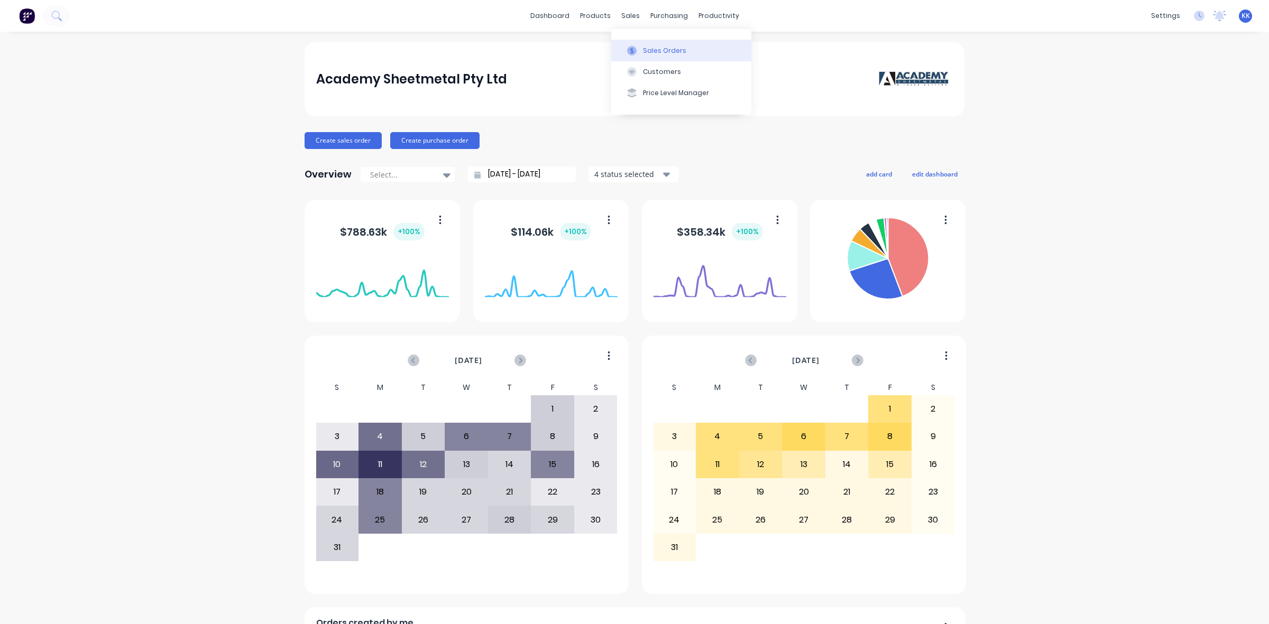
drag, startPoint x: 648, startPoint y: 41, endPoint x: 622, endPoint y: 43, distance: 26.0
click at [648, 43] on button "Sales Orders" at bounding box center [681, 50] width 140 height 21
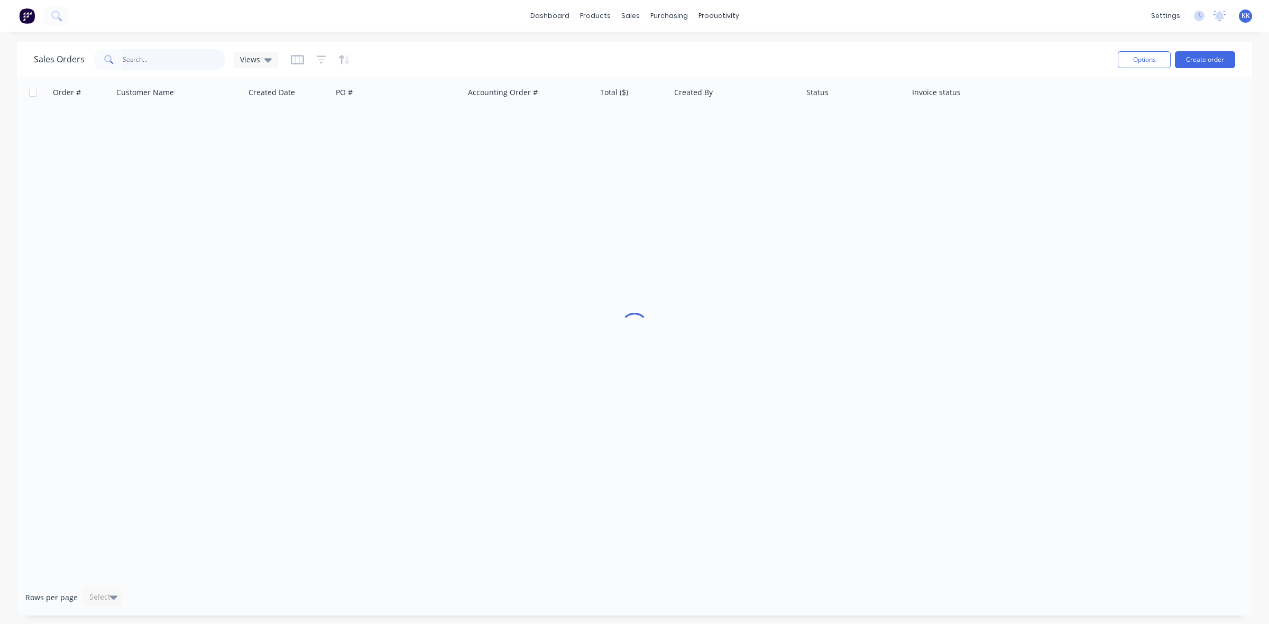
click at [176, 52] on input "text" at bounding box center [174, 59] width 103 height 21
type input "45301"
click at [298, 59] on icon "button" at bounding box center [297, 59] width 13 height 11
click at [309, 57] on div at bounding box center [321, 59] width 60 height 17
click at [317, 58] on icon "button" at bounding box center [322, 59] width 10 height 11
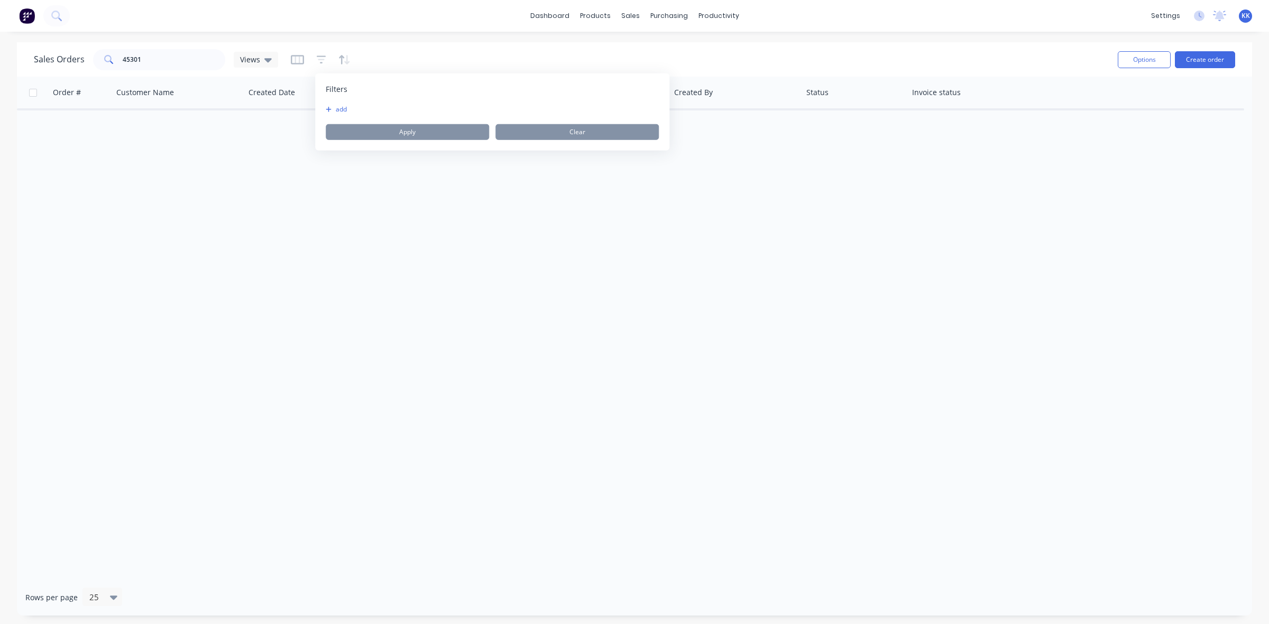
click at [334, 108] on button "add" at bounding box center [339, 109] width 26 height 8
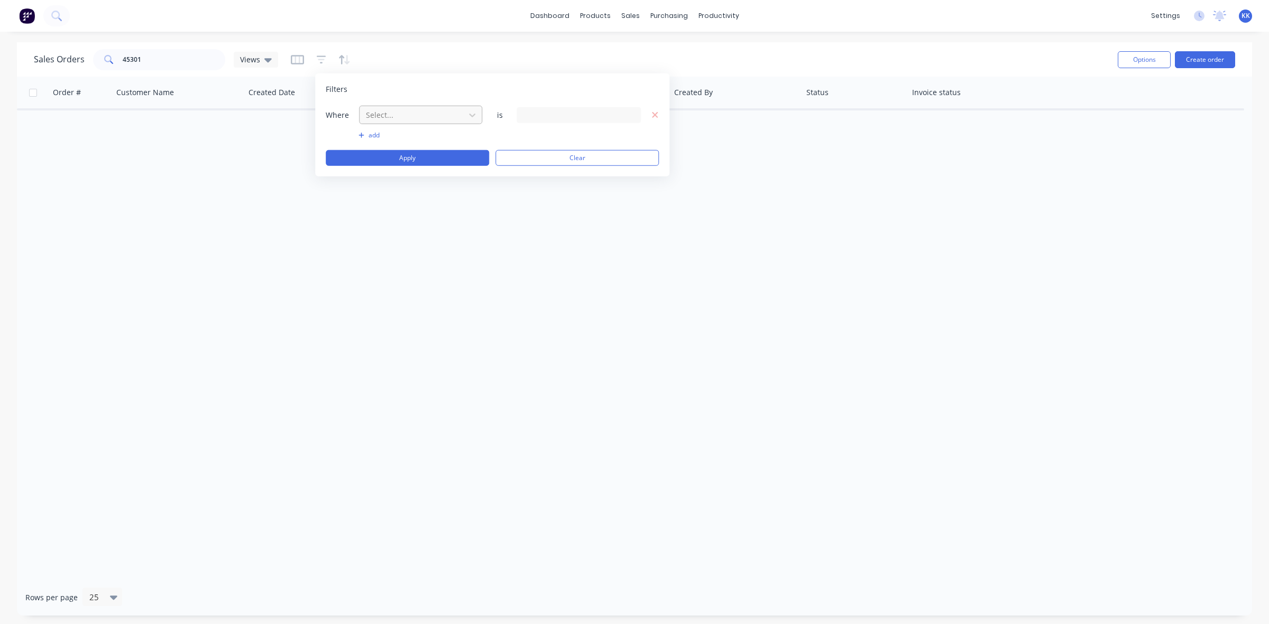
click at [379, 114] on div at bounding box center [412, 114] width 95 height 13
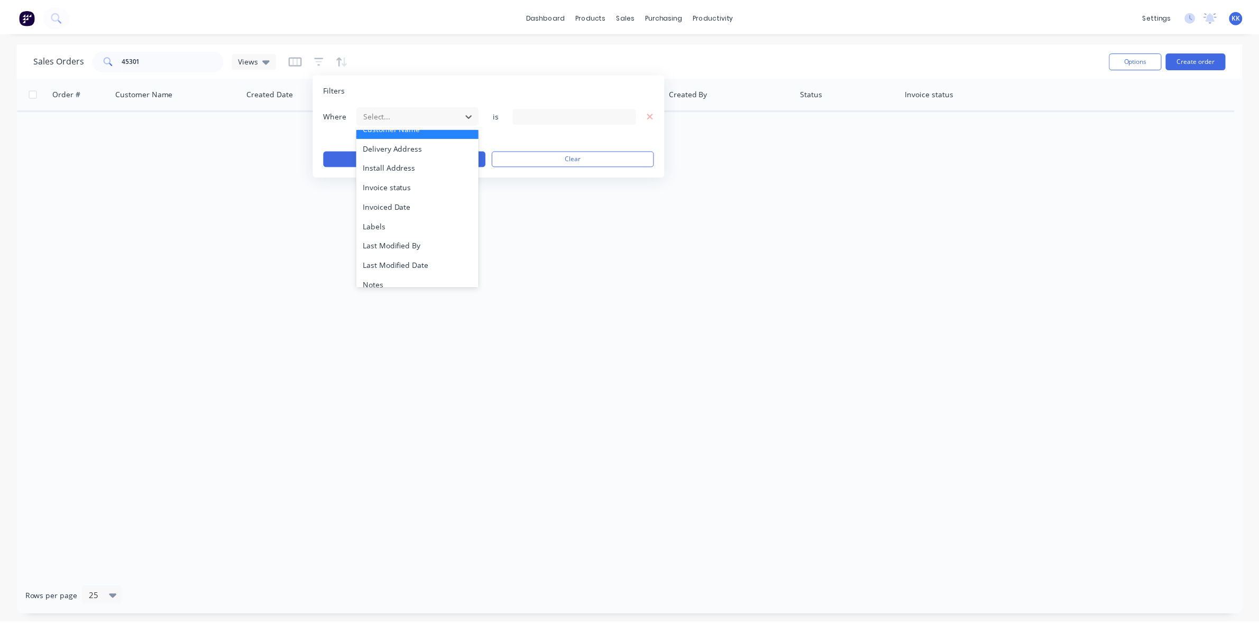
scroll to position [255, 0]
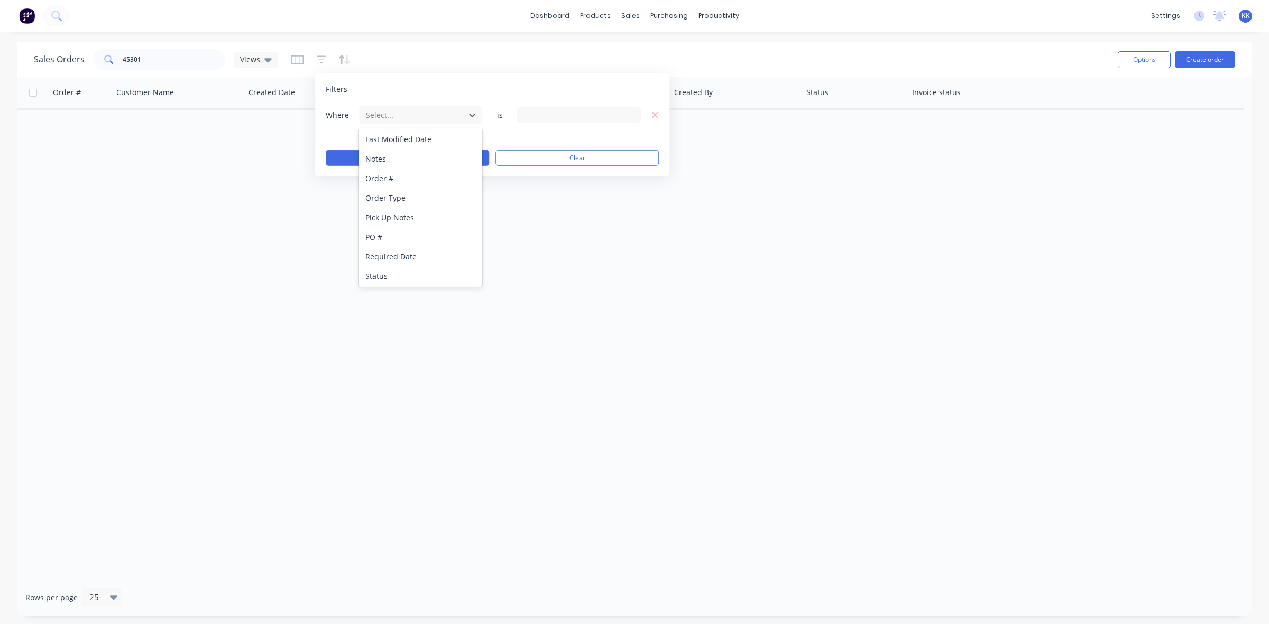
click at [385, 269] on div "Status" at bounding box center [420, 276] width 123 height 20
click at [553, 115] on div "13 Status selected" at bounding box center [570, 114] width 96 height 11
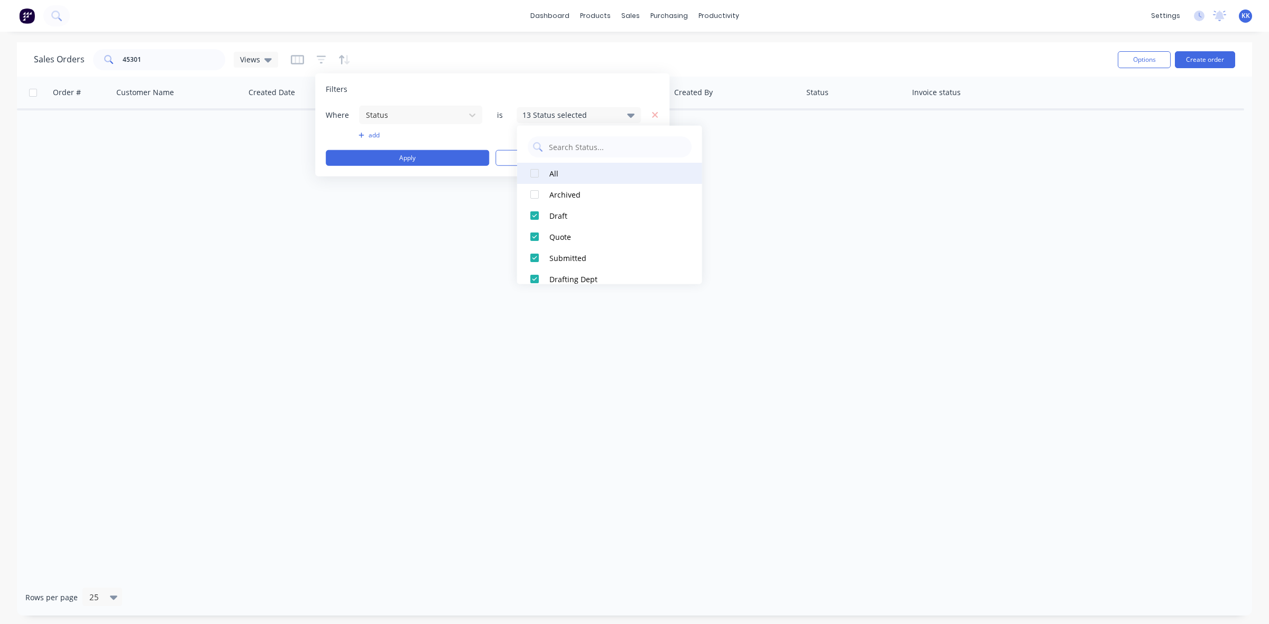
click at [538, 177] on div at bounding box center [534, 173] width 21 height 21
click at [445, 151] on button "Apply" at bounding box center [407, 158] width 163 height 16
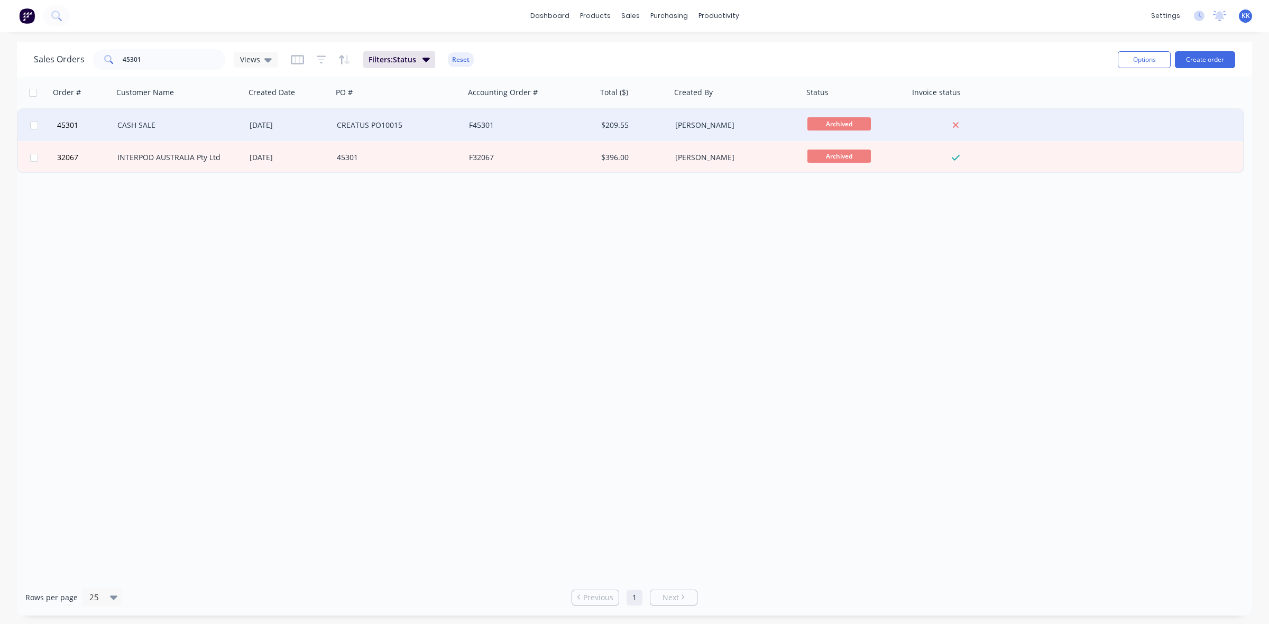
click at [256, 118] on div "[DATE]" at bounding box center [288, 125] width 87 height 32
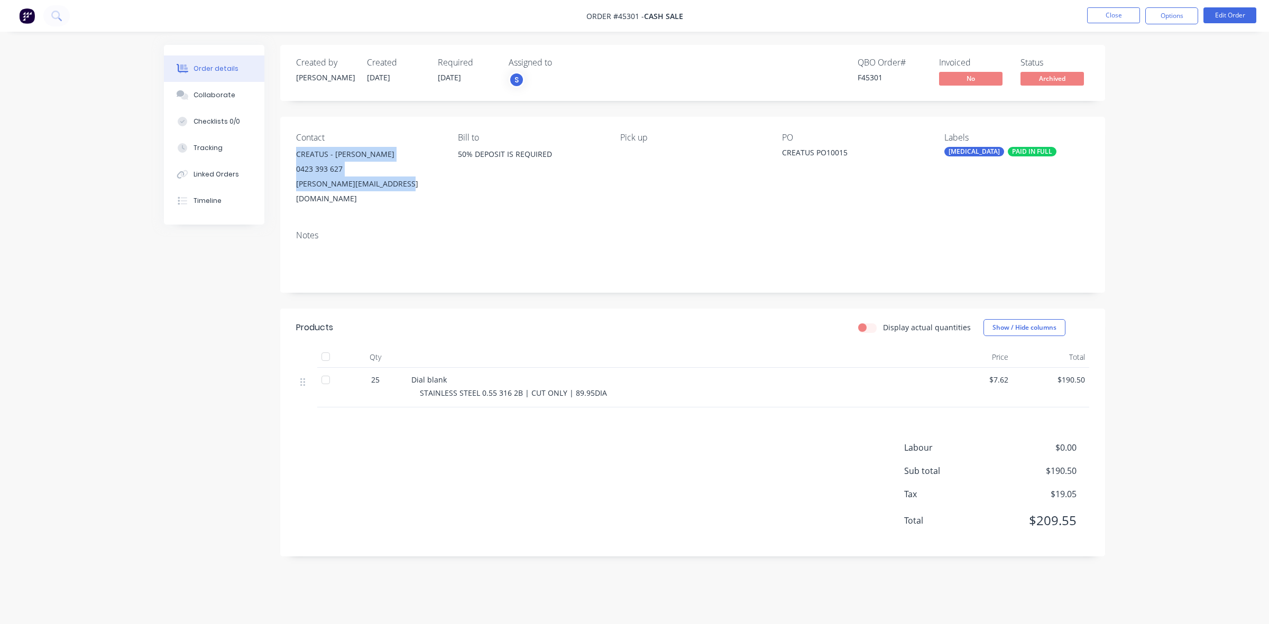
drag, startPoint x: 415, startPoint y: 186, endPoint x: 284, endPoint y: 156, distance: 134.0
click at [284, 156] on div "Contact CREATUS - [PERSON_NAME] 0423 393 627 [PERSON_NAME][EMAIL_ADDRESS][DOMAI…" at bounding box center [692, 169] width 825 height 105
copy div "CREATUS - [PERSON_NAME] 0423 393 627 [PERSON_NAME][EMAIL_ADDRESS][DOMAIN_NAME]"
click at [1135, 16] on button "Close" at bounding box center [1113, 15] width 53 height 16
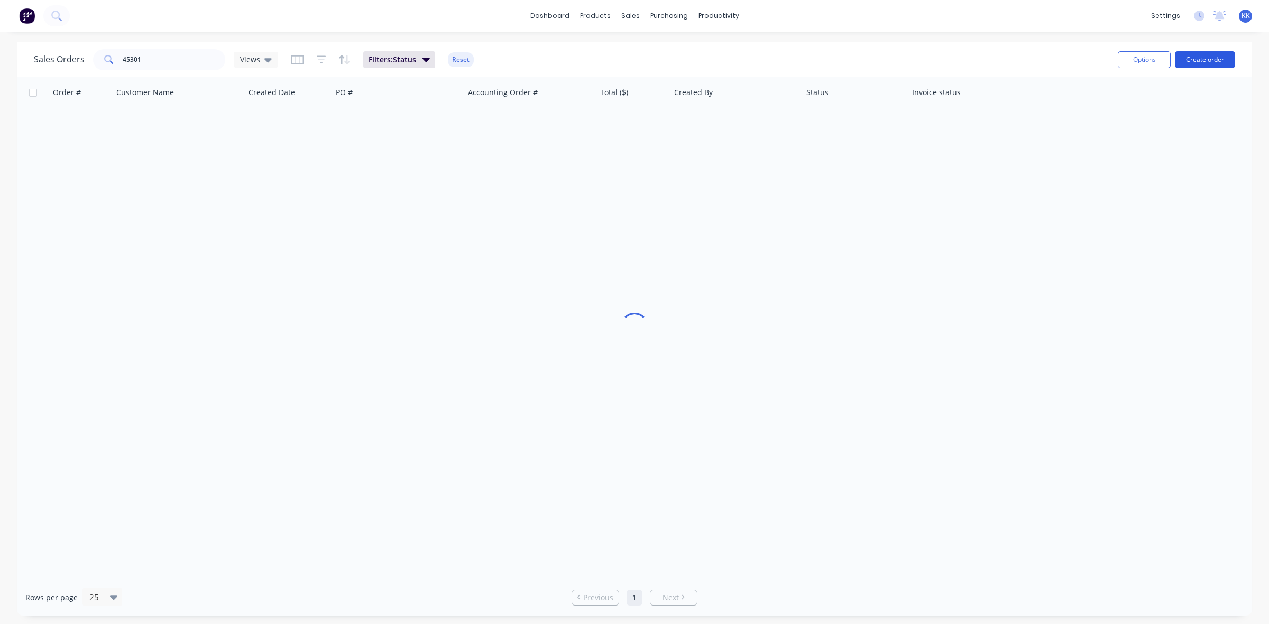
click at [1195, 60] on button "Create order" at bounding box center [1205, 59] width 60 height 17
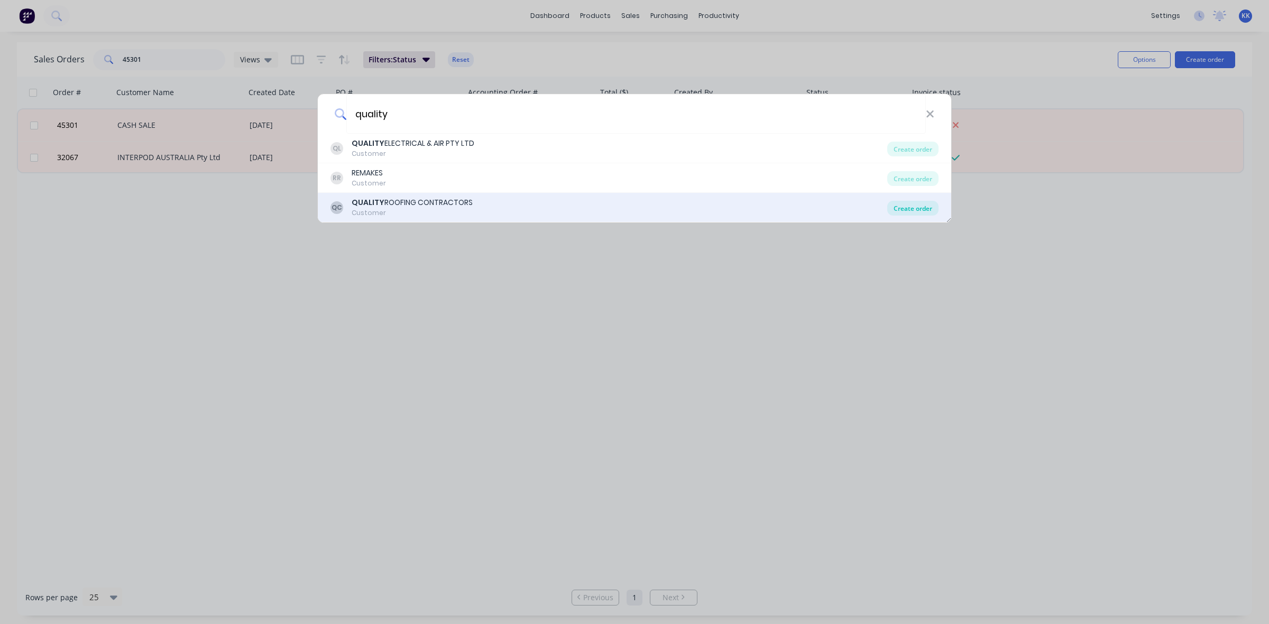
type input "quality"
click at [927, 207] on div "Create order" at bounding box center [912, 208] width 51 height 15
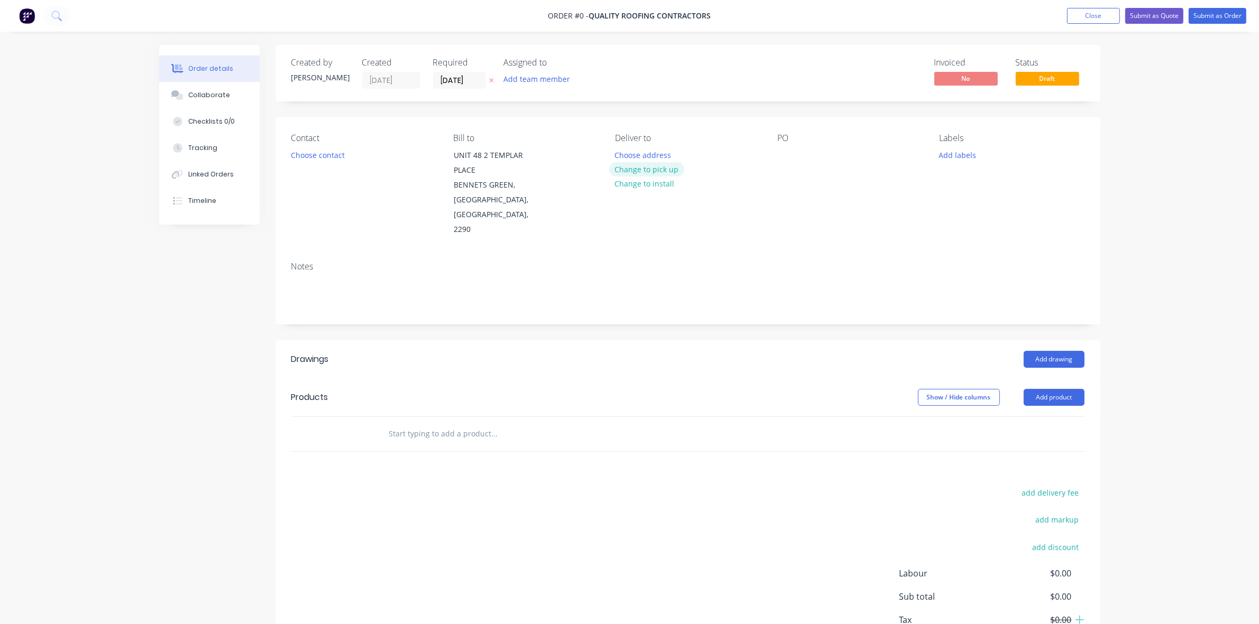
click at [653, 169] on button "Change to pick up" at bounding box center [646, 169] width 75 height 14
click at [313, 162] on div "Contact Choose contact" at bounding box center [363, 185] width 145 height 104
click at [309, 159] on button "Choose contact" at bounding box center [317, 155] width 65 height 14
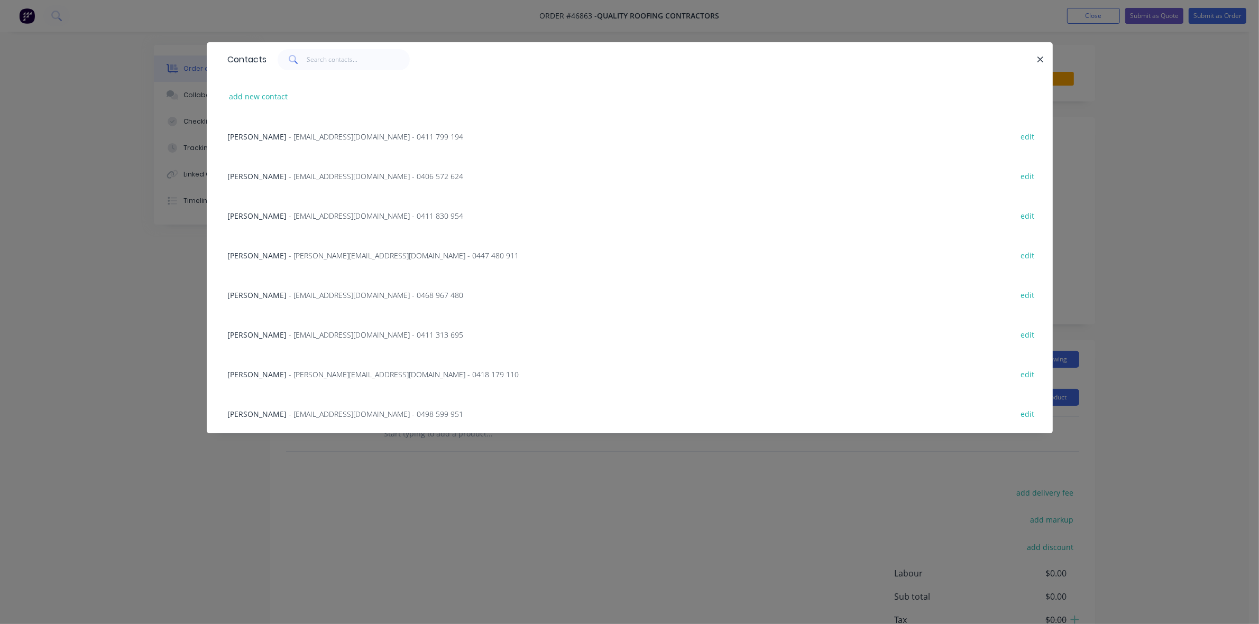
click at [300, 213] on span "- [EMAIL_ADDRESS][DOMAIN_NAME] - 0411 830 954" at bounding box center [376, 216] width 174 height 10
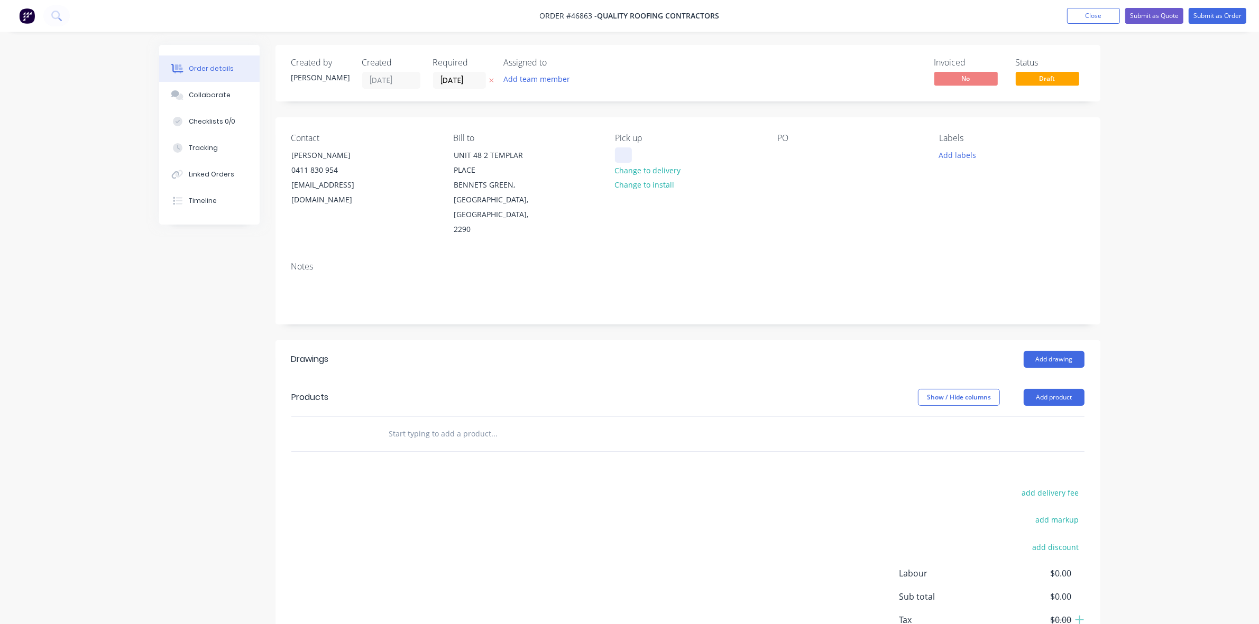
click at [621, 160] on div at bounding box center [623, 155] width 17 height 15
click at [779, 159] on div at bounding box center [785, 155] width 17 height 15
click at [1034, 351] on button "Add drawing" at bounding box center [1054, 359] width 61 height 17
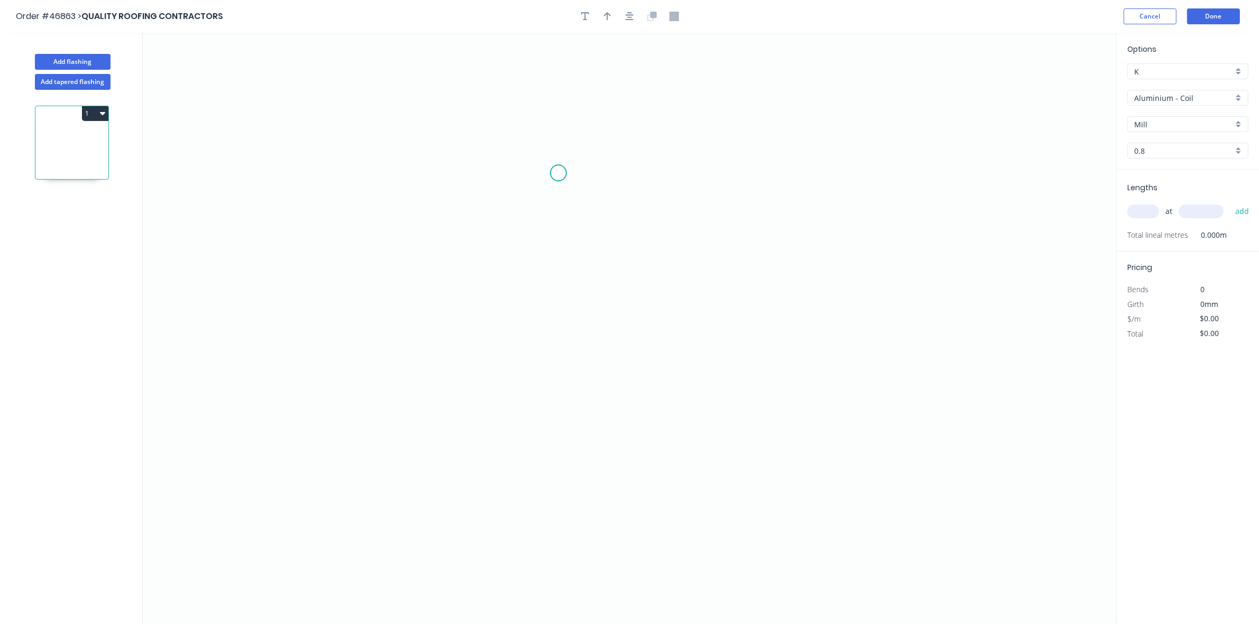
click at [558, 173] on icon "0" at bounding box center [629, 329] width 973 height 592
click at [683, 180] on icon "0" at bounding box center [629, 329] width 973 height 592
click at [688, 312] on icon "0 ?" at bounding box center [629, 329] width 973 height 592
click at [697, 344] on div "Crush & Fold" at bounding box center [739, 348] width 106 height 22
click at [705, 349] on div "Flip bend" at bounding box center [738, 355] width 106 height 22
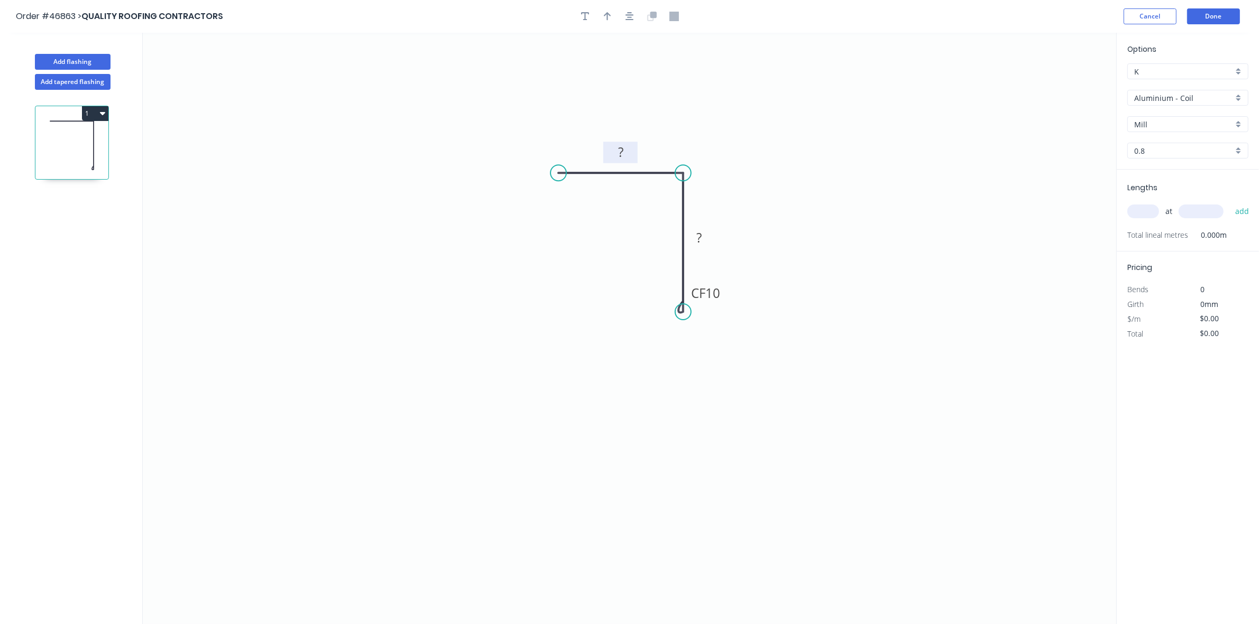
click at [625, 154] on rect at bounding box center [620, 152] width 21 height 15
type input "$8.32"
click at [1154, 211] on input "text" at bounding box center [1143, 212] width 32 height 14
type input "1"
type input "3000"
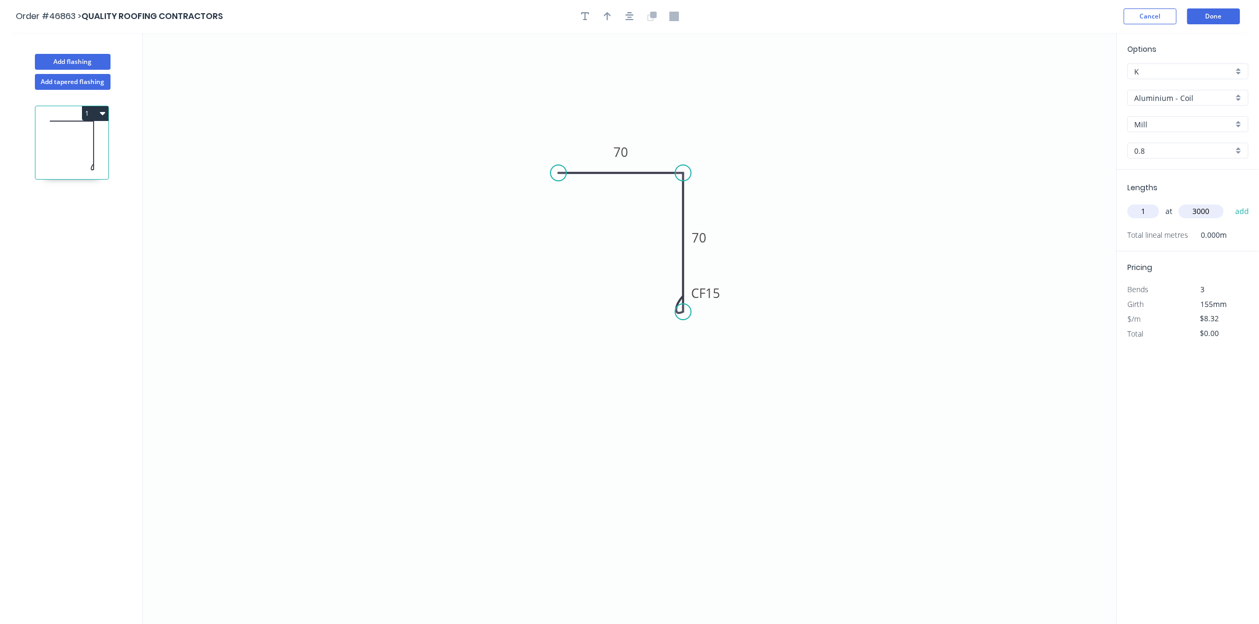
click at [1230, 202] on button "add" at bounding box center [1242, 211] width 25 height 18
type input "$24.96"
click at [1176, 95] on input "Aluminium - Coil" at bounding box center [1183, 98] width 99 height 11
click at [1173, 172] on div "Colorbond" at bounding box center [1188, 174] width 120 height 19
type input "Colorbond"
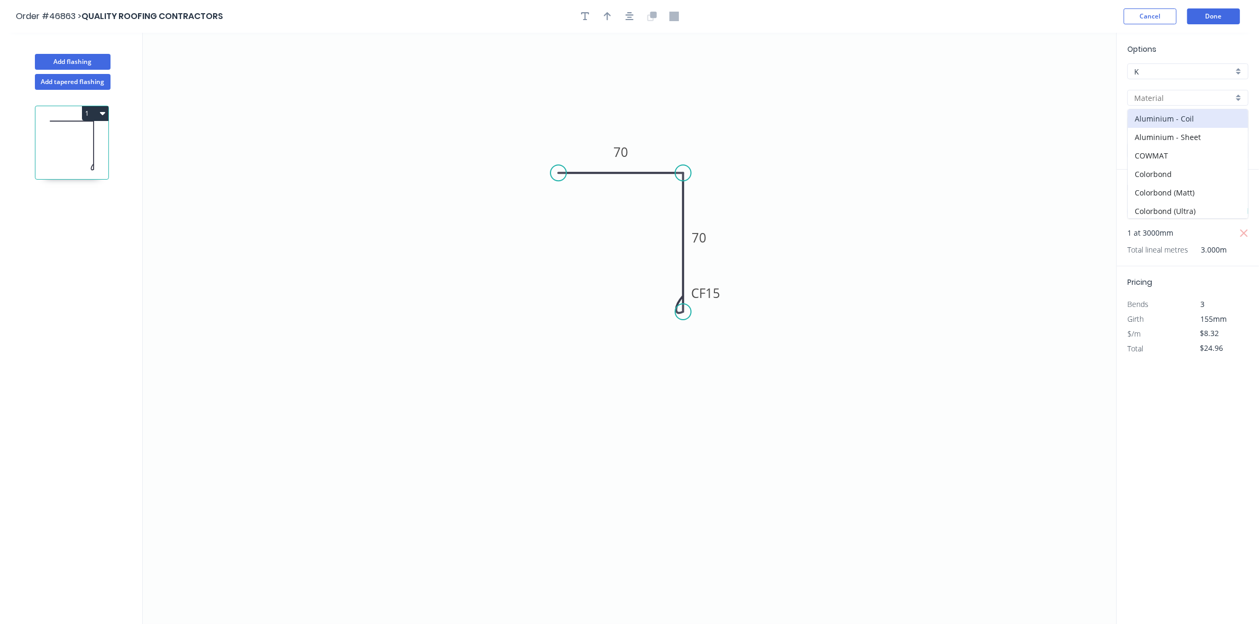
type input "Basalt"
type input "0.55"
type input "$6.07"
type input "$18.21"
click at [1179, 130] on div "Basalt" at bounding box center [1187, 124] width 121 height 16
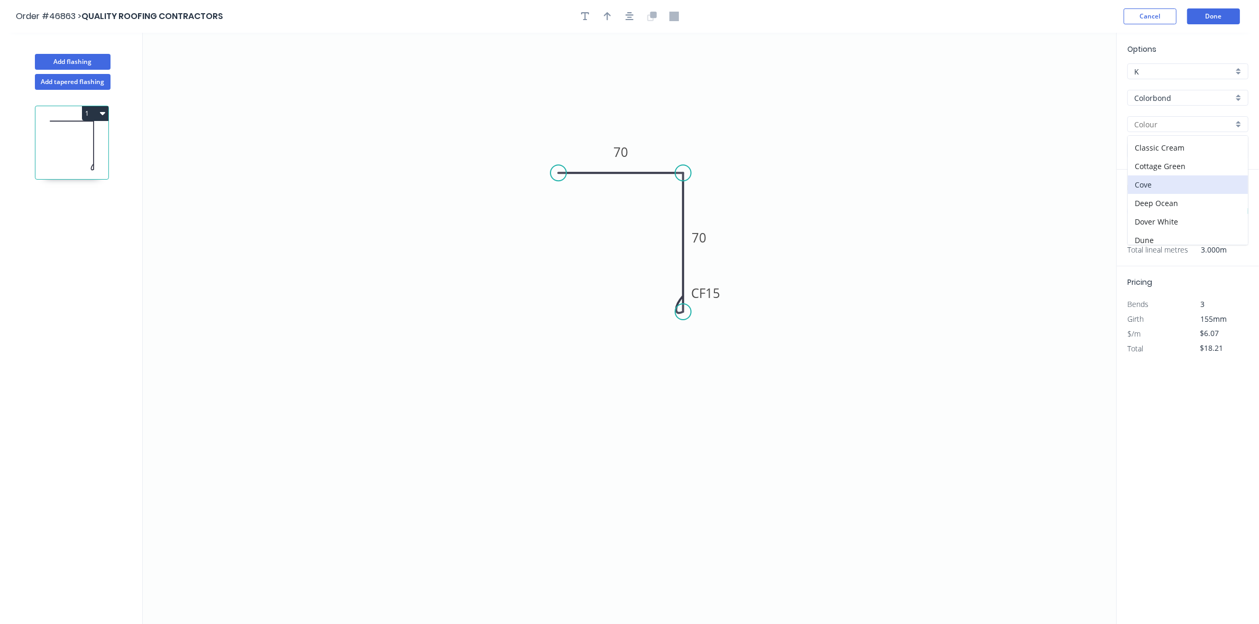
scroll to position [66, 0]
click at [1175, 188] on div "Dover White" at bounding box center [1188, 190] width 120 height 19
type input "Dover White"
click at [609, 12] on icon "button" at bounding box center [607, 17] width 7 height 10
drag, startPoint x: 1063, startPoint y: 86, endPoint x: 659, endPoint y: 159, distance: 410.0
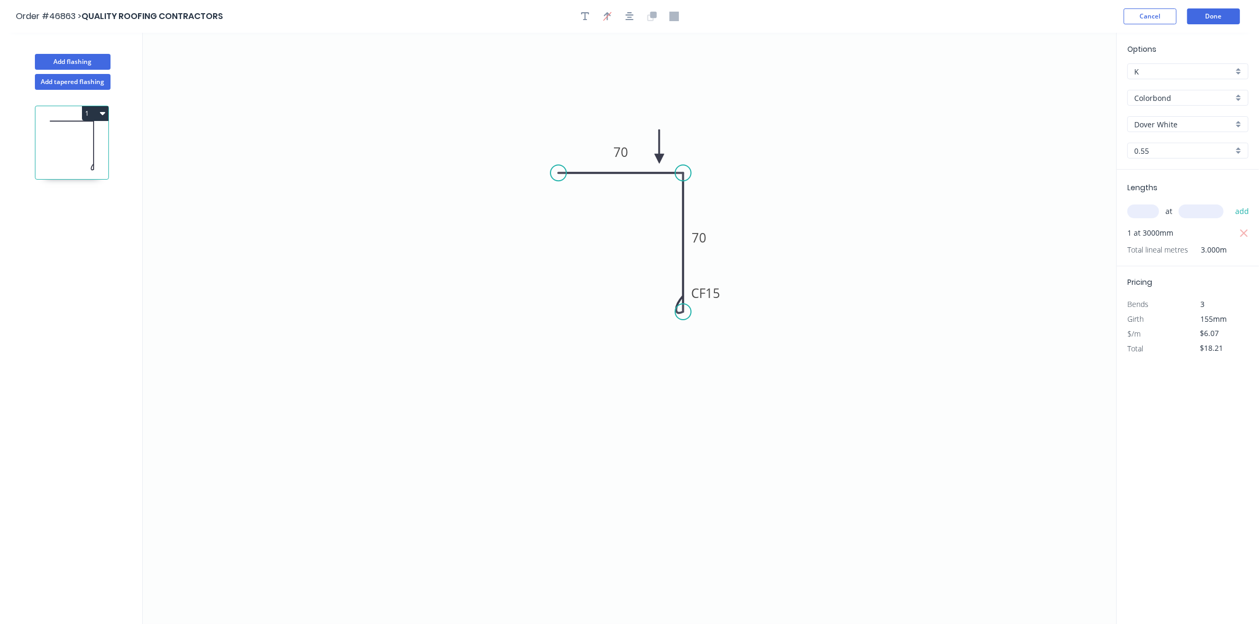
click at [659, 159] on icon at bounding box center [659, 147] width 10 height 34
click at [93, 114] on button "1" at bounding box center [95, 113] width 26 height 15
click at [91, 142] on div "Duplicate" at bounding box center [57, 139] width 81 height 15
type input "$0.00"
click at [625, 152] on tspan "70" at bounding box center [620, 151] width 15 height 17
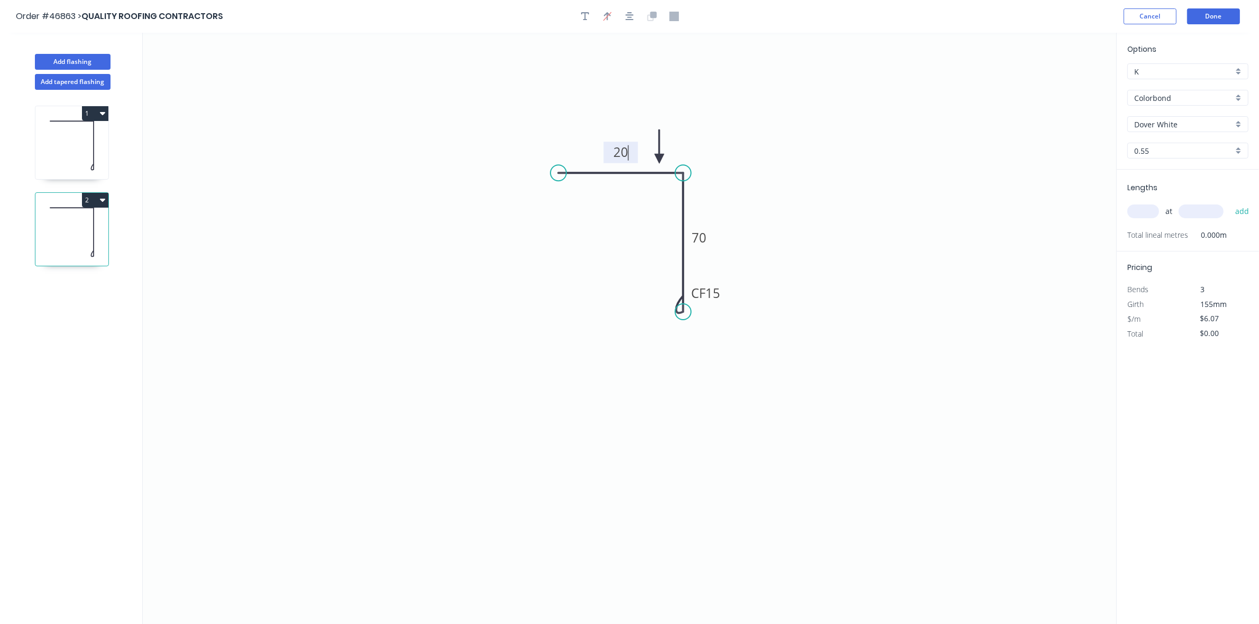
type input "$4.84"
click at [1146, 213] on input "text" at bounding box center [1143, 212] width 32 height 14
type input "1"
type input "3000"
click at [1230, 202] on button "add" at bounding box center [1242, 211] width 25 height 18
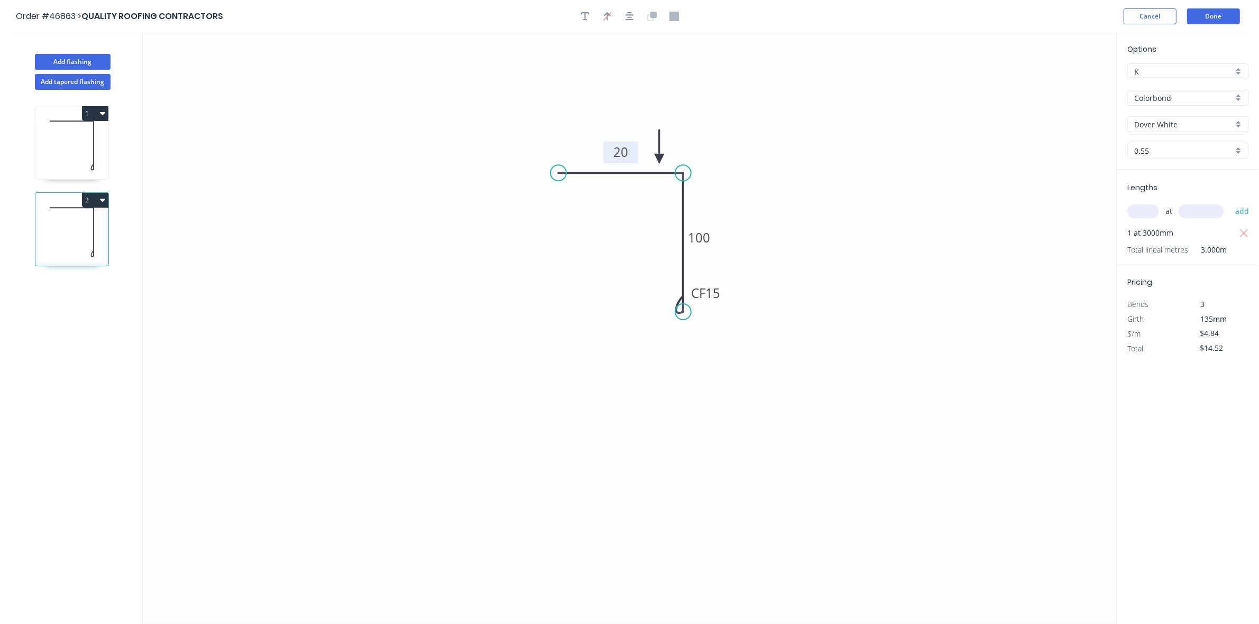
click at [102, 201] on icon "button" at bounding box center [102, 200] width 5 height 3
click at [96, 224] on div "Duplicate" at bounding box center [57, 226] width 81 height 15
type input "$0.00"
click at [625, 152] on tspan "20" at bounding box center [620, 151] width 15 height 17
type input "$4.84"
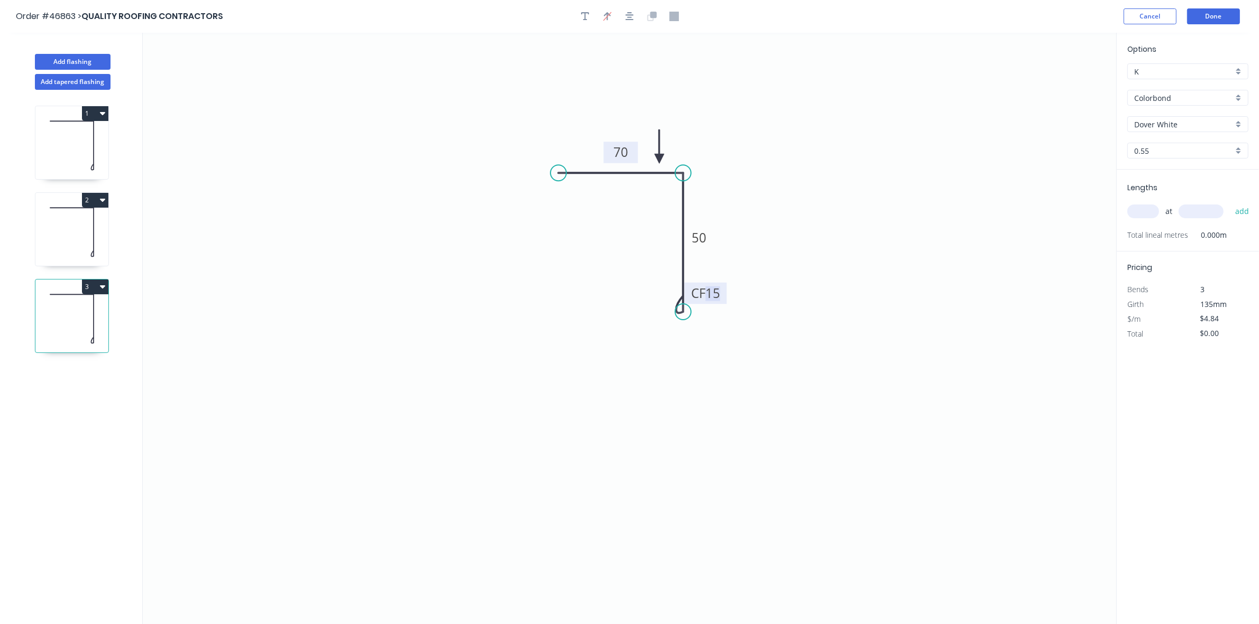
click at [1145, 215] on input "text" at bounding box center [1143, 212] width 32 height 14
type input "1"
type input "2600"
click at [1230, 202] on button "add" at bounding box center [1242, 211] width 25 height 18
type input "$12.58"
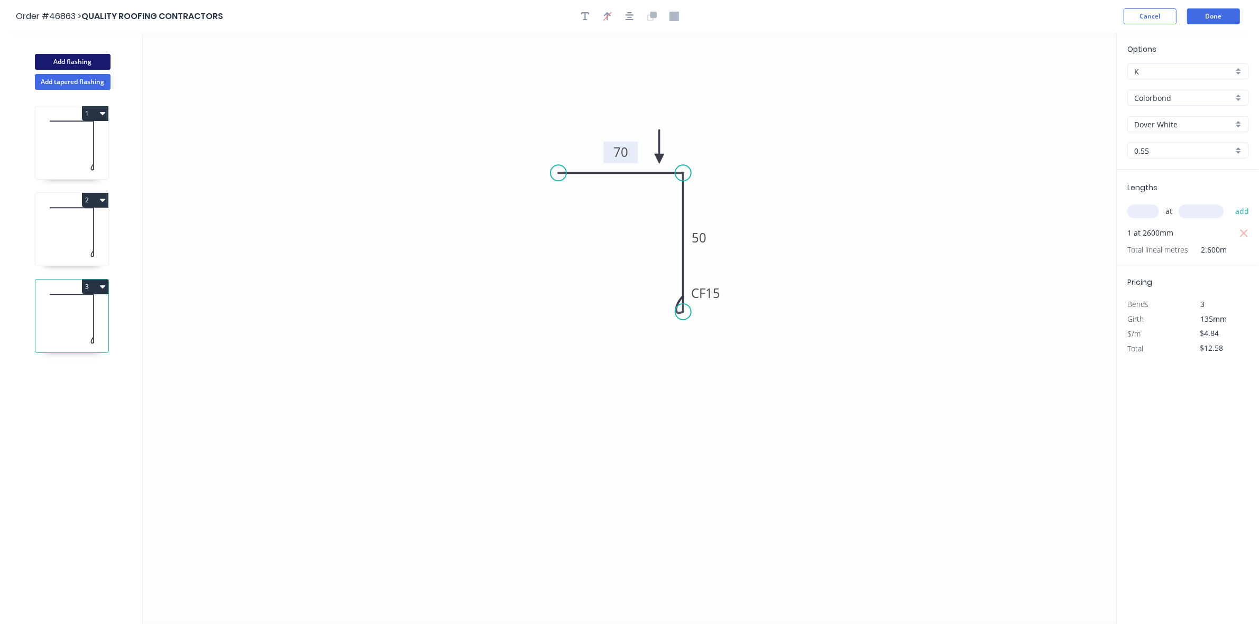
click at [85, 64] on button "Add flashing" at bounding box center [73, 62] width 76 height 16
type input "$0.00"
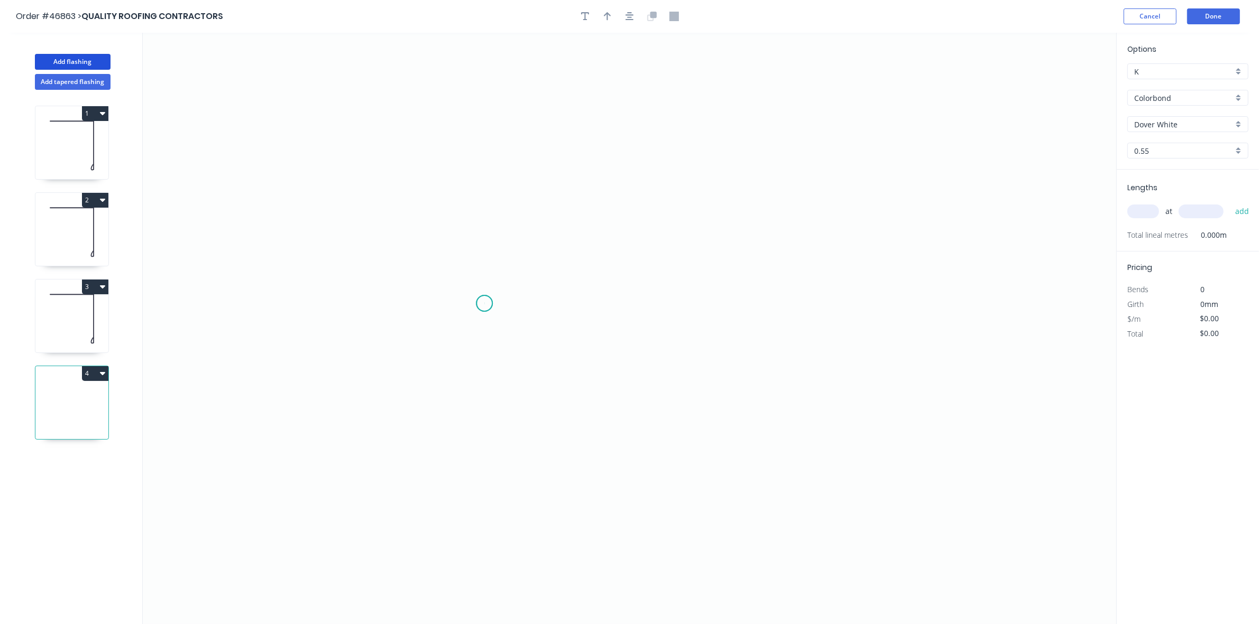
click at [484, 304] on icon "0" at bounding box center [629, 329] width 973 height 592
drag, startPoint x: 584, startPoint y: 304, endPoint x: 593, endPoint y: 255, distance: 49.5
click at [585, 304] on icon "0" at bounding box center [629, 329] width 973 height 592
click at [594, 139] on icon "0 ?" at bounding box center [629, 329] width 973 height 592
click at [501, 328] on div "Crush & Fold" at bounding box center [537, 331] width 106 height 22
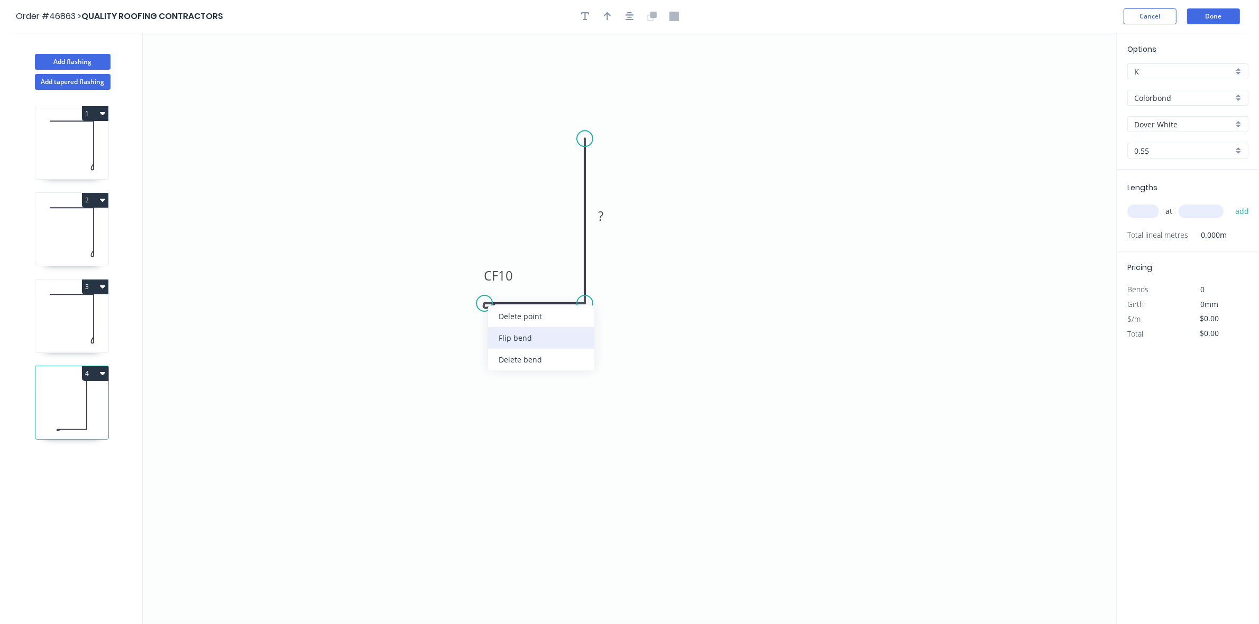
click at [500, 334] on div "Flip bend" at bounding box center [541, 338] width 106 height 22
drag, startPoint x: 509, startPoint y: 318, endPoint x: 514, endPoint y: 316, distance: 5.7
click at [509, 318] on tspan "10" at bounding box center [505, 320] width 15 height 17
type input "$6.90"
click at [606, 16] on icon "button" at bounding box center [607, 17] width 7 height 10
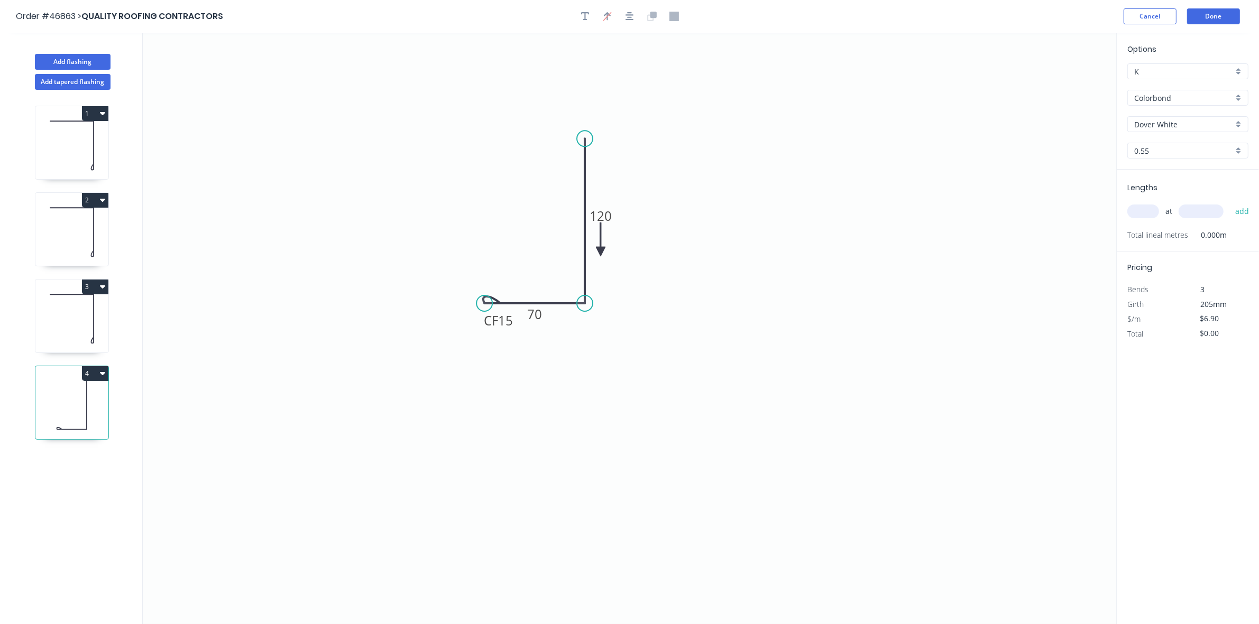
drag, startPoint x: 1061, startPoint y: 82, endPoint x: 591, endPoint y: 263, distance: 504.1
click at [596, 256] on icon at bounding box center [601, 240] width 10 height 34
click at [591, 263] on icon at bounding box center [591, 250] width 10 height 34
click at [591, 263] on icon at bounding box center [599, 253] width 31 height 31
click at [1140, 211] on input "text" at bounding box center [1143, 212] width 32 height 14
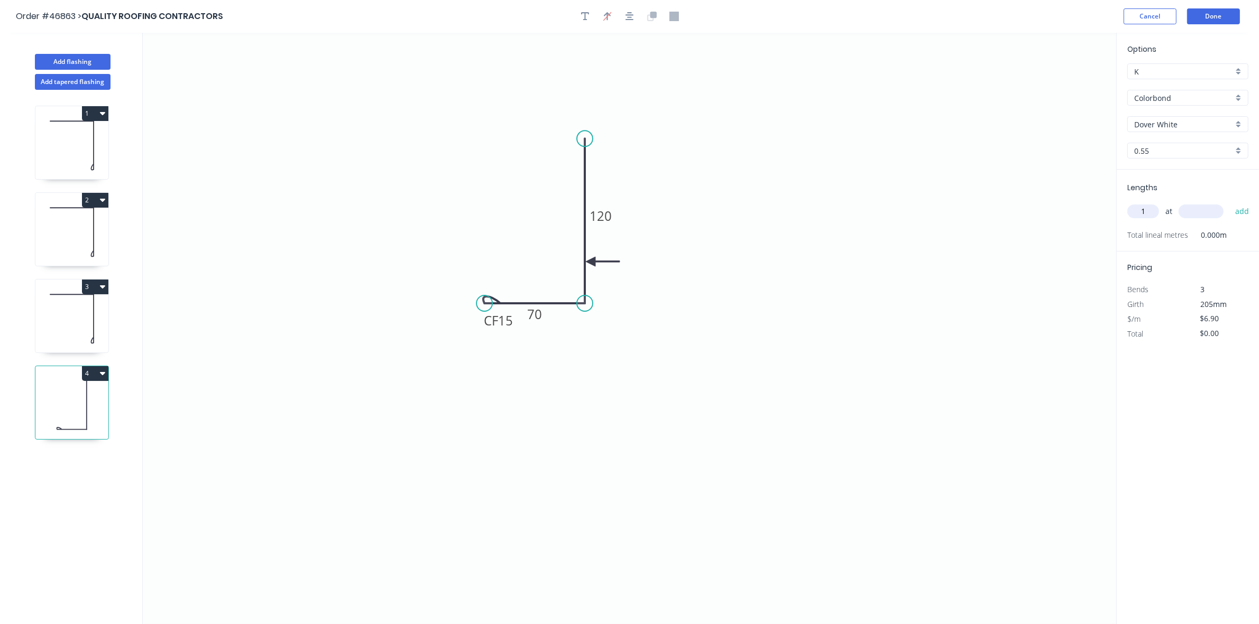
type input "1"
type input "3500"
click at [1230, 202] on button "add" at bounding box center [1242, 211] width 25 height 18
type input "$24.15"
type input "5"
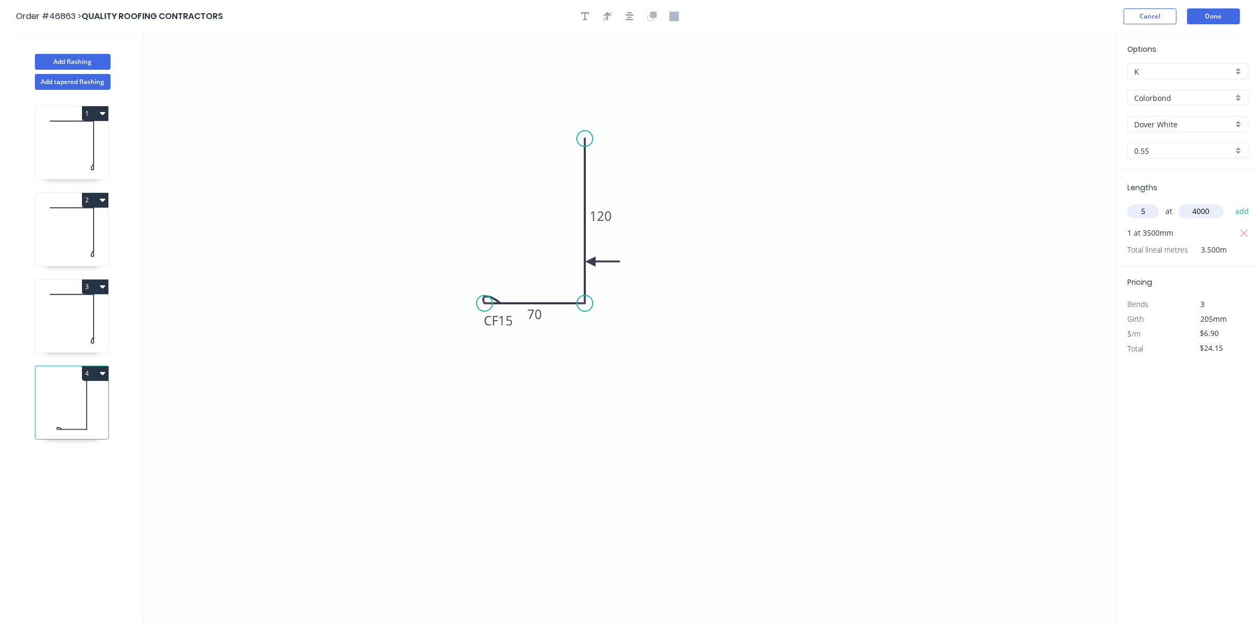
type input "4000"
click at [1230, 202] on button "add" at bounding box center [1242, 211] width 25 height 18
type input "$162.15"
click at [1183, 126] on input "Dover White" at bounding box center [1183, 124] width 99 height 11
click at [1172, 145] on div "Monument" at bounding box center [1188, 145] width 120 height 19
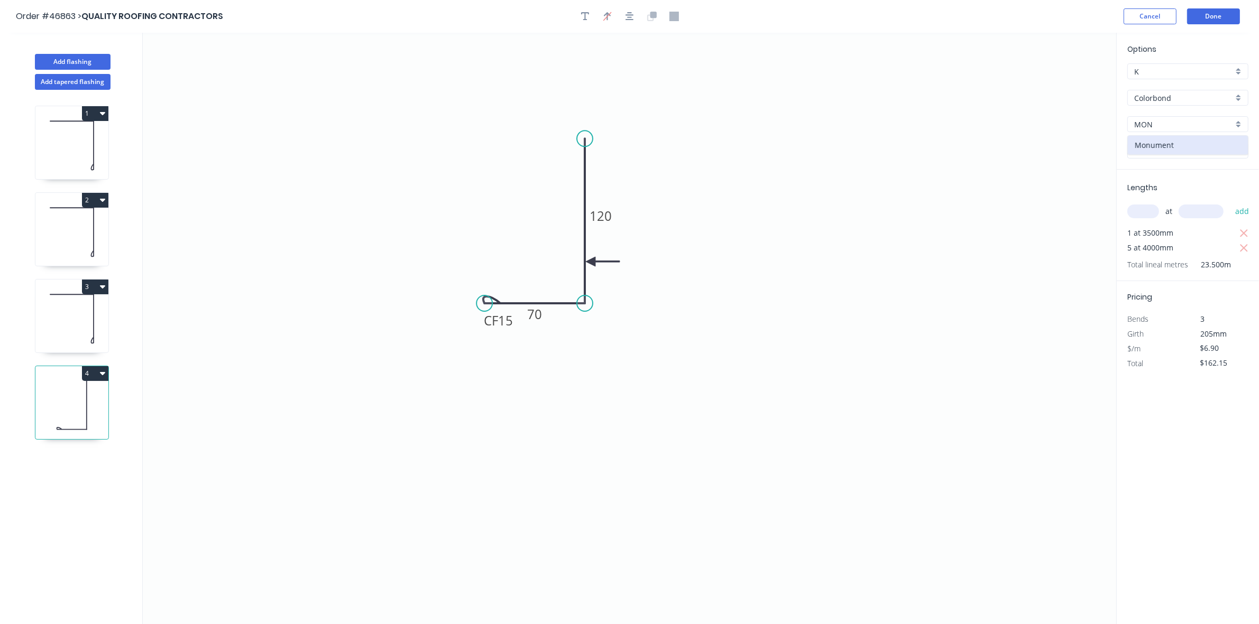
type input "Monument"
click at [1218, 16] on button "Done" at bounding box center [1213, 16] width 53 height 16
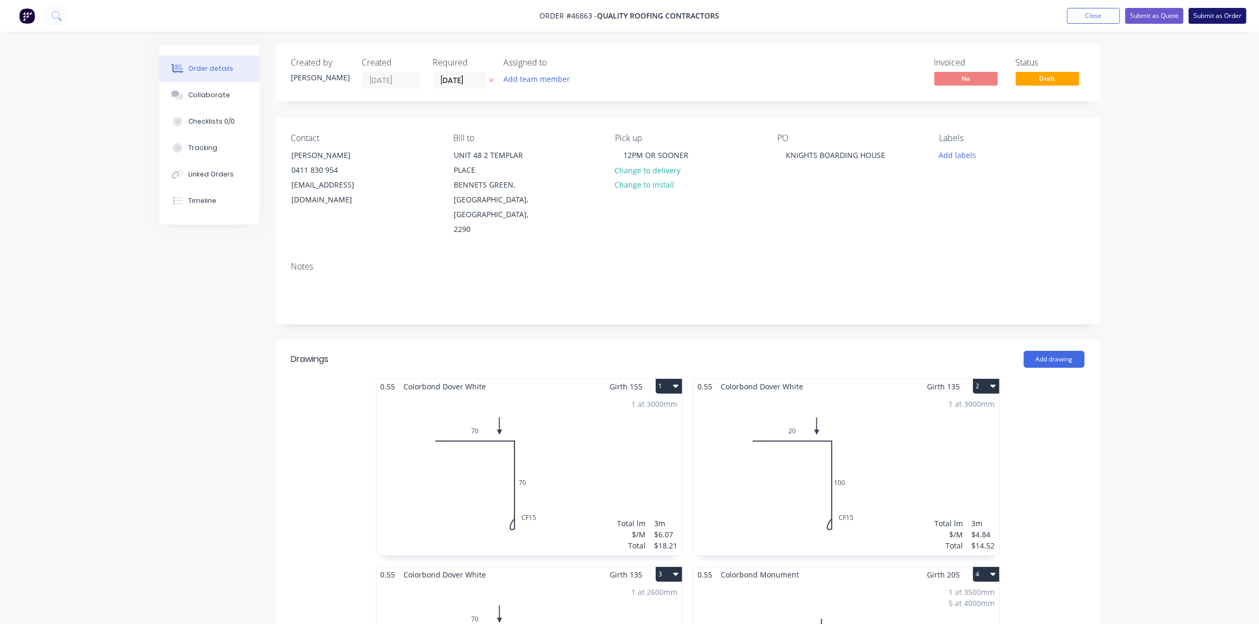
click at [1218, 16] on button "Submit as Order" at bounding box center [1217, 16] width 58 height 16
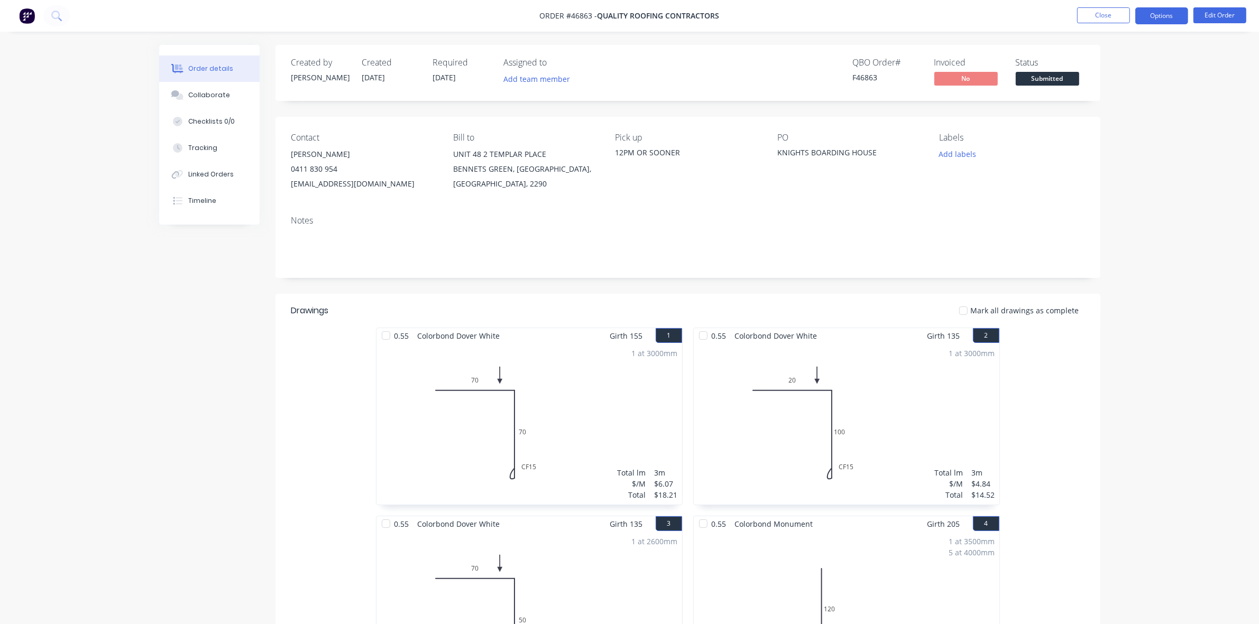
click at [1154, 10] on button "Options" at bounding box center [1161, 15] width 53 height 17
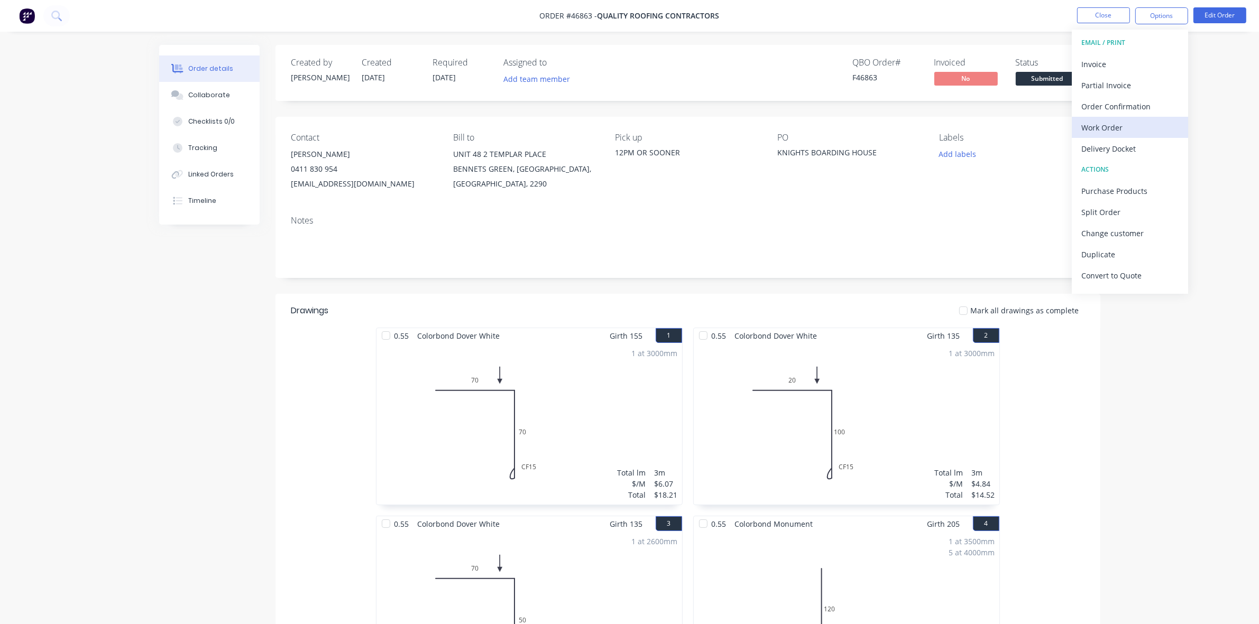
click at [1118, 119] on button "Work Order" at bounding box center [1130, 127] width 116 height 21
click at [1117, 107] on div "Without pricing" at bounding box center [1129, 106] width 97 height 15
drag, startPoint x: 1064, startPoint y: 76, endPoint x: 1063, endPoint y: 88, distance: 12.3
click at [1064, 77] on span "Submitted" at bounding box center [1047, 78] width 63 height 13
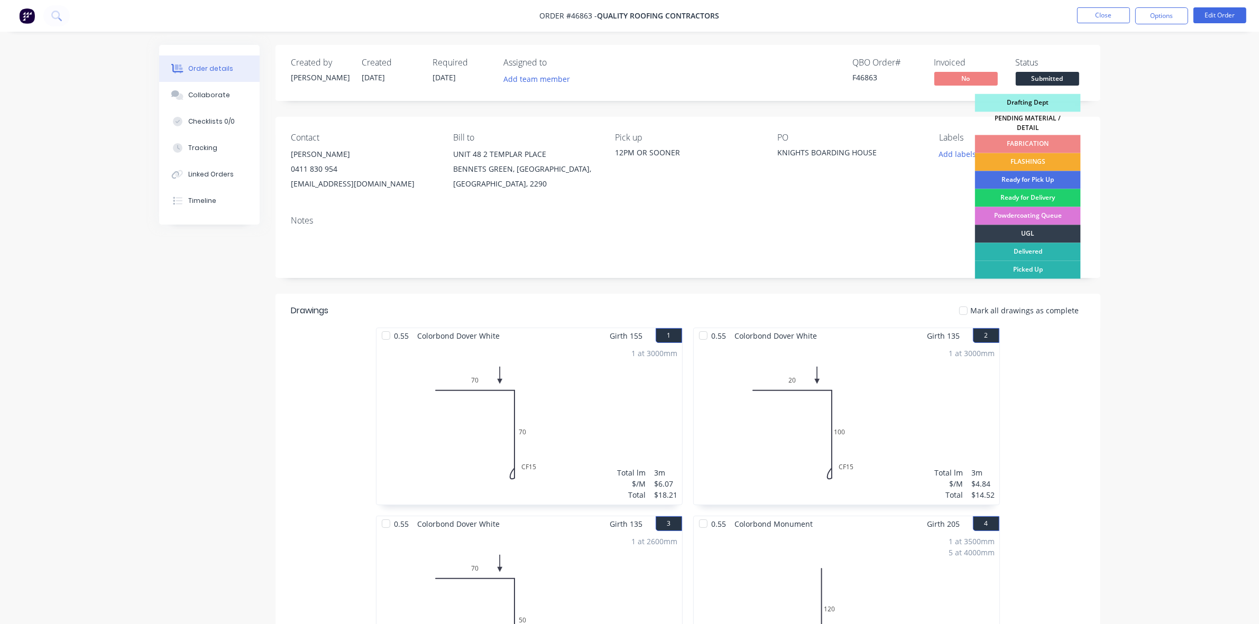
click at [1048, 156] on div "FLASHINGS" at bounding box center [1028, 162] width 106 height 18
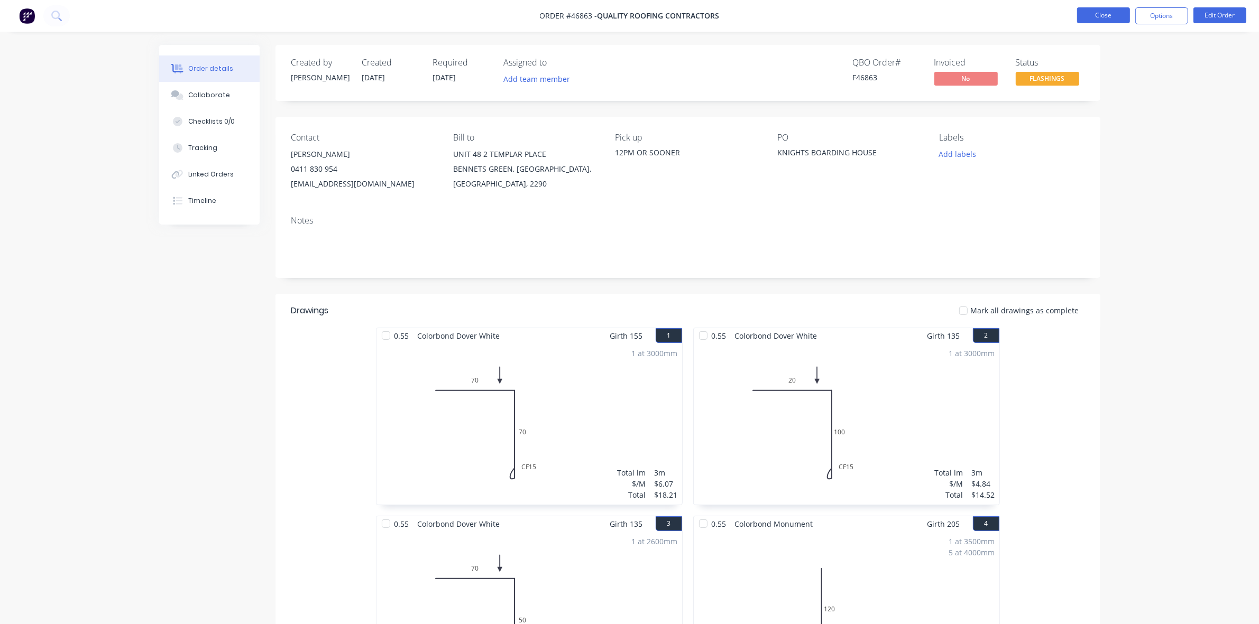
click at [1114, 19] on button "Close" at bounding box center [1103, 15] width 53 height 16
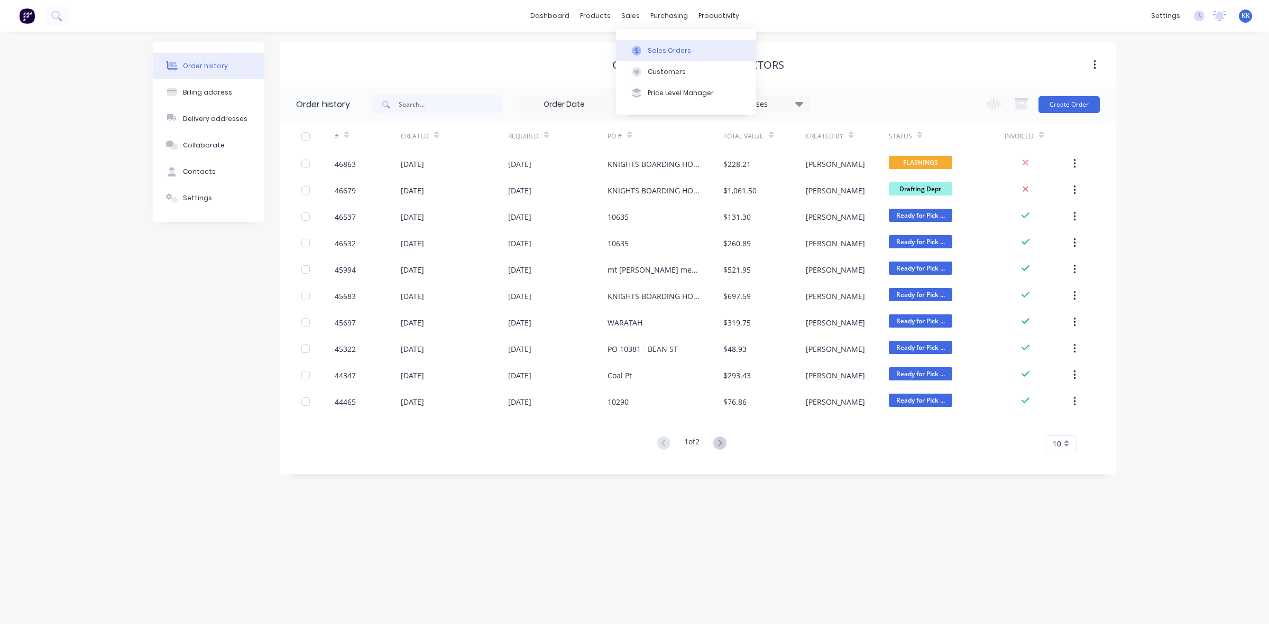
click at [648, 46] on div "Sales Orders" at bounding box center [669, 51] width 43 height 10
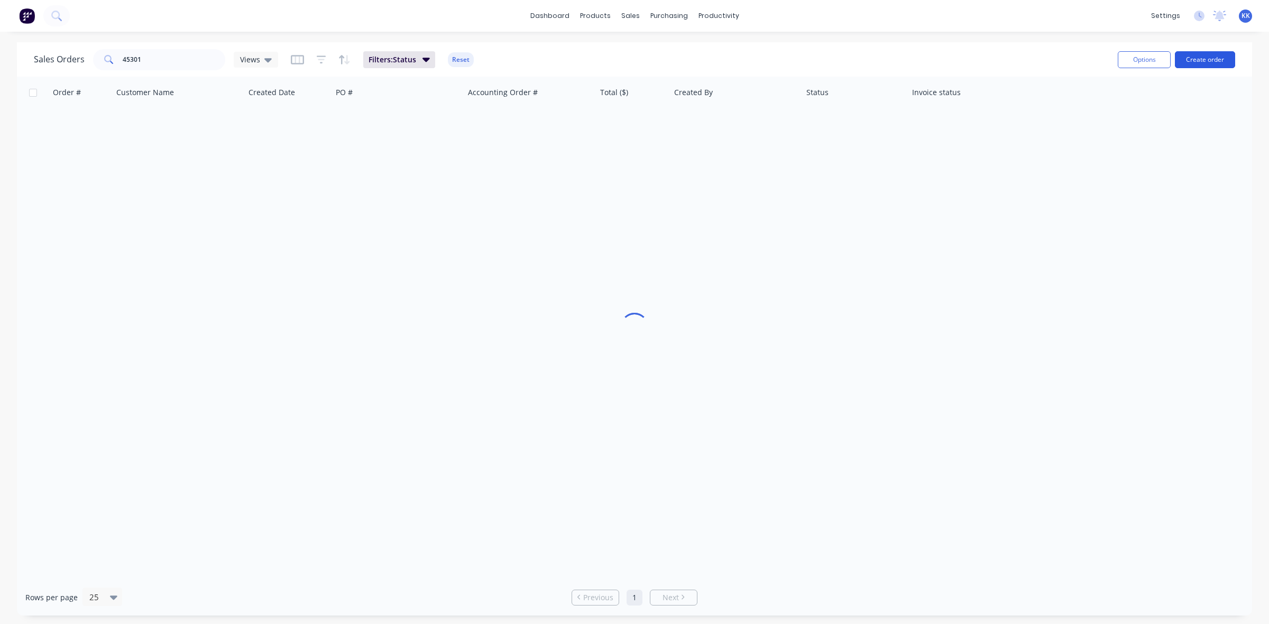
click at [1221, 53] on button "Create order" at bounding box center [1205, 59] width 60 height 17
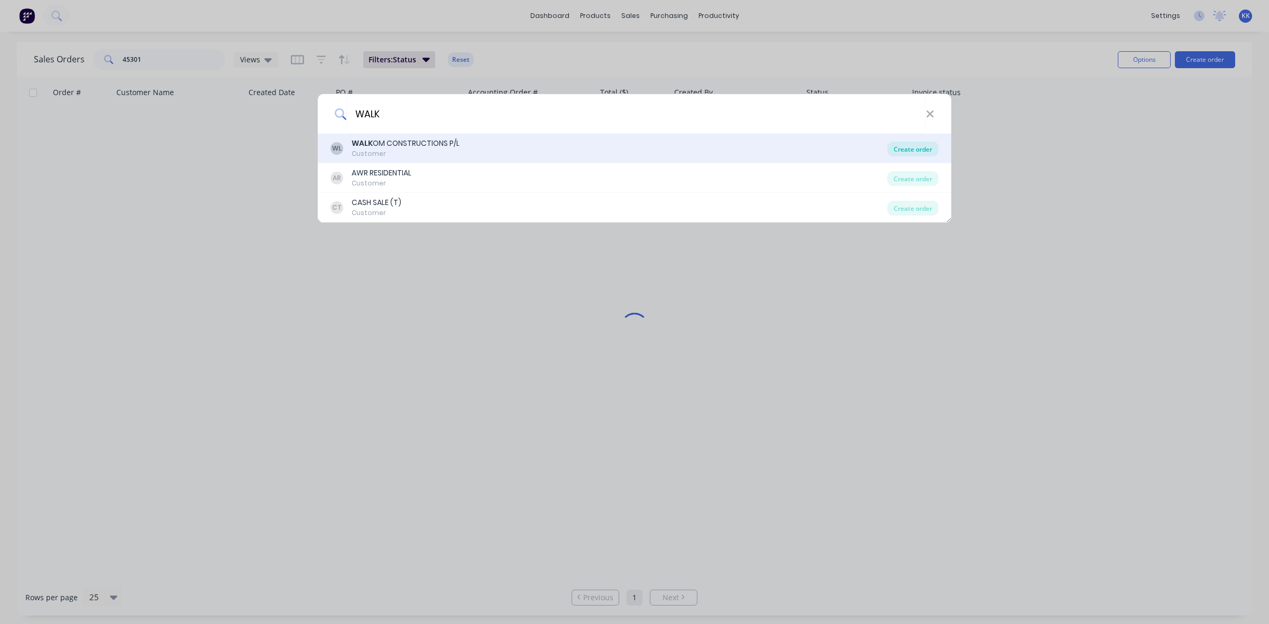
type input "WALK"
click at [903, 146] on div "Create order" at bounding box center [912, 149] width 51 height 15
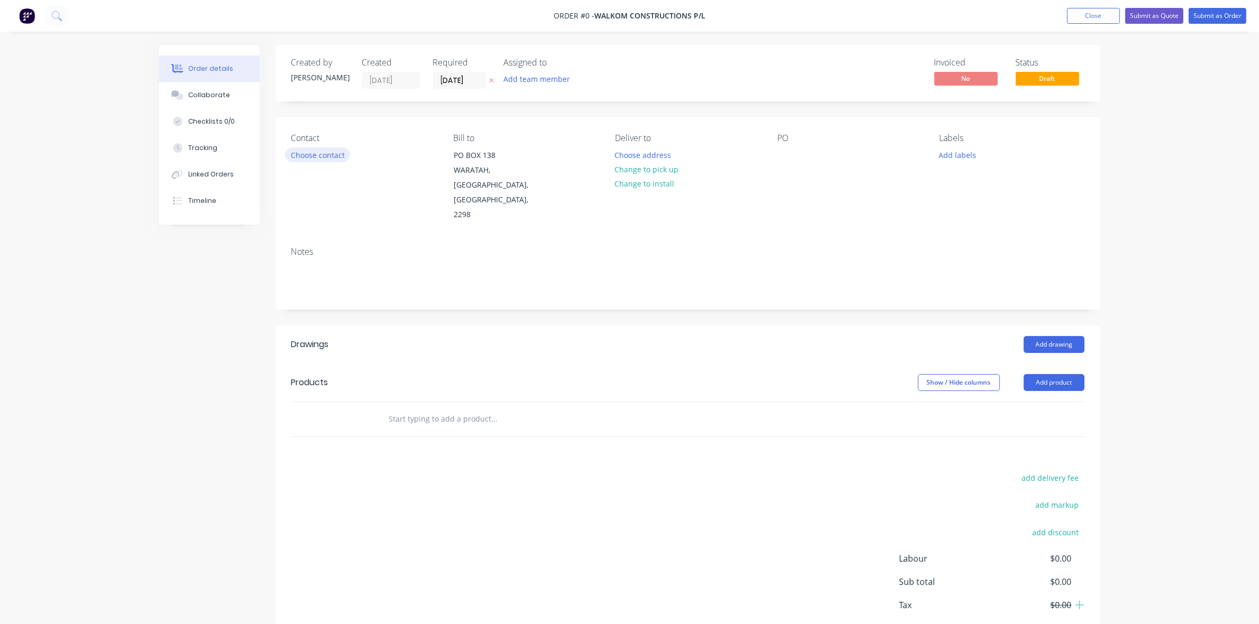
click at [308, 159] on button "Choose contact" at bounding box center [317, 155] width 65 height 14
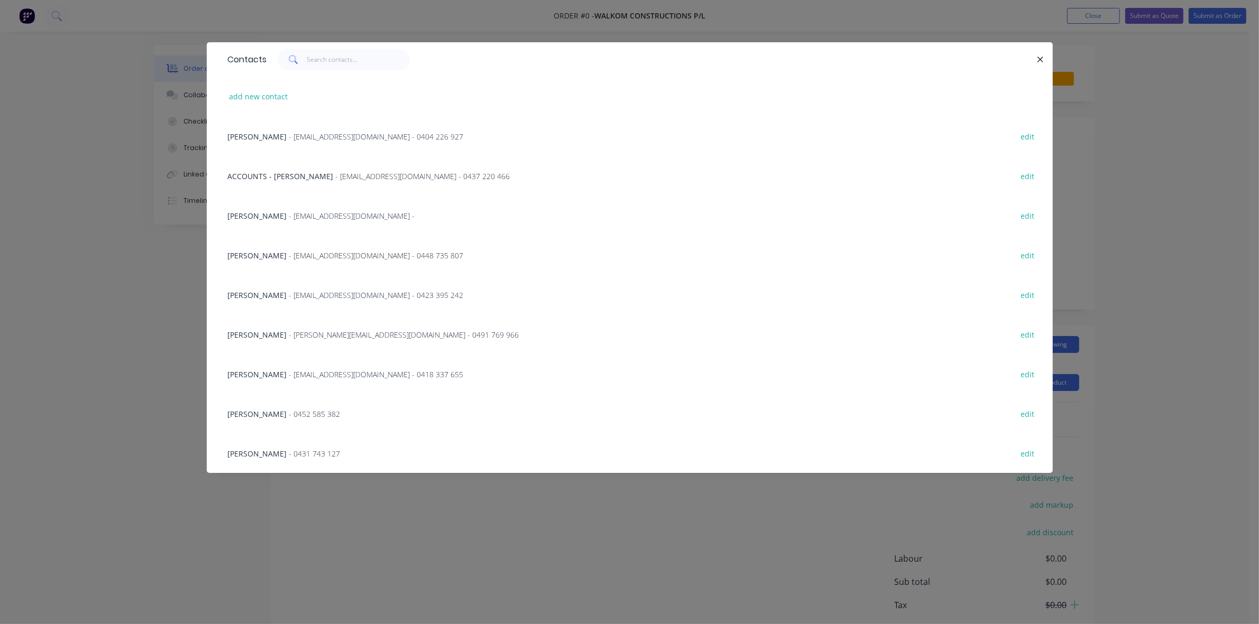
click at [320, 300] on div "[PERSON_NAME] - [EMAIL_ADDRESS][DOMAIN_NAME] - 0423 395 242" at bounding box center [346, 295] width 236 height 11
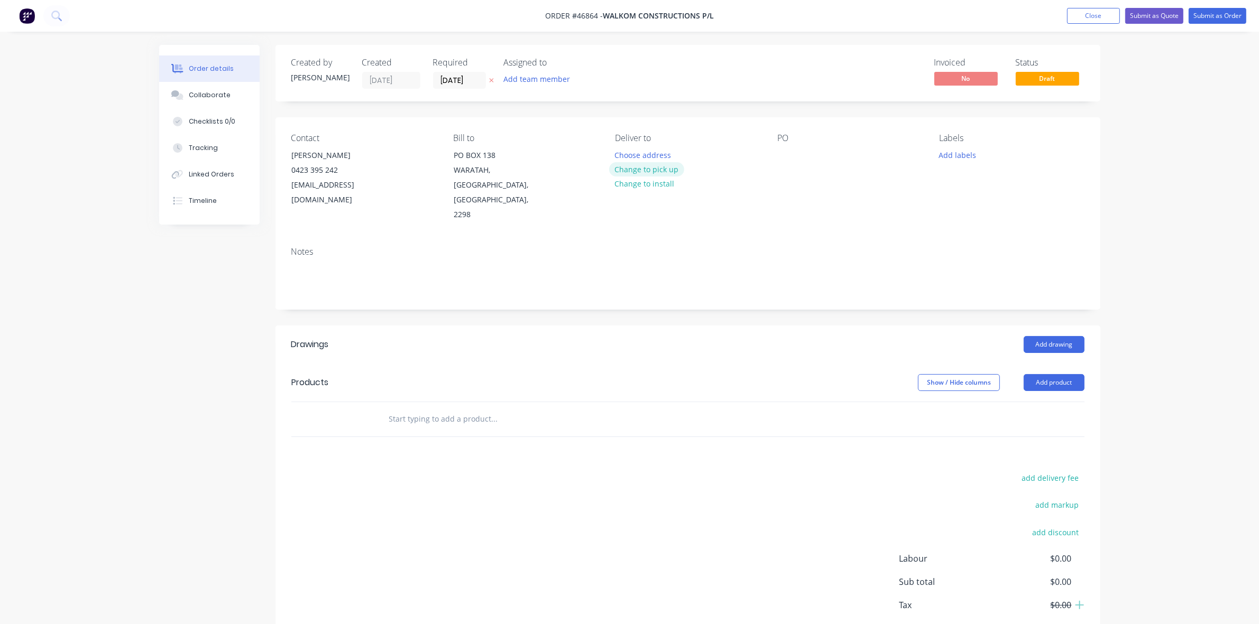
click at [666, 164] on button "Change to pick up" at bounding box center [646, 169] width 75 height 14
click at [788, 157] on div at bounding box center [785, 155] width 17 height 15
click at [467, 78] on input "[DATE]" at bounding box center [460, 80] width 52 height 16
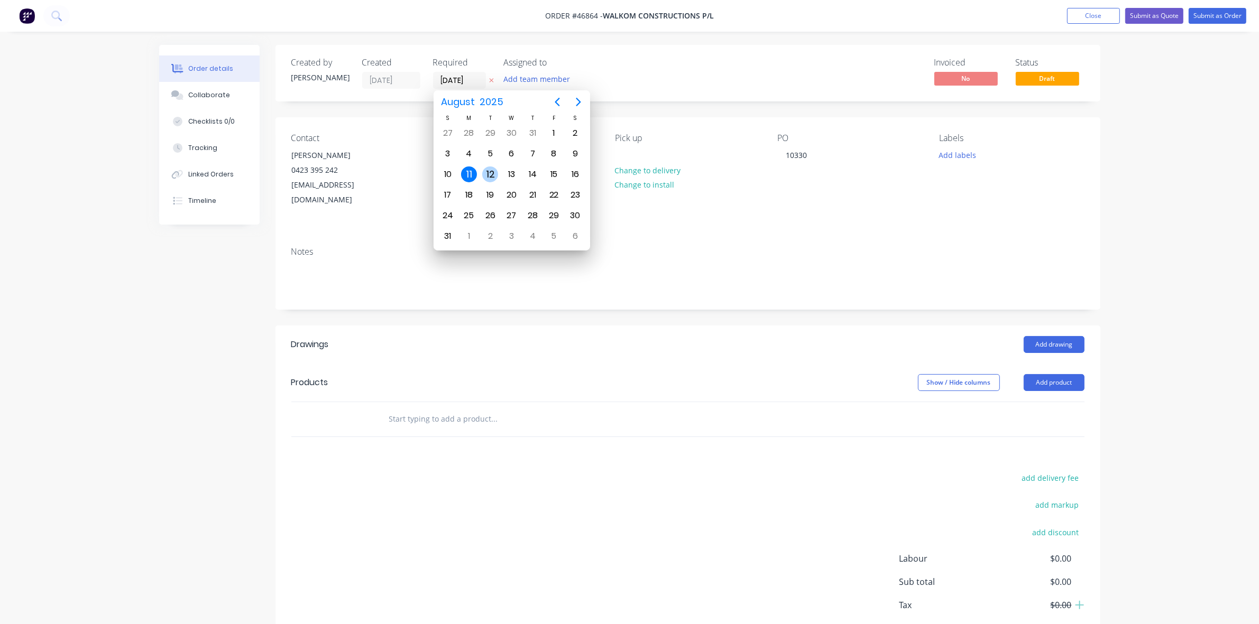
click at [488, 178] on div "12" at bounding box center [490, 175] width 16 height 16
type input "[DATE]"
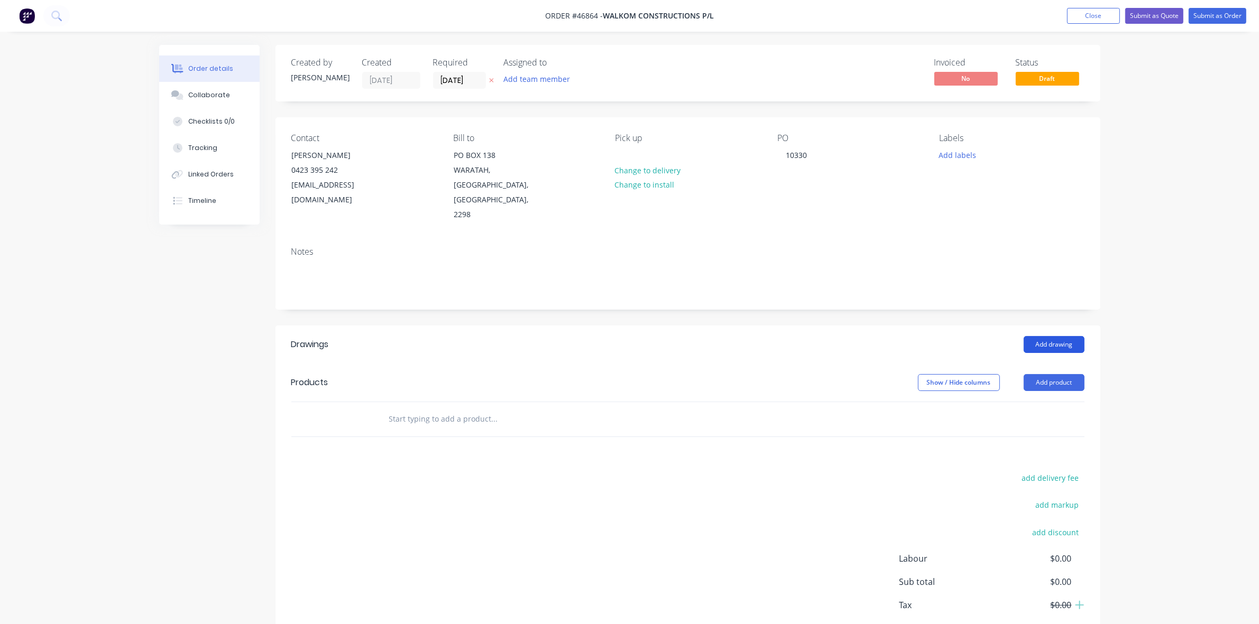
click at [1057, 336] on button "Add drawing" at bounding box center [1054, 344] width 61 height 17
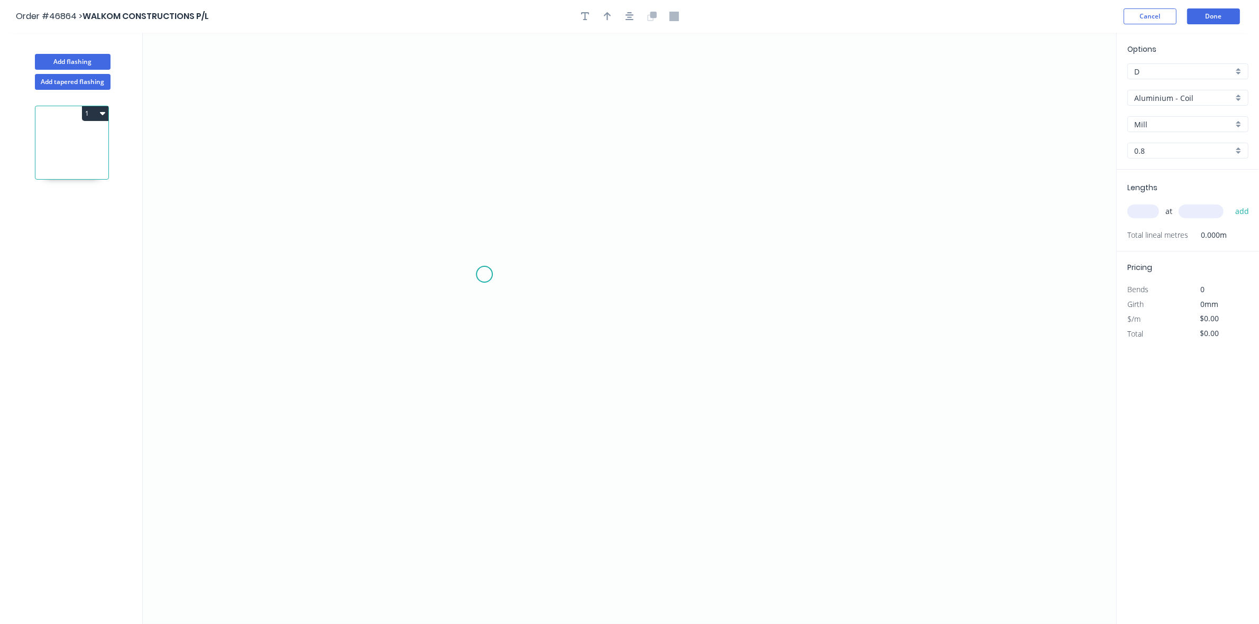
click at [484, 278] on icon "0" at bounding box center [629, 329] width 973 height 592
click at [491, 207] on icon "0" at bounding box center [629, 329] width 973 height 592
drag, startPoint x: 690, startPoint y: 213, endPoint x: 687, endPoint y: 220, distance: 7.4
click at [688, 215] on icon "0 ?" at bounding box center [629, 329] width 973 height 592
click at [686, 279] on icon "0 ? ? ? º" at bounding box center [629, 329] width 973 height 592
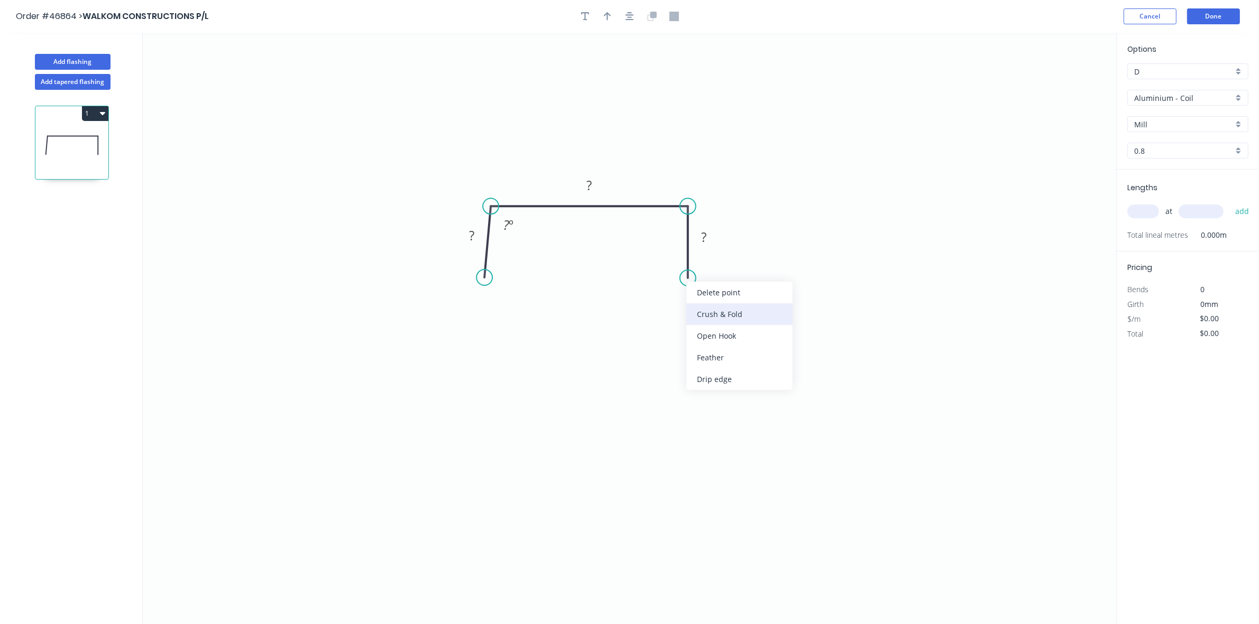
drag, startPoint x: 697, startPoint y: 313, endPoint x: 690, endPoint y: 299, distance: 15.1
click at [698, 314] on div "Crush & Fold" at bounding box center [739, 314] width 106 height 22
click at [702, 323] on div "Flip bend" at bounding box center [743, 319] width 106 height 22
click at [491, 278] on circle at bounding box center [491, 278] width 16 height 16
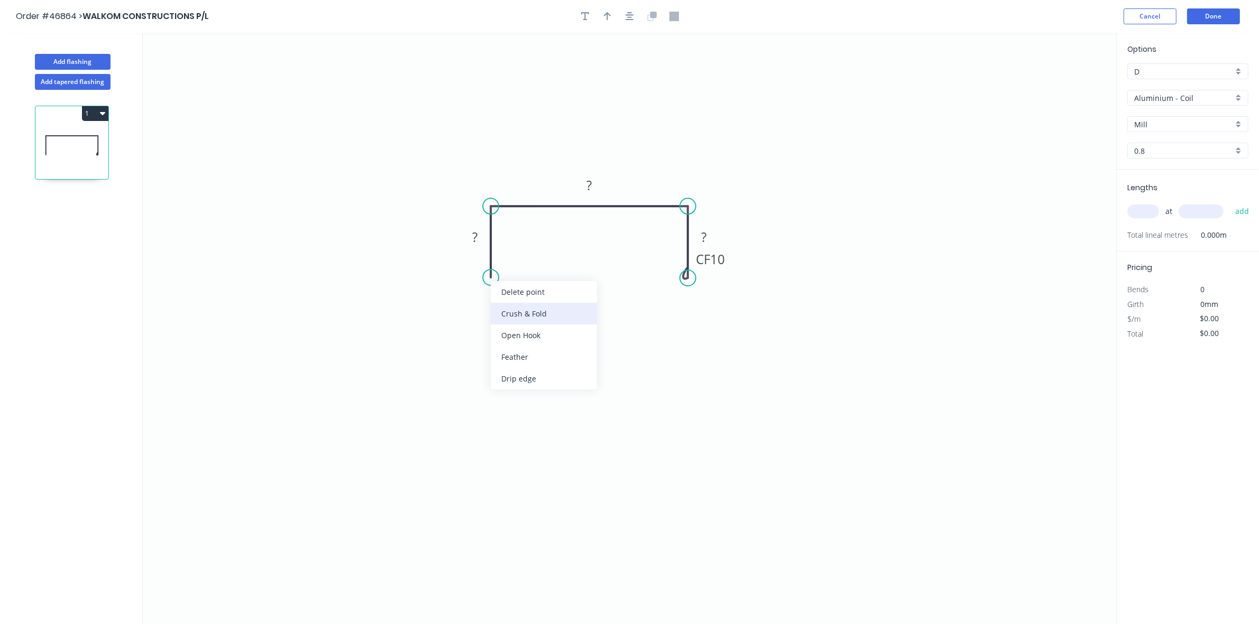
click at [518, 313] on div "Crush & Fold" at bounding box center [544, 314] width 106 height 22
click at [474, 262] on tspan "10" at bounding box center [475, 258] width 15 height 17
type input "$30.55"
click at [609, 15] on icon "button" at bounding box center [607, 17] width 7 height 10
drag, startPoint x: 1063, startPoint y: 81, endPoint x: 662, endPoint y: 186, distance: 413.8
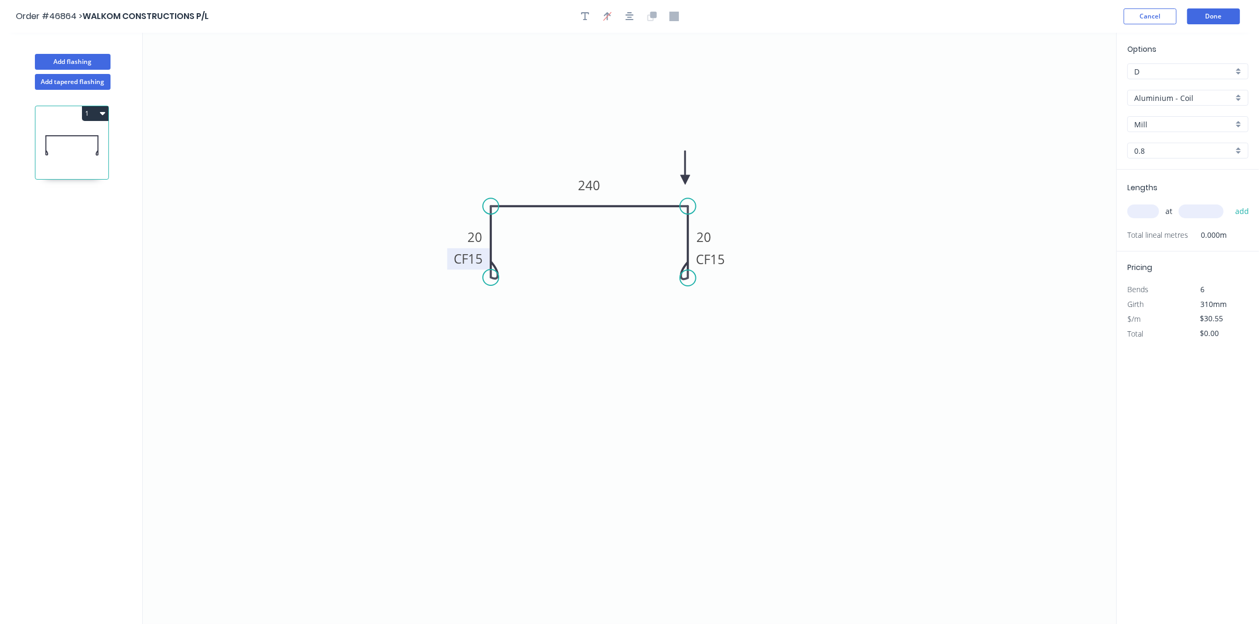
click at [680, 185] on icon at bounding box center [685, 168] width 10 height 34
click at [1183, 104] on div "Aluminium - Coil" at bounding box center [1187, 98] width 121 height 16
click at [1175, 170] on div "Colorbond" at bounding box center [1188, 174] width 120 height 19
type input "Colorbond"
type input "Basalt"
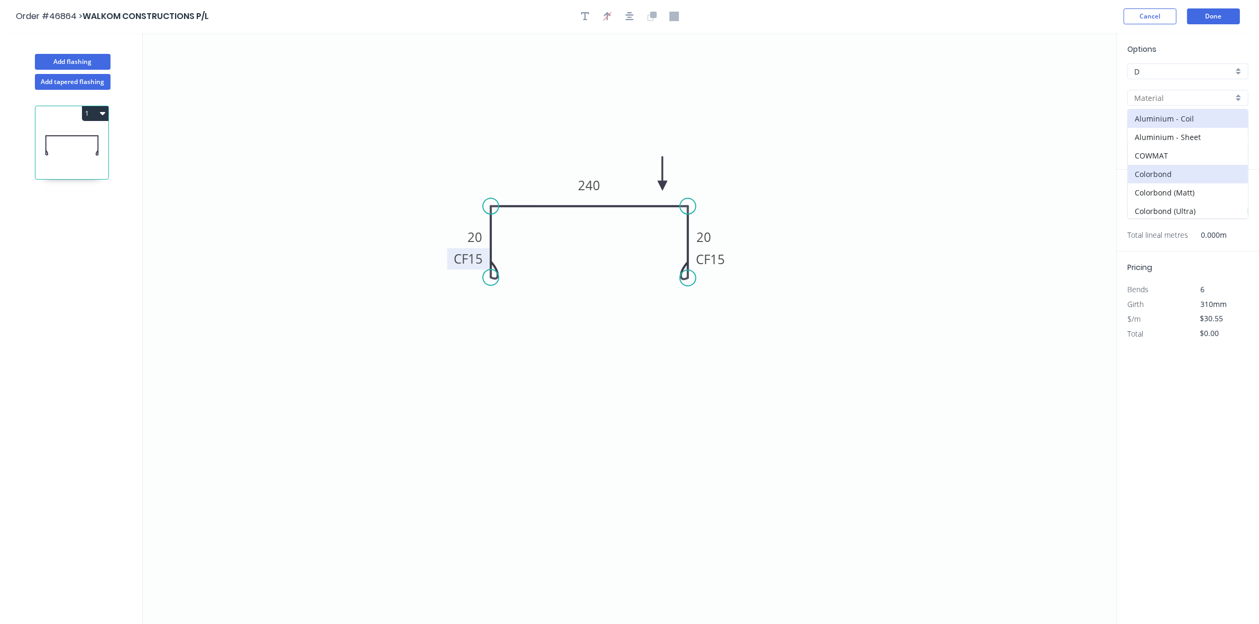
type input "0.55"
type input "$20.78"
click at [1175, 128] on input "Basalt" at bounding box center [1183, 124] width 99 height 11
drag, startPoint x: 1176, startPoint y: 152, endPoint x: 1161, endPoint y: 186, distance: 36.4
click at [1175, 152] on div "Surfmist" at bounding box center [1188, 145] width 120 height 19
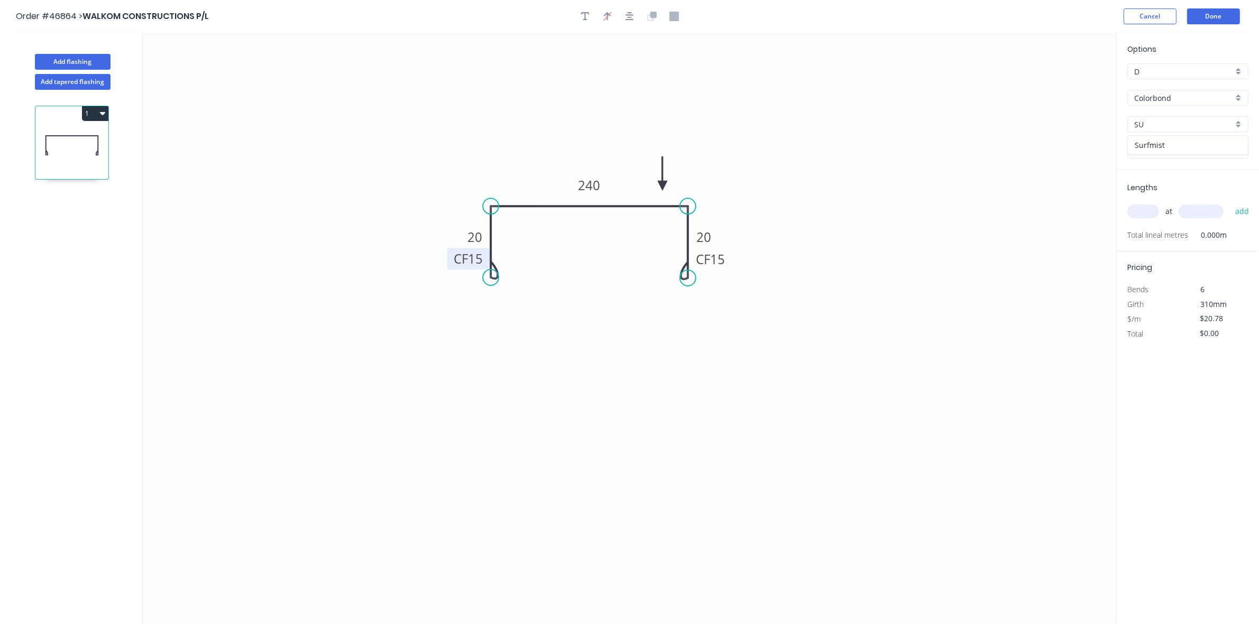
type input "Surfmist"
click at [1149, 207] on input "text" at bounding box center [1143, 212] width 32 height 14
type input "1"
type input "1830"
click at [1230, 202] on button "add" at bounding box center [1242, 211] width 25 height 18
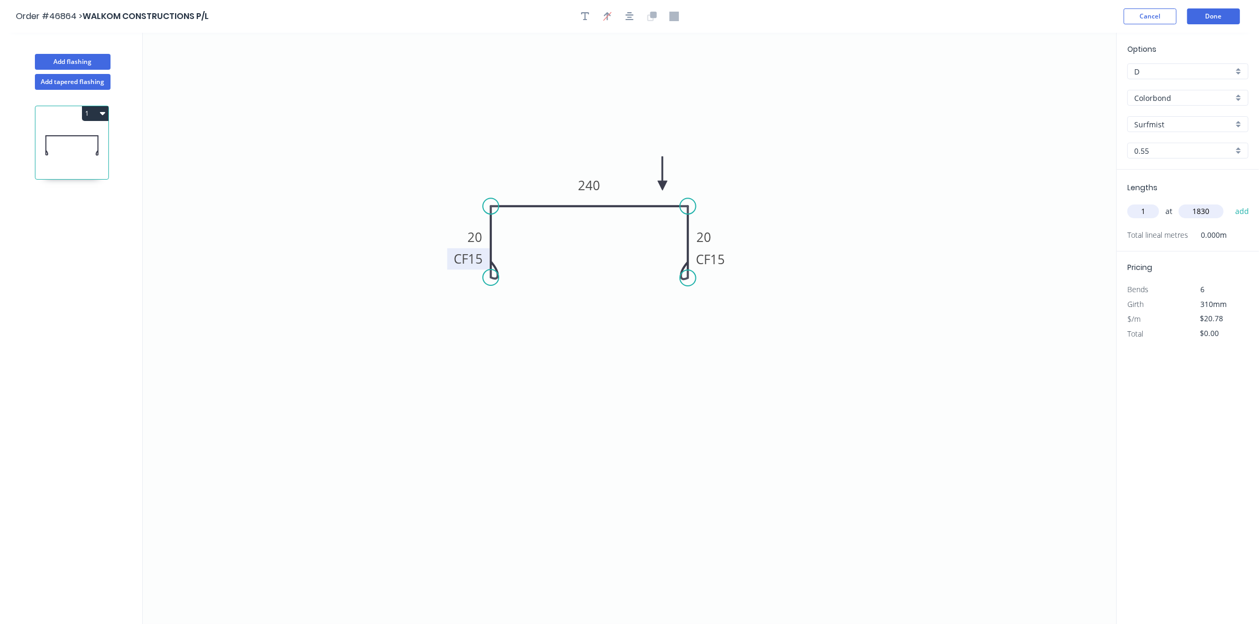
type input "$38.03"
type input "1"
type input "3400"
click at [1230, 202] on button "add" at bounding box center [1242, 211] width 25 height 18
type input "$108.68"
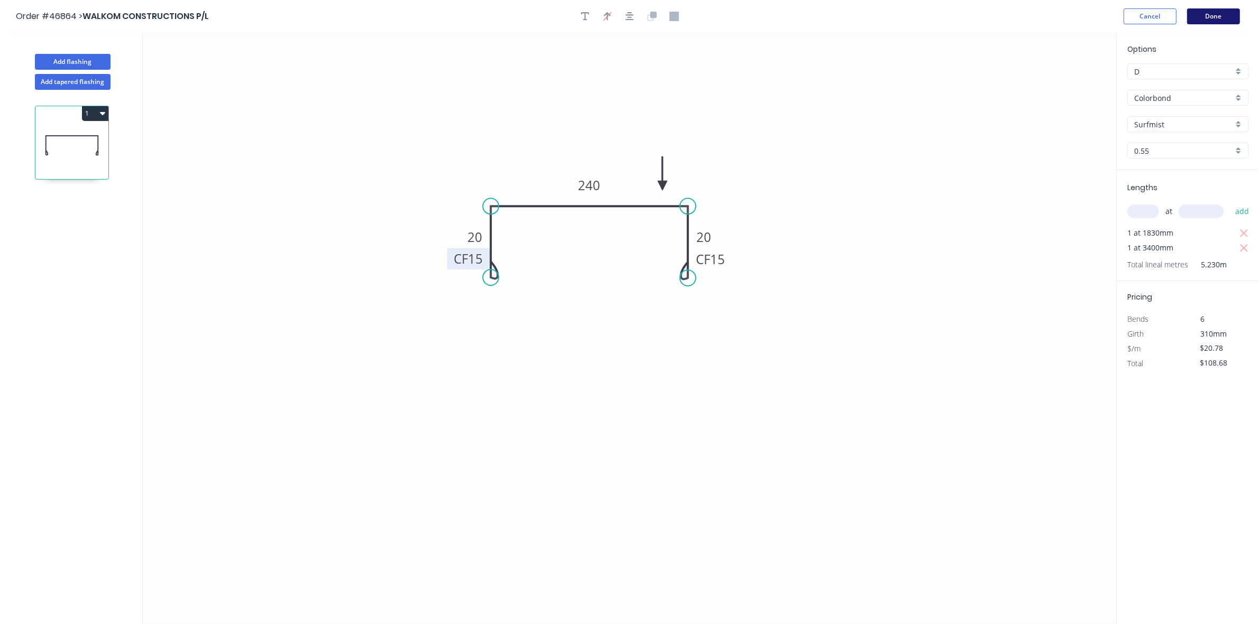
click at [1216, 16] on button "Done" at bounding box center [1213, 16] width 53 height 16
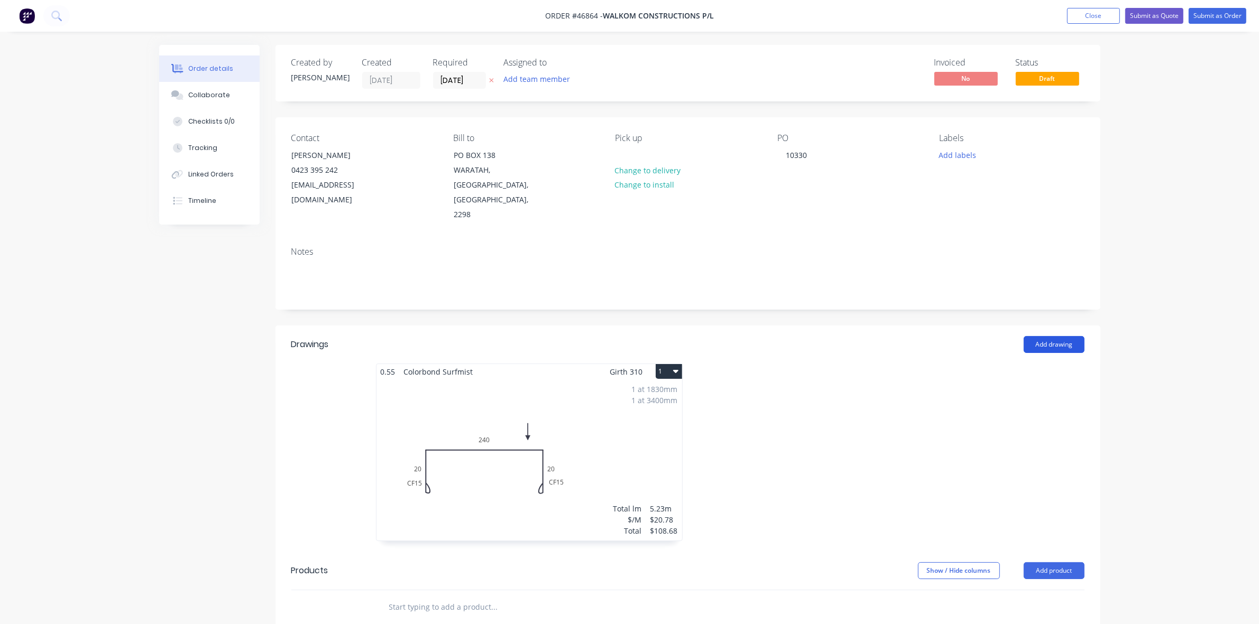
click at [1034, 336] on button "Add drawing" at bounding box center [1054, 344] width 61 height 17
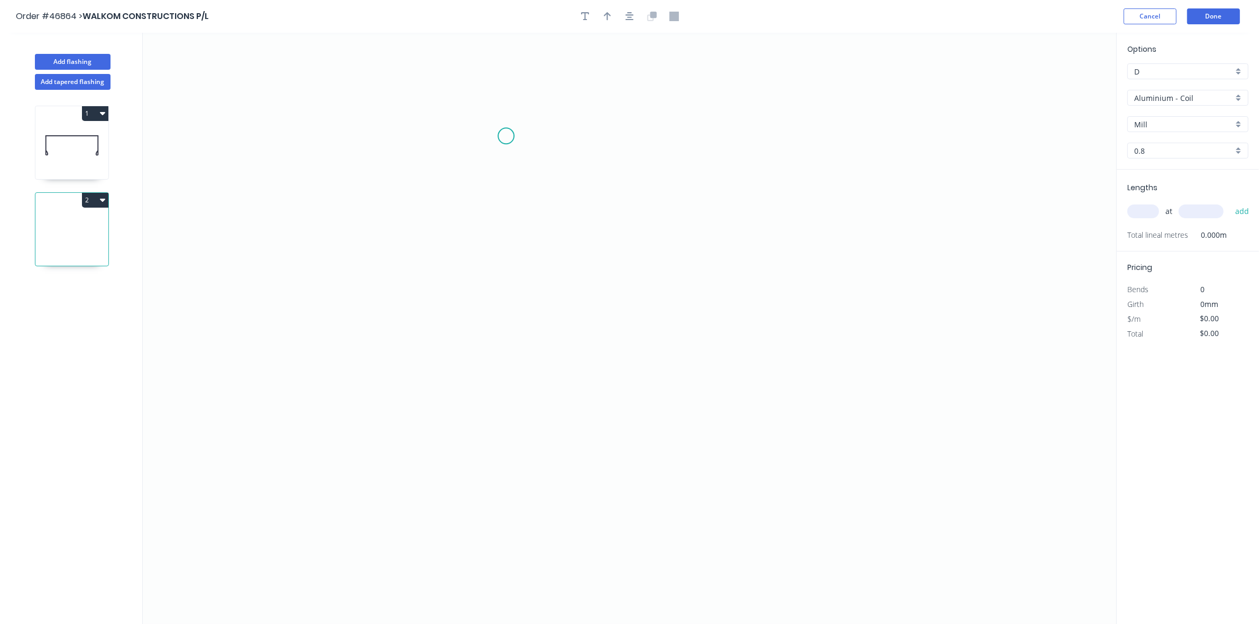
click at [505, 137] on icon "0" at bounding box center [629, 329] width 973 height 592
click at [501, 279] on icon "0" at bounding box center [629, 329] width 973 height 592
click at [651, 281] on icon "0 ?" at bounding box center [629, 329] width 973 height 592
click at [649, 358] on icon "0 ? ?" at bounding box center [629, 329] width 973 height 592
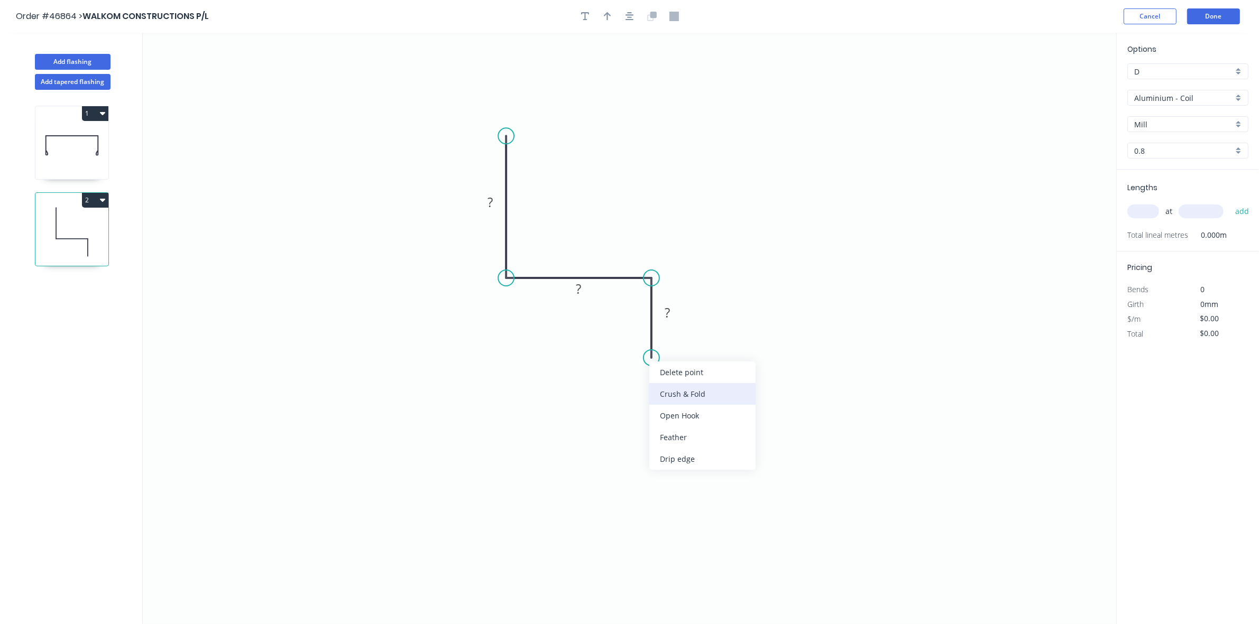
click at [652, 390] on div "Crush & Fold" at bounding box center [702, 394] width 106 height 22
click at [662, 392] on div "Flip bend" at bounding box center [706, 396] width 106 height 22
click at [604, 15] on icon "button" at bounding box center [607, 17] width 7 height 10
drag, startPoint x: 1064, startPoint y: 82, endPoint x: 475, endPoint y: 236, distance: 608.7
click at [586, 236] on icon at bounding box center [591, 224] width 10 height 34
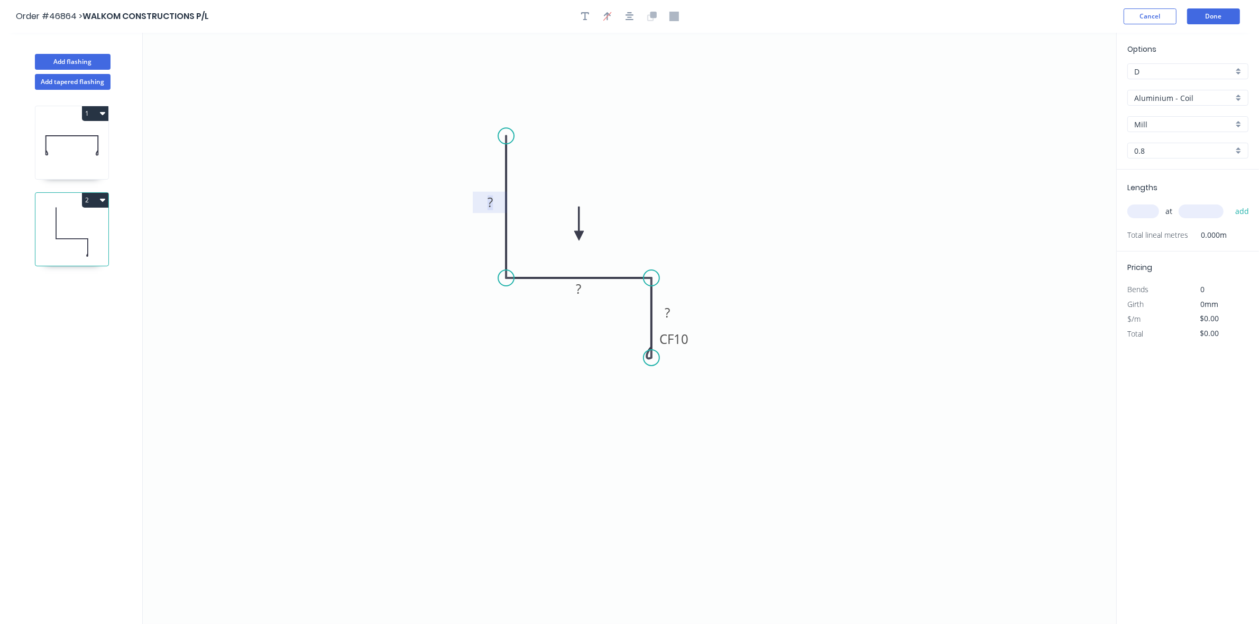
click at [491, 201] on tspan "?" at bounding box center [489, 201] width 5 height 17
click at [1145, 212] on input "text" at bounding box center [1143, 212] width 32 height 14
type input "1"
type input "1100"
click at [1230, 202] on button "add" at bounding box center [1242, 211] width 25 height 18
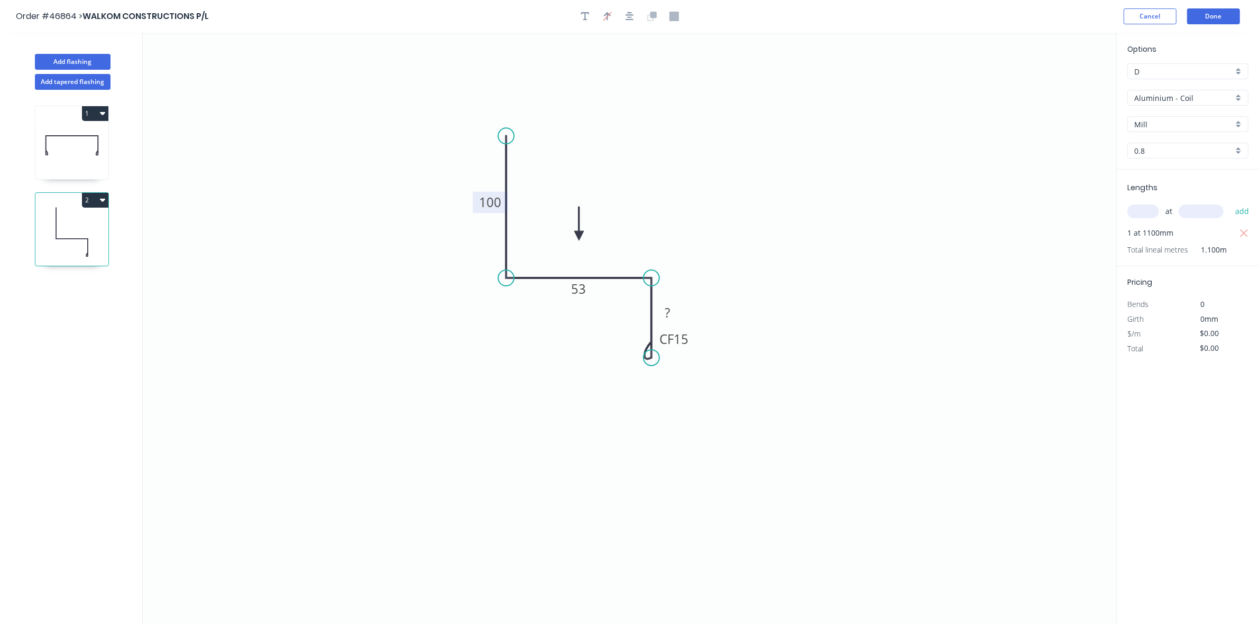
click at [1190, 98] on input "Aluminium - Coil" at bounding box center [1183, 98] width 99 height 11
click at [1195, 178] on div "Colorbond" at bounding box center [1188, 174] width 120 height 19
type input "Colorbond"
type input "Basalt"
type input "0.55"
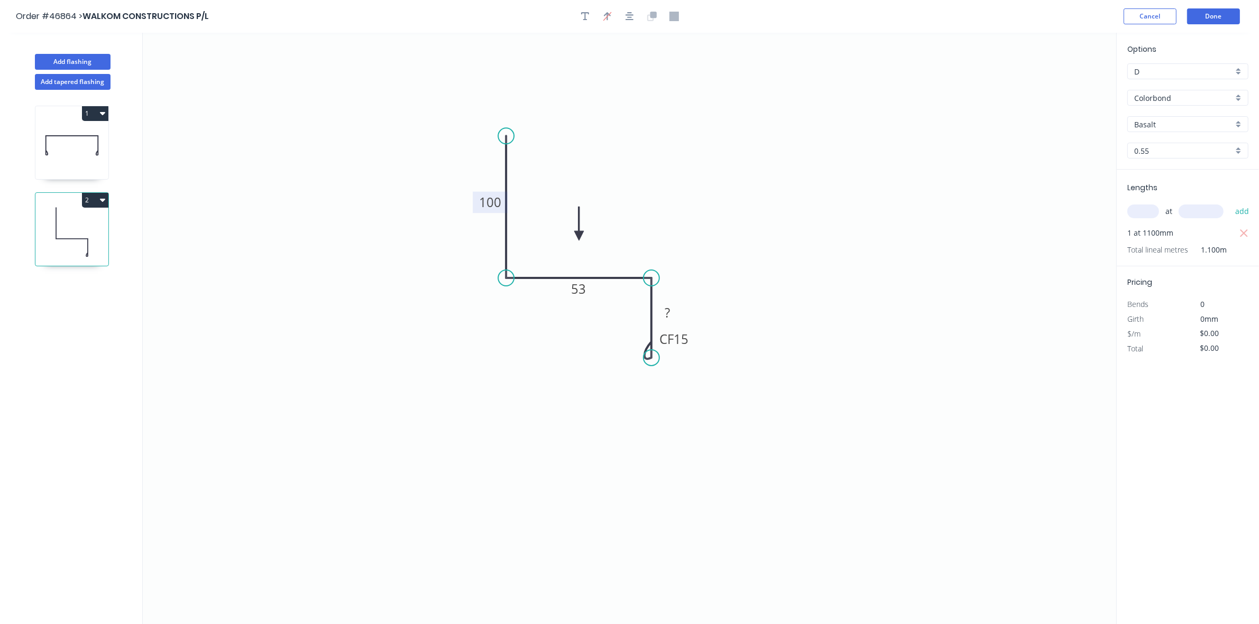
click at [1175, 119] on input "Basalt" at bounding box center [1183, 124] width 99 height 11
click at [1172, 143] on div "Surfmist" at bounding box center [1188, 145] width 120 height 19
type input "Surfmist"
click at [100, 197] on icon "button" at bounding box center [102, 200] width 5 height 8
click at [86, 225] on div "Duplicate" at bounding box center [57, 226] width 81 height 15
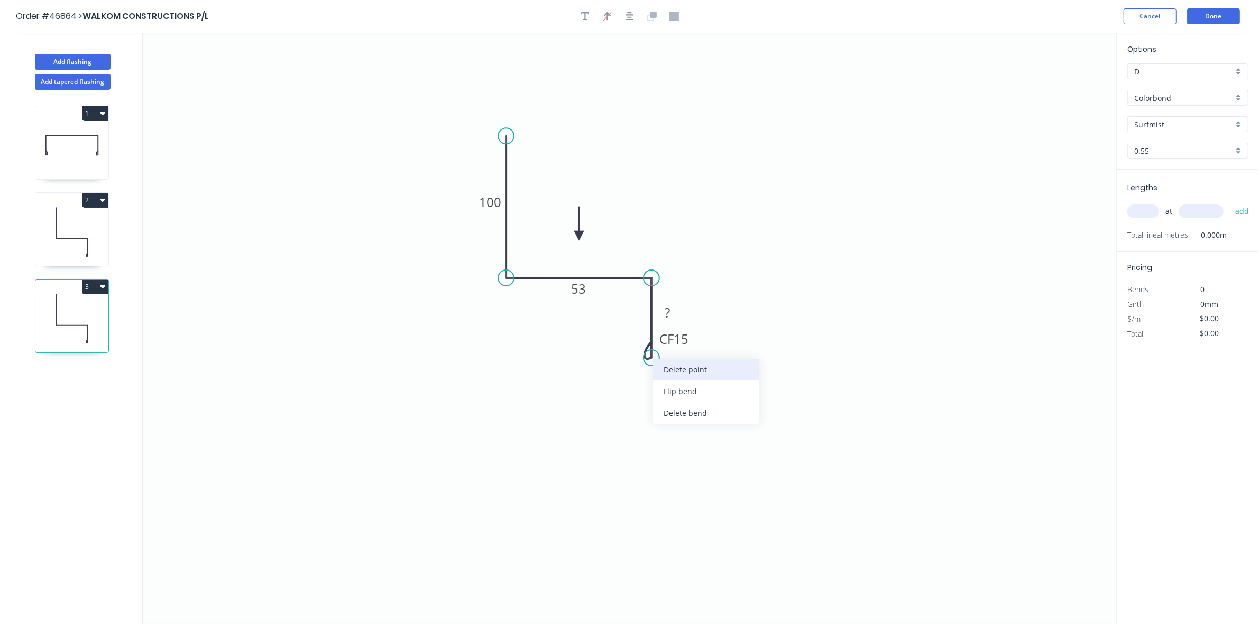
click at [677, 367] on div "Delete point" at bounding box center [706, 370] width 106 height 22
click at [494, 204] on tspan "100" at bounding box center [490, 201] width 22 height 17
type input "$7.18"
click at [1146, 217] on input "text" at bounding box center [1143, 212] width 32 height 14
type input "1"
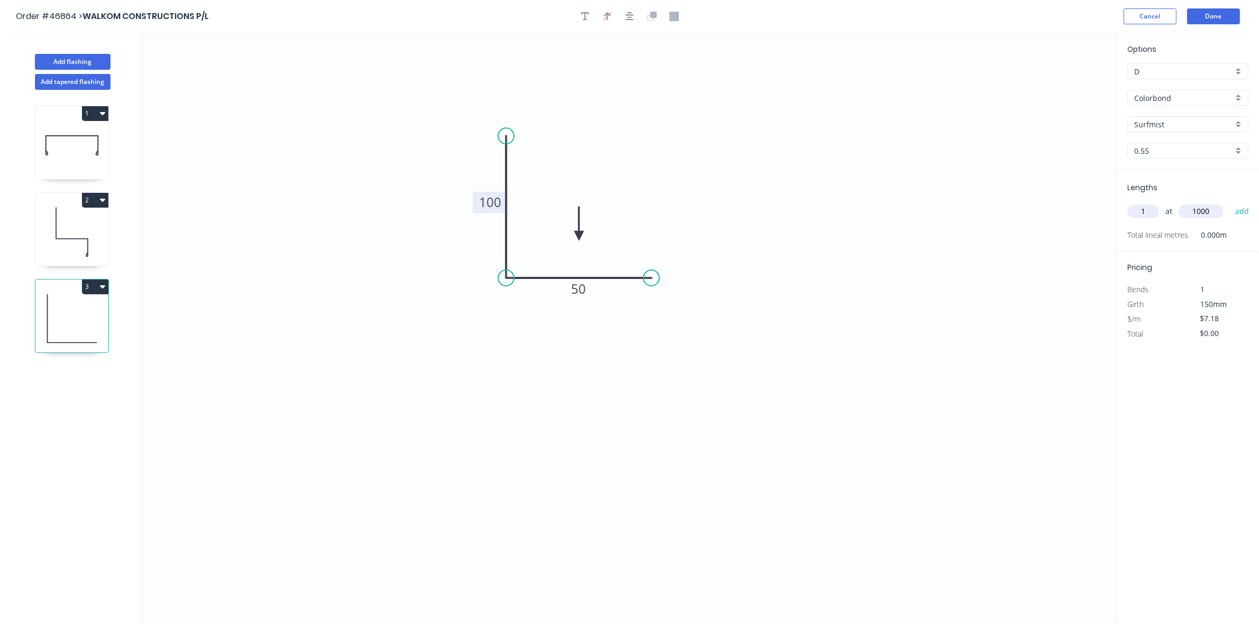
type input "1000"
click at [1230, 202] on button "add" at bounding box center [1242, 211] width 25 height 18
type input "$7.18"
click at [1213, 14] on button "Done" at bounding box center [1213, 16] width 53 height 16
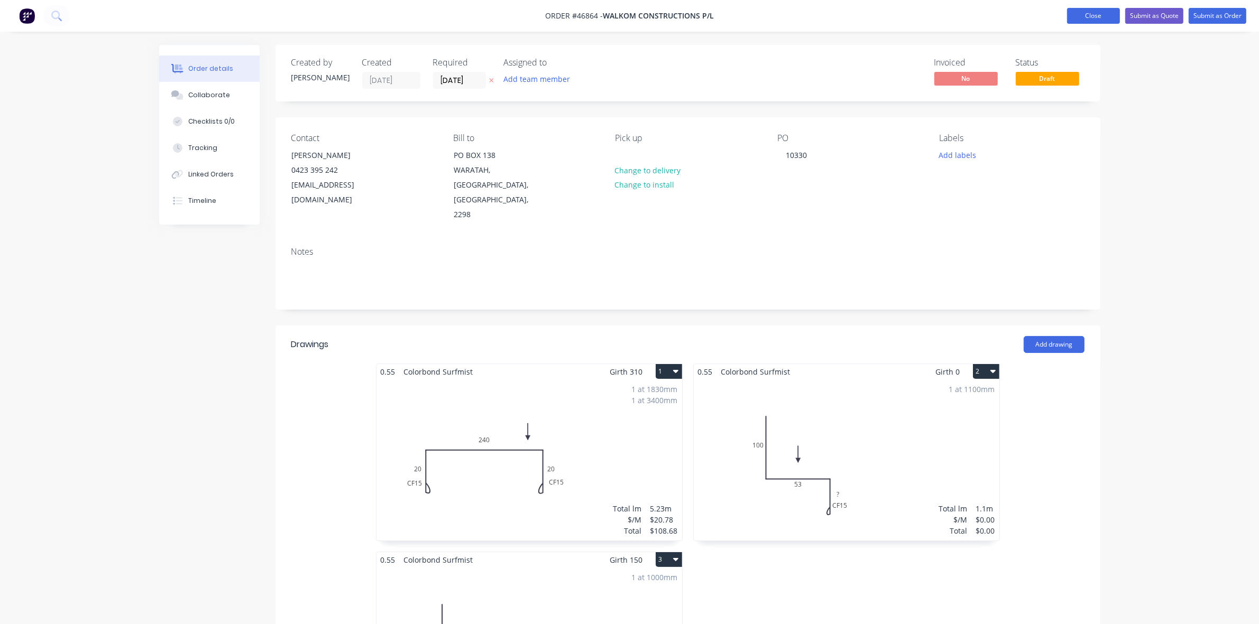
click at [1098, 17] on button "Close" at bounding box center [1093, 16] width 53 height 16
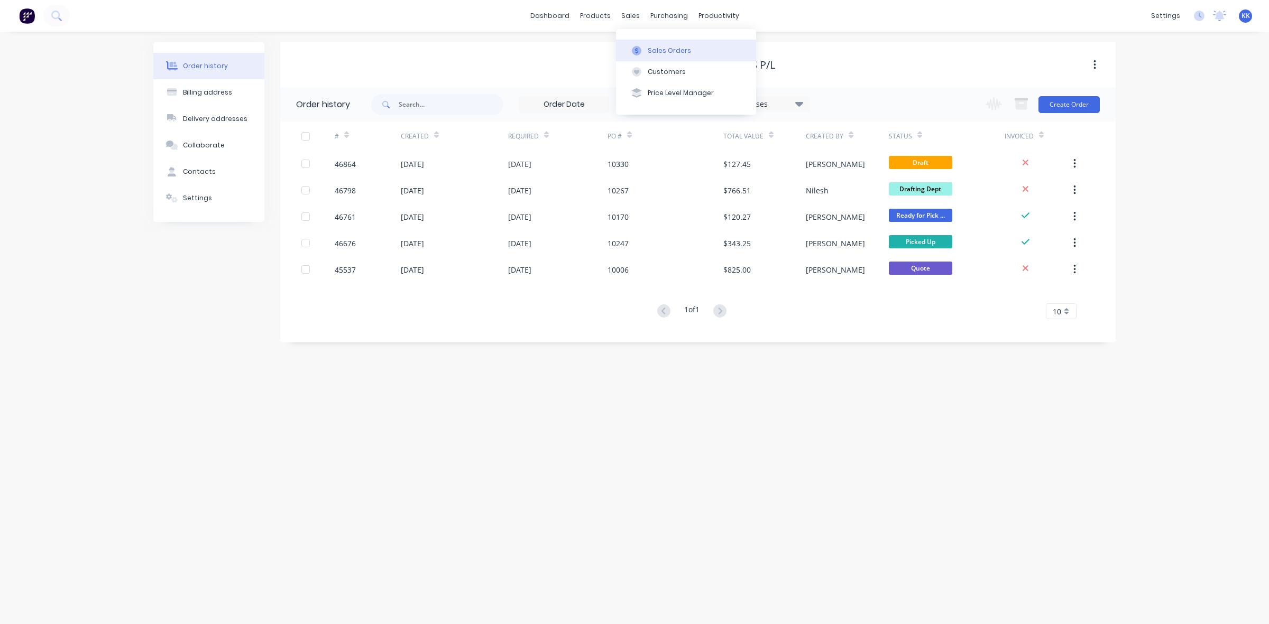
click at [642, 48] on div at bounding box center [637, 51] width 16 height 10
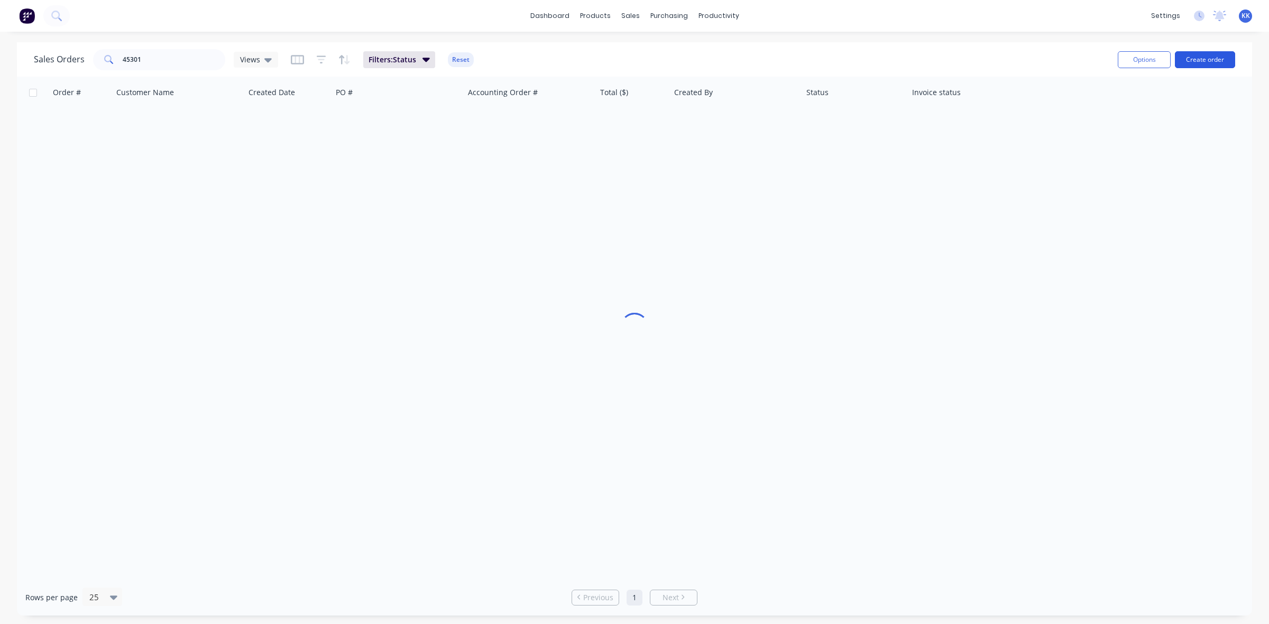
click at [1192, 61] on button "Create order" at bounding box center [1205, 59] width 60 height 17
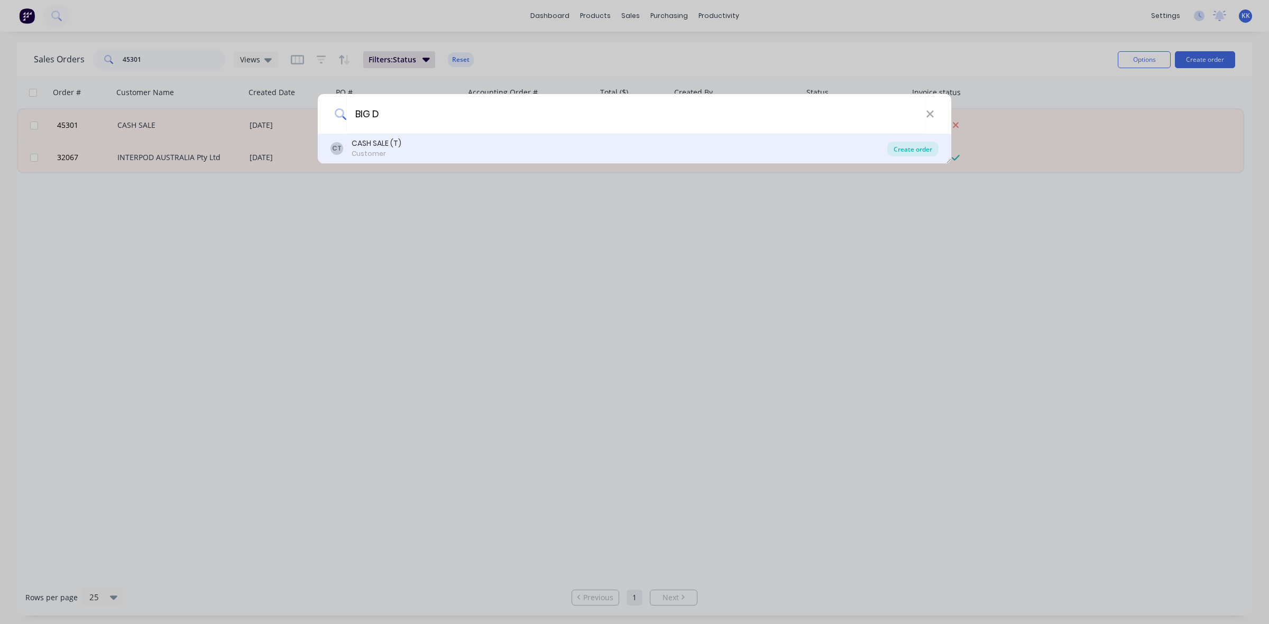
type input "BIG D"
click at [900, 148] on div "Create order" at bounding box center [912, 149] width 51 height 15
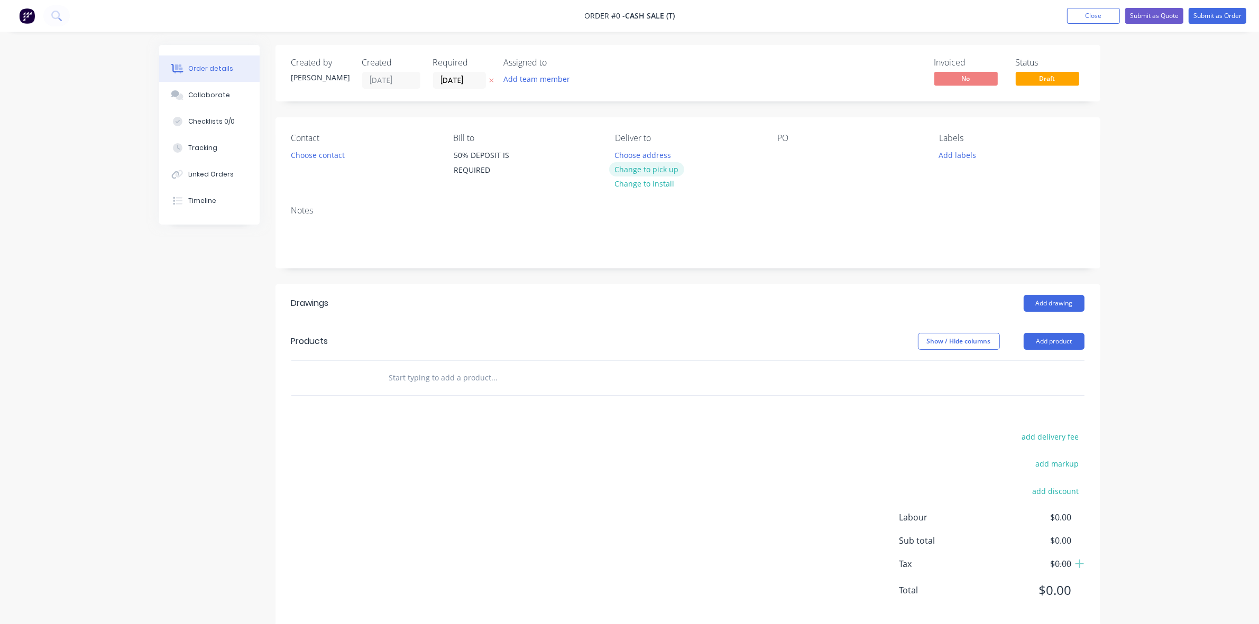
click at [622, 171] on button "Change to pick up" at bounding box center [646, 169] width 75 height 14
click at [339, 154] on button "Choose contact" at bounding box center [317, 155] width 65 height 14
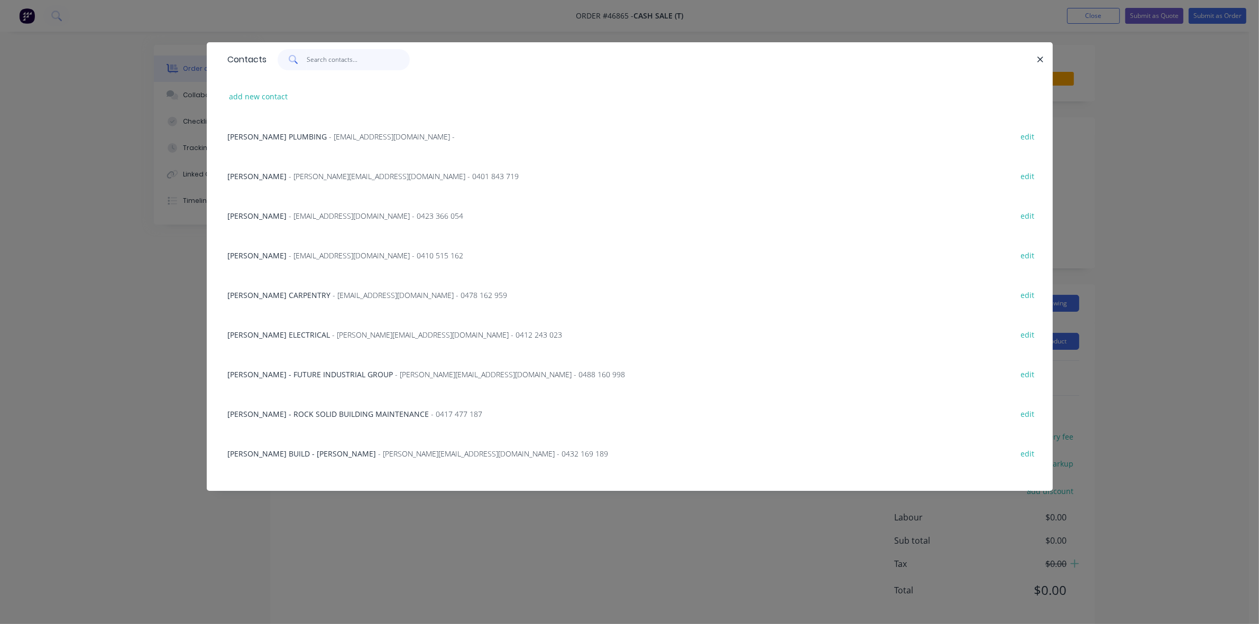
click at [334, 56] on input "text" at bounding box center [358, 59] width 103 height 21
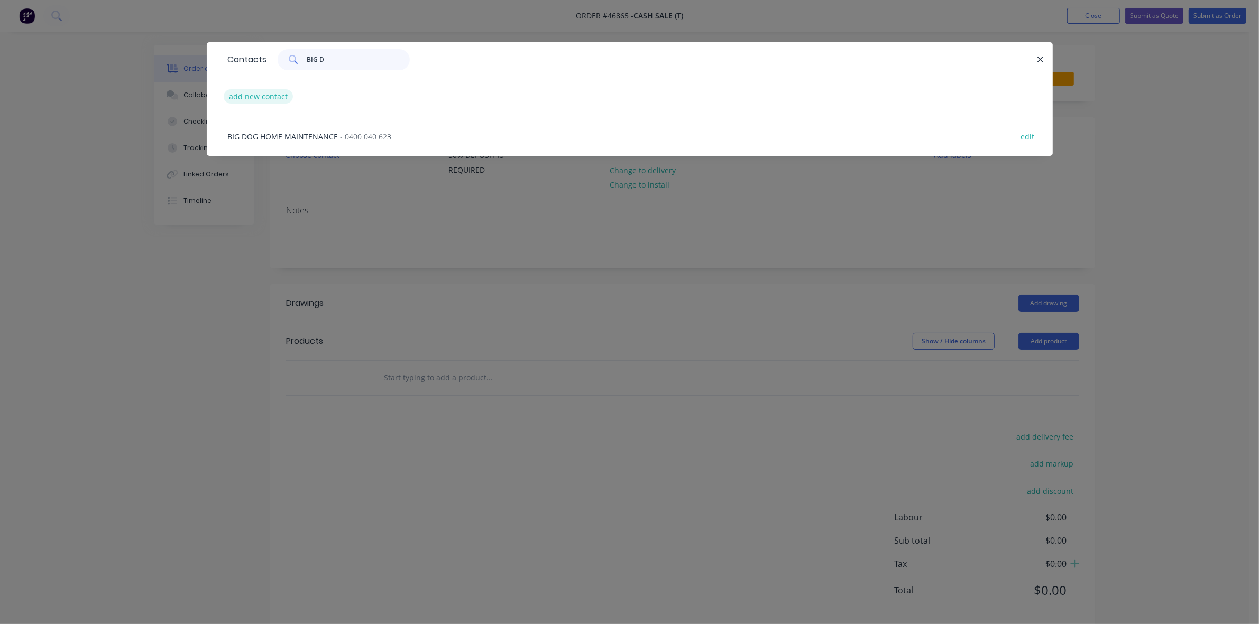
type input "BIG D"
click at [270, 94] on button "add new contact" at bounding box center [259, 96] width 70 height 14
select select "AU"
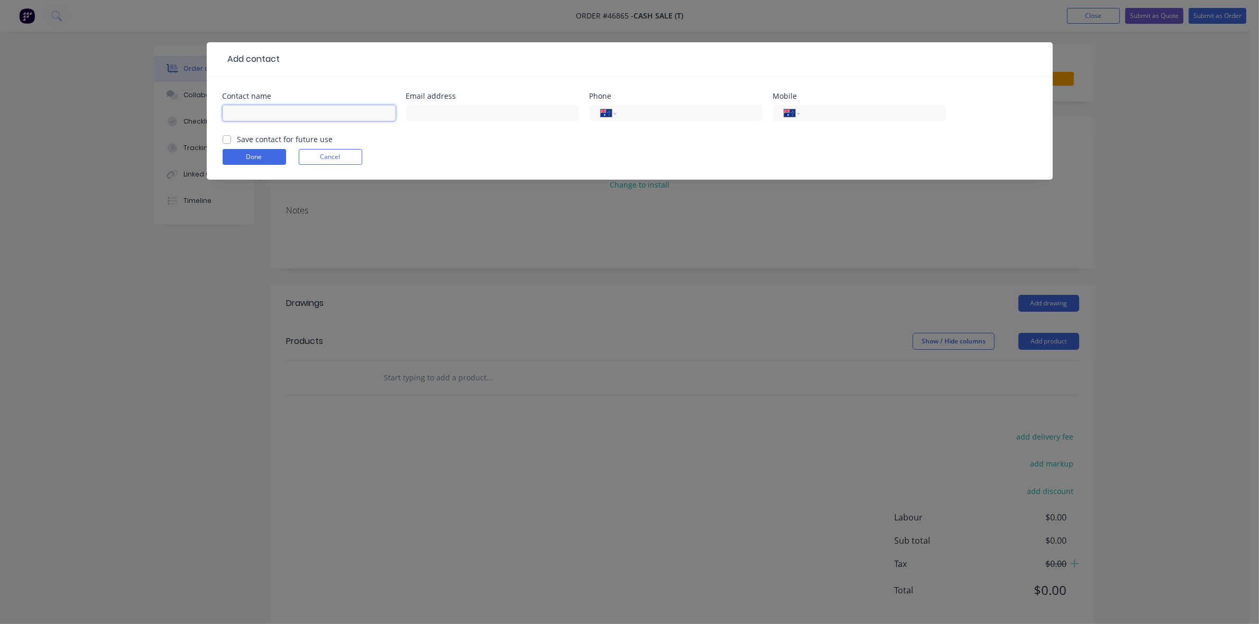
click at [273, 117] on input "text" at bounding box center [309, 113] width 173 height 16
type input "[PERSON_NAME] - BIG DM"
click at [424, 116] on input "text" at bounding box center [492, 113] width 173 height 16
paste input "Bigdm <[EMAIL_ADDRESS][DOMAIN_NAME]>"
drag, startPoint x: 439, startPoint y: 117, endPoint x: 403, endPoint y: 120, distance: 36.1
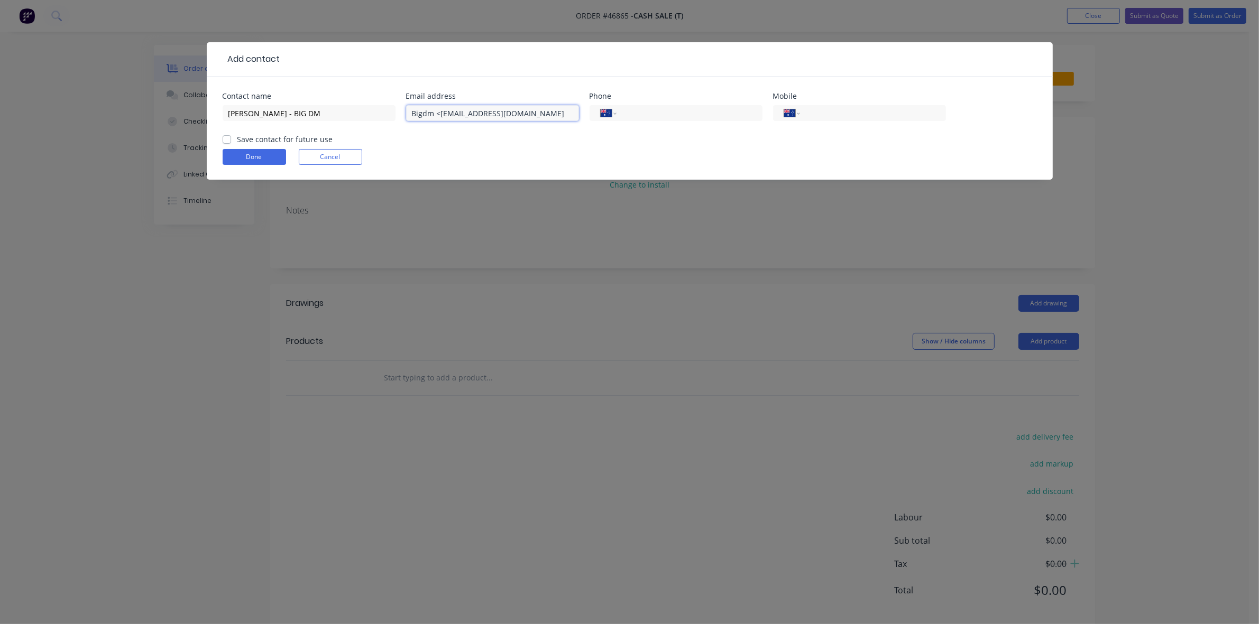
click at [403, 120] on div "Contact name [PERSON_NAME] - BIG DM Email address Bigdm <[EMAIL_ADDRESS][DOMAIN…" at bounding box center [630, 113] width 814 height 41
type input "[EMAIL_ADDRESS][DOMAIN_NAME]"
click at [822, 108] on input "tel" at bounding box center [870, 113] width 127 height 12
type input "0455 444 488"
click at [237, 139] on label "Save contact for future use" at bounding box center [285, 139] width 96 height 11
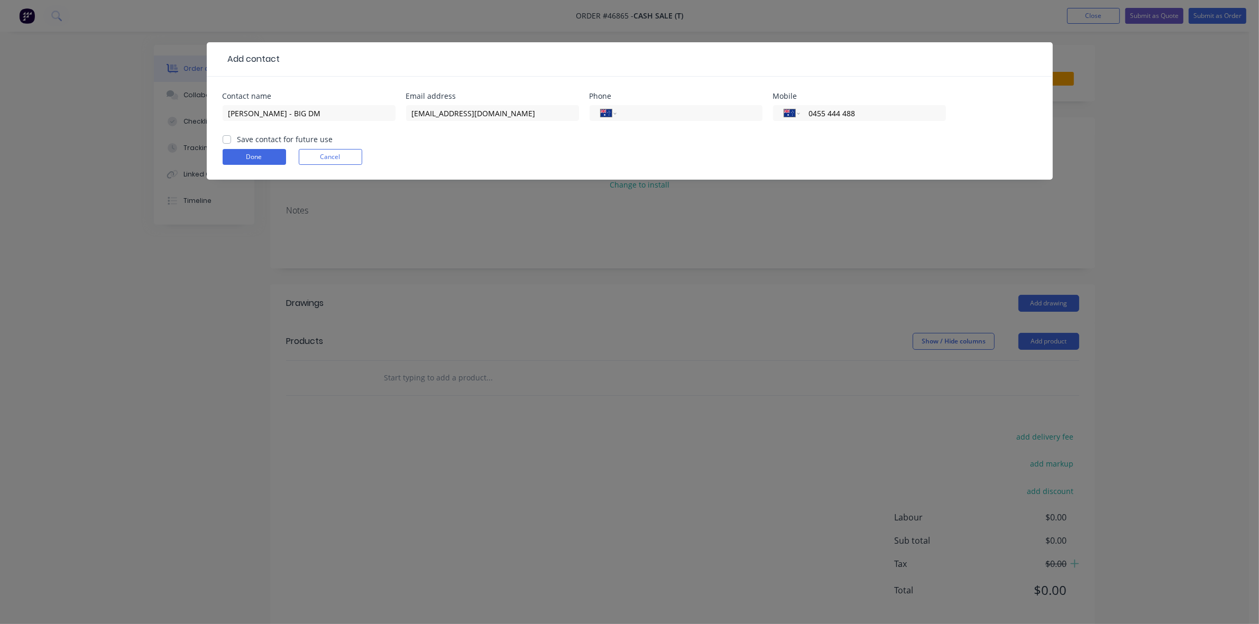
click at [227, 139] on input "Save contact for future use" at bounding box center [227, 139] width 8 height 10
checkbox input "true"
click at [233, 157] on button "Done" at bounding box center [254, 157] width 63 height 16
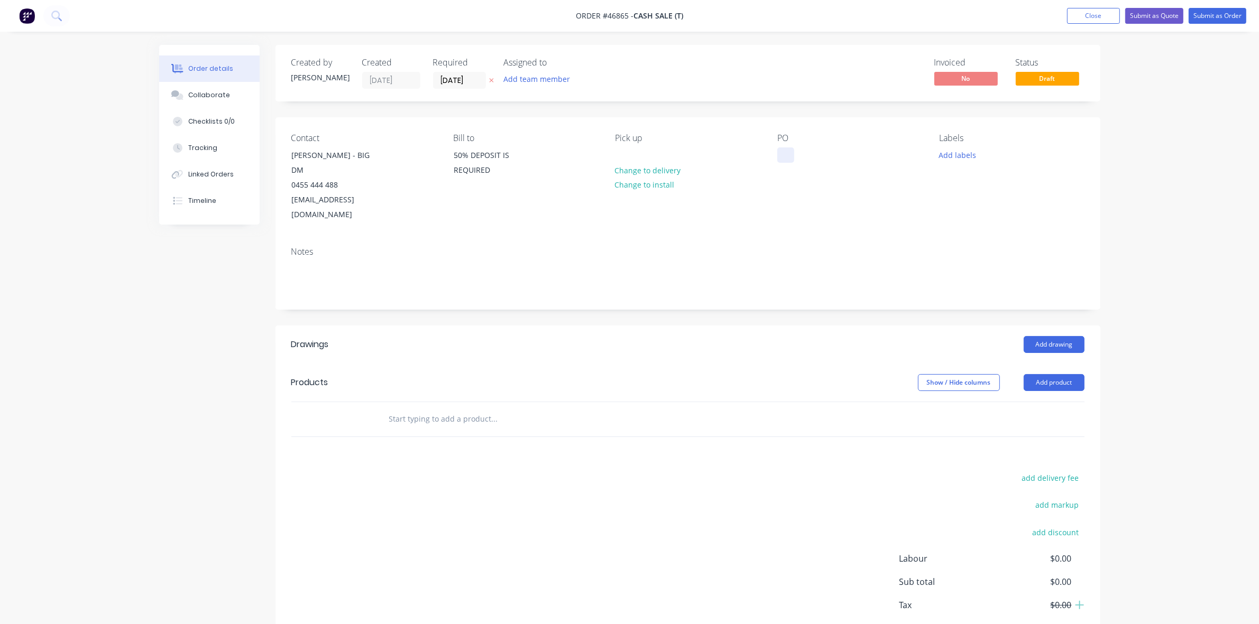
click at [780, 159] on div at bounding box center [785, 155] width 17 height 15
click at [1035, 336] on button "Add drawing" at bounding box center [1054, 344] width 61 height 17
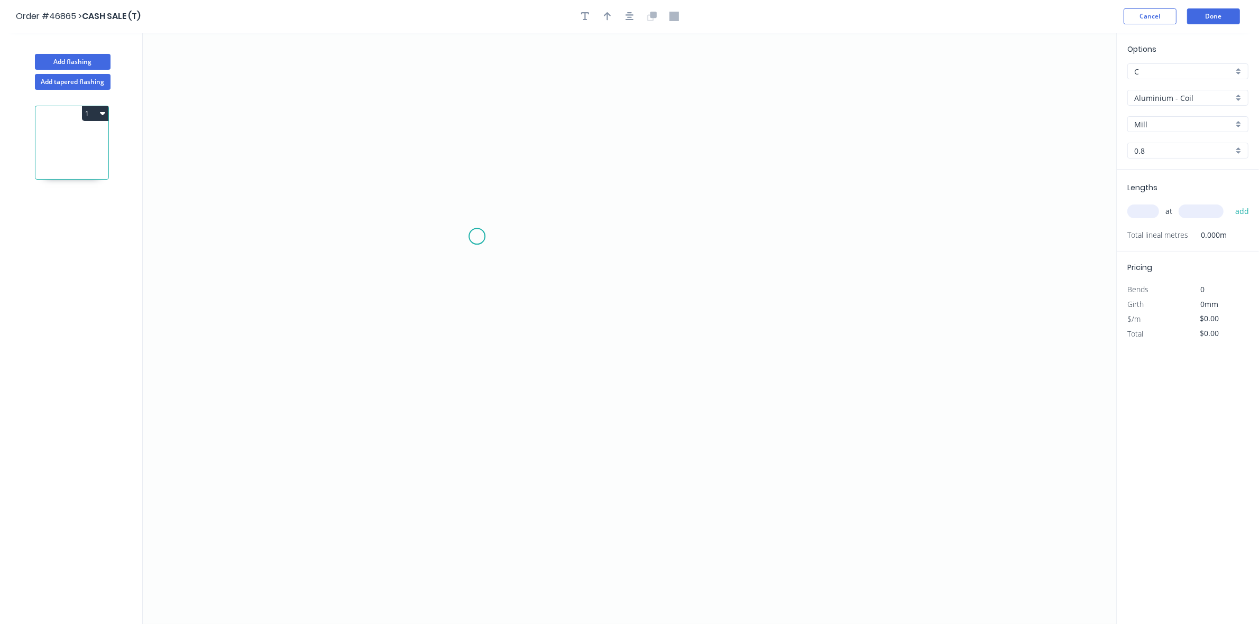
click at [474, 236] on icon "0" at bounding box center [629, 329] width 973 height 592
click at [651, 238] on icon "0" at bounding box center [629, 329] width 973 height 592
click at [566, 252] on rect at bounding box center [562, 247] width 21 height 15
click at [1144, 216] on input "text" at bounding box center [1143, 212] width 32 height 14
type input "$12.32"
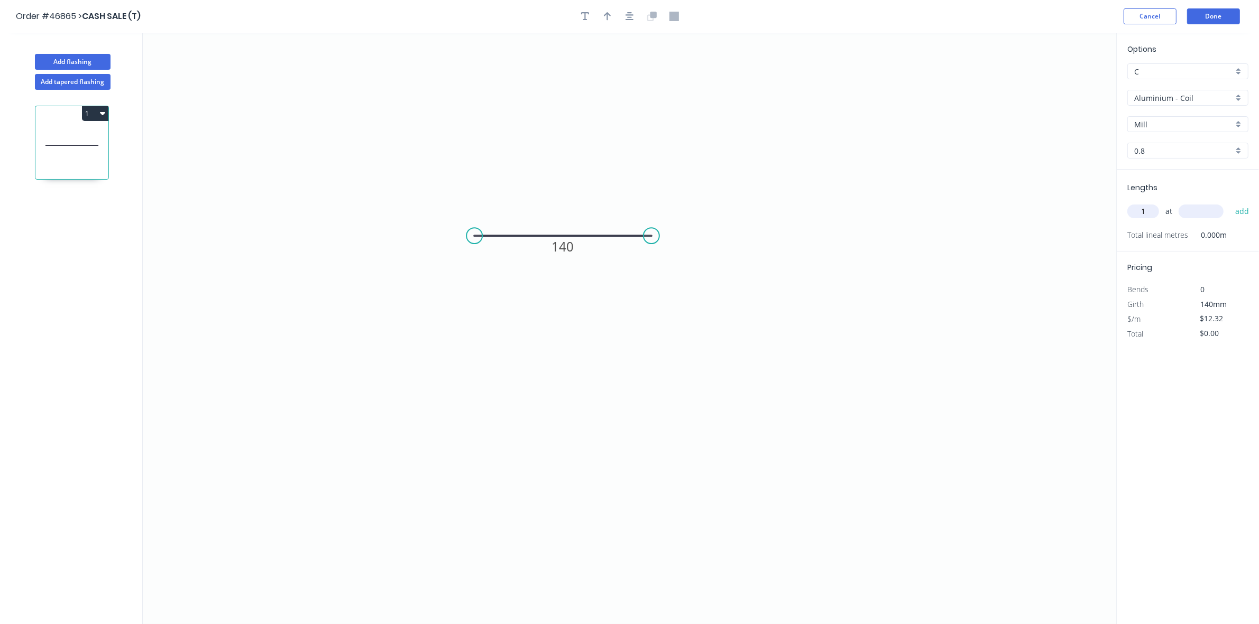
type input "1"
type input "2670"
click at [1230, 202] on button "add" at bounding box center [1242, 211] width 25 height 18
type input "$32.89"
type input "1"
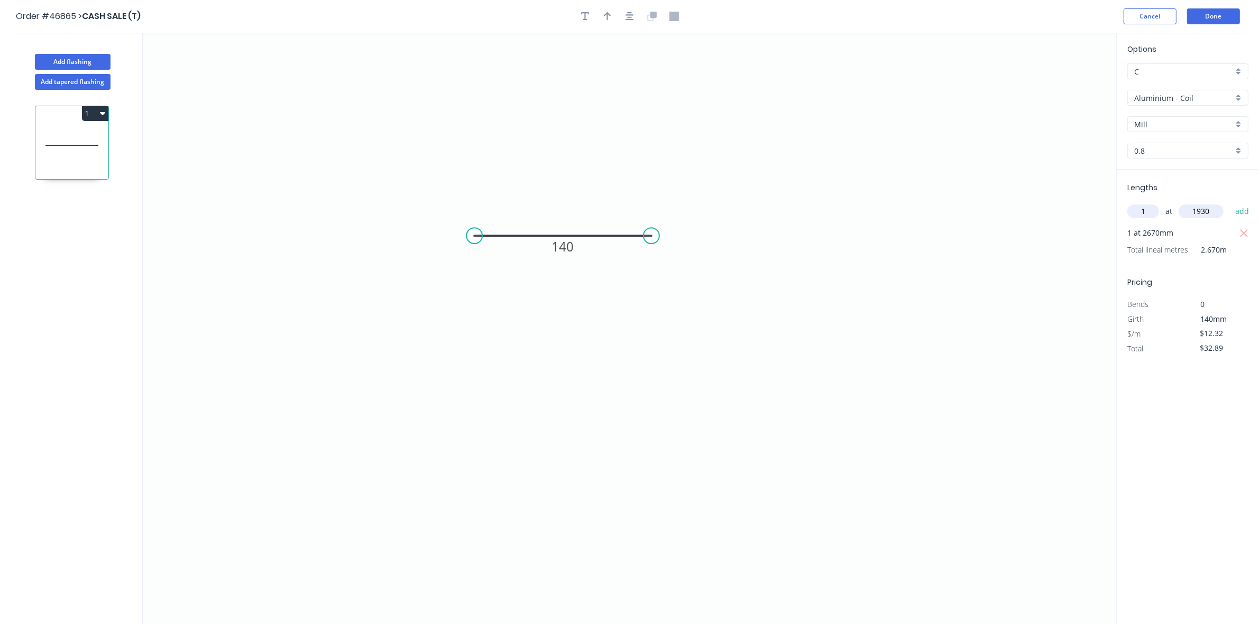
type input "1930"
click at [1230, 202] on button "add" at bounding box center [1242, 211] width 25 height 18
type input "$56.67"
type input "1"
type input "90"
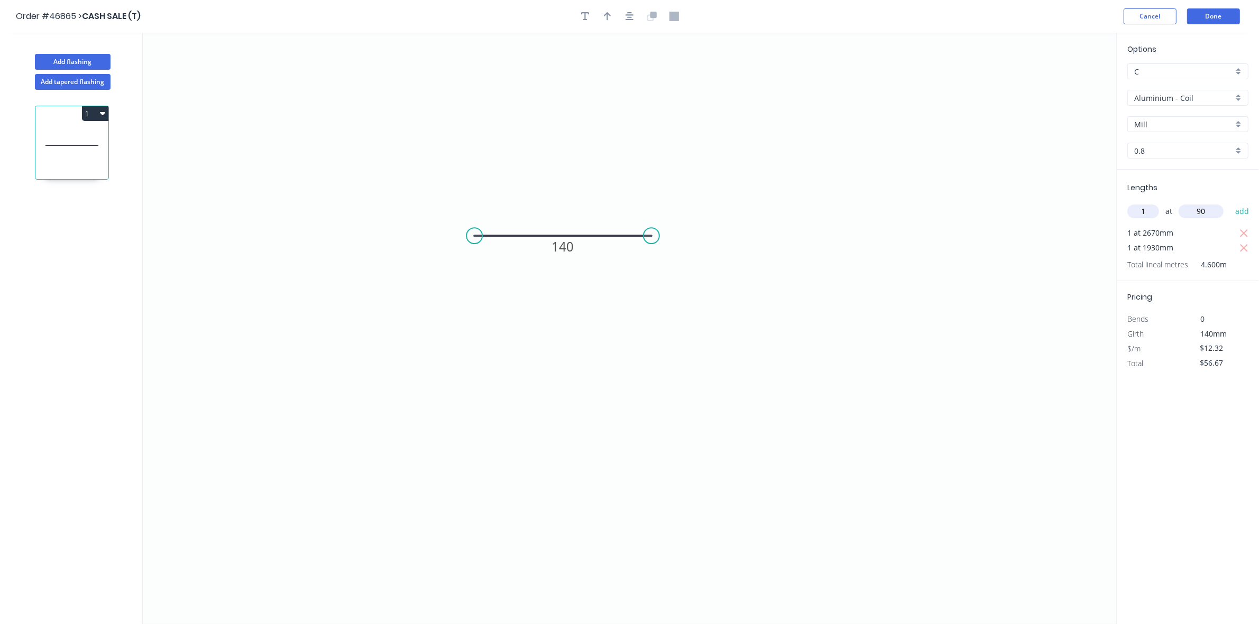
click at [1230, 202] on button "add" at bounding box center [1242, 211] width 25 height 18
type input "$68.99"
click at [1174, 96] on input "Aluminium - Coil" at bounding box center [1183, 98] width 99 height 11
click at [1185, 135] on div "Aluminium - Sheet" at bounding box center [1188, 137] width 120 height 19
type input "Aluminium - Sheet"
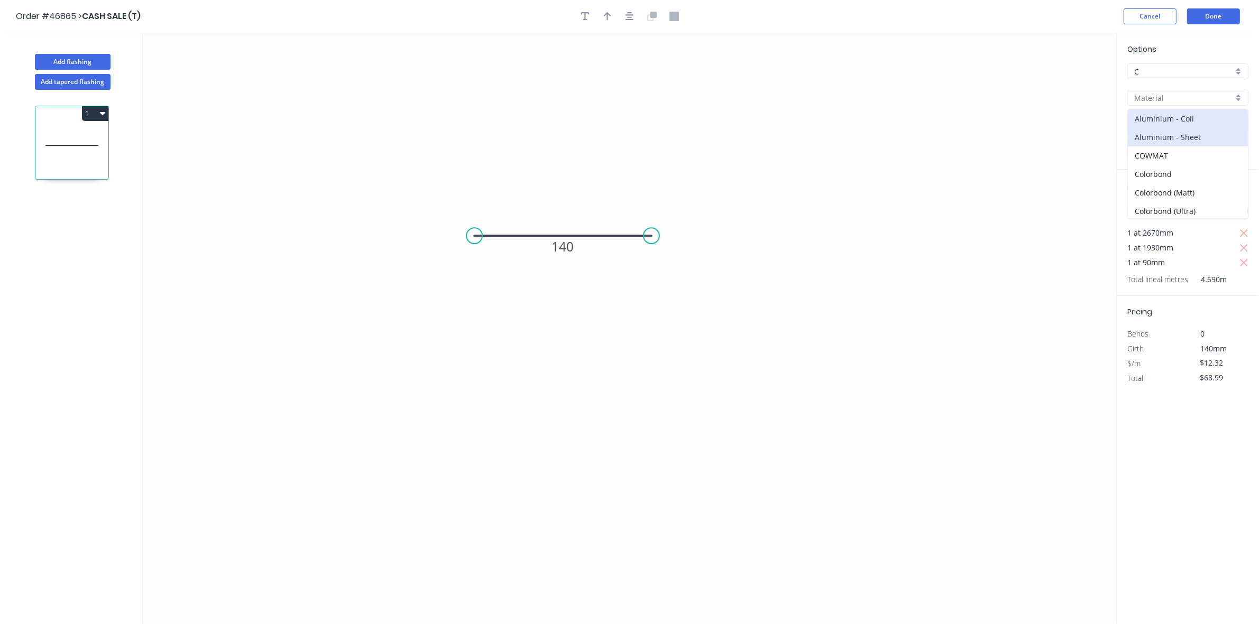
type input "1.2"
type input "$1.00"
type input "$5.60"
click at [1178, 154] on input "1.2" at bounding box center [1183, 150] width 99 height 11
click at [1159, 188] on div "1.6" at bounding box center [1188, 190] width 120 height 19
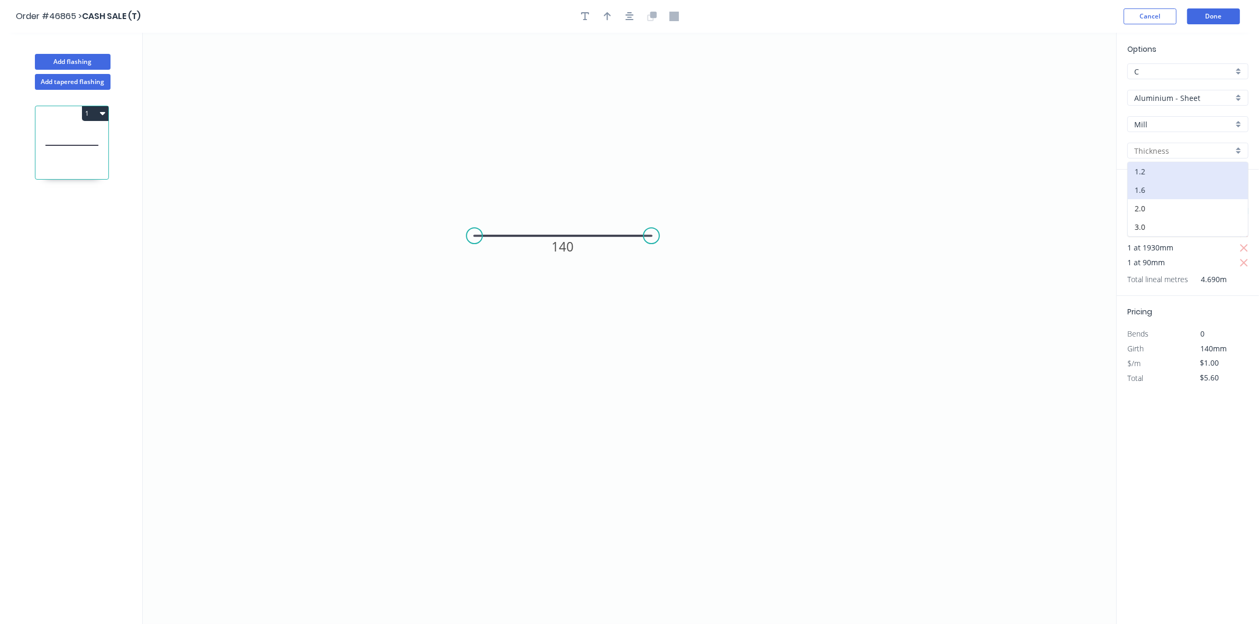
type input "1.6"
click at [1206, 381] on input "$5.60" at bounding box center [1218, 378] width 36 height 15
type input "$120.00"
click at [1204, 19] on button "Done" at bounding box center [1213, 16] width 53 height 16
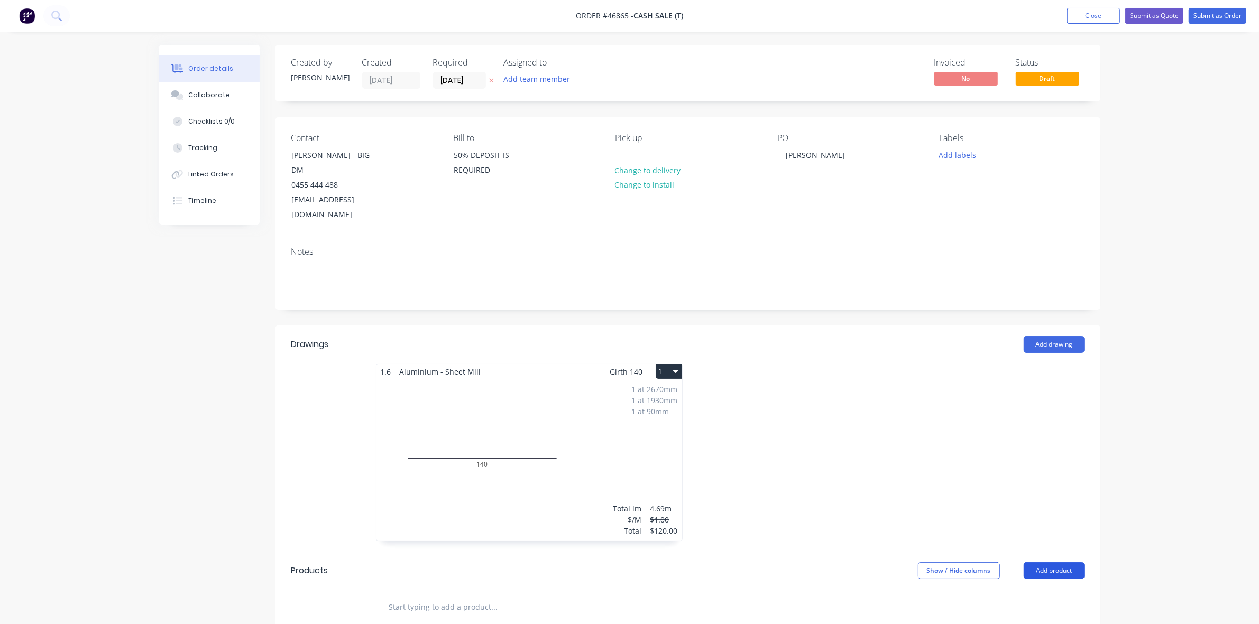
click at [1066, 563] on button "Add product" at bounding box center [1054, 571] width 61 height 17
click at [1058, 590] on div "Product catalogue" at bounding box center [1033, 597] width 81 height 15
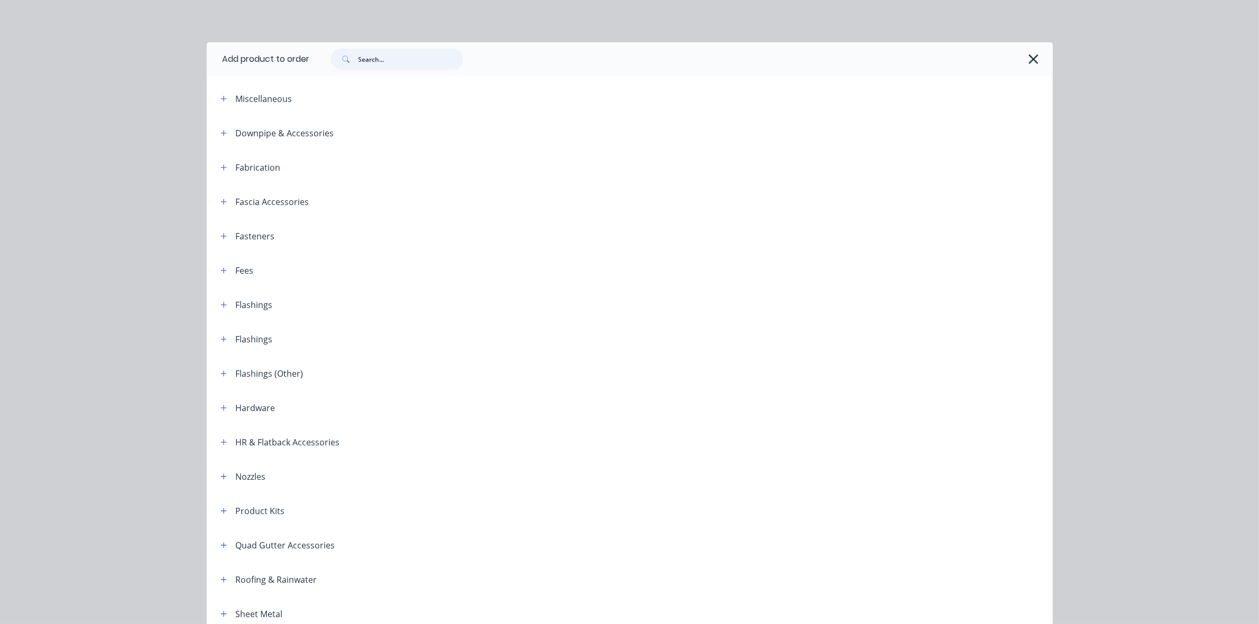
click at [373, 57] on input "text" at bounding box center [410, 59] width 105 height 21
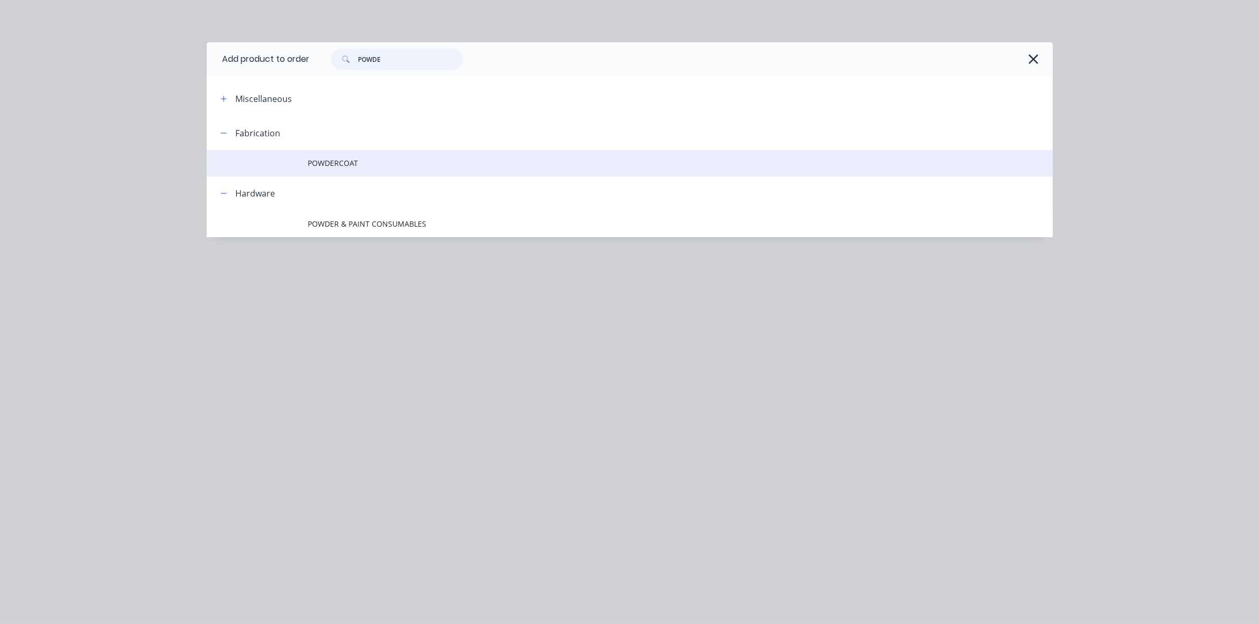
type input "POWDE"
click at [364, 168] on span "POWDERCOAT" at bounding box center [605, 163] width 595 height 11
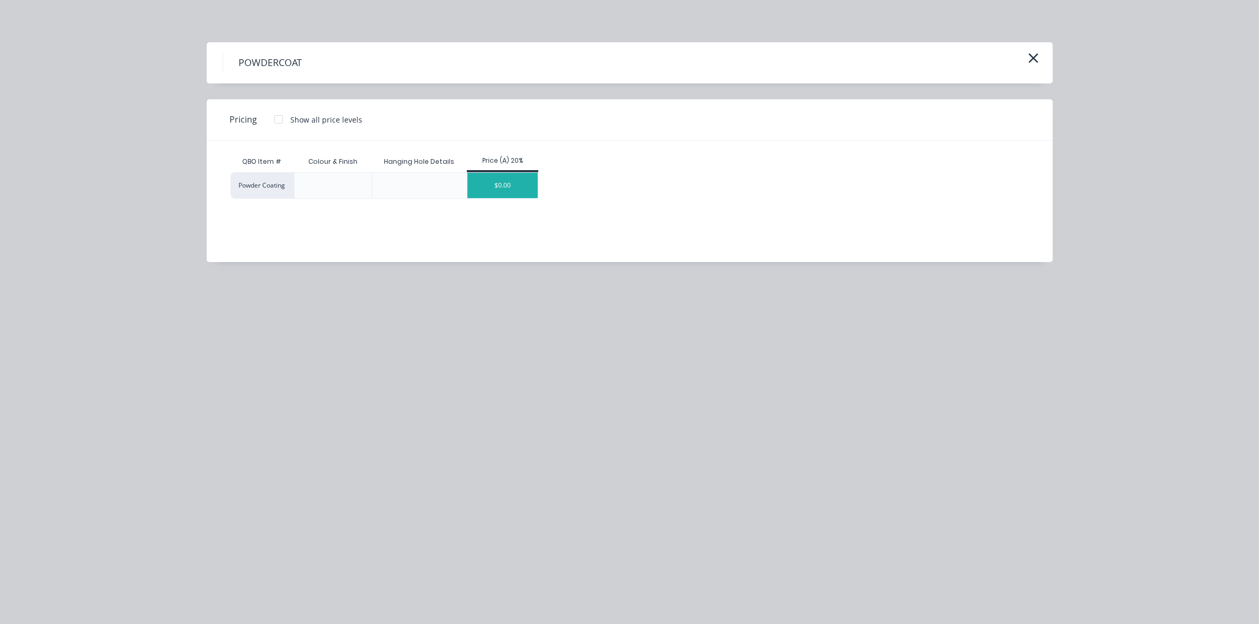
click at [511, 181] on div "$0.00" at bounding box center [502, 185] width 70 height 25
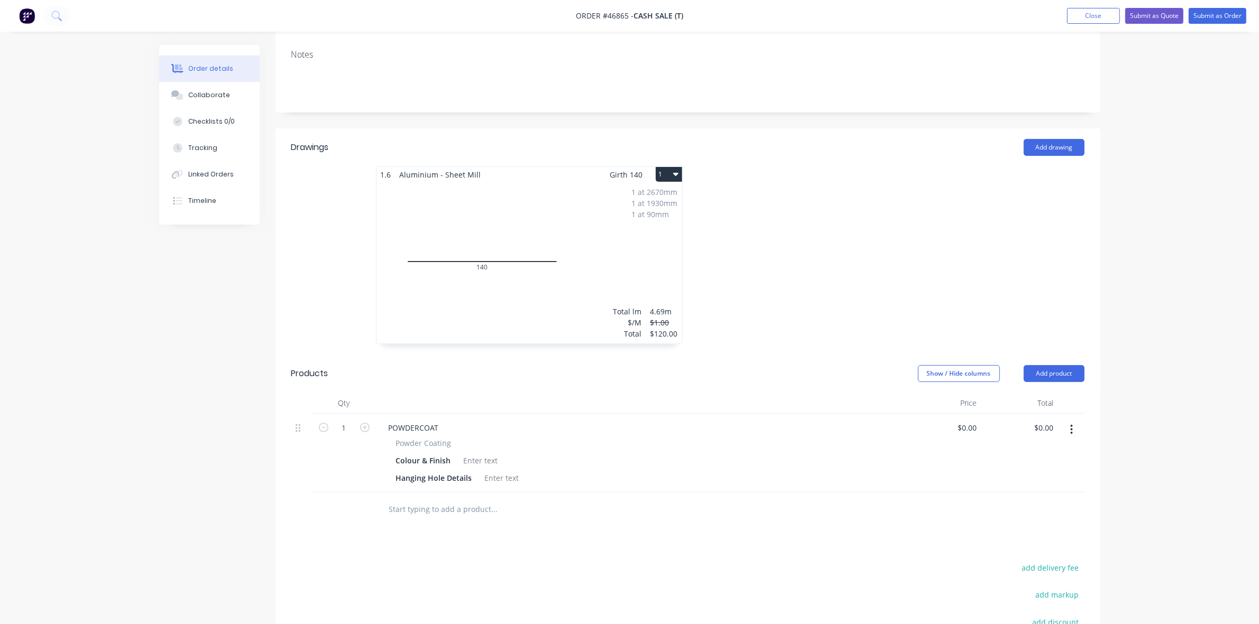
scroll to position [198, 0]
click at [472, 452] on div at bounding box center [480, 459] width 43 height 15
click at [504, 469] on div at bounding box center [502, 476] width 43 height 15
click at [485, 469] on div "YBC" at bounding box center [492, 476] width 22 height 15
click at [363, 422] on icon "button" at bounding box center [365, 427] width 10 height 10
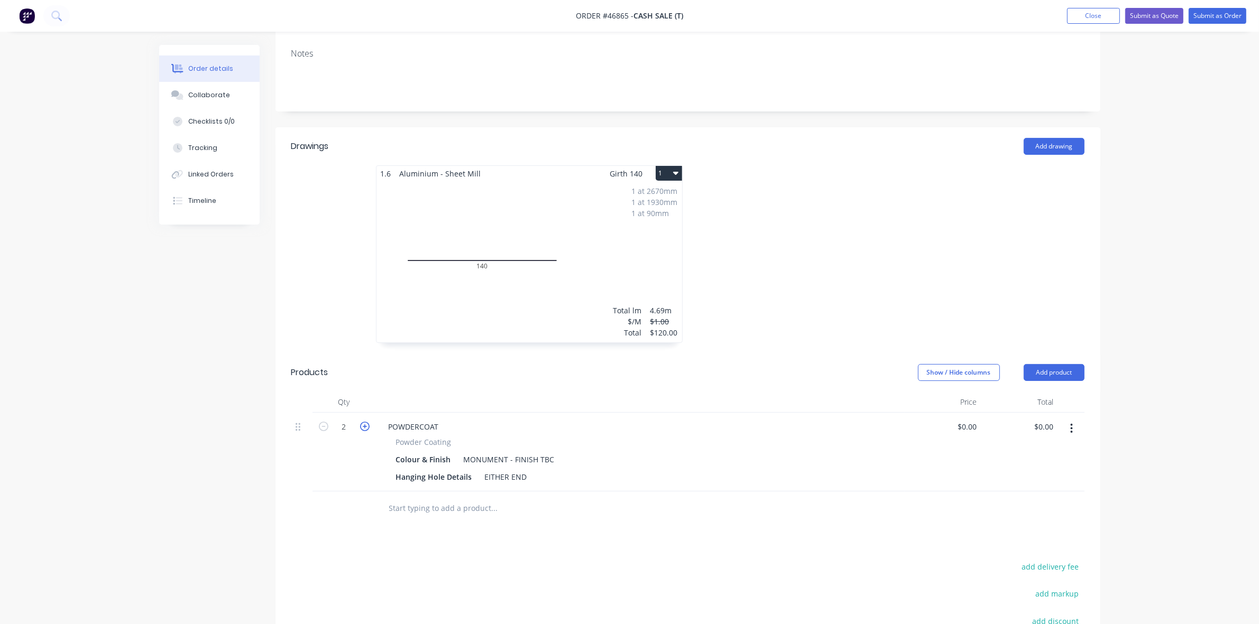
click at [363, 422] on icon "button" at bounding box center [365, 427] width 10 height 10
type input "3"
click at [961, 413] on div "0 0" at bounding box center [943, 452] width 77 height 79
type input "$65.00"
type input "$195.00"
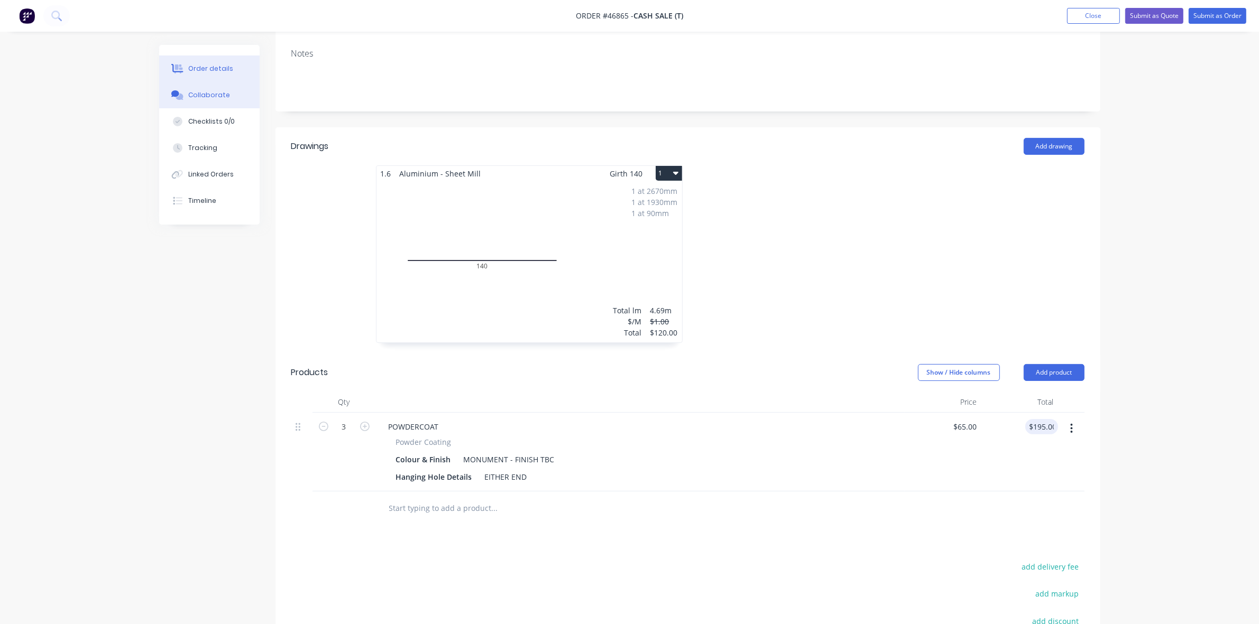
click at [223, 97] on div "Collaborate" at bounding box center [209, 95] width 42 height 10
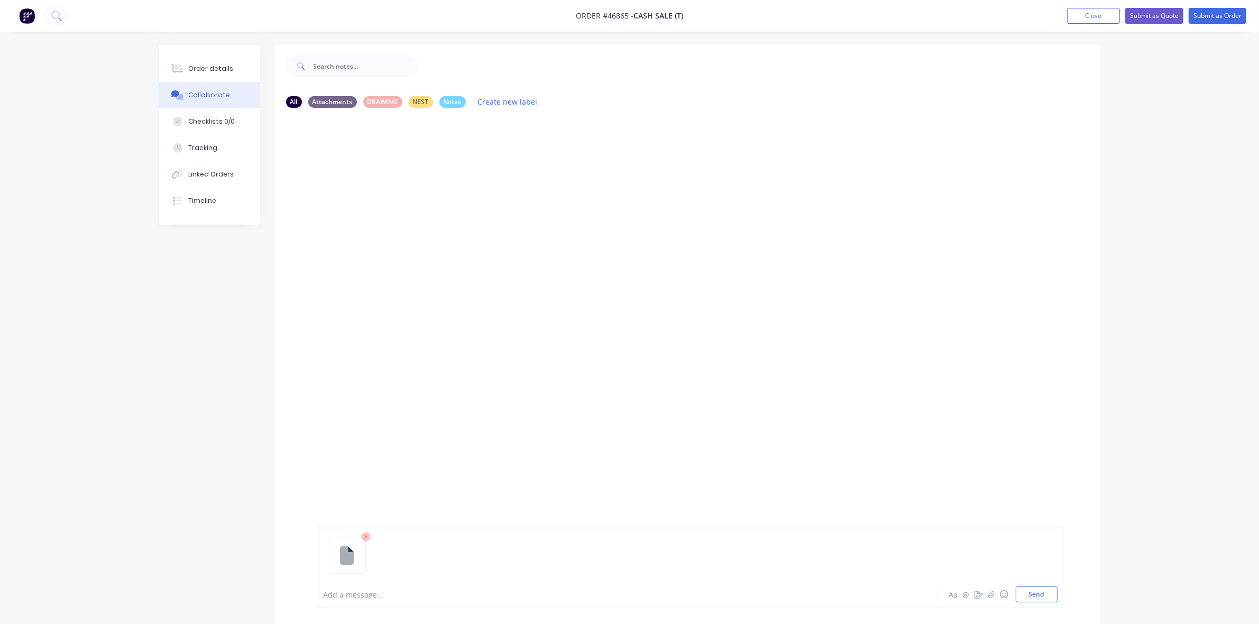
click at [359, 593] on div at bounding box center [599, 594] width 550 height 11
click at [1086, 16] on button "Close" at bounding box center [1093, 16] width 53 height 16
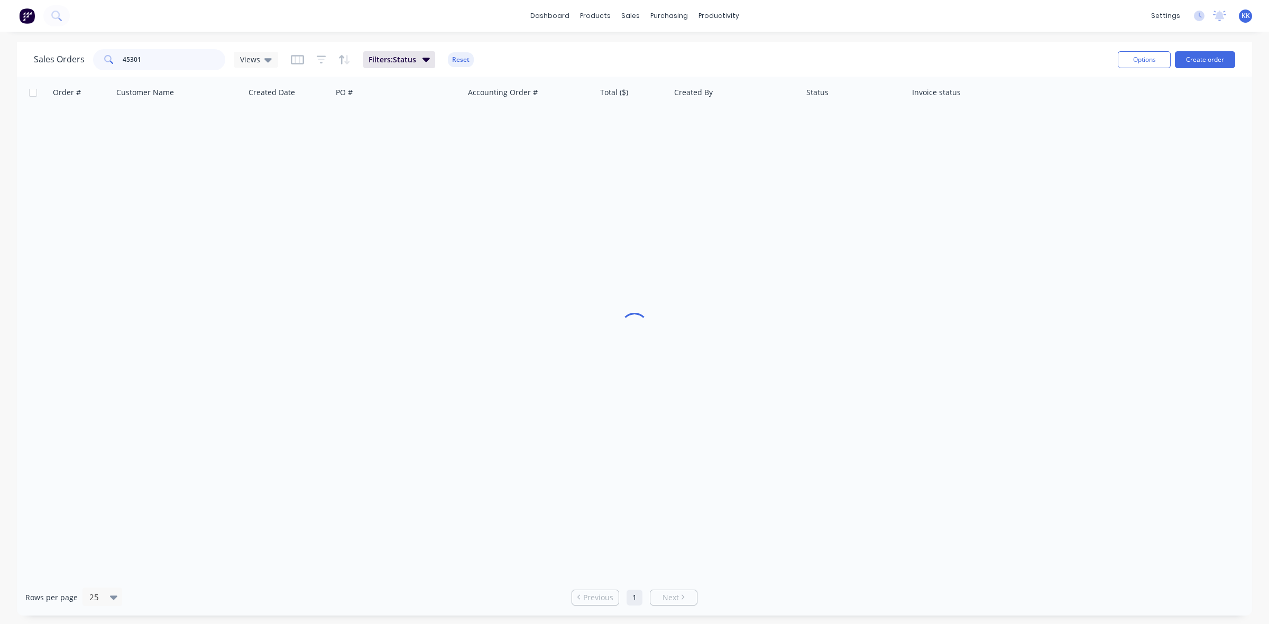
drag, startPoint x: 182, startPoint y: 54, endPoint x: 88, endPoint y: 59, distance: 94.2
click at [91, 59] on div "Sales Orders 45301 Views" at bounding box center [156, 59] width 244 height 21
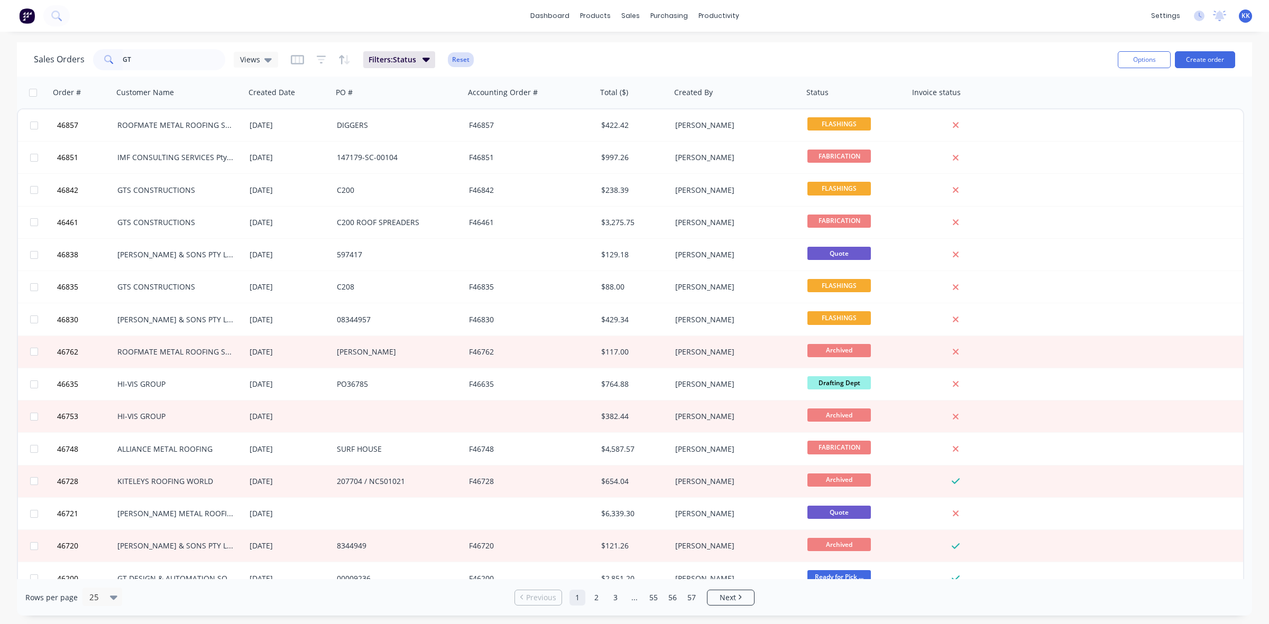
click at [455, 59] on button "Reset" at bounding box center [461, 59] width 26 height 15
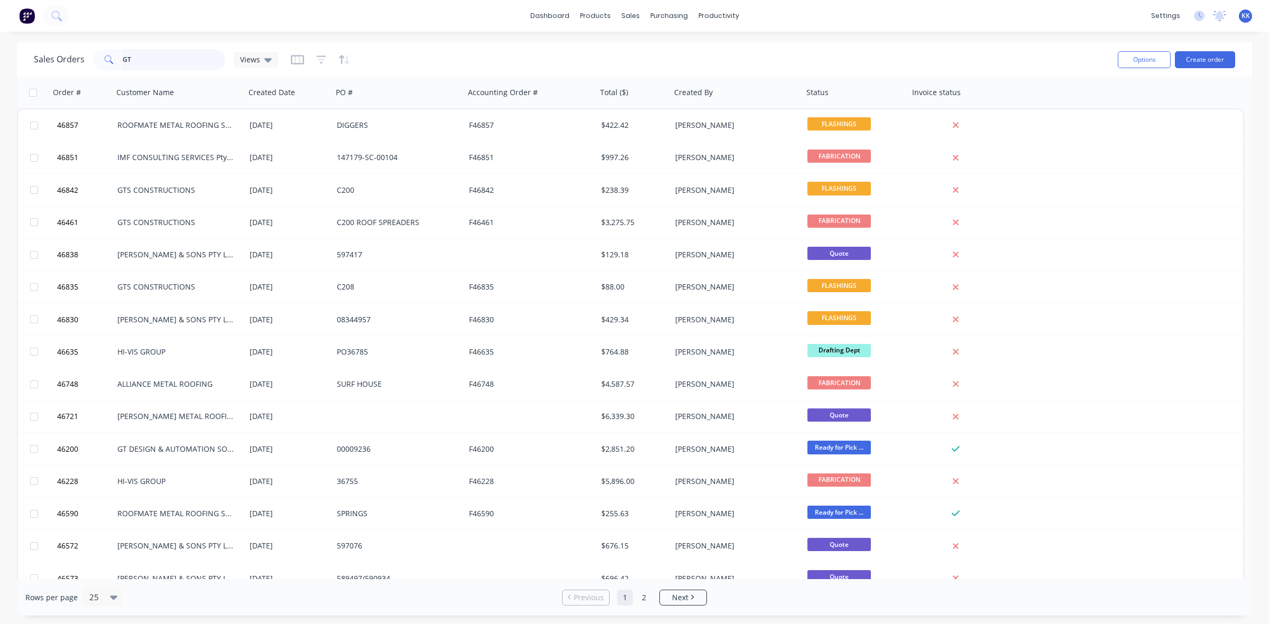
click at [176, 62] on input "GT" at bounding box center [174, 59] width 103 height 21
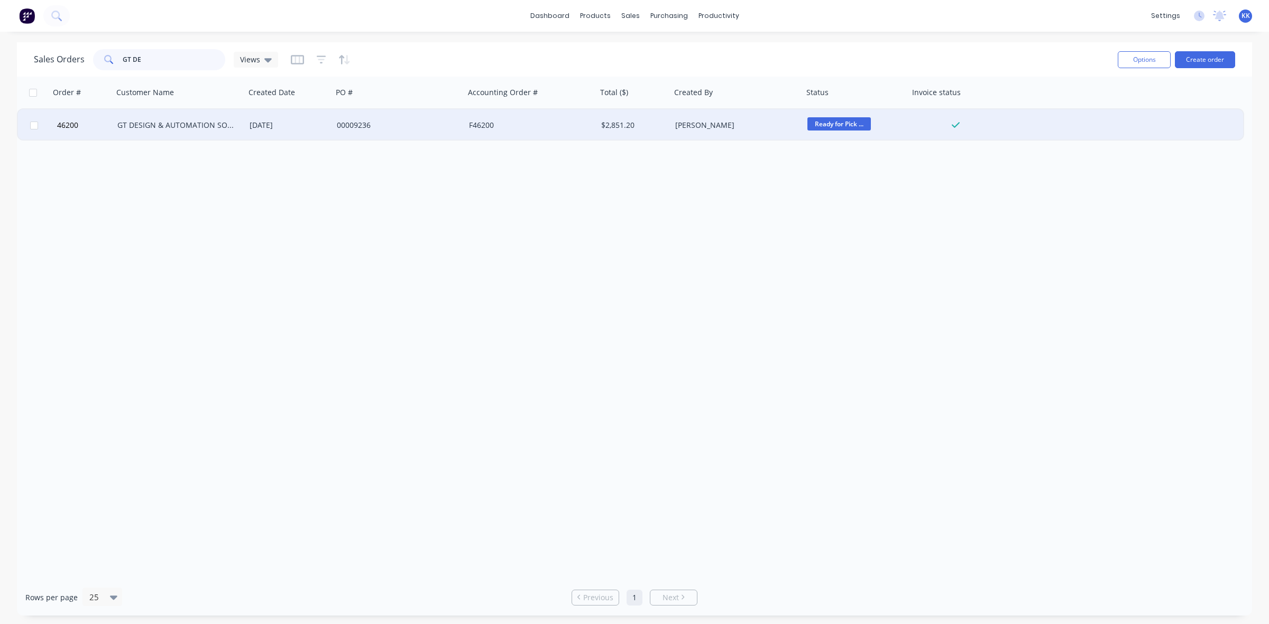
type input "GT DE"
click at [193, 122] on div "GT DESIGN & AUTOMATION SOLUTIONS" at bounding box center [175, 125] width 117 height 11
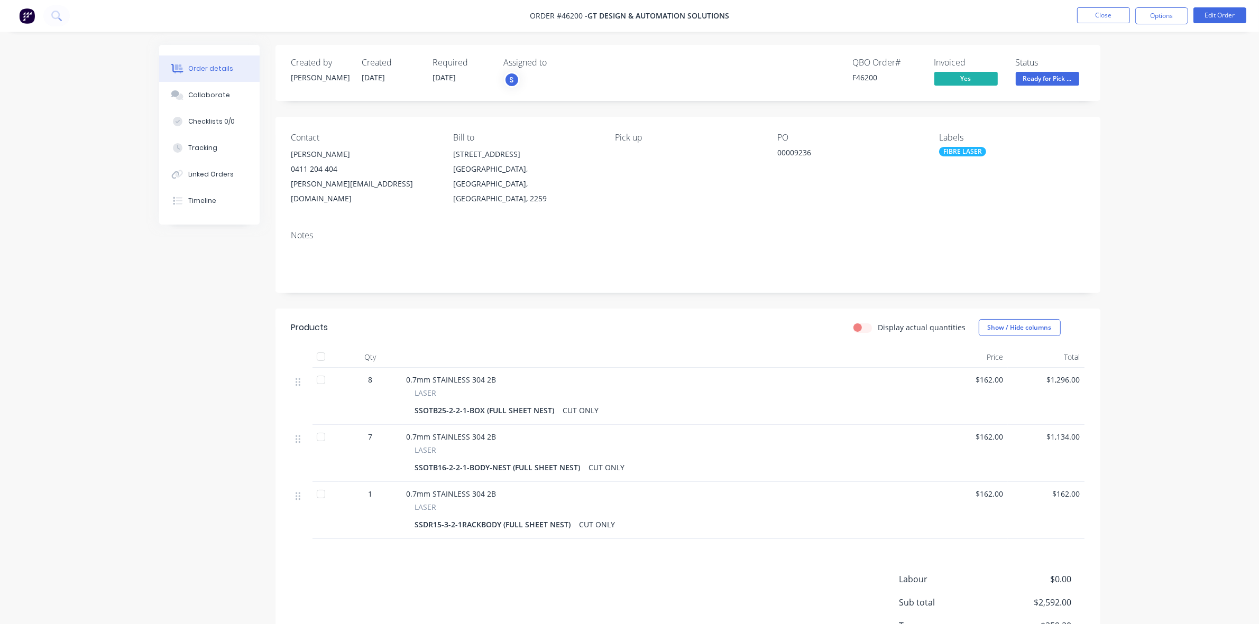
click at [1156, 3] on nav "Order #46200 - GT DESIGN & AUTOMATION SOLUTIONS Close Options Edit Order" at bounding box center [629, 16] width 1259 height 32
click at [1162, 19] on button "Options" at bounding box center [1161, 15] width 53 height 17
click at [1114, 151] on div "Delivery Docket" at bounding box center [1129, 148] width 97 height 15
click at [1127, 108] on div "Without pricing" at bounding box center [1129, 106] width 97 height 15
click at [1108, 13] on button "Close" at bounding box center [1103, 15] width 53 height 16
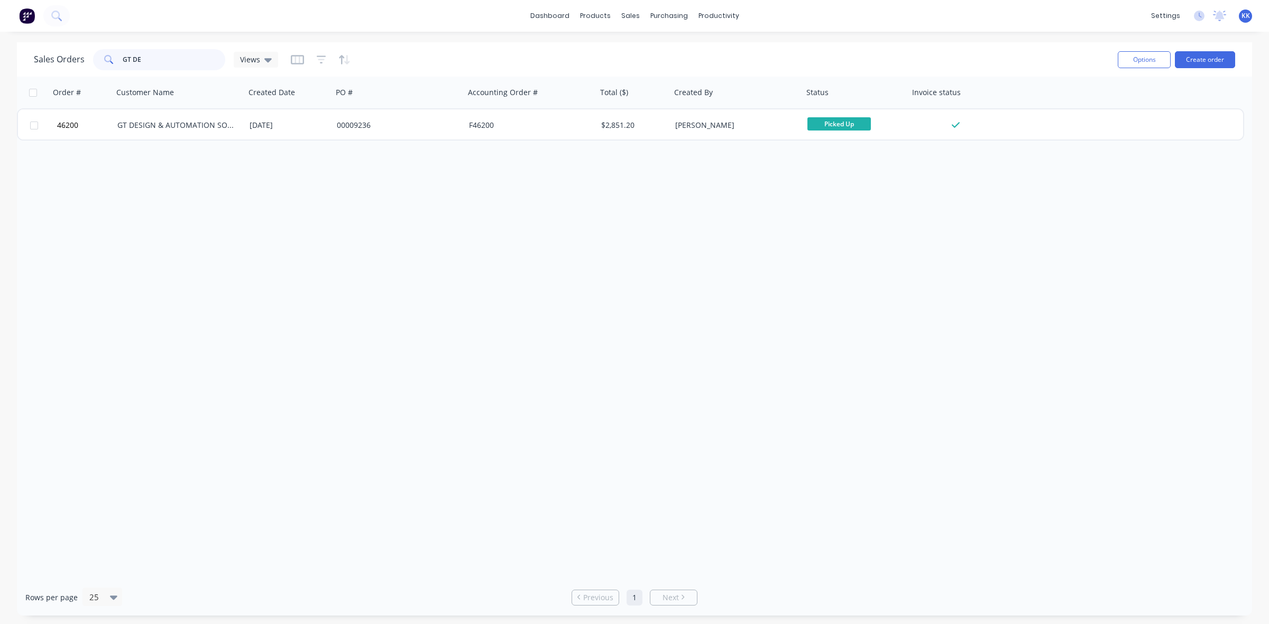
drag, startPoint x: 147, startPoint y: 62, endPoint x: 104, endPoint y: 65, distance: 42.9
click at [106, 65] on div "GT DE" at bounding box center [159, 59] width 132 height 21
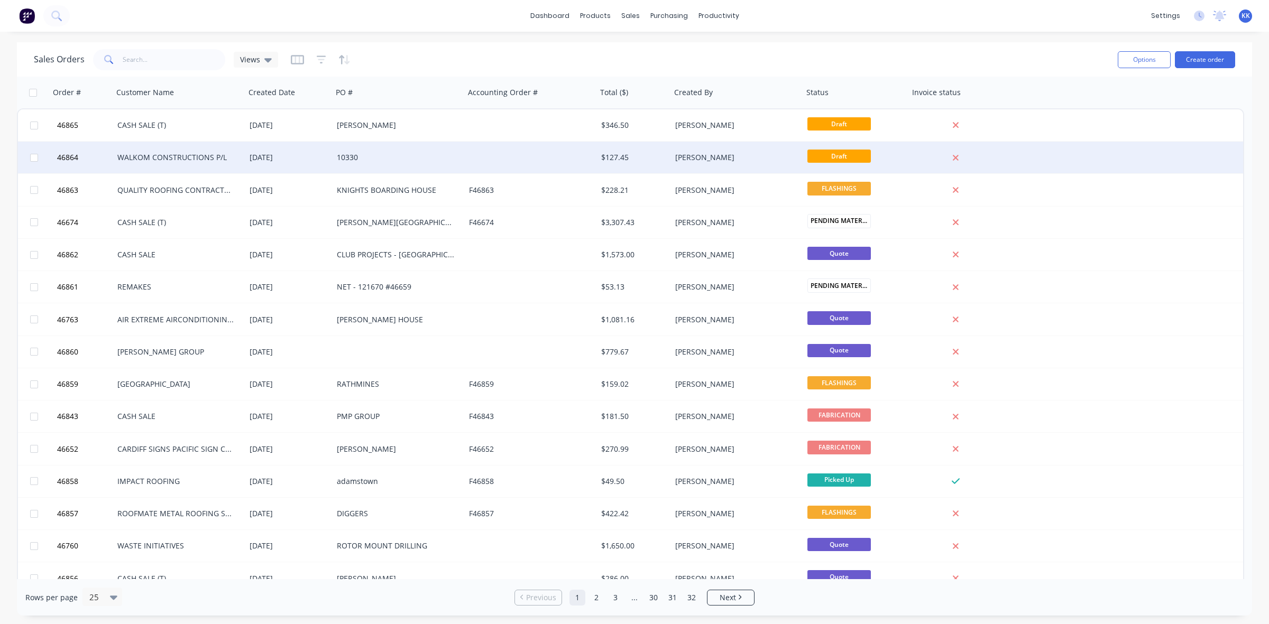
click at [443, 146] on div "10330" at bounding box center [399, 158] width 132 height 32
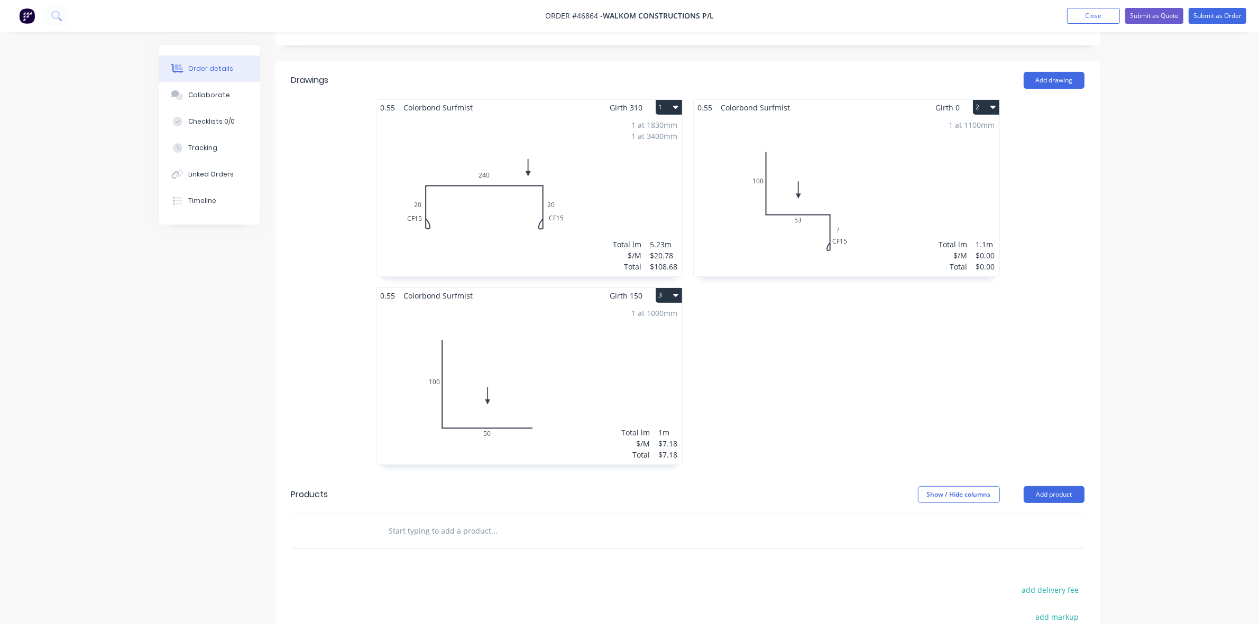
click at [917, 197] on div "1 at 1100mm Total lm $/M Total 1.1m $0.00 $0.00" at bounding box center [847, 195] width 306 height 161
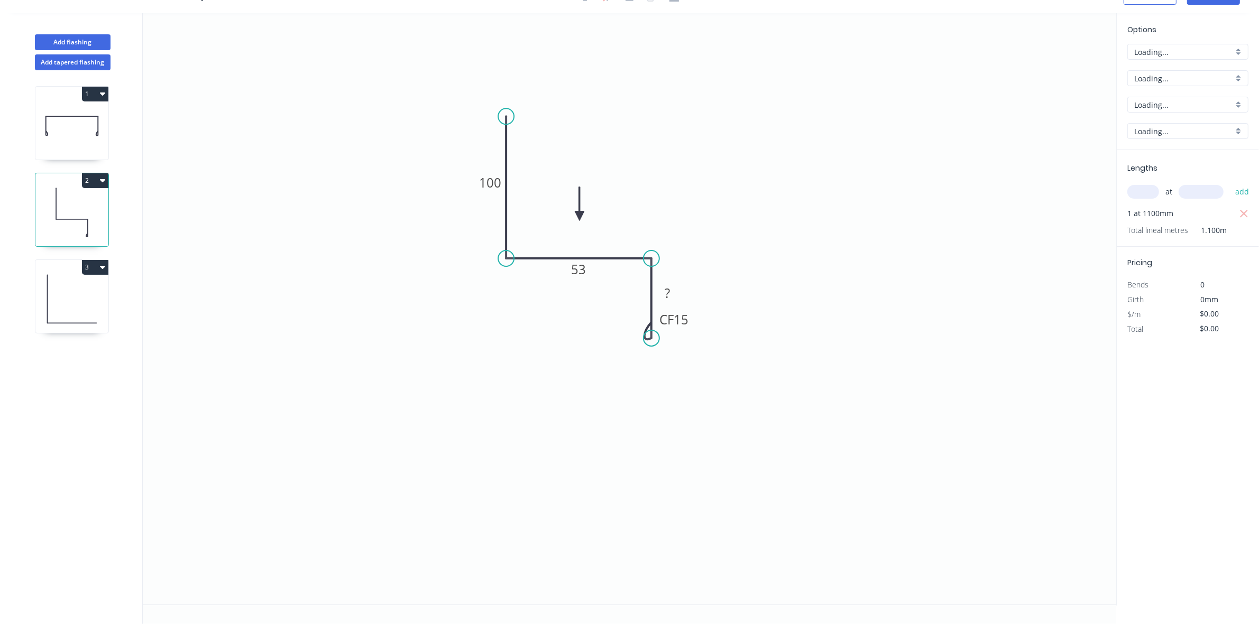
scroll to position [20, 0]
click at [674, 287] on rect at bounding box center [667, 294] width 21 height 15
type input "$11.47"
type input "$12.62"
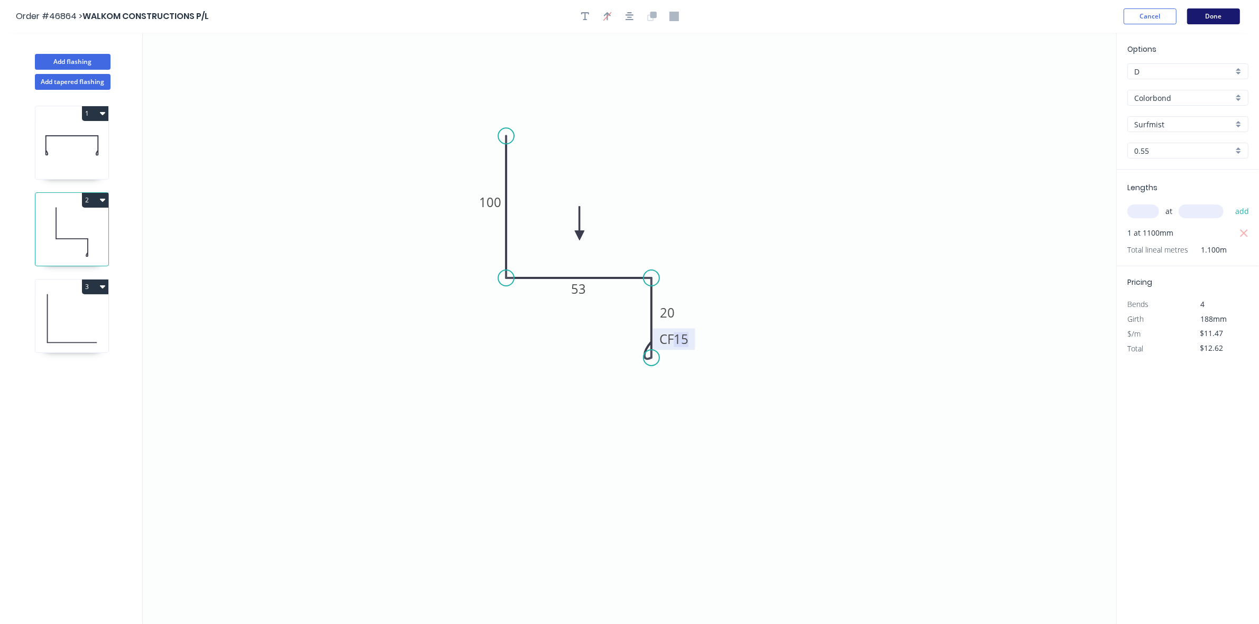
click at [1223, 14] on button "Done" at bounding box center [1213, 16] width 53 height 16
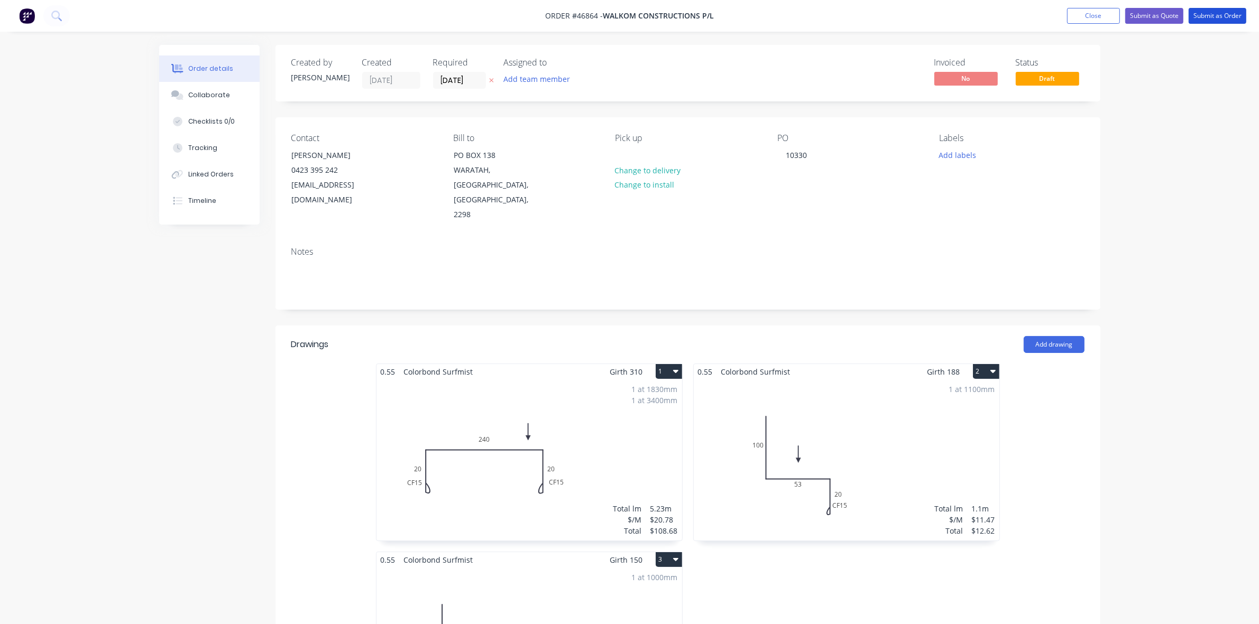
click at [1223, 14] on button "Submit as Order" at bounding box center [1217, 16] width 58 height 16
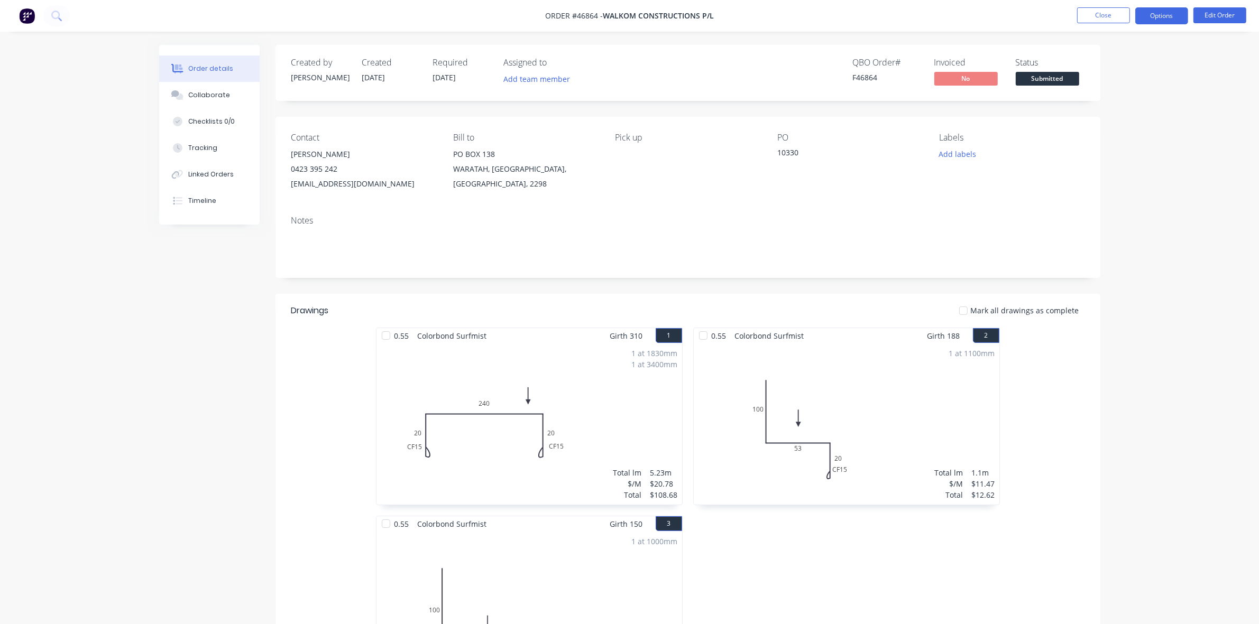
click at [1161, 17] on button "Options" at bounding box center [1161, 15] width 53 height 17
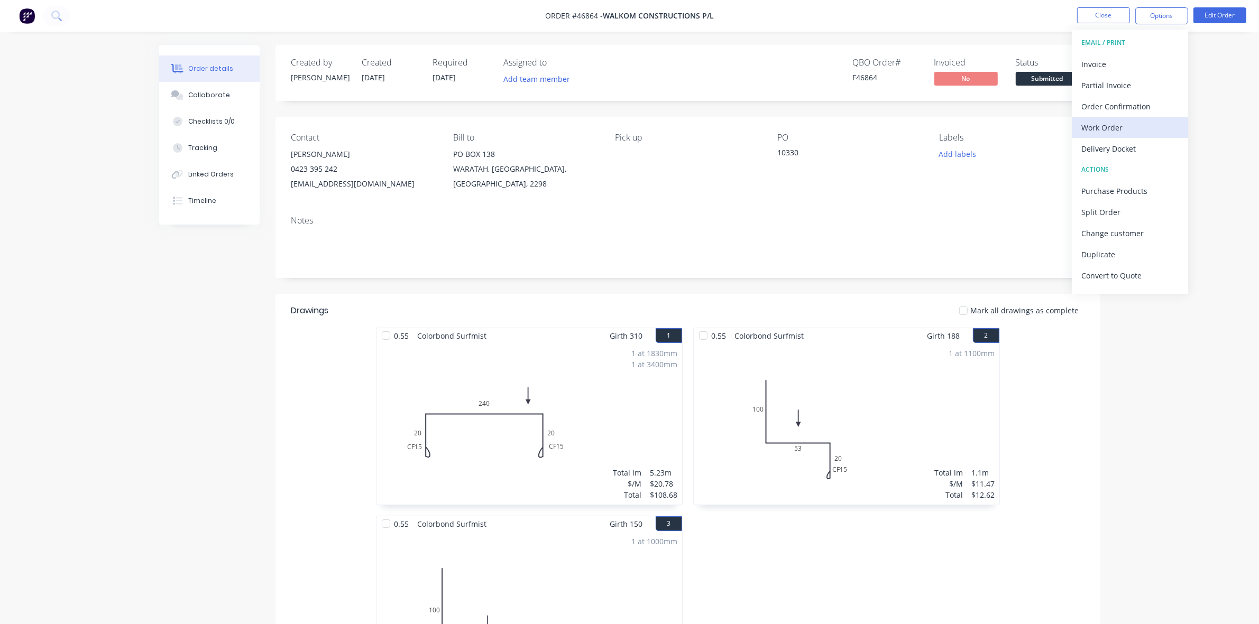
click at [1108, 128] on div "Work Order" at bounding box center [1129, 127] width 97 height 15
click at [1105, 111] on div "Without pricing" at bounding box center [1129, 106] width 97 height 15
click at [1043, 78] on span "Submitted" at bounding box center [1047, 78] width 63 height 13
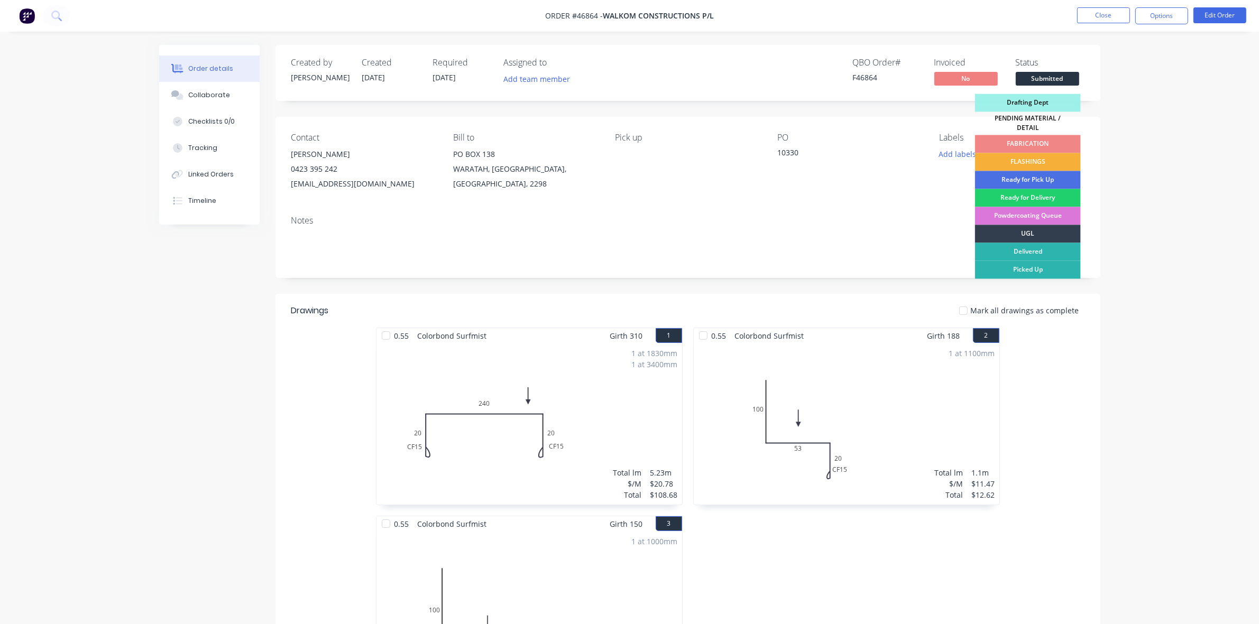
click at [1036, 155] on div "FLASHINGS" at bounding box center [1028, 162] width 106 height 18
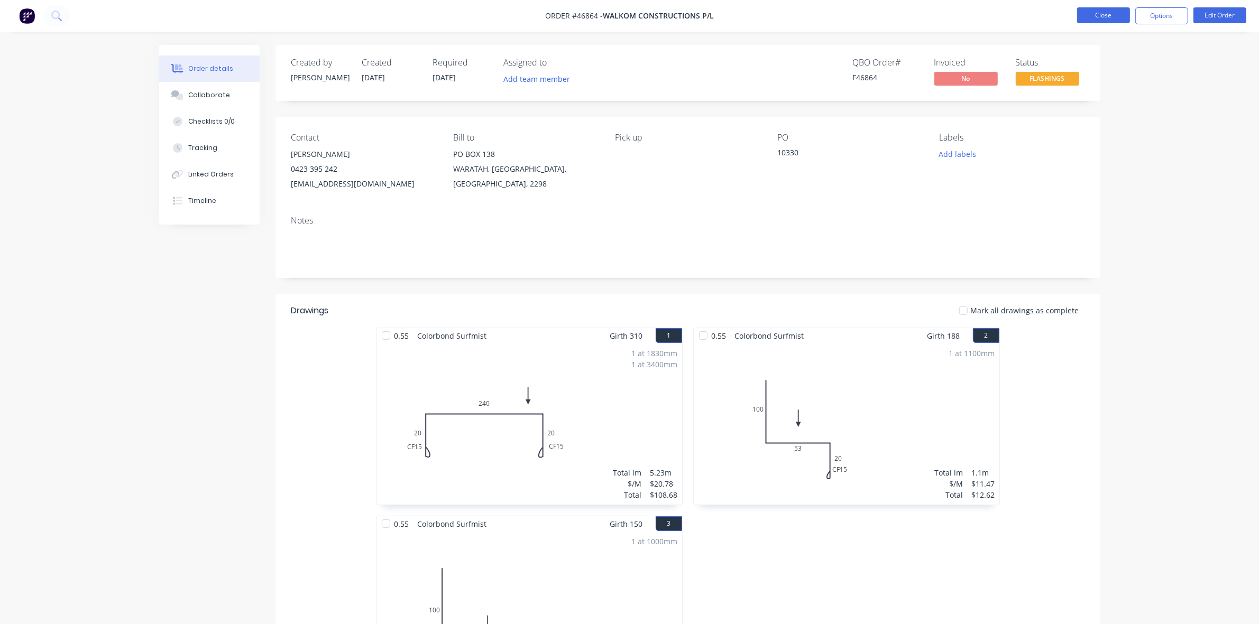
click at [1116, 14] on button "Close" at bounding box center [1103, 15] width 53 height 16
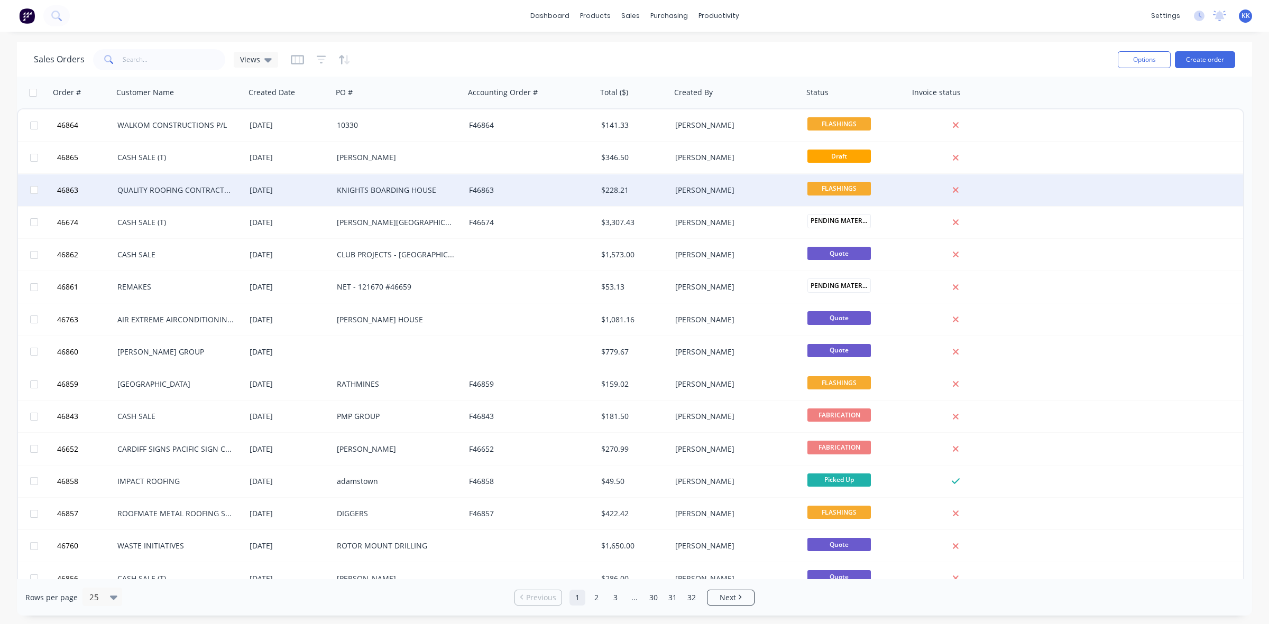
click at [431, 198] on div "KNIGHTS BOARDING HOUSE" at bounding box center [399, 190] width 132 height 32
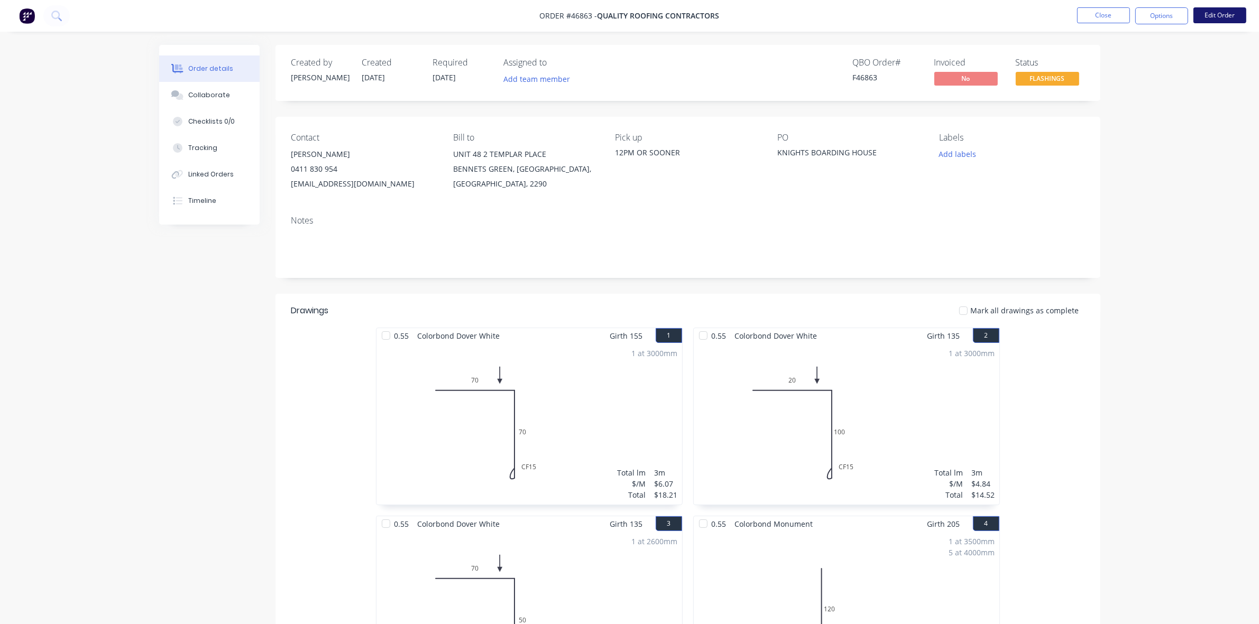
click at [1219, 14] on button "Edit Order" at bounding box center [1219, 15] width 53 height 16
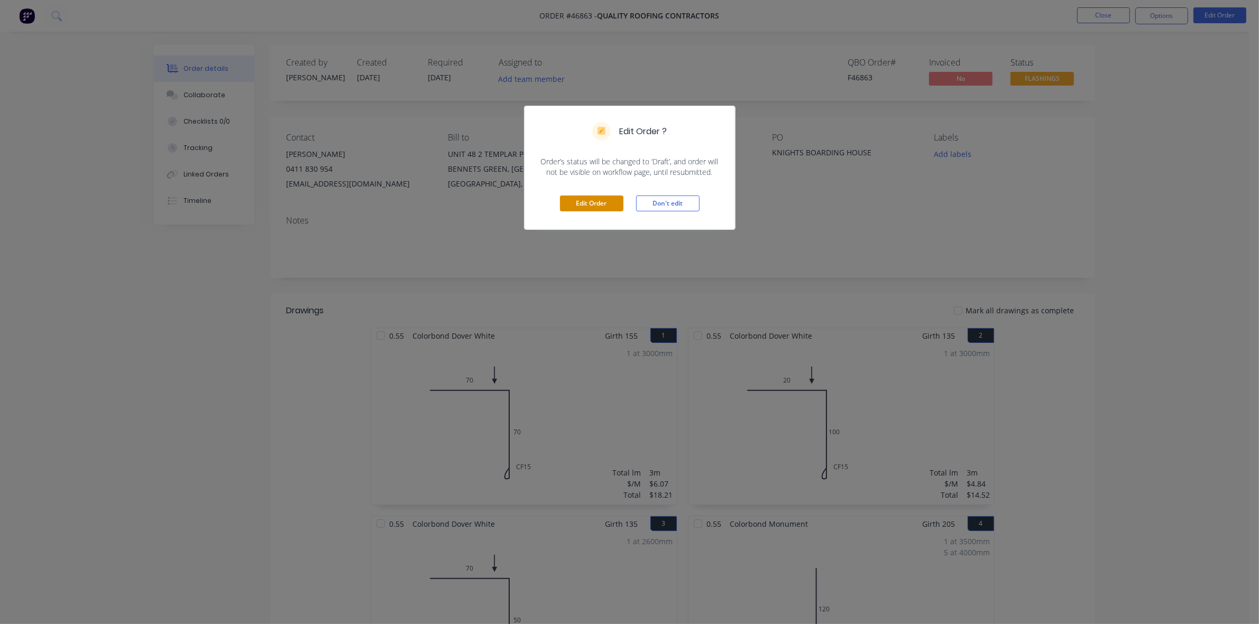
click at [585, 201] on button "Edit Order" at bounding box center [591, 204] width 63 height 16
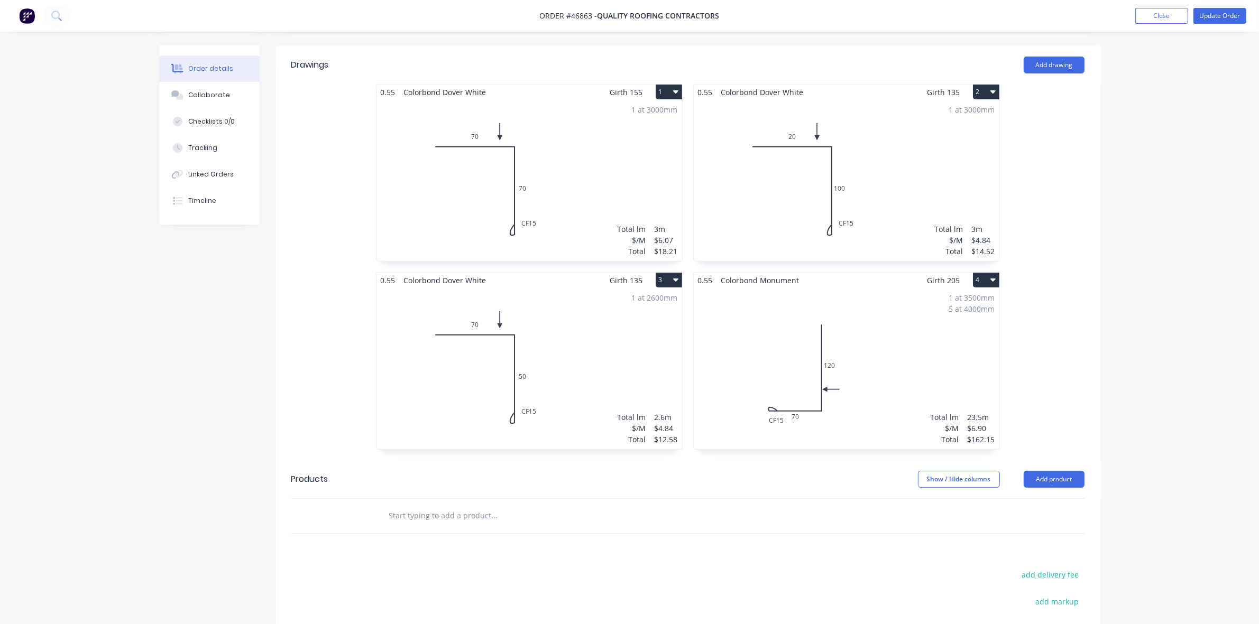
scroll to position [264, 0]
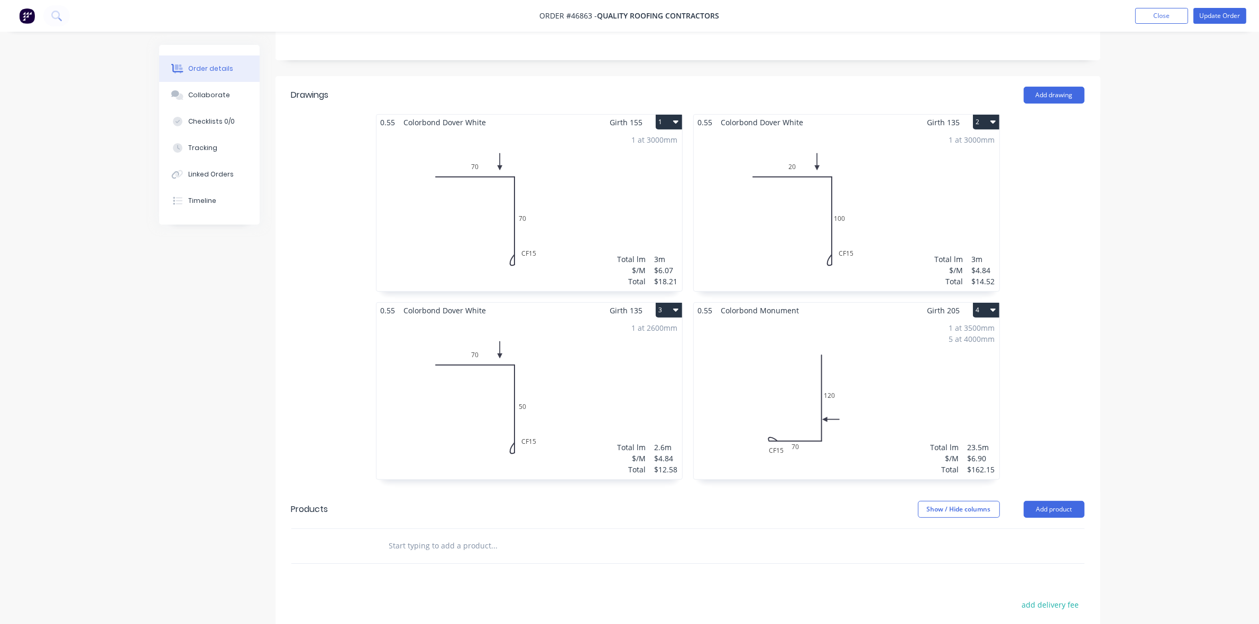
click at [1044, 76] on header "Drawings Add drawing" at bounding box center [687, 95] width 825 height 38
click at [1054, 87] on button "Add drawing" at bounding box center [1054, 95] width 61 height 17
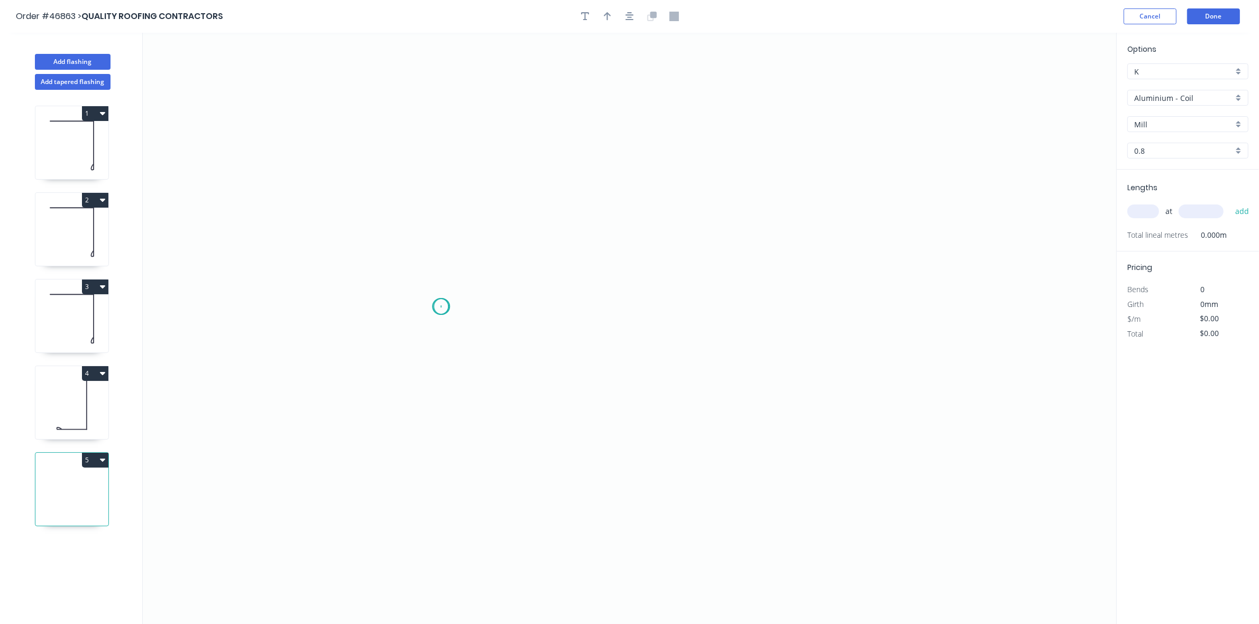
click at [441, 307] on icon "0" at bounding box center [629, 329] width 973 height 592
click at [447, 186] on icon "0" at bounding box center [629, 329] width 973 height 592
click at [786, 195] on icon "0 ?" at bounding box center [629, 329] width 973 height 592
click at [778, 315] on icon "0 ? ?" at bounding box center [629, 329] width 973 height 592
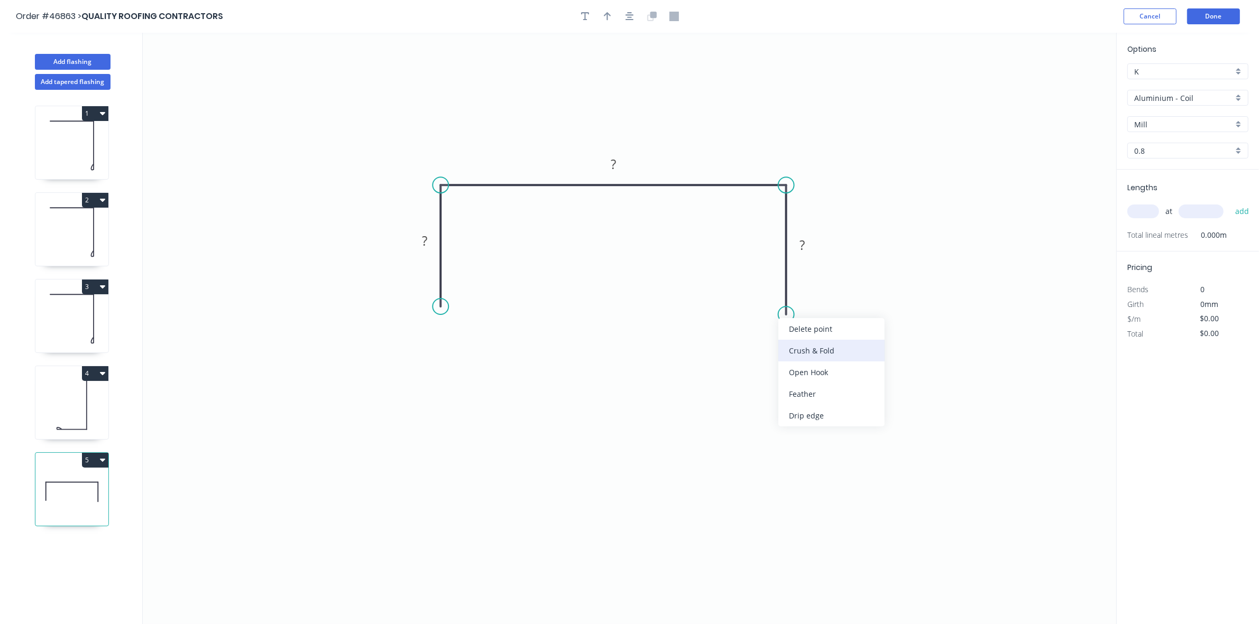
click at [824, 346] on div "Crush & Fold" at bounding box center [831, 351] width 106 height 22
click at [468, 342] on div "Crush & Fold" at bounding box center [493, 341] width 106 height 22
click at [804, 343] on div "Flip bend" at bounding box center [842, 349] width 106 height 22
drag, startPoint x: 786, startPoint y: 311, endPoint x: 781, endPoint y: 259, distance: 52.0
click at [781, 268] on circle at bounding box center [786, 276] width 16 height 16
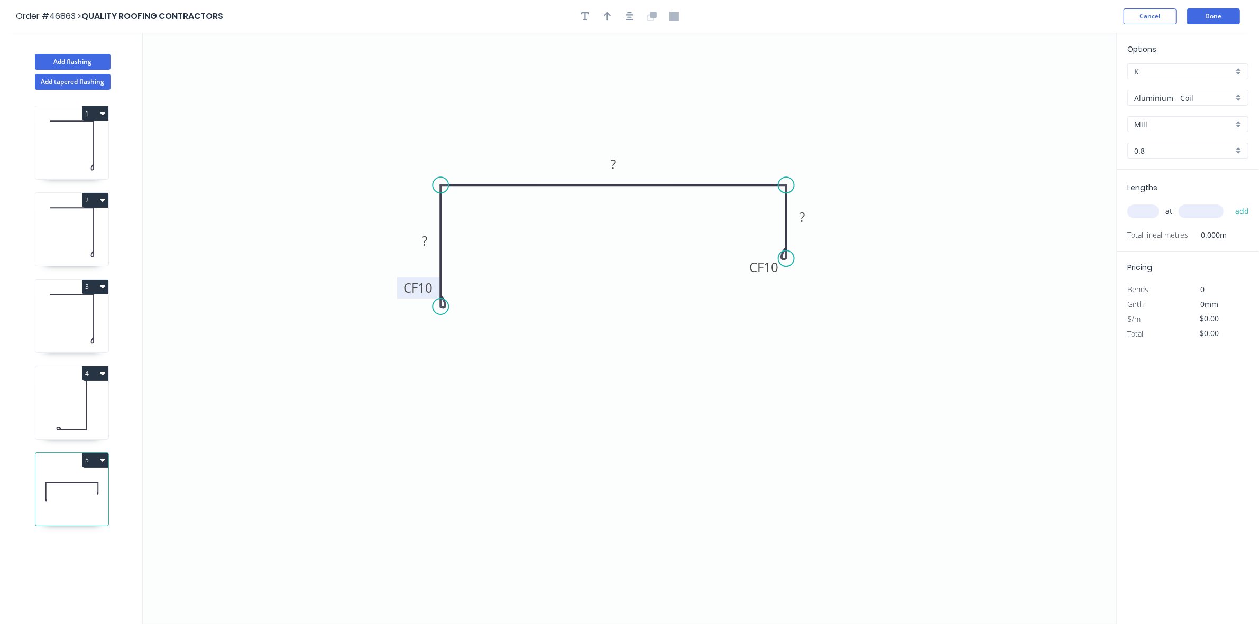
click at [434, 284] on rect at bounding box center [418, 289] width 42 height 22
click at [426, 286] on tspan "10" at bounding box center [425, 287] width 15 height 17
type input "$17.11"
click at [607, 20] on icon "button" at bounding box center [607, 17] width 7 height 10
drag, startPoint x: 1062, startPoint y: 82, endPoint x: 691, endPoint y: 168, distance: 380.5
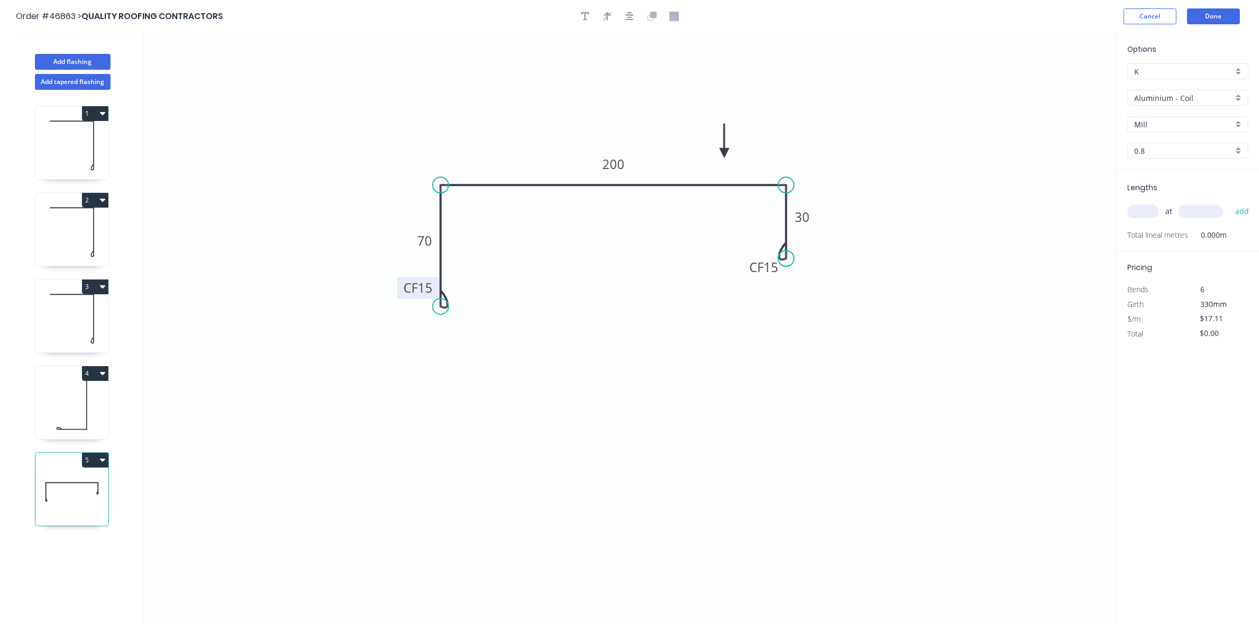
click at [720, 158] on icon at bounding box center [725, 141] width 10 height 34
drag, startPoint x: 1220, startPoint y: 93, endPoint x: 1211, endPoint y: 104, distance: 13.5
click at [1218, 94] on input "Aluminium - Coil" at bounding box center [1183, 98] width 99 height 11
click at [1187, 176] on div "Colorbond" at bounding box center [1188, 174] width 120 height 19
type input "Colorbond"
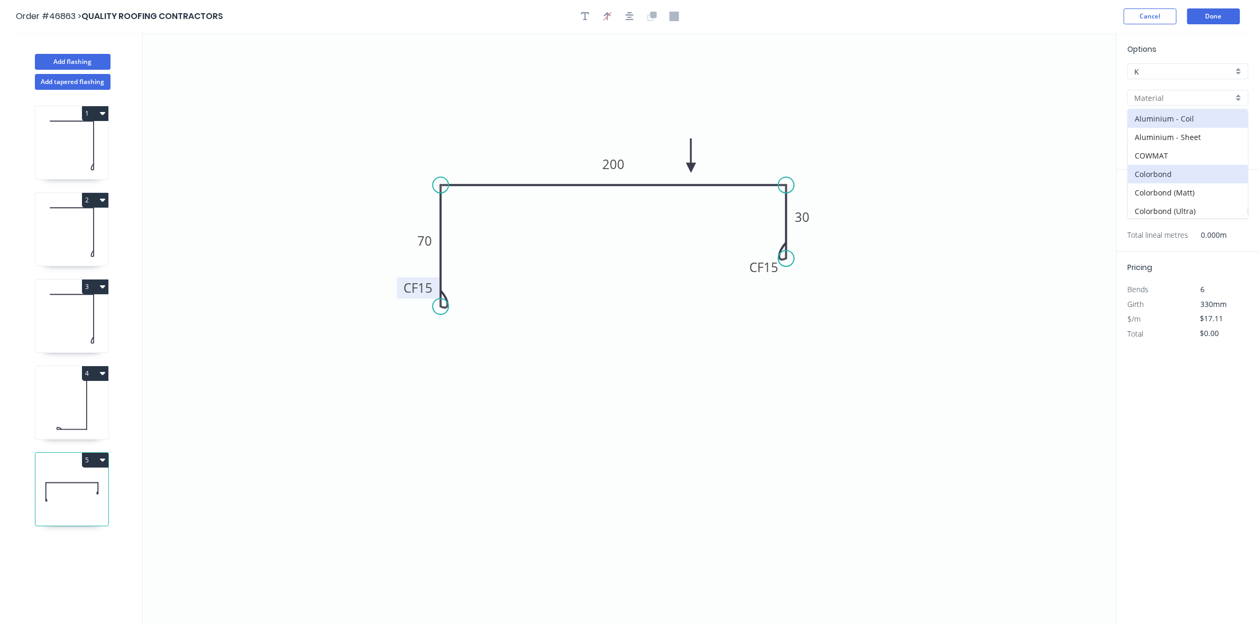
type input "Basalt"
type input "0.55"
type input "$11.64"
click at [1182, 123] on input "Basalt" at bounding box center [1183, 124] width 99 height 11
drag, startPoint x: 1184, startPoint y: 146, endPoint x: 1167, endPoint y: 199, distance: 55.5
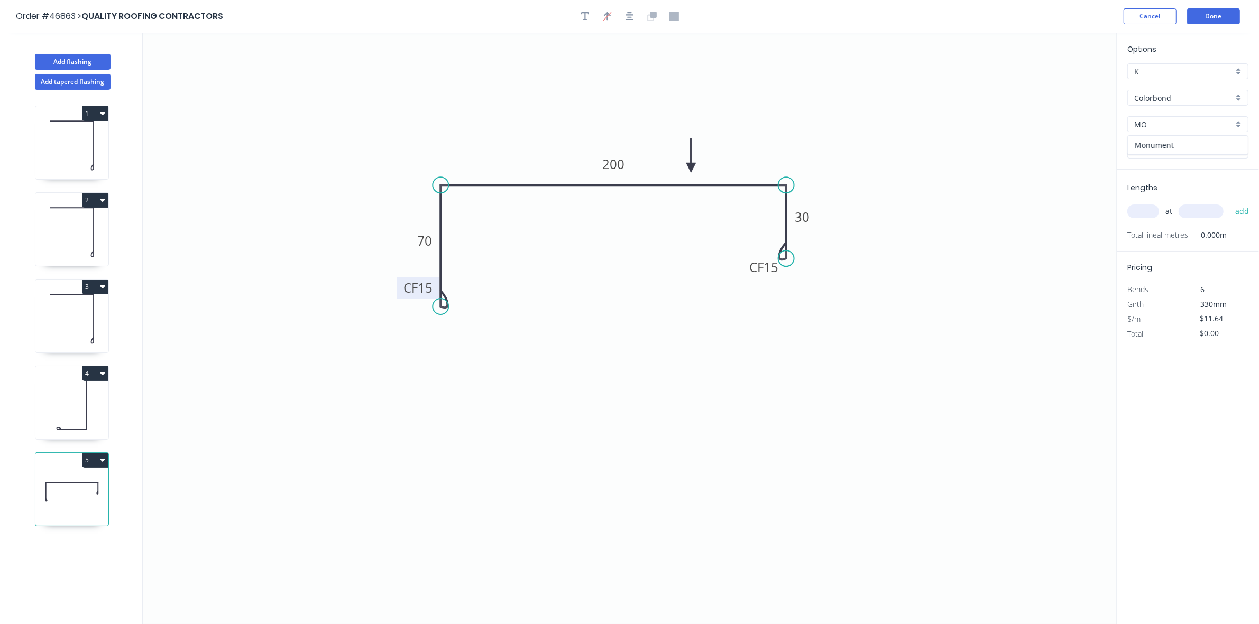
click at [1184, 148] on div "Monument" at bounding box center [1188, 145] width 120 height 19
type input "Monument"
click at [1145, 210] on input "text" at bounding box center [1143, 212] width 32 height 14
type input "1"
type input "2500"
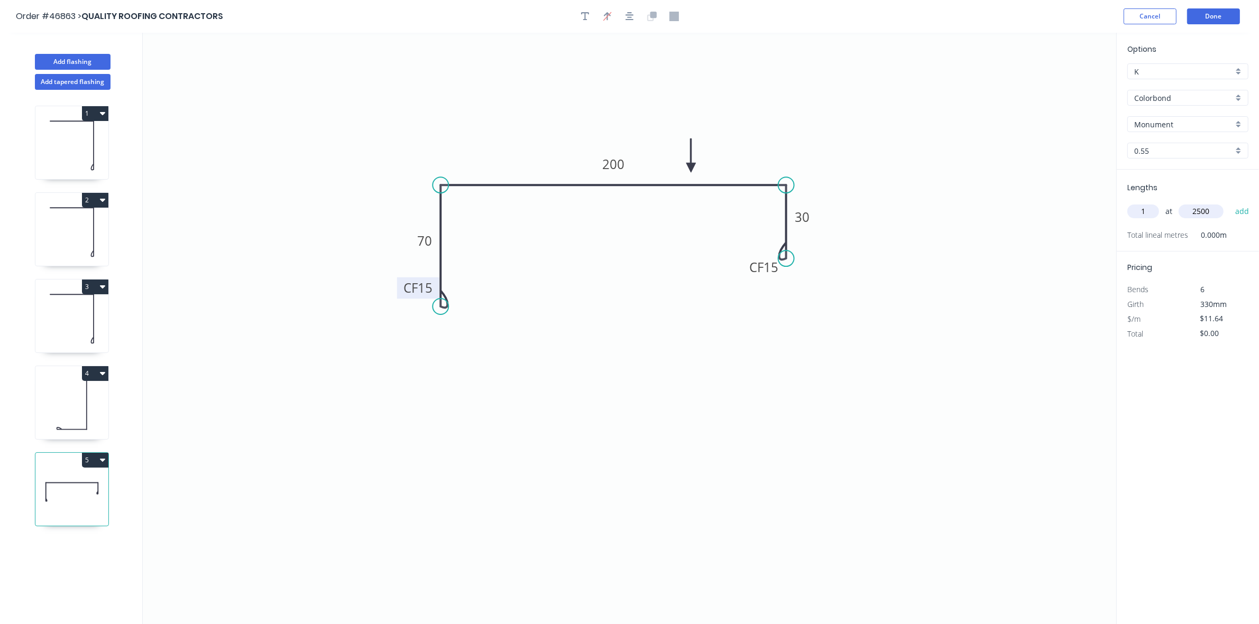
click at [1230, 202] on button "add" at bounding box center [1242, 211] width 25 height 18
type input "$29.10"
click at [1213, 16] on button "Done" at bounding box center [1213, 16] width 53 height 16
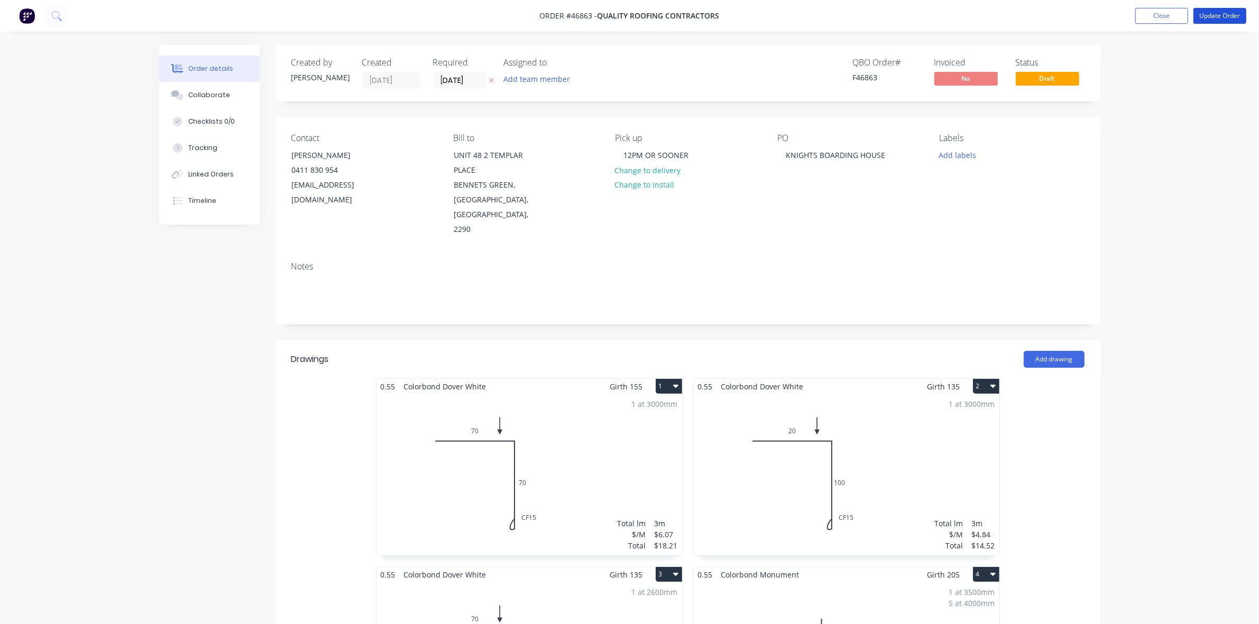
click at [1213, 16] on button "Update Order" at bounding box center [1219, 16] width 53 height 16
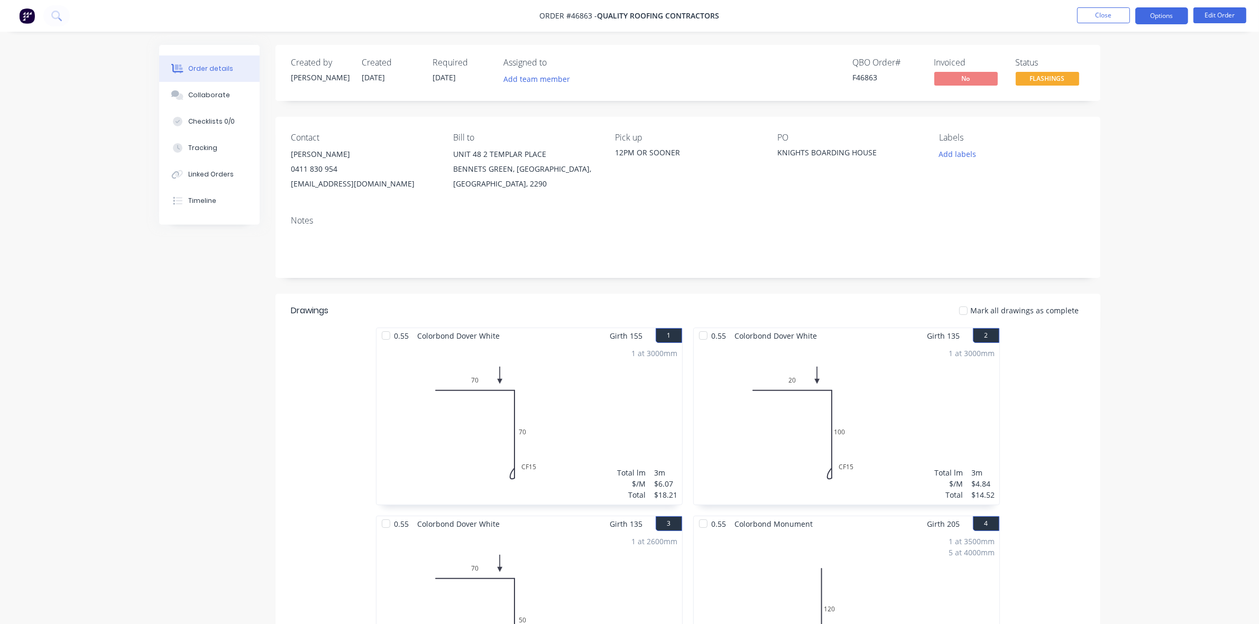
click at [1158, 17] on button "Options" at bounding box center [1161, 15] width 53 height 17
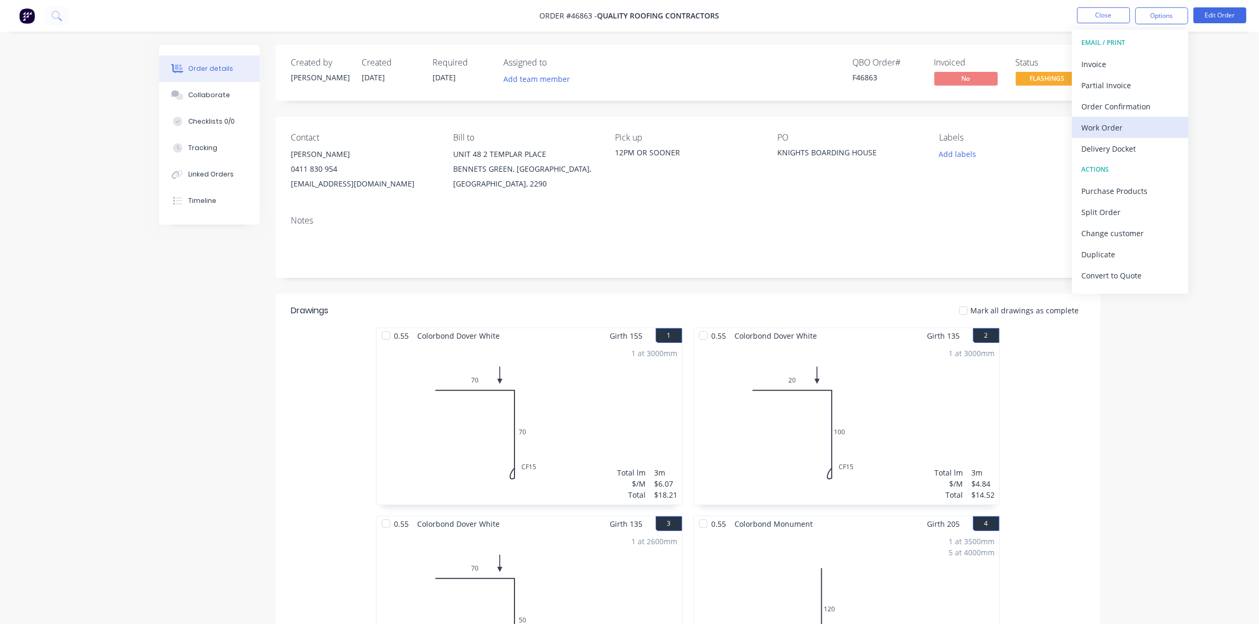
click at [1119, 130] on div "Work Order" at bounding box center [1129, 127] width 97 height 15
click at [1121, 100] on div "Without pricing" at bounding box center [1129, 106] width 97 height 15
click at [1097, 15] on button "Close" at bounding box center [1103, 15] width 53 height 16
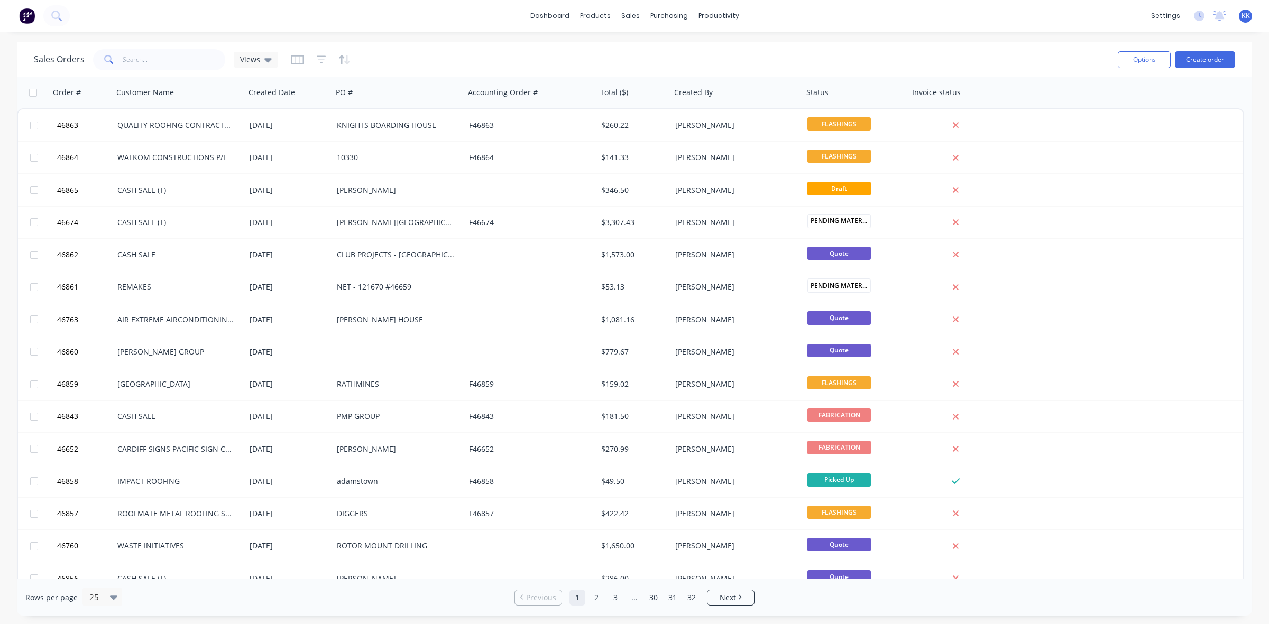
click at [800, 63] on div "Sales Orders Views" at bounding box center [571, 60] width 1075 height 26
click at [182, 61] on input "text" at bounding box center [174, 59] width 103 height 21
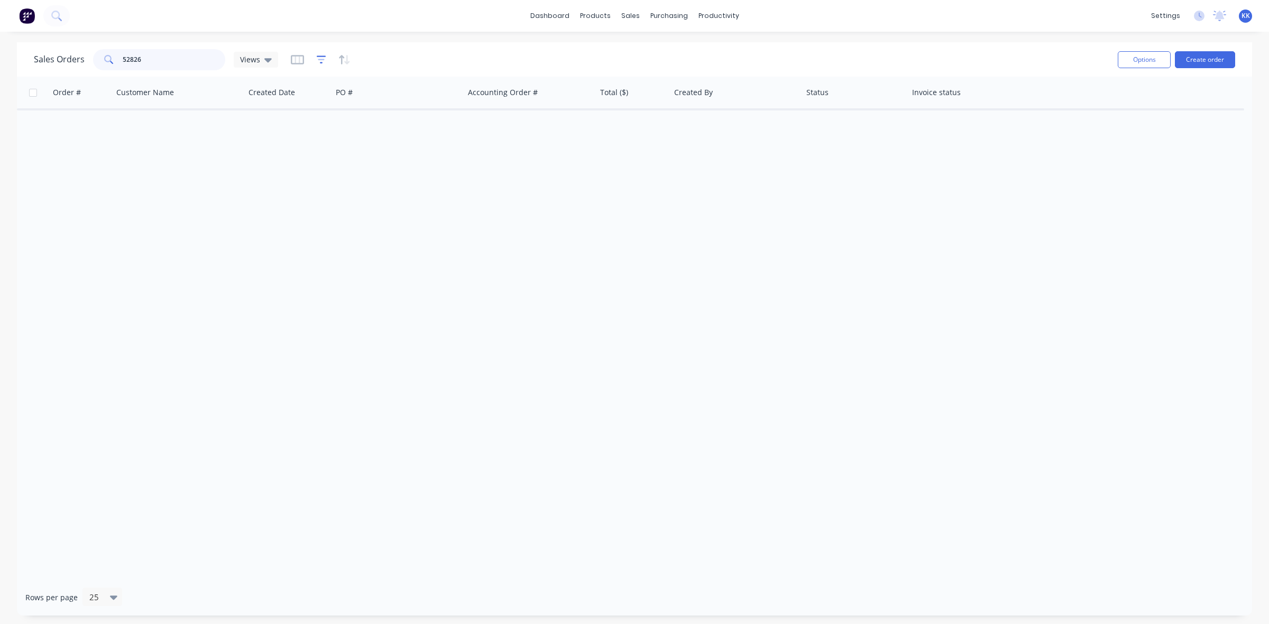
type input "52826"
click at [318, 59] on icon "button" at bounding box center [321, 60] width 7 height 2
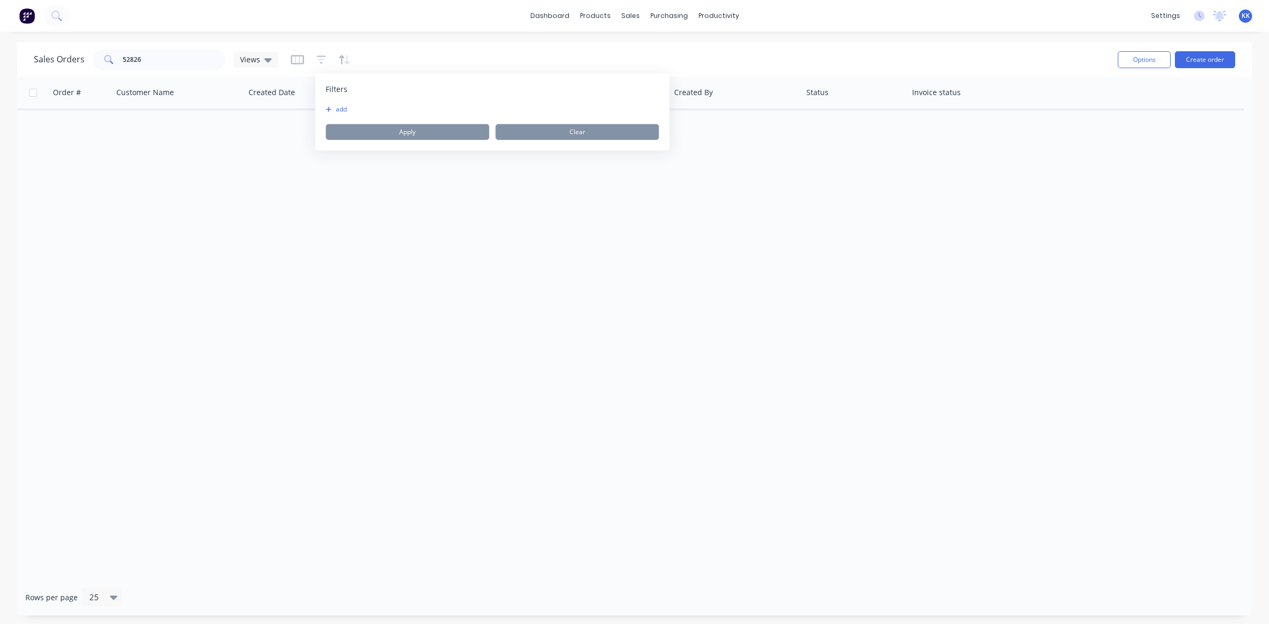
click at [347, 107] on button "add" at bounding box center [339, 109] width 26 height 8
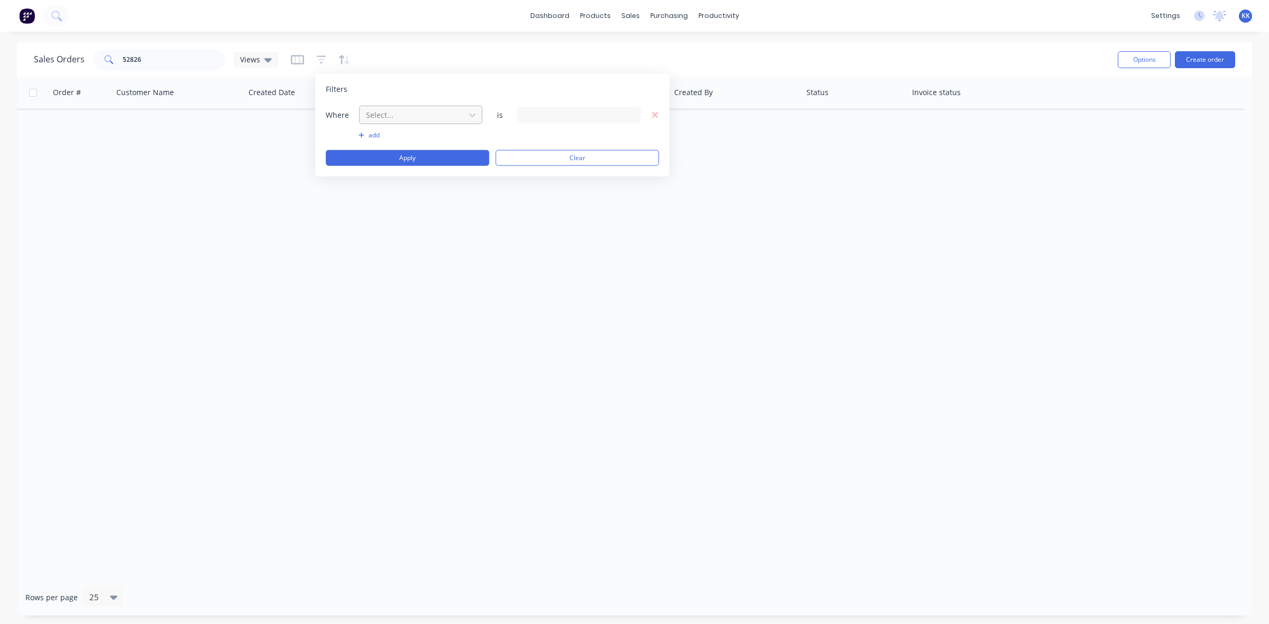
drag, startPoint x: 347, startPoint y: 107, endPoint x: 381, endPoint y: 112, distance: 34.8
click at [381, 112] on div at bounding box center [412, 114] width 95 height 13
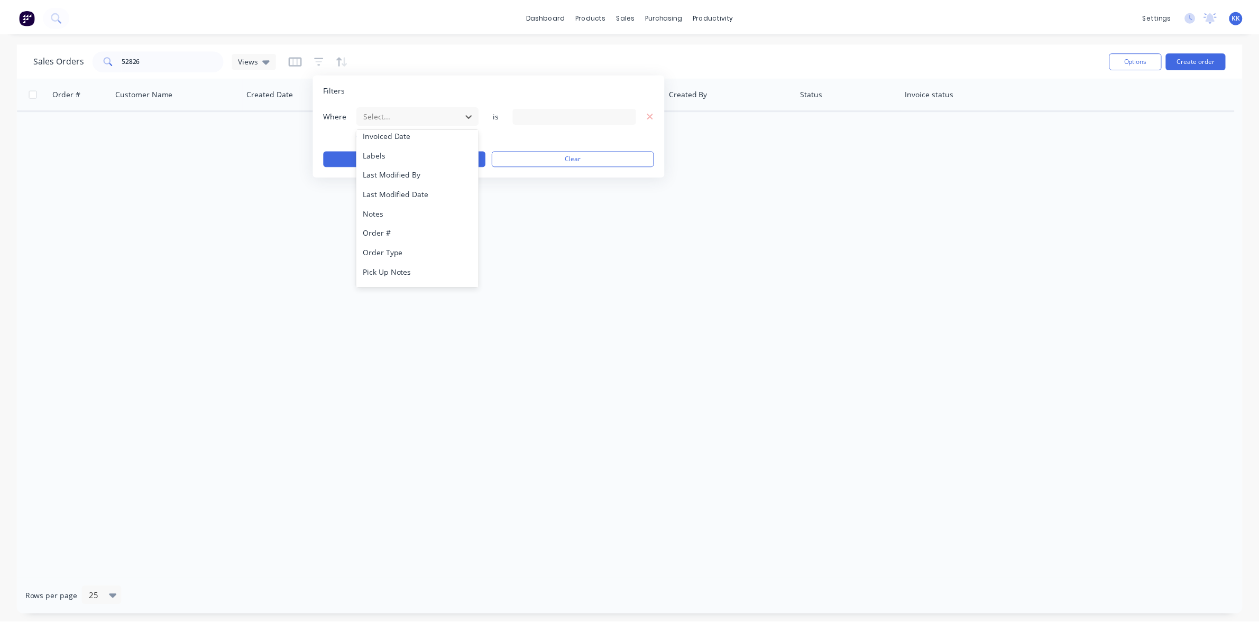
scroll to position [255, 0]
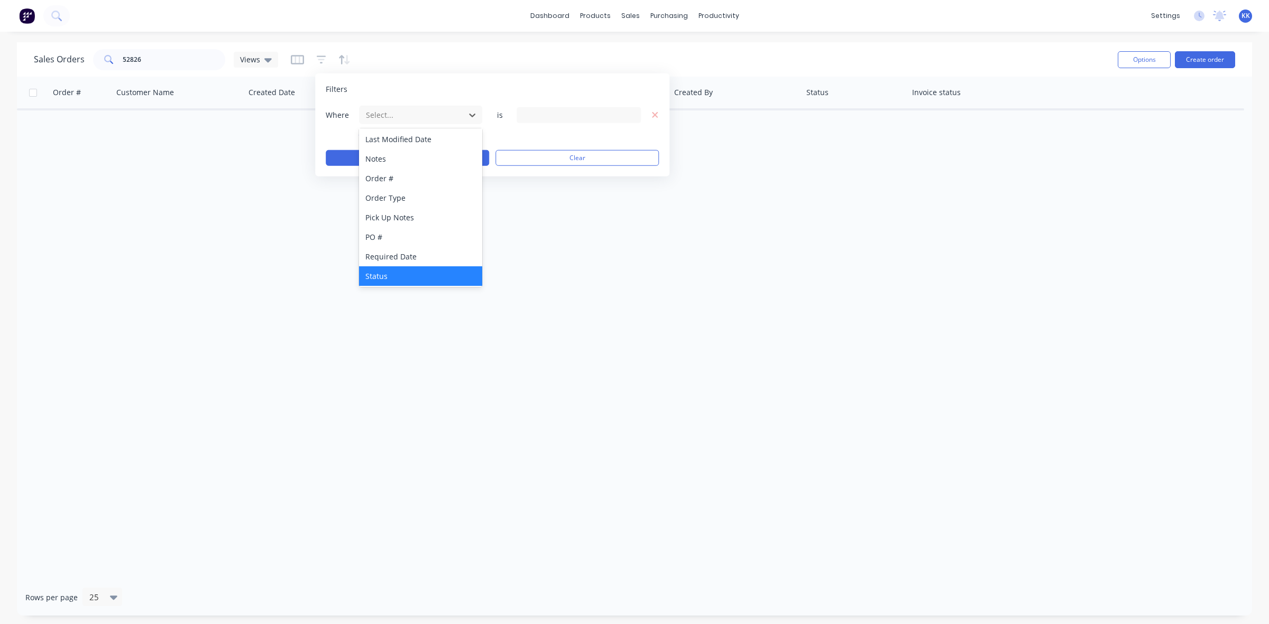
click at [402, 270] on div "Status" at bounding box center [420, 276] width 123 height 20
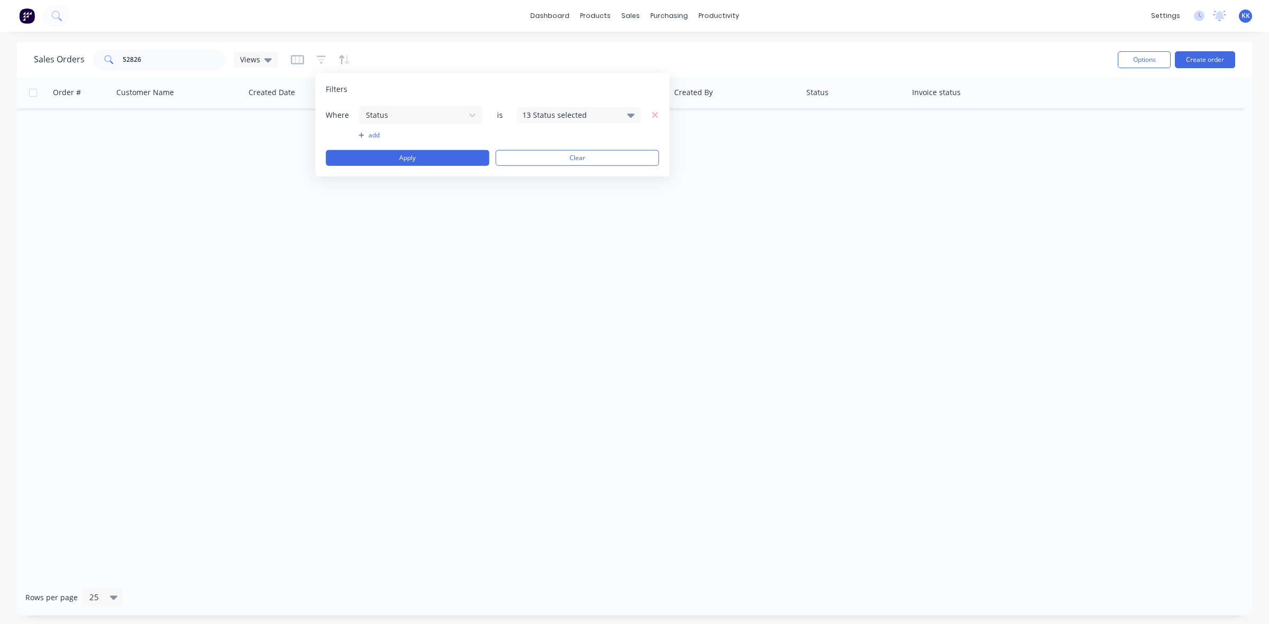
click at [543, 118] on div "13 Status selected" at bounding box center [570, 114] width 96 height 11
click at [546, 176] on button "All" at bounding box center [609, 173] width 185 height 21
click at [460, 157] on button "Apply" at bounding box center [407, 158] width 163 height 16
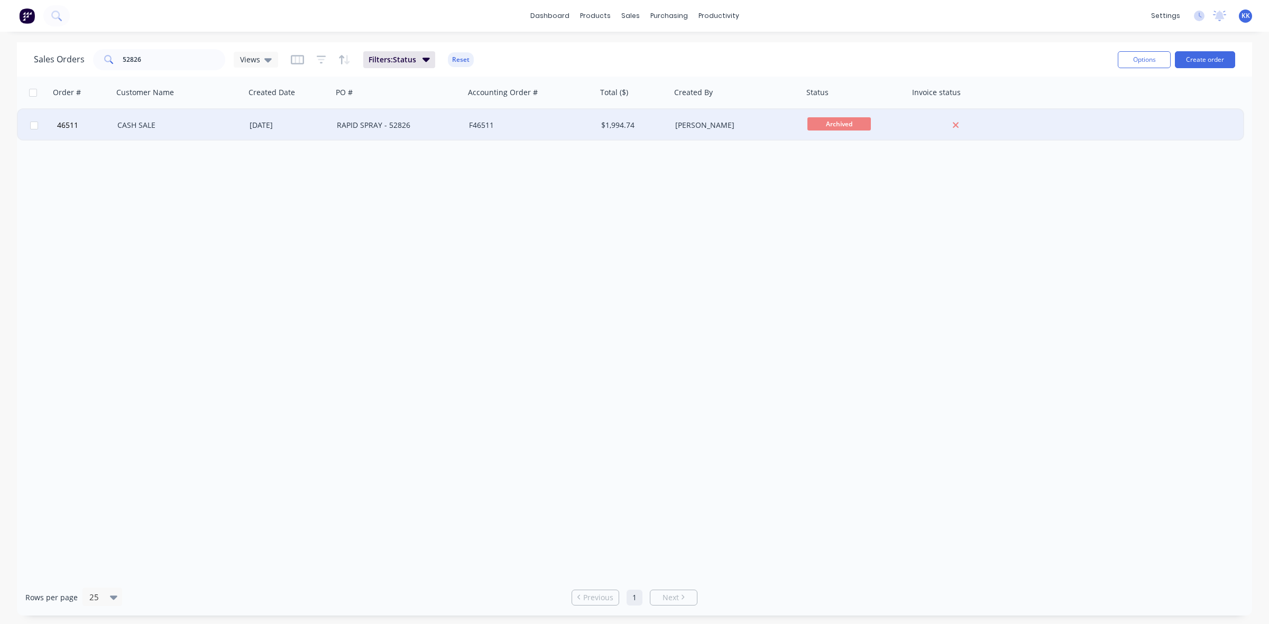
click at [452, 128] on div "RAPID SPRAY - 52826" at bounding box center [395, 125] width 117 height 11
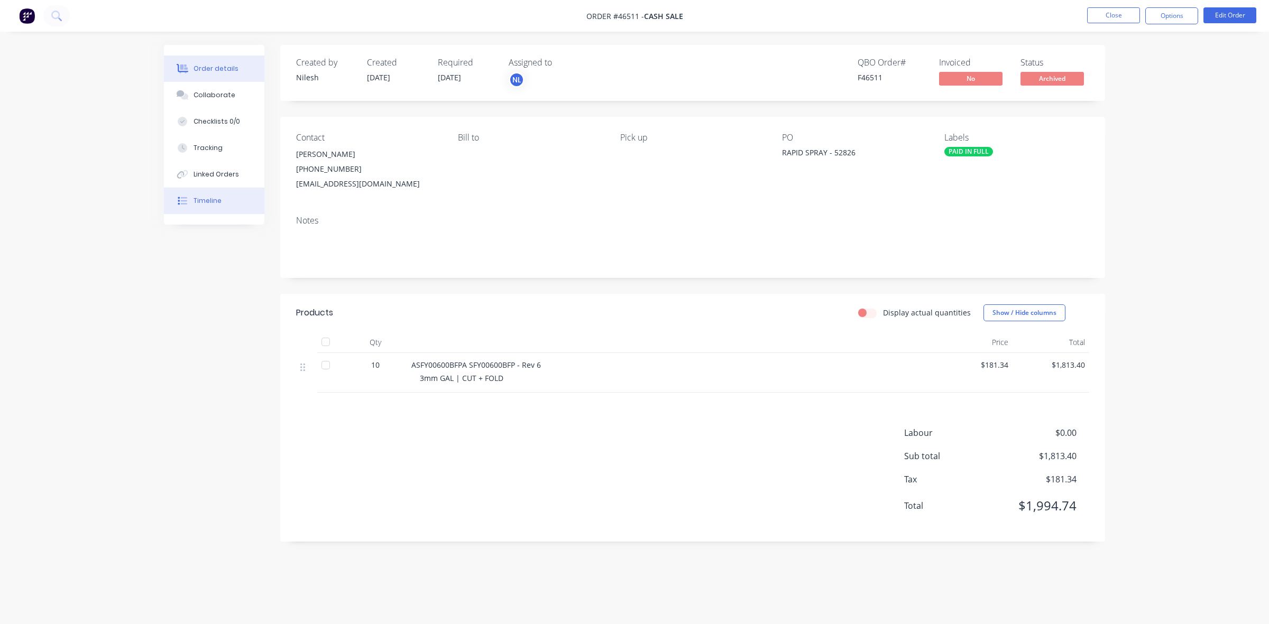
click at [215, 197] on div "Timeline" at bounding box center [207, 201] width 28 height 10
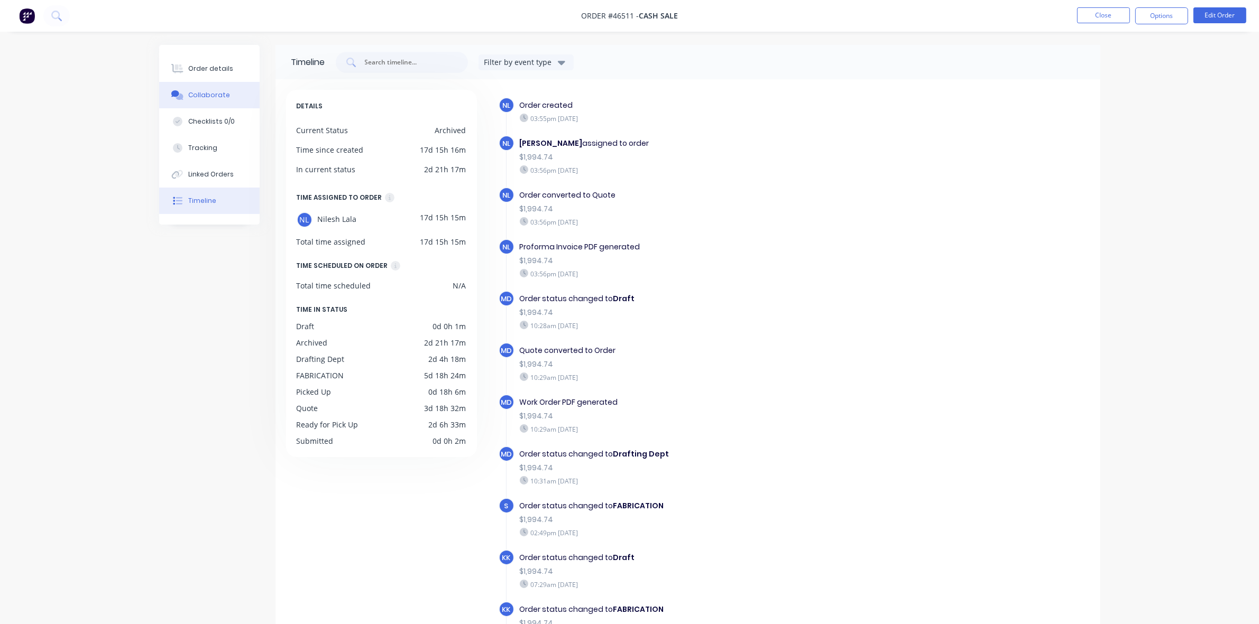
click at [210, 96] on div "Collaborate" at bounding box center [209, 95] width 42 height 10
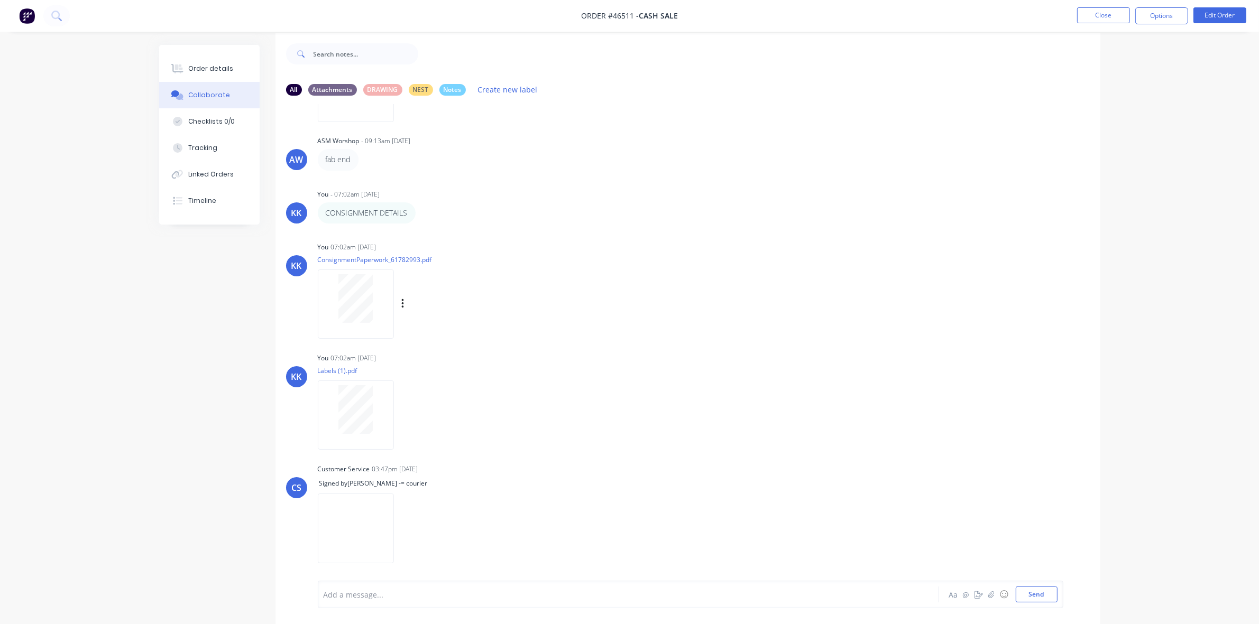
scroll to position [16, 0]
click at [365, 331] on div at bounding box center [356, 300] width 76 height 69
click at [1101, 19] on button "Close" at bounding box center [1103, 15] width 53 height 16
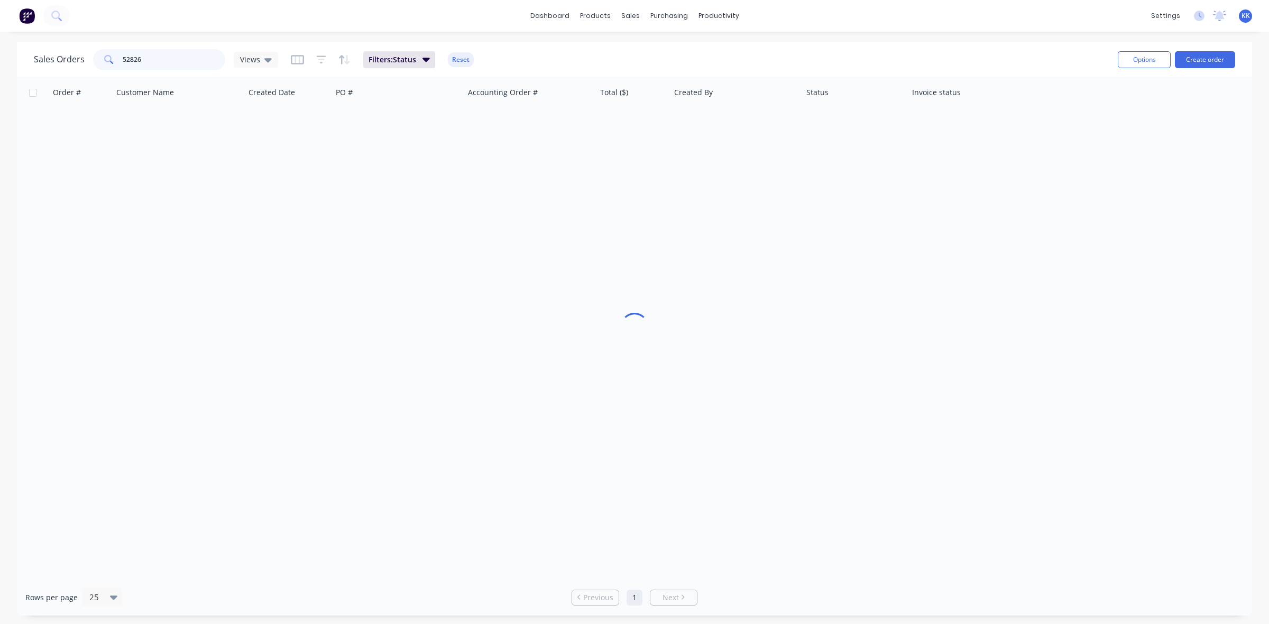
drag, startPoint x: 193, startPoint y: 58, endPoint x: 109, endPoint y: 57, distance: 83.5
click at [109, 57] on div "52826" at bounding box center [159, 59] width 132 height 21
click at [460, 56] on button "Reset" at bounding box center [461, 59] width 26 height 15
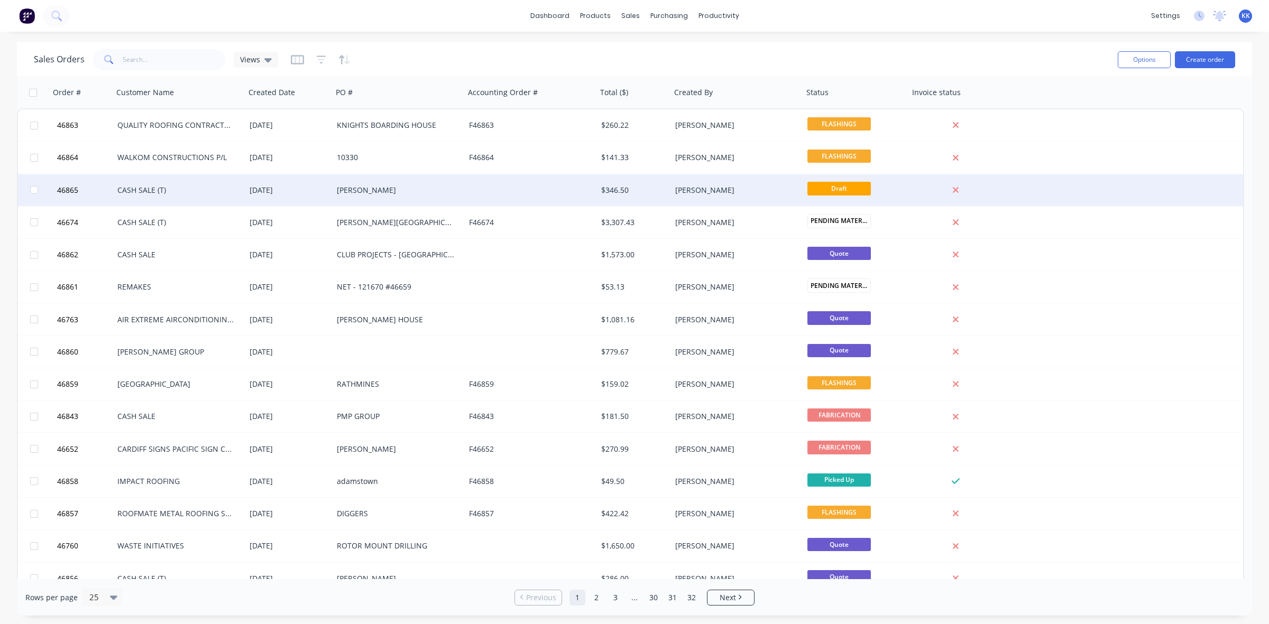
click at [380, 188] on div "[PERSON_NAME]" at bounding box center [395, 190] width 117 height 11
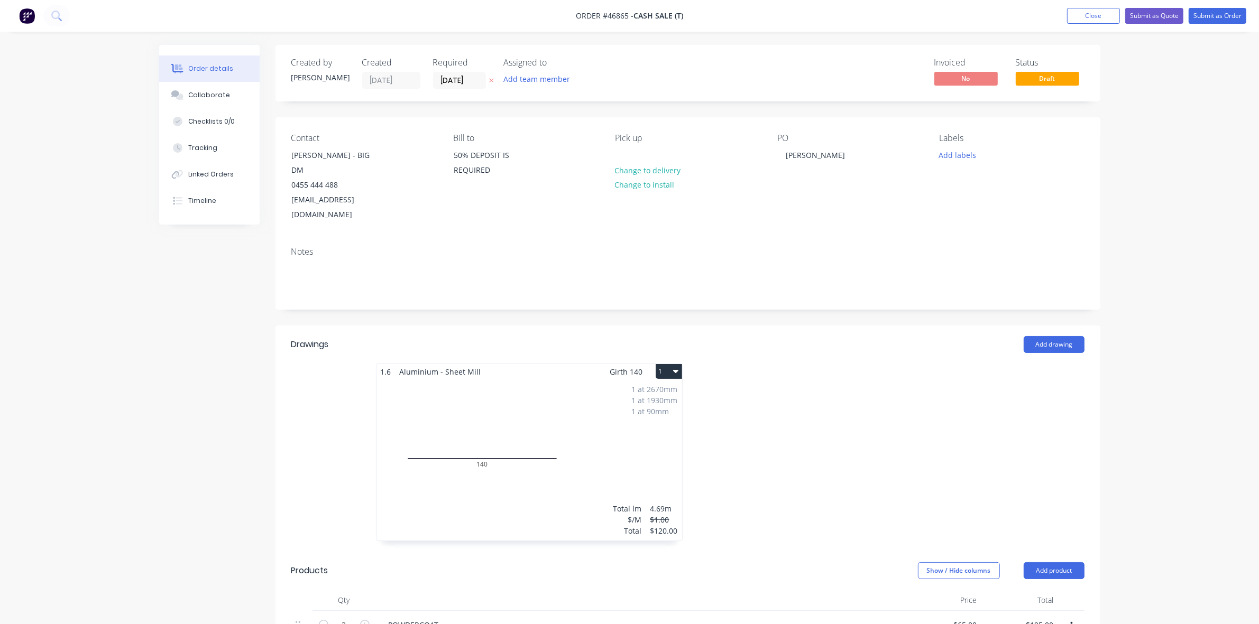
click at [489, 435] on div "1 at 2670mm 1 at 1930mm 1 at 90mm Total lm $/M Total 4.69m $1.00 $120.00" at bounding box center [529, 460] width 306 height 161
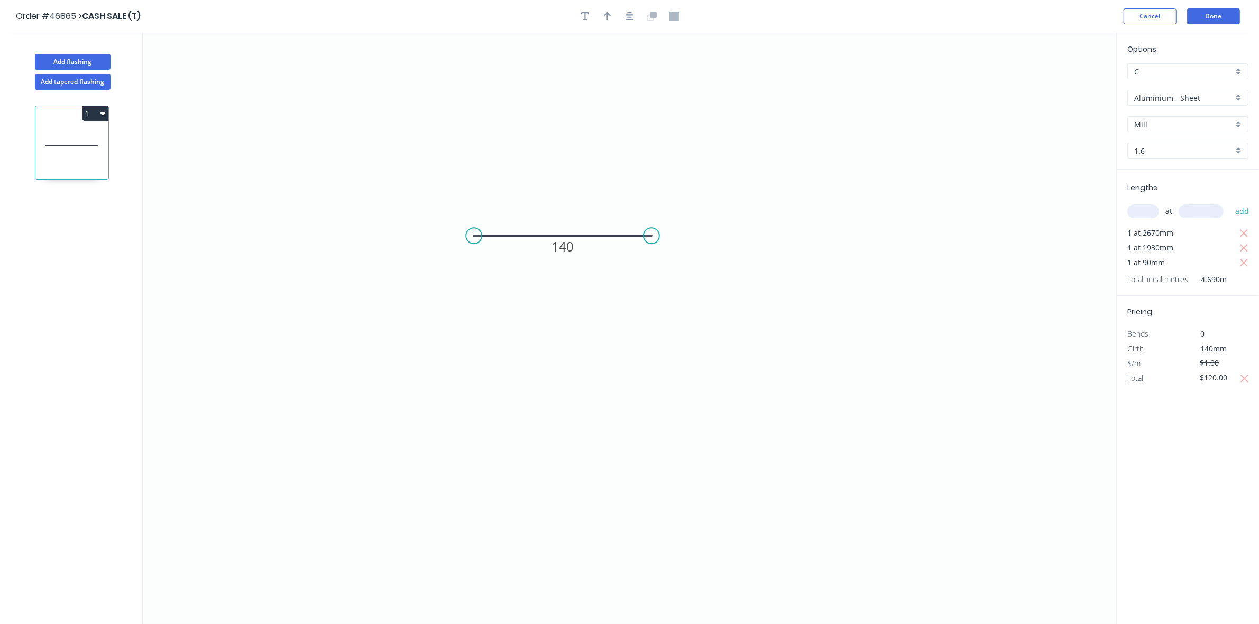
drag, startPoint x: 474, startPoint y: 233, endPoint x: 474, endPoint y: 217, distance: 16.4
click at [474, 231] on circle at bounding box center [474, 236] width 16 height 16
click at [475, 132] on icon "0 140" at bounding box center [629, 329] width 973 height 592
click at [473, 231] on circle at bounding box center [474, 236] width 16 height 16
click at [474, 125] on icon "0 140" at bounding box center [629, 329] width 973 height 592
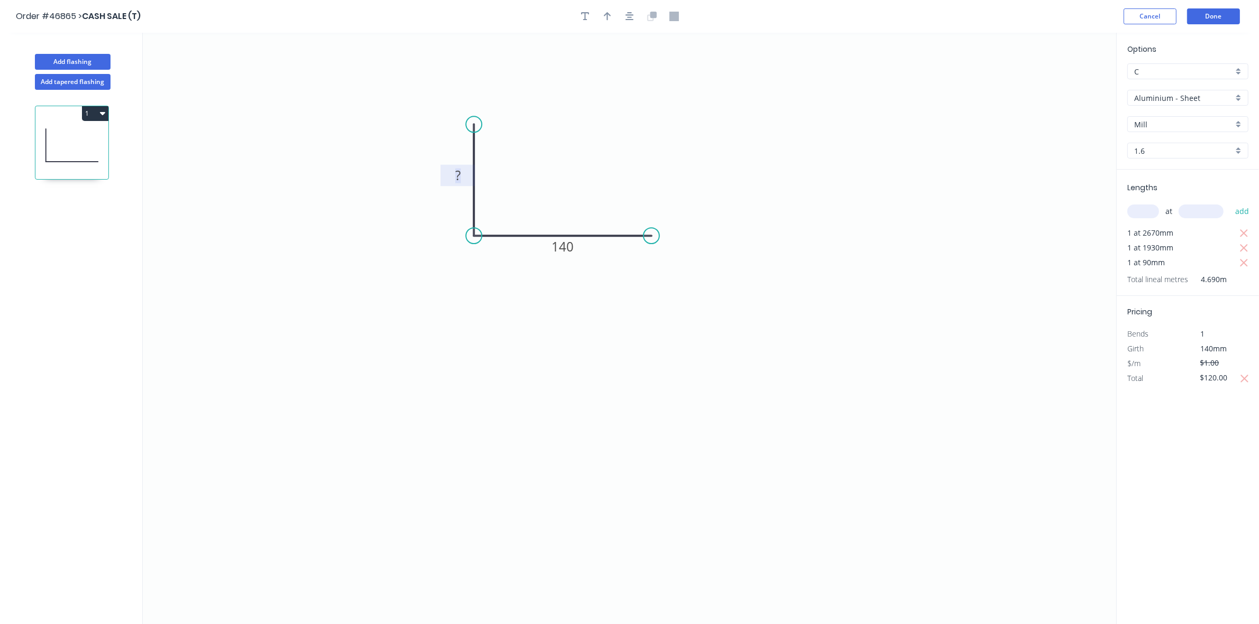
click at [460, 168] on tspan "?" at bounding box center [457, 175] width 5 height 17
click at [1225, 375] on input "$120.00" at bounding box center [1218, 378] width 36 height 15
type input "$160.00"
click at [1217, 4] on header "Order #46865 > CASH SALE (T) Cancel Done" at bounding box center [629, 16] width 1259 height 33
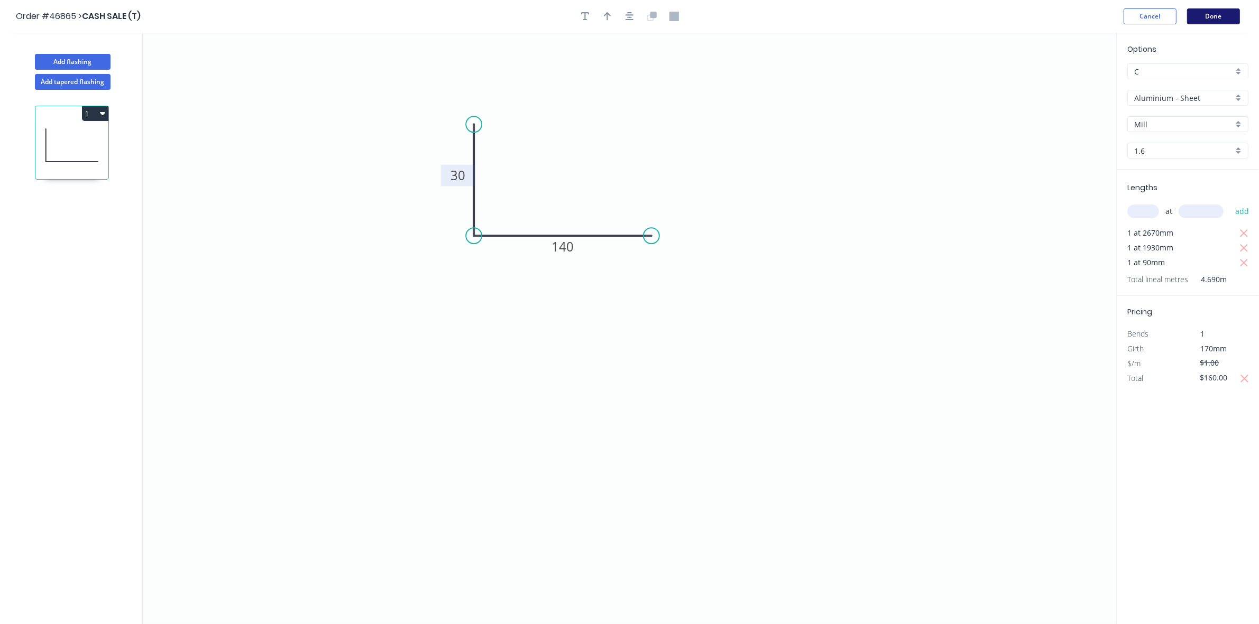
click at [1222, 11] on button "Done" at bounding box center [1213, 16] width 53 height 16
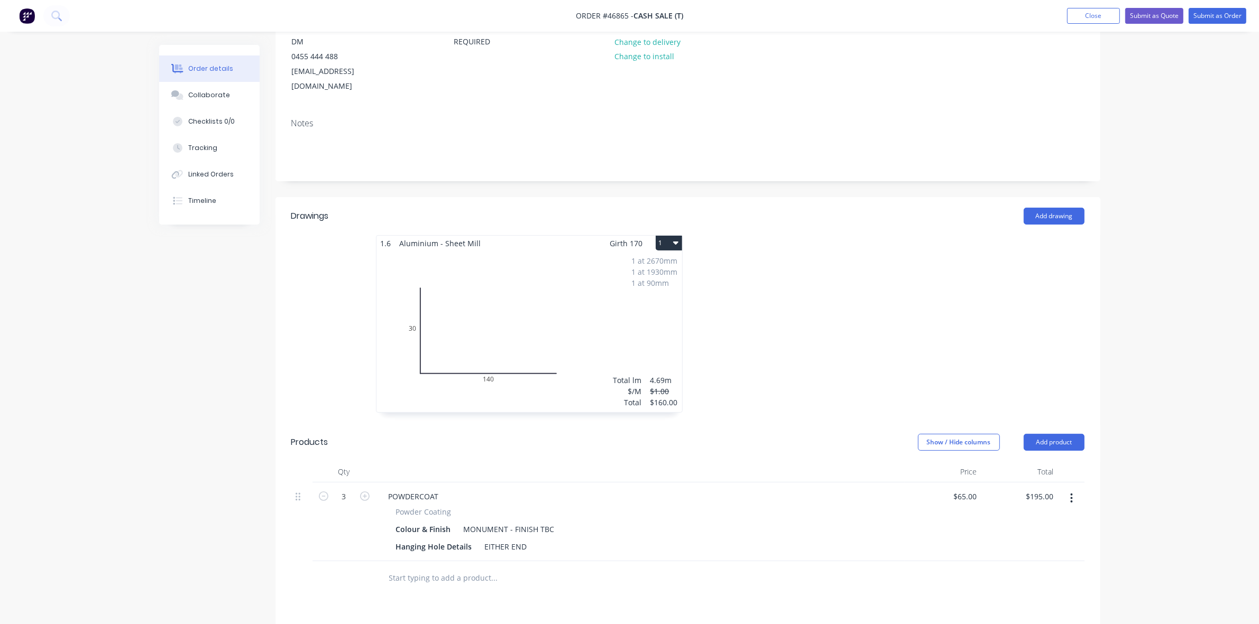
scroll to position [264, 0]
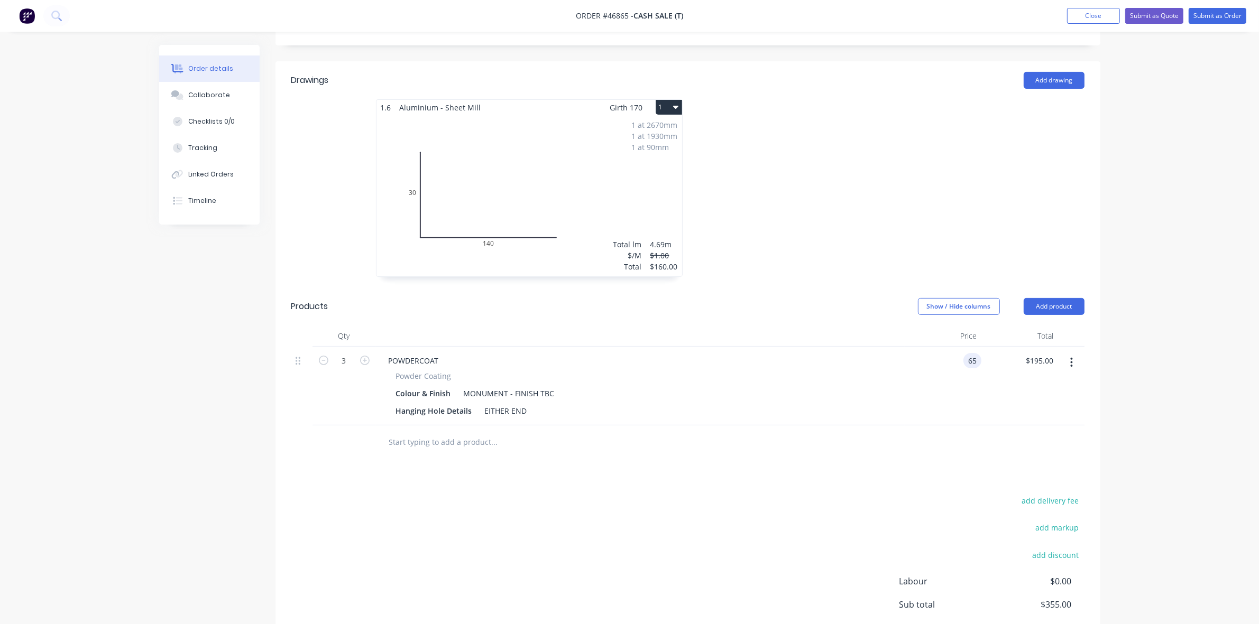
click at [969, 353] on input "65" at bounding box center [974, 360] width 14 height 15
type input "$85.00"
type input "$255.00"
drag, startPoint x: 526, startPoint y: 382, endPoint x: 482, endPoint y: 385, distance: 44.5
click at [482, 403] on div "EITHER END" at bounding box center [506, 410] width 51 height 15
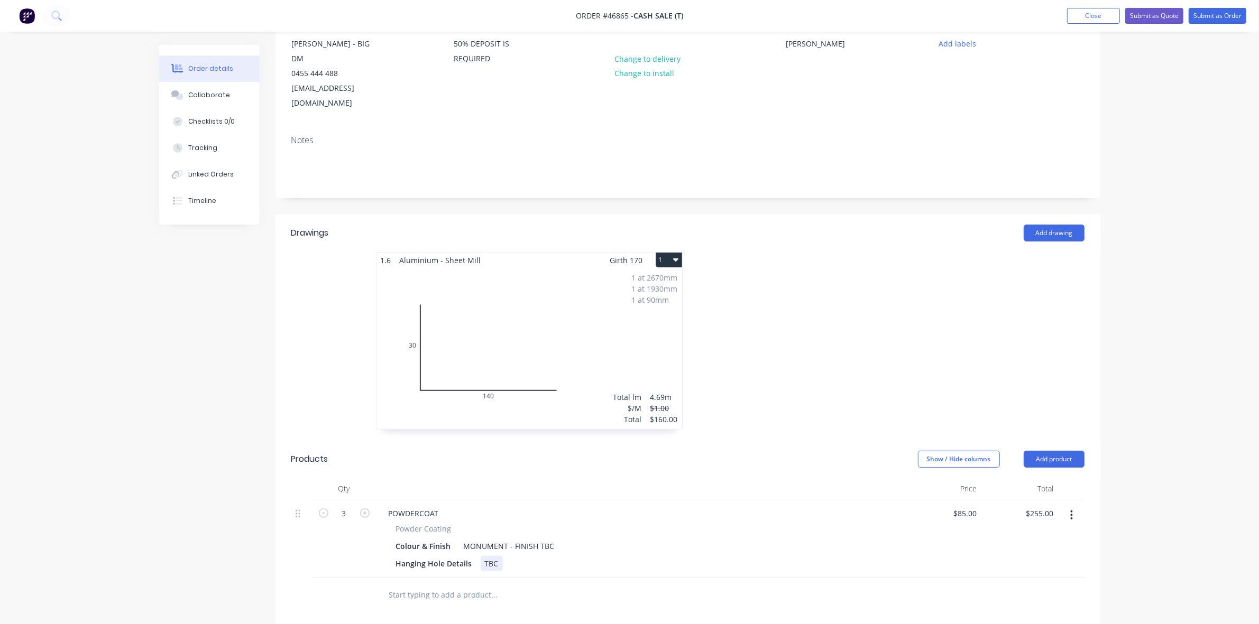
scroll to position [198, 0]
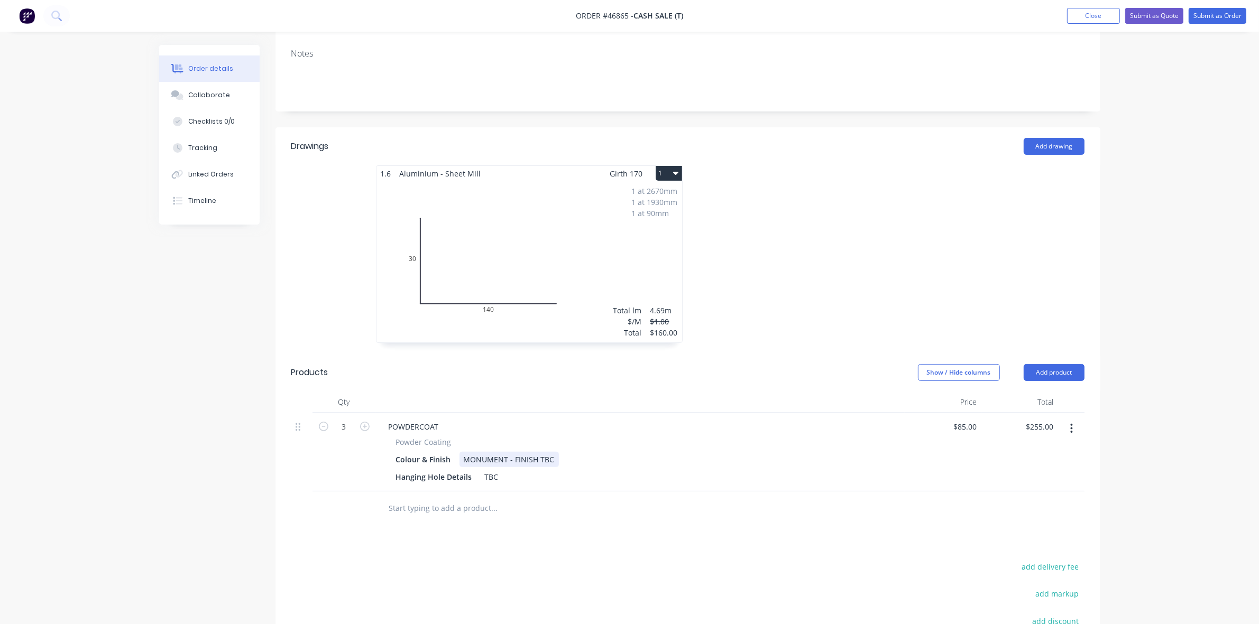
click at [552, 452] on div "MONUMENT - FINISH TBC" at bounding box center [508, 459] width 99 height 15
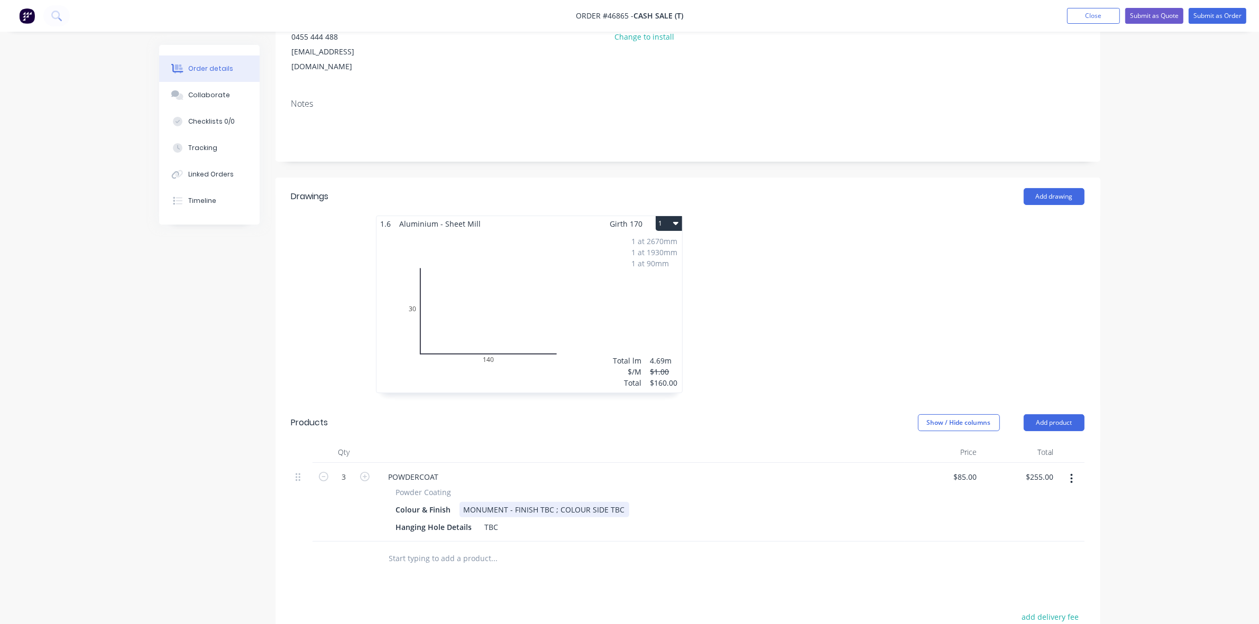
scroll to position [66, 0]
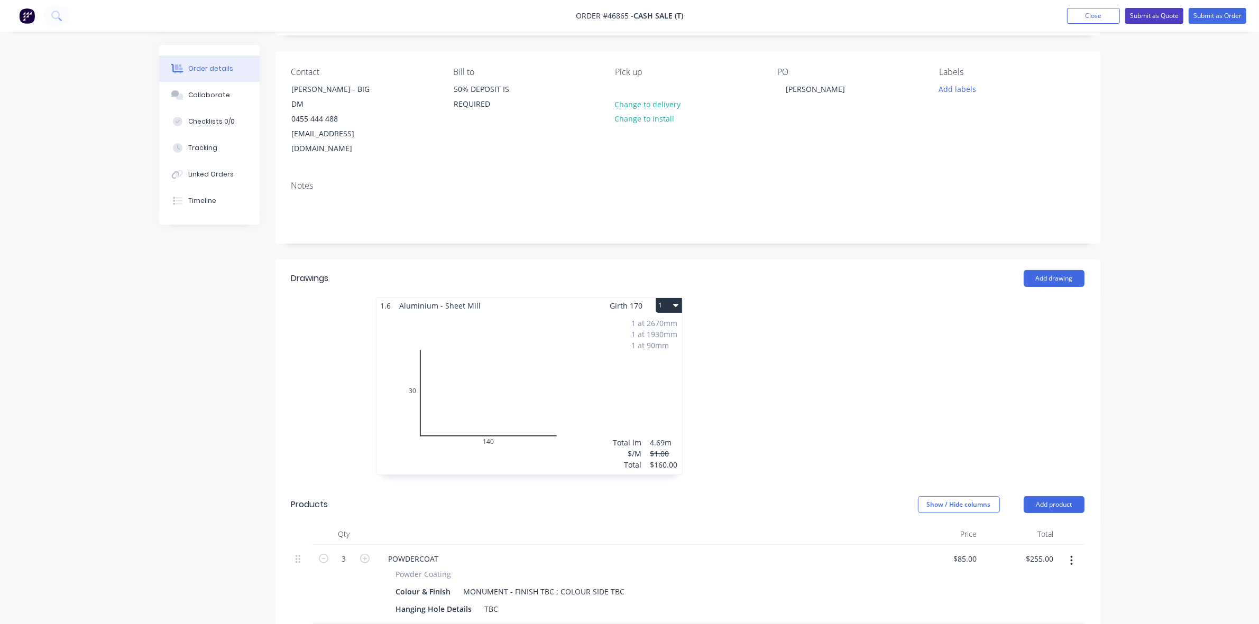
click at [1173, 13] on button "Submit as Quote" at bounding box center [1154, 16] width 58 height 16
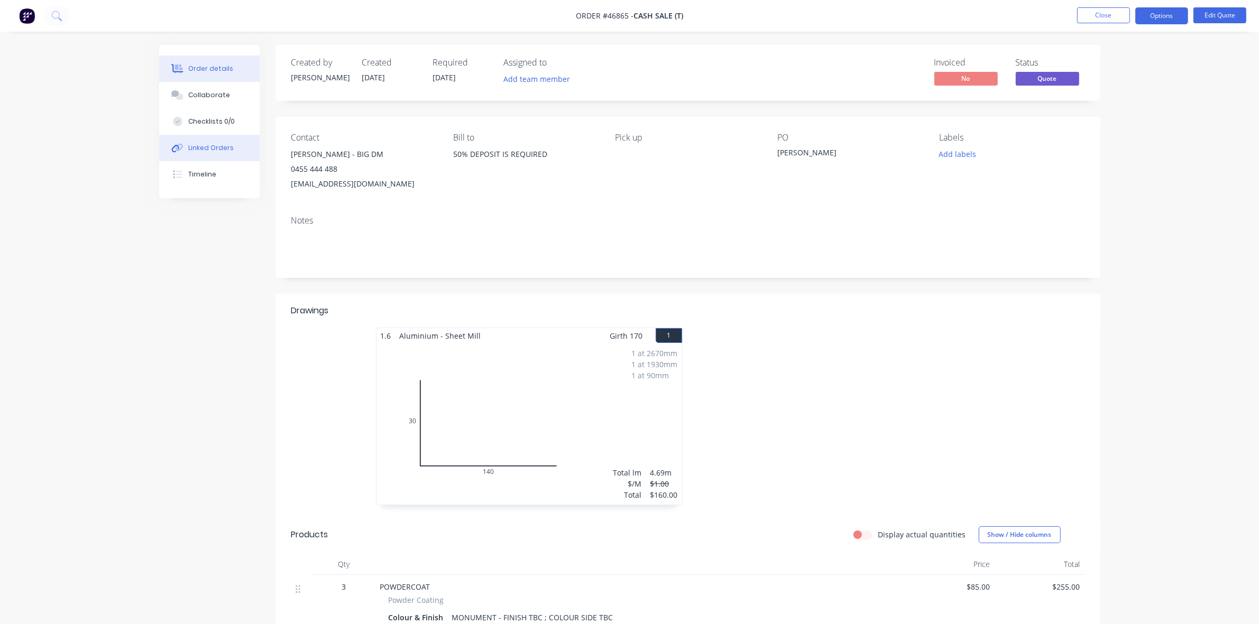
drag, startPoint x: 200, startPoint y: 100, endPoint x: 225, endPoint y: 147, distance: 52.7
click at [200, 100] on button "Collaborate" at bounding box center [209, 95] width 100 height 26
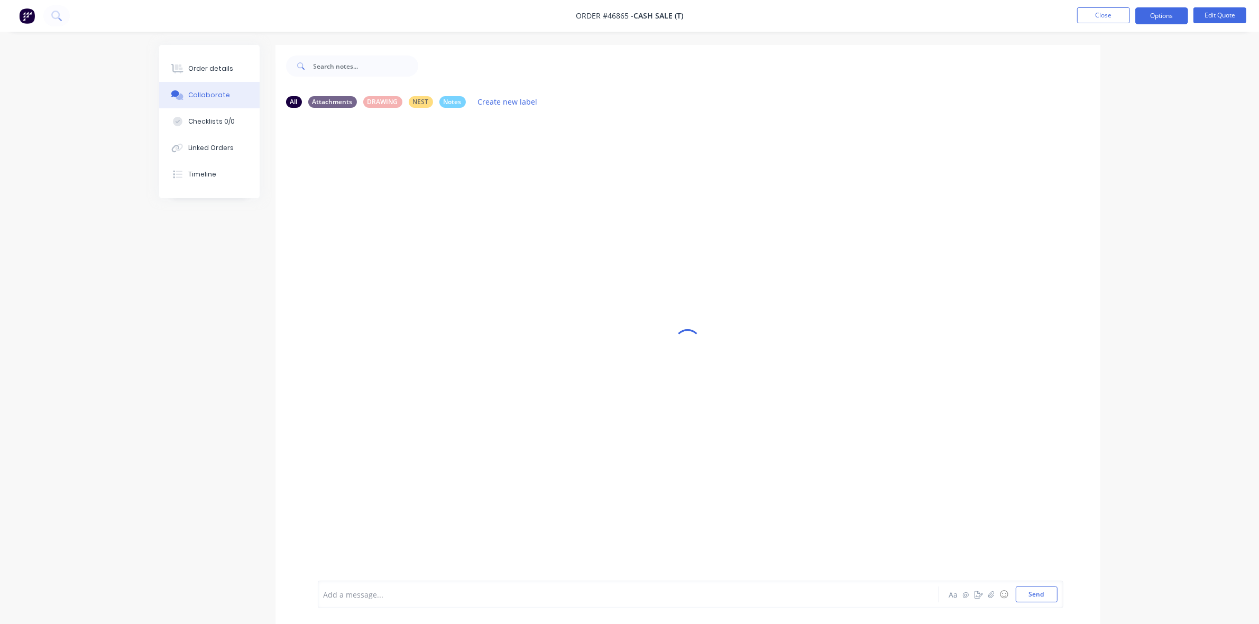
click at [358, 596] on div at bounding box center [599, 594] width 550 height 11
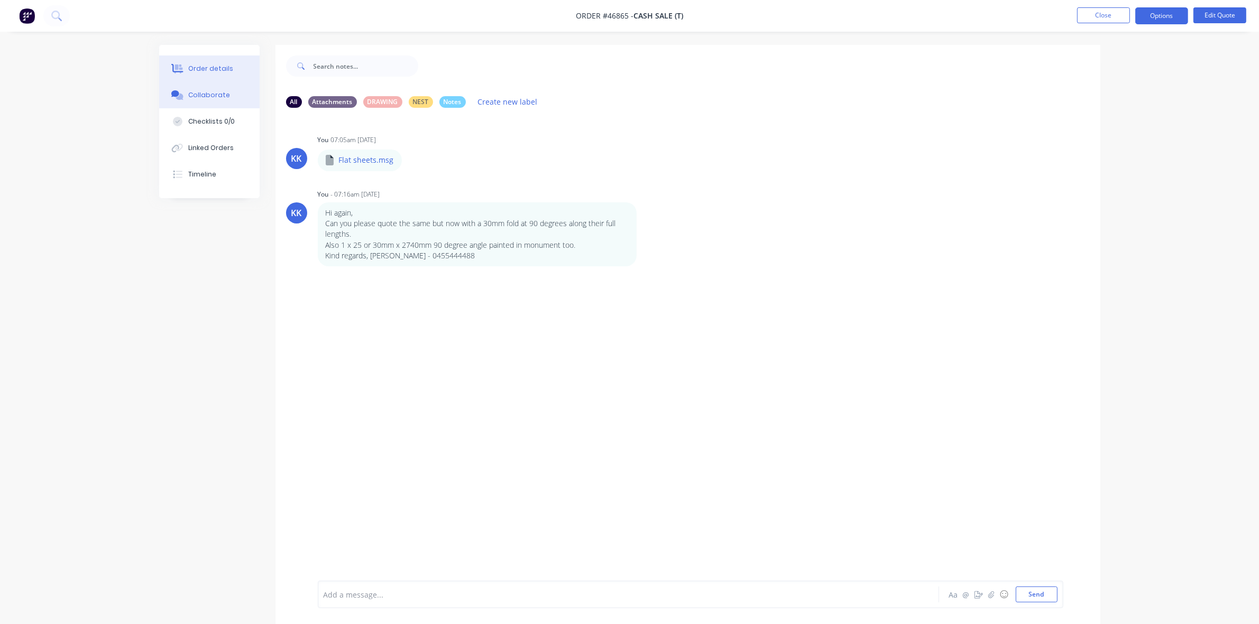
click at [226, 67] on div "Order details" at bounding box center [210, 69] width 45 height 10
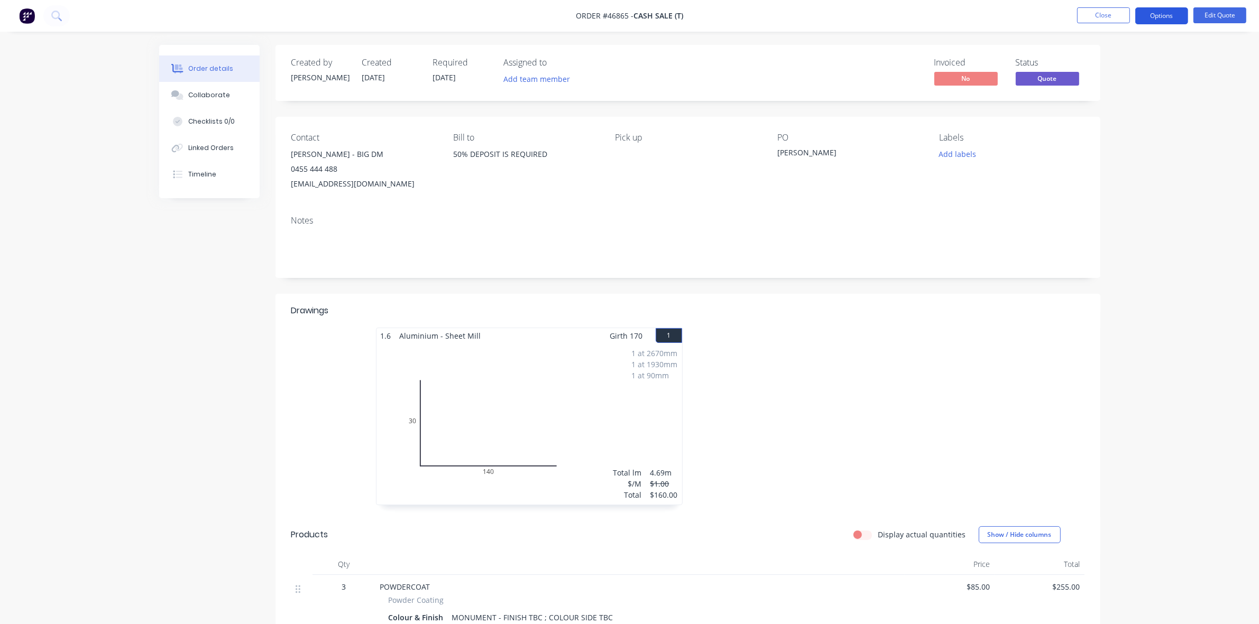
click at [1146, 17] on button "Options" at bounding box center [1161, 15] width 53 height 17
click at [1117, 57] on div "Quote" at bounding box center [1129, 64] width 97 height 15
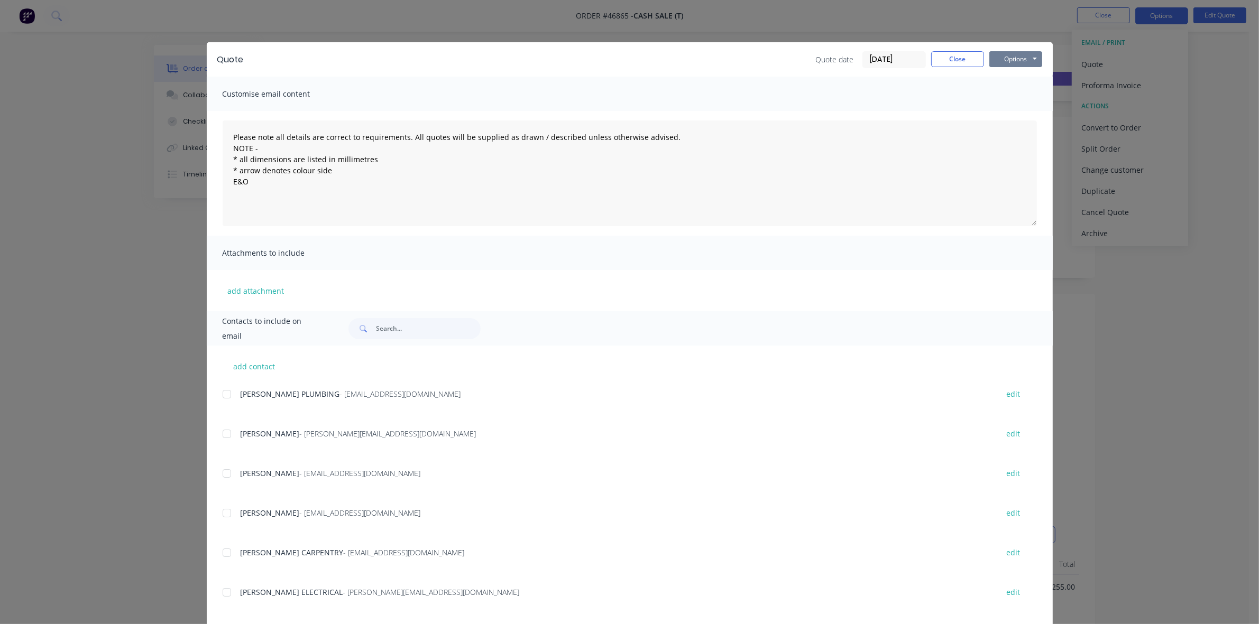
click at [1016, 58] on button "Options" at bounding box center [1015, 59] width 53 height 16
click at [1008, 93] on button "Print" at bounding box center [1023, 95] width 68 height 17
click at [936, 64] on button "Close" at bounding box center [957, 59] width 53 height 16
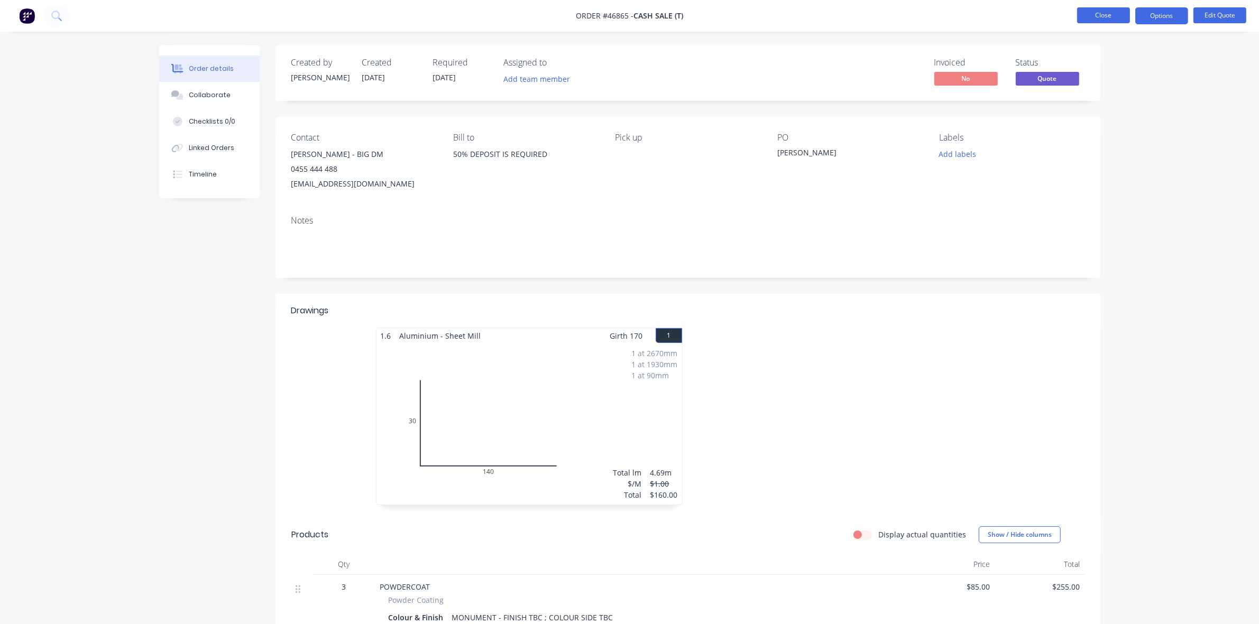
click at [1093, 15] on button "Close" at bounding box center [1103, 15] width 53 height 16
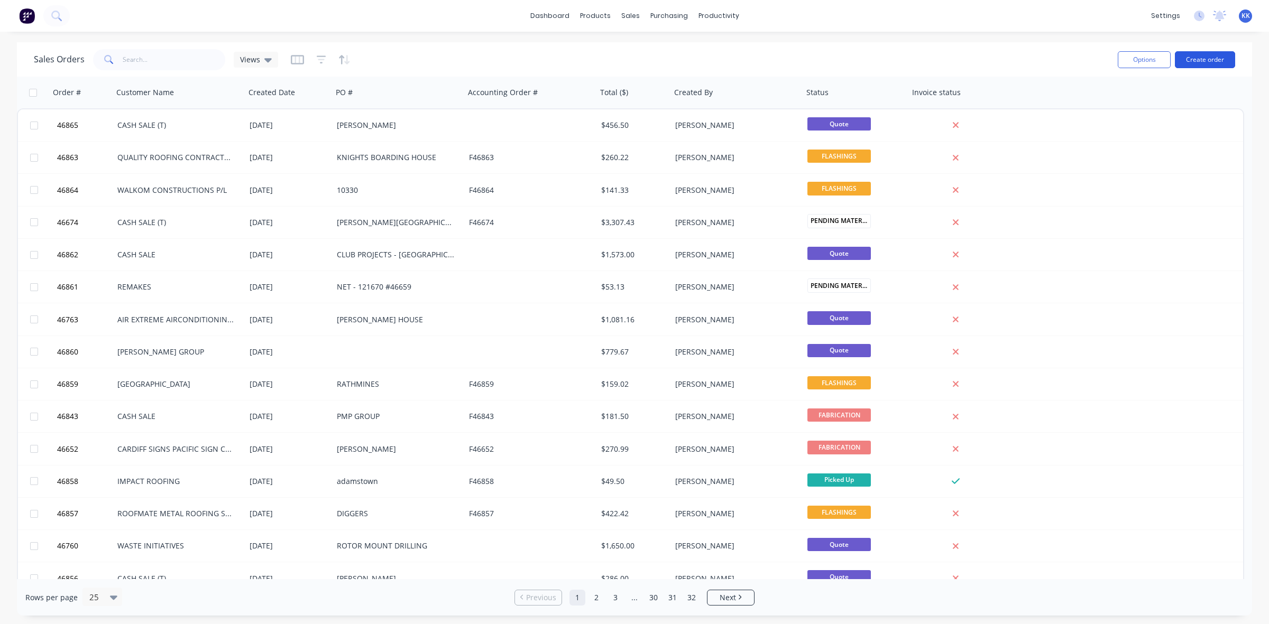
click at [1201, 61] on button "Create order" at bounding box center [1205, 59] width 60 height 17
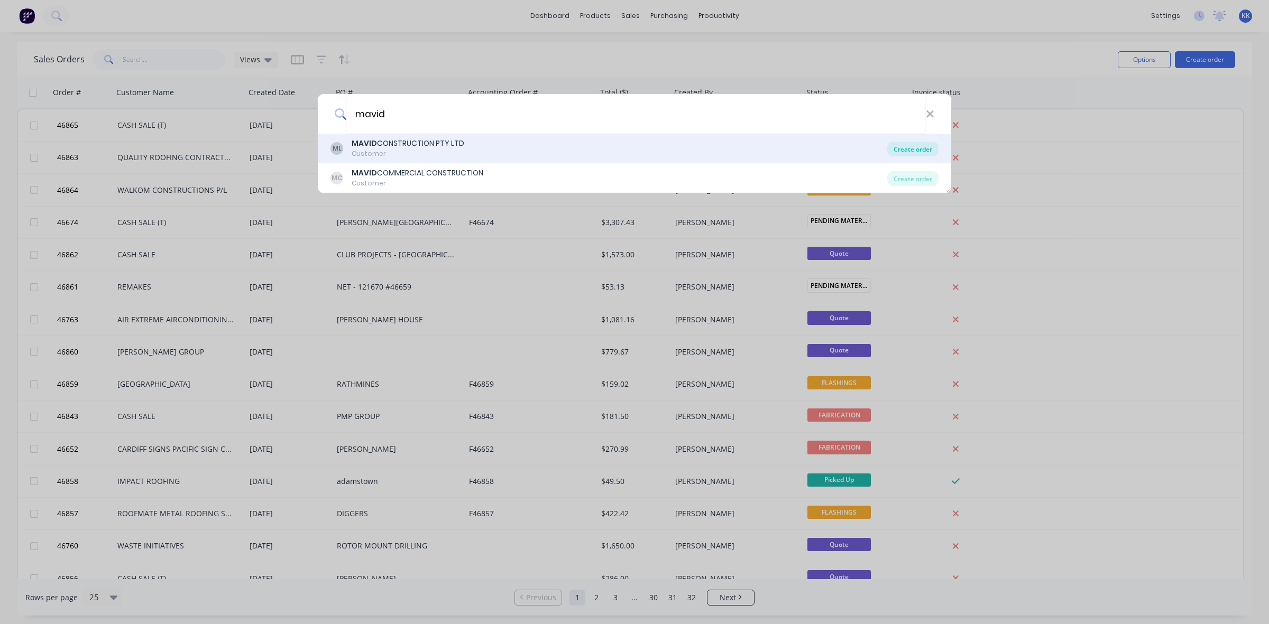
type input "mavid"
drag, startPoint x: 914, startPoint y: 145, endPoint x: 907, endPoint y: 149, distance: 7.6
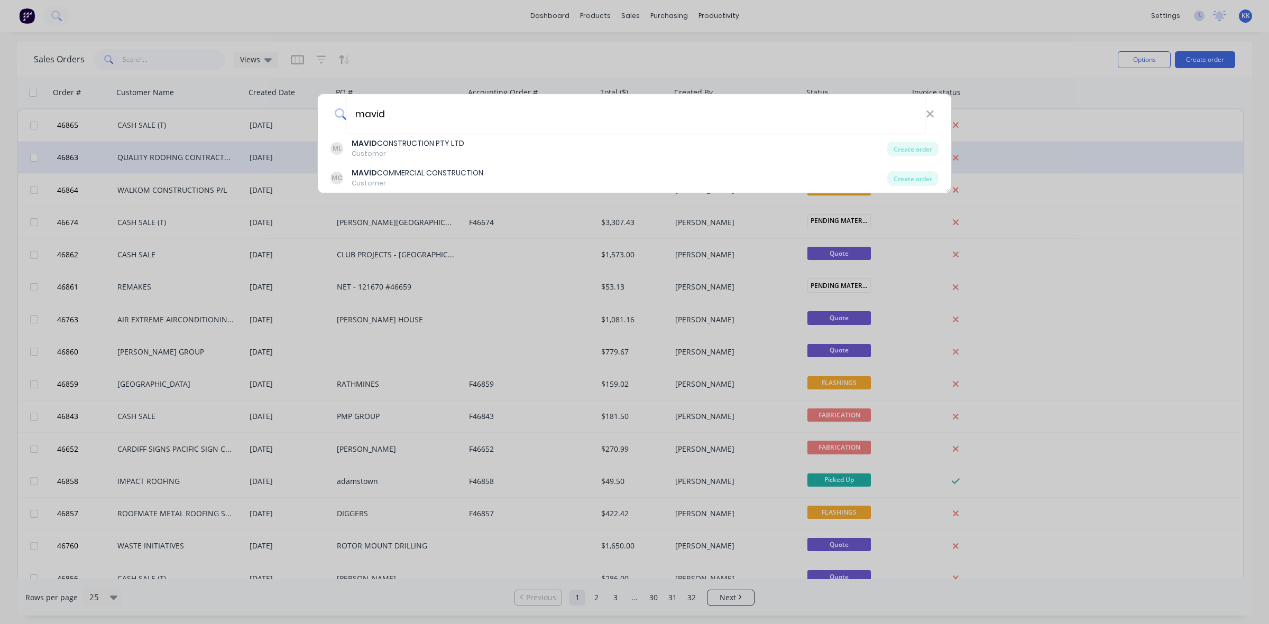
click at [913, 145] on div "Create order" at bounding box center [912, 149] width 51 height 15
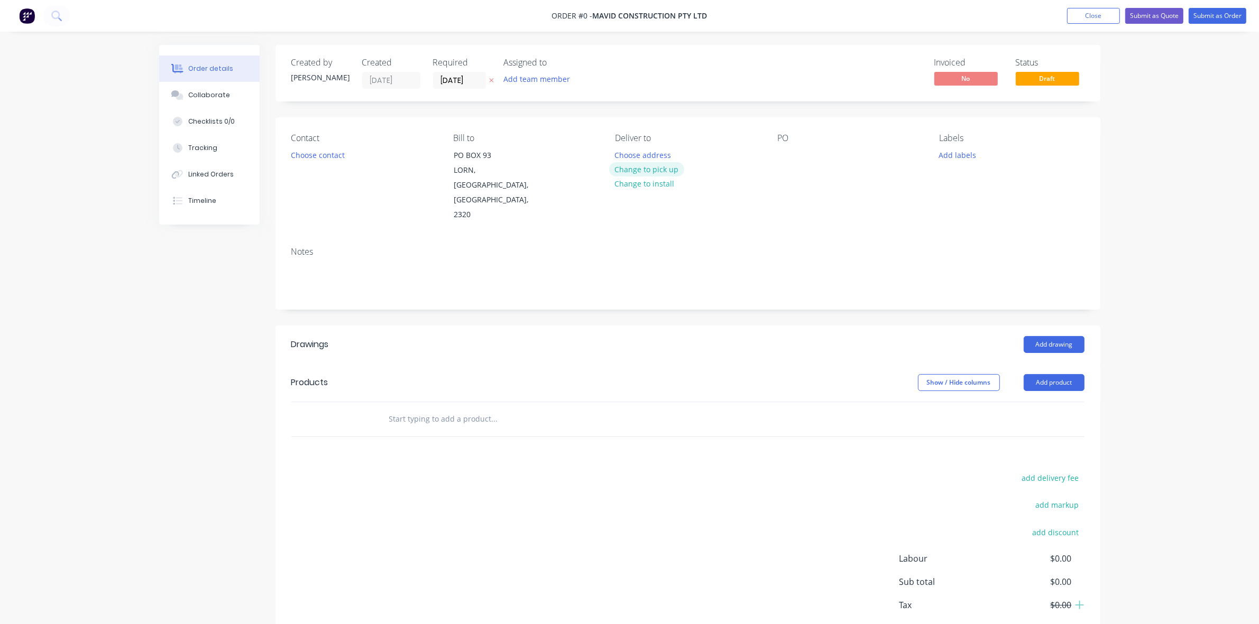
click at [660, 169] on button "Change to pick up" at bounding box center [646, 169] width 75 height 14
click at [322, 155] on button "Choose contact" at bounding box center [317, 155] width 65 height 14
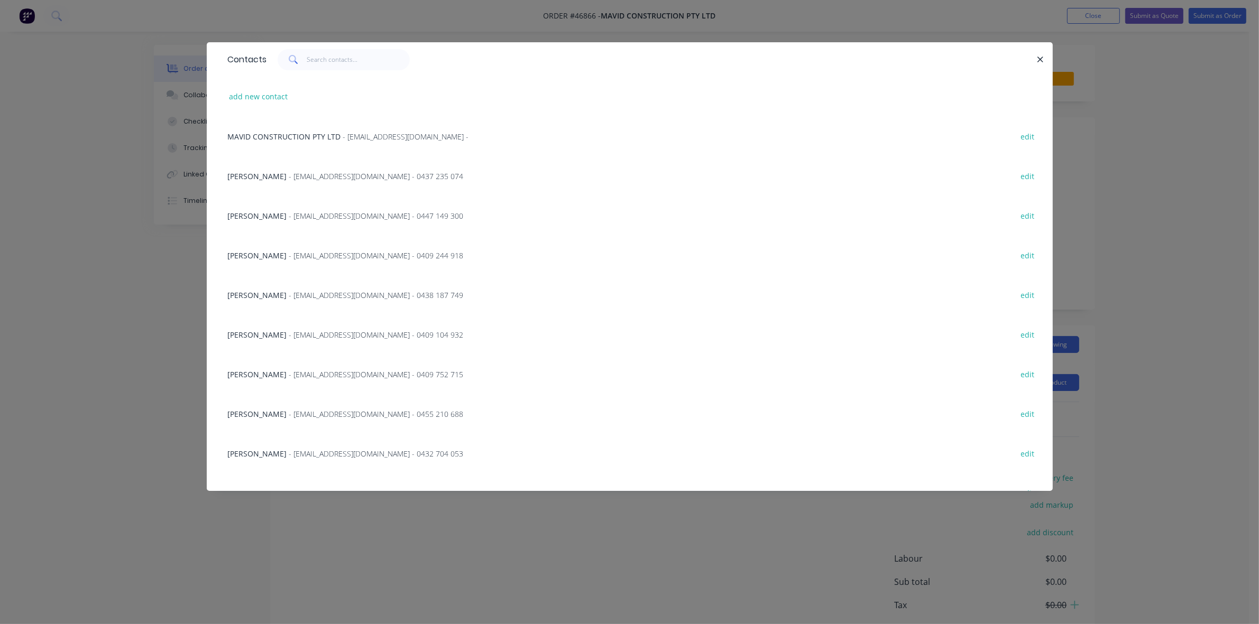
click at [315, 333] on span "- [EMAIL_ADDRESS][DOMAIN_NAME] - 0409 104 932" at bounding box center [376, 335] width 174 height 10
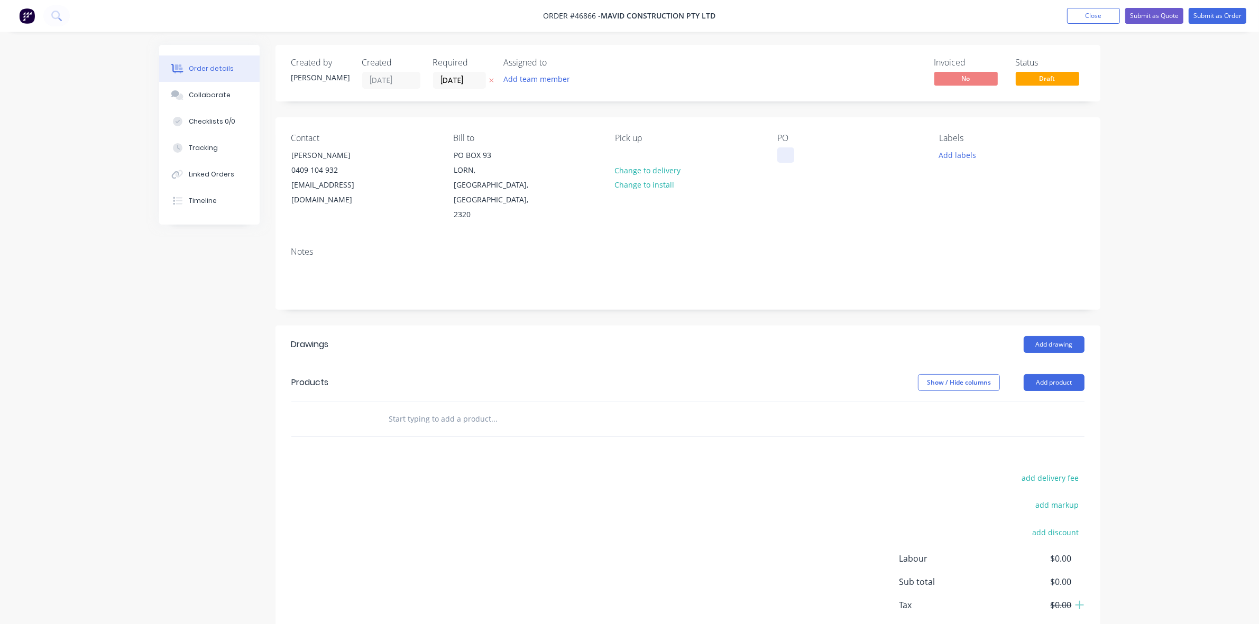
click at [777, 156] on div at bounding box center [785, 155] width 17 height 15
click at [1042, 336] on button "Add drawing" at bounding box center [1054, 344] width 61 height 17
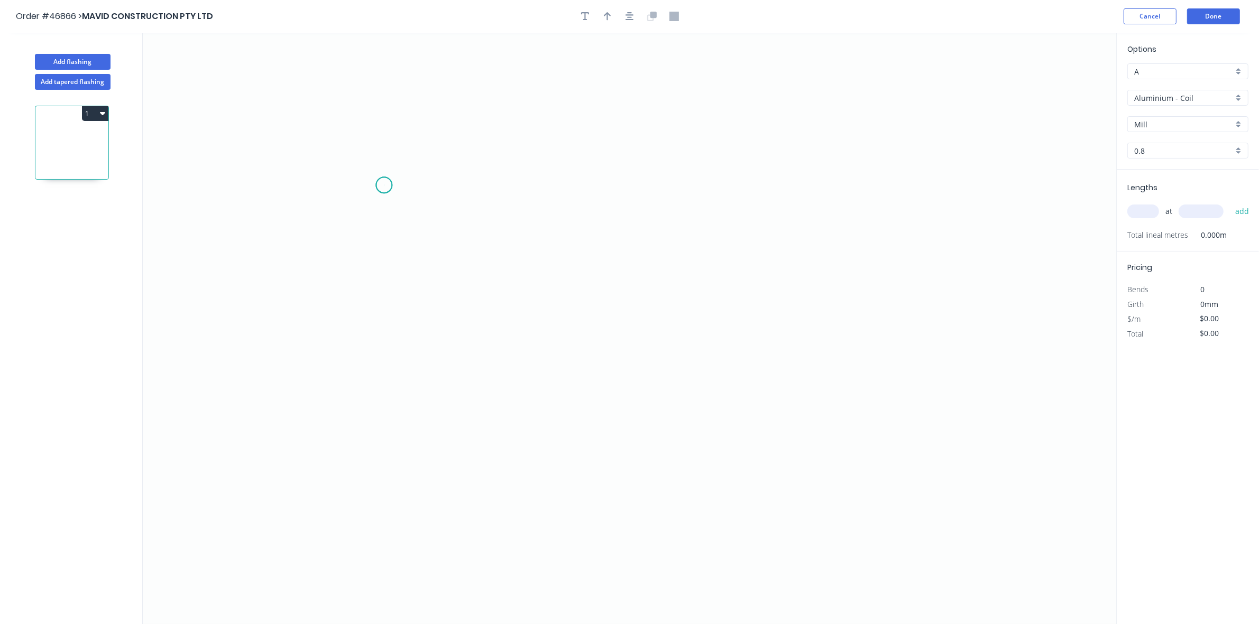
click at [384, 186] on icon "0" at bounding box center [629, 329] width 973 height 592
click at [378, 305] on icon "0" at bounding box center [629, 329] width 973 height 592
click at [694, 302] on icon "0 ?" at bounding box center [629, 329] width 973 height 592
click at [692, 178] on icon "0 ? ?" at bounding box center [629, 329] width 973 height 592
click at [367, 237] on tspan "?" at bounding box center [367, 239] width 5 height 17
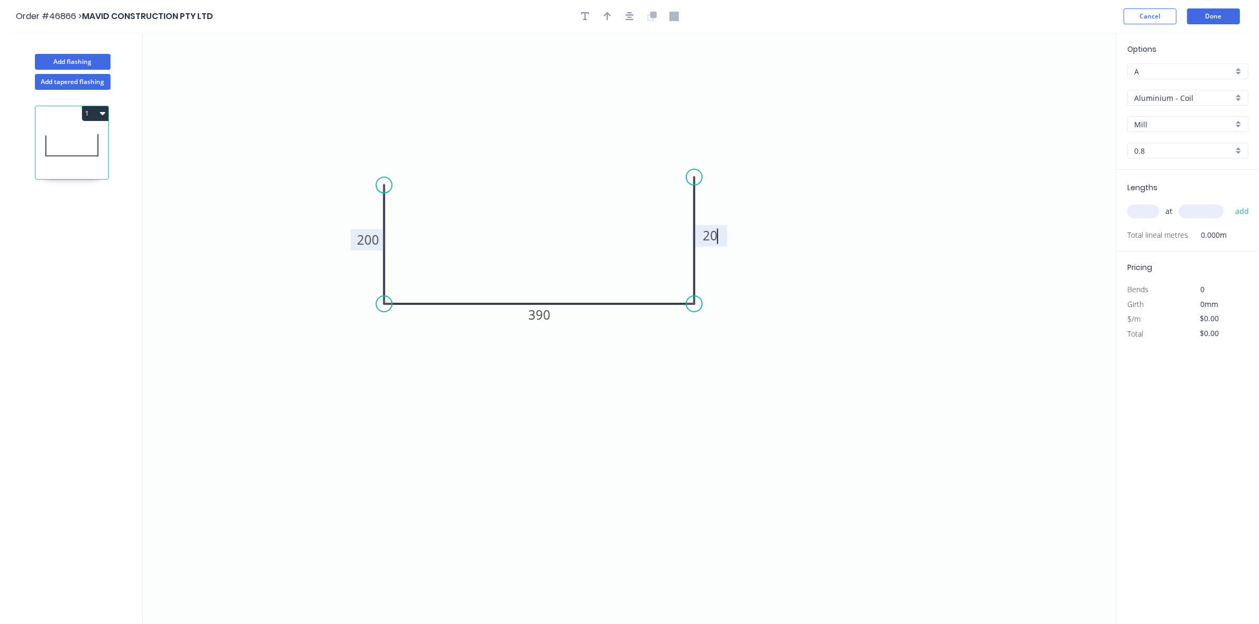
type input "$60.91"
click at [606, 14] on icon "button" at bounding box center [607, 17] width 7 height 10
drag, startPoint x: 1051, startPoint y: 98, endPoint x: 593, endPoint y: 276, distance: 491.6
click at [593, 276] on icon at bounding box center [594, 263] width 10 height 34
click at [1180, 106] on div "Options A A Aluminium - Coil Aluminium - Coil Mill Mill 0.8 0.8" at bounding box center [1188, 106] width 142 height 126
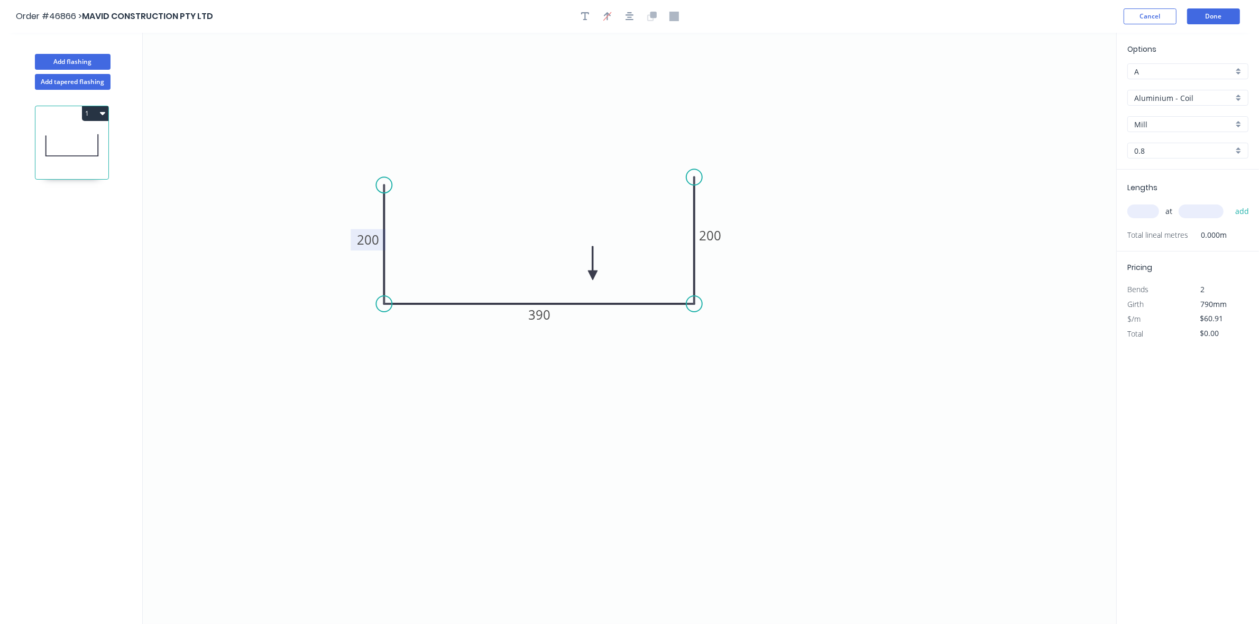
click at [1174, 100] on input "Aluminium - Coil" at bounding box center [1183, 98] width 99 height 11
click at [1169, 167] on div "Colorbond" at bounding box center [1188, 174] width 120 height 19
type input "Colorbond"
type input "Basalt"
type input "0.55"
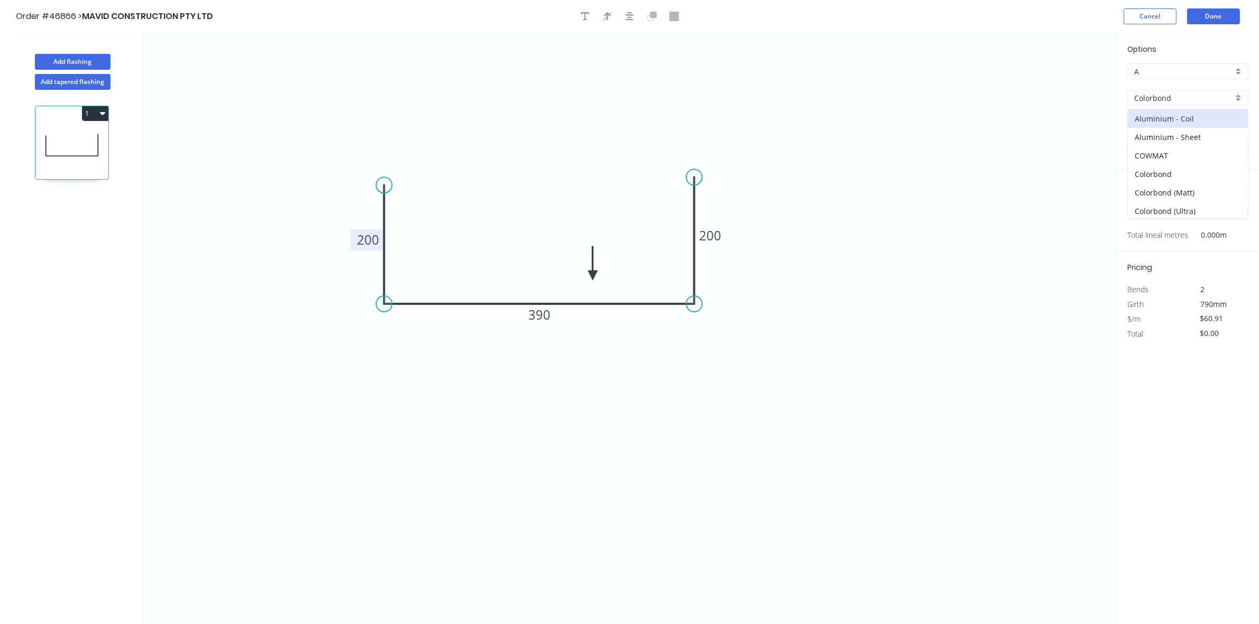
type input "$40.25"
click at [1176, 125] on input "Basalt" at bounding box center [1183, 124] width 99 height 11
click at [1171, 142] on div "[PERSON_NAME]" at bounding box center [1188, 145] width 120 height 19
type input "[PERSON_NAME]"
click at [1138, 209] on input "text" at bounding box center [1143, 212] width 32 height 14
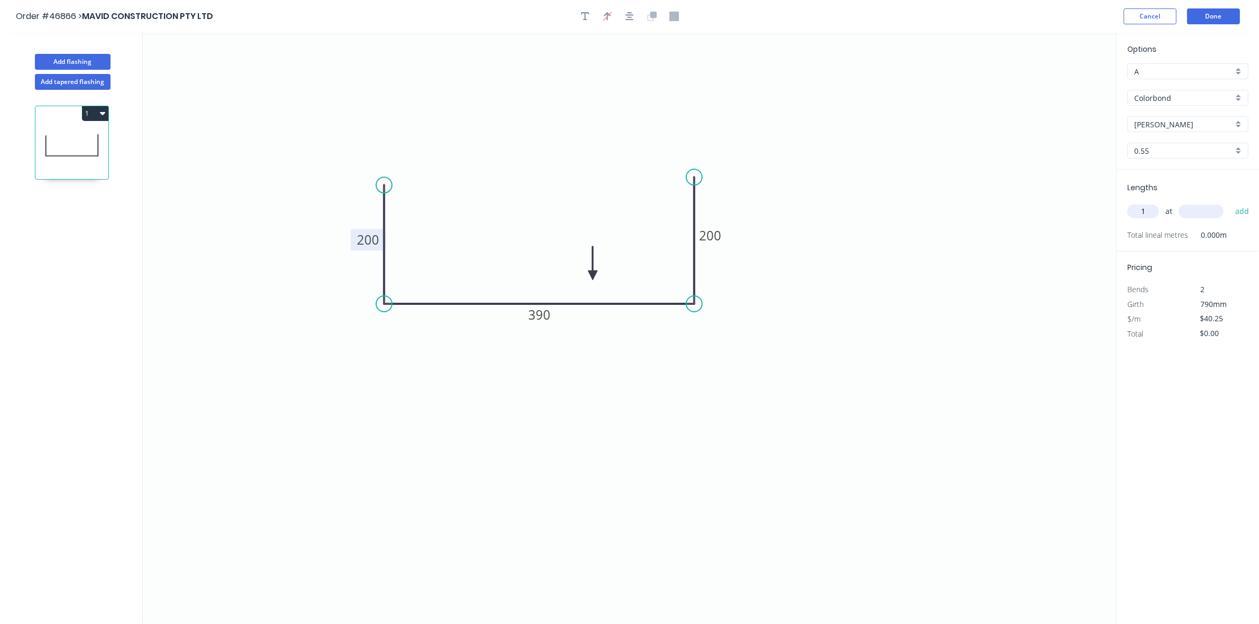
type input "1"
type input "3000"
click at [1230, 202] on button "add" at bounding box center [1242, 211] width 25 height 18
click at [102, 112] on icon "button" at bounding box center [102, 113] width 5 height 8
click at [93, 138] on div "Duplicate" at bounding box center [57, 139] width 81 height 15
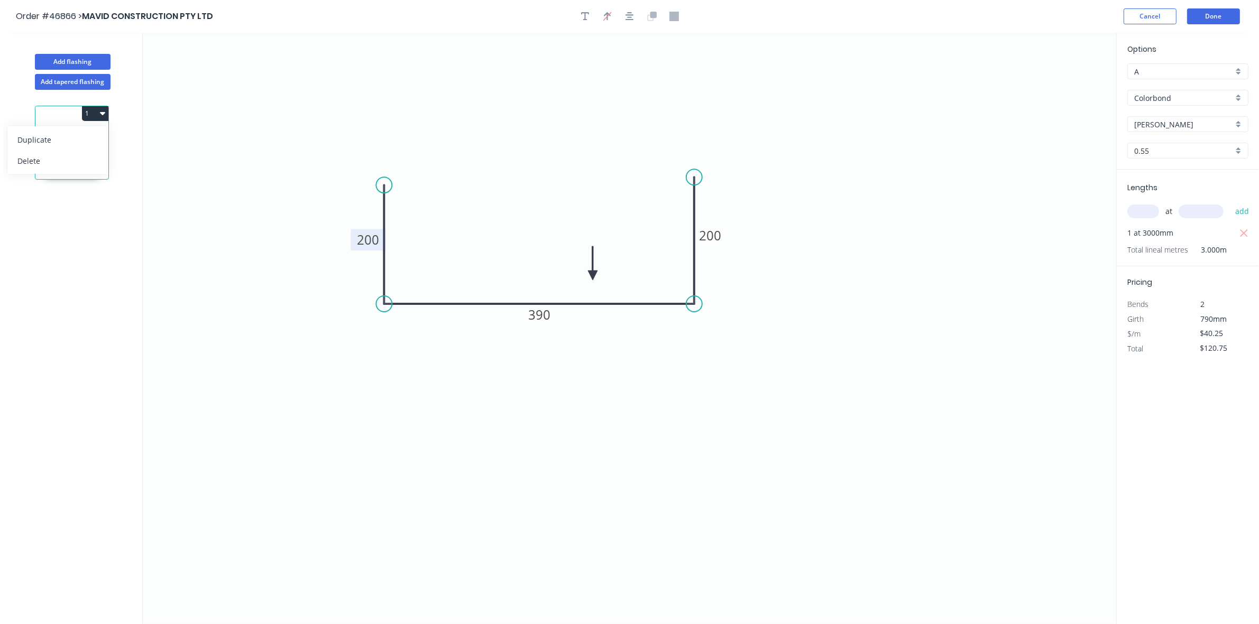
type input "$0.00"
click at [361, 243] on tspan "200" at bounding box center [368, 239] width 22 height 17
type input "$38.70"
click at [1138, 214] on input "text" at bounding box center [1143, 212] width 32 height 14
type input "1"
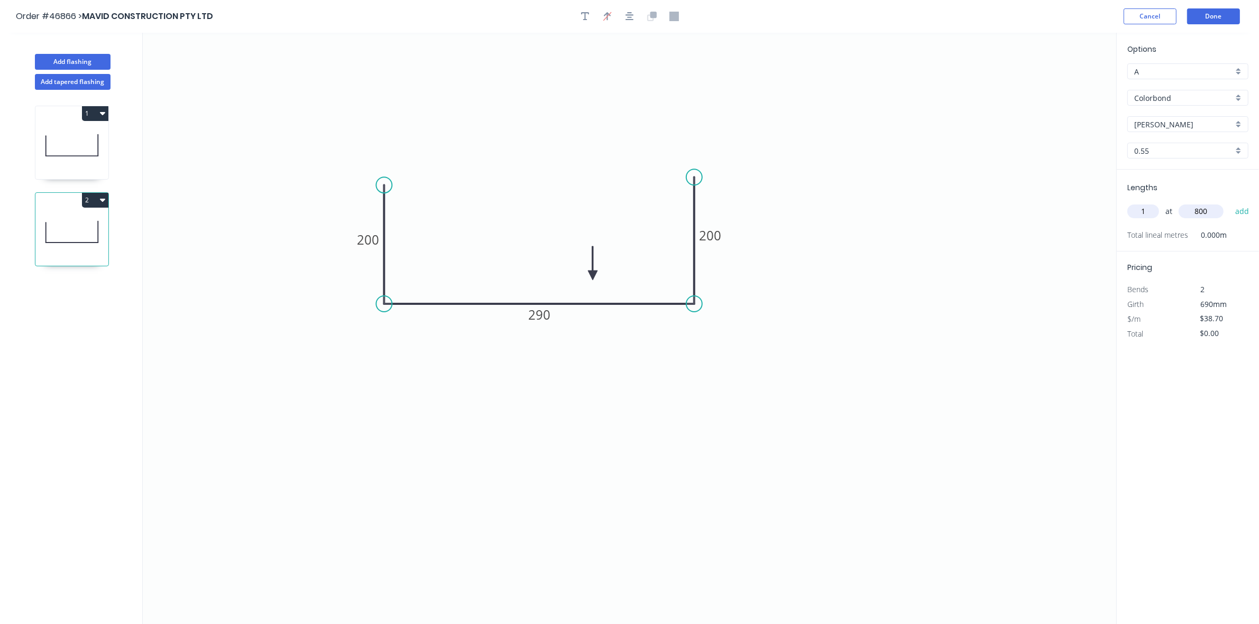
type input "800"
click at [1230, 202] on button "add" at bounding box center [1242, 211] width 25 height 18
type input "$38.70"
click at [1214, 17] on button "Done" at bounding box center [1213, 16] width 53 height 16
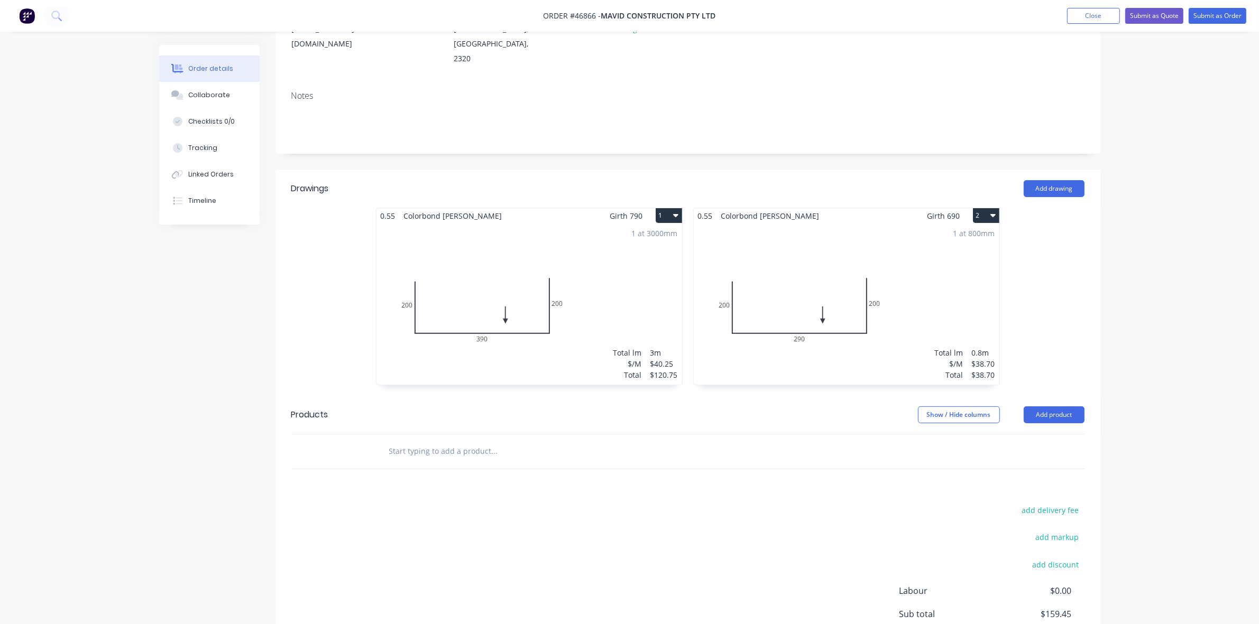
scroll to position [219, 0]
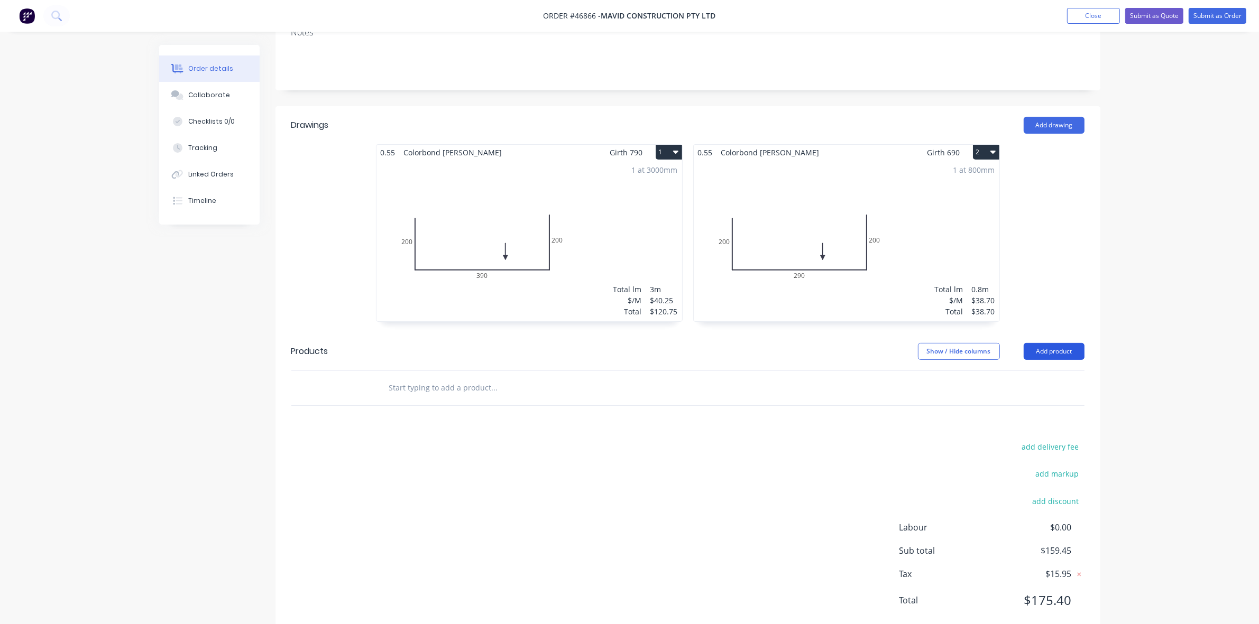
click at [1050, 343] on button "Add product" at bounding box center [1054, 351] width 61 height 17
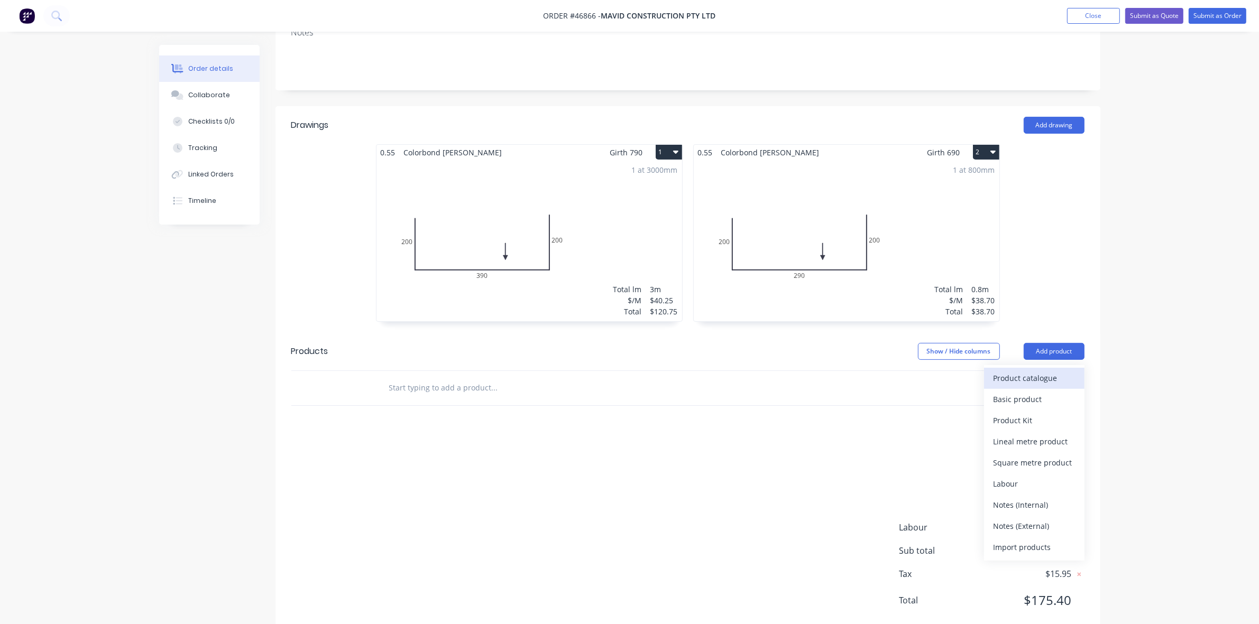
click at [1039, 368] on button "Product catalogue" at bounding box center [1034, 378] width 100 height 21
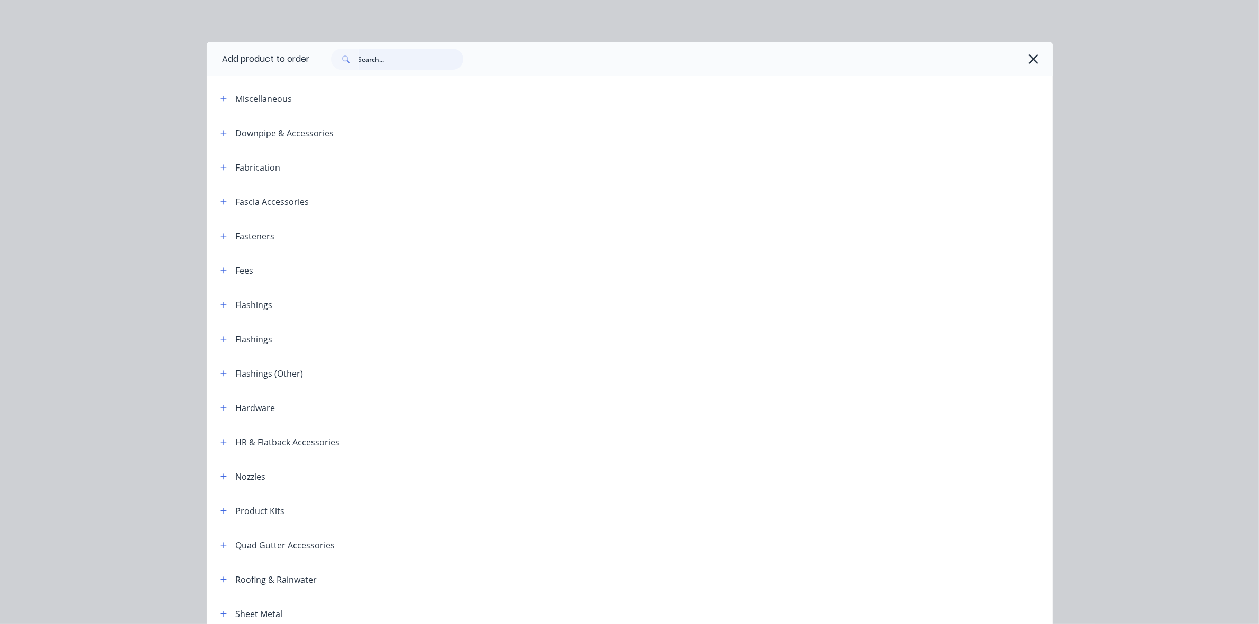
click at [434, 60] on input "text" at bounding box center [410, 59] width 105 height 21
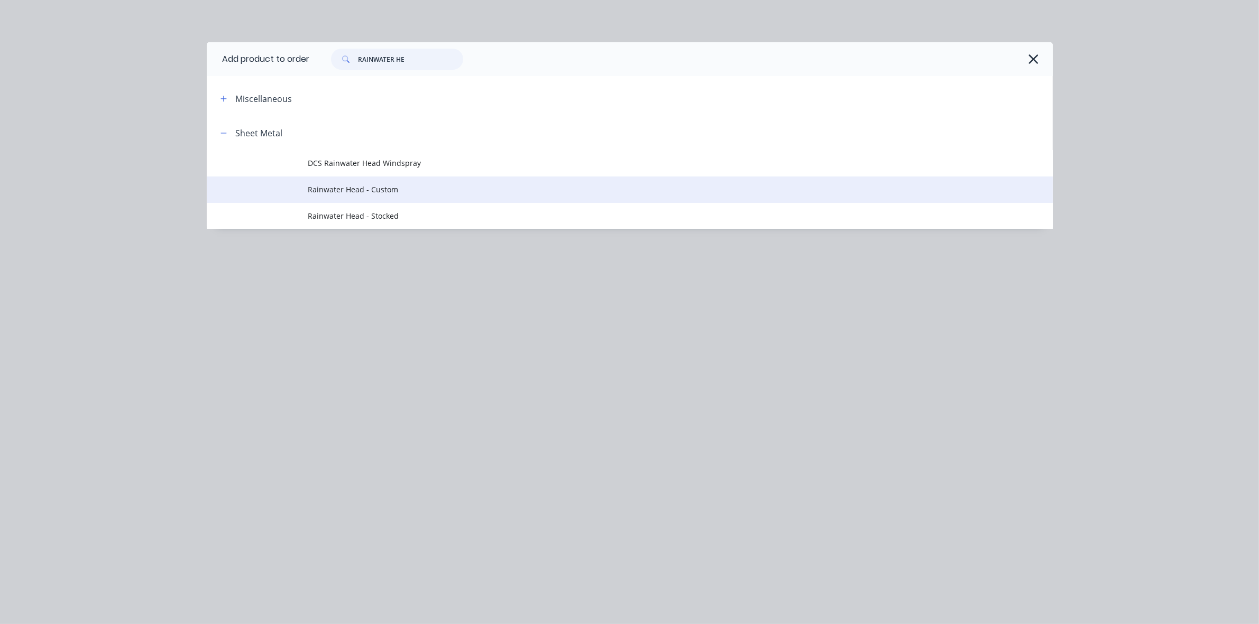
type input "RAINWATER HE"
click at [392, 194] on span "Rainwater Head - Custom" at bounding box center [605, 189] width 595 height 11
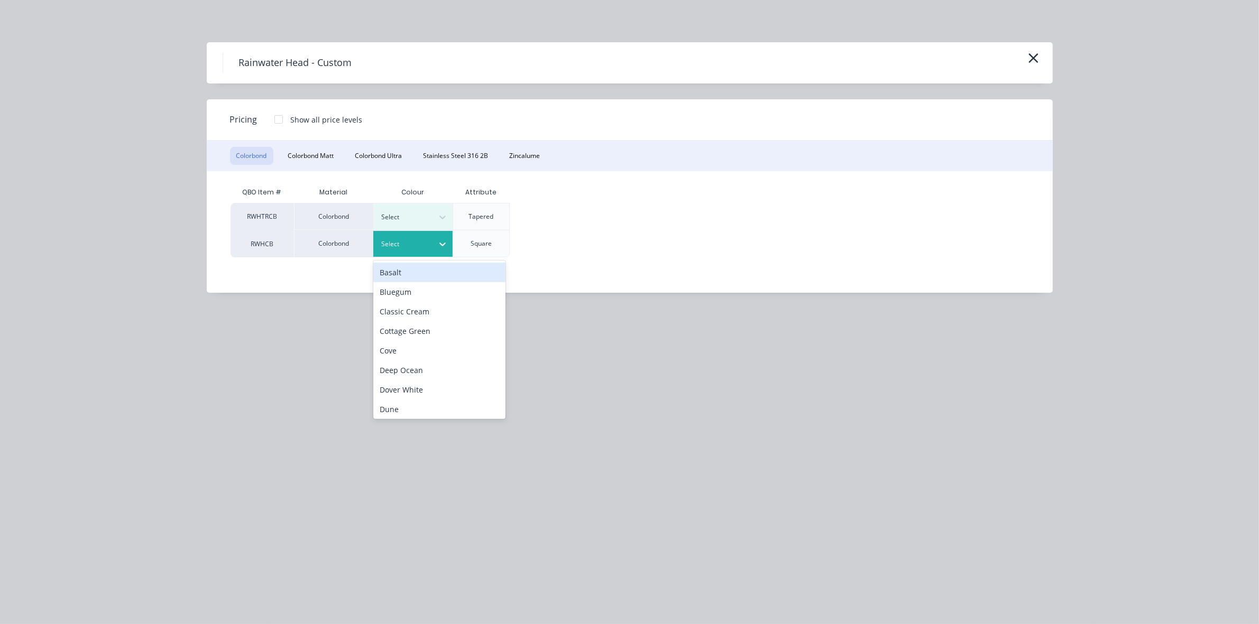
click at [394, 246] on div at bounding box center [405, 244] width 48 height 12
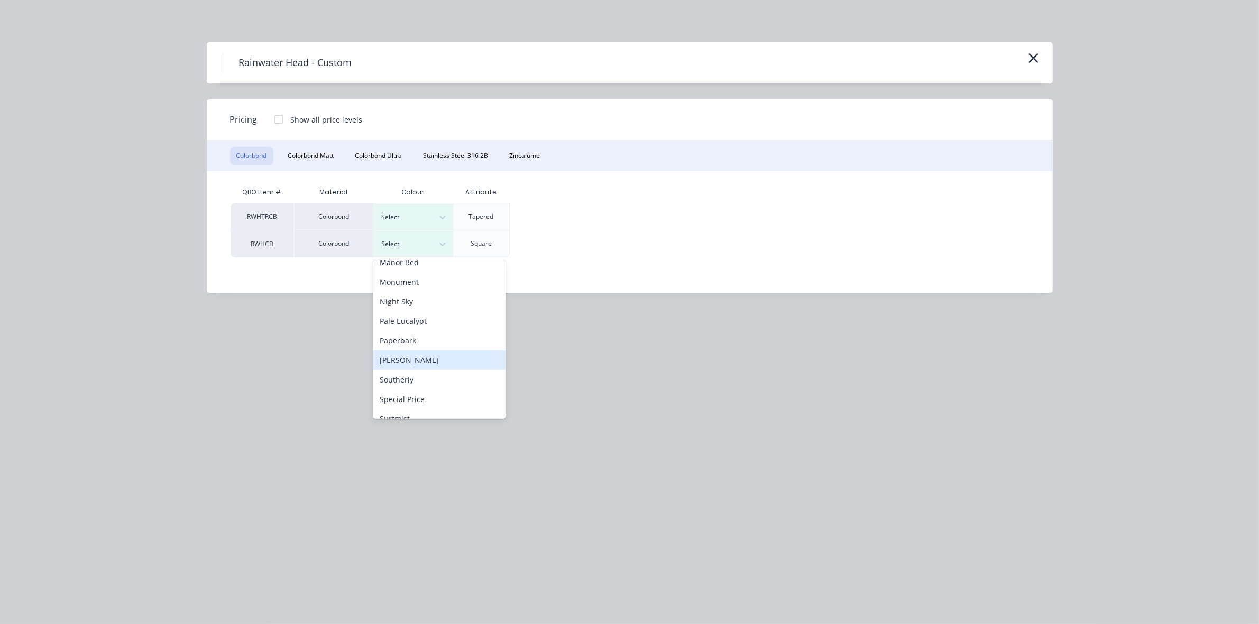
click at [410, 363] on div "[PERSON_NAME]" at bounding box center [439, 361] width 132 height 20
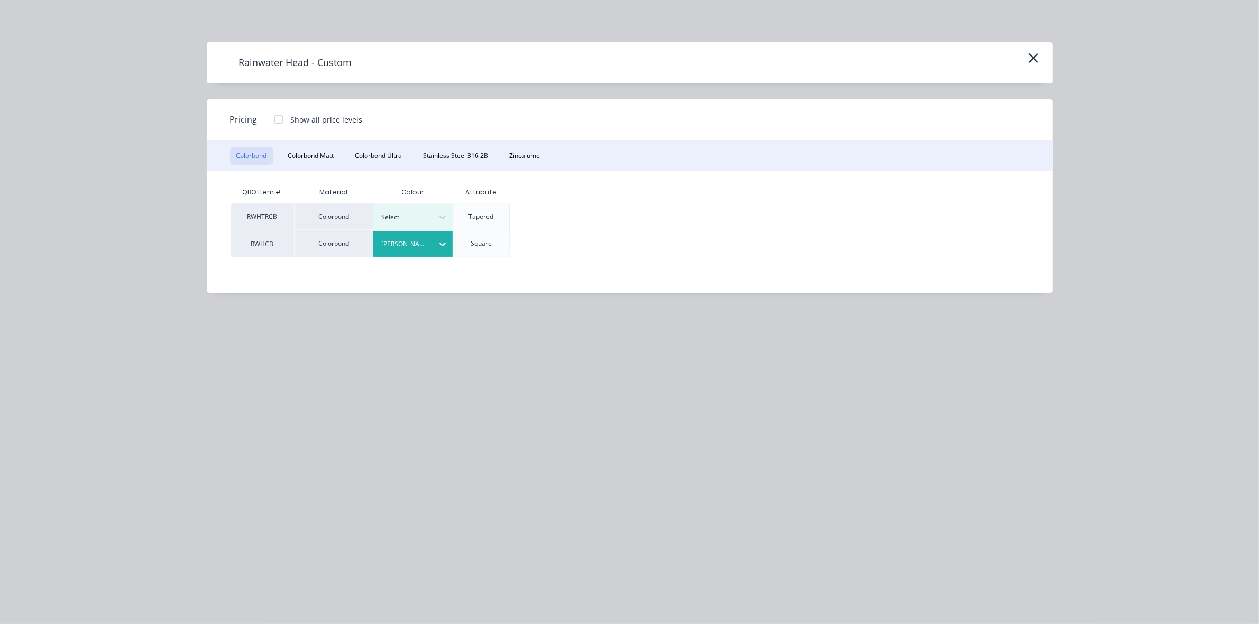
click at [273, 117] on div at bounding box center [278, 119] width 21 height 21
click at [536, 244] on div "$220.00" at bounding box center [545, 244] width 70 height 26
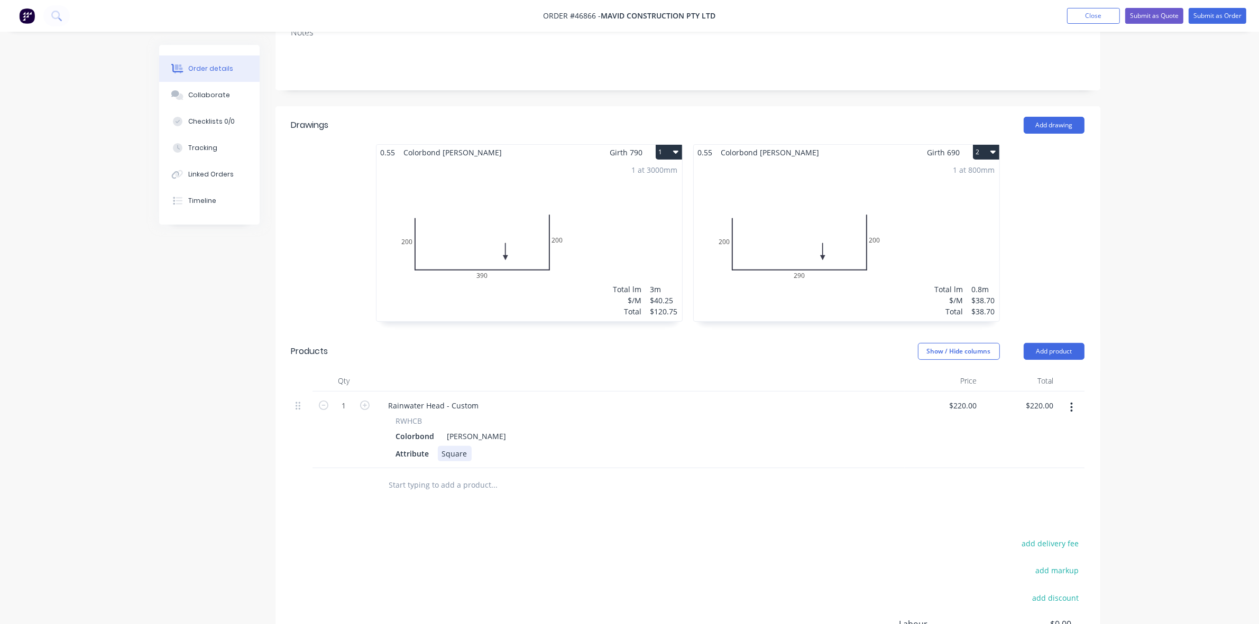
click at [469, 446] on div "Square" at bounding box center [455, 453] width 34 height 15
click at [987, 145] on button "2" at bounding box center [986, 152] width 26 height 15
click at [955, 191] on div "Duplicate" at bounding box center [948, 198] width 81 height 15
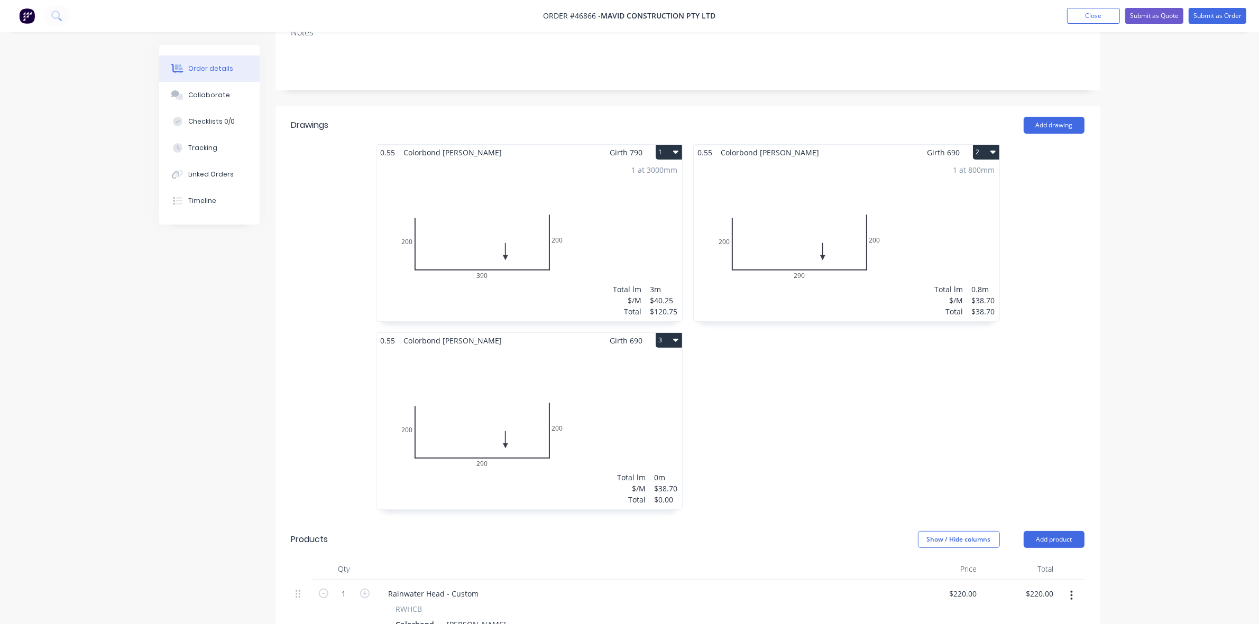
click at [622, 349] on div "Total lm $/M Total 0m $38.70 $0.00" at bounding box center [529, 428] width 306 height 161
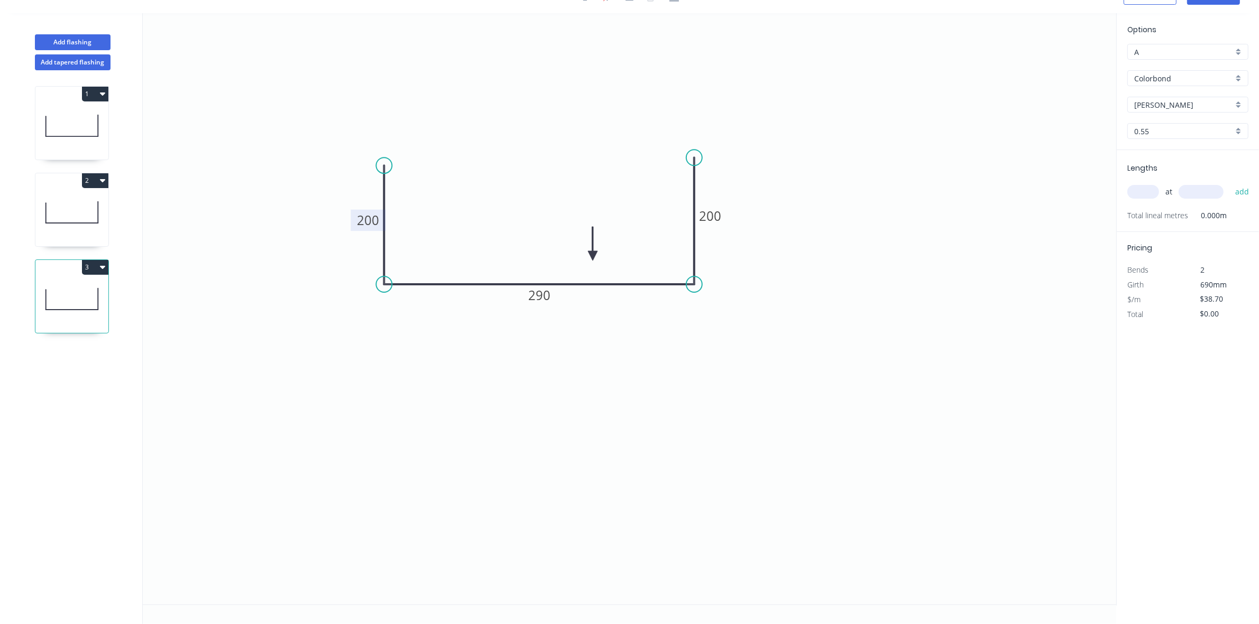
click at [365, 215] on tspan "200" at bounding box center [368, 219] width 22 height 17
type input "$48.35"
click at [1144, 189] on input "text" at bounding box center [1143, 192] width 32 height 14
type input "1"
type input "1000"
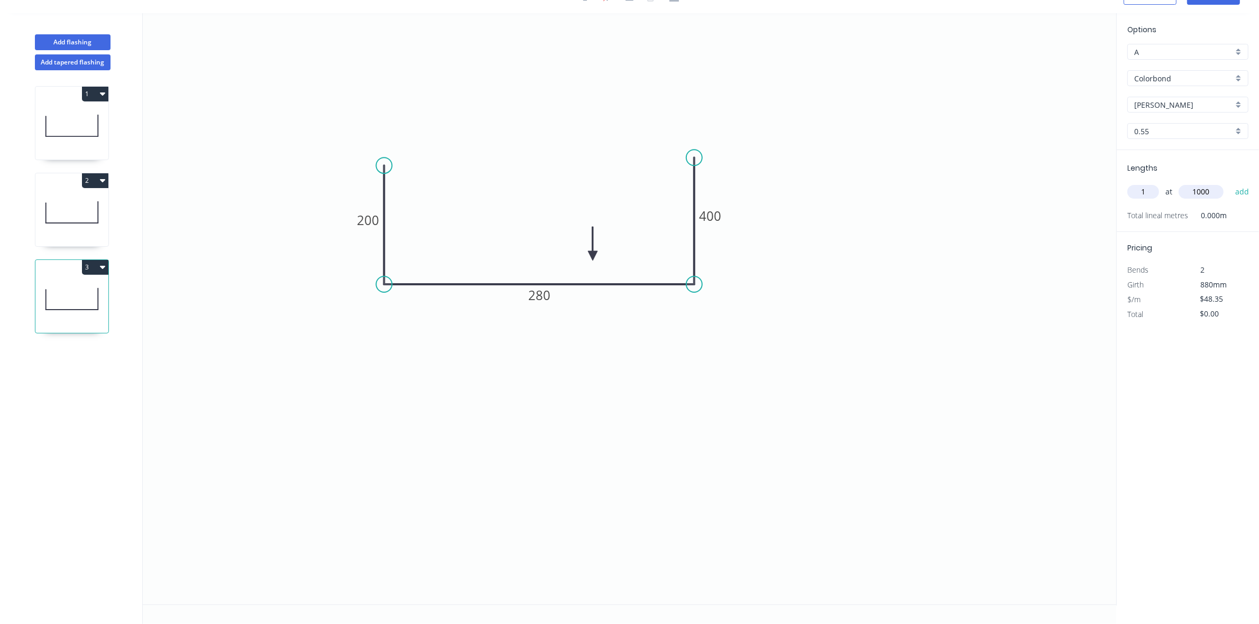
click at [1230, 183] on button "add" at bounding box center [1242, 192] width 25 height 18
drag, startPoint x: 102, startPoint y: 271, endPoint x: 99, endPoint y: 279, distance: 7.9
click at [101, 271] on button "3" at bounding box center [95, 267] width 26 height 15
click at [91, 297] on div "Duplicate" at bounding box center [57, 293] width 81 height 15
type input "$0.00"
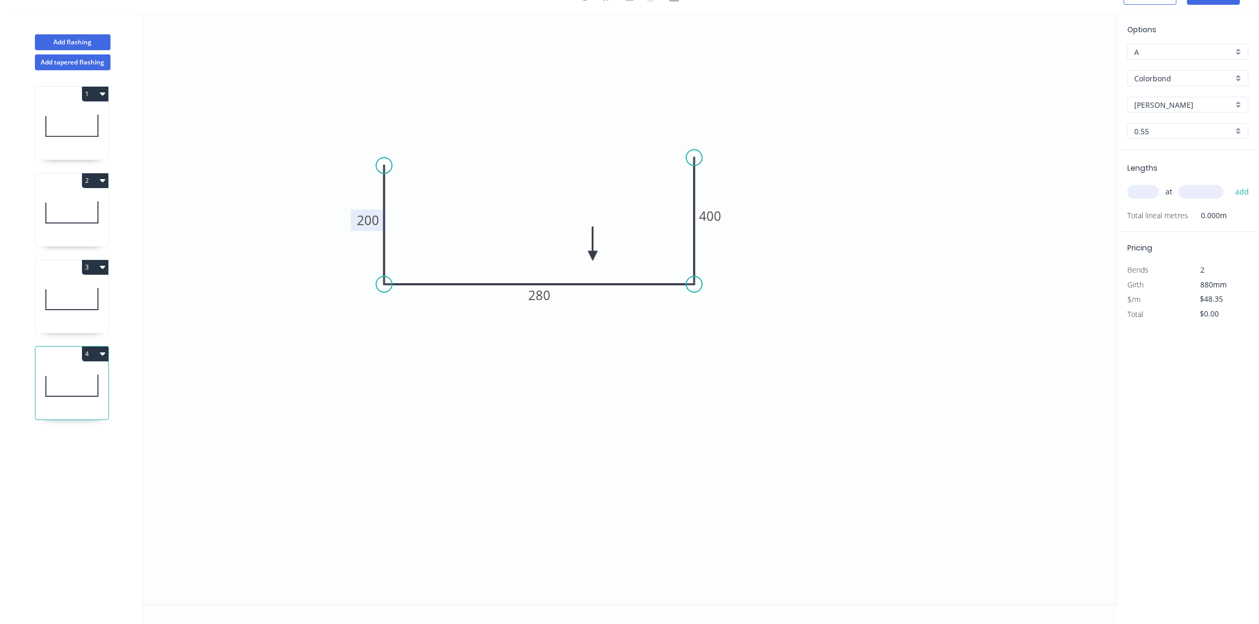
click at [376, 223] on tspan "200" at bounding box center [368, 219] width 22 height 17
type input "$40.25"
click at [1146, 190] on input "text" at bounding box center [1143, 192] width 32 height 14
type input "1"
type input "900"
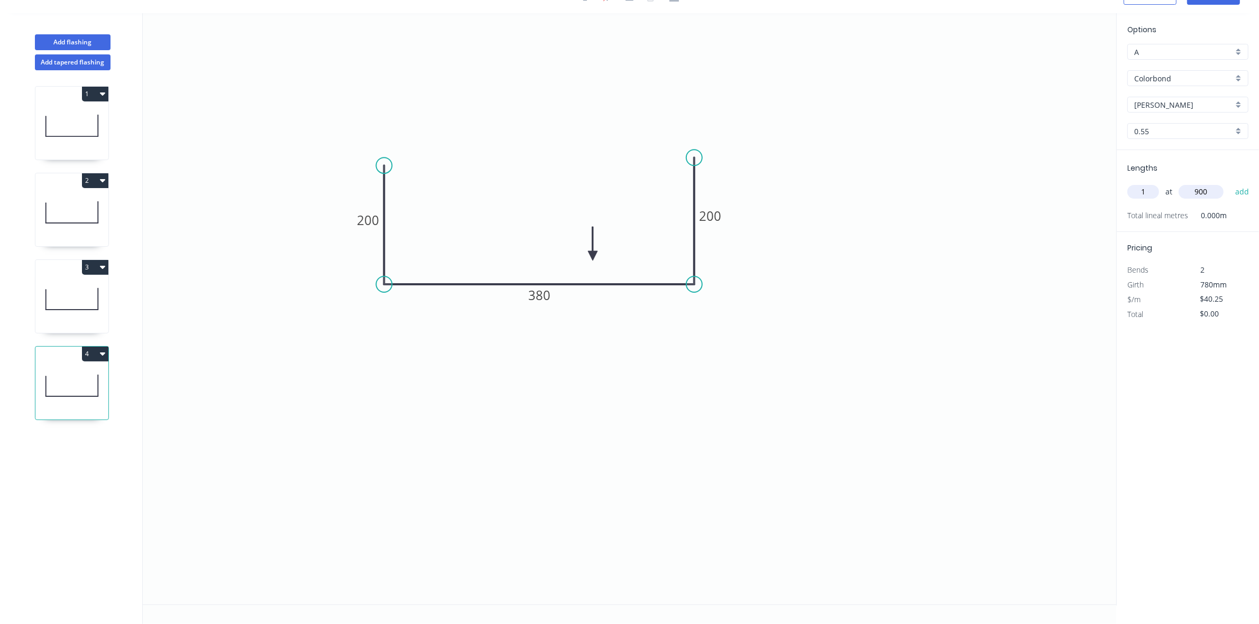
click at [1230, 183] on button "add" at bounding box center [1242, 192] width 25 height 18
type input "$40.25"
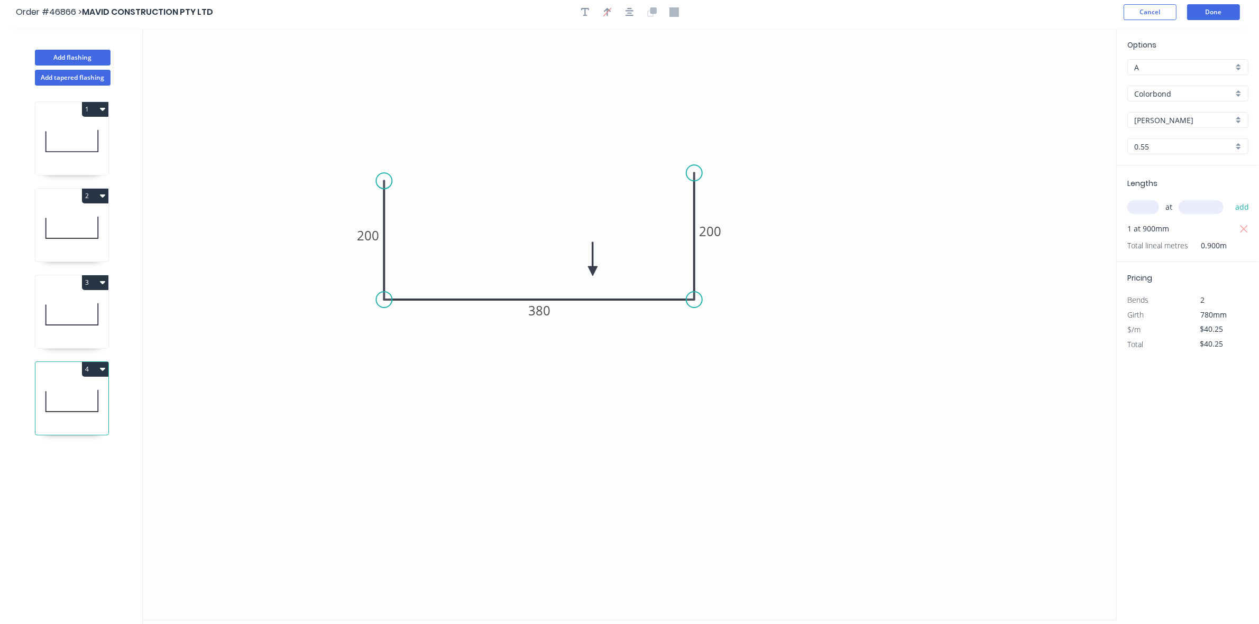
scroll to position [0, 0]
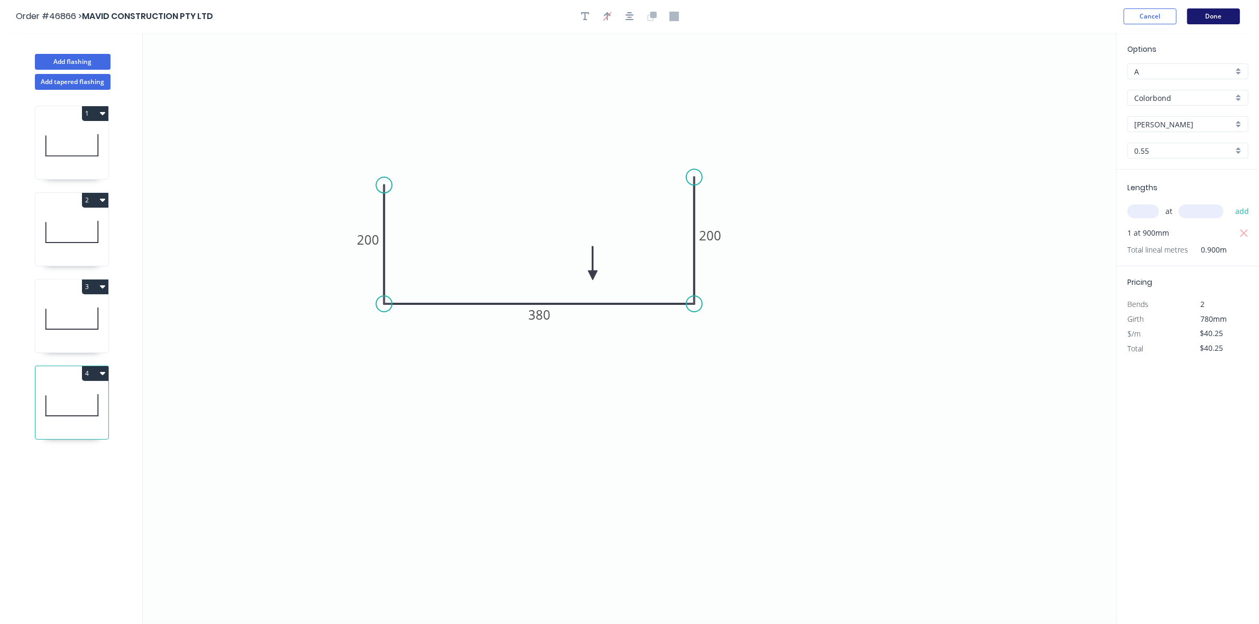
click at [1220, 17] on button "Done" at bounding box center [1213, 16] width 53 height 16
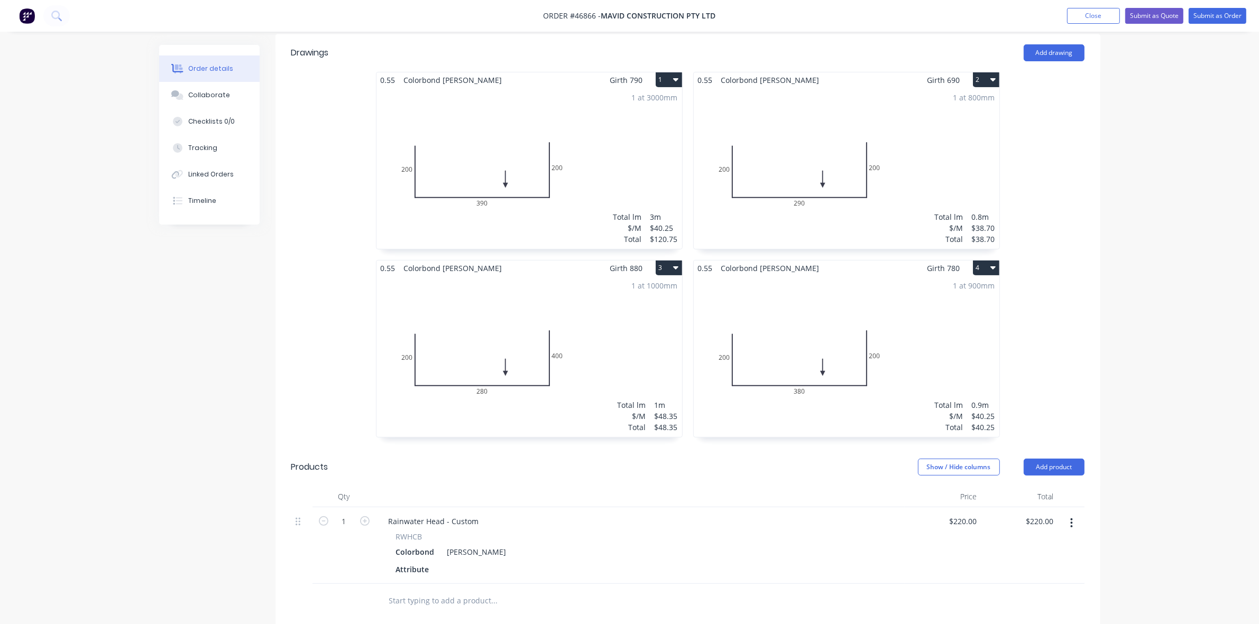
scroll to position [397, 0]
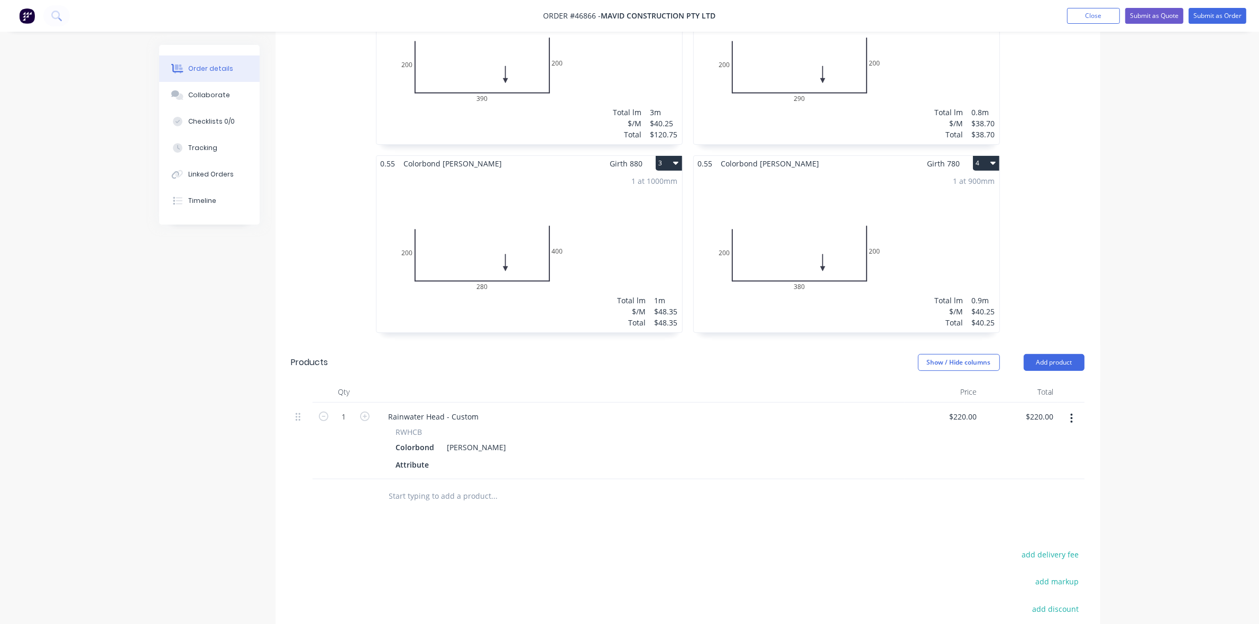
click at [1074, 409] on button "button" at bounding box center [1071, 418] width 25 height 19
click at [1030, 502] on div "Delete" at bounding box center [1033, 509] width 81 height 15
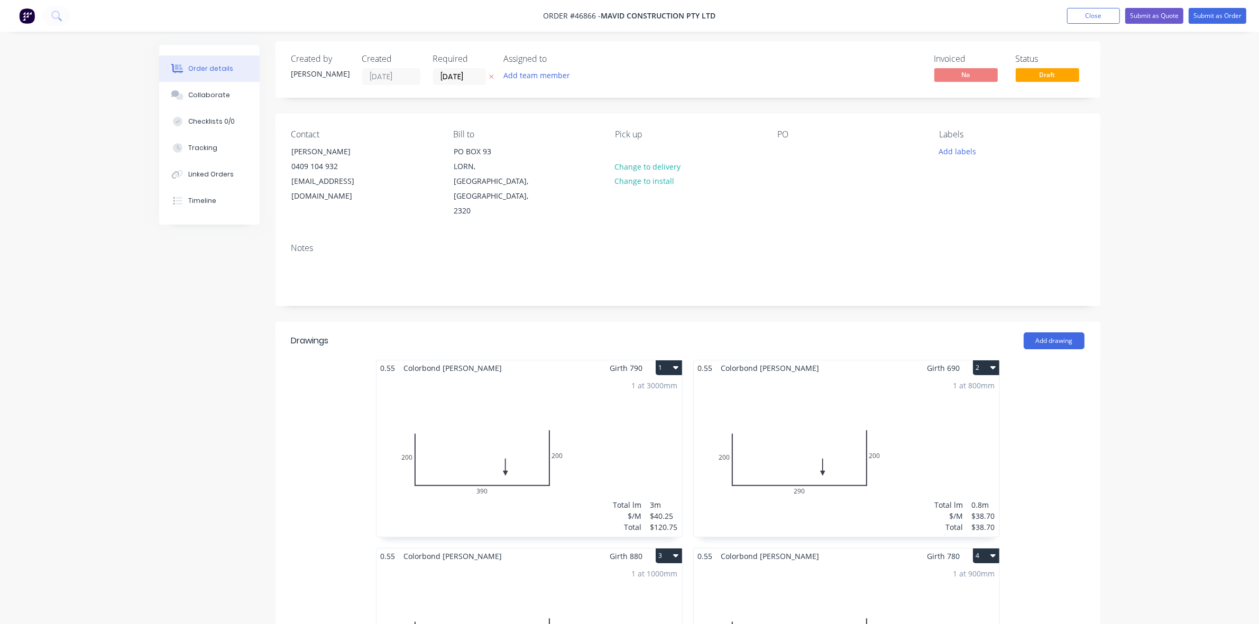
scroll to position [0, 0]
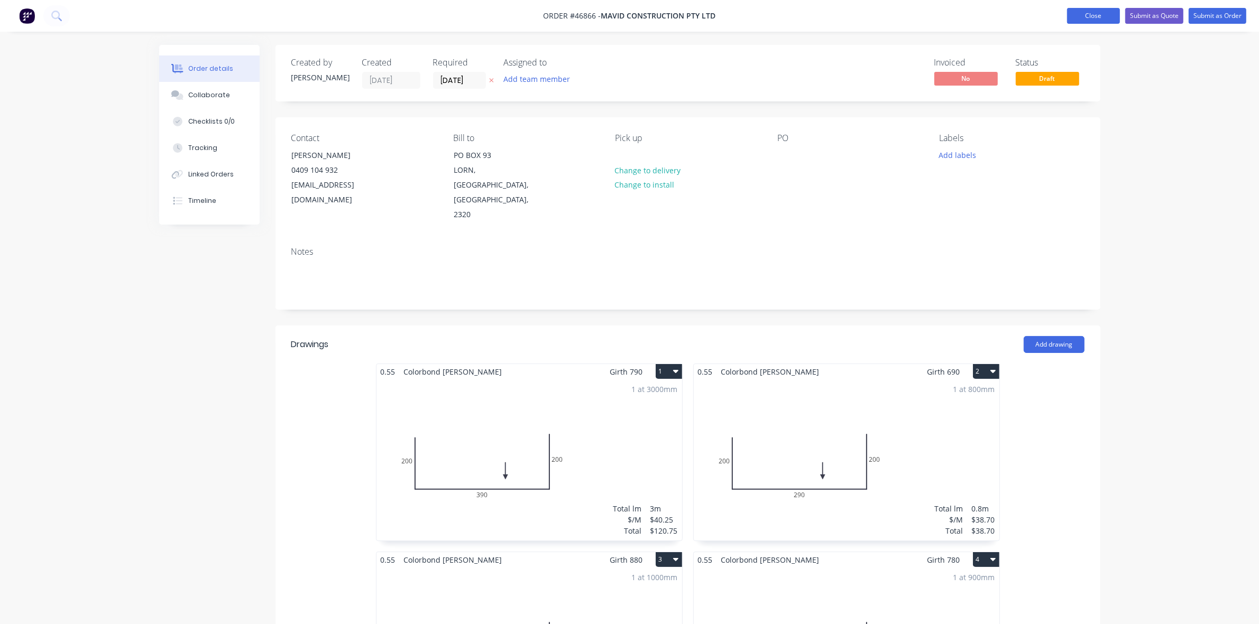
click at [1117, 14] on button "Close" at bounding box center [1093, 16] width 53 height 16
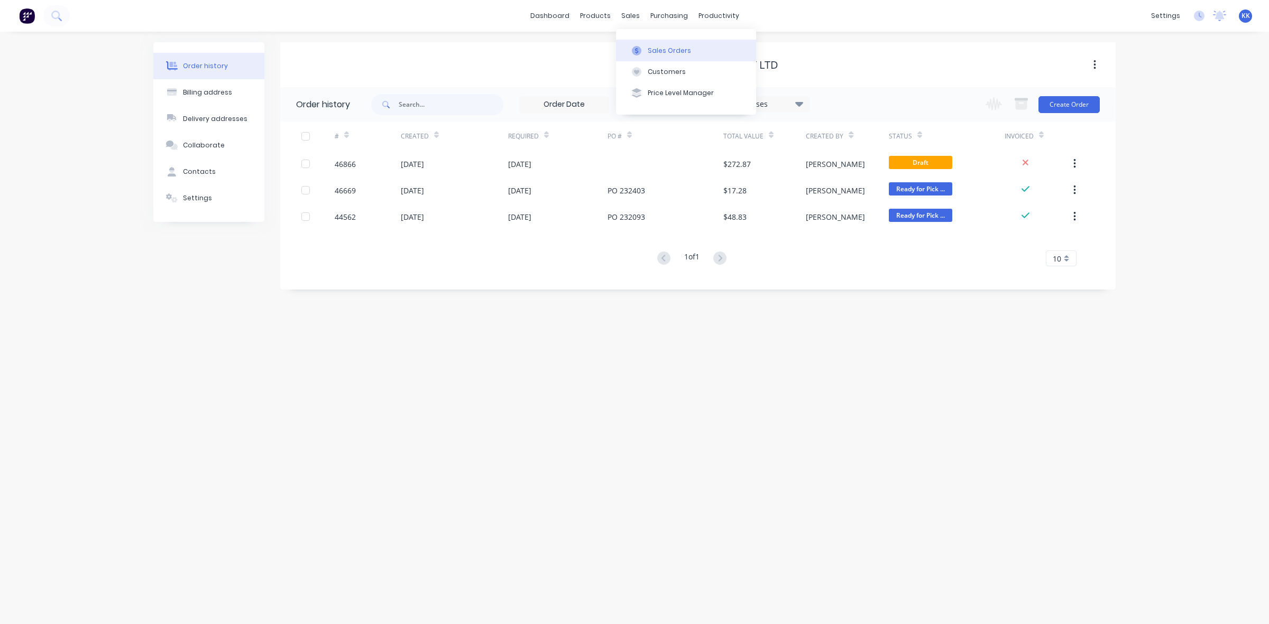
click at [648, 48] on div "Sales Orders" at bounding box center [669, 51] width 43 height 10
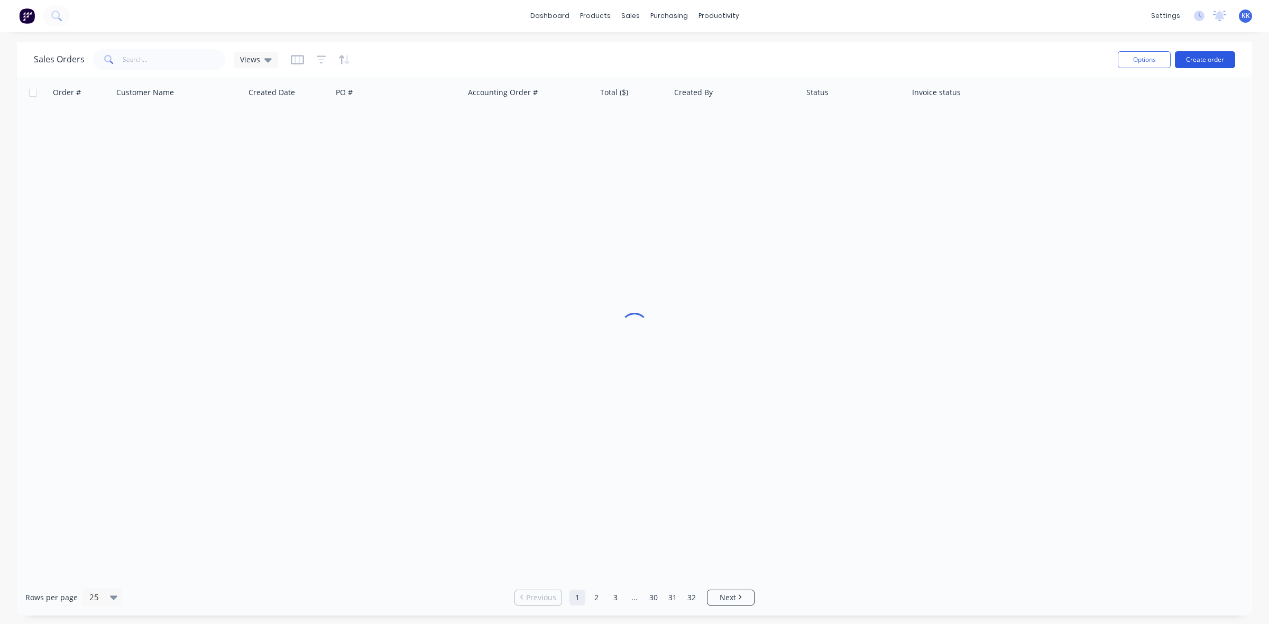
click at [1200, 61] on button "Create order" at bounding box center [1205, 59] width 60 height 17
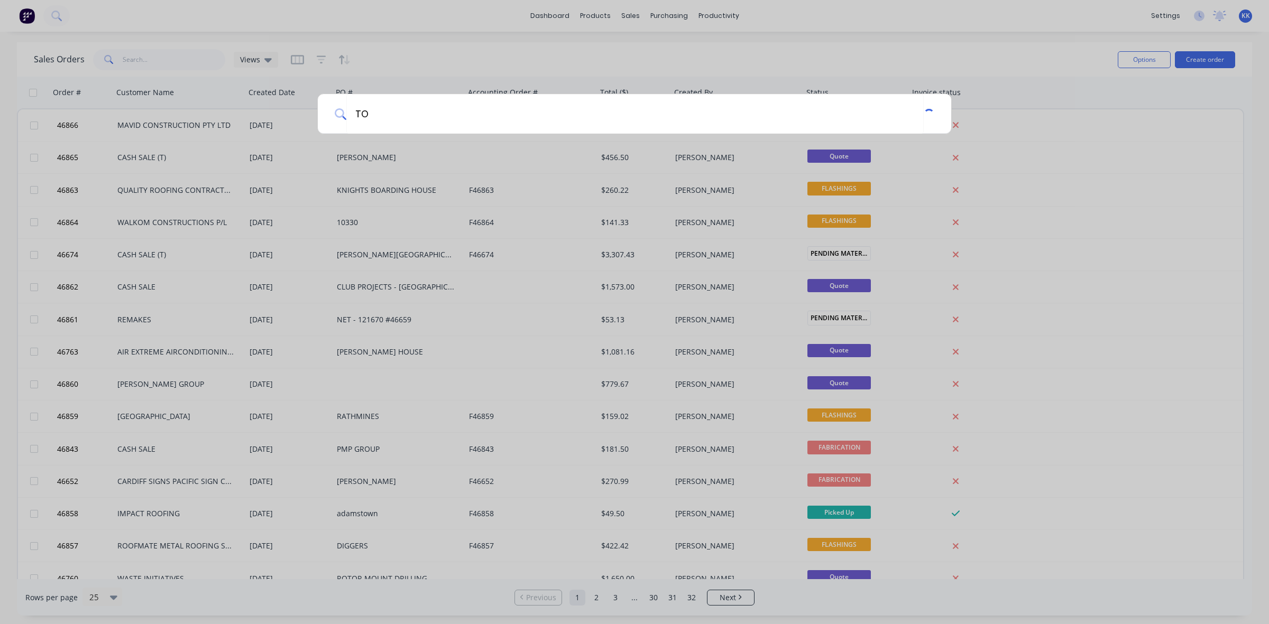
type input "T"
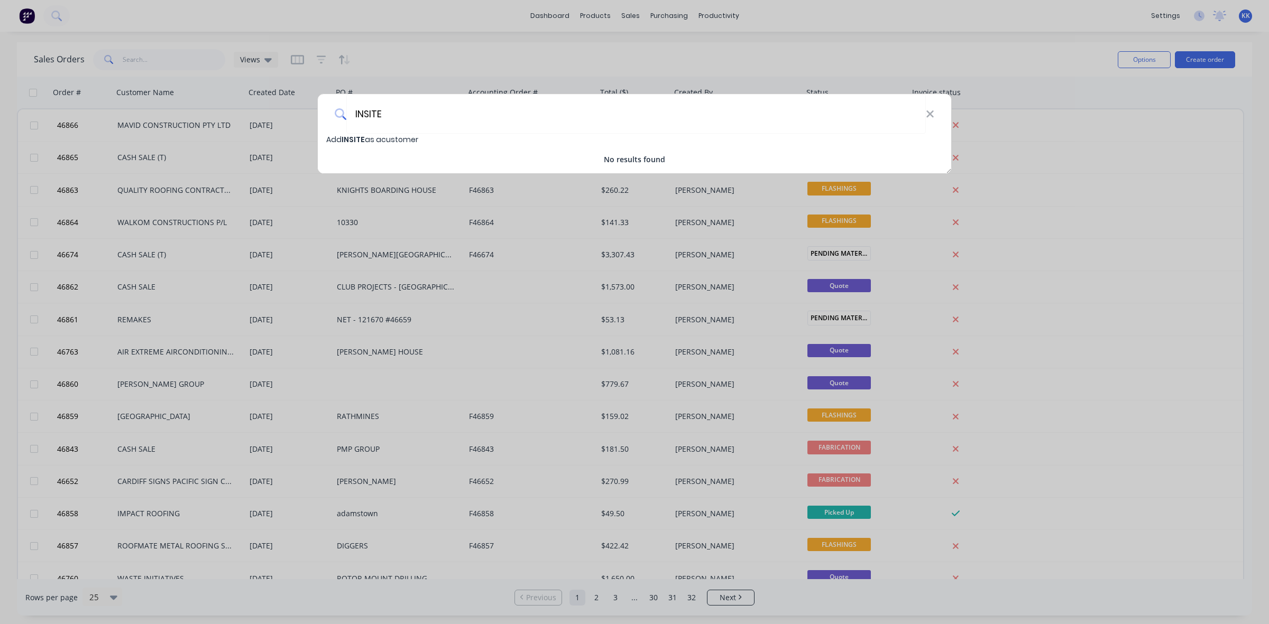
drag, startPoint x: 381, startPoint y: 121, endPoint x: 342, endPoint y: 116, distance: 39.3
click at [342, 117] on div "INSITE" at bounding box center [634, 114] width 633 height 40
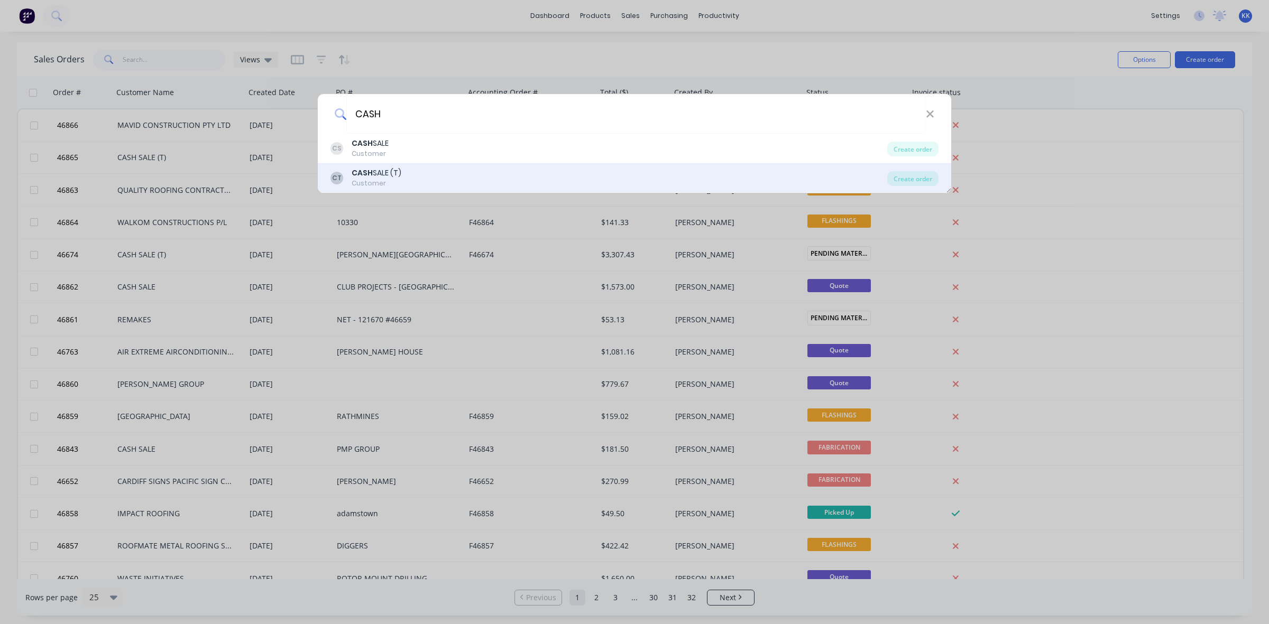
type input "CASH"
click at [411, 171] on div "CT CASH SALE (T) Customer" at bounding box center [608, 178] width 557 height 21
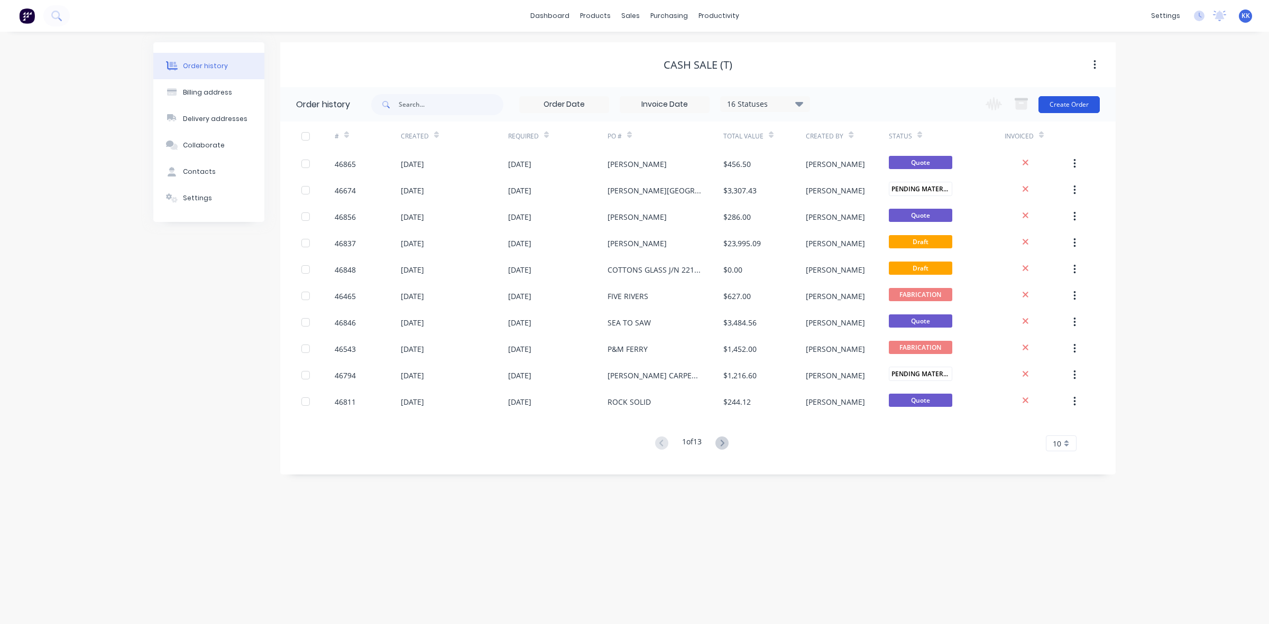
click at [1077, 103] on button "Create Order" at bounding box center [1068, 104] width 61 height 17
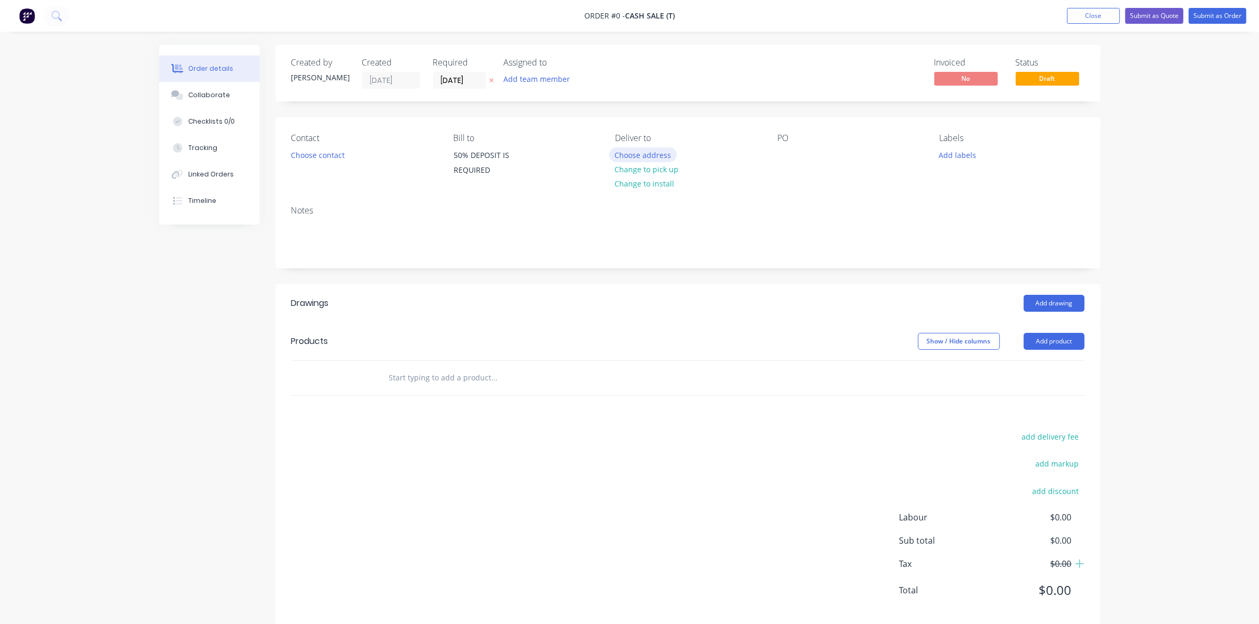
click at [646, 155] on button "Choose address" at bounding box center [643, 155] width 68 height 14
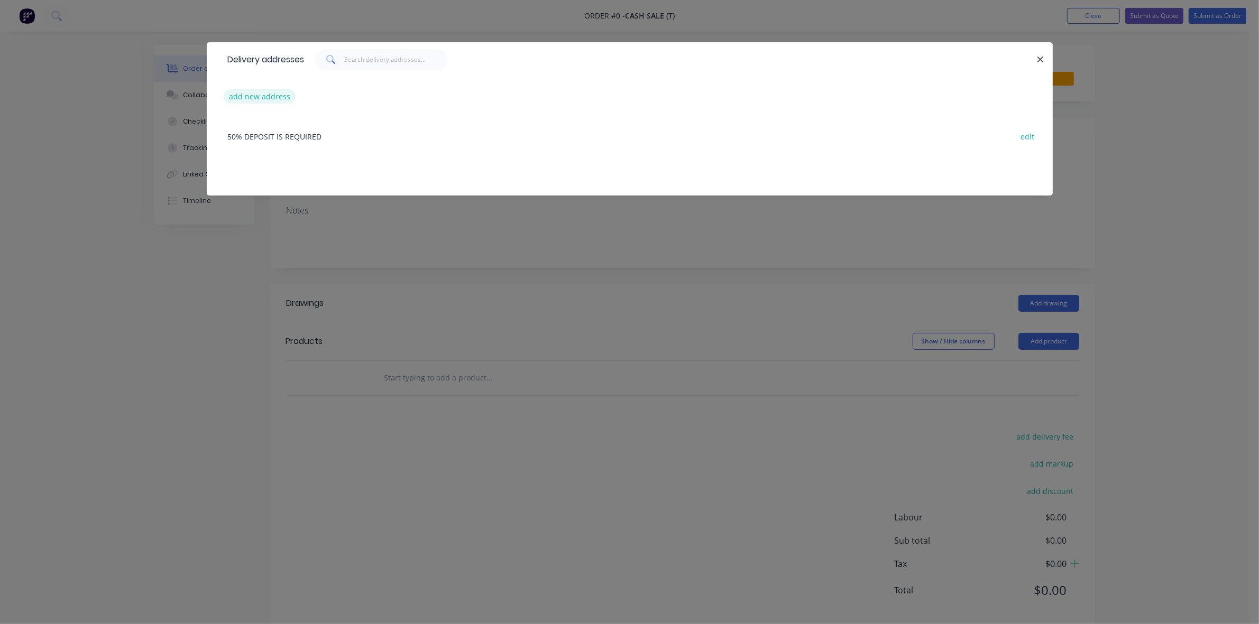
click at [251, 97] on button "add new address" at bounding box center [260, 96] width 72 height 14
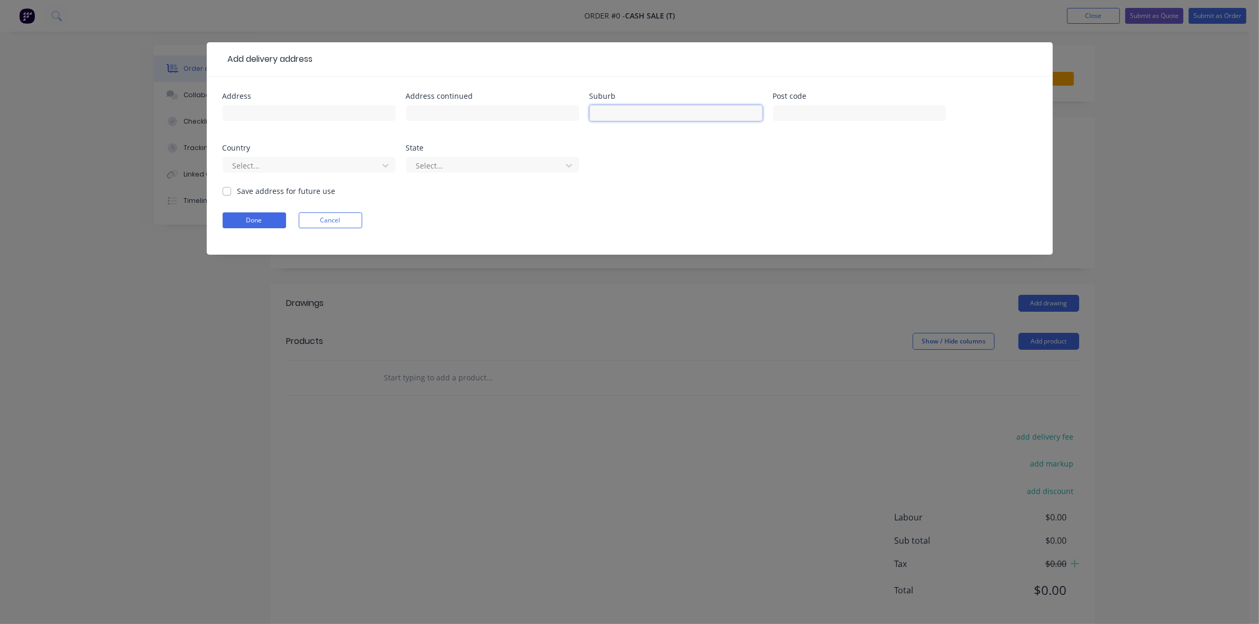
click at [620, 107] on input "text" at bounding box center [675, 113] width 173 height 16
type input "[GEOGRAPHIC_DATA] AREA"
click at [279, 222] on button "Done" at bounding box center [254, 221] width 63 height 16
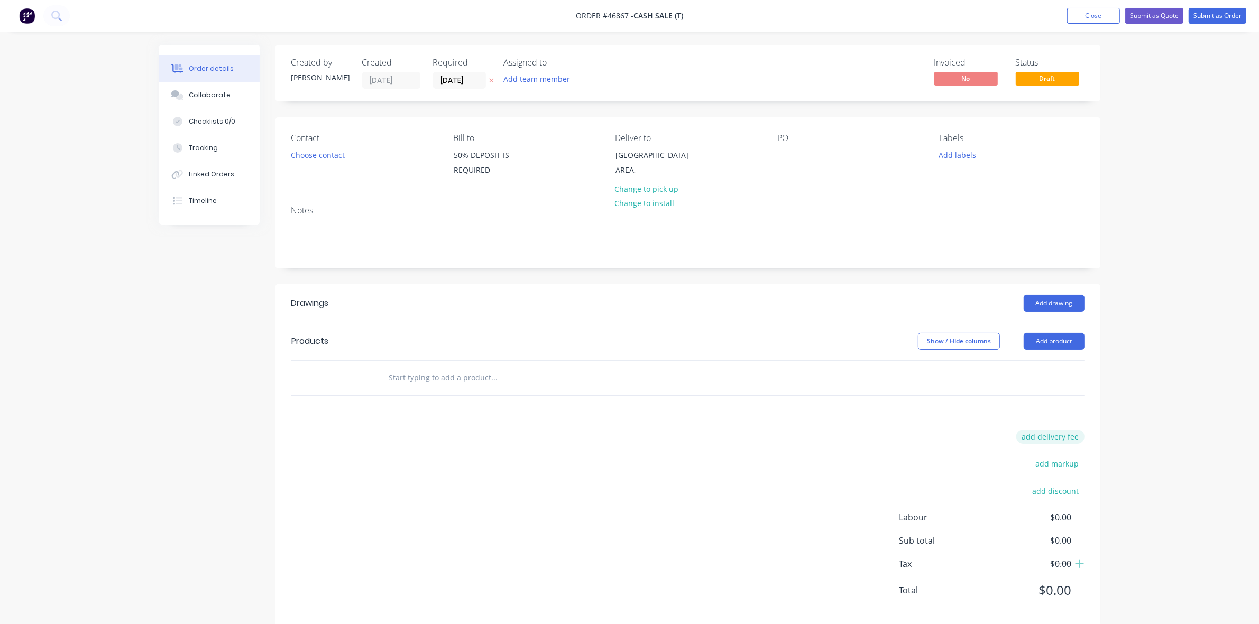
click at [1072, 440] on button "add delivery fee" at bounding box center [1050, 437] width 68 height 14
type input "90"
click input "submit" at bounding box center [0, 0] width 0 height 0
click at [316, 157] on button "Choose contact" at bounding box center [317, 155] width 65 height 14
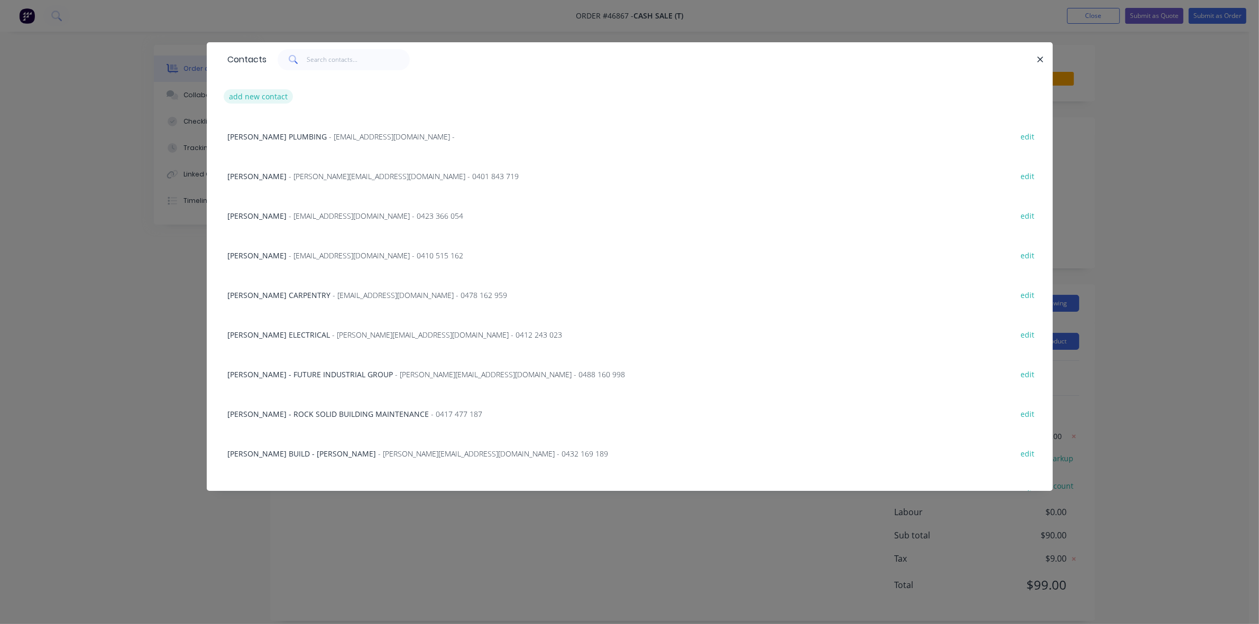
click at [269, 93] on button "add new contact" at bounding box center [259, 96] width 70 height 14
select select "AU"
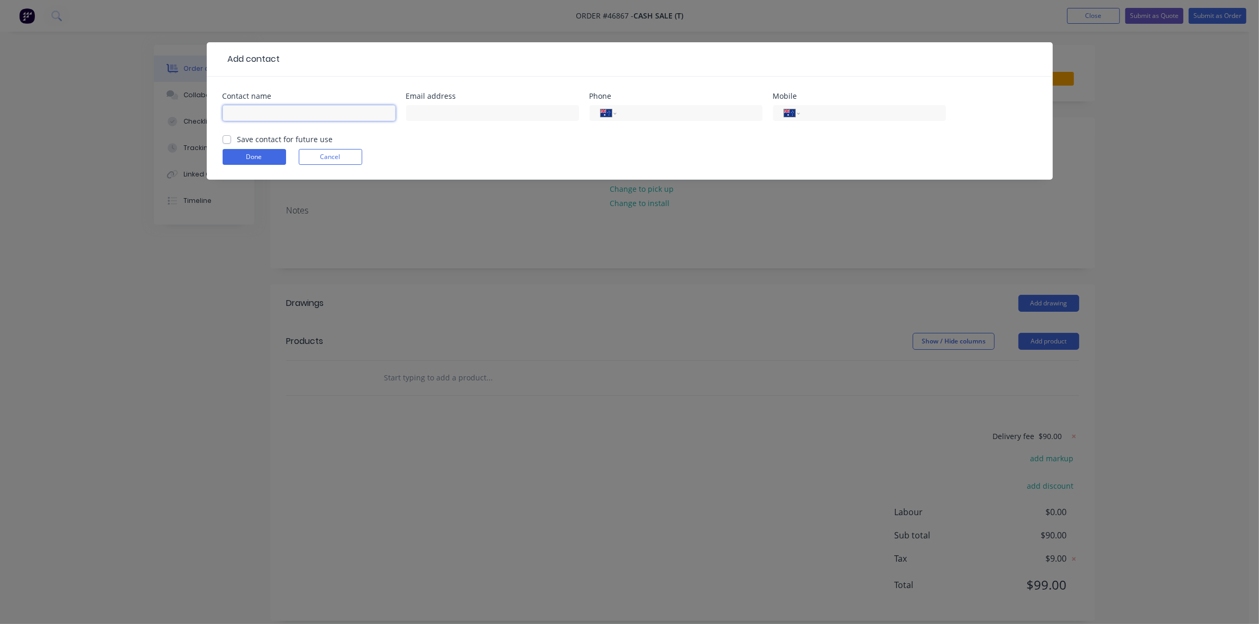
click at [276, 113] on input "text" at bounding box center [309, 113] width 173 height 16
type input "[PERSON_NAME] - INSITE PROJECTS"
click at [421, 113] on input "text" at bounding box center [492, 113] width 173 height 16
paste input "[PERSON_NAME] <[PERSON_NAME][EMAIL_ADDRESS][DOMAIN_NAME]>"
drag, startPoint x: 452, startPoint y: 112, endPoint x: 401, endPoint y: 111, distance: 51.3
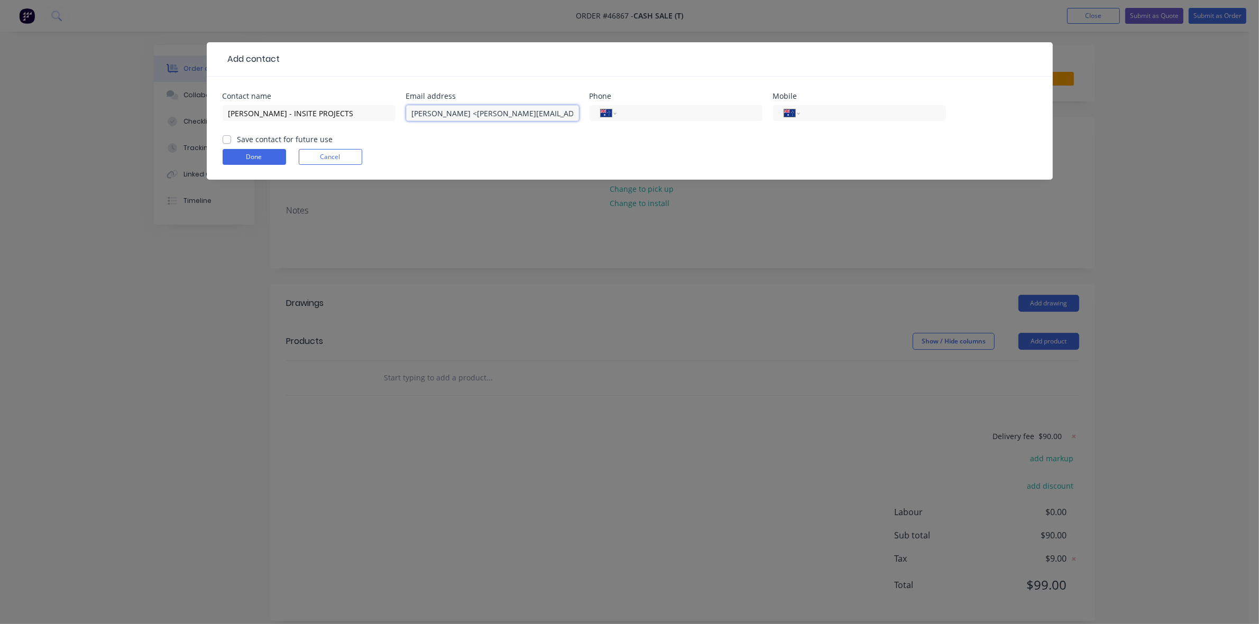
click at [401, 111] on div "Contact name [PERSON_NAME] - INSITE PROJECTS Email address [PERSON_NAME] <[PERS…" at bounding box center [630, 113] width 814 height 41
type input "[PERSON_NAME][EMAIL_ADDRESS][DOMAIN_NAME]"
click at [828, 114] on input "tel" at bounding box center [870, 113] width 127 height 12
type input "0408 356 561"
click at [237, 143] on label "Save contact for future use" at bounding box center [285, 139] width 96 height 11
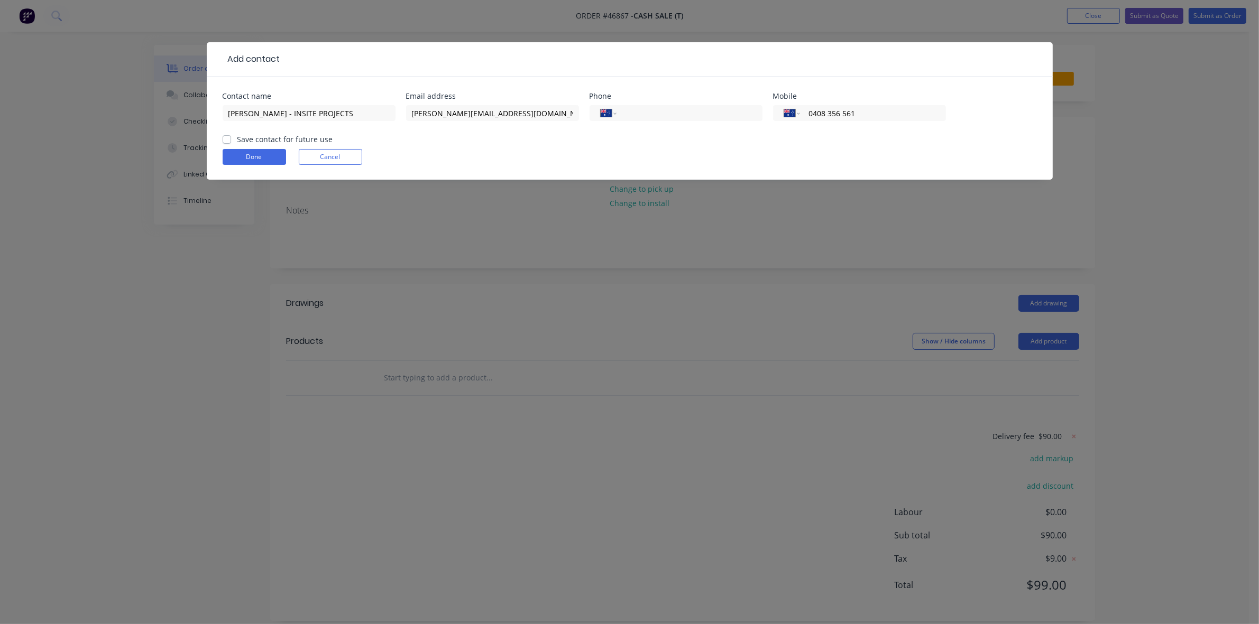
click at [224, 143] on input "Save contact for future use" at bounding box center [227, 139] width 8 height 10
checkbox input "true"
click at [233, 154] on button "Done" at bounding box center [254, 157] width 63 height 16
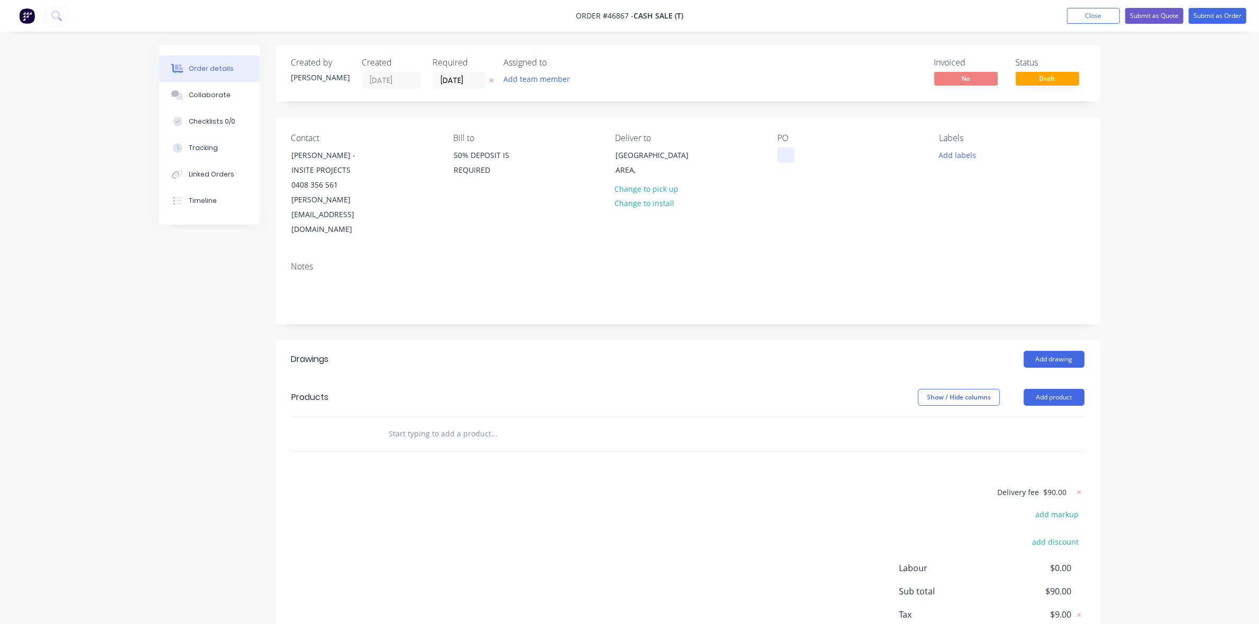
click at [785, 159] on div at bounding box center [785, 155] width 17 height 15
click at [1043, 351] on button "Add drawing" at bounding box center [1054, 359] width 61 height 17
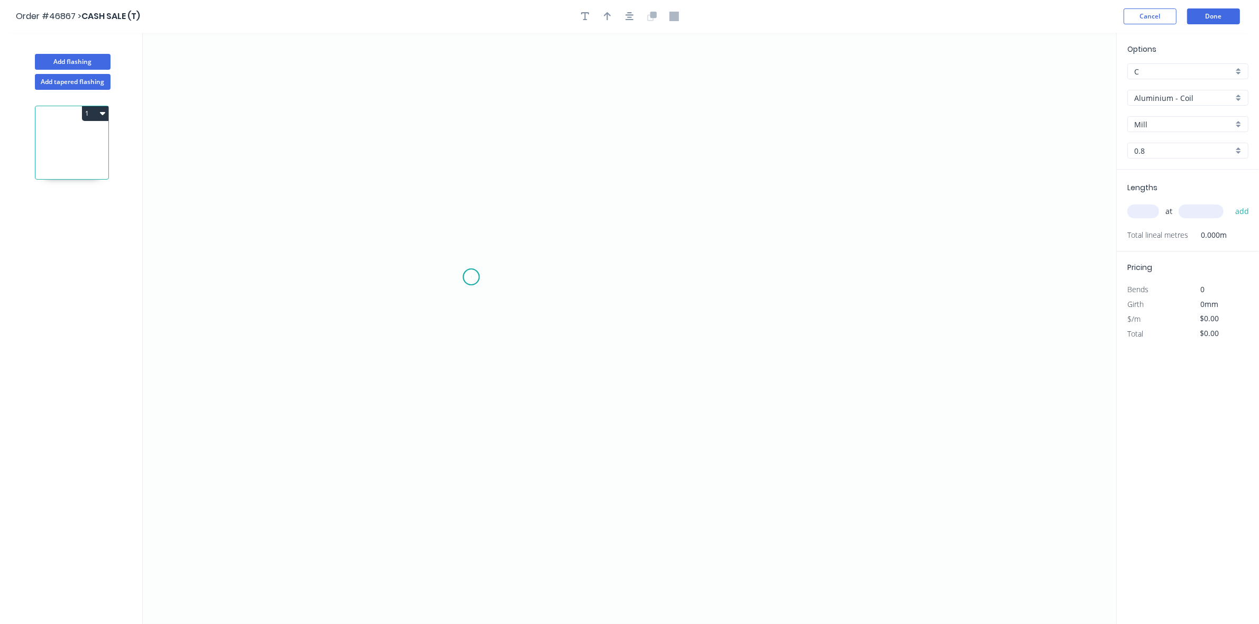
click at [471, 278] on icon "0" at bounding box center [629, 329] width 973 height 592
click at [714, 283] on icon "0" at bounding box center [629, 329] width 973 height 592
click at [596, 284] on rect at bounding box center [592, 288] width 21 height 15
click at [595, 286] on tspan "?" at bounding box center [592, 287] width 5 height 17
click at [1159, 93] on input "Aluminium - Coil" at bounding box center [1183, 98] width 99 height 11
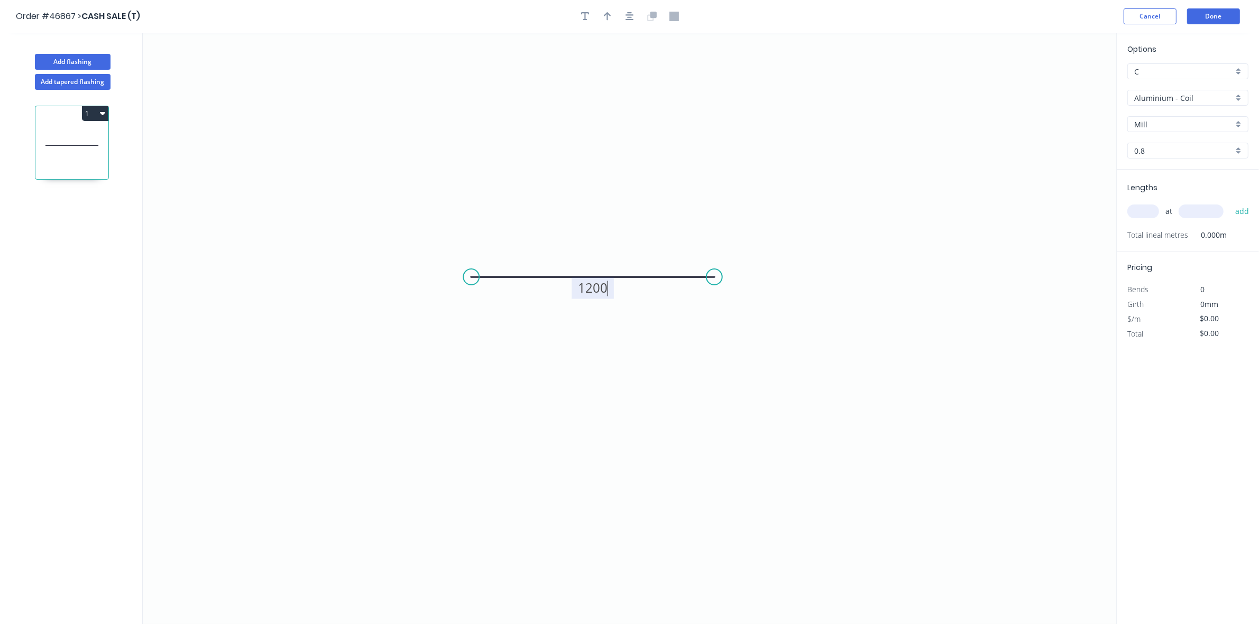
type input "$64.53"
click at [1201, 181] on div "Zincalume" at bounding box center [1188, 190] width 120 height 19
type input "Zincalume"
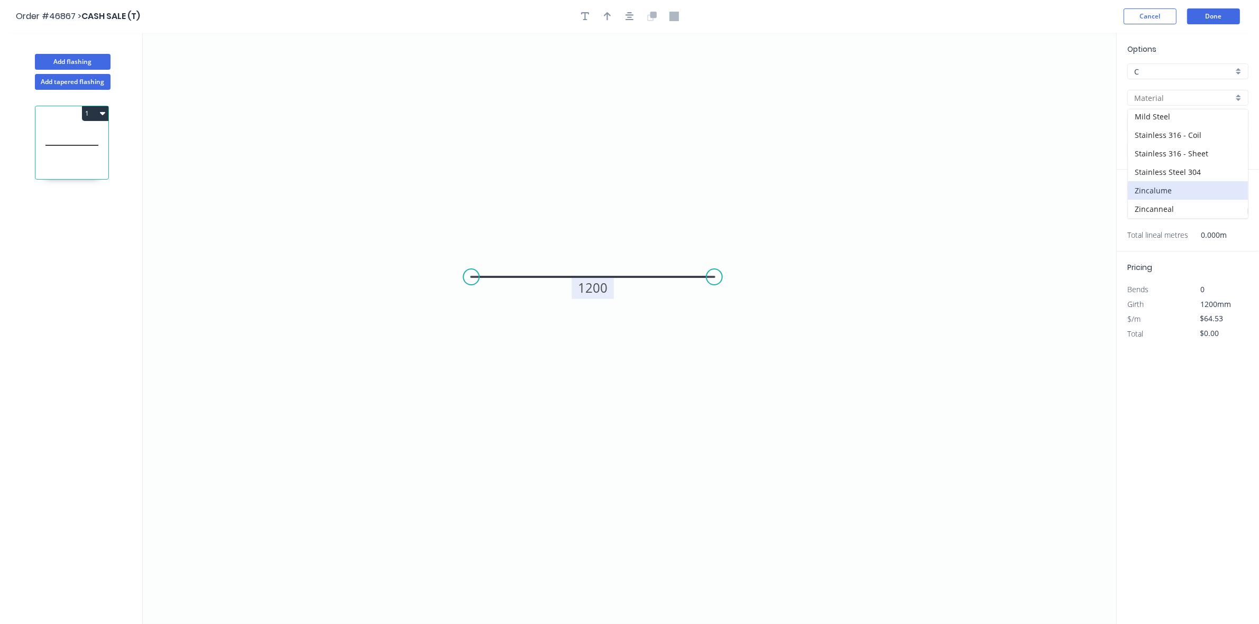
type input "0.55"
type input "$41.16"
click at [1150, 209] on input "text" at bounding box center [1143, 212] width 32 height 14
type input "17"
type input "2400"
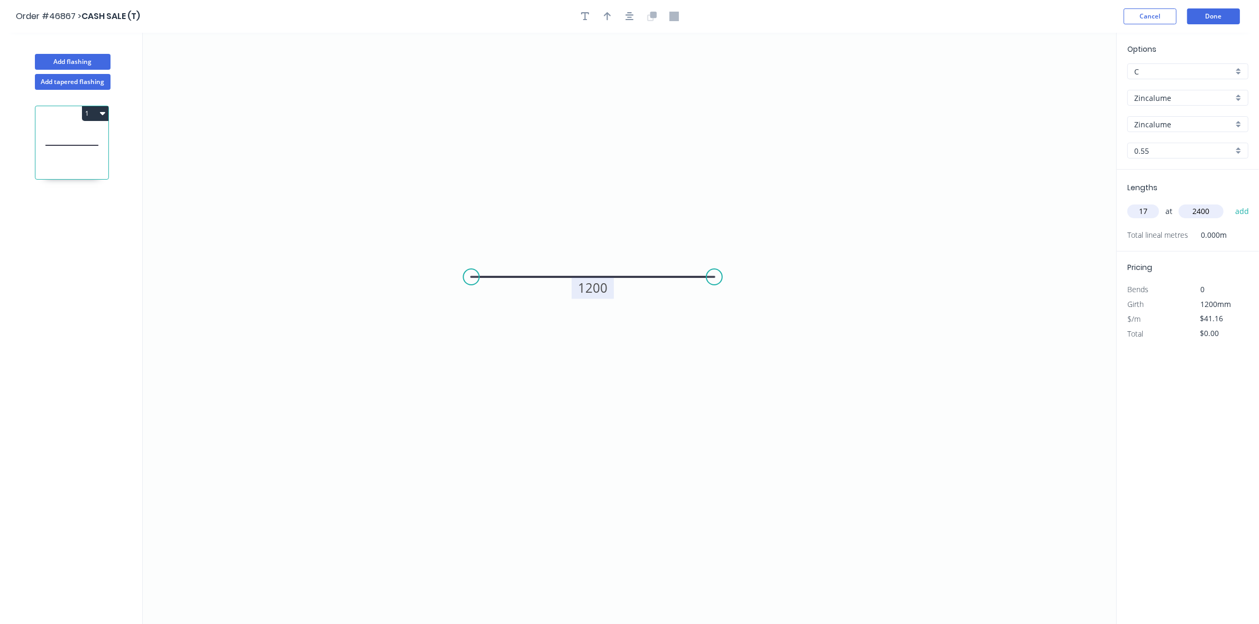
click at [1230, 202] on button "add" at bounding box center [1242, 211] width 25 height 18
click at [97, 116] on button "1" at bounding box center [95, 113] width 26 height 15
click at [90, 140] on div "Duplicate" at bounding box center [57, 139] width 81 height 15
type input "$0.00"
click at [589, 292] on tspan "1200" at bounding box center [593, 287] width 30 height 17
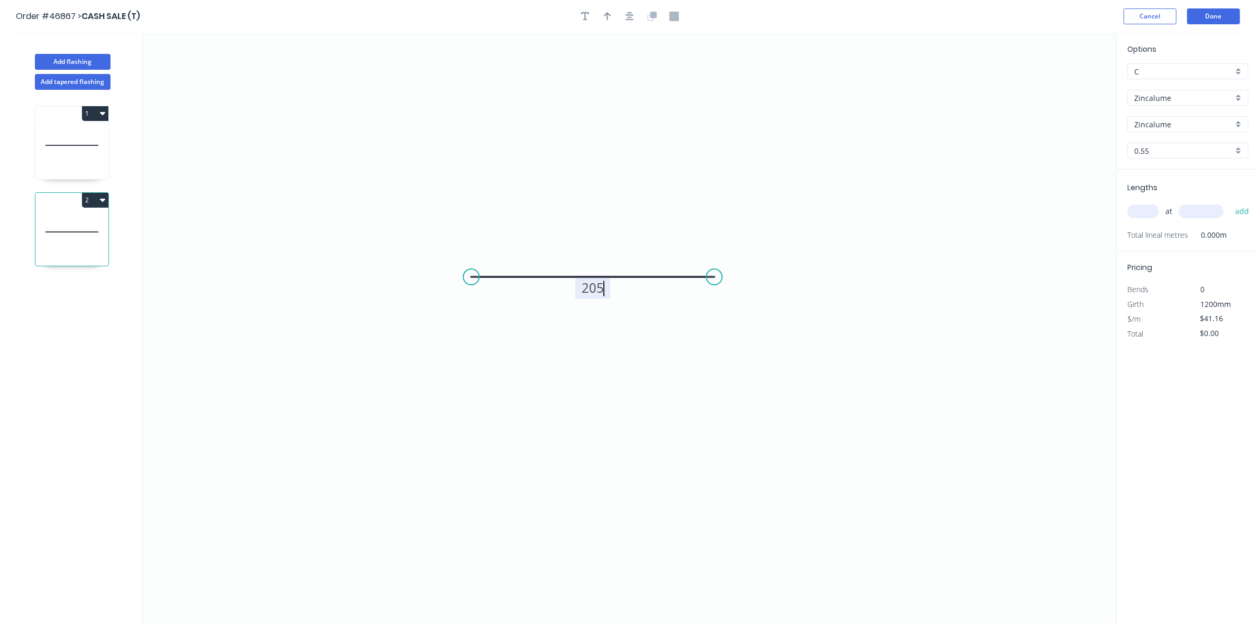
click at [1143, 214] on input "text" at bounding box center [1143, 212] width 32 height 14
type input "$11.23"
type input "1"
type input "2400"
click at [1230, 202] on button "add" at bounding box center [1242, 211] width 25 height 18
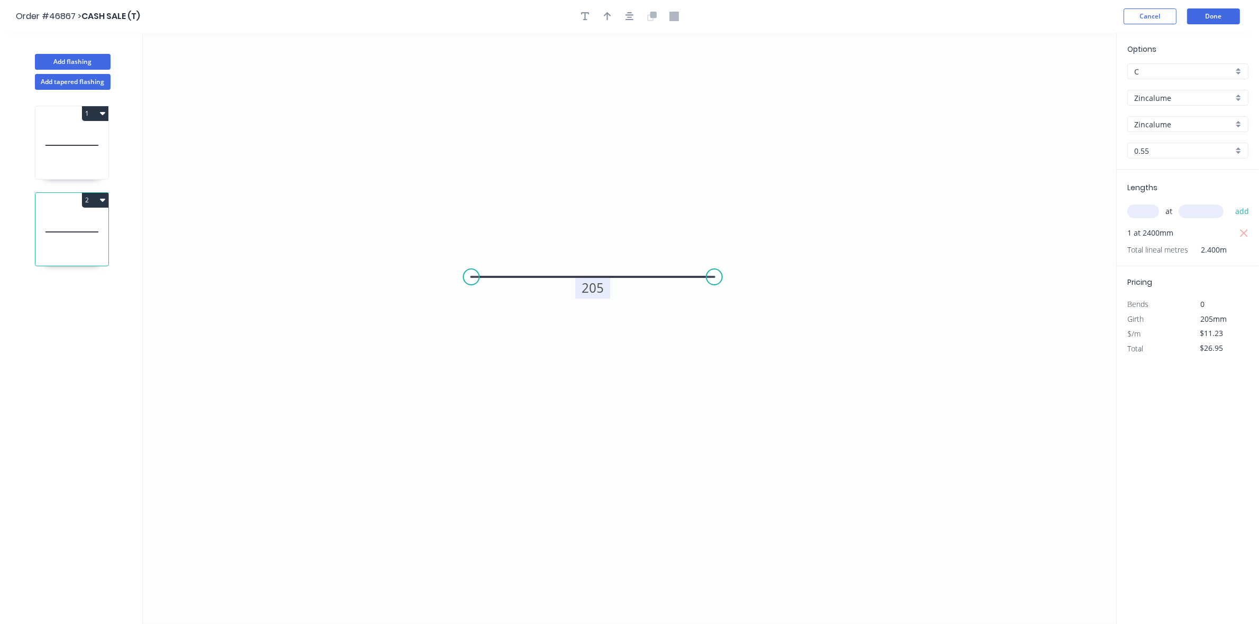
click at [99, 207] on button "2" at bounding box center [95, 200] width 26 height 15
click at [99, 220] on button "Duplicate" at bounding box center [58, 226] width 100 height 21
type input "$0.00"
click at [598, 292] on tspan "205" at bounding box center [593, 287] width 22 height 17
click at [725, 371] on icon "0 1130" at bounding box center [629, 329] width 973 height 592
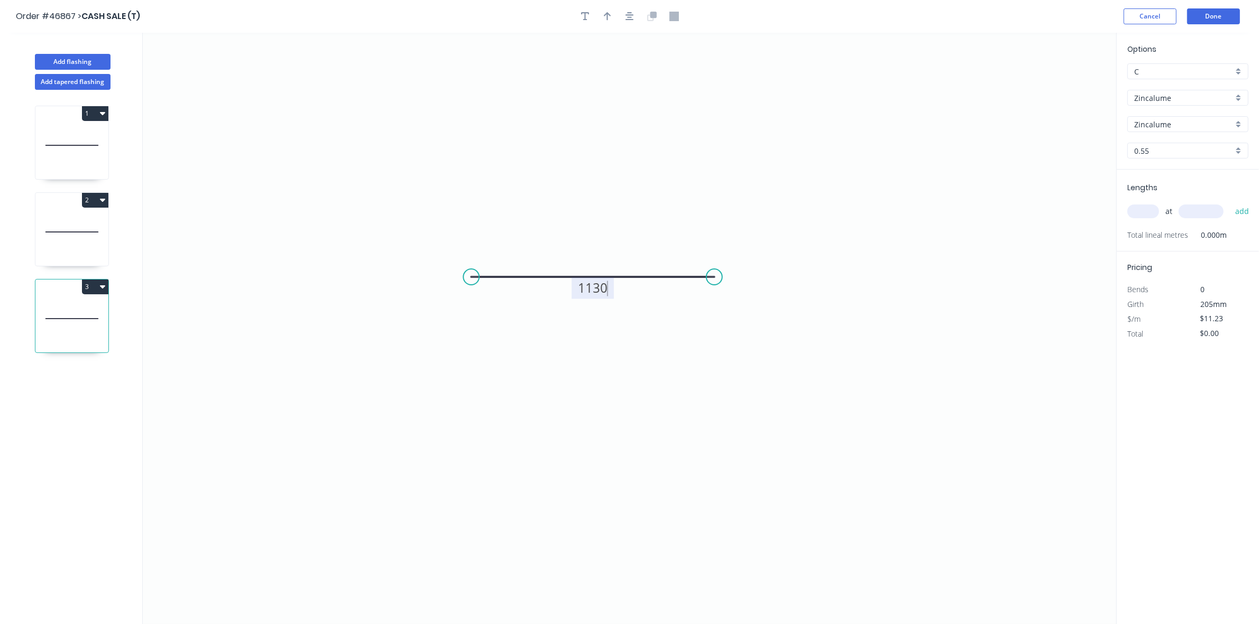
type input "$41.16"
click at [1138, 210] on input "text" at bounding box center [1143, 212] width 32 height 14
click at [1230, 202] on button "add" at bounding box center [1242, 211] width 25 height 18
click at [90, 288] on button "3" at bounding box center [95, 287] width 26 height 15
click at [81, 310] on div "Duplicate" at bounding box center [57, 313] width 81 height 15
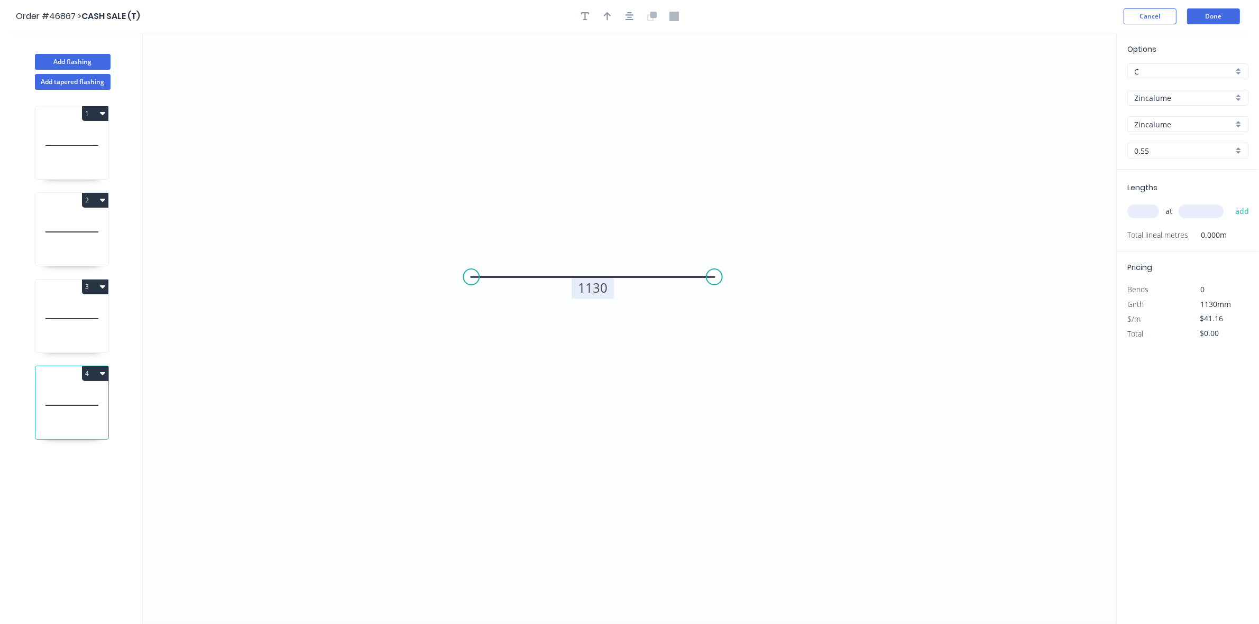
click at [599, 291] on tspan "1130" at bounding box center [593, 287] width 30 height 17
click at [692, 367] on icon "0 445" at bounding box center [629, 329] width 973 height 592
click at [1140, 215] on input "text" at bounding box center [1143, 212] width 32 height 14
click at [1230, 202] on button "add" at bounding box center [1242, 211] width 25 height 18
click at [100, 377] on icon "button" at bounding box center [102, 373] width 5 height 8
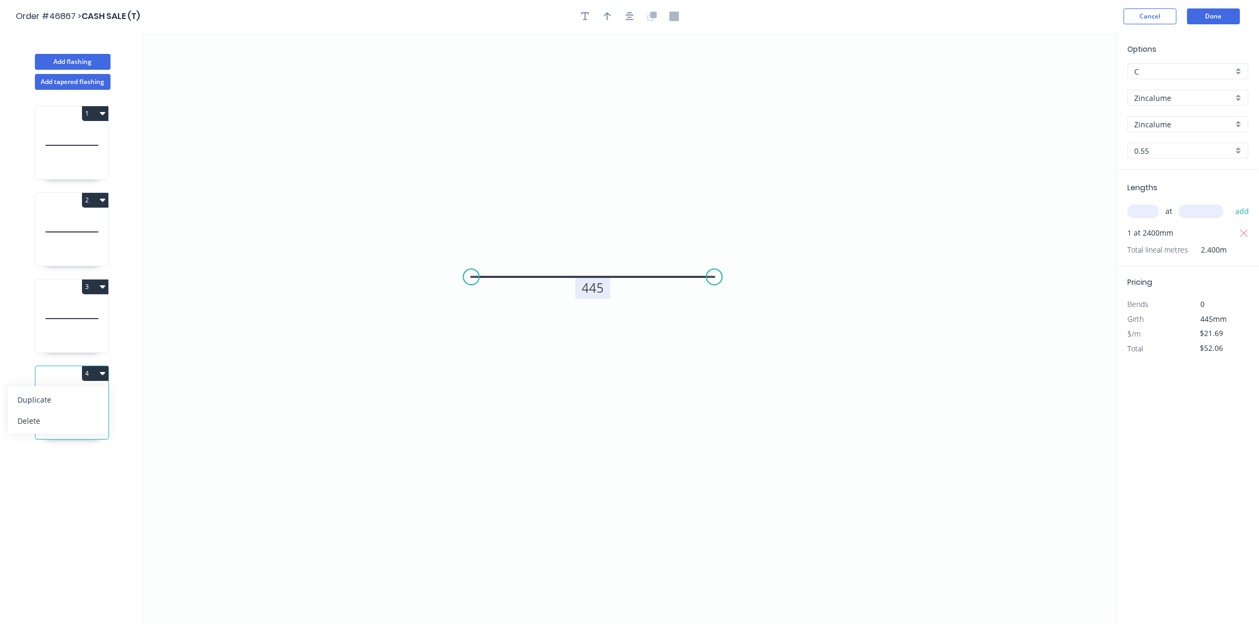
click at [97, 395] on div "Duplicate" at bounding box center [57, 399] width 81 height 15
click at [595, 288] on tspan "445" at bounding box center [593, 287] width 22 height 17
click at [801, 346] on icon "0 170" at bounding box center [629, 329] width 973 height 592
click at [1140, 214] on input "text" at bounding box center [1143, 212] width 32 height 14
click at [1230, 202] on button "add" at bounding box center [1242, 211] width 25 height 18
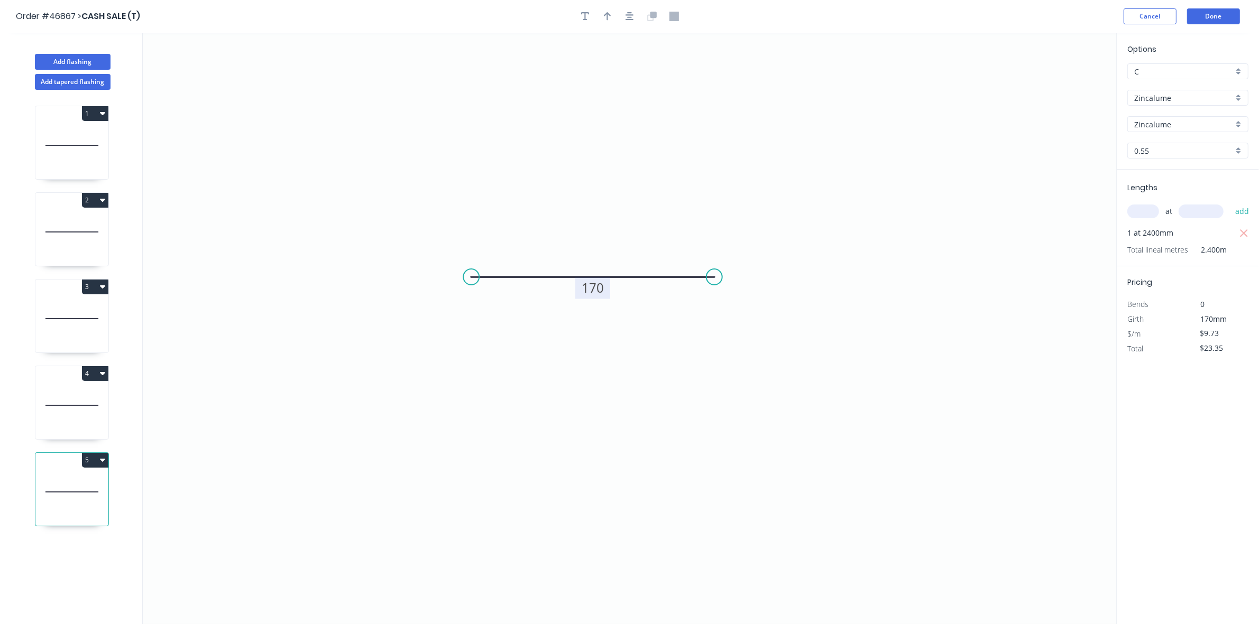
click at [100, 464] on icon "button" at bounding box center [102, 460] width 5 height 8
click at [82, 484] on div "Duplicate" at bounding box center [57, 486] width 81 height 15
click at [597, 280] on tspan "170" at bounding box center [593, 287] width 22 height 17
click at [1138, 211] on input "text" at bounding box center [1143, 212] width 32 height 14
click at [1230, 202] on button "add" at bounding box center [1242, 211] width 25 height 18
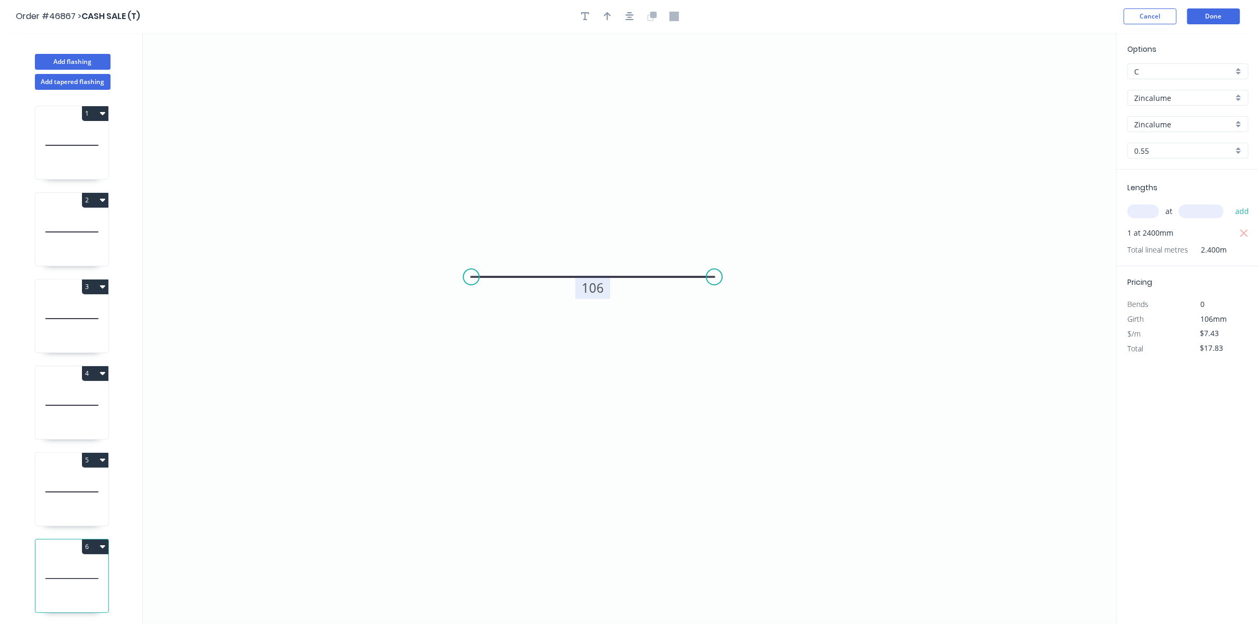
click at [88, 466] on button "5" at bounding box center [95, 460] width 26 height 15
click at [84, 482] on div "Duplicate" at bounding box center [57, 486] width 81 height 15
click at [593, 290] on tspan "170" at bounding box center [593, 287] width 22 height 17
click at [1146, 215] on input "text" at bounding box center [1143, 212] width 32 height 14
click at [1230, 202] on button "add" at bounding box center [1242, 211] width 25 height 18
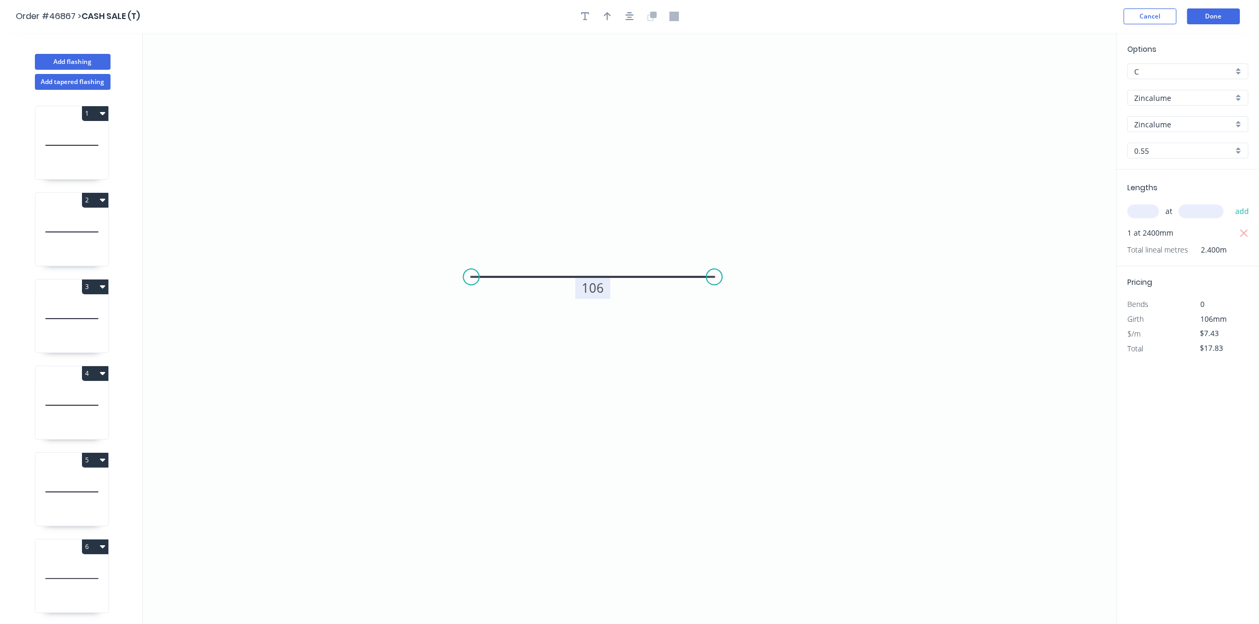
click at [90, 378] on button "4" at bounding box center [95, 373] width 26 height 15
click at [86, 395] on div "Duplicate" at bounding box center [57, 399] width 81 height 15
click at [595, 290] on tspan "445" at bounding box center [593, 287] width 22 height 17
click at [1145, 212] on input "text" at bounding box center [1143, 212] width 32 height 14
click at [1230, 202] on button "add" at bounding box center [1242, 211] width 25 height 18
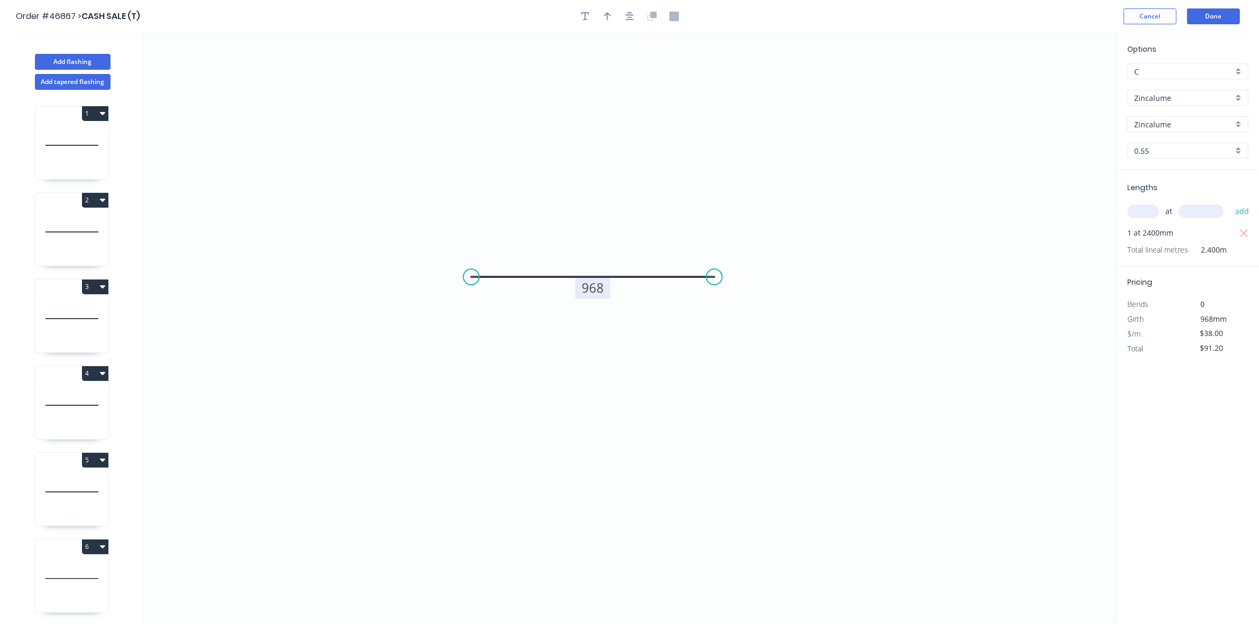
click at [97, 379] on button "4" at bounding box center [95, 373] width 26 height 15
click at [80, 400] on div "Duplicate" at bounding box center [57, 399] width 81 height 15
click at [599, 289] on tspan "445" at bounding box center [593, 287] width 22 height 17
click at [1138, 212] on input "text" at bounding box center [1143, 212] width 32 height 14
click at [1230, 202] on button "add" at bounding box center [1242, 211] width 25 height 18
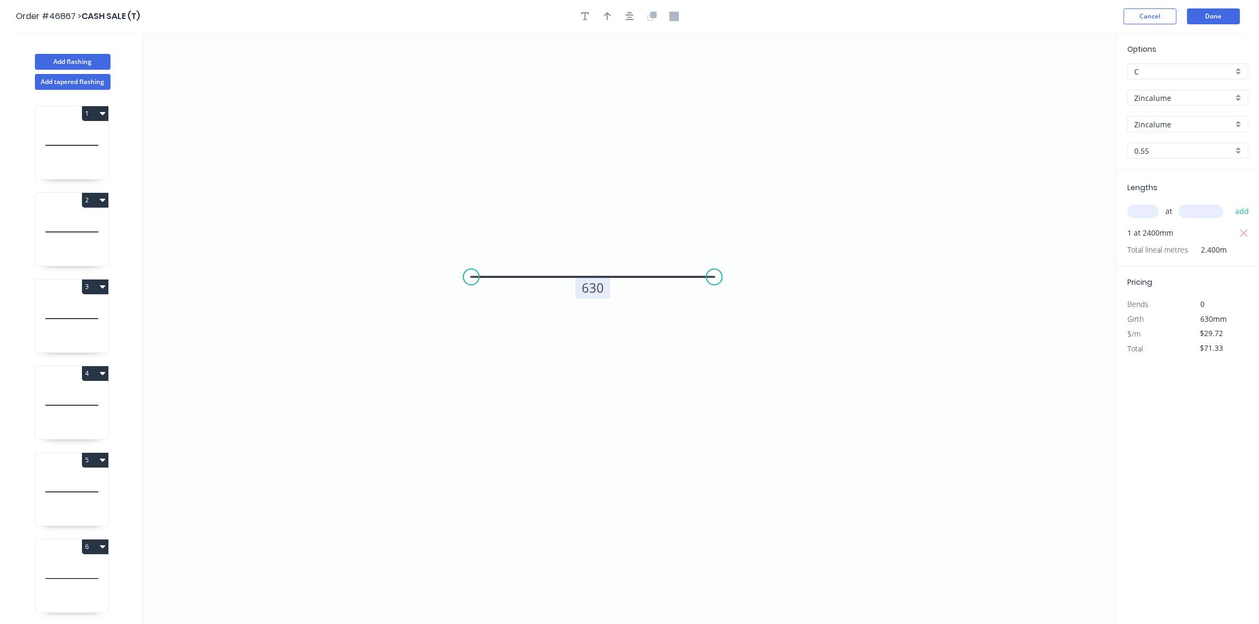
click at [94, 375] on button "4" at bounding box center [95, 373] width 26 height 15
click at [85, 397] on div "Duplicate" at bounding box center [57, 399] width 81 height 15
click at [592, 292] on tspan "445" at bounding box center [593, 287] width 22 height 17
click at [1149, 213] on input "text" at bounding box center [1143, 212] width 32 height 14
click at [1230, 202] on button "add" at bounding box center [1242, 211] width 25 height 18
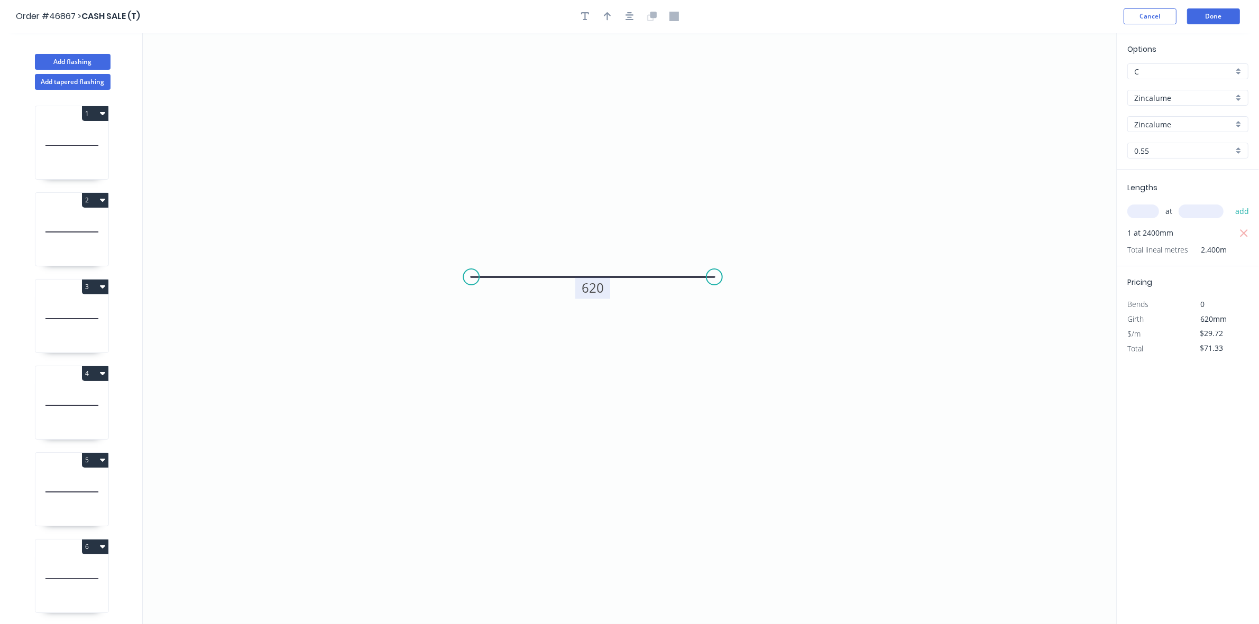
click at [95, 291] on button "3" at bounding box center [95, 287] width 26 height 15
click at [88, 312] on div "Duplicate" at bounding box center [57, 313] width 81 height 15
click at [589, 287] on tspan "1130" at bounding box center [593, 287] width 30 height 17
click at [1141, 207] on input "text" at bounding box center [1143, 212] width 32 height 14
click at [1230, 202] on button "add" at bounding box center [1242, 211] width 25 height 18
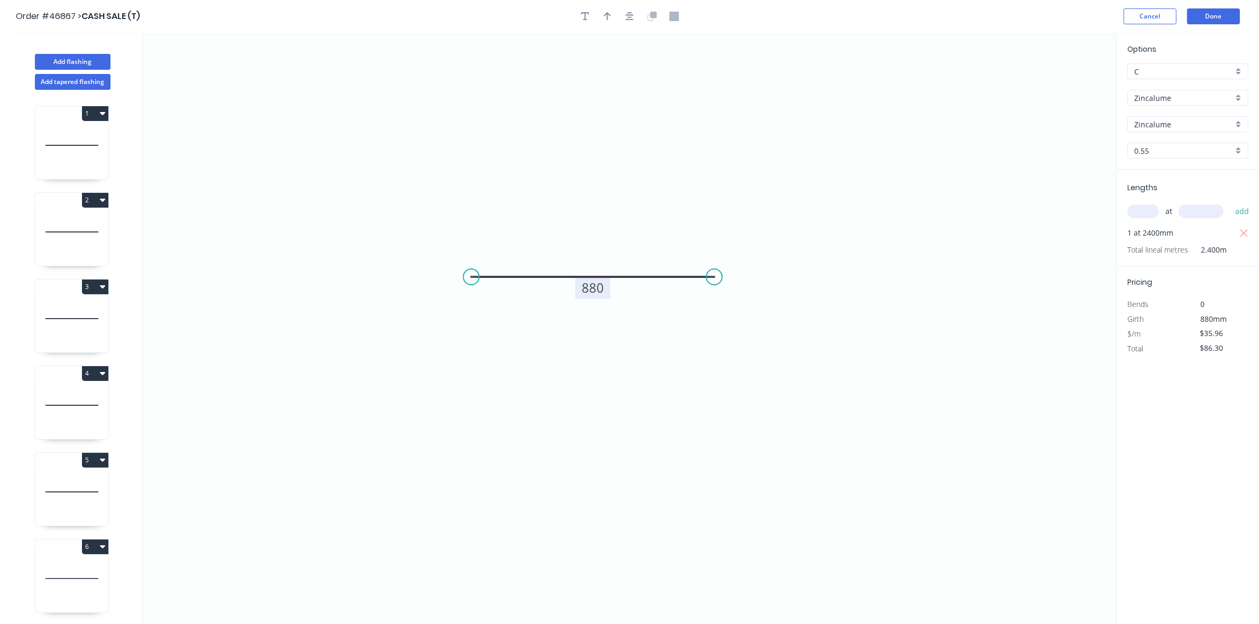
click at [88, 293] on button "3" at bounding box center [95, 287] width 26 height 15
click at [83, 310] on div "Duplicate" at bounding box center [57, 313] width 81 height 15
click at [596, 287] on tspan "1130" at bounding box center [593, 287] width 30 height 17
click at [1142, 215] on input "text" at bounding box center [1143, 212] width 32 height 14
click at [1230, 202] on button "add" at bounding box center [1242, 211] width 25 height 18
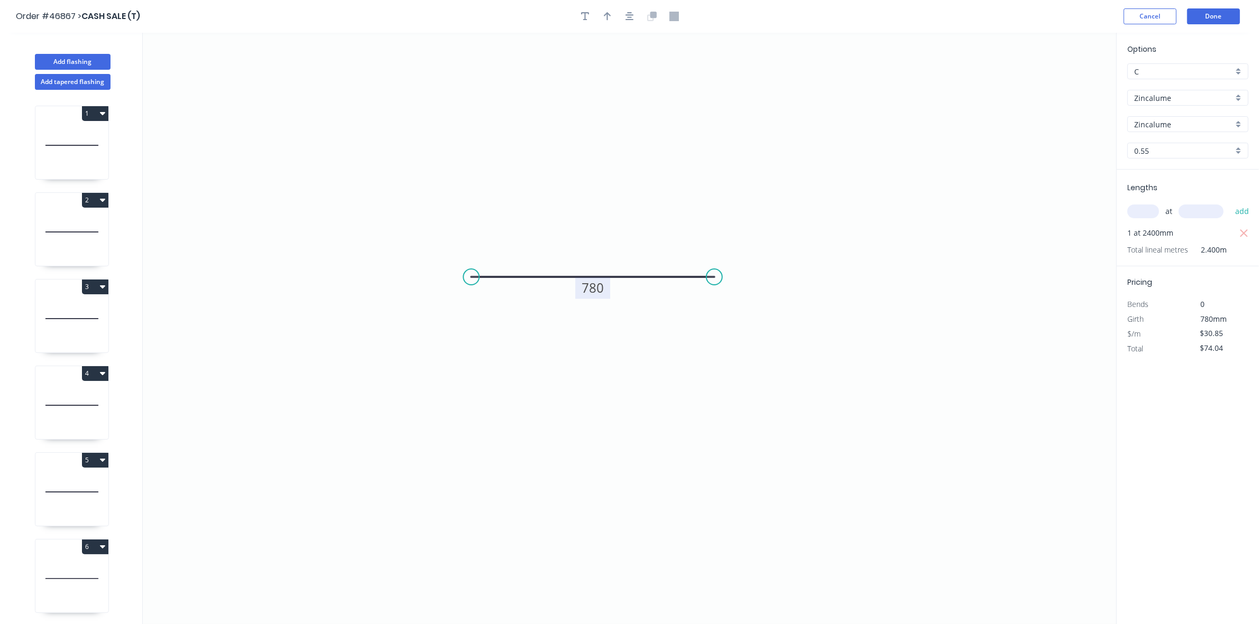
drag, startPoint x: 102, startPoint y: 290, endPoint x: 99, endPoint y: 296, distance: 6.9
click at [101, 290] on icon "button" at bounding box center [102, 286] width 5 height 8
click at [91, 311] on div "Duplicate" at bounding box center [57, 313] width 81 height 15
click at [602, 292] on tspan "1130" at bounding box center [593, 287] width 30 height 17
click at [1148, 210] on input "text" at bounding box center [1143, 212] width 32 height 14
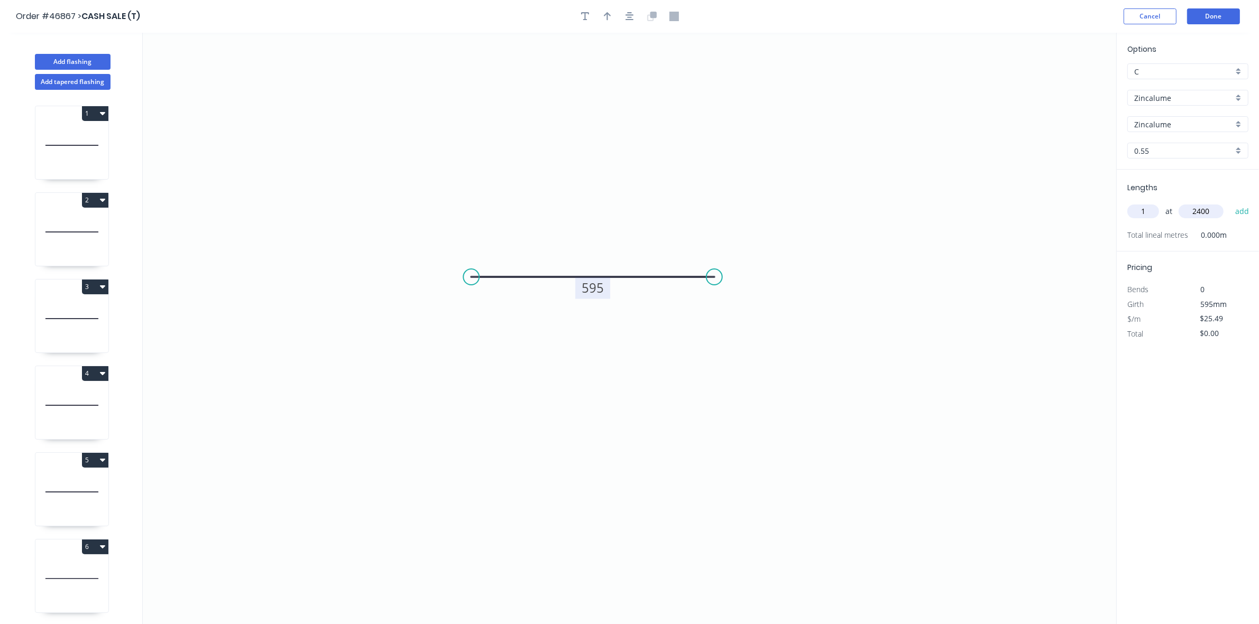
click at [1230, 202] on button "add" at bounding box center [1242, 211] width 25 height 18
click at [95, 373] on button "4" at bounding box center [95, 373] width 26 height 15
click at [85, 398] on div "Duplicate" at bounding box center [57, 399] width 81 height 15
click at [593, 290] on tspan "445" at bounding box center [593, 287] width 22 height 17
click at [1140, 206] on input "text" at bounding box center [1143, 212] width 32 height 14
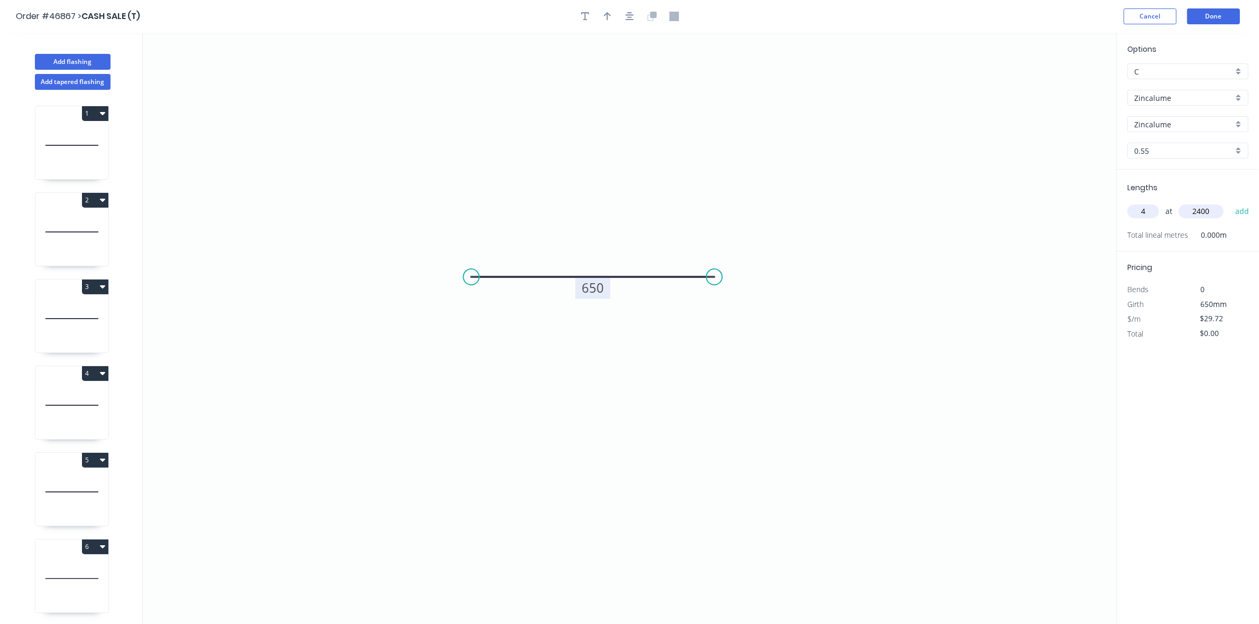
click at [1230, 202] on button "add" at bounding box center [1242, 211] width 25 height 18
click at [98, 374] on button "4" at bounding box center [95, 373] width 26 height 15
click at [87, 398] on div "Duplicate" at bounding box center [57, 399] width 81 height 15
click at [601, 289] on tspan "445" at bounding box center [593, 287] width 22 height 17
drag, startPoint x: 1140, startPoint y: 209, endPoint x: 1134, endPoint y: 213, distance: 6.6
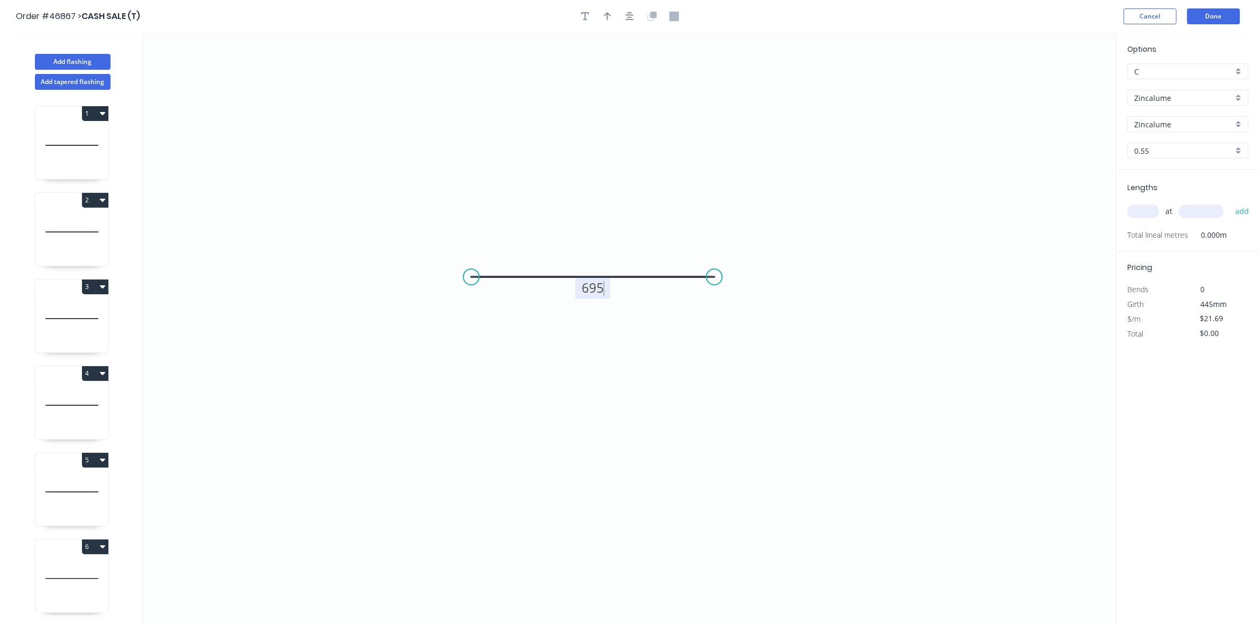
click at [1140, 210] on input "text" at bounding box center [1143, 212] width 32 height 14
click at [1230, 202] on button "add" at bounding box center [1242, 211] width 25 height 18
click at [98, 377] on button "4" at bounding box center [95, 373] width 26 height 15
click at [75, 394] on div "Duplicate" at bounding box center [57, 399] width 81 height 15
click at [601, 288] on tspan "445" at bounding box center [593, 287] width 22 height 17
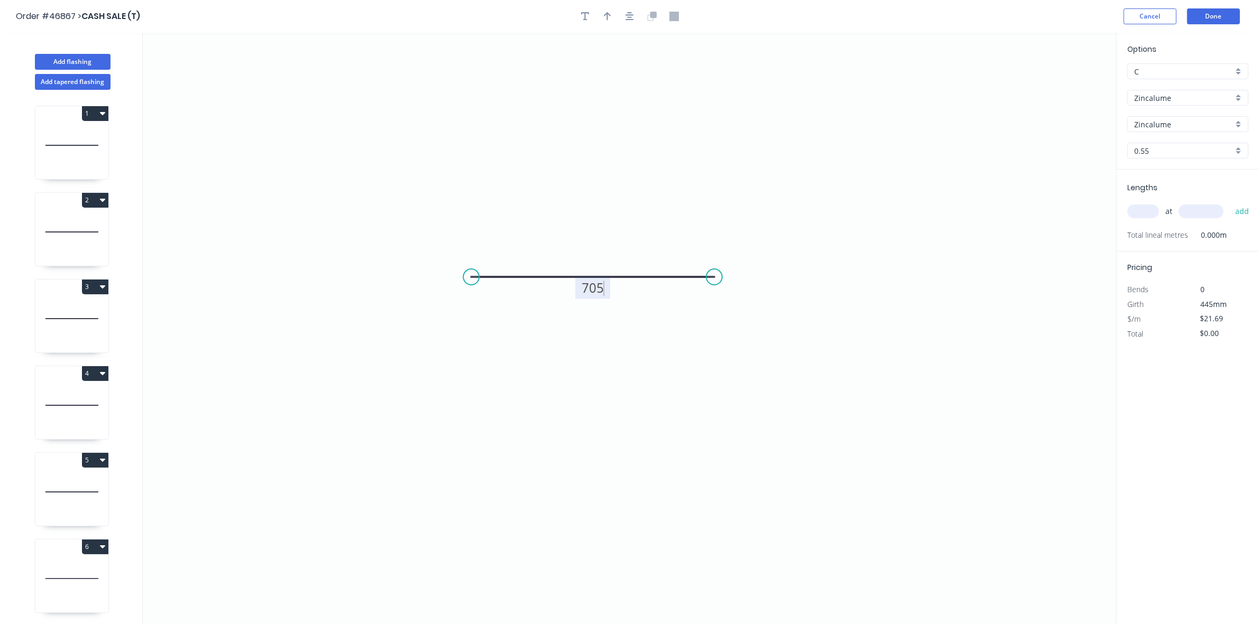
click at [1138, 213] on input "text" at bounding box center [1143, 212] width 32 height 14
click at [1230, 202] on button "add" at bounding box center [1242, 211] width 25 height 18
drag, startPoint x: 97, startPoint y: 370, endPoint x: 93, endPoint y: 385, distance: 15.3
click at [96, 371] on button "4" at bounding box center [95, 373] width 26 height 15
click at [90, 395] on div "Duplicate" at bounding box center [57, 399] width 81 height 15
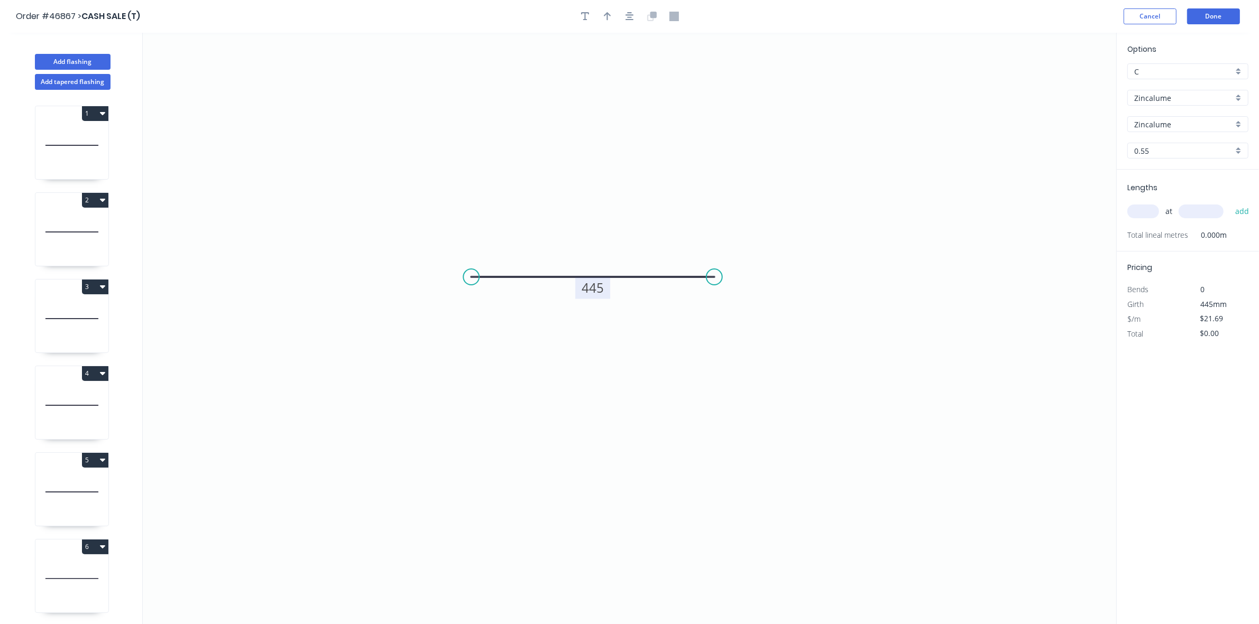
click at [598, 291] on tspan "445" at bounding box center [593, 287] width 22 height 17
click at [1150, 205] on input "text" at bounding box center [1143, 212] width 32 height 14
click at [1230, 202] on button "add" at bounding box center [1242, 211] width 25 height 18
drag, startPoint x: 96, startPoint y: 374, endPoint x: 86, endPoint y: 385, distance: 15.3
click at [96, 374] on button "4" at bounding box center [95, 373] width 26 height 15
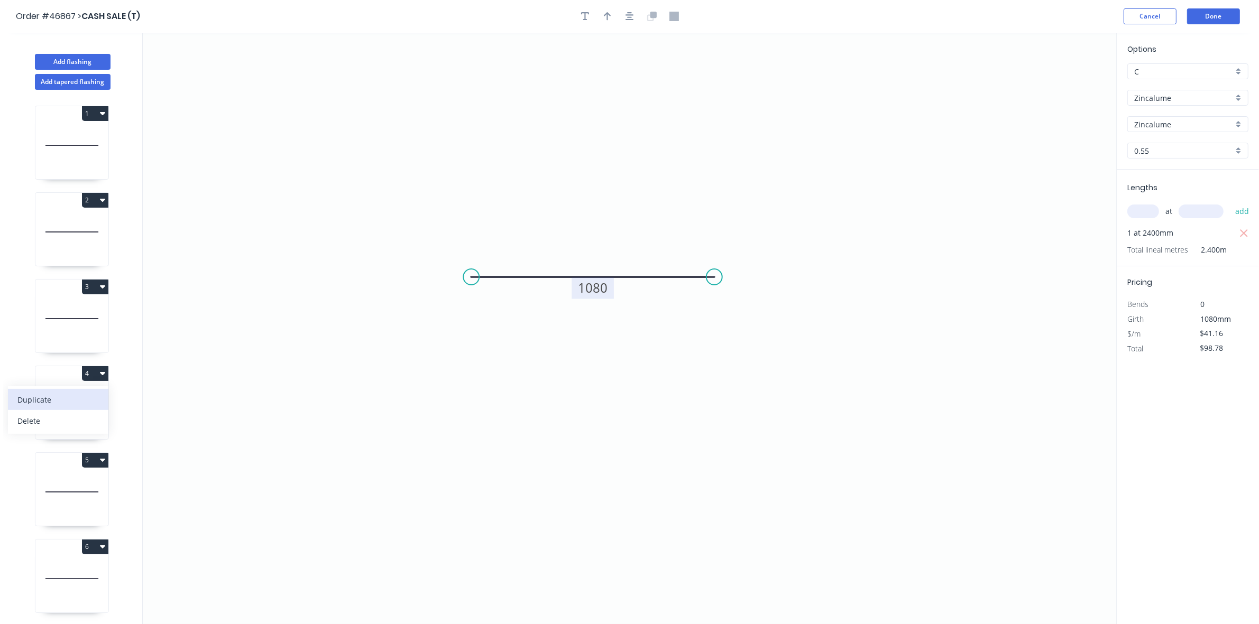
click at [79, 395] on div "Duplicate" at bounding box center [57, 399] width 81 height 15
click at [603, 287] on tspan "445" at bounding box center [593, 287] width 22 height 17
click at [1151, 213] on input "text" at bounding box center [1143, 212] width 32 height 14
click at [1230, 202] on button "add" at bounding box center [1242, 211] width 25 height 18
click at [94, 373] on button "4" at bounding box center [95, 373] width 26 height 15
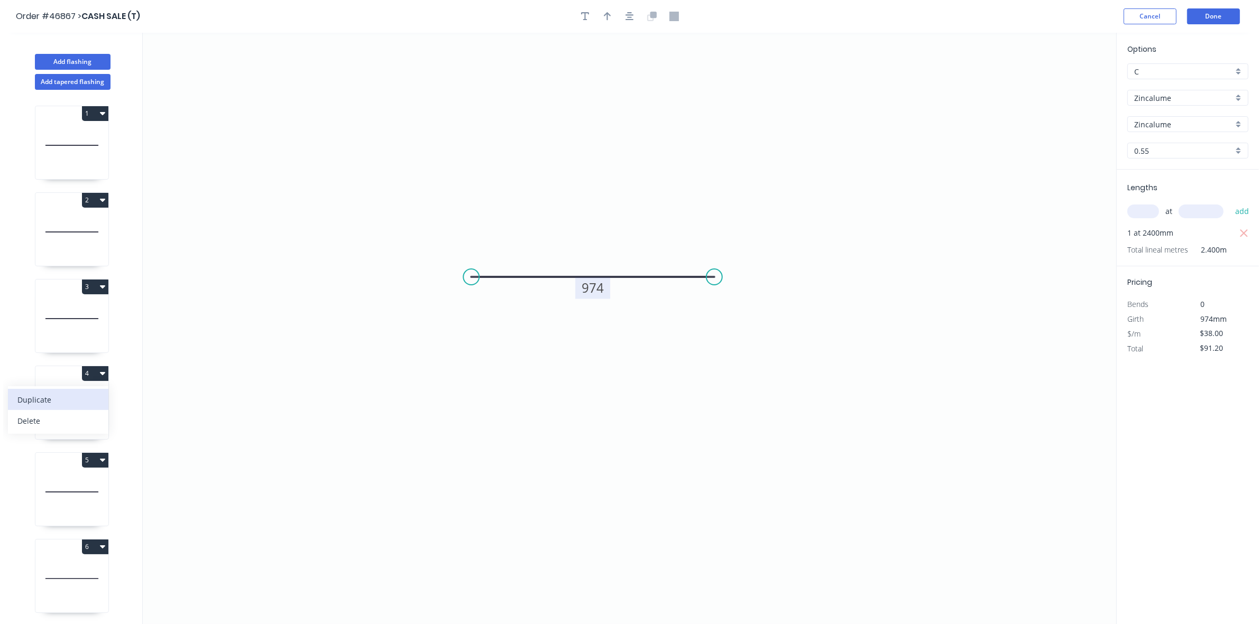
click at [79, 395] on div "Duplicate" at bounding box center [57, 399] width 81 height 15
click at [598, 292] on tspan "445" at bounding box center [593, 287] width 22 height 17
click at [1140, 214] on input "text" at bounding box center [1143, 212] width 32 height 14
click at [1230, 202] on button "add" at bounding box center [1242, 211] width 25 height 18
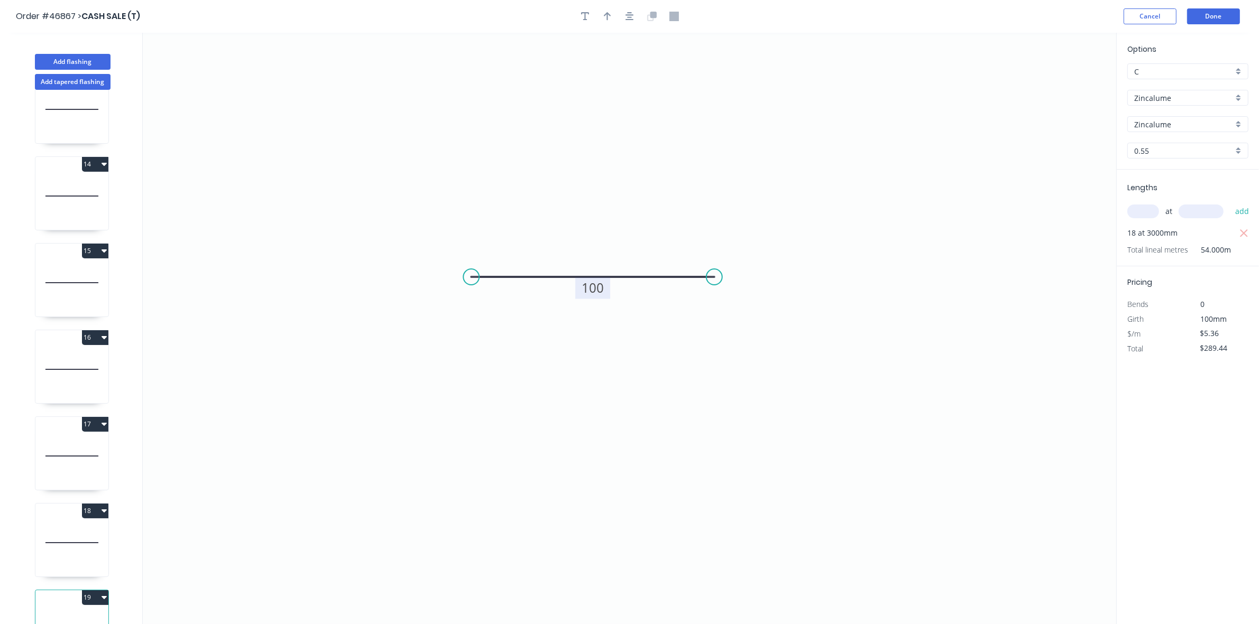
scroll to position [1119, 0]
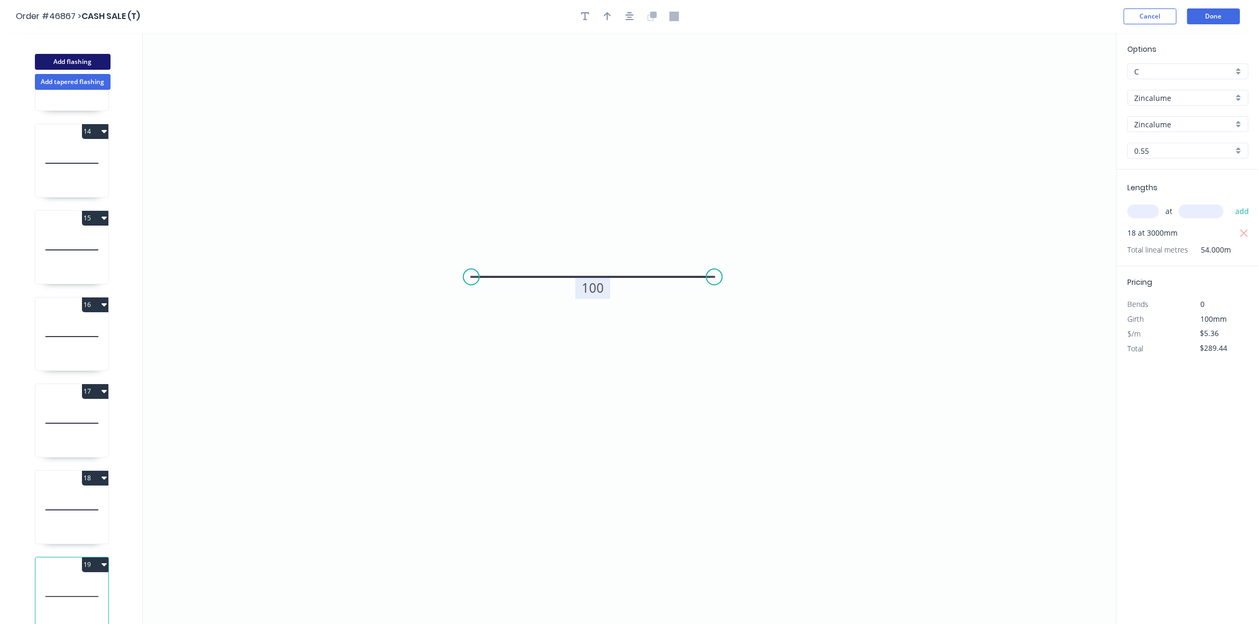
click at [89, 62] on button "Add flashing" at bounding box center [73, 62] width 76 height 16
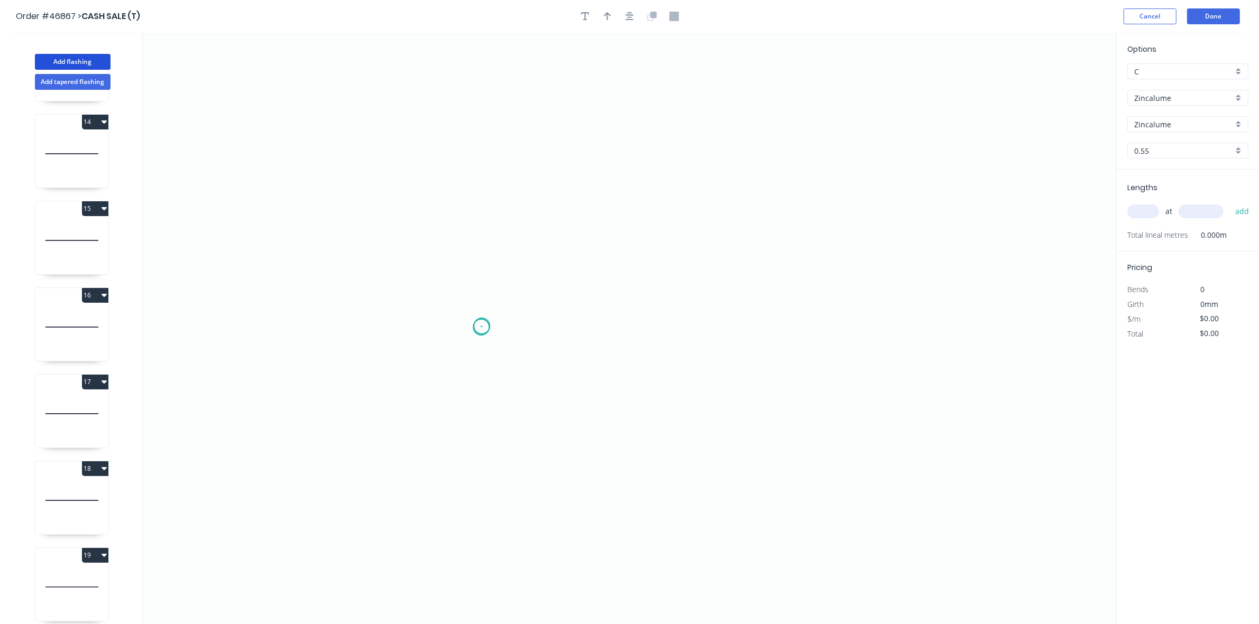
click at [482, 327] on icon "0" at bounding box center [629, 329] width 973 height 592
click at [464, 299] on icon at bounding box center [472, 312] width 17 height 29
click at [471, 188] on icon "0 ?" at bounding box center [629, 329] width 973 height 592
click at [762, 193] on icon "0 ? ? ? º" at bounding box center [629, 329] width 973 height 592
click at [757, 305] on icon "0 ? ? ? ? º" at bounding box center [629, 329] width 973 height 592
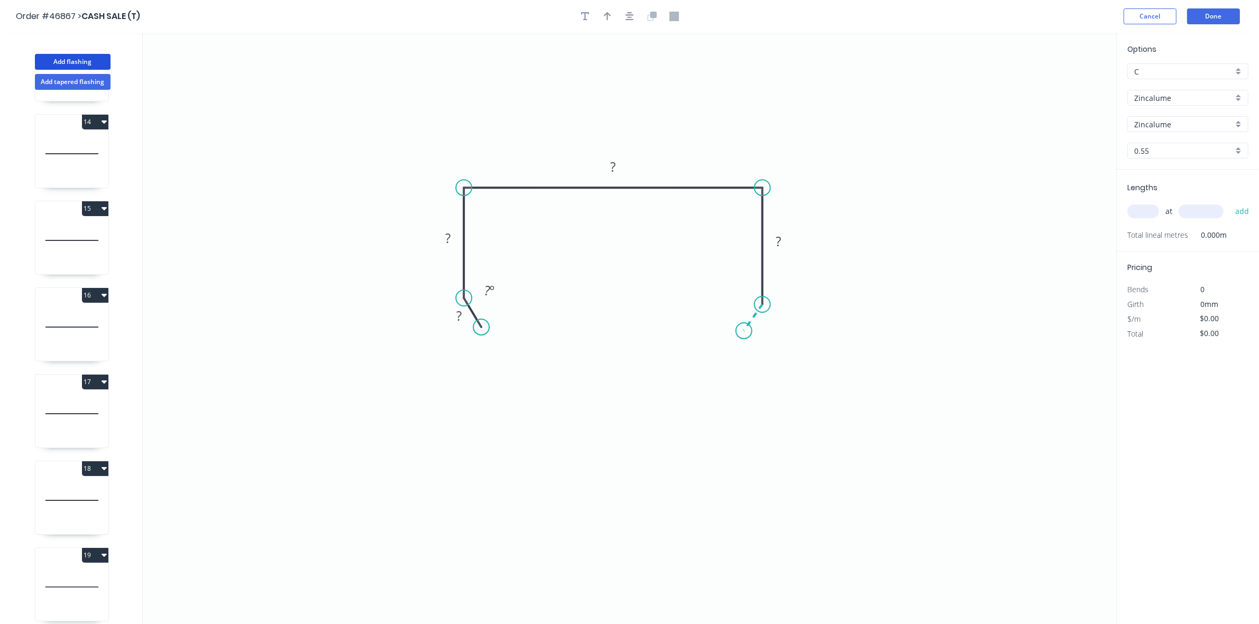
click at [744, 331] on icon "0 ? ? ? ? ? º" at bounding box center [629, 329] width 973 height 592
click at [783, 342] on div "Hide angle" at bounding box center [817, 344] width 106 height 22
click at [485, 329] on div "Hide angle" at bounding box center [517, 327] width 106 height 22
click at [459, 307] on tspan "?" at bounding box center [458, 315] width 5 height 17
click at [1137, 210] on input "text" at bounding box center [1143, 212] width 32 height 14
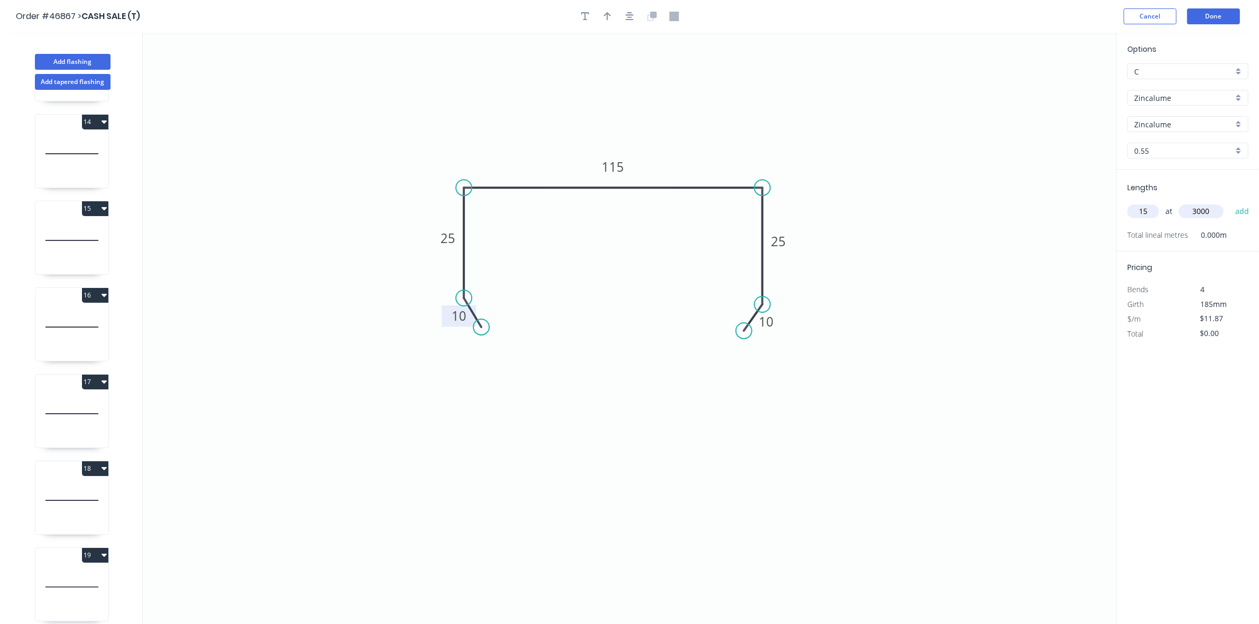
click at [1230, 202] on button "add" at bounding box center [1242, 211] width 25 height 18
click at [1232, 16] on button "Done" at bounding box center [1213, 16] width 53 height 16
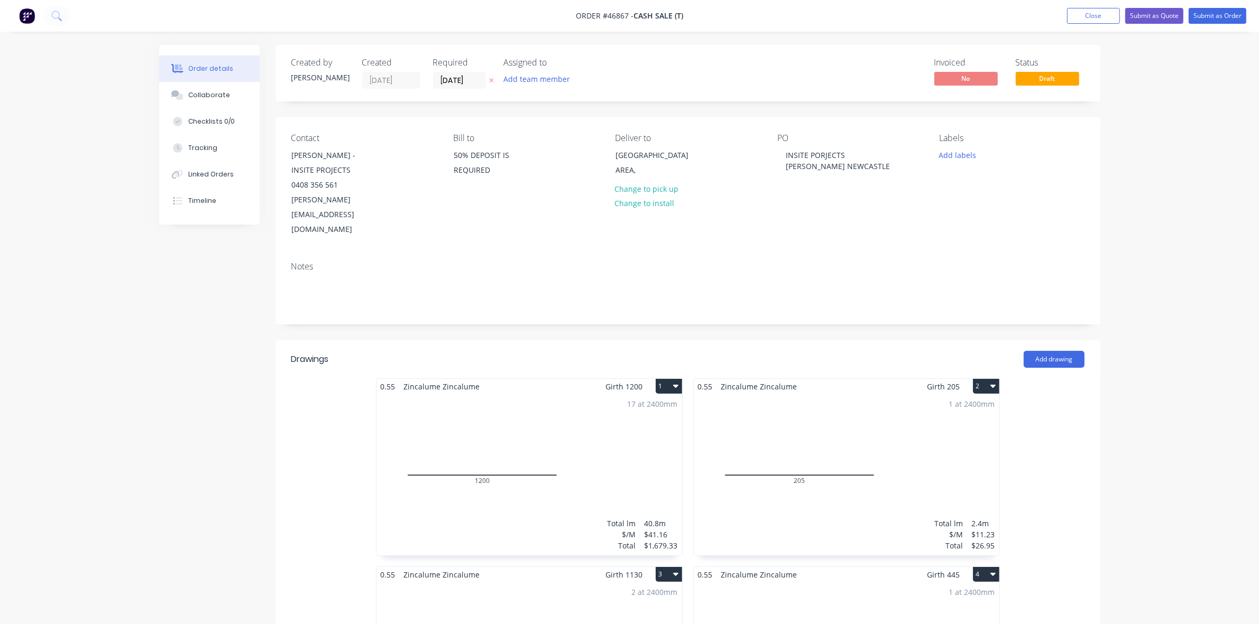
drag, startPoint x: 668, startPoint y: 360, endPoint x: 662, endPoint y: 365, distance: 7.5
click at [668, 379] on button "1" at bounding box center [669, 386] width 26 height 15
click at [642, 426] on div "Duplicate" at bounding box center [631, 433] width 81 height 15
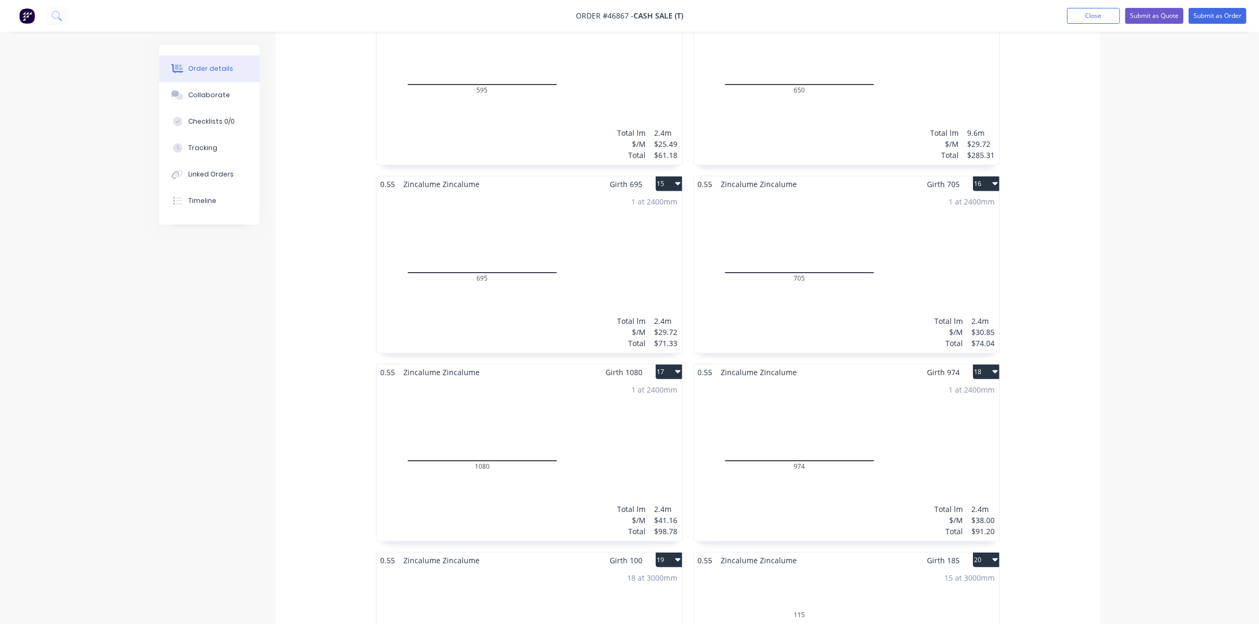
scroll to position [2049, 0]
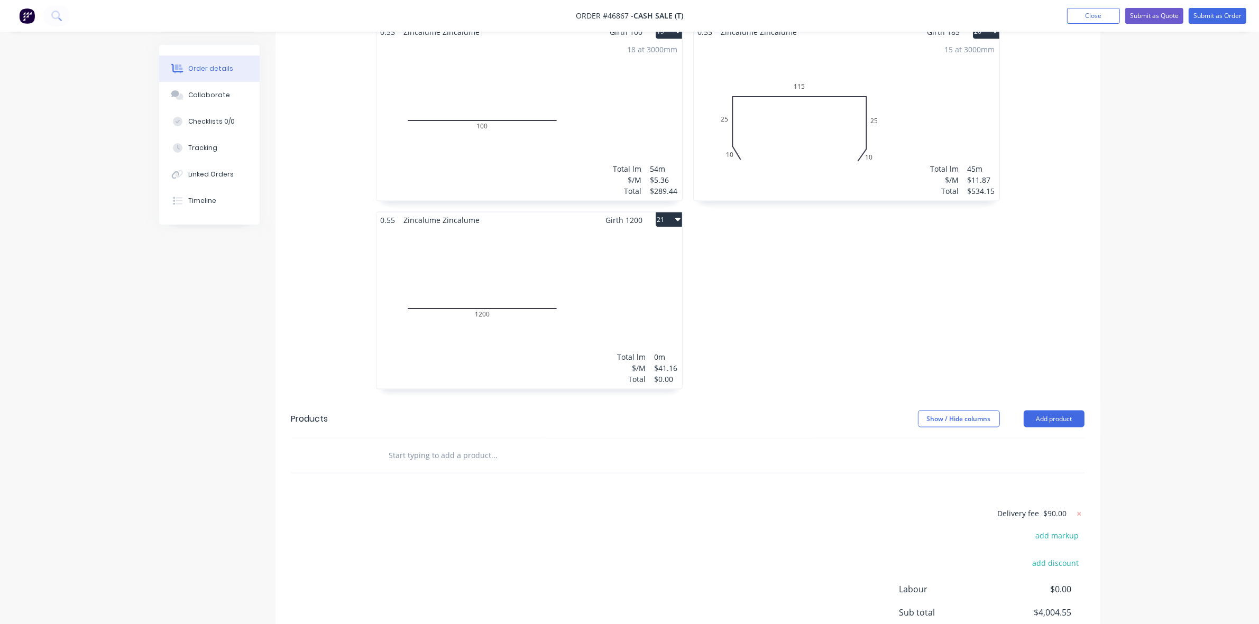
click at [534, 321] on div "Total lm $/M Total 0m $41.16 $0.00" at bounding box center [529, 308] width 306 height 161
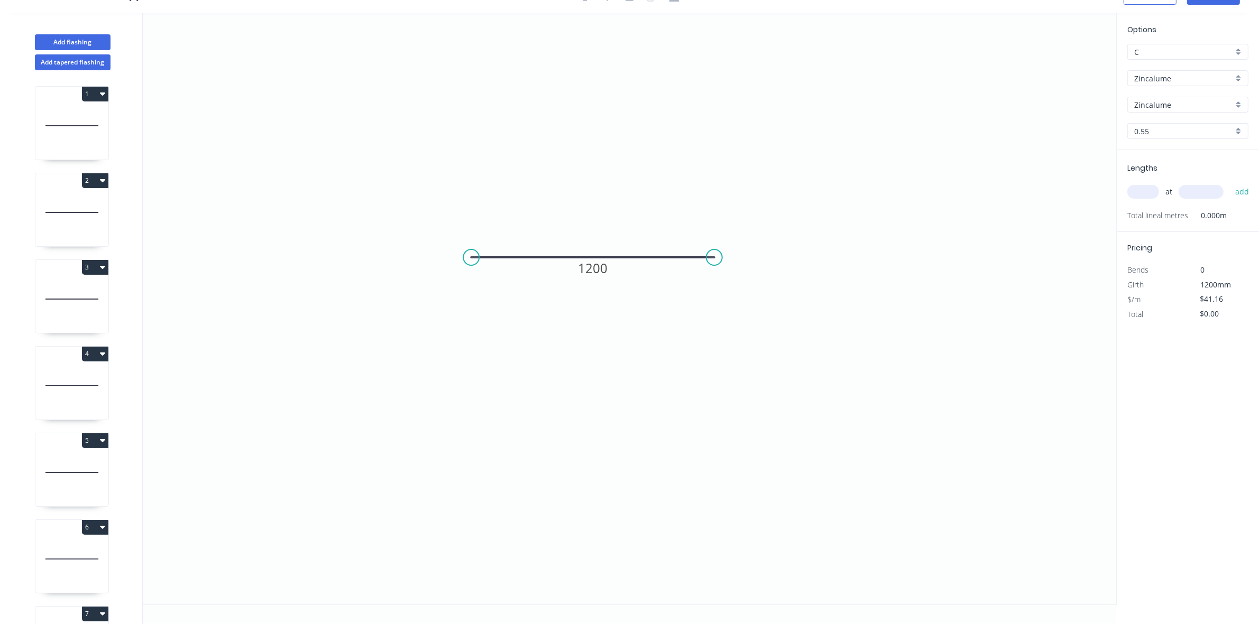
click at [1144, 189] on input "text" at bounding box center [1143, 192] width 32 height 14
click at [600, 262] on tspan "1200" at bounding box center [593, 268] width 30 height 17
click at [1185, 78] on input "Zincalume" at bounding box center [1183, 78] width 99 height 11
click at [1167, 135] on div "Stainless 316 - Sheet" at bounding box center [1188, 134] width 120 height 19
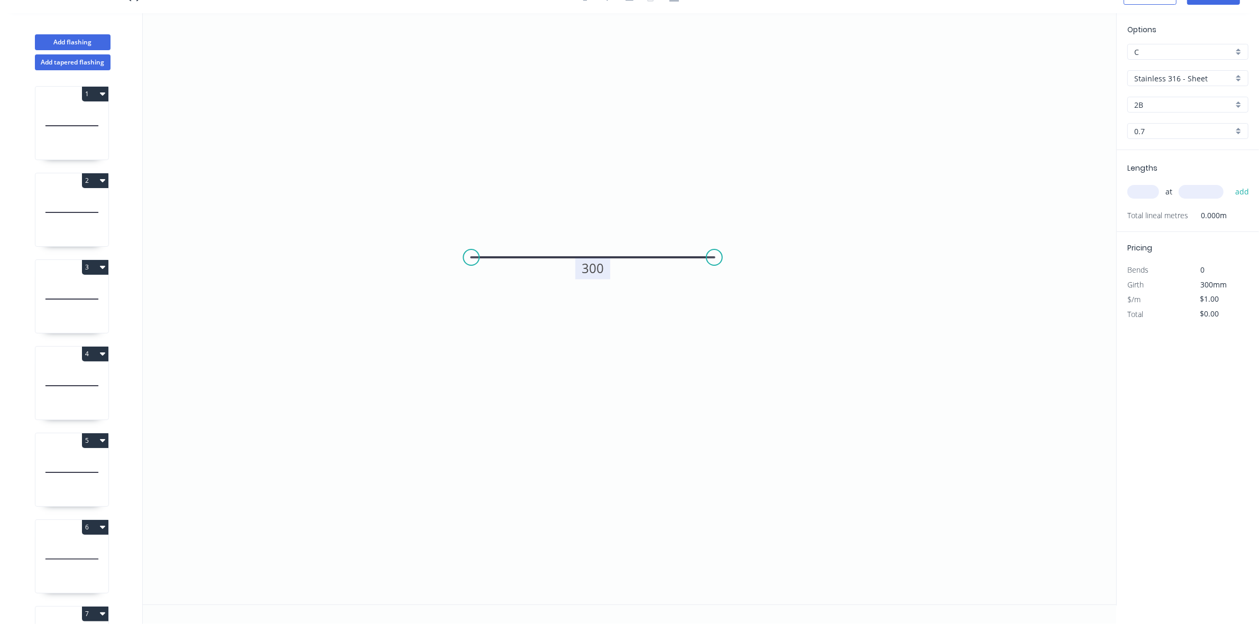
click at [1167, 135] on input "0.7" at bounding box center [1183, 131] width 99 height 11
click at [1167, 190] on div "1.2" at bounding box center [1188, 189] width 120 height 19
click at [1166, 104] on input "2B" at bounding box center [1183, 104] width 99 height 11
click at [1166, 139] on div "No.4" at bounding box center [1188, 144] width 120 height 19
click at [1132, 75] on div "Stainless 316 - Sheet" at bounding box center [1187, 78] width 121 height 16
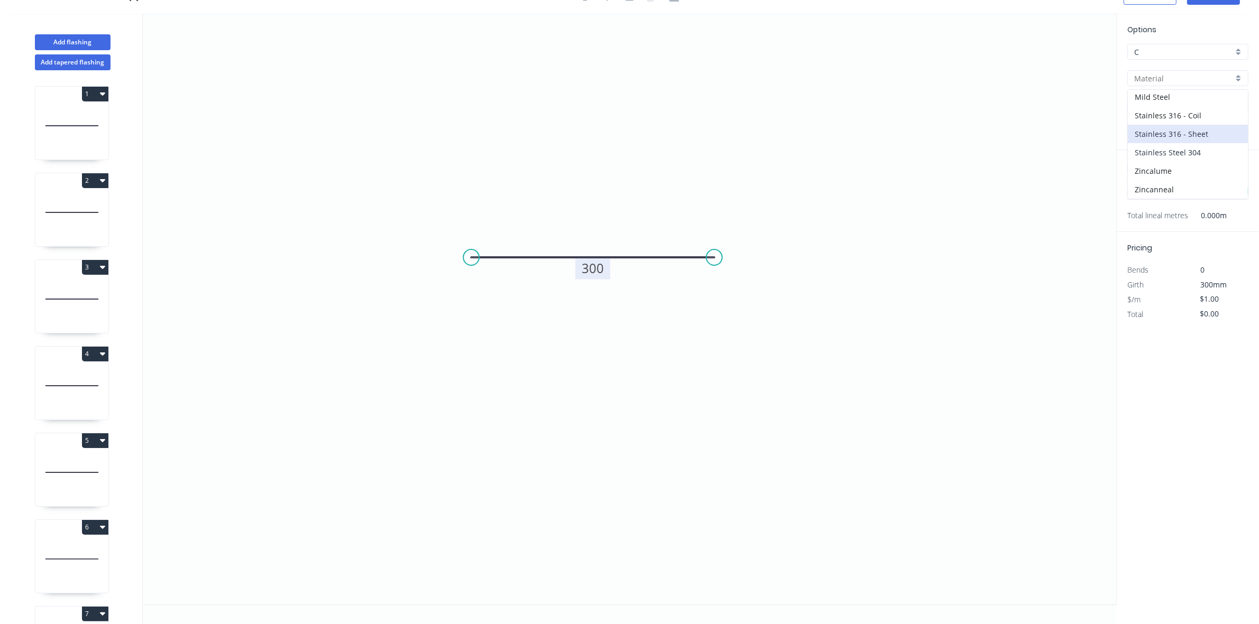
click at [1161, 144] on div "Stainless Steel 304" at bounding box center [1188, 152] width 120 height 19
click at [1145, 188] on input "text" at bounding box center [1143, 192] width 32 height 14
click at [1230, 183] on button "add" at bounding box center [1242, 192] width 25 height 18
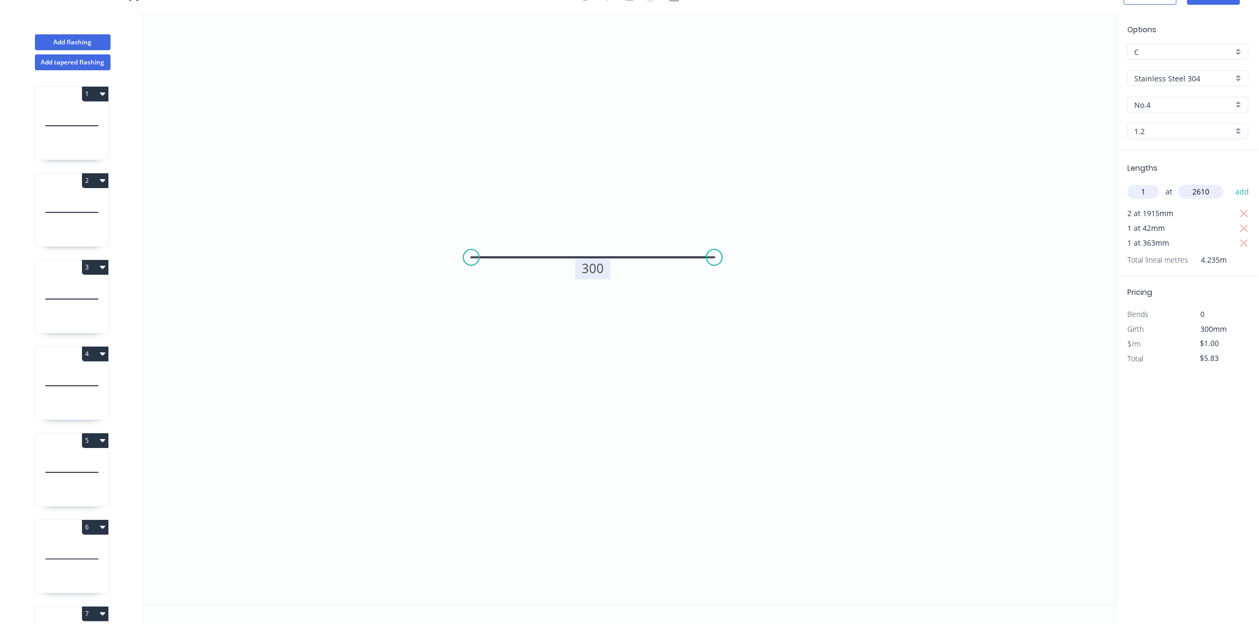
click at [1230, 183] on button "add" at bounding box center [1242, 192] width 25 height 18
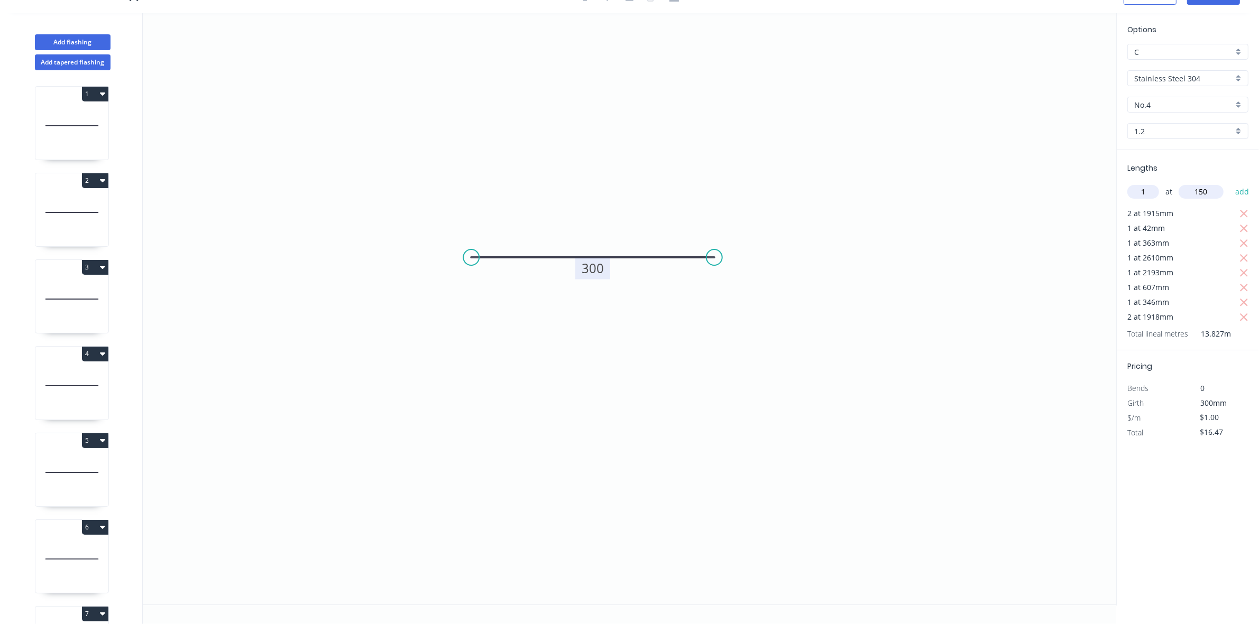
click at [1230, 183] on button "add" at bounding box center [1242, 192] width 25 height 18
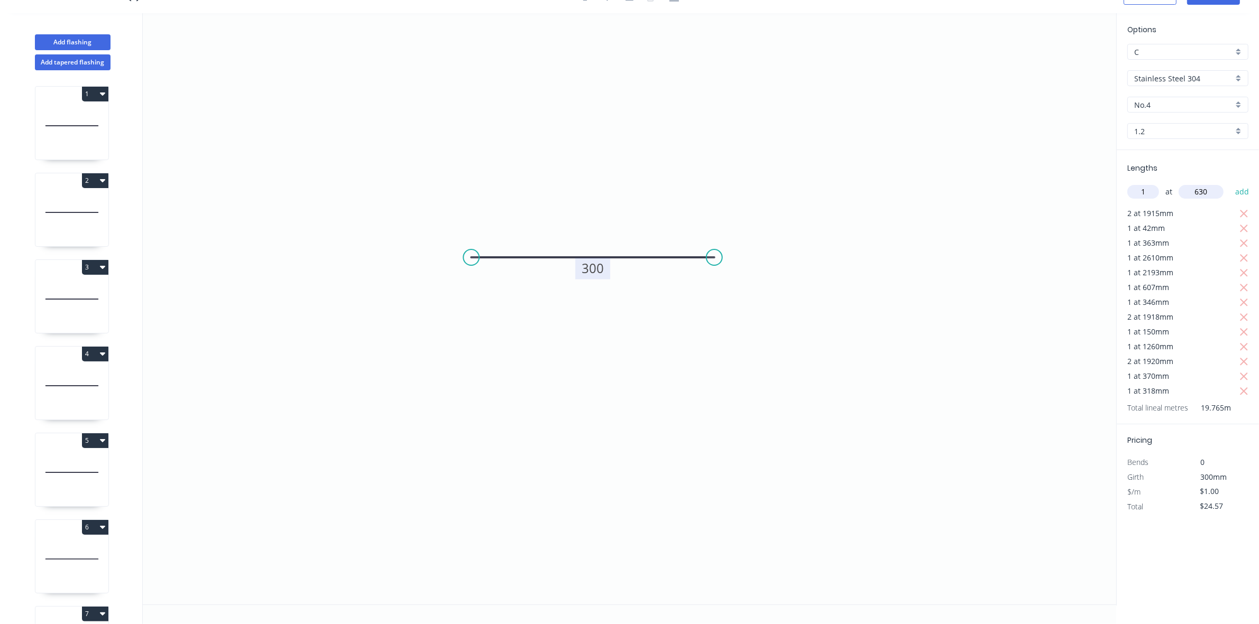
click at [1230, 183] on button "add" at bounding box center [1242, 192] width 25 height 18
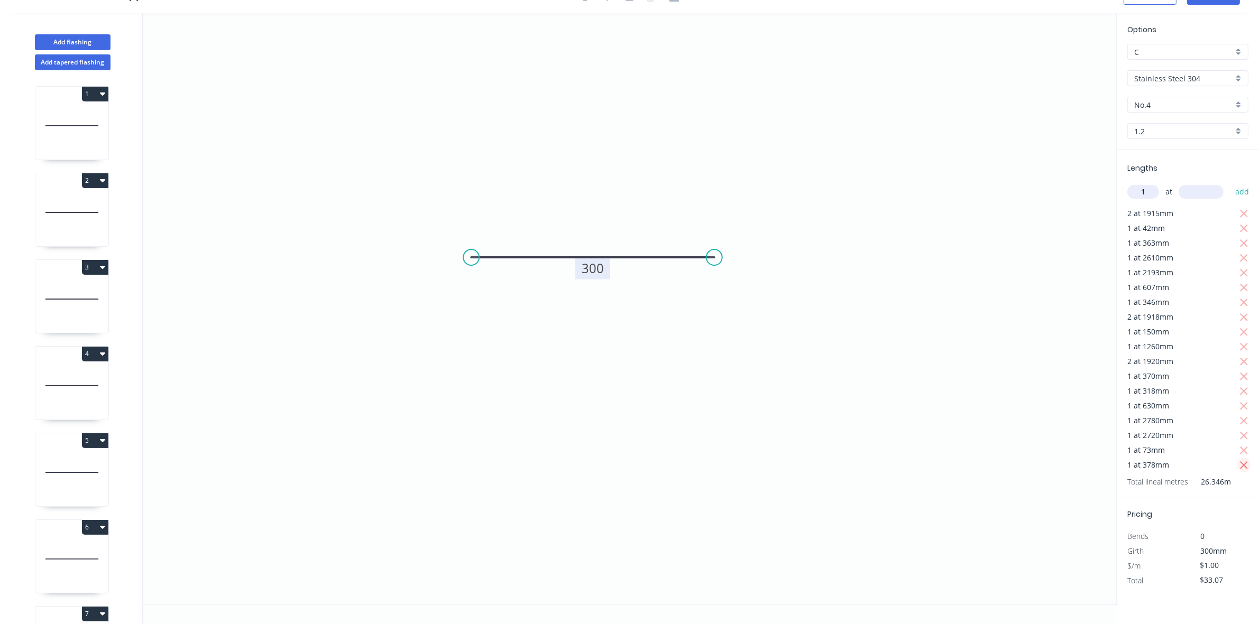
click at [1243, 463] on icon "button" at bounding box center [1244, 465] width 10 height 13
click at [1145, 188] on input "1" at bounding box center [1143, 192] width 32 height 14
click at [1242, 447] on icon "button" at bounding box center [1244, 451] width 8 height 8
click at [1142, 191] on input "text" at bounding box center [1143, 192] width 32 height 14
click at [1230, 183] on button "add" at bounding box center [1242, 192] width 25 height 18
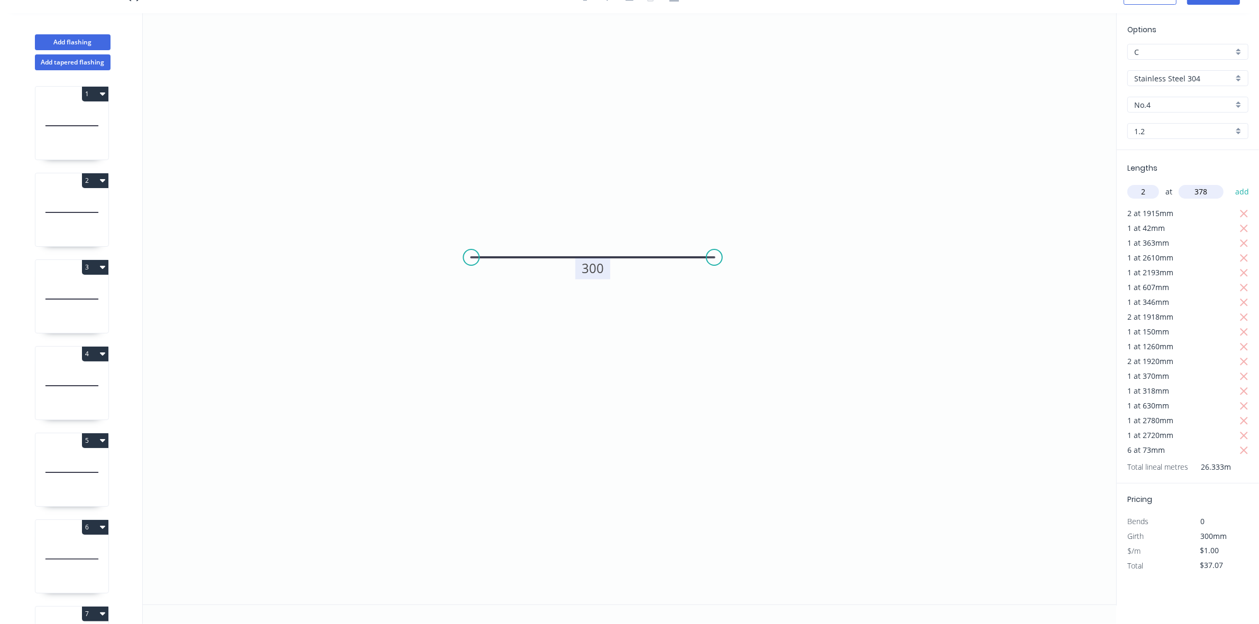
click at [1230, 183] on button "add" at bounding box center [1242, 192] width 25 height 18
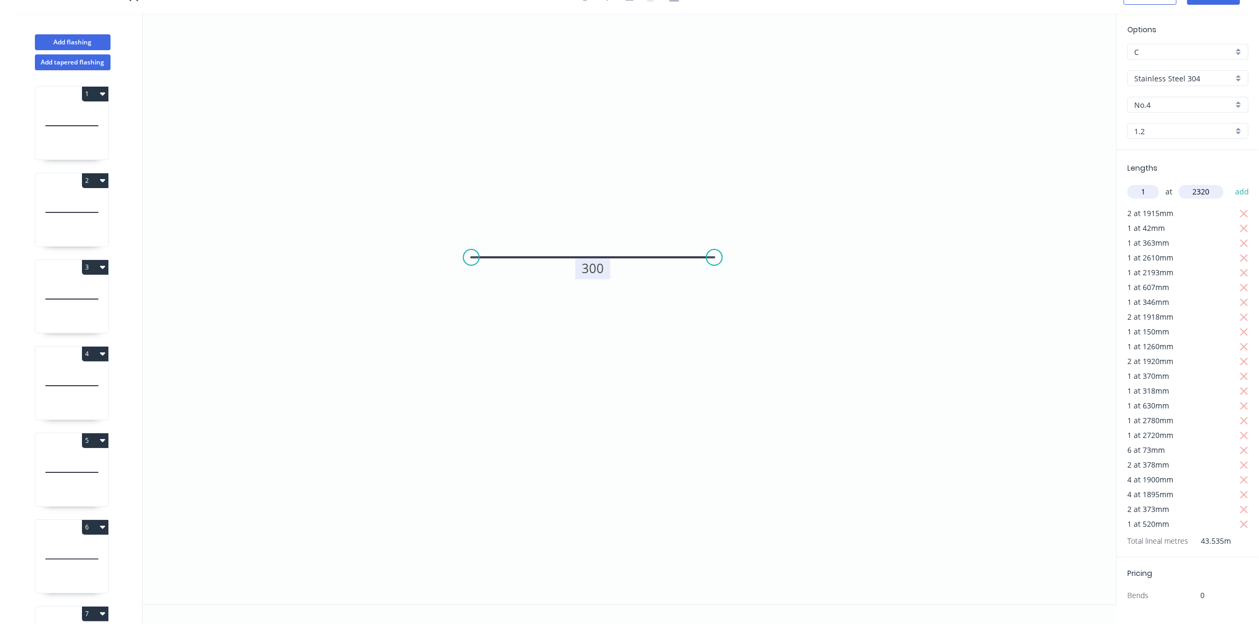
click at [1230, 183] on button "add" at bounding box center [1242, 192] width 25 height 18
click at [1239, 542] on icon "button" at bounding box center [1244, 539] width 10 height 13
click at [1144, 190] on input "text" at bounding box center [1143, 192] width 32 height 14
click at [1230, 183] on button "add" at bounding box center [1242, 192] width 25 height 18
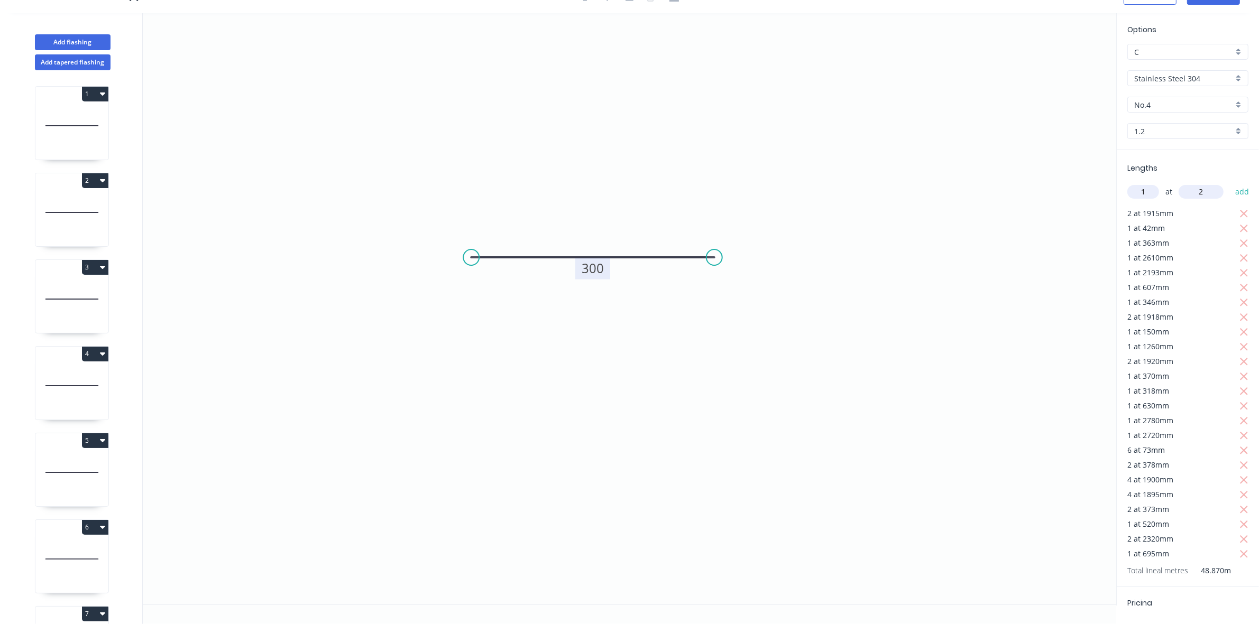
click at [1203, 193] on input "2" at bounding box center [1200, 192] width 45 height 14
click at [1145, 191] on input "1" at bounding box center [1143, 192] width 32 height 14
click at [1230, 183] on button "add" at bounding box center [1242, 192] width 25 height 18
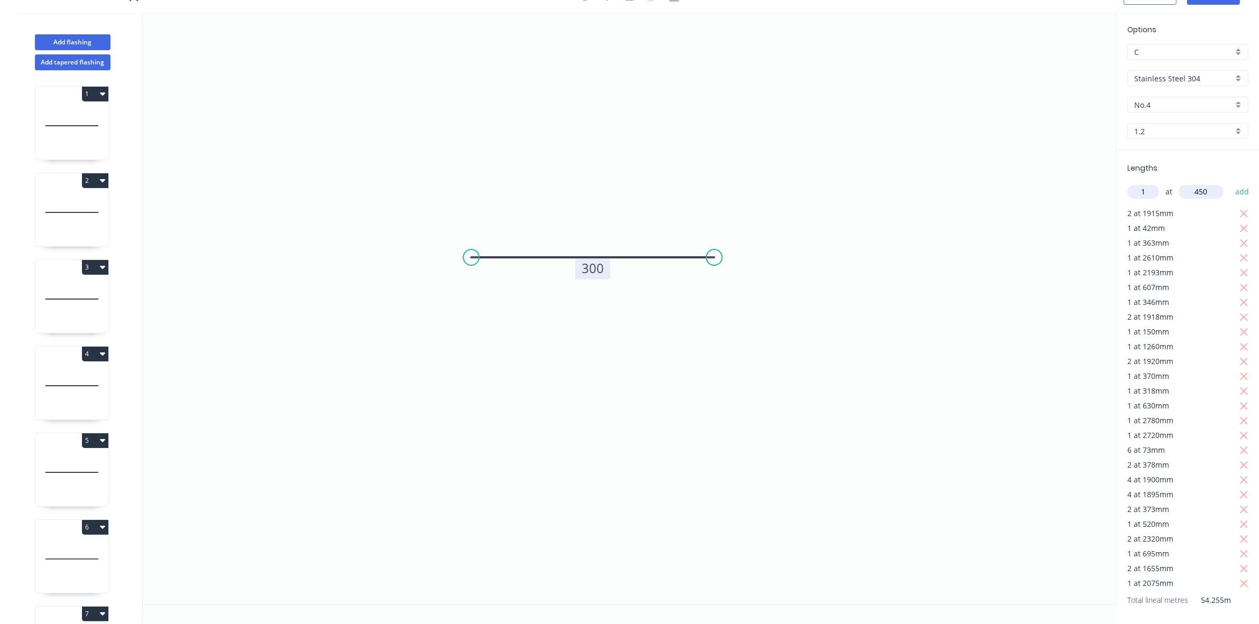
click at [1230, 183] on button "add" at bounding box center [1242, 192] width 25 height 18
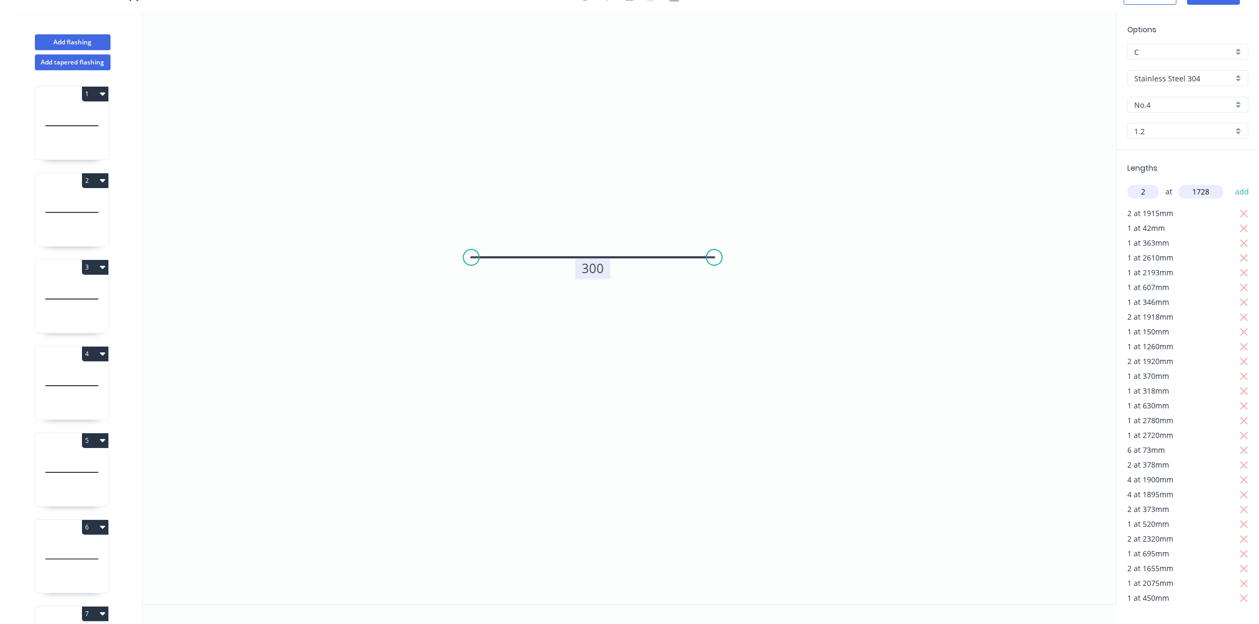
click at [1230, 183] on button "add" at bounding box center [1242, 192] width 25 height 18
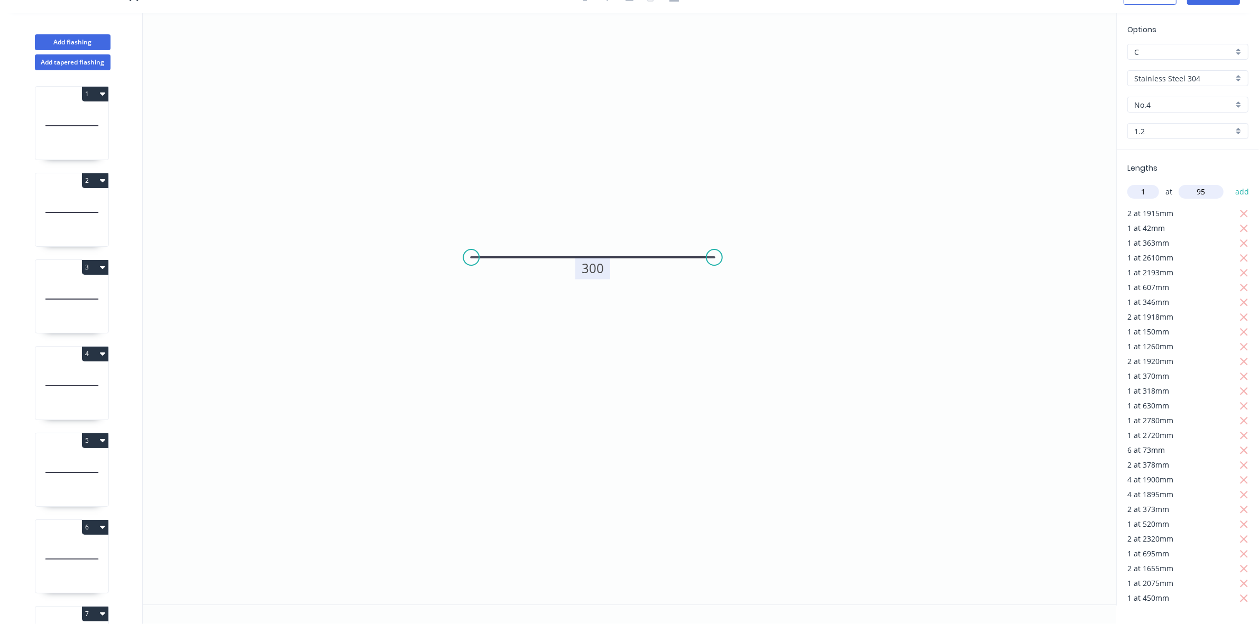
click at [1230, 183] on button "add" at bounding box center [1242, 192] width 25 height 18
click at [1145, 191] on input "1" at bounding box center [1143, 192] width 32 height 14
click at [1230, 183] on button "add" at bounding box center [1242, 192] width 25 height 18
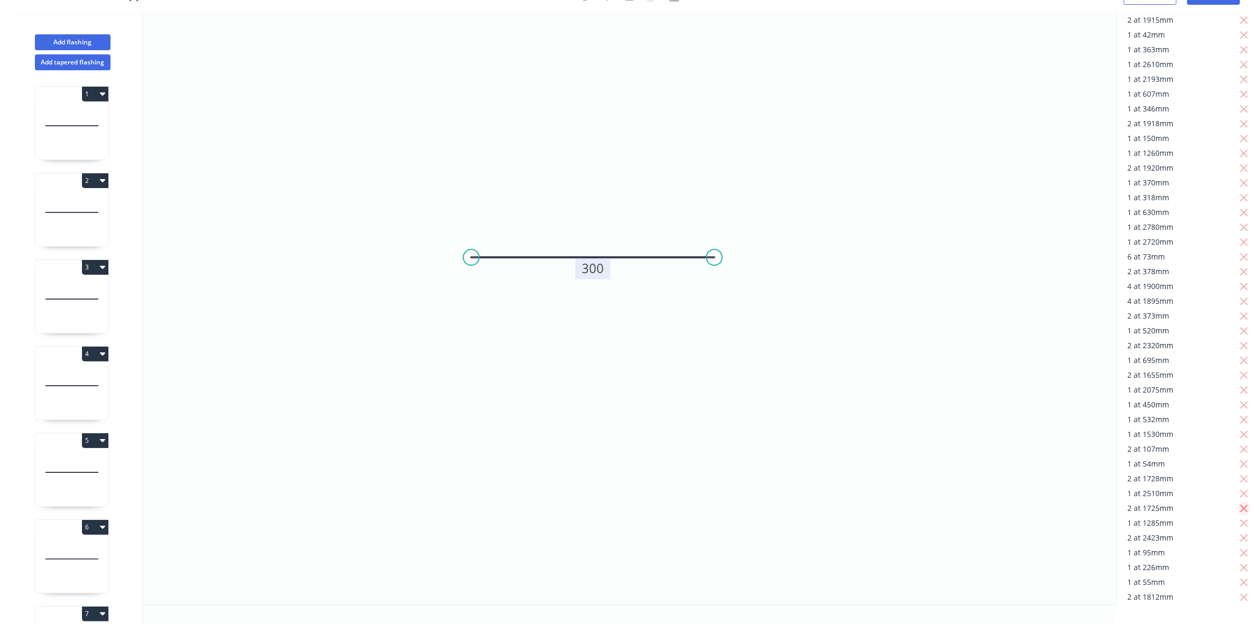
scroll to position [318, 0]
click at [1240, 479] on icon "button" at bounding box center [1244, 483] width 8 height 8
click at [1146, 185] on input "text" at bounding box center [1143, 192] width 32 height 14
click at [1230, 183] on button "add" at bounding box center [1242, 192] width 25 height 18
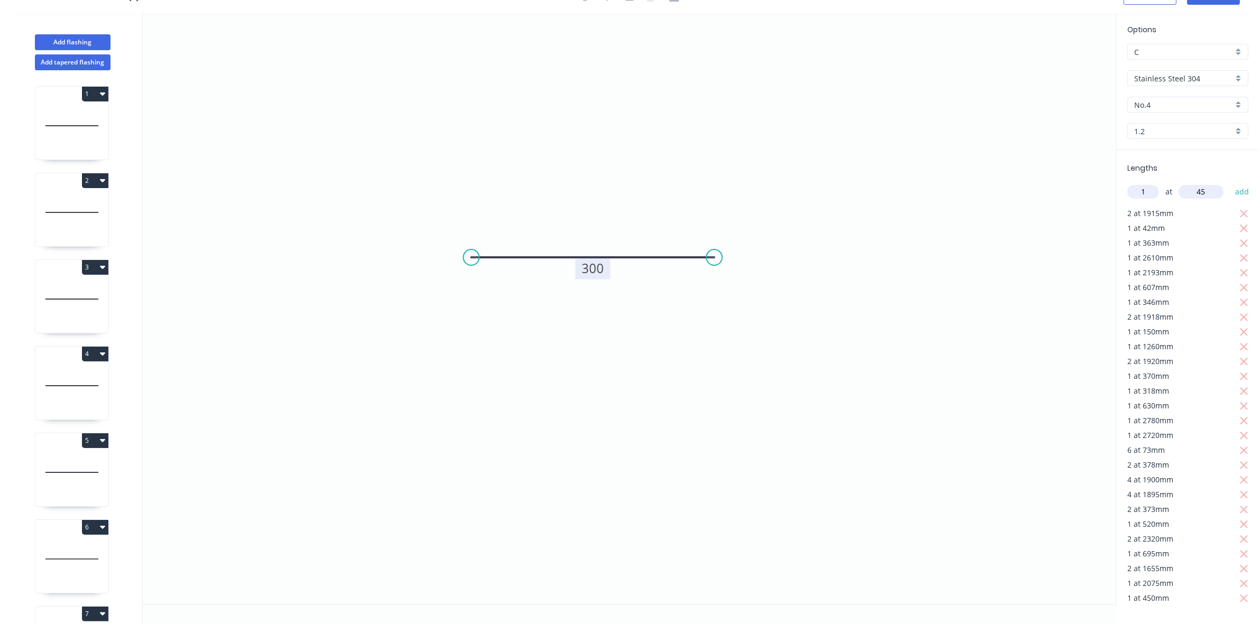
click at [1230, 183] on button "add" at bounding box center [1242, 192] width 25 height 18
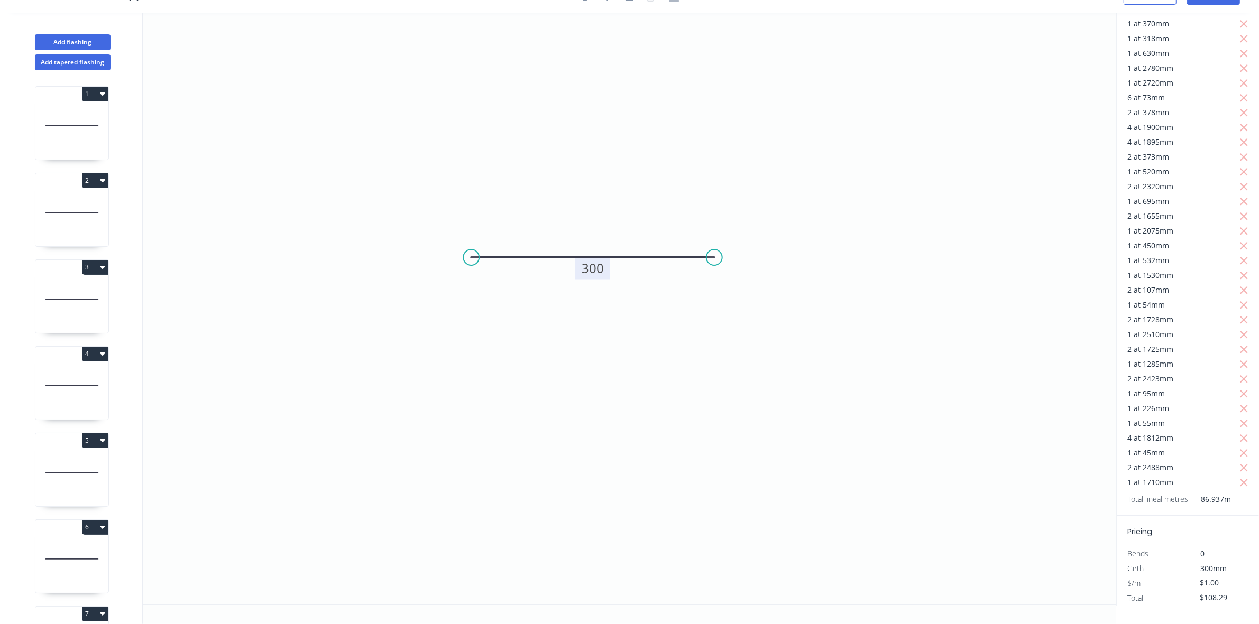
scroll to position [363, 0]
click at [1206, 591] on input "$108.29" at bounding box center [1218, 598] width 36 height 15
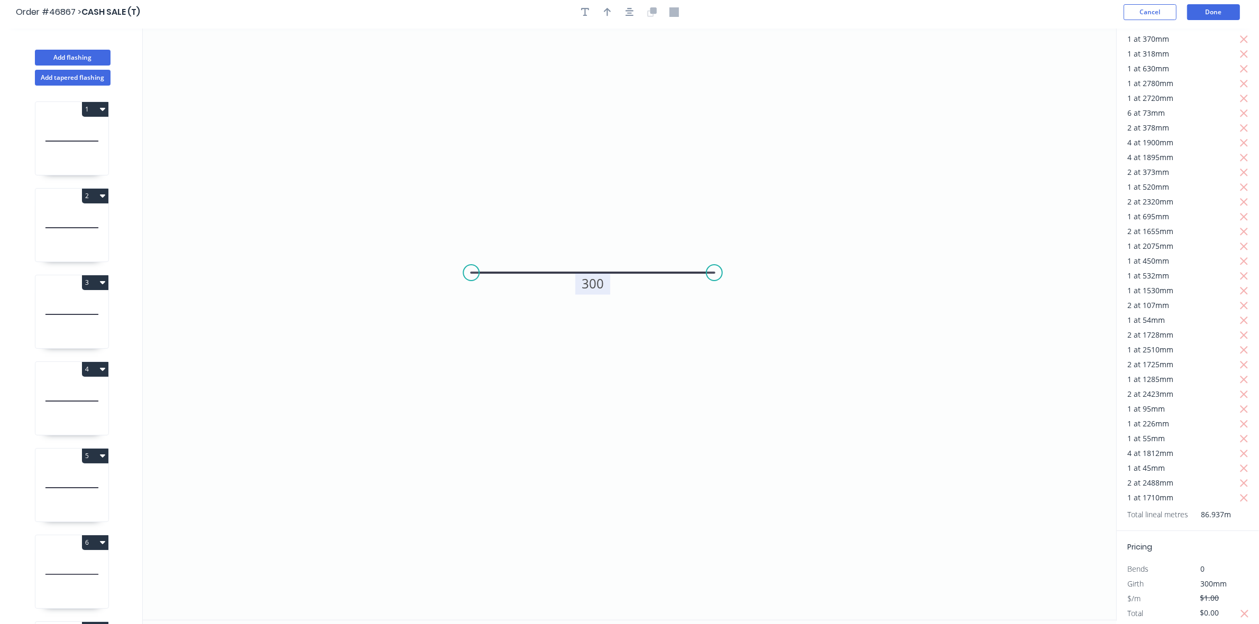
scroll to position [0, 0]
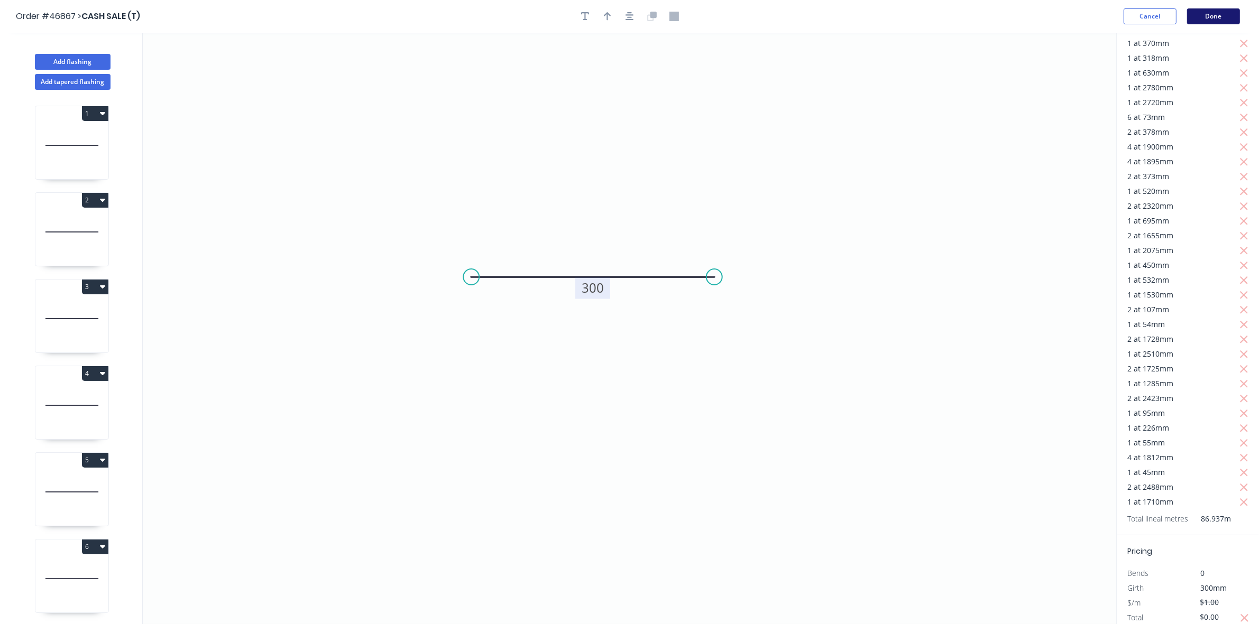
click at [1227, 14] on button "Done" at bounding box center [1213, 16] width 53 height 16
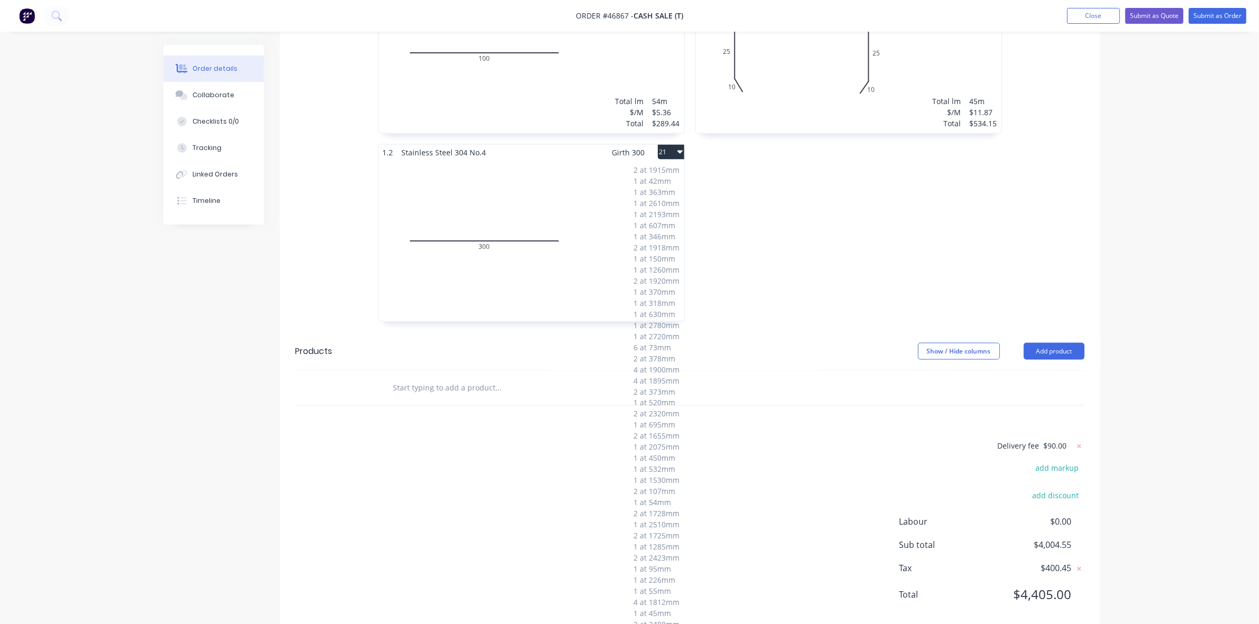
scroll to position [2140, 0]
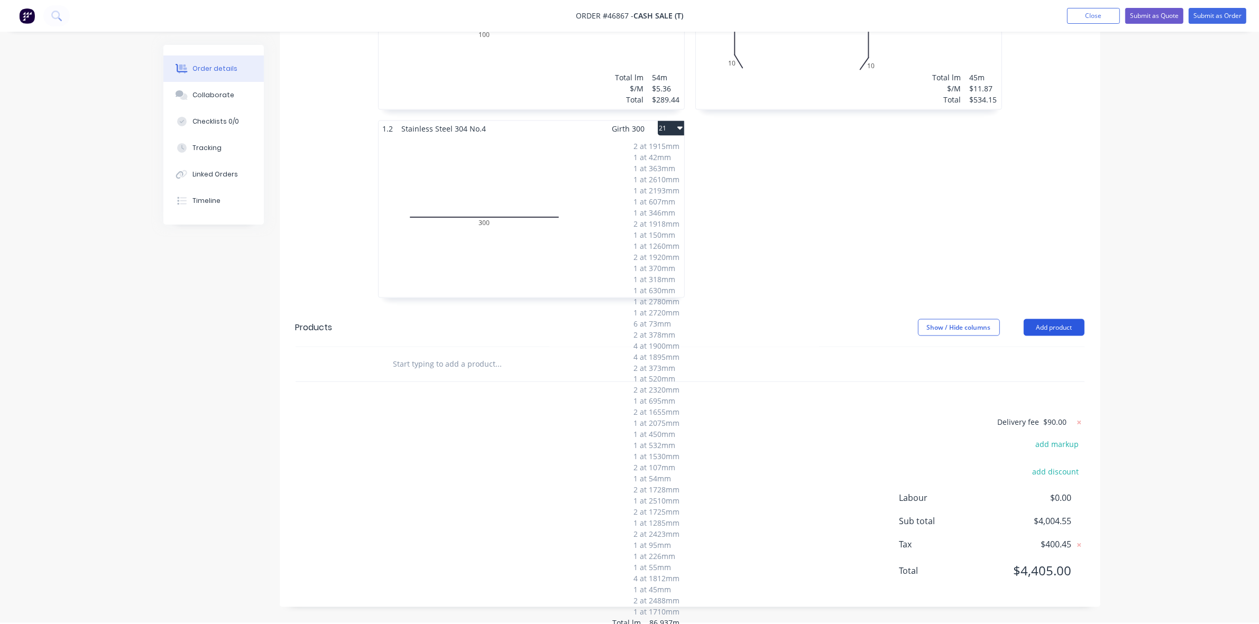
click at [1058, 319] on button "Add product" at bounding box center [1054, 327] width 61 height 17
click at [1050, 347] on div "Product catalogue" at bounding box center [1033, 354] width 81 height 15
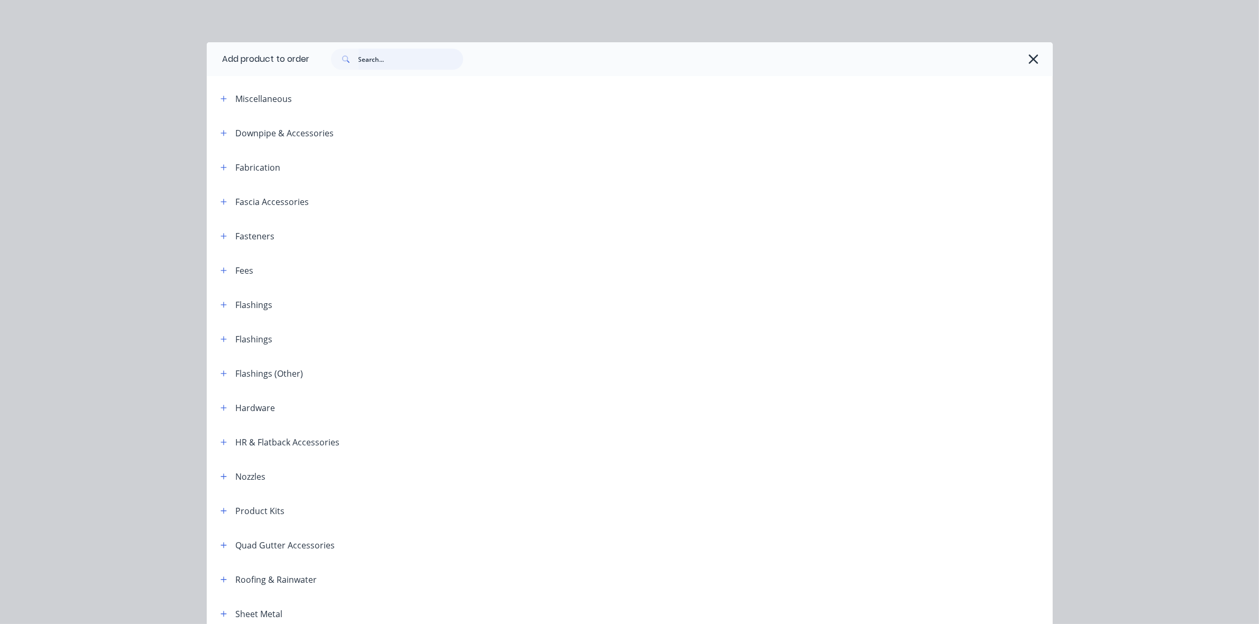
click at [373, 67] on input "text" at bounding box center [410, 59] width 105 height 21
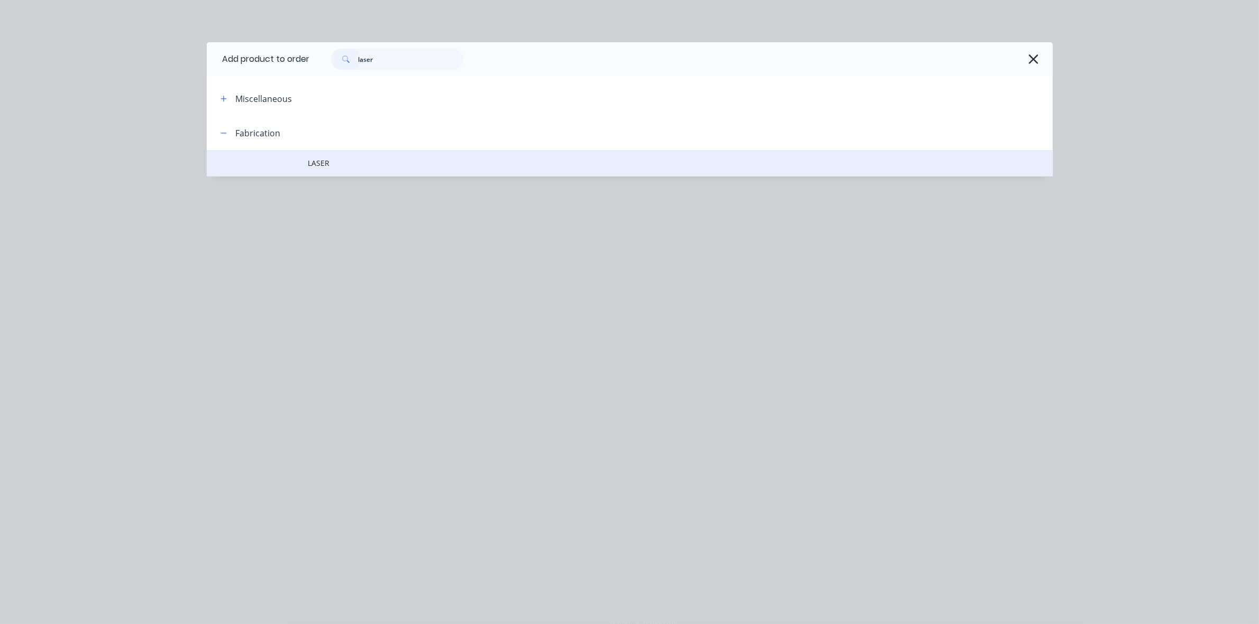
click at [345, 164] on span "LASER" at bounding box center [605, 163] width 595 height 11
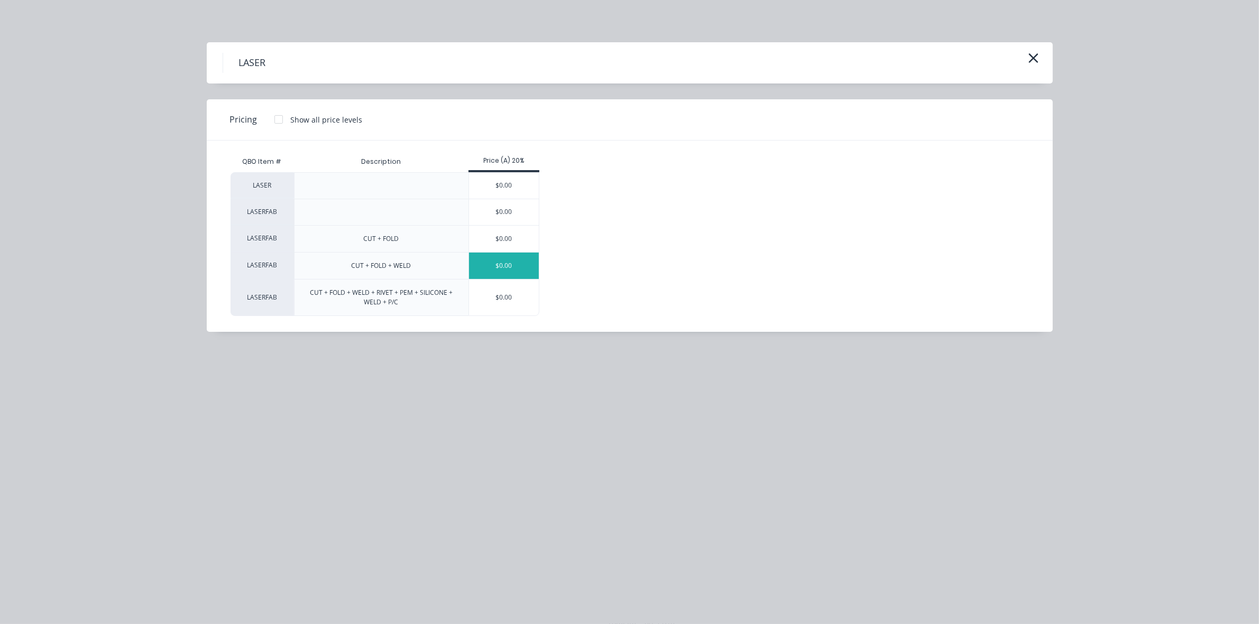
click at [492, 266] on div "$0.00" at bounding box center [504, 266] width 70 height 26
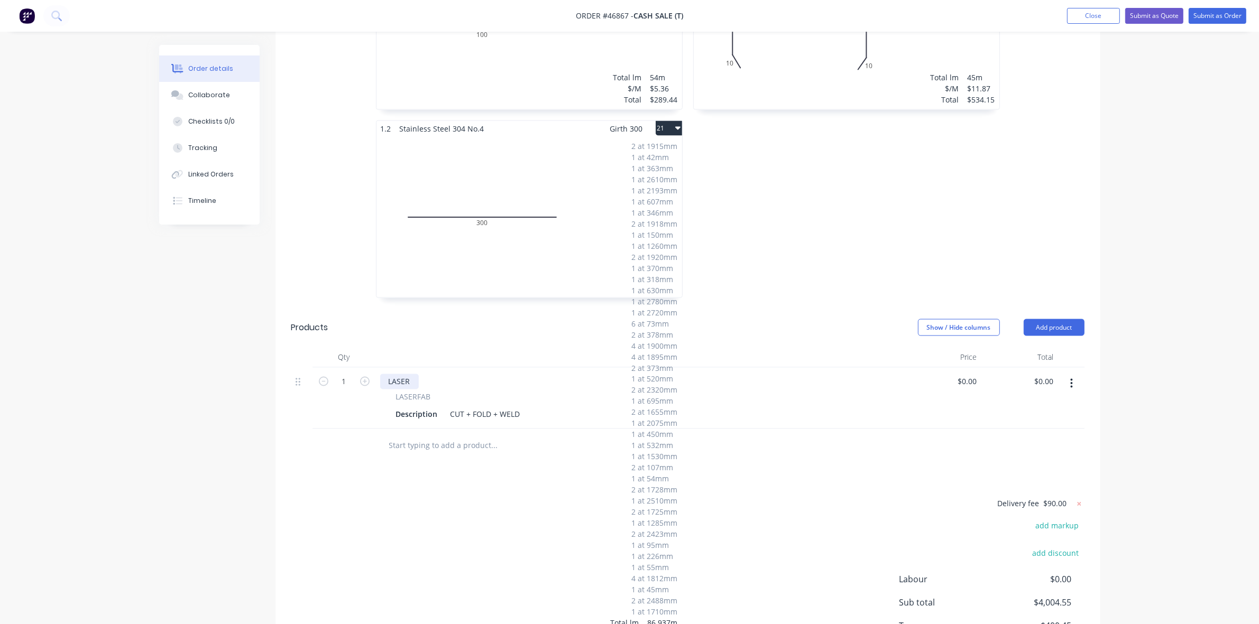
click at [412, 374] on div "LASER" at bounding box center [399, 381] width 39 height 15
click at [418, 407] on div "Description" at bounding box center [417, 414] width 50 height 15
click at [974, 374] on input "0" at bounding box center [969, 381] width 24 height 15
click at [974, 374] on input "0" at bounding box center [975, 381] width 12 height 15
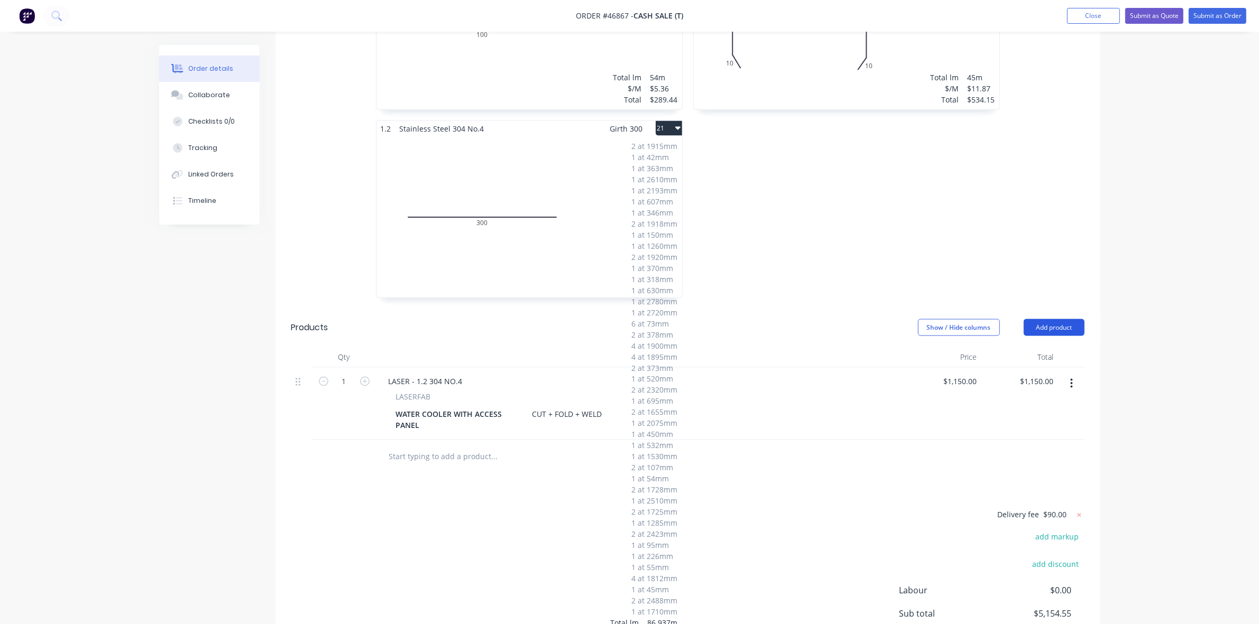
click at [1047, 319] on button "Add product" at bounding box center [1054, 327] width 61 height 17
click at [1036, 347] on div "Product catalogue" at bounding box center [1033, 354] width 81 height 15
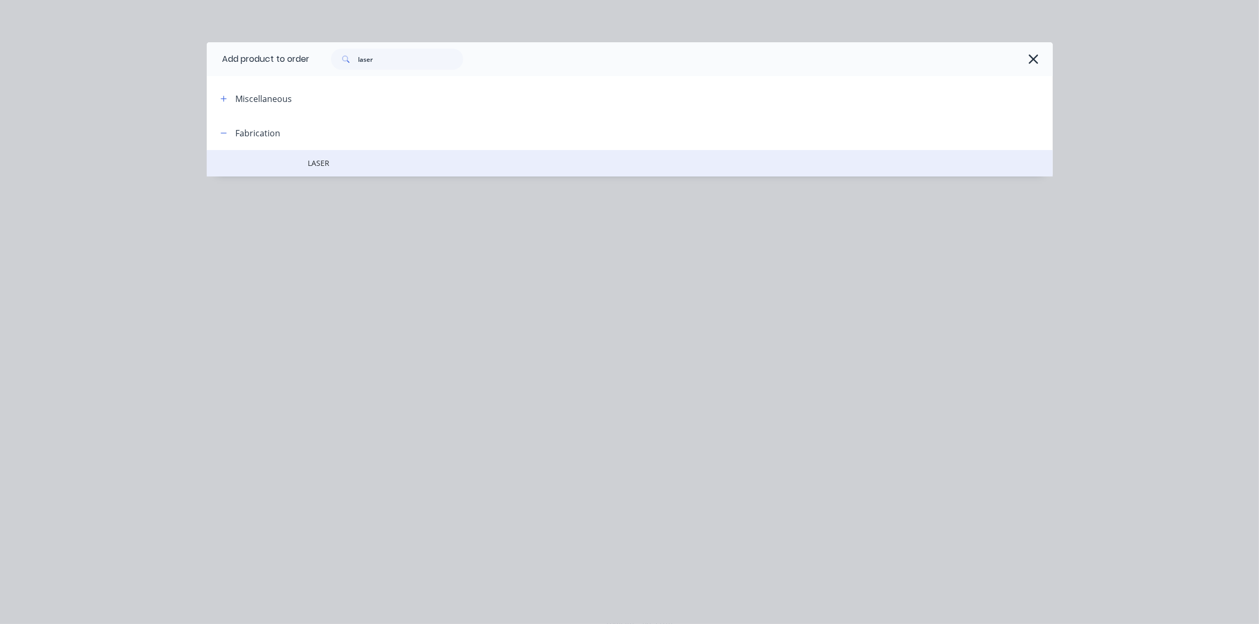
click at [343, 152] on td "LASER" at bounding box center [680, 163] width 744 height 26
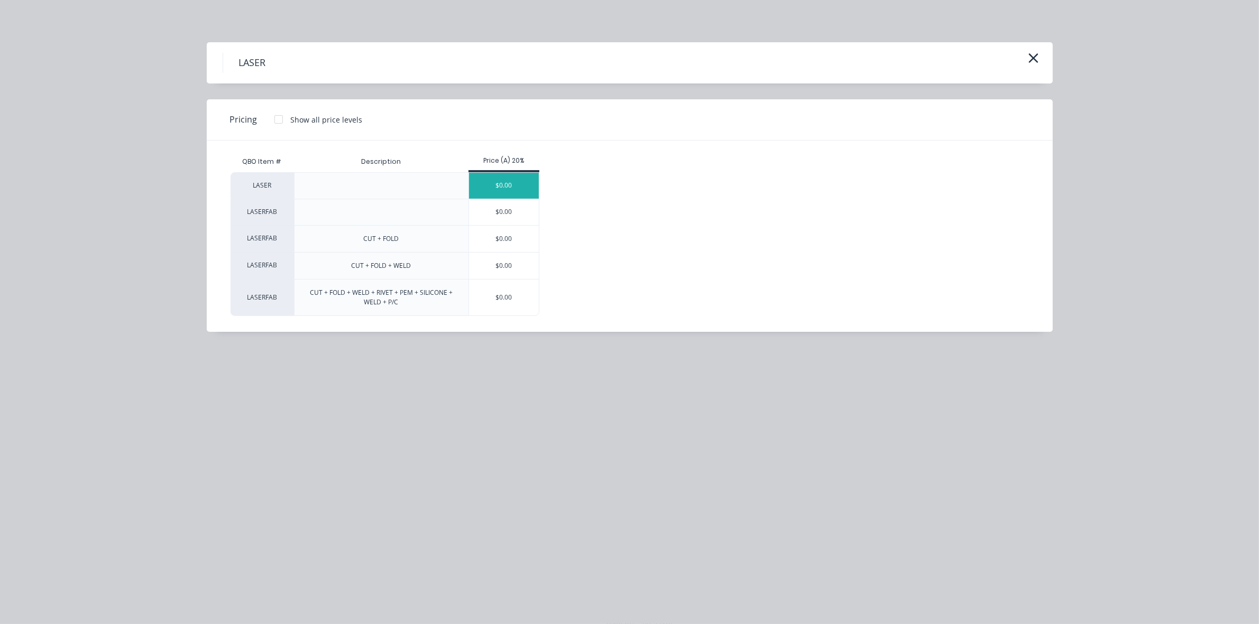
click at [500, 193] on div "$0.00" at bounding box center [504, 186] width 70 height 26
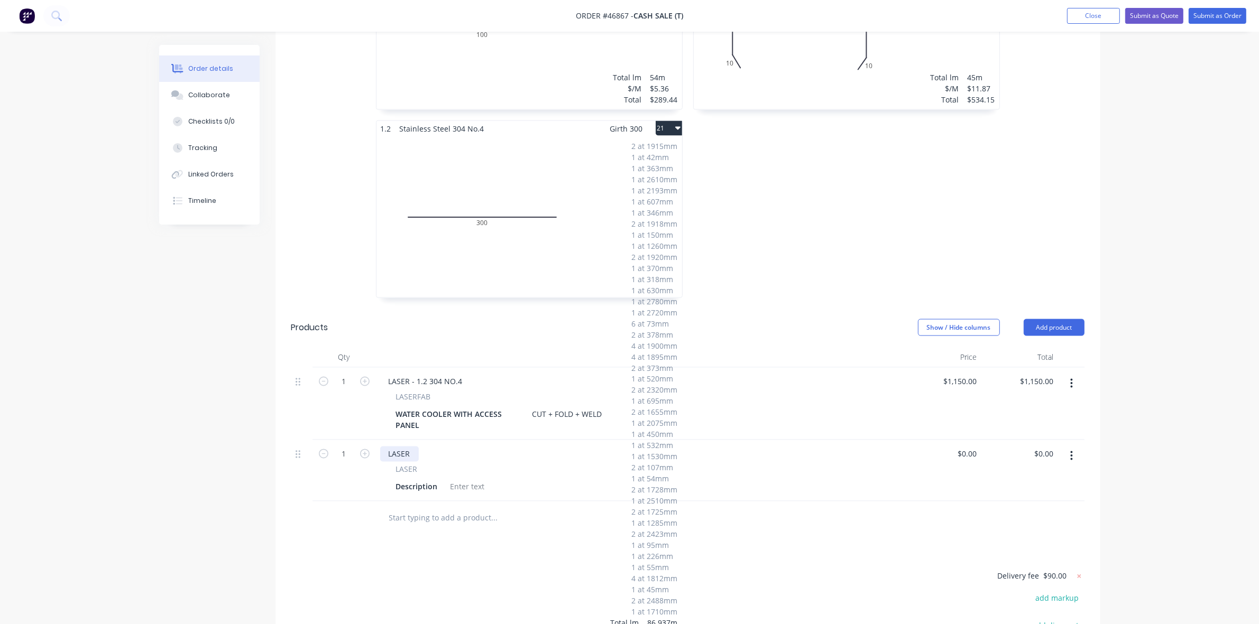
click at [408, 447] on div "LASER" at bounding box center [399, 454] width 39 height 15
click at [413, 480] on div "Description" at bounding box center [417, 487] width 50 height 15
click at [1073, 374] on button "button" at bounding box center [1071, 383] width 25 height 19
click at [1036, 425] on div "Duplicate" at bounding box center [1033, 432] width 81 height 15
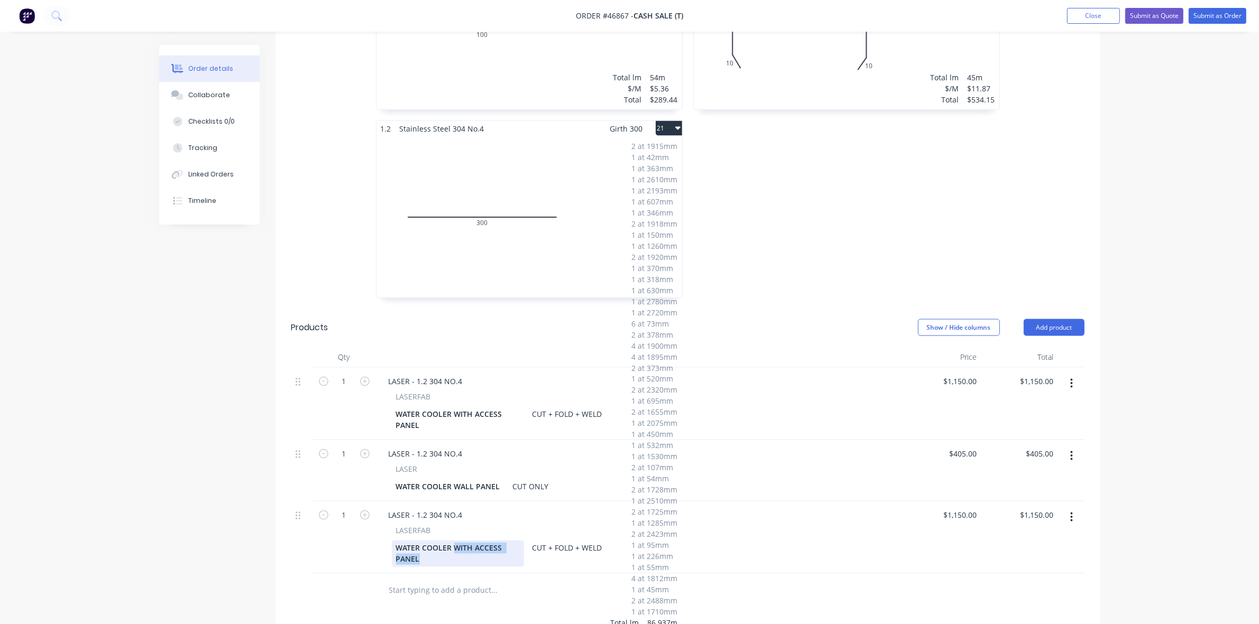
drag, startPoint x: 428, startPoint y: 534, endPoint x: 454, endPoint y: 524, distance: 27.5
click at [454, 541] on div "WATER COOLER WITH ACCESS PANEL" at bounding box center [458, 554] width 132 height 26
click at [503, 541] on div "WATER COOLER SAFETY TRAY TAPERED ; LIPS TO 3 SIDES ONLY WELD CORNERS" at bounding box center [454, 565] width 125 height 49
click at [947, 502] on div "1150 1150" at bounding box center [943, 555] width 77 height 106
click at [565, 210] on div "2 at 1915mm 1 at 42mm 1 at 363mm 1 at 2610mm 1 at 2193mm 1 at 607mm 1 at 346mm …" at bounding box center [529, 216] width 306 height 161
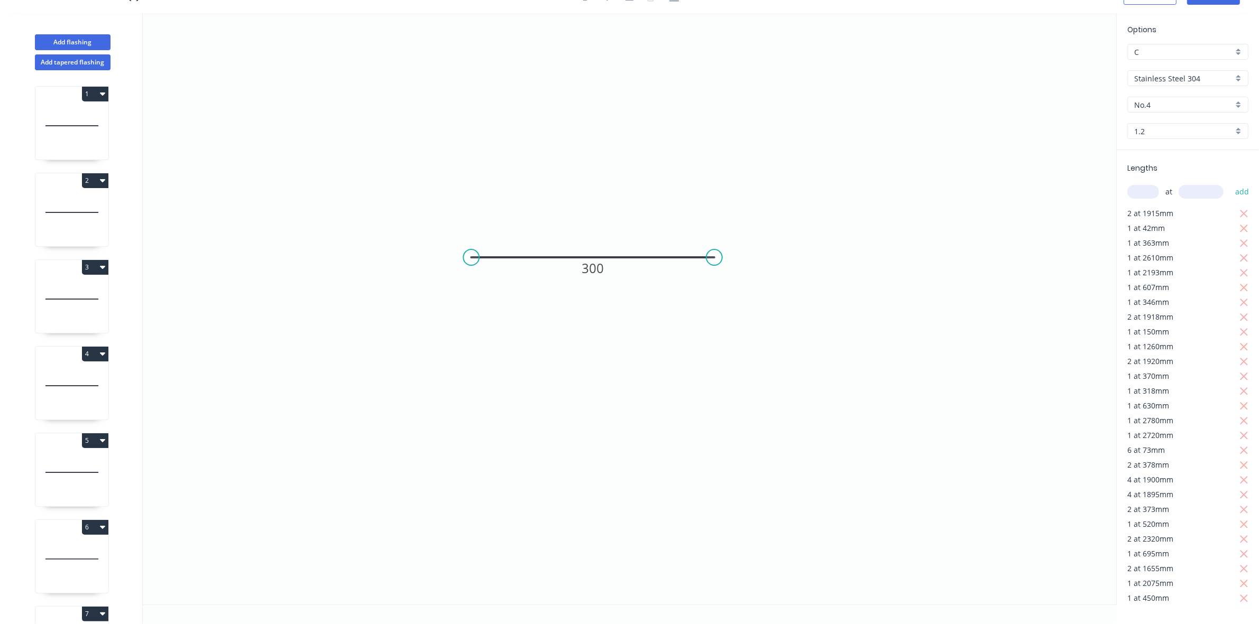
scroll to position [363, 0]
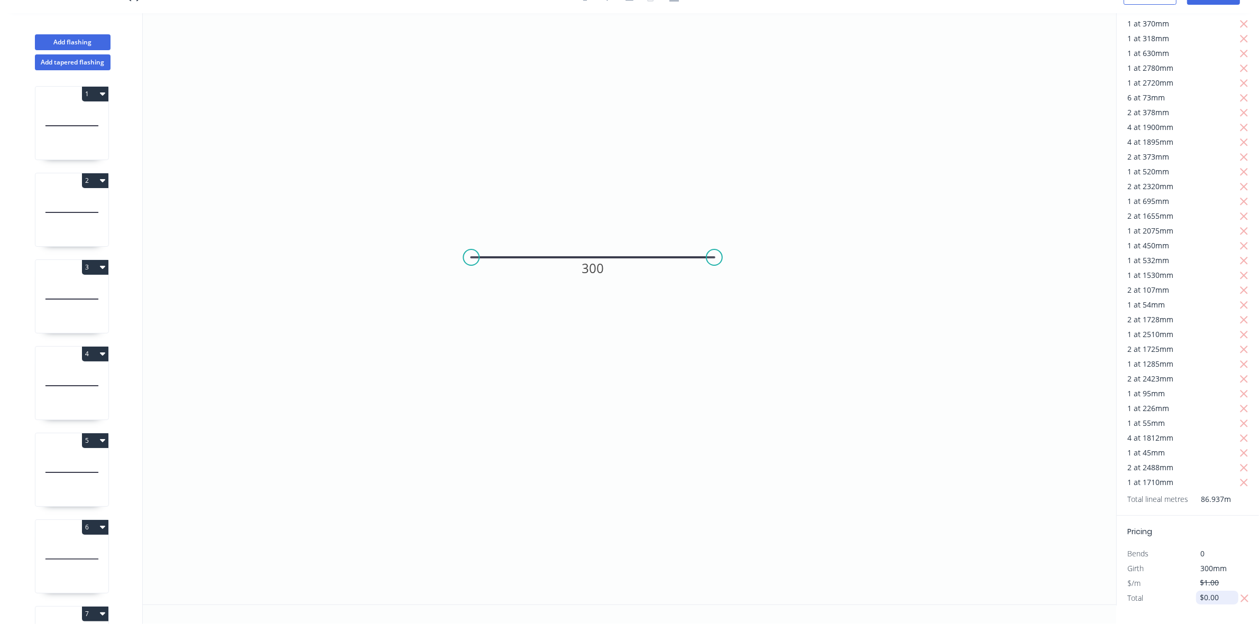
click at [1210, 591] on input "$0.00" at bounding box center [1218, 598] width 36 height 15
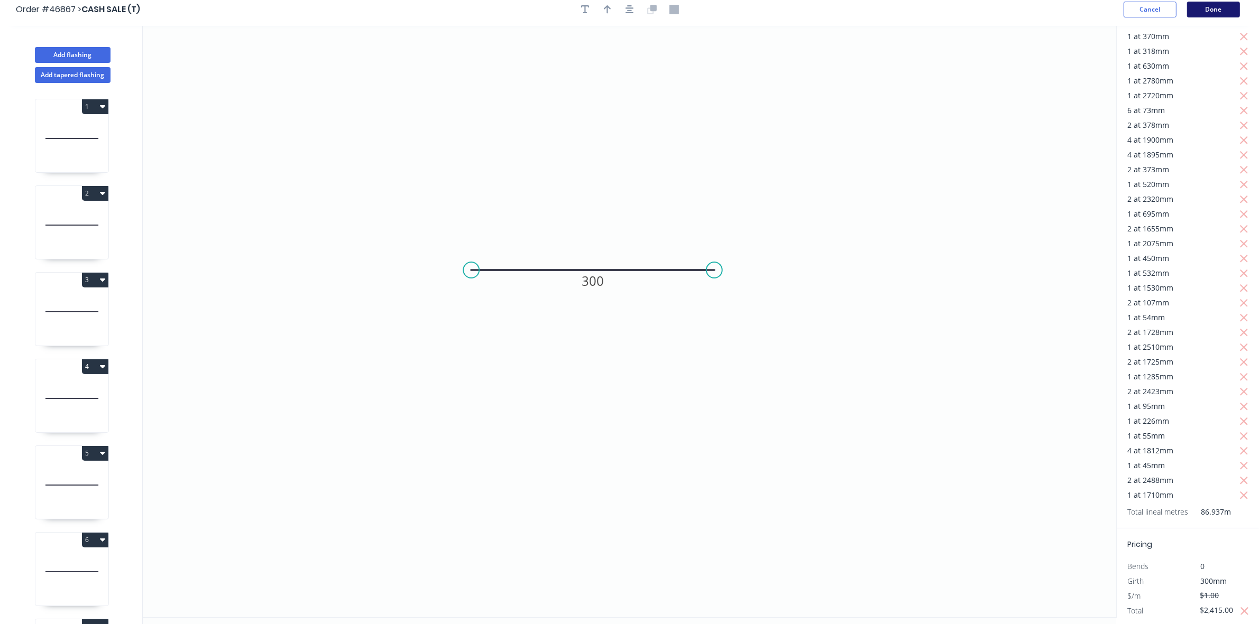
scroll to position [0, 0]
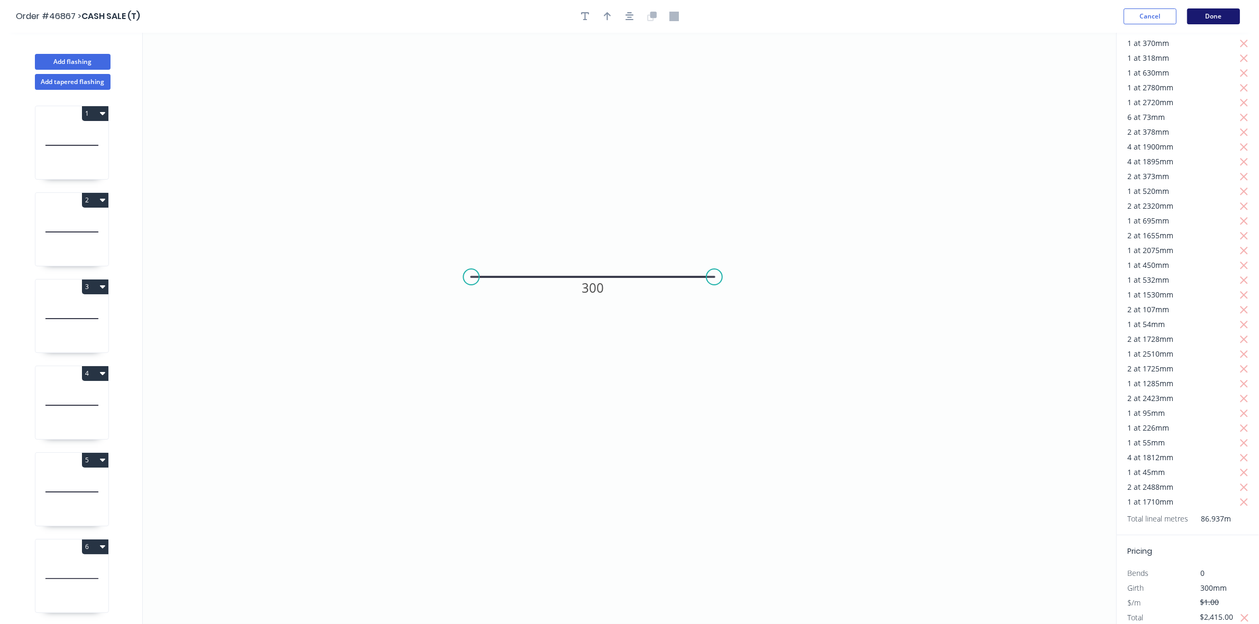
click at [1217, 11] on button "Done" at bounding box center [1213, 16] width 53 height 16
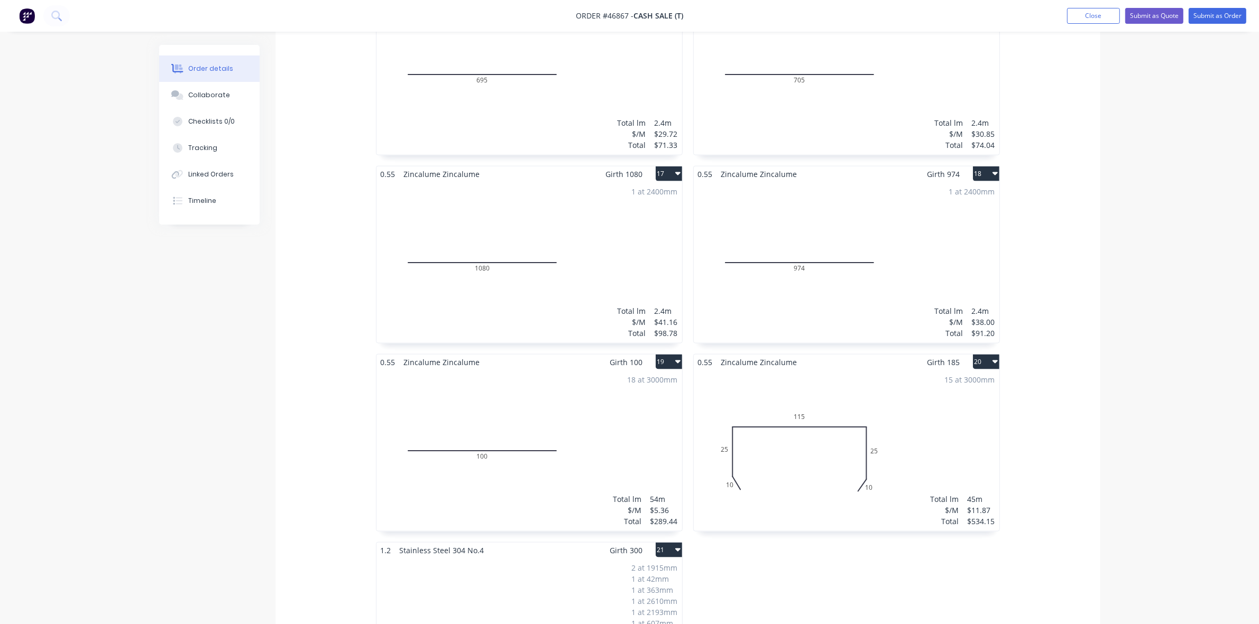
scroll to position [2181, 0]
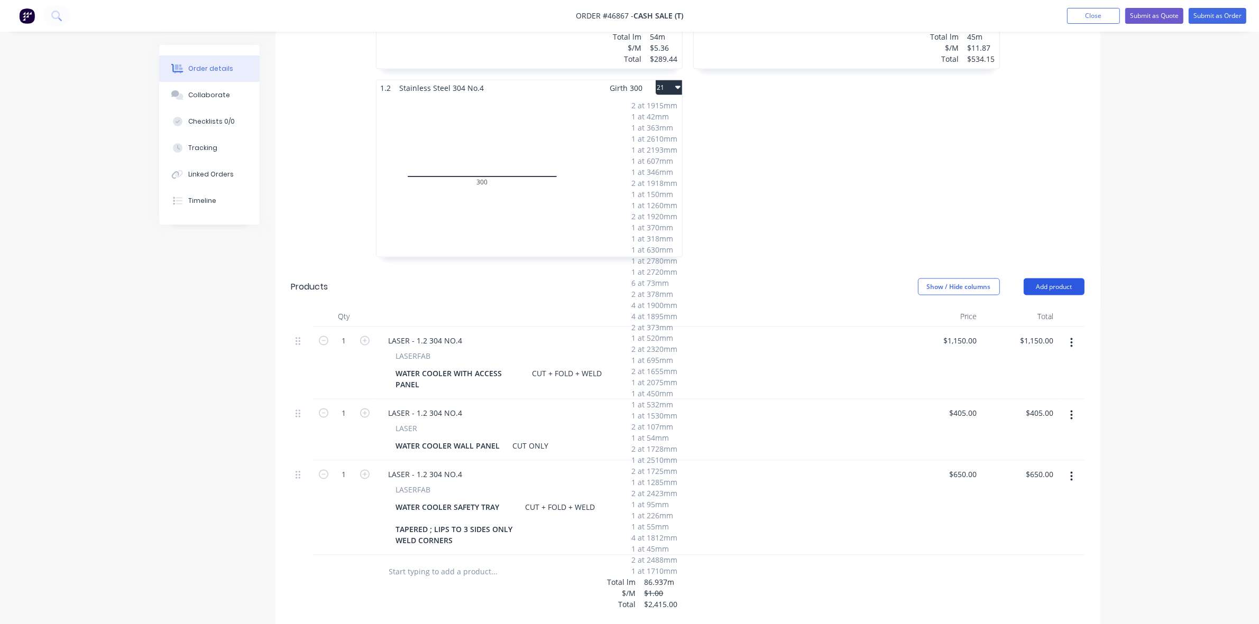
click at [1061, 279] on button "Add product" at bounding box center [1054, 287] width 61 height 17
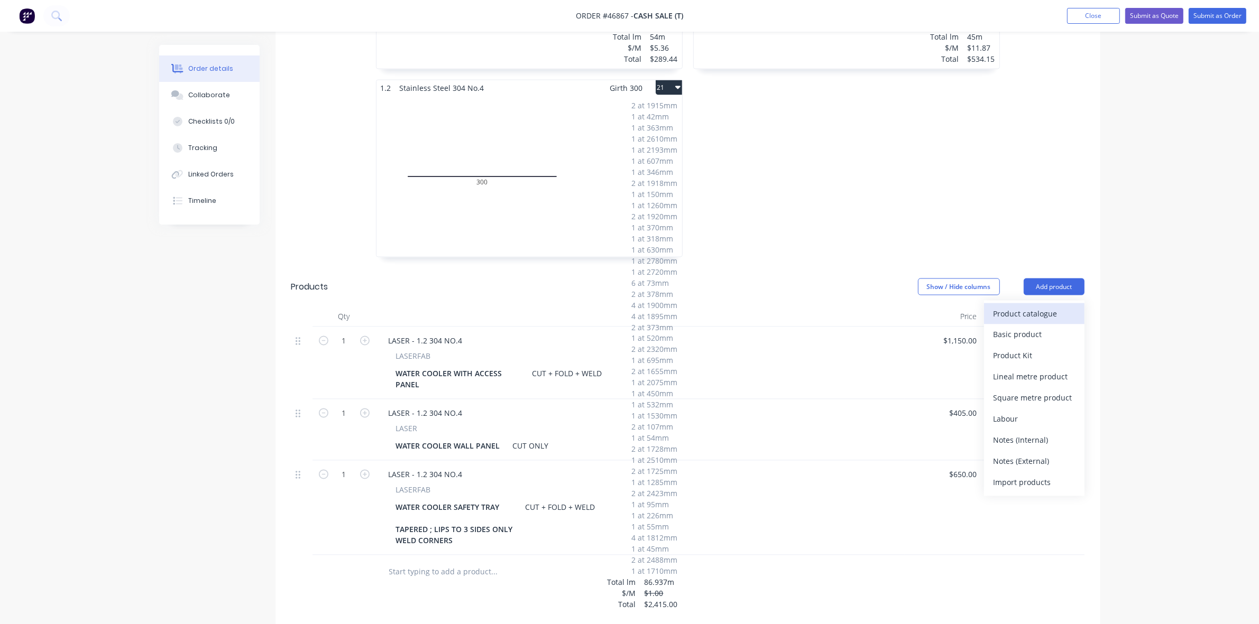
click at [1047, 306] on div "Product catalogue" at bounding box center [1033, 313] width 81 height 15
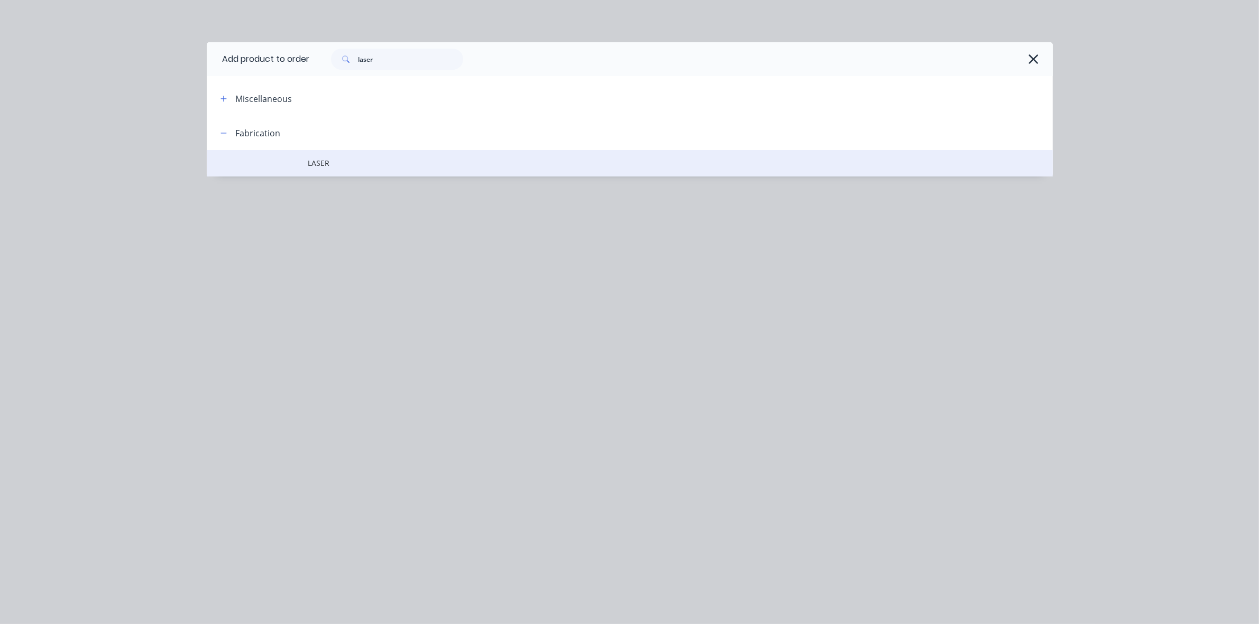
click at [350, 170] on td "LASER" at bounding box center [680, 163] width 744 height 26
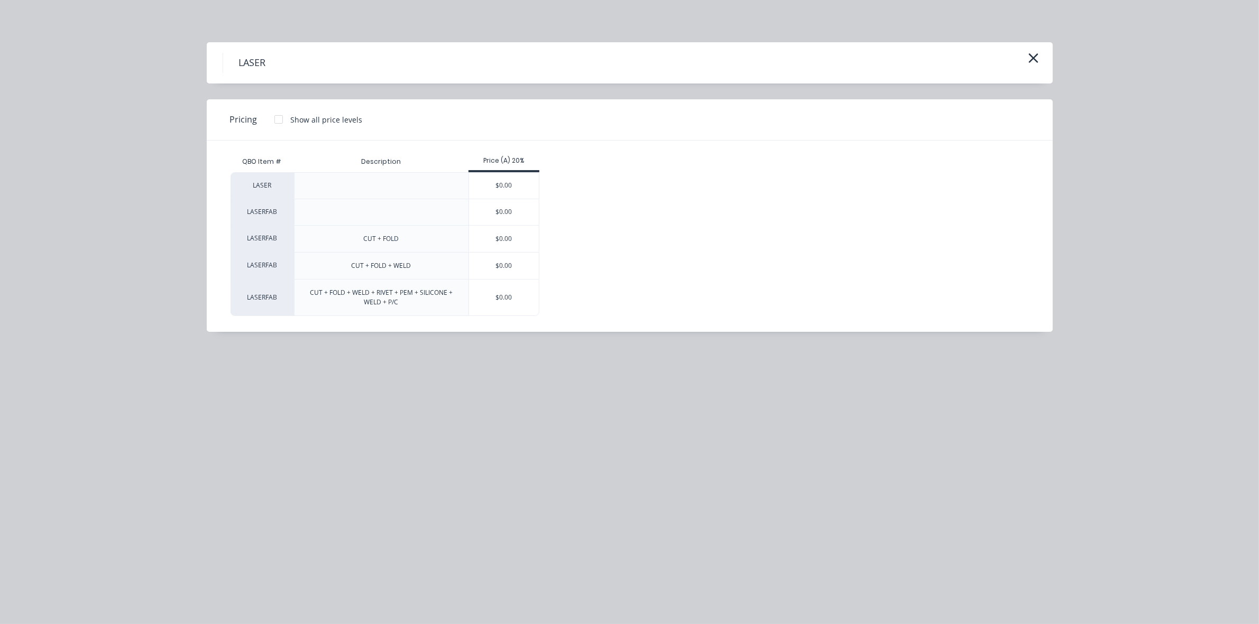
click at [479, 183] on div "$0.00" at bounding box center [504, 186] width 70 height 26
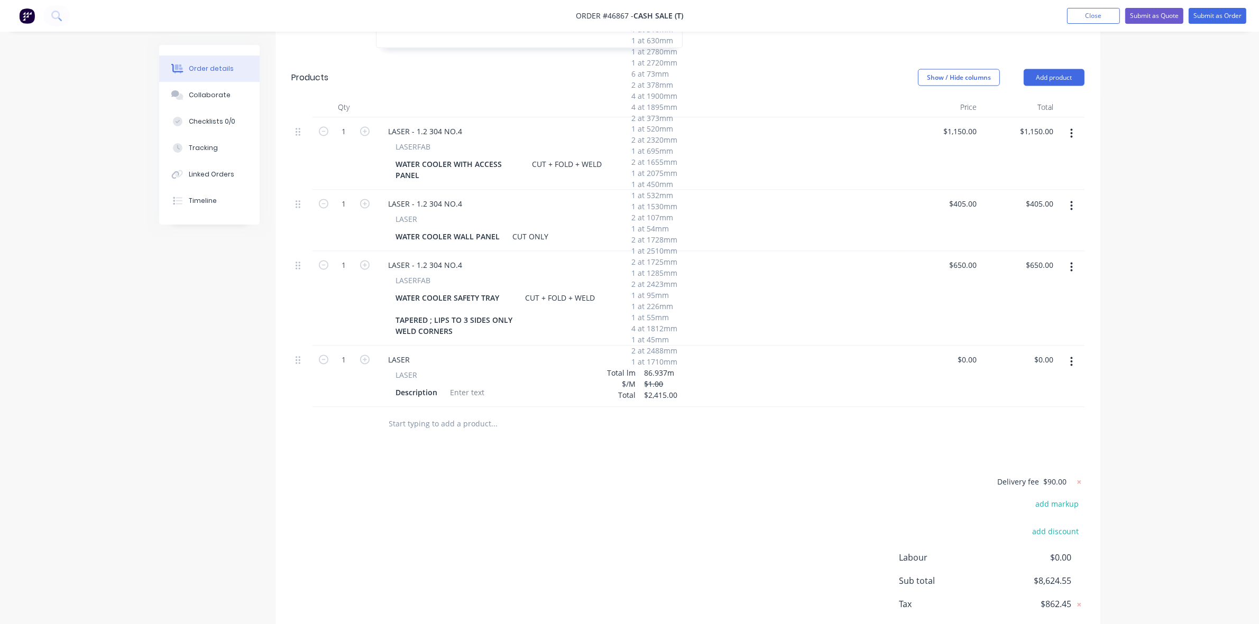
scroll to position [2435, 0]
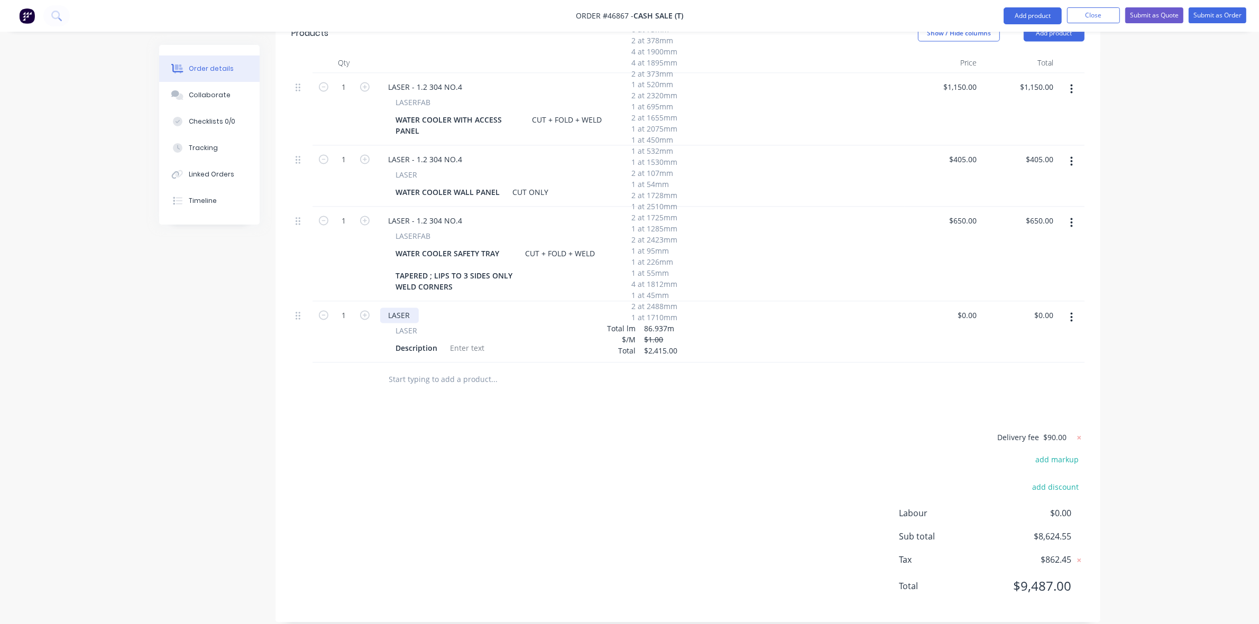
click at [411, 308] on div "LASER" at bounding box center [399, 315] width 39 height 15
click at [423, 341] on div "Description" at bounding box center [417, 348] width 50 height 15
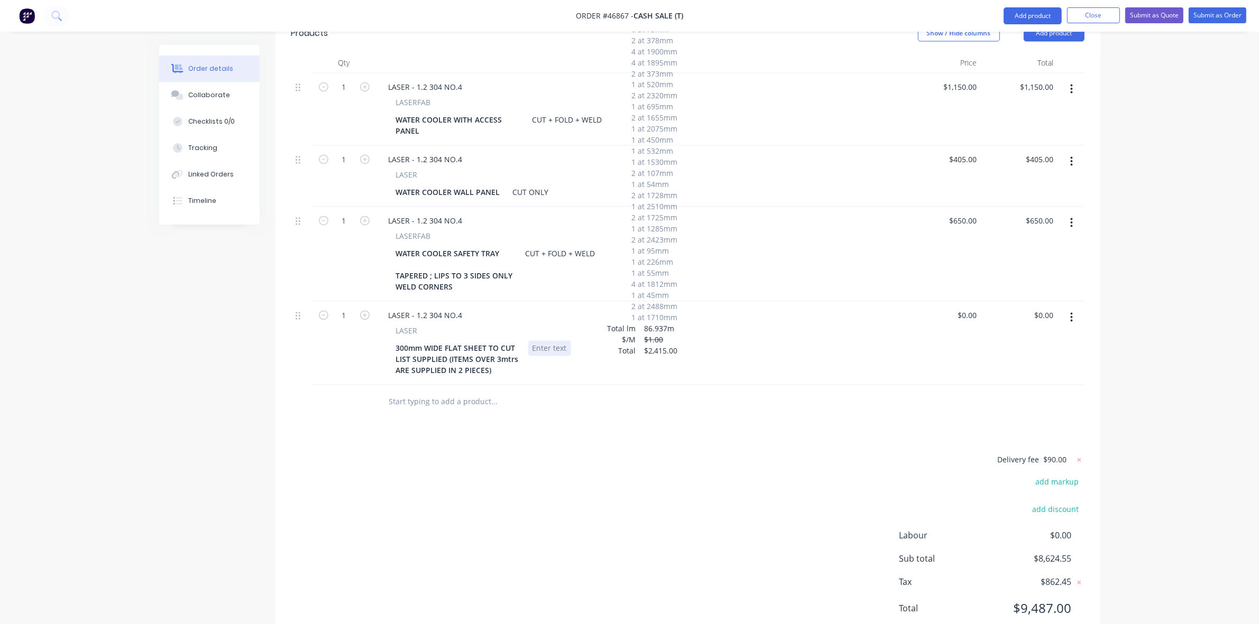
click at [551, 341] on div at bounding box center [549, 348] width 43 height 15
click at [967, 308] on div "0 $0.00" at bounding box center [967, 315] width 29 height 15
click at [967, 308] on div "0 0" at bounding box center [973, 315] width 16 height 15
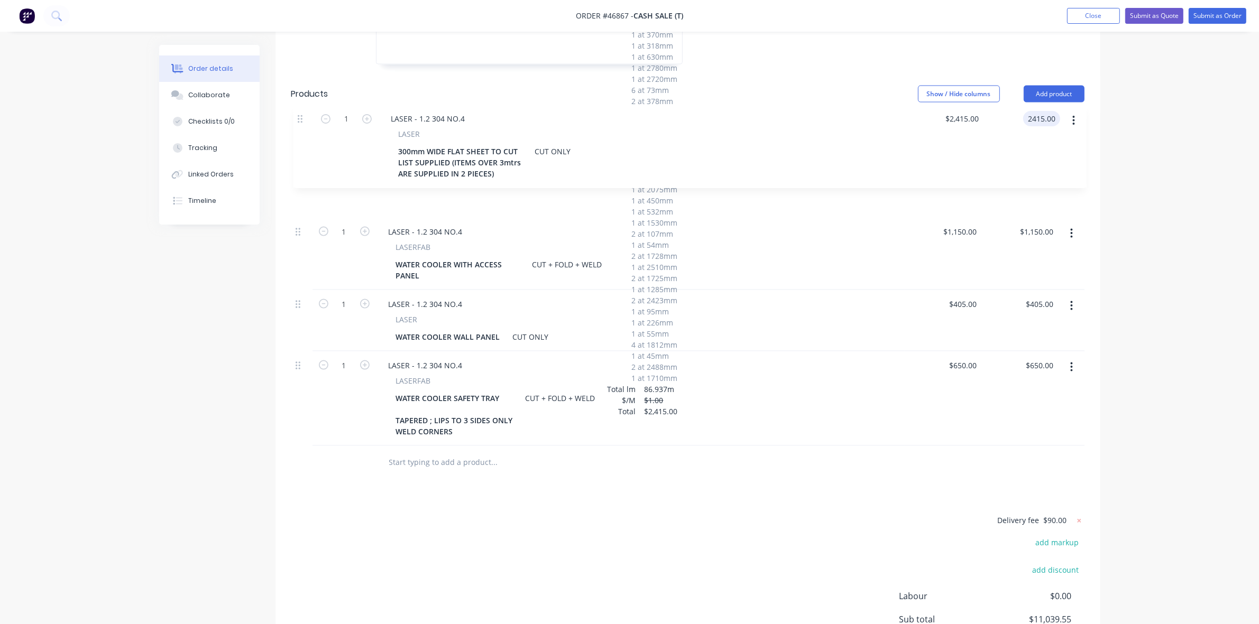
scroll to position [2372, 0]
drag, startPoint x: 295, startPoint y: 305, endPoint x: 300, endPoint y: 133, distance: 171.4
click at [300, 136] on div "1 LASER - 1.2 304 NO.4 LASERFAB WATER COOLER WITH ACCESS PANEL CUT + FOLD + WEL…" at bounding box center [687, 292] width 793 height 312
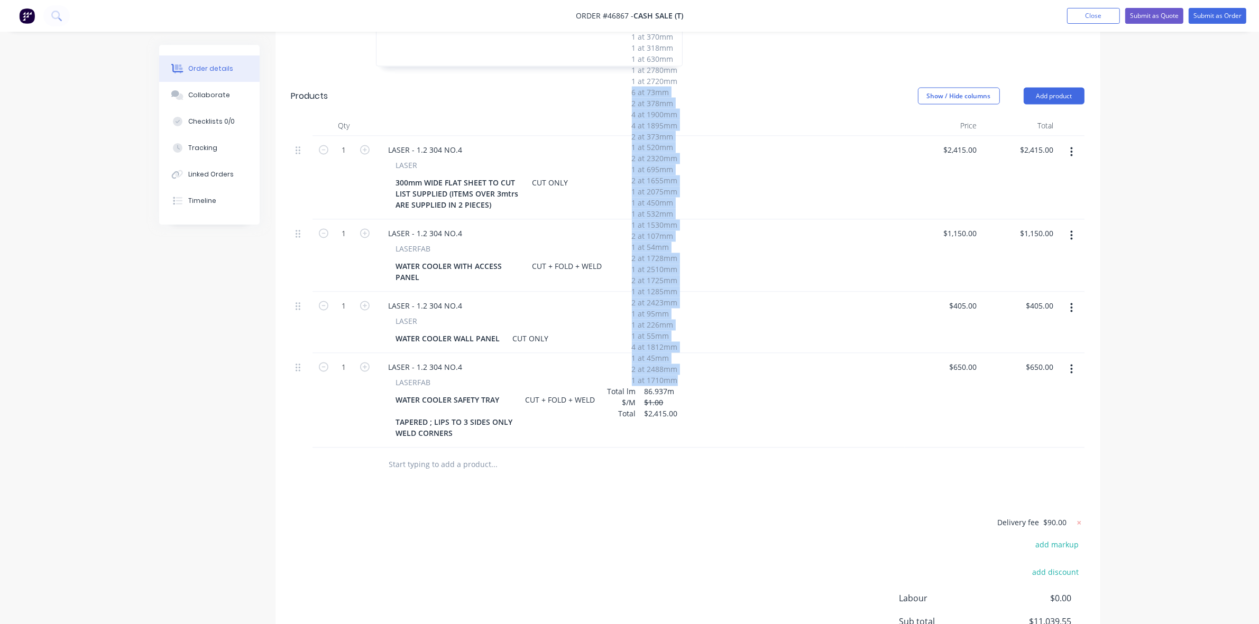
drag, startPoint x: 677, startPoint y: 353, endPoint x: 632, endPoint y: 65, distance: 291.7
click at [632, 65] on div "2 at 1915mm 1 at 42mm 1 at 363mm 1 at 2610mm 1 at 2193mm 1 at 607mm 1 at 346mm …" at bounding box center [655, 147] width 46 height 477
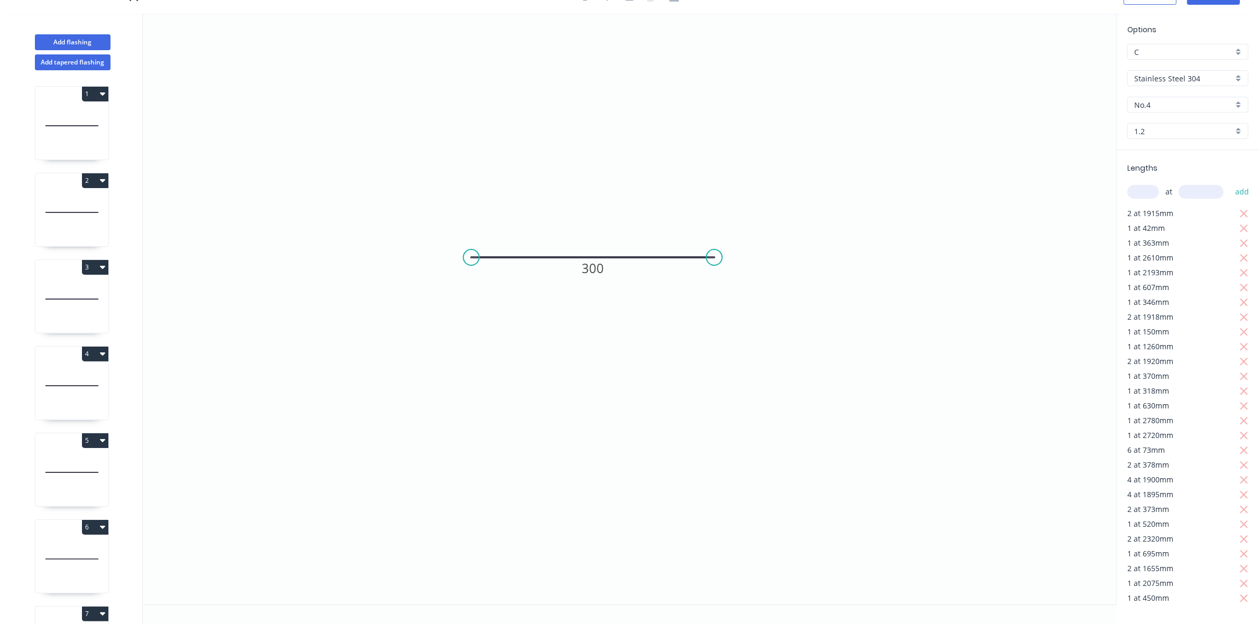
click at [1126, 212] on div "Lengths at add 2 at 1915mm 1 at 42mm 1 at 363mm 1 at 2610mm 1 at 2193mm 1 at 60…" at bounding box center [1188, 509] width 142 height 718
drag, startPoint x: 1128, startPoint y: 214, endPoint x: 1153, endPoint y: 263, distance: 54.9
click at [1153, 263] on div "Lengths at add 2 at 1915mm 1 at 42mm 1 at 363mm 1 at 2610mm 1 at 2193mm 1 at 60…" at bounding box center [1188, 509] width 142 height 718
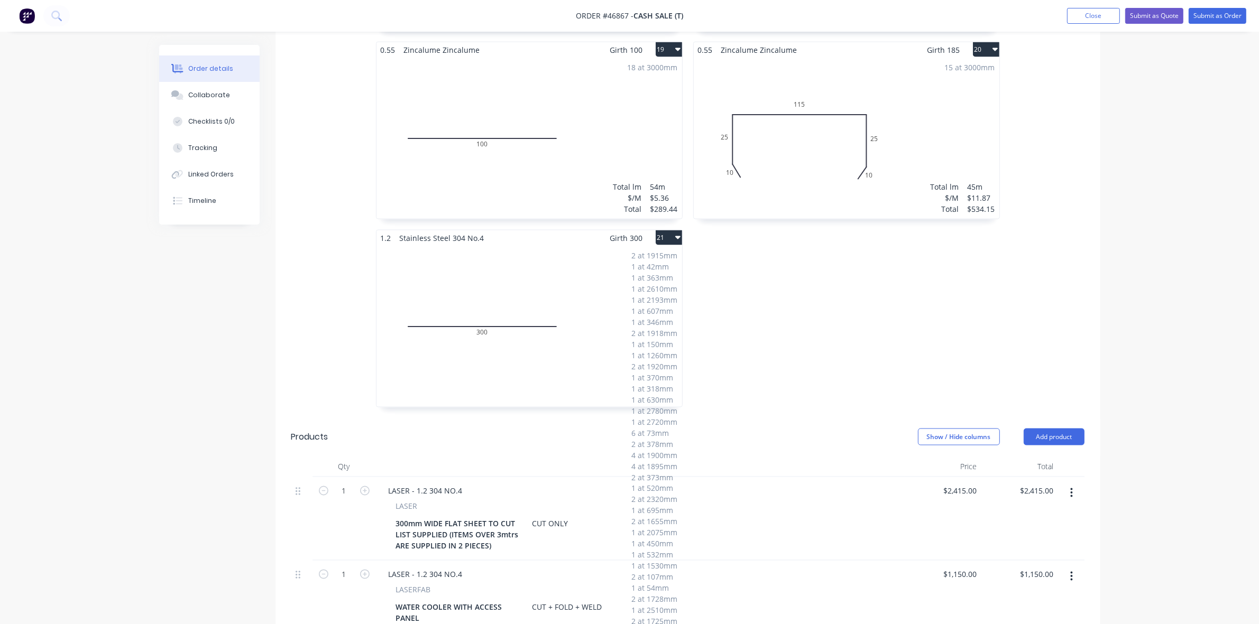
scroll to position [2115, 0]
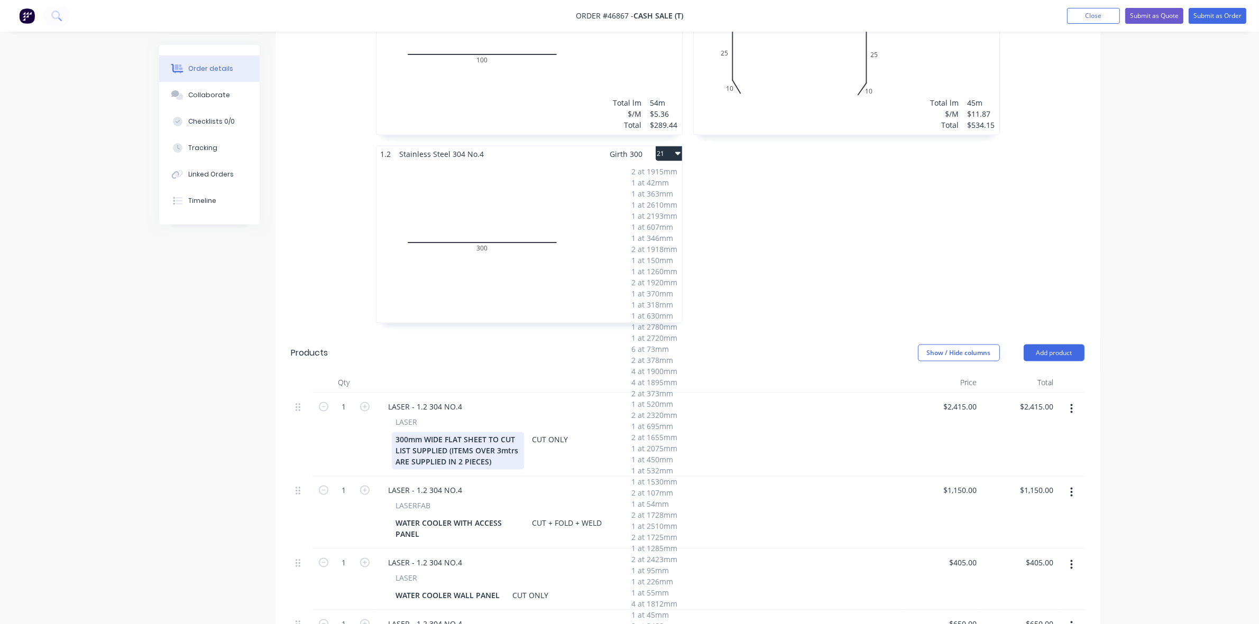
click at [494, 439] on div "300mm WIDE FLAT SHEET TO CUT LIST SUPPLIED (ITEMS OVER 3mtrs ARE SUPPLIED IN 2 …" at bounding box center [458, 451] width 132 height 38
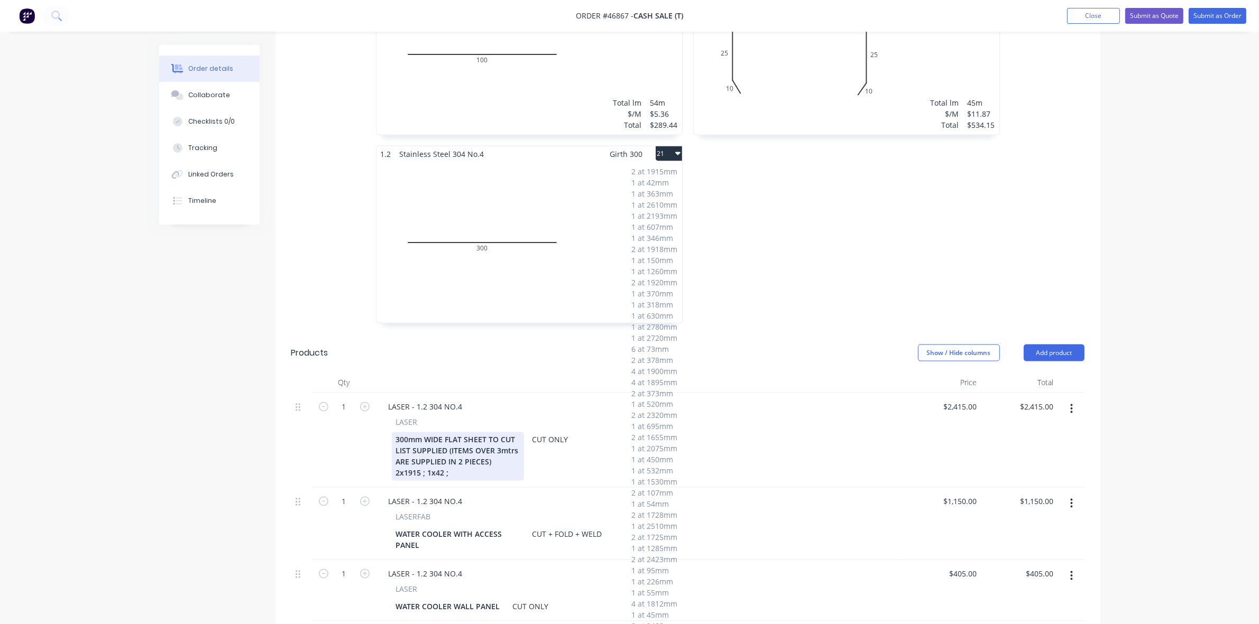
click at [431, 451] on div "300mm WIDE FLAT SHEET TO CUT LIST SUPPLIED (ITEMS OVER 3mtrs ARE SUPPLIED IN 2 …" at bounding box center [458, 456] width 132 height 49
click at [456, 451] on div "300mm WIDE FLAT SHEET TO CUT LIST SUPPLIED (ITEMS OVER 3mtrs ARE SUPPLIED IN 2 …" at bounding box center [458, 456] width 132 height 49
drag, startPoint x: 461, startPoint y: 447, endPoint x: 390, endPoint y: 447, distance: 70.8
click at [390, 447] on div "LASER 300mm WIDE FLAT SHEET TO CUT LIST SUPPLIED (ITEMS OVER 3mtrs ARE SUPPLIED…" at bounding box center [640, 449] width 520 height 64
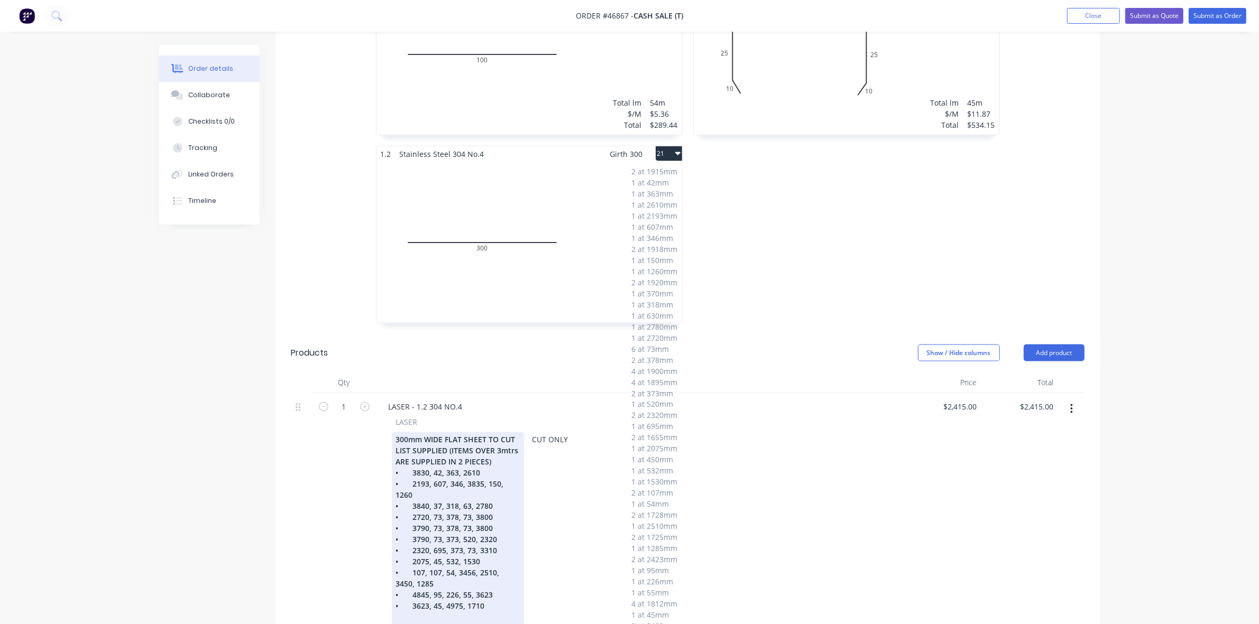
click at [427, 446] on div "300mm WIDE FLAT SHEET TO CUT LIST SUPPLIED (ITEMS OVER 3mtrs ARE SUPPLIED IN 2 …" at bounding box center [458, 528] width 132 height 193
click at [482, 479] on div "• 2193, 607, 346, 3835, 150, 1260" at bounding box center [458, 490] width 124 height 22
click at [428, 501] on div "• 3840, 37, 318, 63, 2780" at bounding box center [458, 506] width 124 height 11
click at [492, 523] on div "• 2720, 73, 378, 73, 3800" at bounding box center [458, 528] width 124 height 11
click at [427, 546] on div "• 3790, 73, 378, 73, 3800" at bounding box center [458, 551] width 124 height 11
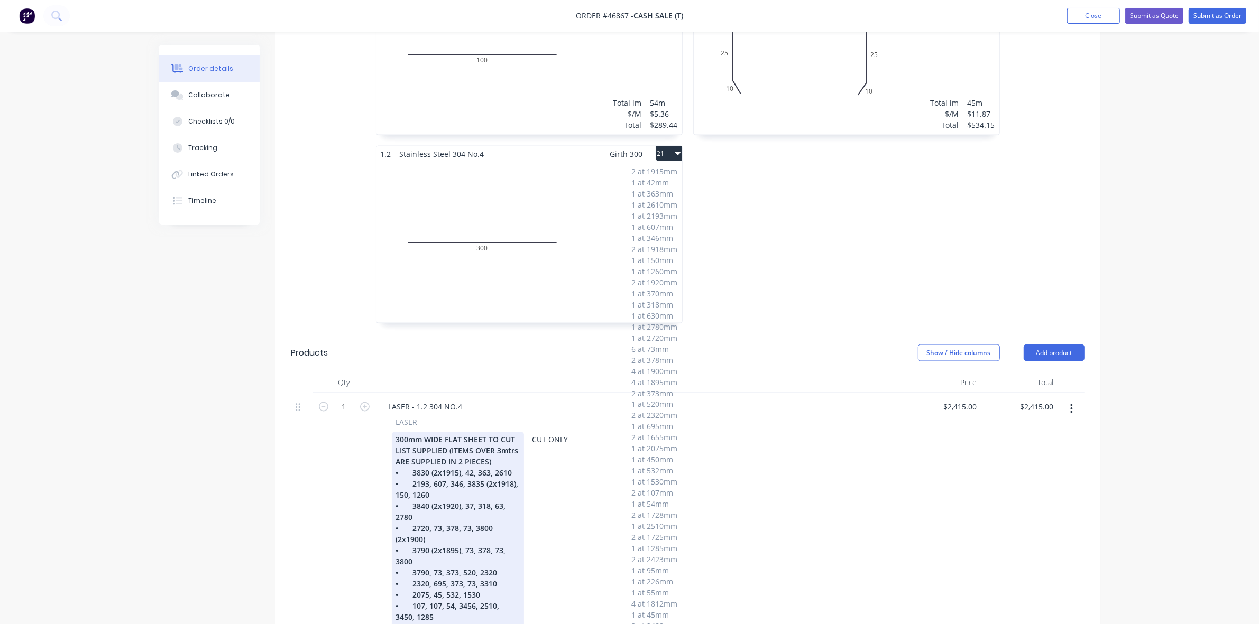
click at [419, 546] on div "• 3790 (2x1895), 73, 378, 73, 3800" at bounding box center [458, 557] width 124 height 22
click at [427, 568] on div "• 3790, 73, 373, 520, 2320" at bounding box center [458, 573] width 124 height 11
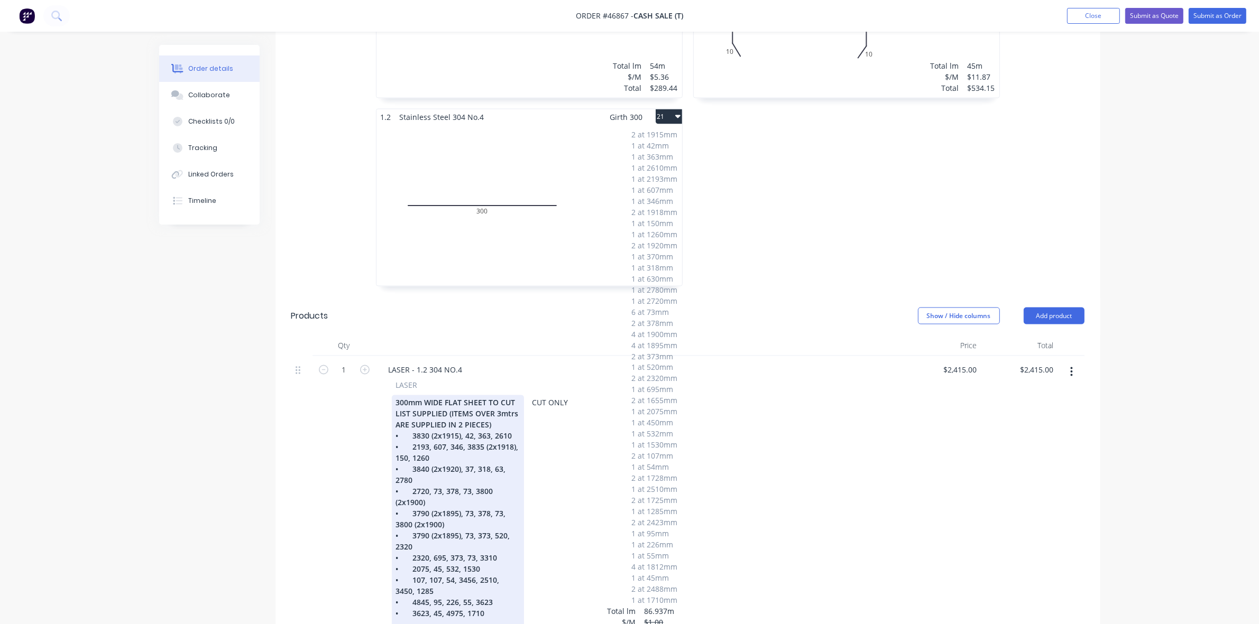
scroll to position [2181, 0]
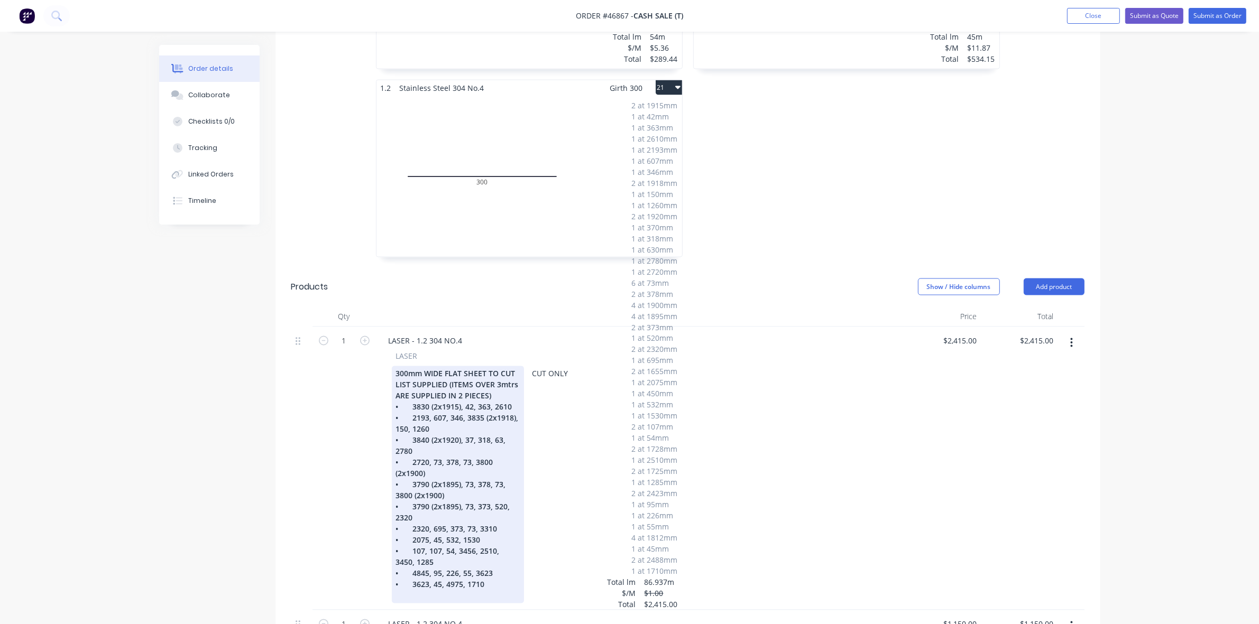
click at [495, 524] on div "• 2320, 695, 373, 73, 3310" at bounding box center [458, 529] width 124 height 11
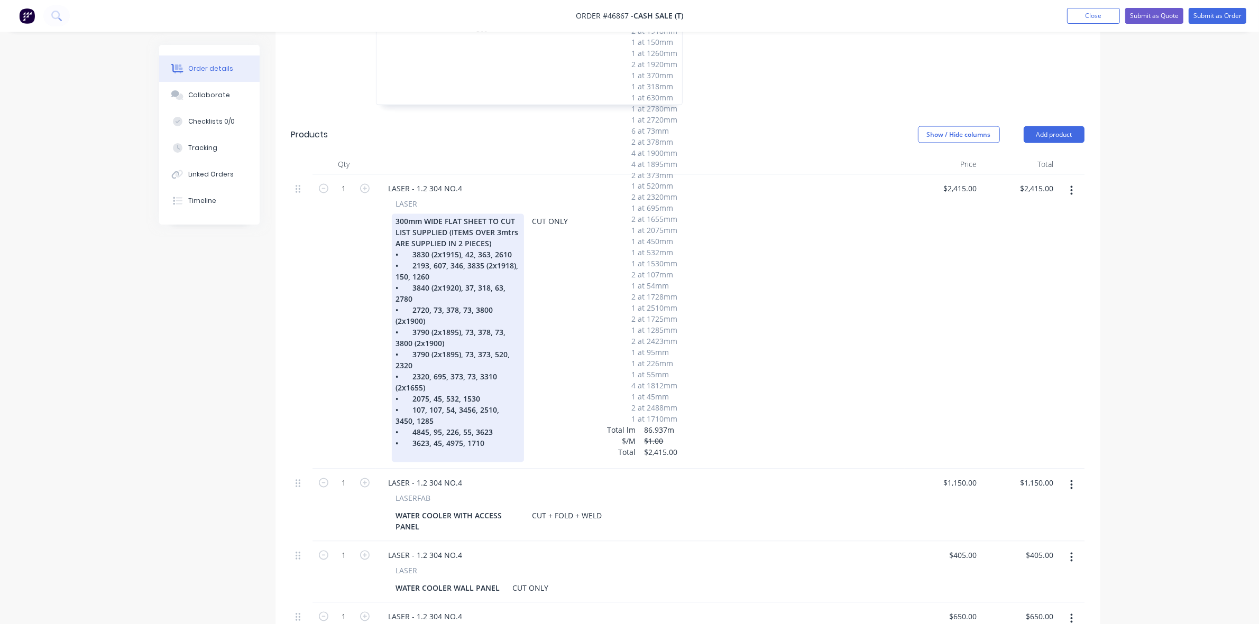
scroll to position [2379, 0]
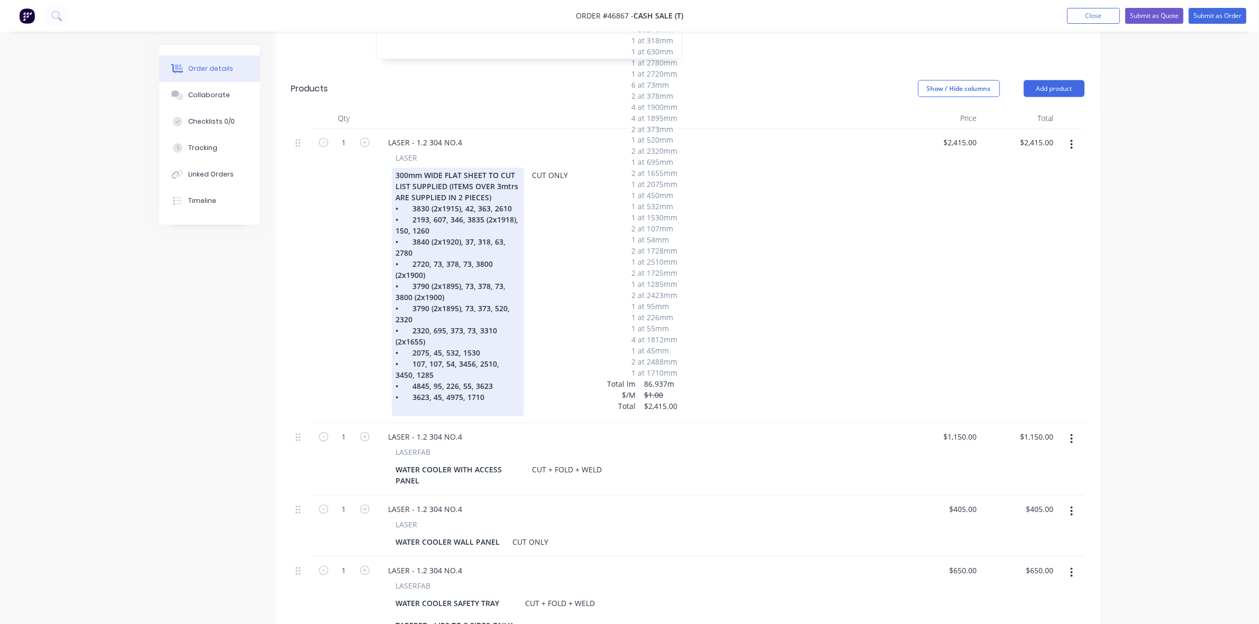
click at [510, 359] on div "• 107, 107, 54, 3456, 2510, 3450, 1285" at bounding box center [458, 370] width 124 height 22
click at [427, 381] on div "• 4845, 95, 226, 55, 3623" at bounding box center [458, 386] width 124 height 11
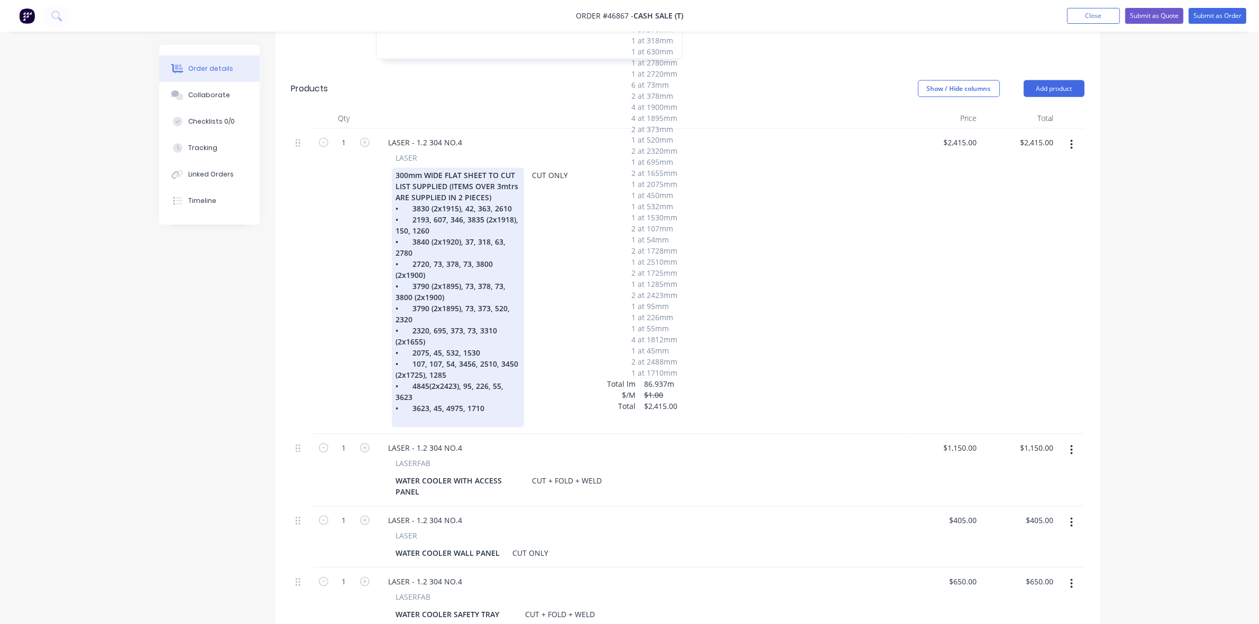
click at [421, 381] on div "• 4845(2x2423), 95, 226, 55, 3623" at bounding box center [458, 392] width 124 height 22
click at [428, 403] on div "• 3623, 45, 4975, 1710" at bounding box center [458, 408] width 124 height 11
click at [492, 403] on div "• 3623 (2x1812), 45, 4975, 1710" at bounding box center [458, 408] width 124 height 11
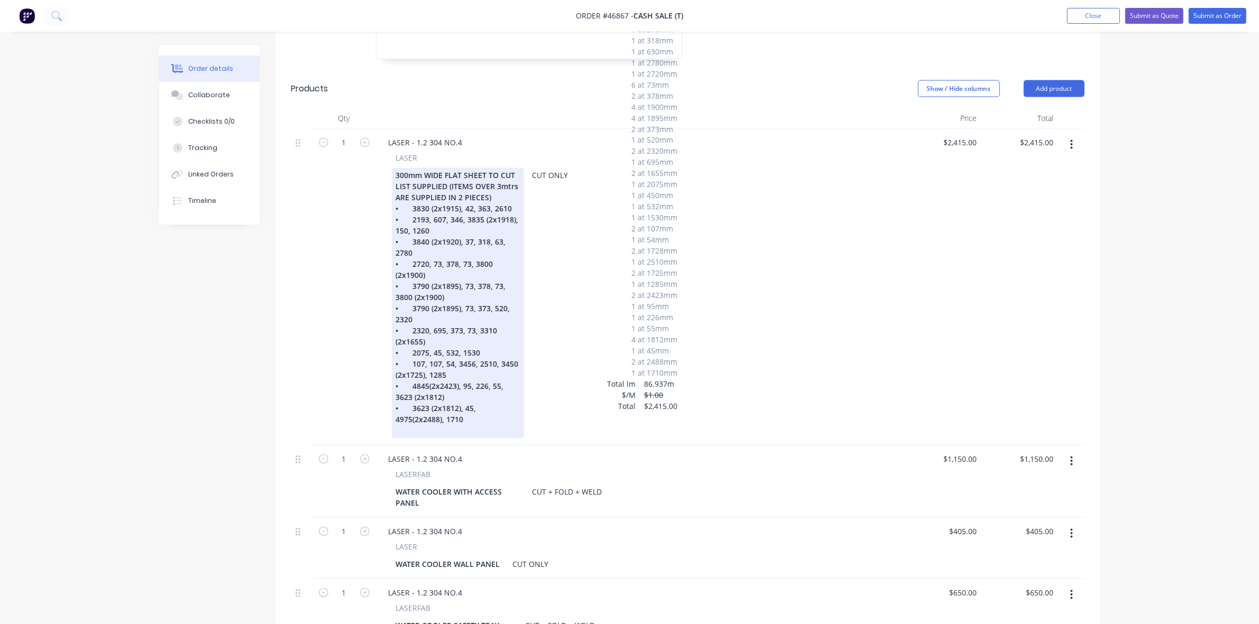
click at [412, 403] on div "• 3623 (2x1812), 45, 4975(2x2488), 1710" at bounding box center [458, 414] width 124 height 22
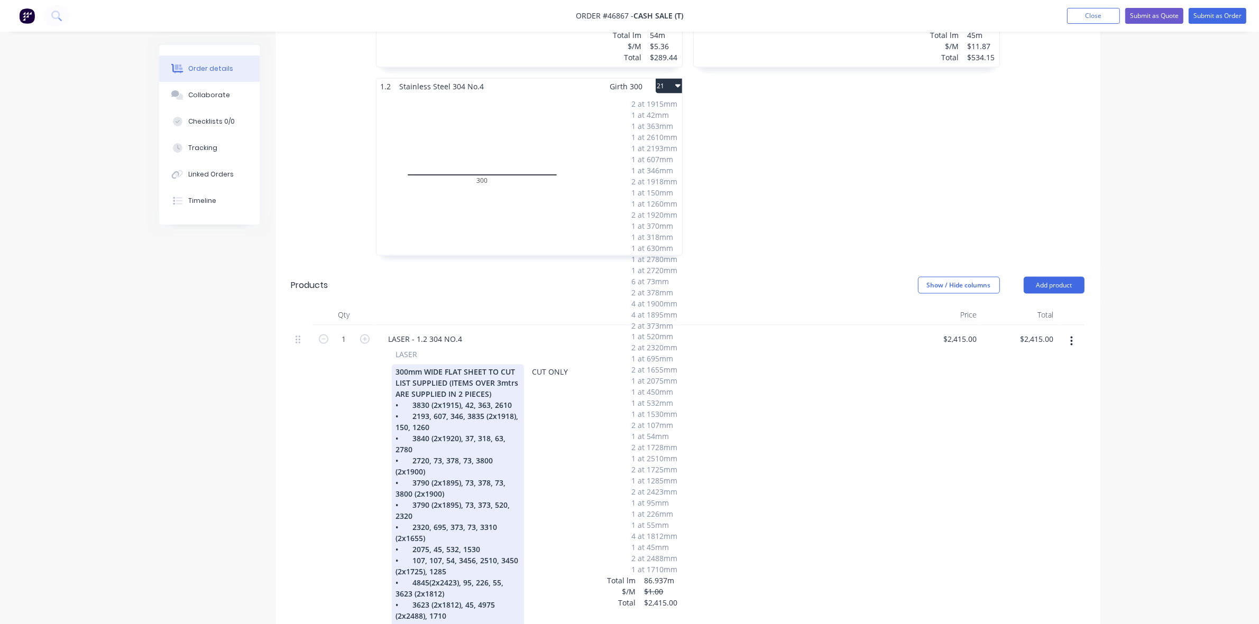
scroll to position [2181, 0]
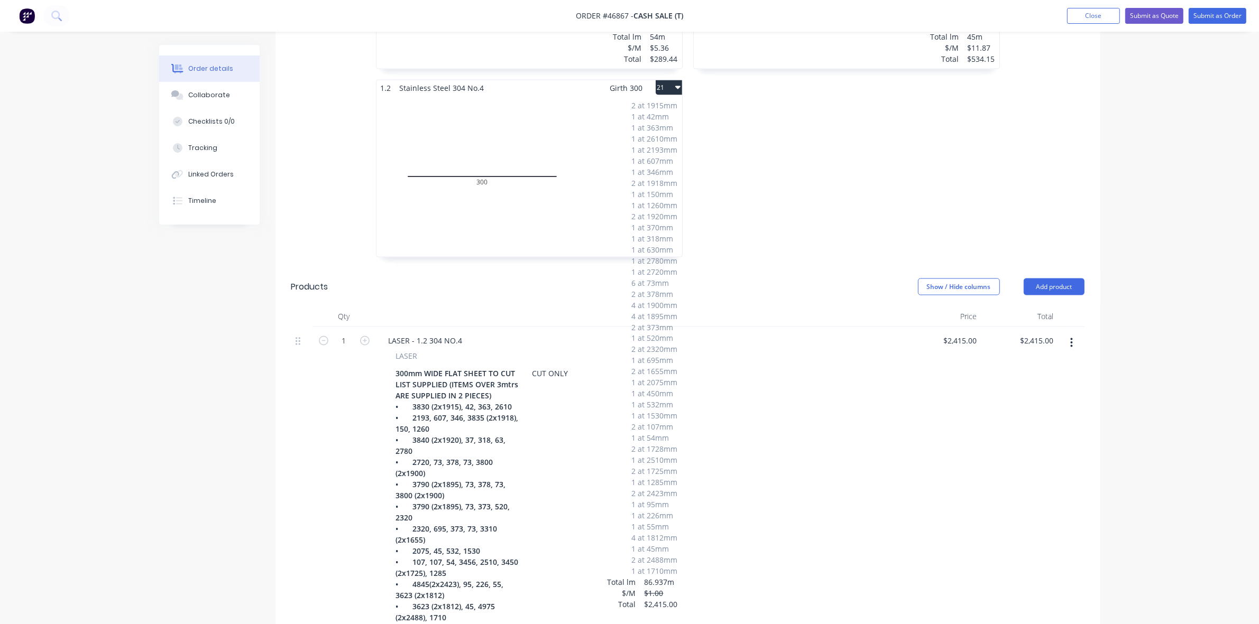
click at [670, 80] on button "21" at bounding box center [669, 87] width 26 height 15
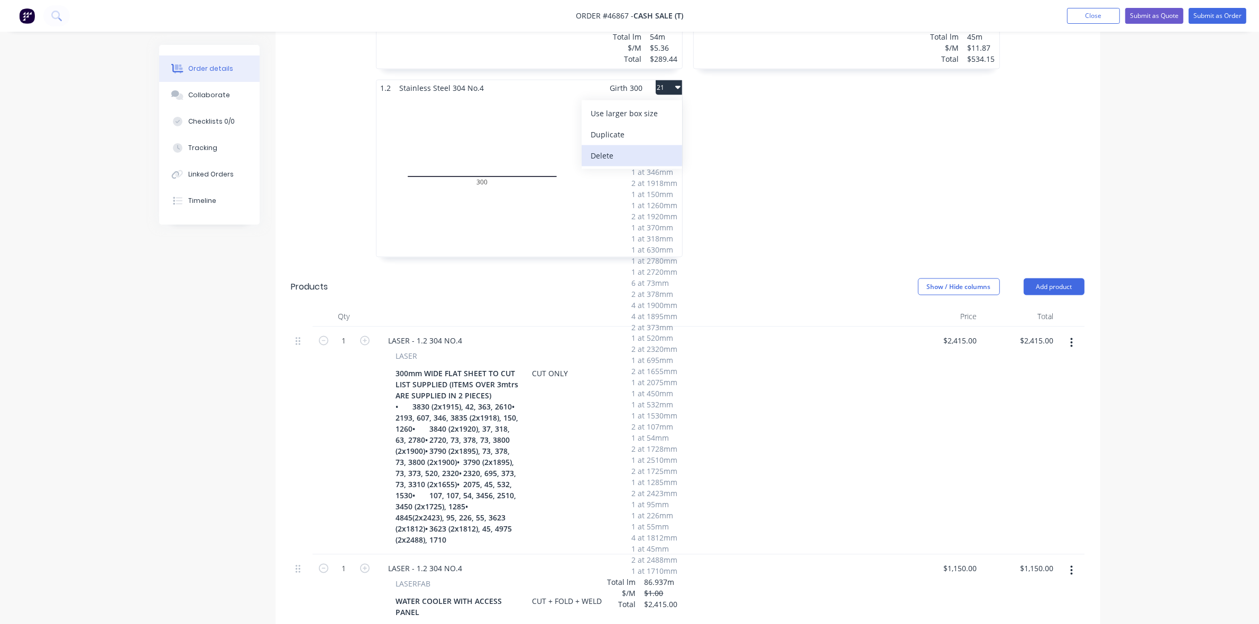
click at [631, 148] on div "Delete" at bounding box center [631, 155] width 81 height 15
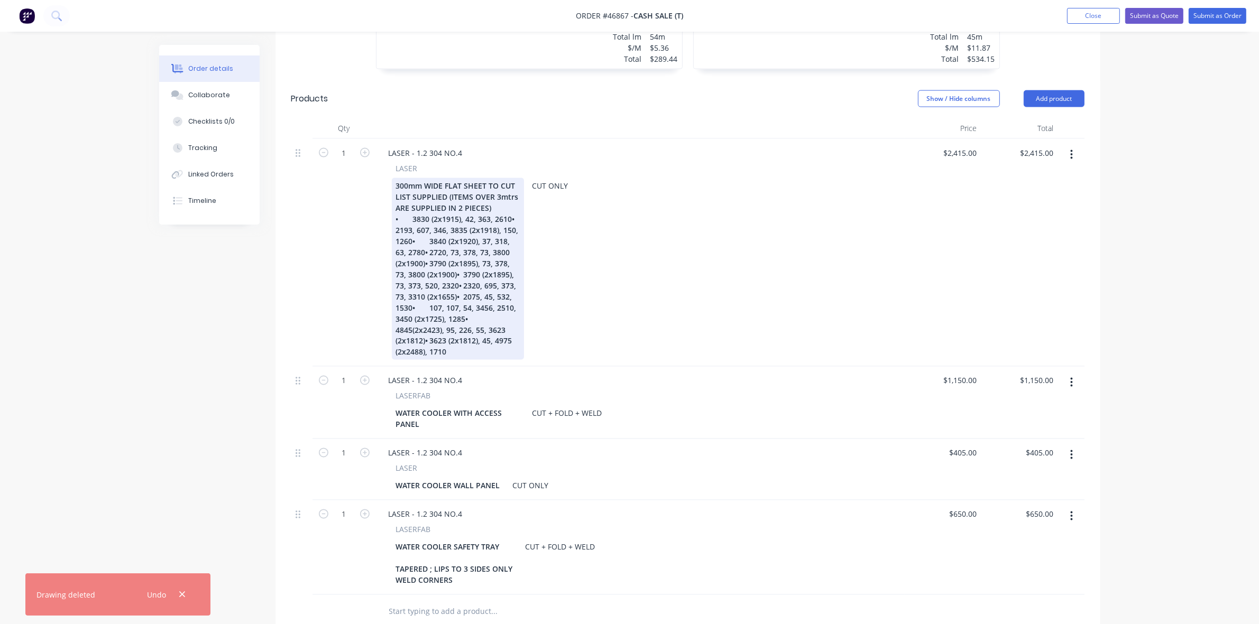
click at [509, 192] on div "300mm WIDE FLAT SHEET TO CUT LIST SUPPLIED (ITEMS OVER 3mtrs ARE SUPPLIED IN 2 …" at bounding box center [458, 269] width 132 height 182
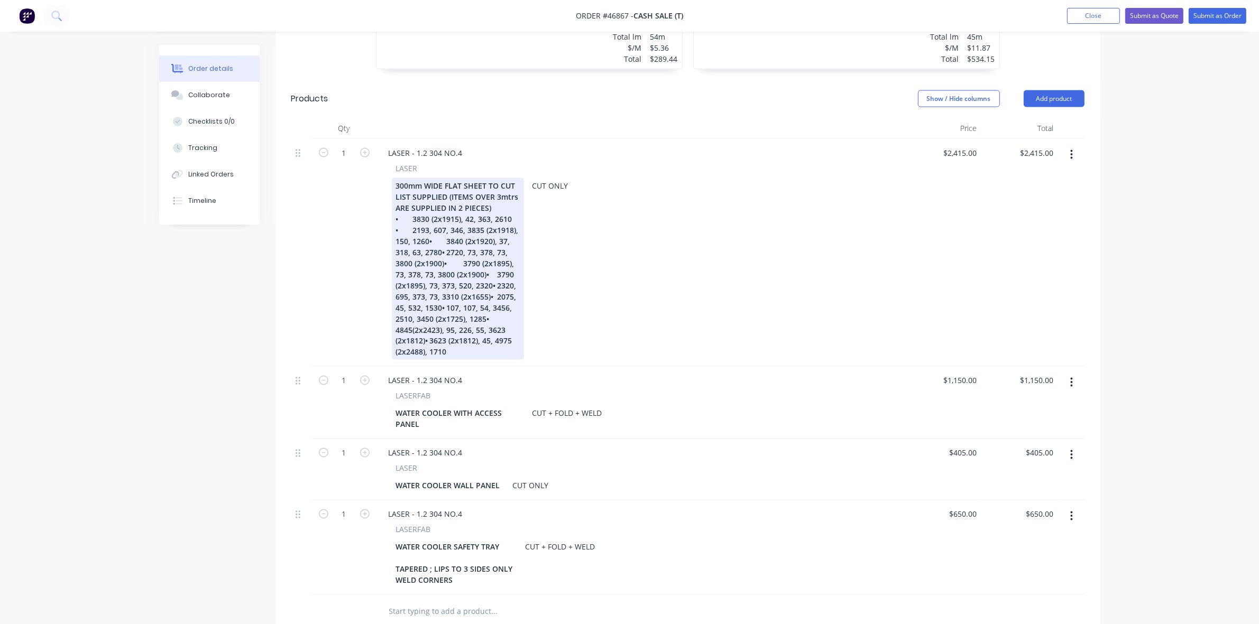
click at [428, 215] on div "300mm WIDE FLAT SHEET TO CUT LIST SUPPLIED (ITEMS OVER 3mtrs ARE SUPPLIED IN 2 …" at bounding box center [458, 269] width 132 height 182
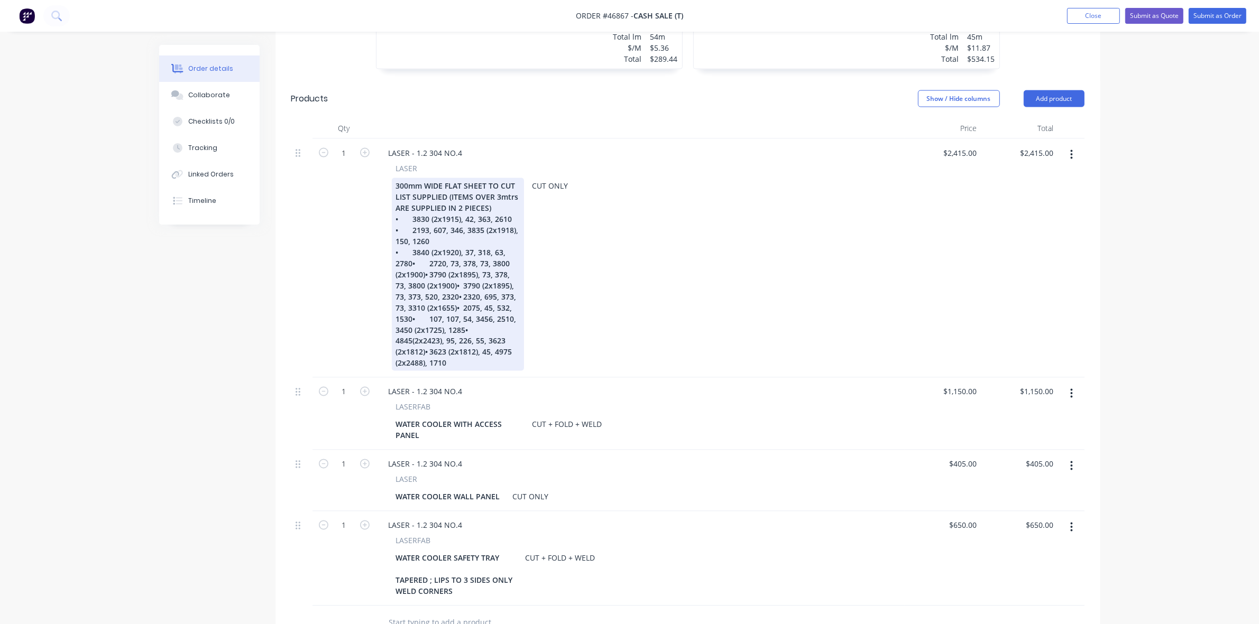
click at [411, 234] on div "300mm WIDE FLAT SHEET TO CUT LIST SUPPLIED (ITEMS OVER 3mtrs ARE SUPPLIED IN 2 …" at bounding box center [458, 274] width 132 height 193
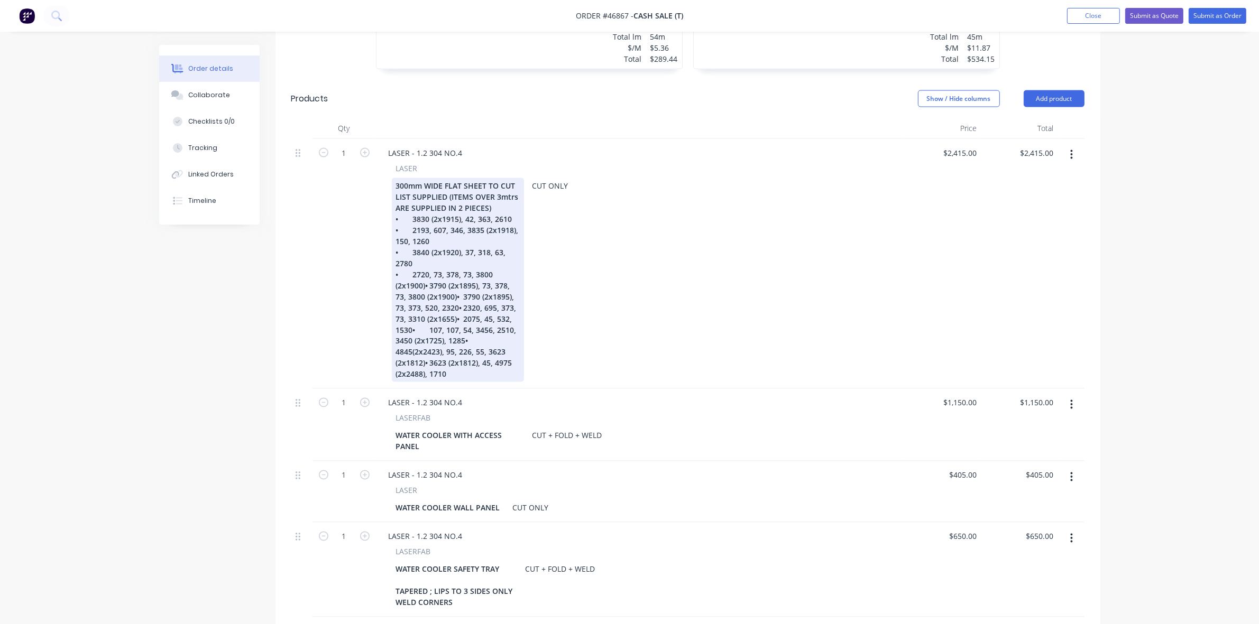
click at [425, 257] on div "300mm WIDE FLAT SHEET TO CUT LIST SUPPLIED (ITEMS OVER 3mtrs ARE SUPPLIED IN 2 …" at bounding box center [458, 280] width 132 height 204
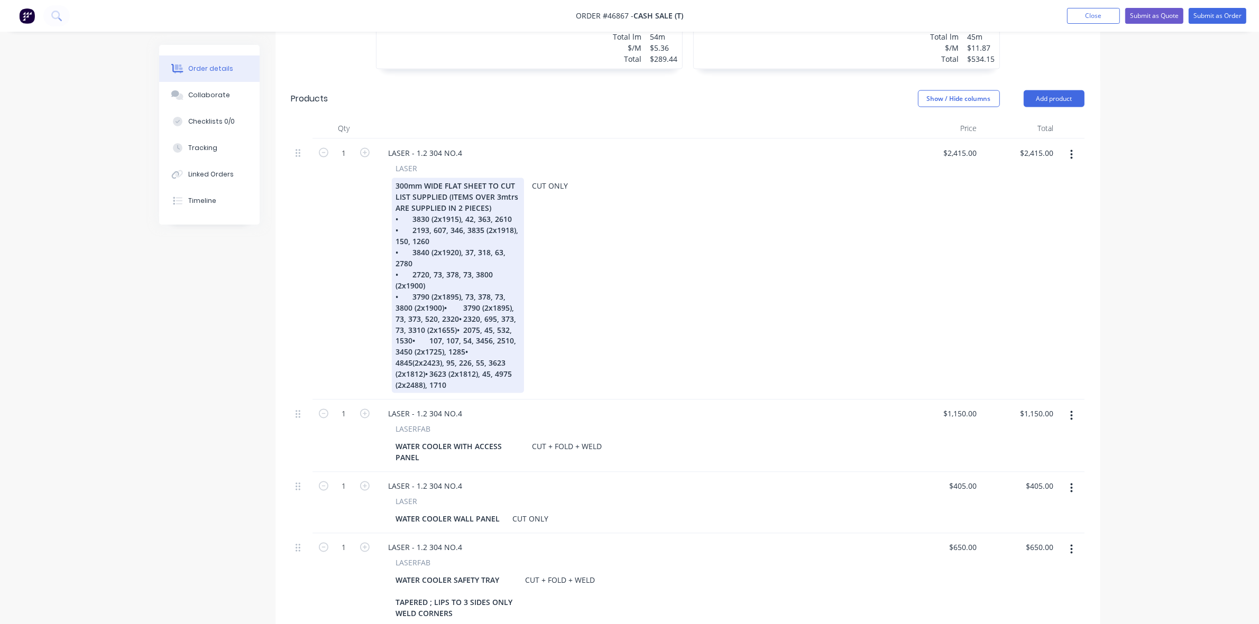
click at [443, 278] on div "300mm WIDE FLAT SHEET TO CUT LIST SUPPLIED (ITEMS OVER 3mtrs ARE SUPPLIED IN 2 …" at bounding box center [458, 285] width 132 height 215
click at [411, 300] on div "300mm WIDE FLAT SHEET TO CUT LIST SUPPLIED (ITEMS OVER 3mtrs ARE SUPPLIED IN 2 …" at bounding box center [458, 285] width 132 height 215
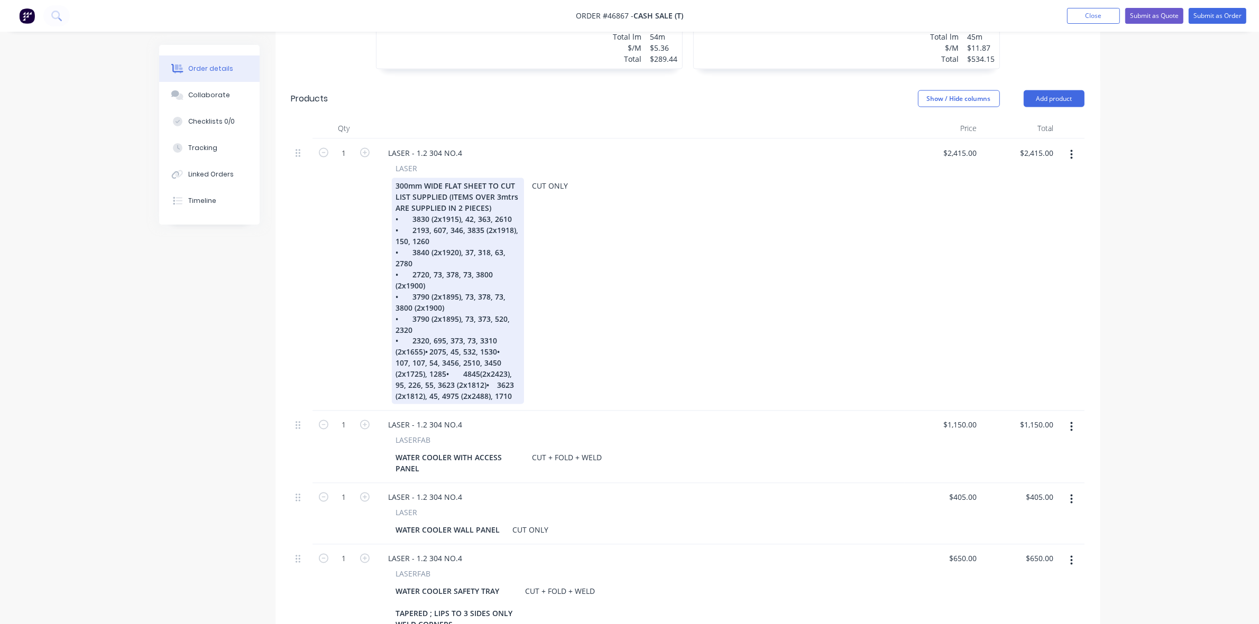
click at [426, 324] on div "300mm WIDE FLAT SHEET TO CUT LIST SUPPLIED (ITEMS OVER 3mtrs ARE SUPPLIED IN 2 …" at bounding box center [458, 291] width 132 height 226
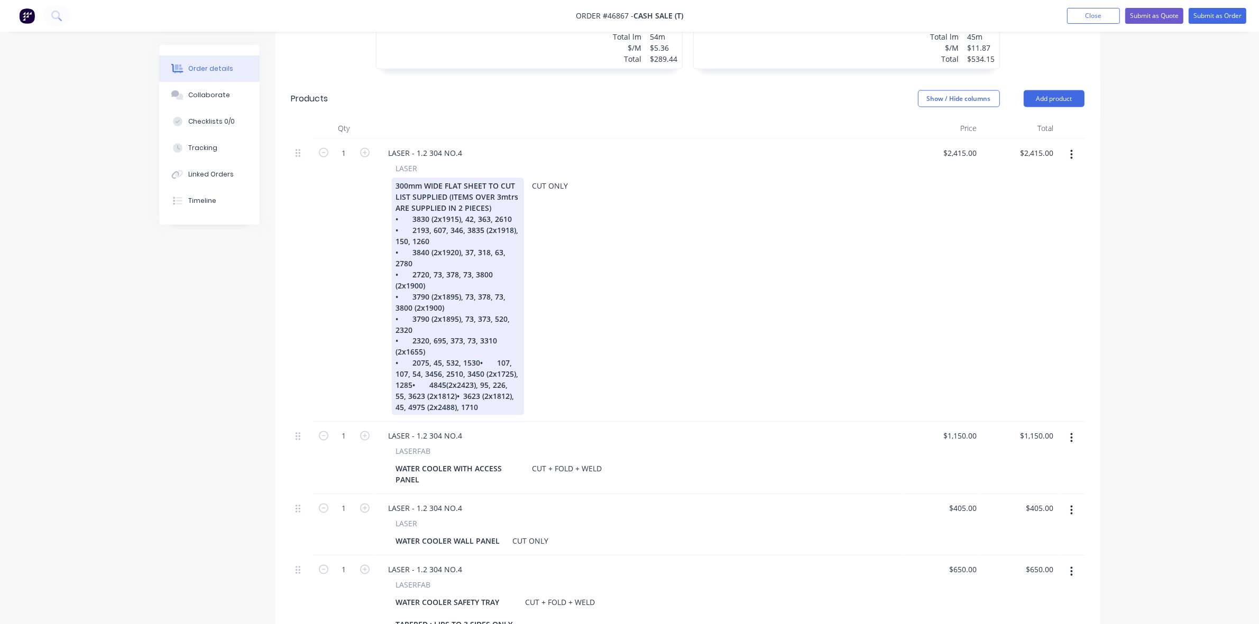
click at [476, 335] on div "300mm WIDE FLAT SHEET TO CUT LIST SUPPLIED (ITEMS OVER 3mtrs ARE SUPPLIED IN 2 …" at bounding box center [458, 296] width 132 height 237
click at [445, 358] on div "300mm WIDE FLAT SHEET TO CUT LIST SUPPLIED (ITEMS OVER 3mtrs ARE SUPPLIED IN 2 …" at bounding box center [458, 296] width 132 height 237
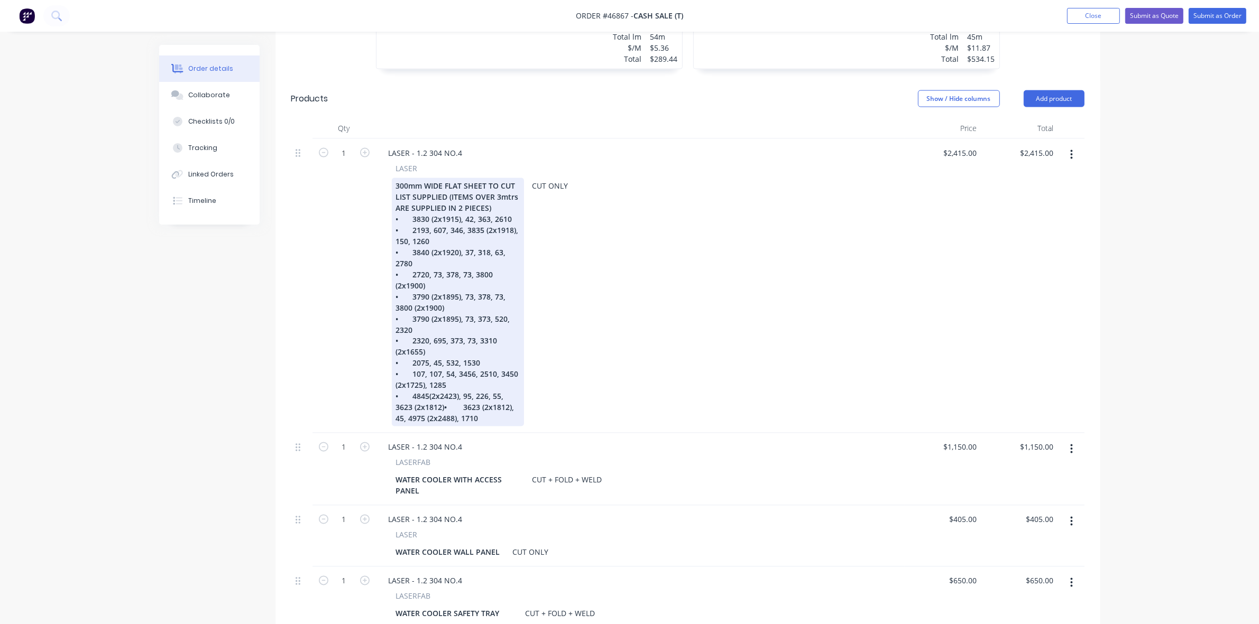
click at [443, 381] on div "300mm WIDE FLAT SHEET TO CUT LIST SUPPLIED (ITEMS OVER 3mtrs ARE SUPPLIED IN 2 …" at bounding box center [458, 302] width 132 height 248
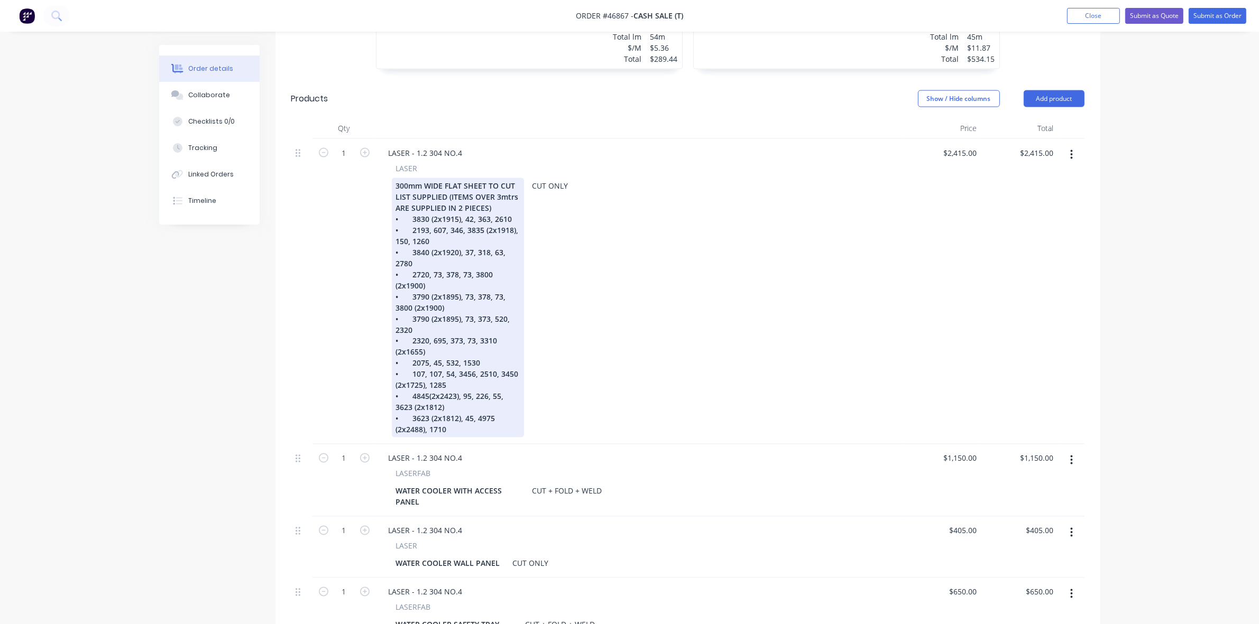
click at [500, 178] on div "300mm WIDE FLAT SHEET TO CUT LIST SUPPLIED (ITEMS OVER 3mtrs ARE SUPPLIED IN 2 …" at bounding box center [458, 308] width 132 height 260
click at [448, 178] on div "300mm WIDE FLAT SHEET TO CUT LIST SUPPLIED (ITEMS OVER 3mtrs ARE SUPPLIED IN 2 …" at bounding box center [458, 308] width 132 height 260
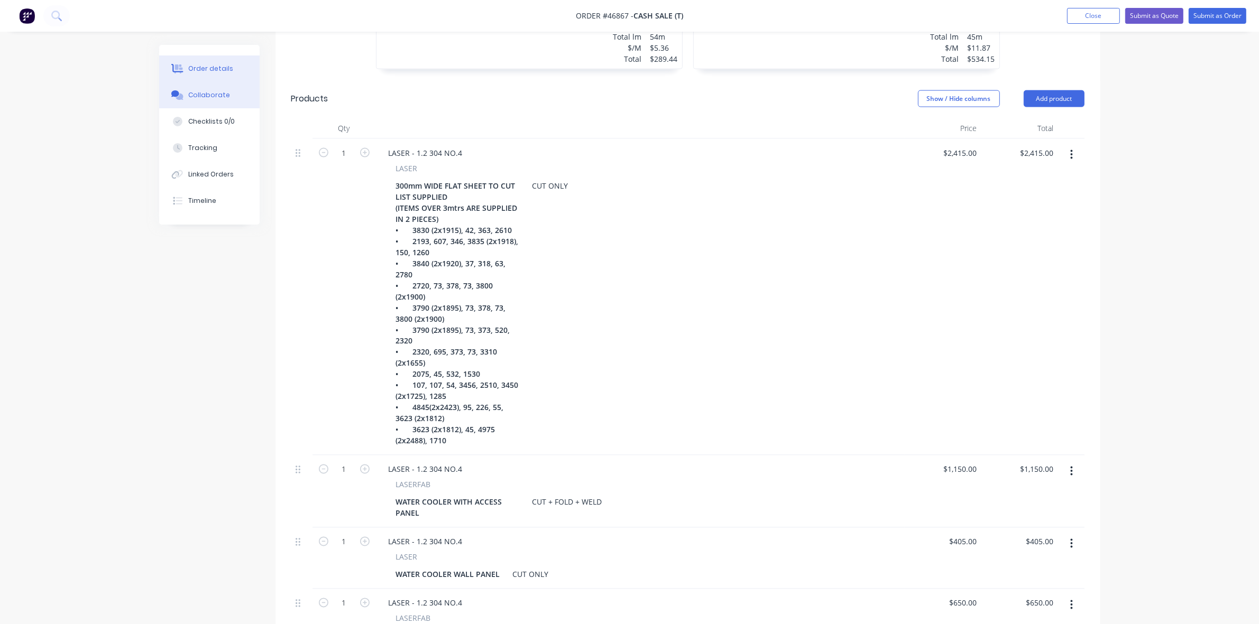
click at [246, 96] on button "Collaborate" at bounding box center [209, 95] width 100 height 26
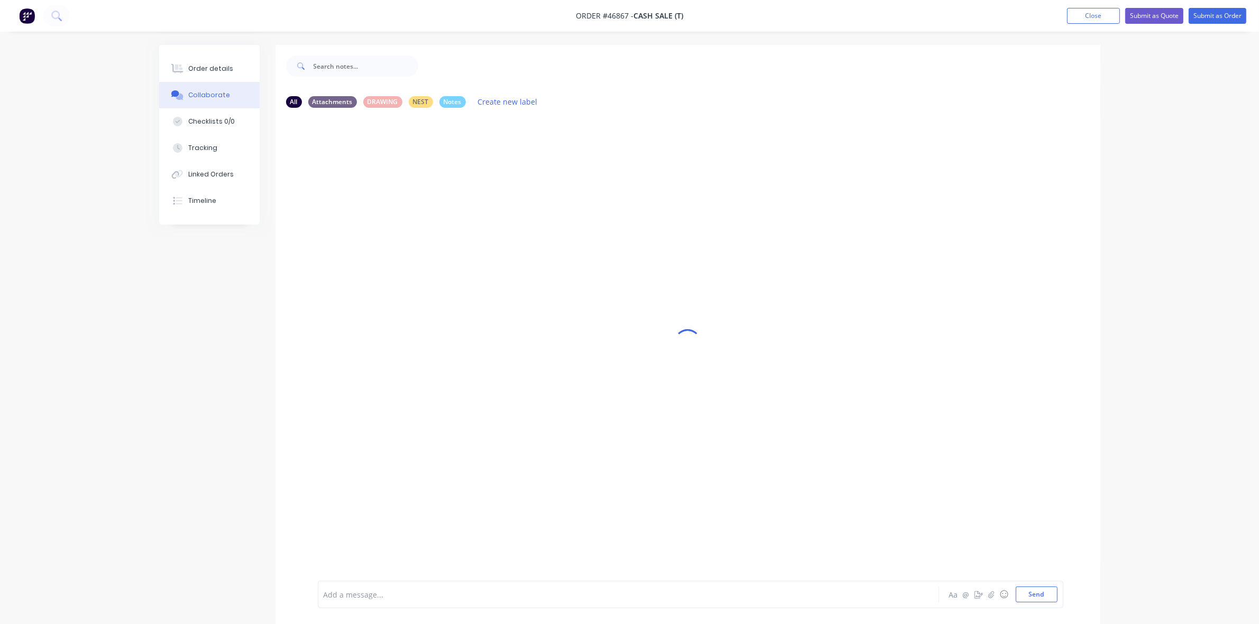
click at [387, 603] on div "Add a message... Aa @ ☺ Send" at bounding box center [690, 594] width 745 height 27
click at [379, 598] on div at bounding box center [599, 594] width 550 height 11
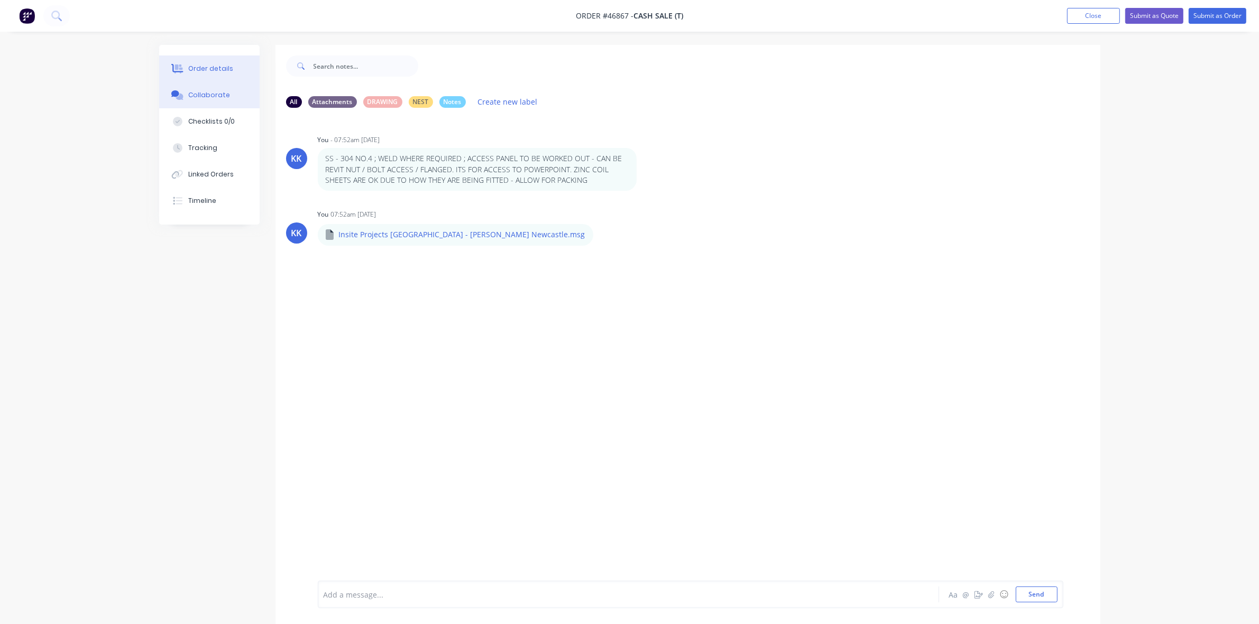
click at [242, 65] on button "Order details" at bounding box center [209, 69] width 100 height 26
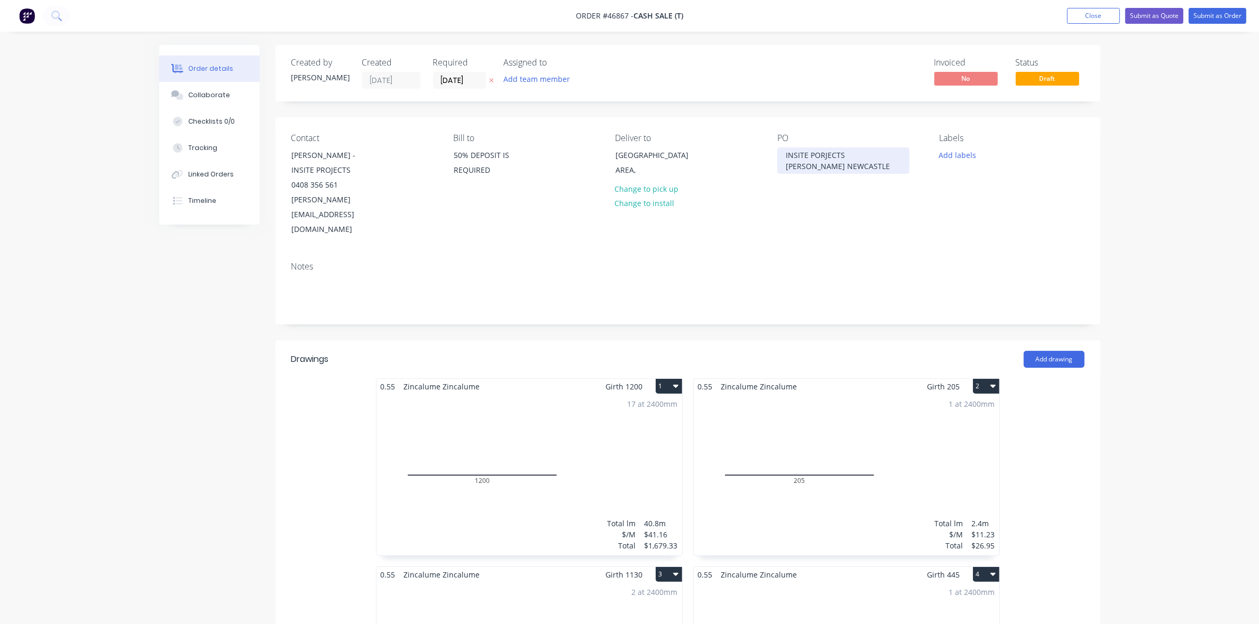
click at [823, 152] on div "INSITE PORJECTS [PERSON_NAME] NEWCASTLE" at bounding box center [843, 161] width 132 height 26
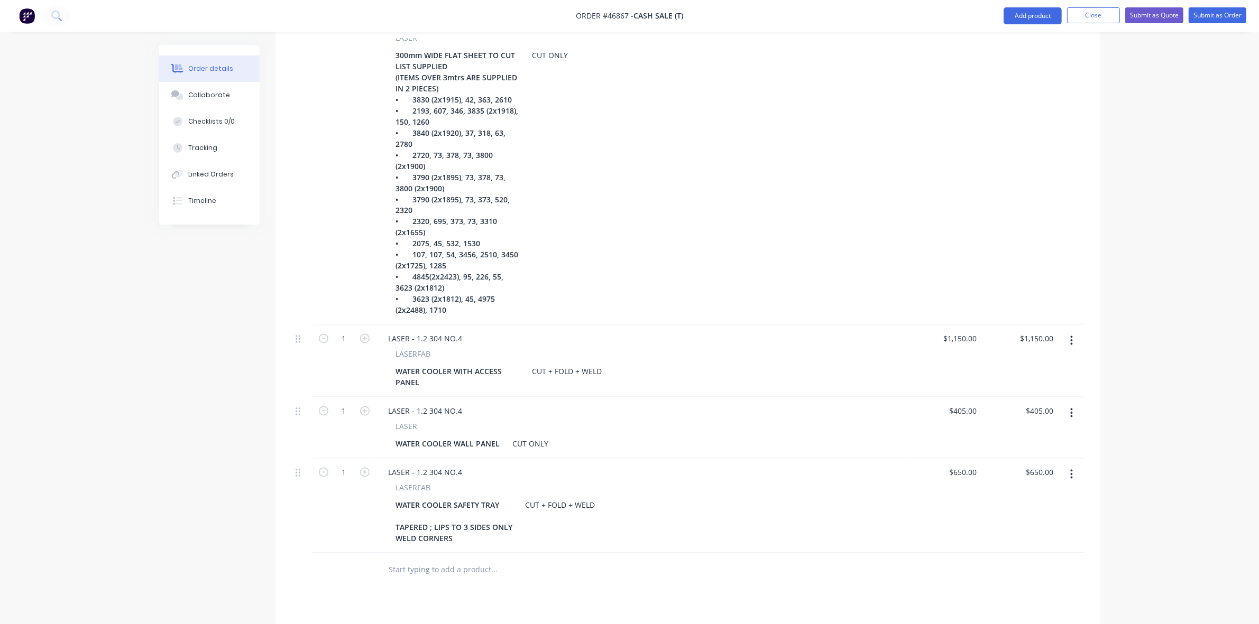
scroll to position [2247, 0]
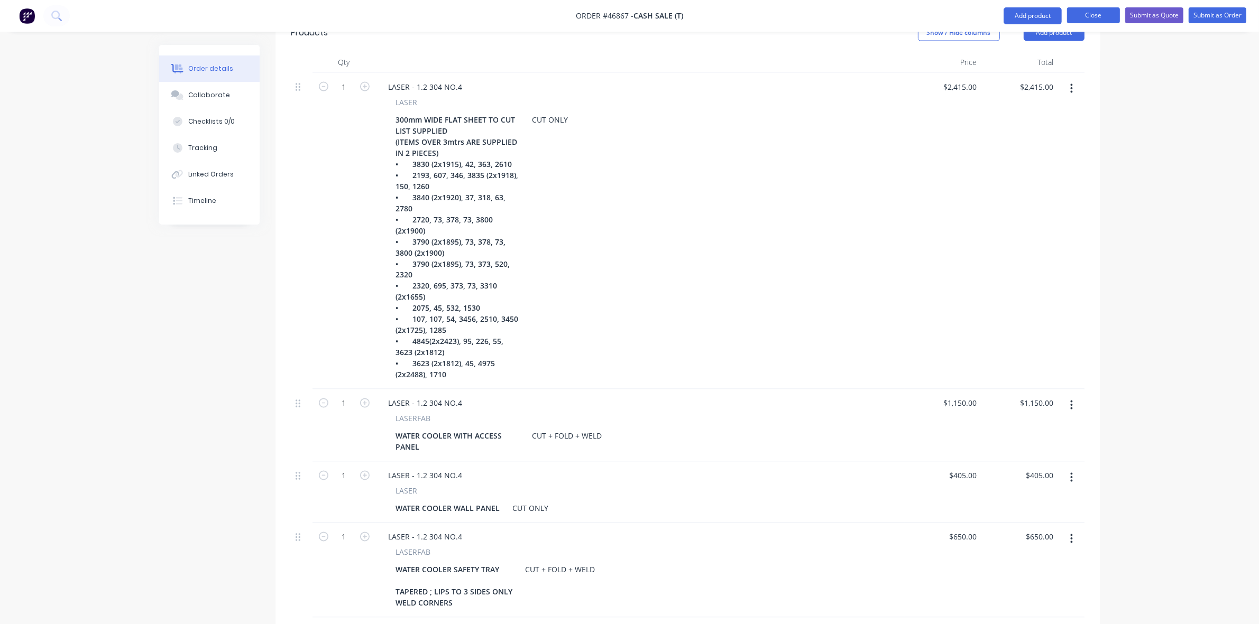
click at [1077, 20] on button "Close" at bounding box center [1093, 15] width 53 height 16
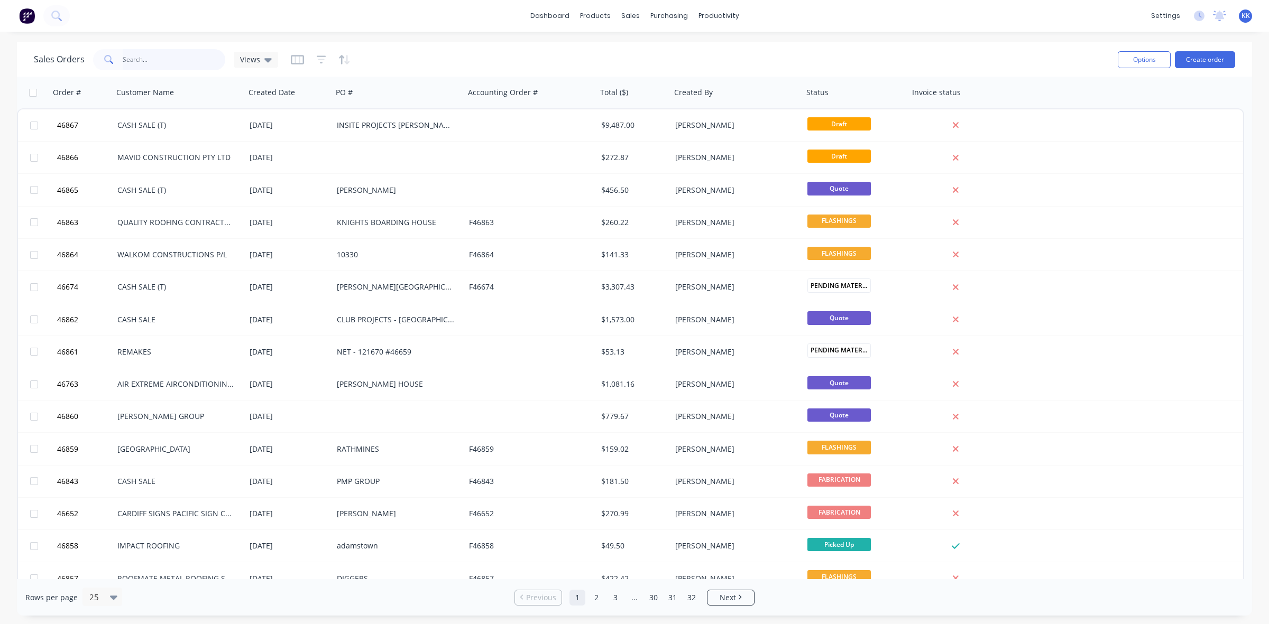
click at [159, 59] on input "text" at bounding box center [174, 59] width 103 height 21
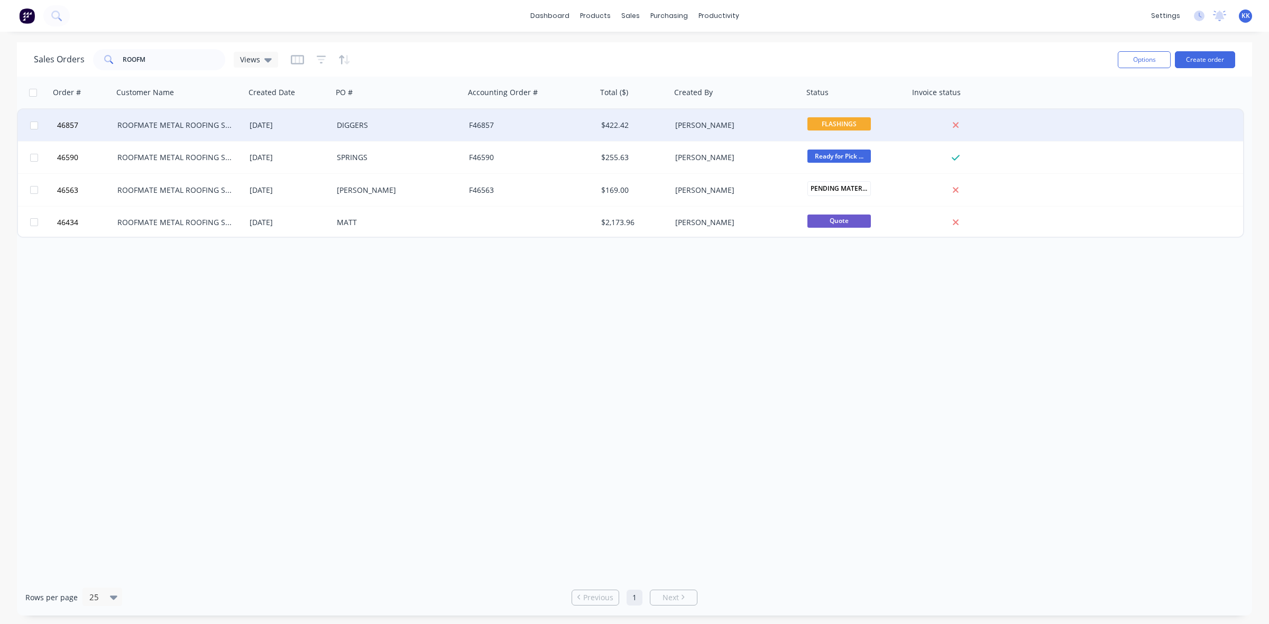
click at [164, 130] on div "ROOFMATE METAL ROOFING SERVICES PTY LTD" at bounding box center [179, 125] width 132 height 32
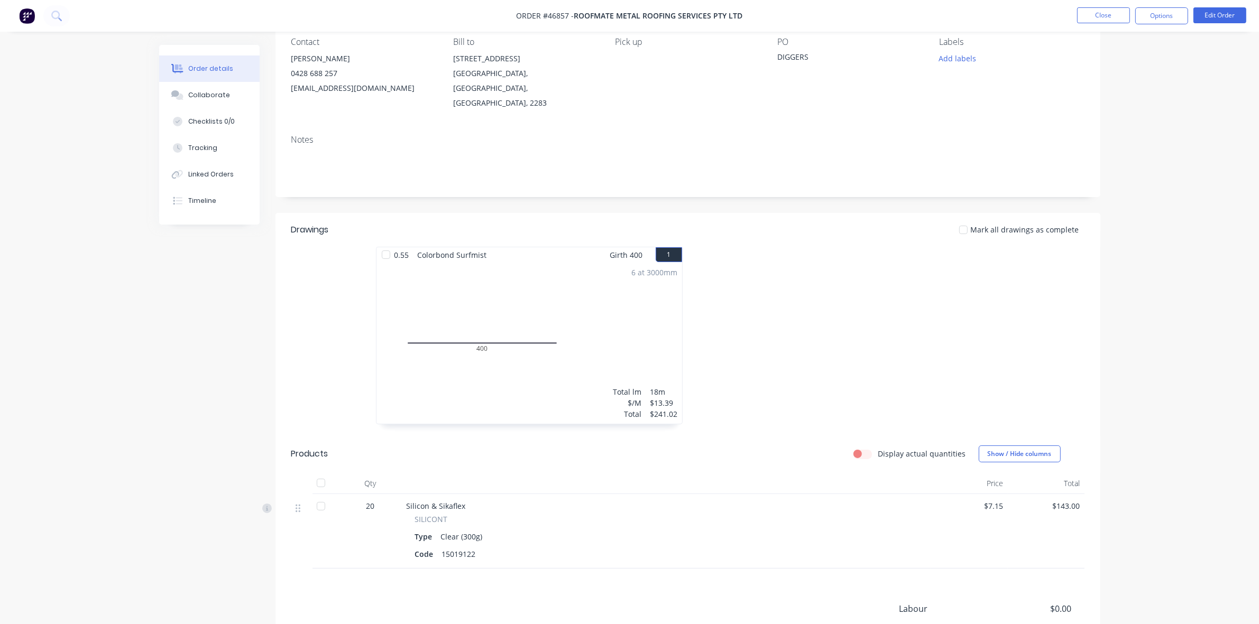
scroll to position [191, 0]
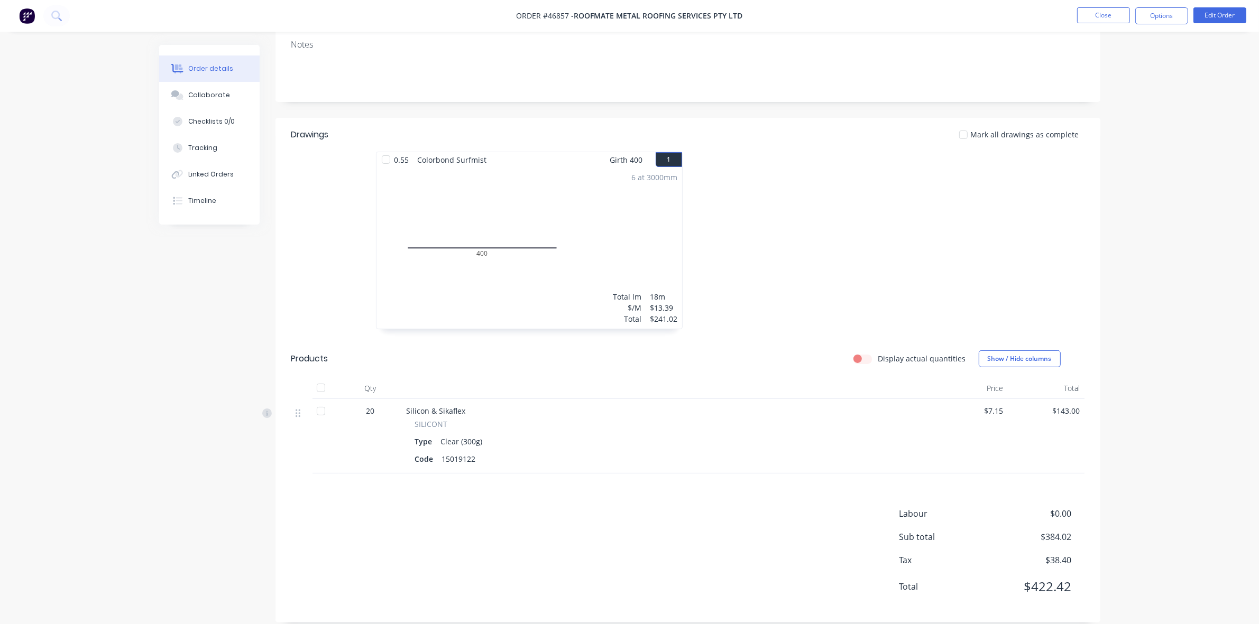
click at [321, 401] on div at bounding box center [320, 411] width 21 height 21
click at [204, 98] on div "Collaborate" at bounding box center [209, 95] width 42 height 10
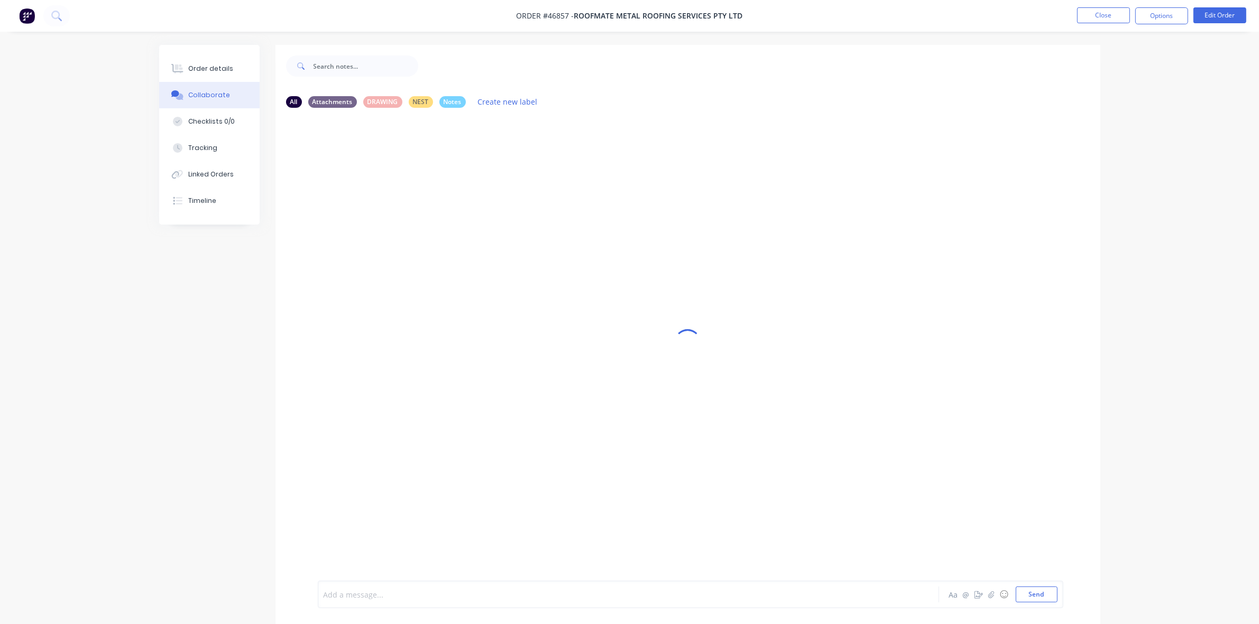
click at [345, 593] on div at bounding box center [599, 594] width 550 height 11
click at [214, 70] on div "Order details" at bounding box center [210, 69] width 45 height 10
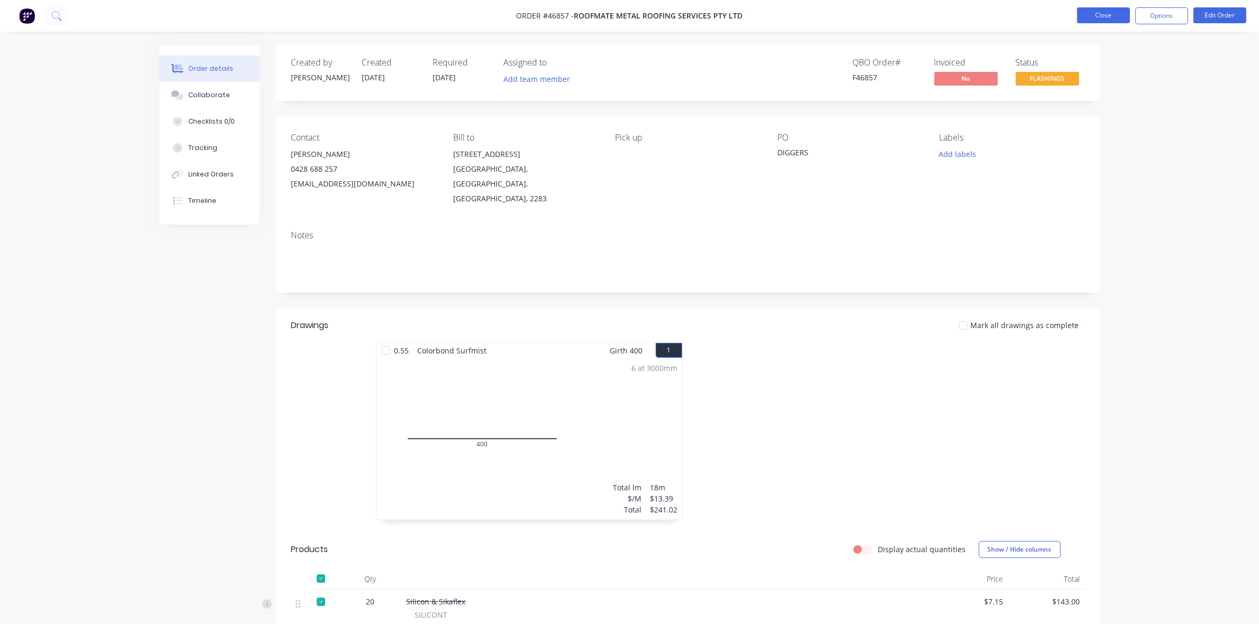
click at [1116, 11] on button "Close" at bounding box center [1103, 15] width 53 height 16
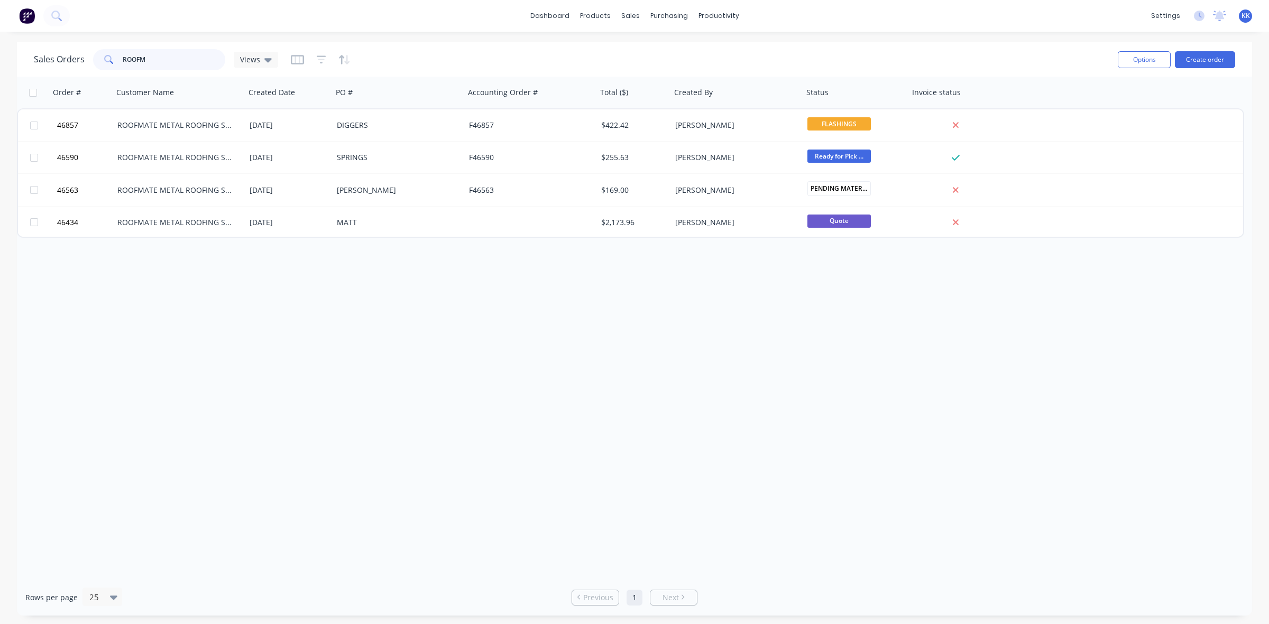
drag, startPoint x: 196, startPoint y: 56, endPoint x: 107, endPoint y: 56, distance: 88.3
click at [107, 56] on div "ROOFM" at bounding box center [159, 59] width 132 height 21
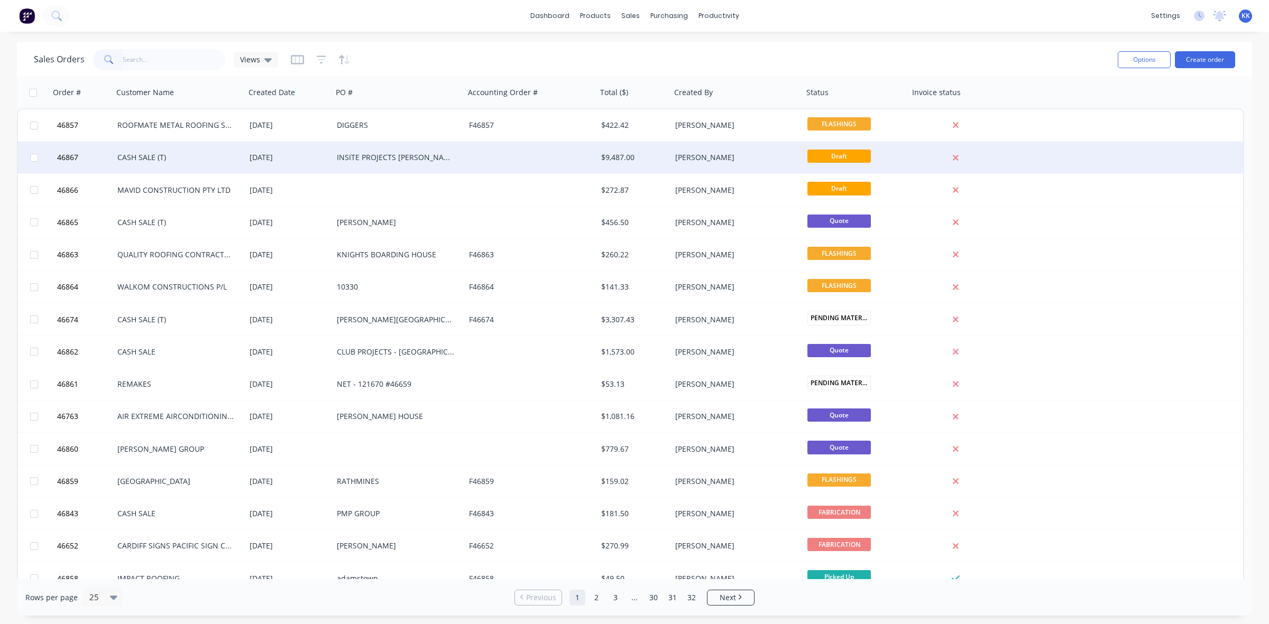
click at [375, 162] on div "INSITE PROJECTS [PERSON_NAME] NEWCASTLE" at bounding box center [399, 158] width 132 height 32
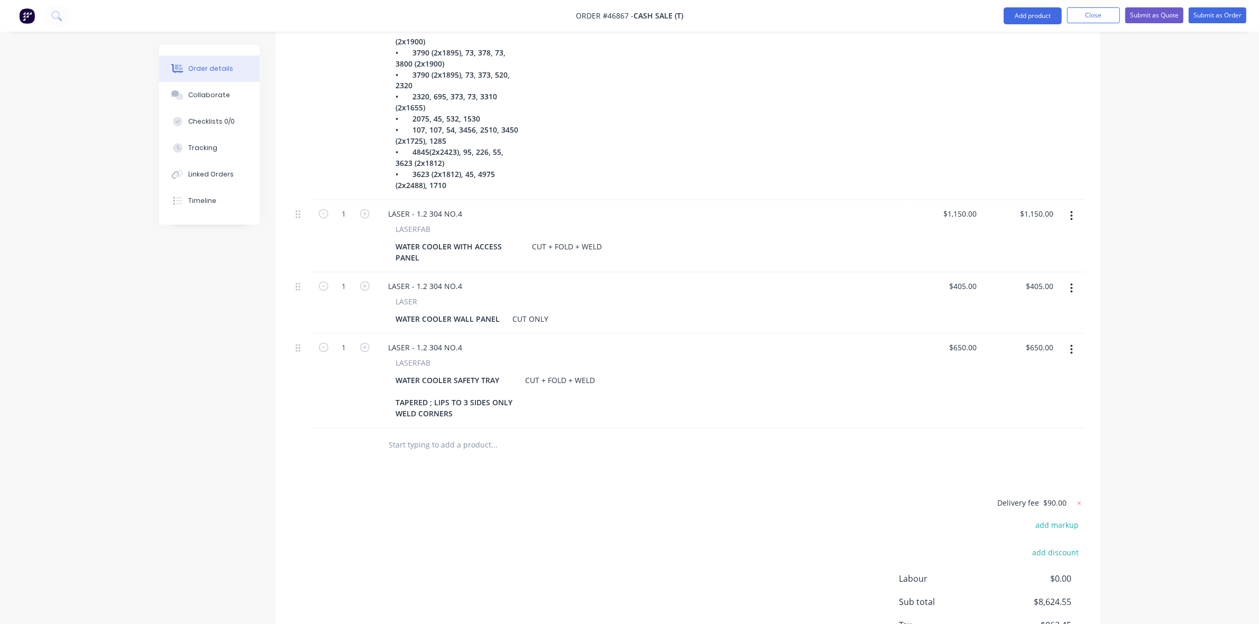
scroll to position [2445, 0]
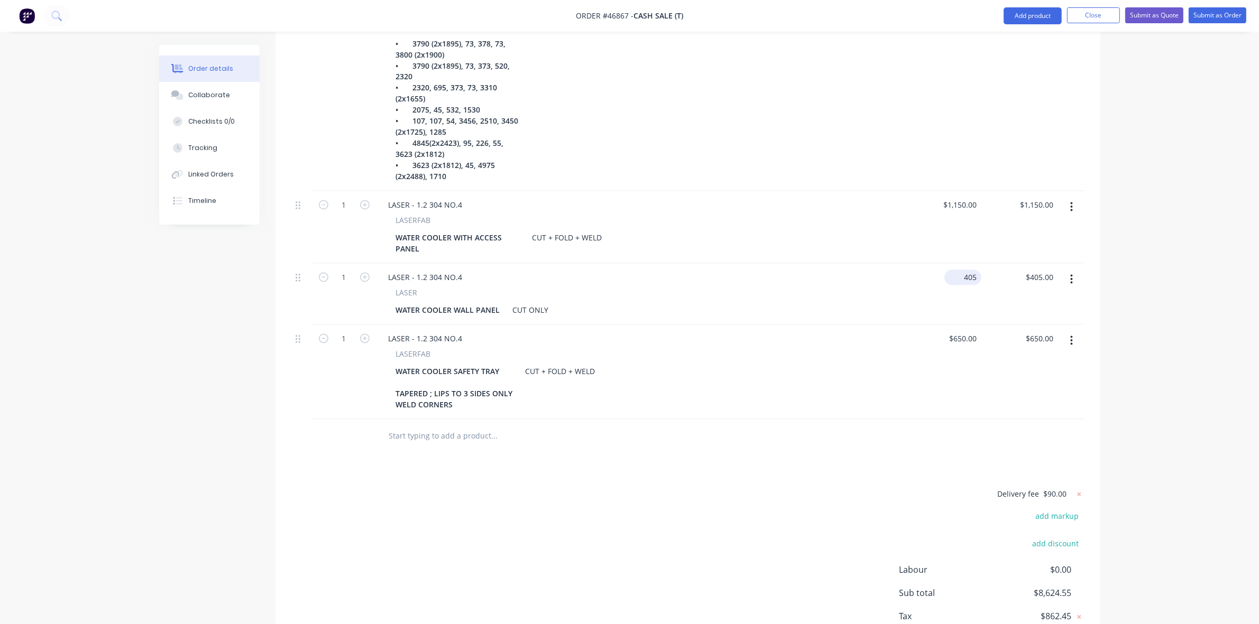
click at [963, 270] on input "405" at bounding box center [964, 277] width 33 height 15
click at [963, 270] on input "405" at bounding box center [972, 277] width 18 height 15
click at [920, 353] on div "$650.00 $650.00" at bounding box center [943, 372] width 77 height 95
click at [965, 331] on input "650" at bounding box center [972, 338] width 18 height 15
click at [945, 381] on div "$465.00 465" at bounding box center [943, 372] width 77 height 95
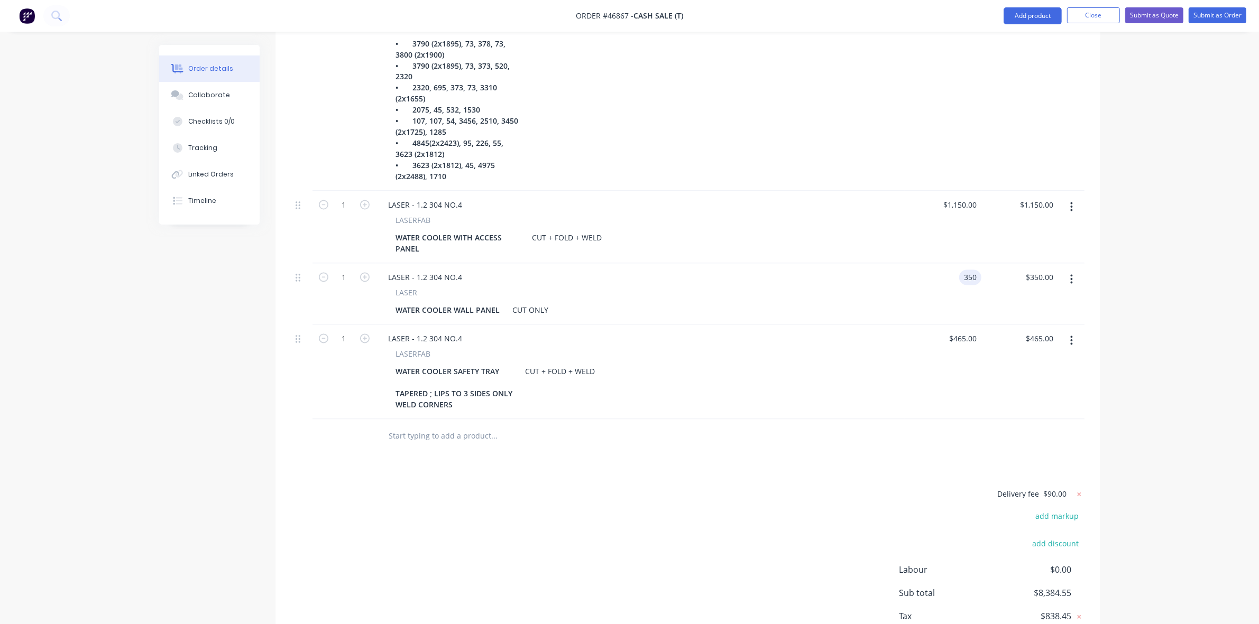
click at [967, 270] on input "350" at bounding box center [972, 277] width 18 height 15
click at [979, 347] on div "$465.00 $465.00" at bounding box center [943, 372] width 77 height 95
click at [957, 198] on div "1150 1150" at bounding box center [968, 205] width 26 height 15
click at [952, 216] on div "$1,250.00 1250" at bounding box center [943, 227] width 77 height 72
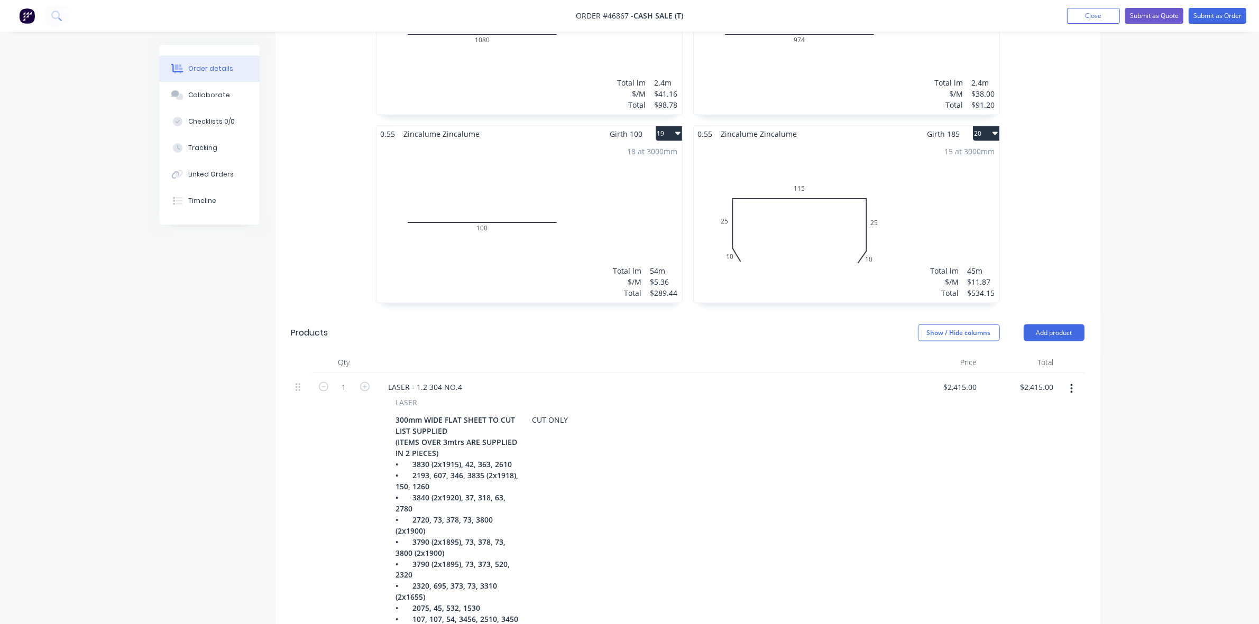
scroll to position [1850, 0]
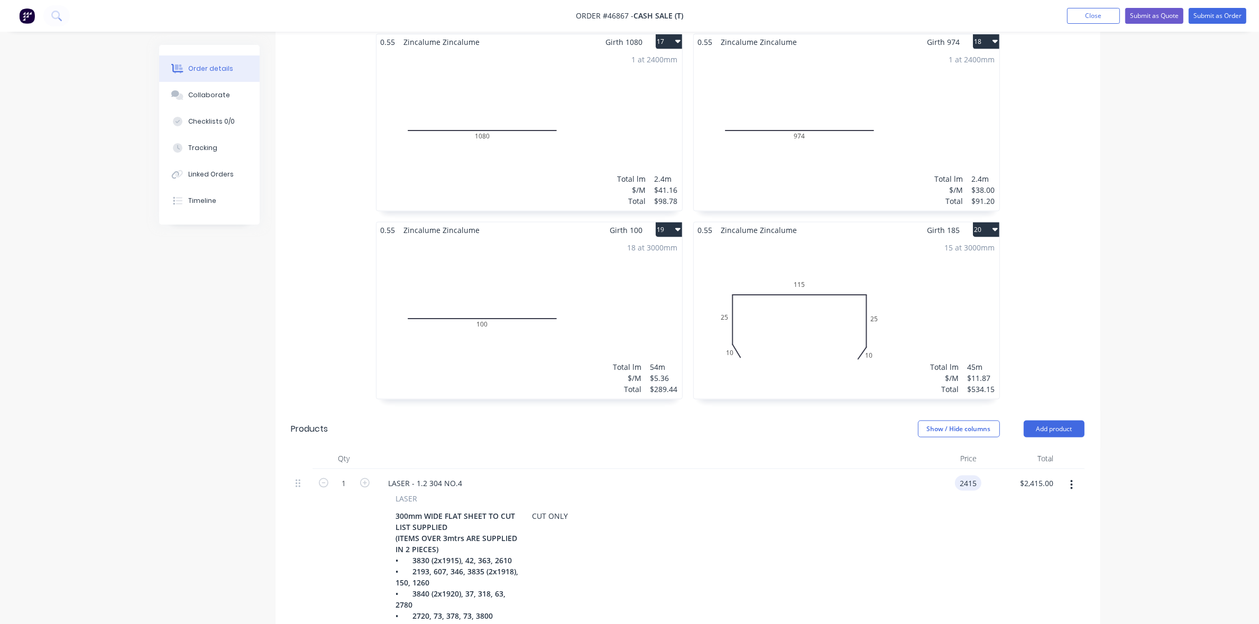
click at [963, 476] on input "2415" at bounding box center [970, 483] width 22 height 15
click at [952, 494] on div "$2,900.00 2900" at bounding box center [943, 627] width 77 height 317
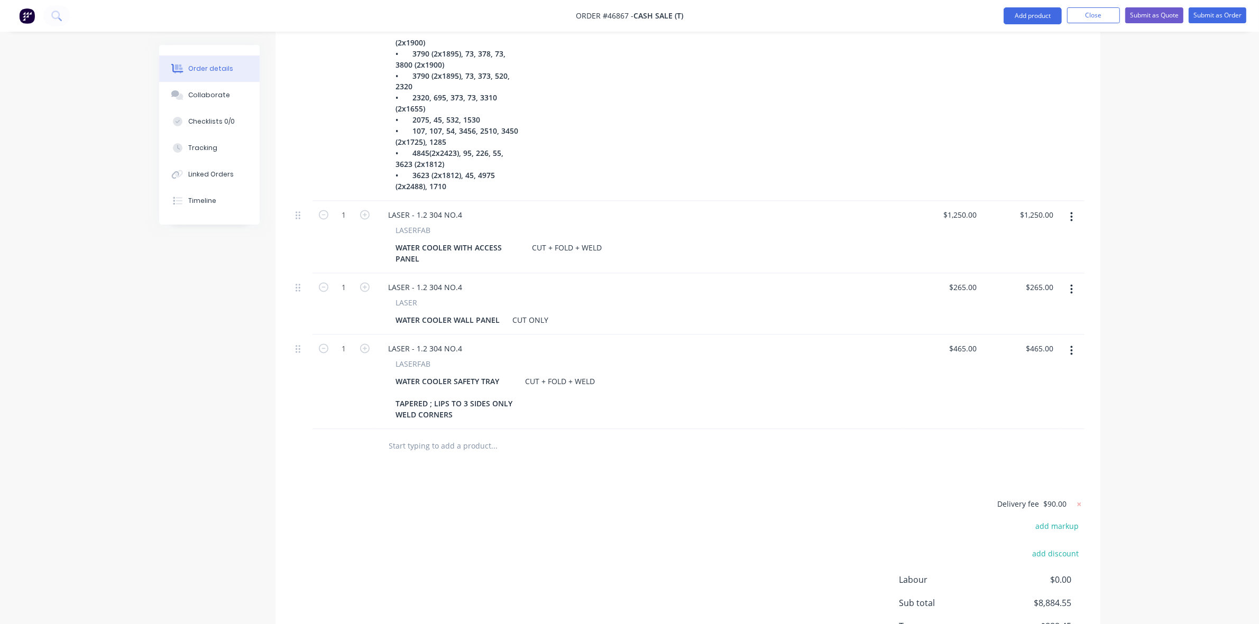
scroll to position [2171, 0]
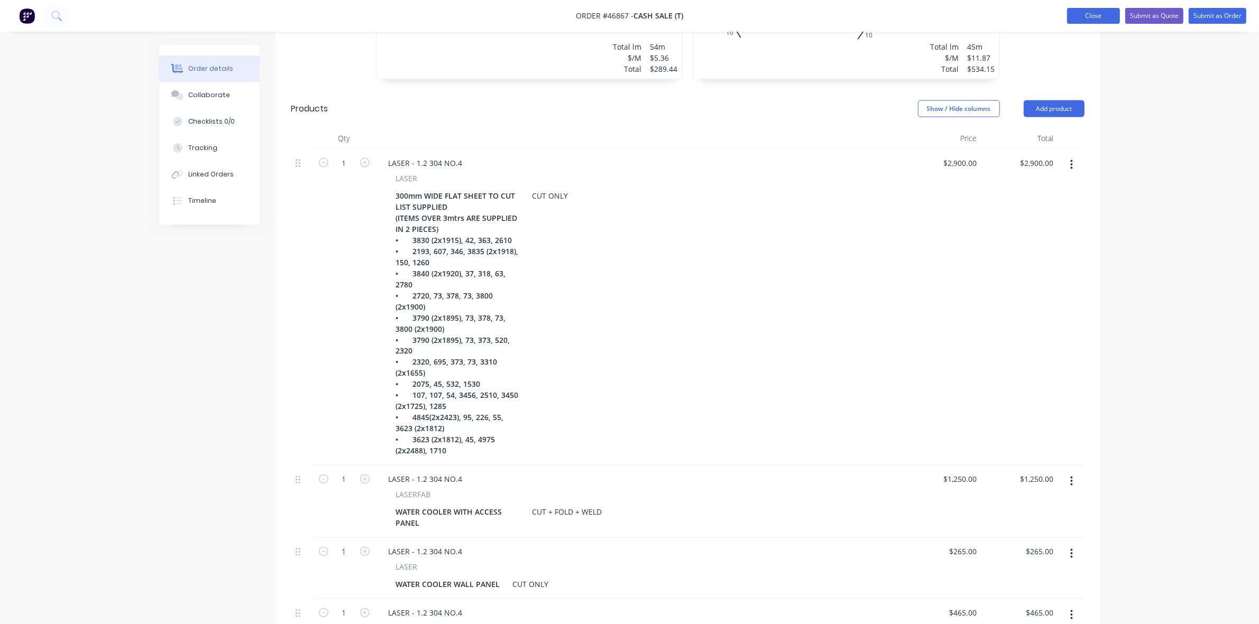
click at [1081, 21] on button "Close" at bounding box center [1093, 16] width 53 height 16
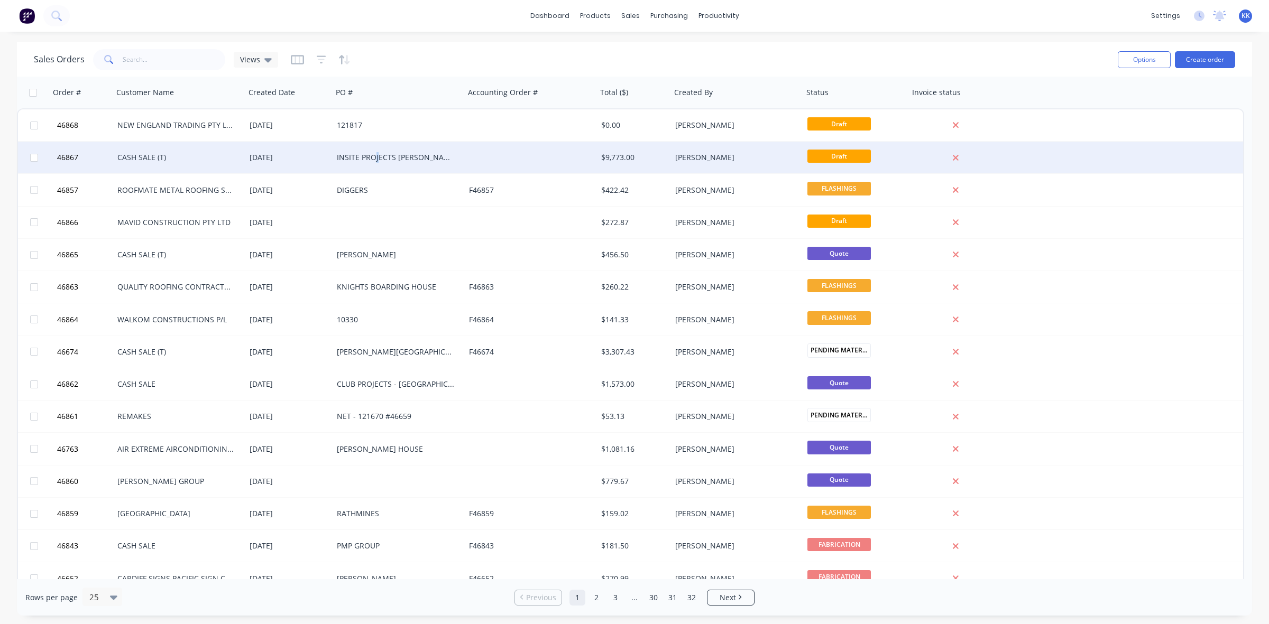
click at [377, 162] on div "INSITE PROJECTS [PERSON_NAME] NEWCASTLE" at bounding box center [399, 158] width 132 height 32
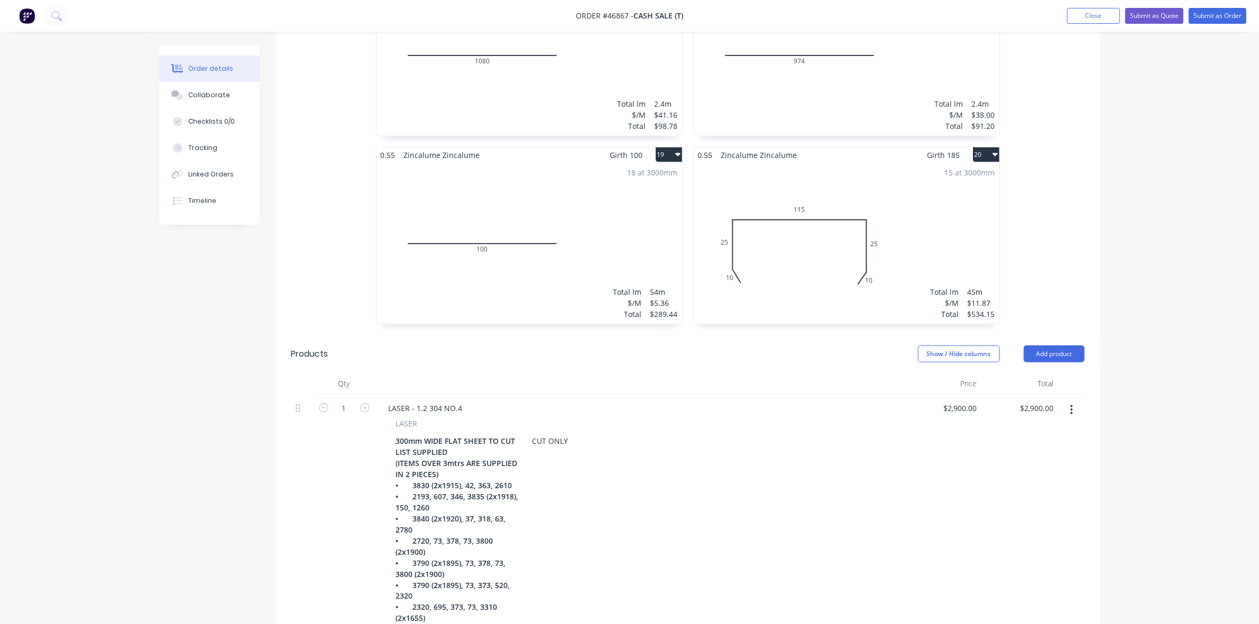
scroll to position [1850, 0]
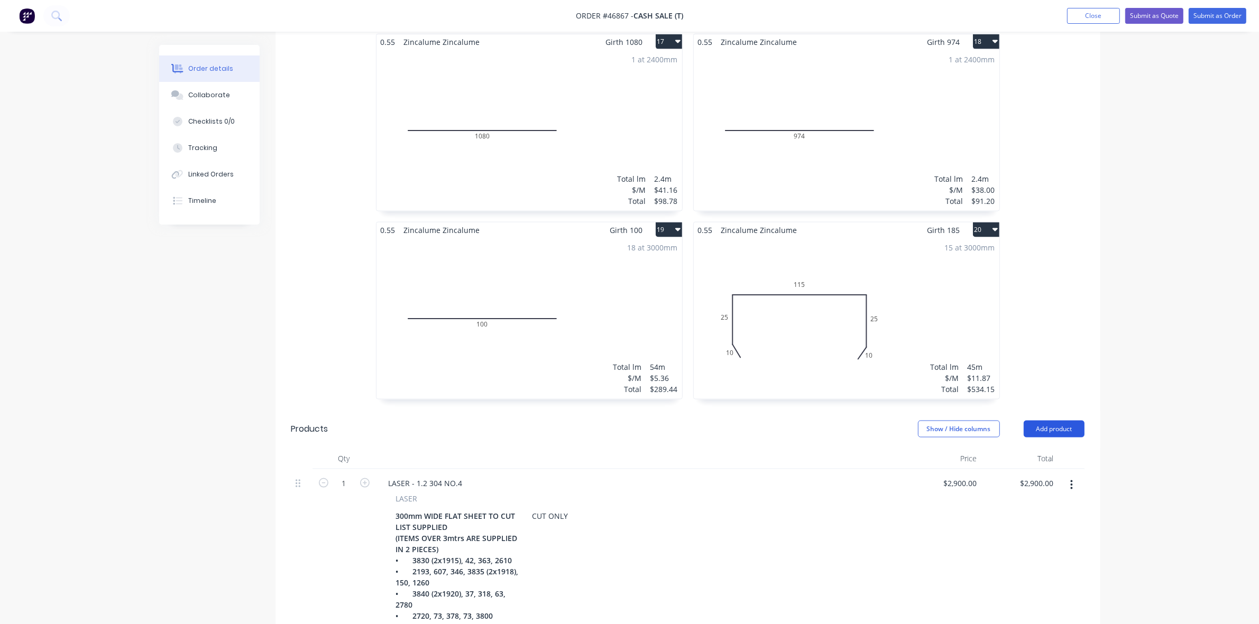
click at [1043, 421] on button "Add product" at bounding box center [1054, 429] width 61 height 17
click at [1043, 448] on div "Product catalogue" at bounding box center [1033, 455] width 81 height 15
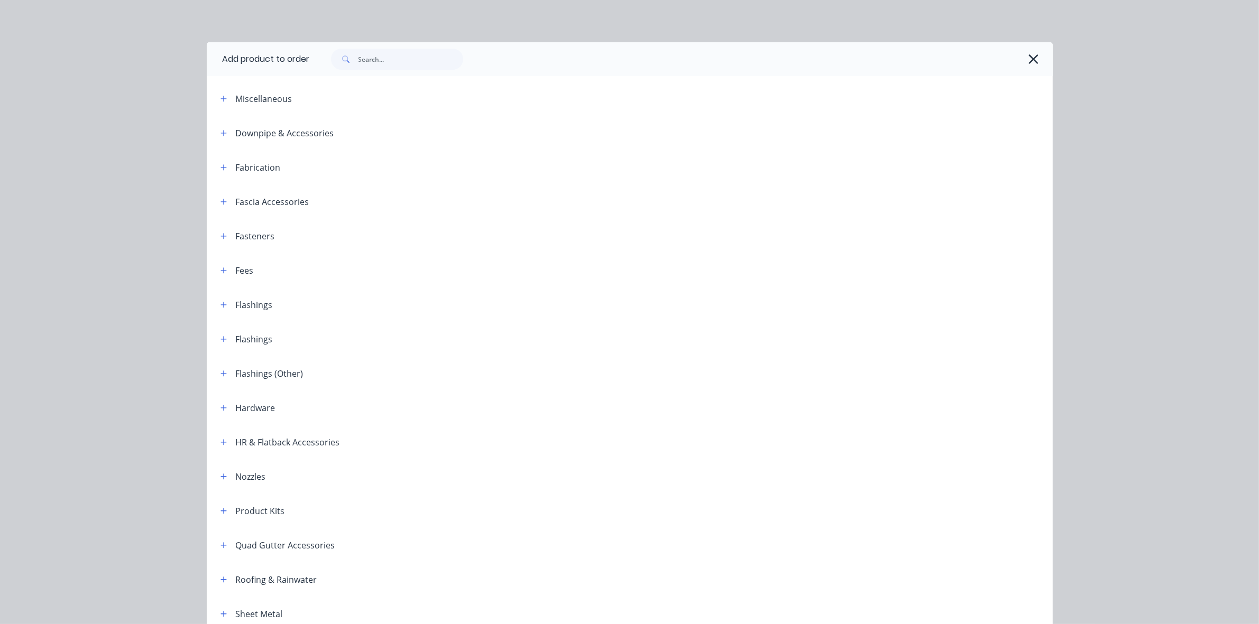
click at [1029, 60] on icon "button" at bounding box center [1034, 59] width 10 height 10
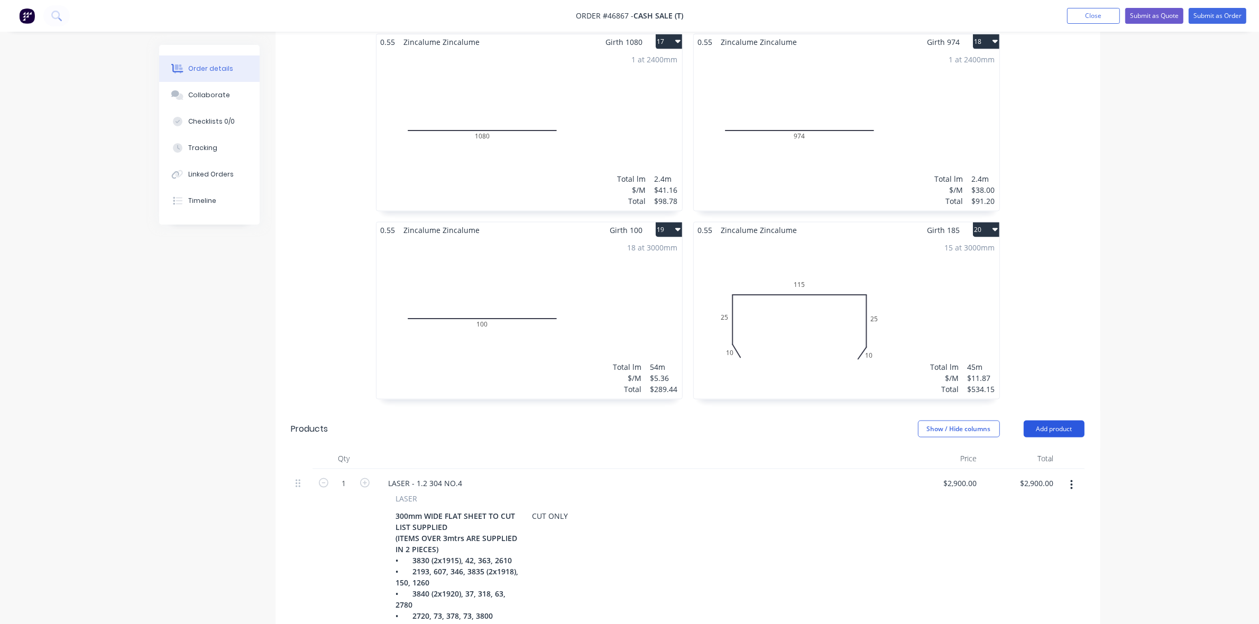
click at [1063, 421] on button "Add product" at bounding box center [1054, 429] width 61 height 17
click at [1017, 596] on div "Notes (External)" at bounding box center [1033, 603] width 81 height 15
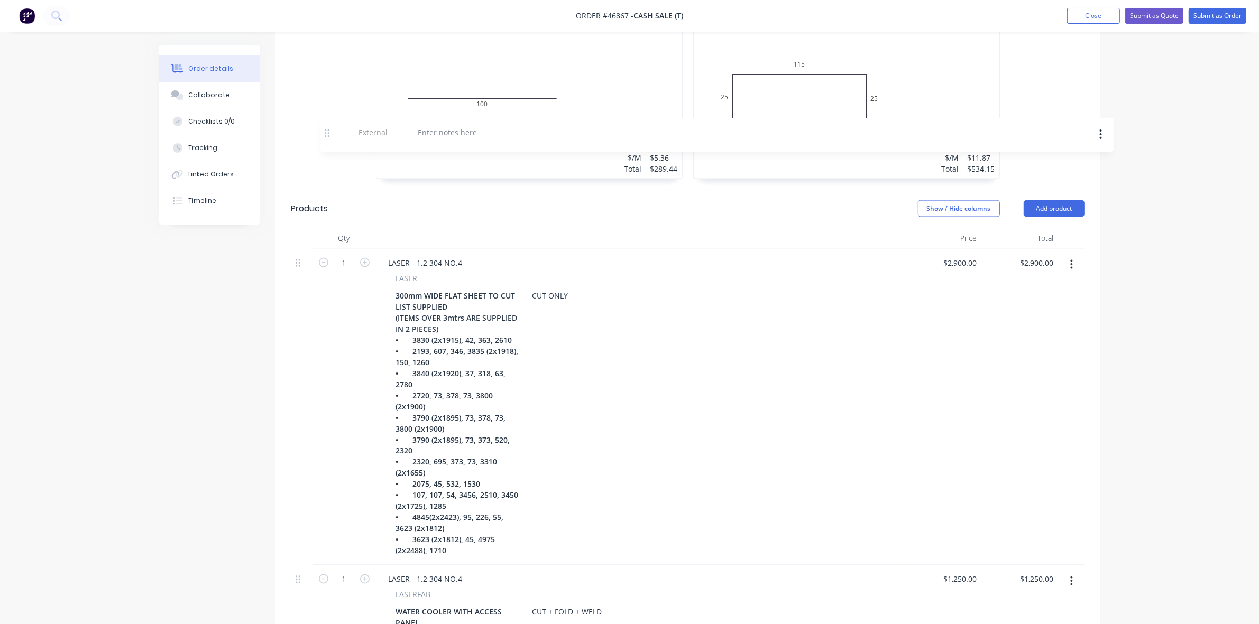
scroll to position [2070, 0]
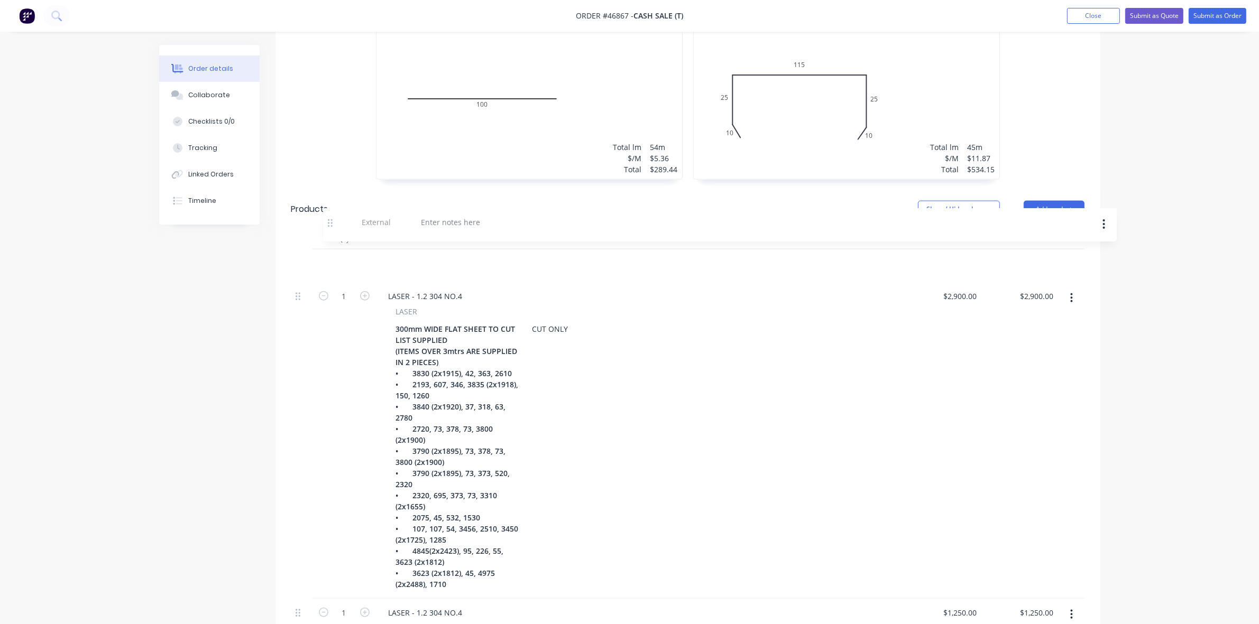
drag, startPoint x: 298, startPoint y: 554, endPoint x: 331, endPoint y: 224, distance: 332.1
click at [331, 250] on div "1 LASER - 1.2 304 NO.4 LASER 300mm WIDE FLAT SHEET TO CUT LIST SUPPLIED (ITEMS …" at bounding box center [687, 539] width 793 height 578
click at [411, 256] on div at bounding box center [418, 263] width 76 height 15
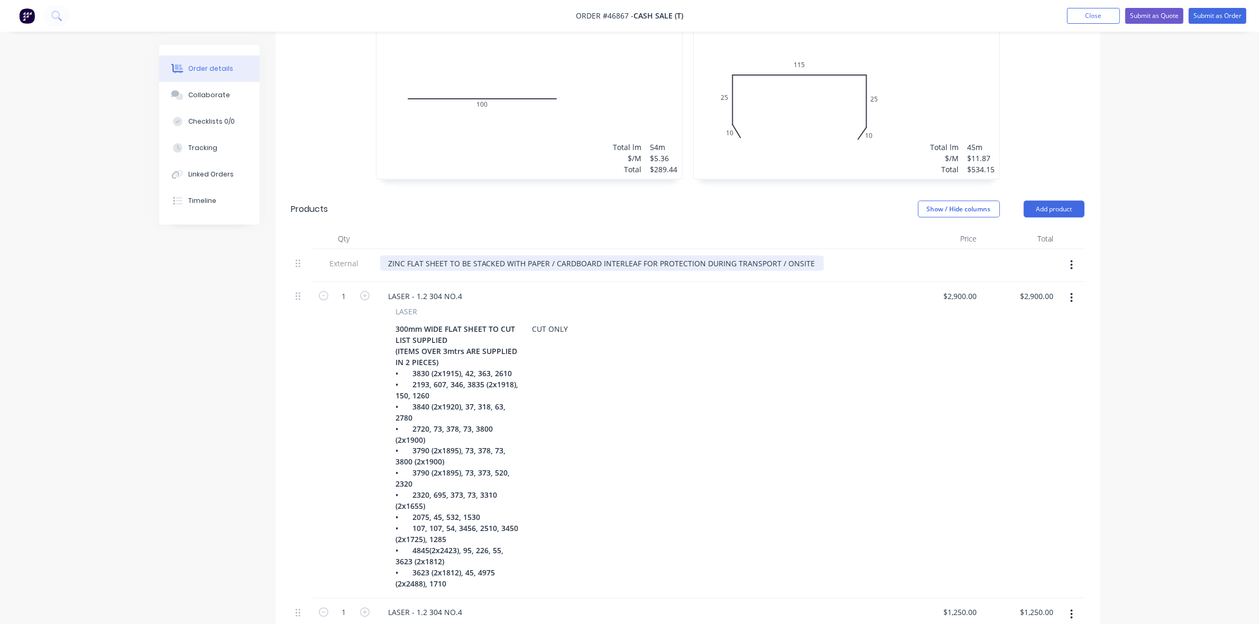
click at [777, 256] on div "ZINC FLAT SHEET TO BE STACKED WITH PAPER / CARDBOARD INTERLEAF FOR PROTECTION D…" at bounding box center [602, 263] width 444 height 15
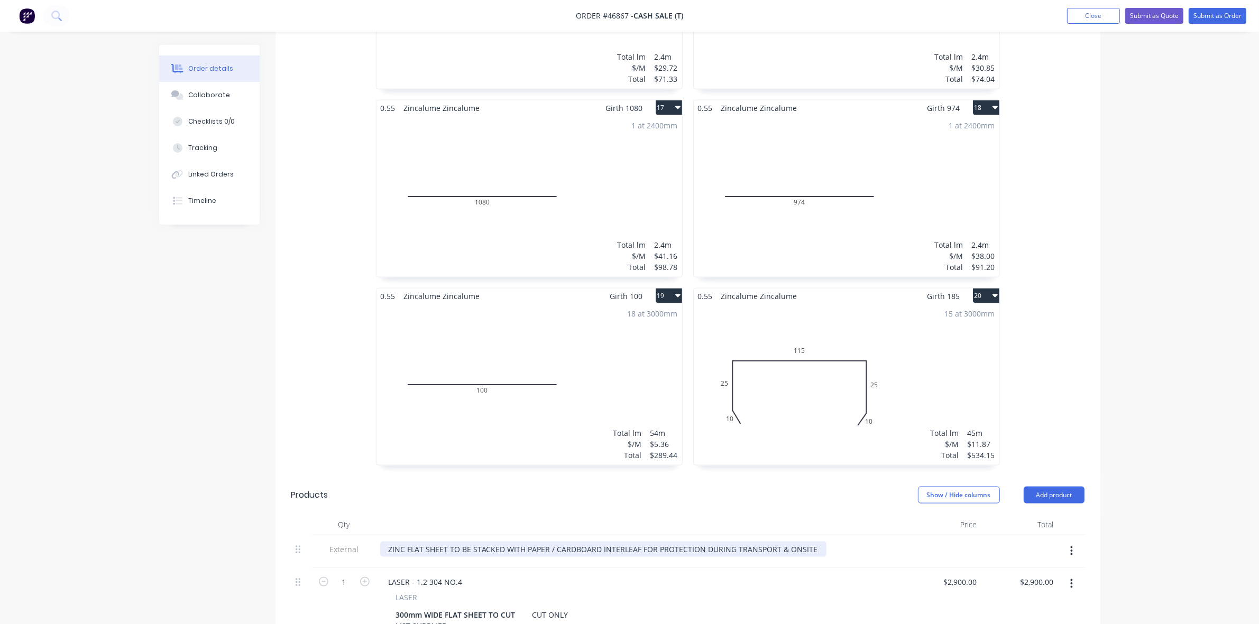
scroll to position [1850, 0]
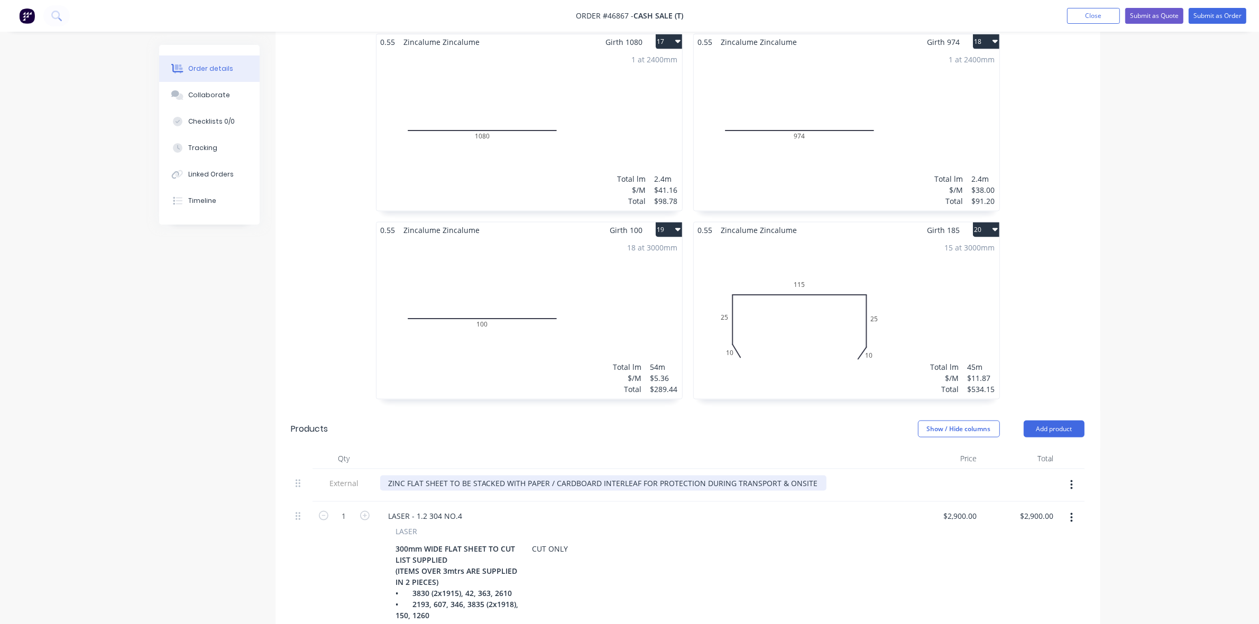
click at [524, 476] on div "ZINC FLAT SHEET TO BE STACKED WITH PAPER / CARDBOARD INTERLEAF FOR PROTECTION D…" at bounding box center [603, 483] width 446 height 15
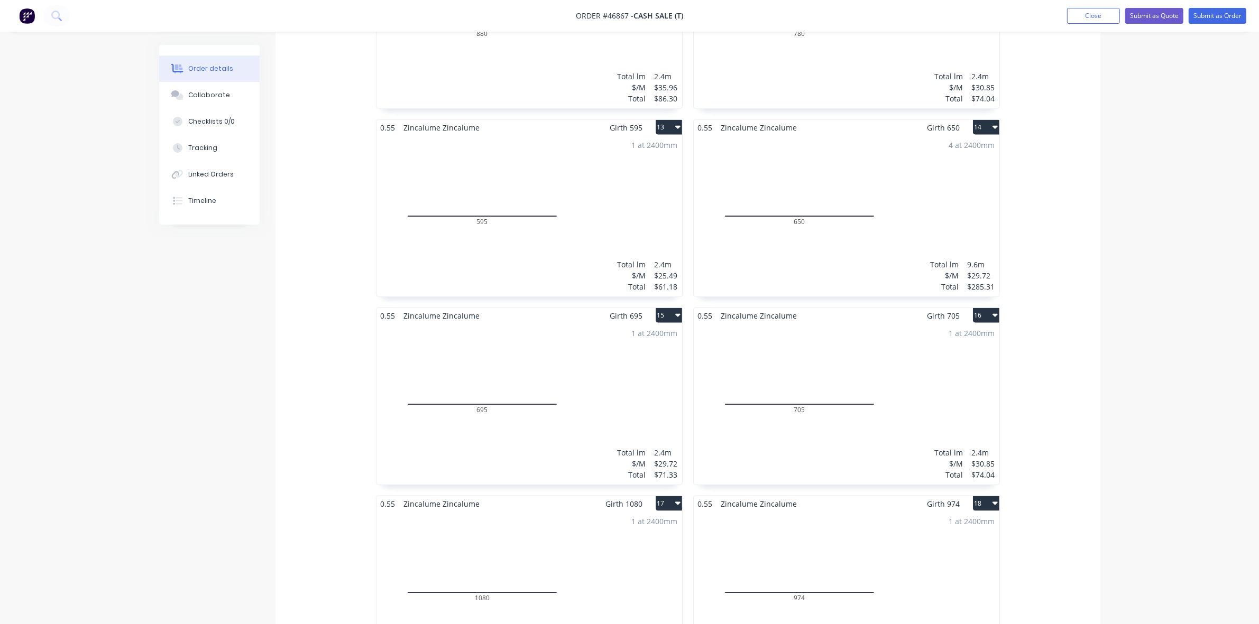
scroll to position [1388, 0]
click at [1087, 22] on button "Close" at bounding box center [1093, 16] width 53 height 16
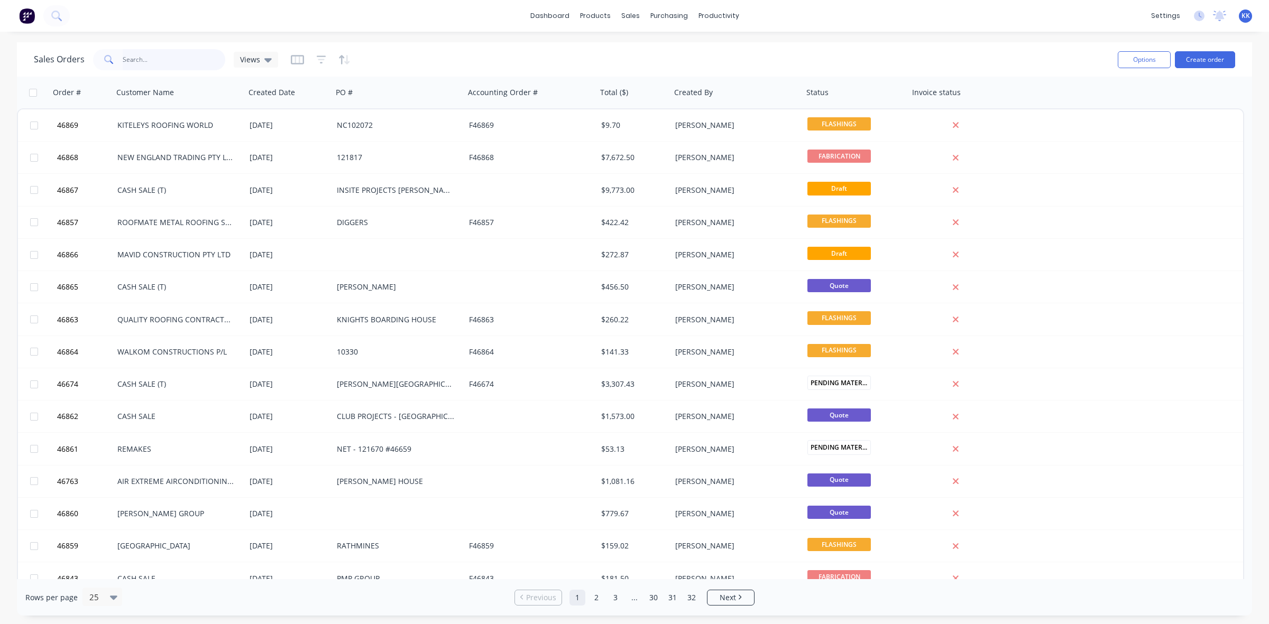
click at [162, 61] on input "text" at bounding box center [174, 59] width 103 height 21
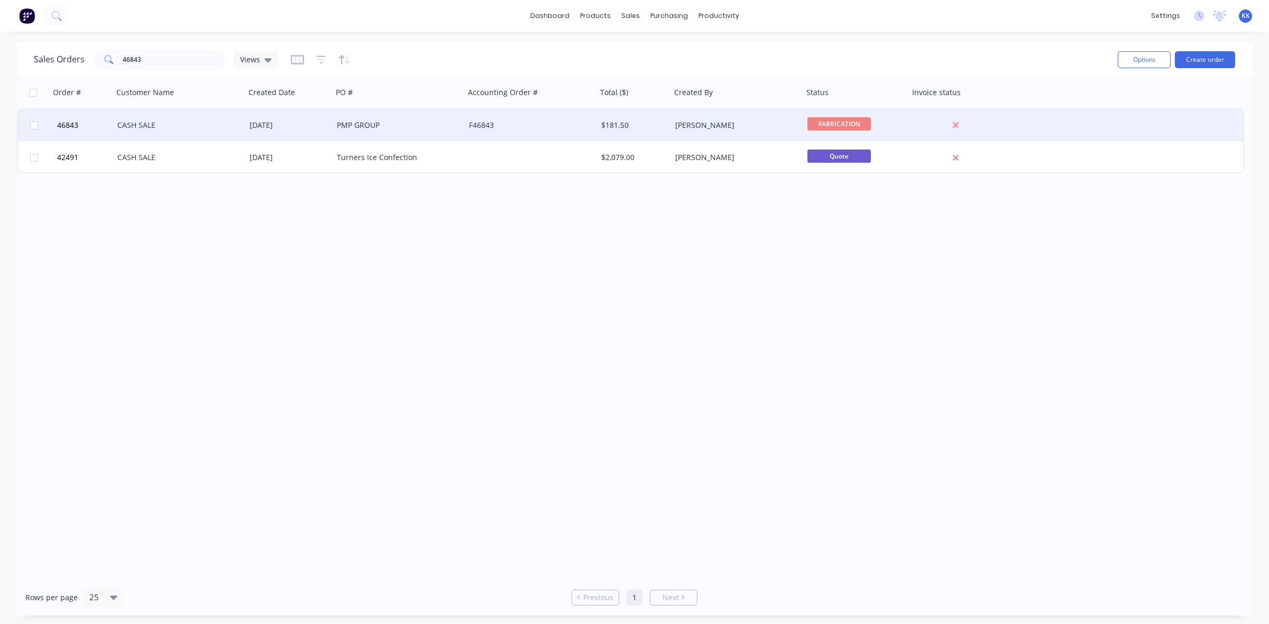
click at [197, 125] on div "CASH SALE" at bounding box center [175, 125] width 117 height 11
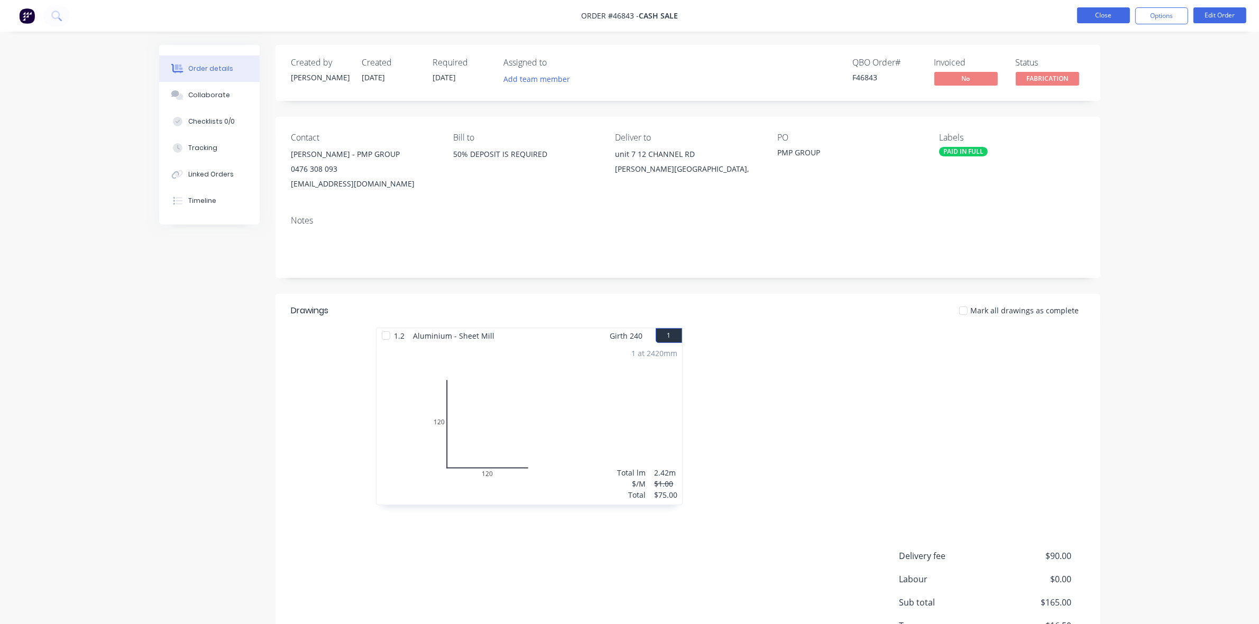
click at [1119, 8] on button "Close" at bounding box center [1103, 15] width 53 height 16
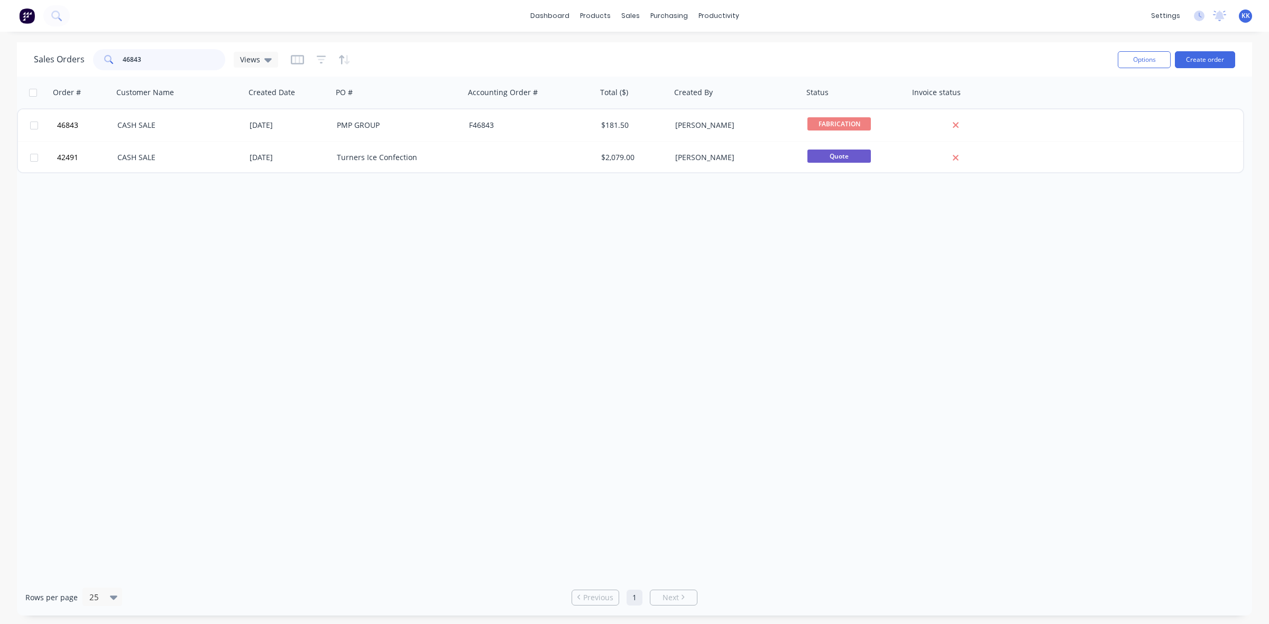
drag, startPoint x: 143, startPoint y: 64, endPoint x: 116, endPoint y: 62, distance: 26.5
click at [116, 62] on div "46843" at bounding box center [159, 59] width 132 height 21
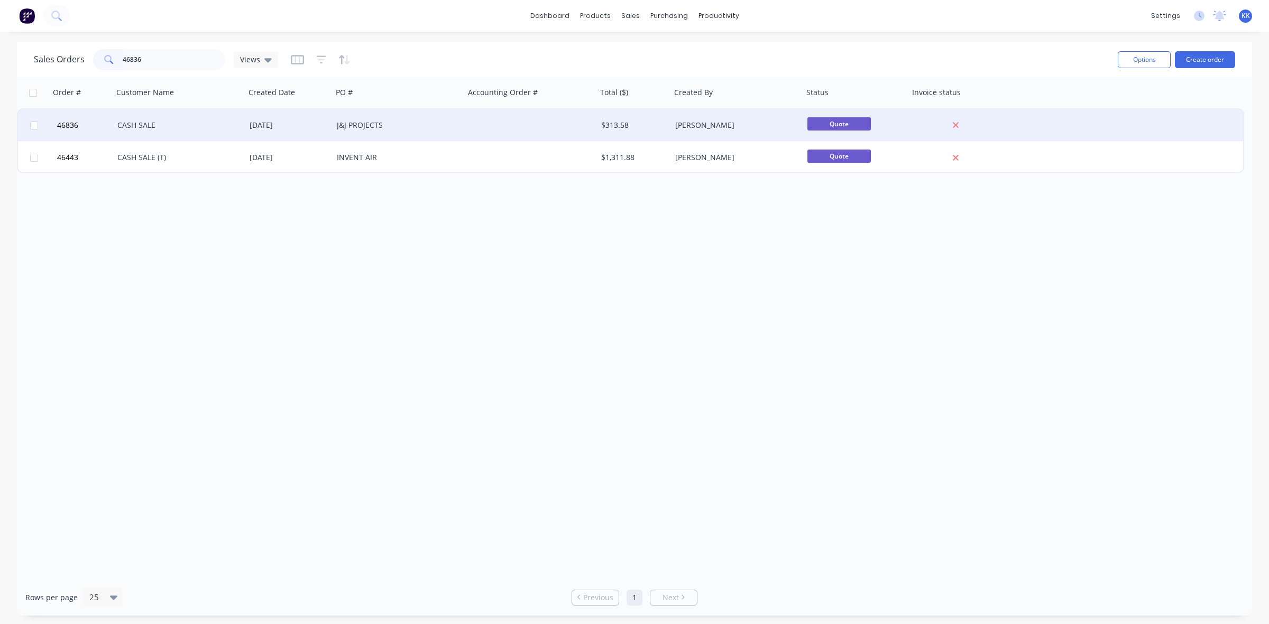
click at [186, 123] on div "CASH SALE" at bounding box center [175, 125] width 117 height 11
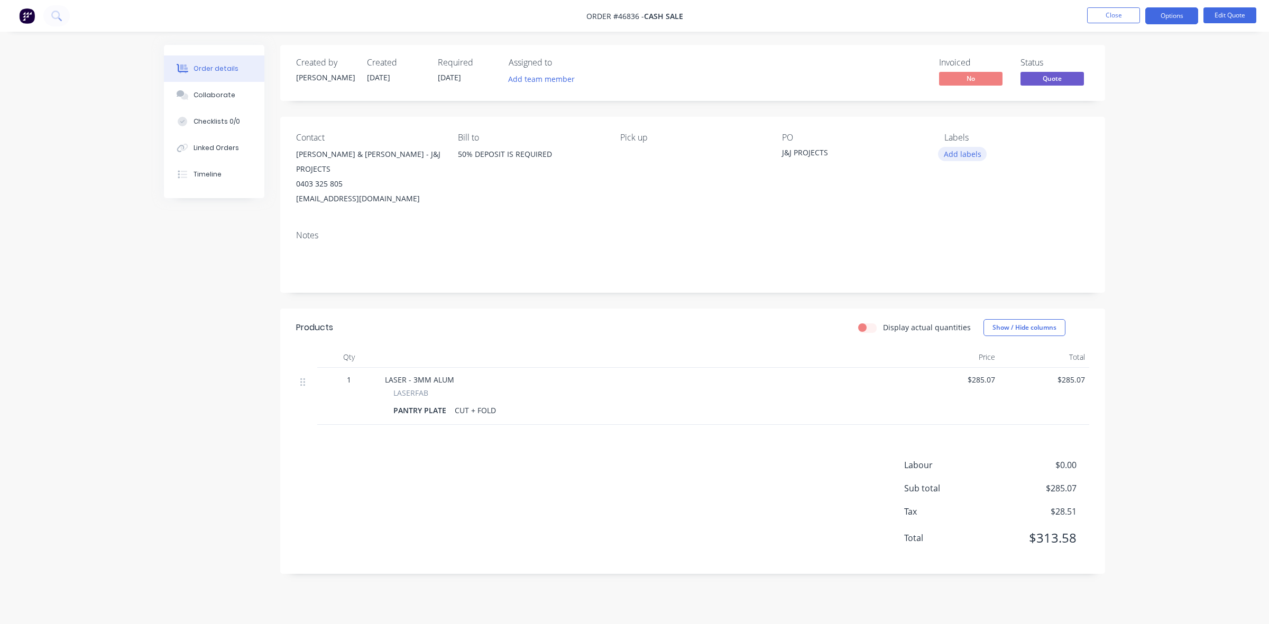
click at [955, 154] on button "Add labels" at bounding box center [962, 154] width 49 height 14
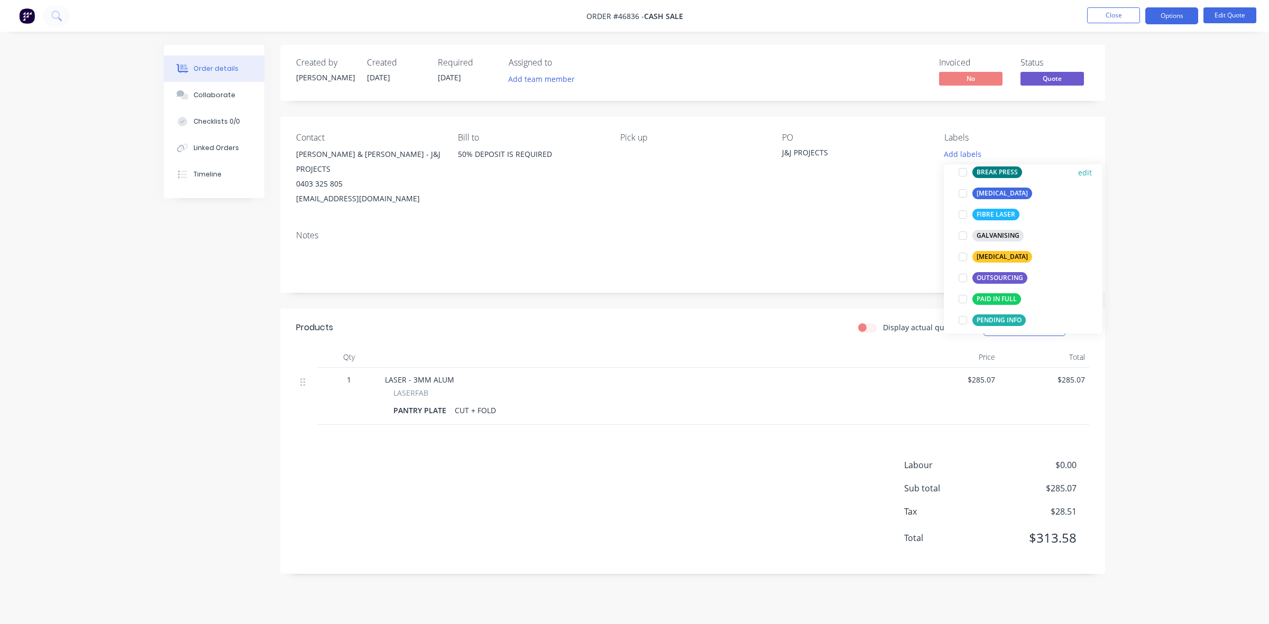
scroll to position [132, 0]
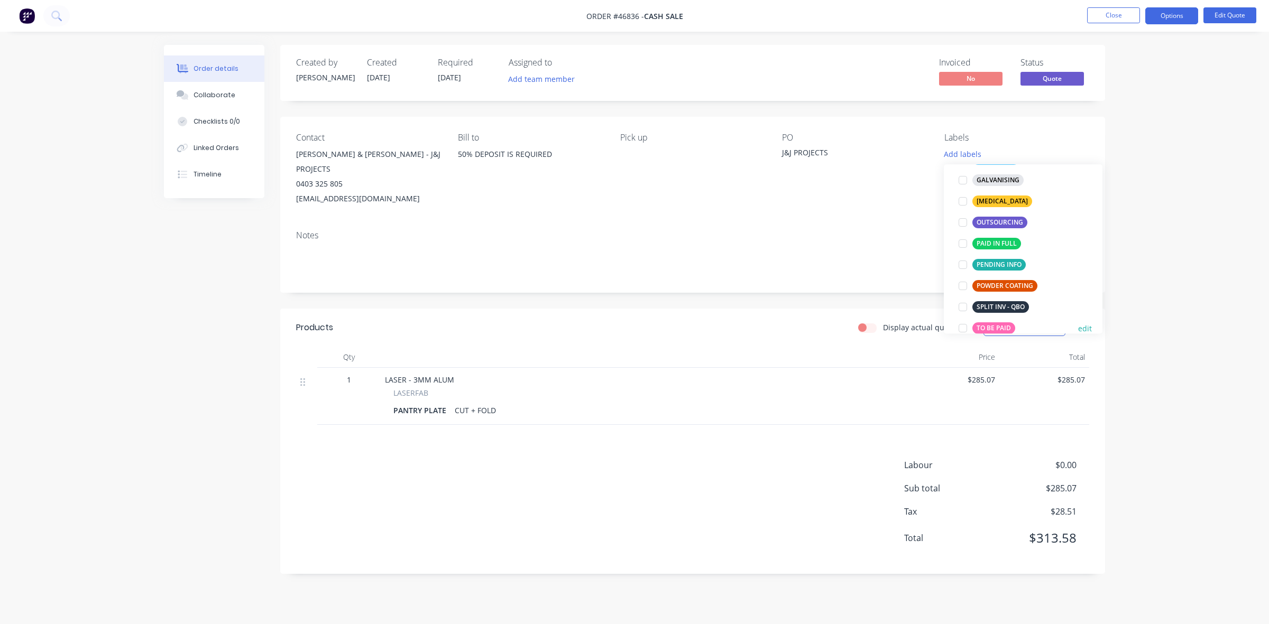
click at [999, 326] on div "TO BE PAID" at bounding box center [993, 328] width 43 height 12
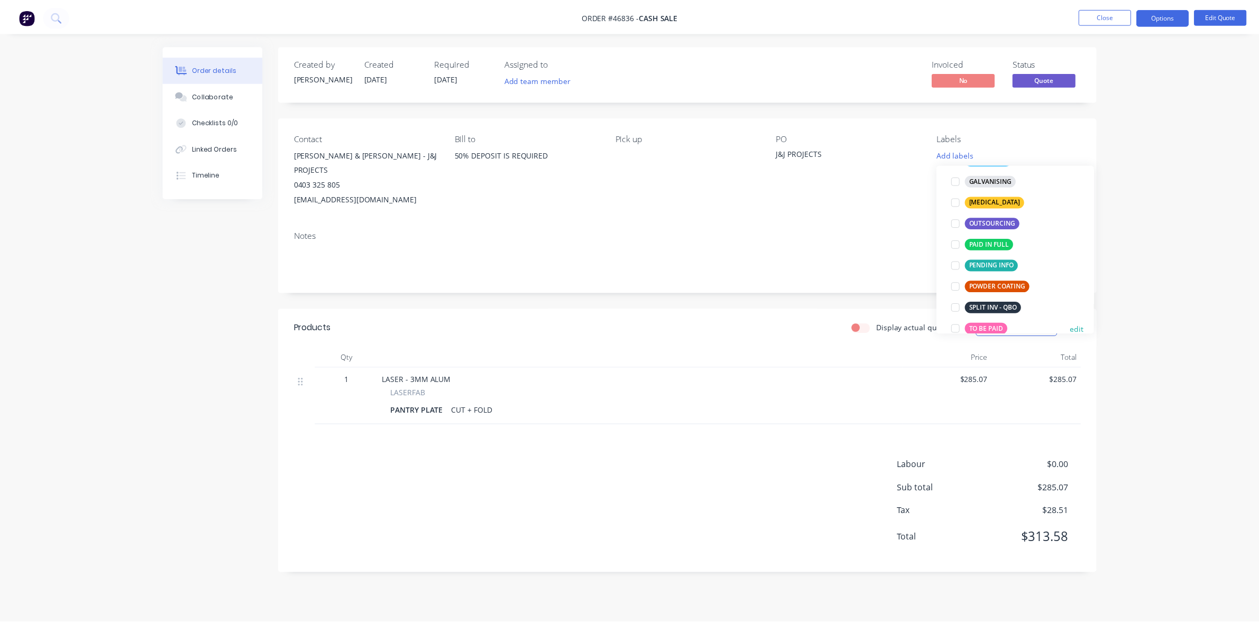
scroll to position [0, 0]
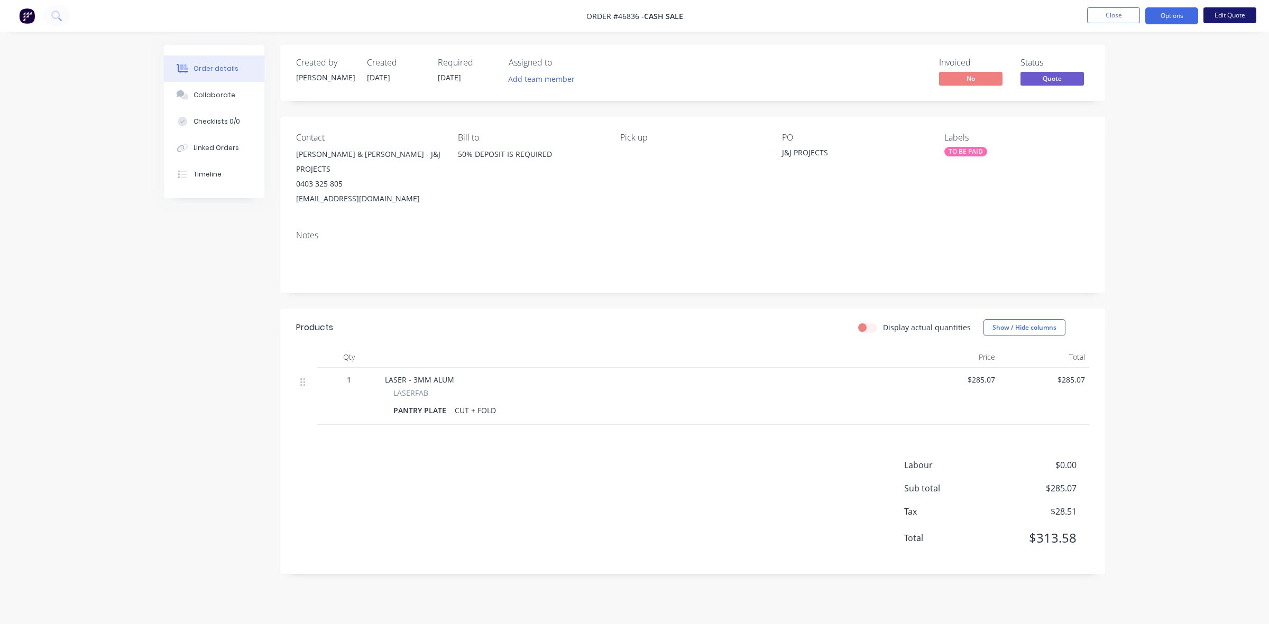
click at [1236, 19] on button "Edit Quote" at bounding box center [1229, 15] width 53 height 16
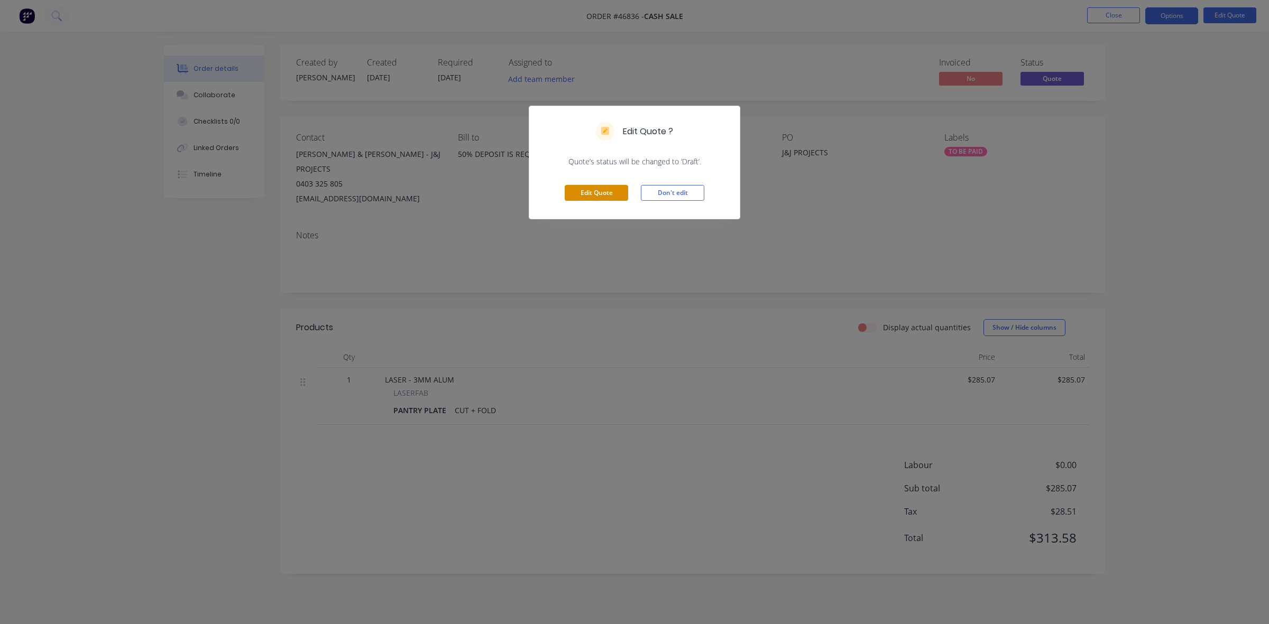
click at [601, 199] on button "Edit Quote" at bounding box center [596, 193] width 63 height 16
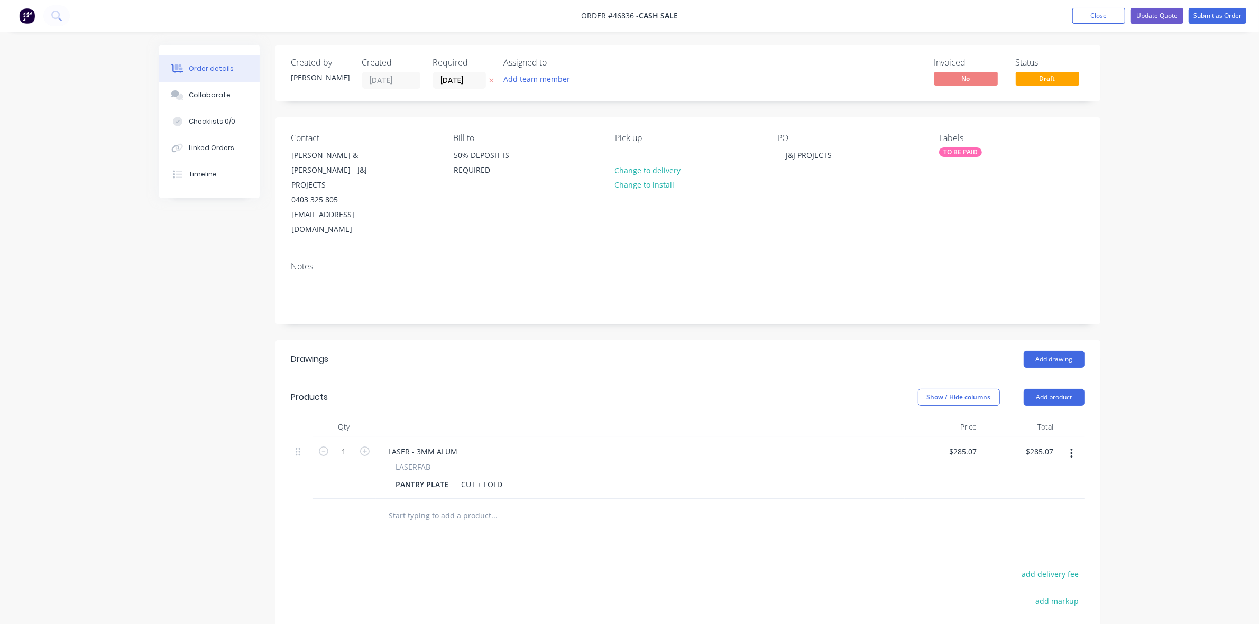
click at [458, 72] on label "[DATE]" at bounding box center [459, 80] width 53 height 17
click at [458, 72] on input "[DATE]" at bounding box center [460, 80] width 52 height 16
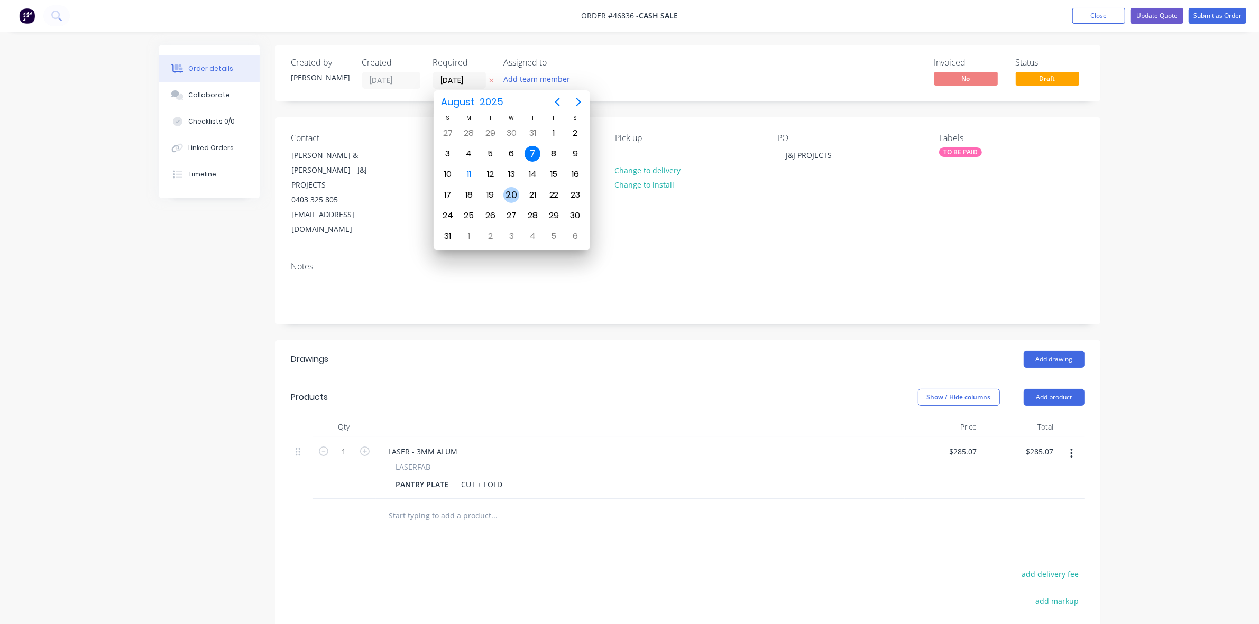
click at [508, 190] on div "20" at bounding box center [511, 195] width 16 height 16
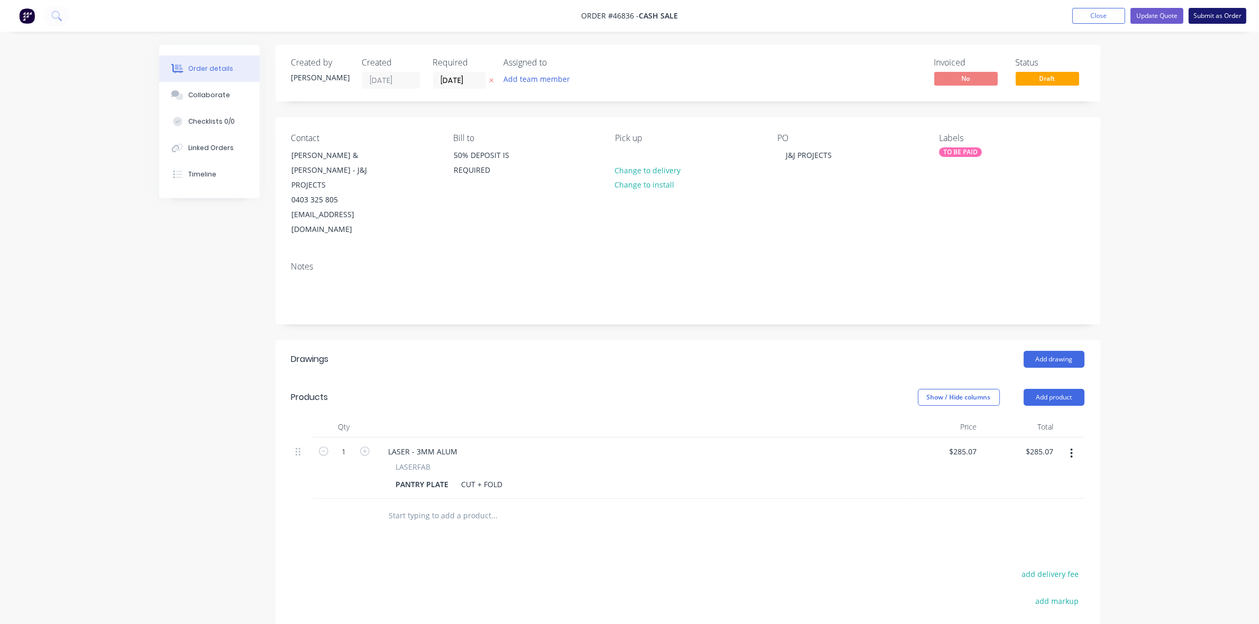
click at [1238, 14] on button "Submit as Order" at bounding box center [1217, 16] width 58 height 16
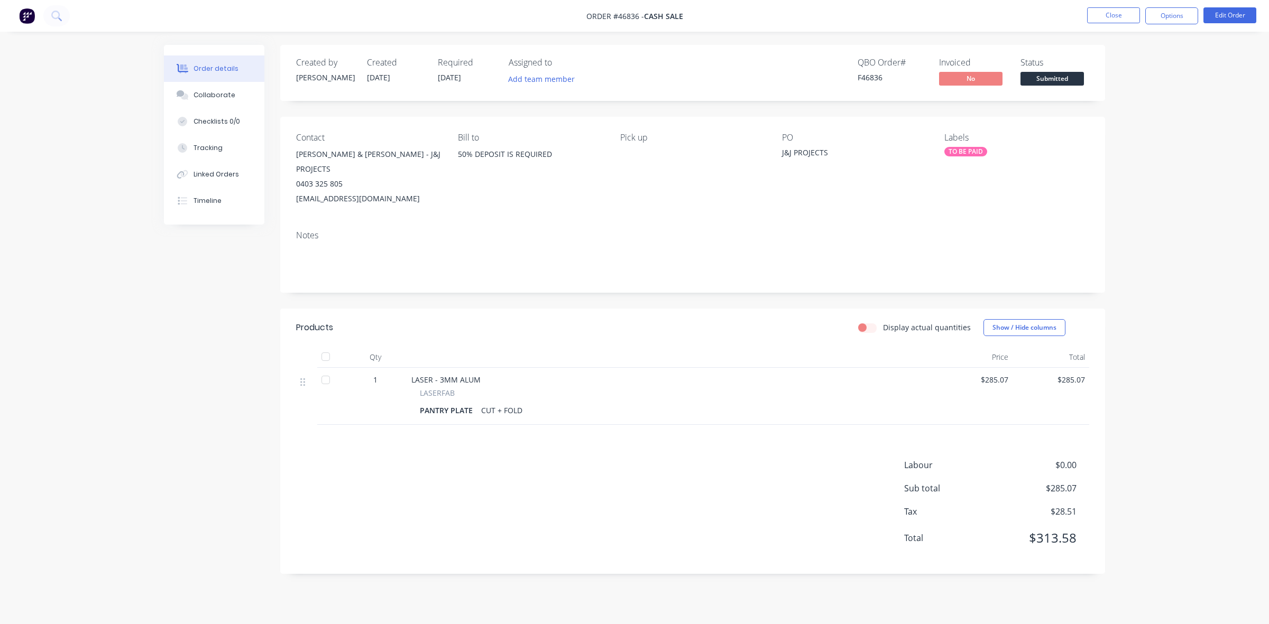
click at [1182, 19] on button "Options" at bounding box center [1171, 15] width 53 height 17
click at [1132, 120] on div "Work Order" at bounding box center [1139, 127] width 97 height 15
click at [1132, 109] on div "Without pricing" at bounding box center [1139, 106] width 97 height 15
click at [1048, 77] on span "Submitted" at bounding box center [1051, 78] width 63 height 13
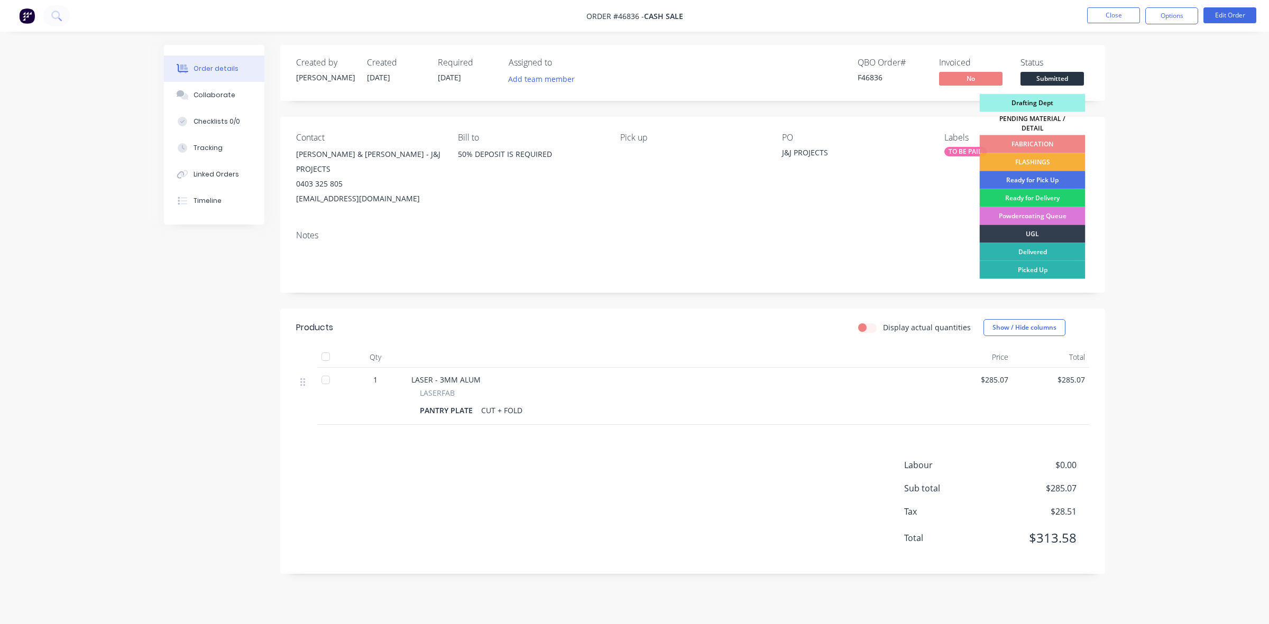
click at [1046, 104] on div "Drafting Dept" at bounding box center [1033, 103] width 106 height 18
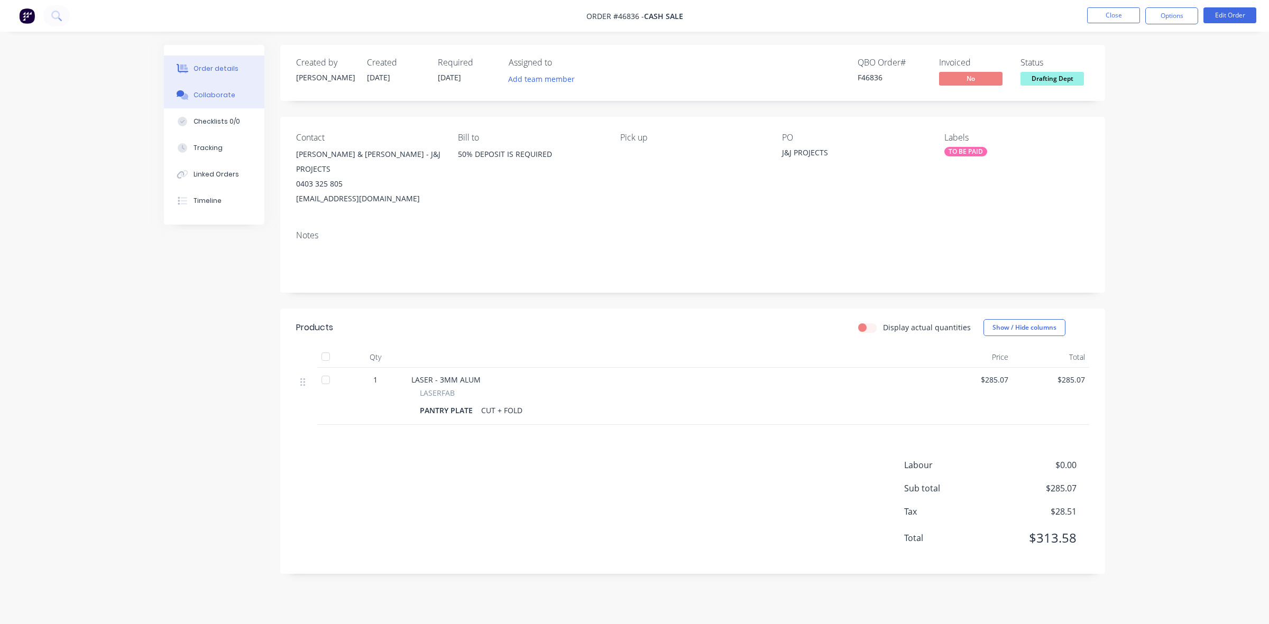
click at [220, 96] on div "Collaborate" at bounding box center [214, 95] width 42 height 10
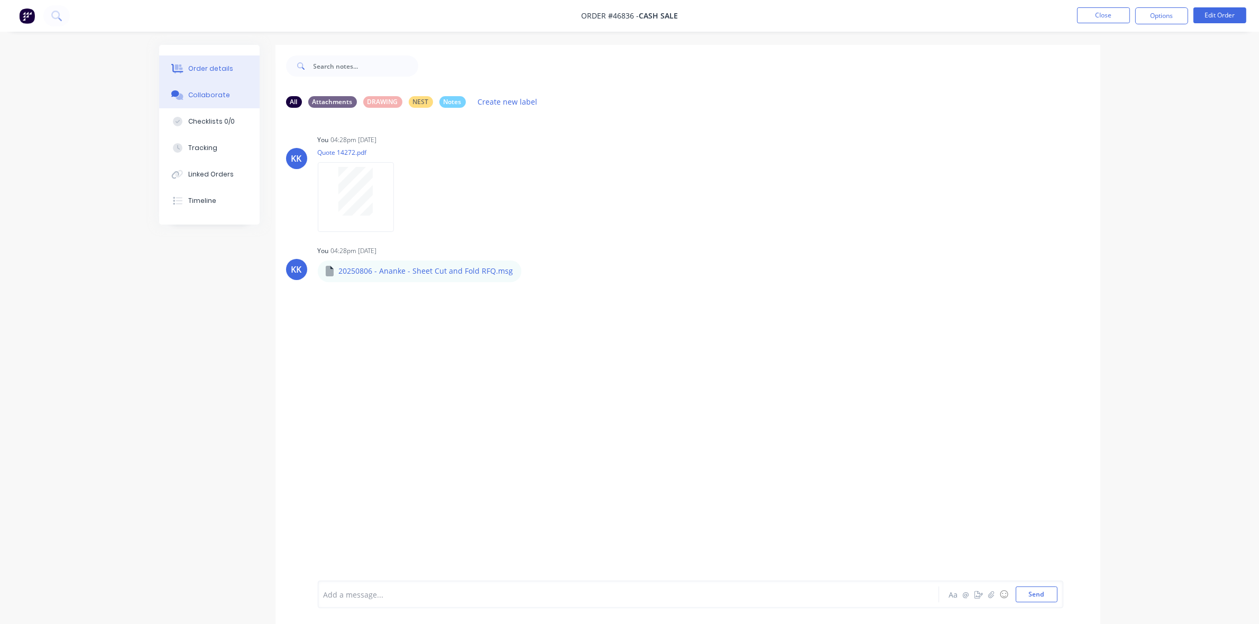
click at [202, 66] on div "Order details" at bounding box center [210, 69] width 45 height 10
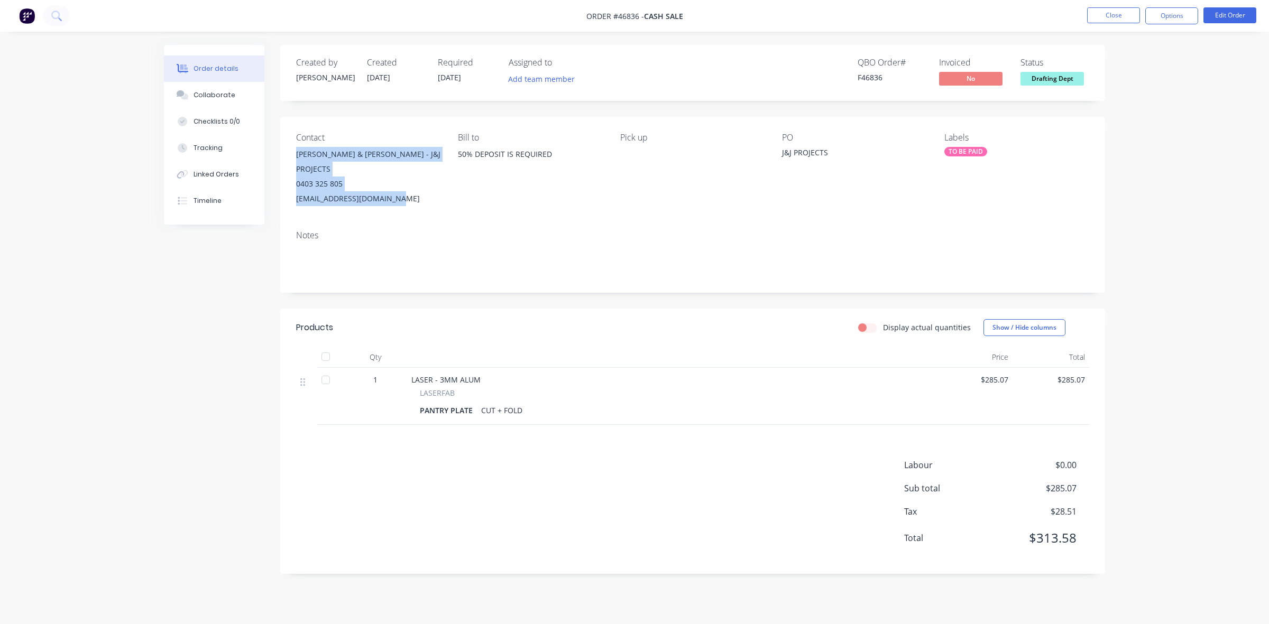
drag, startPoint x: 400, startPoint y: 182, endPoint x: 294, endPoint y: 145, distance: 112.5
click at [294, 145] on div "Contact [PERSON_NAME] & [PERSON_NAME] - J&J PROJECTS 0403 325 805 [EMAIL_ADDRES…" at bounding box center [692, 169] width 825 height 105
copy div "[PERSON_NAME] & [PERSON_NAME] - J&J PROJECTS 0403 325 805 [EMAIL_ADDRESS][DOMAI…"
drag, startPoint x: 226, startPoint y: 94, endPoint x: 334, endPoint y: 106, distance: 108.1
click at [226, 94] on div "Collaborate" at bounding box center [214, 95] width 42 height 10
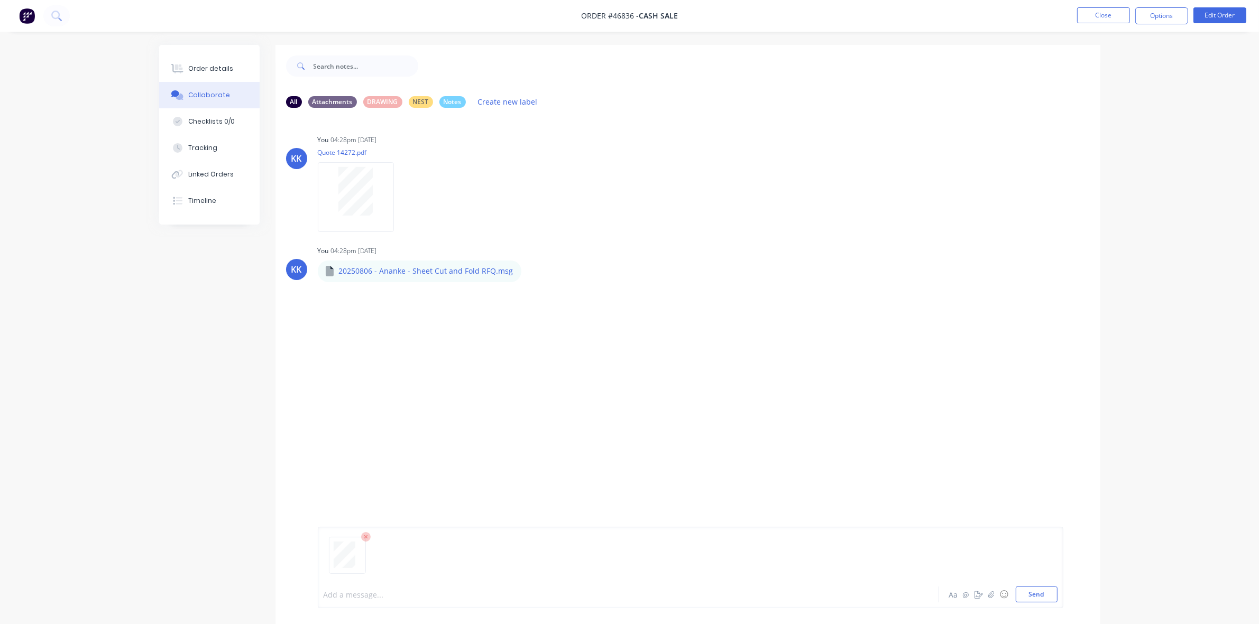
click at [378, 593] on div at bounding box center [599, 594] width 550 height 11
drag, startPoint x: 210, startPoint y: 70, endPoint x: 220, endPoint y: 72, distance: 10.3
click at [213, 70] on div "Order details" at bounding box center [210, 69] width 45 height 10
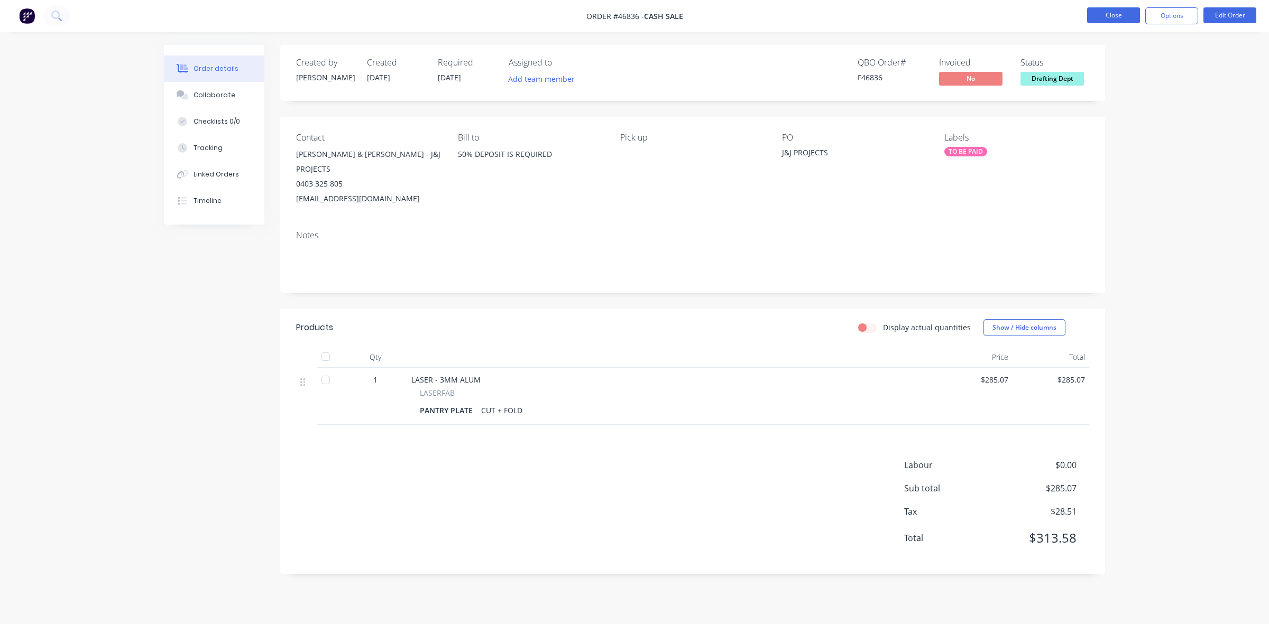
click at [1104, 20] on button "Close" at bounding box center [1113, 15] width 53 height 16
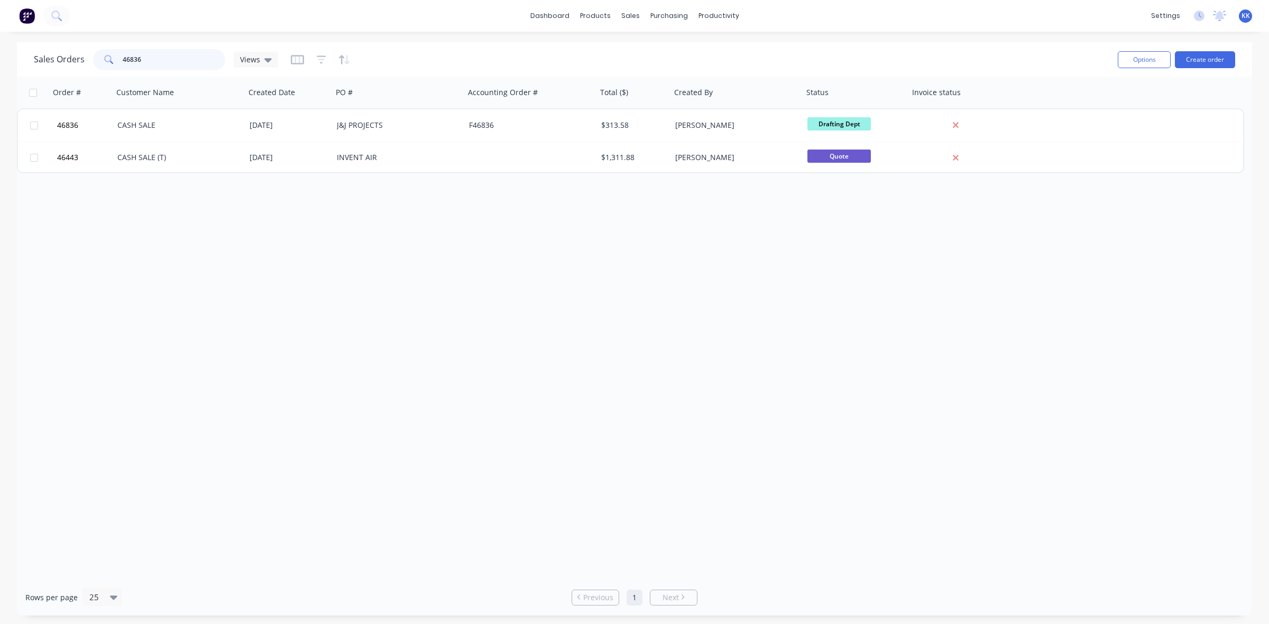
drag, startPoint x: 156, startPoint y: 57, endPoint x: 95, endPoint y: 62, distance: 61.6
click at [95, 62] on div "46836" at bounding box center [159, 59] width 132 height 21
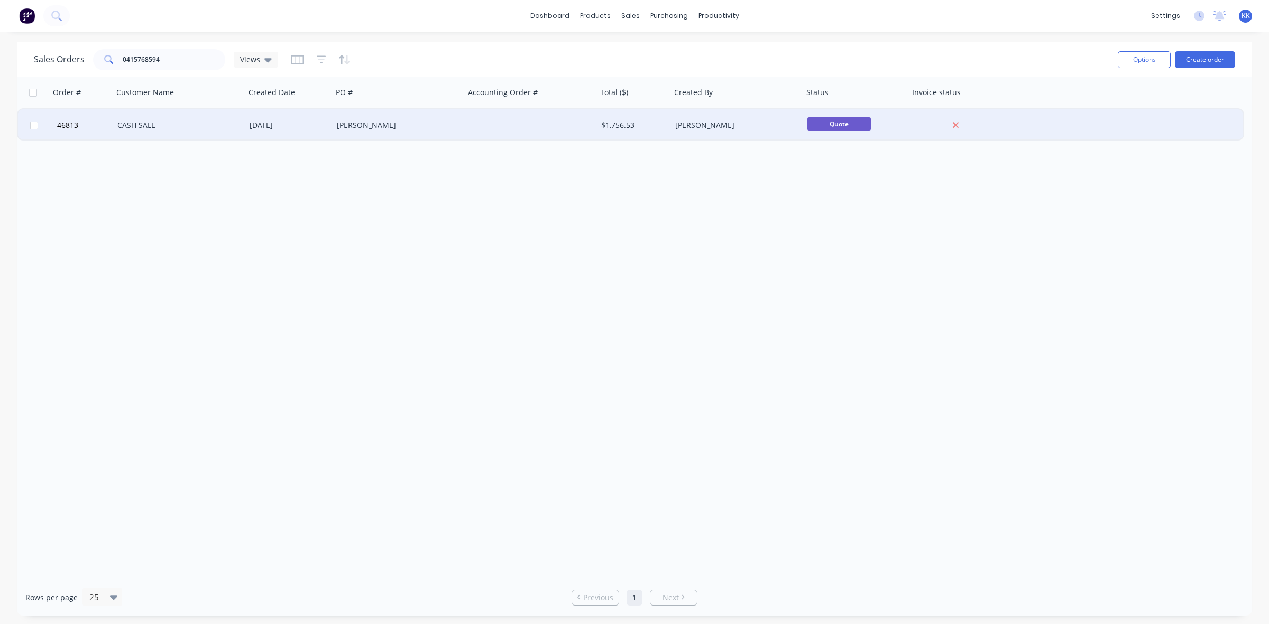
click at [254, 133] on div "[DATE]" at bounding box center [288, 125] width 87 height 32
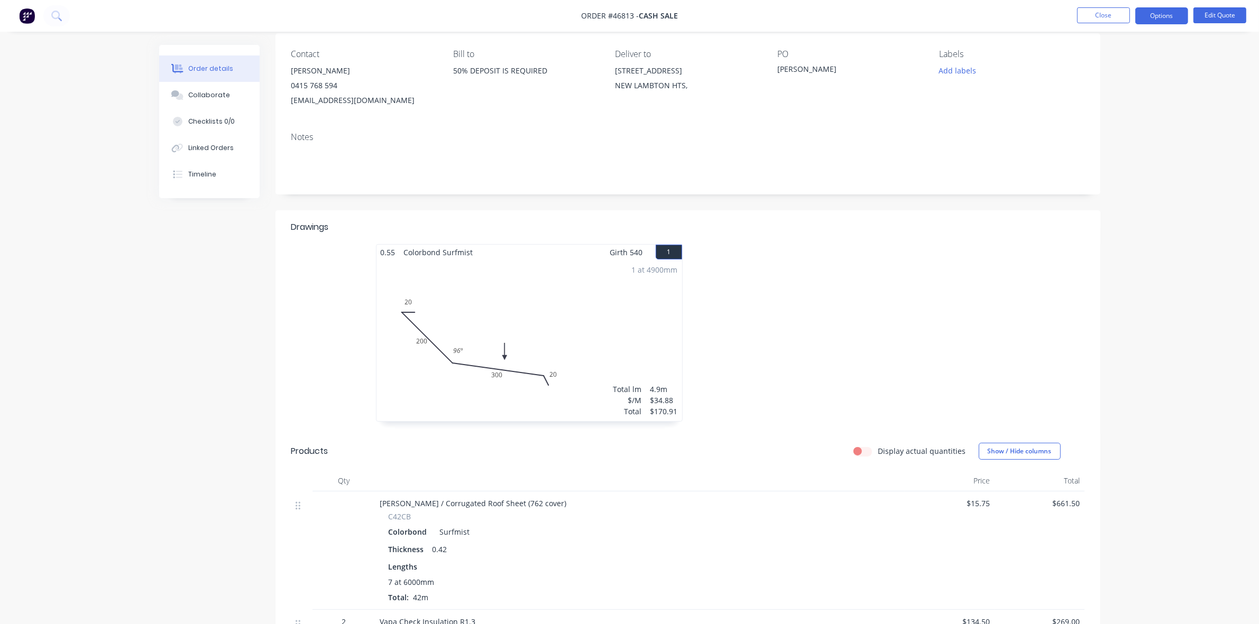
scroll to position [198, 0]
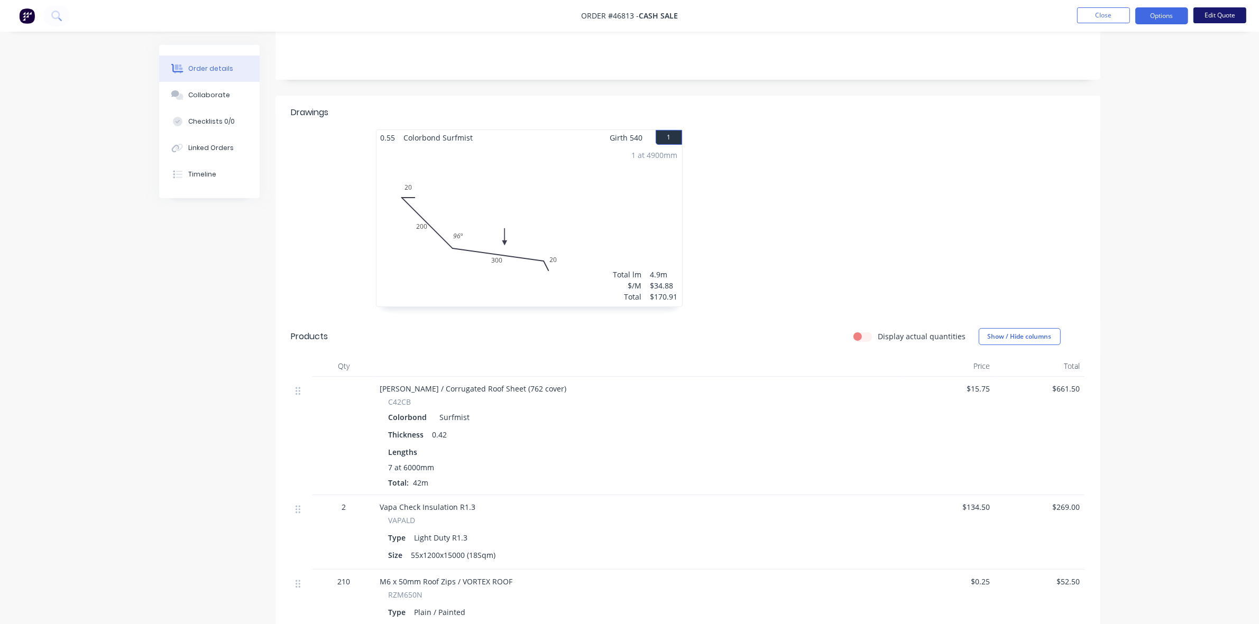
click at [1212, 17] on button "Edit Quote" at bounding box center [1219, 15] width 53 height 16
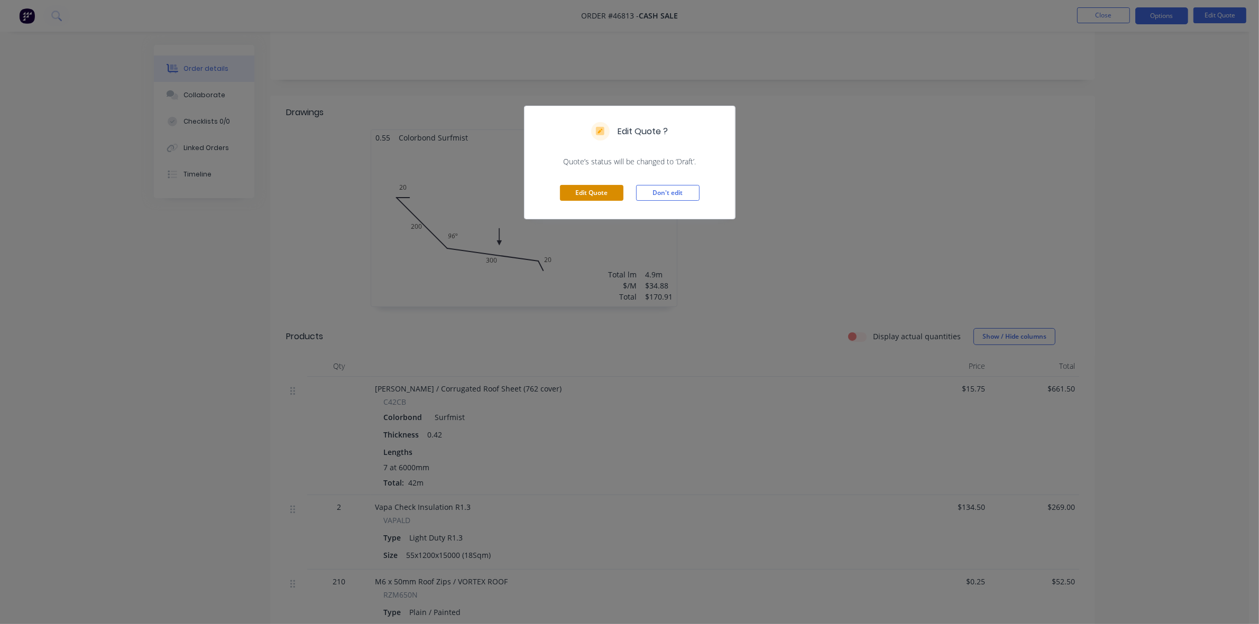
click at [593, 188] on button "Edit Quote" at bounding box center [591, 193] width 63 height 16
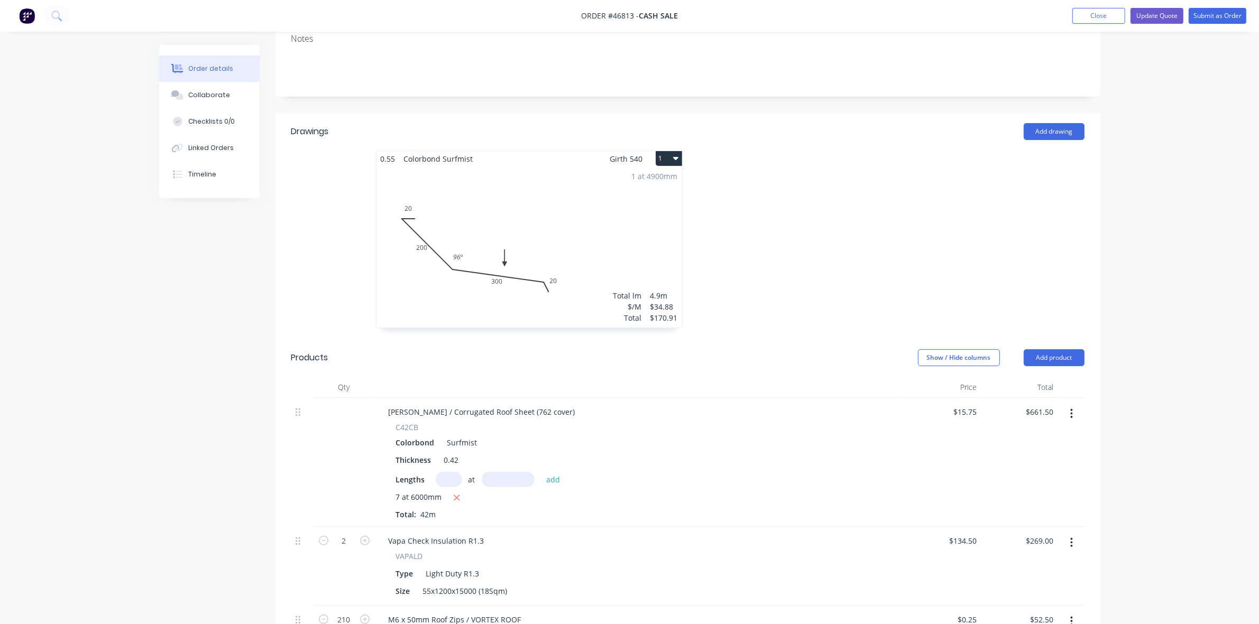
click at [456, 243] on div "1 at 4900mm Total lm $/M Total 4.9m $34.88 $170.91" at bounding box center [529, 247] width 306 height 161
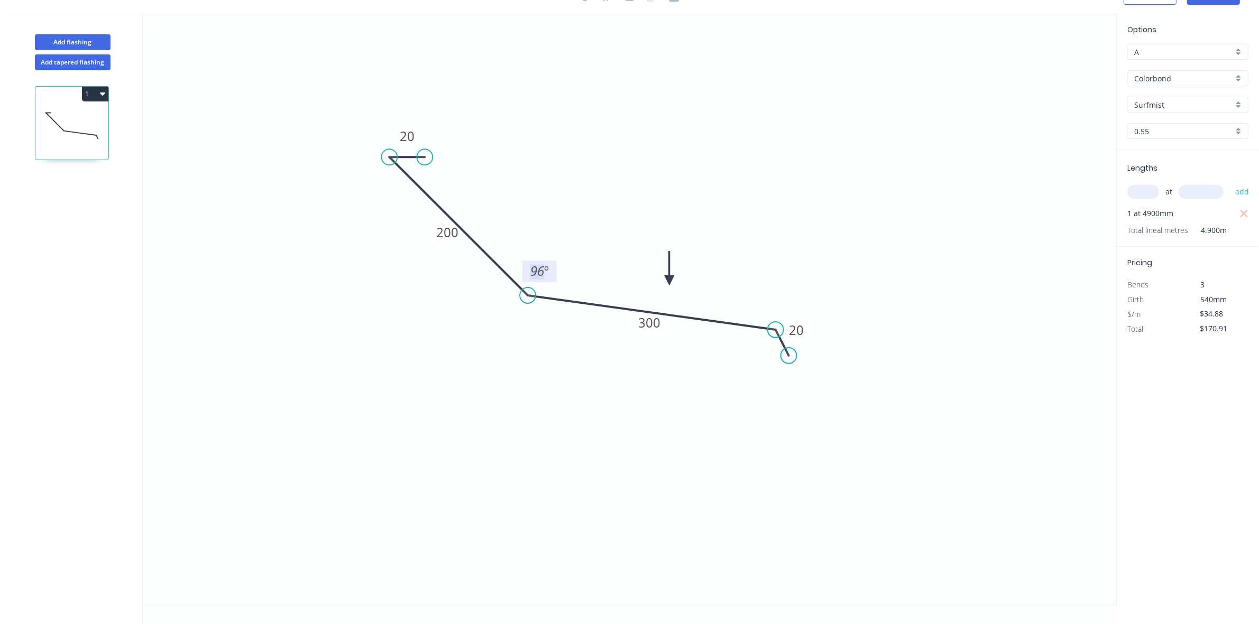
click at [539, 271] on tspan "96" at bounding box center [537, 271] width 14 height 17
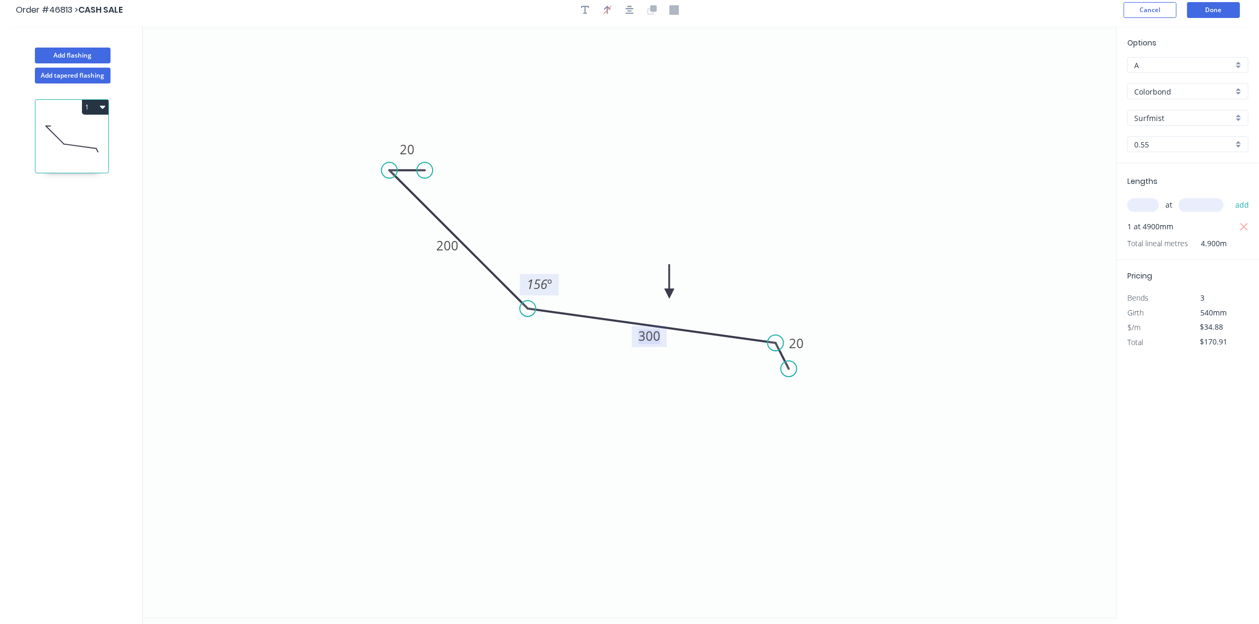
scroll to position [0, 0]
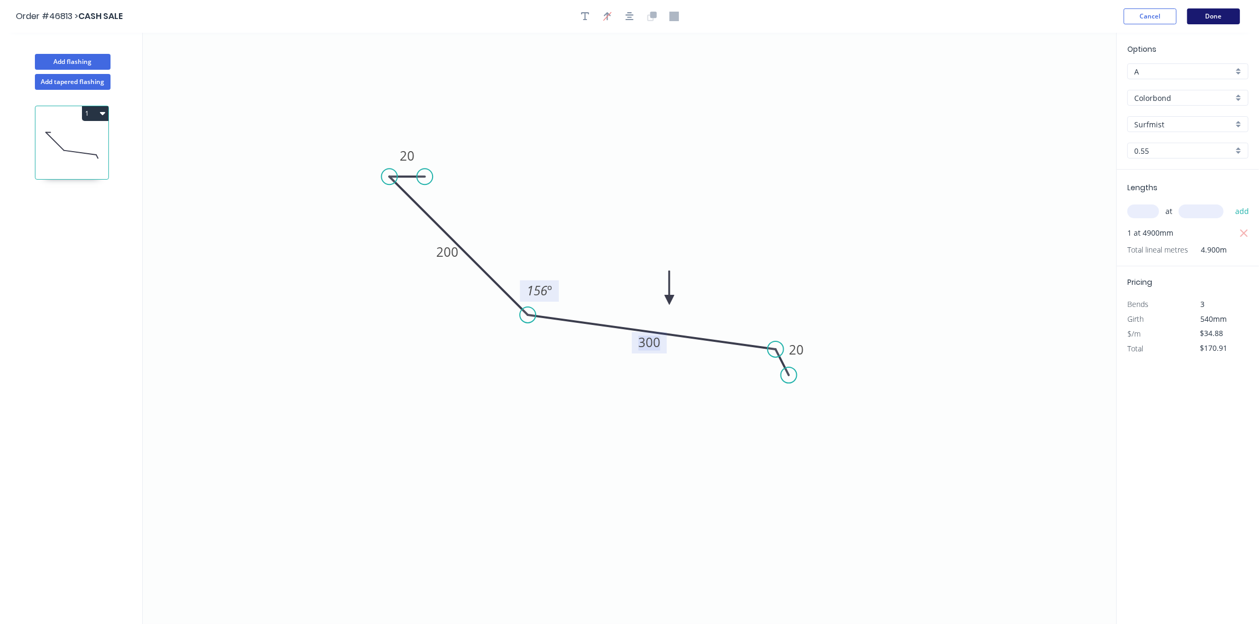
click at [1210, 19] on button "Done" at bounding box center [1213, 16] width 53 height 16
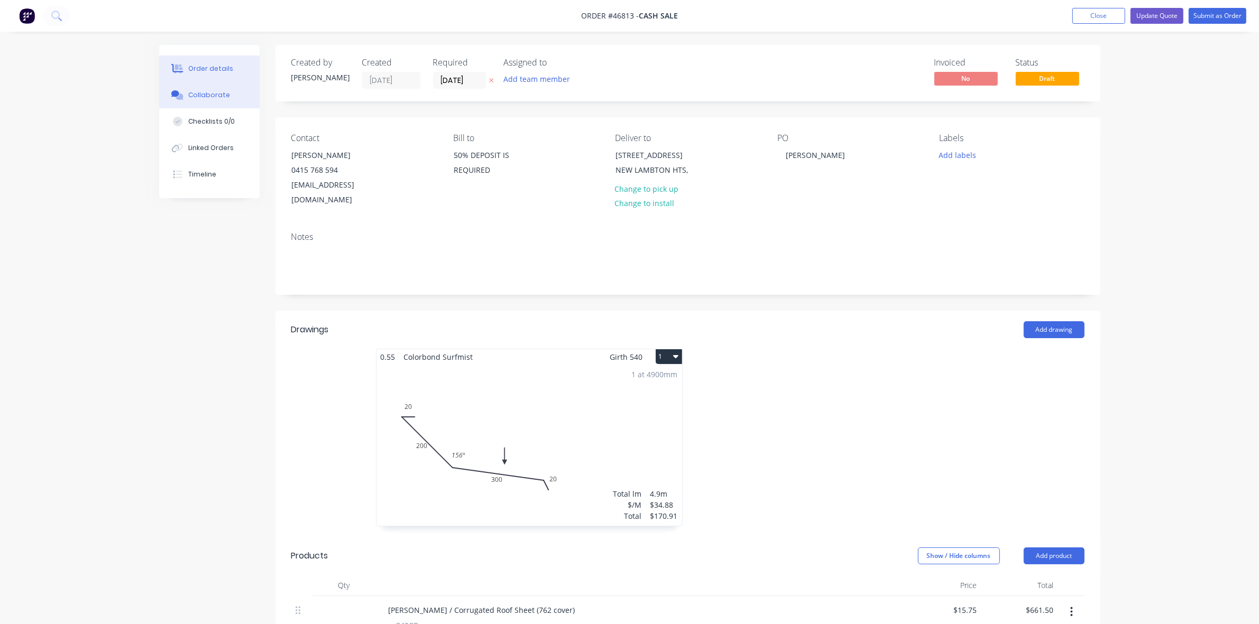
click at [246, 90] on button "Collaborate" at bounding box center [209, 95] width 100 height 26
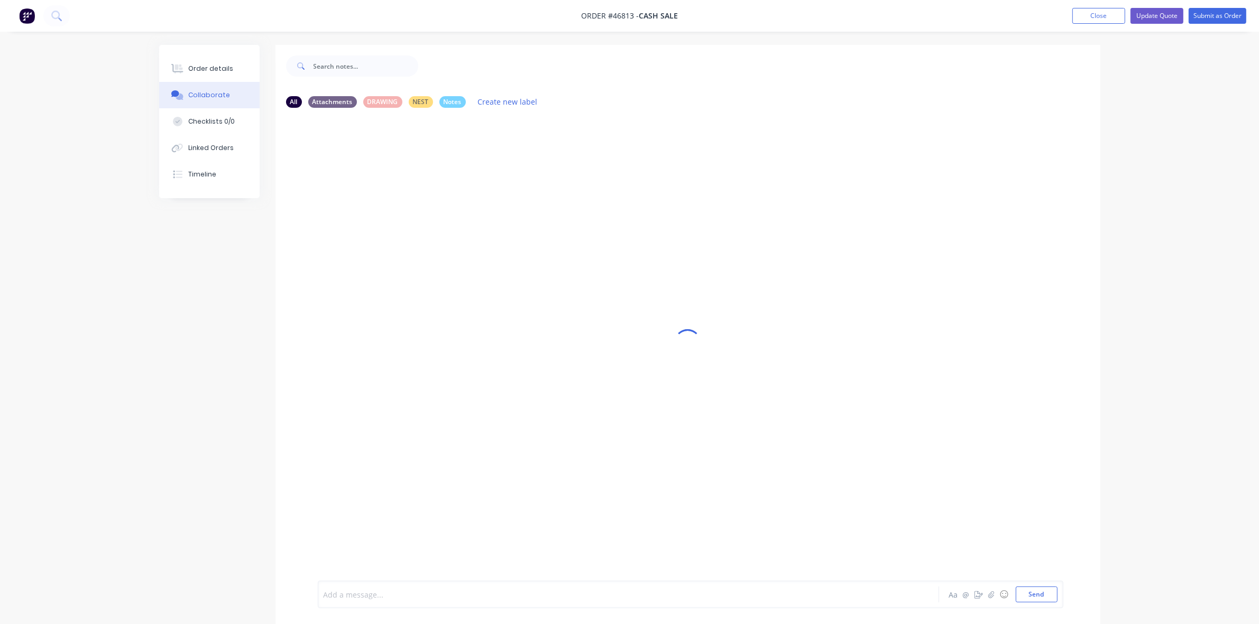
click at [367, 595] on div at bounding box center [599, 594] width 550 height 11
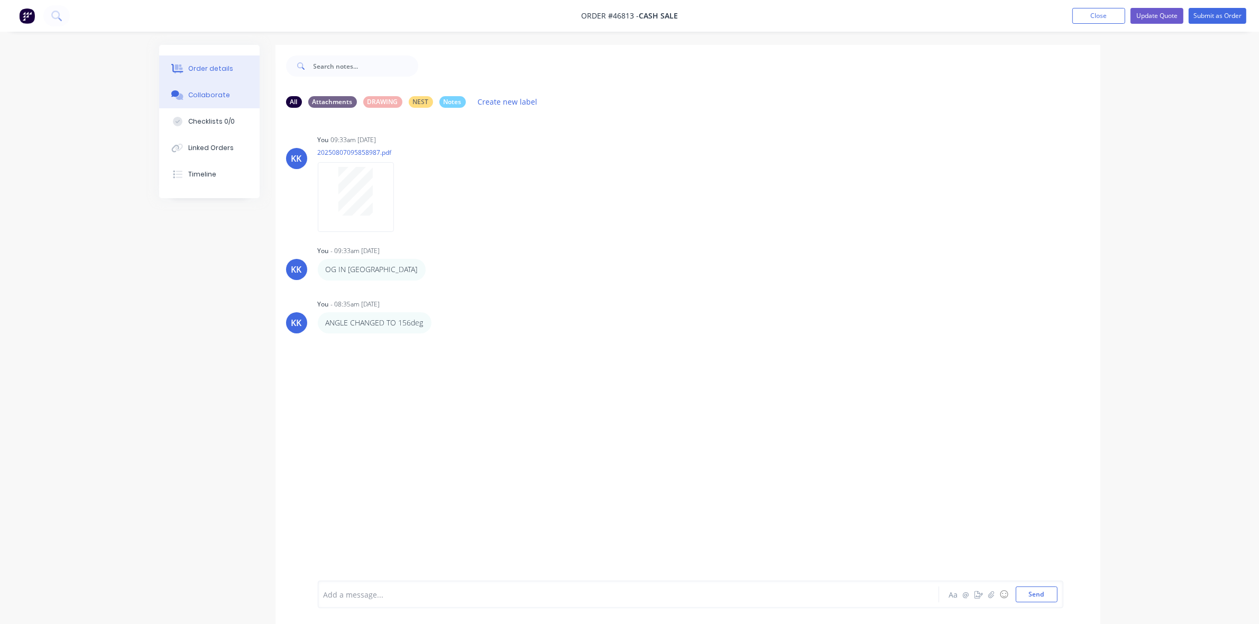
click at [238, 67] on button "Order details" at bounding box center [209, 69] width 100 height 26
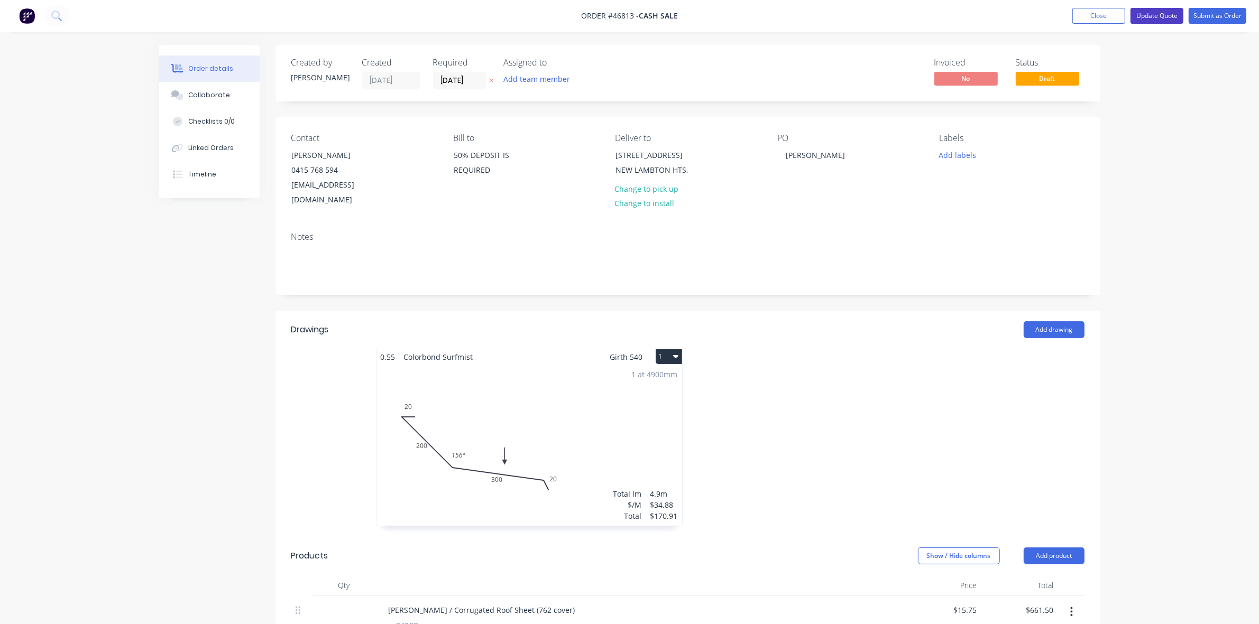
click at [1170, 17] on button "Update Quote" at bounding box center [1156, 16] width 53 height 16
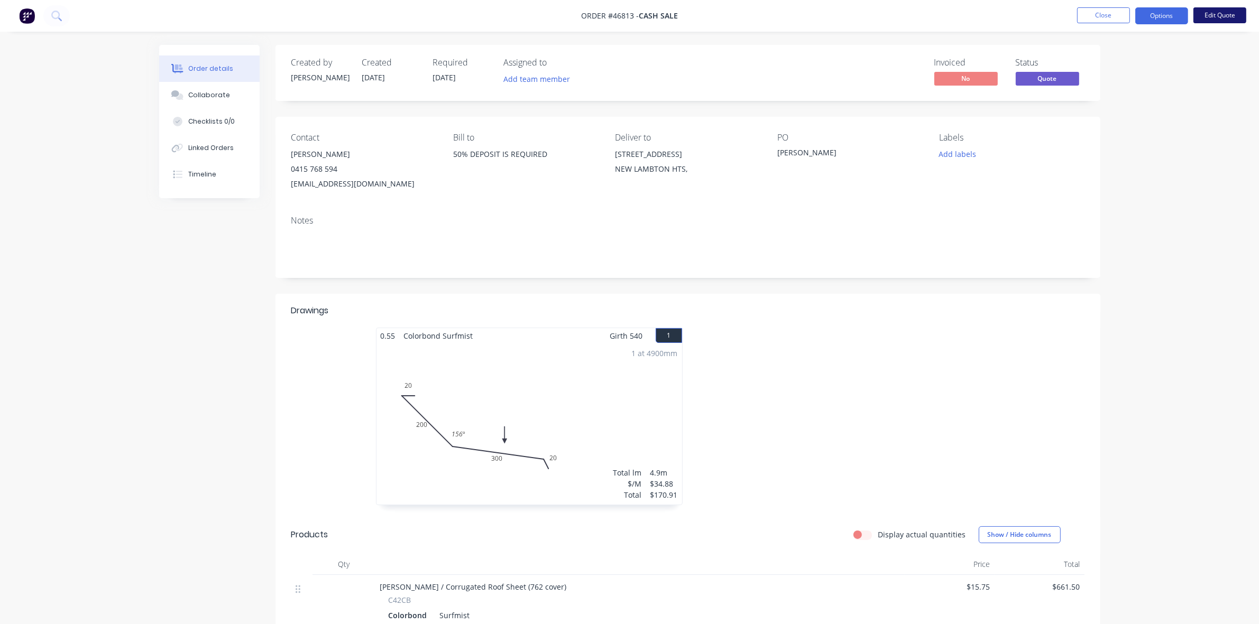
click at [1218, 15] on button "Edit Quote" at bounding box center [1219, 15] width 53 height 16
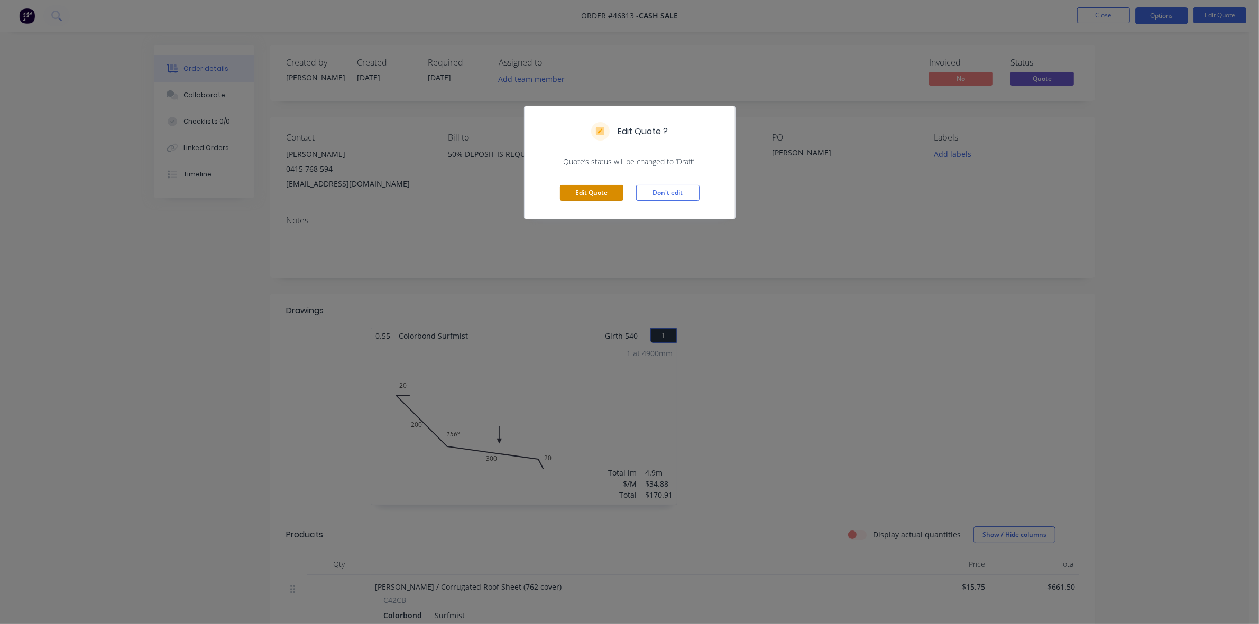
click at [574, 194] on button "Edit Quote" at bounding box center [591, 193] width 63 height 16
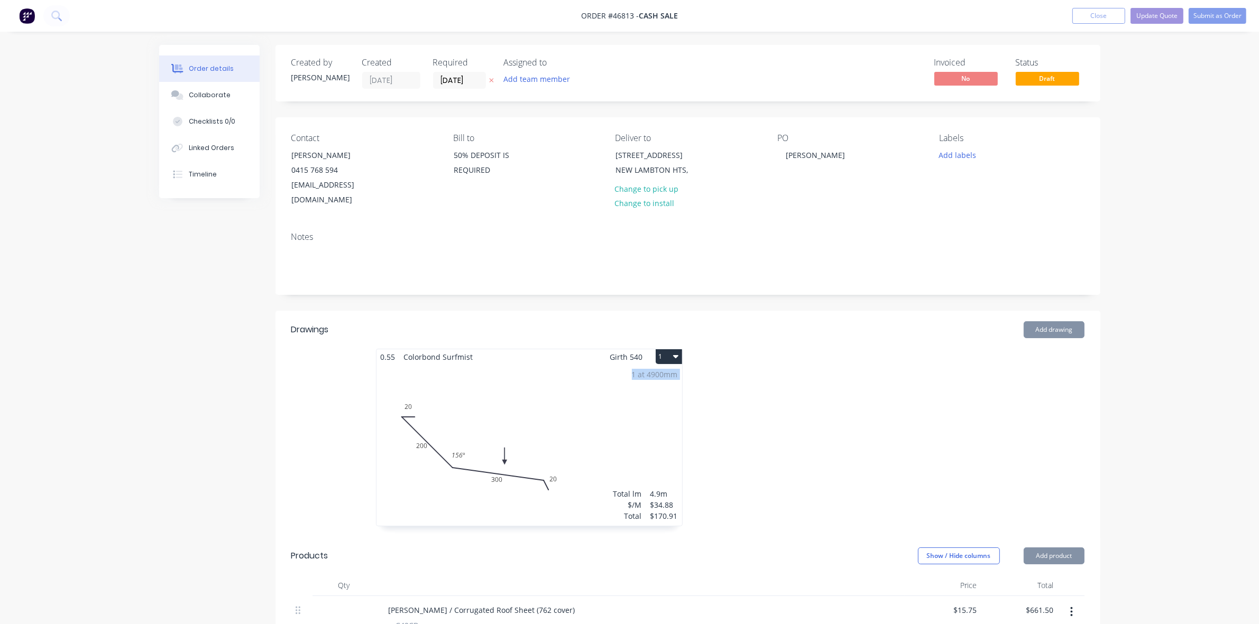
click at [606, 416] on div "1 at 4900mm Total lm $/M Total 4.9m $34.88 $170.91" at bounding box center [529, 445] width 306 height 161
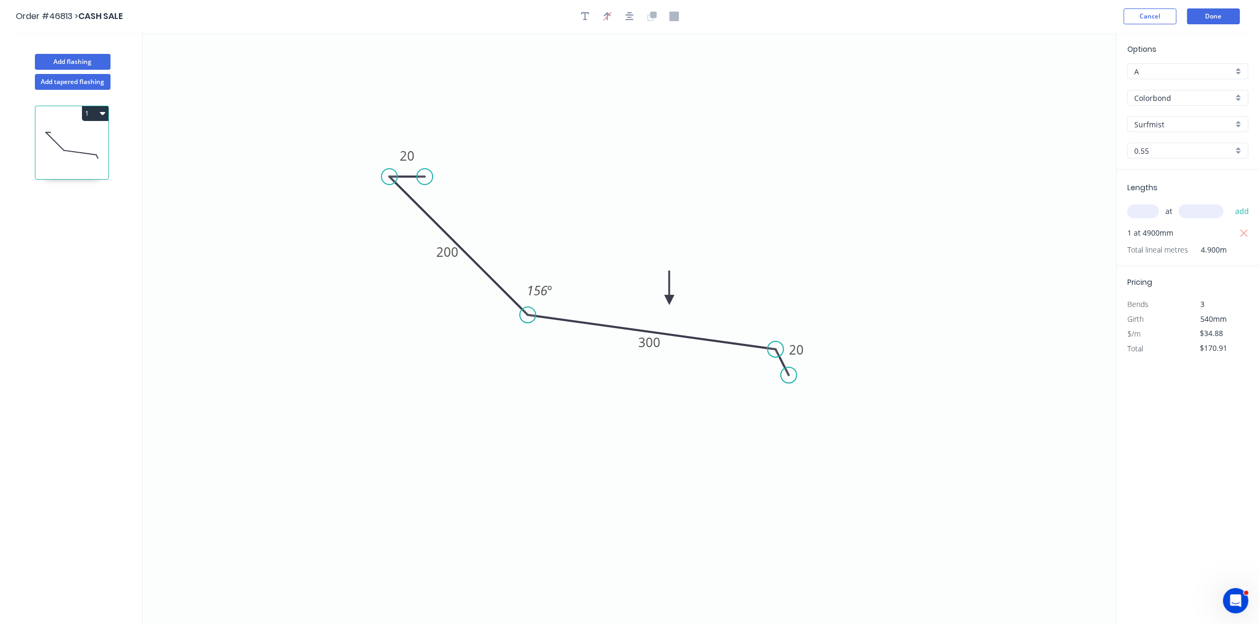
click at [1146, 213] on input "text" at bounding box center [1143, 212] width 32 height 14
type input "1"
type input "5400"
click at [1230, 202] on button "add" at bounding box center [1242, 211] width 25 height 18
click at [1245, 234] on icon "button" at bounding box center [1244, 233] width 8 height 8
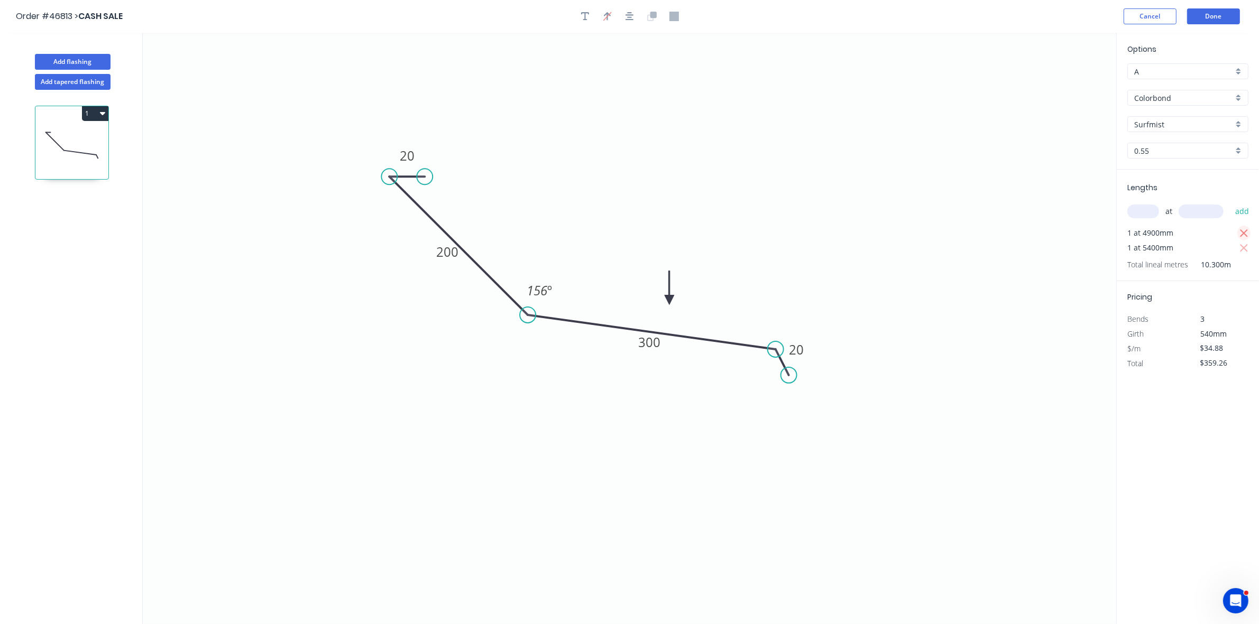
type input "$188.35"
click at [1223, 20] on button "Done" at bounding box center [1213, 16] width 53 height 16
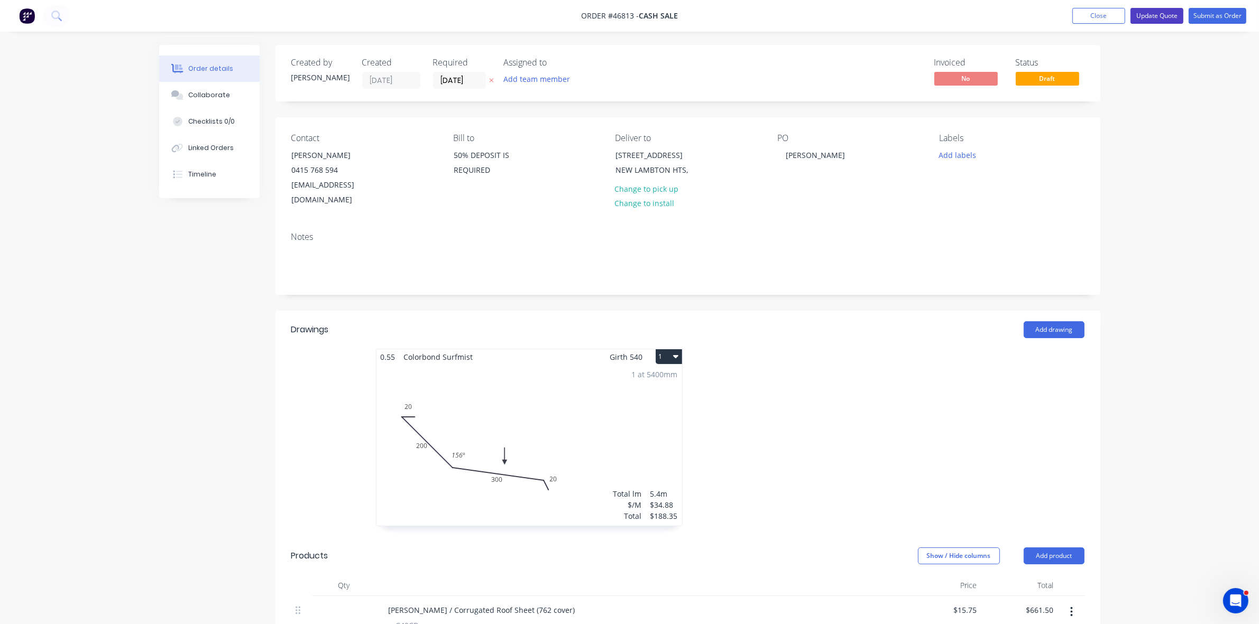
click at [1140, 19] on button "Update Quote" at bounding box center [1156, 16] width 53 height 16
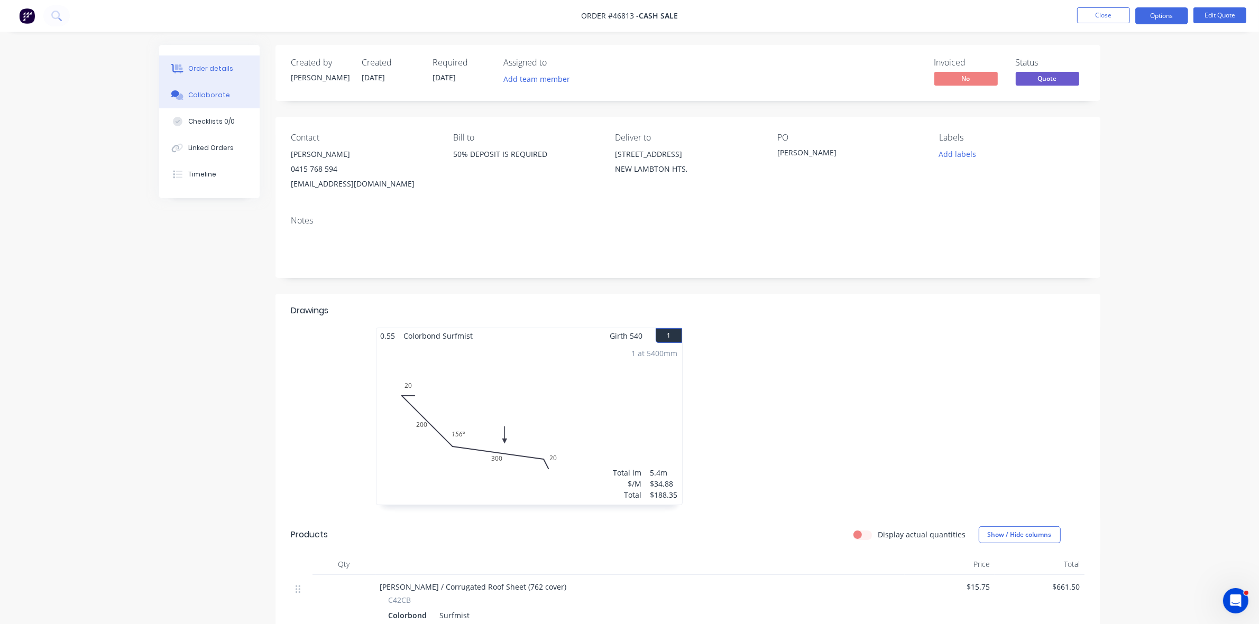
click at [234, 95] on button "Collaborate" at bounding box center [209, 95] width 100 height 26
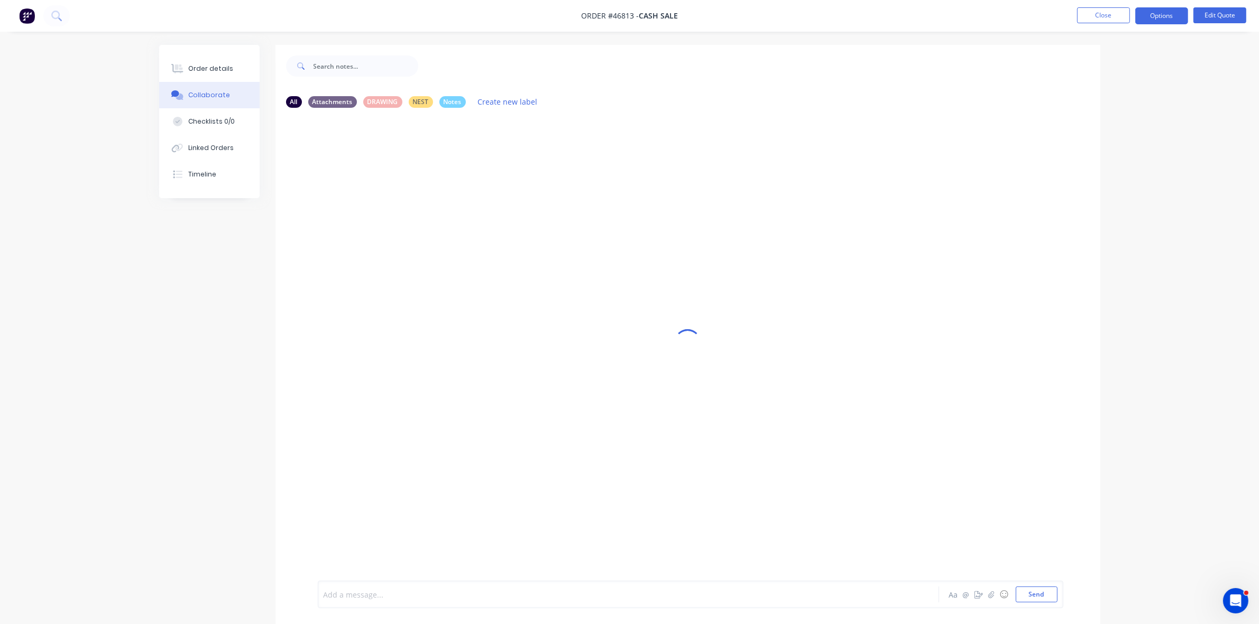
click at [360, 590] on div at bounding box center [599, 594] width 550 height 11
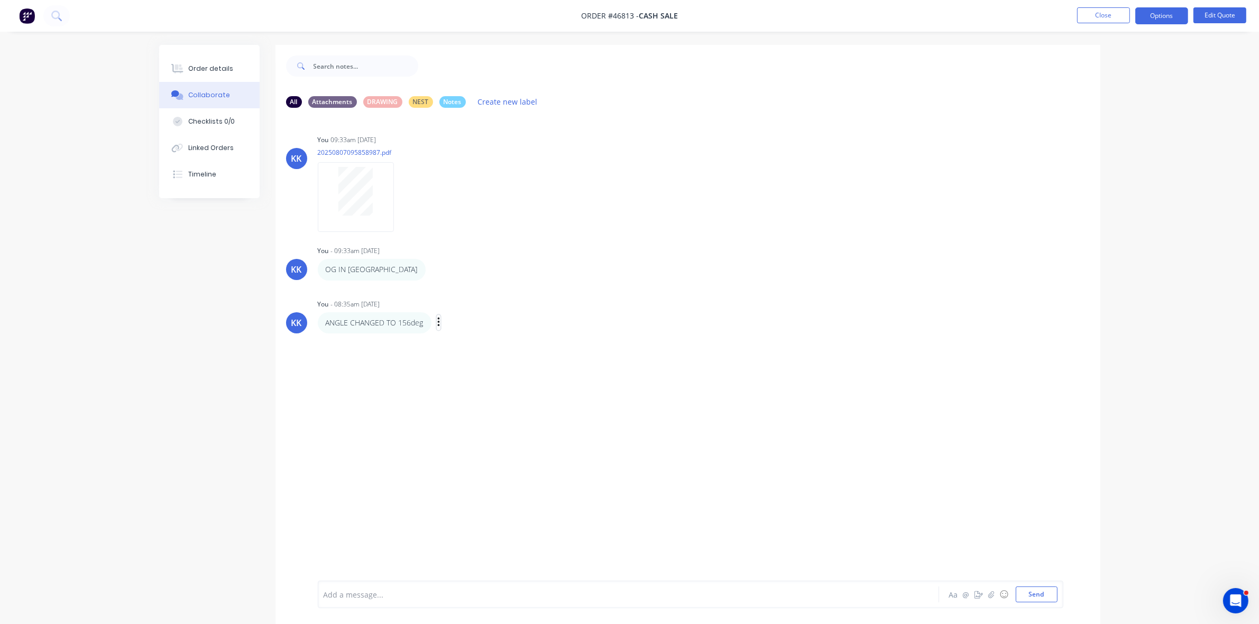
click at [437, 322] on icon "button" at bounding box center [438, 323] width 2 height 10
click at [454, 347] on button "Edit" at bounding box center [477, 341] width 67 height 17
click at [211, 69] on div "Order details" at bounding box center [210, 69] width 45 height 10
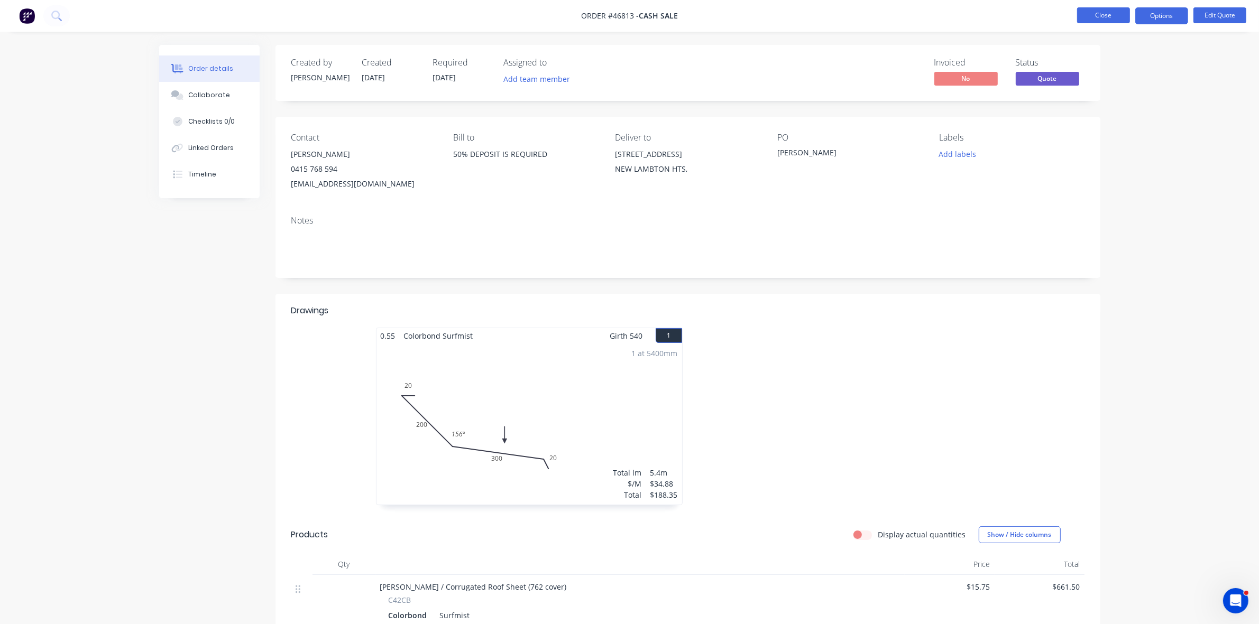
click at [1113, 19] on button "Close" at bounding box center [1103, 15] width 53 height 16
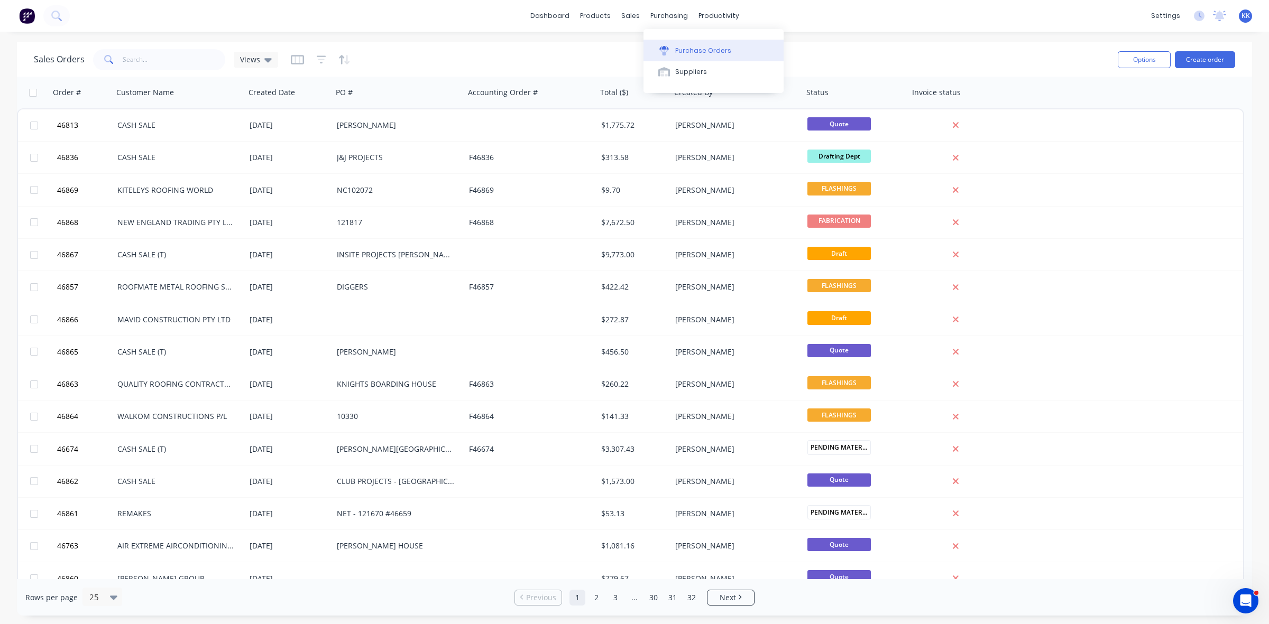
click at [704, 50] on div "Purchase Orders" at bounding box center [703, 51] width 56 height 10
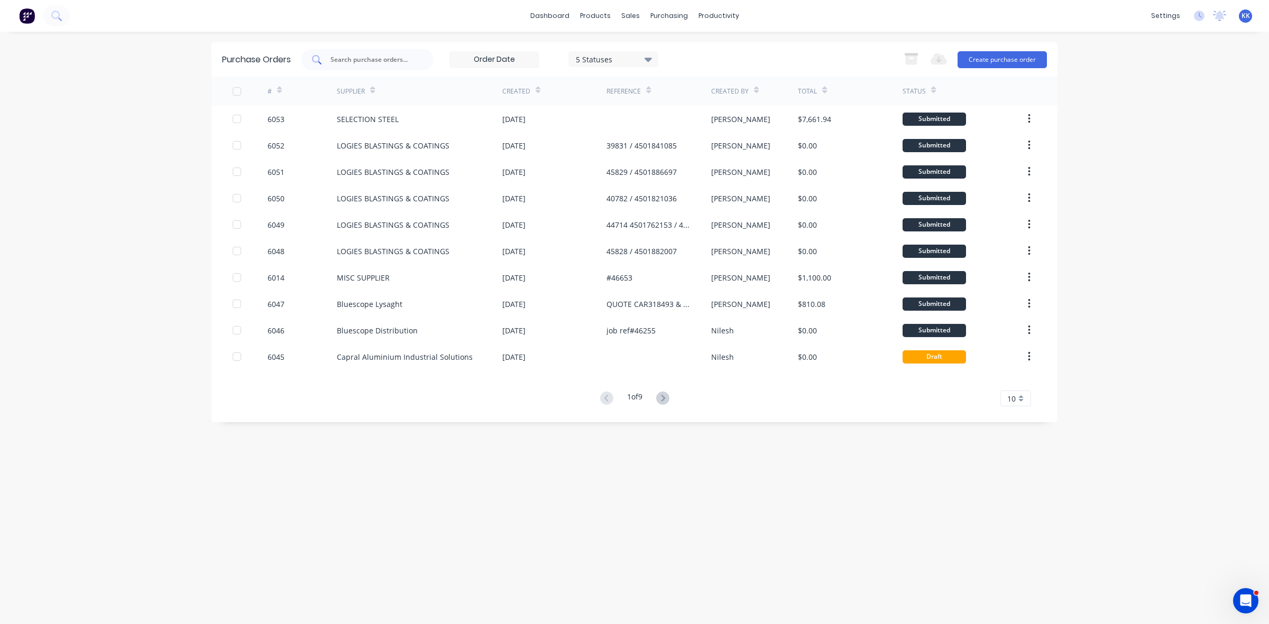
click at [372, 59] on input "text" at bounding box center [373, 59] width 88 height 11
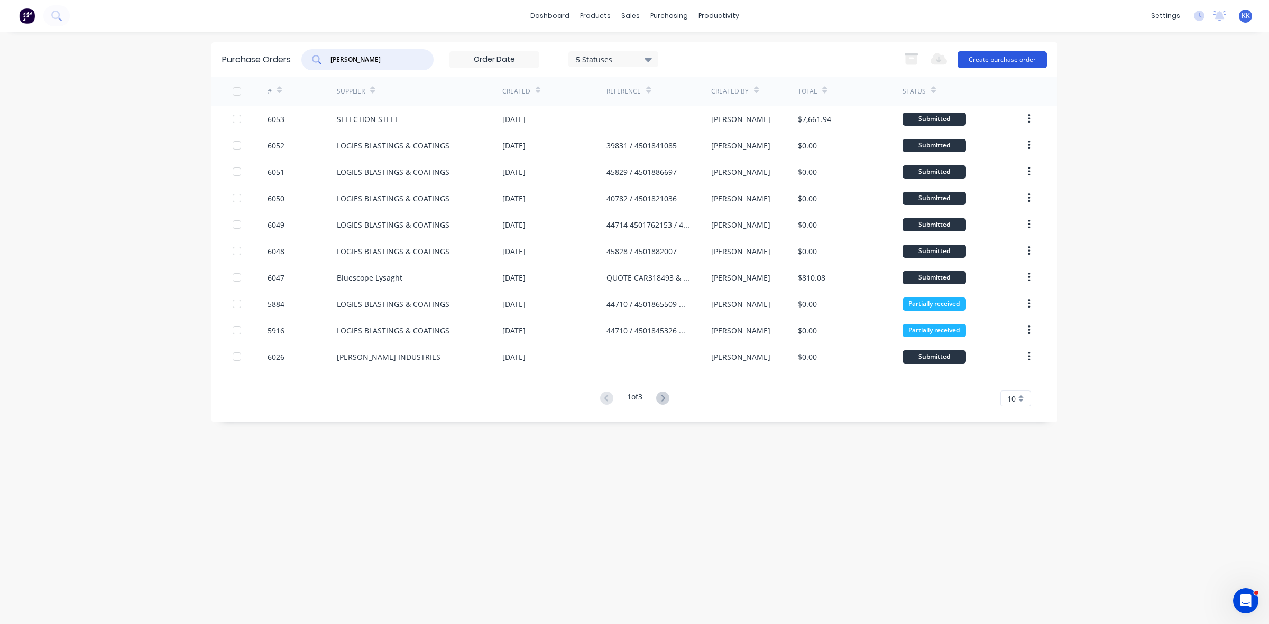
type input "KRISTIE"
click at [1029, 61] on button "Create purchase order" at bounding box center [1001, 59] width 89 height 17
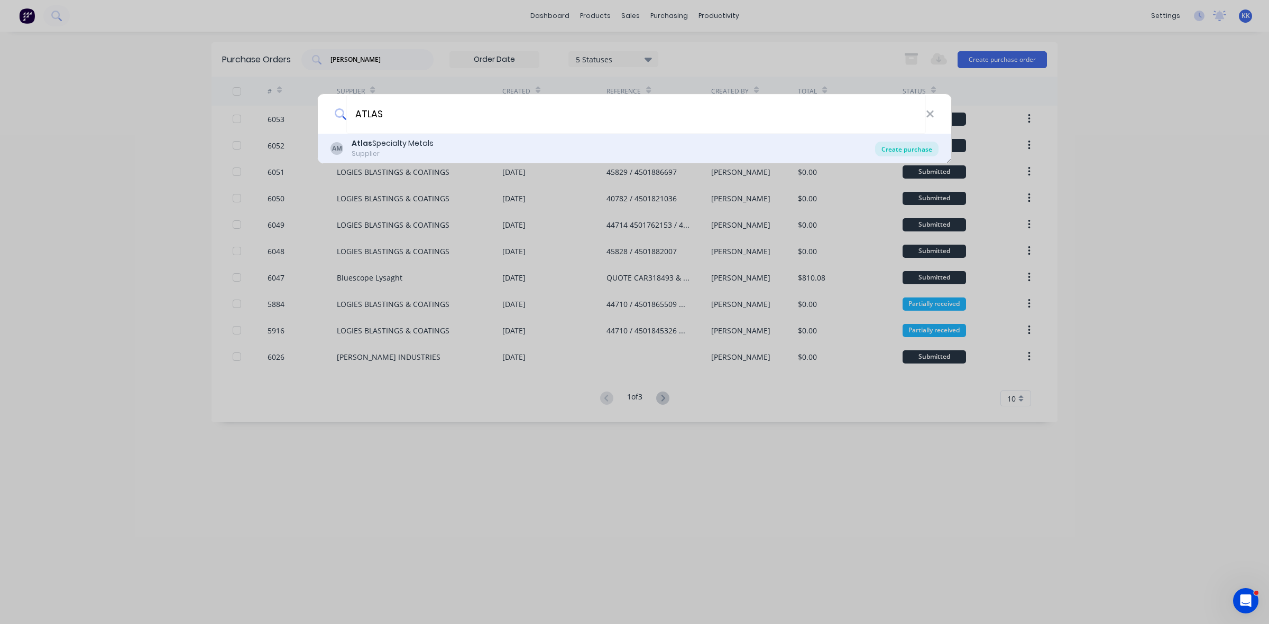
type input "ATLAS"
click at [924, 144] on div "Create purchase" at bounding box center [906, 149] width 63 height 15
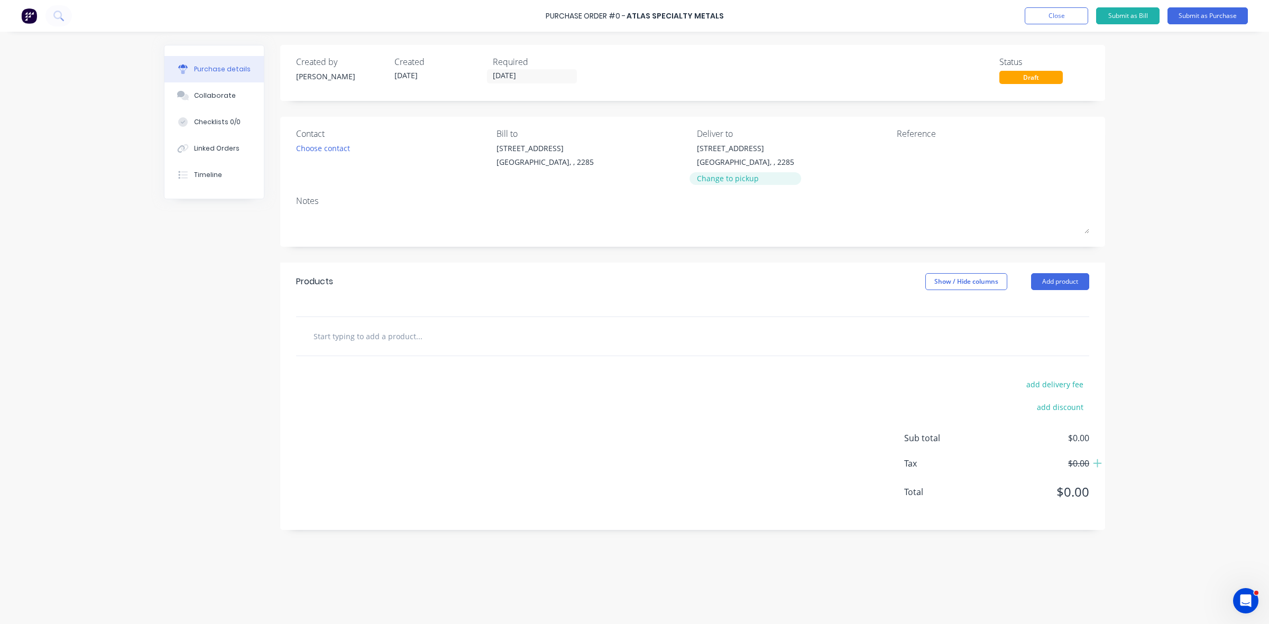
click at [717, 178] on div "Change to pickup" at bounding box center [745, 178] width 97 height 11
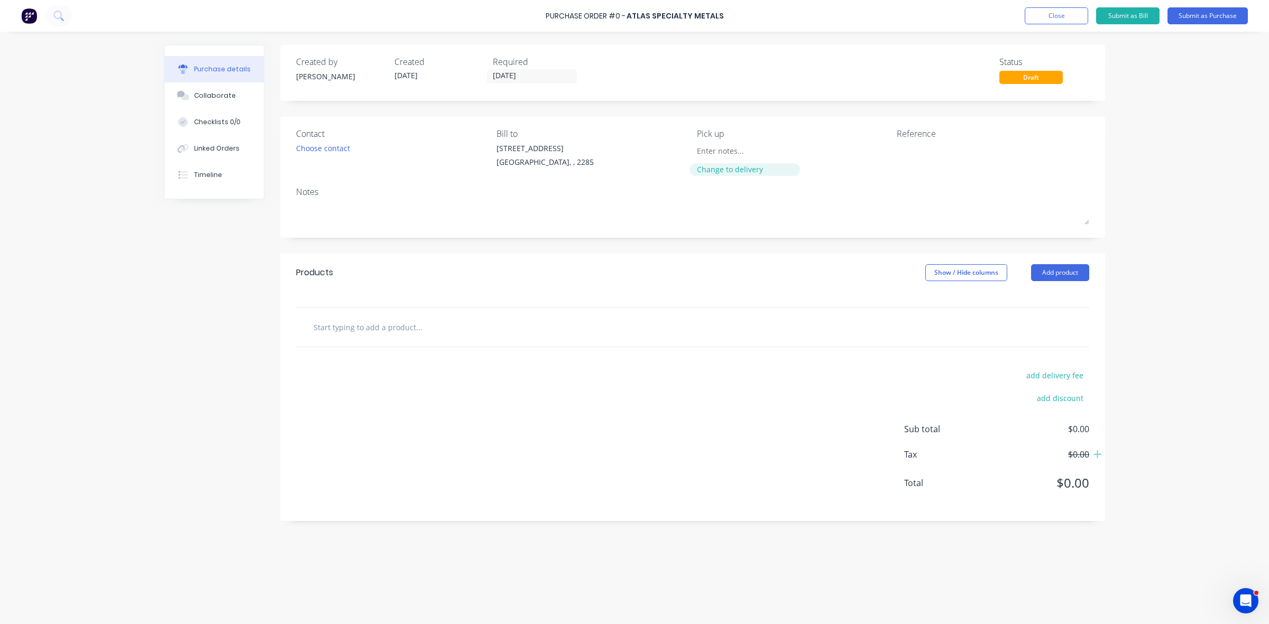
click at [717, 178] on div "Change to delivery" at bounding box center [745, 162] width 96 height 38
click at [715, 170] on div "Change to delivery" at bounding box center [745, 169] width 96 height 11
click at [342, 149] on div "Choose contact" at bounding box center [323, 148] width 54 height 11
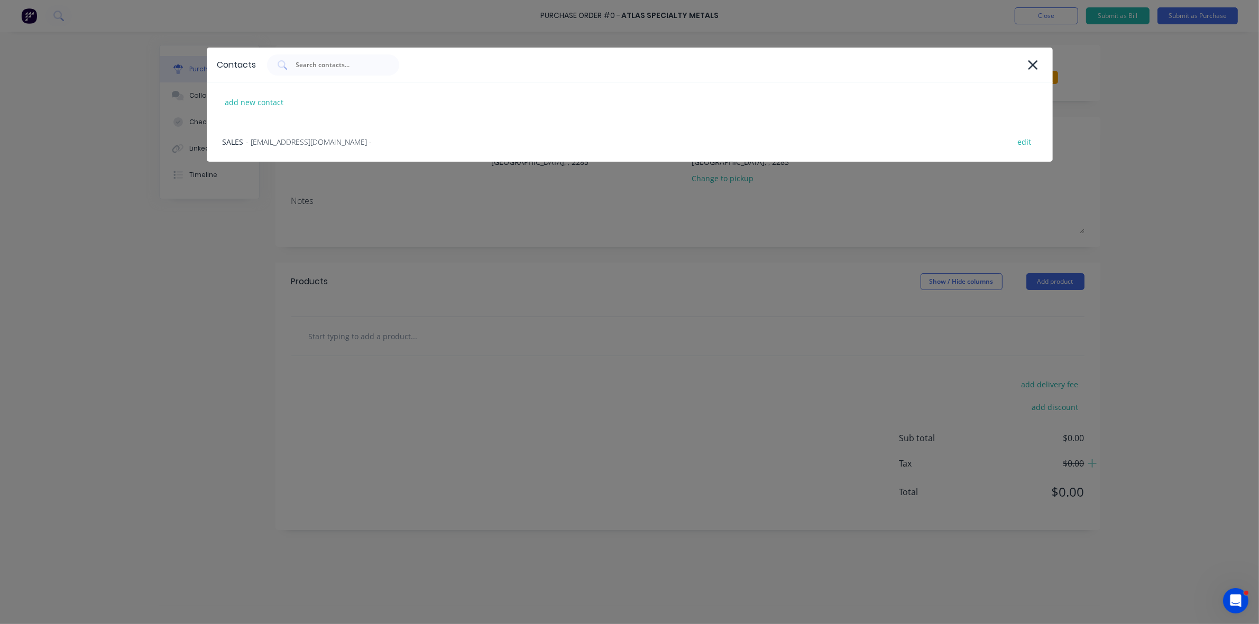
click at [342, 149] on div "SALES - newcastlesales@atlassteels.com.au - edit" at bounding box center [630, 142] width 846 height 40
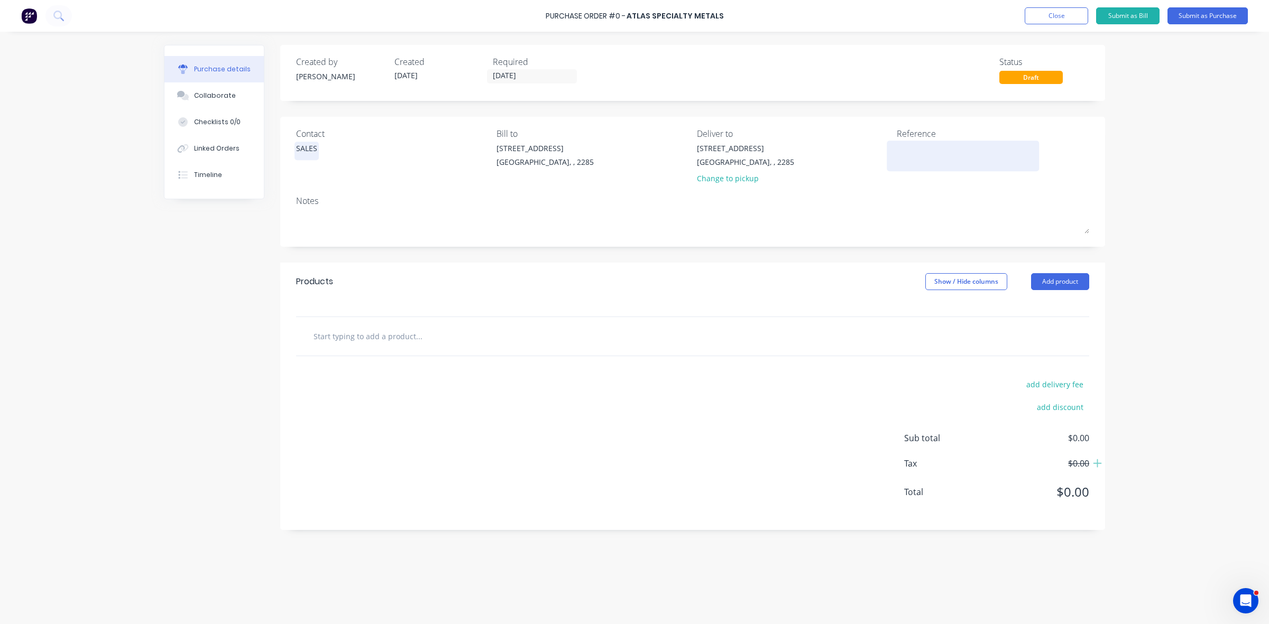
click at [916, 154] on textarea at bounding box center [963, 155] width 132 height 24
type textarea "0138054SQNW-1"
type textarea "x"
type textarea "0138054SQNW-1"
click at [1062, 286] on button "Add product" at bounding box center [1060, 281] width 58 height 17
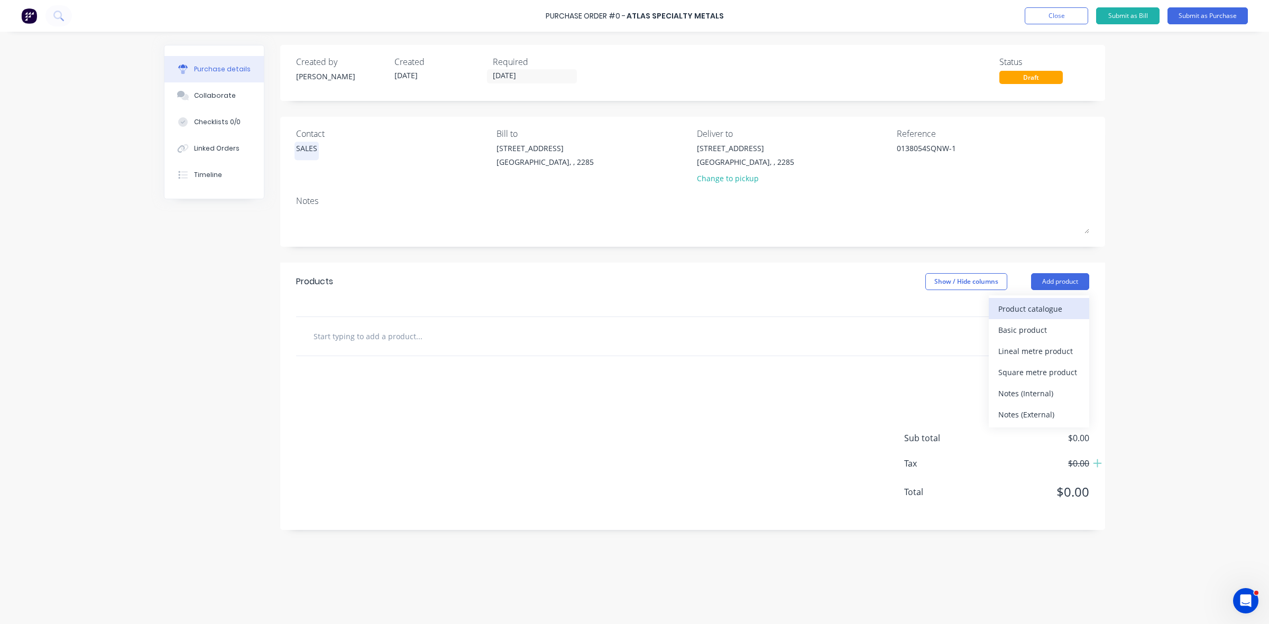
click at [1053, 303] on div "Product catalogue" at bounding box center [1038, 308] width 81 height 15
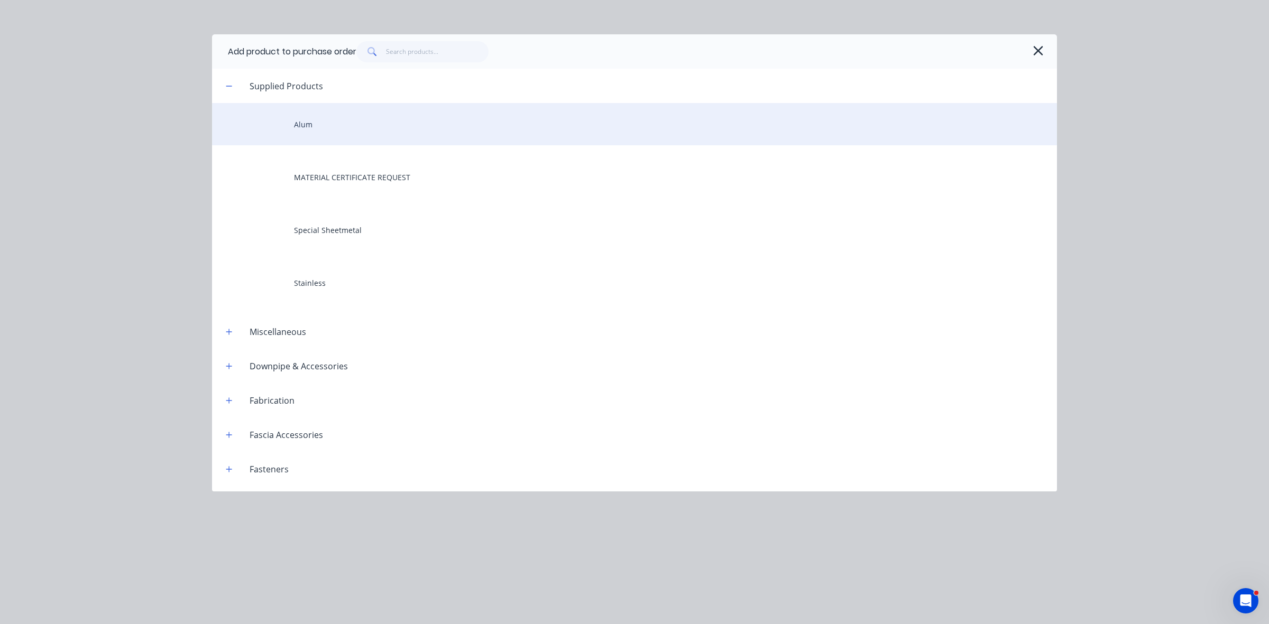
click at [329, 122] on div "Alum" at bounding box center [634, 124] width 845 height 42
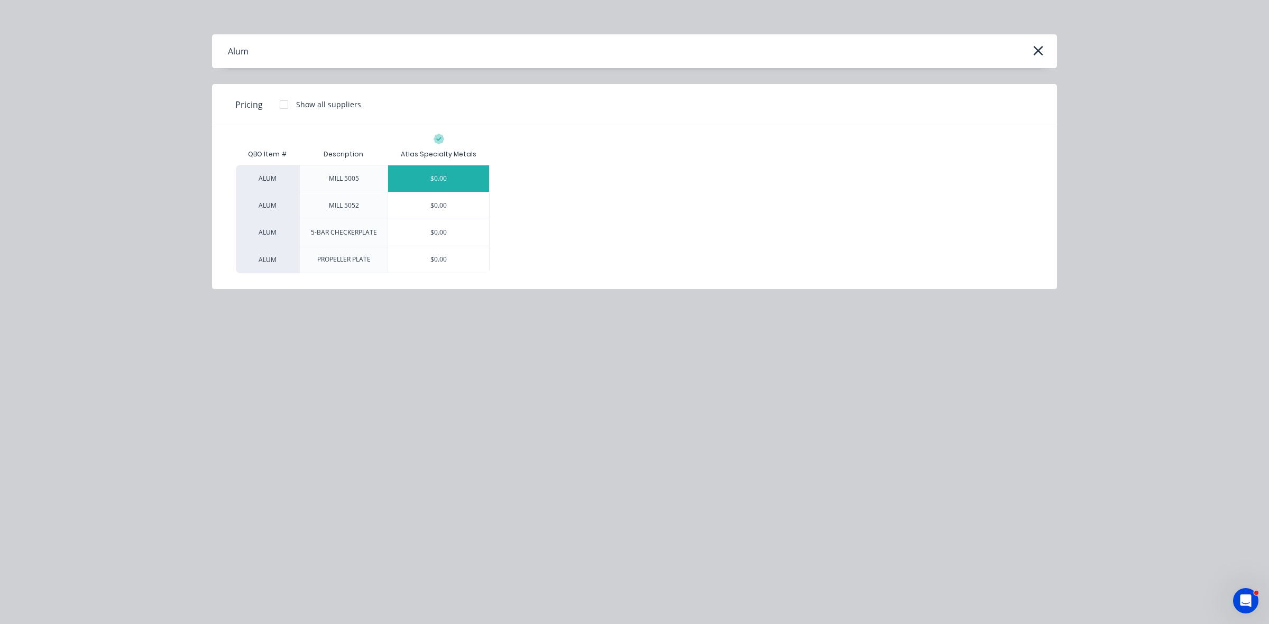
click at [436, 180] on div "$0.00" at bounding box center [438, 178] width 101 height 26
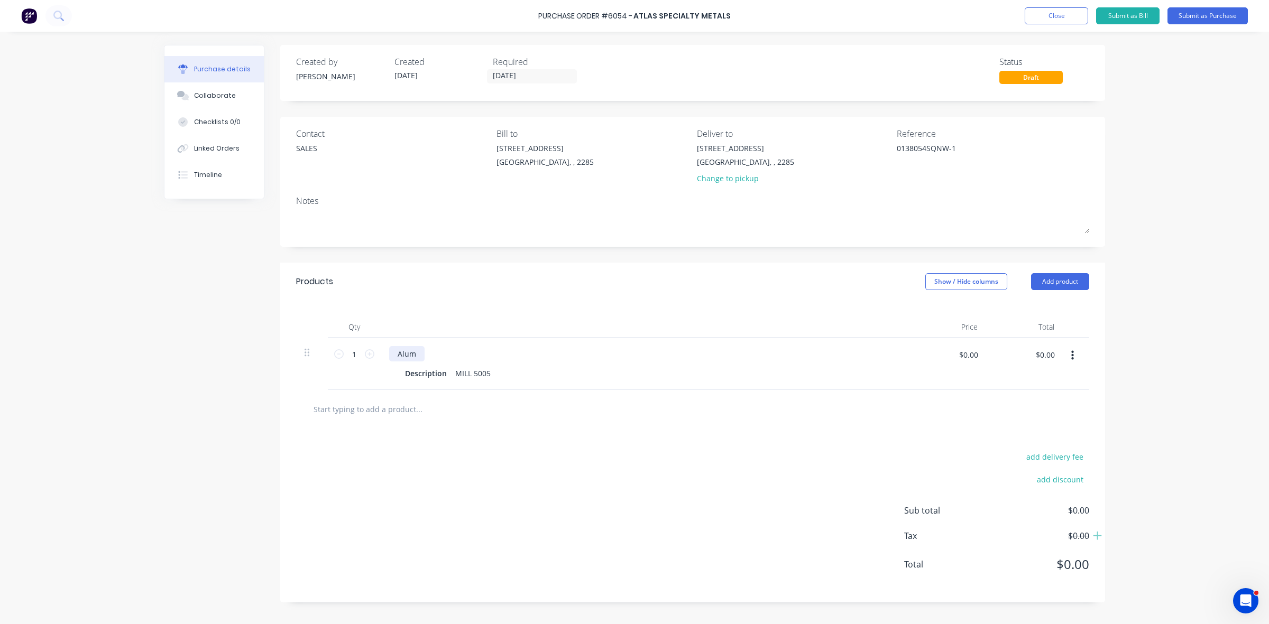
type textarea "x"
click at [399, 352] on div "Alum" at bounding box center [406, 353] width 35 height 15
click at [436, 356] on div "1mm Alum" at bounding box center [417, 353] width 56 height 15
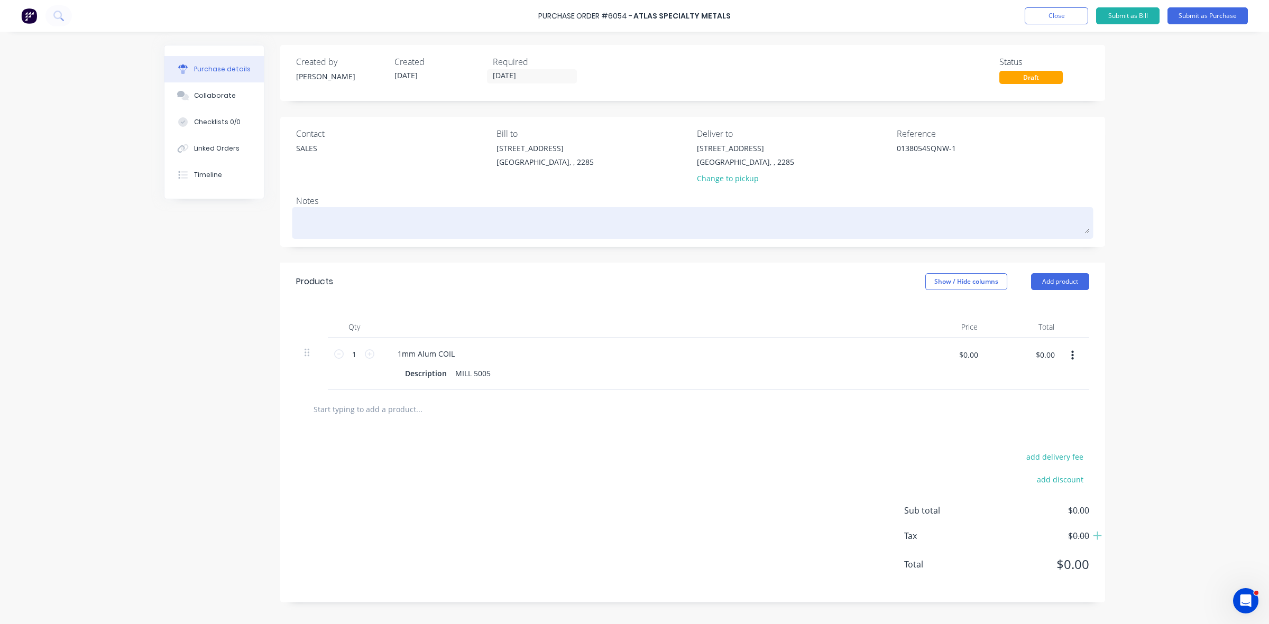
click at [364, 228] on textarea at bounding box center [692, 222] width 793 height 24
type textarea "x"
type textarea "1"
type textarea "x"
type textarea "1"
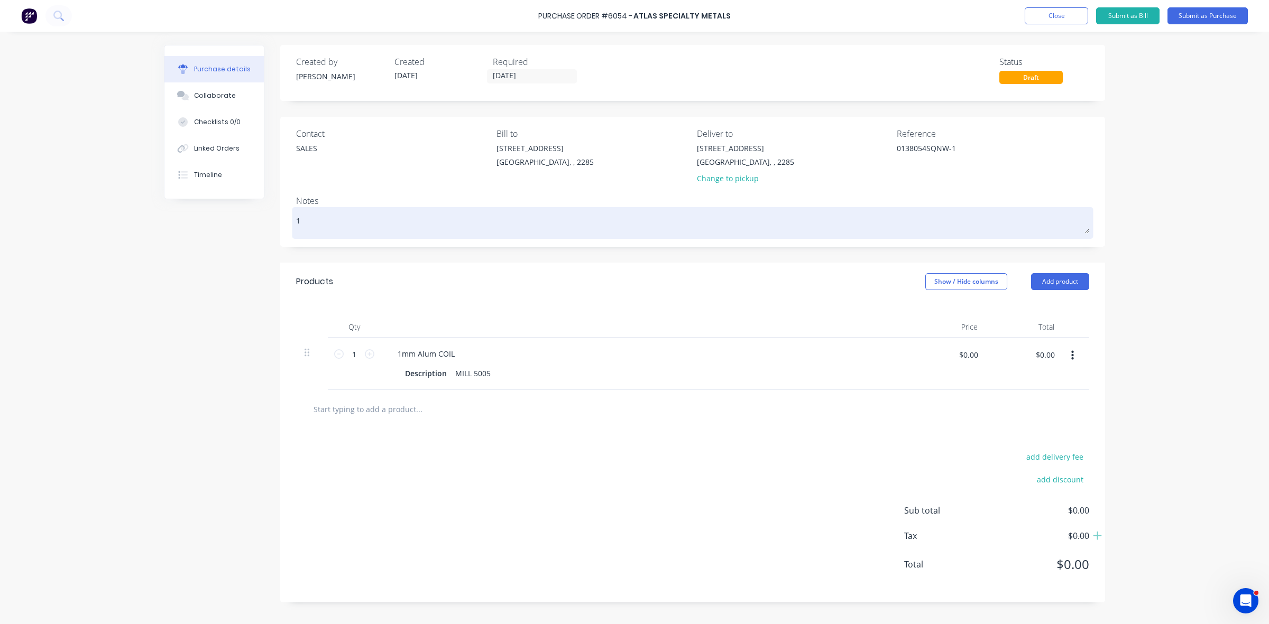
type textarea "x"
type textarea "1 -"
type textarea "x"
type textarea "1 -"
type textarea "x"
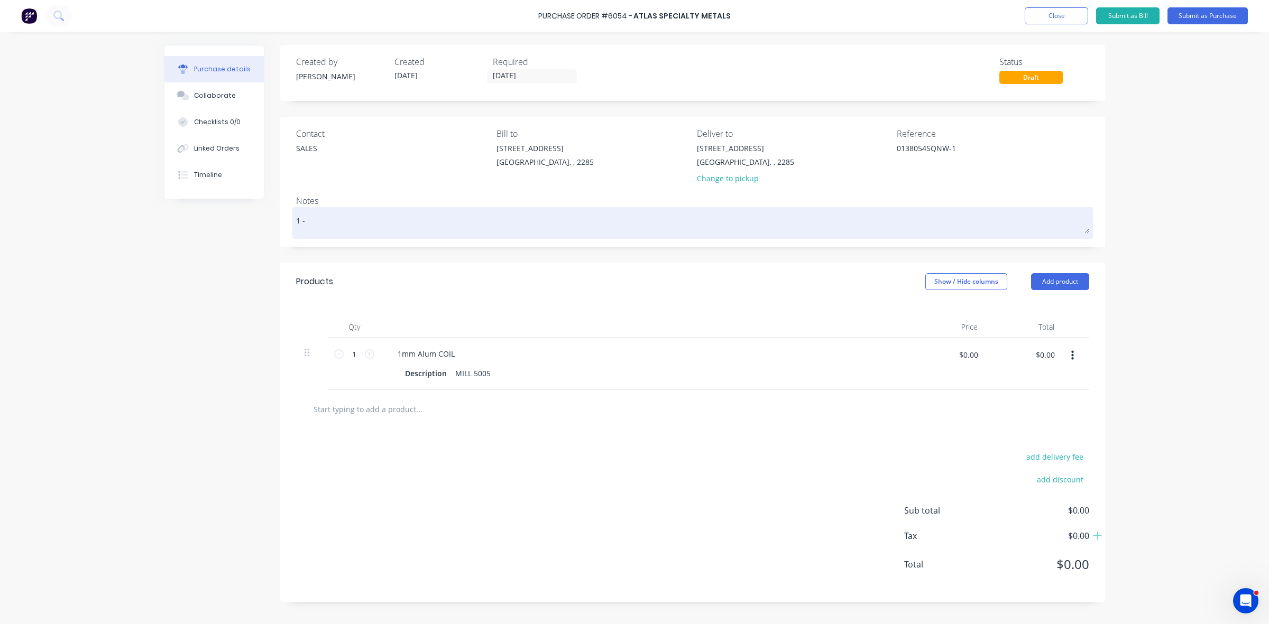
type textarea "1 - 1"
type textarea "x"
type textarea "1 - 1."
type textarea "x"
type textarea "1 - 1.5"
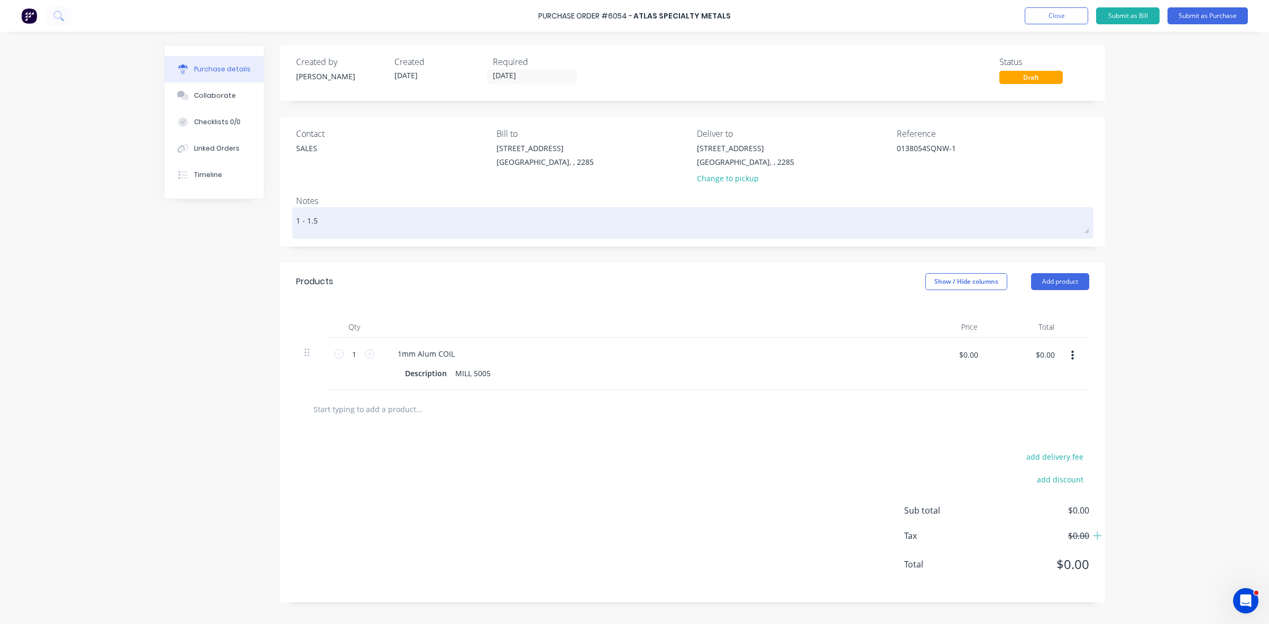
type textarea "x"
type textarea "1 - 1.5"
type textarea "x"
type textarea "1 - 1.5 W"
type textarea "x"
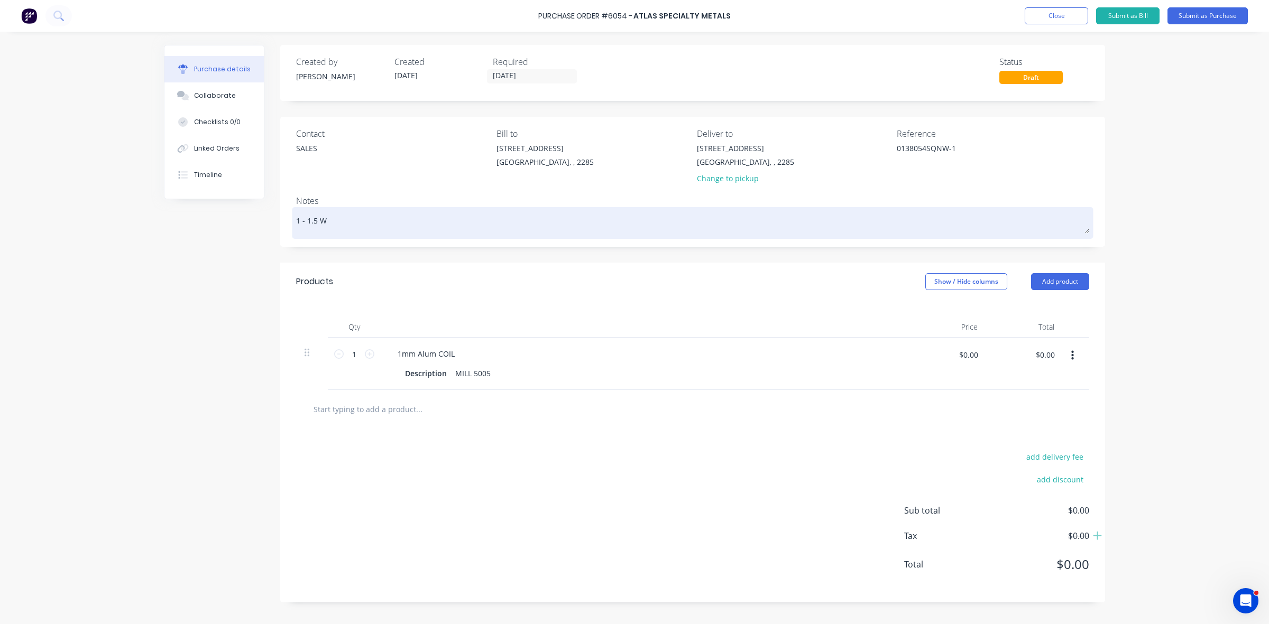
type textarea "1 - 1.5 WE"
type textarea "x"
type textarea "1 - 1.5 WEE"
type textarea "x"
type textarea "1 - 1.5 WEEK"
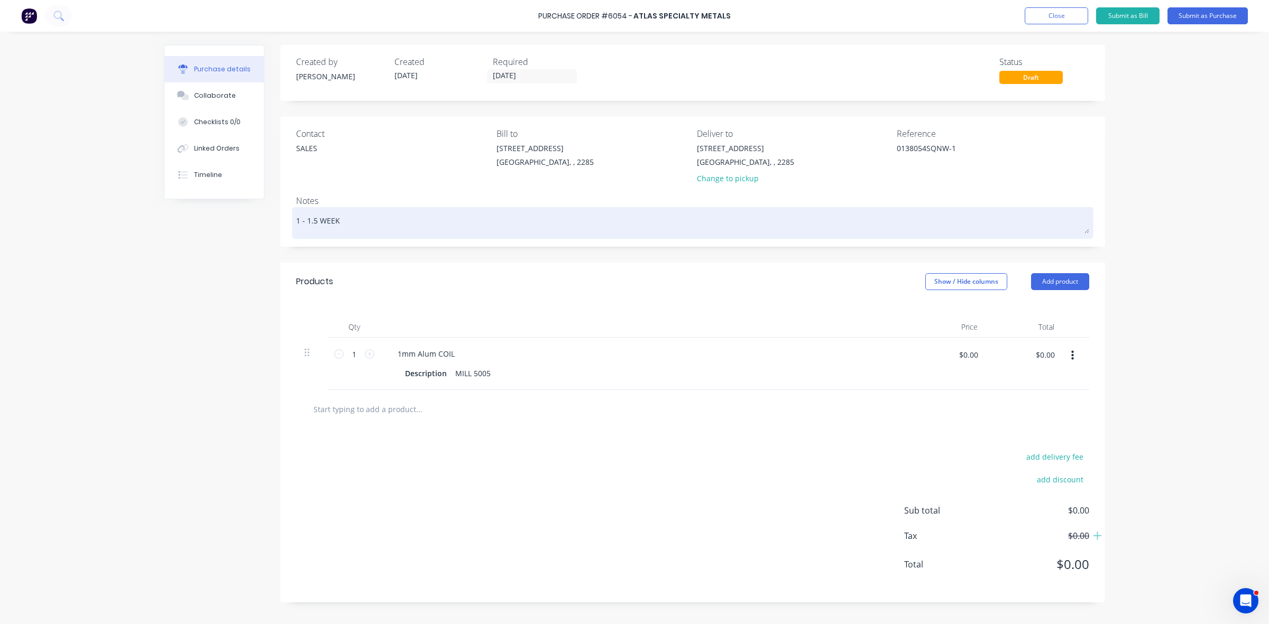
type textarea "x"
type textarea "1 - 1.5 WEEKS"
type textarea "x"
type textarea "1 - 1.5 WEEKS"
type textarea "x"
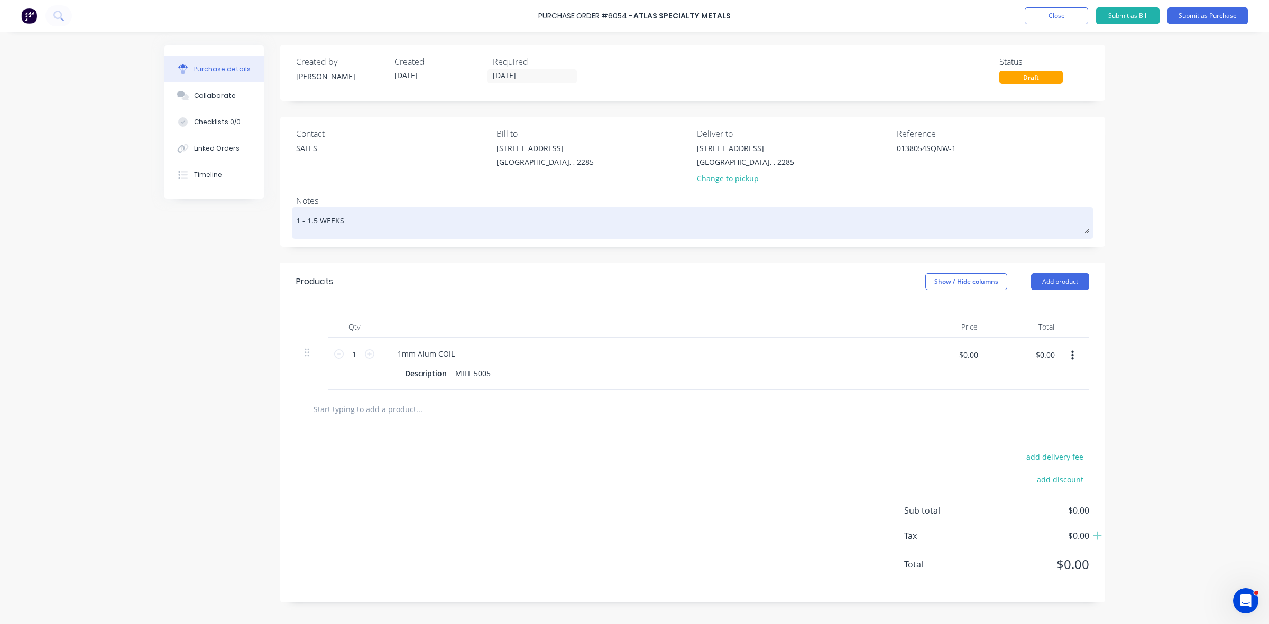
type textarea "1 - 1.5 WEEKS D"
type textarea "x"
type textarea "1 - 1.5 WEEKS DU"
type textarea "x"
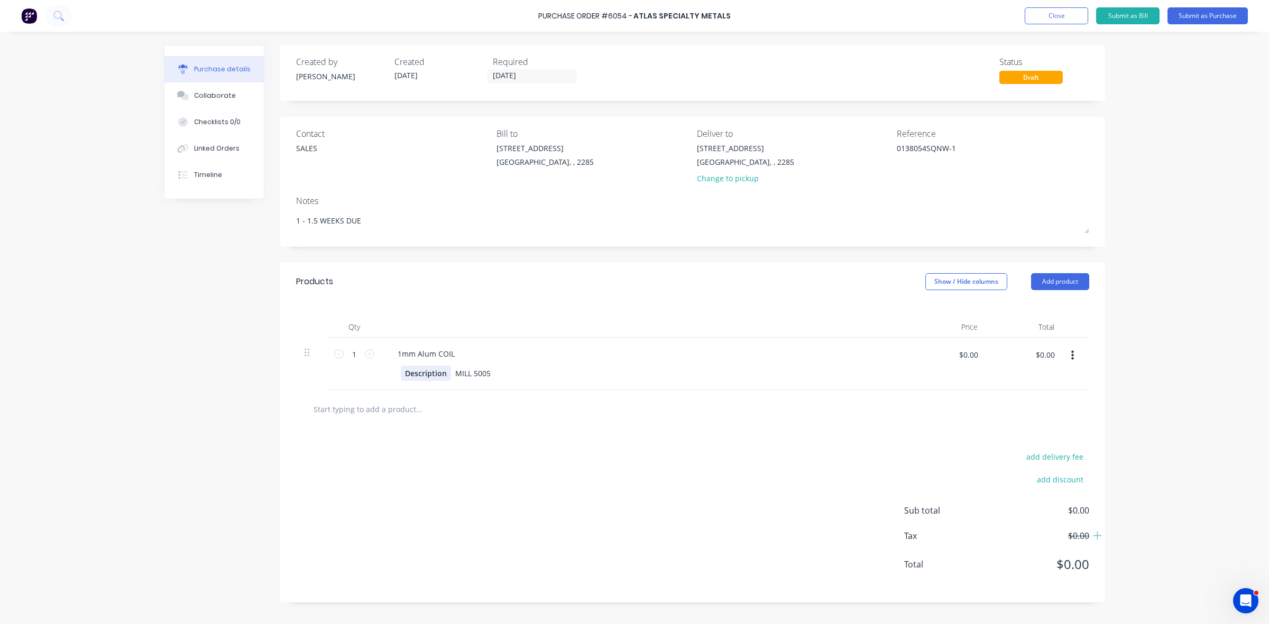
type textarea "1 - 1.5 WEEKS DUE"
type textarea "x"
type textarea "1 - 1.5 WEEKS DUE"
click at [435, 369] on div "Description" at bounding box center [426, 373] width 50 height 15
type textarea "x"
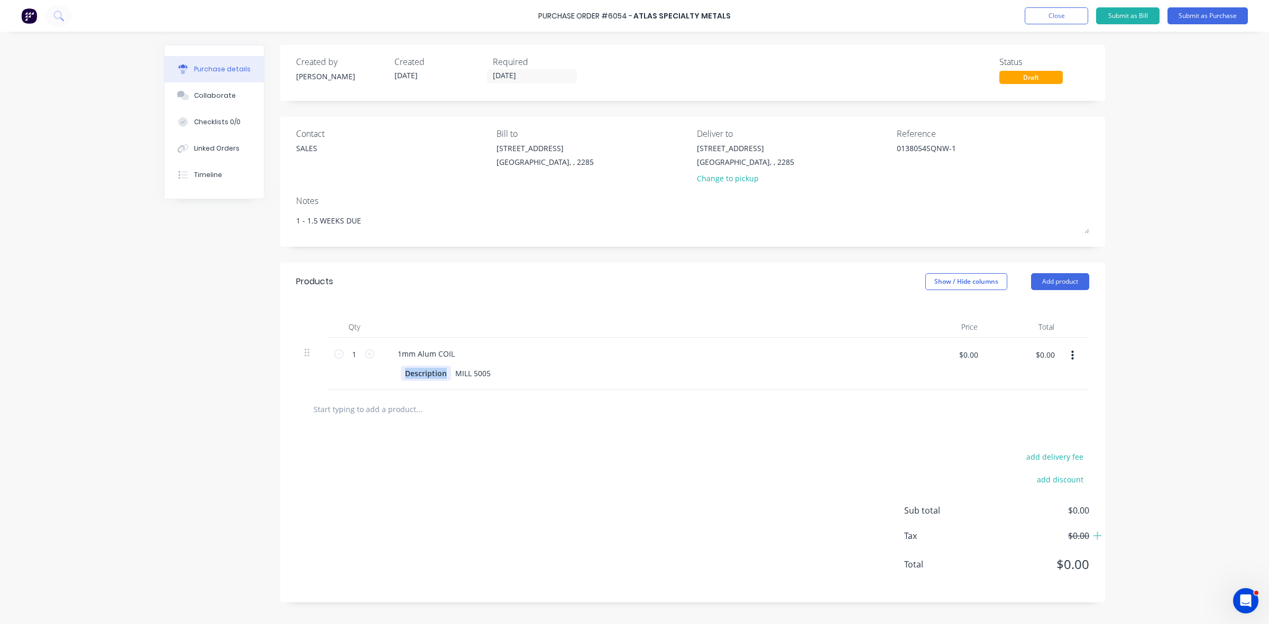
click at [435, 369] on div "Description" at bounding box center [426, 373] width 50 height 15
click at [456, 357] on div "1mm Alum COIL" at bounding box center [426, 353] width 74 height 15
type textarea "x"
click at [500, 372] on div "MILL 5005" at bounding box center [482, 373] width 44 height 15
click at [973, 355] on input "$0.00" at bounding box center [968, 354] width 32 height 17
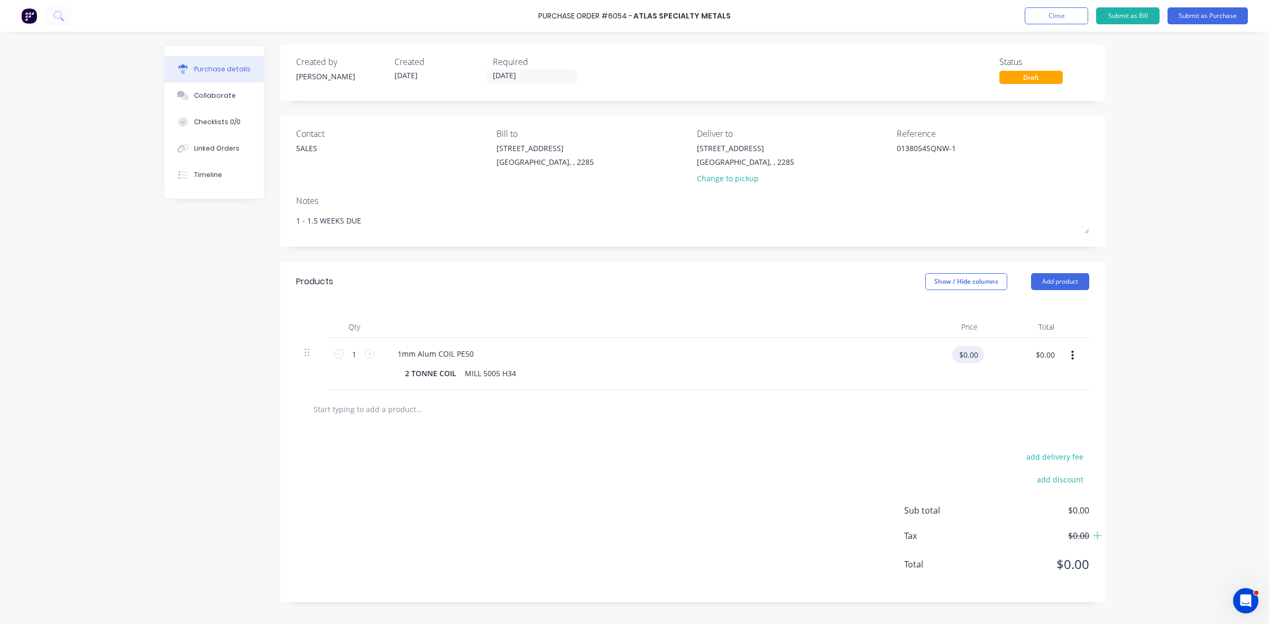
type textarea "x"
click at [973, 355] on input "$0.00" at bounding box center [968, 354] width 32 height 17
type input "6.85"
type textarea "x"
type input "$6.85"
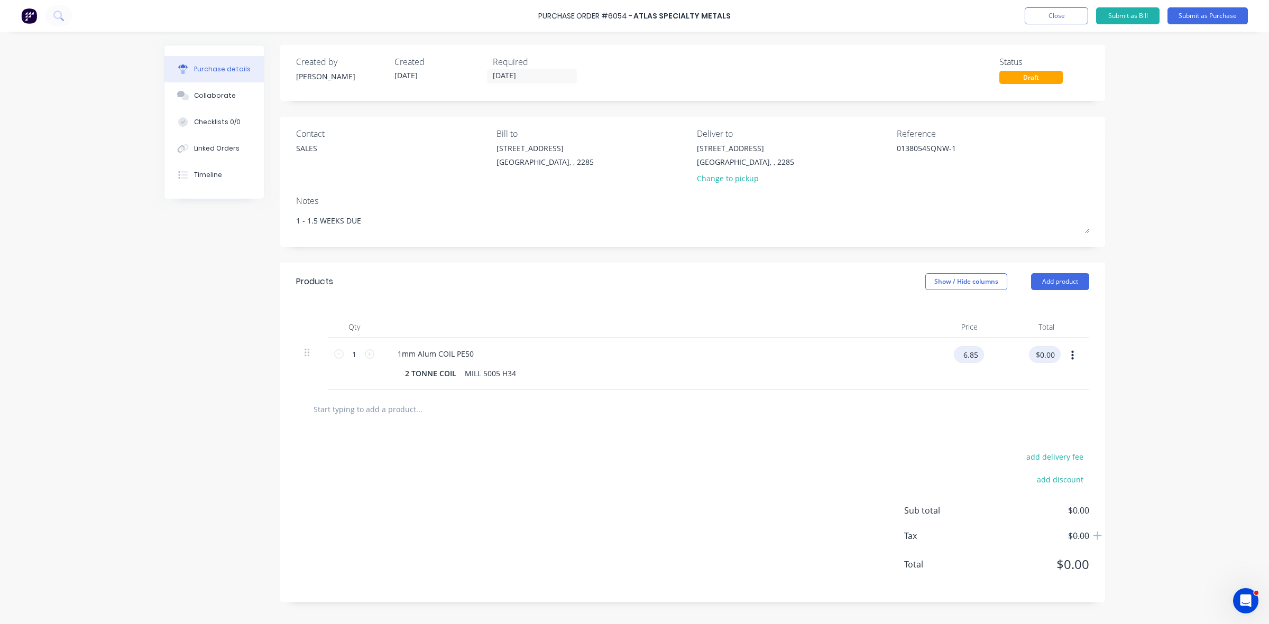
type input "$6.85"
click at [349, 352] on input "1" at bounding box center [354, 354] width 21 height 16
type textarea "x"
type input "2"
type textarea "x"
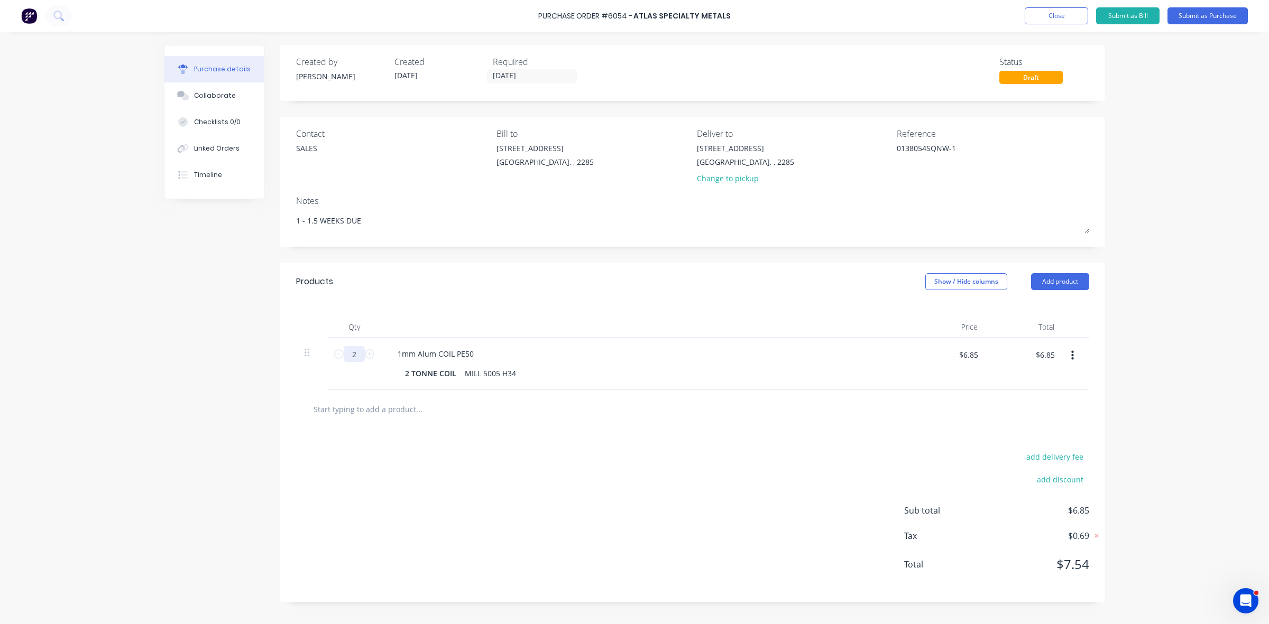
type input "$13.70"
type textarea "x"
type input "20"
type textarea "x"
type input "$137.00"
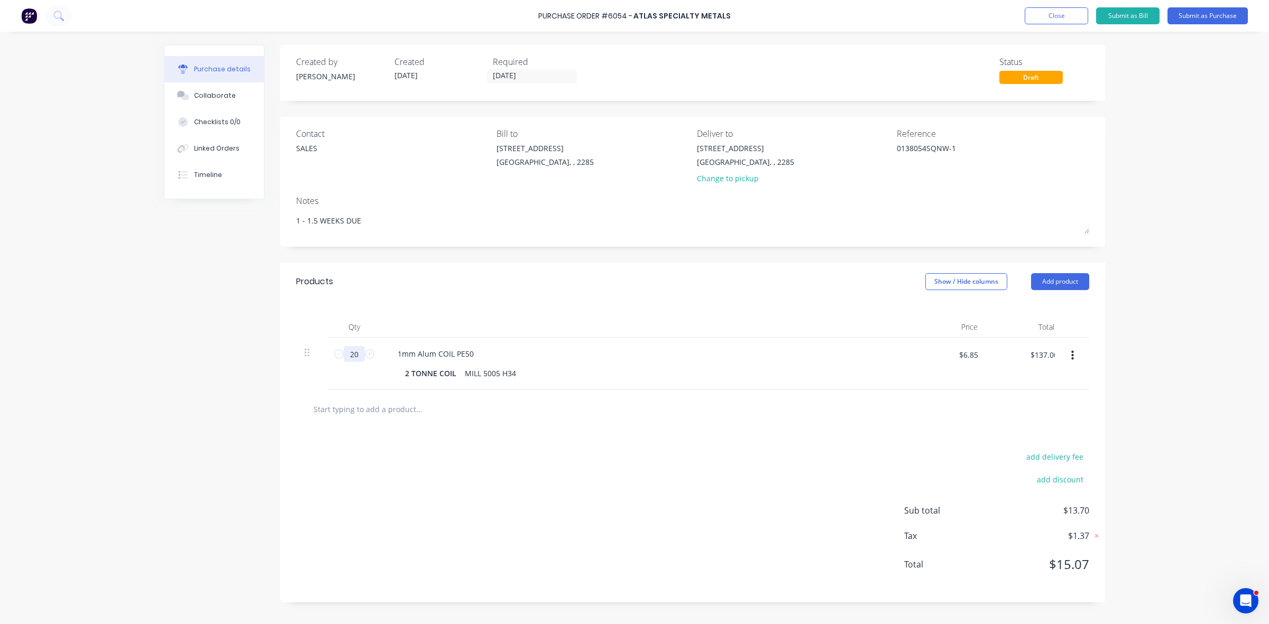
type textarea "x"
type input "200"
type textarea "x"
type input "$1,370.00"
type textarea "x"
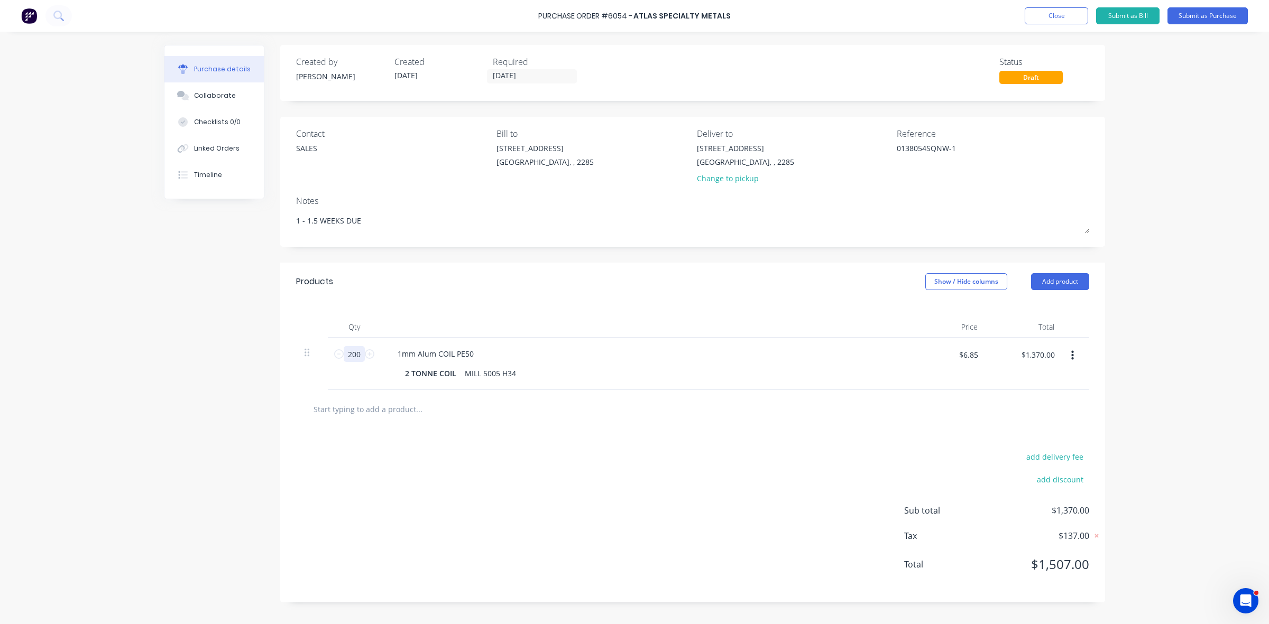
type input "2000"
type textarea "x"
type input "$13,700.00"
type input "2000"
click at [350, 353] on input "2000" at bounding box center [354, 354] width 21 height 16
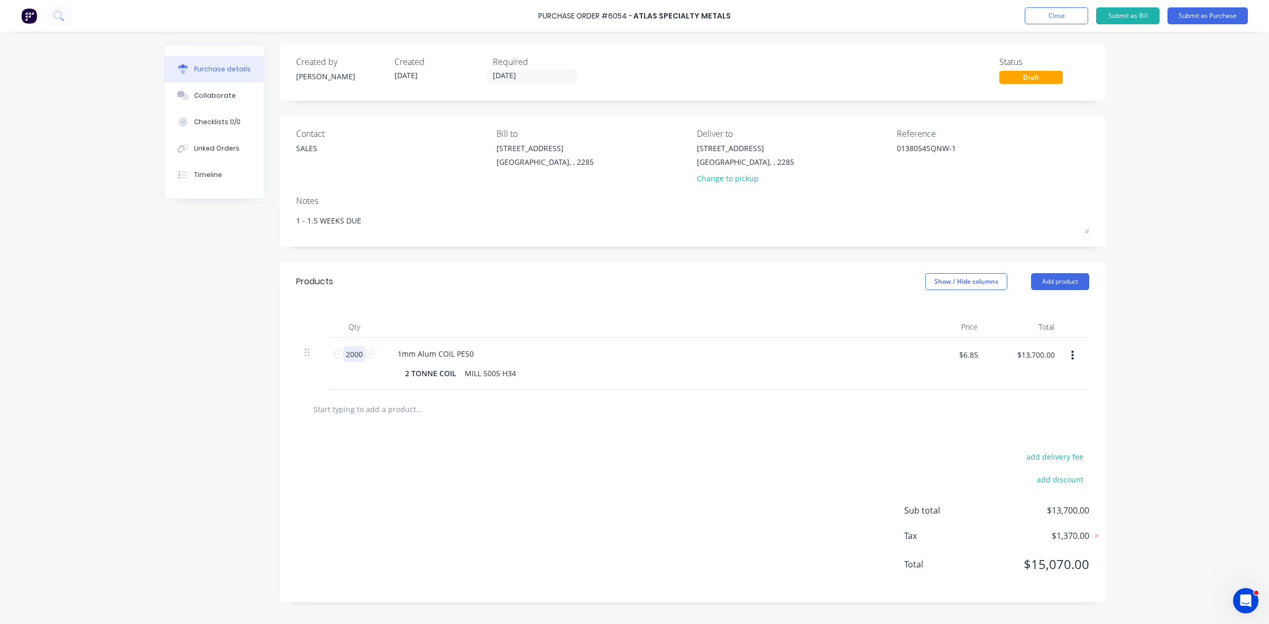
type textarea "x"
type input "1"
type textarea "x"
type input "$6.85"
type input "1"
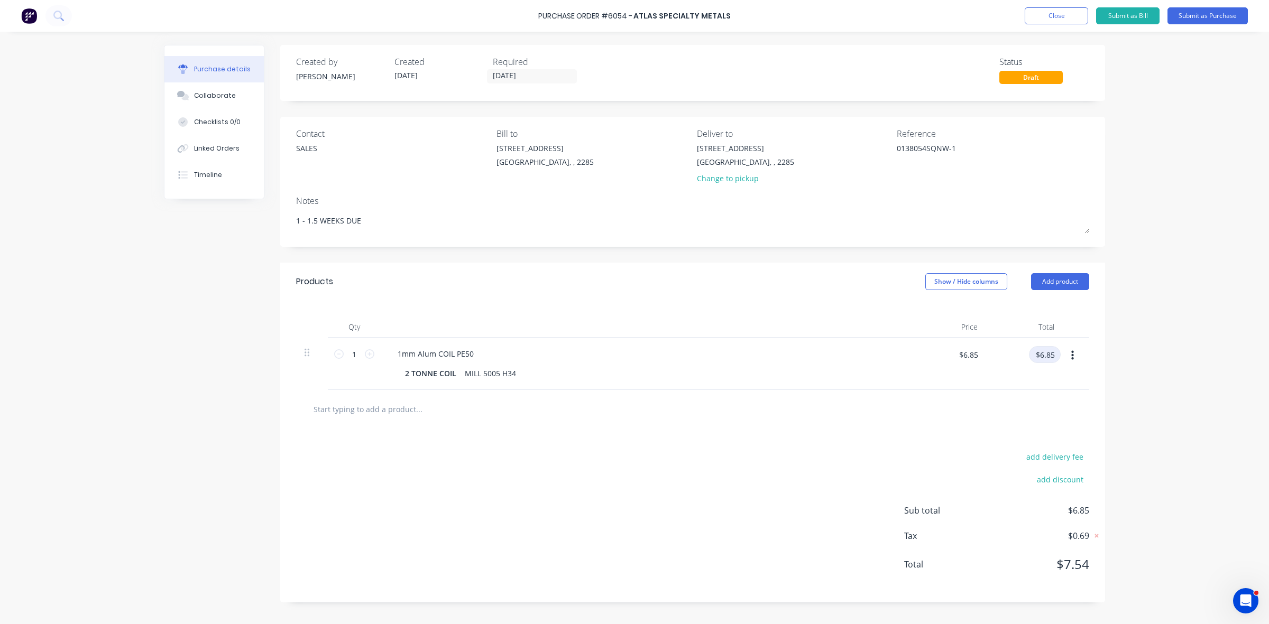
click at [1047, 358] on input "$6.85" at bounding box center [1045, 354] width 32 height 17
type textarea "x"
click at [1047, 358] on input "$6.85" at bounding box center [1045, 354] width 32 height 17
type input "13700"
type textarea "x"
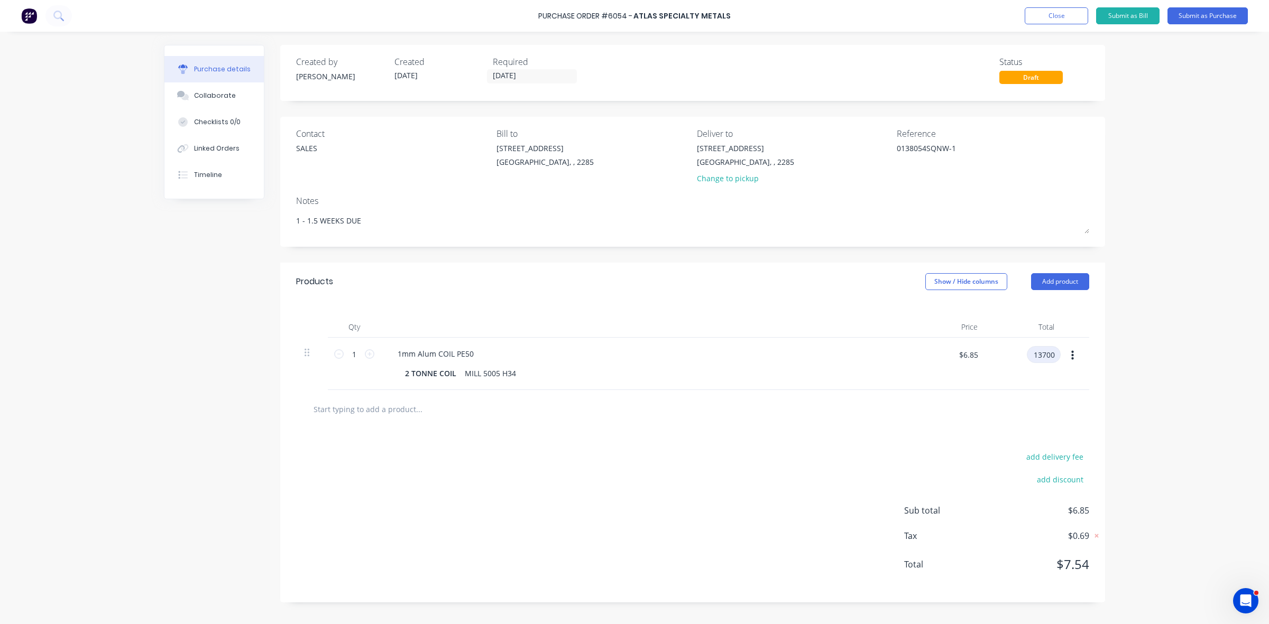
type input "$13,700.00"
click at [1216, 17] on button "Submit as Purchase" at bounding box center [1207, 15] width 80 height 17
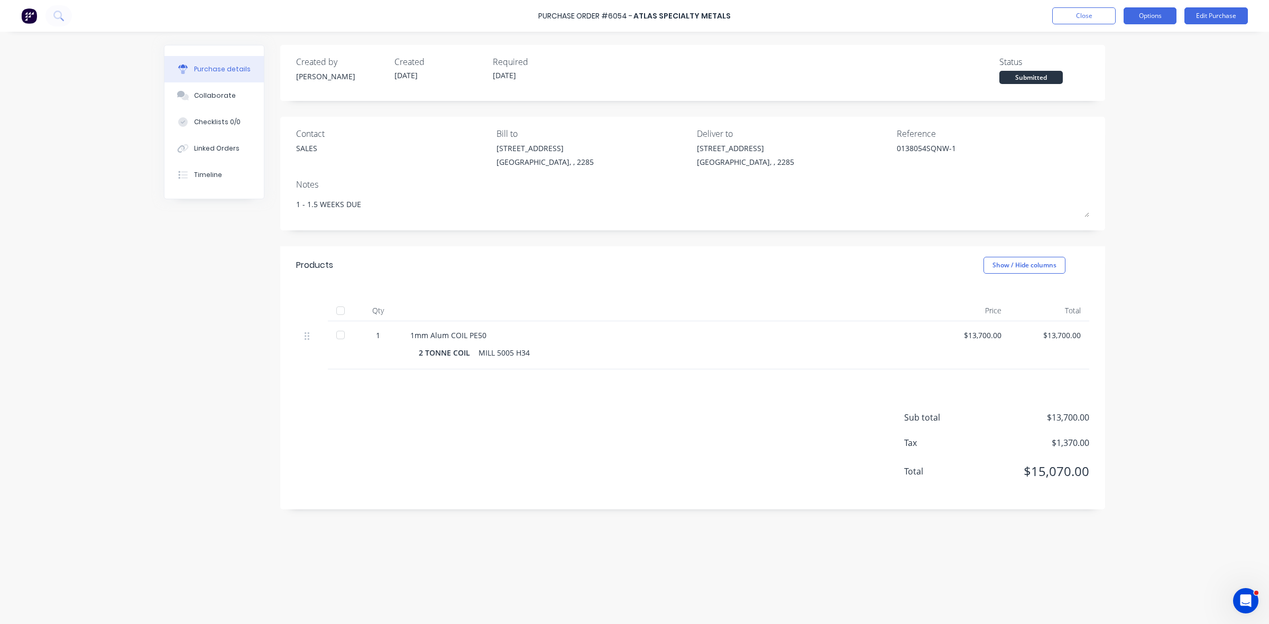
click at [1160, 16] on button "Options" at bounding box center [1149, 15] width 53 height 17
click at [1129, 43] on div "Print / Email" at bounding box center [1125, 42] width 81 height 15
click at [1101, 75] on button "Without pricing" at bounding box center [1126, 85] width 100 height 21
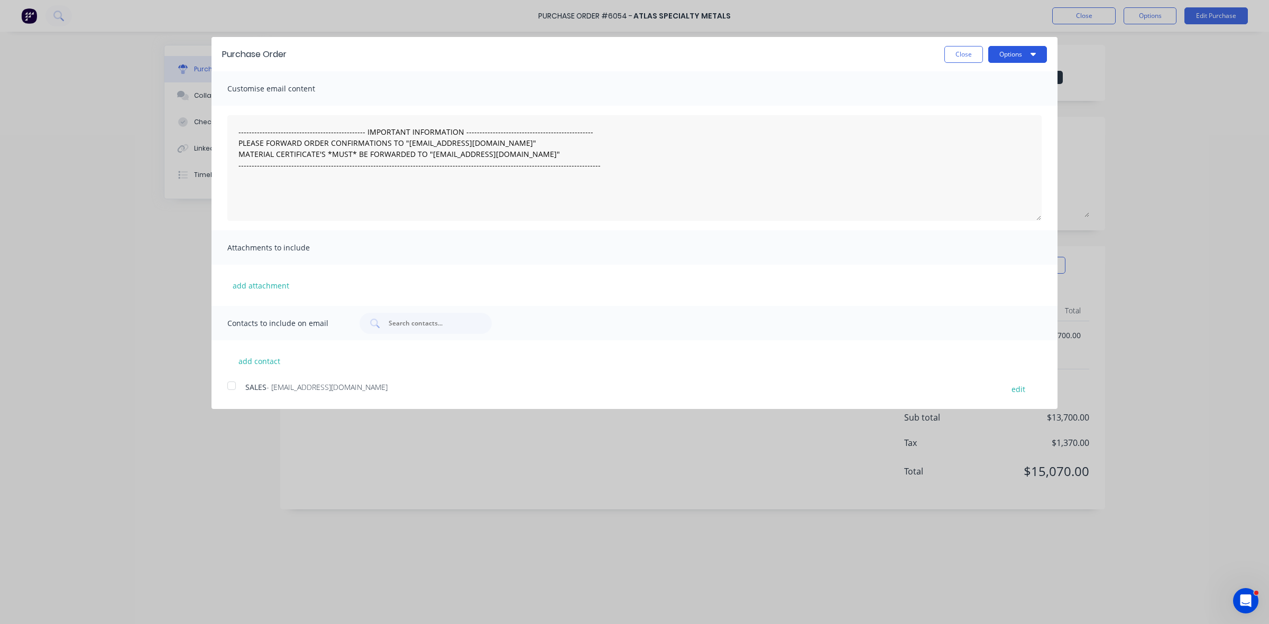
click at [1025, 54] on button "Options" at bounding box center [1017, 54] width 59 height 17
click at [1006, 75] on div "Print" at bounding box center [996, 80] width 81 height 15
click at [960, 64] on div "Purchase Order Close Options" at bounding box center [634, 54] width 846 height 34
click at [958, 61] on button "Close" at bounding box center [963, 54] width 39 height 17
type textarea "x"
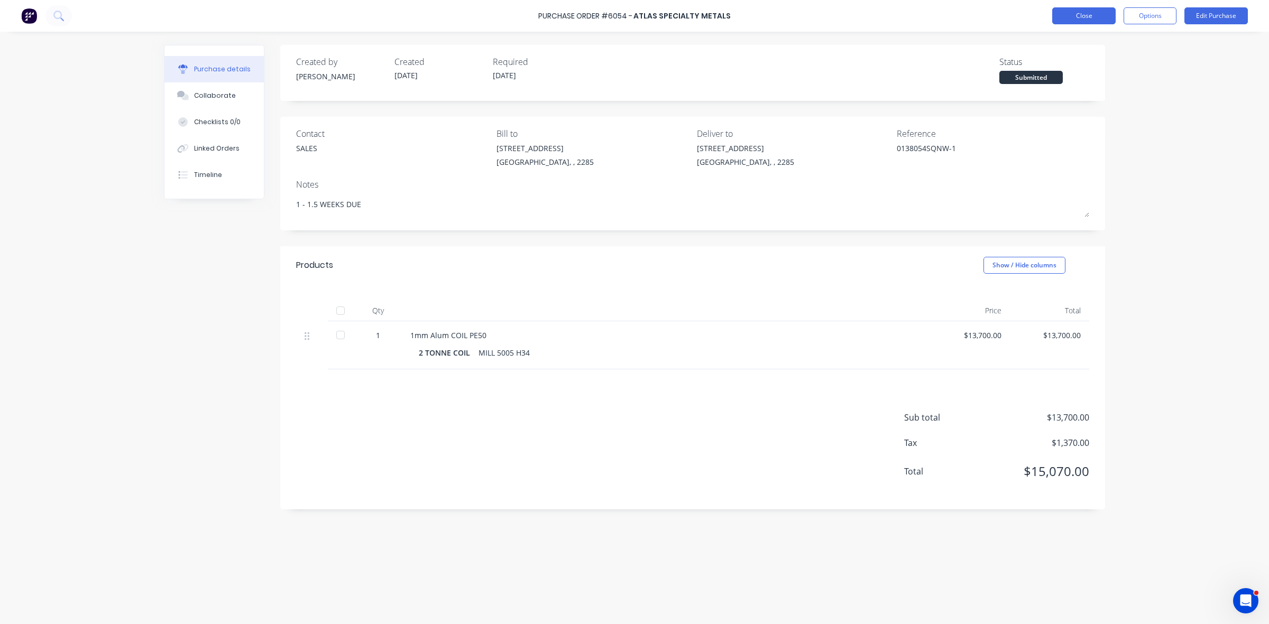
click at [1074, 12] on button "Close" at bounding box center [1083, 15] width 63 height 17
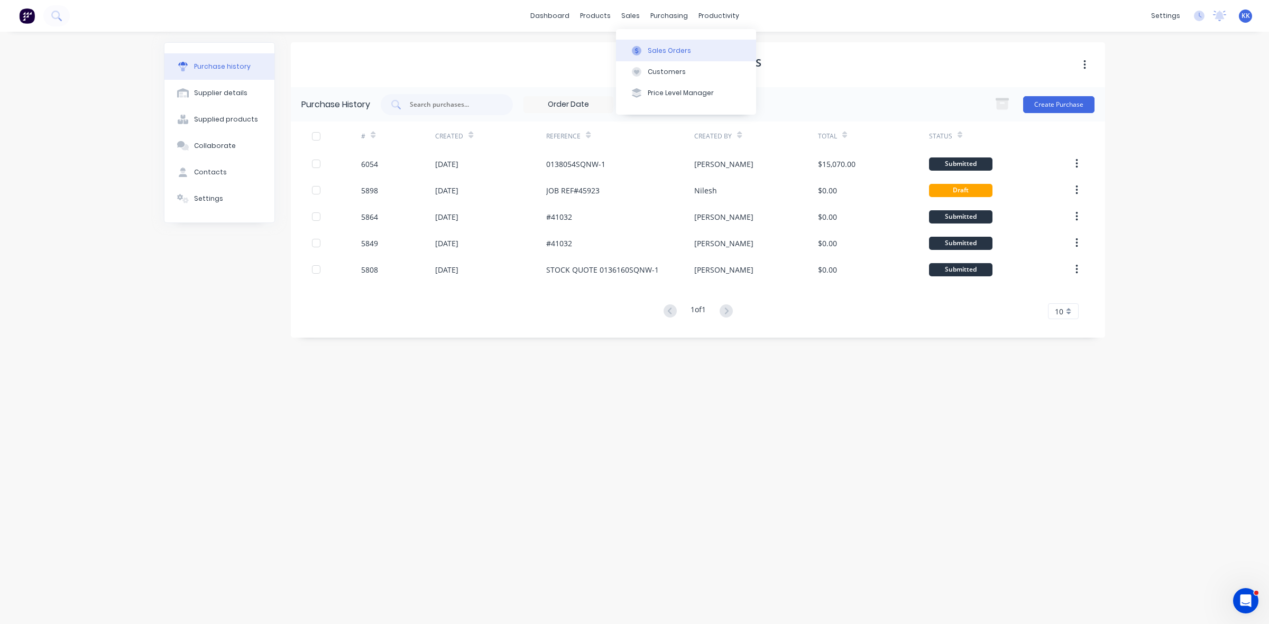
click at [646, 42] on button "Sales Orders" at bounding box center [686, 50] width 140 height 21
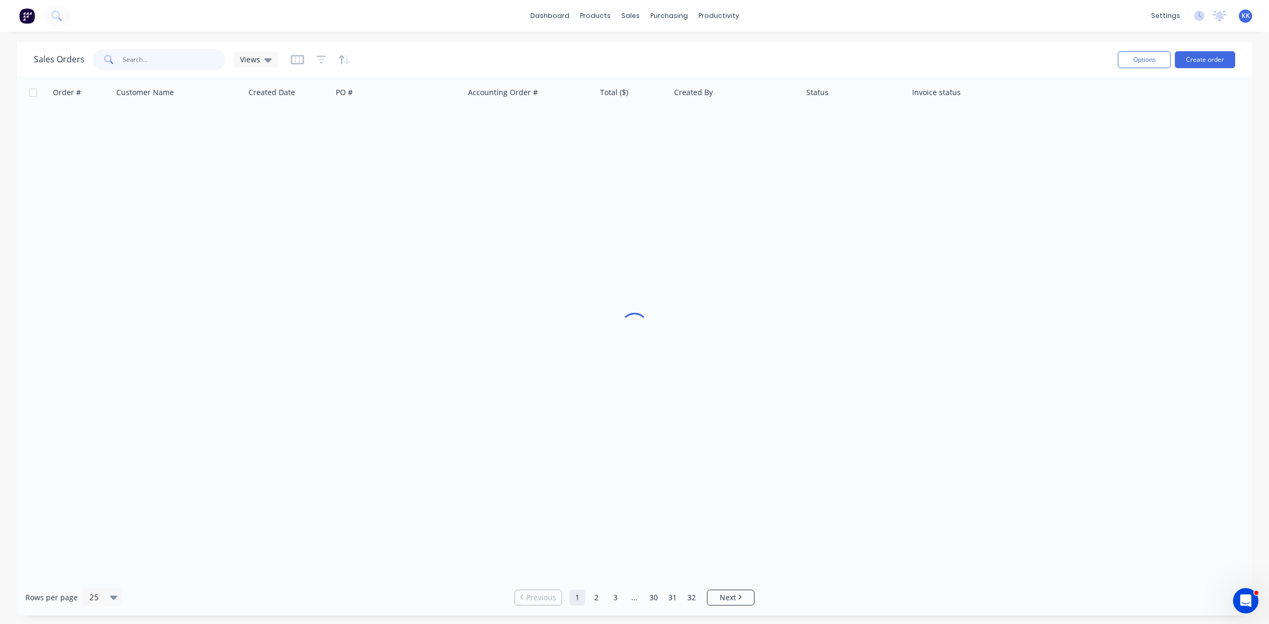
click at [173, 50] on input "text" at bounding box center [174, 59] width 103 height 21
type input "MC F"
click at [1222, 56] on button "Create order" at bounding box center [1205, 59] width 60 height 17
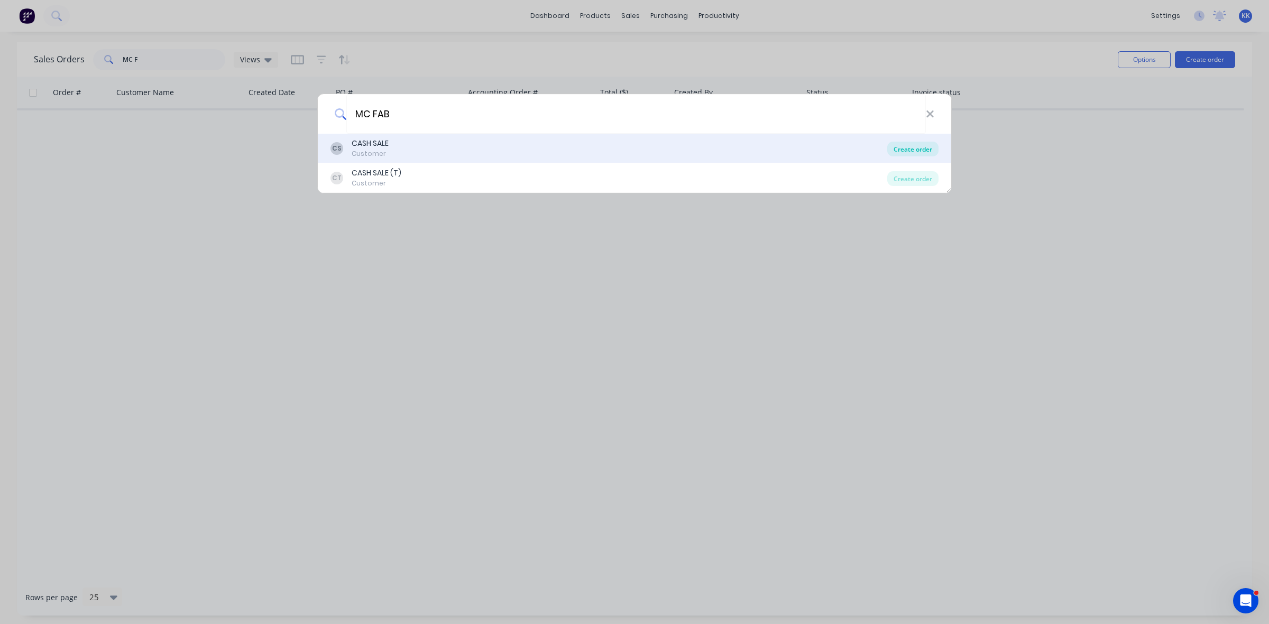
type input "MC FAB"
click at [912, 150] on div "Create order" at bounding box center [912, 149] width 51 height 15
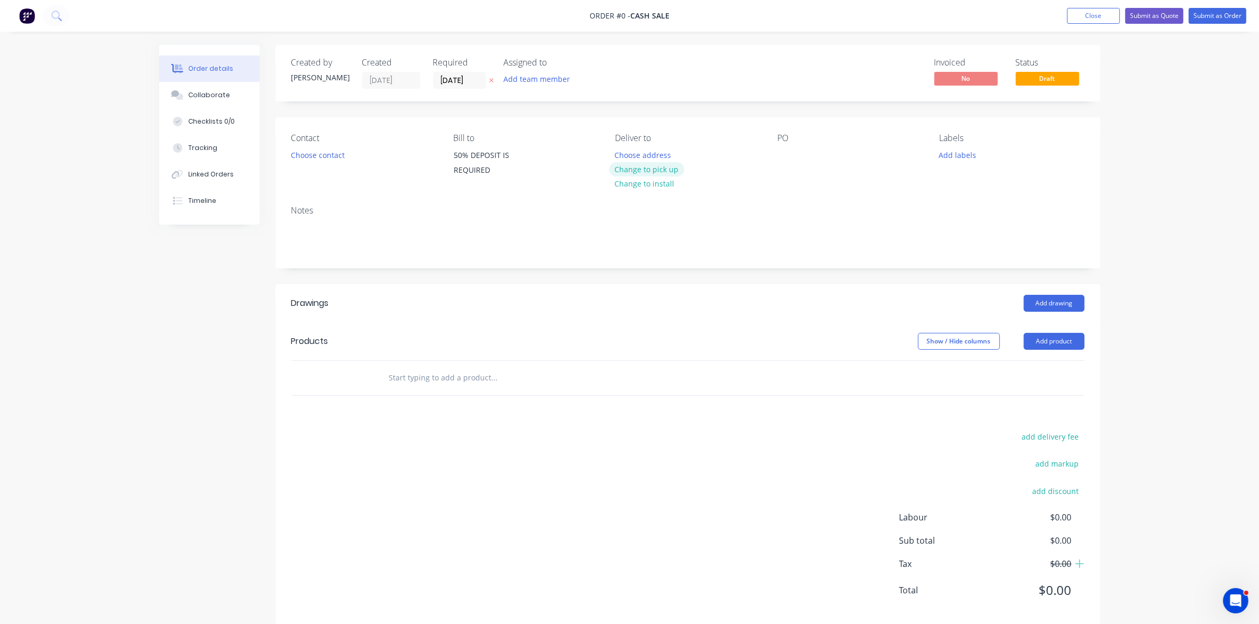
click at [662, 163] on button "Change to pick up" at bounding box center [646, 169] width 75 height 14
click at [326, 155] on button "Choose contact" at bounding box center [317, 155] width 65 height 14
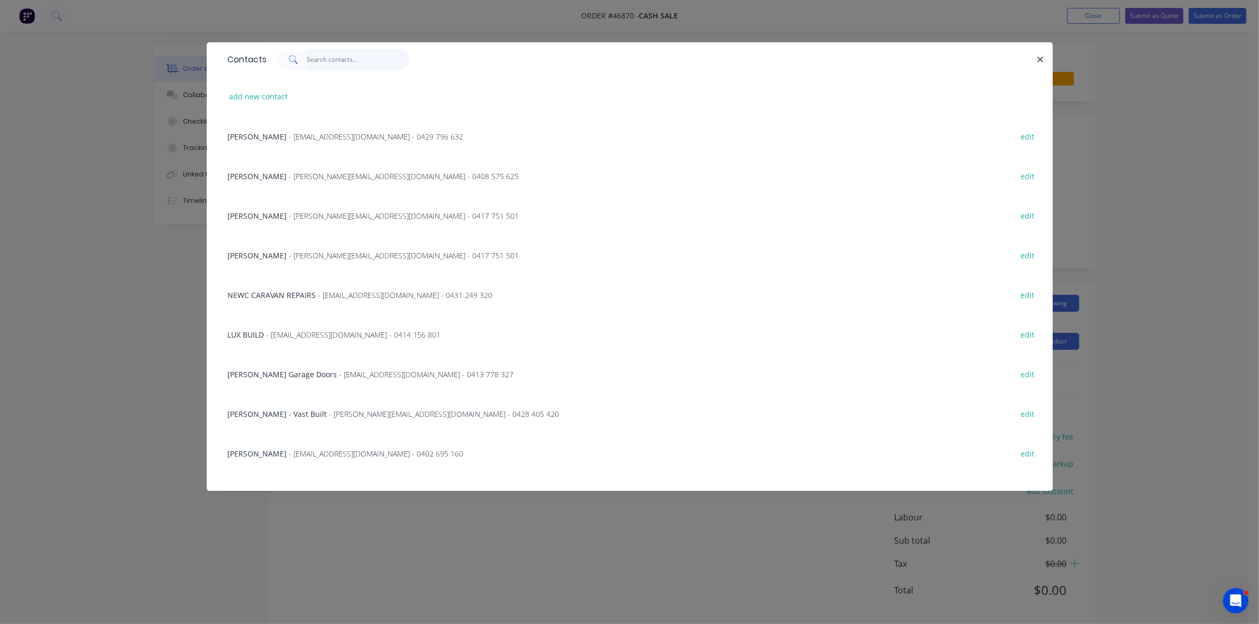
click at [343, 60] on input "text" at bounding box center [358, 59] width 103 height 21
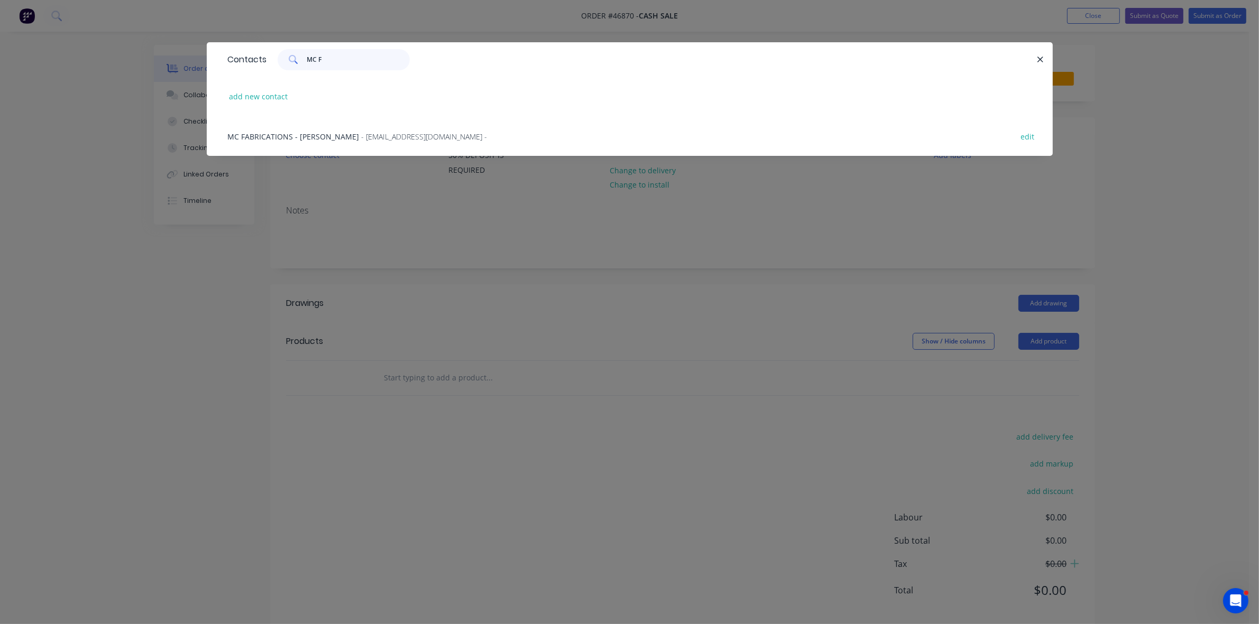
type input "MC F"
click at [362, 136] on span "- [EMAIL_ADDRESS][DOMAIN_NAME] -" at bounding box center [425, 137] width 126 height 10
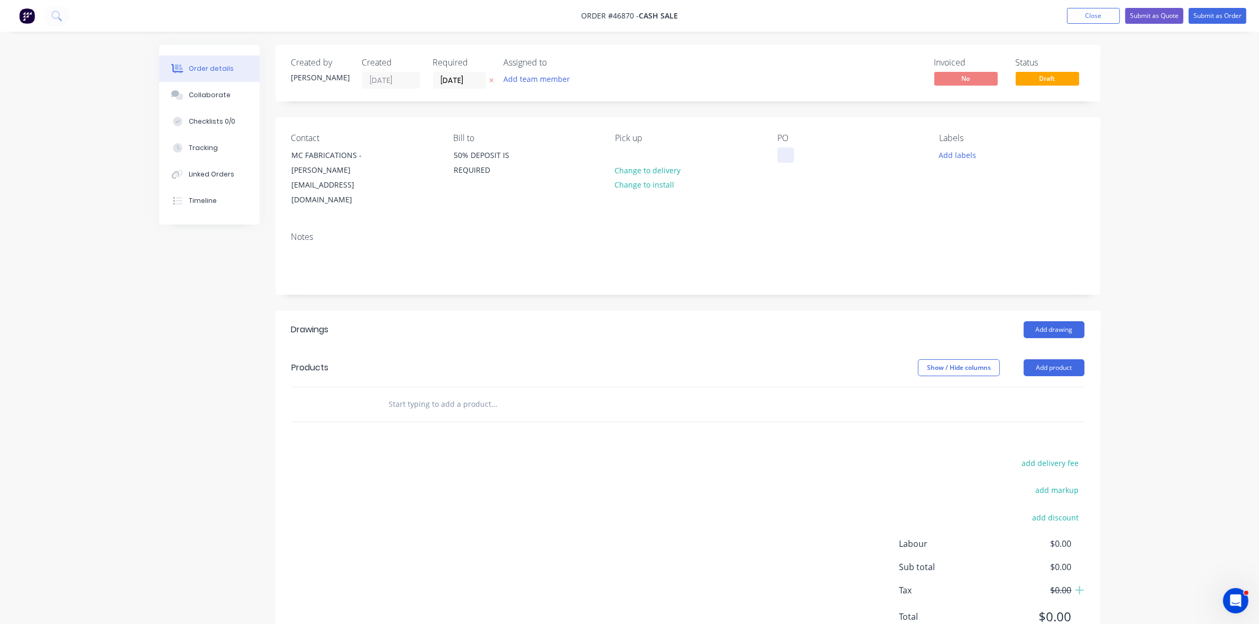
click at [788, 152] on div at bounding box center [785, 155] width 17 height 15
click at [821, 156] on div "MC FAB -" at bounding box center [801, 155] width 49 height 15
click at [467, 74] on input "[DATE]" at bounding box center [460, 80] width 52 height 16
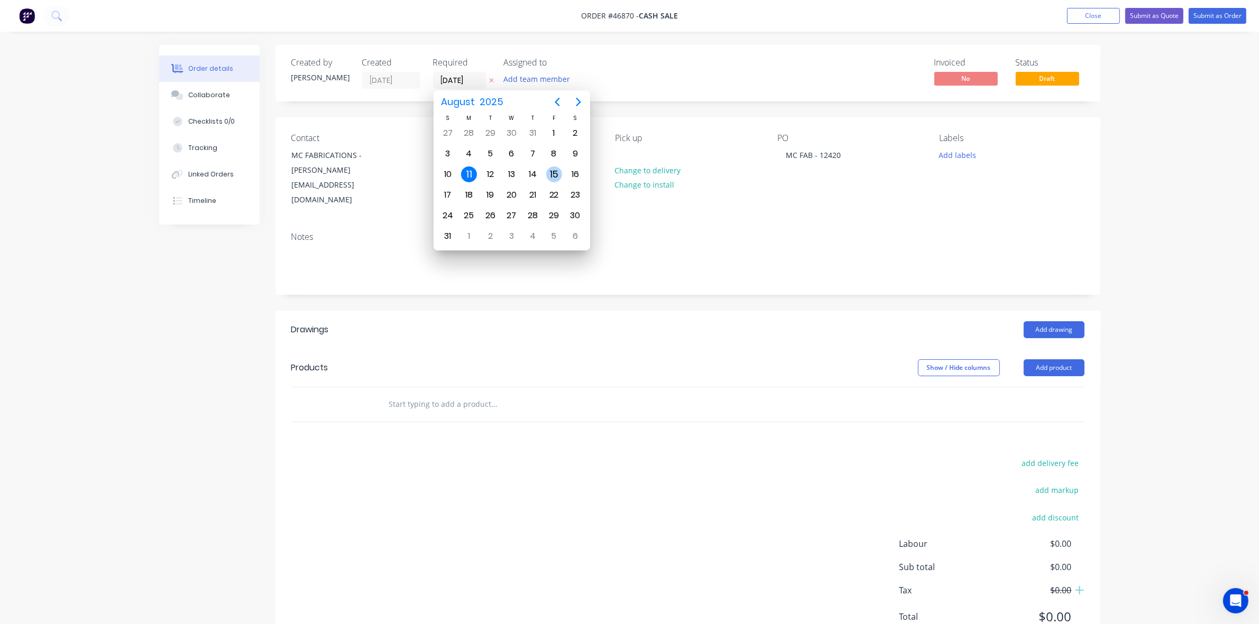
click at [553, 173] on div "15" at bounding box center [554, 175] width 16 height 16
type input "15/08/25"
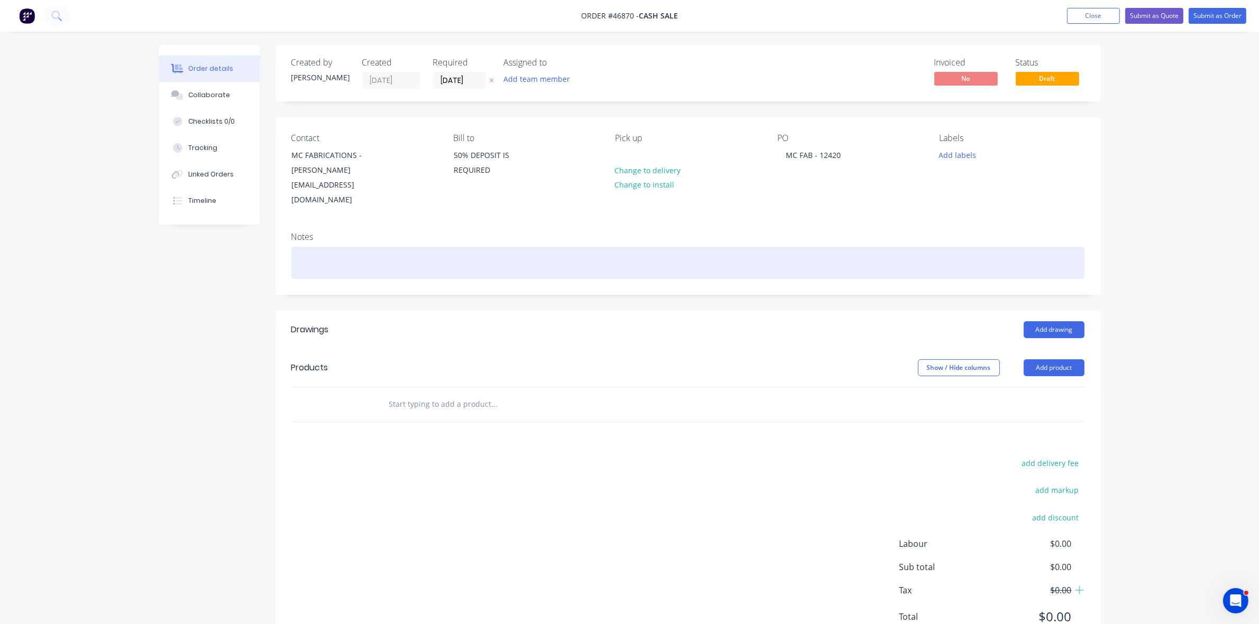
click at [426, 249] on div at bounding box center [687, 263] width 793 height 32
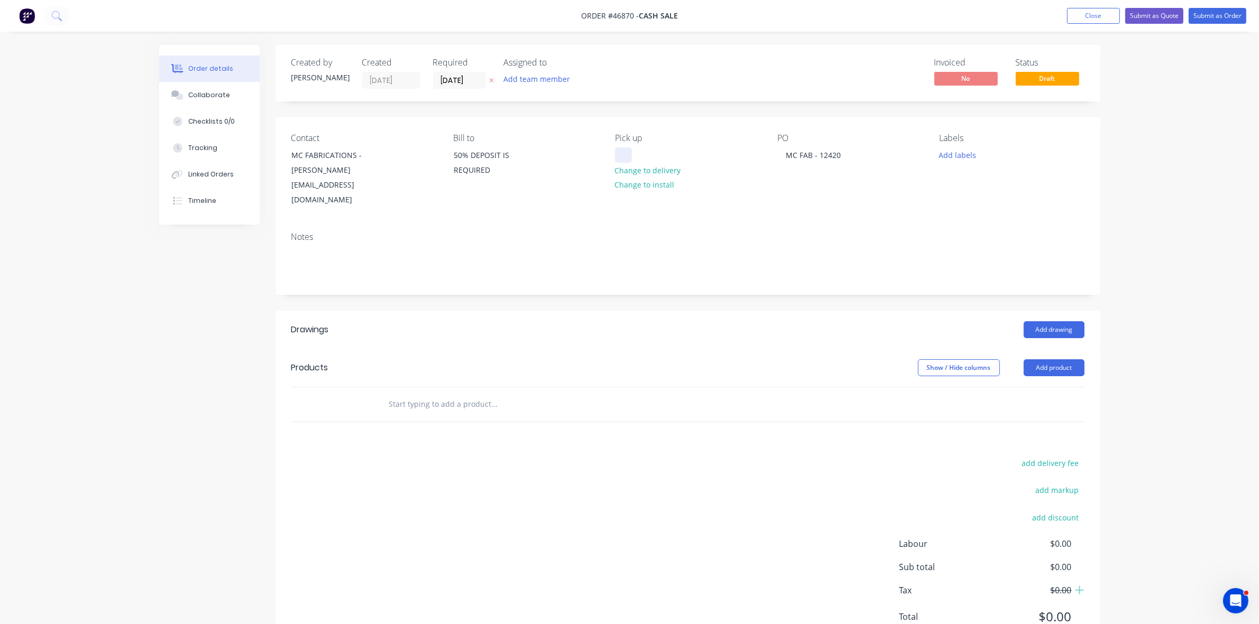
click at [621, 149] on div at bounding box center [623, 155] width 17 height 15
click at [1059, 359] on button "Add product" at bounding box center [1054, 367] width 61 height 17
click at [1056, 382] on div "Product catalogue Basic product Product Kit Lineal metre product Square metre p…" at bounding box center [1034, 480] width 100 height 196
click at [1055, 387] on div "Product catalogue" at bounding box center [1033, 394] width 81 height 15
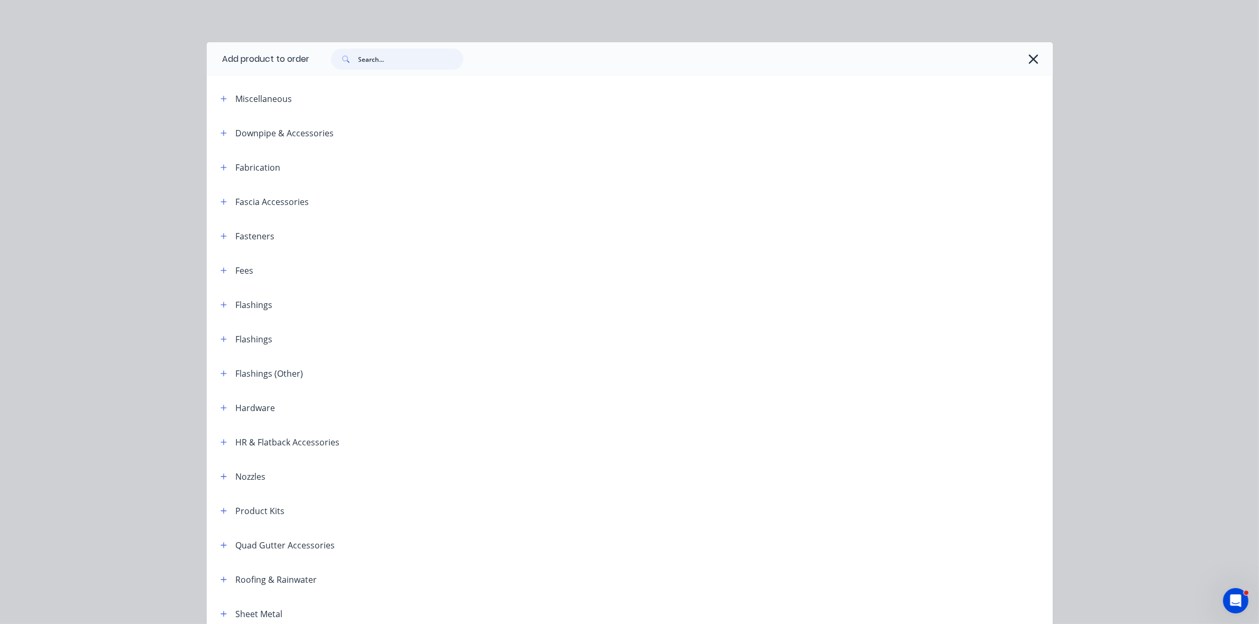
click at [394, 63] on input "text" at bounding box center [410, 59] width 105 height 21
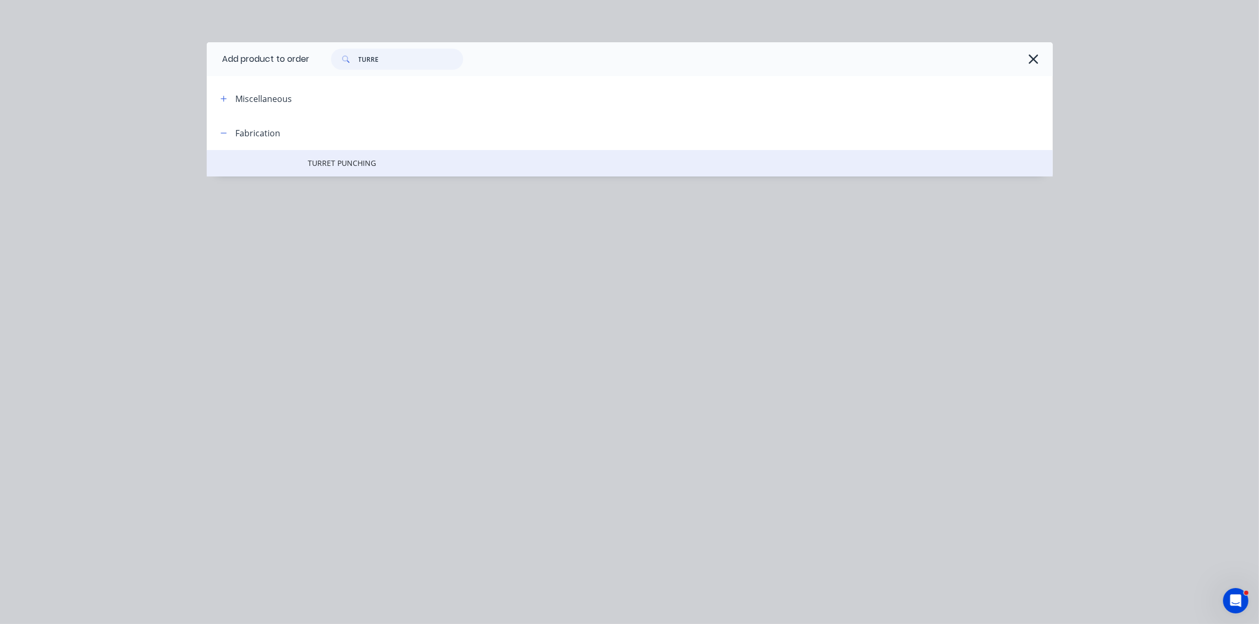
type input "TURRE"
click at [374, 163] on span "TURRET PUNCHING" at bounding box center [605, 163] width 595 height 11
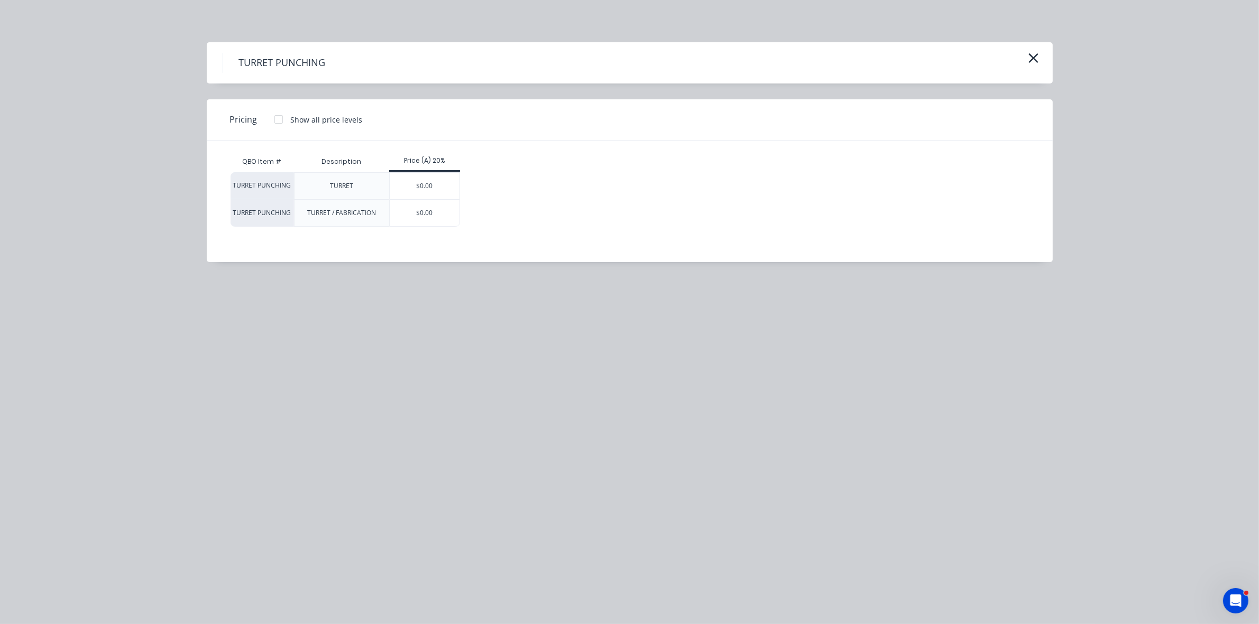
click at [430, 181] on div "$0.00" at bounding box center [425, 186] width 70 height 26
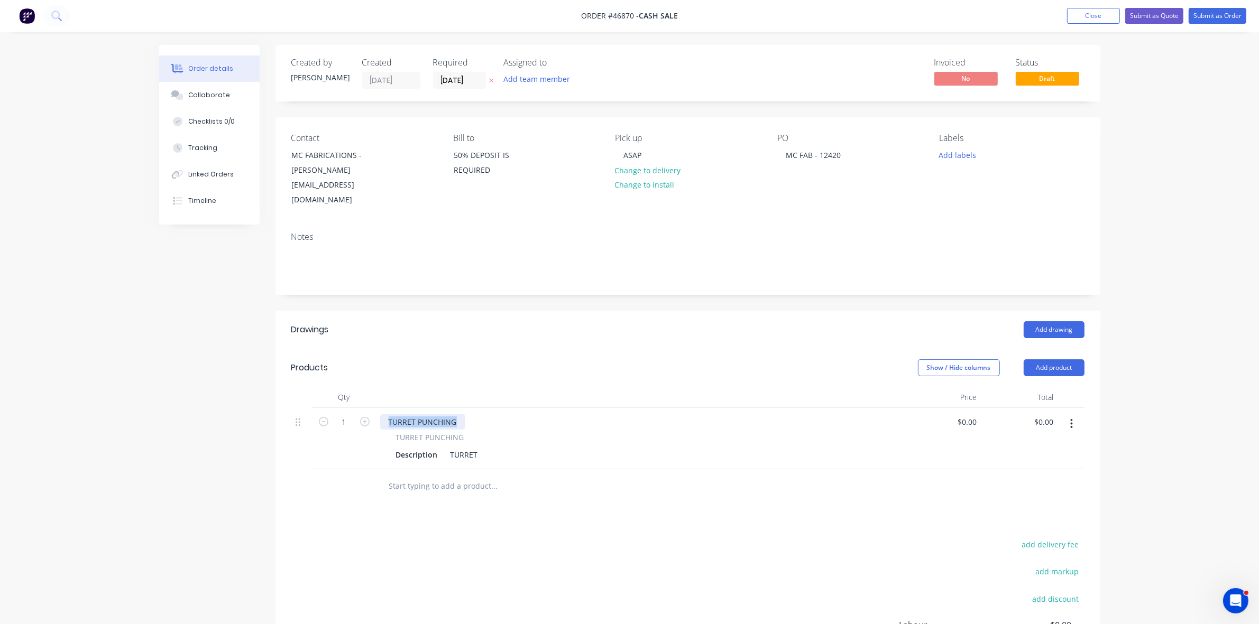
drag, startPoint x: 458, startPoint y: 407, endPoint x: 386, endPoint y: 405, distance: 71.9
click at [386, 414] on div "TURRET PUNCHING" at bounding box center [422, 421] width 85 height 15
click at [413, 447] on div "Description" at bounding box center [417, 454] width 50 height 15
click at [1072, 418] on icon "button" at bounding box center [1071, 424] width 3 height 12
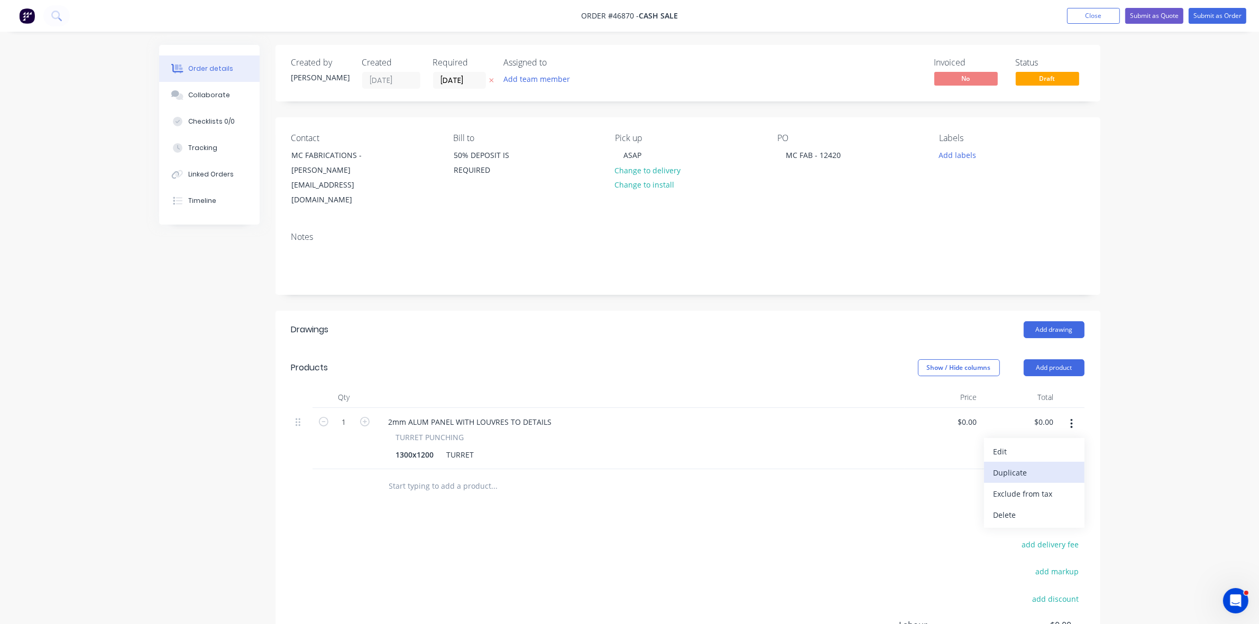
click at [1046, 465] on div "Duplicate" at bounding box center [1033, 472] width 81 height 15
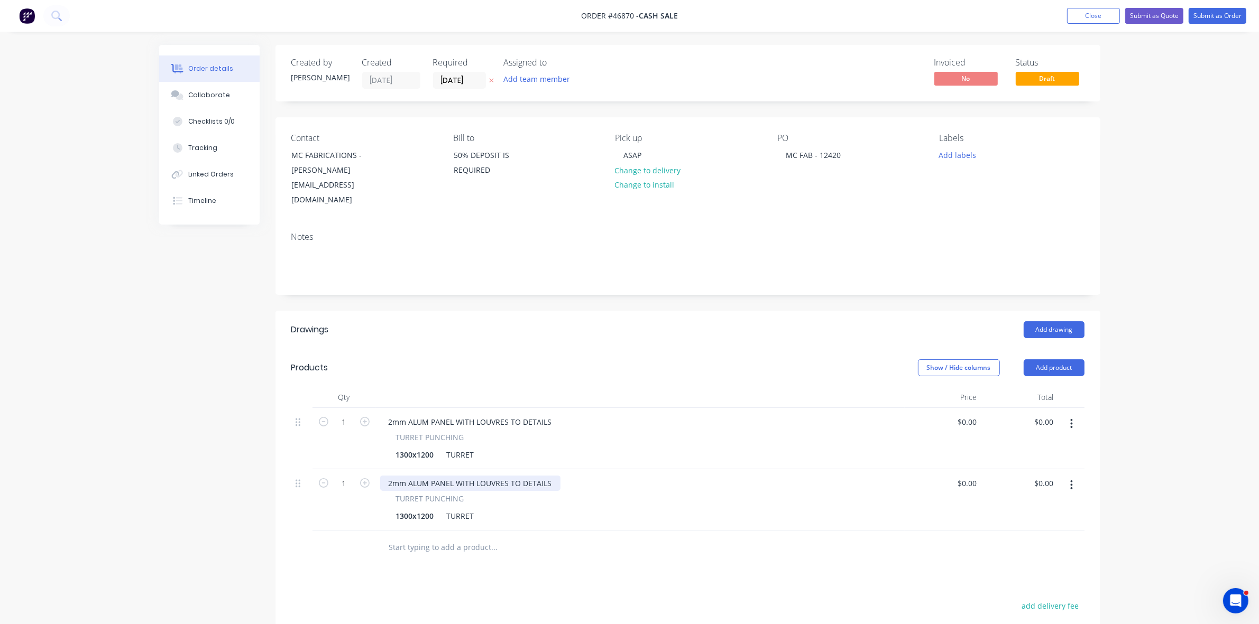
click at [475, 476] on div "2mm ALUM PANEL WITH LOUVRES TO DETAILS" at bounding box center [470, 483] width 180 height 15
click at [435, 509] on div "1300x1200" at bounding box center [415, 516] width 47 height 15
click at [958, 408] on div "$0.00 $0.00" at bounding box center [943, 438] width 77 height 61
click at [962, 408] on div "0 0" at bounding box center [943, 438] width 77 height 61
click at [962, 408] on div "$0.00 0" at bounding box center [943, 438] width 77 height 61
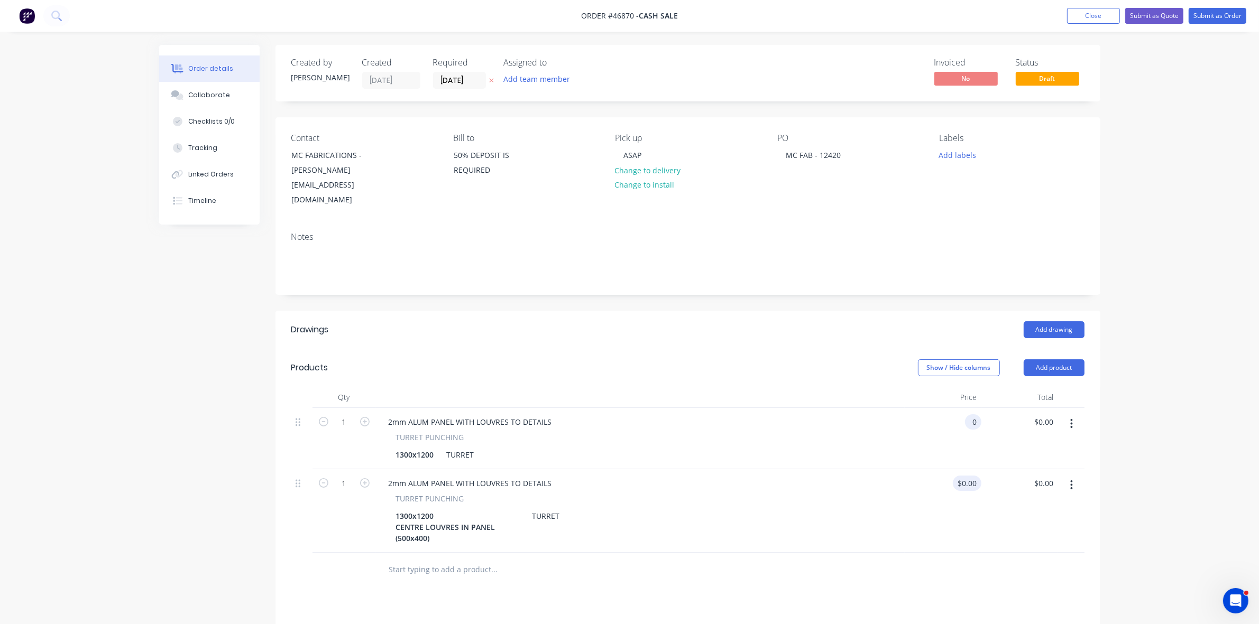
type input "$0.00"
click at [973, 476] on input "0" at bounding box center [975, 483] width 12 height 15
type input "$600.00"
type input "600.00"
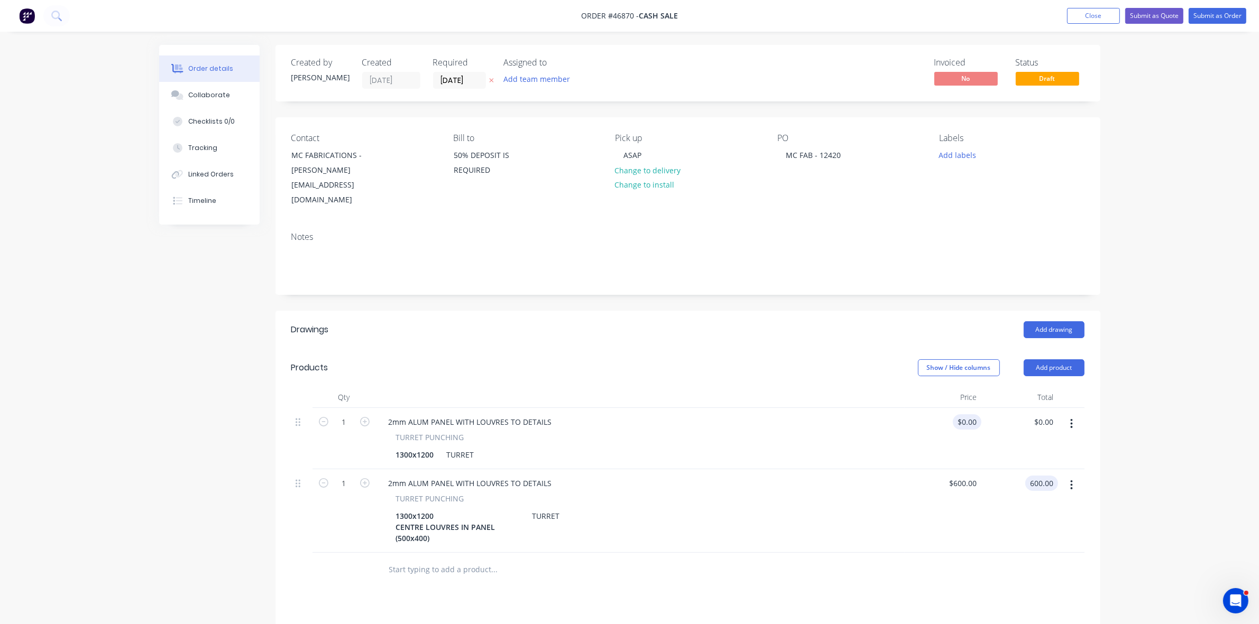
type input "0"
type input "$600.00"
click at [971, 414] on input "0" at bounding box center [969, 421] width 24 height 15
type input "$600.00"
type input "600.00"
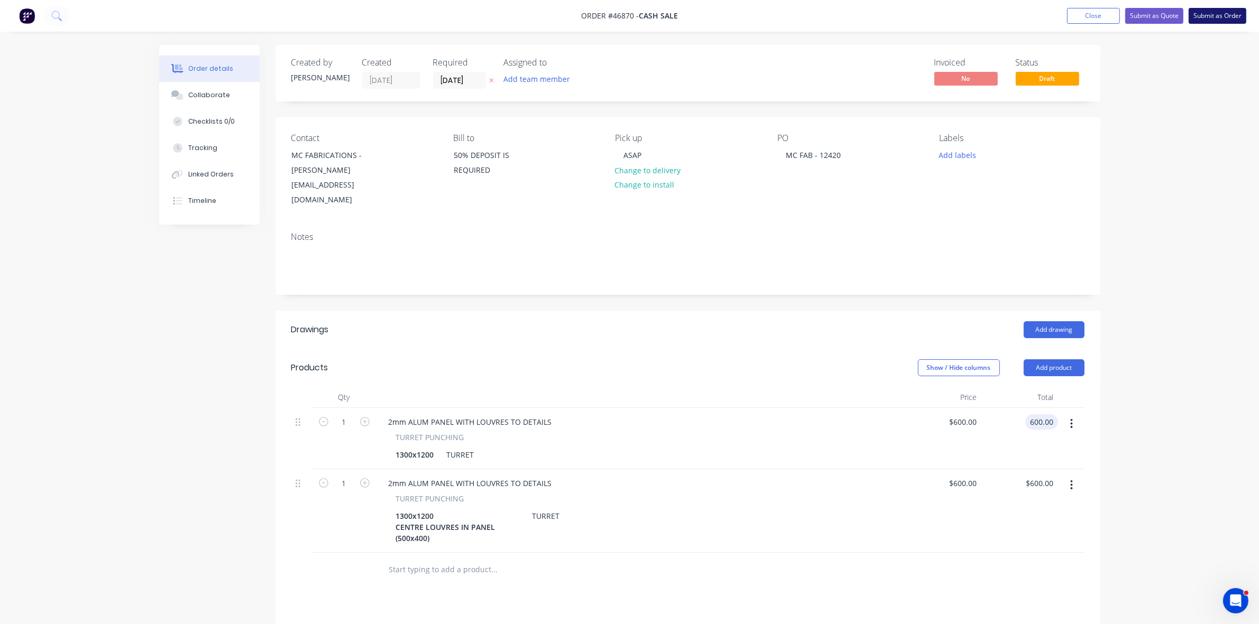
click at [1207, 14] on button "Submit as Order" at bounding box center [1217, 16] width 58 height 16
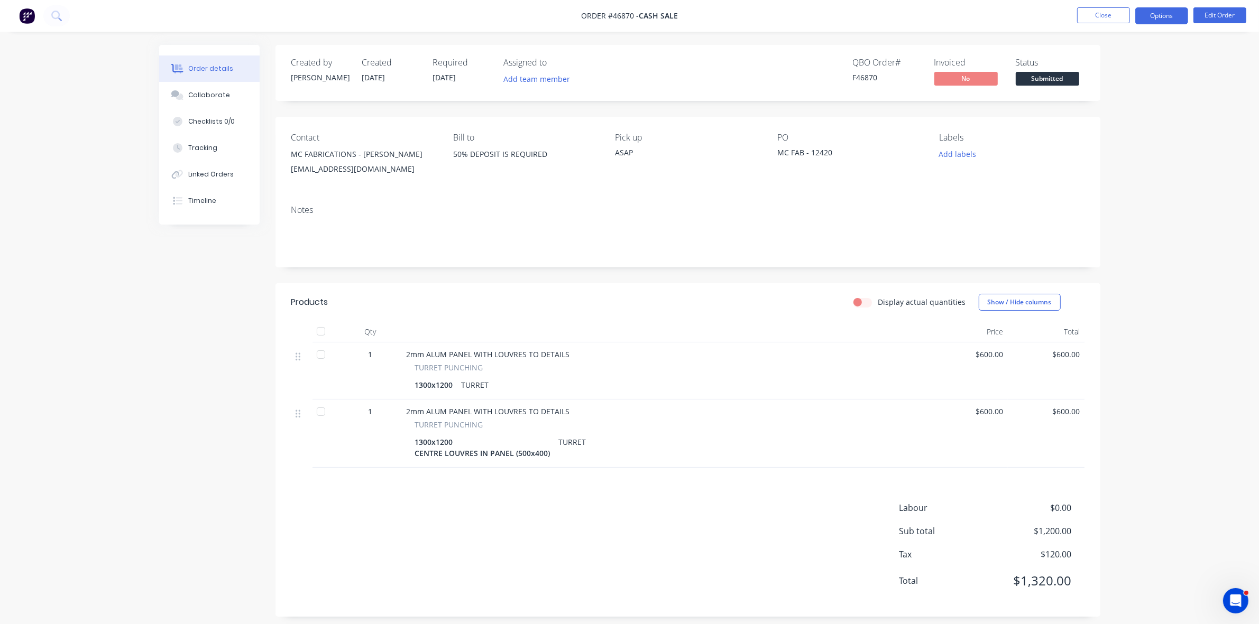
click at [1154, 15] on button "Options" at bounding box center [1161, 15] width 53 height 17
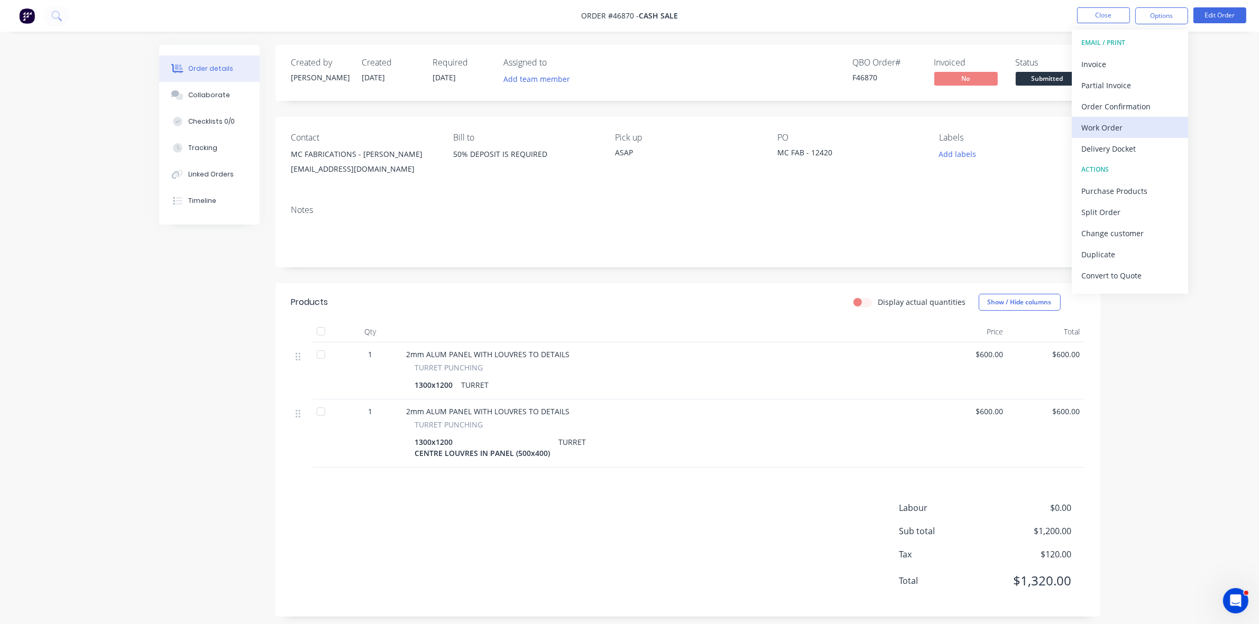
click at [1114, 126] on div "Work Order" at bounding box center [1129, 127] width 97 height 15
click at [1121, 109] on div "Without pricing" at bounding box center [1129, 106] width 97 height 15
click at [1059, 74] on span "Submitted" at bounding box center [1047, 78] width 63 height 13
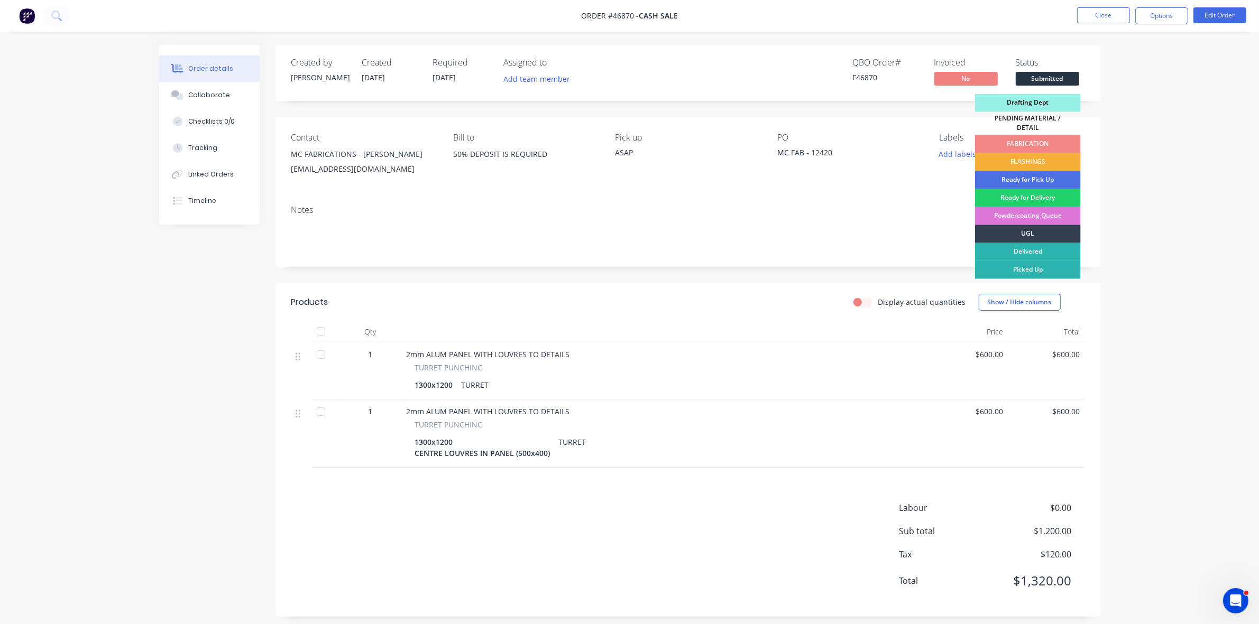
click at [1060, 102] on div "Drafting Dept" at bounding box center [1028, 103] width 106 height 18
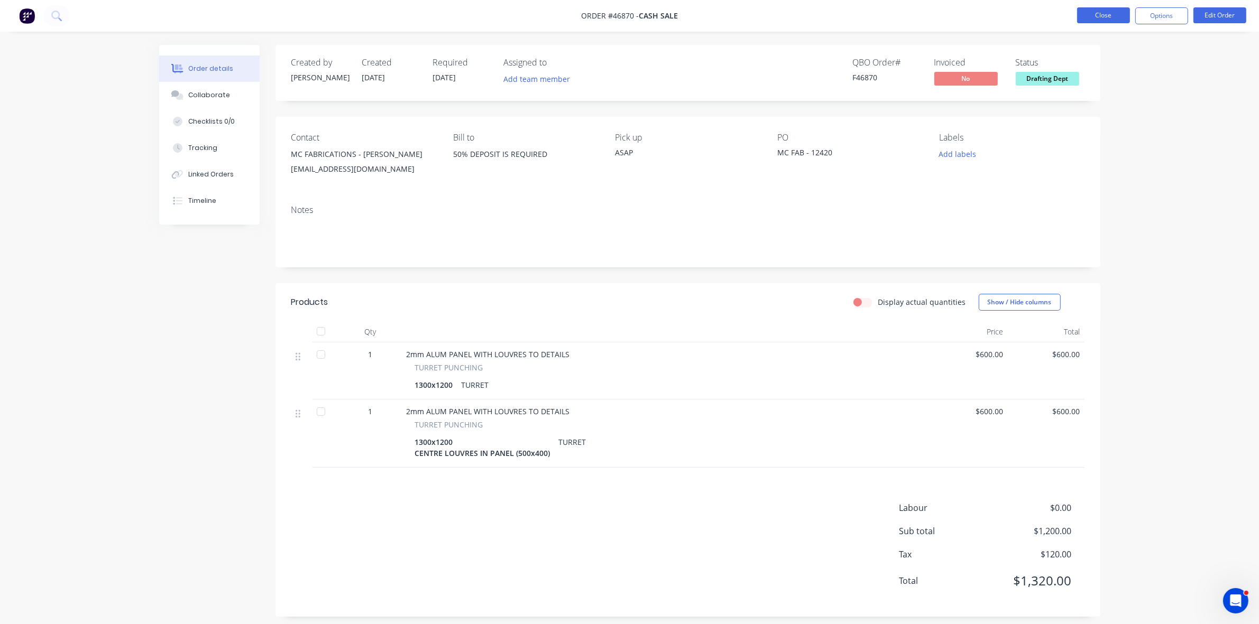
click at [1101, 19] on button "Close" at bounding box center [1103, 15] width 53 height 16
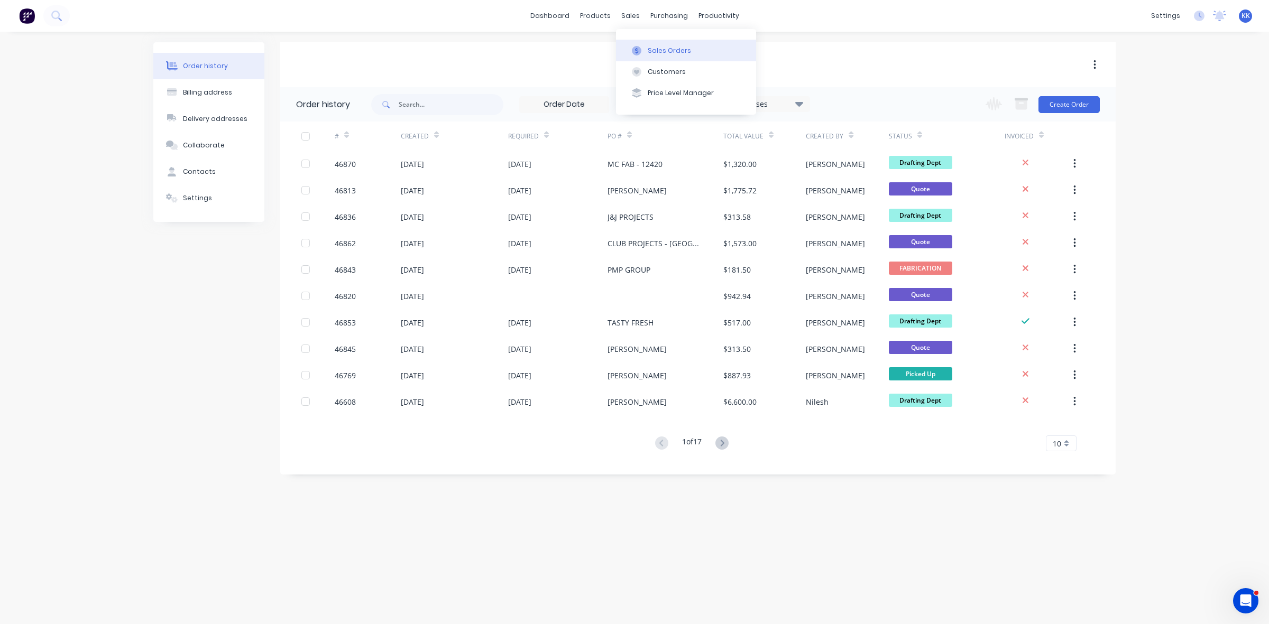
click at [656, 58] on button "Sales Orders" at bounding box center [686, 50] width 140 height 21
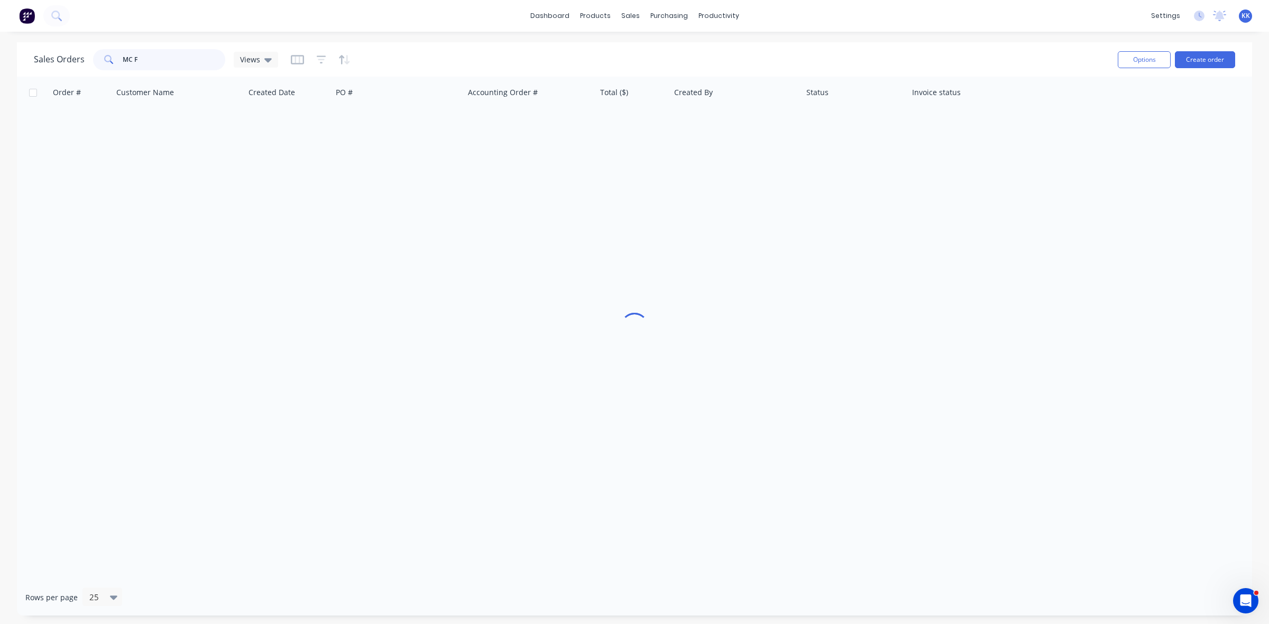
drag, startPoint x: 156, startPoint y: 62, endPoint x: 111, endPoint y: 61, distance: 44.9
click at [111, 61] on div "MC F" at bounding box center [159, 59] width 132 height 21
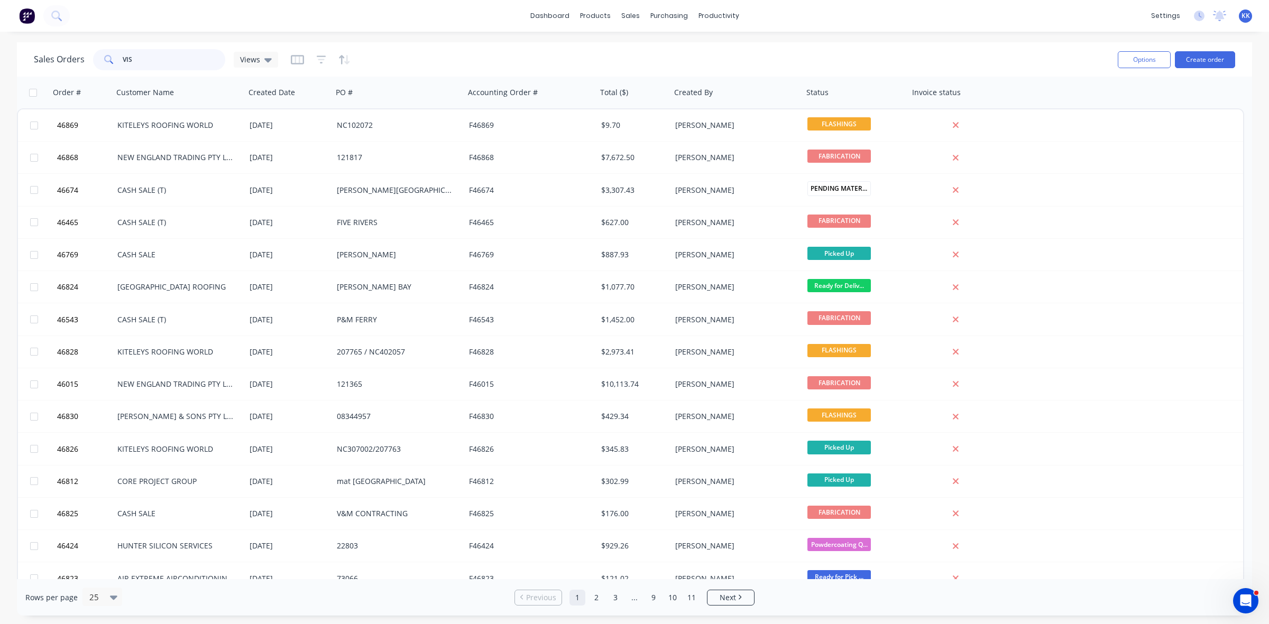
drag, startPoint x: 149, startPoint y: 65, endPoint x: 107, endPoint y: 59, distance: 42.8
click at [107, 59] on div "VIS" at bounding box center [159, 59] width 132 height 21
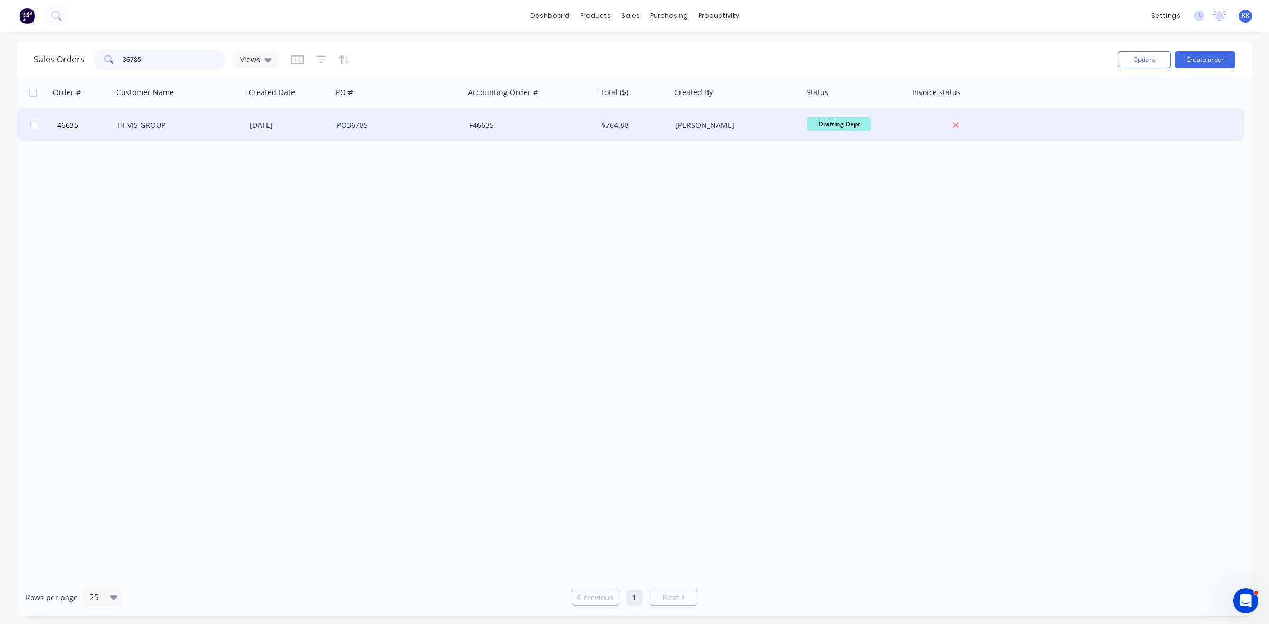
type input "36785"
click at [205, 122] on div "HI-VIS GROUP" at bounding box center [175, 125] width 117 height 11
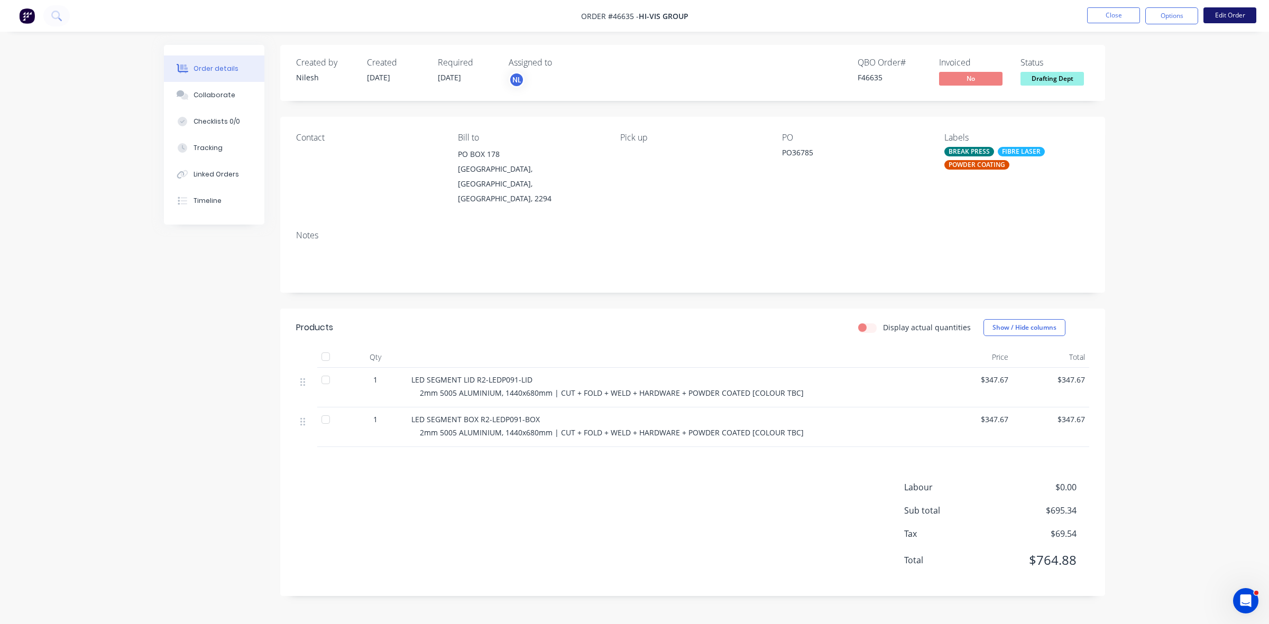
click at [1224, 10] on button "Edit Order" at bounding box center [1229, 15] width 53 height 16
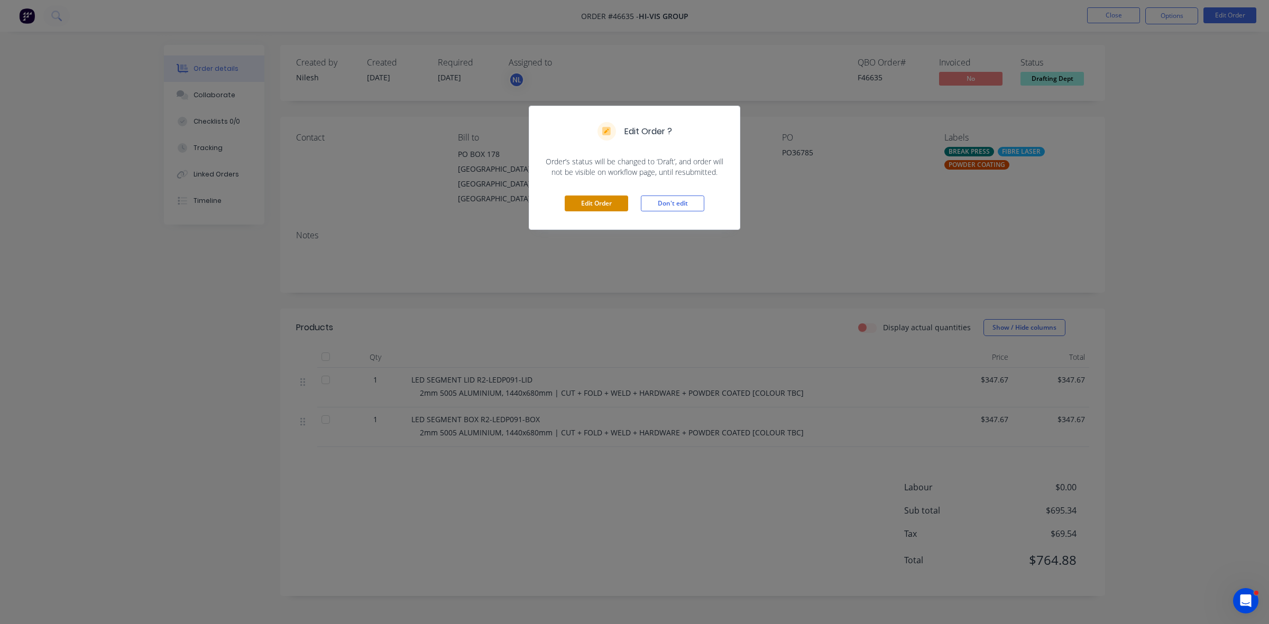
click at [582, 209] on button "Edit Order" at bounding box center [596, 204] width 63 height 16
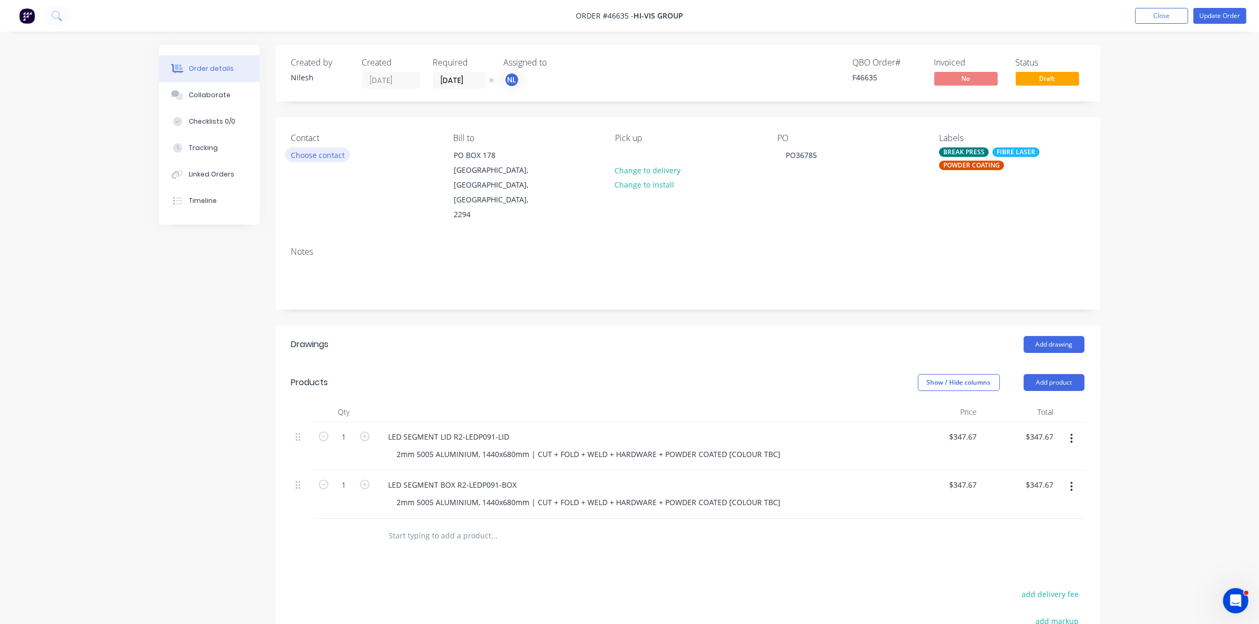
click at [322, 155] on button "Choose contact" at bounding box center [317, 155] width 65 height 14
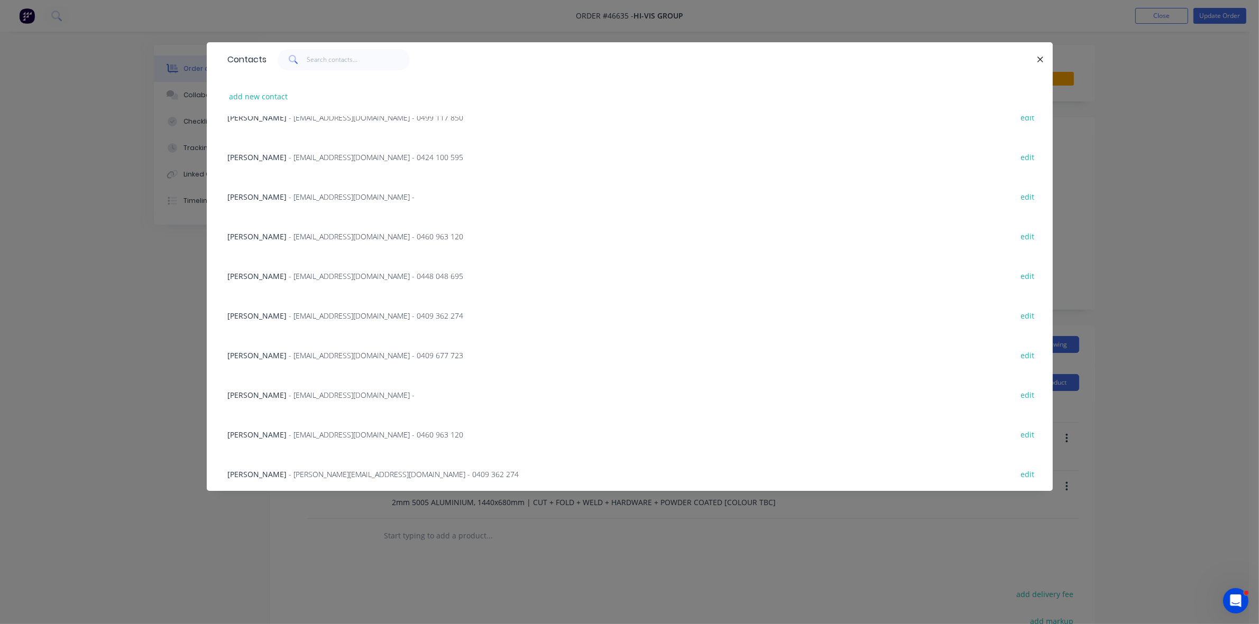
scroll to position [194, 0]
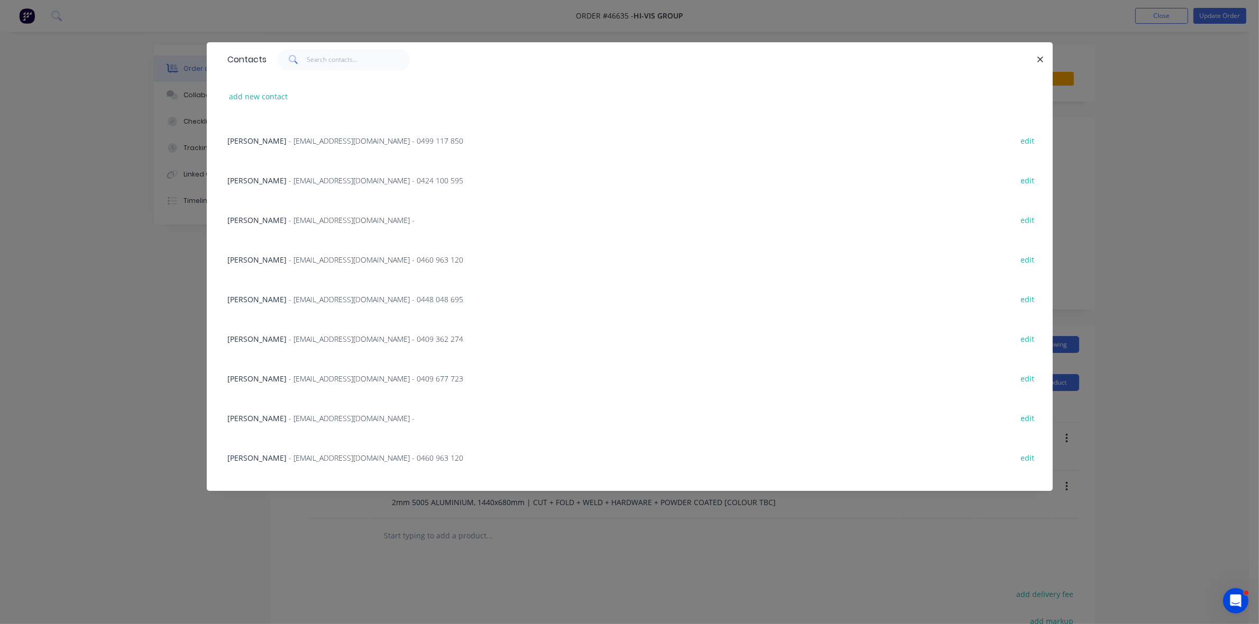
click at [308, 420] on span "- nicholasboyakovsky@hivis.com -" at bounding box center [352, 418] width 126 height 10
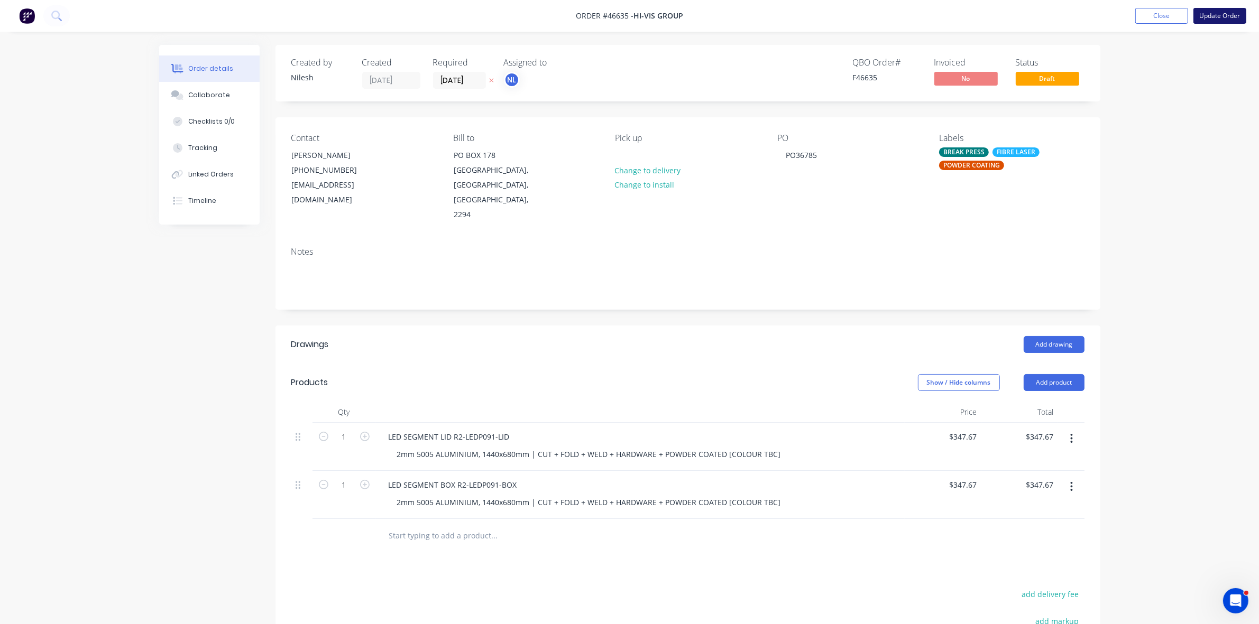
click at [1221, 17] on button "Update Order" at bounding box center [1219, 16] width 53 height 16
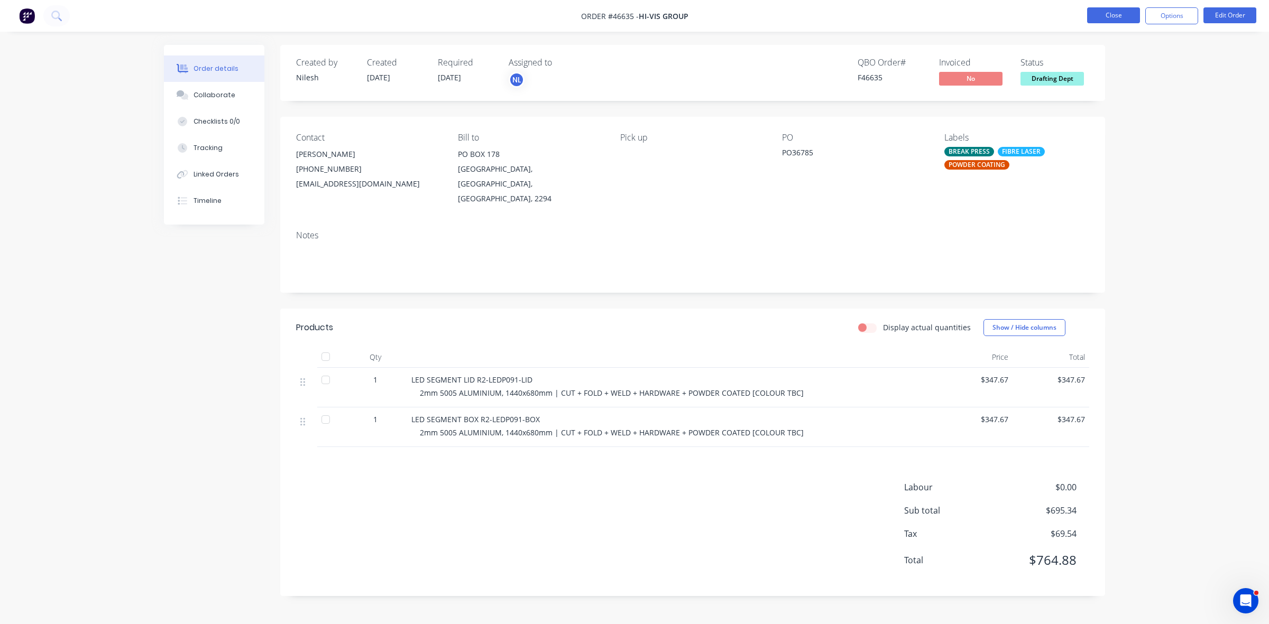
click at [1116, 20] on button "Close" at bounding box center [1113, 15] width 53 height 16
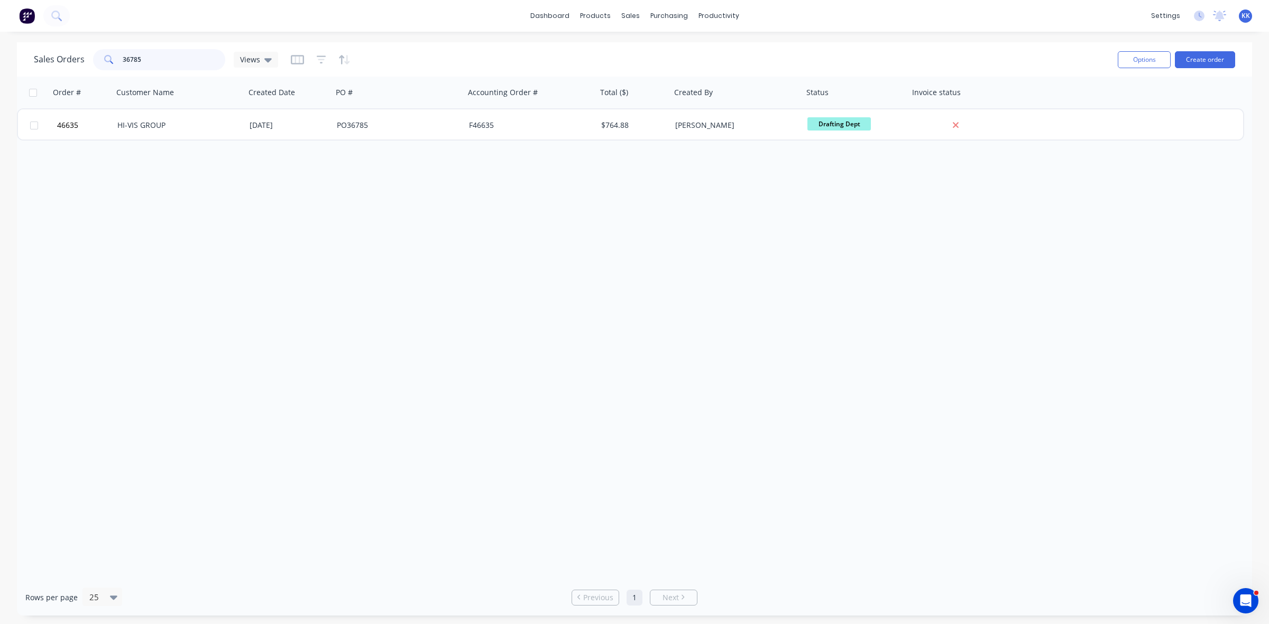
drag, startPoint x: 158, startPoint y: 56, endPoint x: 102, endPoint y: 56, distance: 56.0
click at [102, 56] on div "36785" at bounding box center [159, 59] width 132 height 21
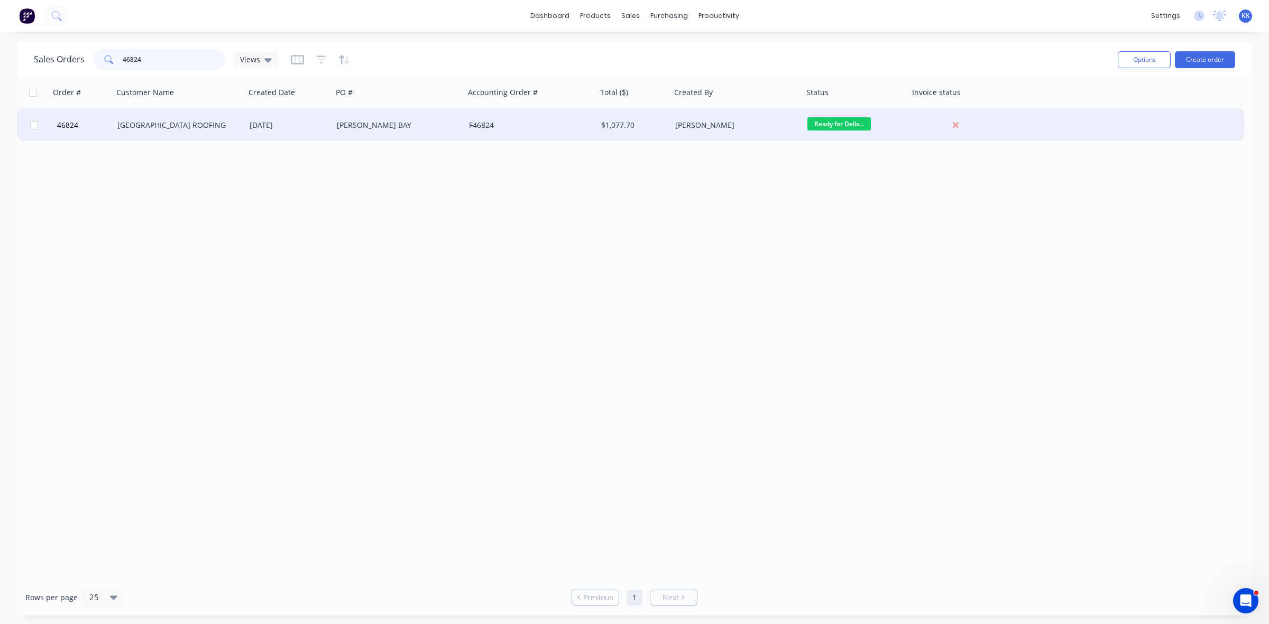
type input "46824"
click at [263, 133] on div "[DATE]" at bounding box center [288, 125] width 87 height 32
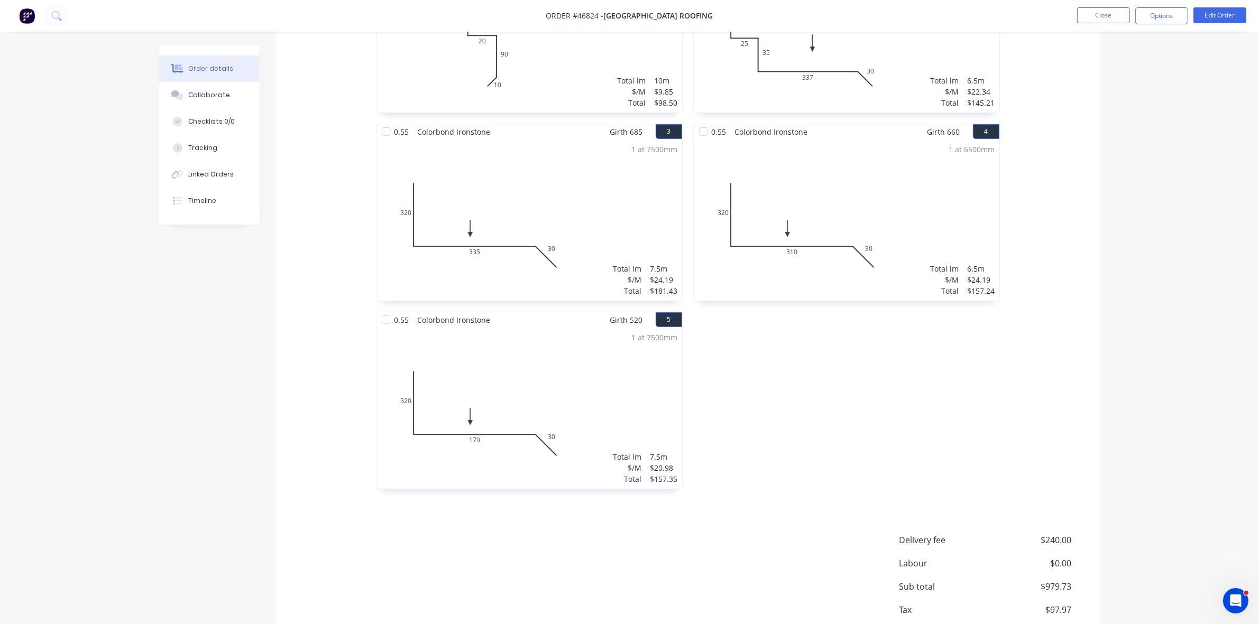
scroll to position [457, 0]
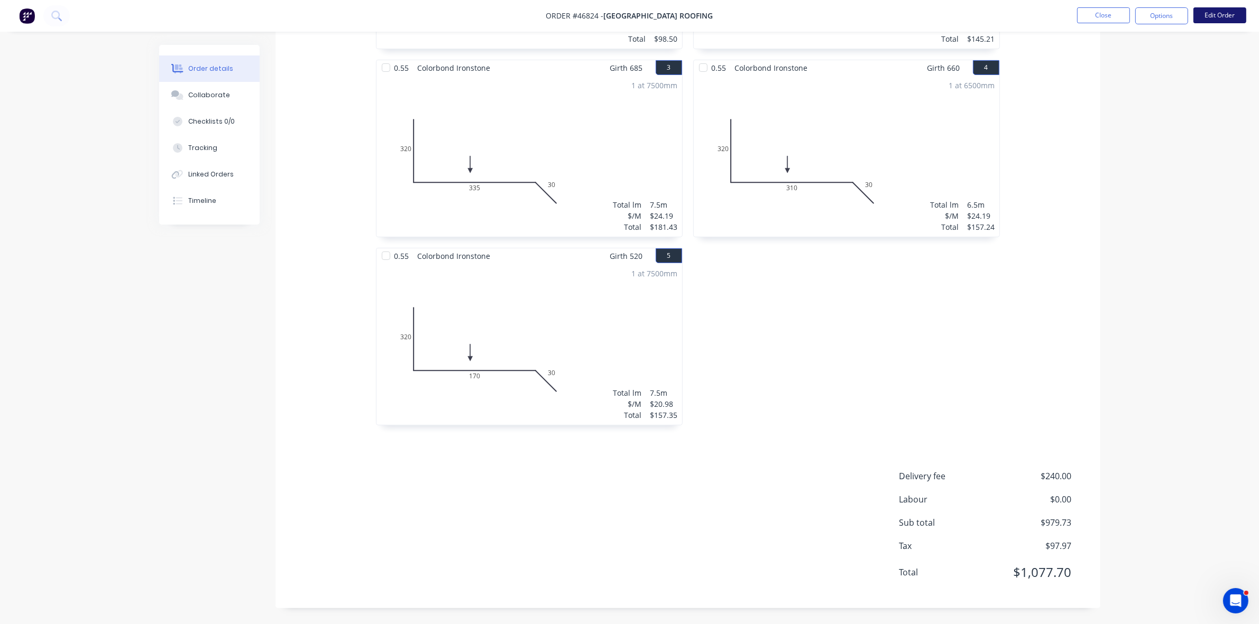
click at [1227, 20] on button "Edit Order" at bounding box center [1219, 15] width 53 height 16
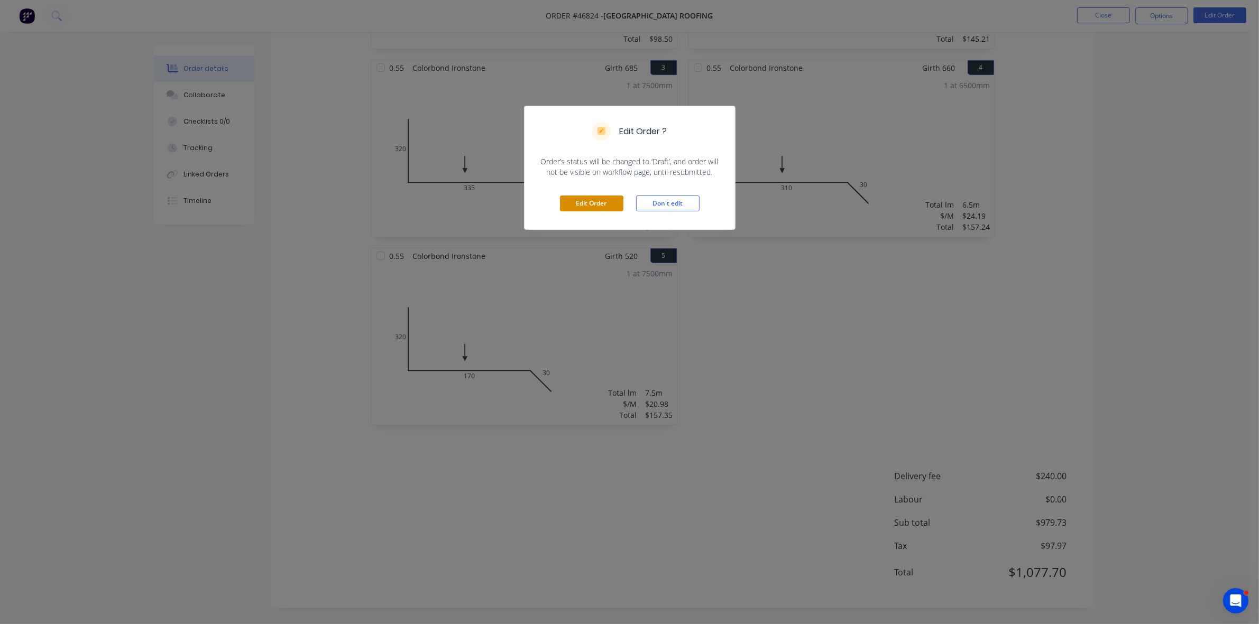
click at [579, 209] on button "Edit Order" at bounding box center [591, 204] width 63 height 16
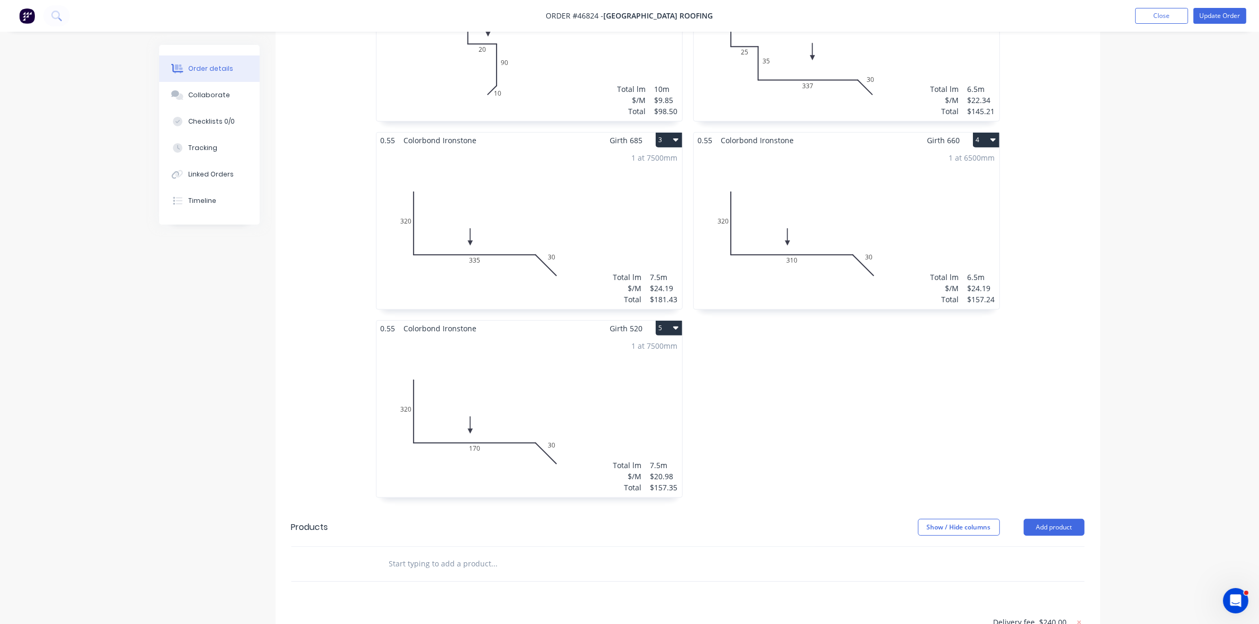
scroll to position [606, 0]
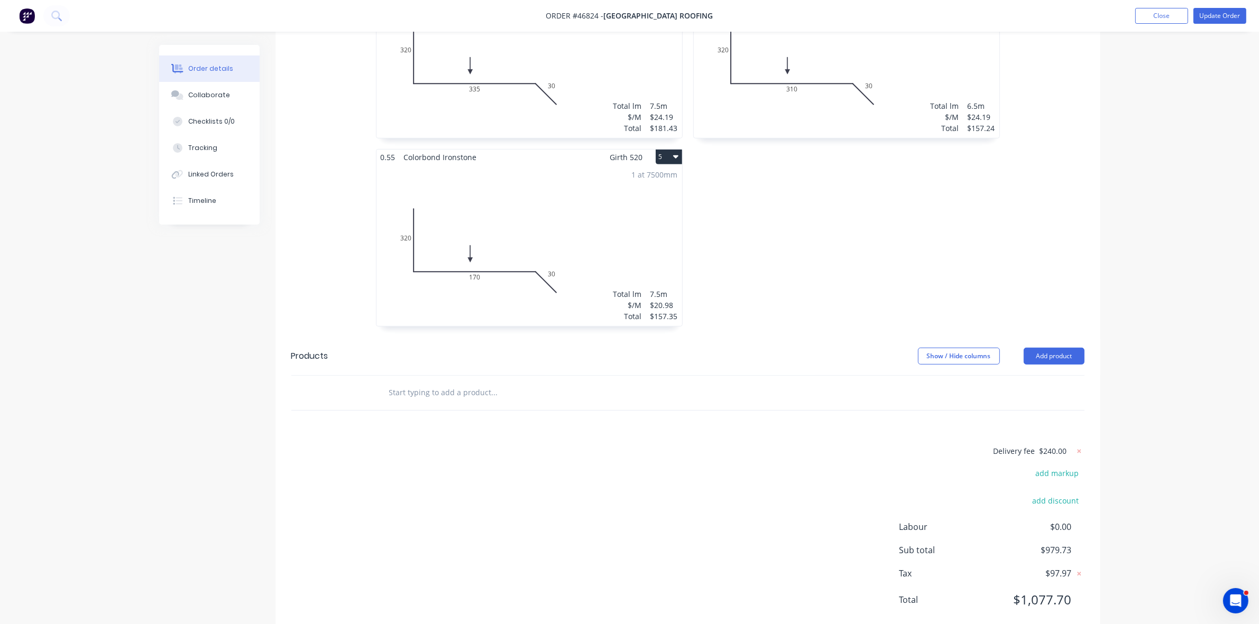
click at [1053, 446] on span "$240.00" at bounding box center [1052, 451] width 27 height 11
click at [1076, 446] on icon at bounding box center [1079, 451] width 11 height 11
click at [1073, 445] on button "add delivery fee" at bounding box center [1050, 452] width 68 height 14
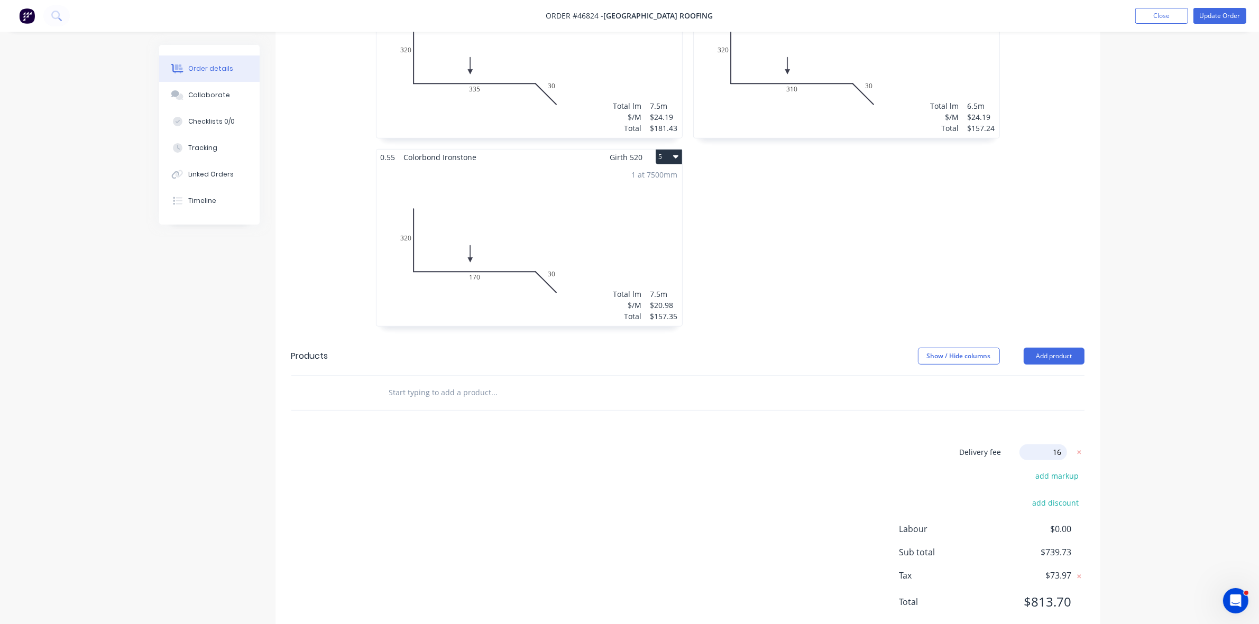
type input "160"
click input "submit" at bounding box center [0, 0] width 0 height 0
click at [1214, 9] on button "Update Order" at bounding box center [1219, 16] width 53 height 16
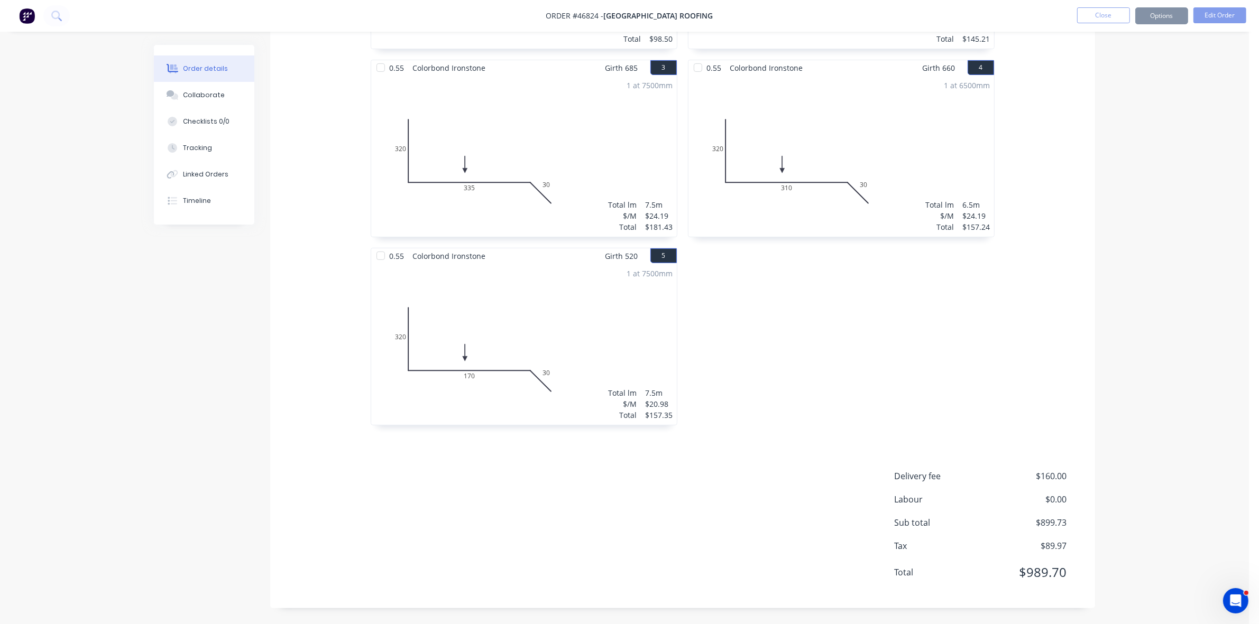
scroll to position [0, 0]
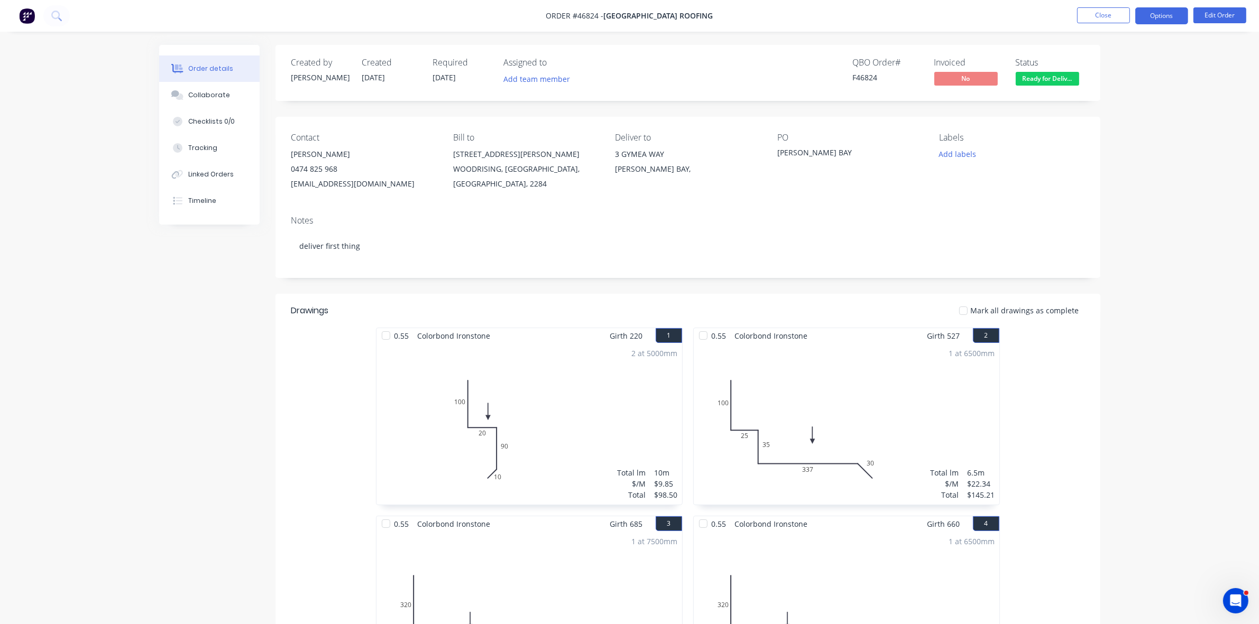
click at [1155, 21] on button "Options" at bounding box center [1161, 15] width 53 height 17
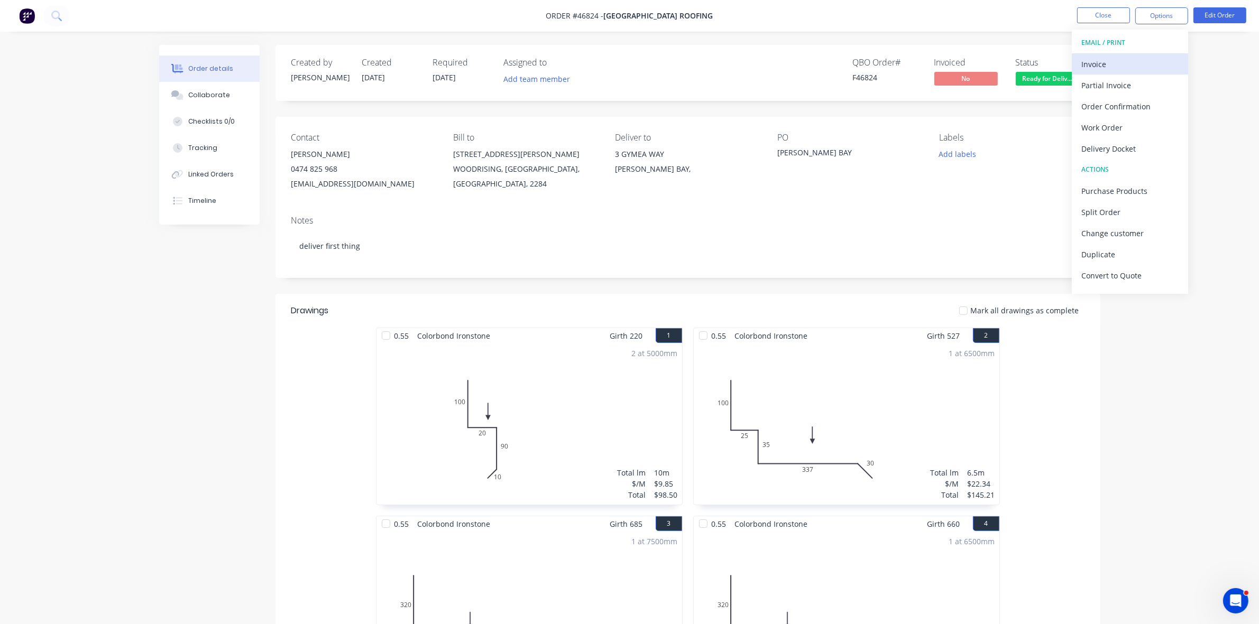
click at [1141, 60] on div "Invoice" at bounding box center [1129, 64] width 97 height 15
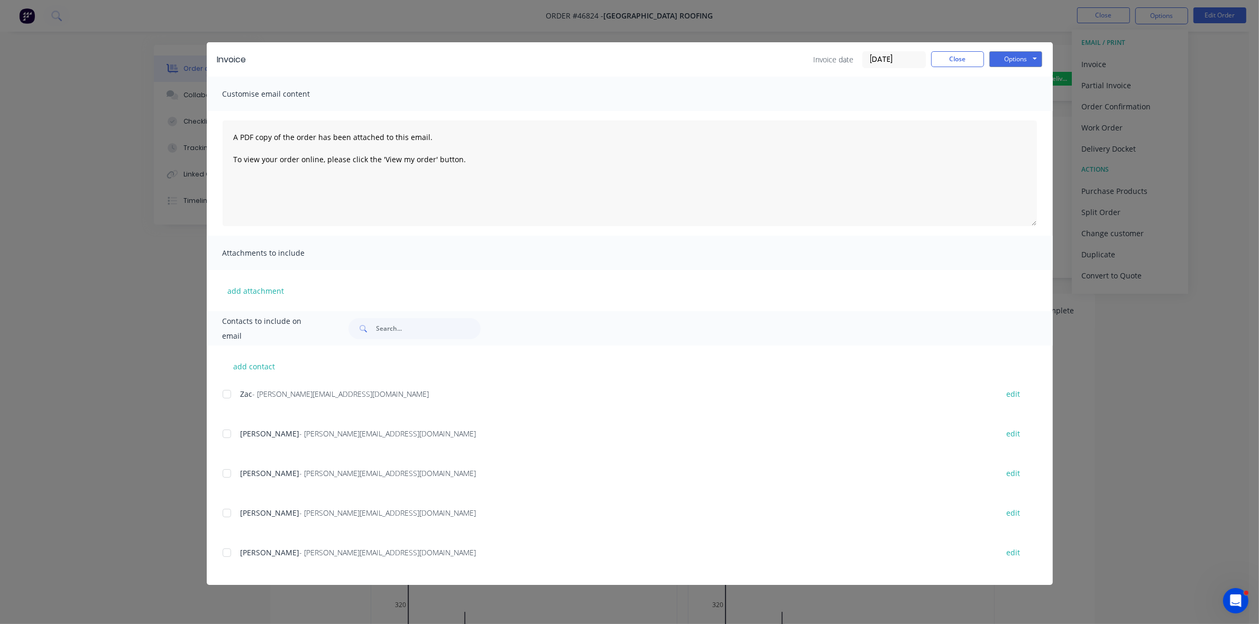
click at [226, 474] on div at bounding box center [226, 473] width 21 height 21
click at [1003, 62] on button "Options" at bounding box center [1015, 59] width 53 height 16
click at [1005, 112] on button "Email" at bounding box center [1023, 113] width 68 height 17
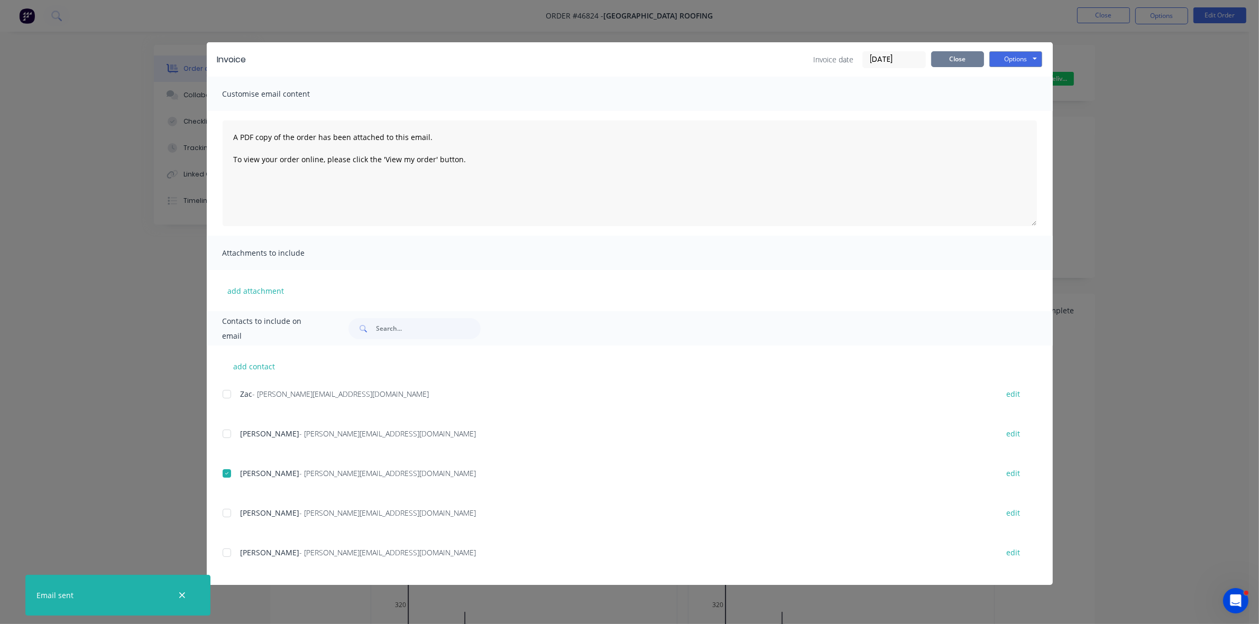
click at [961, 65] on button "Close" at bounding box center [957, 59] width 53 height 16
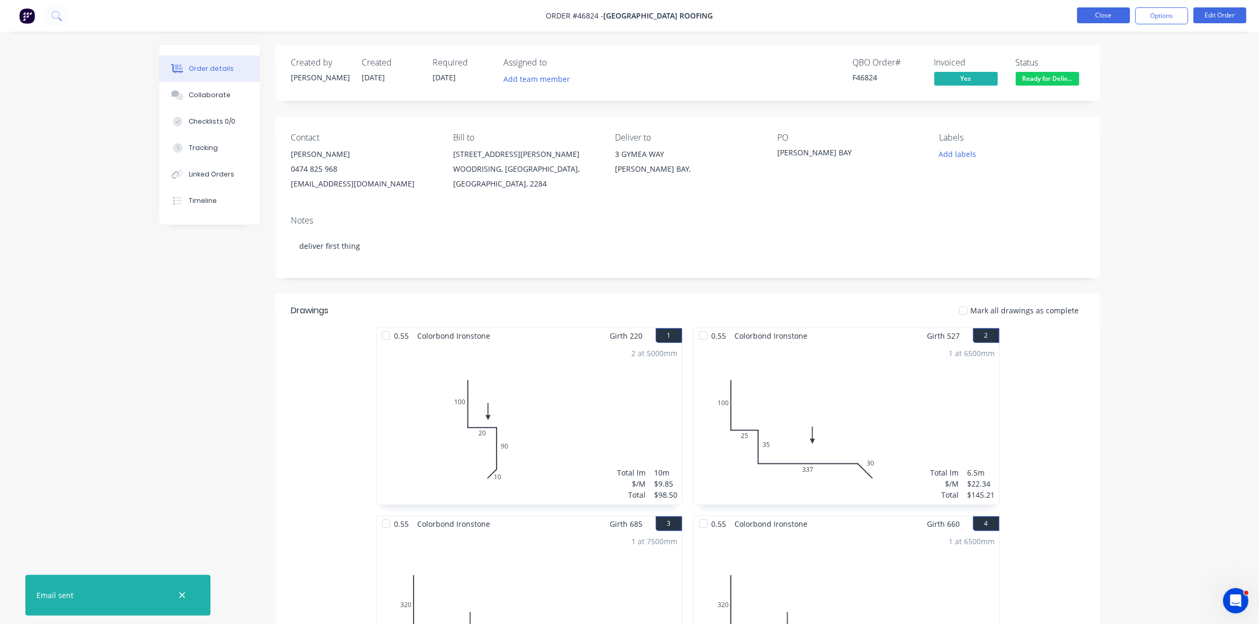
click at [1117, 13] on button "Close" at bounding box center [1103, 15] width 53 height 16
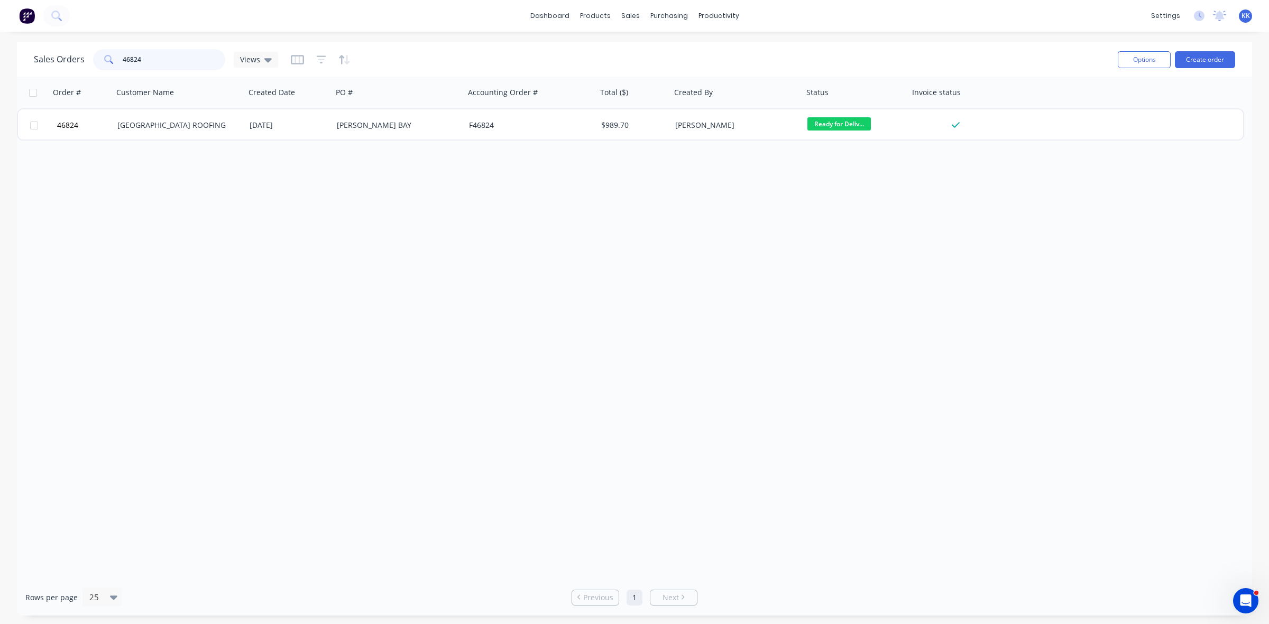
drag, startPoint x: 181, startPoint y: 49, endPoint x: 117, endPoint y: 49, distance: 64.0
click at [117, 49] on div "46824" at bounding box center [159, 59] width 132 height 21
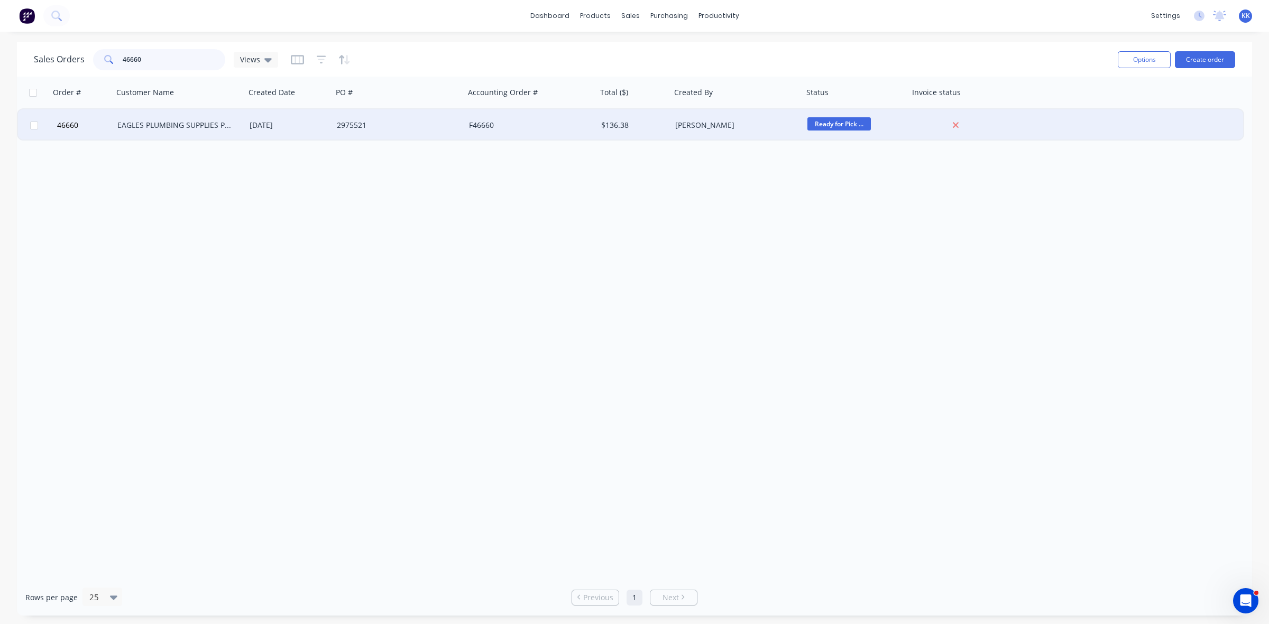
type input "46660"
click at [158, 122] on div "EAGLES PLUMBING SUPPLIES PTY LTD" at bounding box center [175, 125] width 117 height 11
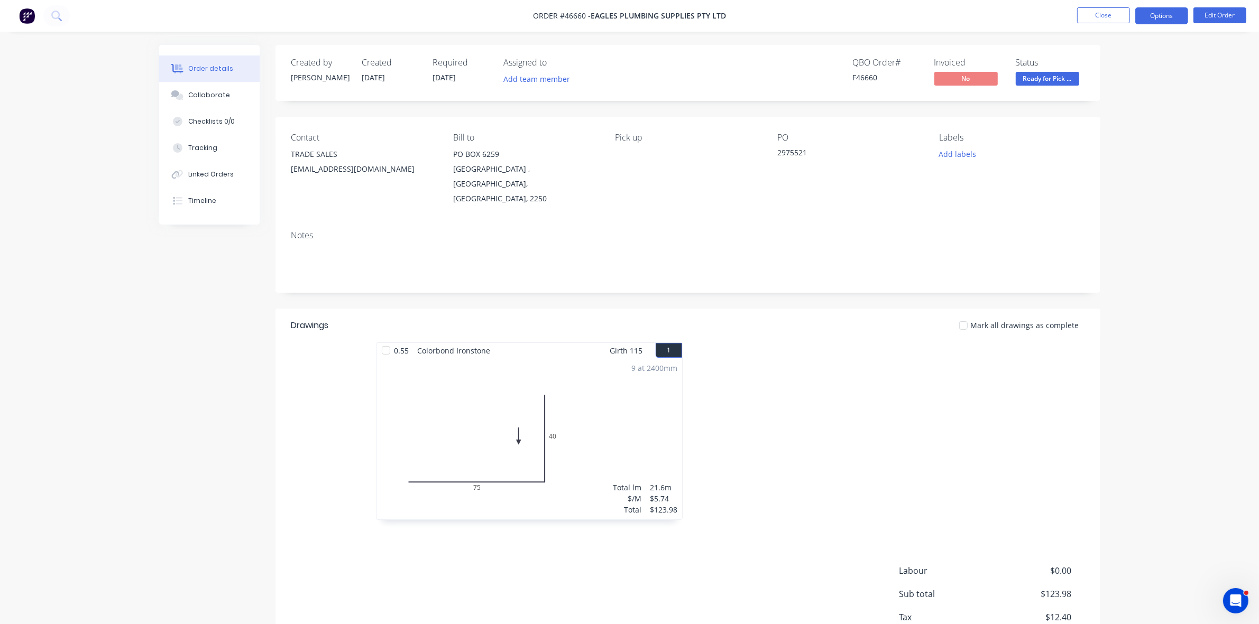
click at [1139, 11] on button "Options" at bounding box center [1161, 15] width 53 height 17
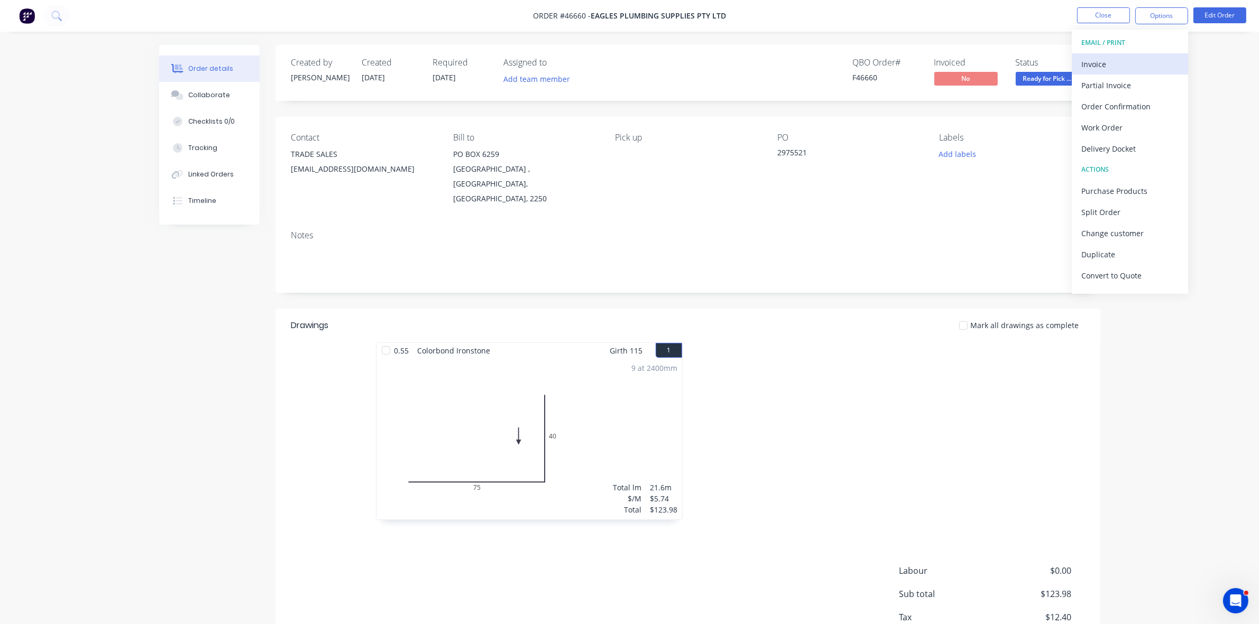
click at [1126, 54] on button "Invoice" at bounding box center [1130, 63] width 116 height 21
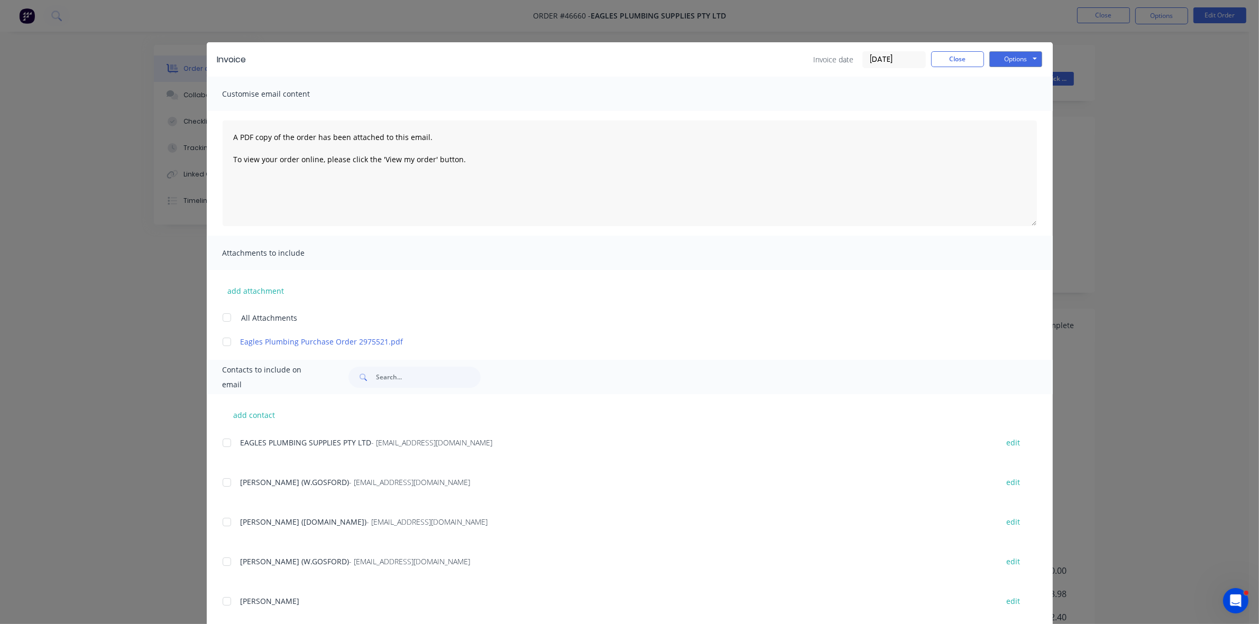
click at [223, 441] on div at bounding box center [226, 442] width 21 height 21
click at [992, 58] on button "Options" at bounding box center [1015, 59] width 53 height 16
click at [995, 110] on button "Email" at bounding box center [1023, 113] width 68 height 17
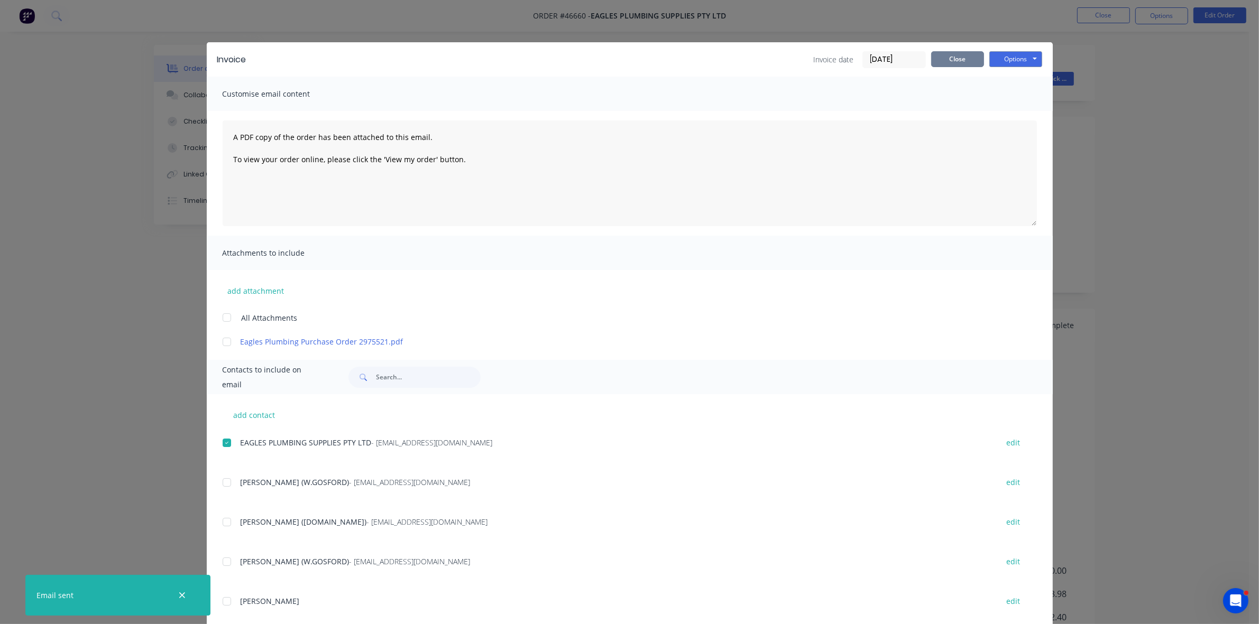
click at [958, 62] on button "Close" at bounding box center [957, 59] width 53 height 16
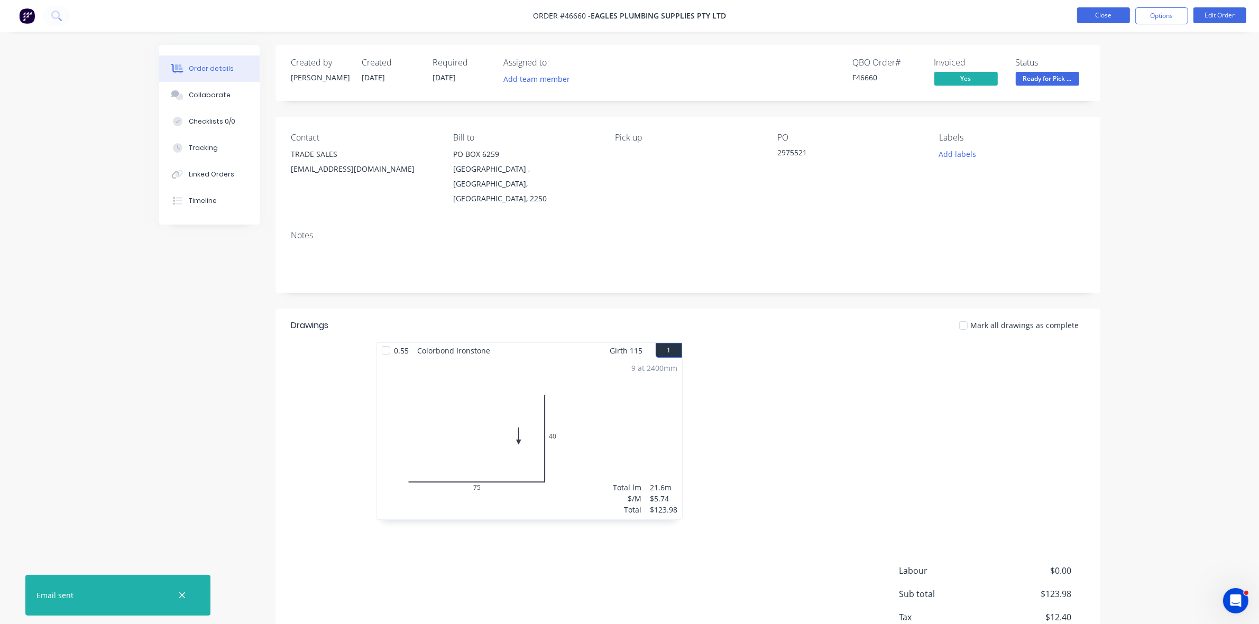
click at [1088, 16] on button "Close" at bounding box center [1103, 15] width 53 height 16
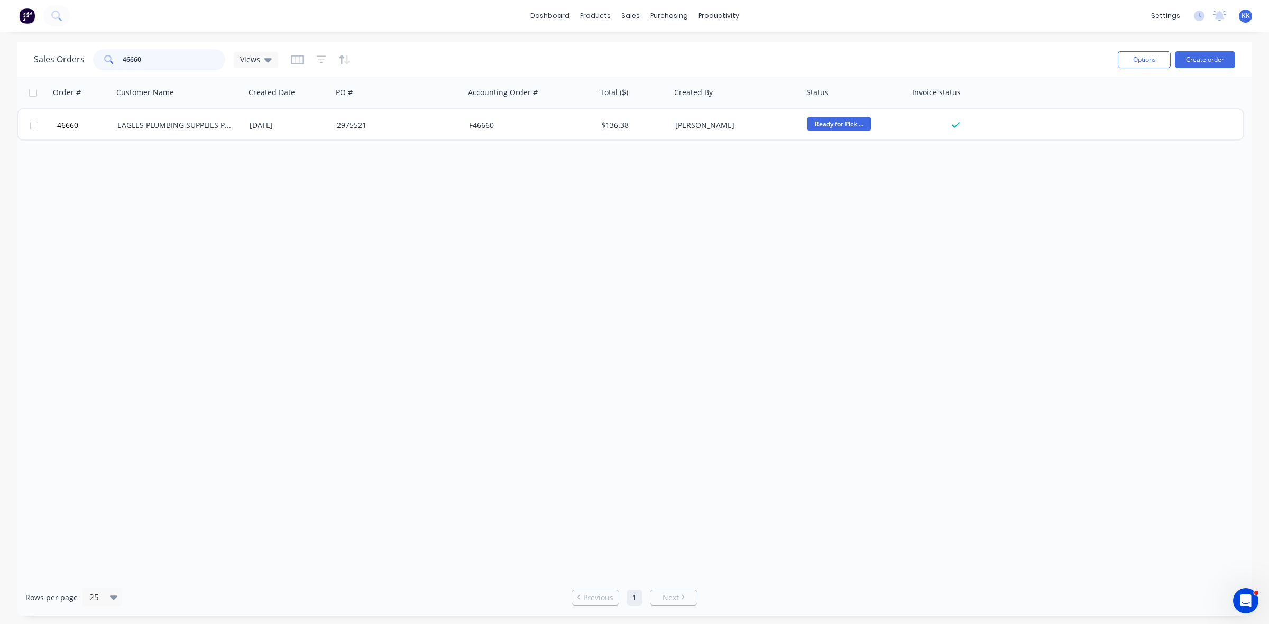
drag, startPoint x: 168, startPoint y: 53, endPoint x: 103, endPoint y: 57, distance: 64.6
click at [103, 57] on div "46660" at bounding box center [159, 59] width 132 height 21
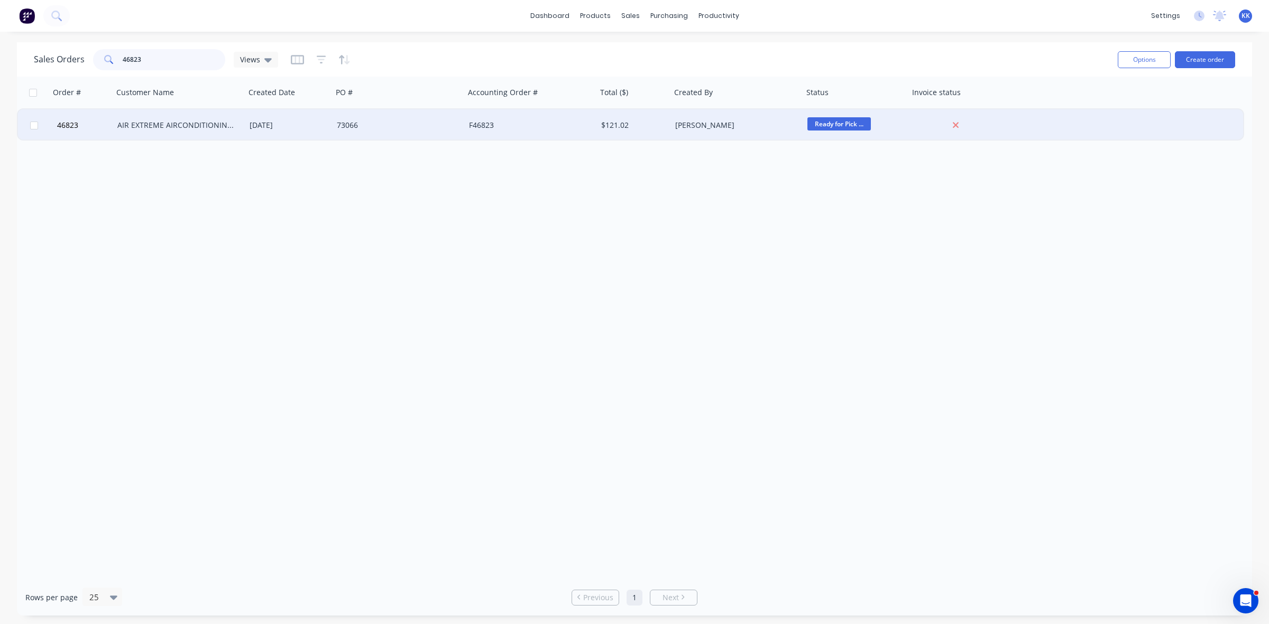
type input "46823"
click at [172, 119] on div "AIR EXTREME AIRCONDITIONING P/L" at bounding box center [179, 125] width 132 height 32
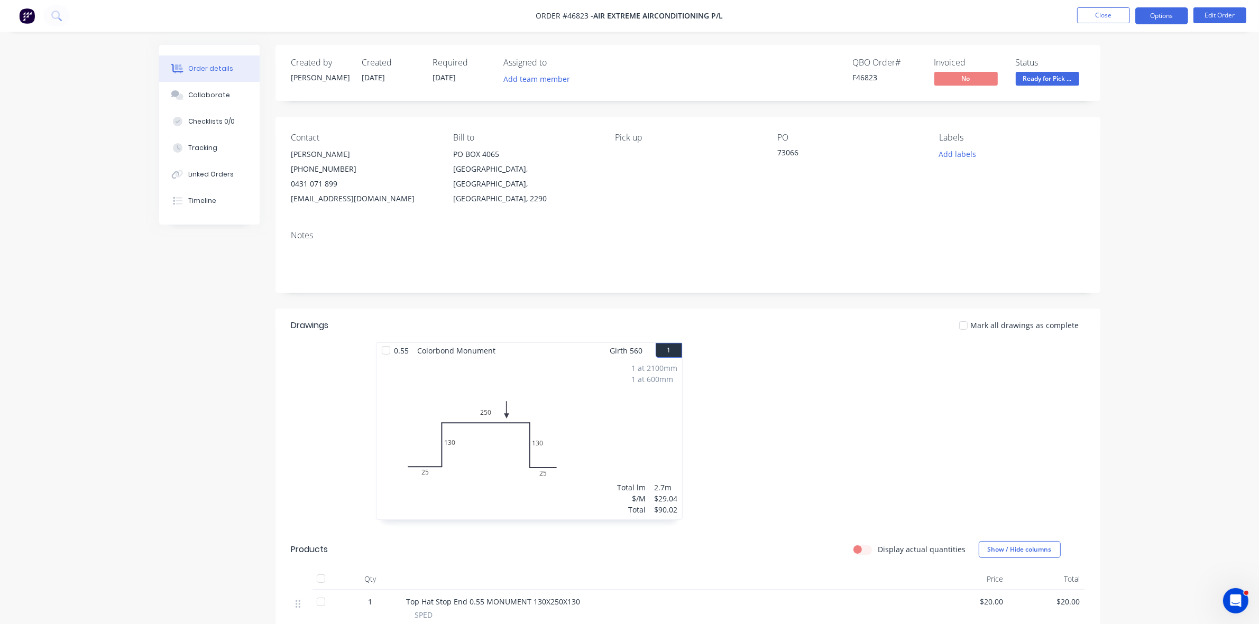
click at [1158, 8] on button "Options" at bounding box center [1161, 15] width 53 height 17
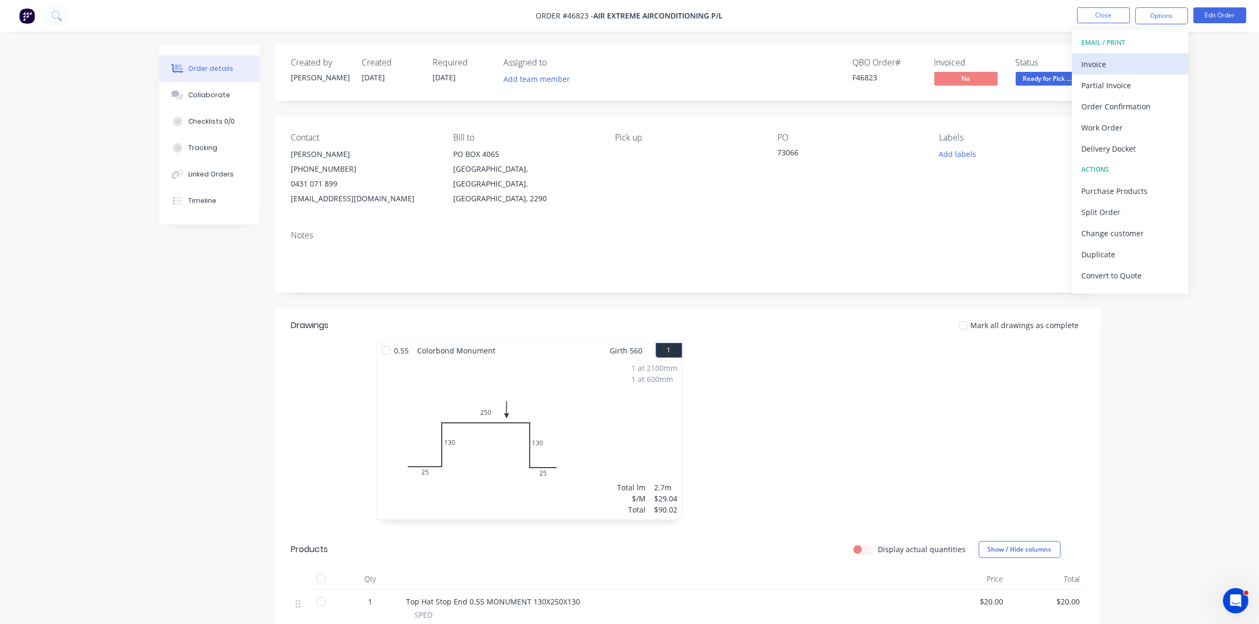
click at [1121, 57] on div "Invoice" at bounding box center [1129, 64] width 97 height 15
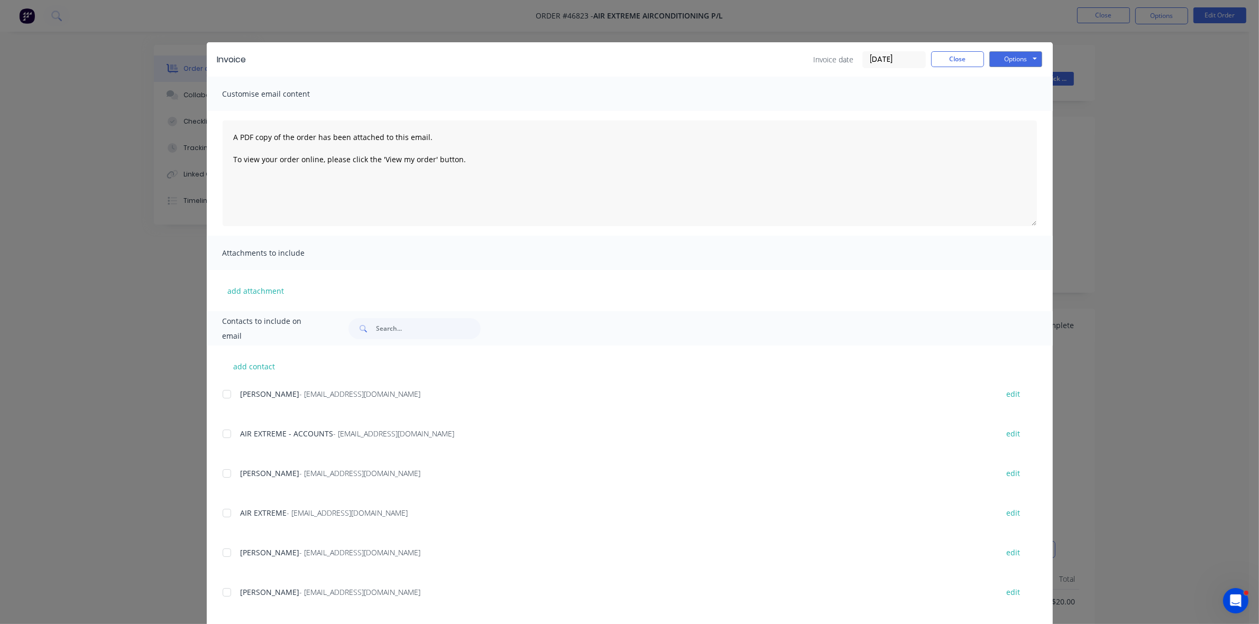
click at [220, 434] on div at bounding box center [226, 433] width 21 height 21
click at [1007, 57] on button "Options" at bounding box center [1015, 59] width 53 height 16
click at [1013, 107] on button "Email" at bounding box center [1023, 113] width 68 height 17
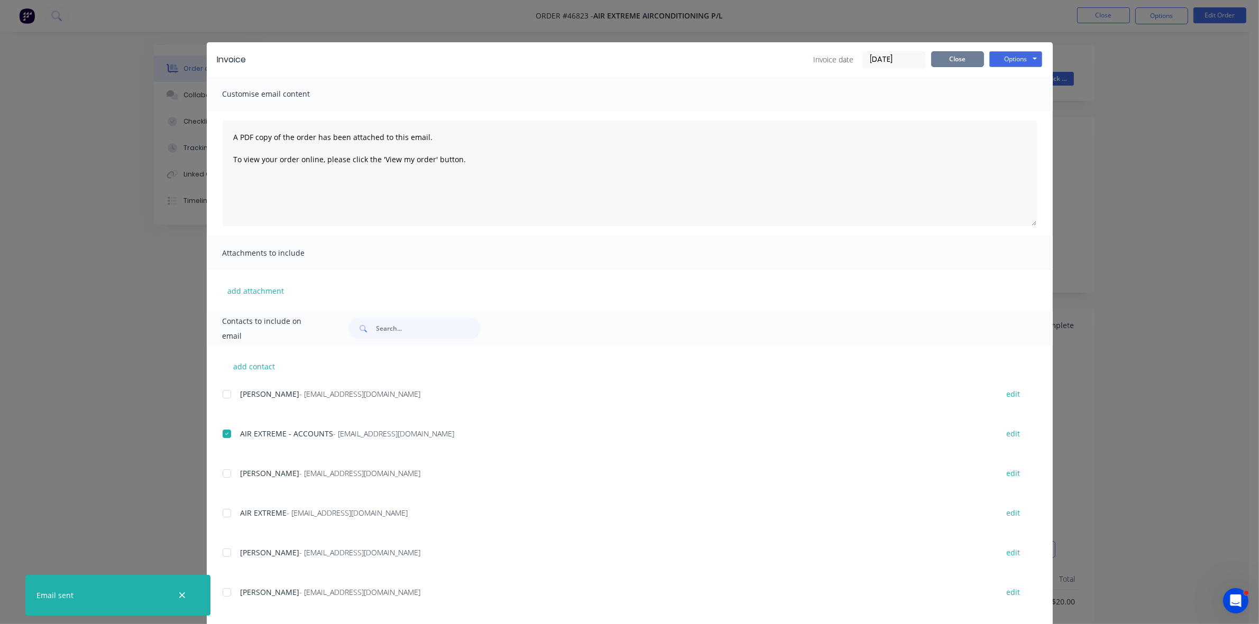
click at [960, 59] on button "Close" at bounding box center [957, 59] width 53 height 16
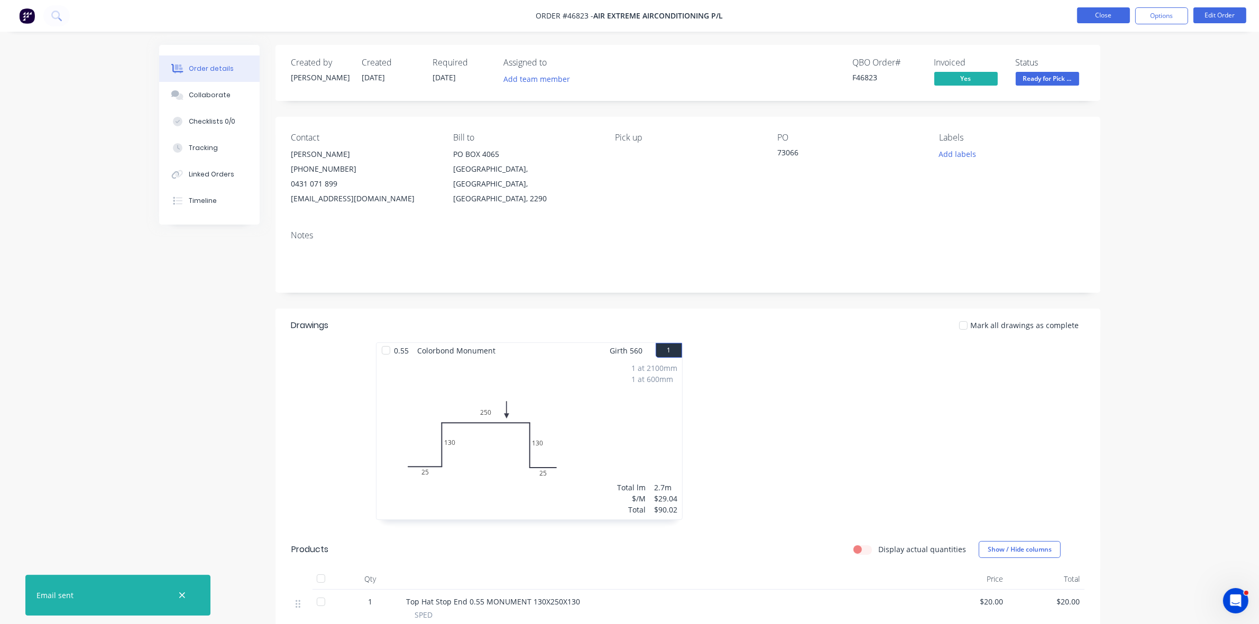
click at [1094, 11] on button "Close" at bounding box center [1103, 15] width 53 height 16
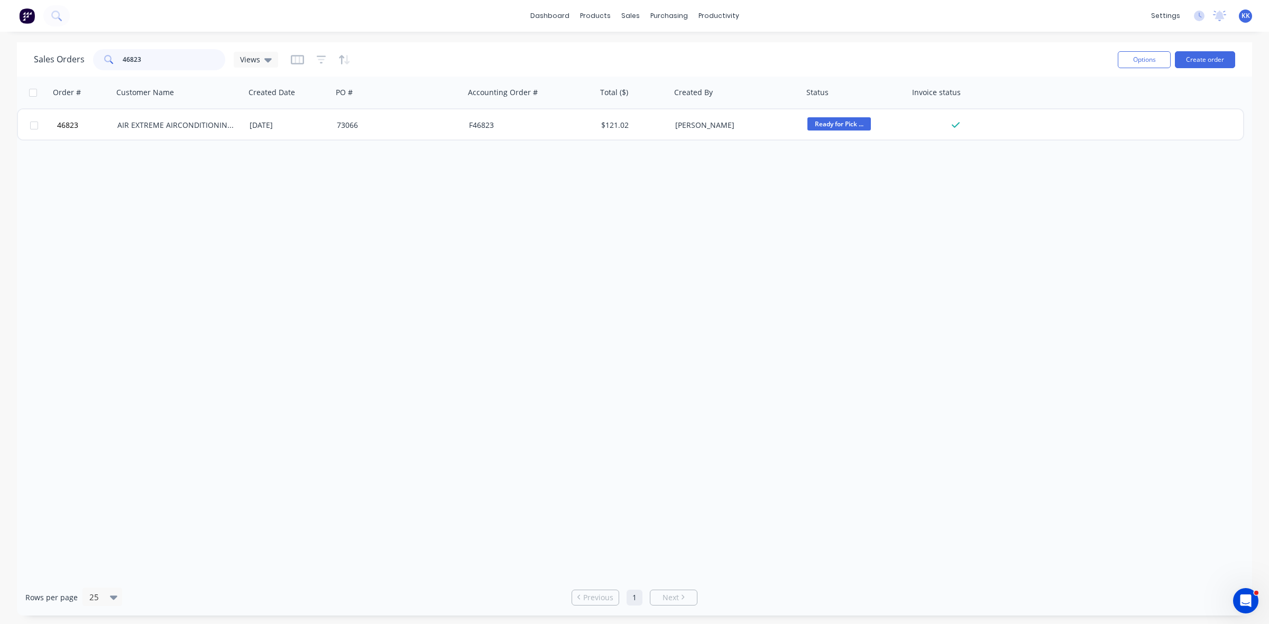
drag, startPoint x: 159, startPoint y: 56, endPoint x: 98, endPoint y: 64, distance: 61.4
click at [101, 62] on div "46823" at bounding box center [159, 59] width 132 height 21
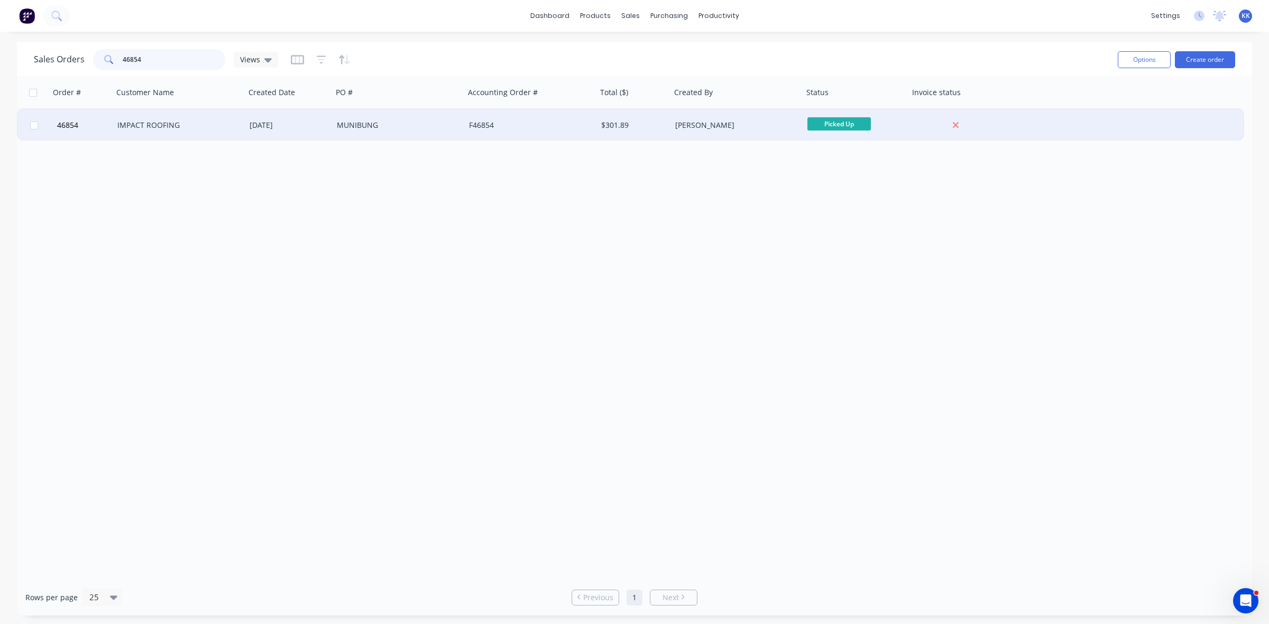
type input "46854"
click at [165, 114] on div "IMPACT ROOFING" at bounding box center [179, 125] width 132 height 32
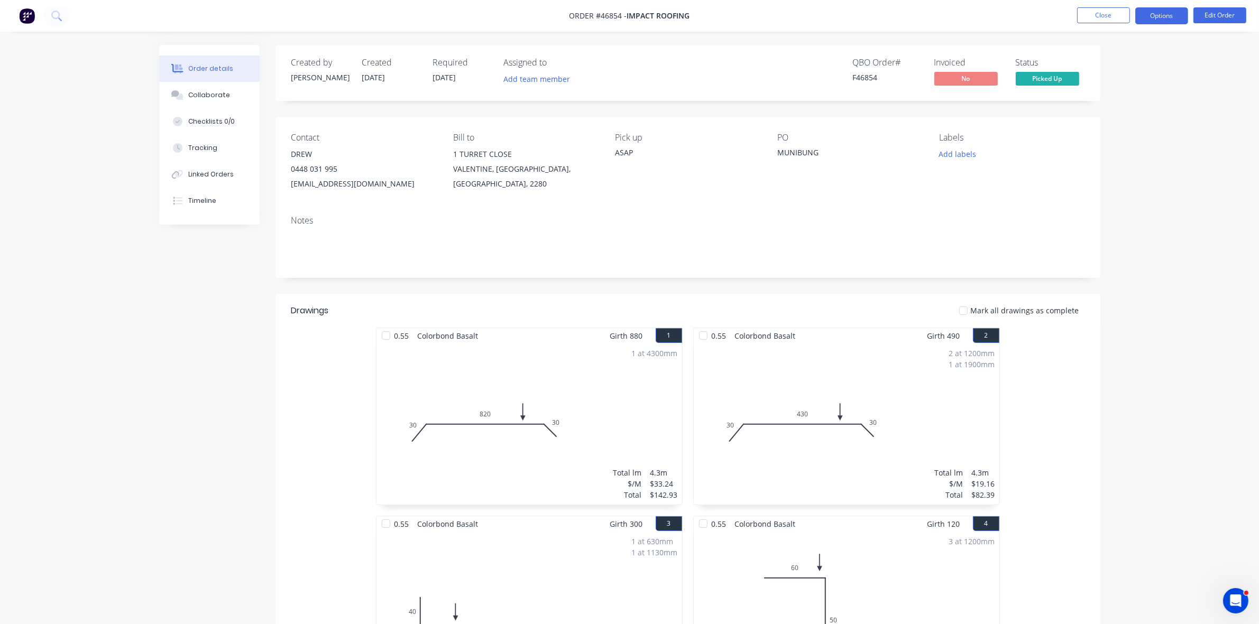
click at [1159, 20] on button "Options" at bounding box center [1161, 15] width 53 height 17
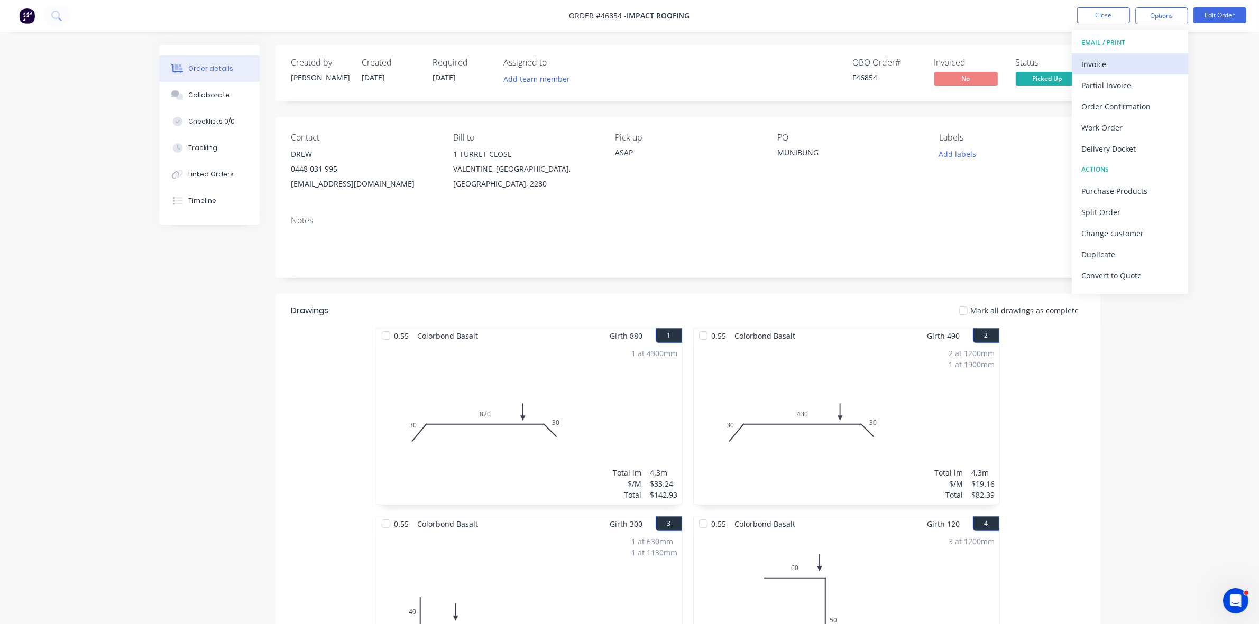
click at [1151, 62] on div "Invoice" at bounding box center [1129, 64] width 97 height 15
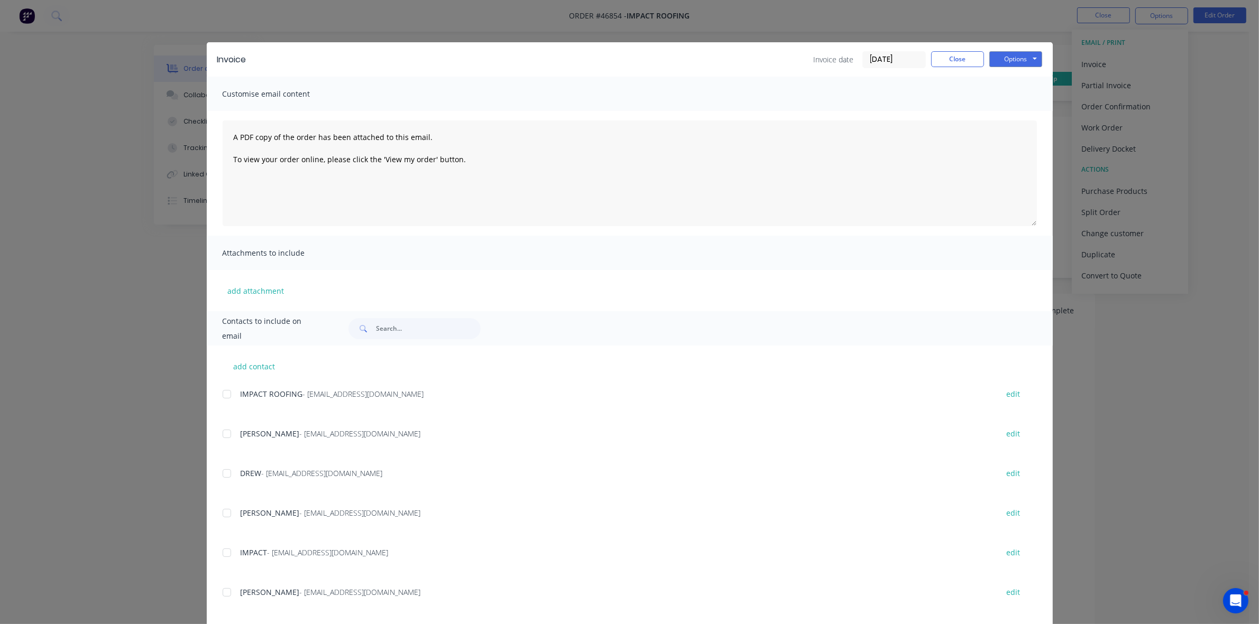
click at [222, 392] on div at bounding box center [226, 394] width 21 height 21
drag, startPoint x: 1001, startPoint y: 59, endPoint x: 1007, endPoint y: 68, distance: 11.0
click at [1002, 59] on button "Options" at bounding box center [1015, 59] width 53 height 16
click at [1019, 105] on button "Email" at bounding box center [1023, 113] width 68 height 17
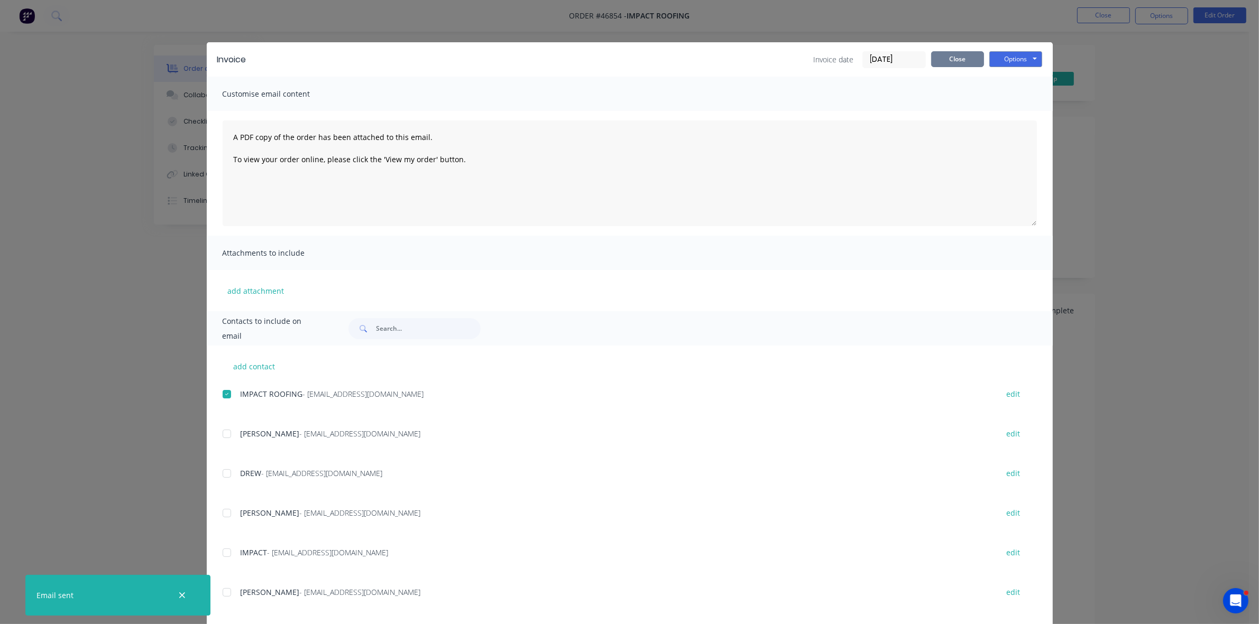
click at [939, 65] on button "Close" at bounding box center [957, 59] width 53 height 16
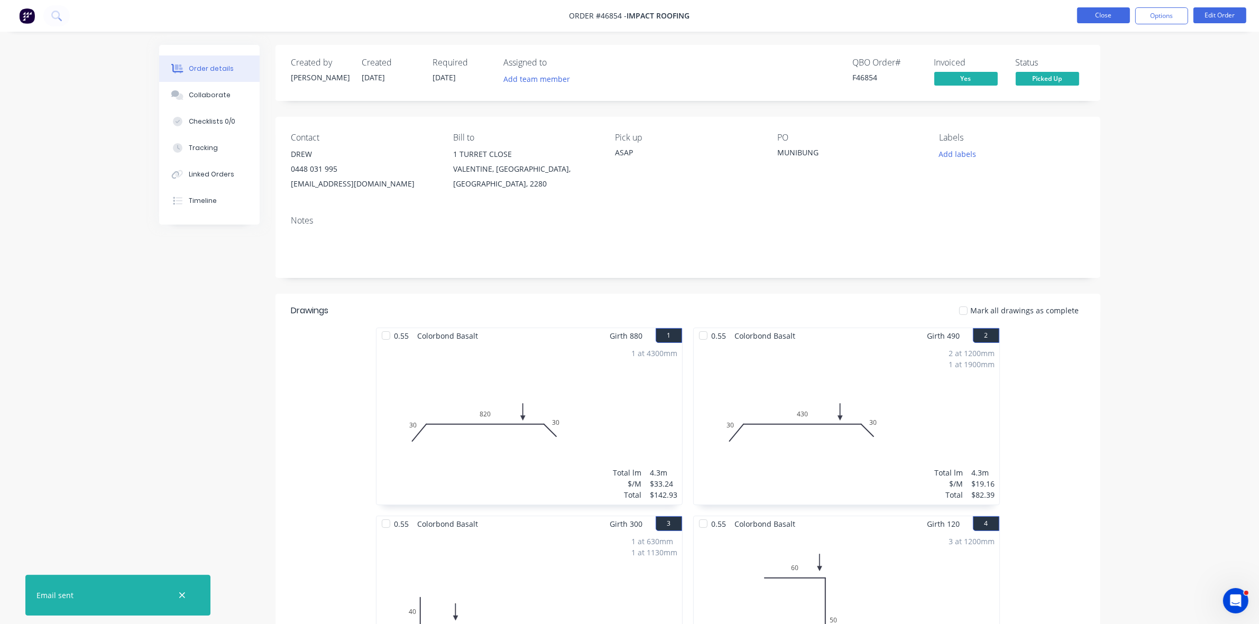
click at [1098, 14] on button "Close" at bounding box center [1103, 15] width 53 height 16
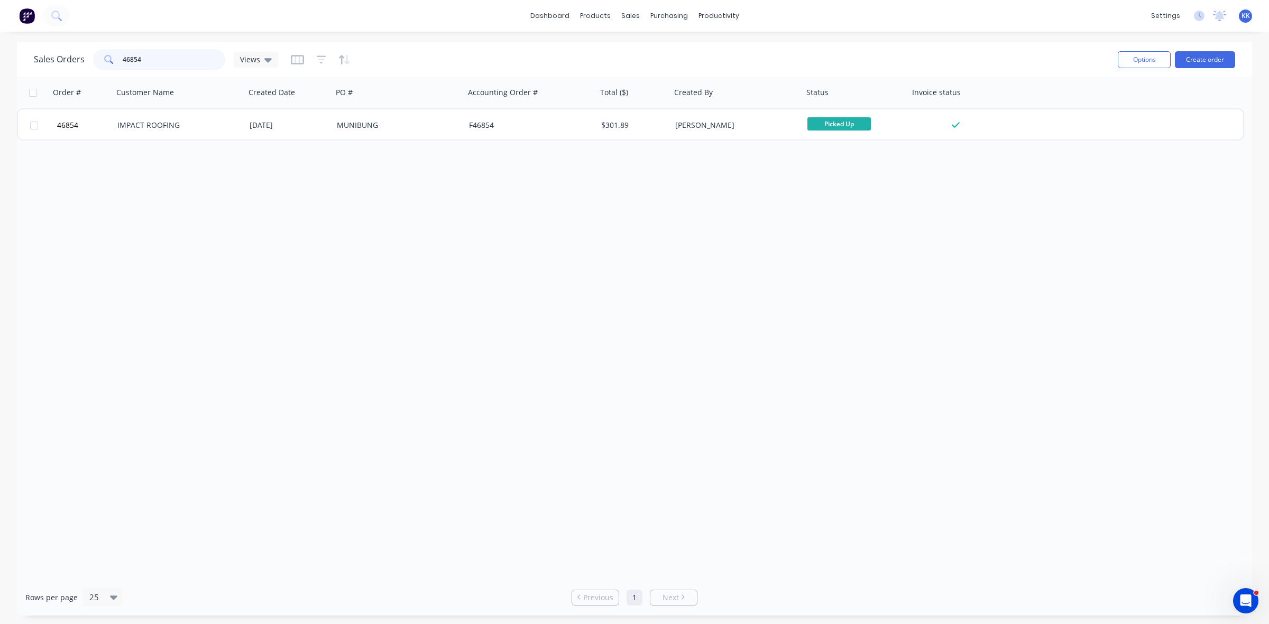
drag, startPoint x: 162, startPoint y: 61, endPoint x: 96, endPoint y: 63, distance: 66.1
click at [98, 63] on div "46854" at bounding box center [159, 59] width 132 height 21
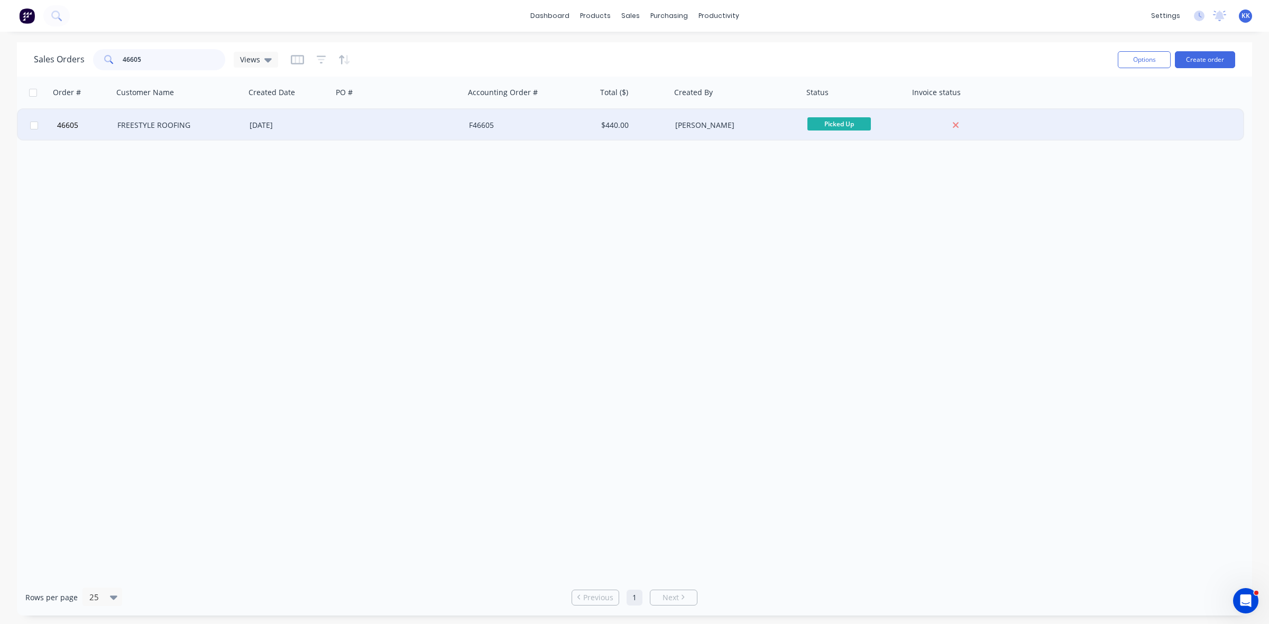
type input "46605"
click at [157, 123] on div "FREESTYLE ROOFING" at bounding box center [175, 125] width 117 height 11
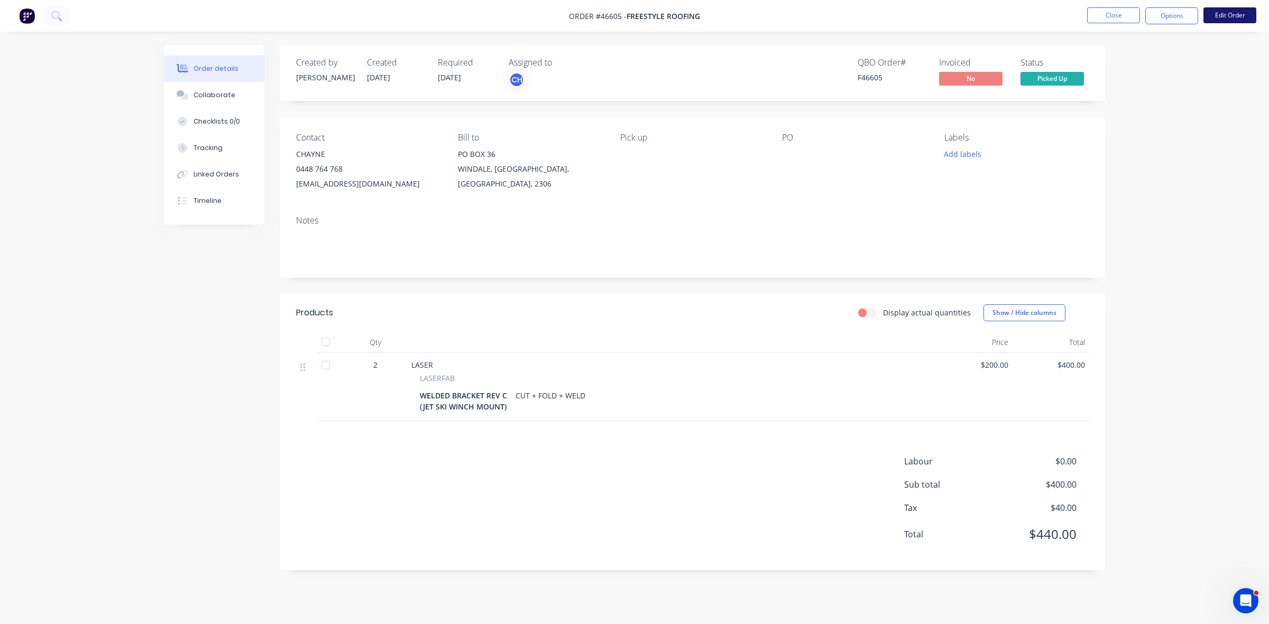
click at [1242, 20] on button "Edit Order" at bounding box center [1229, 15] width 53 height 16
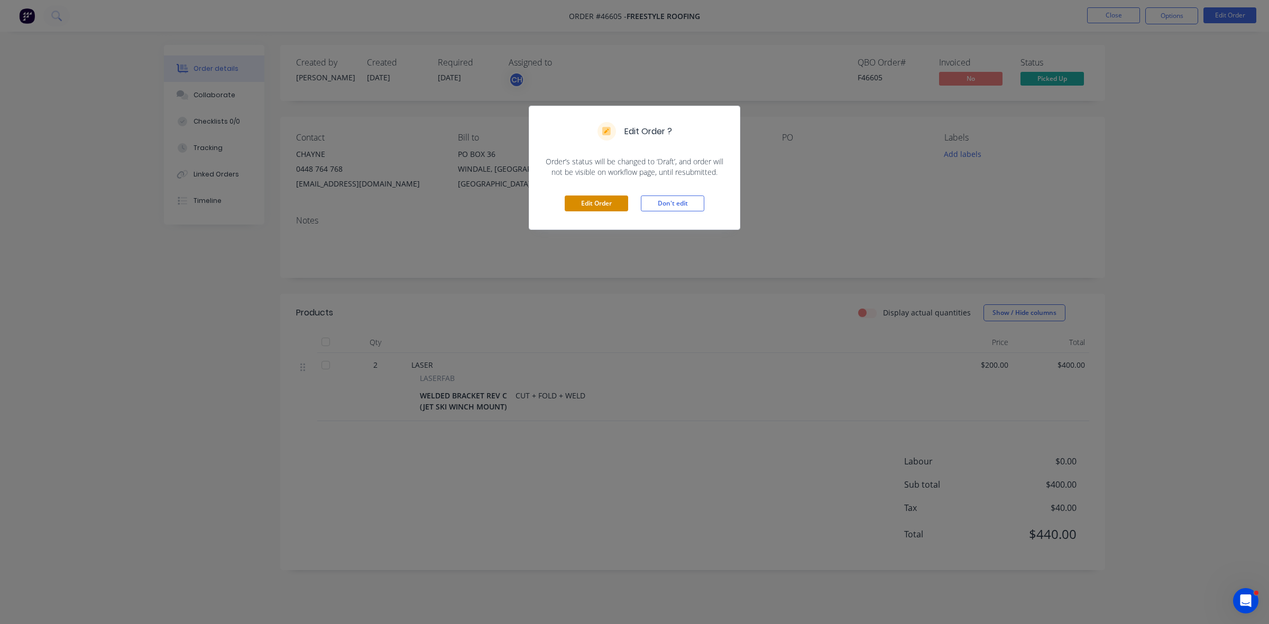
click at [594, 205] on button "Edit Order" at bounding box center [596, 204] width 63 height 16
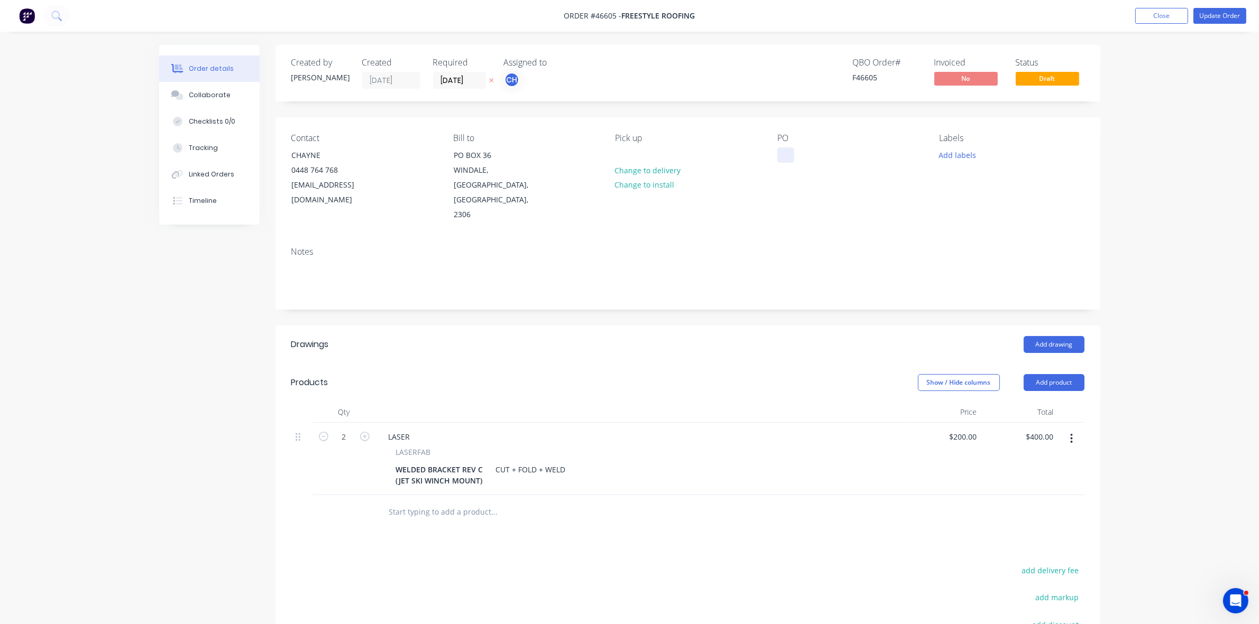
click at [790, 156] on div at bounding box center [785, 155] width 17 height 15
click at [1210, 16] on button "Update Order" at bounding box center [1219, 16] width 53 height 16
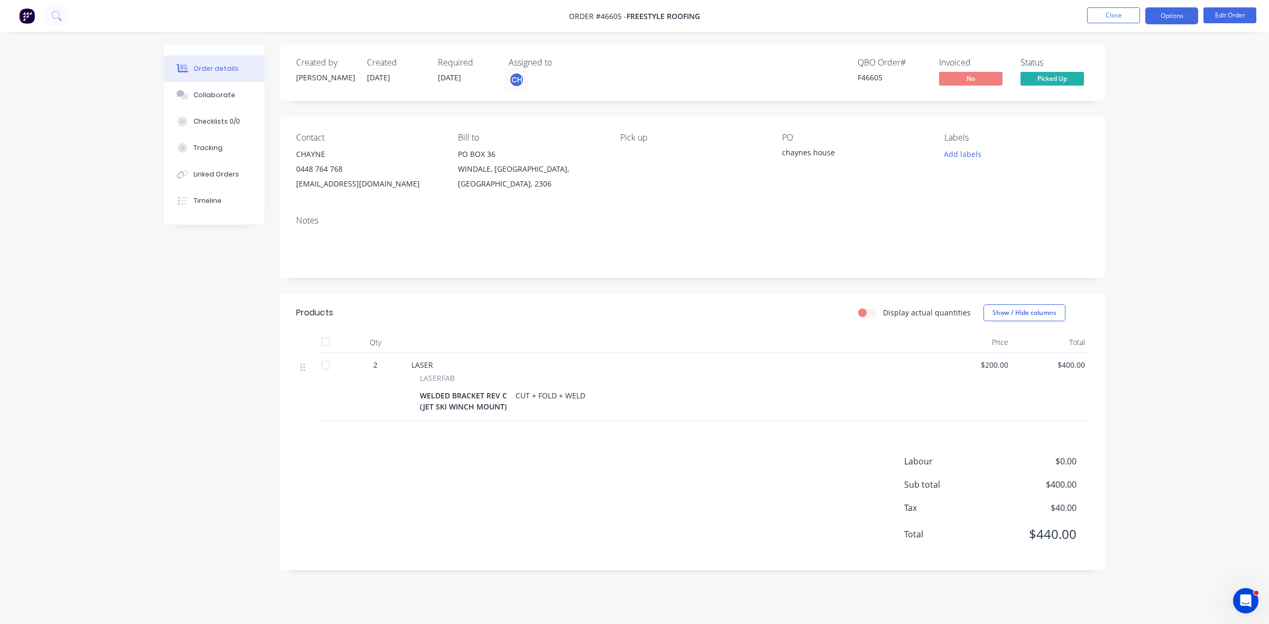
click at [1168, 20] on button "Options" at bounding box center [1171, 15] width 53 height 17
click at [1164, 54] on button "Invoice" at bounding box center [1140, 63] width 116 height 21
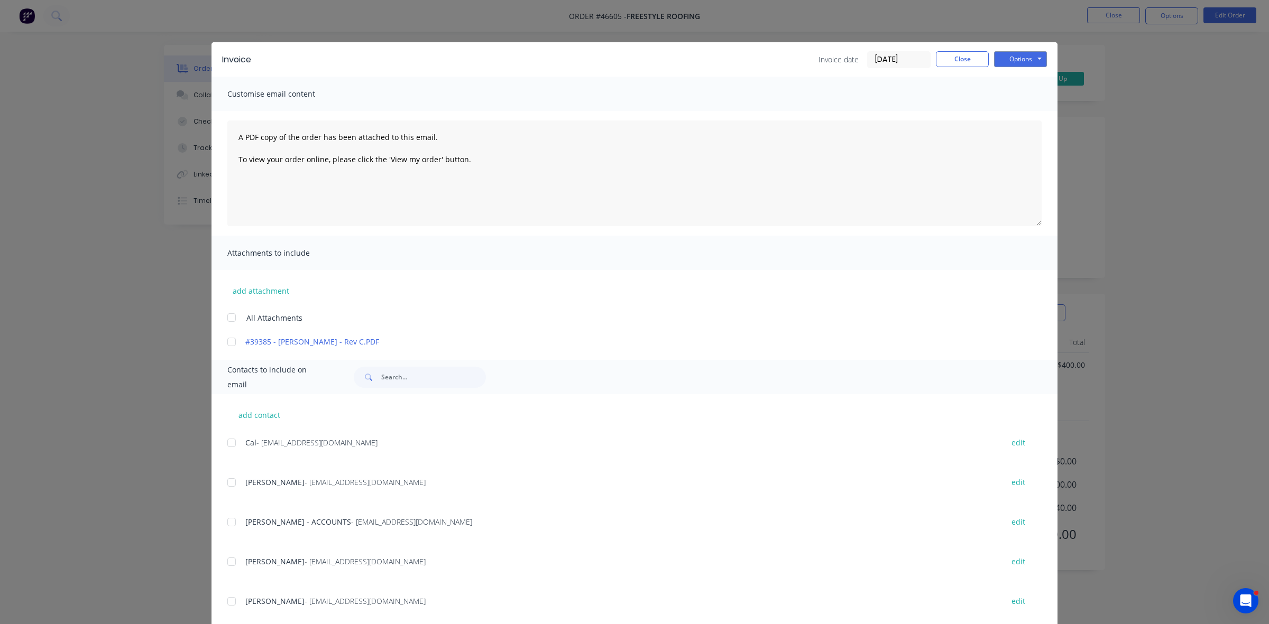
click at [228, 519] on div at bounding box center [231, 522] width 21 height 21
click at [1033, 61] on button "Options" at bounding box center [1020, 59] width 53 height 16
click at [1028, 106] on button "Email" at bounding box center [1028, 113] width 68 height 17
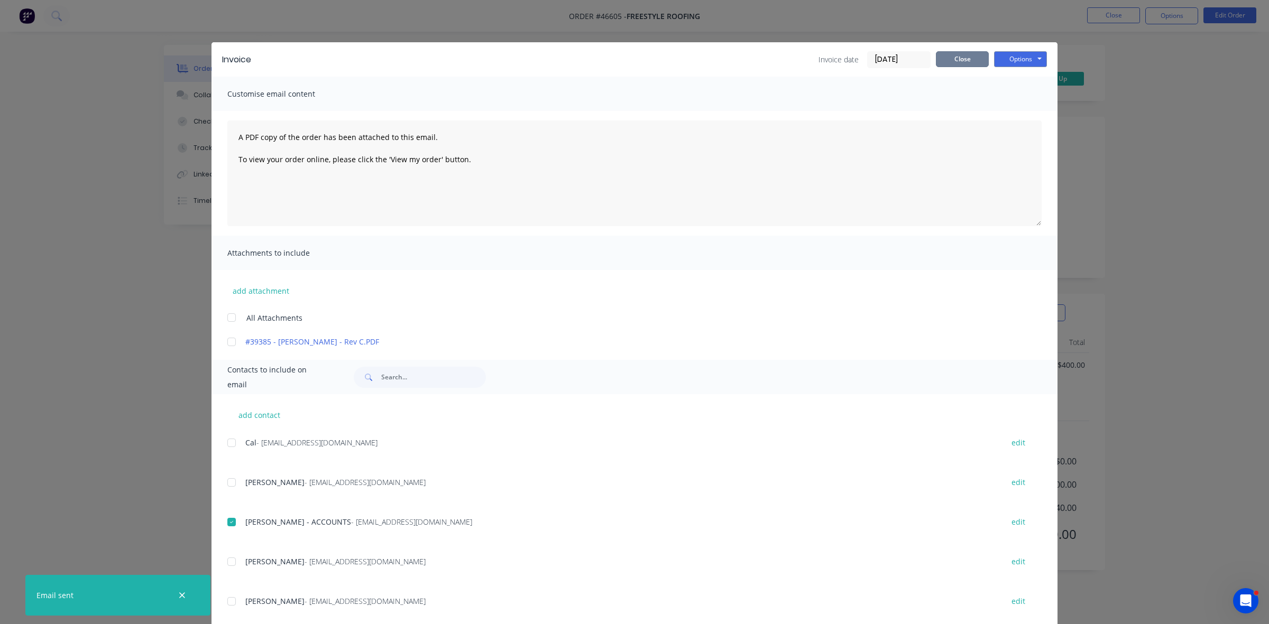
click at [944, 61] on button "Close" at bounding box center [962, 59] width 53 height 16
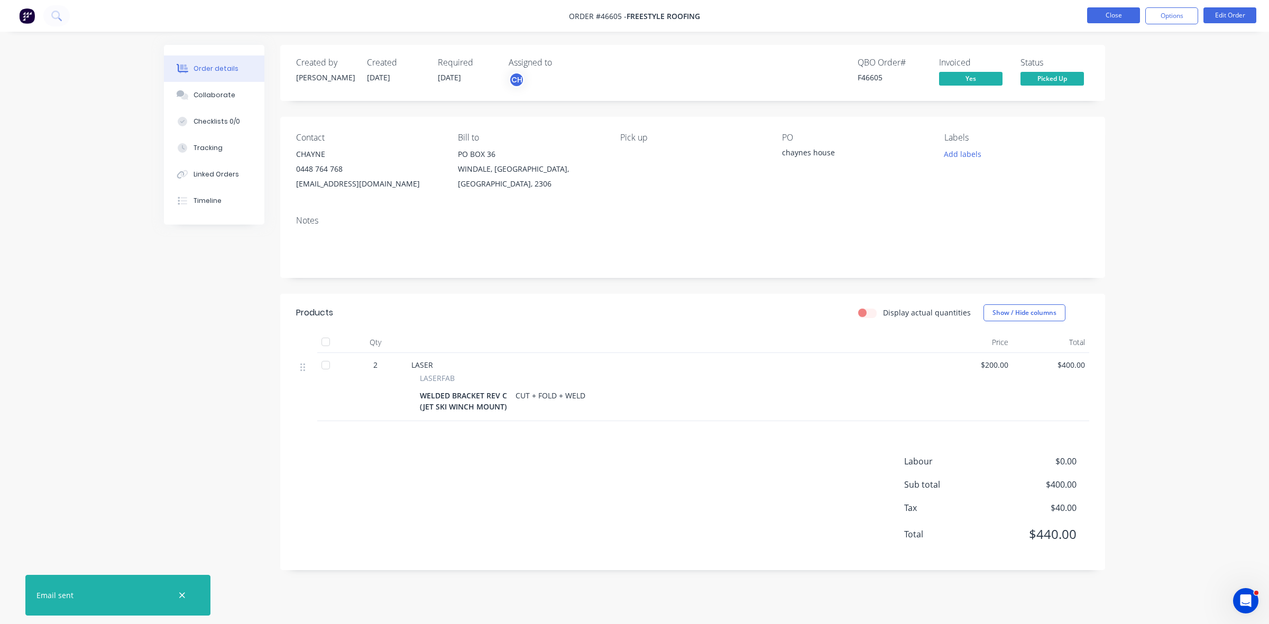
click at [1127, 17] on button "Close" at bounding box center [1113, 15] width 53 height 16
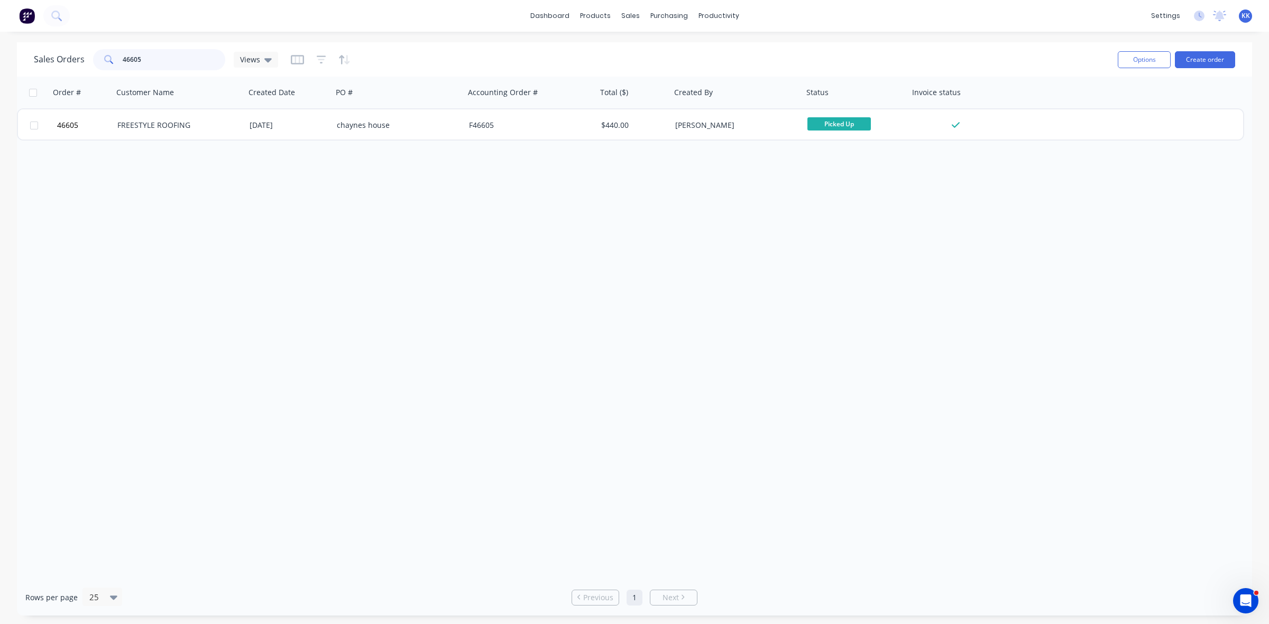
drag, startPoint x: 123, startPoint y: 61, endPoint x: 95, endPoint y: 59, distance: 28.1
click at [95, 59] on div "46605" at bounding box center [159, 59] width 132 height 21
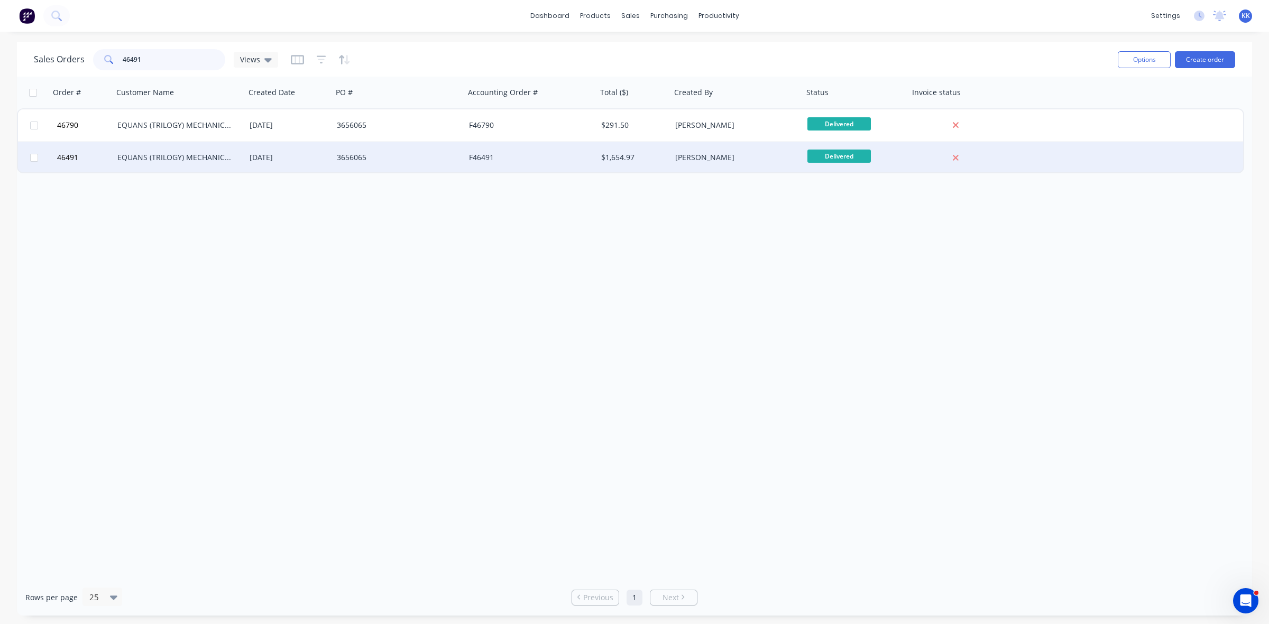
type input "46491"
click at [180, 154] on div "EQUANS (TRILOGY) MECHANICAL SERVICES AUST PTY LTD" at bounding box center [175, 157] width 117 height 11
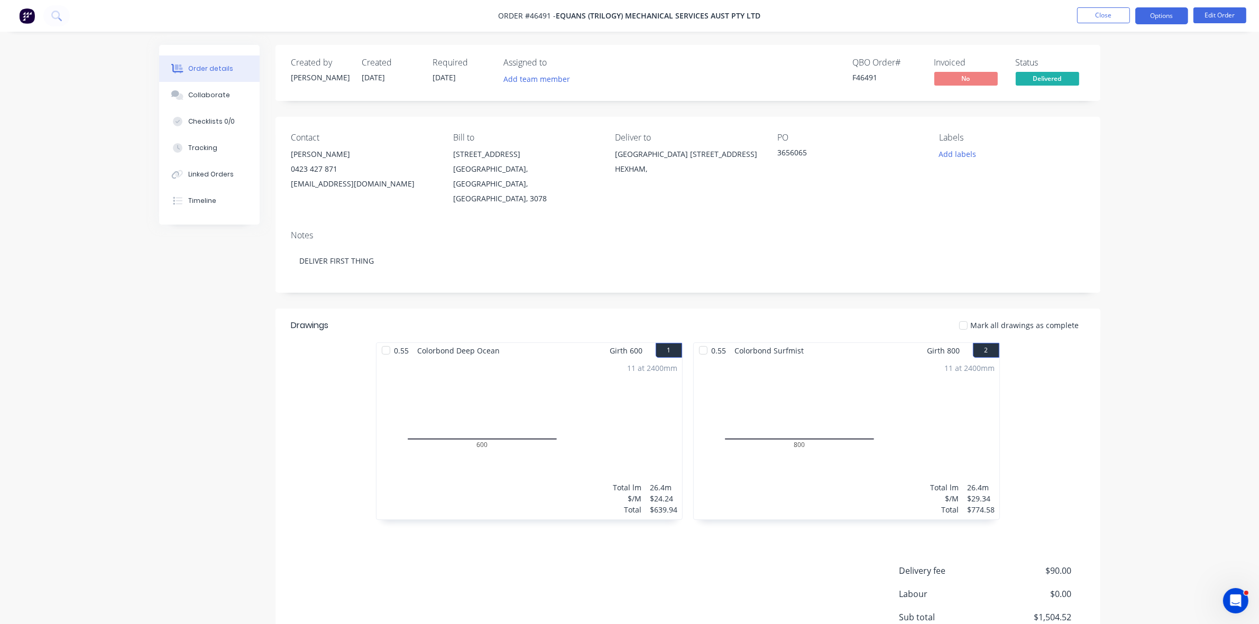
click at [1158, 17] on button "Options" at bounding box center [1161, 15] width 53 height 17
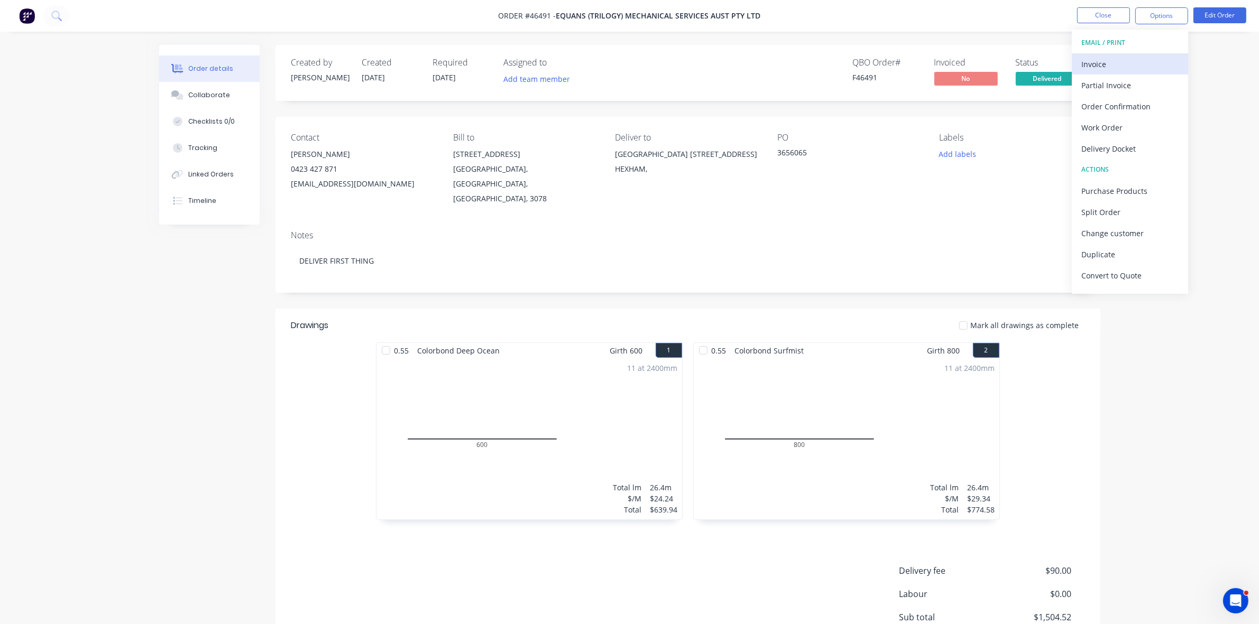
click at [1122, 58] on div "Invoice" at bounding box center [1129, 64] width 97 height 15
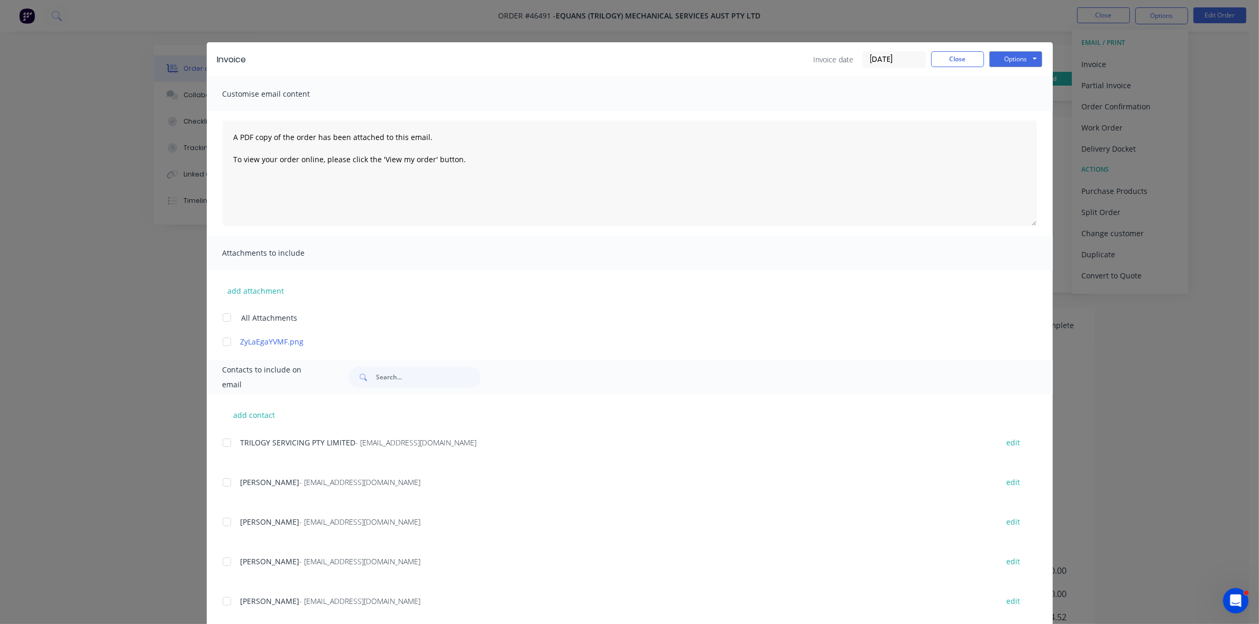
click at [221, 441] on div at bounding box center [226, 442] width 21 height 21
click at [1002, 63] on button "Options" at bounding box center [1015, 59] width 53 height 16
click at [1008, 109] on button "Email" at bounding box center [1023, 113] width 68 height 17
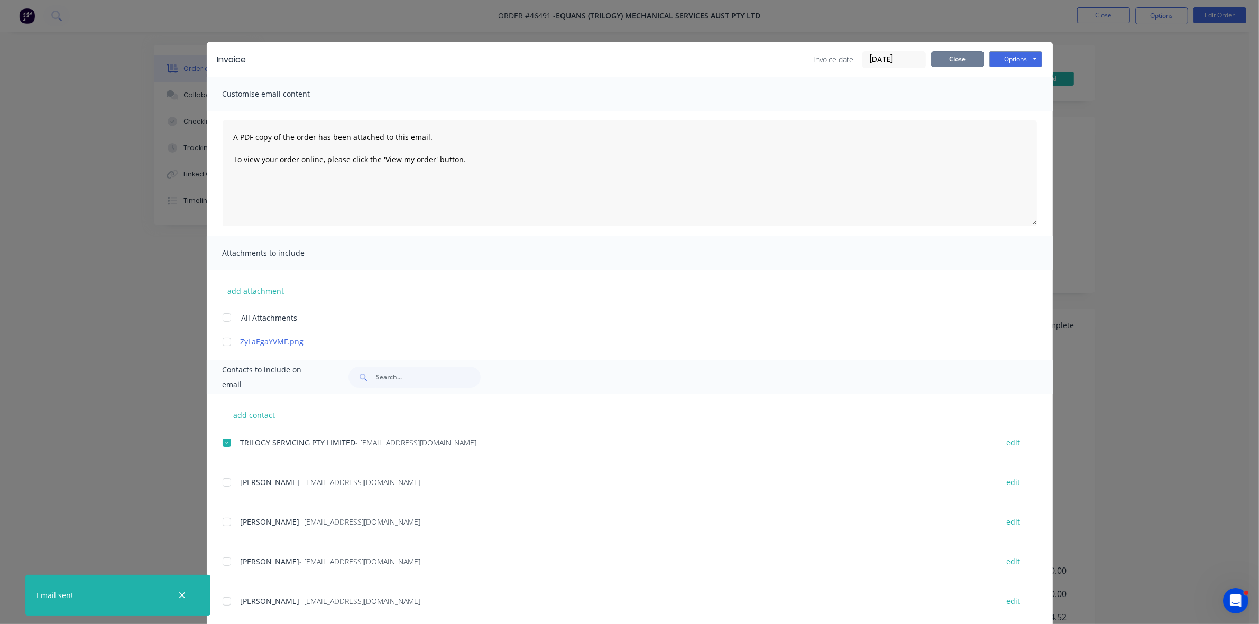
click at [940, 62] on button "Close" at bounding box center [957, 59] width 53 height 16
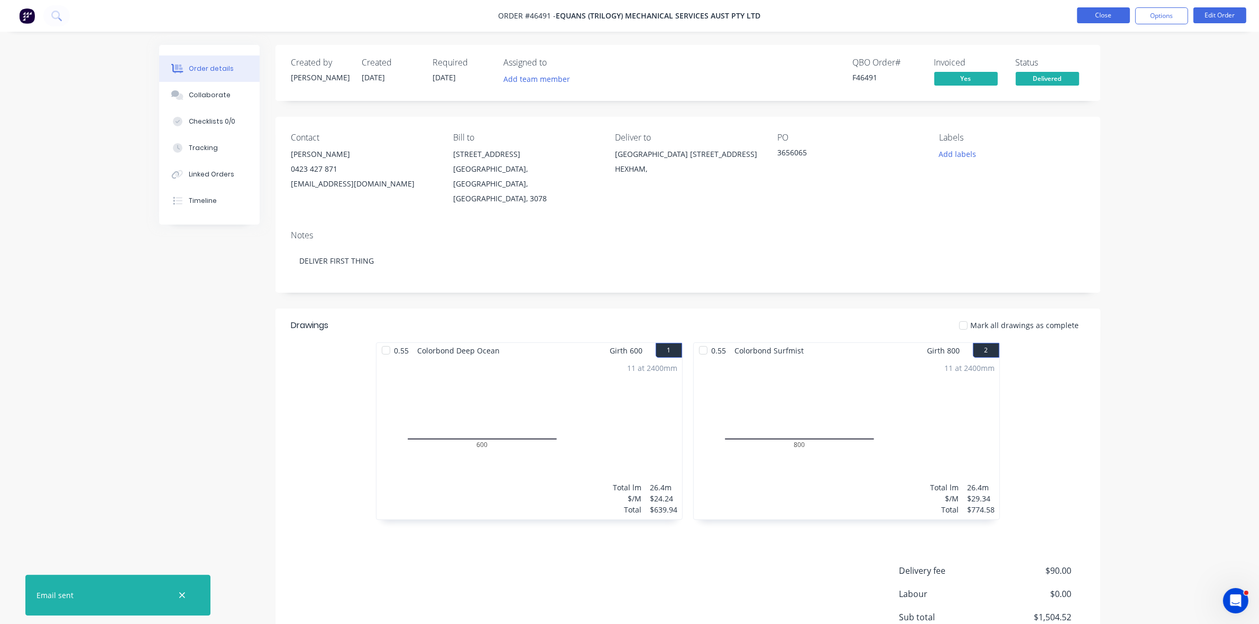
click at [1085, 19] on button "Close" at bounding box center [1103, 15] width 53 height 16
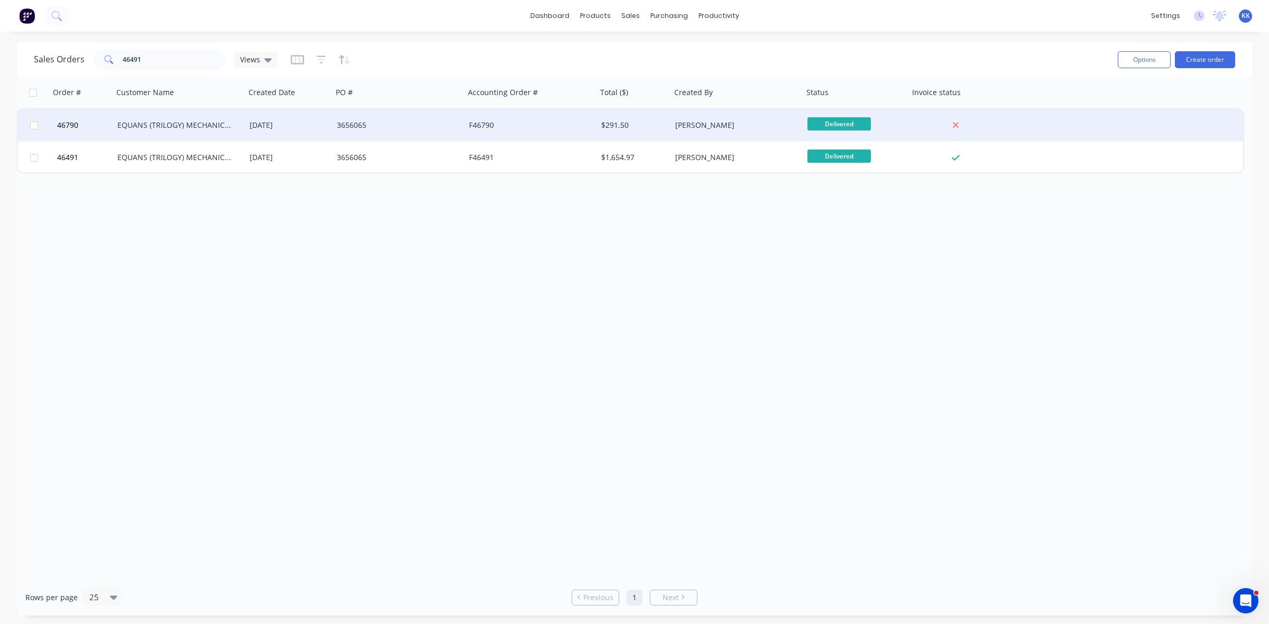
click at [714, 128] on div "[PERSON_NAME]" at bounding box center [733, 125] width 117 height 11
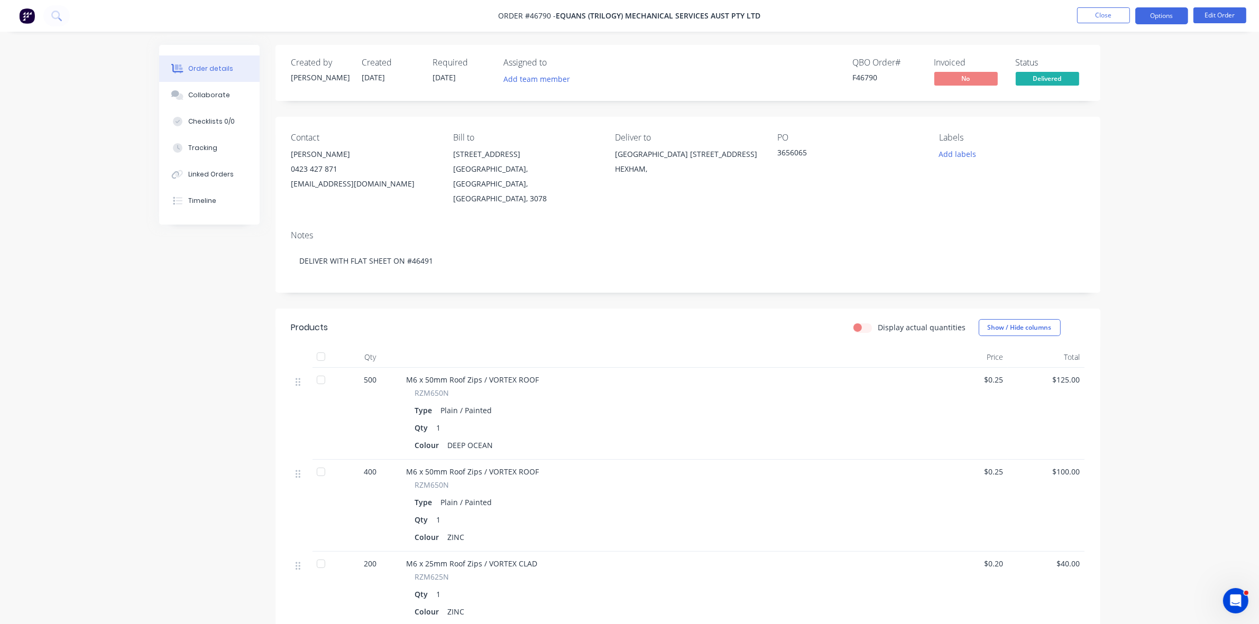
click at [1161, 19] on button "Options" at bounding box center [1161, 15] width 53 height 17
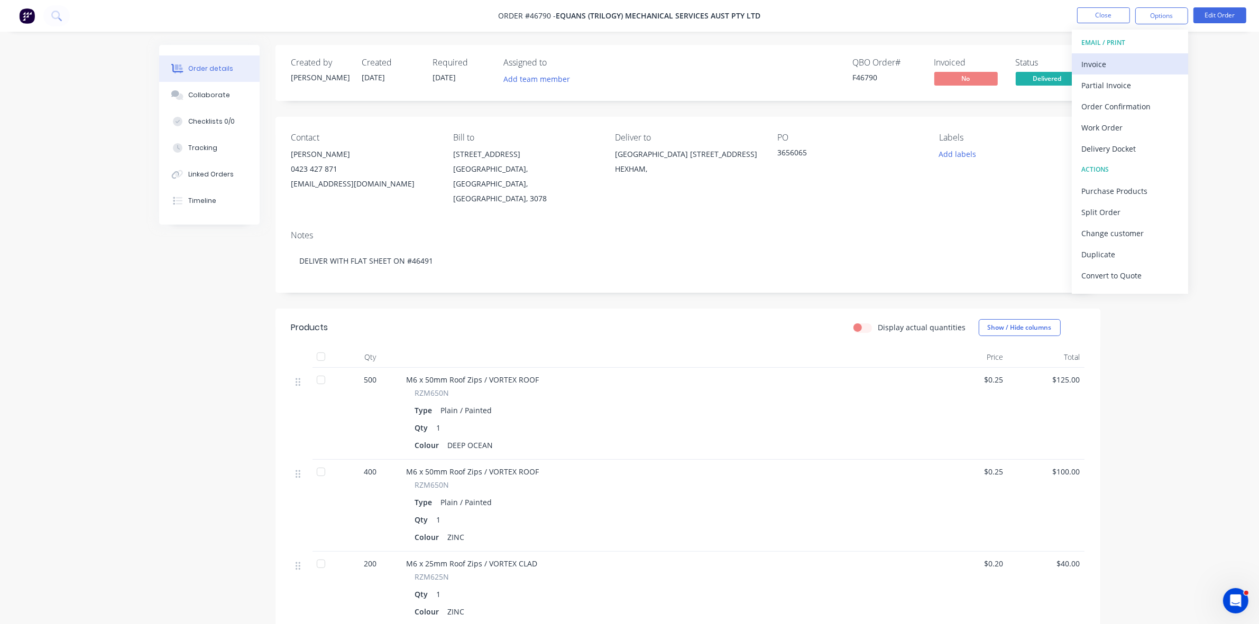
click at [1130, 58] on div "Invoice" at bounding box center [1129, 64] width 97 height 15
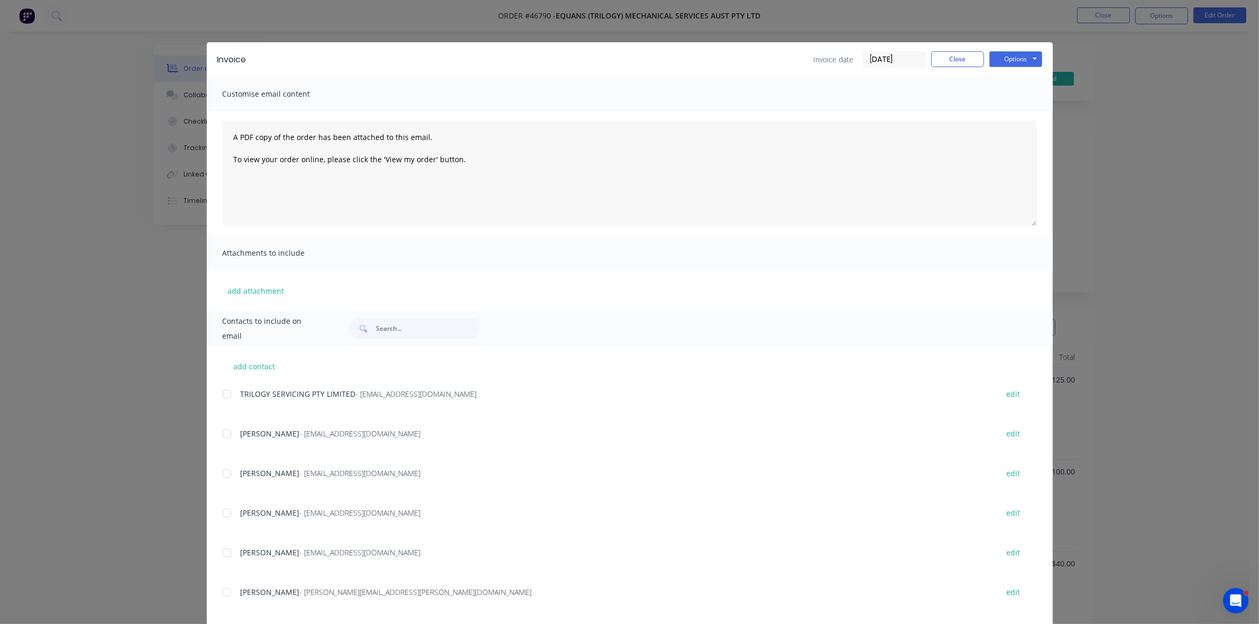
click at [223, 394] on div at bounding box center [226, 394] width 21 height 21
click at [1010, 54] on button "Options" at bounding box center [1015, 59] width 53 height 16
click at [1011, 108] on button "Email" at bounding box center [1023, 113] width 68 height 17
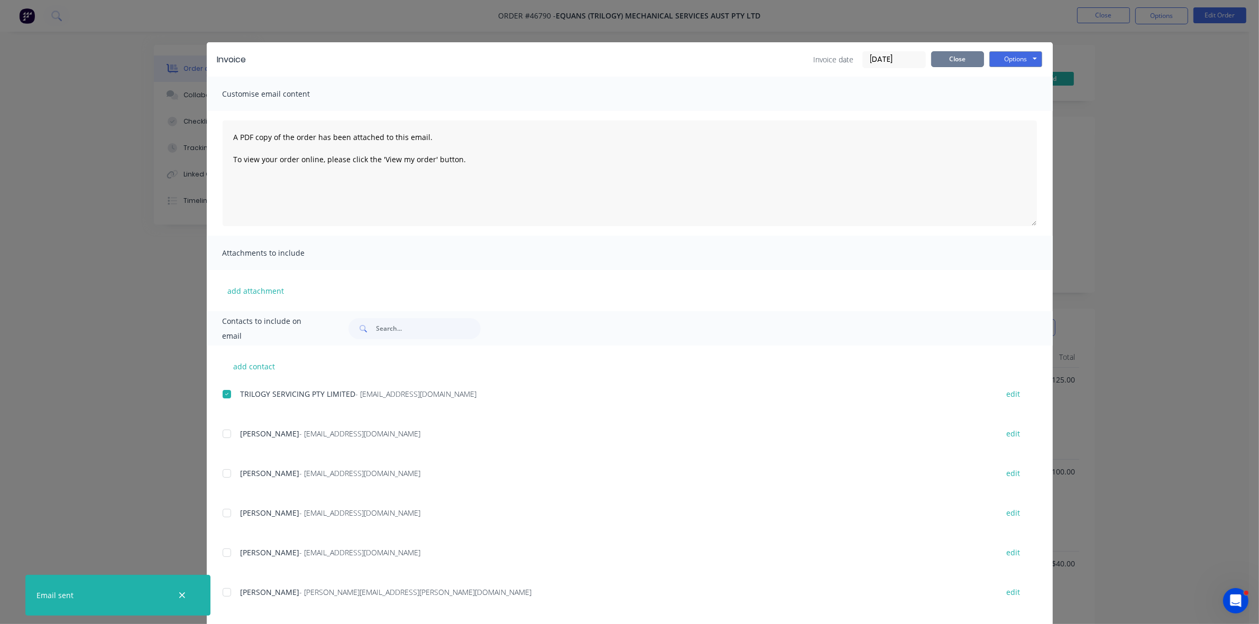
drag, startPoint x: 958, startPoint y: 59, endPoint x: 1035, endPoint y: 39, distance: 79.8
click at [958, 59] on button "Close" at bounding box center [957, 59] width 53 height 16
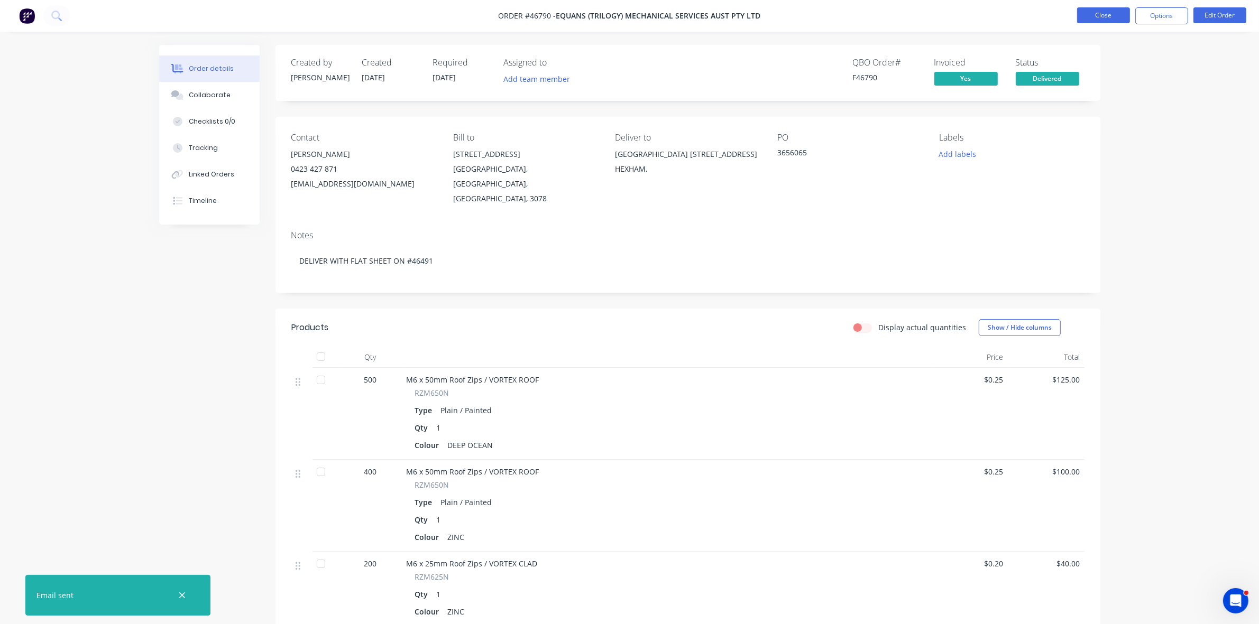
click at [1092, 17] on button "Close" at bounding box center [1103, 15] width 53 height 16
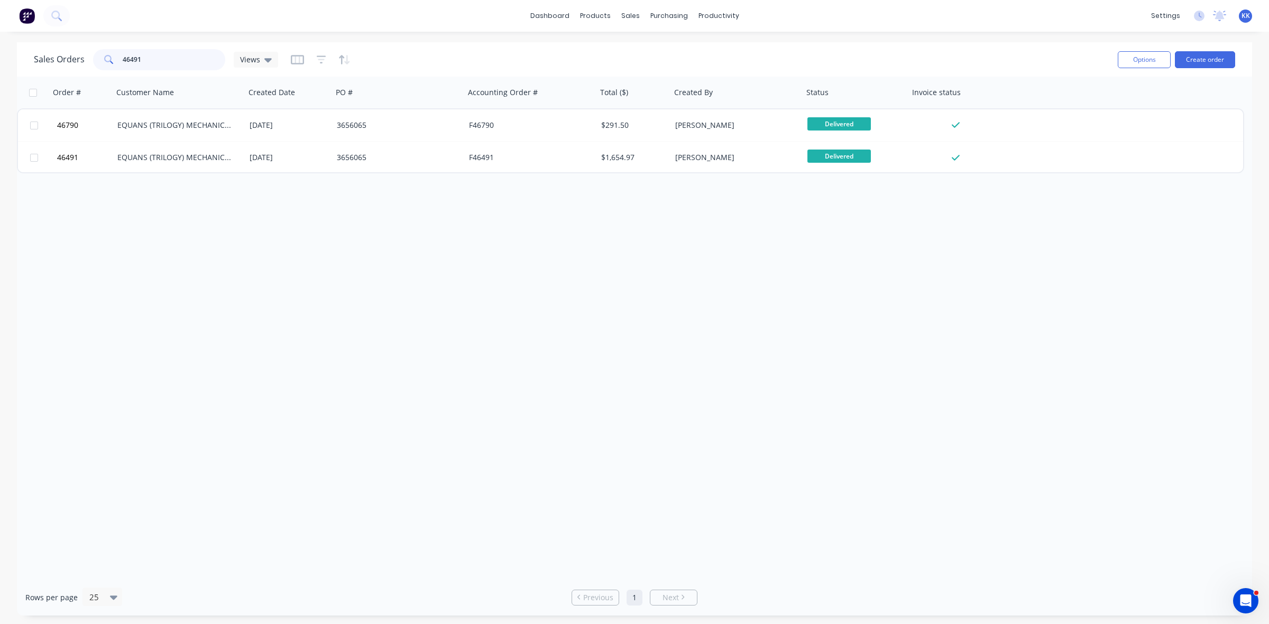
drag, startPoint x: 115, startPoint y: 60, endPoint x: 95, endPoint y: 61, distance: 19.6
click at [99, 61] on div "46491" at bounding box center [159, 59] width 132 height 21
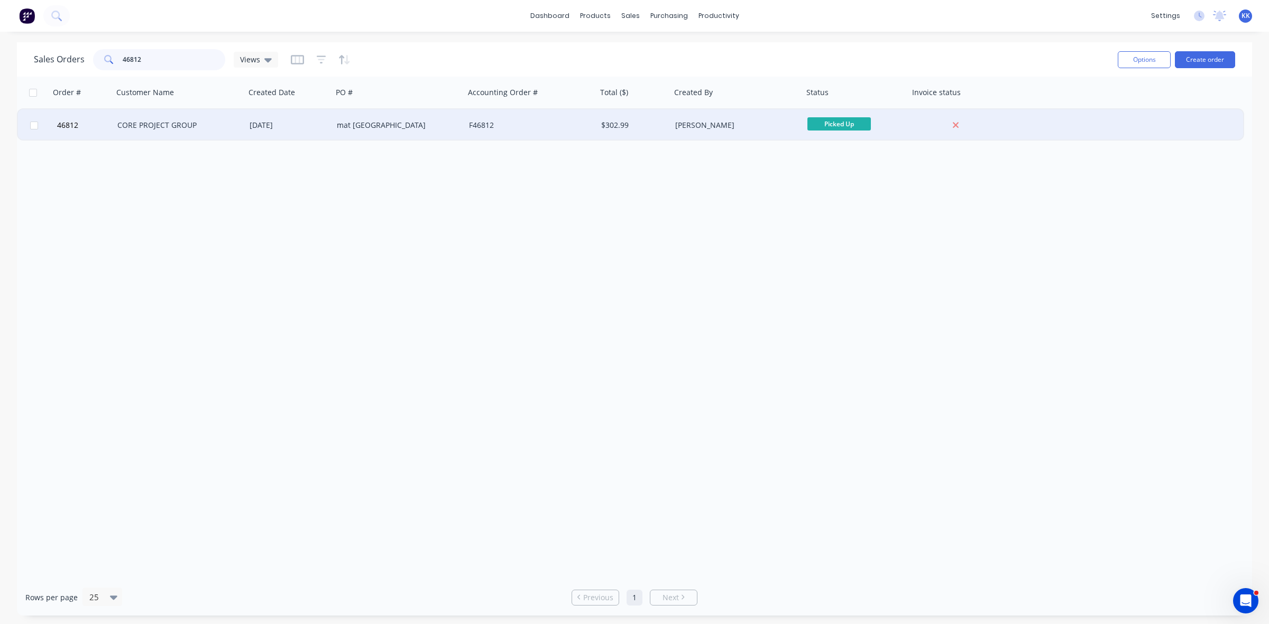
type input "46812"
click at [172, 122] on div "CORE PROJECT GROUP" at bounding box center [175, 125] width 117 height 11
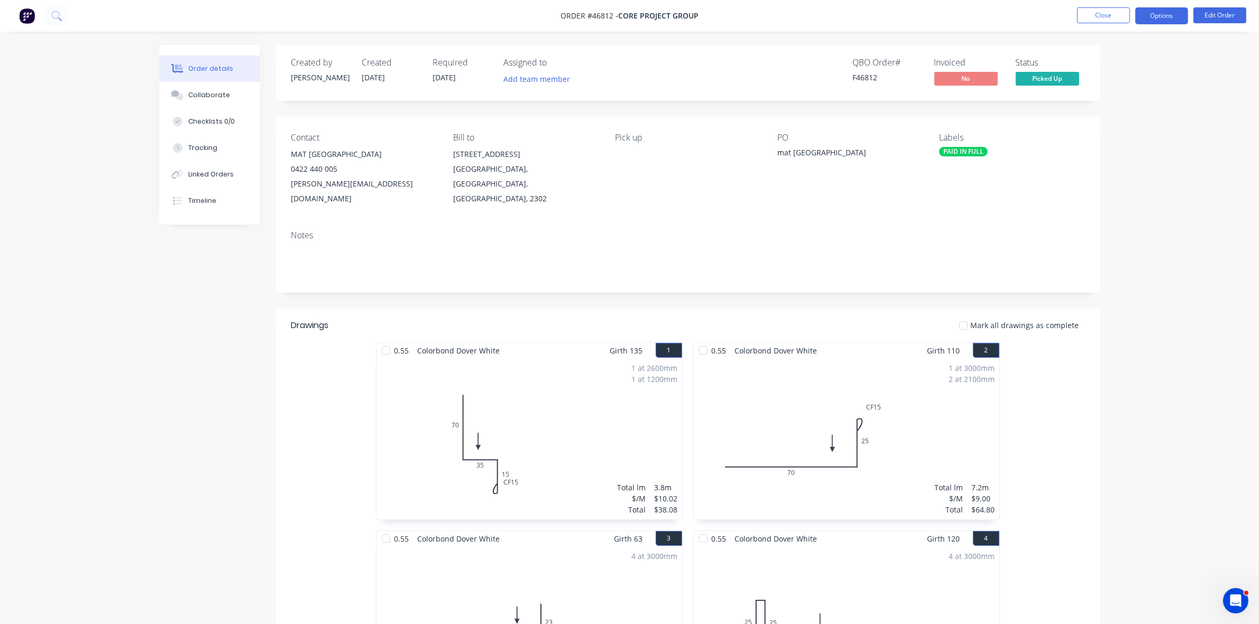
click at [1156, 12] on button "Options" at bounding box center [1161, 15] width 53 height 17
click at [1114, 288] on button "Archive" at bounding box center [1130, 296] width 116 height 21
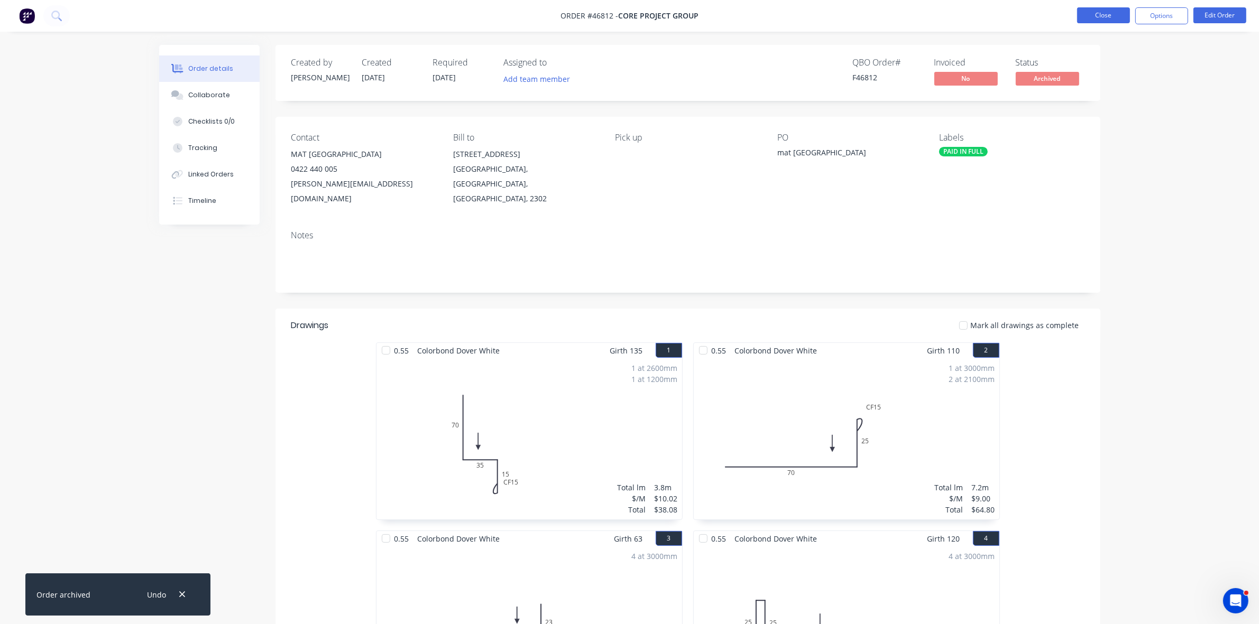
click at [1105, 14] on button "Close" at bounding box center [1103, 15] width 53 height 16
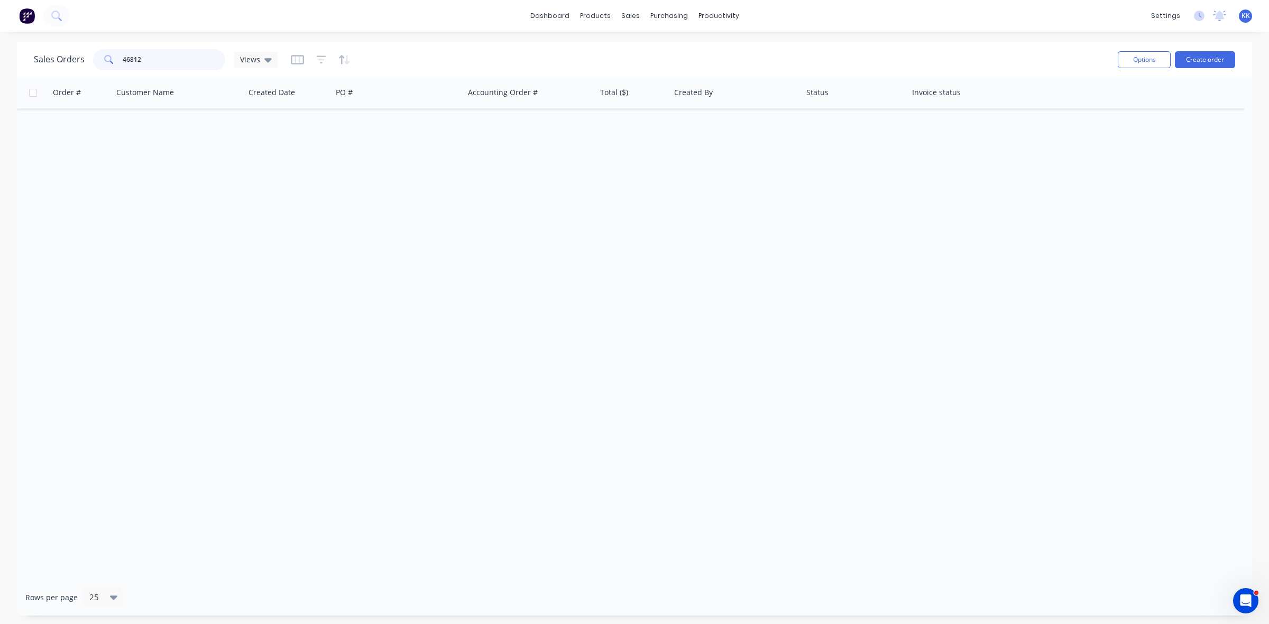
drag, startPoint x: 132, startPoint y: 59, endPoint x: 148, endPoint y: 58, distance: 15.9
click at [148, 58] on input "46812" at bounding box center [174, 59] width 103 height 21
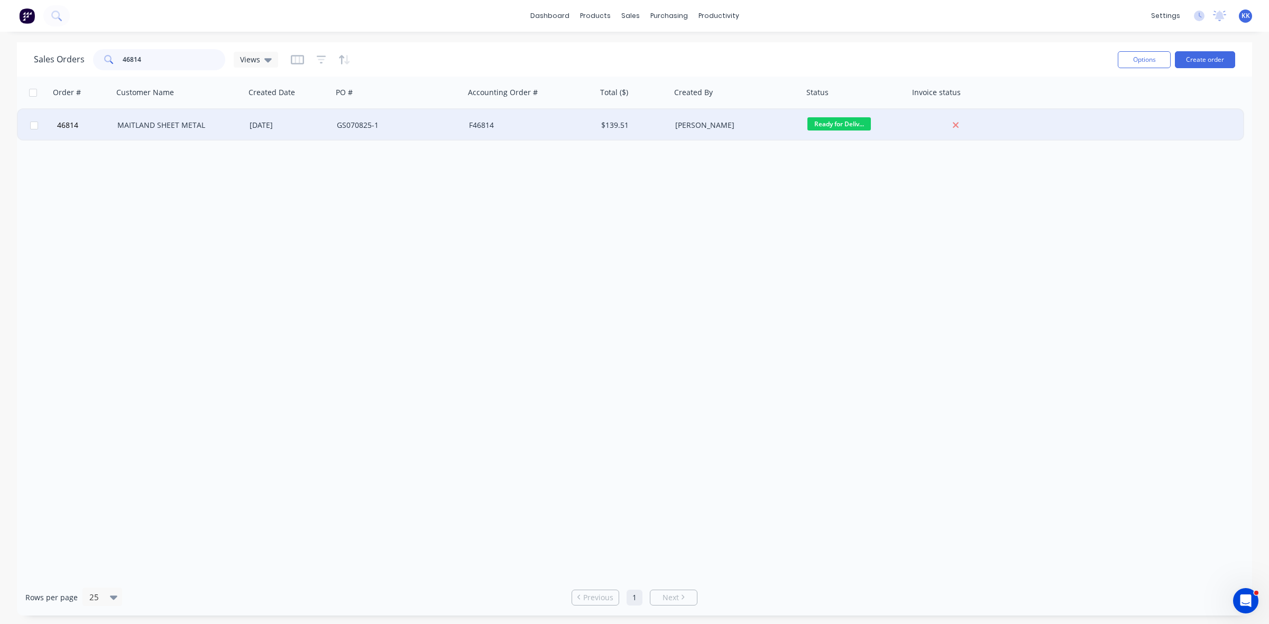
type input "46814"
click at [201, 114] on div "MAITLAND SHEET METAL" at bounding box center [179, 125] width 132 height 32
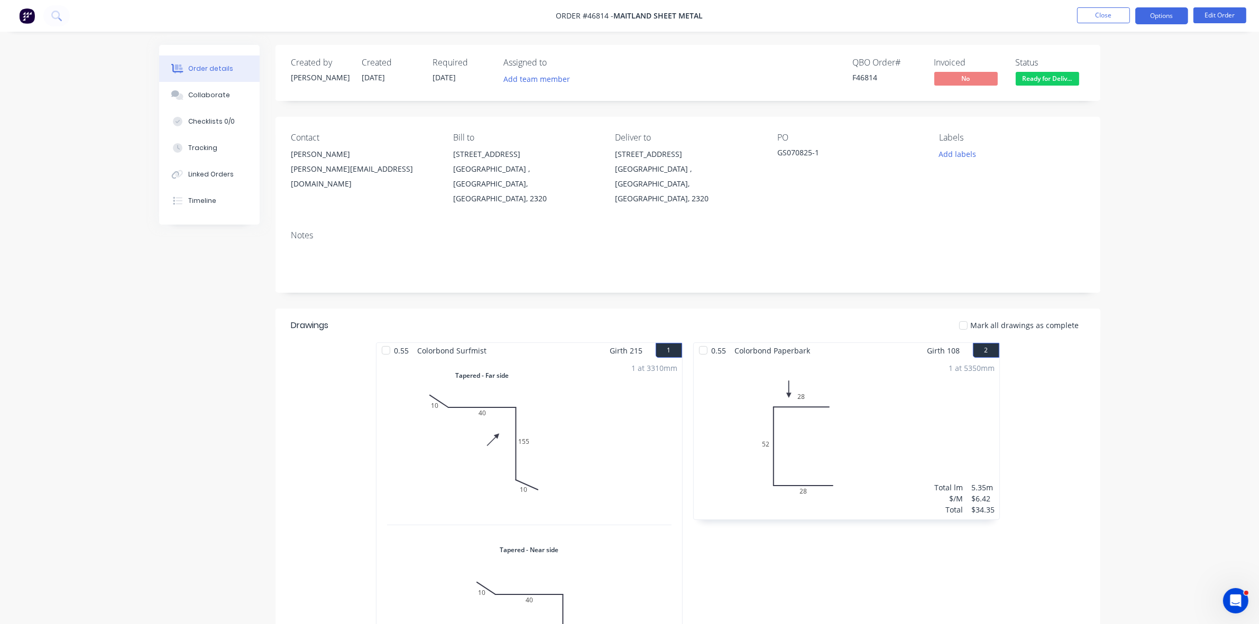
click at [1167, 12] on button "Options" at bounding box center [1161, 15] width 53 height 17
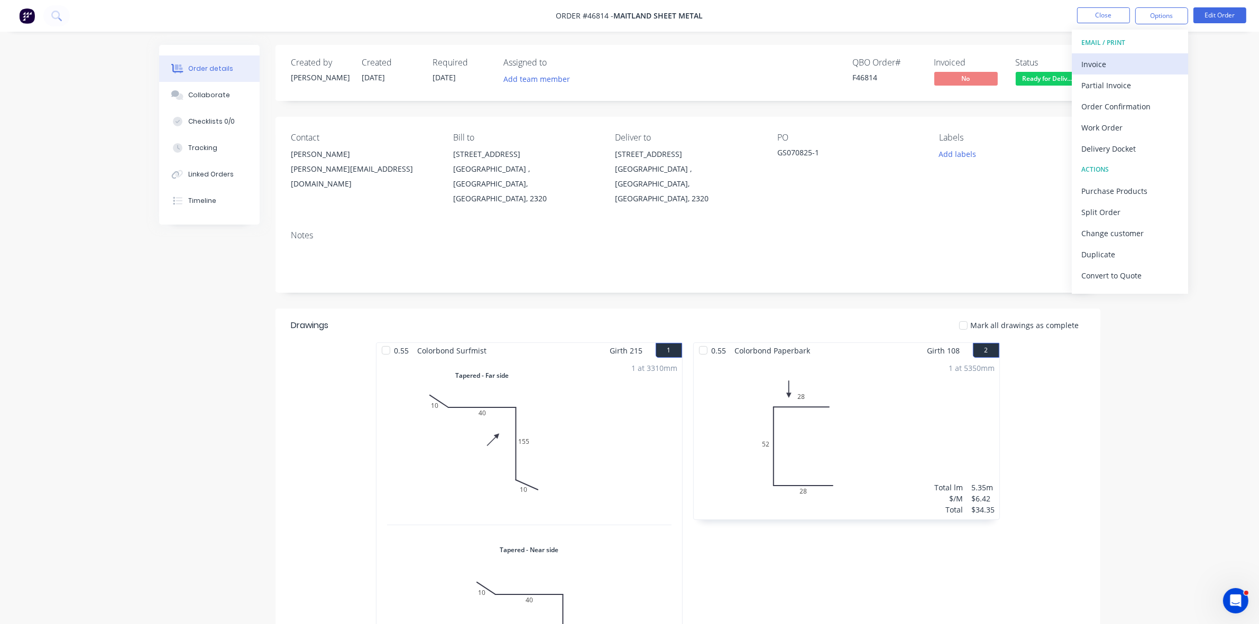
click at [1153, 56] on button "Invoice" at bounding box center [1130, 63] width 116 height 21
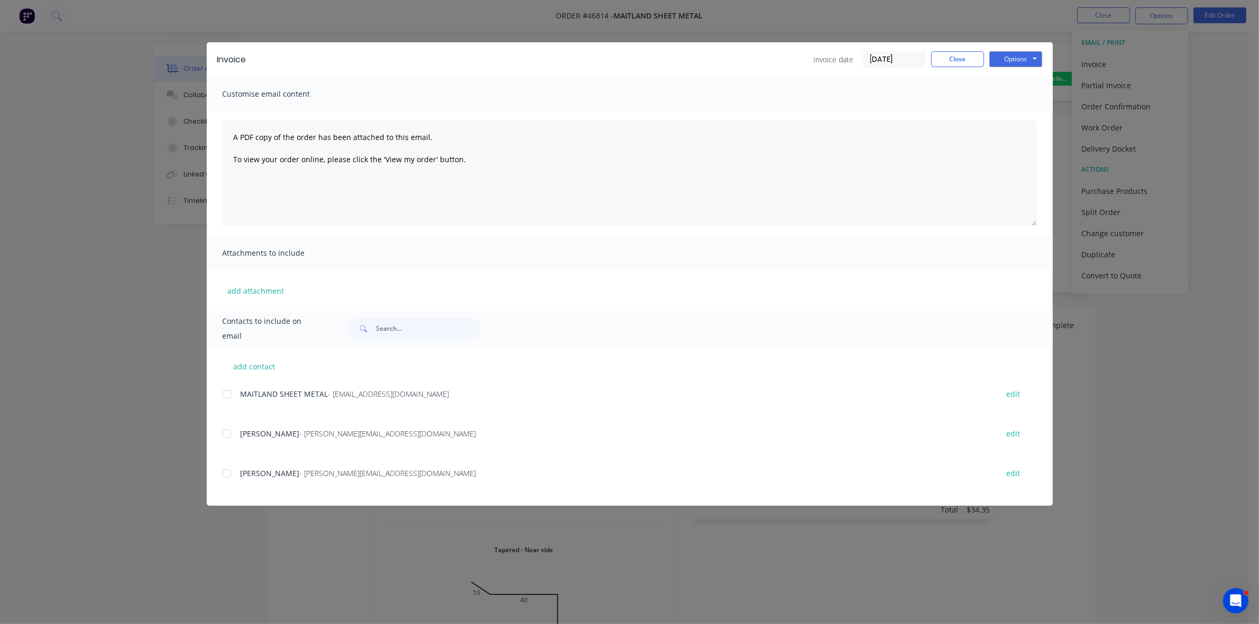
click at [226, 468] on div at bounding box center [226, 473] width 21 height 21
click at [225, 394] on div at bounding box center [226, 394] width 21 height 21
click at [226, 475] on div at bounding box center [226, 473] width 21 height 21
click at [1019, 56] on button "Options" at bounding box center [1015, 59] width 53 height 16
click at [1027, 109] on button "Email" at bounding box center [1023, 113] width 68 height 17
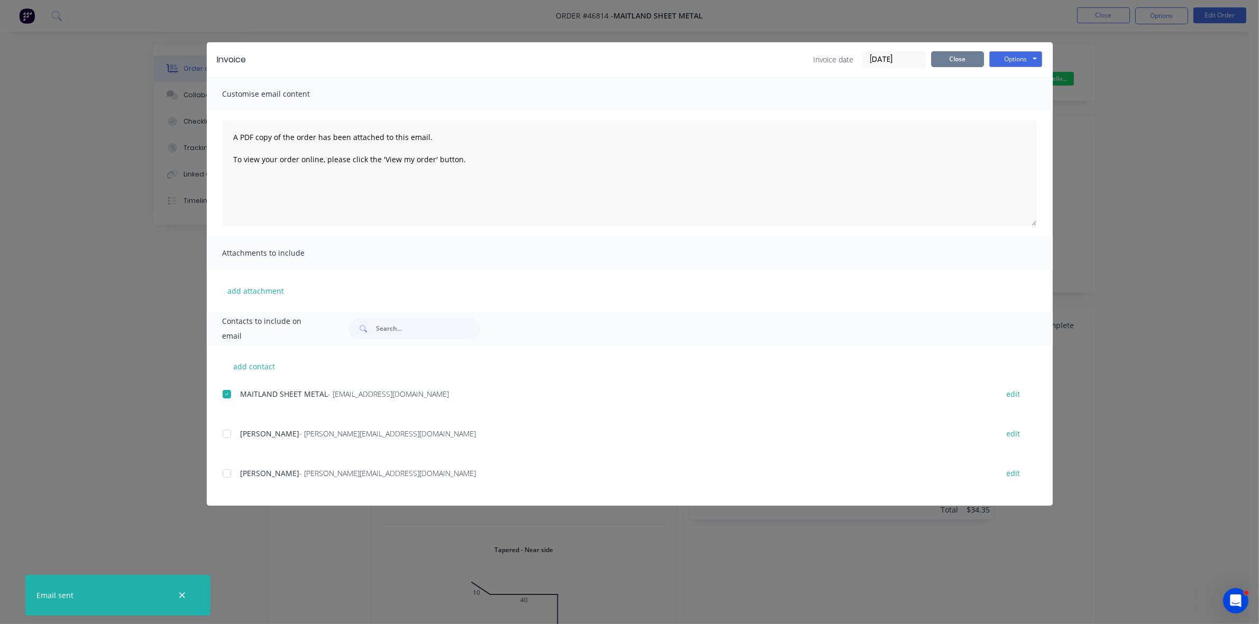
drag, startPoint x: 942, startPoint y: 62, endPoint x: 958, endPoint y: 61, distance: 16.9
click at [943, 61] on button "Close" at bounding box center [957, 59] width 53 height 16
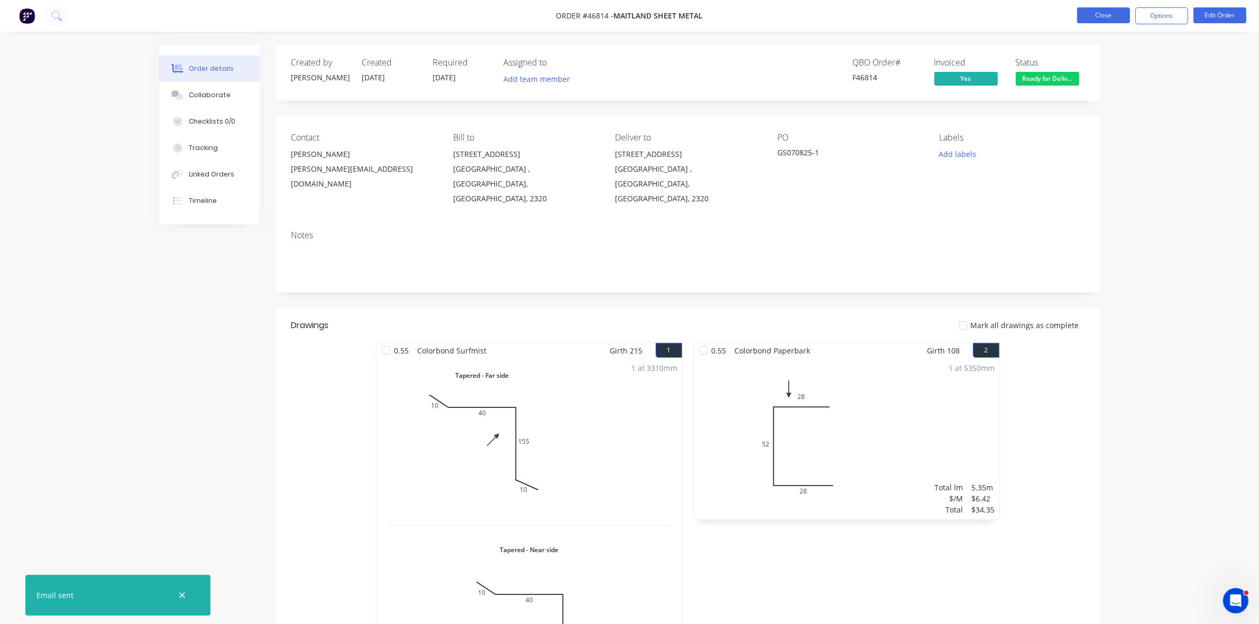
click at [1086, 20] on button "Close" at bounding box center [1103, 15] width 53 height 16
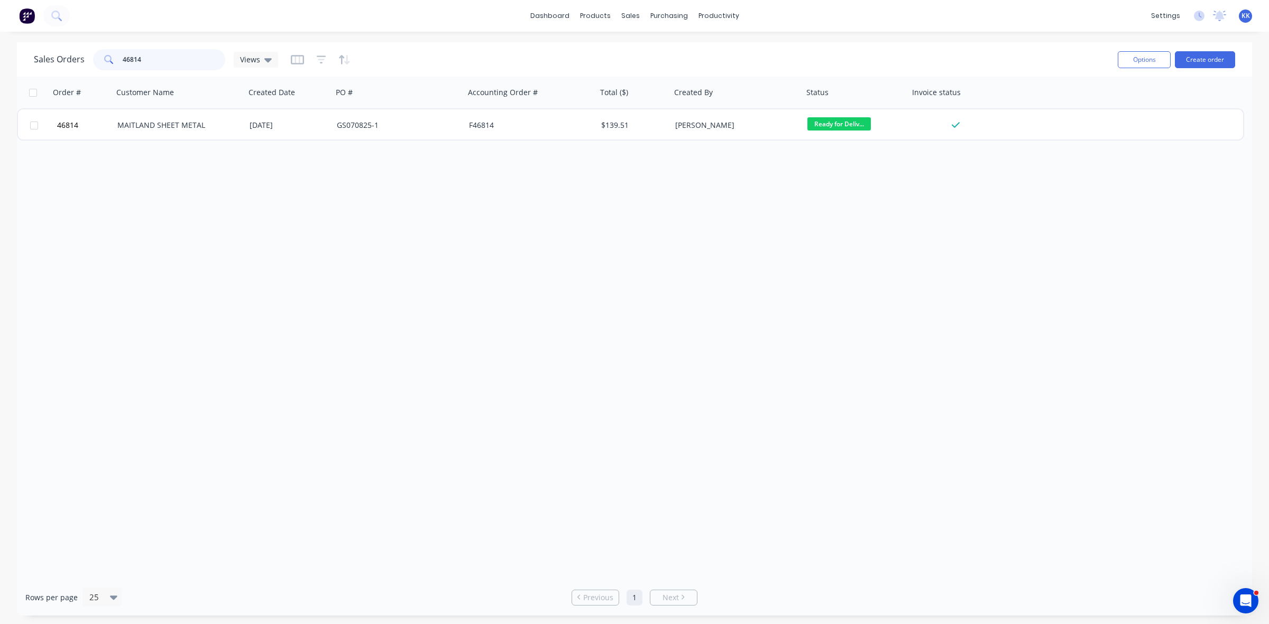
drag, startPoint x: 186, startPoint y: 60, endPoint x: 109, endPoint y: 63, distance: 76.2
click at [109, 63] on div "46814" at bounding box center [159, 59] width 132 height 21
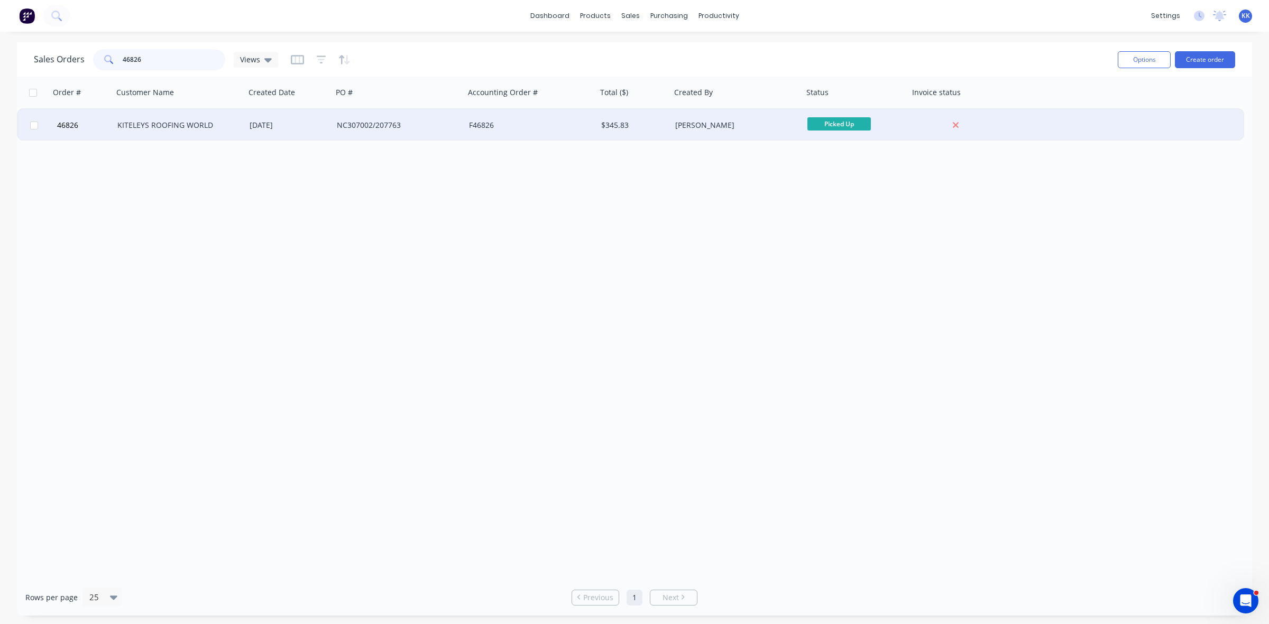
type input "46826"
click at [167, 117] on div "KITELEYS ROOFING WORLD" at bounding box center [179, 125] width 132 height 32
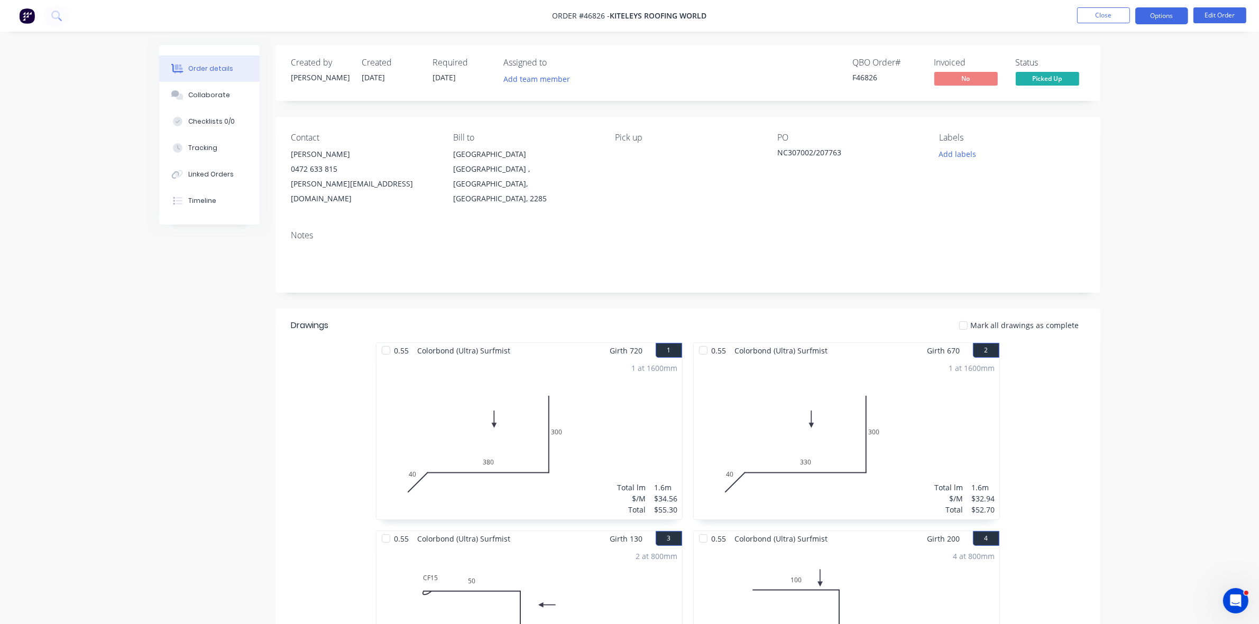
click at [1174, 19] on button "Options" at bounding box center [1161, 15] width 53 height 17
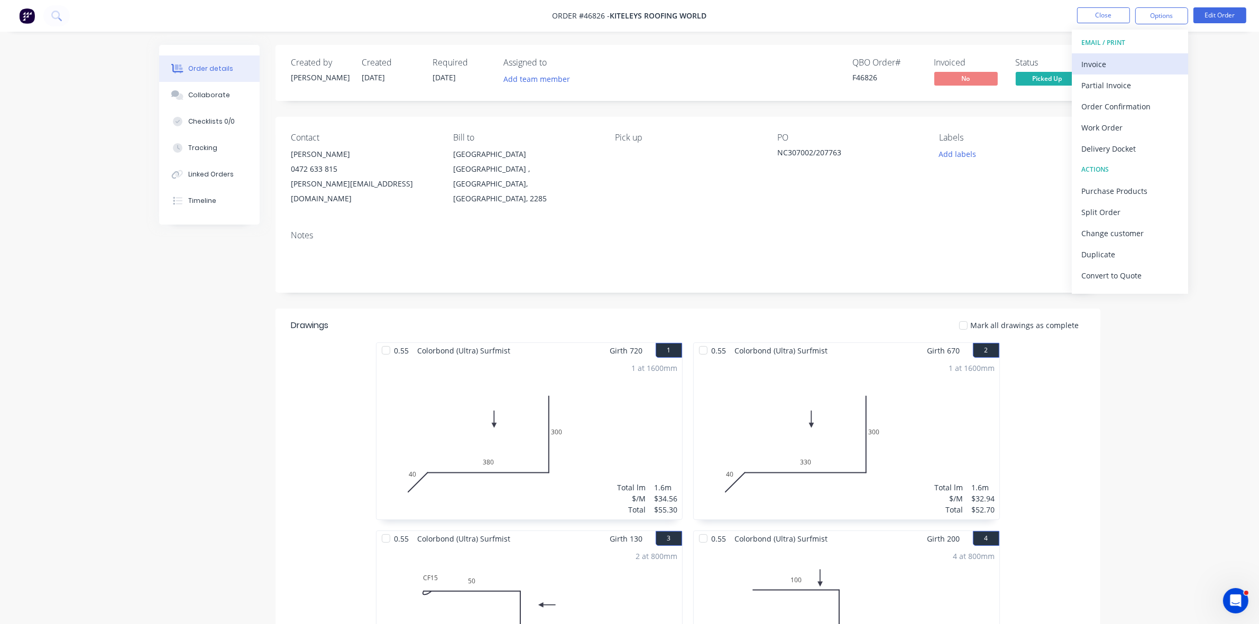
click at [1138, 69] on div "Invoice" at bounding box center [1129, 64] width 97 height 15
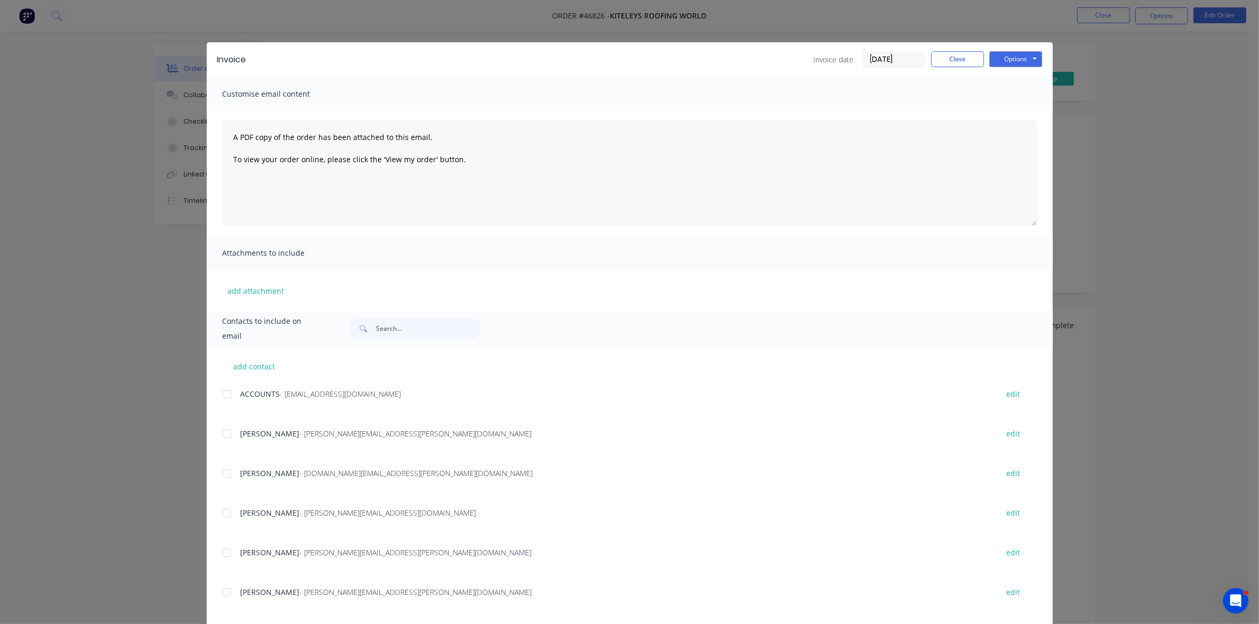
drag, startPoint x: 223, startPoint y: 392, endPoint x: 223, endPoint y: 472, distance: 79.8
click at [223, 394] on div at bounding box center [226, 394] width 21 height 21
click at [225, 514] on div at bounding box center [226, 513] width 21 height 21
click at [1006, 59] on button "Options" at bounding box center [1015, 59] width 53 height 16
click at [999, 115] on button "Email" at bounding box center [1023, 113] width 68 height 17
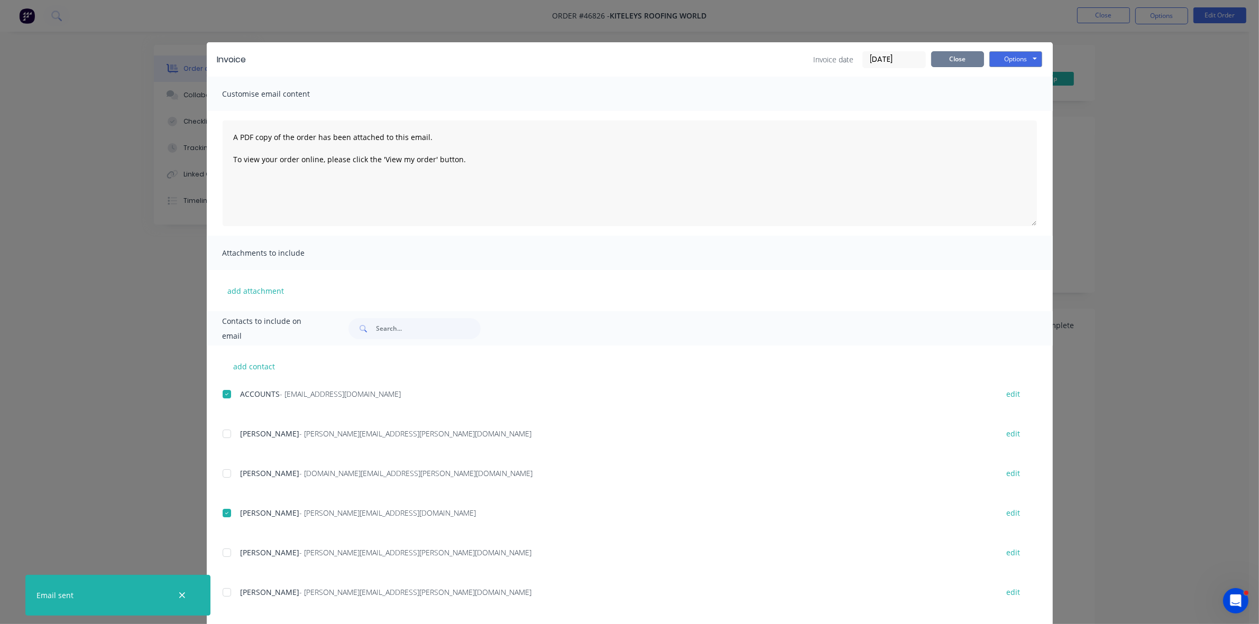
click at [962, 62] on button "Close" at bounding box center [957, 59] width 53 height 16
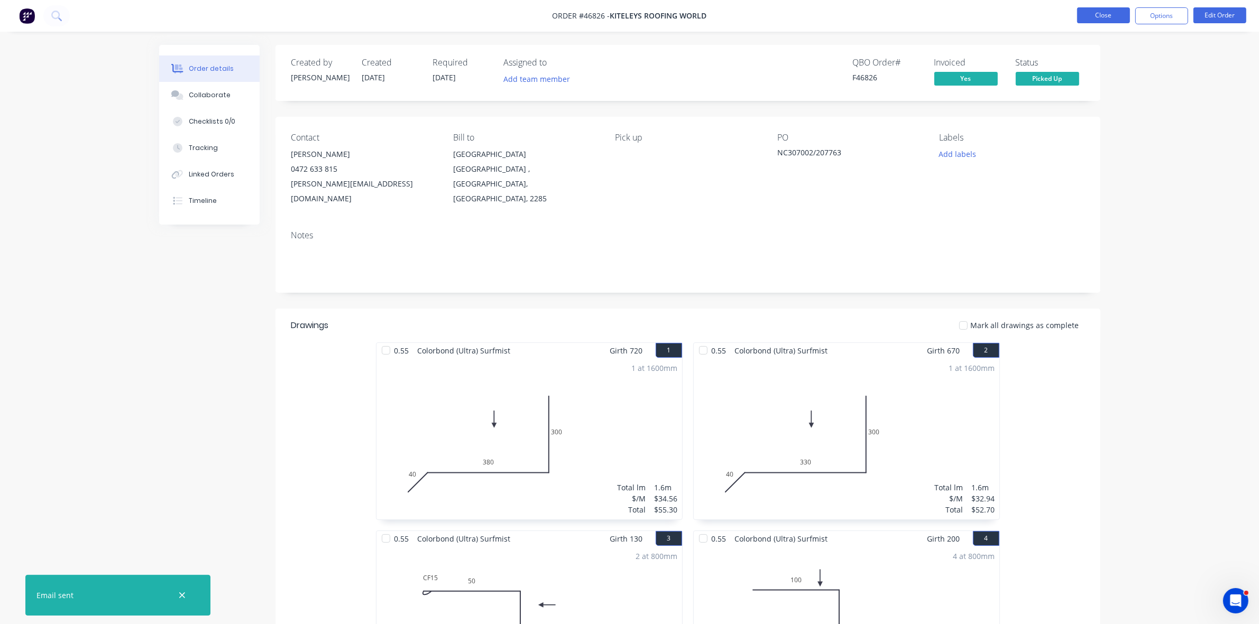
click at [1091, 21] on button "Close" at bounding box center [1103, 15] width 53 height 16
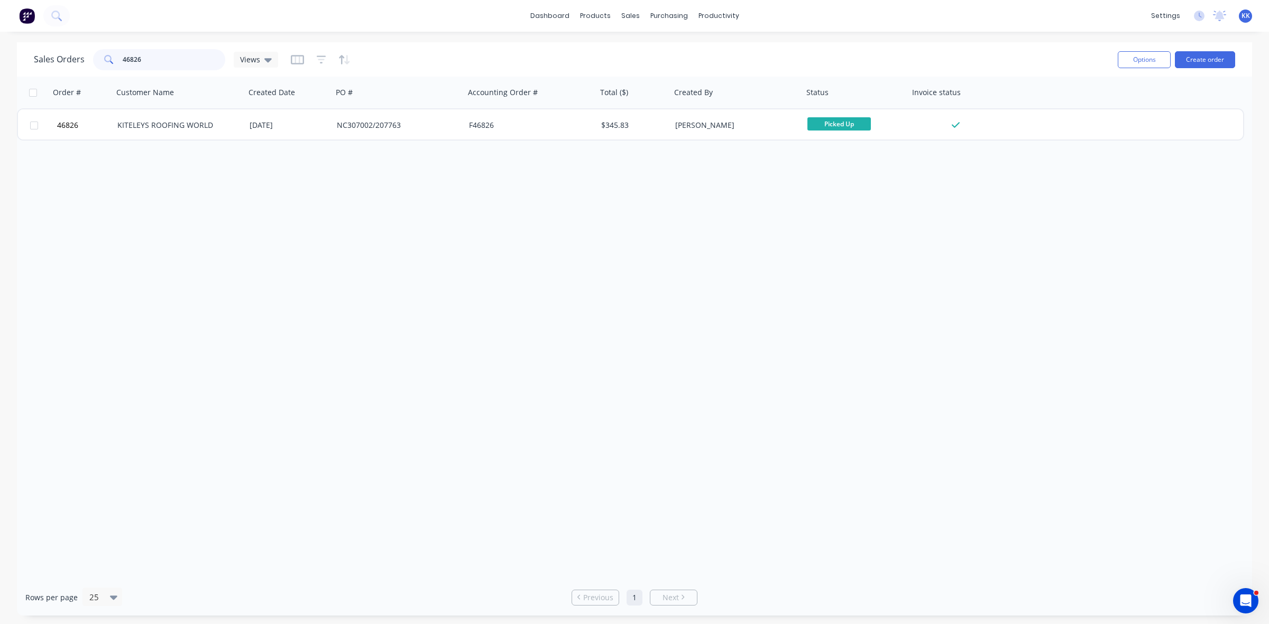
drag, startPoint x: 172, startPoint y: 56, endPoint x: 131, endPoint y: 54, distance: 41.3
click at [131, 54] on input "46826" at bounding box center [174, 59] width 103 height 21
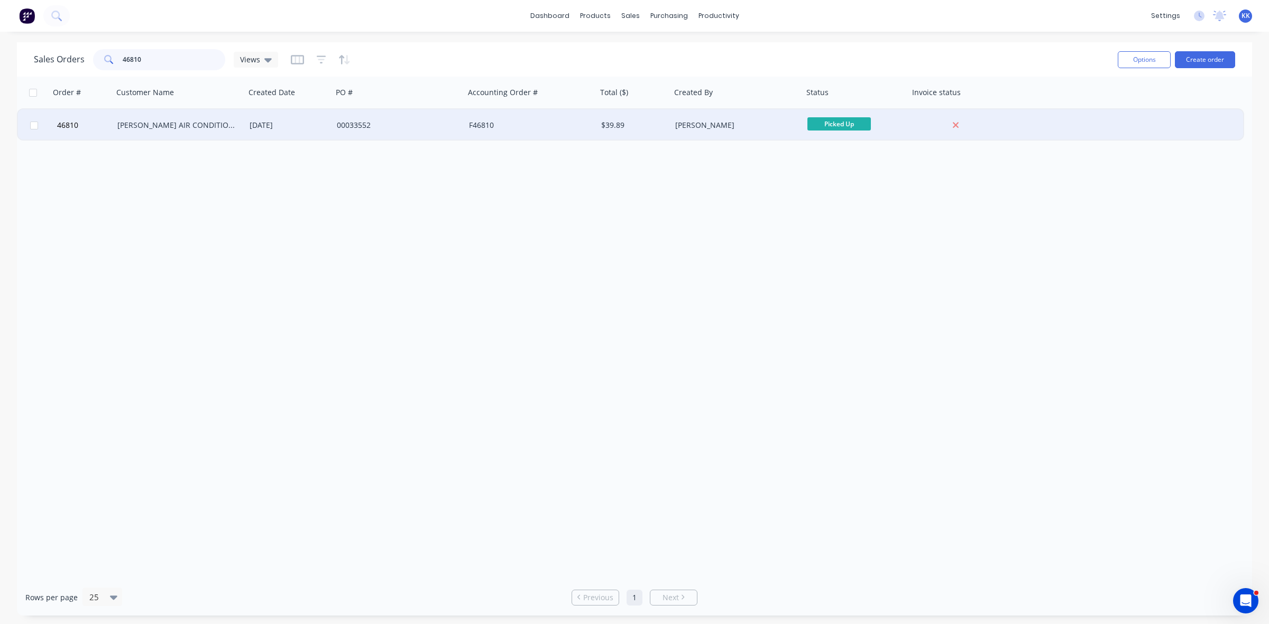
type input "46810"
click at [186, 118] on div "McINTOSH AIR CONDITIONING" at bounding box center [179, 125] width 132 height 32
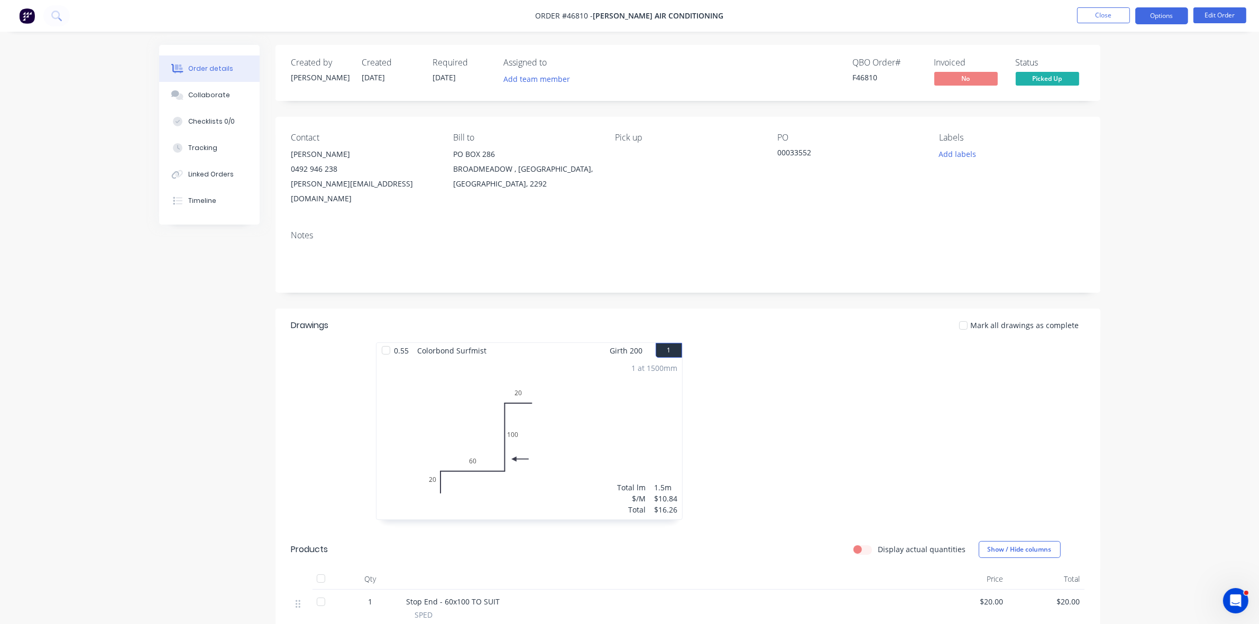
click at [1166, 14] on button "Options" at bounding box center [1161, 15] width 53 height 17
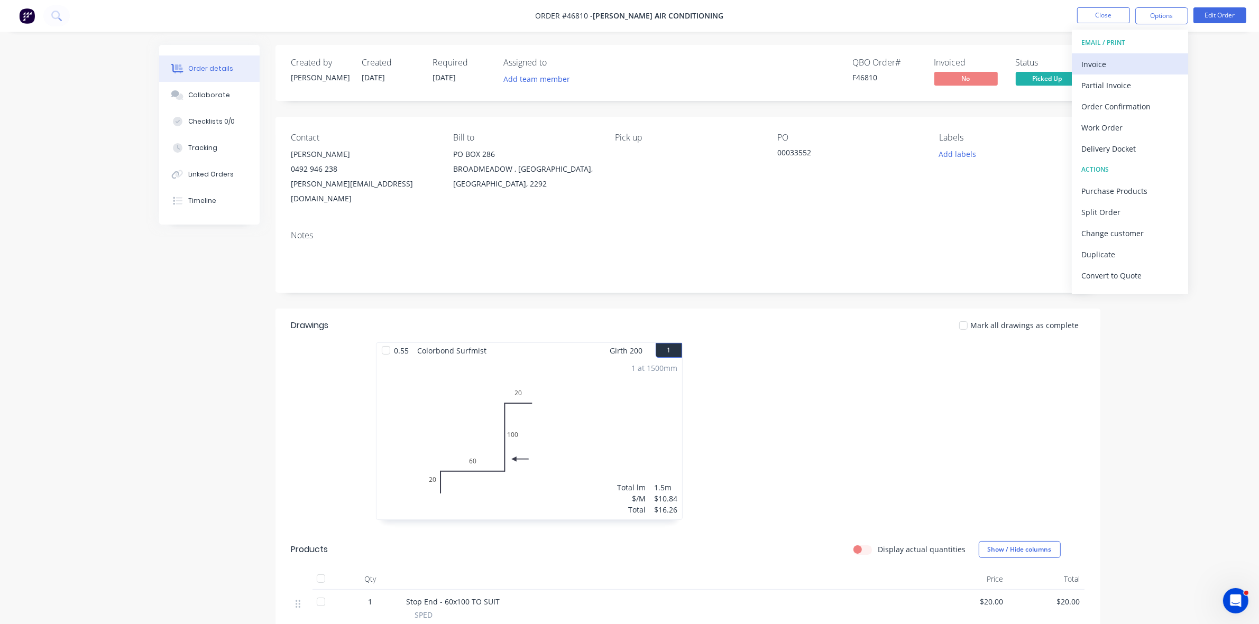
click at [1116, 56] on button "Invoice" at bounding box center [1130, 63] width 116 height 21
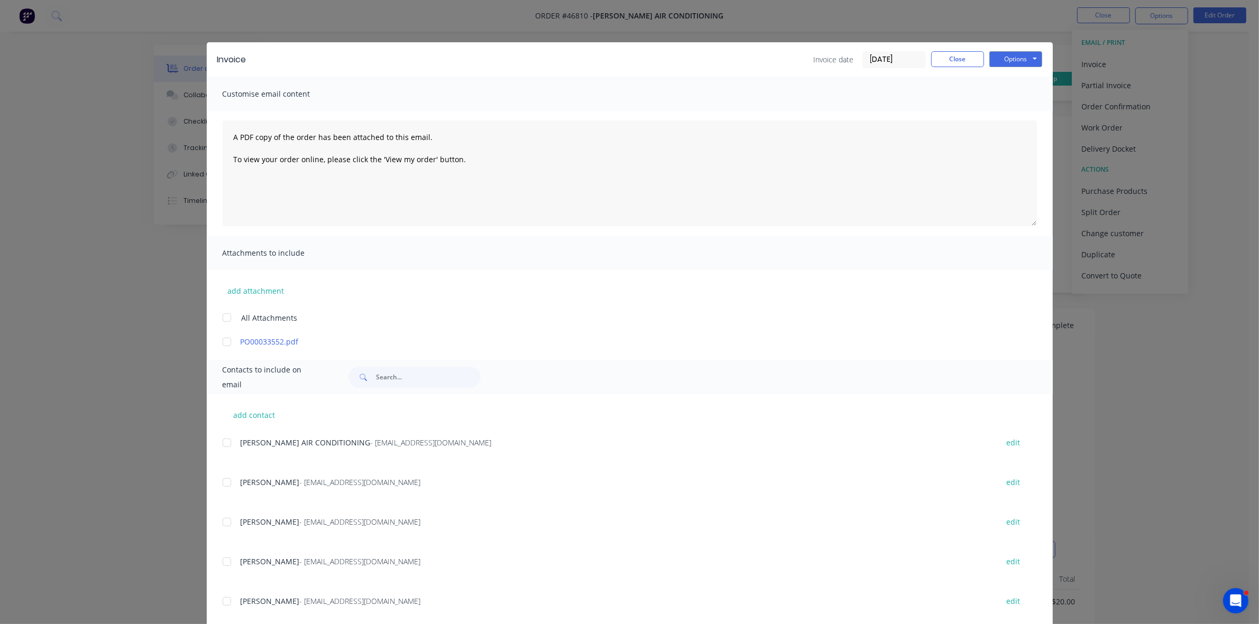
click at [223, 438] on div at bounding box center [226, 442] width 21 height 21
click at [1025, 57] on button "Options" at bounding box center [1015, 59] width 53 height 16
click at [1019, 109] on button "Email" at bounding box center [1023, 113] width 68 height 17
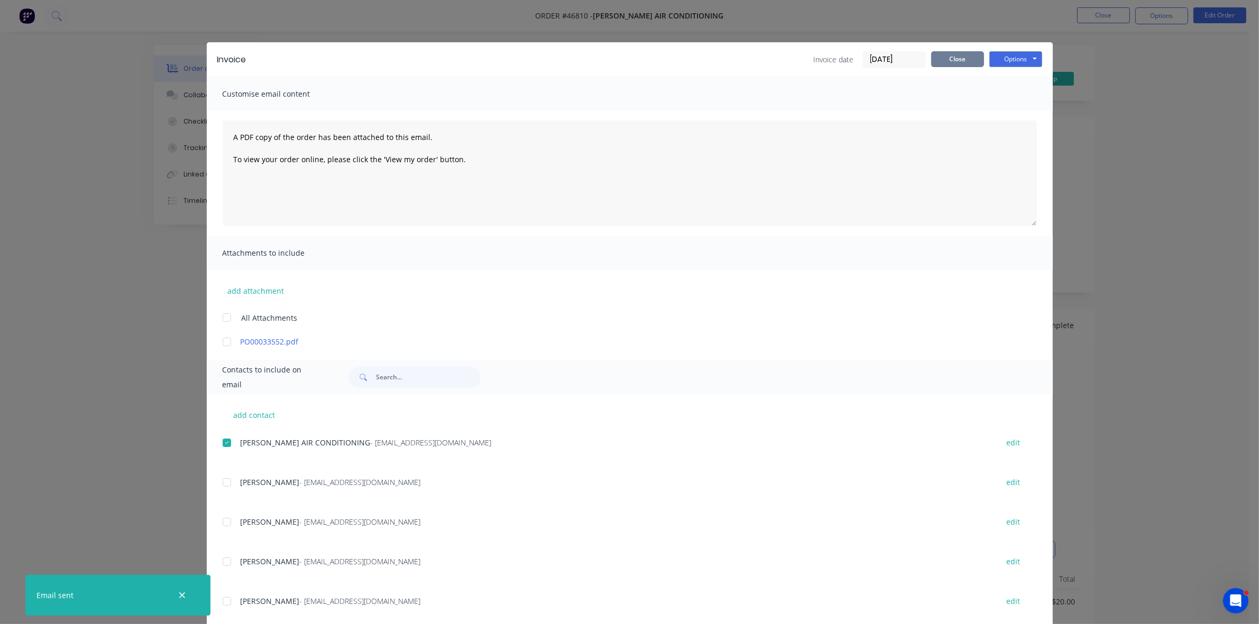
click at [965, 57] on button "Close" at bounding box center [957, 59] width 53 height 16
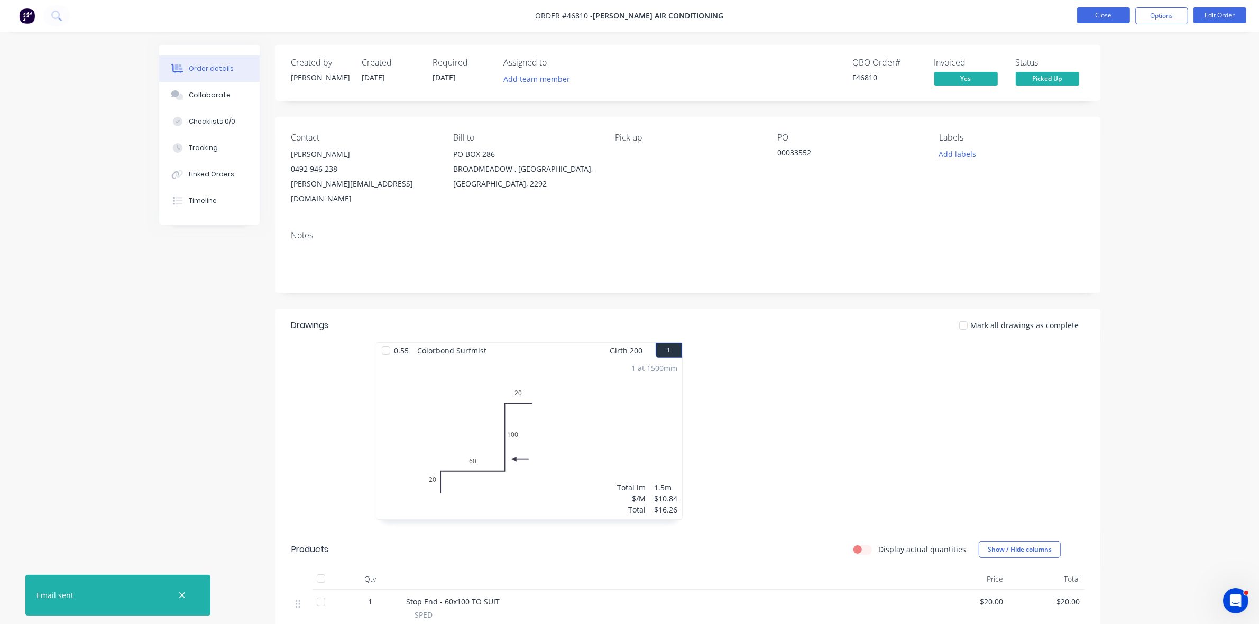
click at [1100, 11] on button "Close" at bounding box center [1103, 15] width 53 height 16
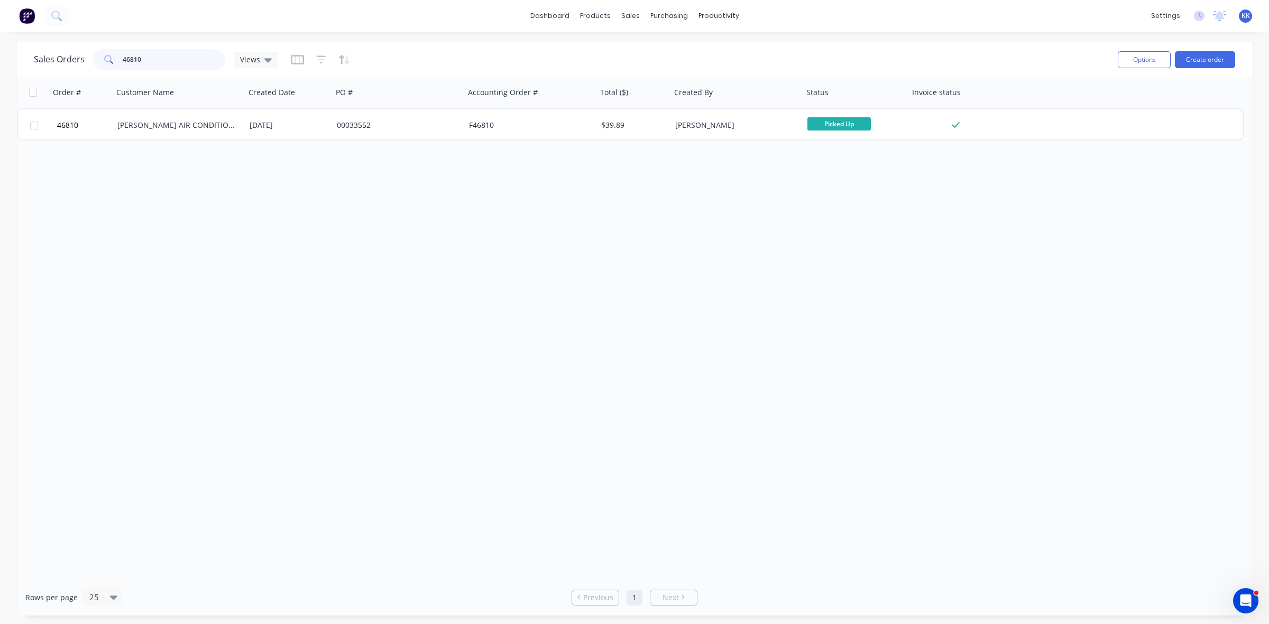
drag, startPoint x: 122, startPoint y: 57, endPoint x: 107, endPoint y: 57, distance: 14.3
click at [107, 57] on div "46810" at bounding box center [159, 59] width 132 height 21
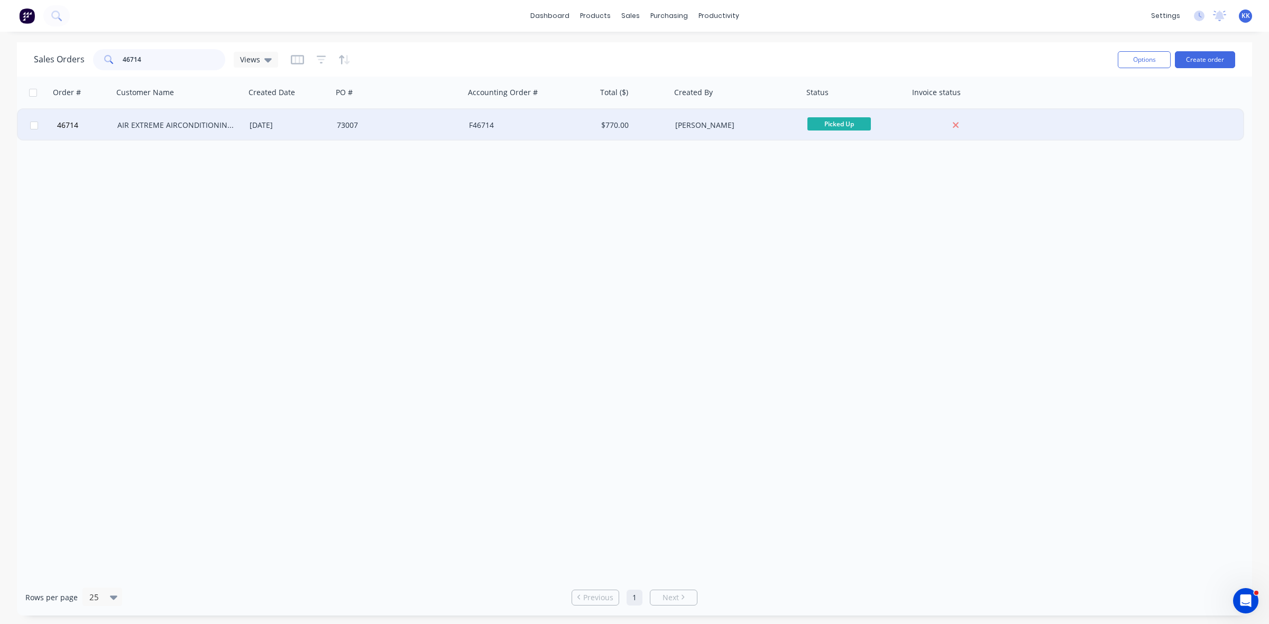
type input "46714"
click at [155, 120] on div "AIR EXTREME AIRCONDITIONING P/L" at bounding box center [175, 125] width 117 height 11
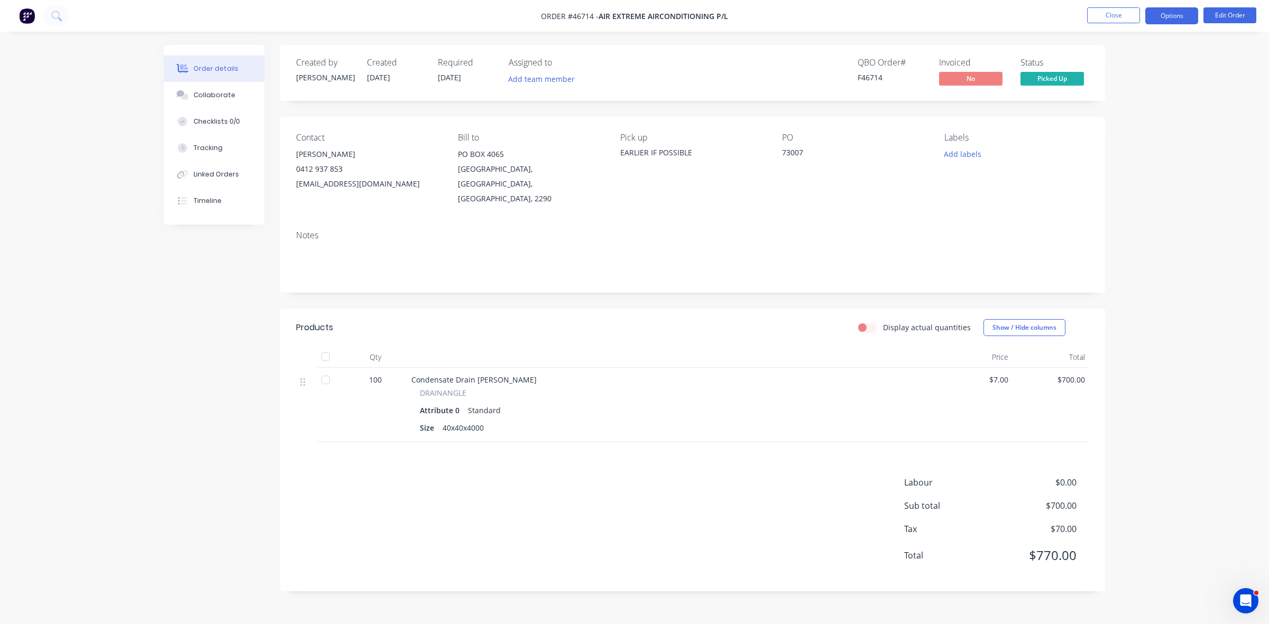
click at [1174, 16] on button "Options" at bounding box center [1171, 15] width 53 height 17
click at [1147, 57] on div "Invoice" at bounding box center [1139, 64] width 97 height 15
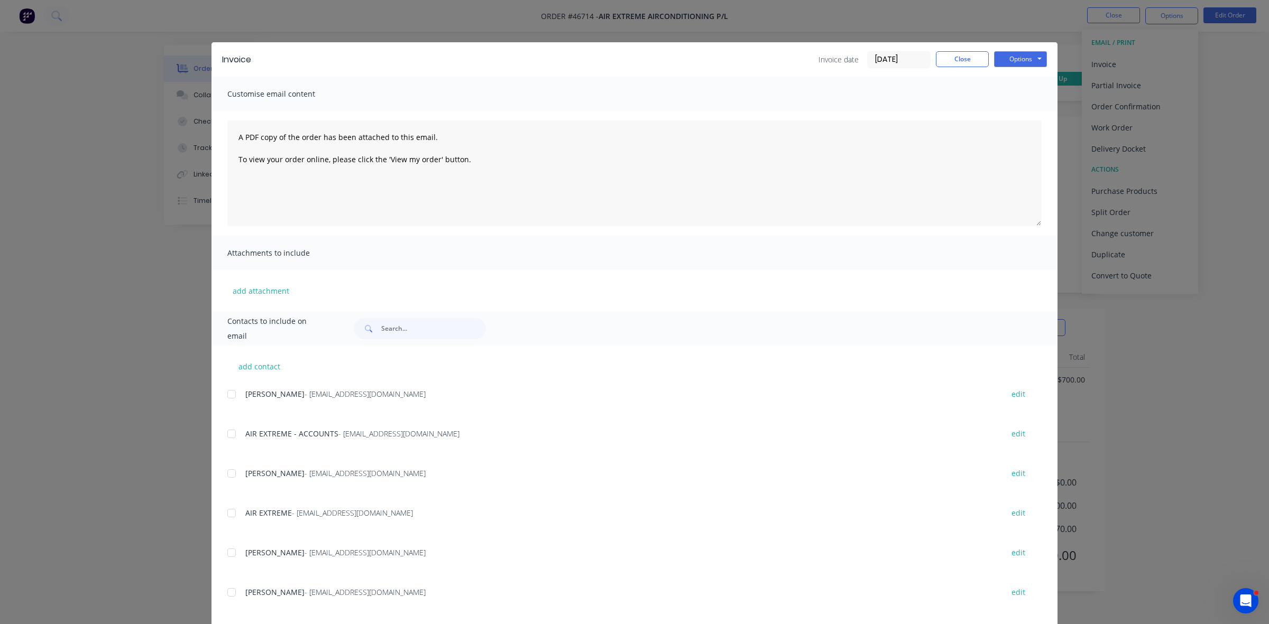
click at [226, 434] on div at bounding box center [231, 433] width 21 height 21
click at [1013, 62] on button "Options" at bounding box center [1020, 59] width 53 height 16
click at [1018, 108] on button "Email" at bounding box center [1028, 113] width 68 height 17
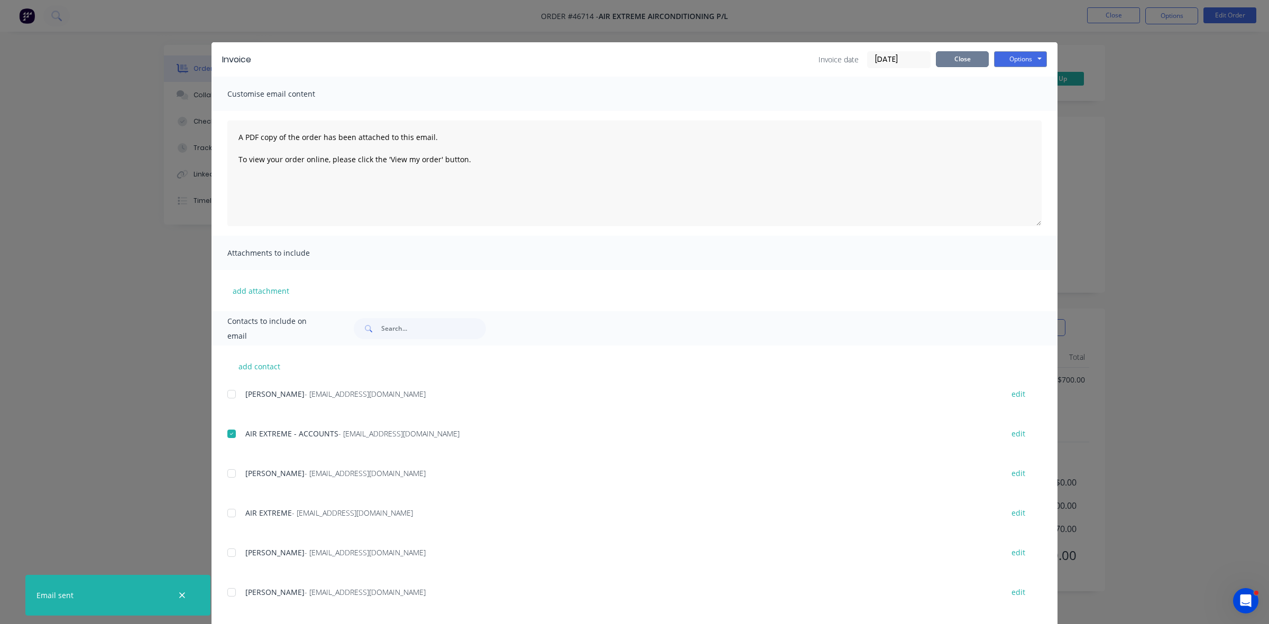
click at [957, 59] on button "Close" at bounding box center [962, 59] width 53 height 16
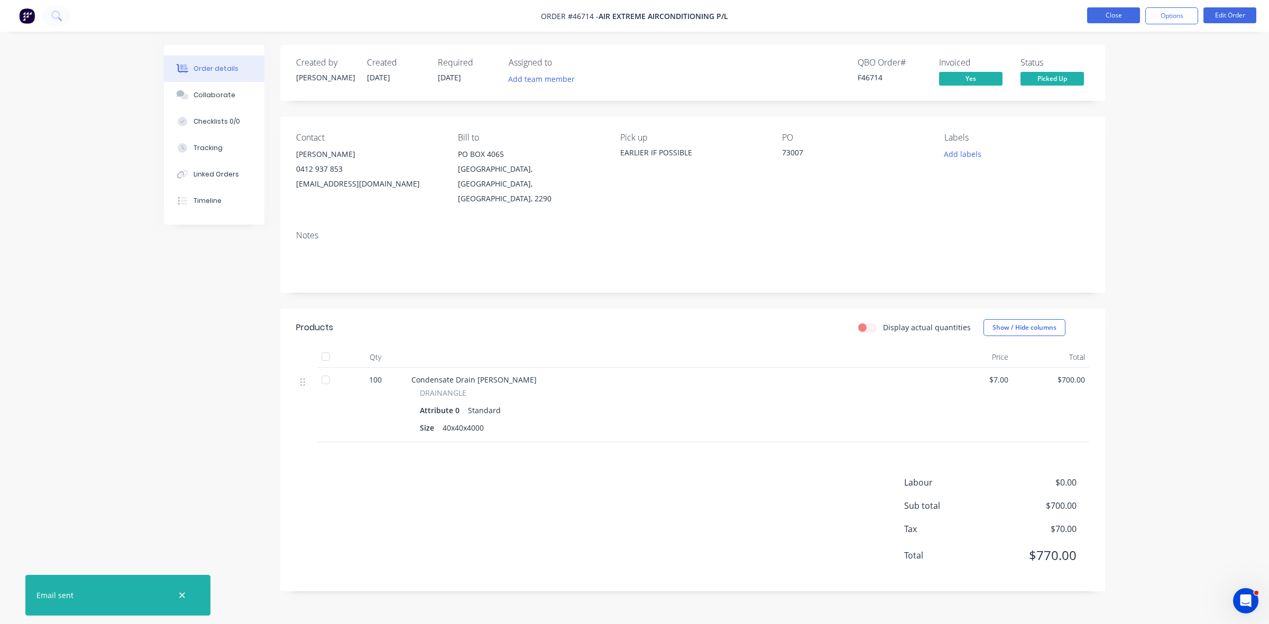
click at [1131, 11] on button "Close" at bounding box center [1113, 15] width 53 height 16
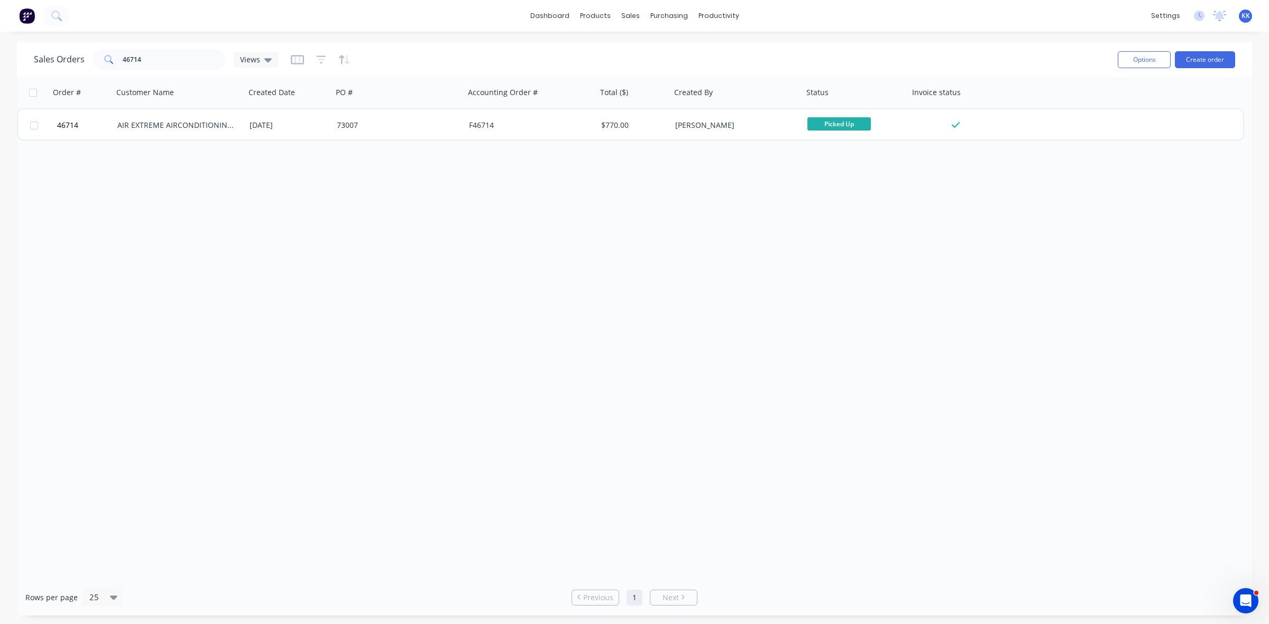
drag, startPoint x: 164, startPoint y: 49, endPoint x: 150, endPoint y: 53, distance: 14.9
click at [152, 52] on div "dashboard products sales purchasing productivity dashboard products Product Cat…" at bounding box center [634, 312] width 1269 height 624
drag, startPoint x: 145, startPoint y: 53, endPoint x: 107, endPoint y: 57, distance: 38.2
click at [107, 57] on div "46714" at bounding box center [159, 59] width 132 height 21
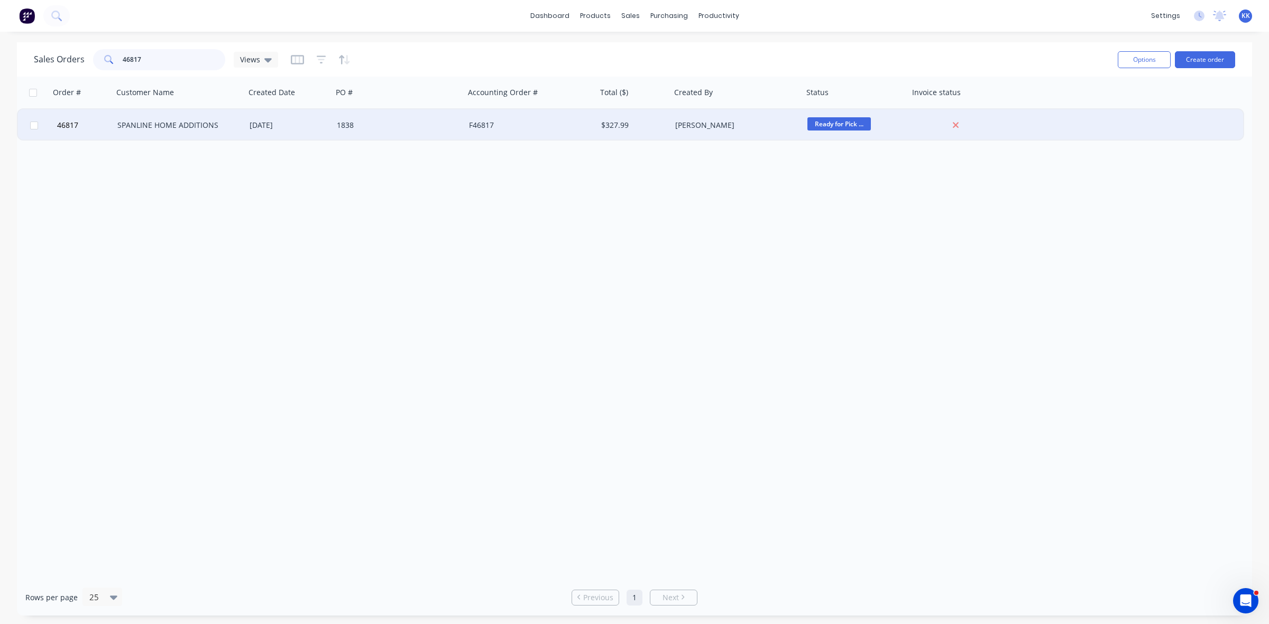
type input "46817"
click at [157, 134] on div "SPANLINE HOME ADDITIONS" at bounding box center [179, 125] width 132 height 32
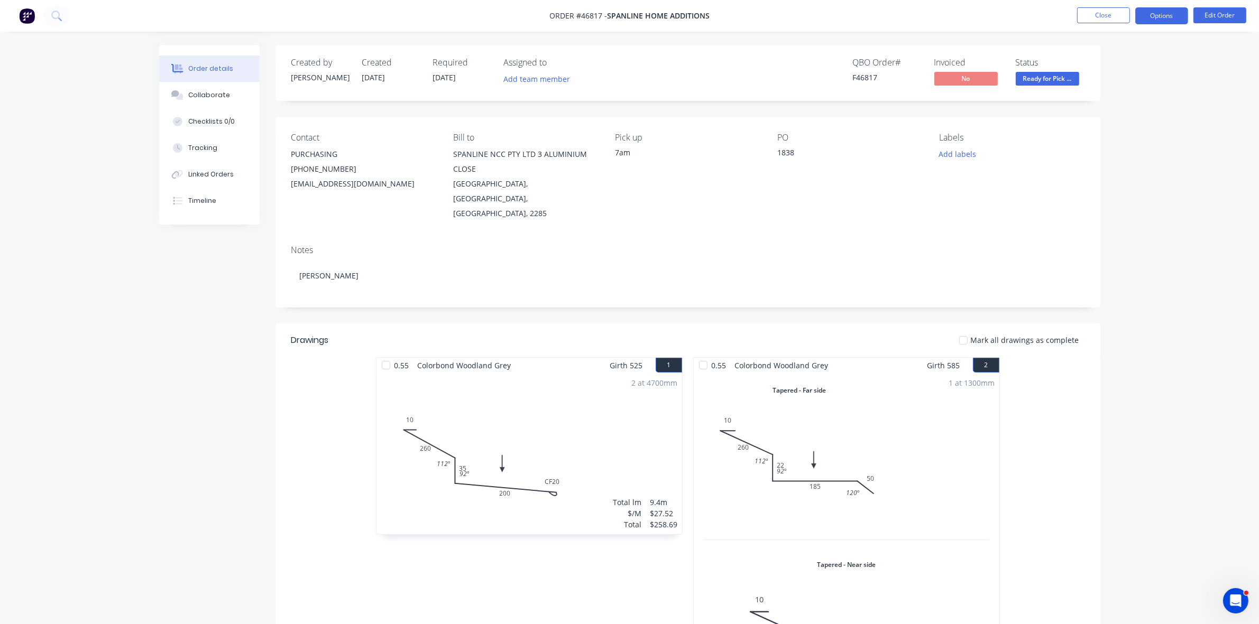
click at [1179, 22] on button "Options" at bounding box center [1161, 15] width 53 height 17
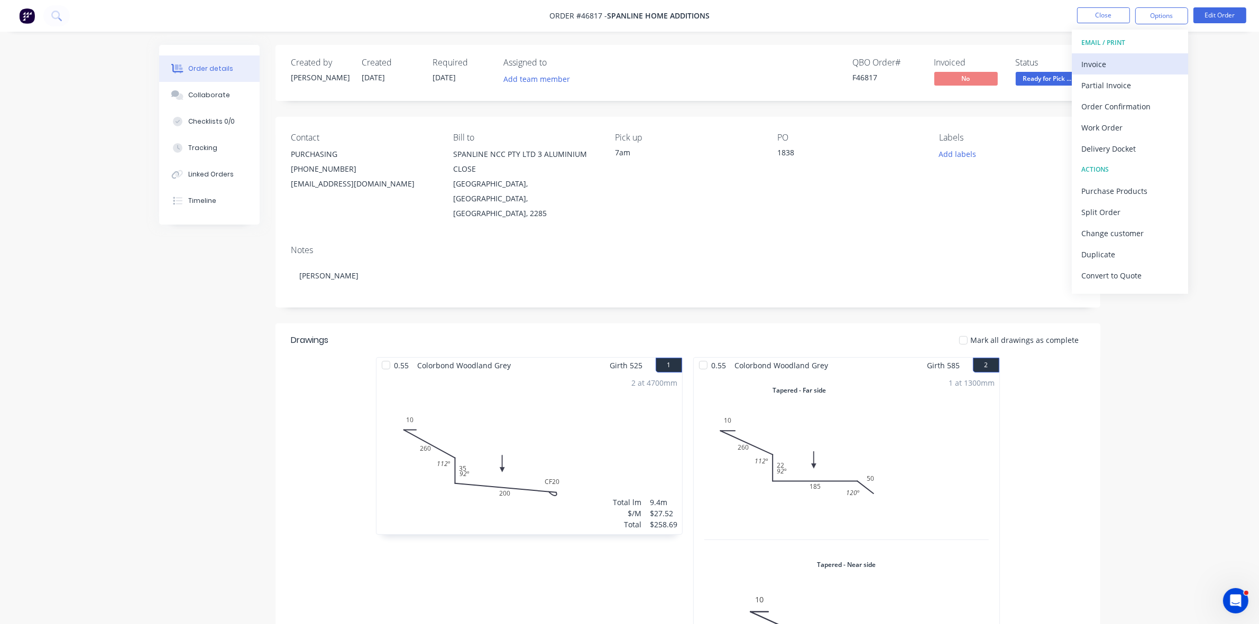
click at [1143, 65] on div "Invoice" at bounding box center [1129, 64] width 97 height 15
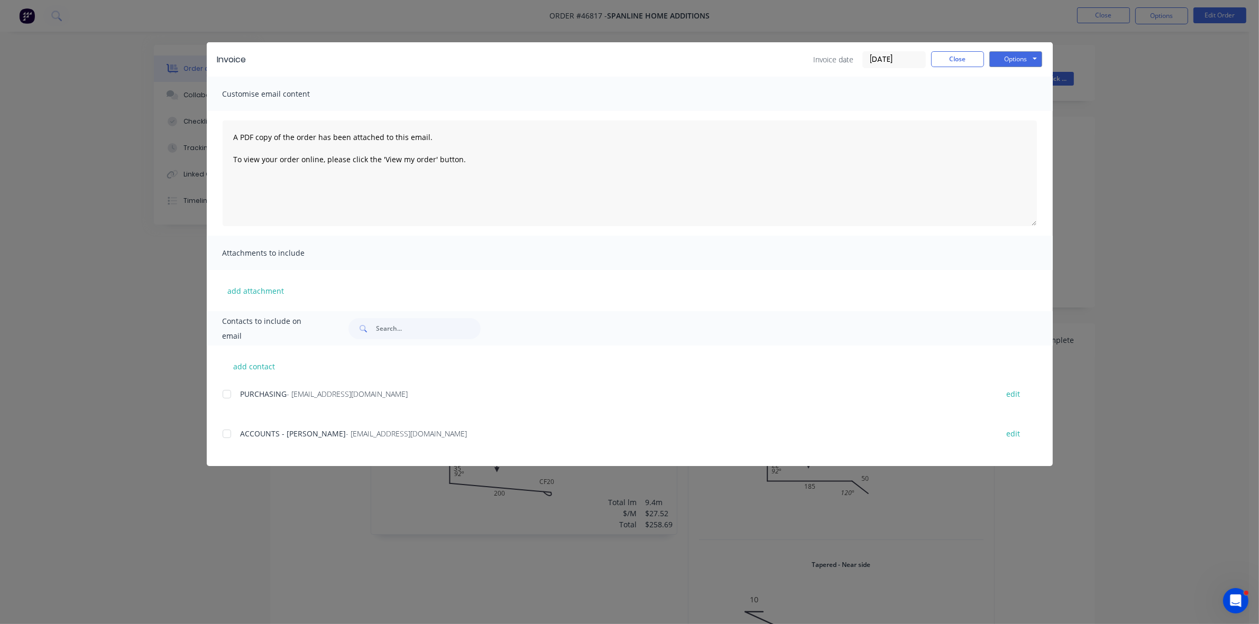
click at [228, 434] on div at bounding box center [226, 433] width 21 height 21
click at [1007, 59] on button "Options" at bounding box center [1015, 59] width 53 height 16
click at [1014, 113] on button "Email" at bounding box center [1023, 113] width 68 height 17
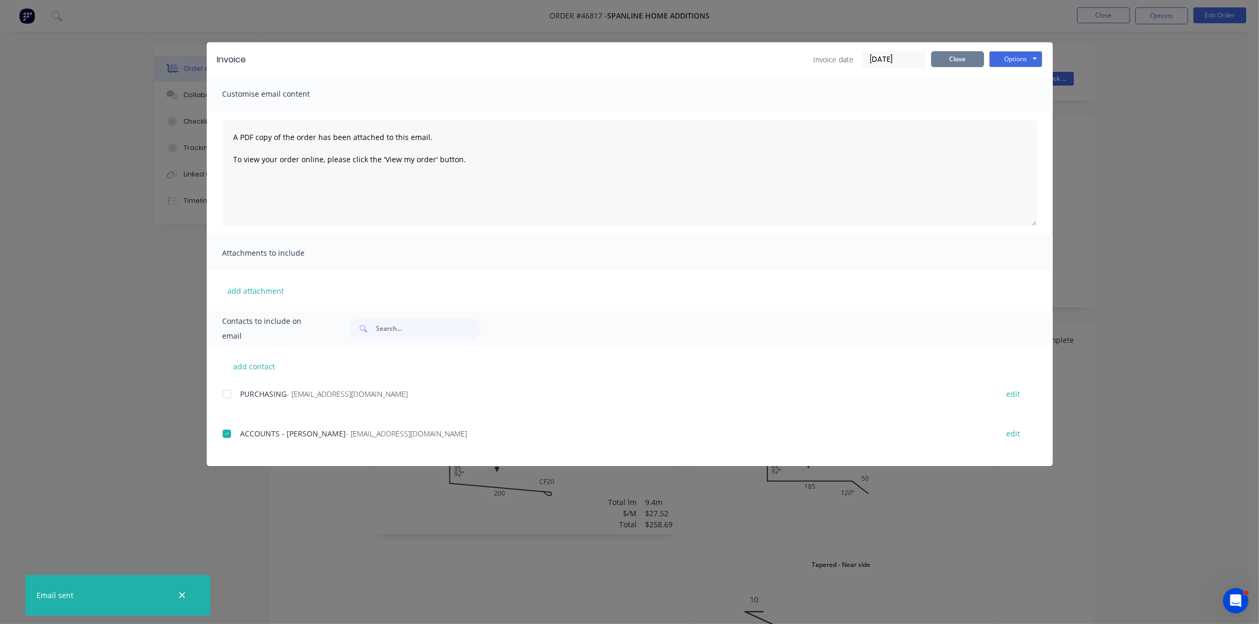
click at [936, 64] on button "Close" at bounding box center [957, 59] width 53 height 16
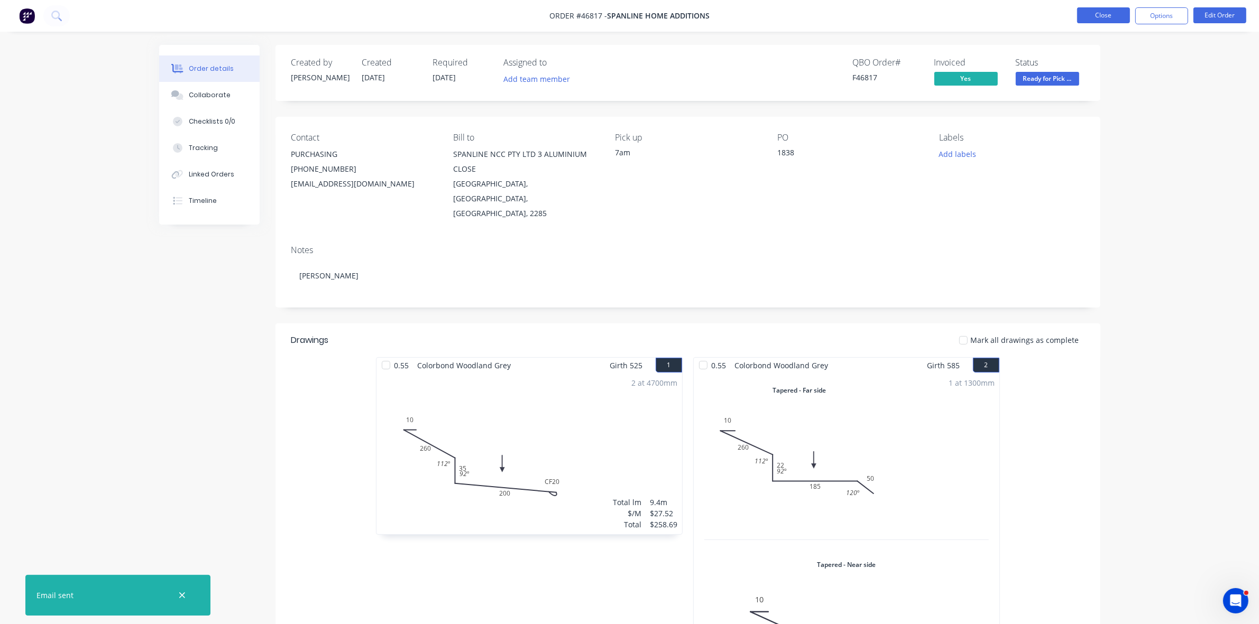
click at [1101, 10] on button "Close" at bounding box center [1103, 15] width 53 height 16
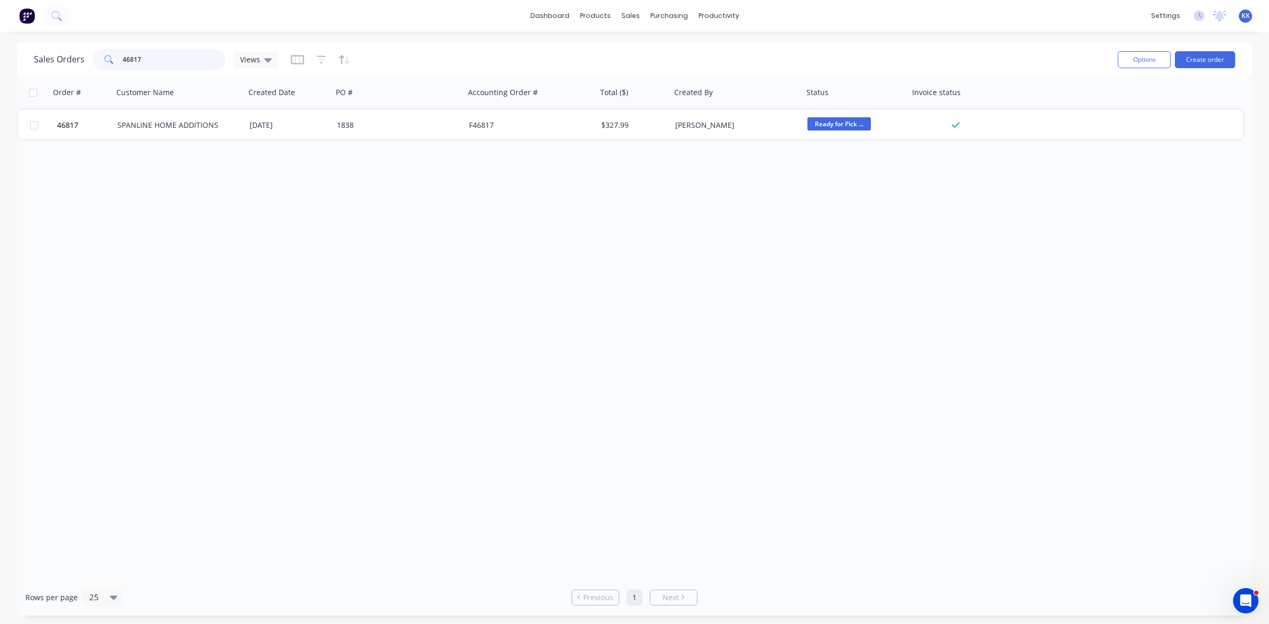
drag, startPoint x: 116, startPoint y: 58, endPoint x: 86, endPoint y: 58, distance: 30.7
click at [86, 58] on div "Sales Orders 46817 Views" at bounding box center [156, 59] width 244 height 21
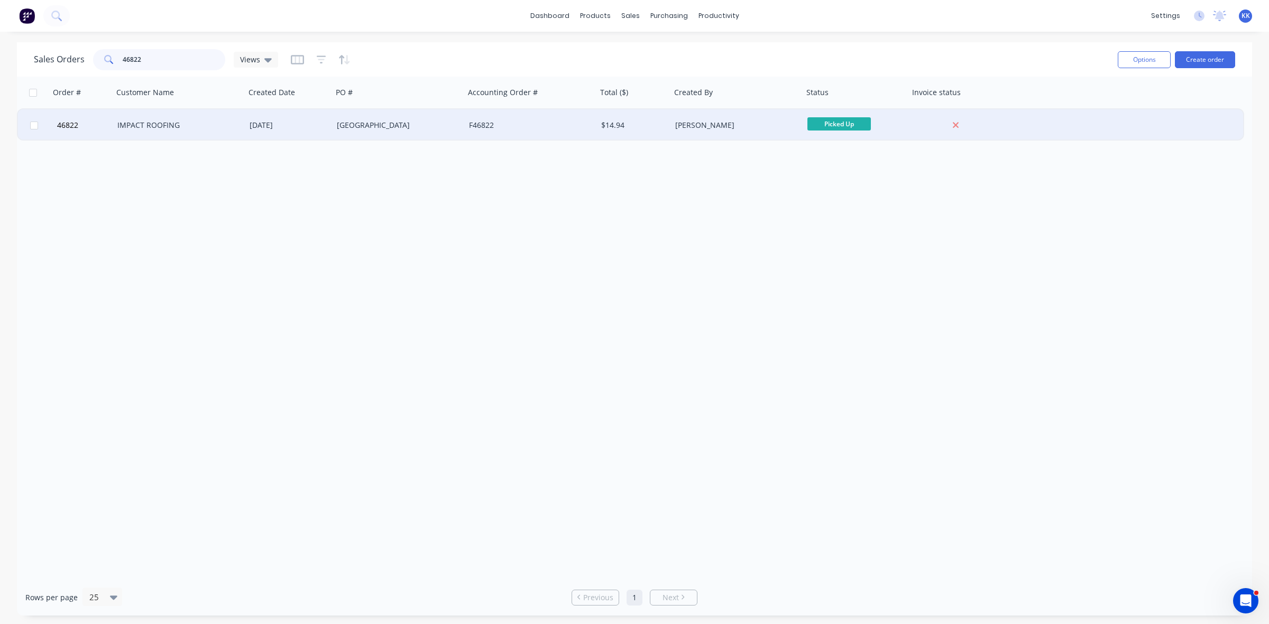
type input "46822"
click at [133, 120] on div "IMPACT ROOFING" at bounding box center [175, 125] width 117 height 11
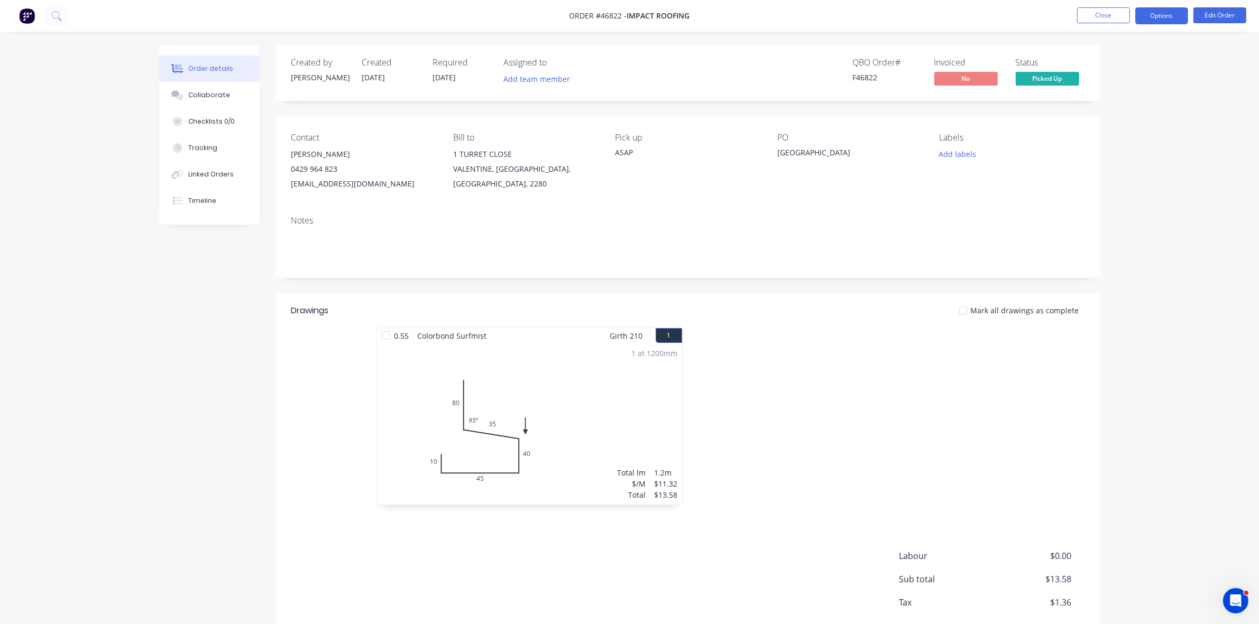
click at [1161, 17] on button "Options" at bounding box center [1161, 15] width 53 height 17
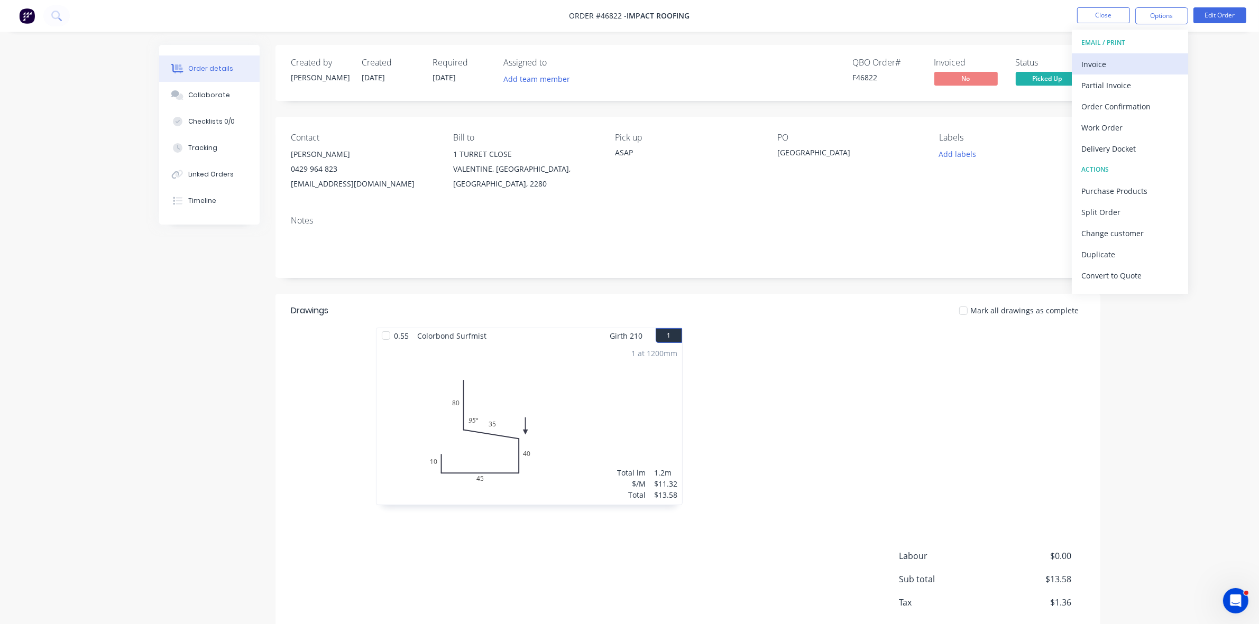
click at [1153, 54] on button "Invoice" at bounding box center [1130, 63] width 116 height 21
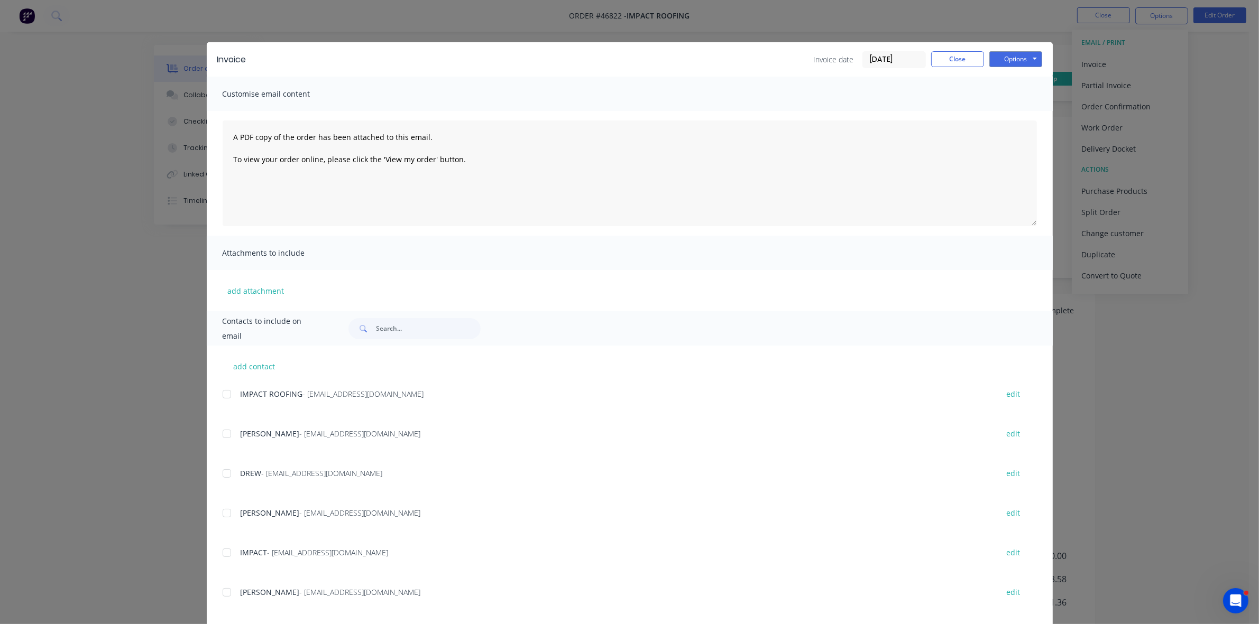
click at [218, 394] on div at bounding box center [226, 394] width 21 height 21
drag, startPoint x: 1025, startPoint y: 57, endPoint x: 1024, endPoint y: 69, distance: 12.2
click at [1025, 59] on button "Options" at bounding box center [1015, 59] width 53 height 16
click at [1018, 109] on button "Email" at bounding box center [1023, 113] width 68 height 17
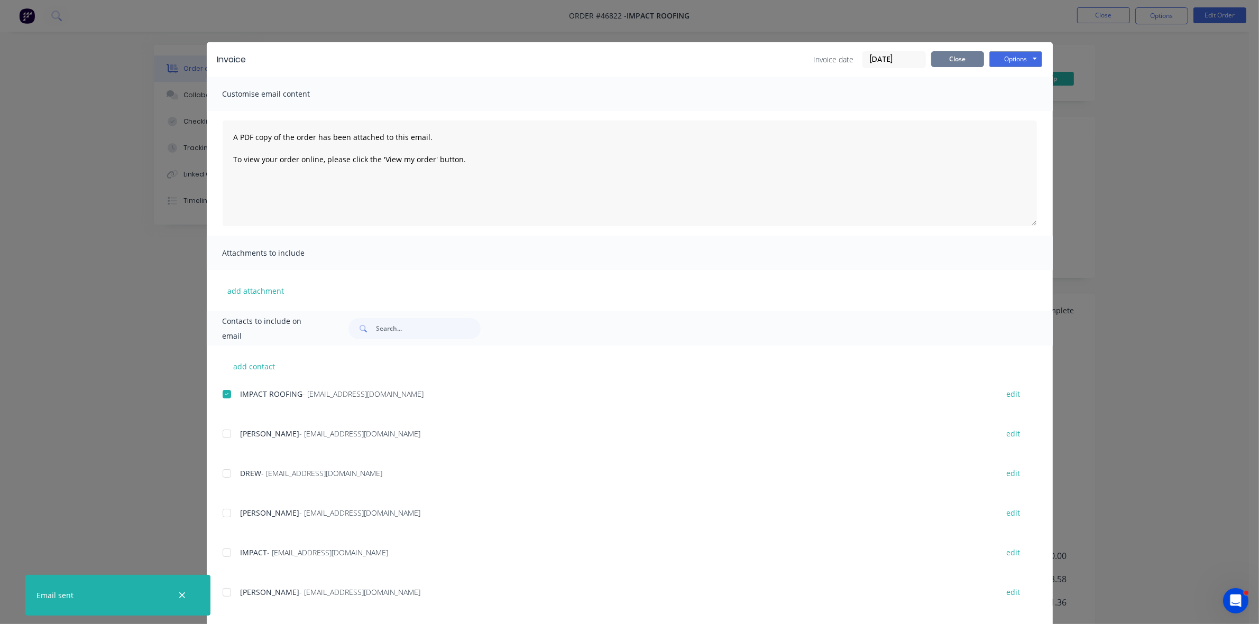
click at [966, 60] on button "Close" at bounding box center [957, 59] width 53 height 16
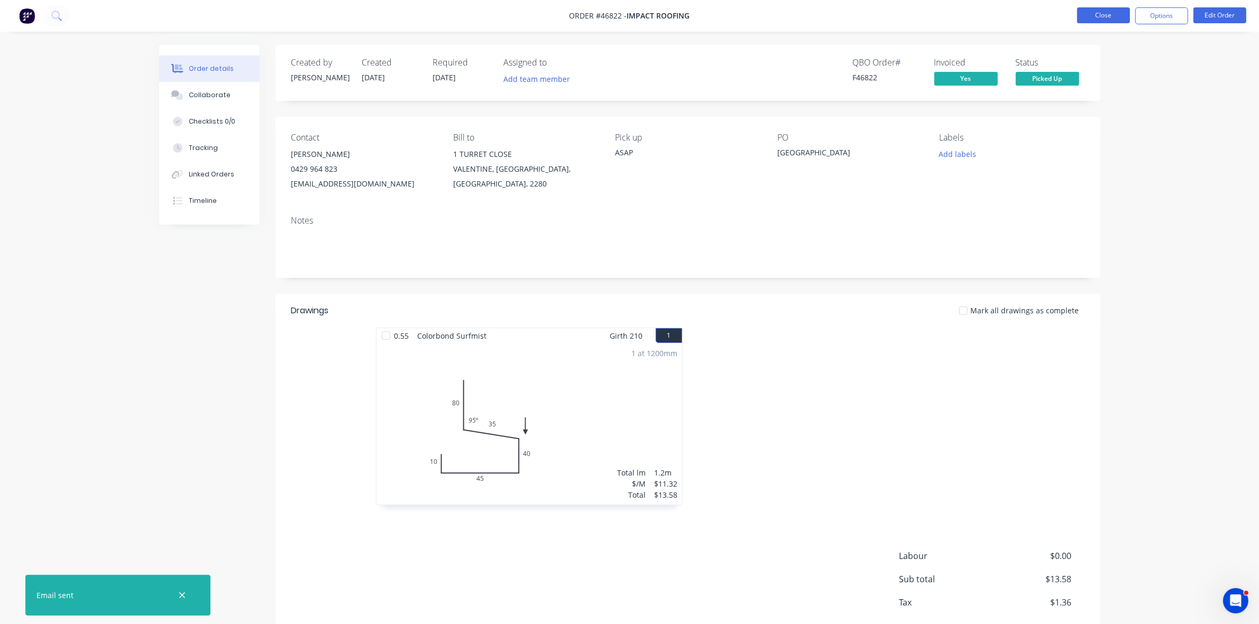
click at [1088, 21] on button "Close" at bounding box center [1103, 15] width 53 height 16
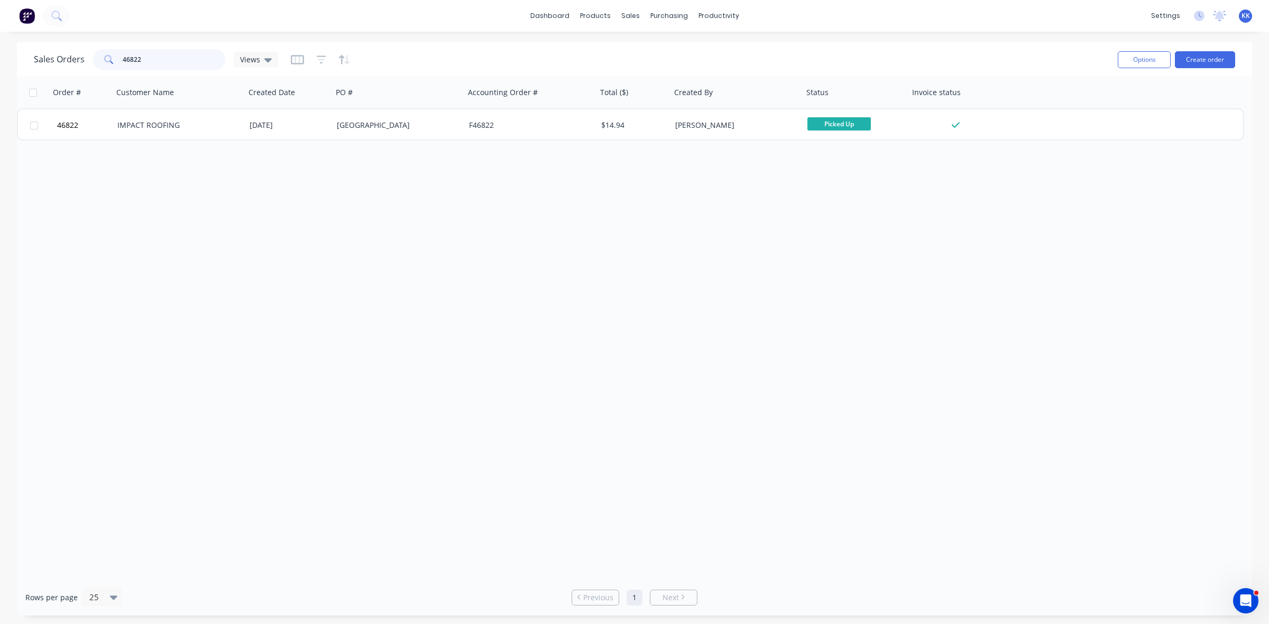
drag, startPoint x: 168, startPoint y: 62, endPoint x: 95, endPoint y: 65, distance: 73.0
click at [95, 65] on div "46822" at bounding box center [159, 59] width 132 height 21
type input "46016"
drag, startPoint x: 149, startPoint y: 57, endPoint x: 103, endPoint y: 63, distance: 46.0
click at [103, 63] on div "46016" at bounding box center [159, 59] width 132 height 21
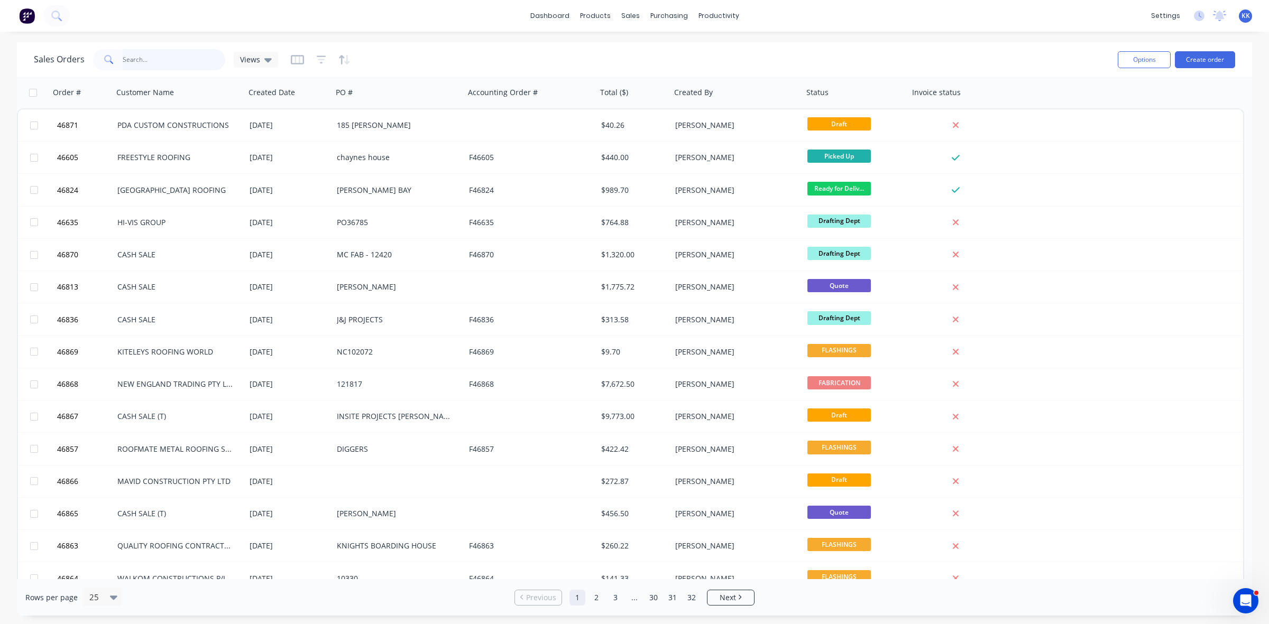
click at [151, 65] on input "text" at bounding box center [174, 59] width 103 height 21
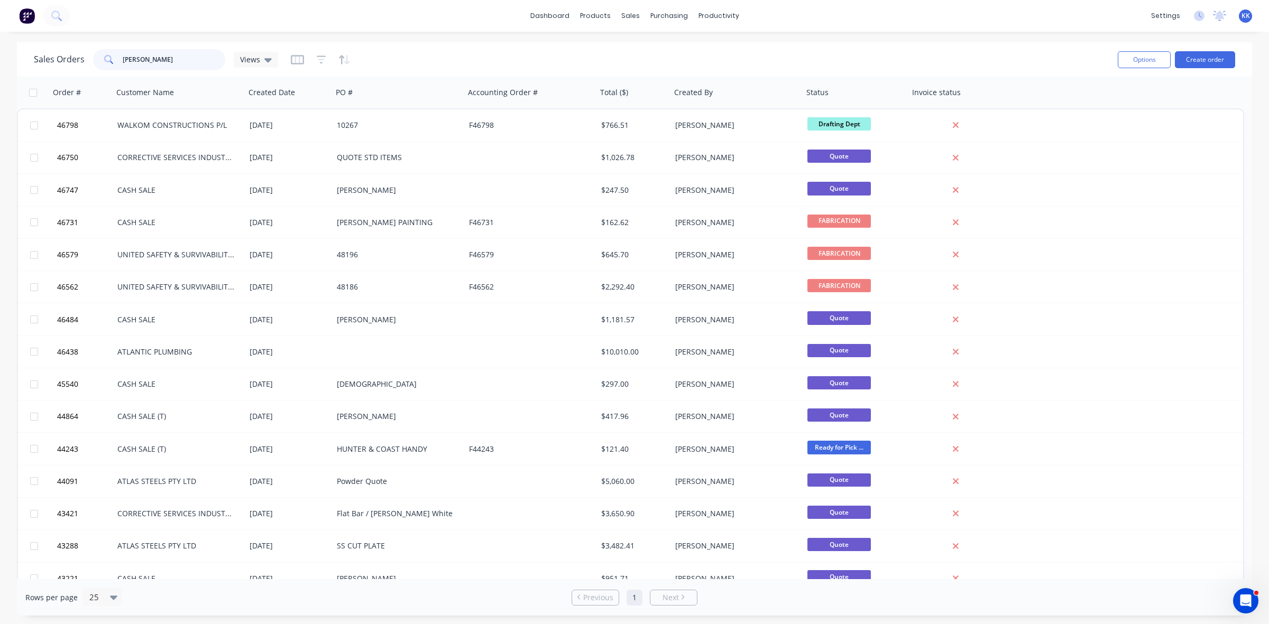
drag, startPoint x: 168, startPoint y: 64, endPoint x: 84, endPoint y: 61, distance: 84.1
click at [84, 61] on div "Sales Orders chris Views" at bounding box center [156, 59] width 244 height 21
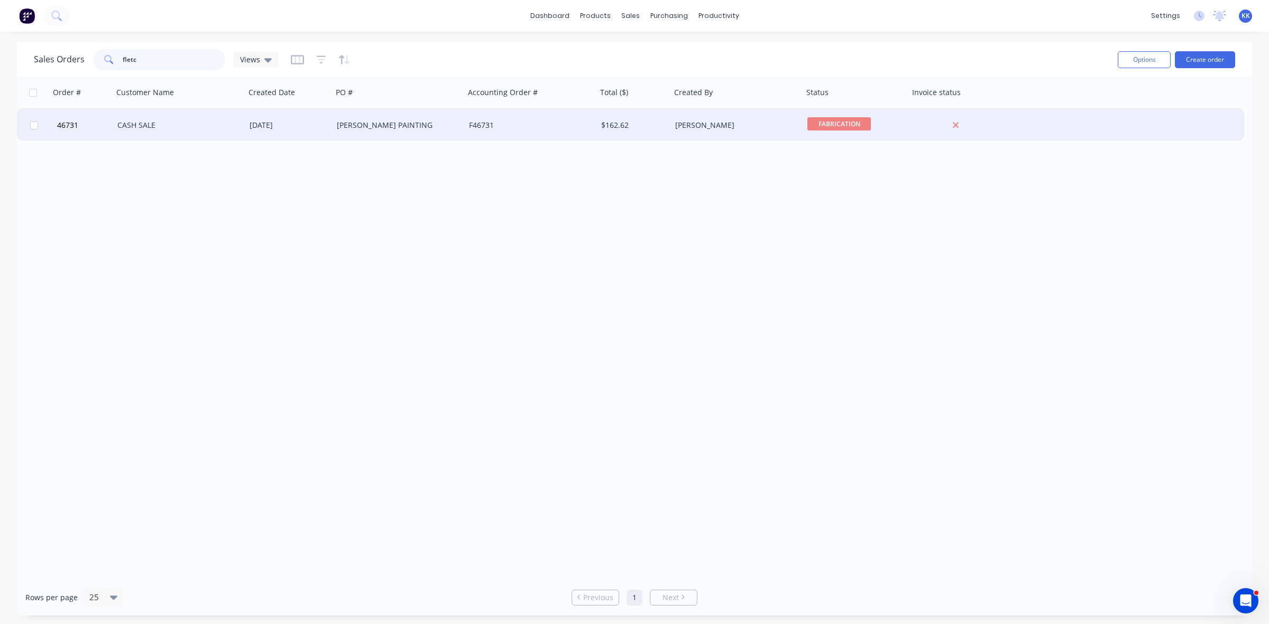
type input "fletc"
click at [326, 125] on div "[DATE]" at bounding box center [289, 125] width 79 height 11
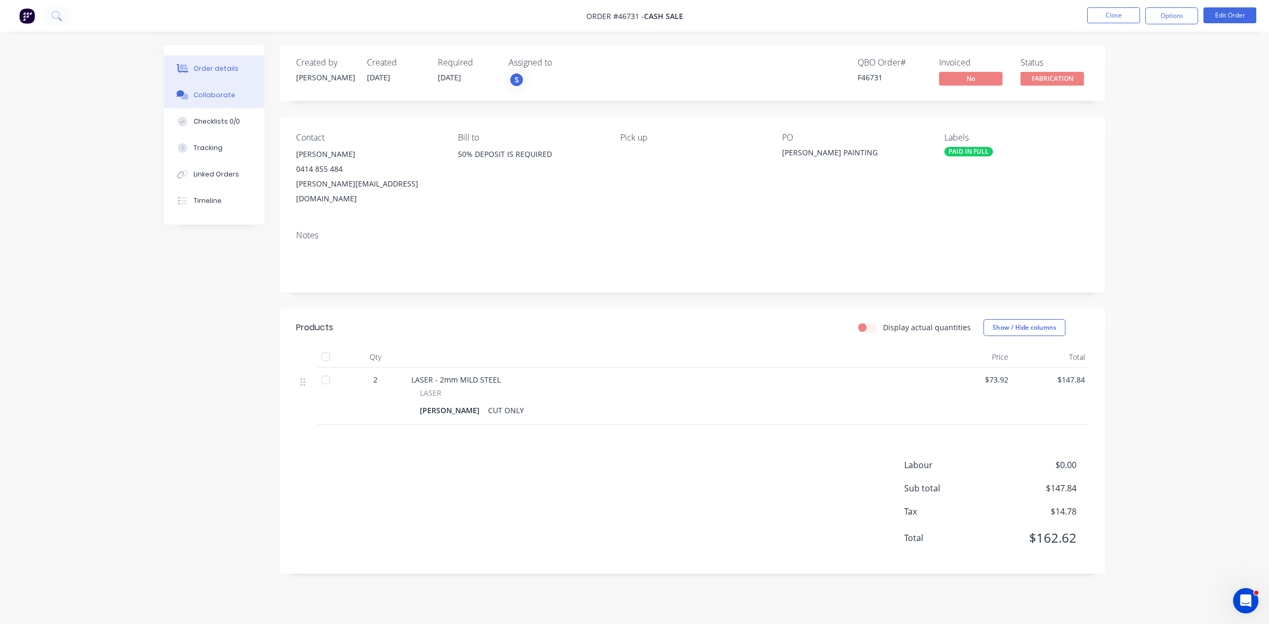
click at [191, 104] on button "Collaborate" at bounding box center [214, 95] width 100 height 26
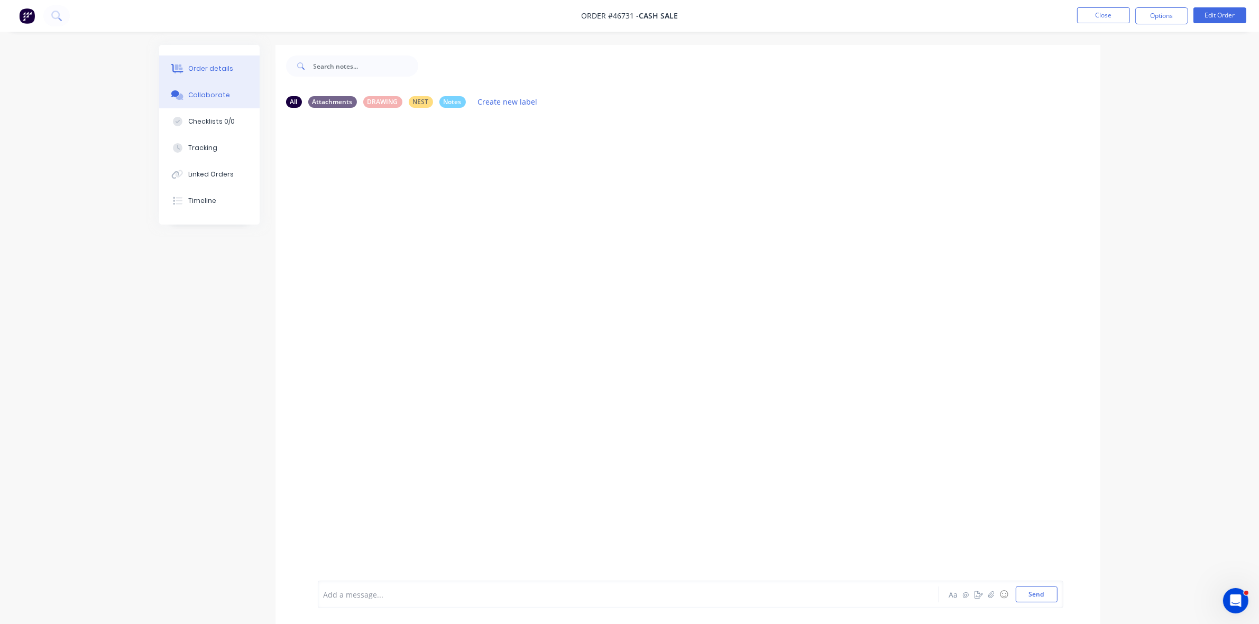
click at [220, 63] on button "Order details" at bounding box center [209, 69] width 100 height 26
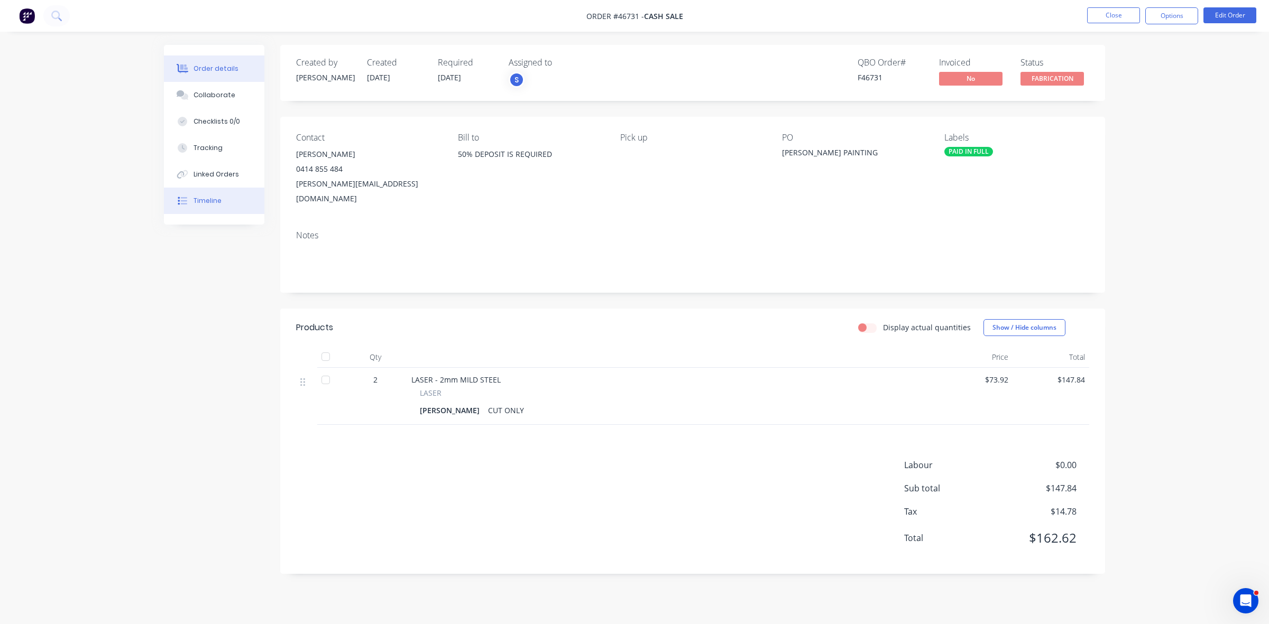
click at [209, 205] on div "Timeline" at bounding box center [207, 201] width 28 height 10
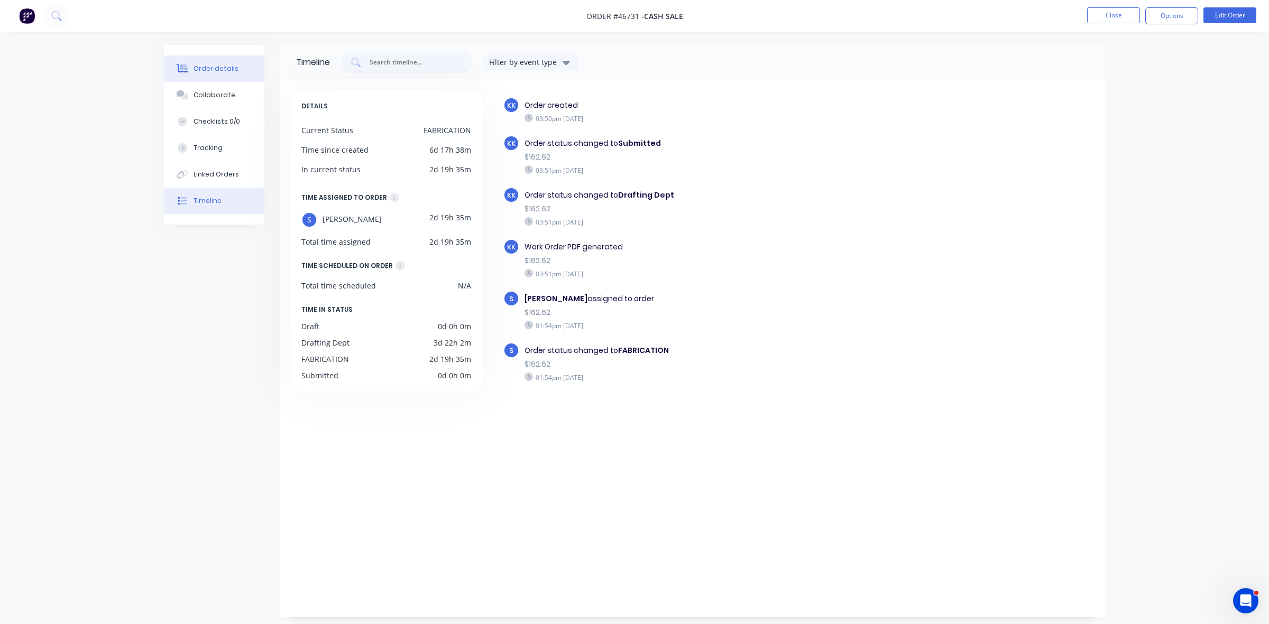
click at [218, 72] on div "Order details" at bounding box center [215, 69] width 45 height 10
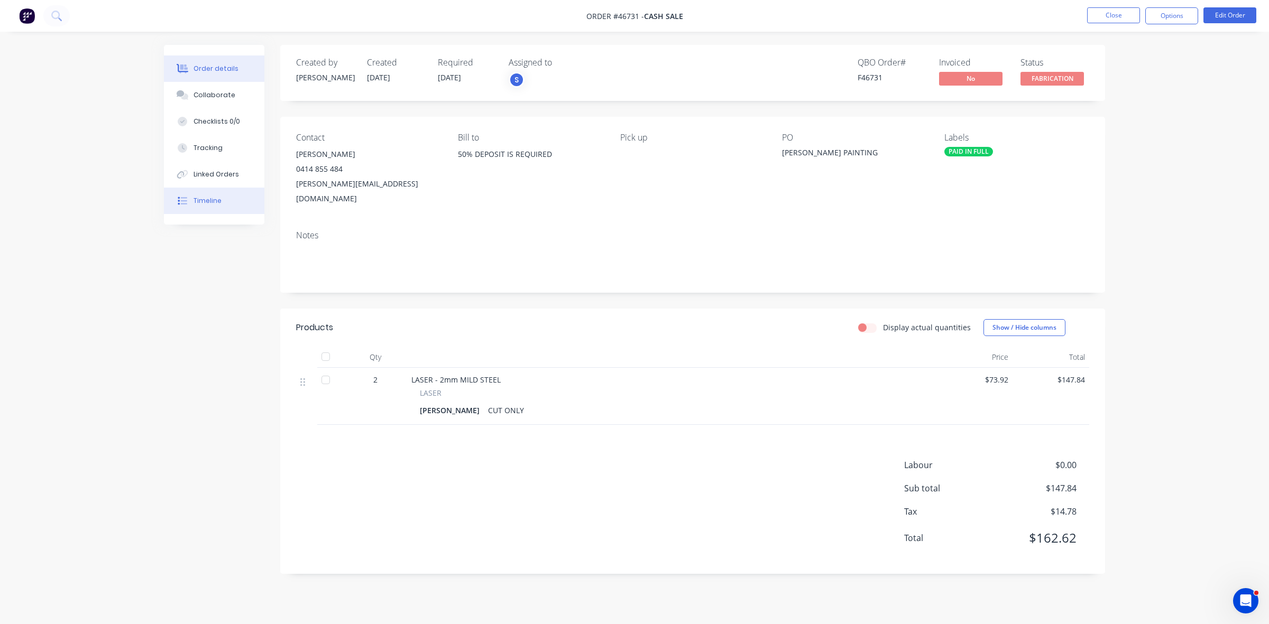
click at [207, 197] on div "Timeline" at bounding box center [207, 201] width 28 height 10
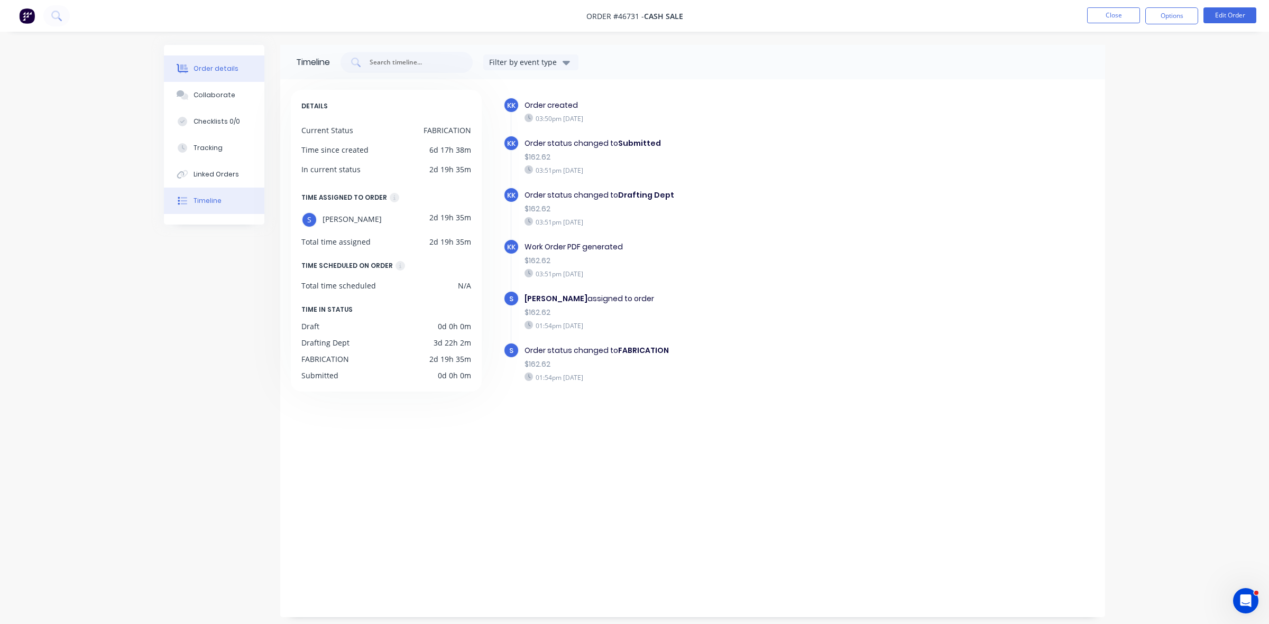
click at [231, 71] on div "Order details" at bounding box center [215, 69] width 45 height 10
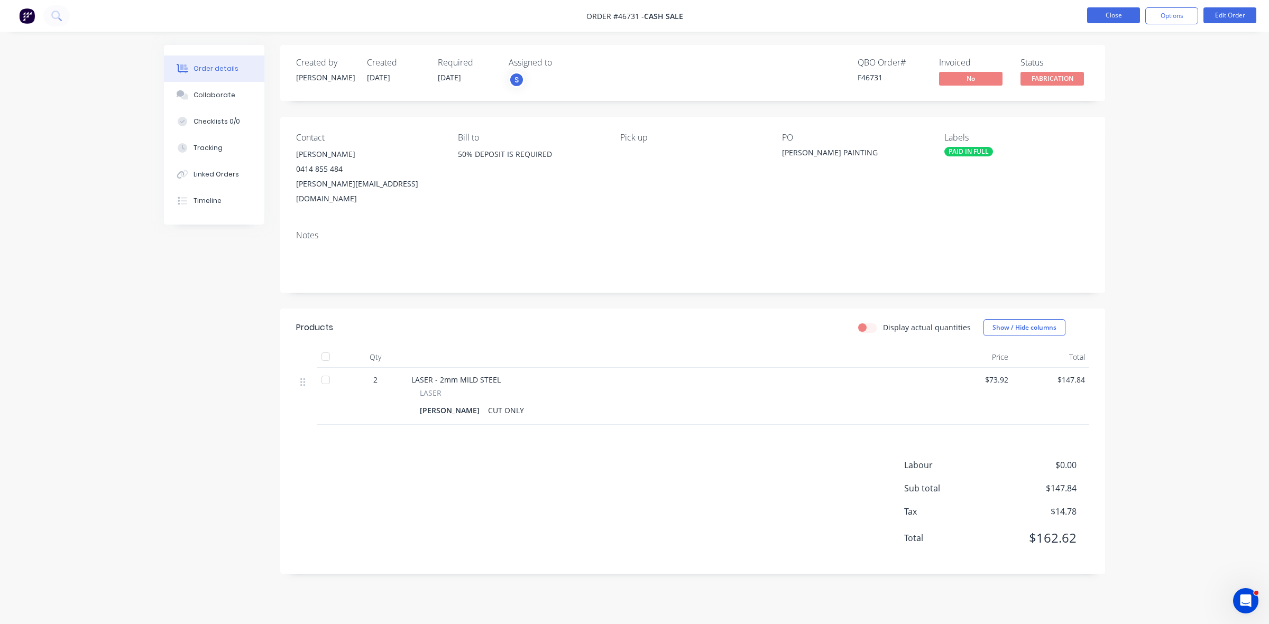
click at [1105, 22] on button "Close" at bounding box center [1113, 15] width 53 height 16
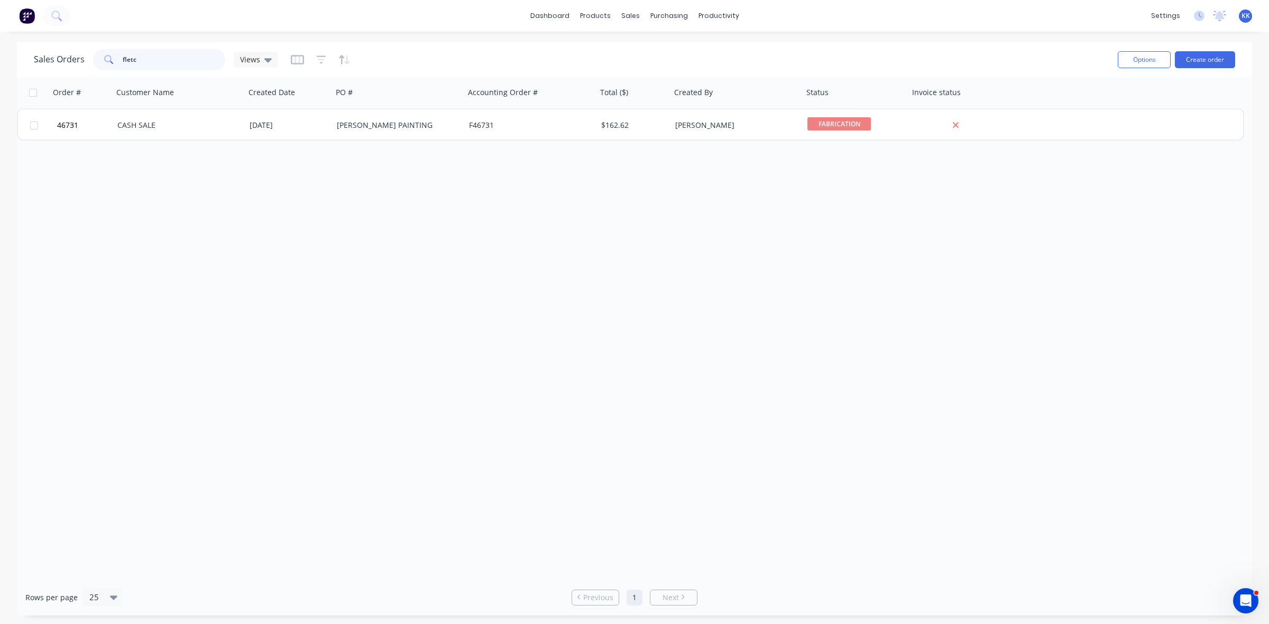
drag, startPoint x: 188, startPoint y: 64, endPoint x: 86, endPoint y: 61, distance: 101.5
click at [86, 61] on div "Sales Orders fletc Views" at bounding box center [156, 59] width 244 height 21
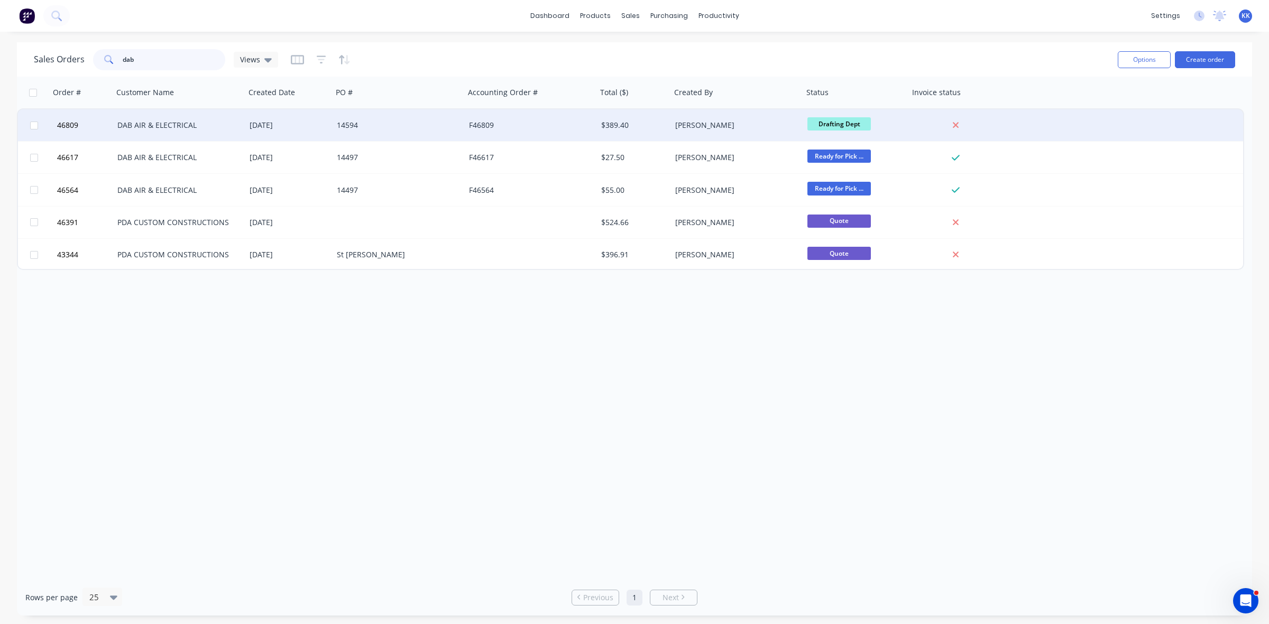
type input "dab"
click at [342, 131] on div "14594" at bounding box center [399, 125] width 132 height 32
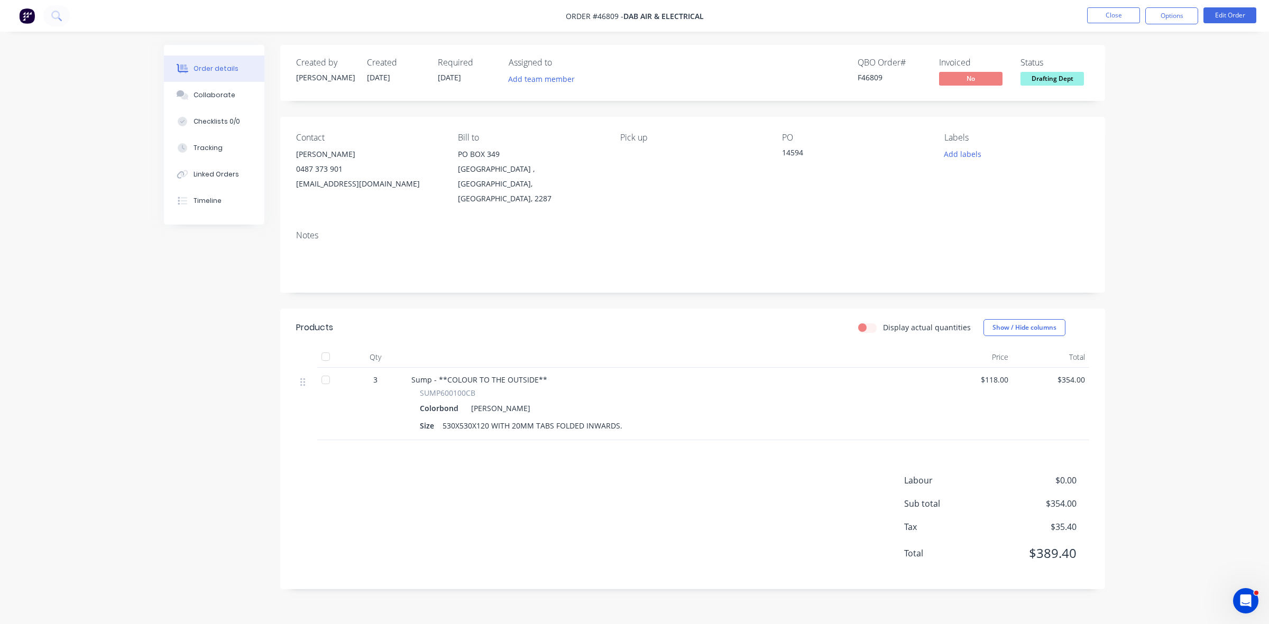
click at [643, 418] on div "Size 530X530X120 WITH 20MM TABS FOLDED INWARDS." at bounding box center [671, 425] width 503 height 15
click at [1104, 15] on button "Close" at bounding box center [1113, 15] width 53 height 16
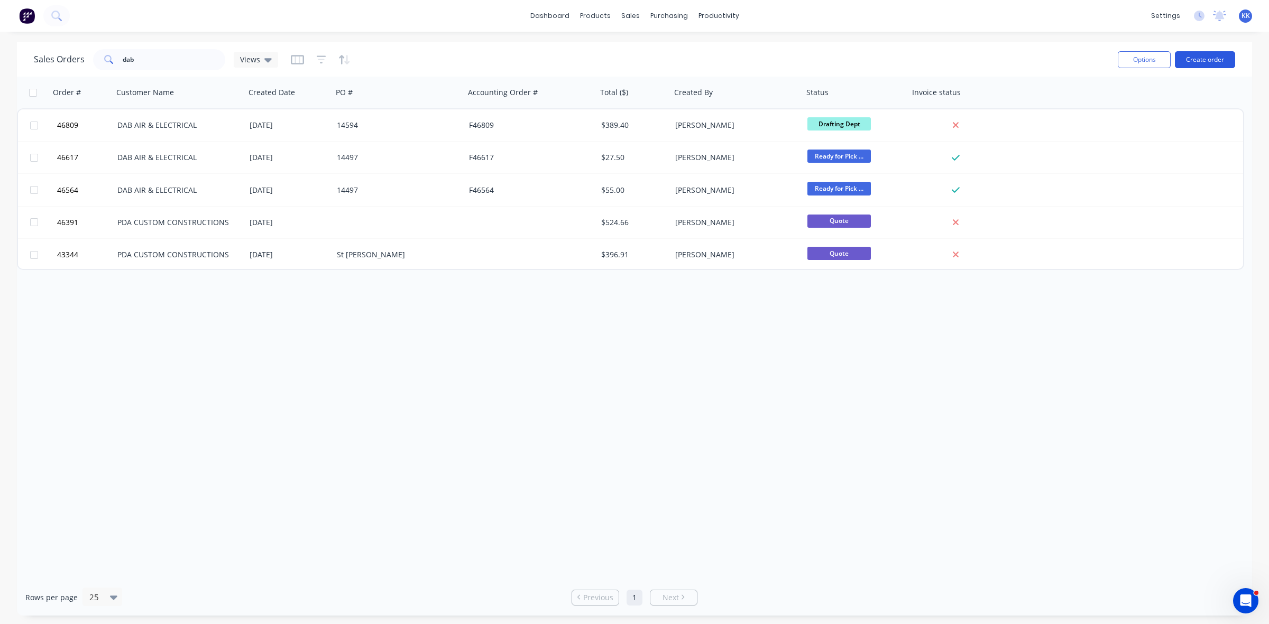
click at [1203, 58] on button "Create order" at bounding box center [1205, 59] width 60 height 17
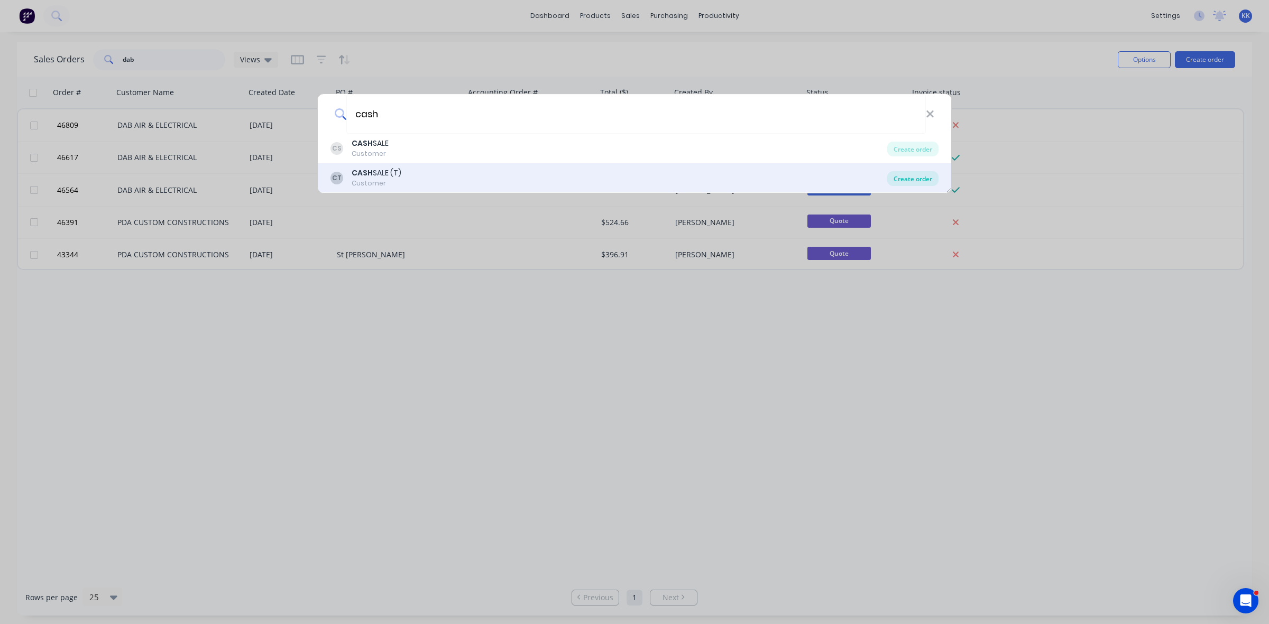
type input "cash"
click at [907, 181] on div "Create order" at bounding box center [912, 178] width 51 height 15
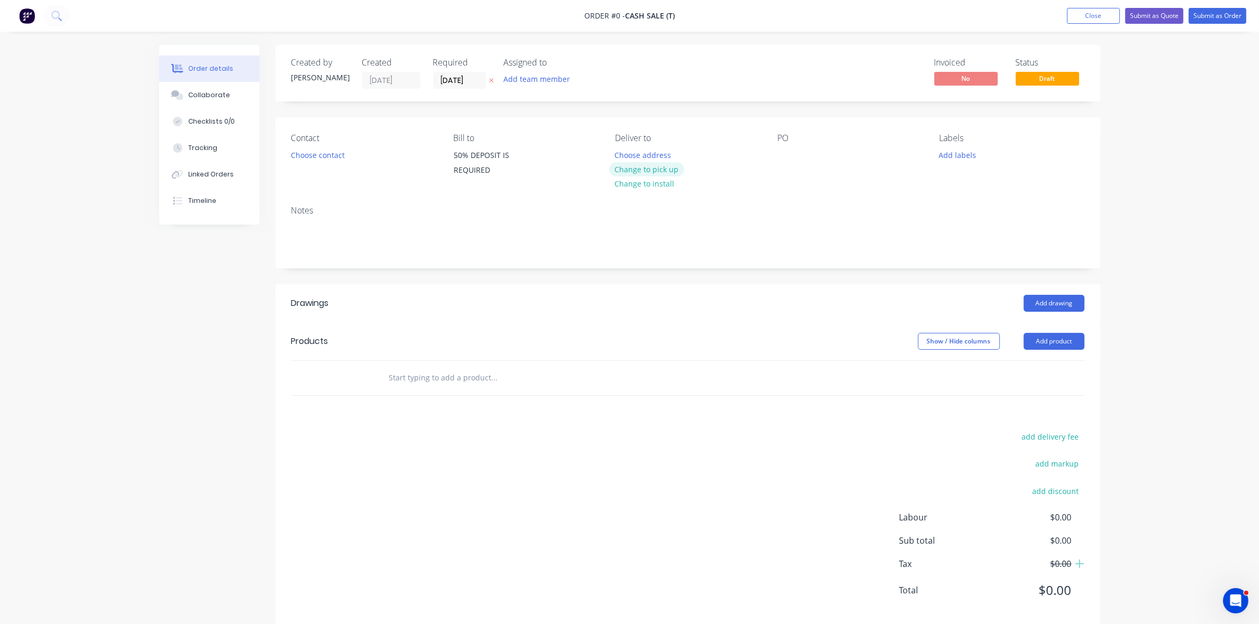
click at [660, 169] on button "Change to pick up" at bounding box center [646, 169] width 75 height 14
click at [342, 154] on button "Choose contact" at bounding box center [317, 155] width 65 height 14
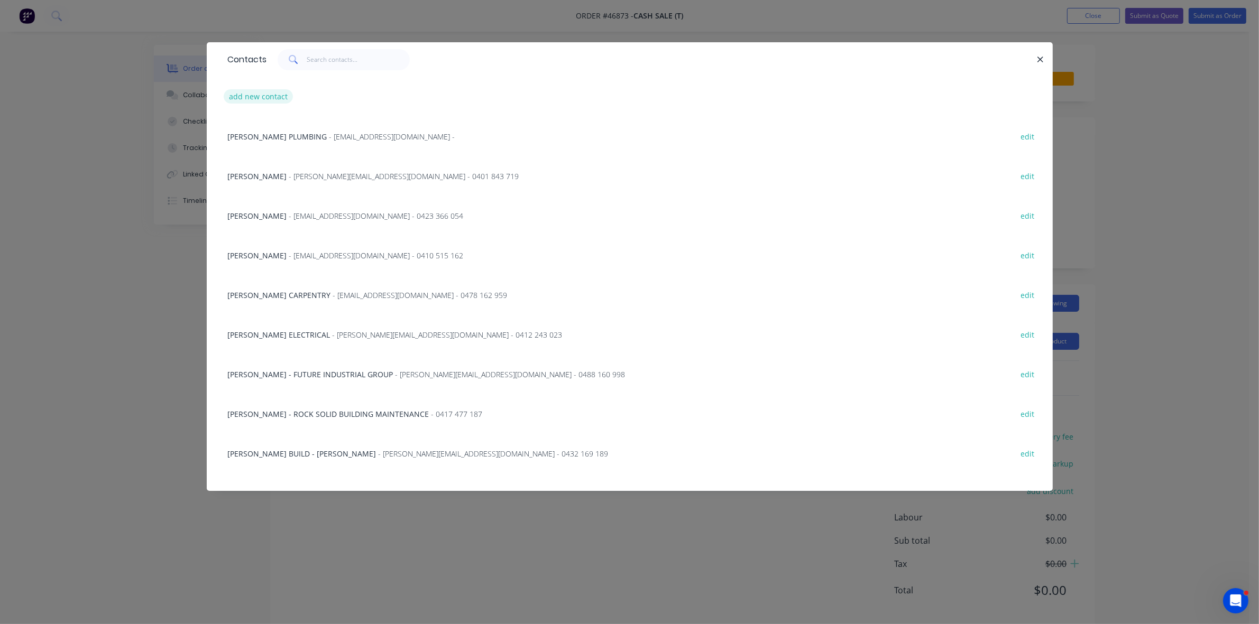
click at [266, 90] on button "add new contact" at bounding box center [259, 96] width 70 height 14
select select "AU"
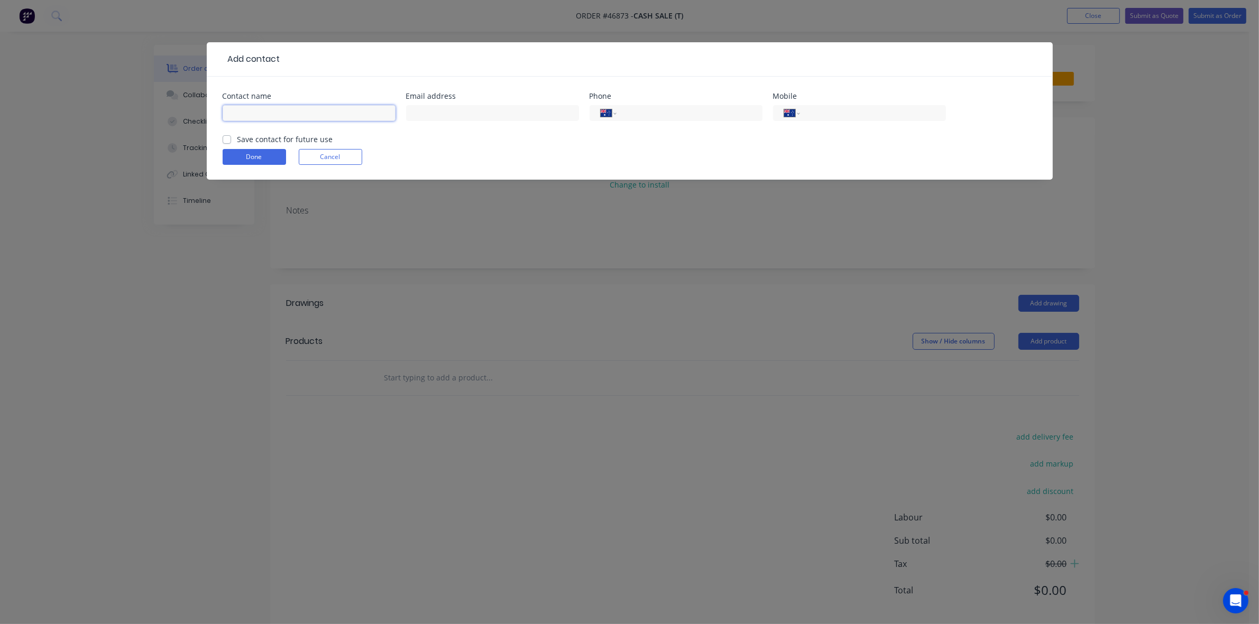
drag, startPoint x: 279, startPoint y: 118, endPoint x: 291, endPoint y: 119, distance: 12.2
click at [279, 118] on input "text" at bounding box center [309, 113] width 173 height 16
click at [448, 121] on input "text" at bounding box center [492, 113] width 173 height 16
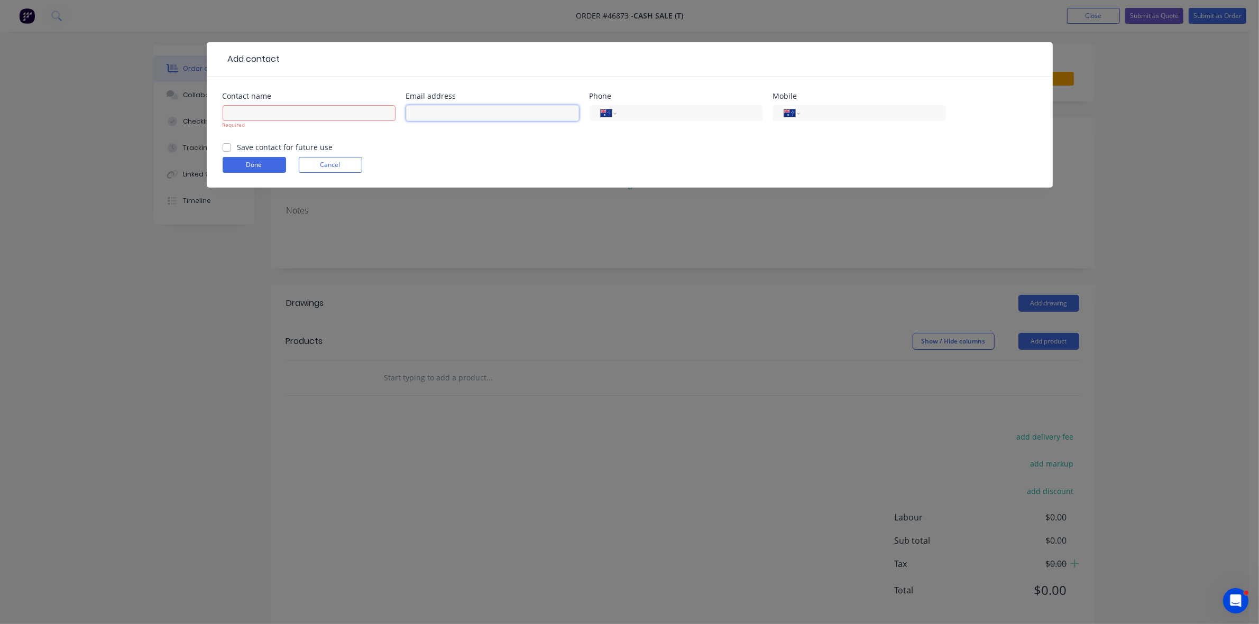
paste input "mailto:rachelt@expressglass.com.au"
drag, startPoint x: 435, startPoint y: 110, endPoint x: 392, endPoint y: 107, distance: 43.4
click at [394, 109] on div "Contact name Required Email address mailto:rachelt@expressglass.com.au Phone In…" at bounding box center [630, 117] width 814 height 49
type input "rachelt@expressglass.com.au"
click at [341, 115] on input "text" at bounding box center [309, 113] width 173 height 16
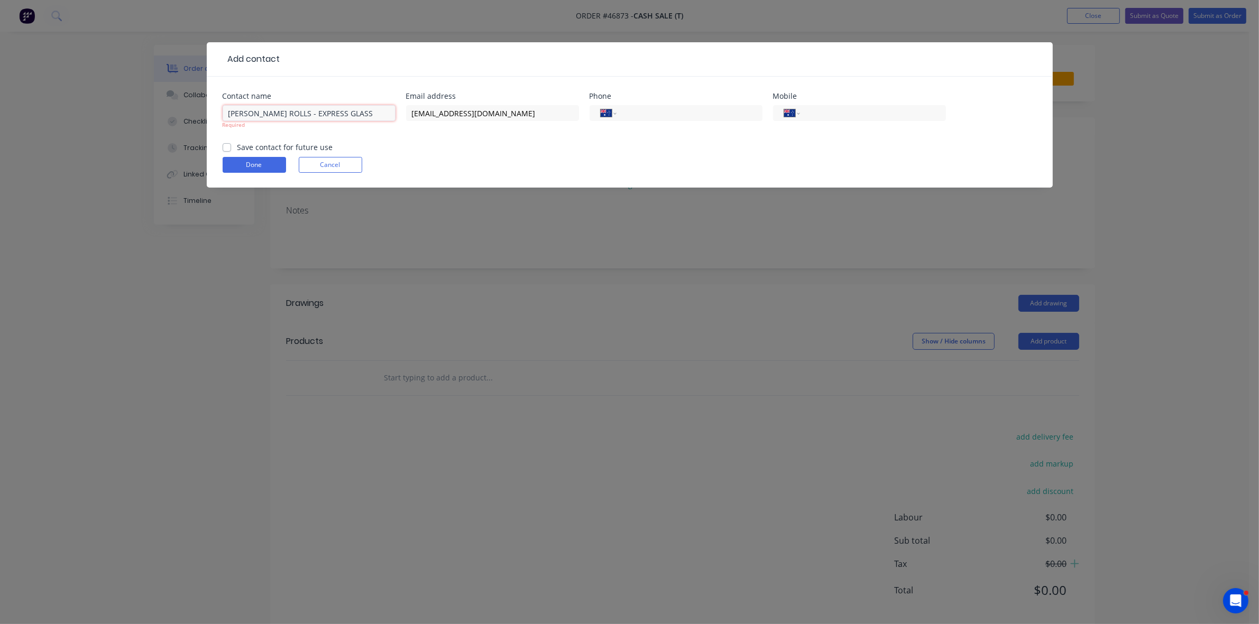
type input "RACHEL ROLLS - EXPRESS GLASS"
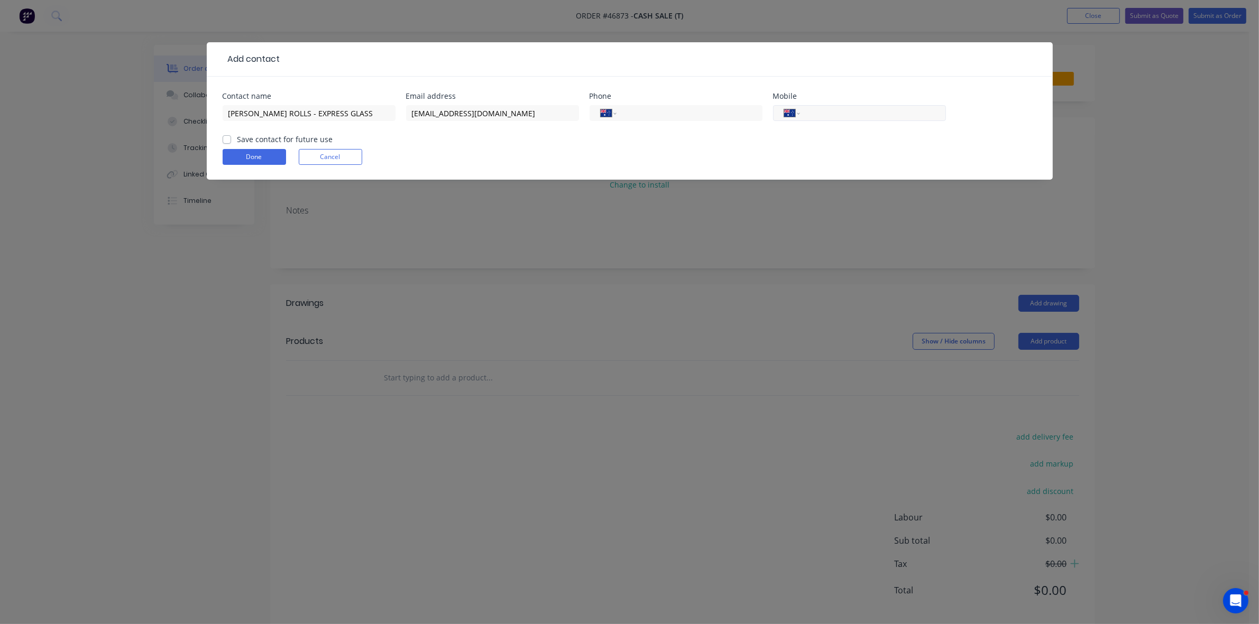
click at [828, 110] on input "tel" at bounding box center [870, 113] width 127 height 12
type input "0"
click at [636, 116] on input "tel" at bounding box center [687, 113] width 127 height 12
type input "(02) 4086 6680"
click at [250, 154] on button "Done" at bounding box center [254, 157] width 63 height 16
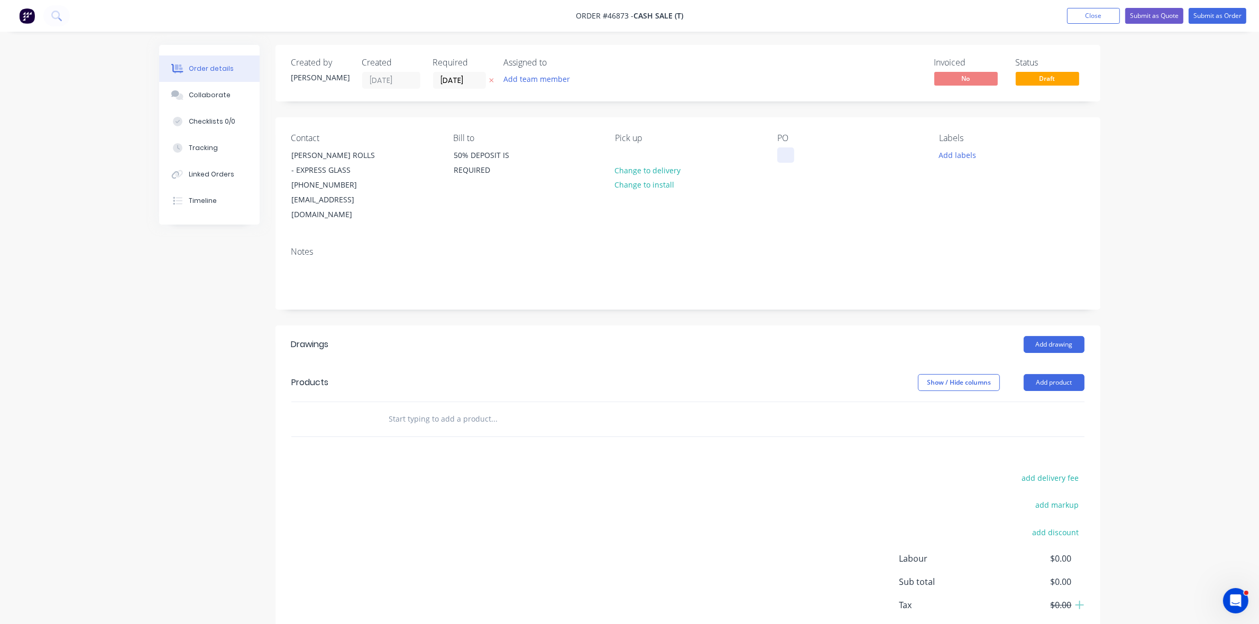
click at [781, 151] on div at bounding box center [785, 155] width 17 height 15
click at [1060, 336] on button "Add drawing" at bounding box center [1054, 344] width 61 height 17
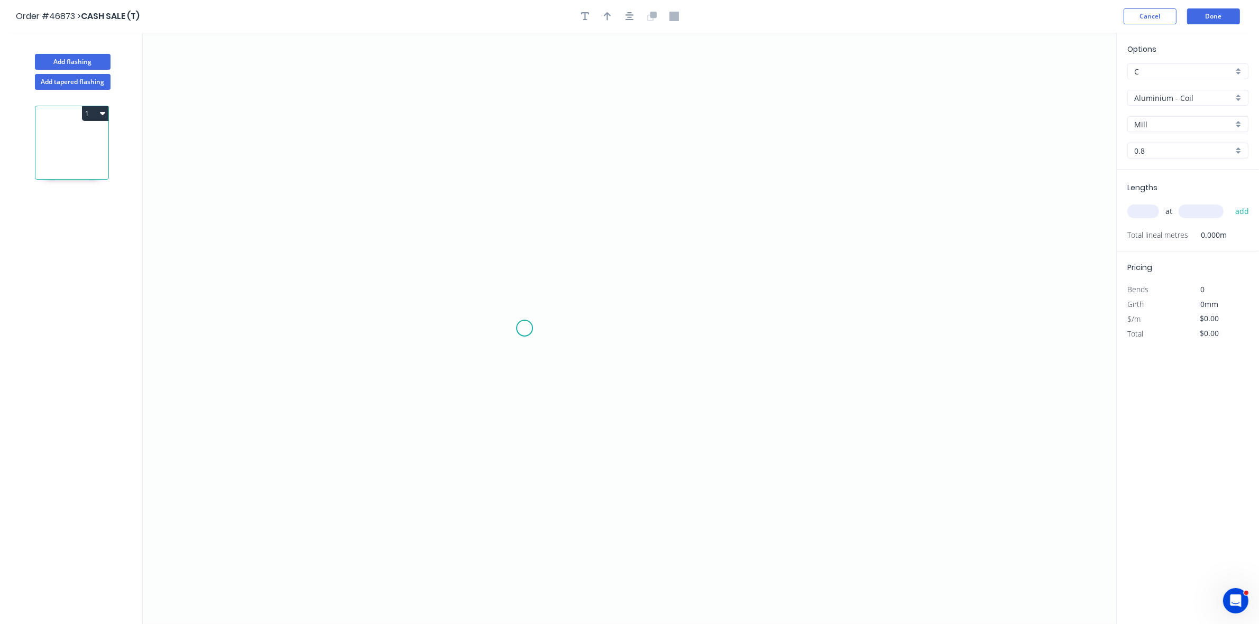
click at [522, 326] on icon "0" at bounding box center [629, 329] width 973 height 592
click at [519, 213] on icon "0" at bounding box center [629, 329] width 973 height 592
click at [726, 220] on icon "0 ?" at bounding box center [629, 329] width 973 height 592
click at [722, 326] on icon "0 ? ?" at bounding box center [629, 329] width 973 height 592
click at [1215, 16] on button "Done" at bounding box center [1213, 16] width 53 height 16
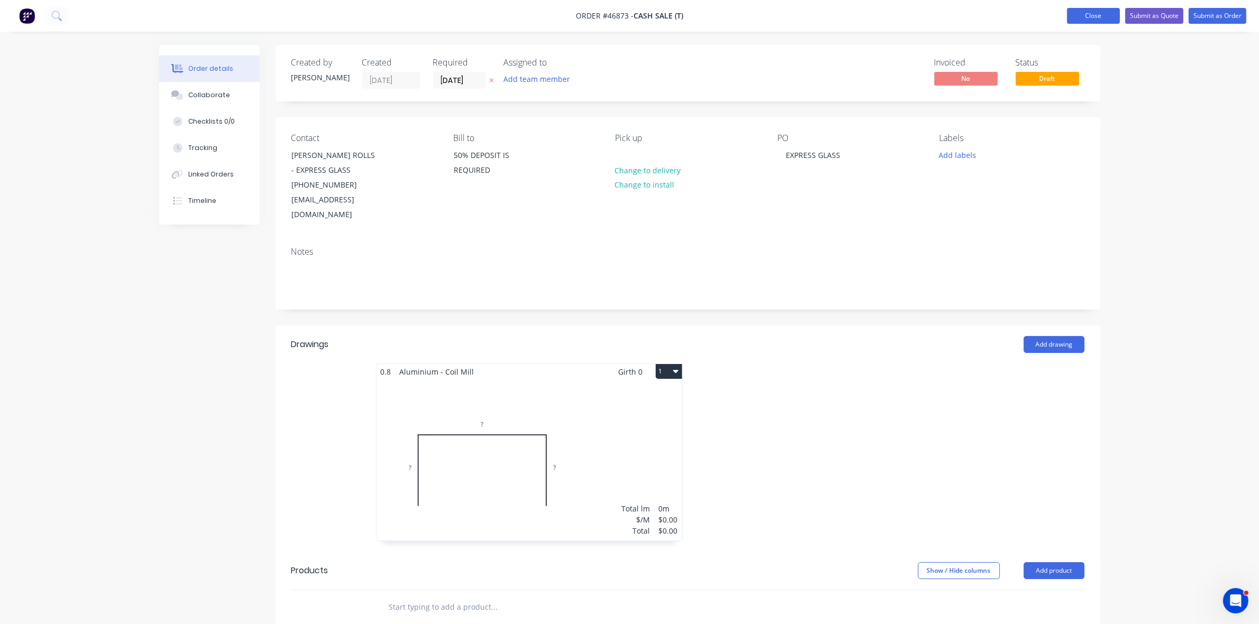
click at [1082, 22] on button "Close" at bounding box center [1093, 16] width 53 height 16
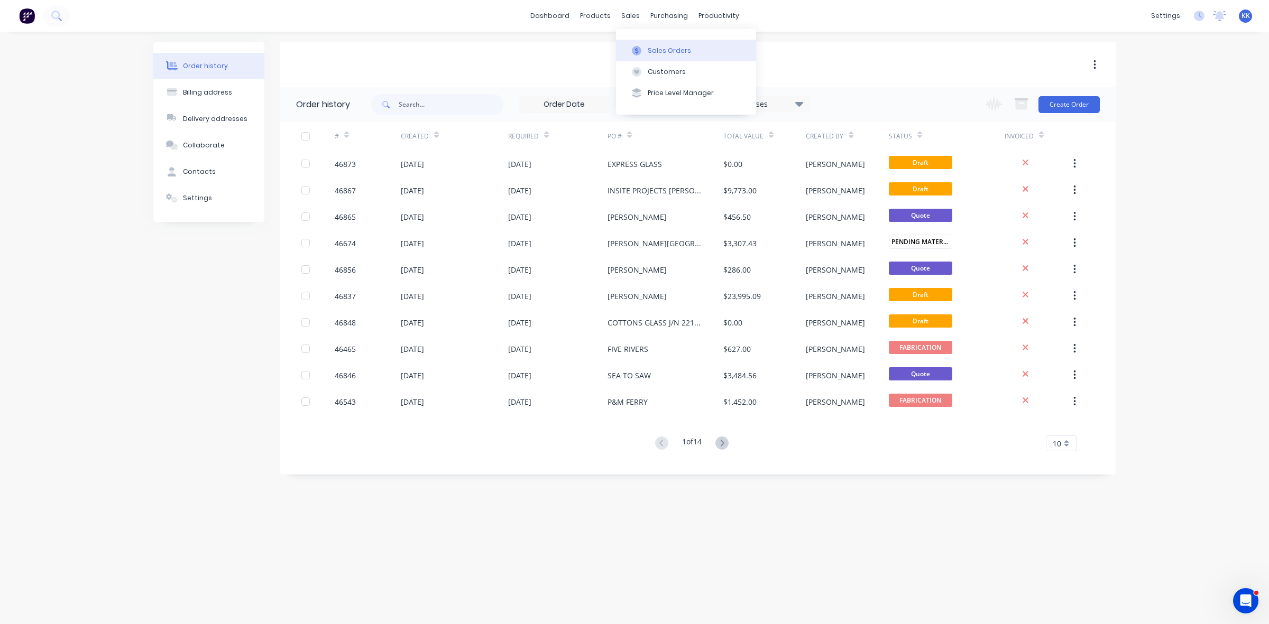
drag, startPoint x: 641, startPoint y: 20, endPoint x: 657, endPoint y: 45, distance: 29.5
click at [657, 45] on button "Sales Orders" at bounding box center [686, 50] width 140 height 21
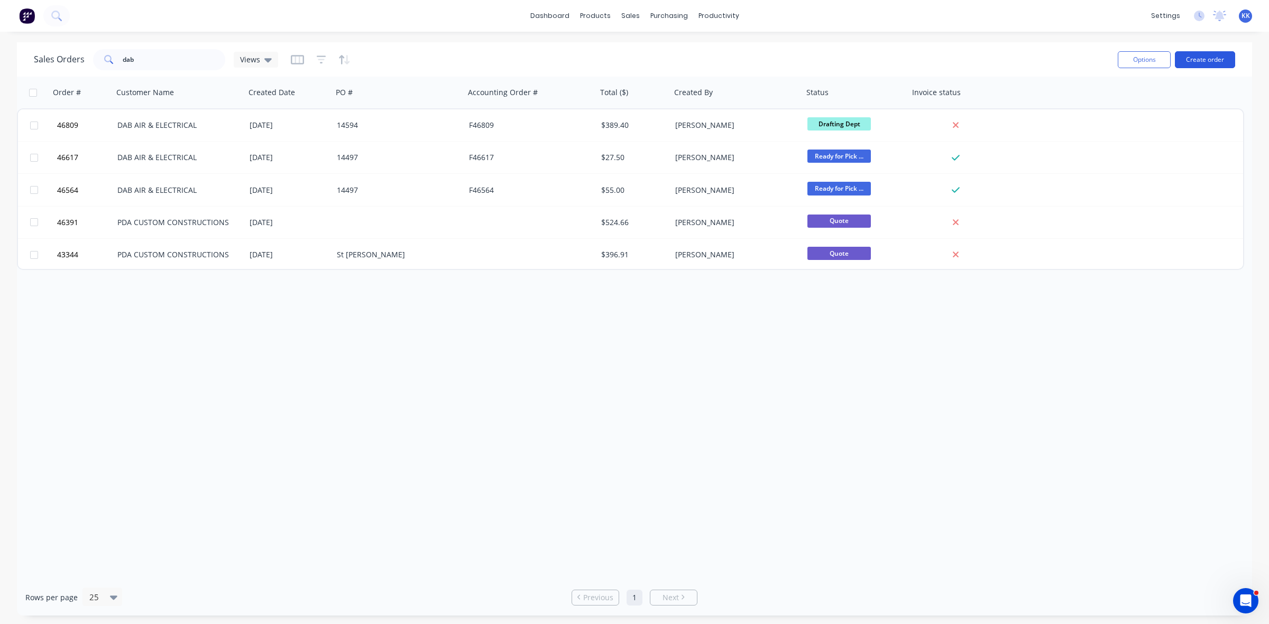
click at [1195, 61] on button "Create order" at bounding box center [1205, 59] width 60 height 17
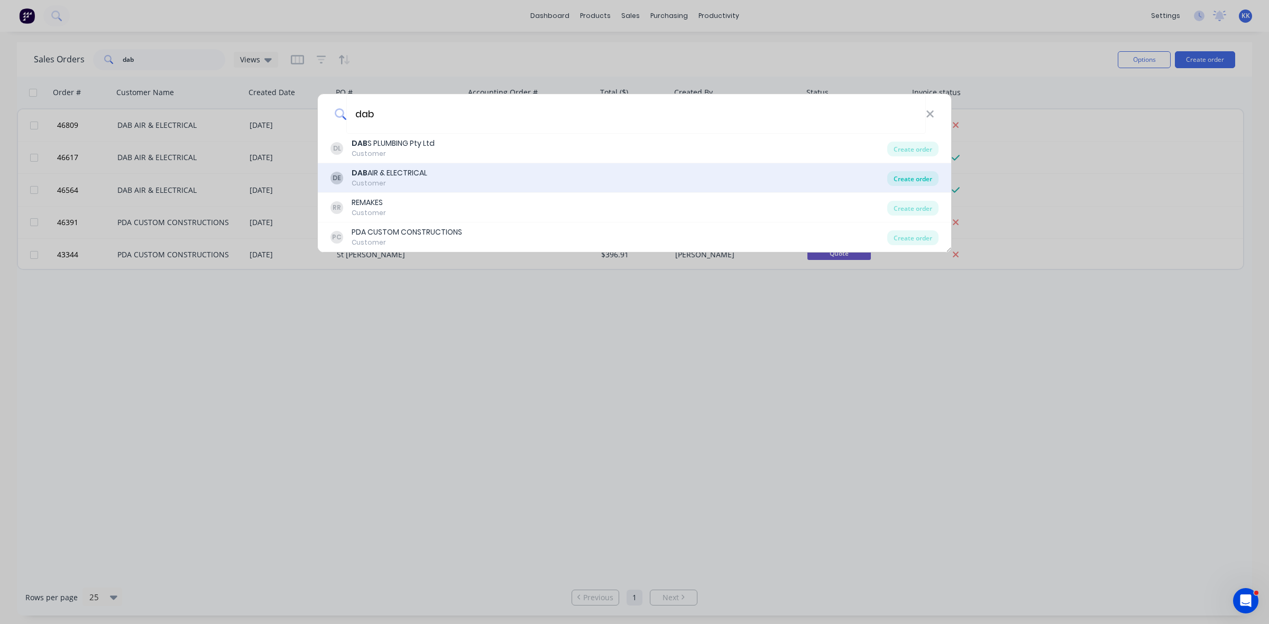
type input "dab"
click at [902, 181] on div "Create order" at bounding box center [912, 178] width 51 height 15
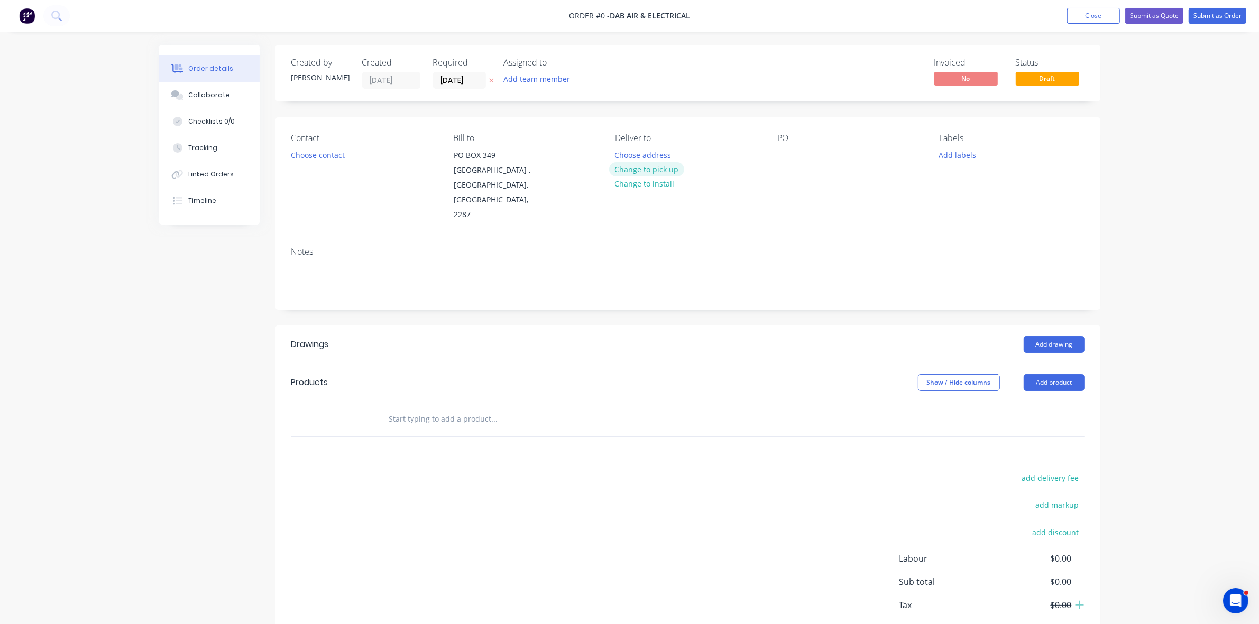
click at [661, 172] on button "Change to pick up" at bounding box center [646, 169] width 75 height 14
click at [328, 160] on button "Choose contact" at bounding box center [317, 155] width 65 height 14
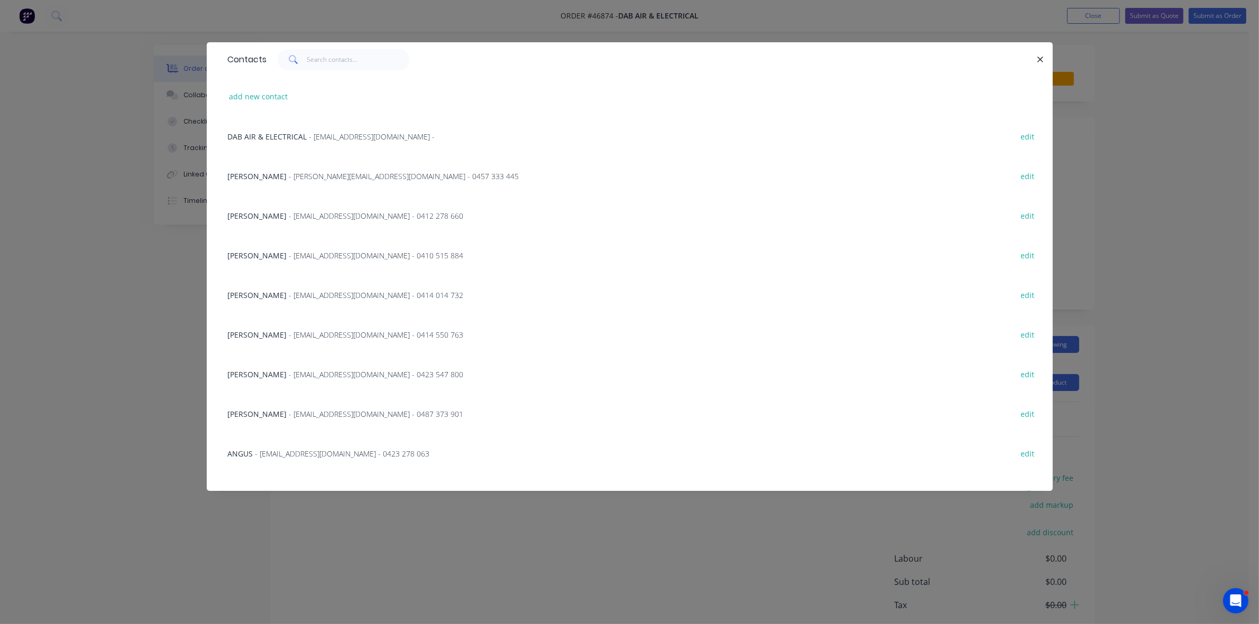
click at [289, 415] on span "- admin@dabairconditioning.com - 0487 373 901" at bounding box center [376, 414] width 174 height 10
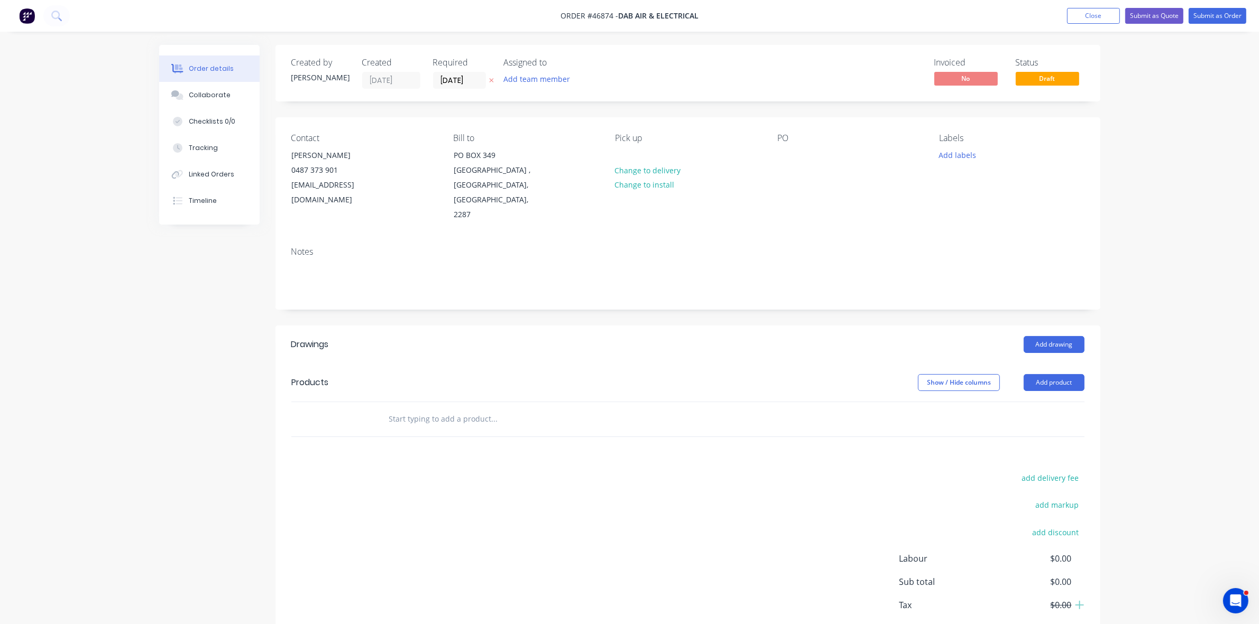
click at [790, 146] on div "PO" at bounding box center [849, 177] width 145 height 89
click at [786, 151] on div at bounding box center [785, 155] width 17 height 15
click at [782, 156] on div at bounding box center [785, 155] width 17 height 15
click at [450, 82] on input "[DATE]" at bounding box center [460, 80] width 52 height 16
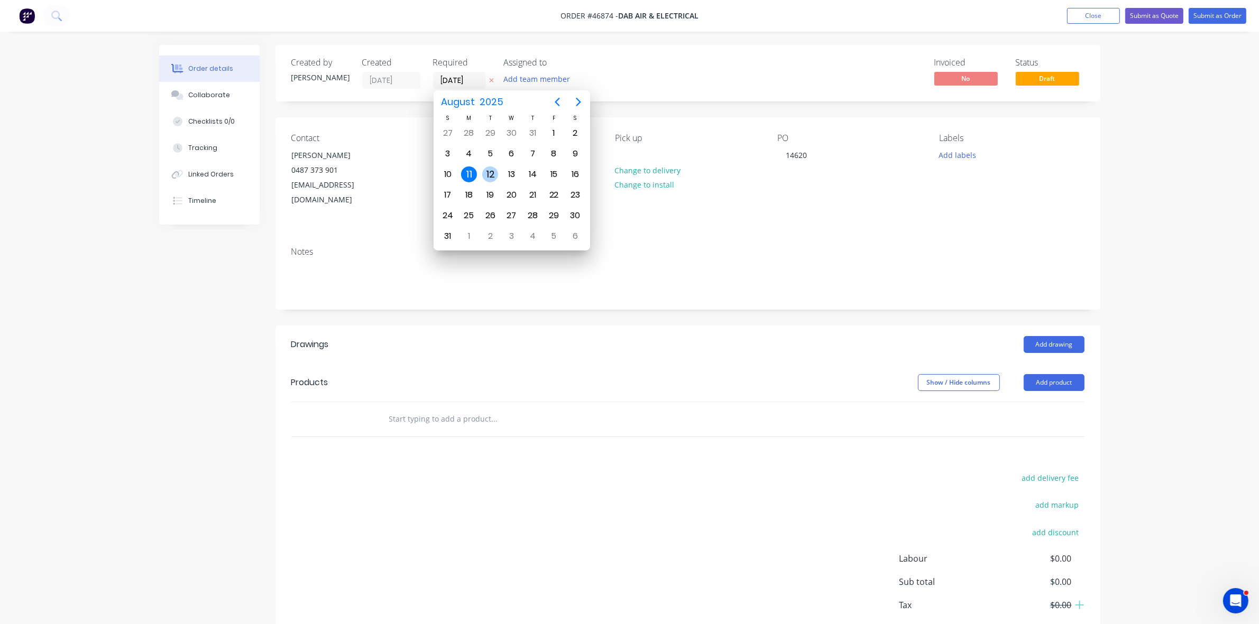
click at [493, 170] on div "12" at bounding box center [490, 175] width 16 height 16
type input "[DATE]"
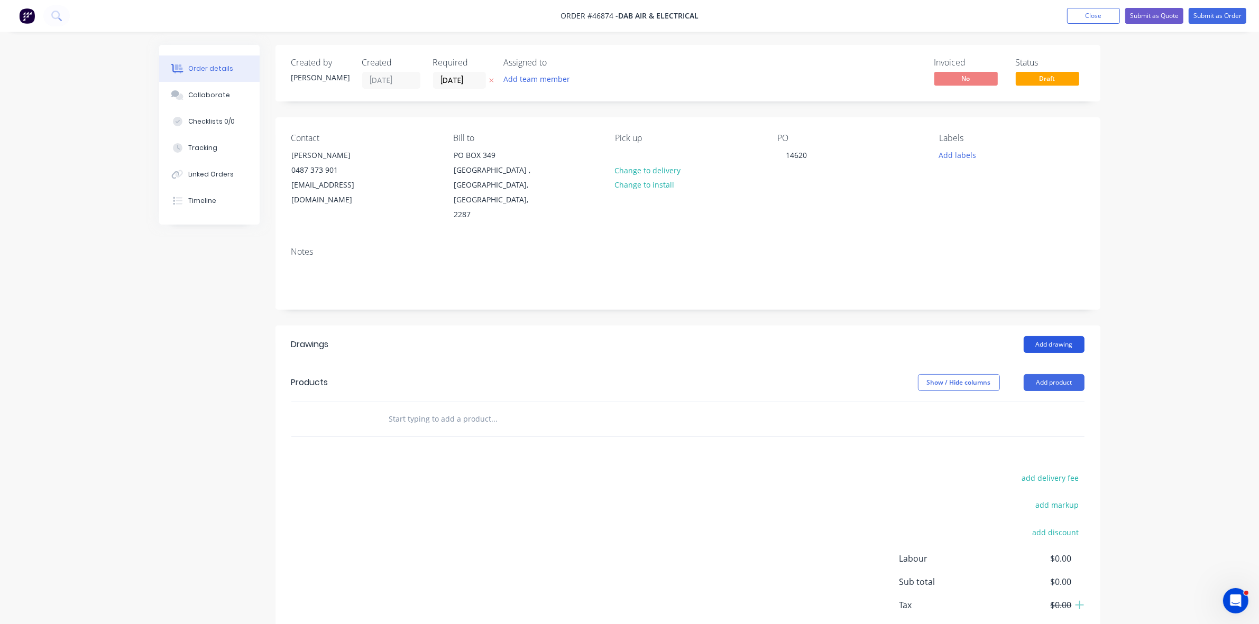
click at [1056, 336] on button "Add drawing" at bounding box center [1054, 344] width 61 height 17
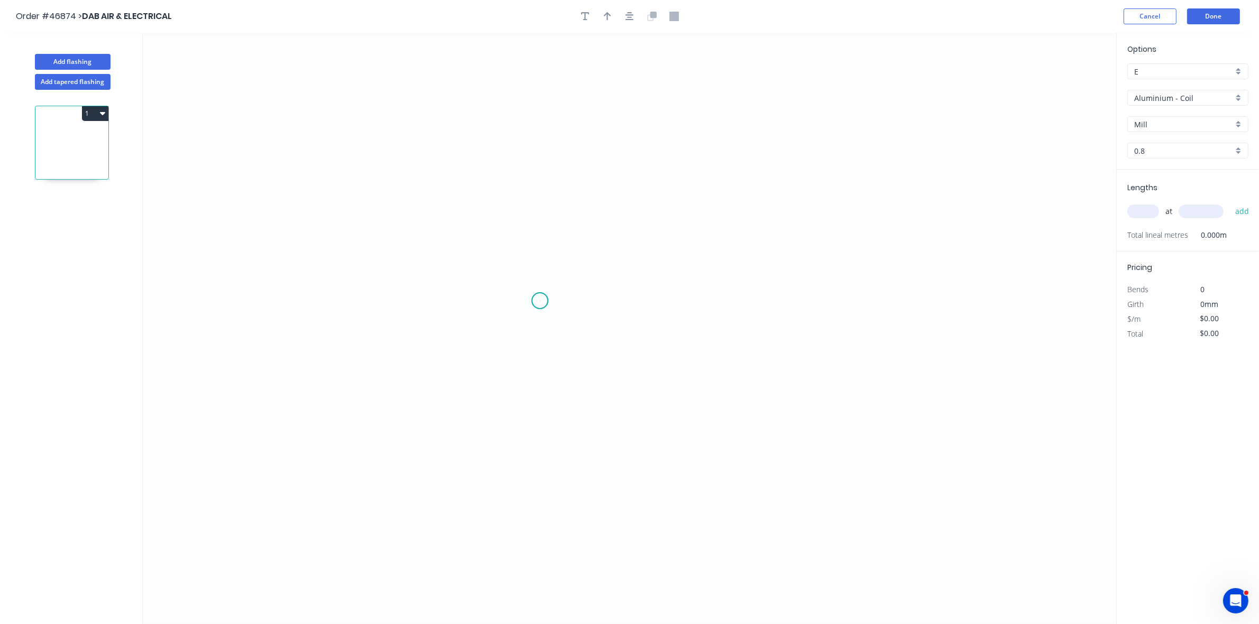
click at [540, 301] on icon "0" at bounding box center [629, 329] width 973 height 592
click at [528, 282] on icon at bounding box center [534, 291] width 12 height 19
click at [527, 178] on icon "0 ?" at bounding box center [629, 329] width 973 height 592
click at [823, 172] on icon "0 ? ? ? º" at bounding box center [629, 329] width 973 height 592
click at [823, 283] on icon "0 ? ? ? ? º" at bounding box center [629, 329] width 973 height 592
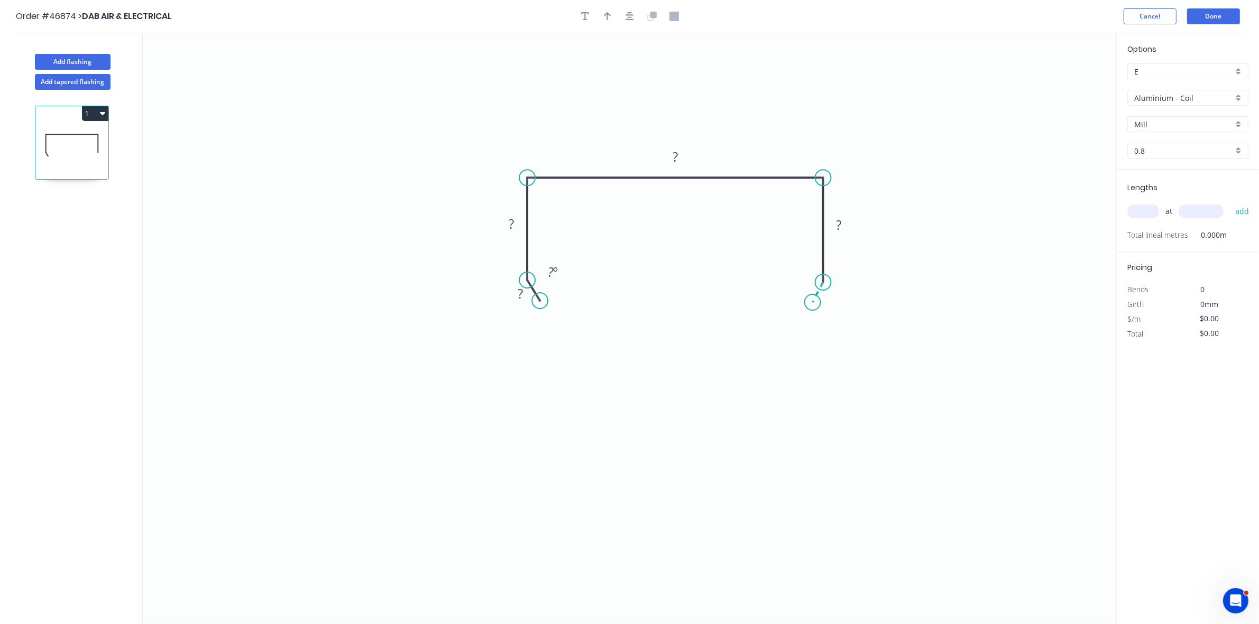
click at [813, 303] on icon "0 ? ? ? ? ? º" at bounding box center [629, 329] width 973 height 592
drag, startPoint x: 846, startPoint y: 315, endPoint x: 715, endPoint y: 319, distance: 131.2
click at [846, 315] on div "Hide angle" at bounding box center [881, 321] width 106 height 22
drag, startPoint x: 540, startPoint y: 302, endPoint x: 536, endPoint y: 307, distance: 6.7
click at [536, 307] on circle at bounding box center [537, 306] width 16 height 16
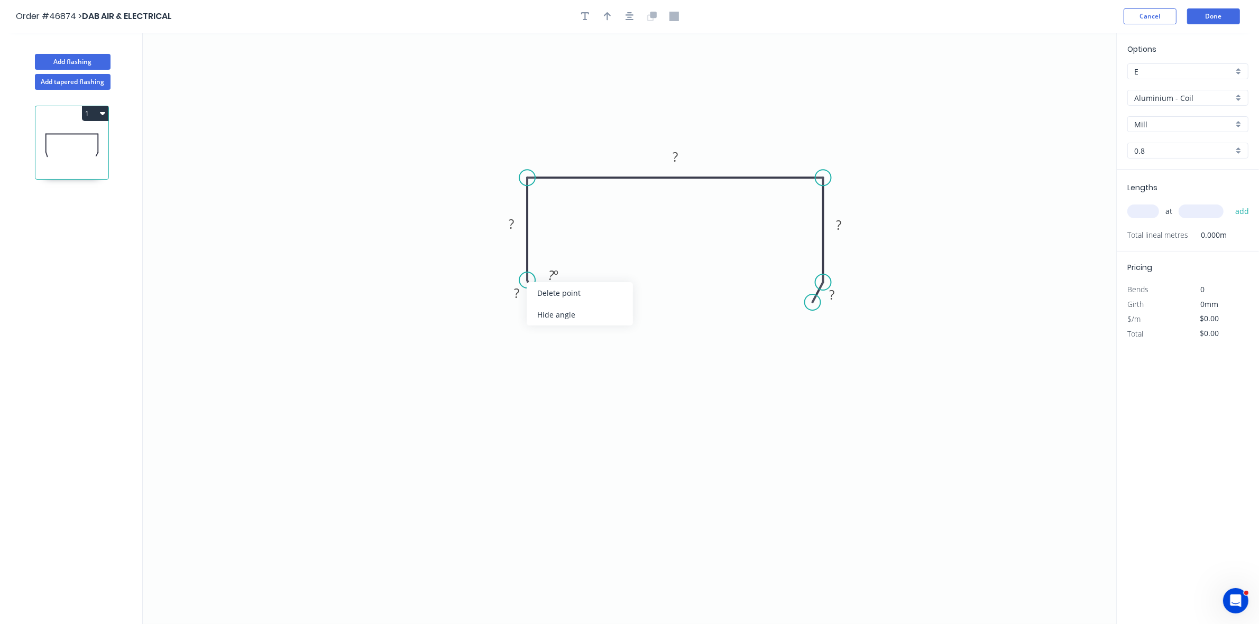
drag, startPoint x: 551, startPoint y: 311, endPoint x: 546, endPoint y: 156, distance: 155.0
click at [551, 309] on div "Hide angle" at bounding box center [580, 315] width 106 height 22
click at [584, 23] on button "button" at bounding box center [585, 16] width 16 height 16
drag, startPoint x: 281, startPoint y: 96, endPoint x: 612, endPoint y: 271, distance: 374.4
click at [612, 271] on textarea at bounding box center [587, 290] width 86 height 39
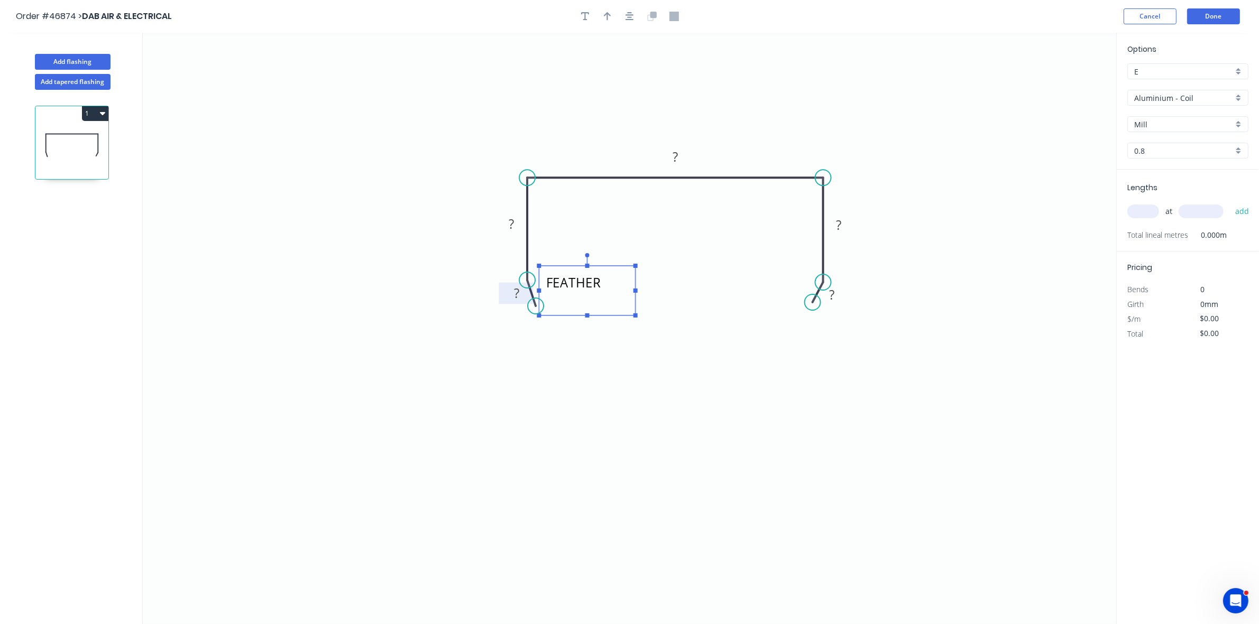
type textarea "FEATHER"
click at [521, 292] on rect at bounding box center [516, 294] width 21 height 15
type input "$38.56"
click at [614, 16] on button "button" at bounding box center [608, 16] width 16 height 16
drag, startPoint x: 1064, startPoint y: 82, endPoint x: 781, endPoint y: 162, distance: 293.2
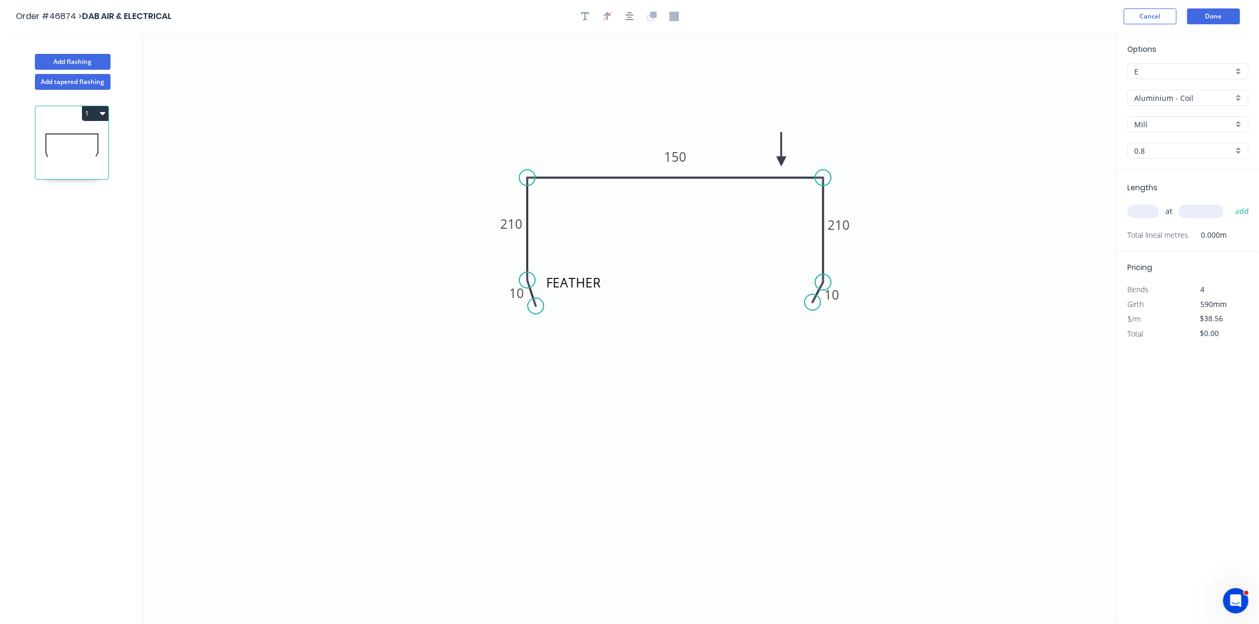
click at [781, 162] on icon at bounding box center [782, 149] width 10 height 34
click at [1177, 100] on input "Aluminium - Coil" at bounding box center [1183, 98] width 99 height 11
click at [1174, 162] on div "COWMAT" at bounding box center [1188, 155] width 120 height 19
type input "COWMAT"
type input "Colour"
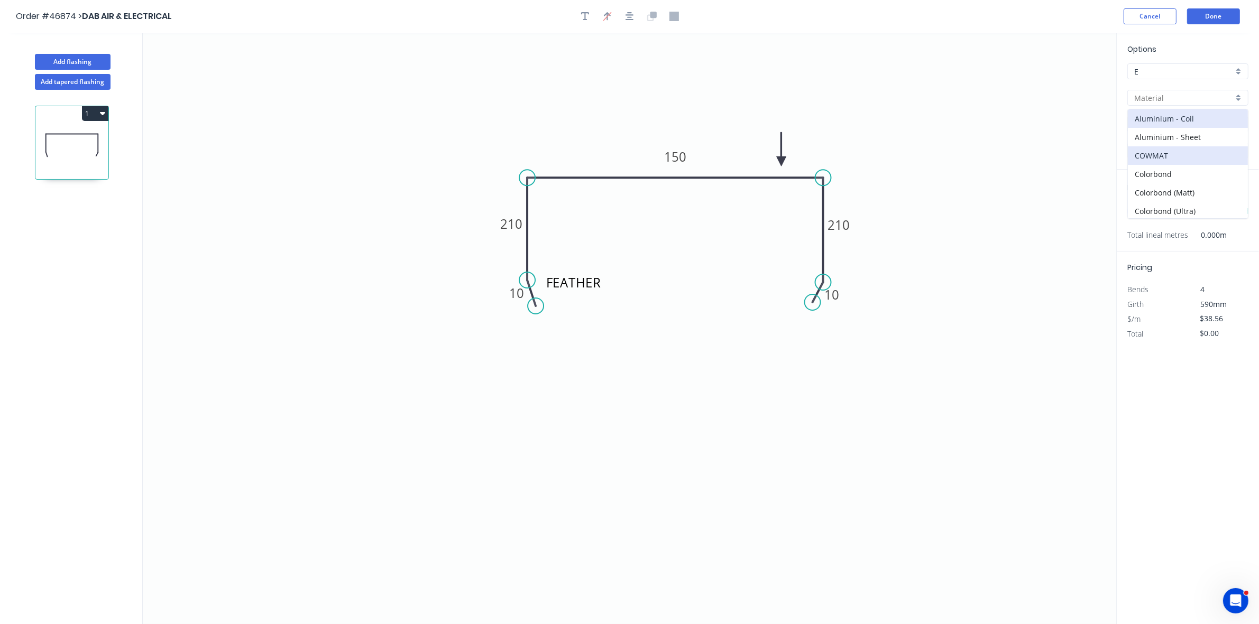
type input "0.55"
type input "$1.00"
click at [1167, 98] on input "COWMAT" at bounding box center [1183, 98] width 99 height 11
click at [1158, 179] on div "Colorbond" at bounding box center [1188, 174] width 120 height 19
type input "Colorbond"
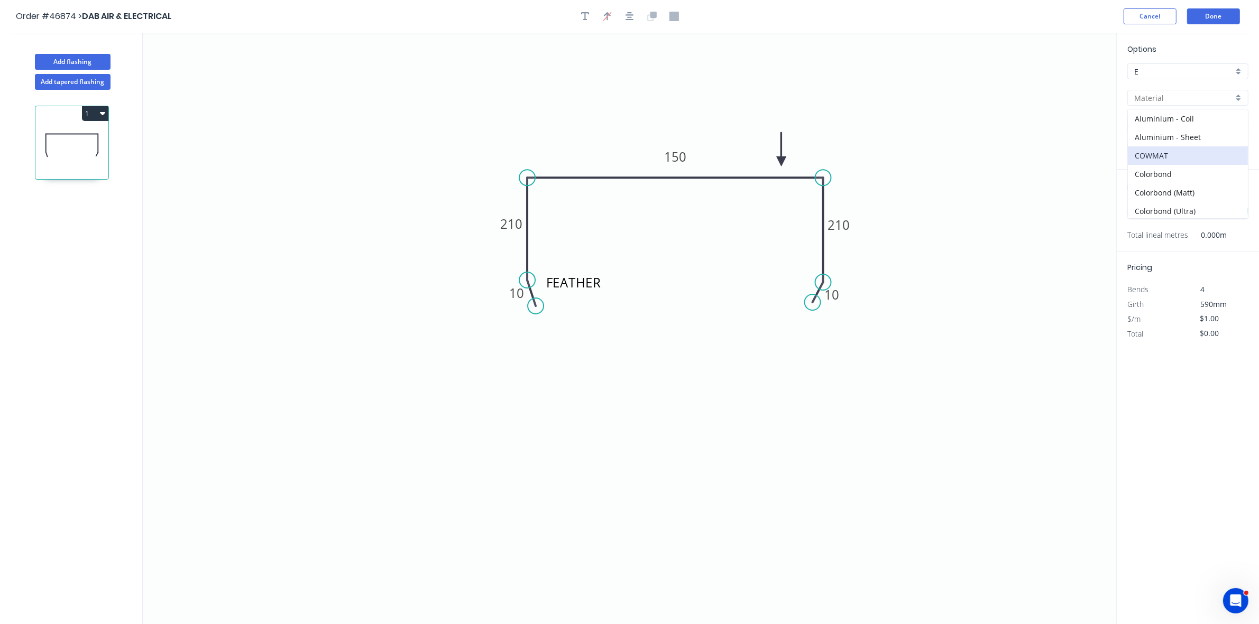
type input "Basalt"
type input "$26.80"
click at [1166, 126] on input "Basalt" at bounding box center [1183, 124] width 99 height 11
click at [1160, 148] on div "[PERSON_NAME]" at bounding box center [1188, 145] width 120 height 19
type input "[PERSON_NAME]"
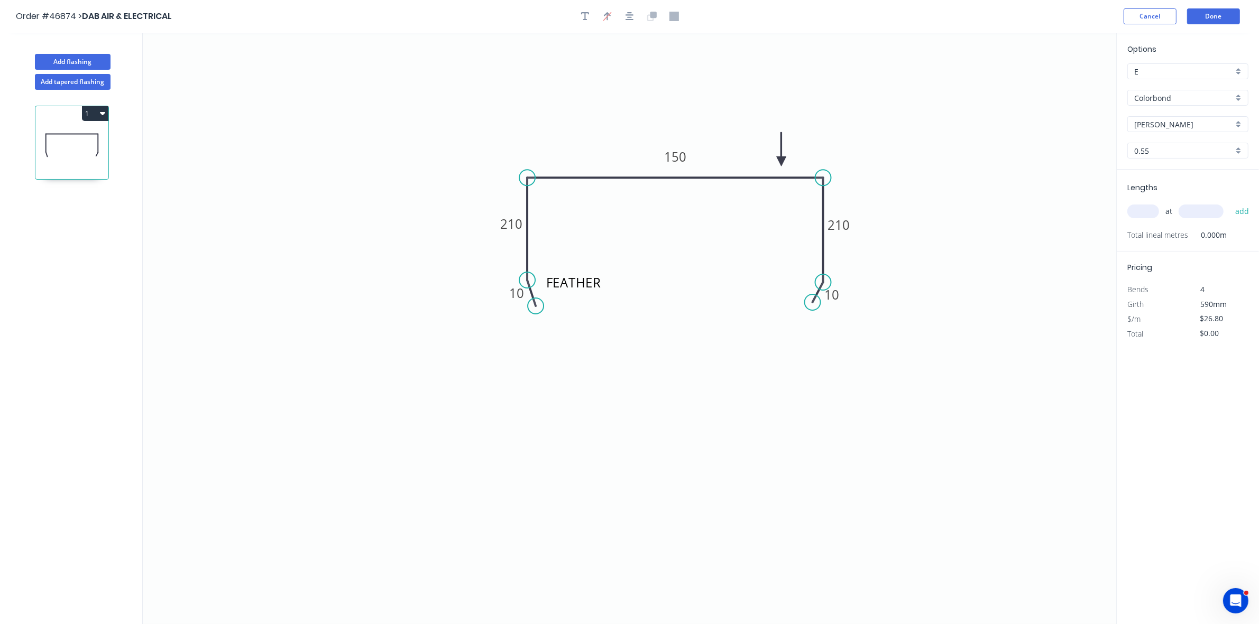
click at [1147, 209] on input "text" at bounding box center [1143, 212] width 32 height 14
type input "4"
type input "295"
click at [1230, 202] on button "add" at bounding box center [1242, 211] width 25 height 18
type input "$107.20"
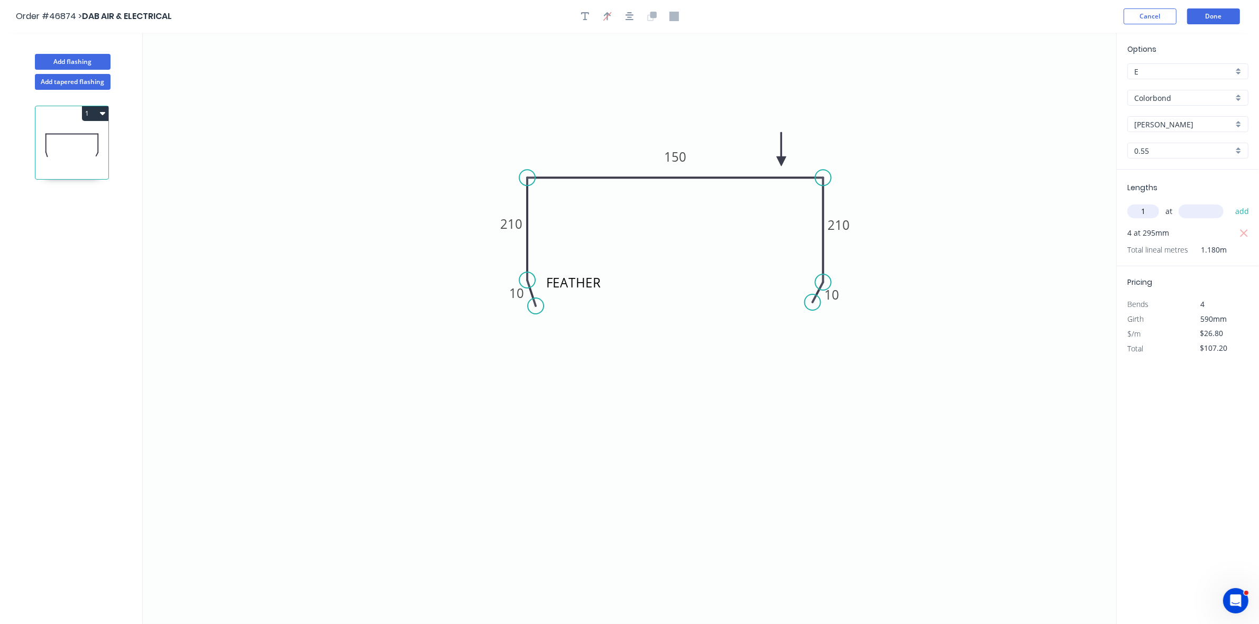
type input "1"
type input "230"
click at [579, 17] on button "button" at bounding box center [585, 16] width 16 height 16
drag, startPoint x: 210, startPoint y: 71, endPoint x: 445, endPoint y: 216, distance: 275.6
click at [445, 217] on textarea at bounding box center [444, 220] width 86 height 39
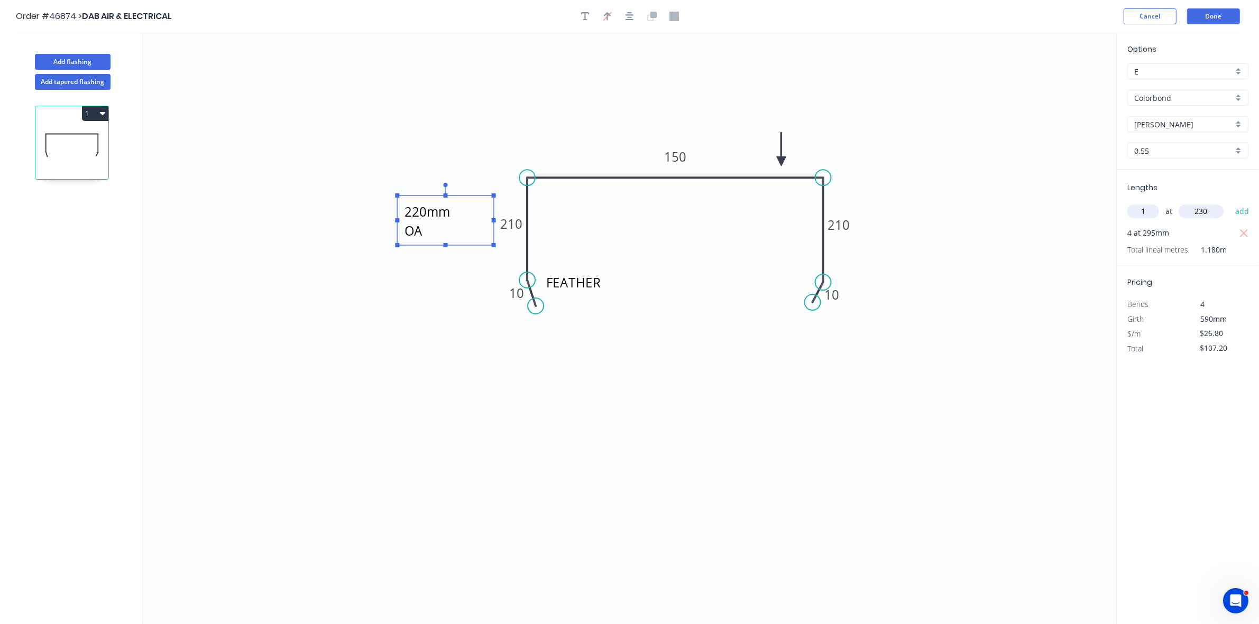
drag, startPoint x: 461, startPoint y: 340, endPoint x: 796, endPoint y: 194, distance: 365.6
click at [465, 340] on icon "FEATHER 220mm OA 10 210 150 210 10" at bounding box center [629, 329] width 973 height 592
type textarea "220mm OA"
click at [1227, 12] on button "Done" at bounding box center [1213, 16] width 53 height 16
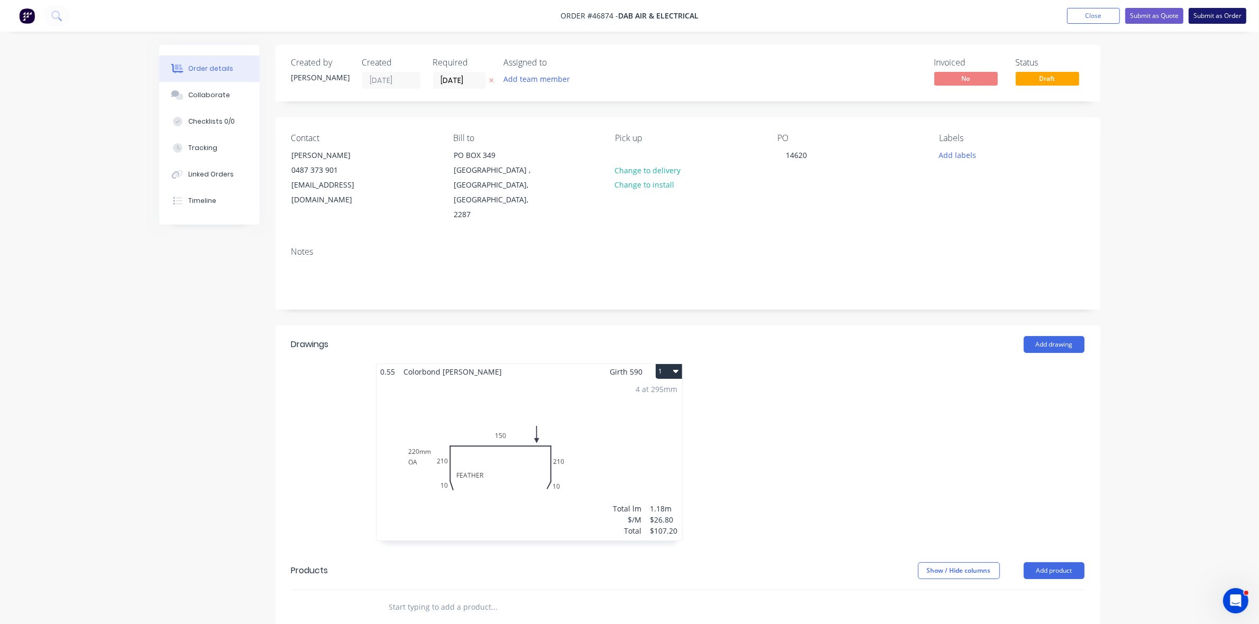
click at [1227, 12] on button "Submit as Order" at bounding box center [1217, 16] width 58 height 16
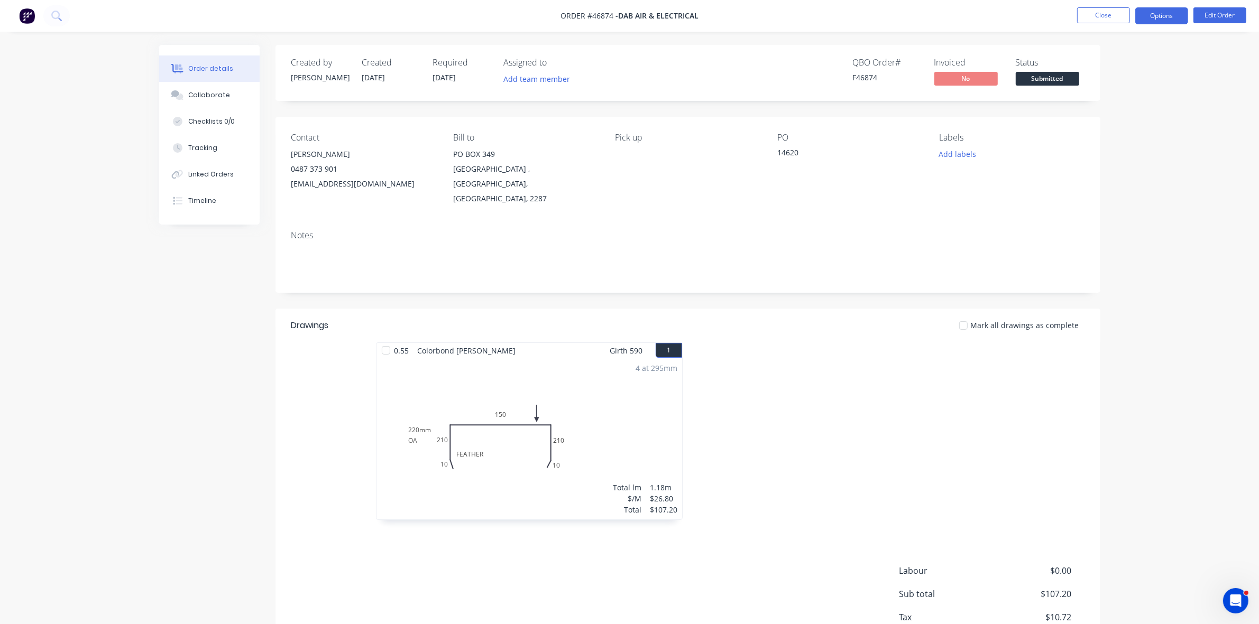
drag, startPoint x: 1156, startPoint y: 10, endPoint x: 1151, endPoint y: 15, distance: 7.1
click at [1155, 12] on button "Options" at bounding box center [1161, 15] width 53 height 17
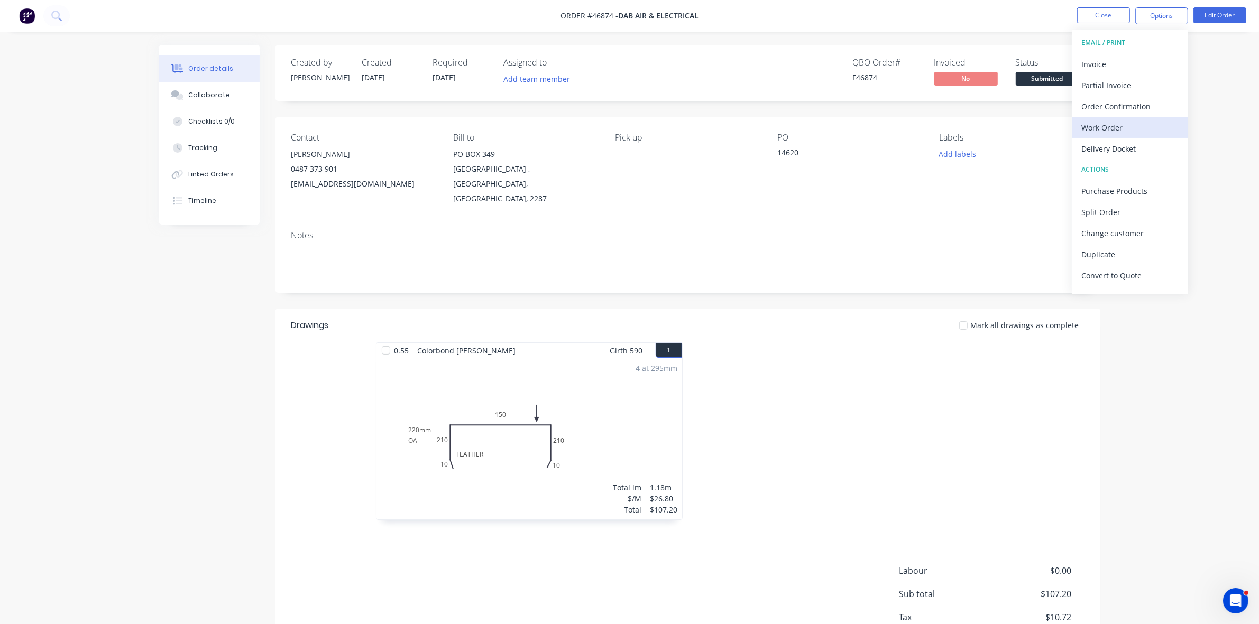
click at [1126, 128] on div "Work Order" at bounding box center [1129, 127] width 97 height 15
click at [1123, 112] on div "Without pricing" at bounding box center [1129, 106] width 97 height 15
click at [1046, 79] on span "Submitted" at bounding box center [1047, 78] width 63 height 13
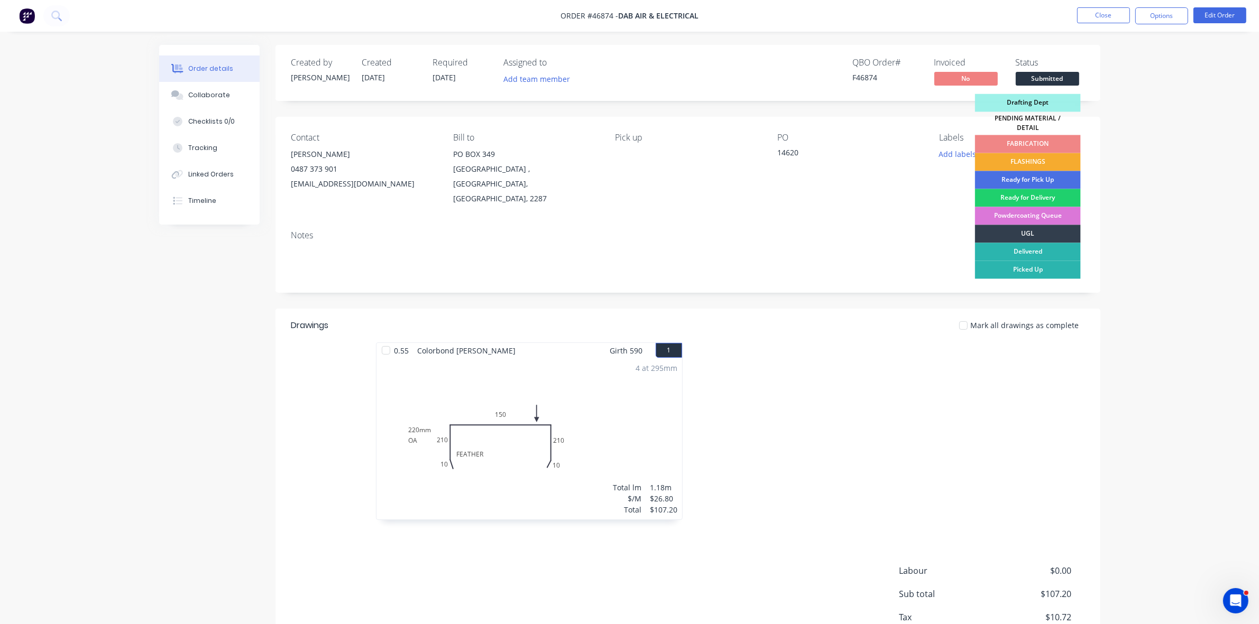
click at [1046, 158] on div "FLASHINGS" at bounding box center [1028, 162] width 106 height 18
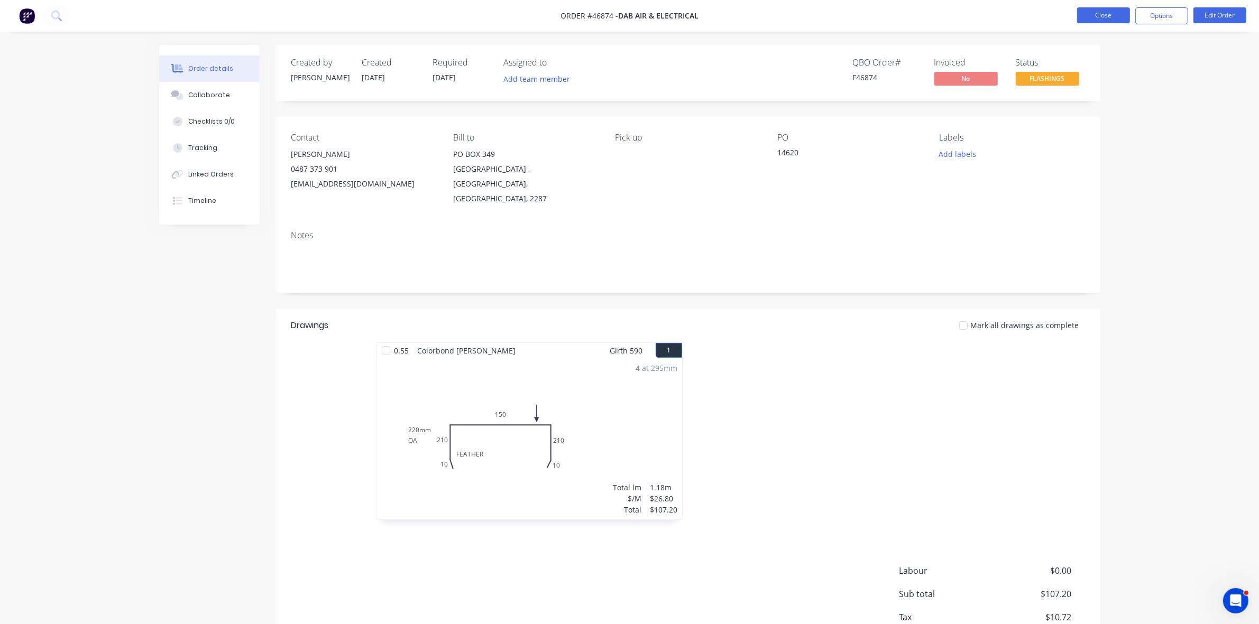
click at [1098, 17] on button "Close" at bounding box center [1103, 15] width 53 height 16
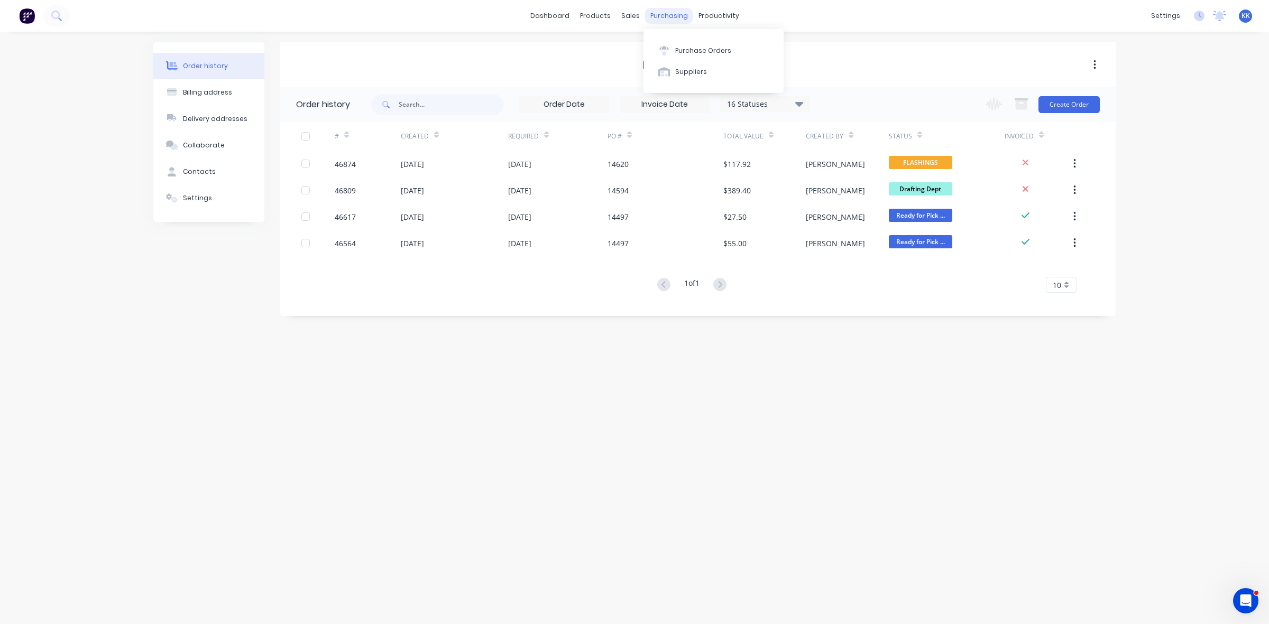
click at [663, 17] on div "purchasing" at bounding box center [669, 16] width 48 height 16
click at [680, 46] on div "Purchase Orders" at bounding box center [703, 51] width 56 height 10
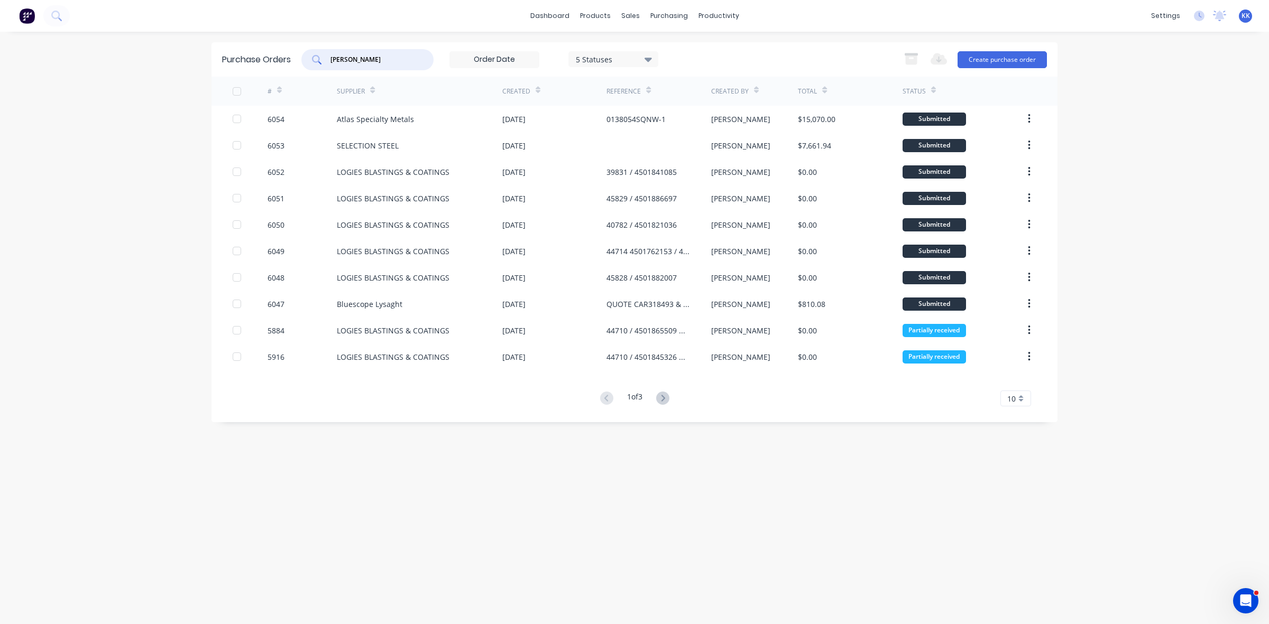
drag, startPoint x: 339, startPoint y: 59, endPoint x: 319, endPoint y: 51, distance: 21.4
click at [318, 61] on div "KRISTIE" at bounding box center [367, 59] width 132 height 21
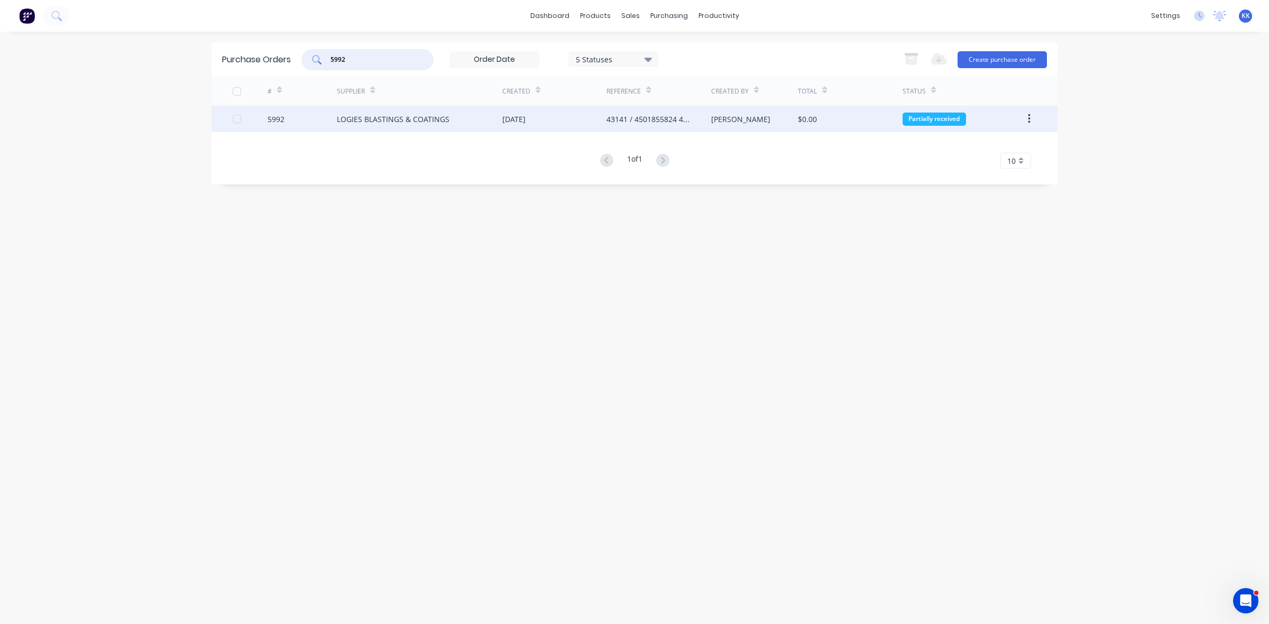
type input "5992"
click at [431, 109] on div "LOGIES BLASTINGS & COATINGS" at bounding box center [419, 119] width 165 height 26
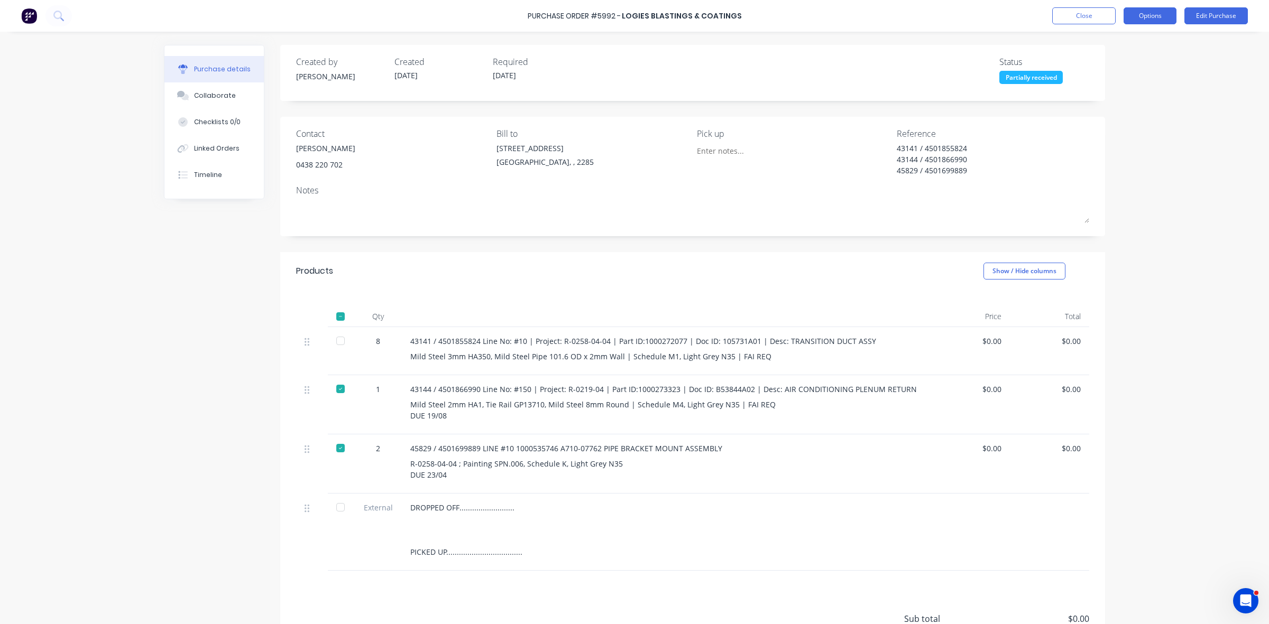
click at [1137, 19] on button "Options" at bounding box center [1149, 15] width 53 height 17
click at [1119, 42] on div "Print / Email" at bounding box center [1125, 42] width 81 height 15
click at [1108, 87] on div "Without pricing" at bounding box center [1125, 85] width 81 height 15
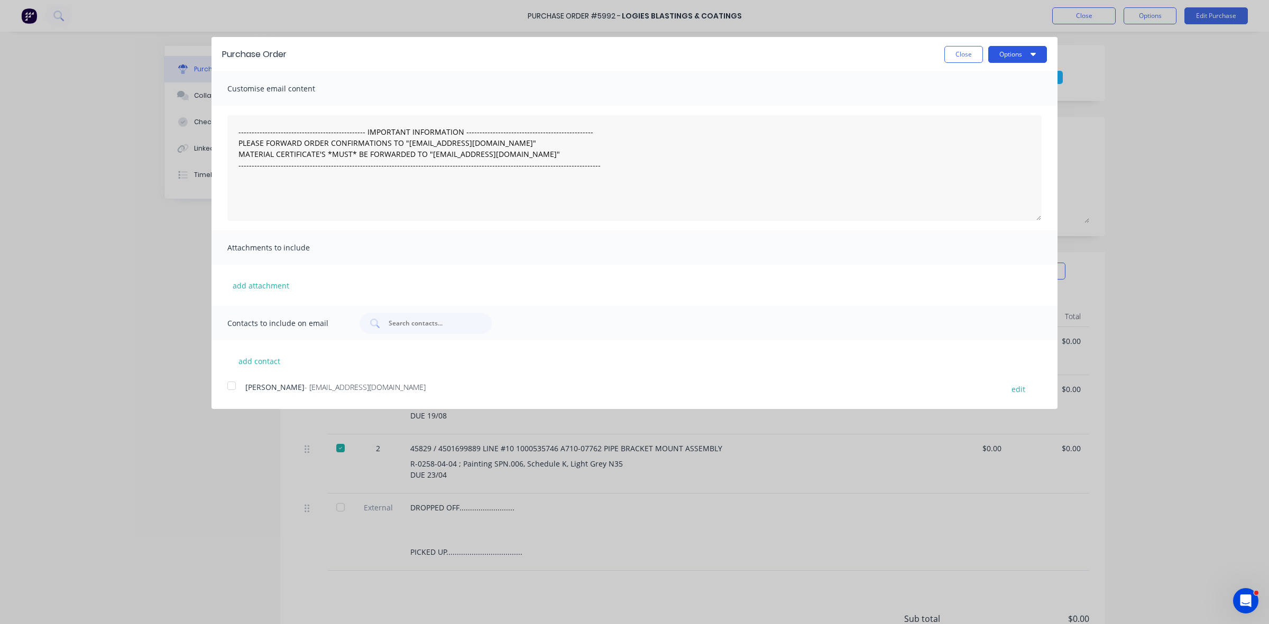
click at [1001, 56] on button "Options" at bounding box center [1017, 54] width 59 height 17
click at [1003, 75] on div "Print" at bounding box center [996, 80] width 81 height 15
click at [976, 53] on button "Close" at bounding box center [963, 54] width 39 height 17
type textarea "x"
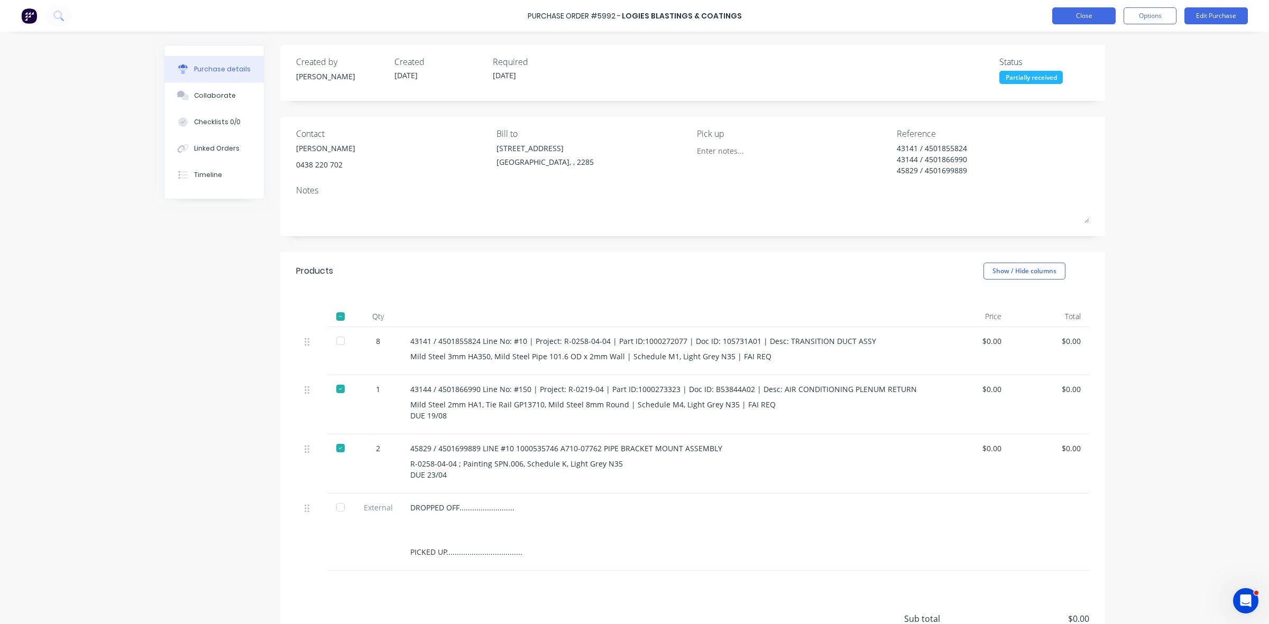
click at [1073, 21] on button "Close" at bounding box center [1083, 15] width 63 height 17
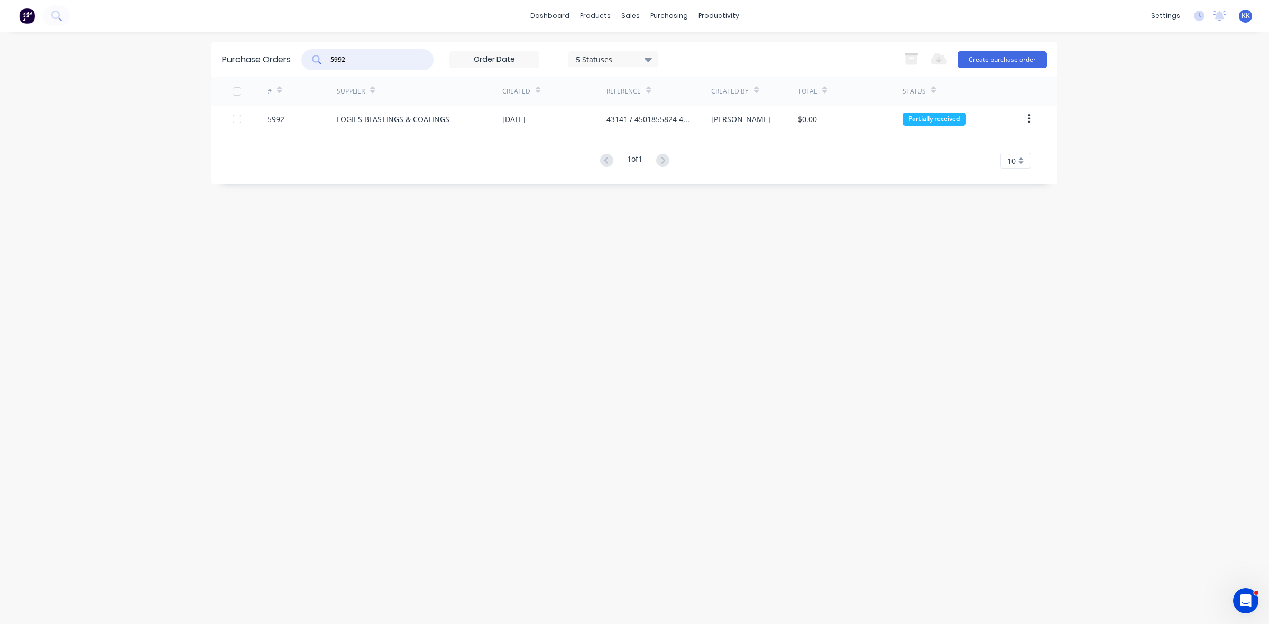
drag, startPoint x: 366, startPoint y: 54, endPoint x: 324, endPoint y: 35, distance: 46.6
click at [323, 59] on div "5992" at bounding box center [367, 59] width 132 height 21
click at [379, 60] on input "5445" at bounding box center [373, 59] width 88 height 11
drag, startPoint x: 366, startPoint y: 60, endPoint x: 318, endPoint y: 60, distance: 48.1
click at [318, 60] on div "5445" at bounding box center [367, 59] width 132 height 21
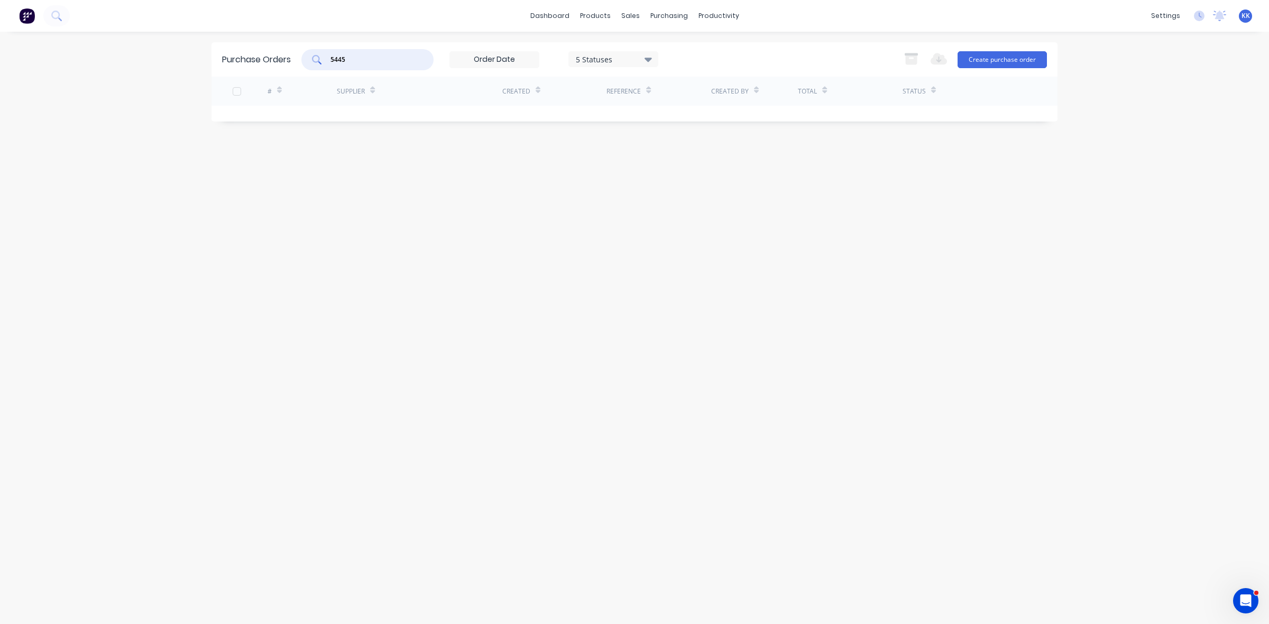
type input "5445"
click at [588, 61] on div "5 Statuses" at bounding box center [614, 58] width 76 height 11
click at [683, 86] on div at bounding box center [684, 86] width 21 height 21
click at [503, 215] on div "Purchase Orders 5445 7 Statuses 7 Statuses Export to Excel (XLSX) Create purcha…" at bounding box center [634, 327] width 846 height 571
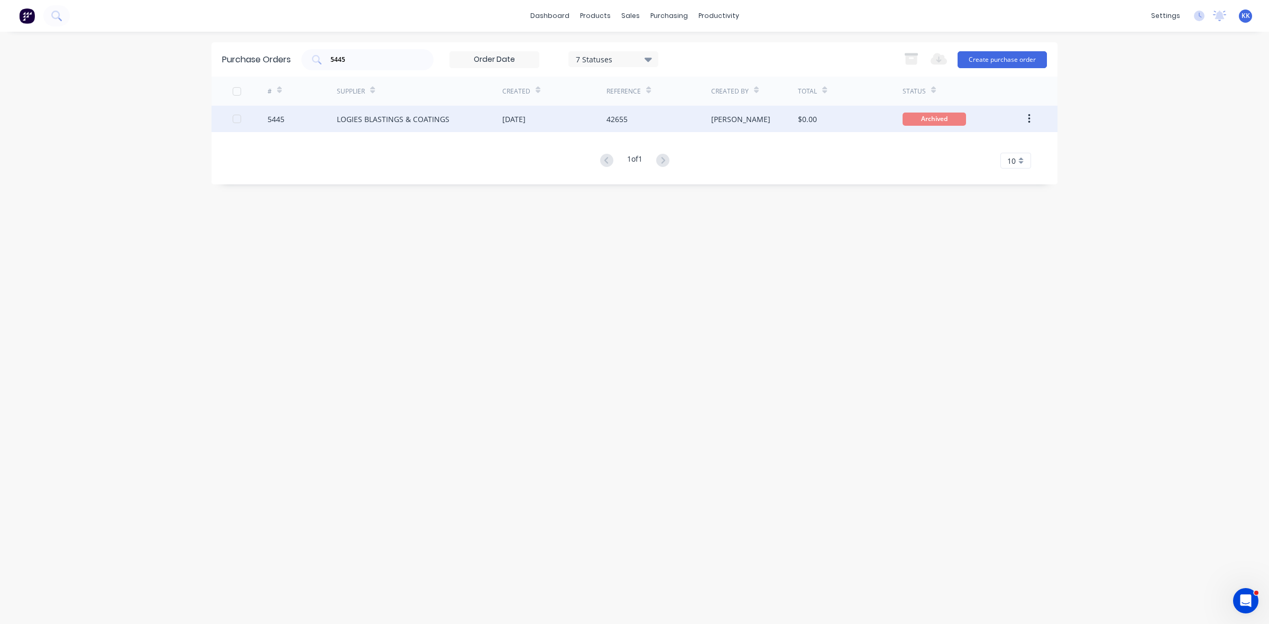
click at [411, 127] on div "LOGIES BLASTINGS & COATINGS" at bounding box center [419, 119] width 165 height 26
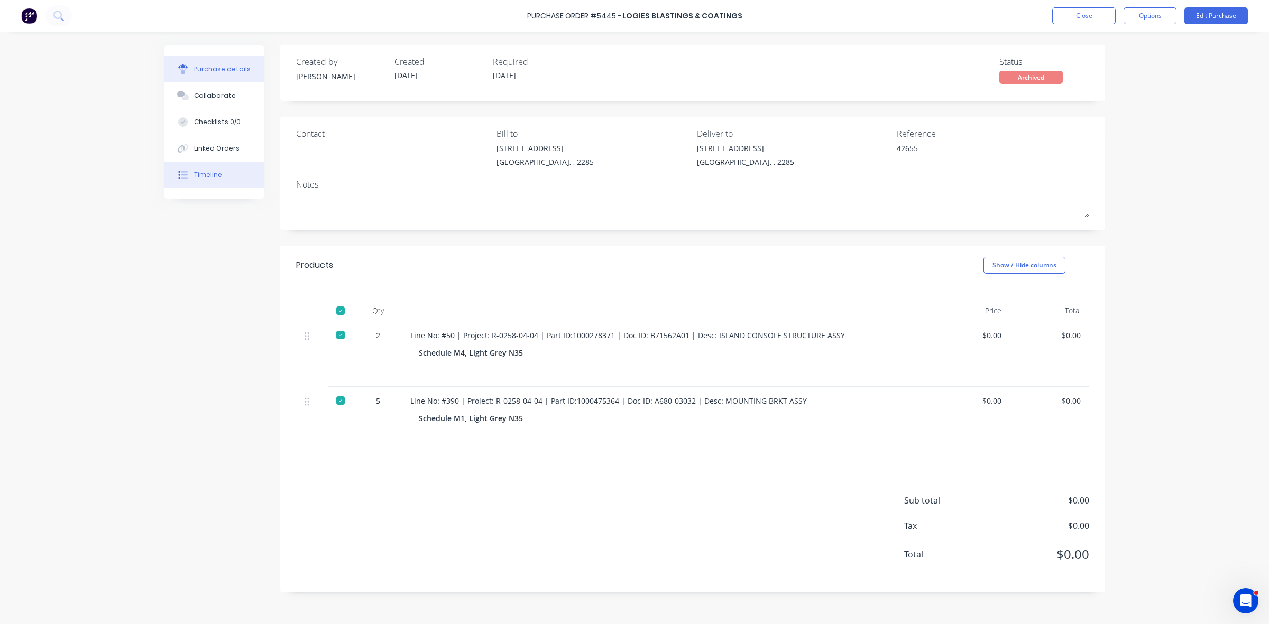
click at [207, 172] on div "Timeline" at bounding box center [208, 175] width 28 height 10
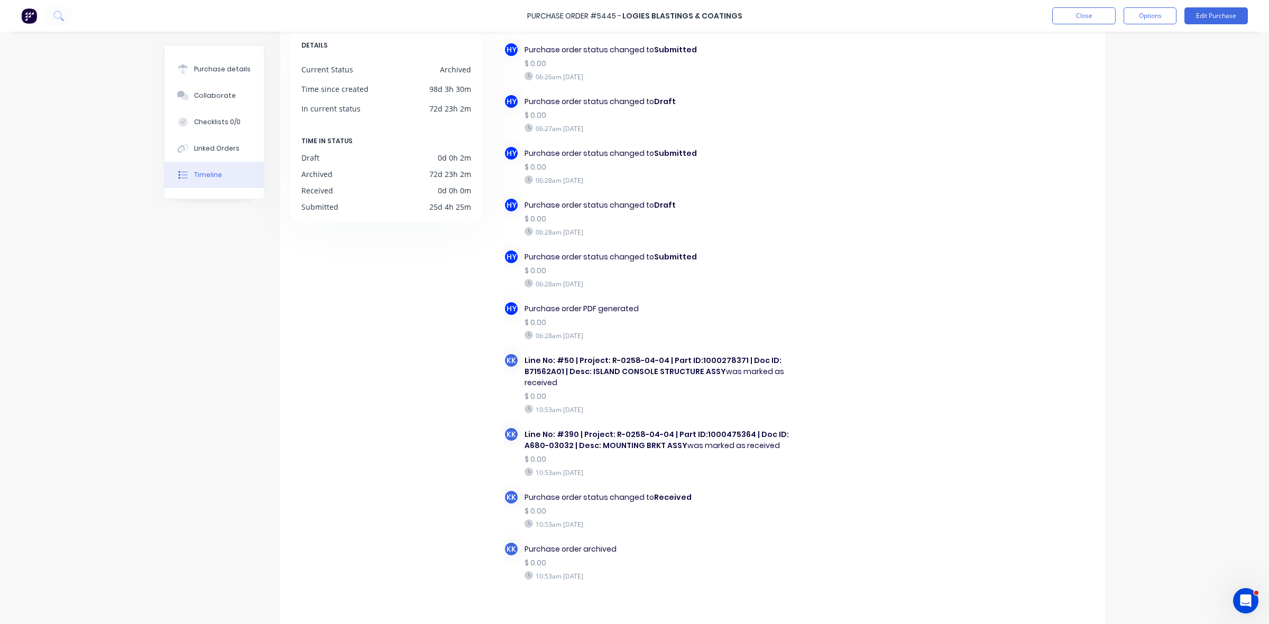
scroll to position [66, 0]
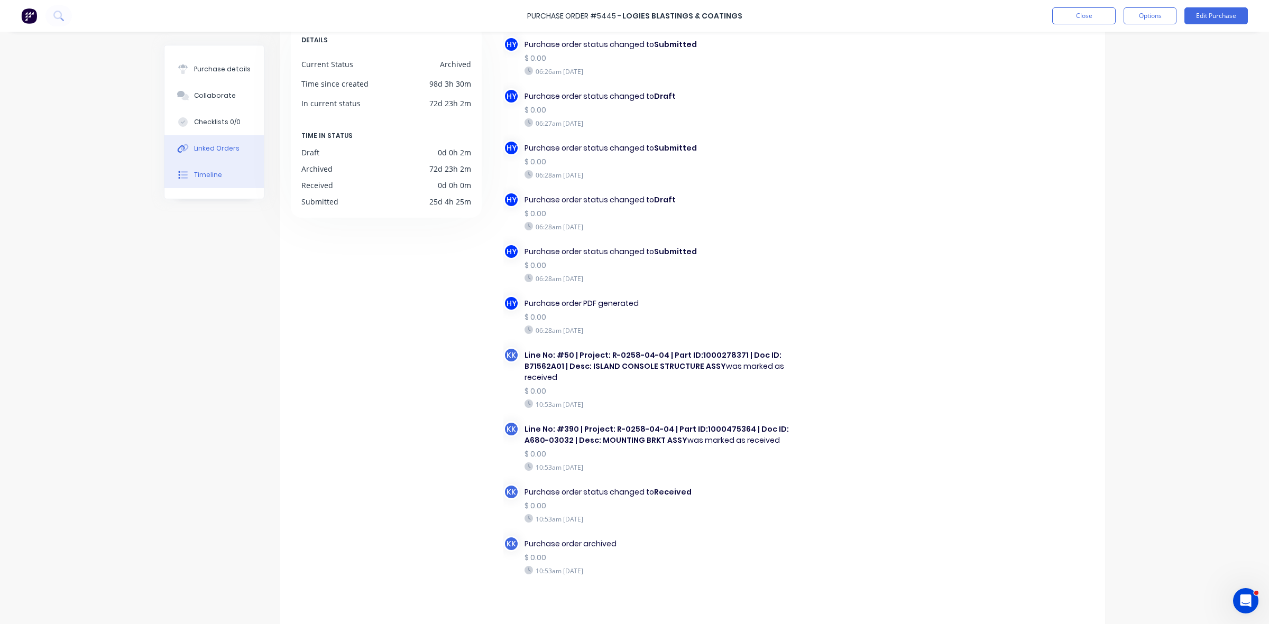
click at [214, 147] on div "Linked Orders" at bounding box center [216, 149] width 45 height 10
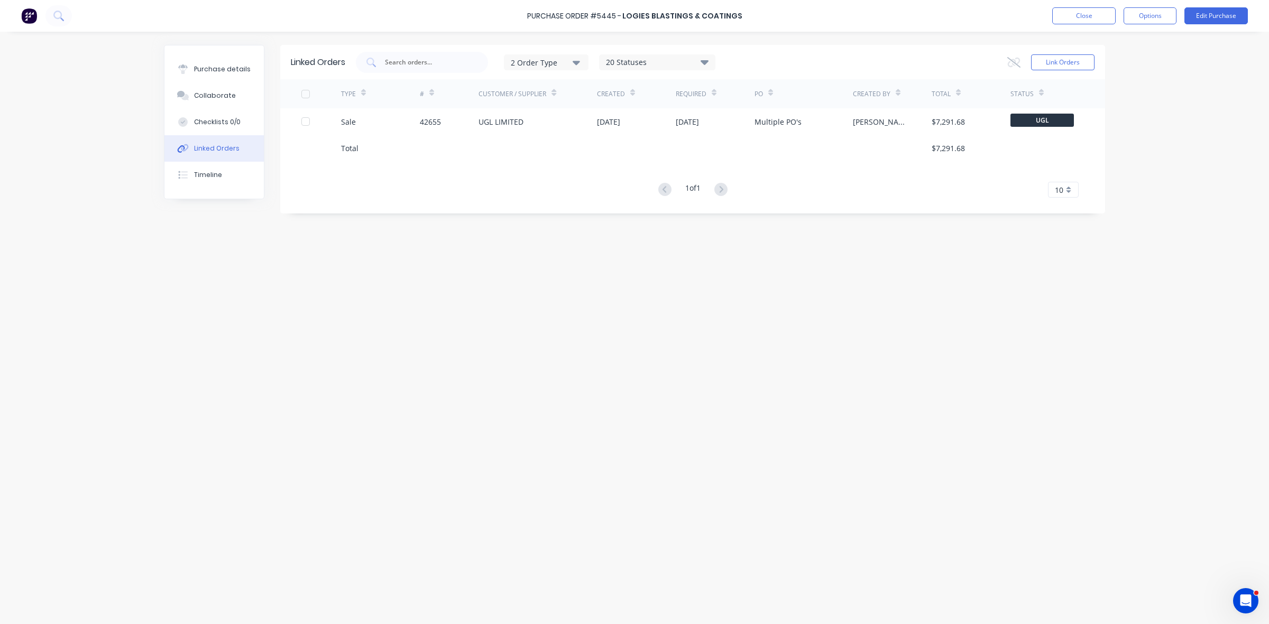
click at [421, 135] on div at bounding box center [449, 148] width 59 height 26
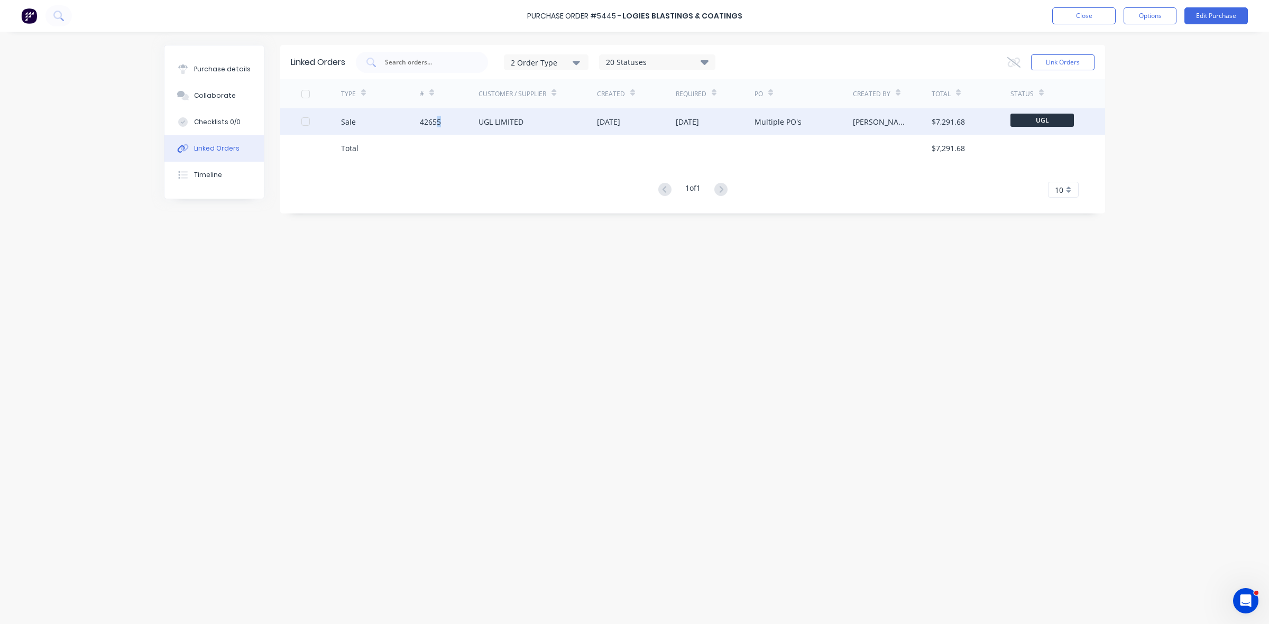
click at [439, 128] on div "42655" at bounding box center [449, 121] width 59 height 26
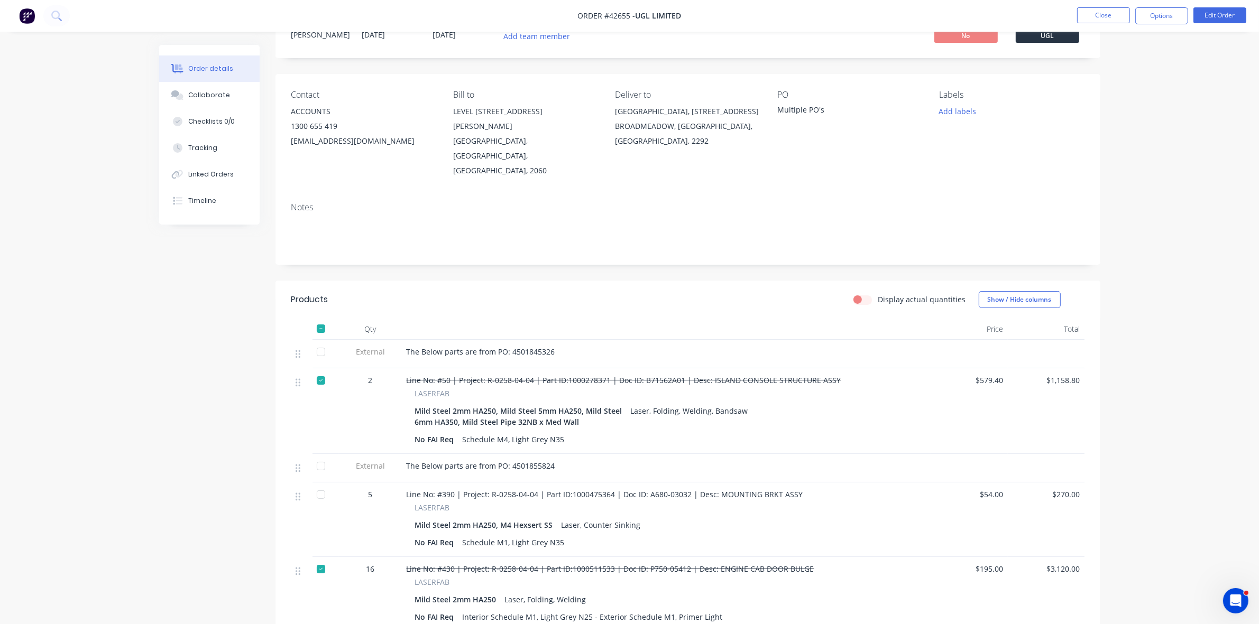
scroll to position [66, 0]
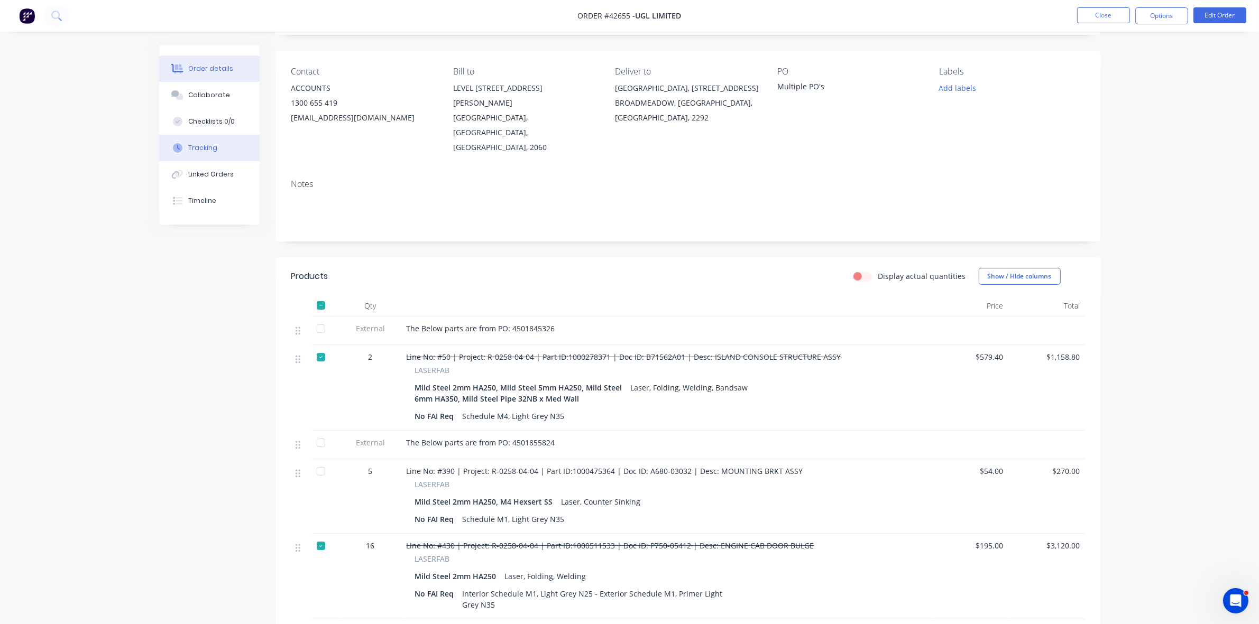
click at [204, 141] on button "Tracking" at bounding box center [209, 148] width 100 height 26
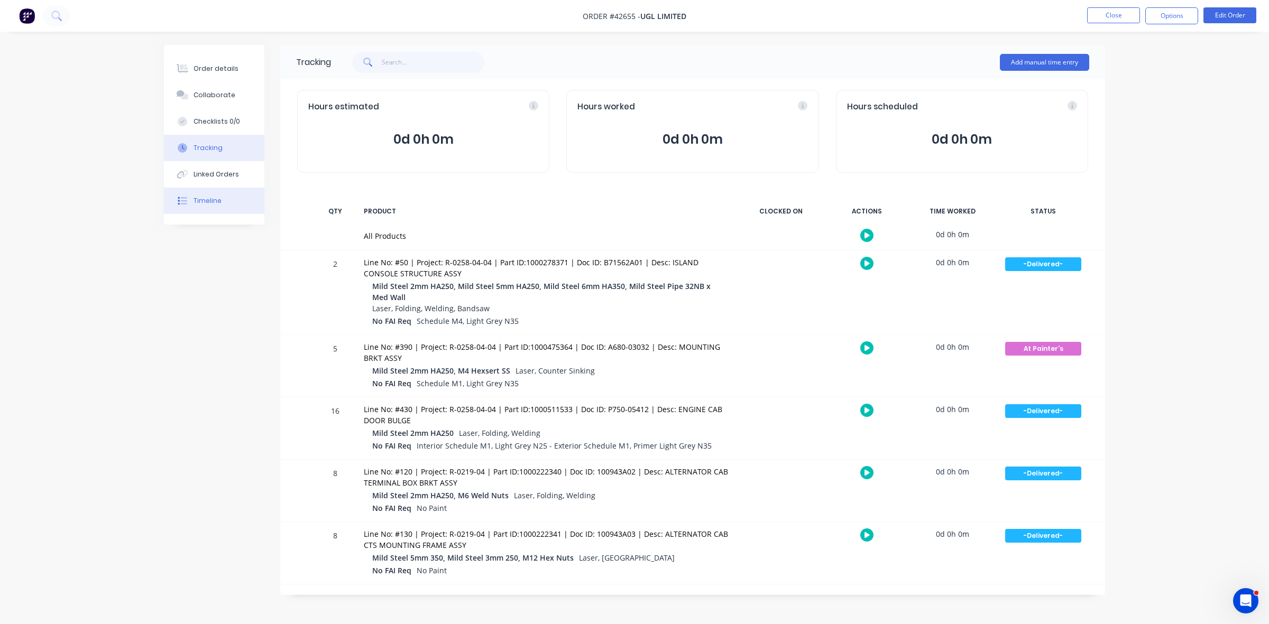
click at [207, 200] on div "Timeline" at bounding box center [207, 201] width 28 height 10
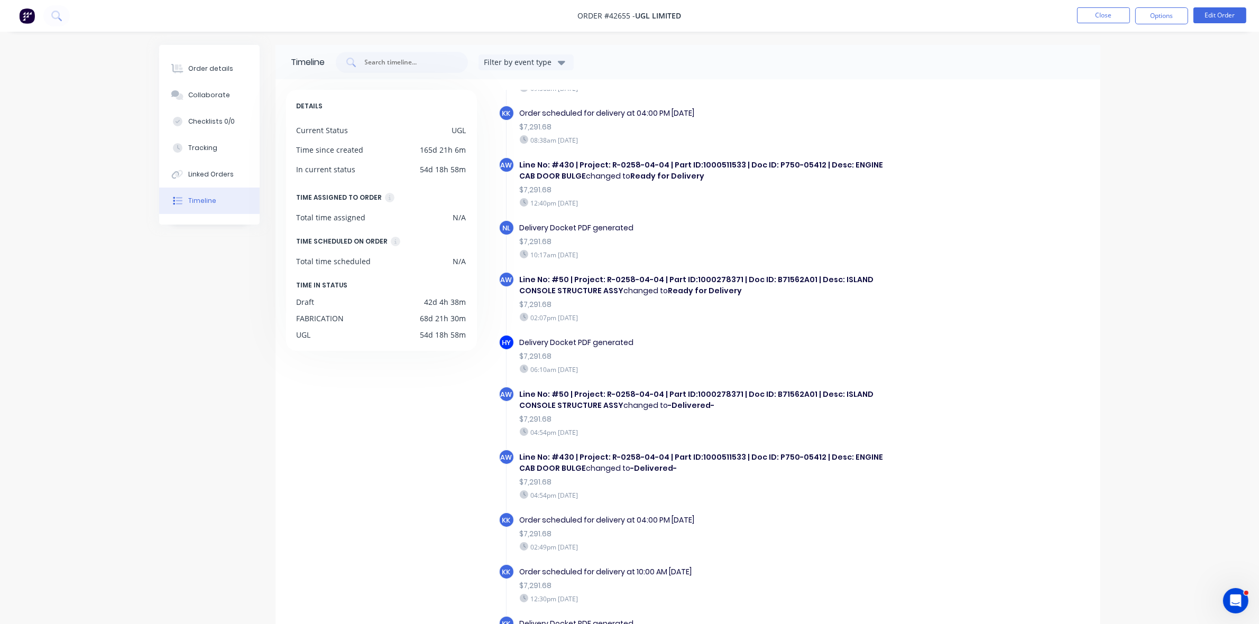
scroll to position [1520, 0]
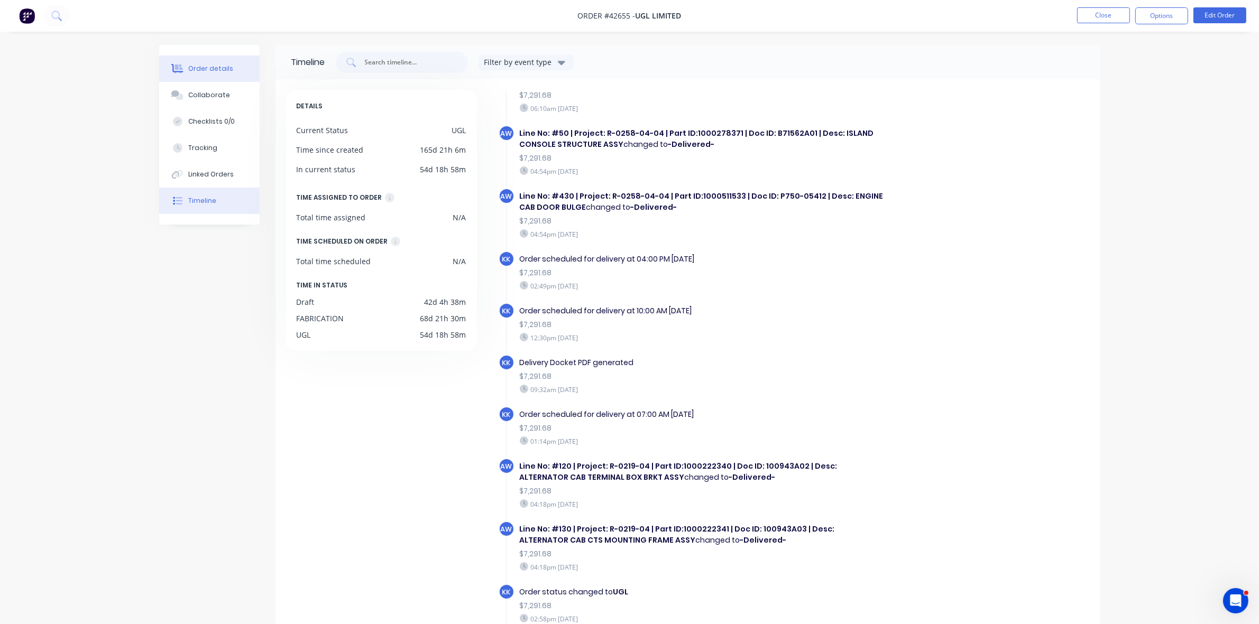
click at [211, 73] on div "Order details" at bounding box center [210, 69] width 45 height 10
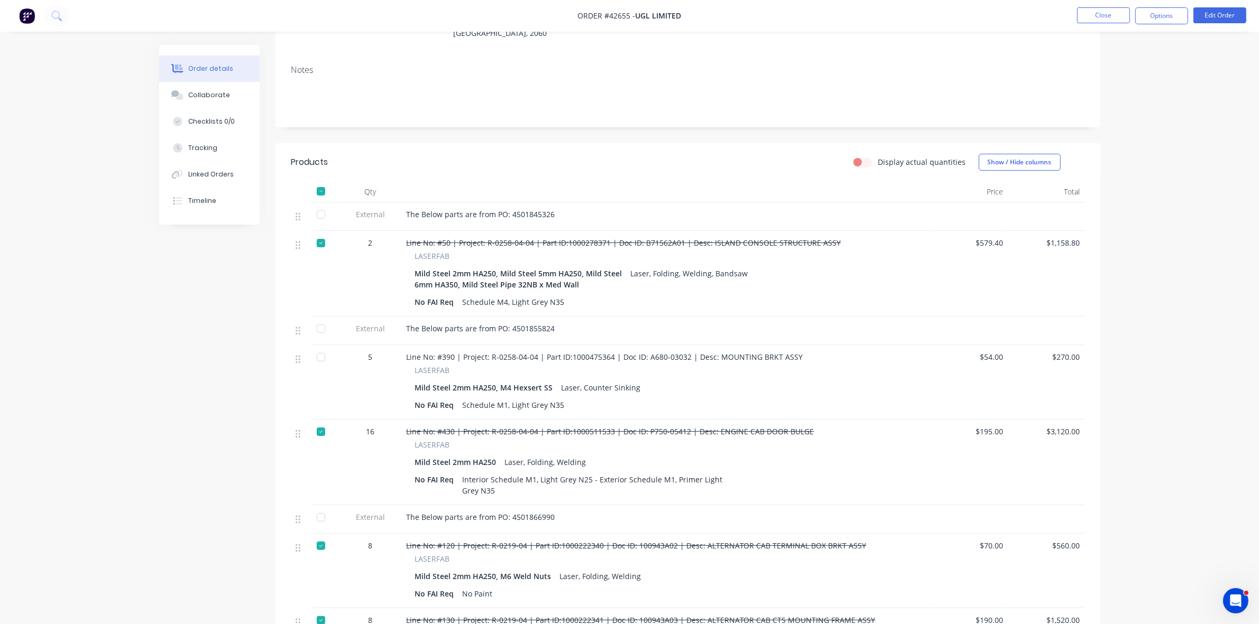
scroll to position [177, 0]
click at [178, 93] on icon at bounding box center [175, 93] width 8 height 6
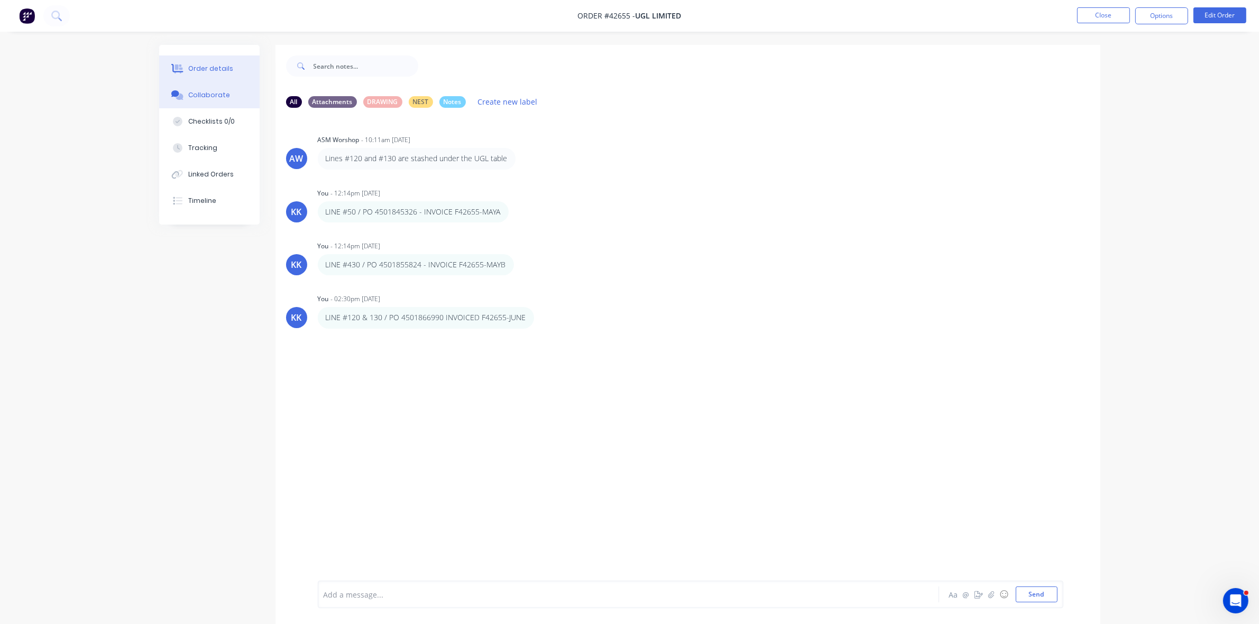
click at [180, 62] on button "Order details" at bounding box center [209, 69] width 100 height 26
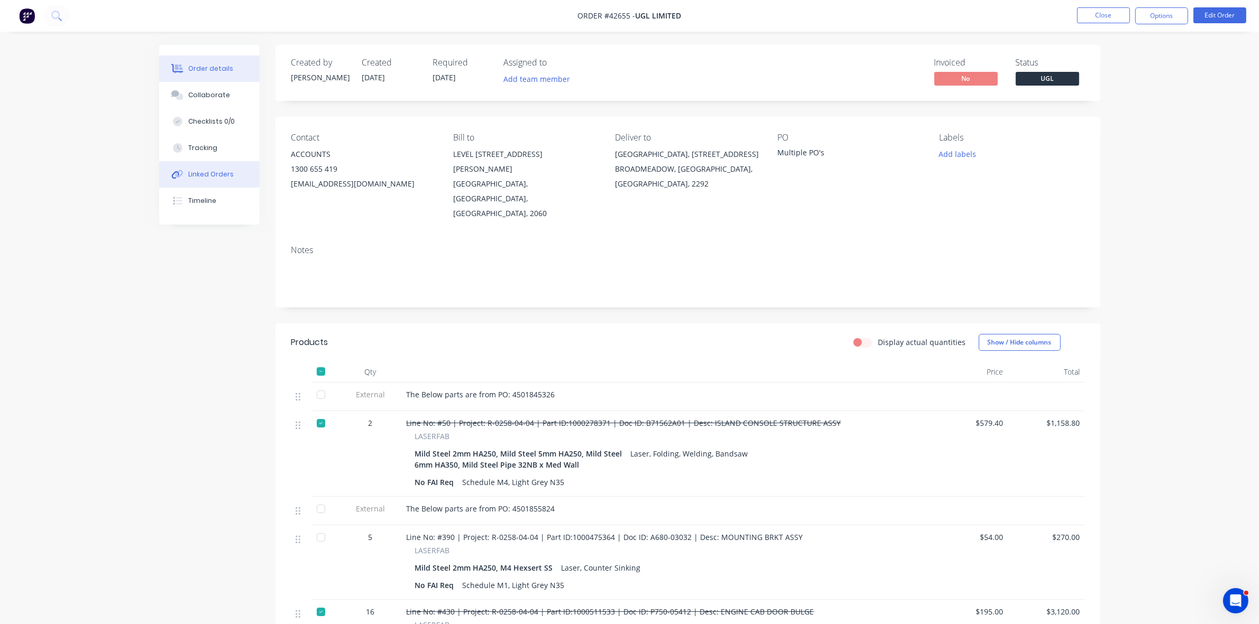
click at [206, 176] on div "Linked Orders" at bounding box center [210, 175] width 45 height 10
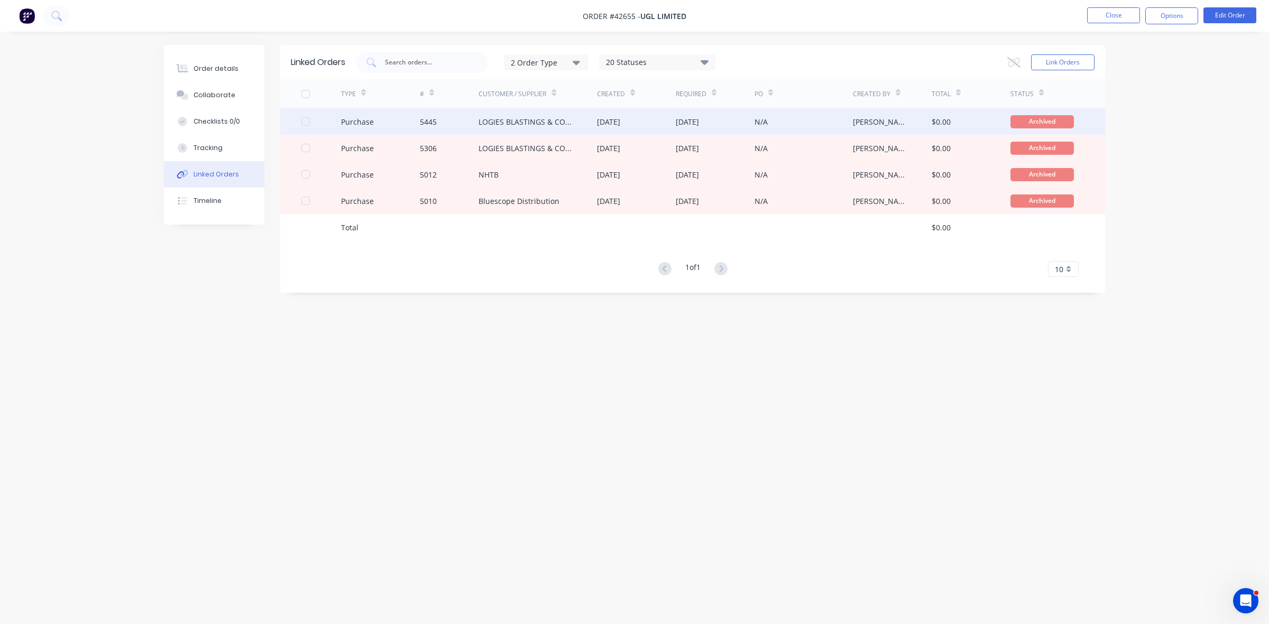
click at [583, 131] on div "LOGIES BLASTINGS & COATINGS" at bounding box center [537, 121] width 118 height 26
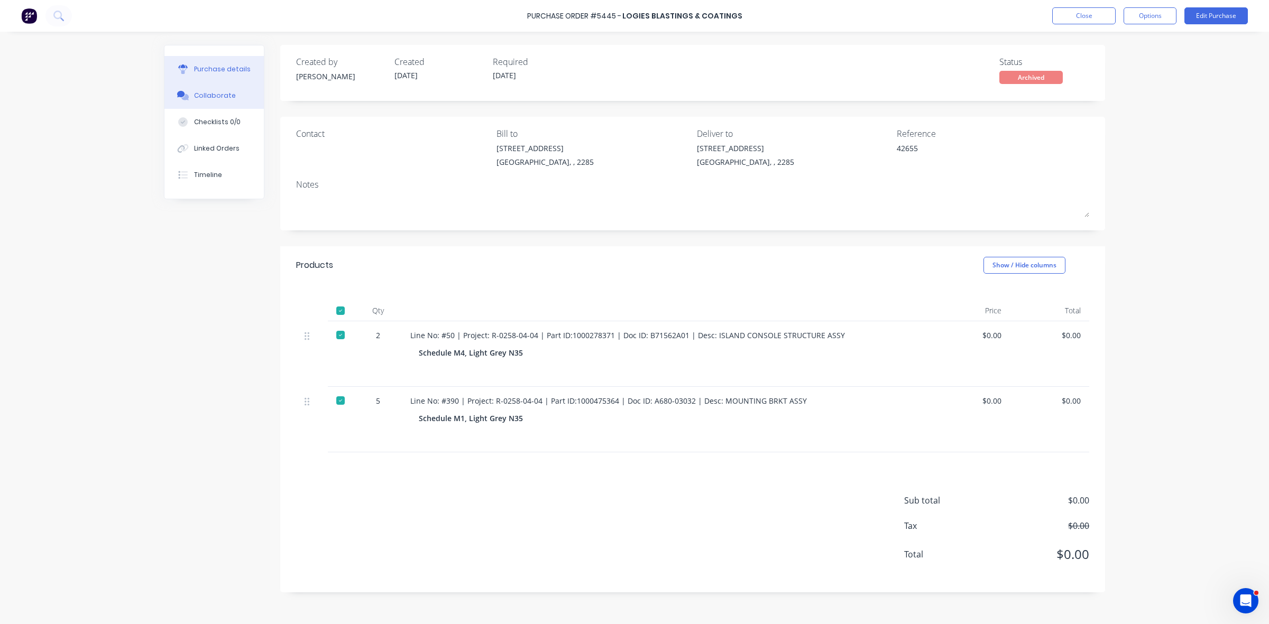
click at [218, 95] on div "Collaborate" at bounding box center [215, 96] width 42 height 10
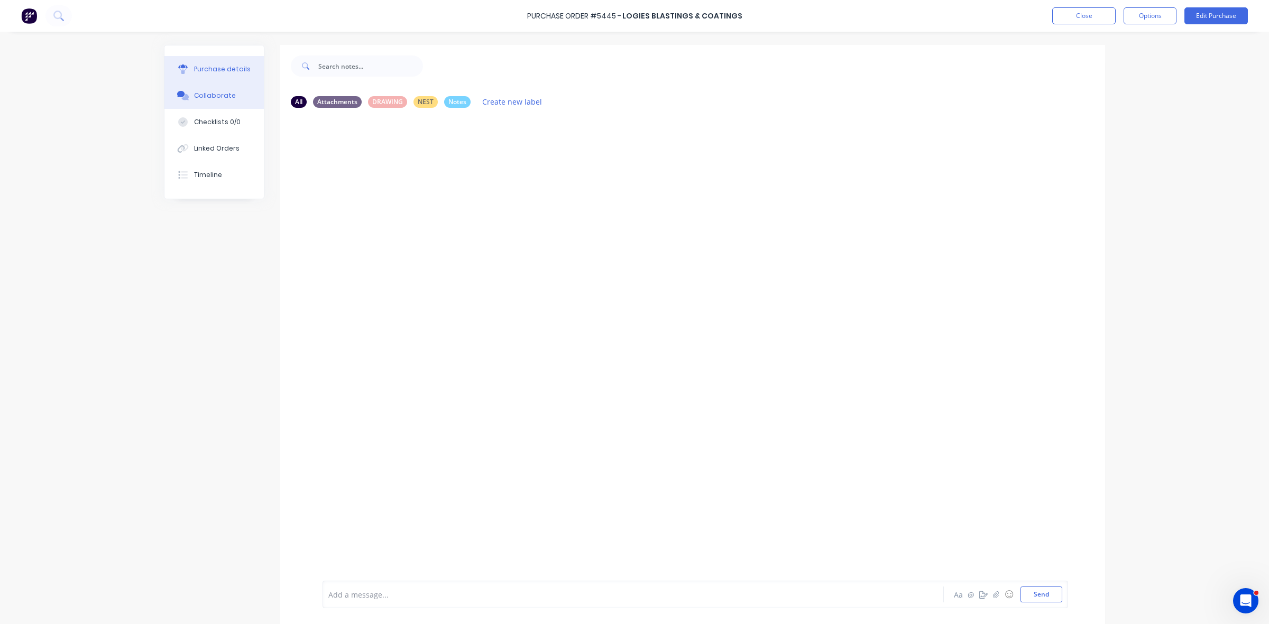
click at [214, 67] on div "Purchase details" at bounding box center [222, 69] width 57 height 10
type textarea "x"
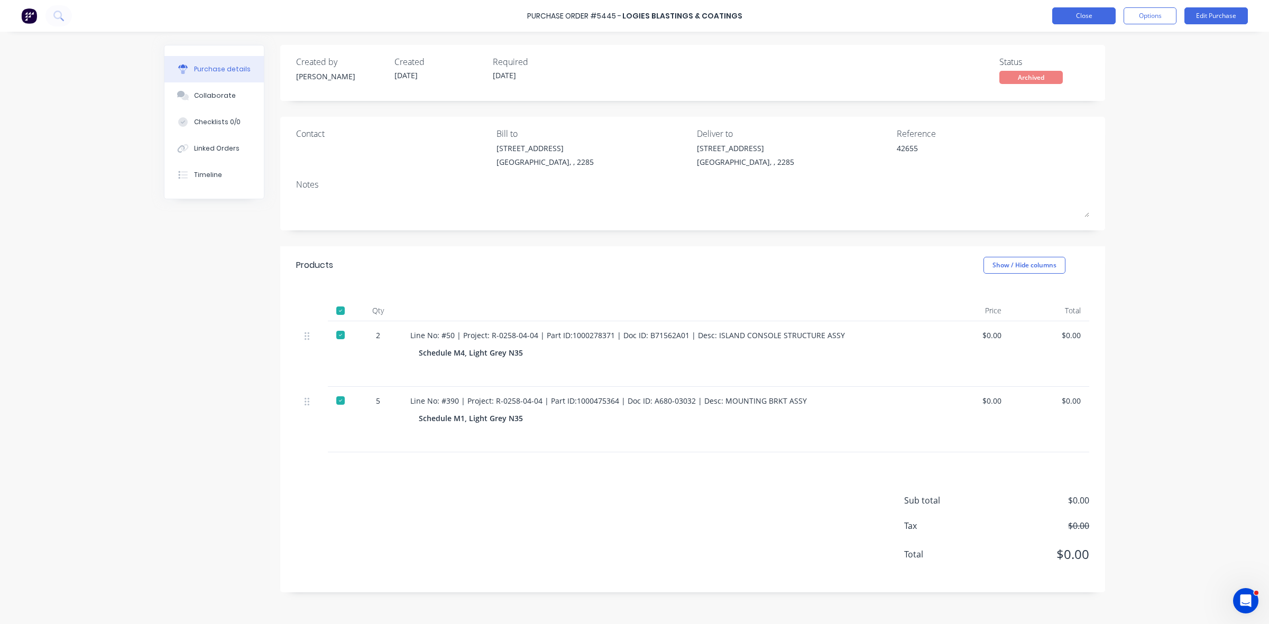
click at [1108, 16] on button "Close" at bounding box center [1083, 15] width 63 height 17
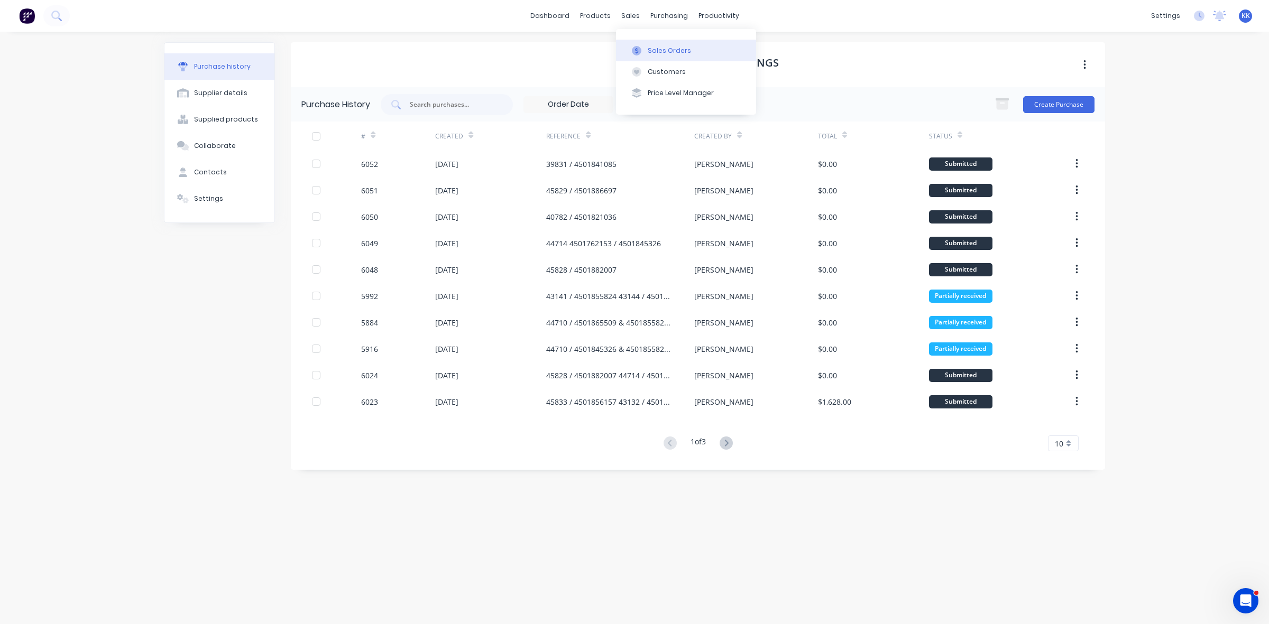
click at [640, 50] on icon at bounding box center [637, 51] width 10 height 10
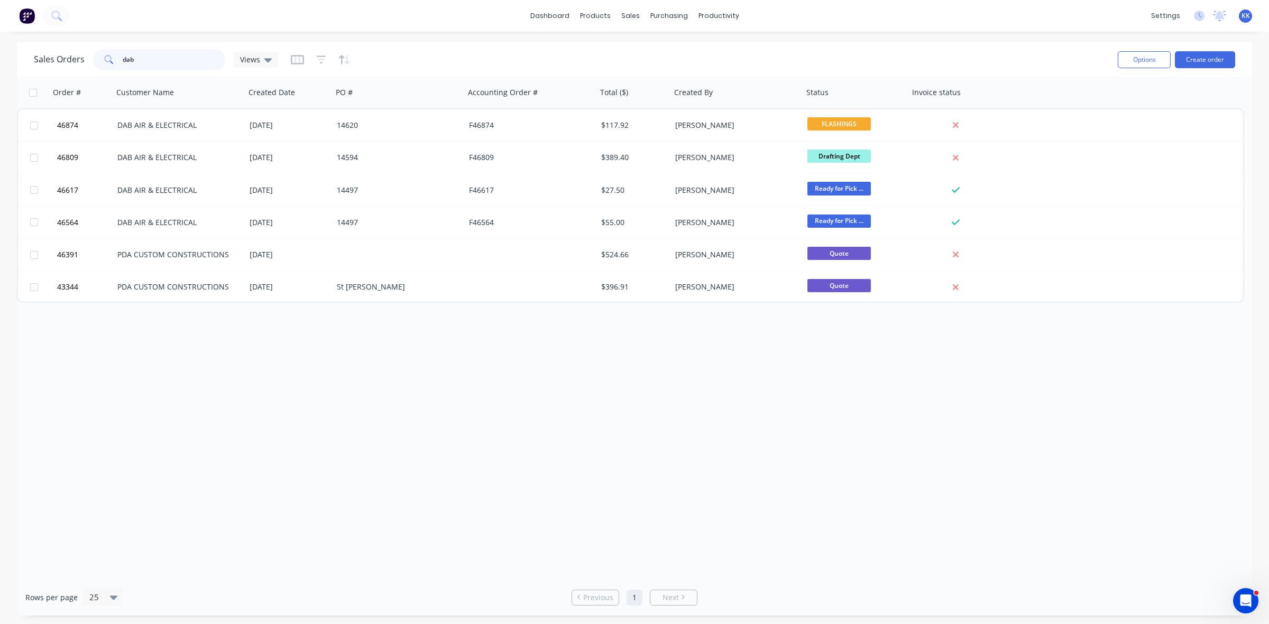
drag, startPoint x: 172, startPoint y: 59, endPoint x: 82, endPoint y: 54, distance: 90.0
click at [82, 54] on div "Sales Orders dab Views" at bounding box center [156, 59] width 244 height 21
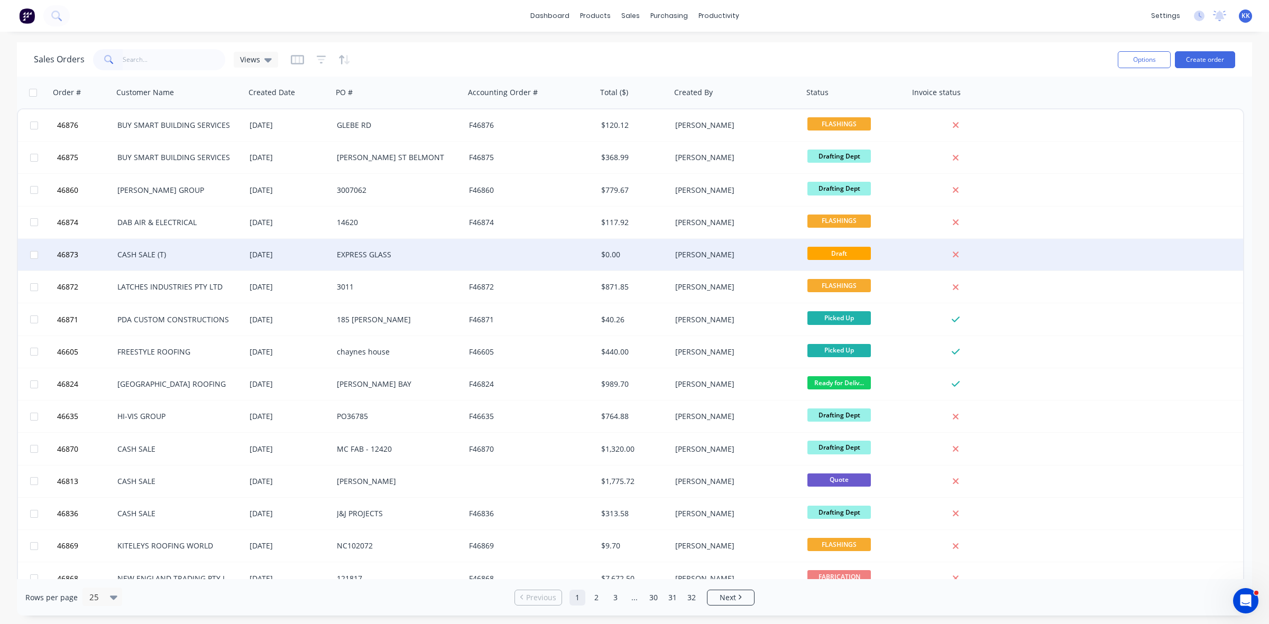
click at [536, 252] on div at bounding box center [531, 255] width 132 height 32
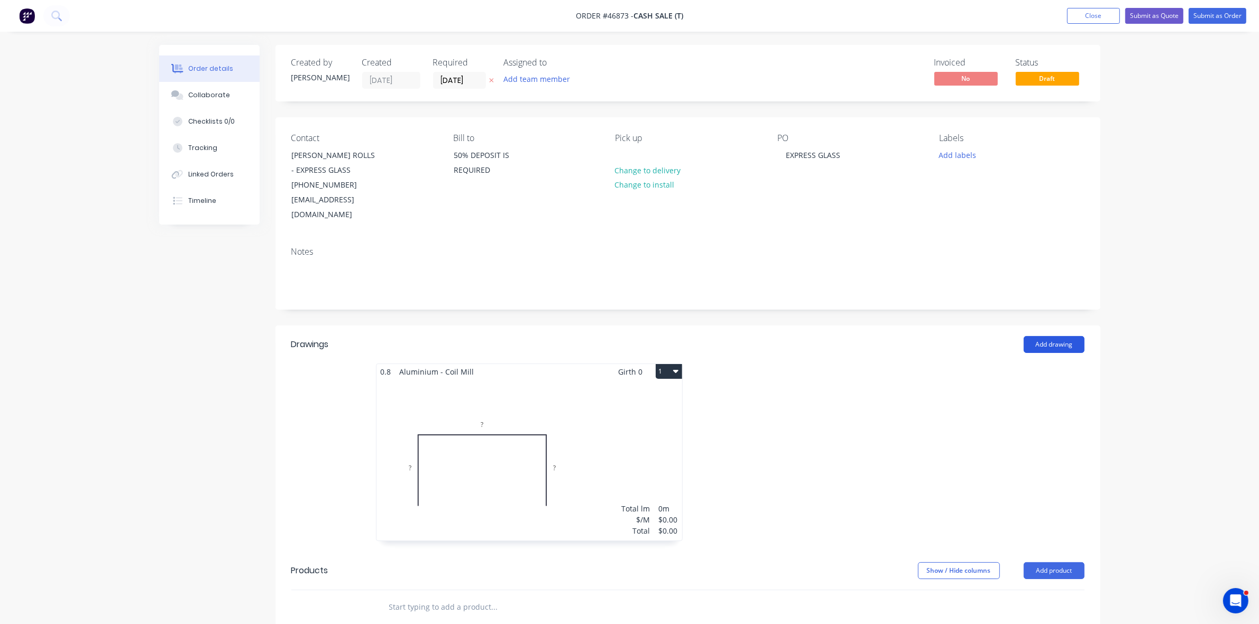
click at [1050, 336] on button "Add drawing" at bounding box center [1054, 344] width 61 height 17
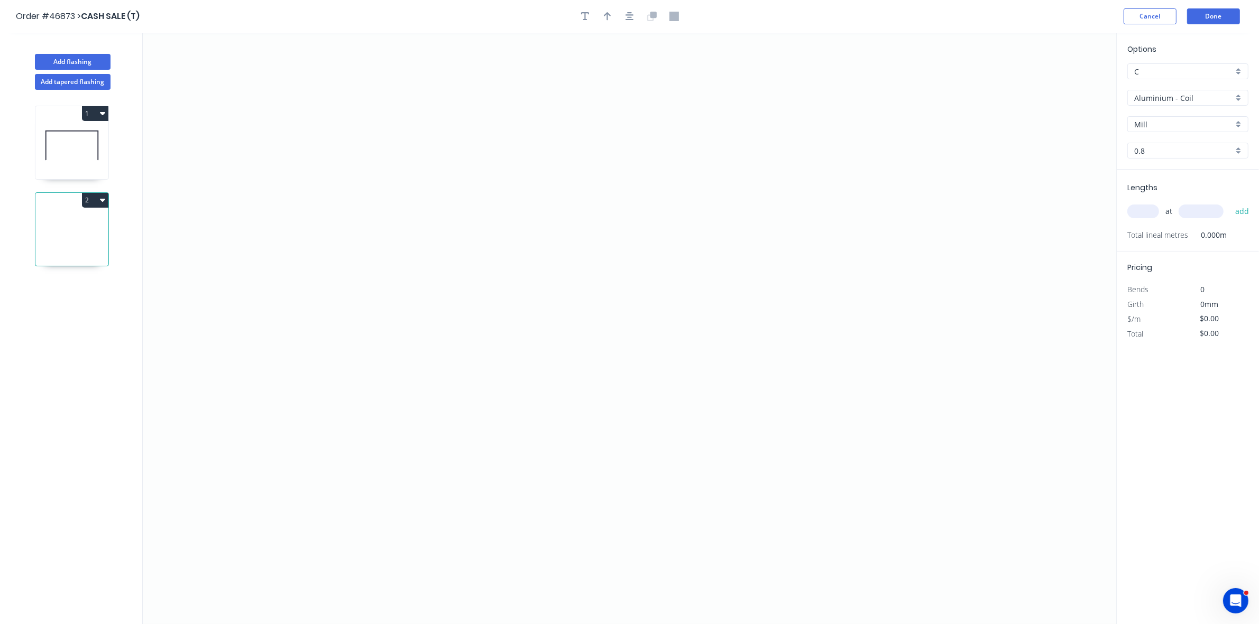
click at [80, 156] on icon at bounding box center [71, 146] width 73 height 68
drag, startPoint x: 751, startPoint y: 335, endPoint x: 709, endPoint y: 331, distance: 41.4
click at [751, 336] on div "Delete point" at bounding box center [778, 341] width 106 height 22
drag, startPoint x: 521, startPoint y: 327, endPoint x: 523, endPoint y: 262, distance: 65.1
click at [523, 262] on circle at bounding box center [522, 261] width 16 height 16
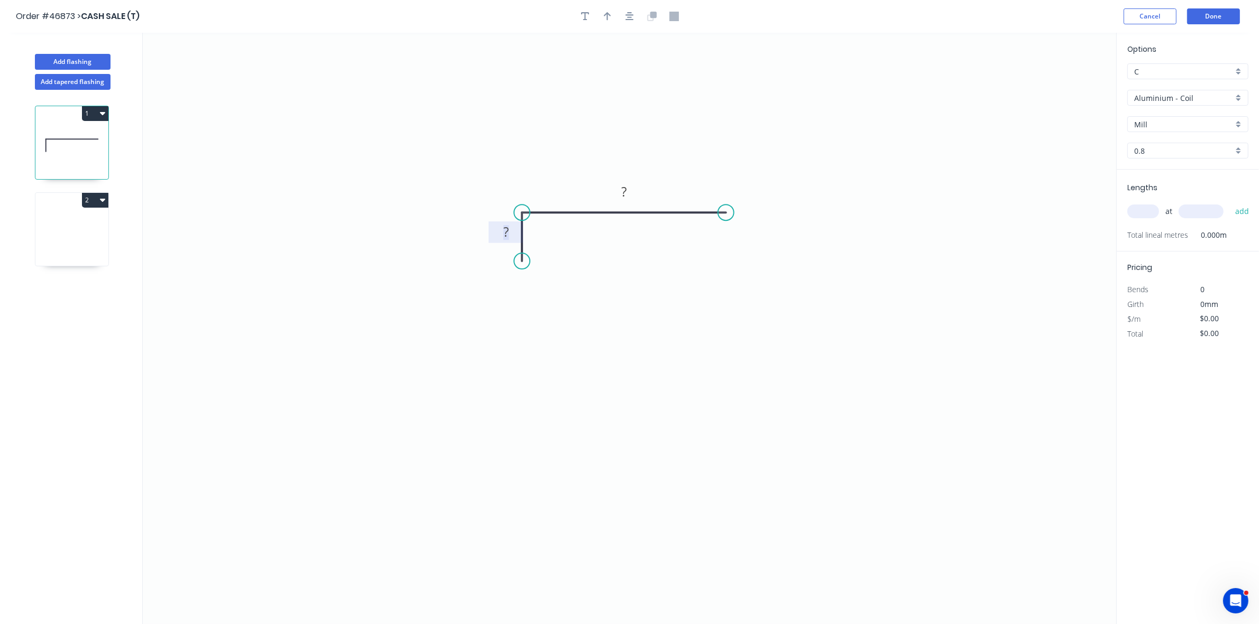
click at [511, 232] on rect at bounding box center [505, 232] width 21 height 15
type input "$32.49"
click at [1161, 96] on input "Aluminium - Coil" at bounding box center [1183, 98] width 99 height 11
click at [1165, 143] on div "Aluminium - Sheet" at bounding box center [1188, 137] width 120 height 19
type input "Aluminium - Sheet"
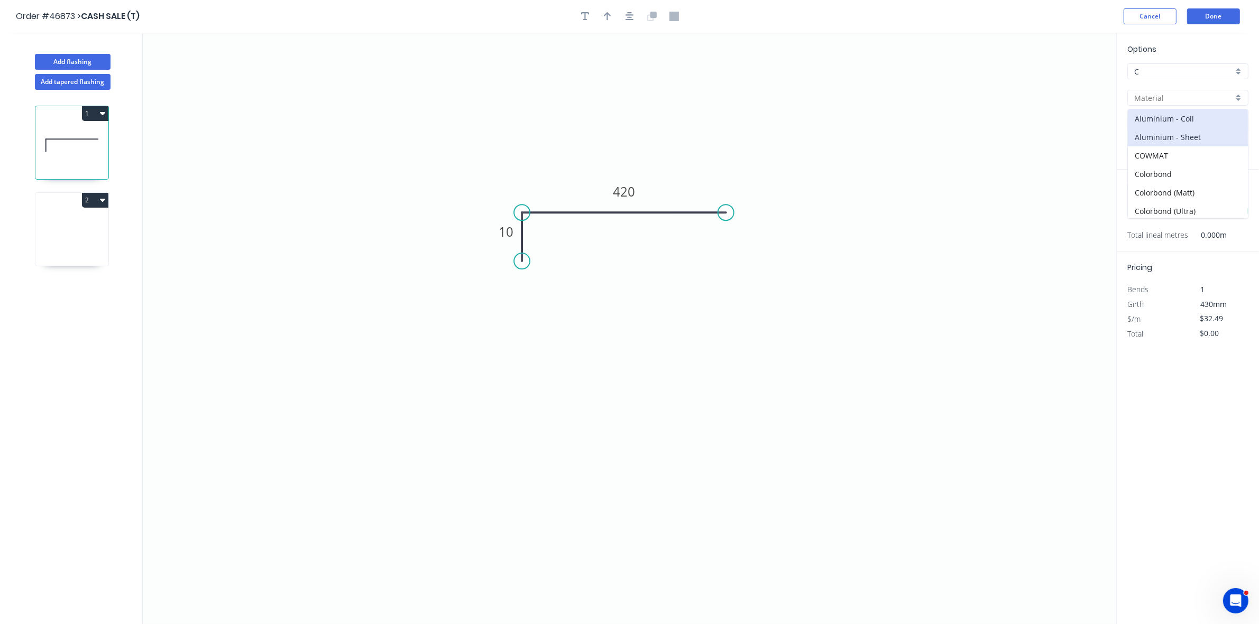
type input "1.2"
type input "$1.00"
click at [1164, 141] on div "Options C C Aluminium - Sheet Aluminium - Sheet Mill Mill 1.2 1.2" at bounding box center [1188, 106] width 142 height 126
click at [1162, 147] on input "1.2" at bounding box center [1183, 150] width 99 height 11
click at [1155, 186] on div "1.6" at bounding box center [1188, 190] width 120 height 19
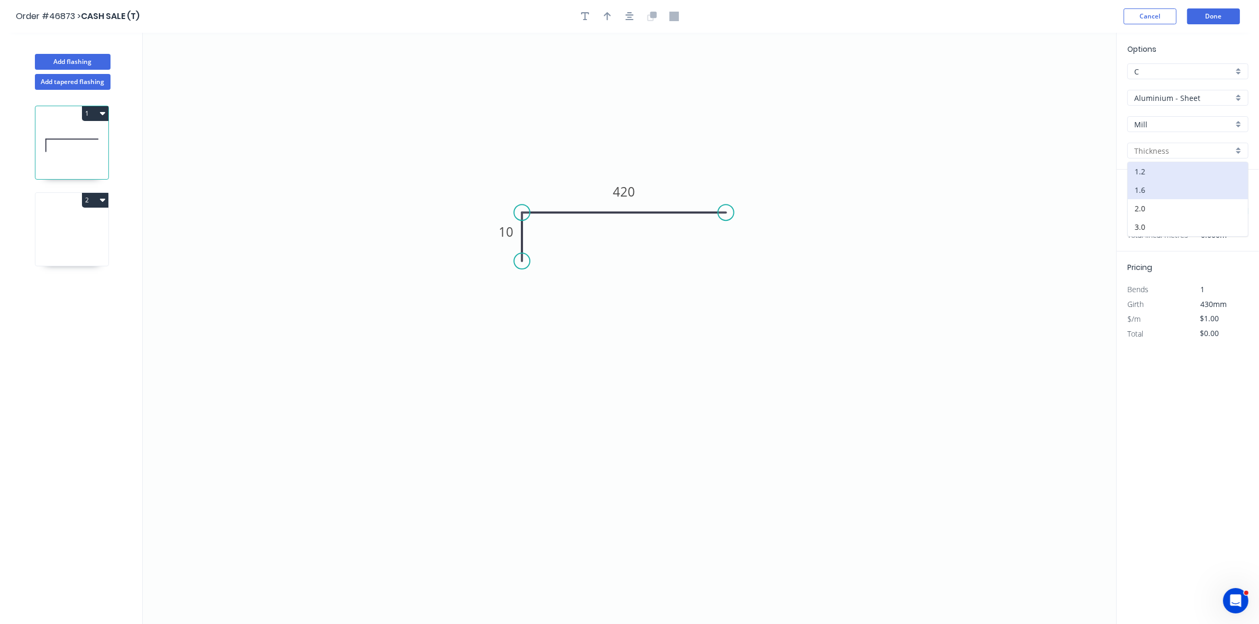
type input "1.6"
drag, startPoint x: 1141, startPoint y: 210, endPoint x: 1131, endPoint y: 201, distance: 13.1
click at [1142, 210] on input "text" at bounding box center [1143, 212] width 32 height 14
type input "2"
type input "2500"
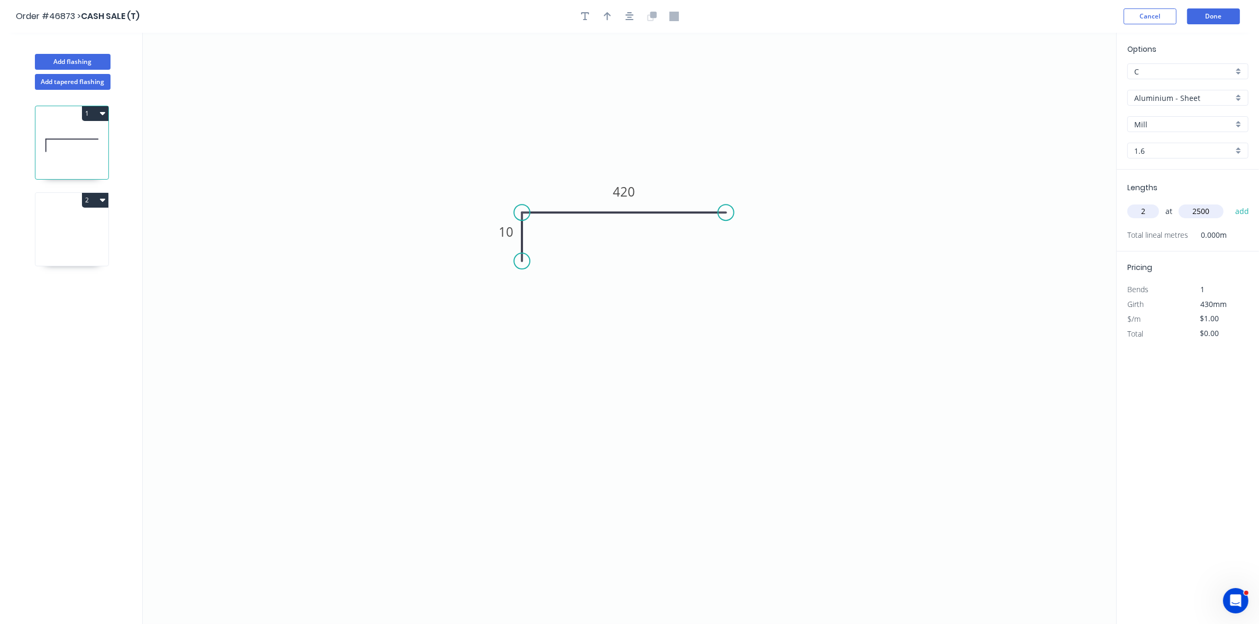
click at [1230, 202] on button "add" at bounding box center [1242, 211] width 25 height 18
type input "$5.00"
click at [91, 237] on icon at bounding box center [71, 232] width 73 height 68
type input "$0.00"
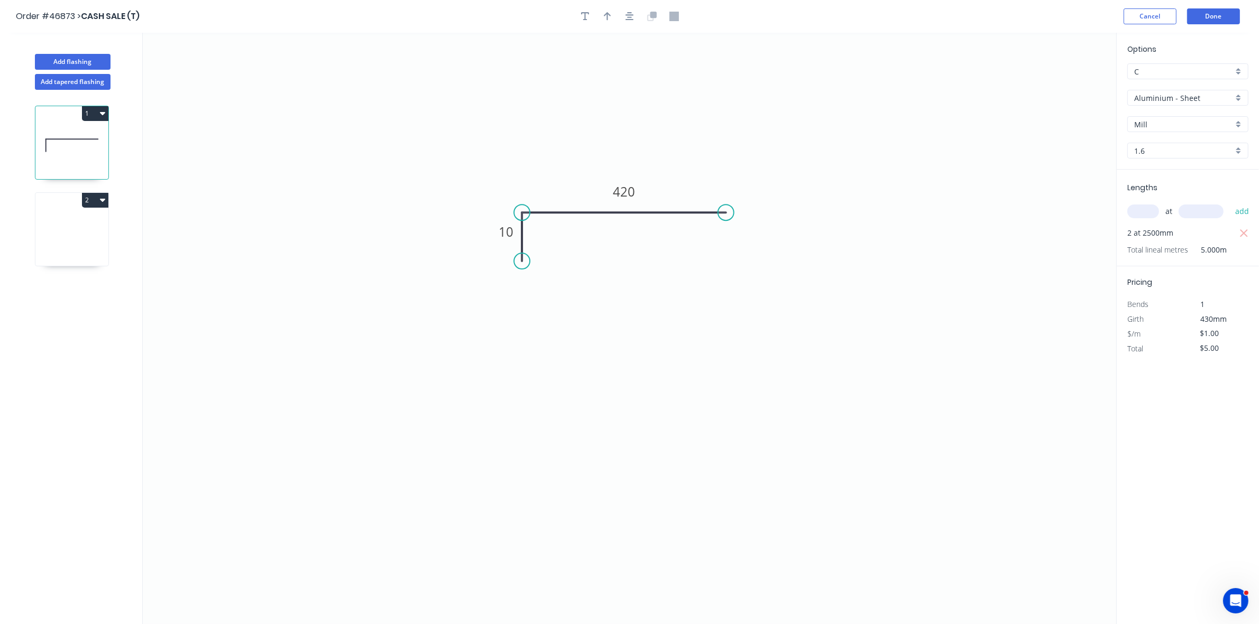
type input "Aluminium - Coil"
type input "0.8"
click at [528, 257] on icon "0" at bounding box center [629, 329] width 973 height 592
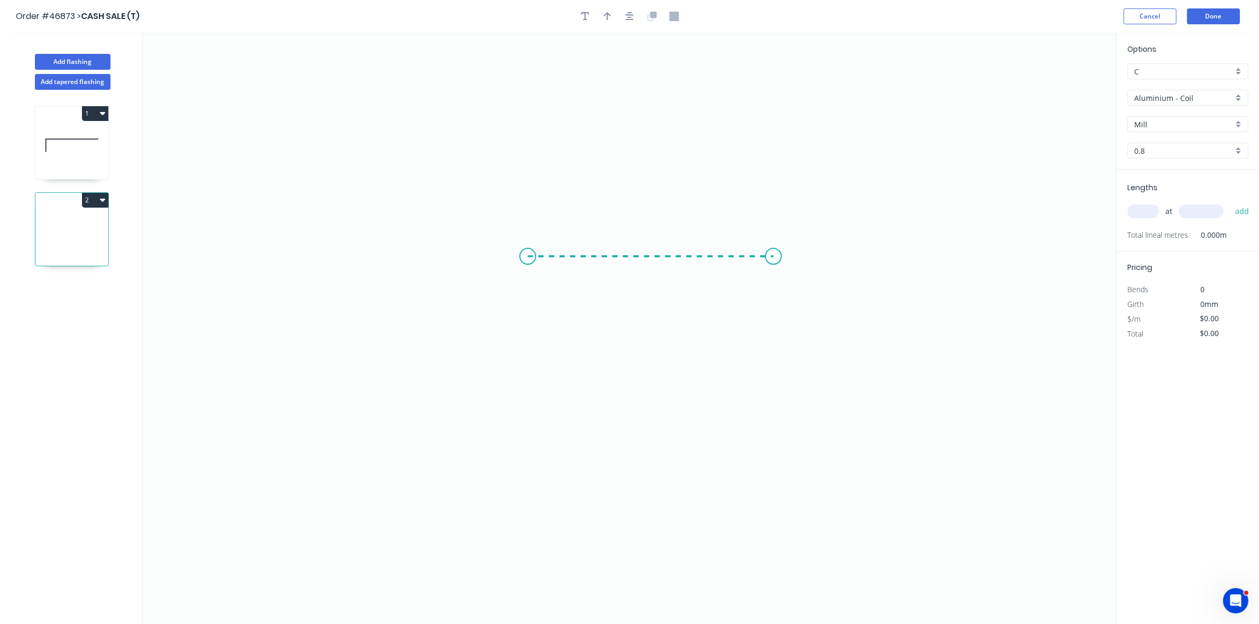
click at [773, 254] on icon "0" at bounding box center [629, 329] width 973 height 592
click at [657, 270] on rect at bounding box center [650, 268] width 21 height 15
click at [1139, 210] on input "text" at bounding box center [1143, 212] width 32 height 14
type input "$48.14"
type input "2"
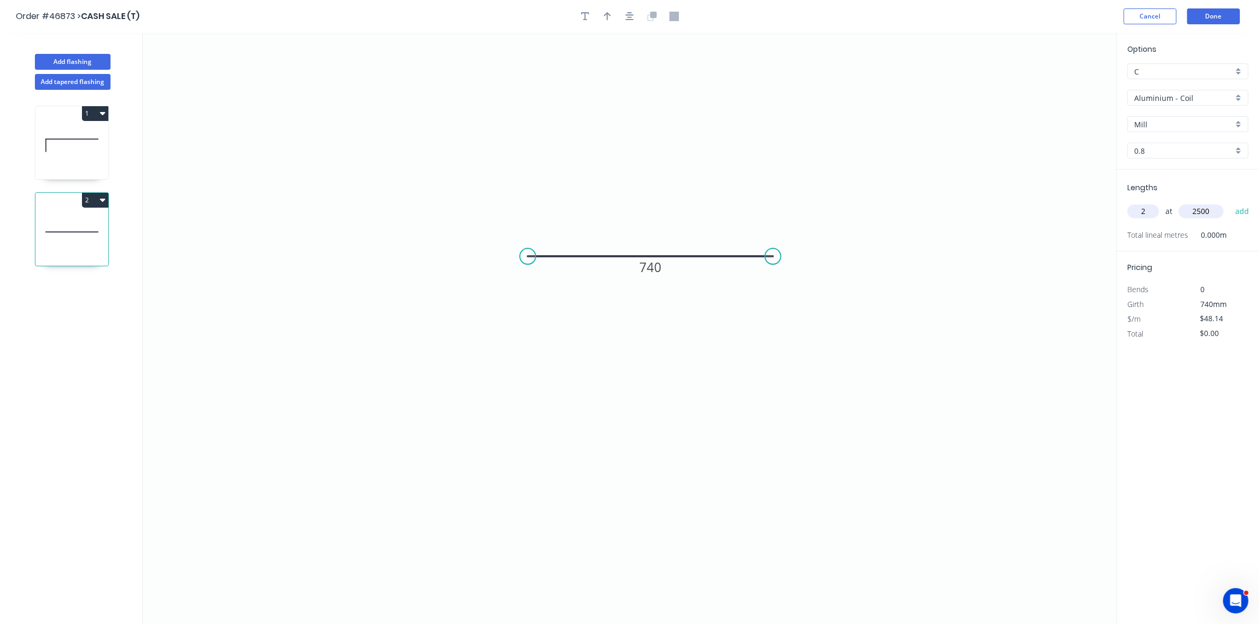
type input "2500"
click at [1230, 202] on button "add" at bounding box center [1242, 211] width 25 height 18
type input "$240.70"
click at [1218, 96] on input "Aluminium - Coil" at bounding box center [1183, 98] width 99 height 11
click at [1201, 141] on div "Aluminium - Sheet" at bounding box center [1188, 137] width 120 height 19
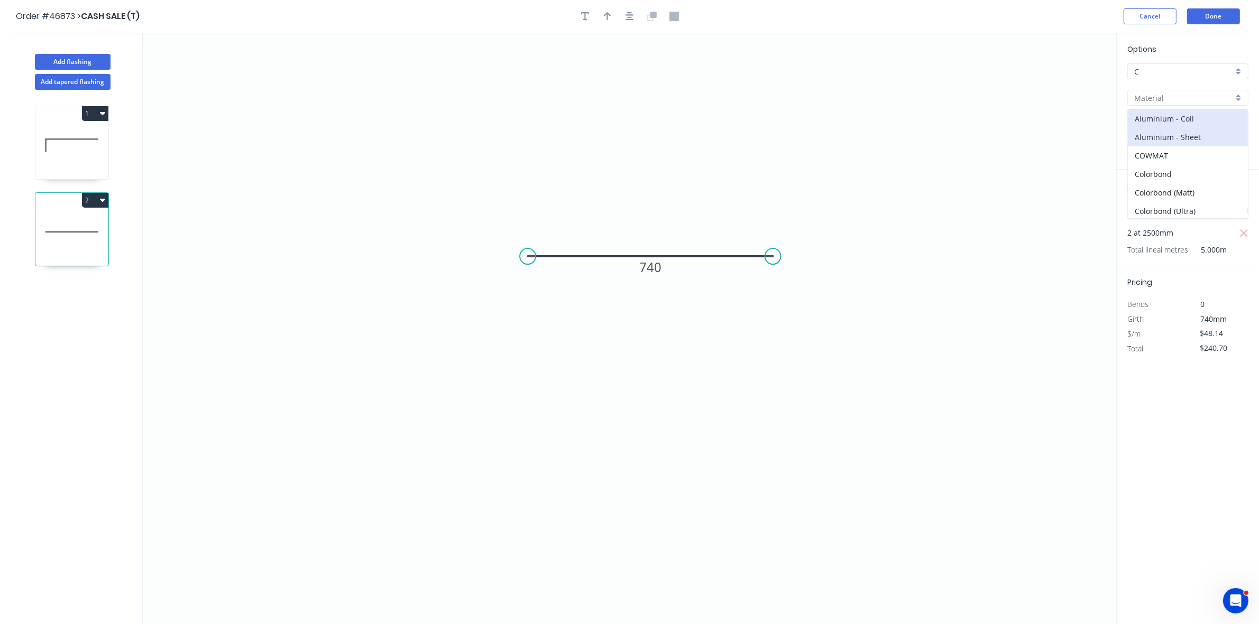
type input "Aluminium - Sheet"
type input "1.2"
type input "$1.00"
type input "$5.00"
click at [1161, 152] on input "1.2" at bounding box center [1183, 150] width 99 height 11
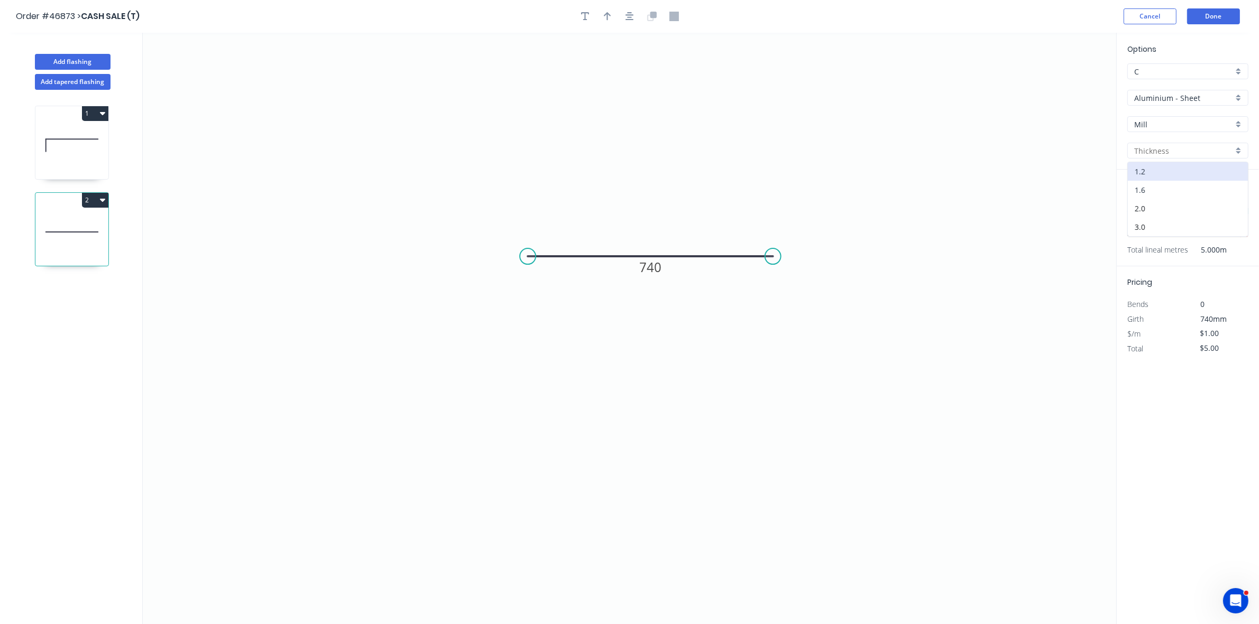
click at [1159, 186] on div "1.6" at bounding box center [1188, 190] width 120 height 19
type input "1.6"
click at [1208, 349] on input "$5.00" at bounding box center [1218, 348] width 36 height 15
click at [73, 154] on icon at bounding box center [71, 146] width 73 height 68
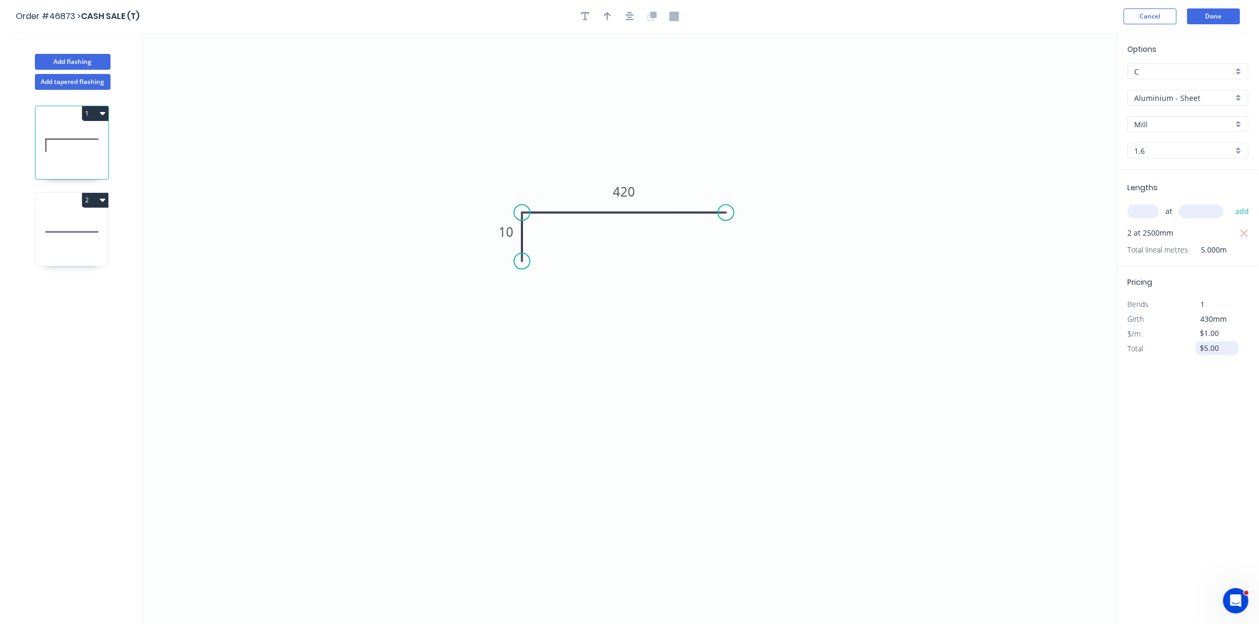
click at [1217, 349] on input "$5.00" at bounding box center [1218, 348] width 36 height 15
type input "$0.00"
drag, startPoint x: 89, startPoint y: 114, endPoint x: 85, endPoint y: 120, distance: 7.6
click at [90, 114] on button "1" at bounding box center [95, 113] width 26 height 15
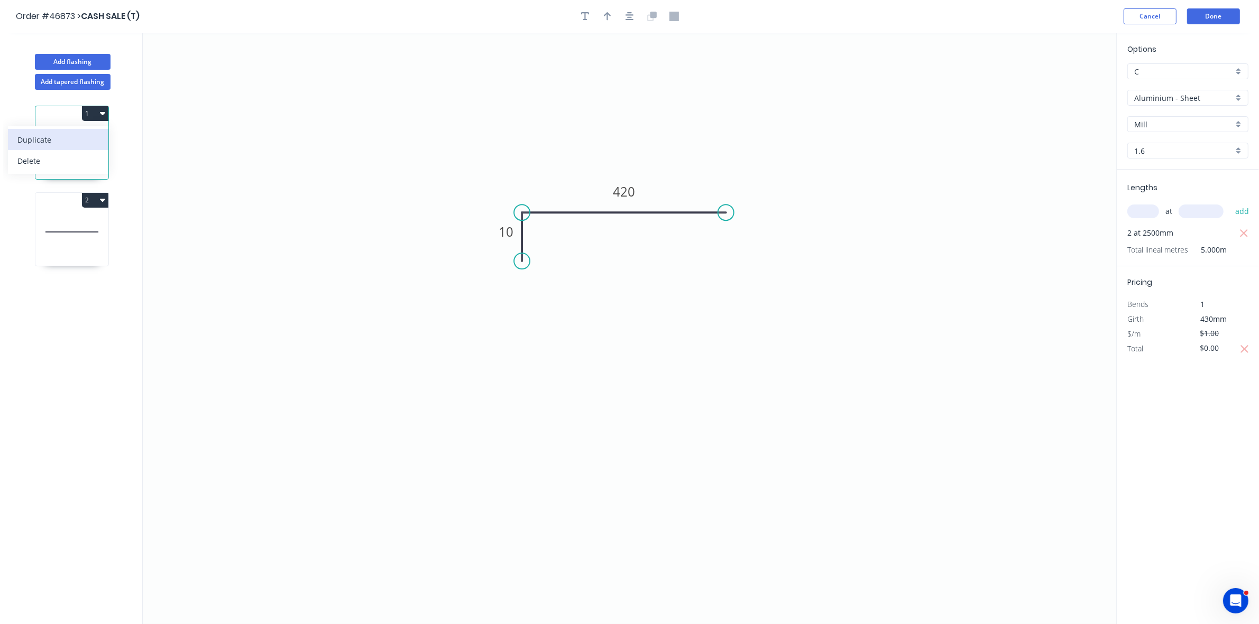
click at [69, 137] on div "Duplicate" at bounding box center [57, 139] width 81 height 15
click at [730, 215] on circle at bounding box center [726, 213] width 16 height 16
click at [726, 268] on icon "0 10 420" at bounding box center [629, 329] width 973 height 592
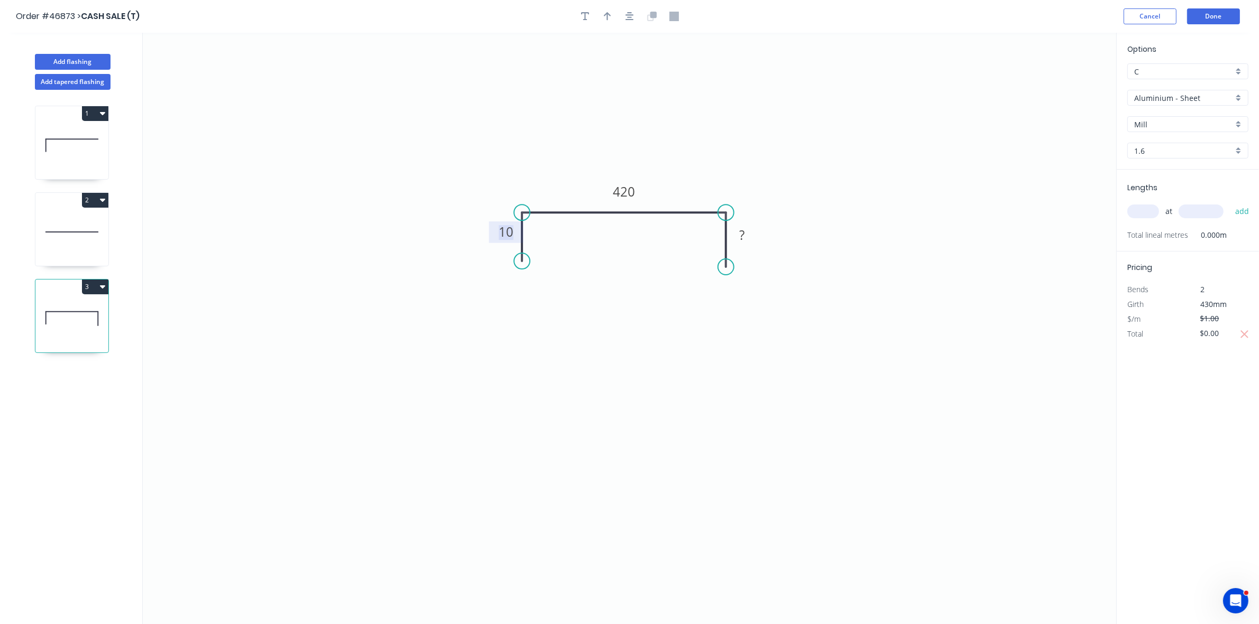
click at [512, 231] on tspan "10" at bounding box center [506, 231] width 15 height 17
type input "$1.00"
click at [1136, 213] on input "text" at bounding box center [1143, 212] width 32 height 14
type input "2"
type input "1620"
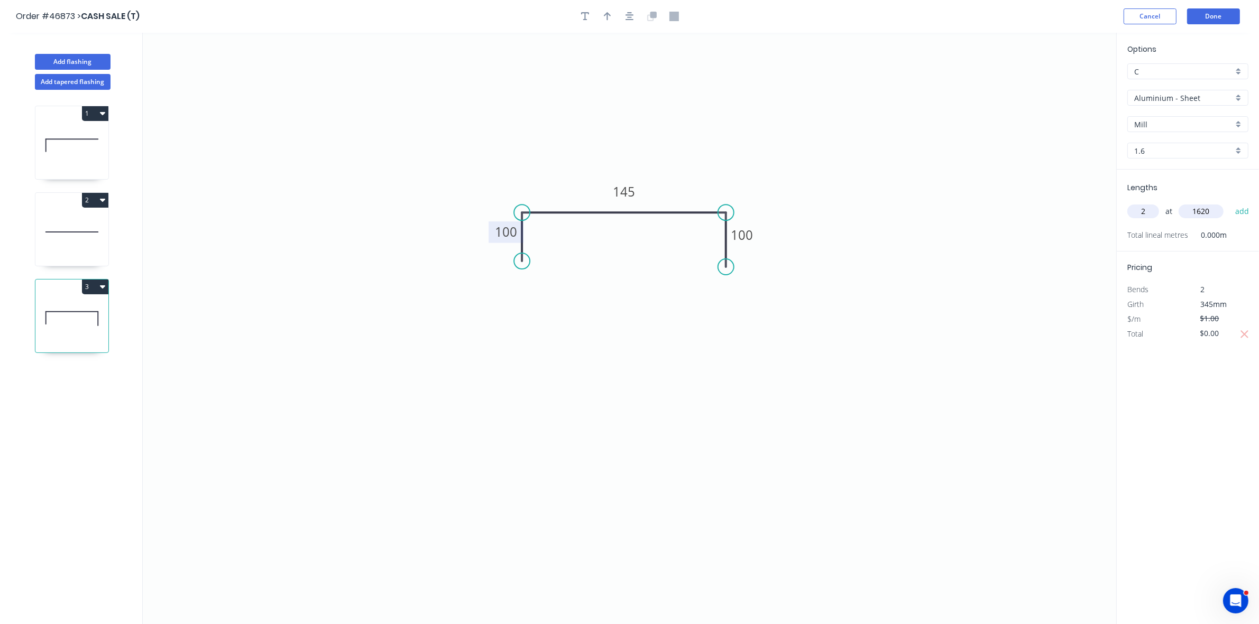
click at [1230, 202] on button "add" at bounding box center [1242, 211] width 25 height 18
click at [1215, 14] on button "Done" at bounding box center [1213, 16] width 53 height 16
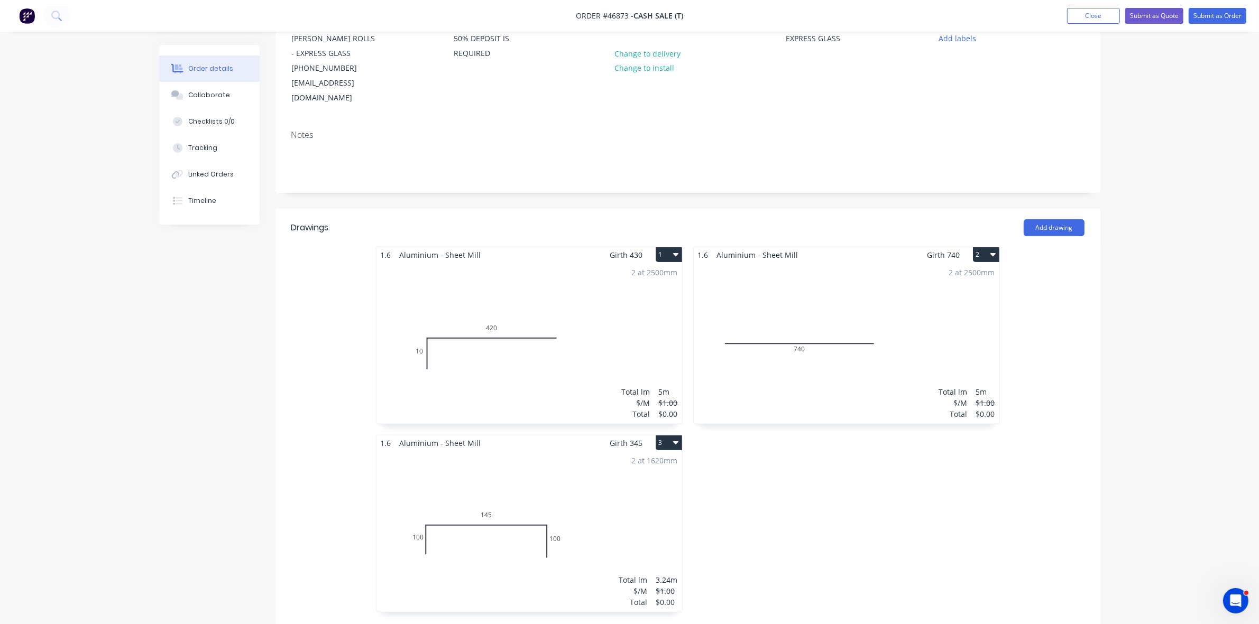
scroll to position [264, 0]
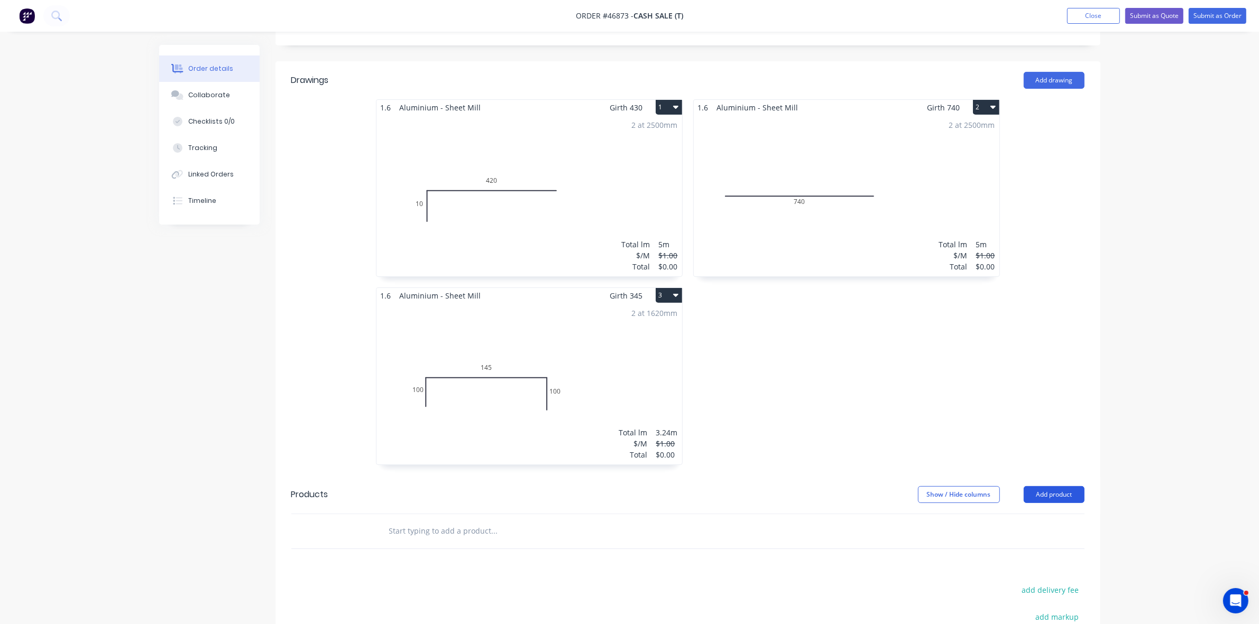
click at [1064, 486] on button "Add product" at bounding box center [1054, 494] width 61 height 17
click at [1051, 514] on div "Product catalogue" at bounding box center [1033, 521] width 81 height 15
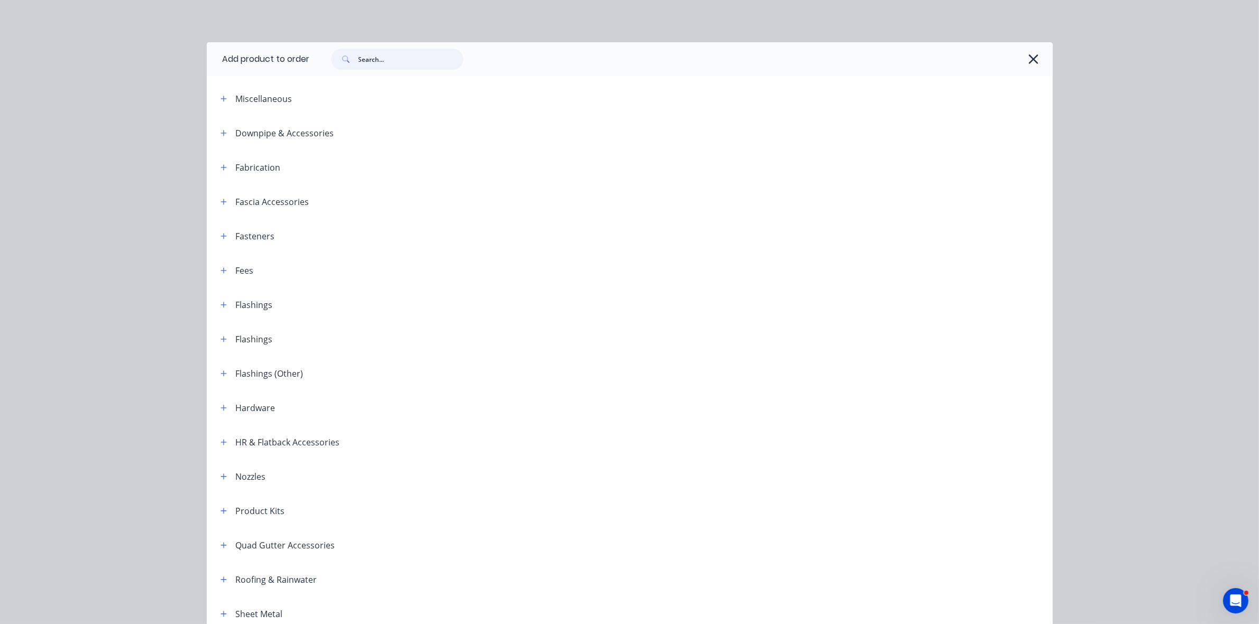
click at [409, 57] on input "text" at bounding box center [410, 59] width 105 height 21
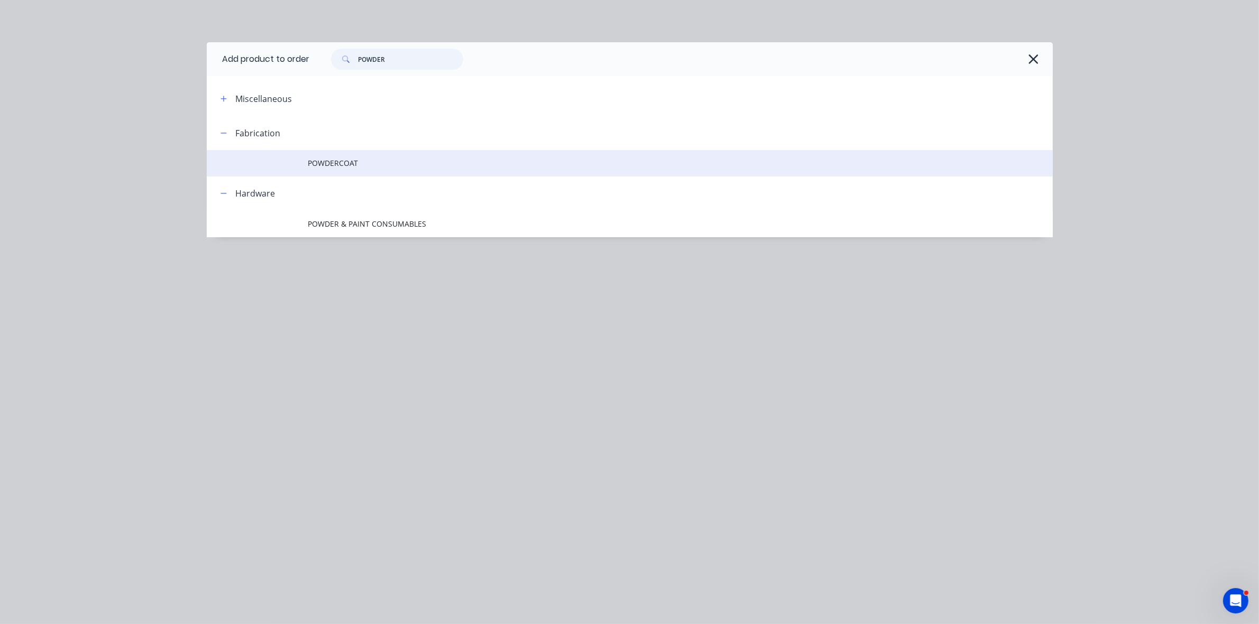
type input "POWDER"
click at [363, 168] on span "POWDERCOAT" at bounding box center [605, 163] width 595 height 11
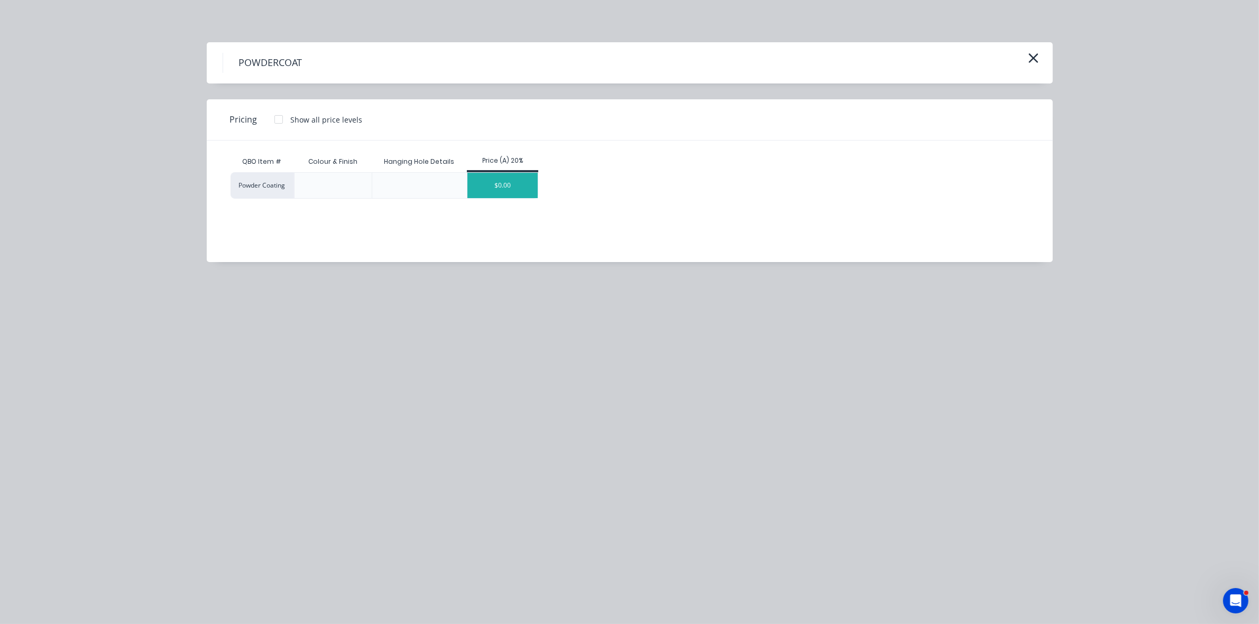
click at [494, 189] on div "$0.00" at bounding box center [502, 185] width 70 height 25
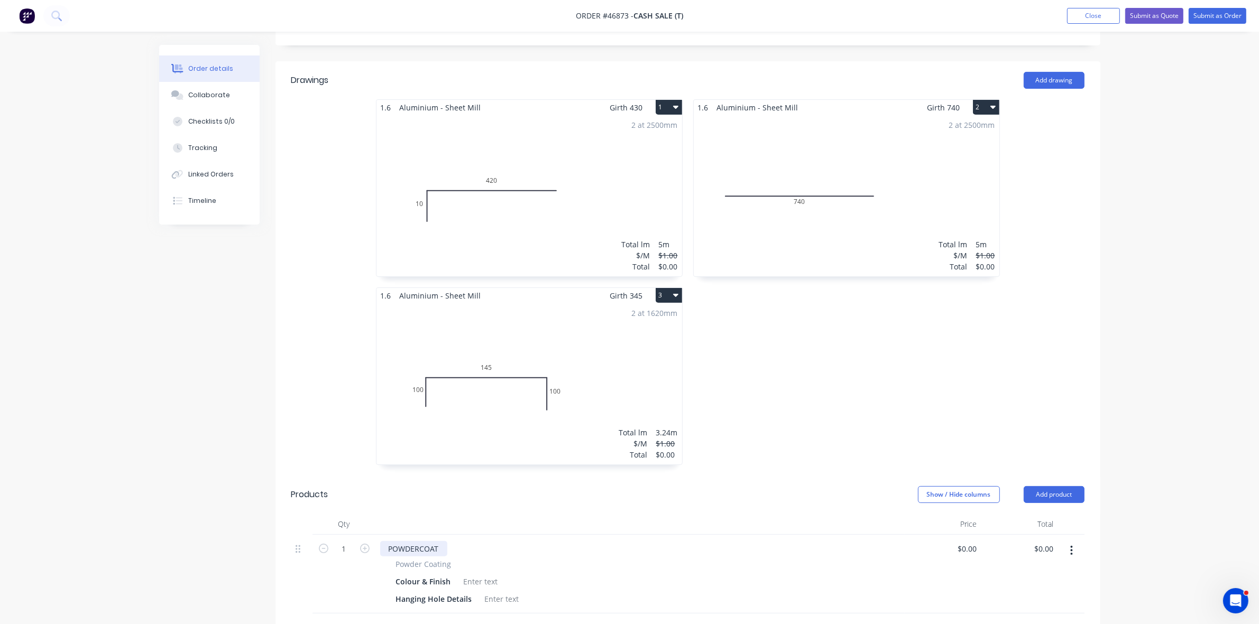
click at [439, 541] on div "POWDERCOAT" at bounding box center [413, 548] width 67 height 15
click at [474, 574] on div at bounding box center [480, 581] width 43 height 15
click at [892, 30] on nav "Order #46873 - CASH SALE (T) Add product Close Submit as Quote Submit as Order" at bounding box center [629, 16] width 1259 height 32
click at [537, 574] on div "Colour & Finish BLACK - FINISH TBC" at bounding box center [638, 581] width 493 height 15
click at [553, 574] on div "BLACK - FINISH TBC (MATT TEXTURA, GLOSS OR SATIN" at bounding box center [558, 581] width 198 height 15
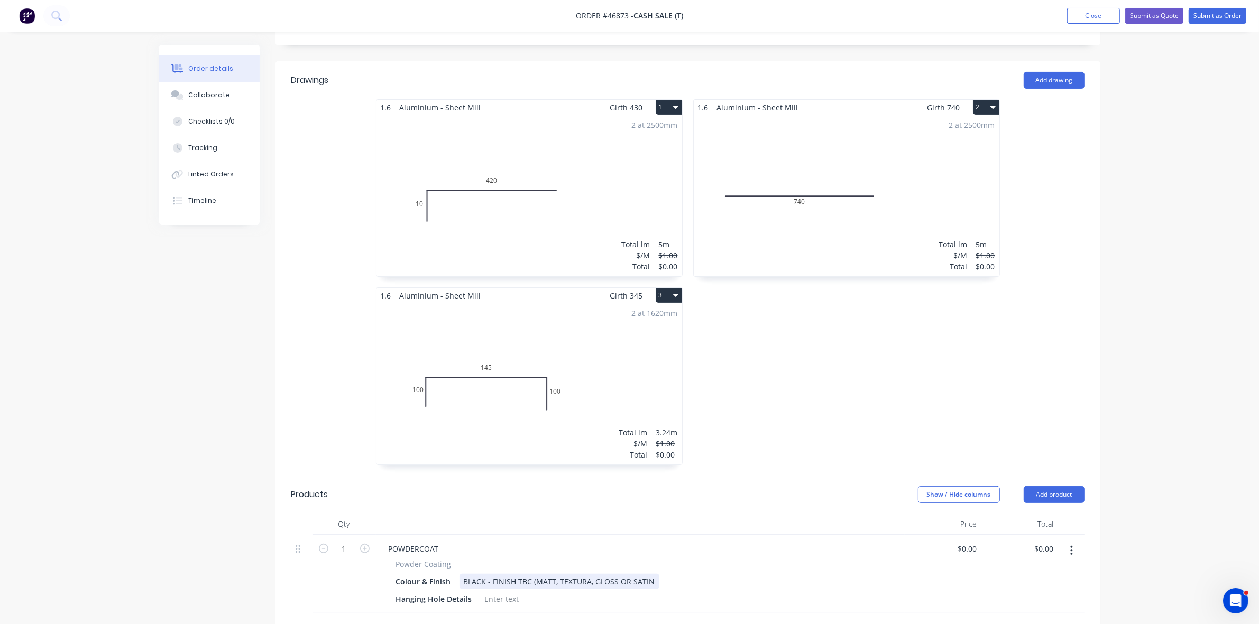
click at [649, 574] on div "BLACK - FINISH TBC (MATT, TEXTURA, GLOSS OR SATIN" at bounding box center [559, 581] width 200 height 15
click at [508, 592] on div at bounding box center [502, 599] width 43 height 15
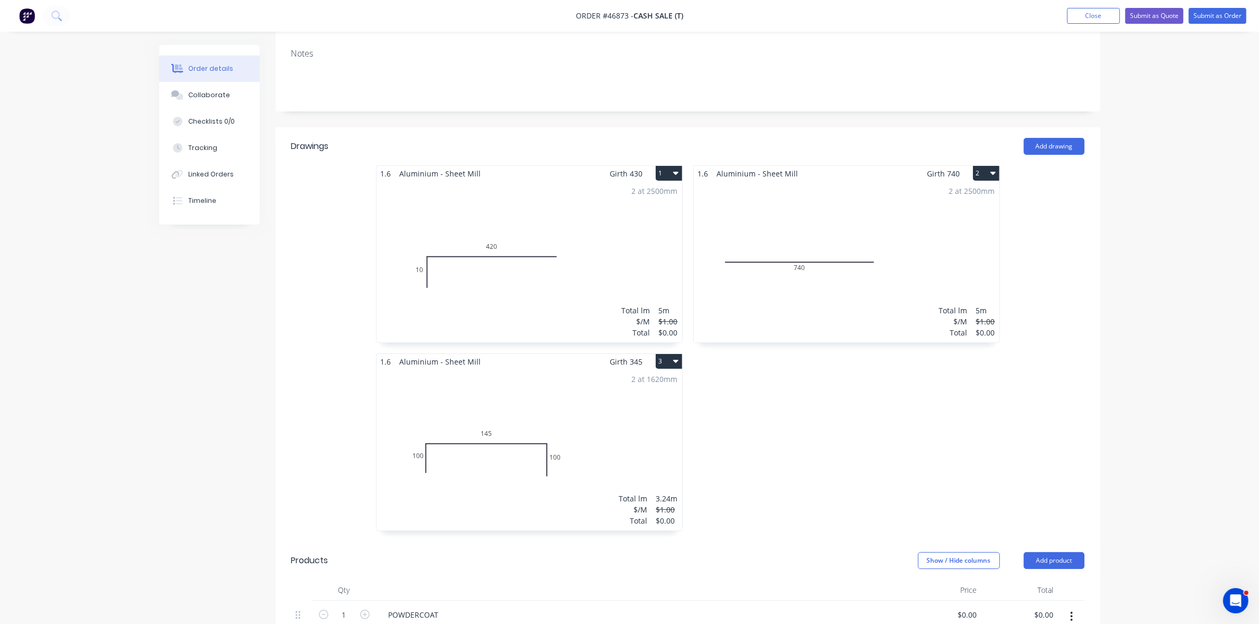
click at [604, 270] on div "2 at 2500mm Total lm $/M Total 5m $1.00 $0.00" at bounding box center [529, 261] width 306 height 161
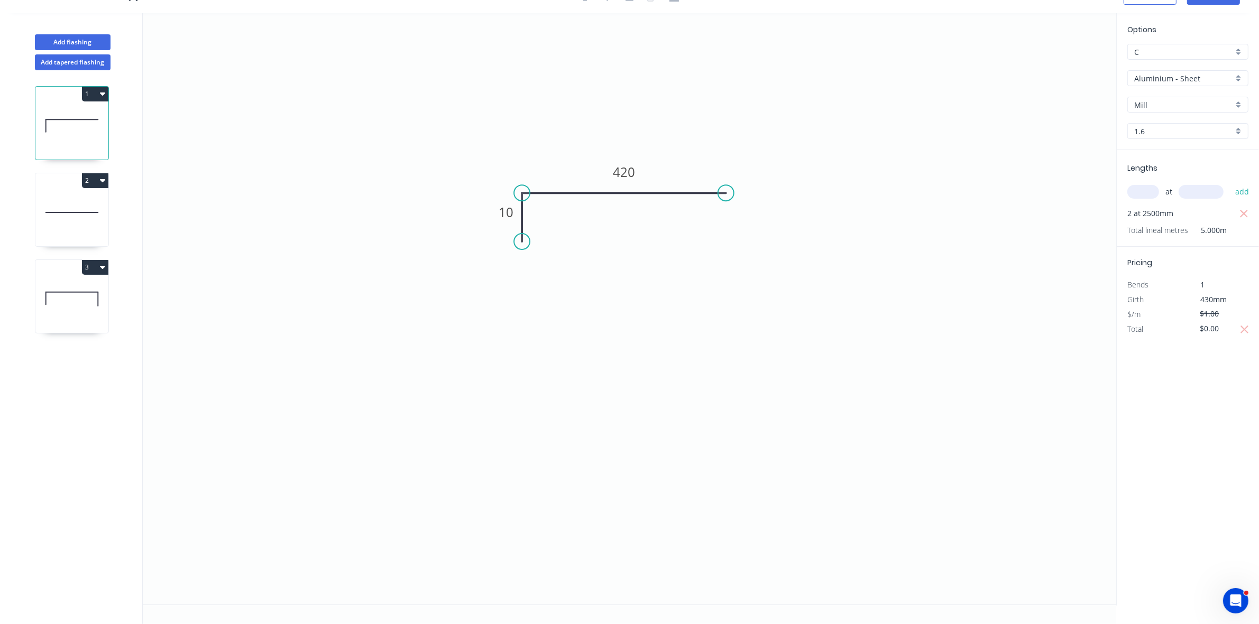
scroll to position [20, 0]
click at [1172, 80] on input "Aluminium - Sheet" at bounding box center [1183, 78] width 99 height 11
click at [1175, 96] on div "Aluminium - Coil" at bounding box center [1188, 99] width 120 height 19
type input "Aluminium - Coil"
click at [1150, 127] on input "1.6" at bounding box center [1183, 131] width 99 height 11
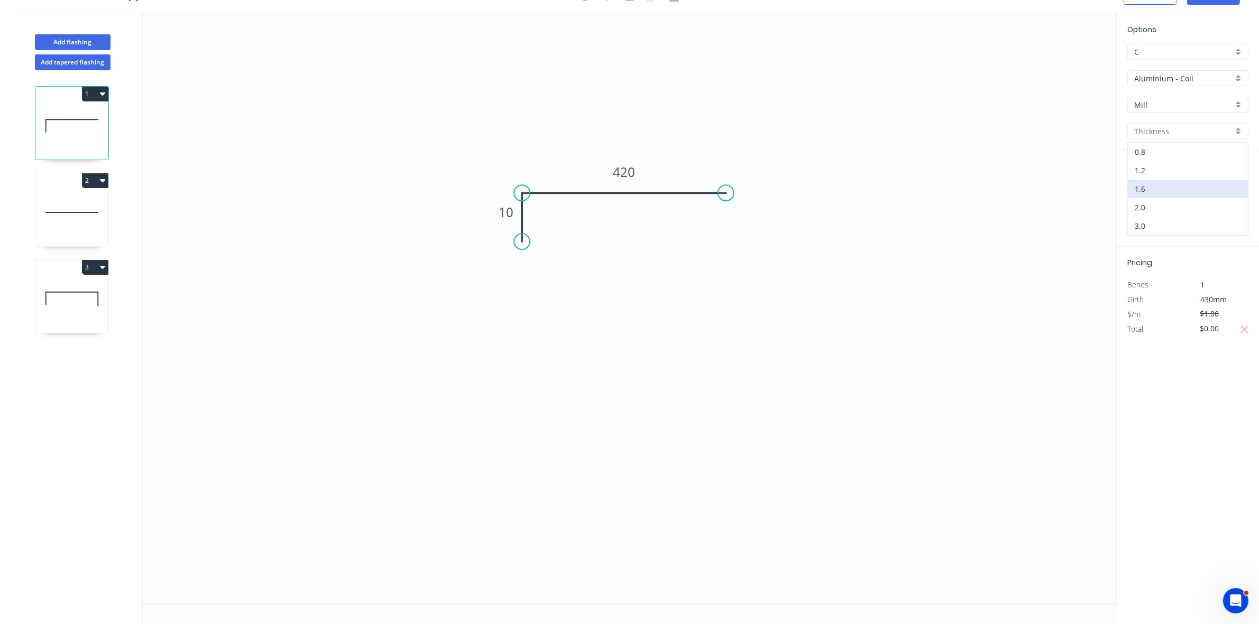
click at [1150, 146] on div "0.8" at bounding box center [1188, 152] width 120 height 19
type input "0.8"
click at [547, 267] on div "Crush & Fold" at bounding box center [576, 276] width 106 height 22
click at [736, 221] on div "Crush & Fold" at bounding box center [776, 228] width 106 height 22
type input "$36.89"
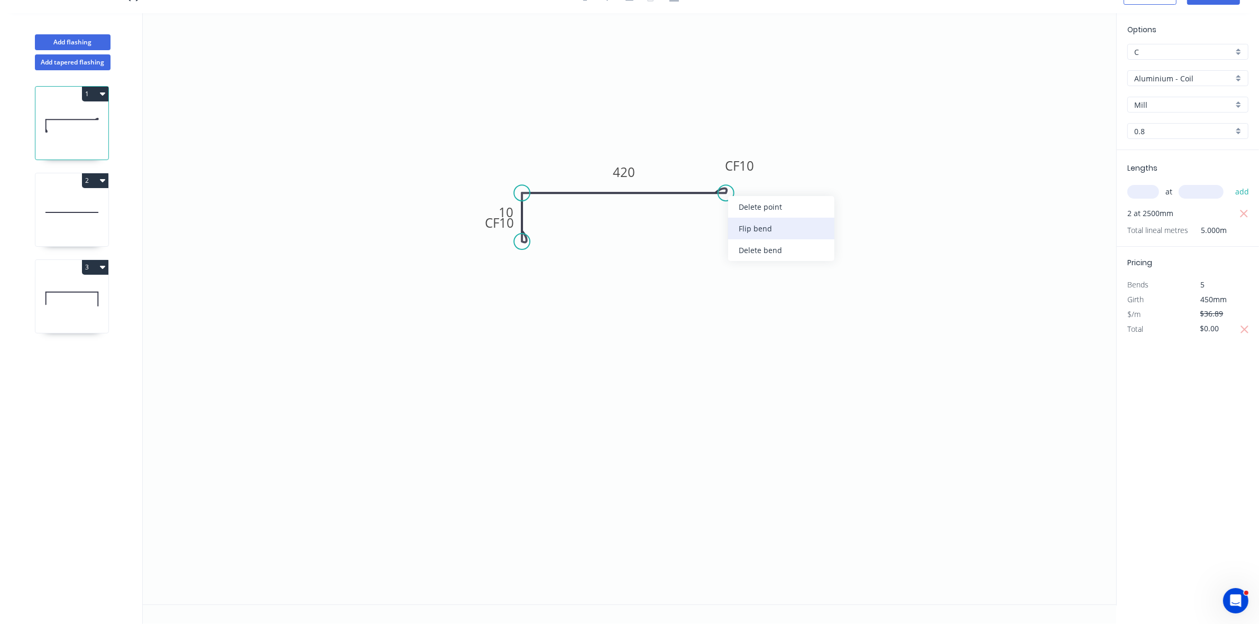
click at [745, 230] on div "Flip bend" at bounding box center [781, 229] width 106 height 22
click at [746, 209] on tspan "10" at bounding box center [747, 210] width 15 height 17
drag, startPoint x: 488, startPoint y: 232, endPoint x: 488, endPoint y: 246, distance: 14.3
click at [488, 246] on rect at bounding box center [499, 238] width 42 height 22
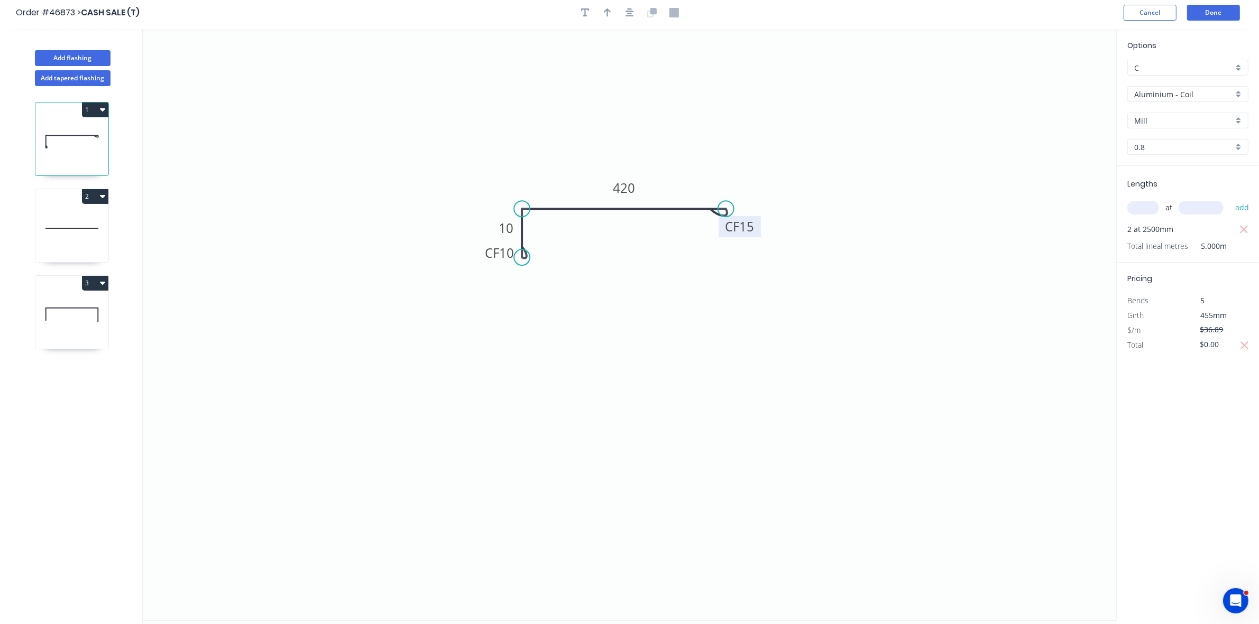
scroll to position [0, 0]
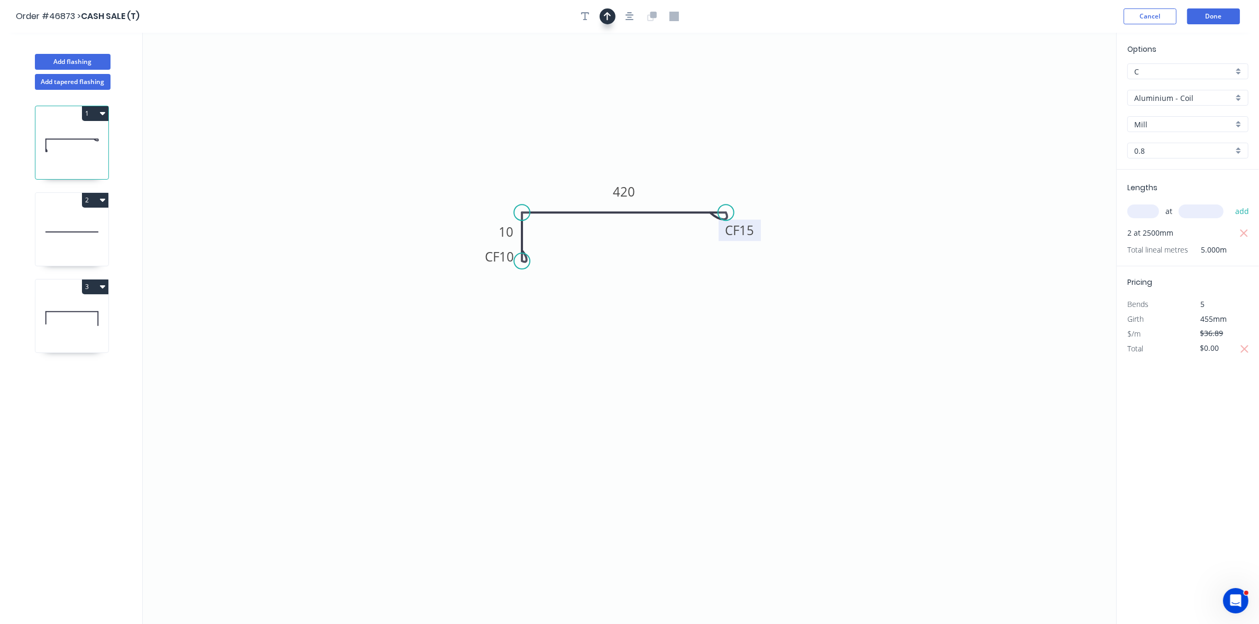
click at [607, 17] on icon "button" at bounding box center [607, 16] width 7 height 8
drag, startPoint x: 1064, startPoint y: 86, endPoint x: 686, endPoint y: 193, distance: 392.4
click at [686, 193] on icon at bounding box center [686, 180] width 10 height 34
click at [1246, 352] on icon "button" at bounding box center [1245, 349] width 10 height 13
type input "$184.45"
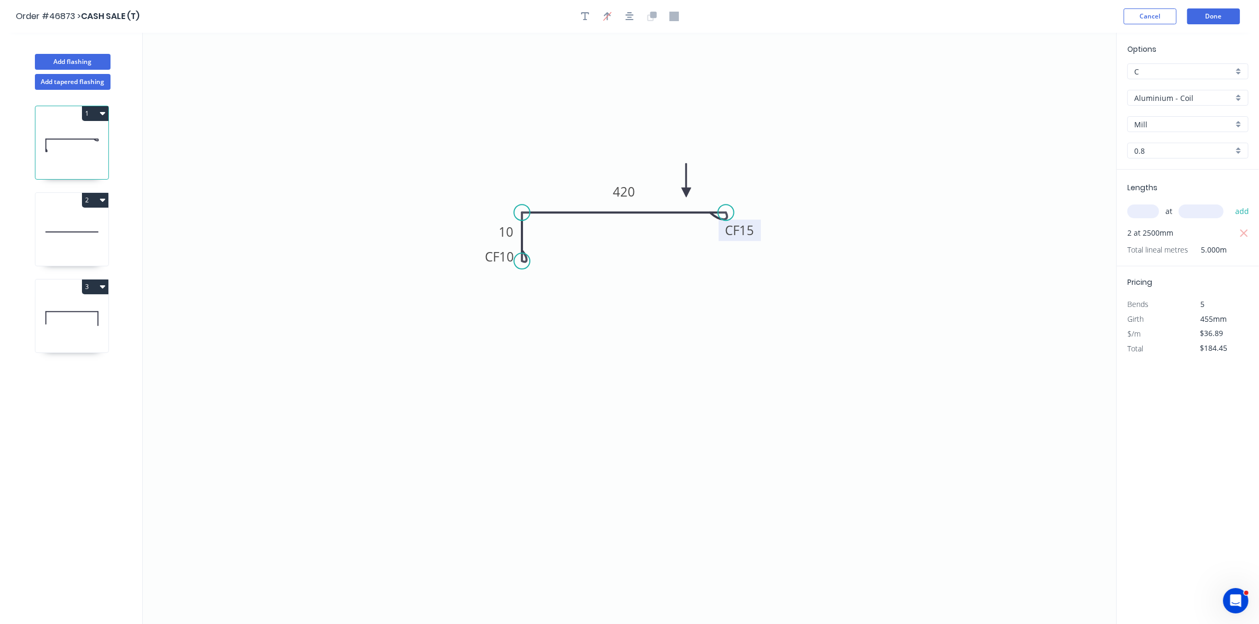
click at [64, 244] on icon at bounding box center [71, 232] width 73 height 68
type input "Aluminium - Sheet"
type input "1.6"
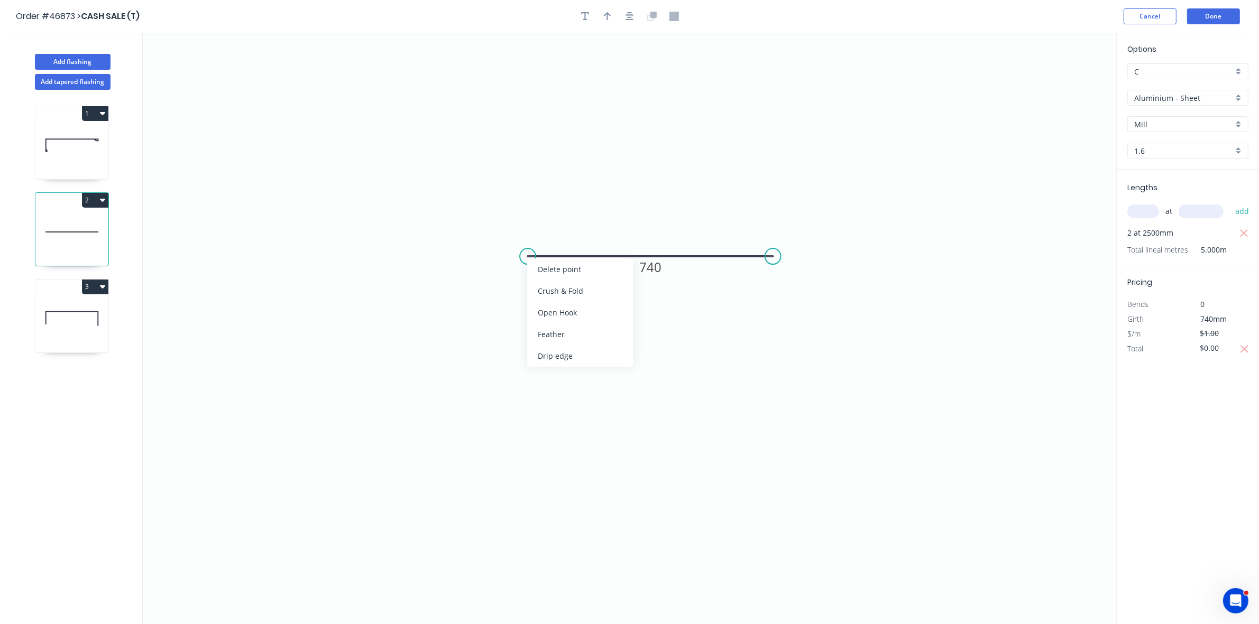
drag, startPoint x: 543, startPoint y: 289, endPoint x: 543, endPoint y: 283, distance: 5.8
click at [545, 289] on div "Crush & Fold" at bounding box center [580, 291] width 106 height 22
click at [777, 280] on div "Crush & Fold" at bounding box center [821, 291] width 106 height 22
click at [783, 285] on div "Flip bend" at bounding box center [826, 294] width 106 height 22
click at [548, 224] on tspan "10" at bounding box center [548, 228] width 15 height 17
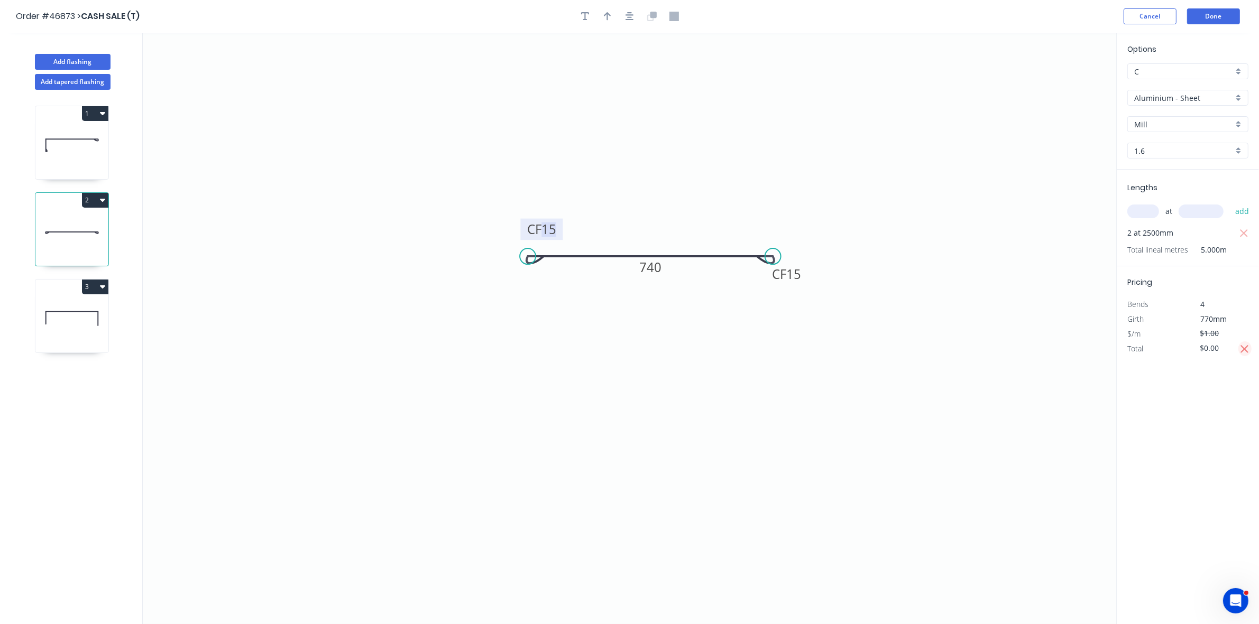
click at [1246, 352] on icon "button" at bounding box center [1245, 349] width 10 height 13
click at [546, 227] on tspan "15" at bounding box center [548, 228] width 15 height 17
click at [1168, 88] on div "Options C C Aluminium - Sheet Aluminium - Sheet Mill Mill 1.6 1.6" at bounding box center [1188, 106] width 142 height 126
click at [1168, 95] on input "Aluminium - Sheet" at bounding box center [1183, 98] width 99 height 11
click at [1171, 109] on div "Aluminium - Coil" at bounding box center [1188, 118] width 120 height 19
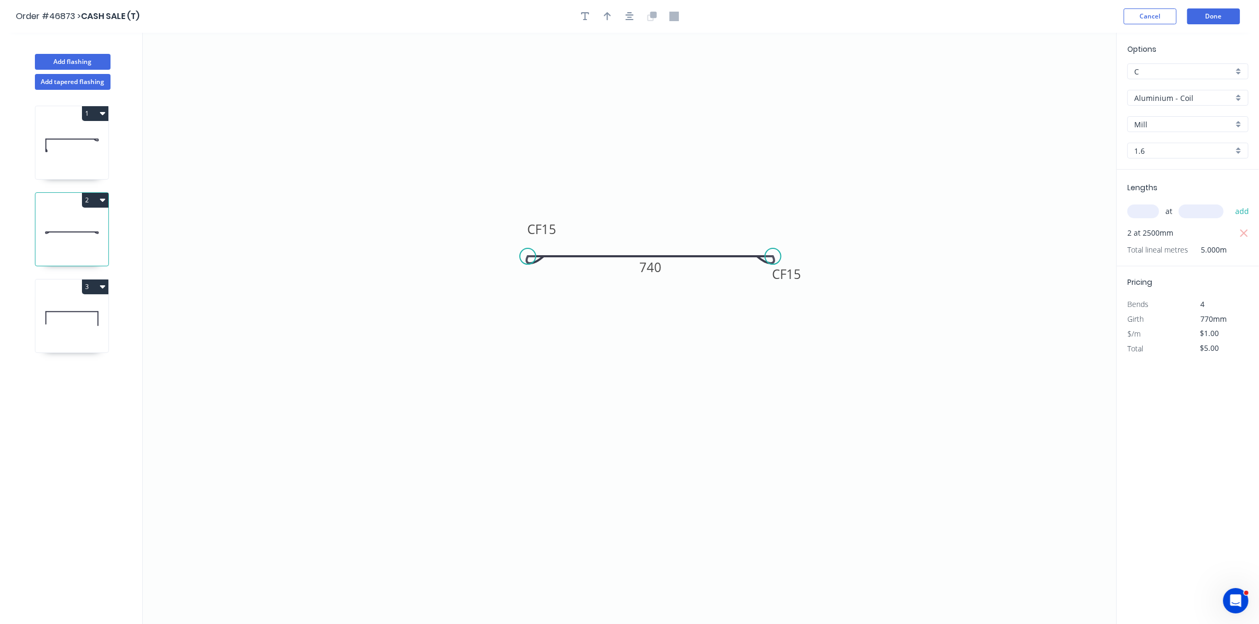
click at [1148, 149] on input "1.6" at bounding box center [1183, 150] width 99 height 11
click at [1150, 173] on div "0.8" at bounding box center [1188, 171] width 120 height 19
click at [63, 315] on icon at bounding box center [71, 319] width 73 height 68
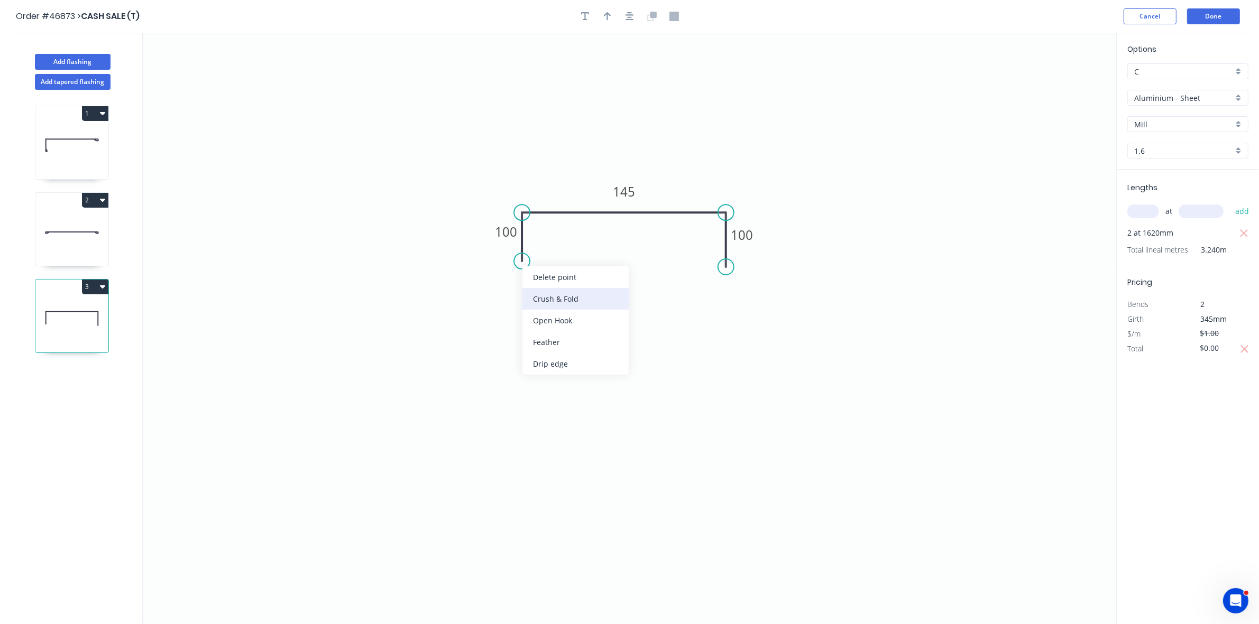
click at [540, 297] on div "Crush & Fold" at bounding box center [575, 299] width 106 height 22
drag, startPoint x: 524, startPoint y: 265, endPoint x: 566, endPoint y: 297, distance: 52.9
click at [524, 294] on circle at bounding box center [522, 293] width 16 height 16
click at [728, 297] on div "Crush & Fold" at bounding box center [780, 304] width 106 height 22
click at [731, 300] on div "Flip bend" at bounding box center [778, 303] width 106 height 22
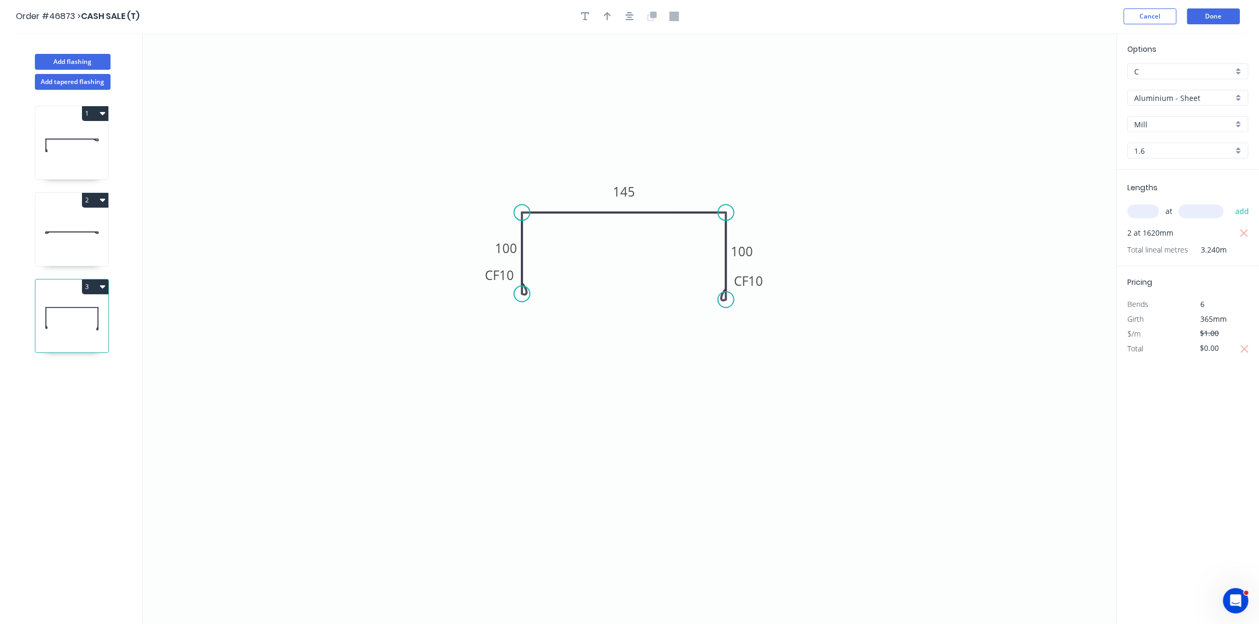
drag, startPoint x: 723, startPoint y: 265, endPoint x: 723, endPoint y: 300, distance: 34.9
click at [723, 300] on circle at bounding box center [726, 300] width 16 height 16
click at [757, 285] on tspan "10" at bounding box center [755, 280] width 15 height 17
click at [1195, 95] on input "Aluminium - Sheet" at bounding box center [1183, 98] width 99 height 11
click at [1203, 119] on div "Aluminium - Coil" at bounding box center [1188, 118] width 120 height 19
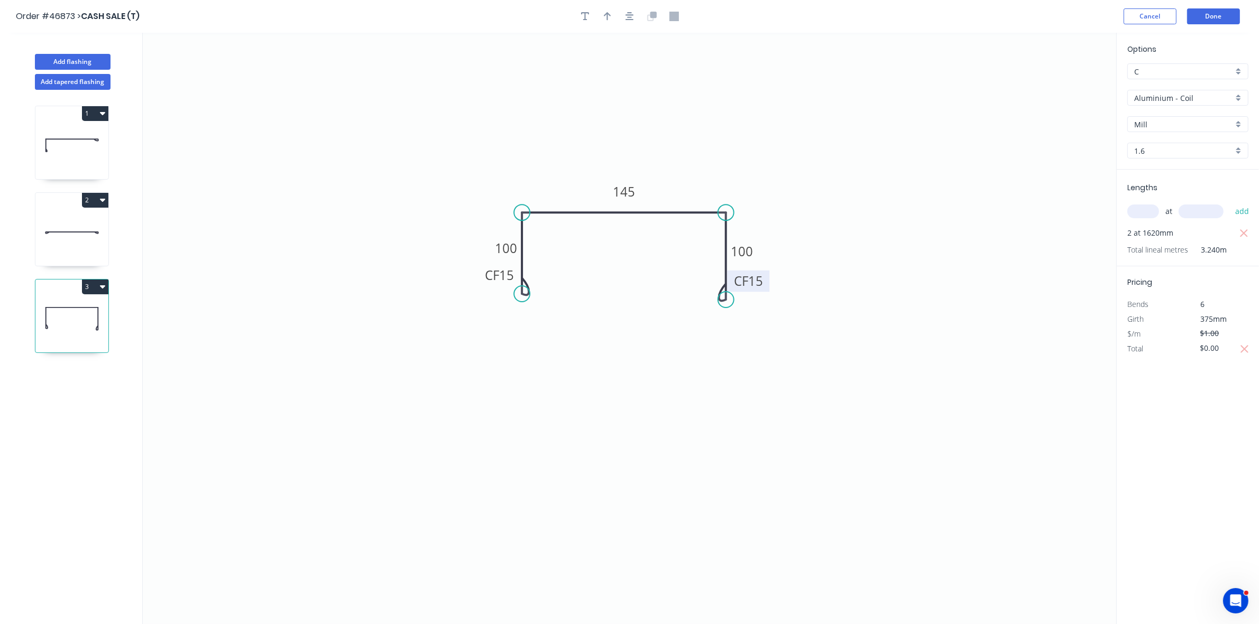
click at [1155, 146] on input "1.6" at bounding box center [1183, 150] width 99 height 11
click at [1153, 172] on div "0.8" at bounding box center [1188, 171] width 120 height 19
click at [1247, 347] on icon "button" at bounding box center [1245, 349] width 10 height 13
click at [1140, 213] on input "text" at bounding box center [1143, 212] width 32 height 14
click at [985, 64] on icon "0 CF 15 100 145 CF 15 100" at bounding box center [629, 329] width 973 height 592
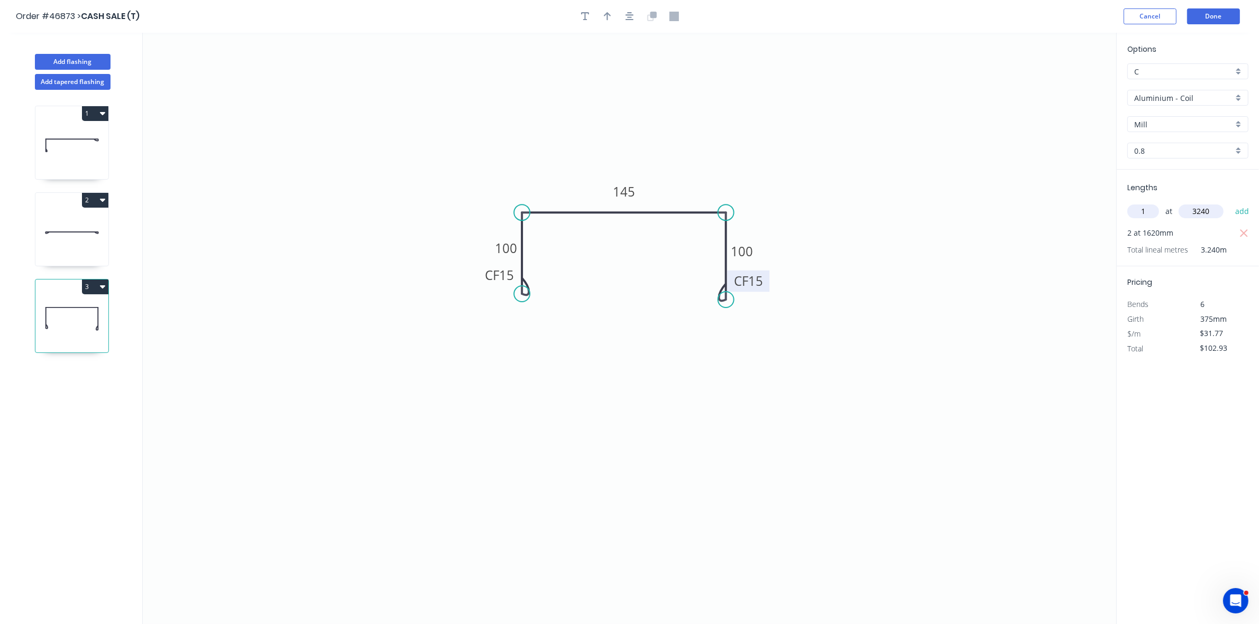
click at [1230, 202] on button "add" at bounding box center [1242, 211] width 25 height 18
click at [1242, 231] on icon "button" at bounding box center [1244, 233] width 10 height 13
click at [1227, 21] on button "Done" at bounding box center [1213, 16] width 53 height 16
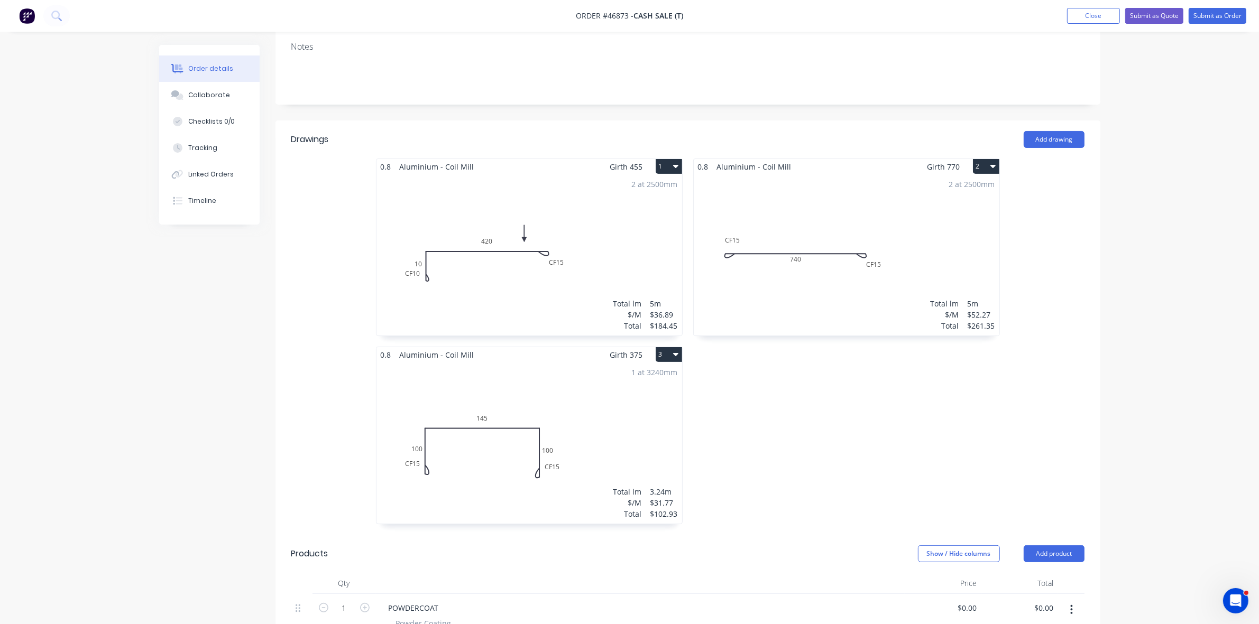
scroll to position [330, 0]
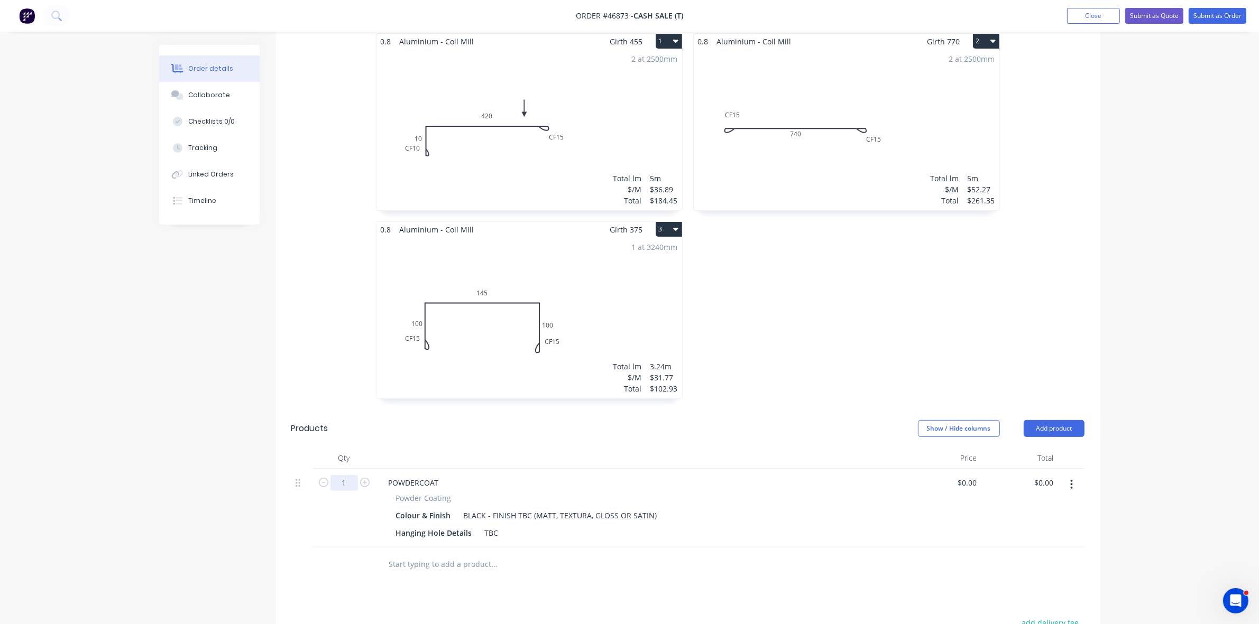
click at [347, 475] on input "1" at bounding box center [343, 483] width 27 height 16
click at [977, 475] on input "0" at bounding box center [975, 482] width 12 height 15
click at [967, 475] on input "55" at bounding box center [967, 482] width 29 height 15
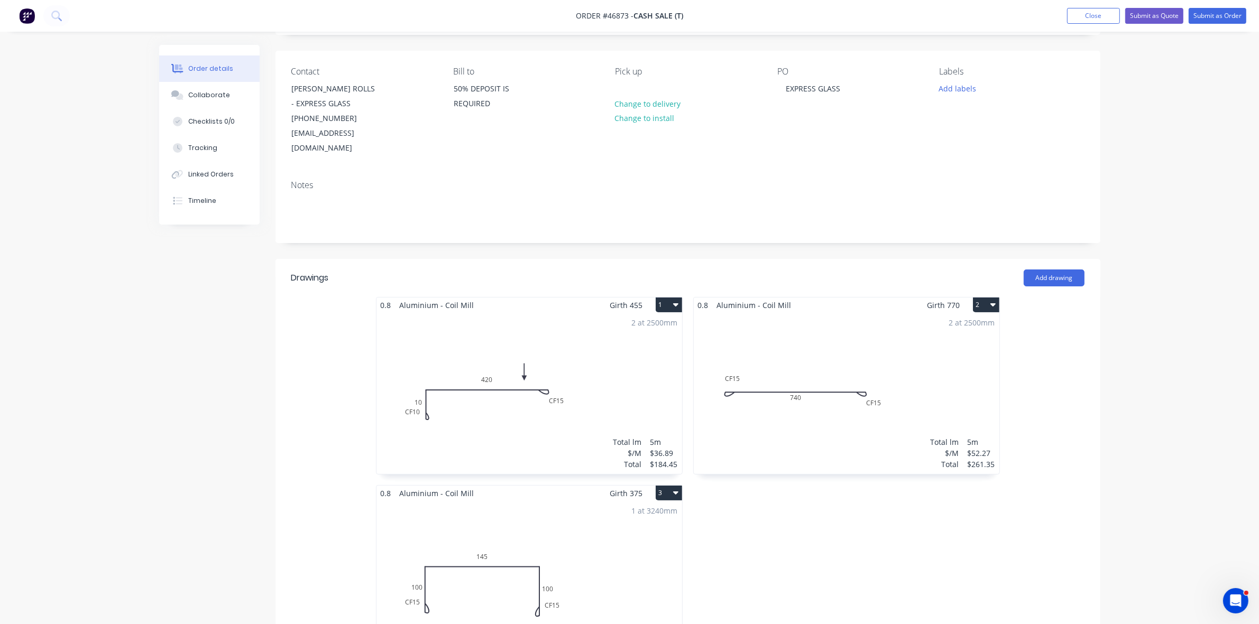
scroll to position [66, 0]
click at [1169, 16] on button "Submit as Quote" at bounding box center [1154, 16] width 58 height 16
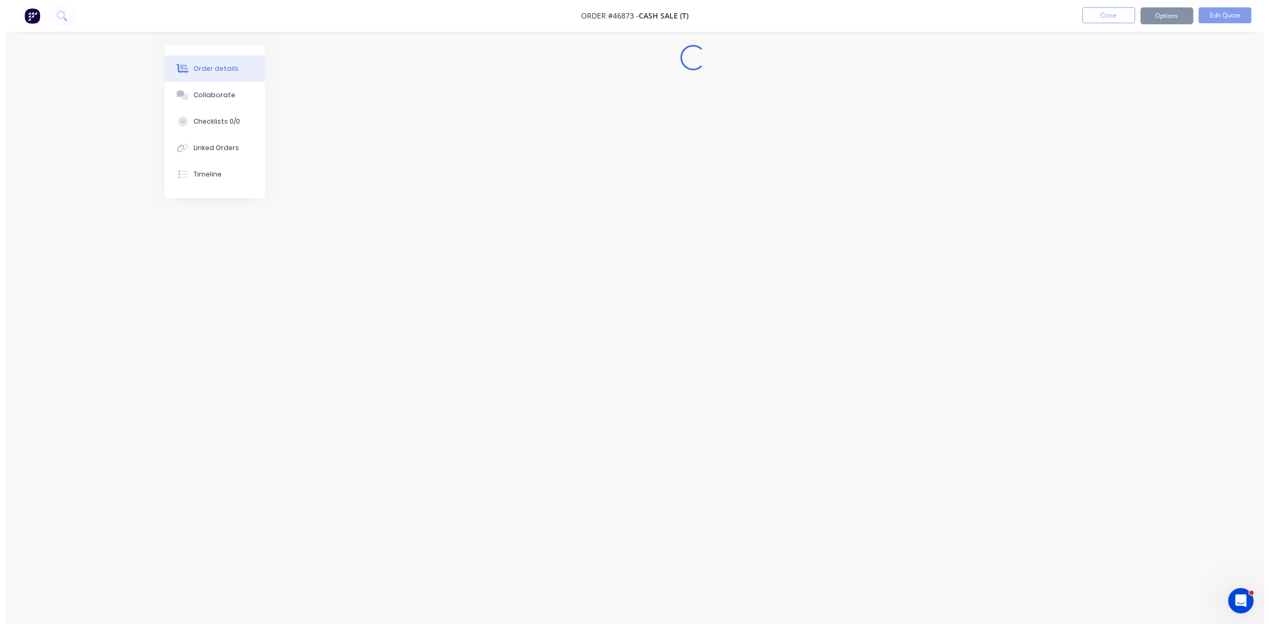
scroll to position [0, 0]
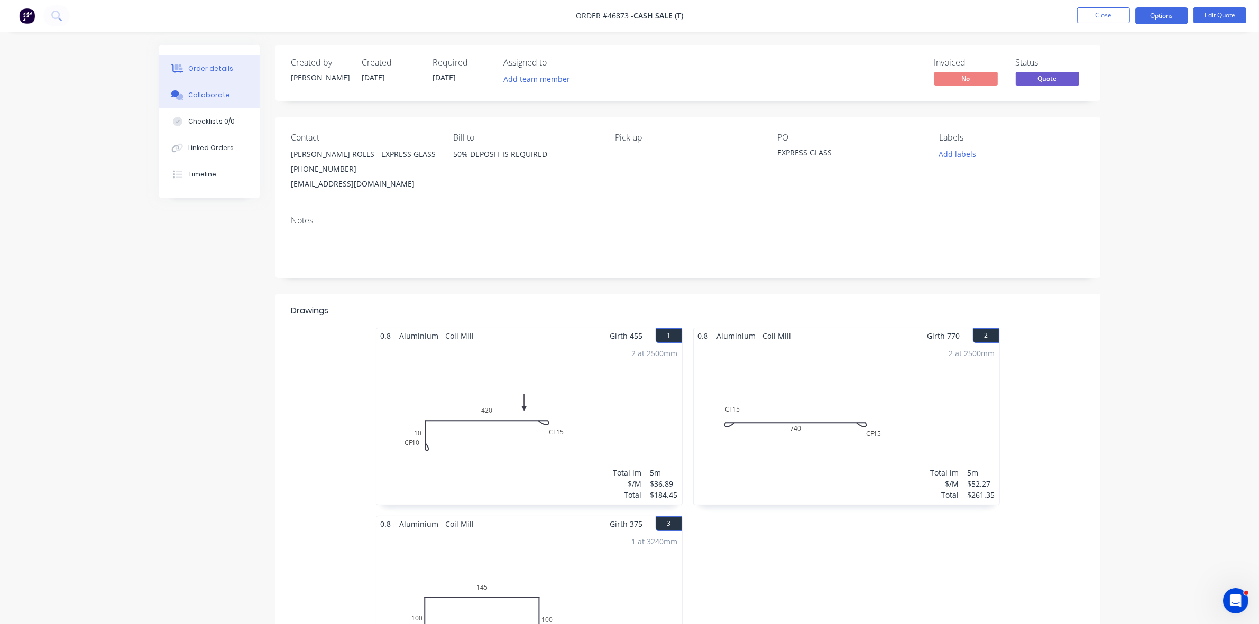
click at [201, 93] on div "Collaborate" at bounding box center [209, 95] width 42 height 10
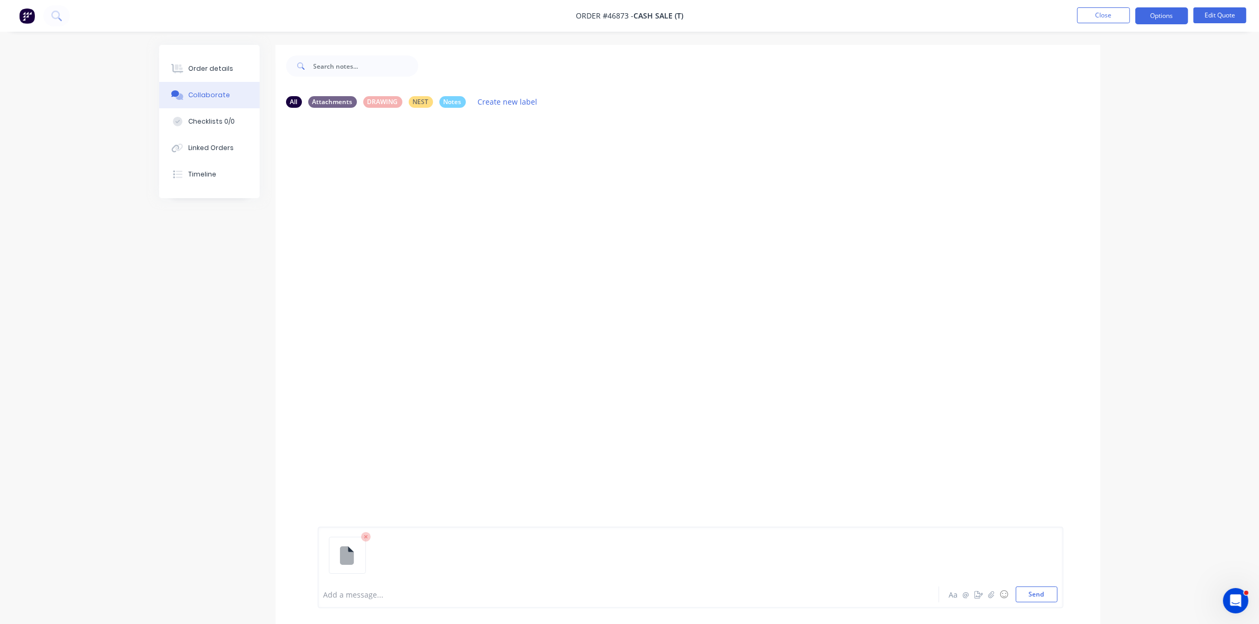
click at [362, 594] on div at bounding box center [599, 594] width 550 height 11
click at [196, 69] on div "Order details" at bounding box center [210, 69] width 45 height 10
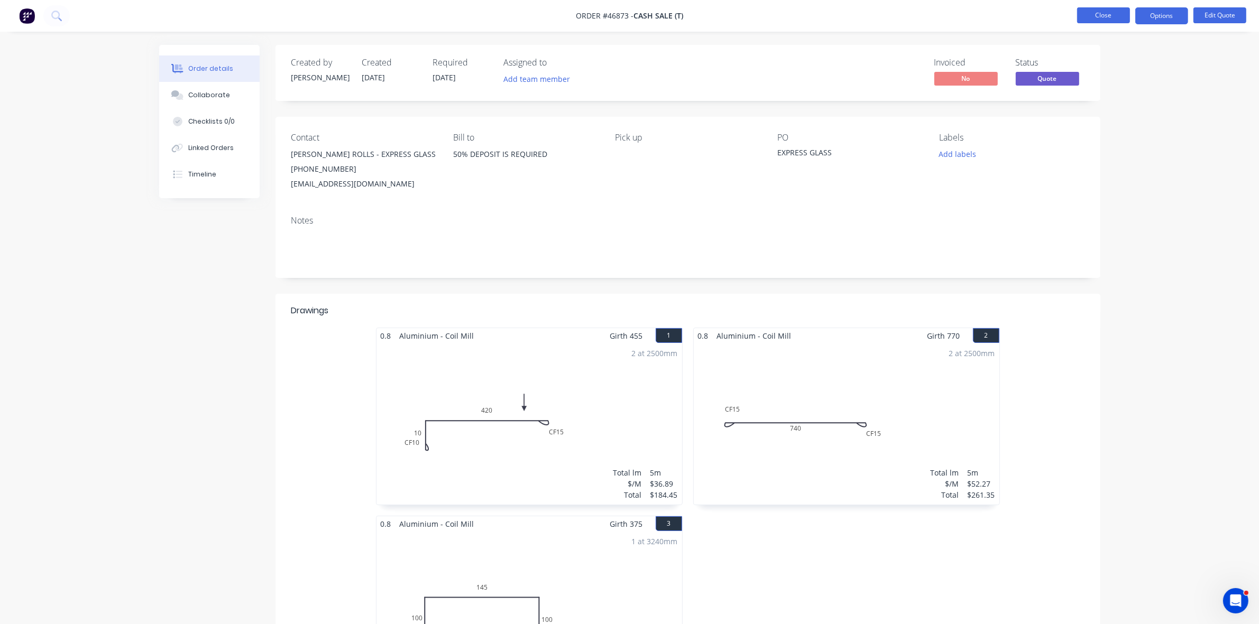
click at [1109, 14] on button "Close" at bounding box center [1103, 15] width 53 height 16
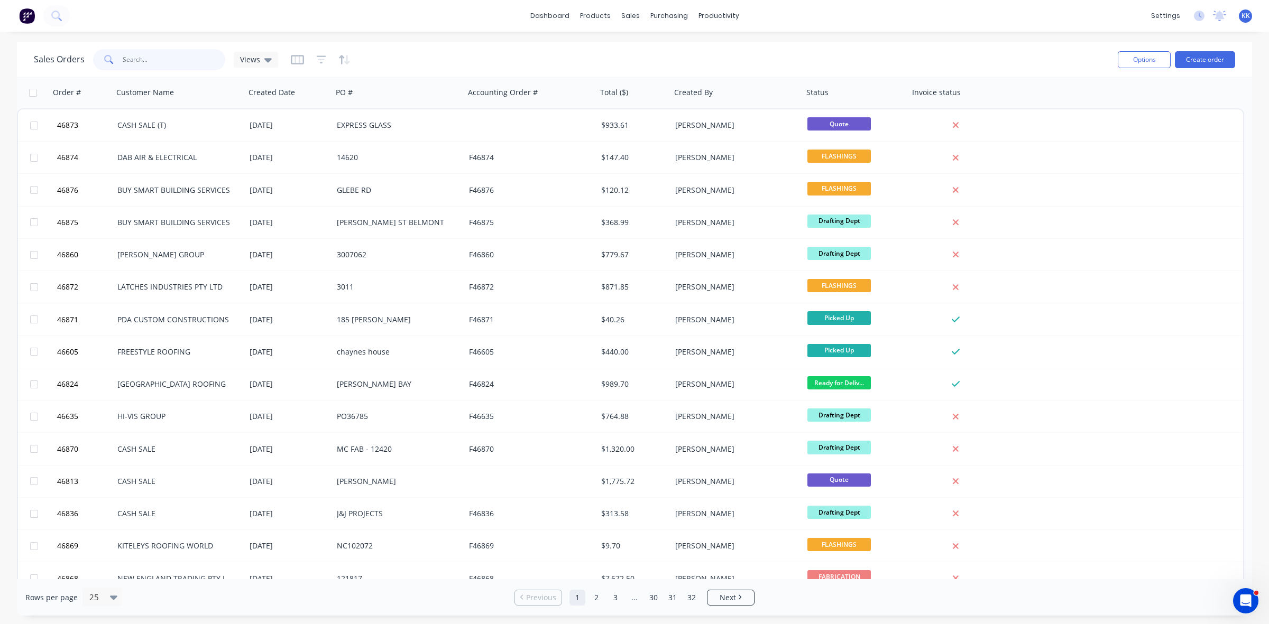
click at [177, 58] on input "text" at bounding box center [174, 59] width 103 height 21
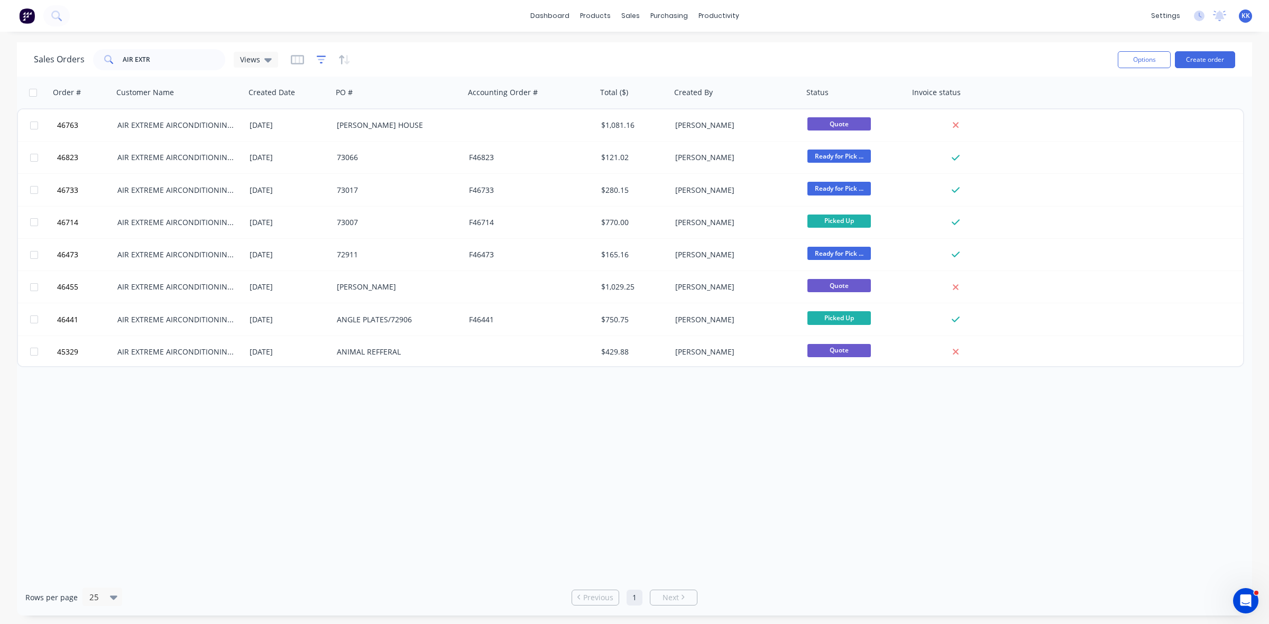
click at [320, 56] on icon "button" at bounding box center [322, 60] width 10 height 8
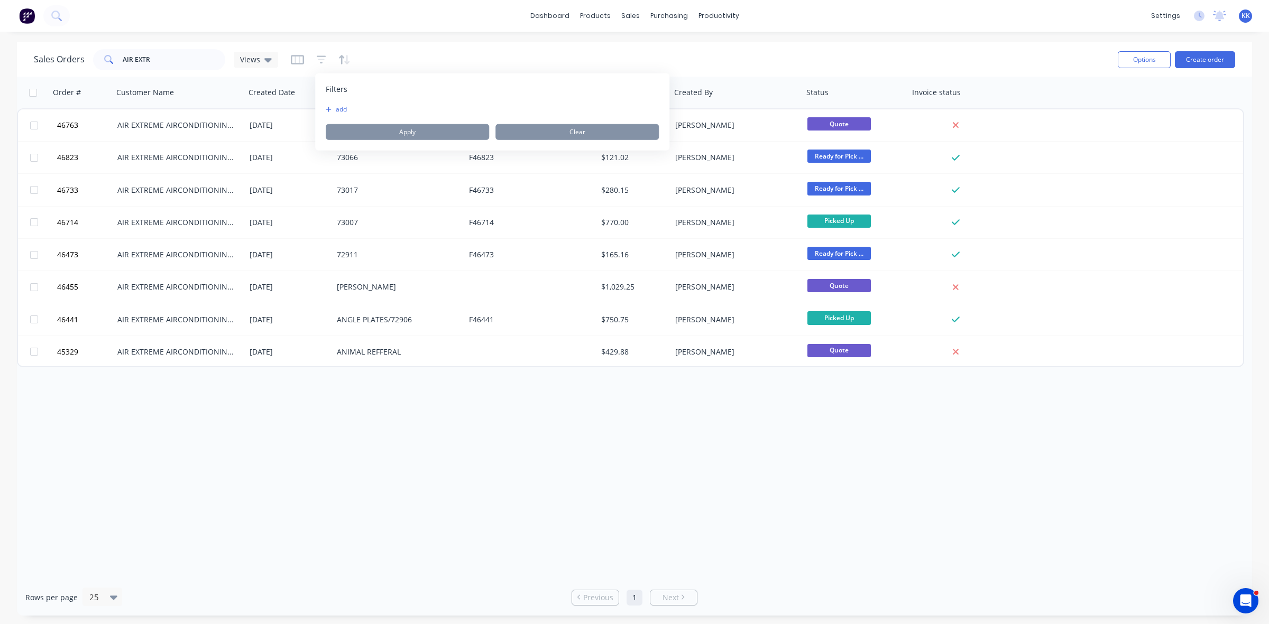
click at [345, 109] on button "add" at bounding box center [339, 109] width 26 height 8
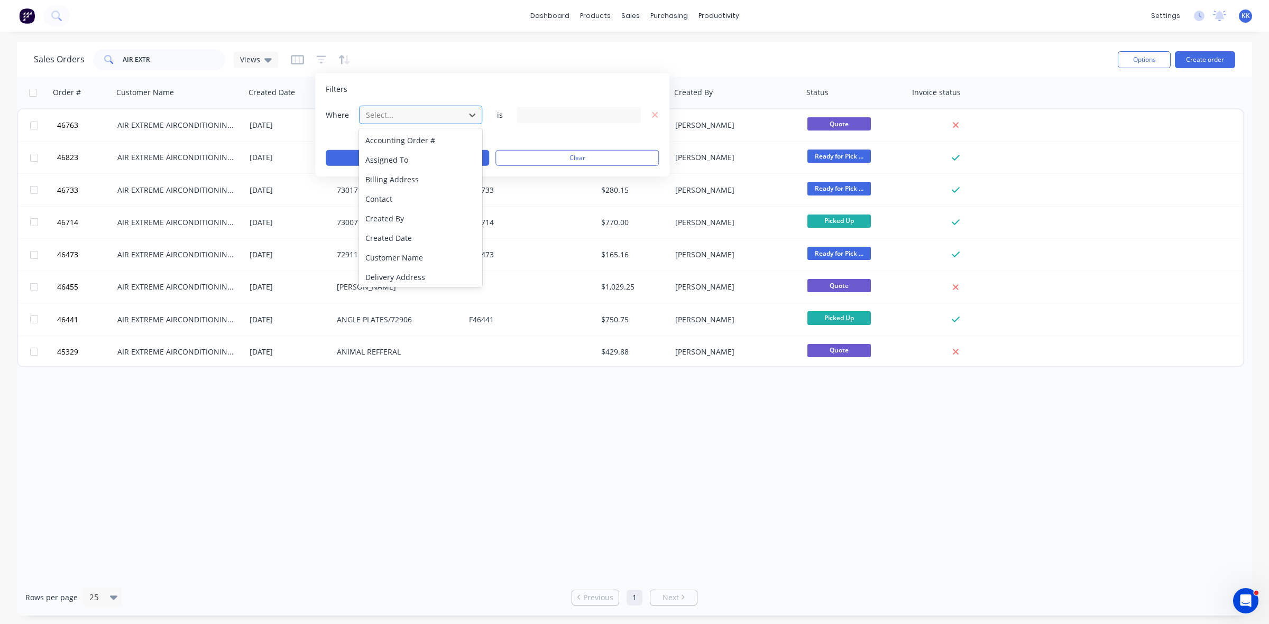
click at [373, 119] on div at bounding box center [412, 114] width 95 height 13
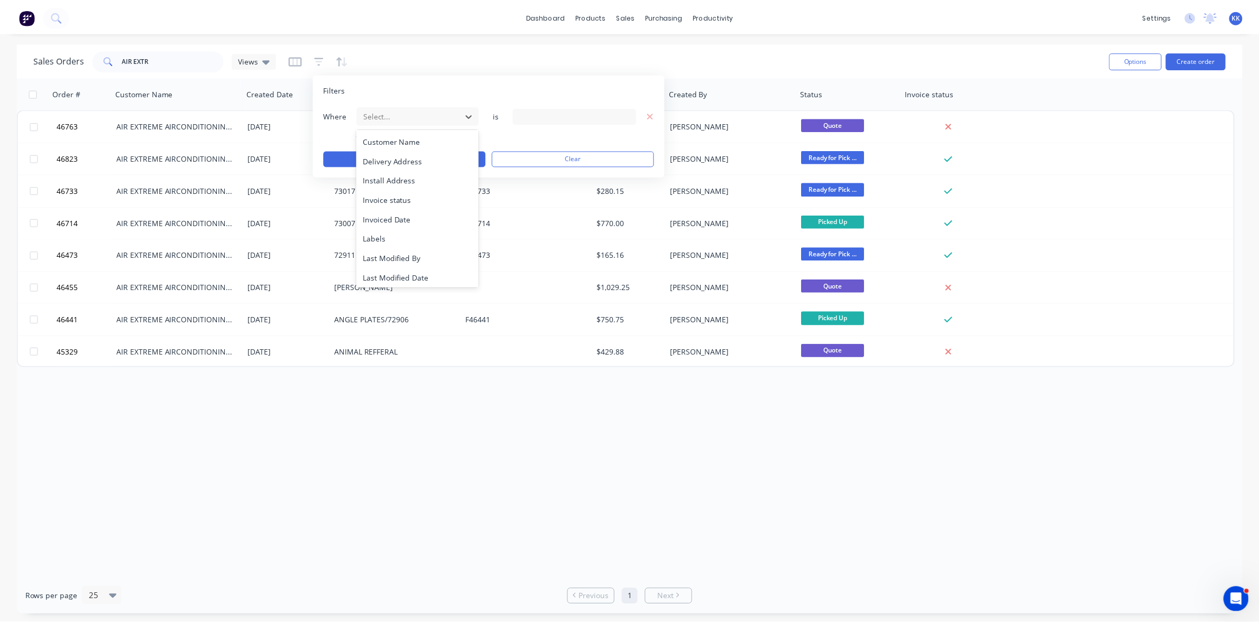
scroll to position [255, 0]
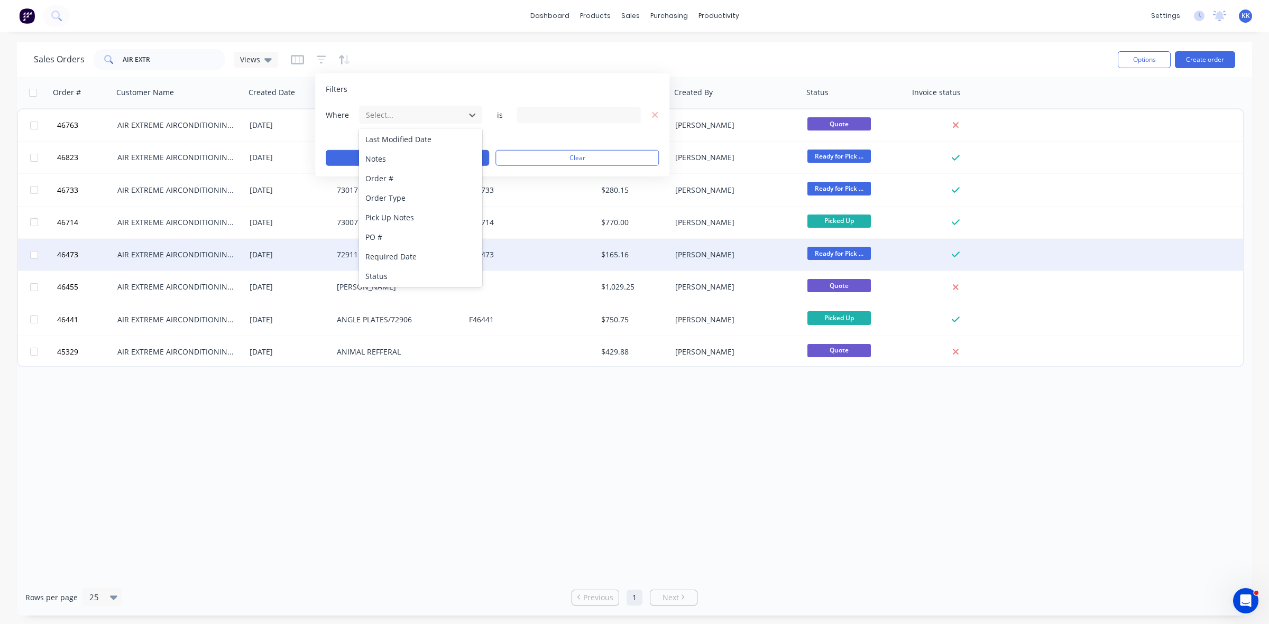
drag, startPoint x: 411, startPoint y: 273, endPoint x: 421, endPoint y: 269, distance: 10.9
click at [410, 274] on div "Status" at bounding box center [420, 276] width 123 height 20
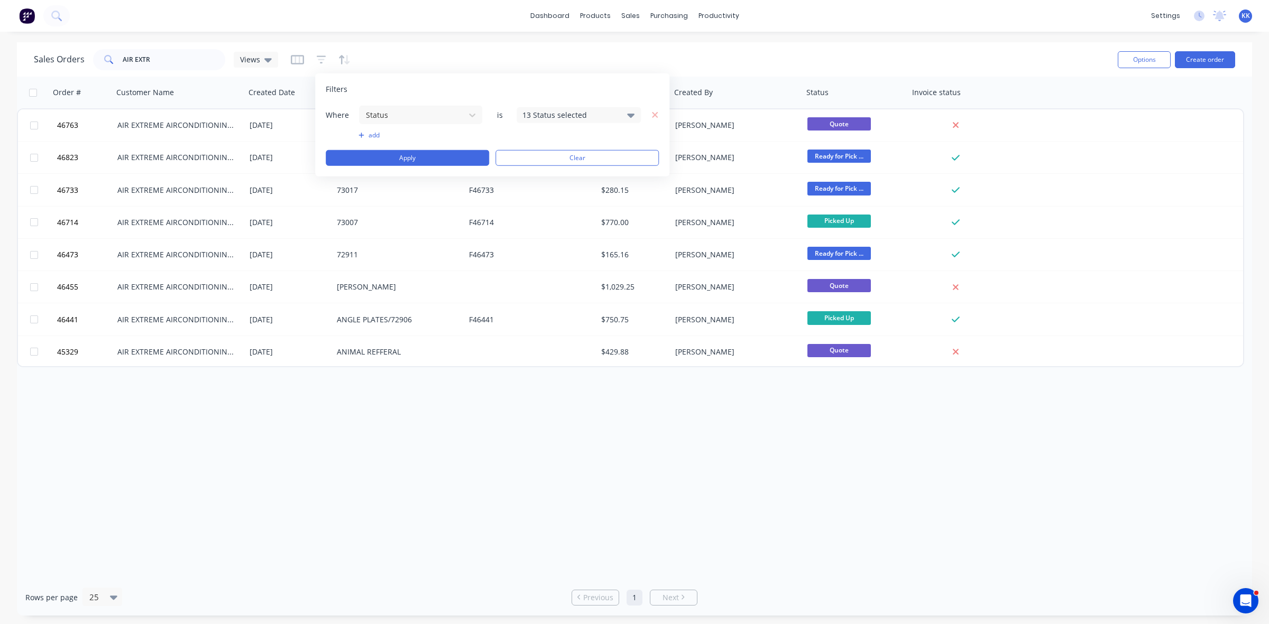
drag, startPoint x: 564, startPoint y: 117, endPoint x: 561, endPoint y: 124, distance: 7.4
click at [563, 117] on div "13 Status selected" at bounding box center [570, 114] width 96 height 11
drag, startPoint x: 557, startPoint y: 172, endPoint x: 493, endPoint y: 169, distance: 64.0
click at [556, 173] on div "All" at bounding box center [612, 173] width 127 height 11
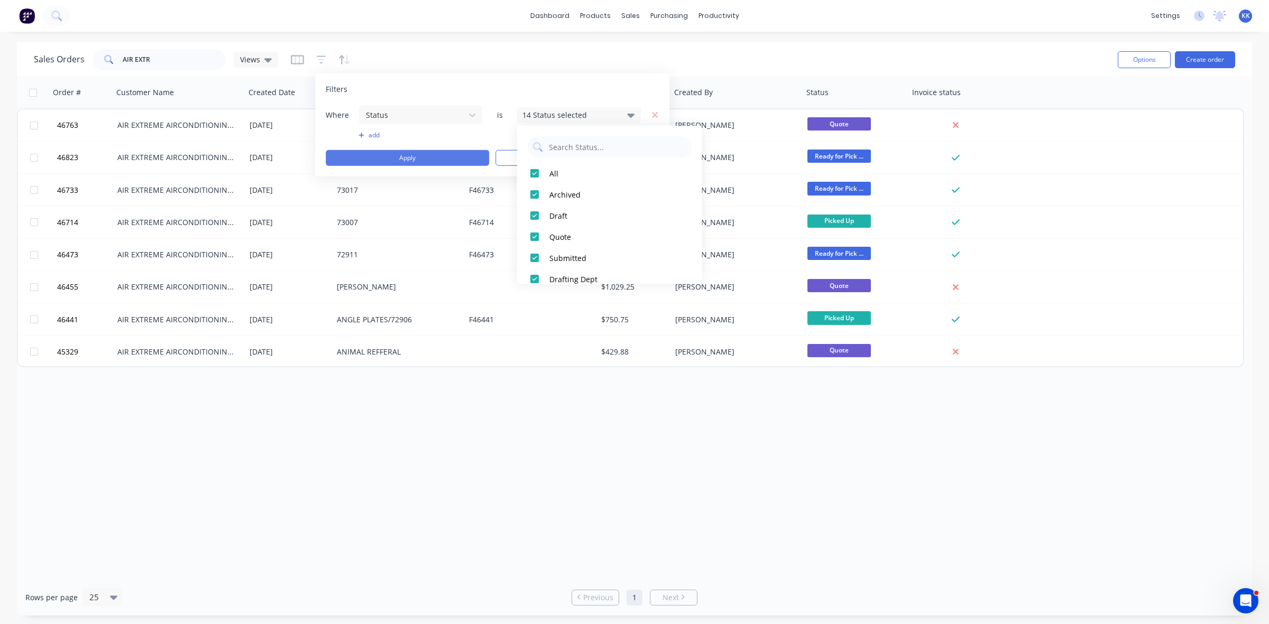
click at [445, 154] on button "Apply" at bounding box center [407, 158] width 163 height 16
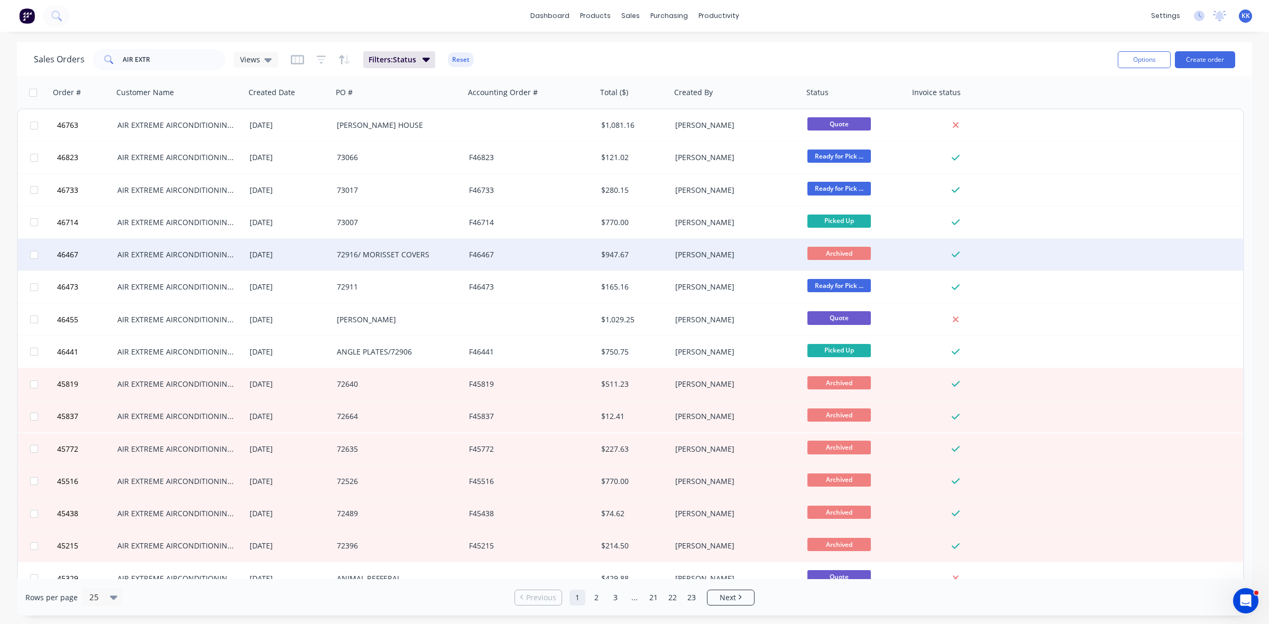
click at [473, 252] on div "F46467" at bounding box center [527, 255] width 117 height 11
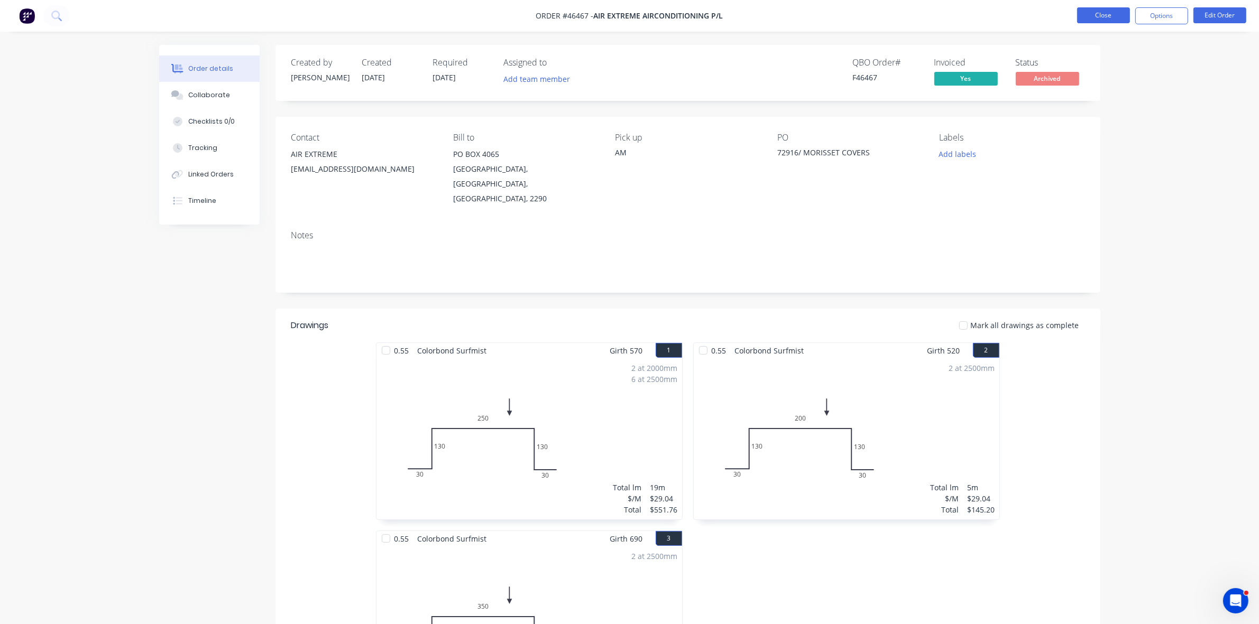
click at [1102, 15] on button "Close" at bounding box center [1103, 15] width 53 height 16
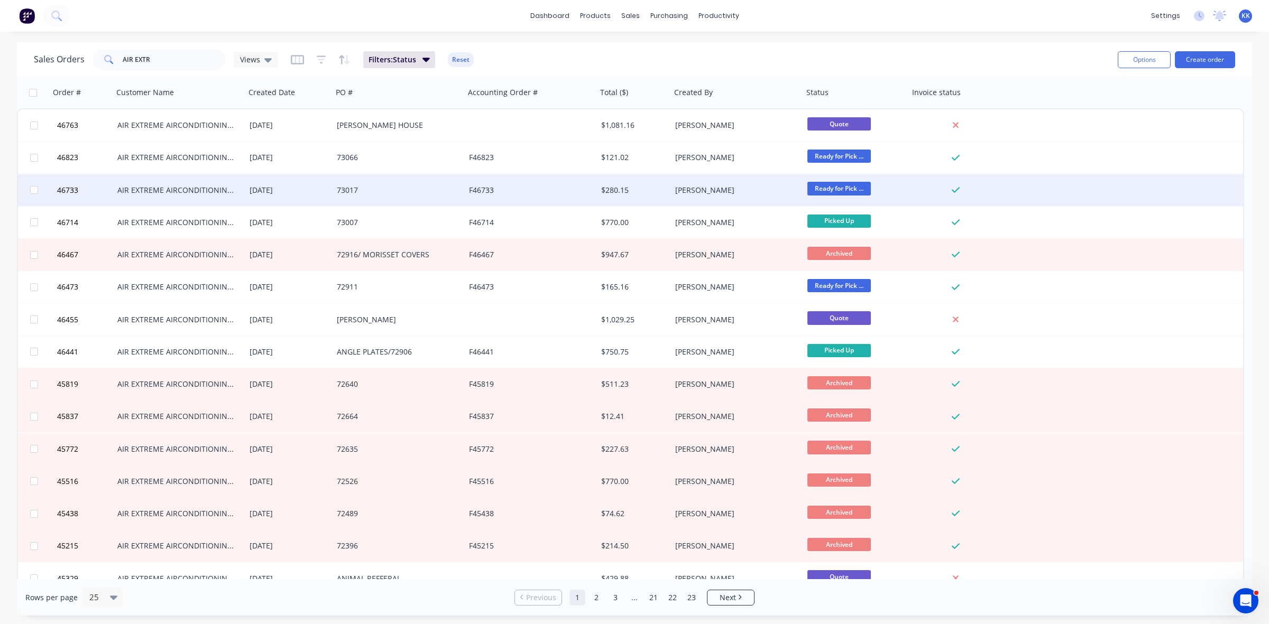
click at [435, 194] on div "73017" at bounding box center [395, 190] width 117 height 11
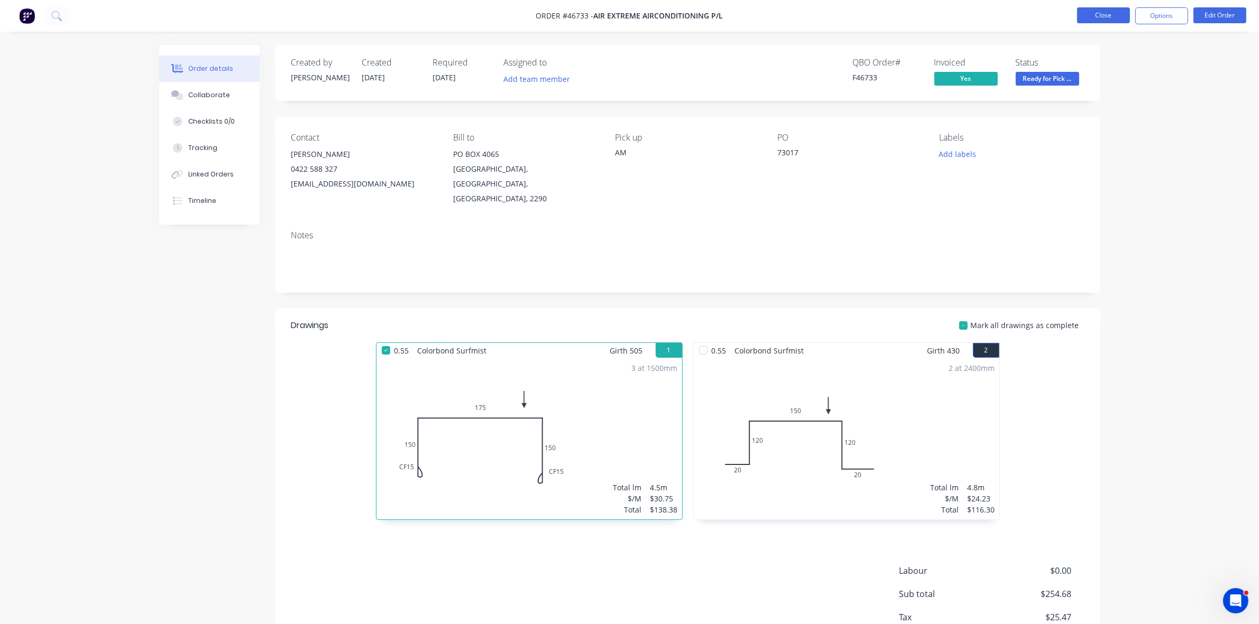
click at [1077, 19] on button "Close" at bounding box center [1103, 15] width 53 height 16
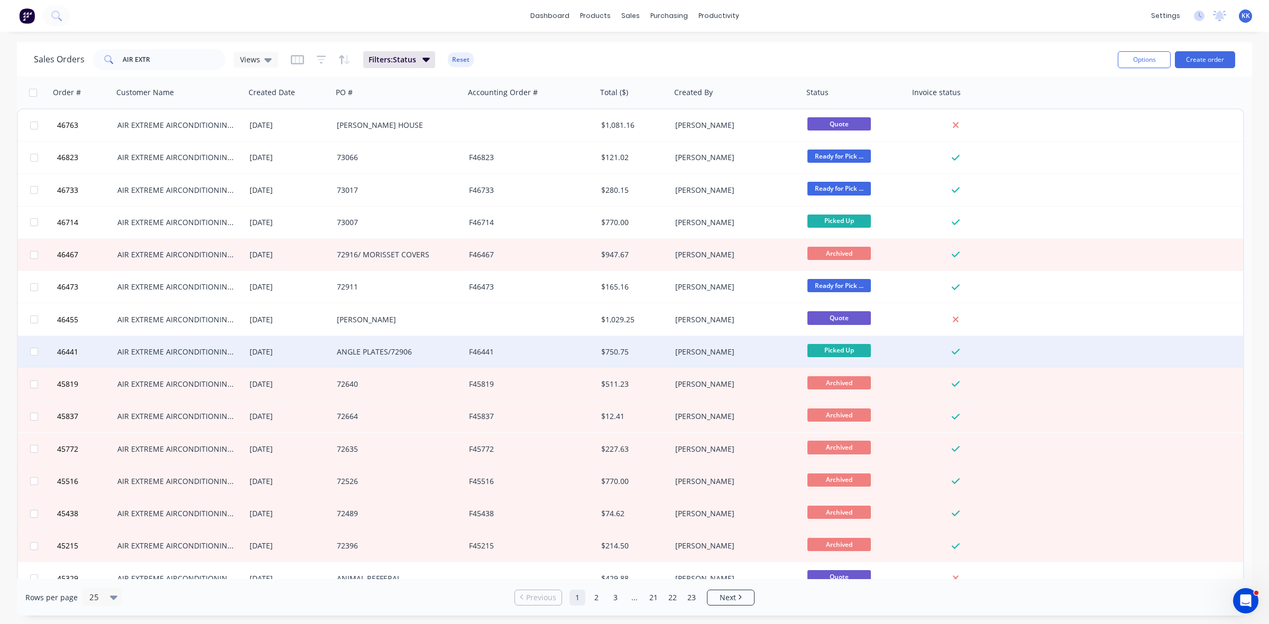
click at [558, 353] on div "F46441" at bounding box center [527, 352] width 117 height 11
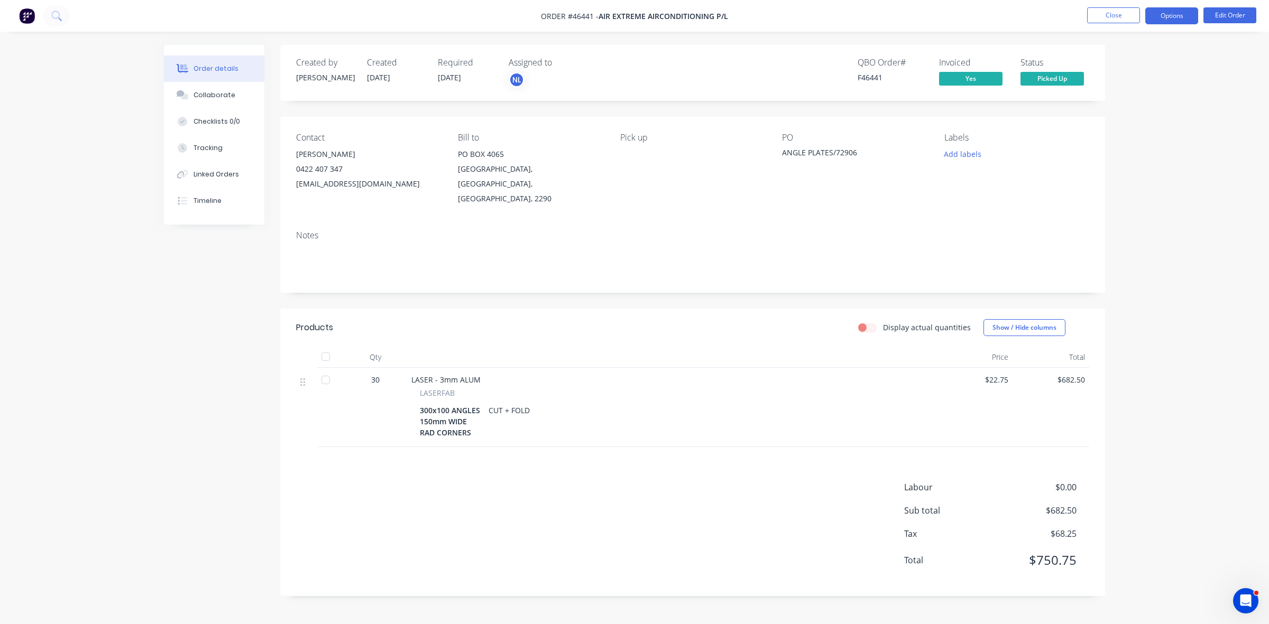
click at [1183, 12] on button "Options" at bounding box center [1171, 15] width 53 height 17
click at [1112, 251] on div "Duplicate" at bounding box center [1139, 254] width 97 height 15
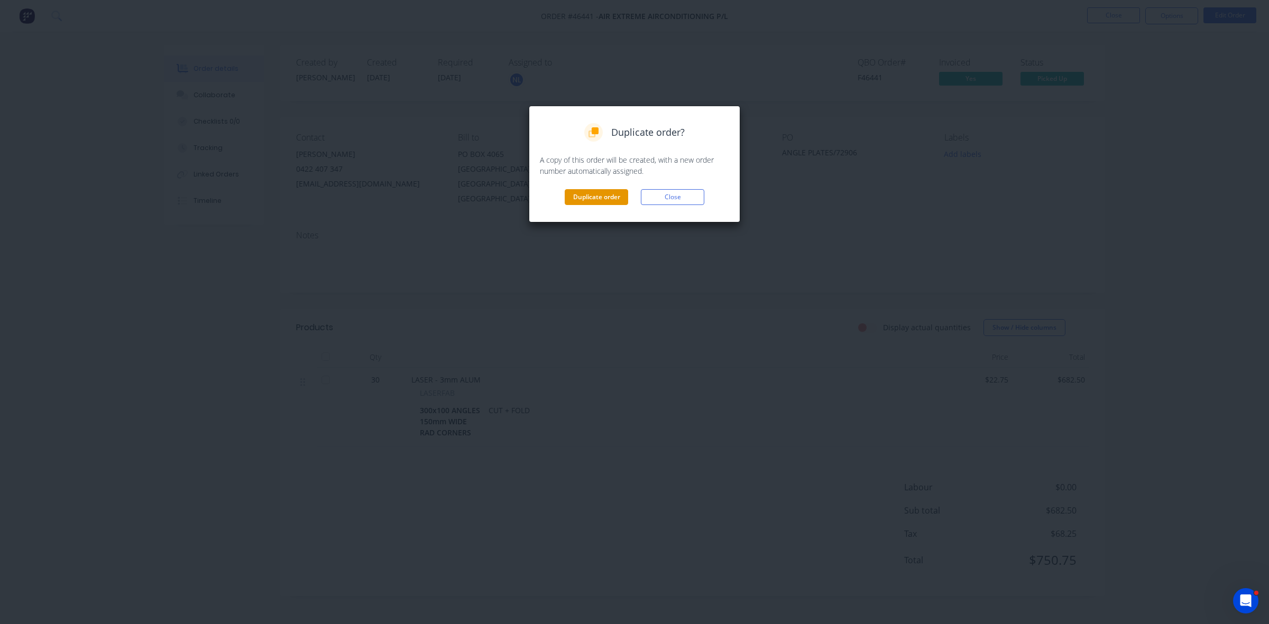
click at [590, 191] on button "Duplicate order" at bounding box center [596, 197] width 63 height 16
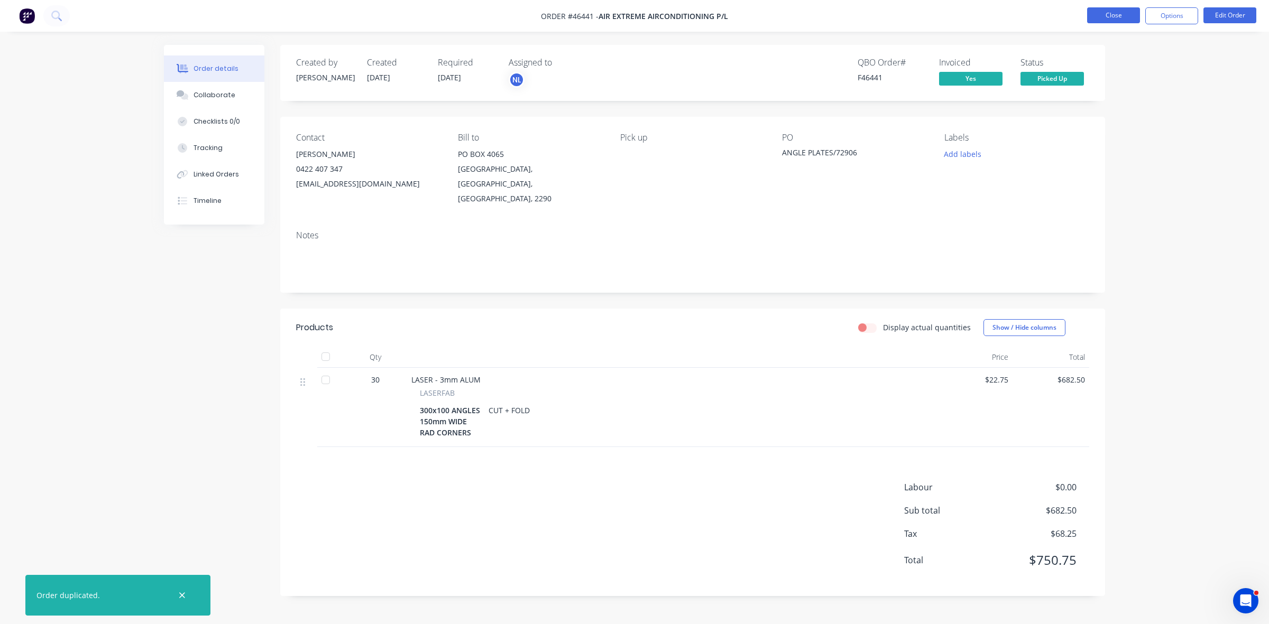
click at [1108, 17] on button "Close" at bounding box center [1113, 15] width 53 height 16
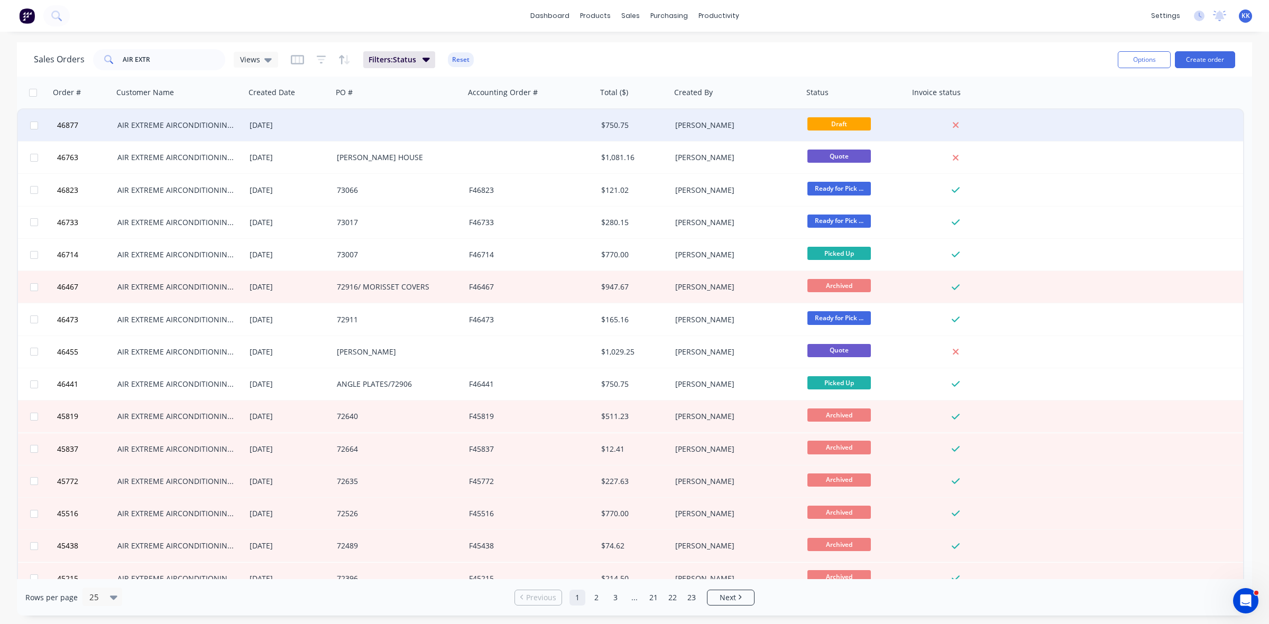
click at [350, 115] on div at bounding box center [399, 125] width 132 height 32
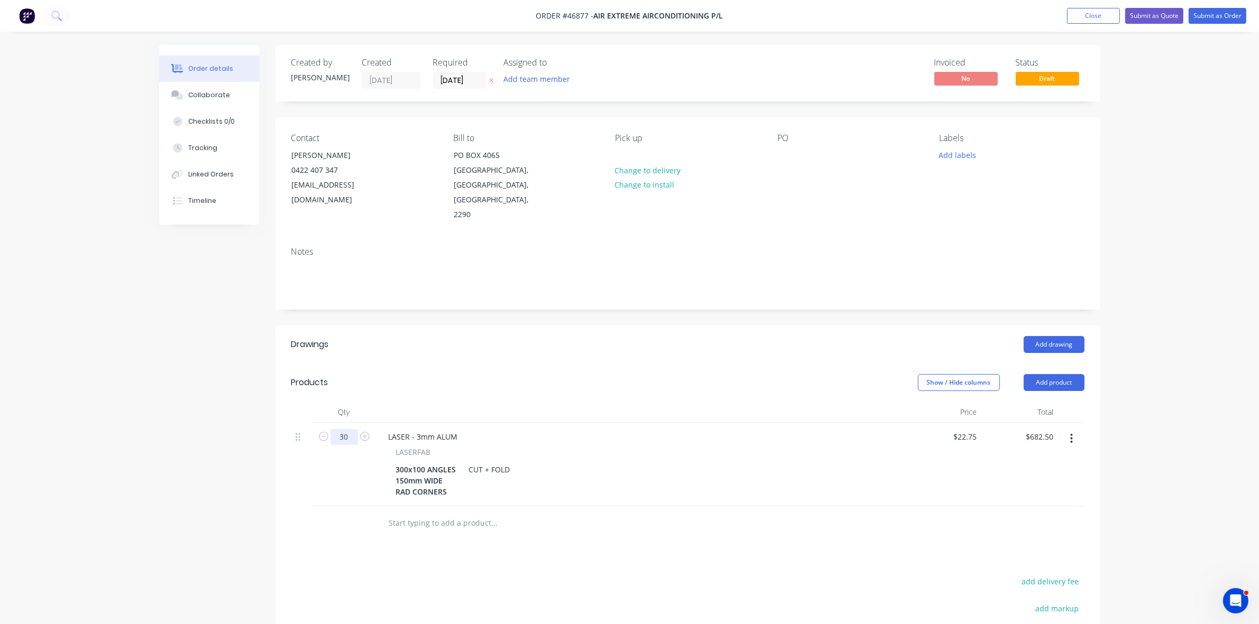
click at [345, 429] on input "30" at bounding box center [343, 437] width 27 height 16
click at [764, 506] on div at bounding box center [687, 523] width 793 height 34
click at [971, 429] on input "22.75" at bounding box center [967, 436] width 29 height 15
click at [933, 460] on div "$25.00 25" at bounding box center [943, 465] width 77 height 84
drag, startPoint x: 423, startPoint y: 440, endPoint x: 398, endPoint y: 439, distance: 25.4
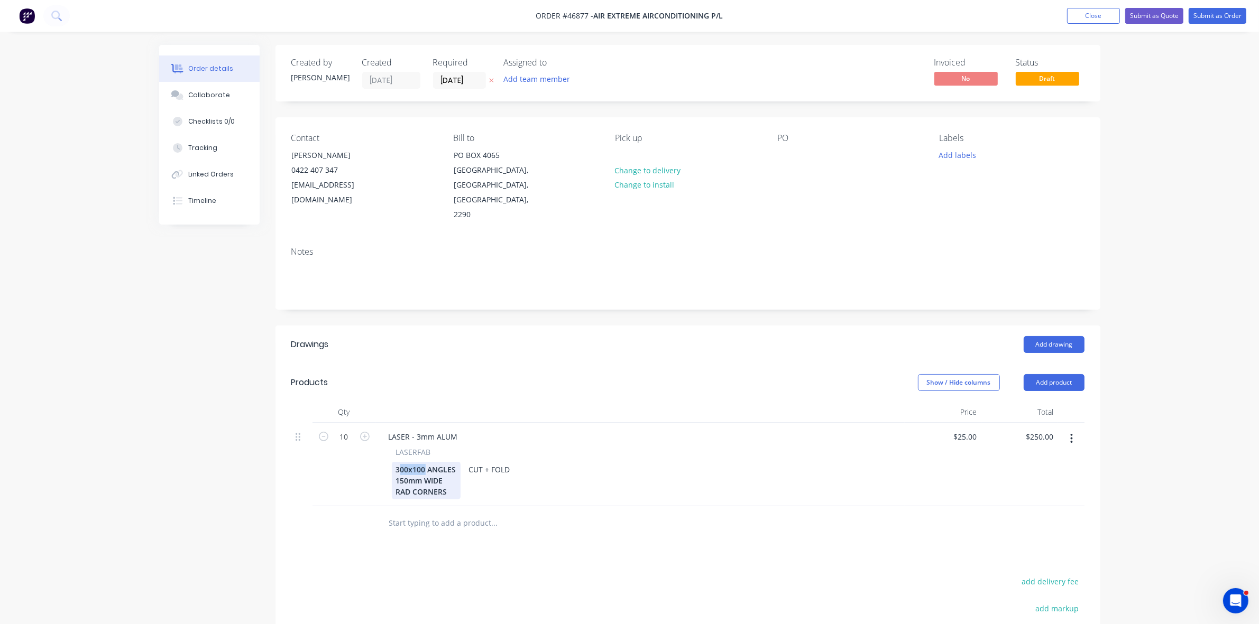
click at [398, 462] on div "300x100 ANGLES 150mm WIDE RAD CORNERS" at bounding box center [426, 481] width 69 height 38
drag, startPoint x: 406, startPoint y: 451, endPoint x: 392, endPoint y: 439, distance: 18.4
click at [390, 449] on div "LASERFAB 335x140 ANGLES 150mm WIDE RAD CORNERS CUT + FOLD" at bounding box center [640, 473] width 520 height 53
click at [963, 429] on div "25 $25.00" at bounding box center [964, 436] width 33 height 15
click at [788, 149] on div at bounding box center [785, 155] width 17 height 15
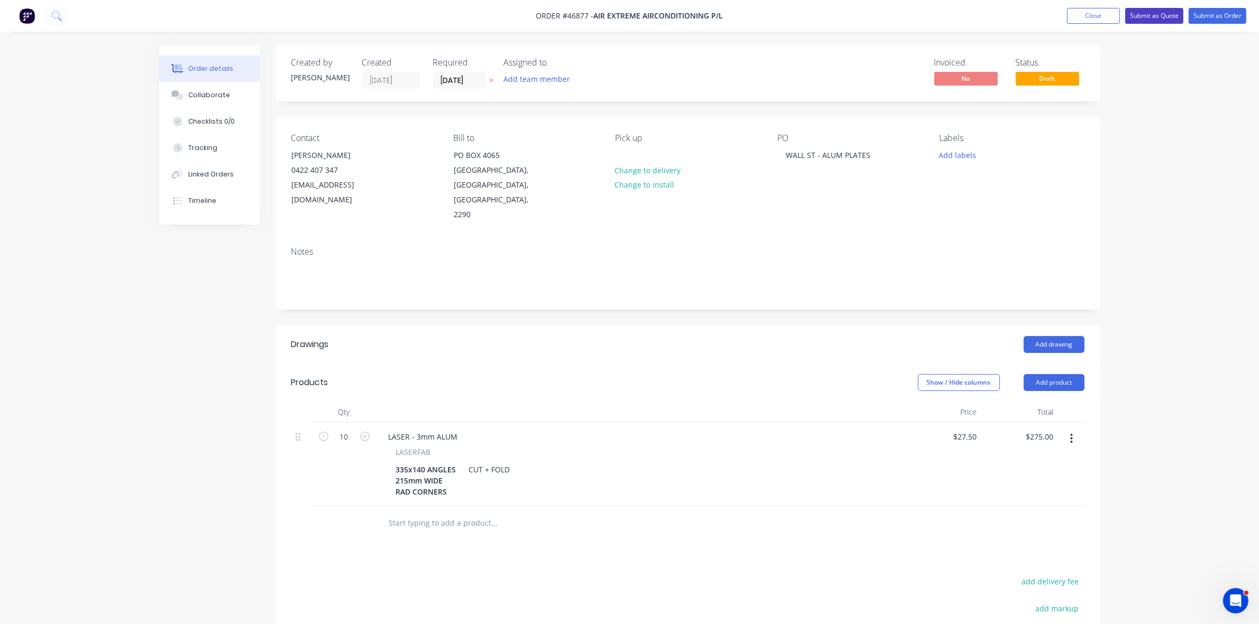
click at [1158, 14] on button "Submit as Quote" at bounding box center [1154, 16] width 58 height 16
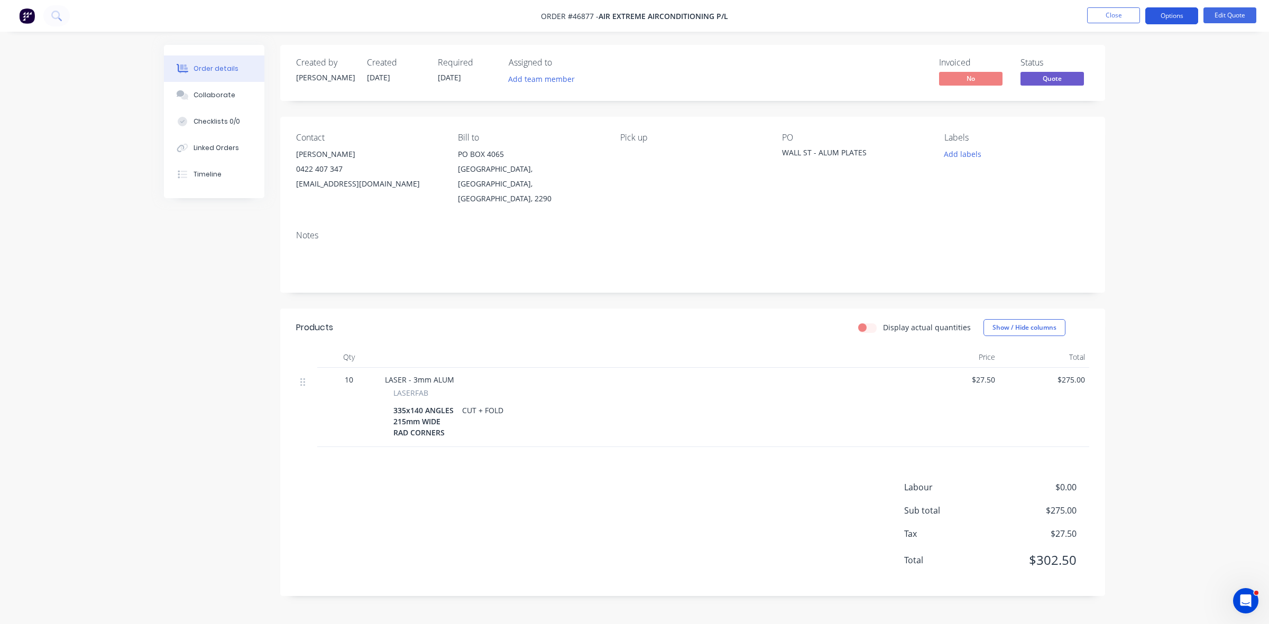
click at [1161, 14] on button "Options" at bounding box center [1171, 15] width 53 height 17
click at [1116, 61] on div "Quote" at bounding box center [1139, 64] width 97 height 15
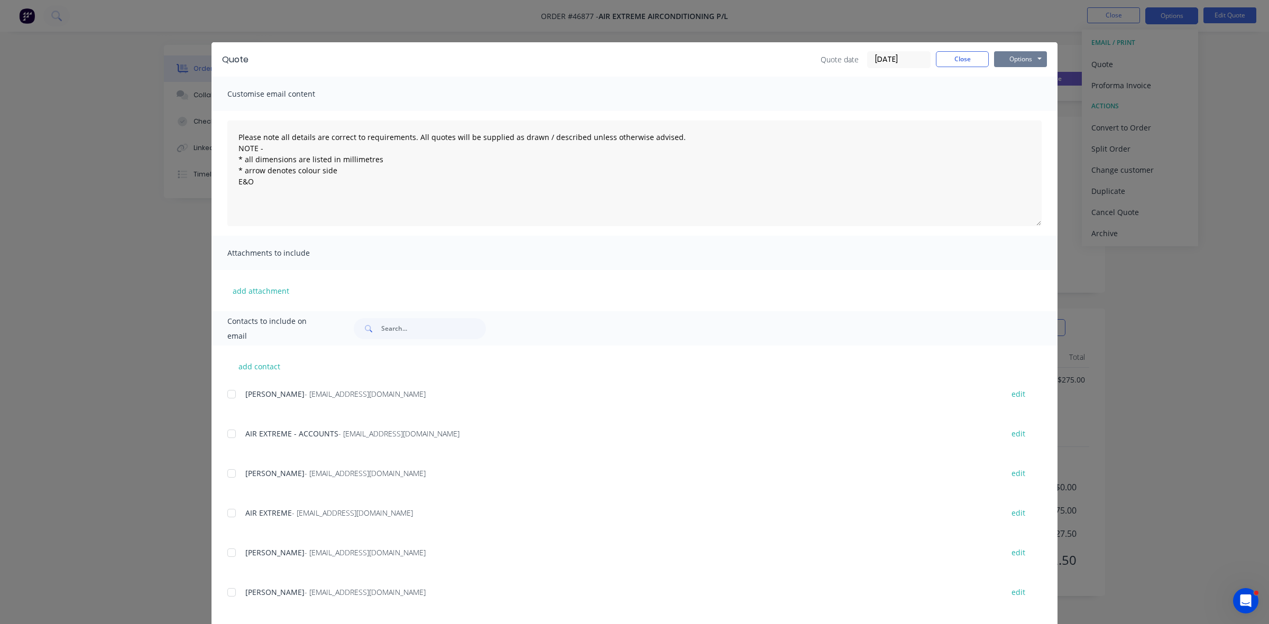
drag, startPoint x: 1031, startPoint y: 56, endPoint x: 1028, endPoint y: 66, distance: 10.4
click at [1030, 57] on button "Options" at bounding box center [1020, 59] width 53 height 16
click at [975, 63] on button "Close" at bounding box center [962, 59] width 53 height 16
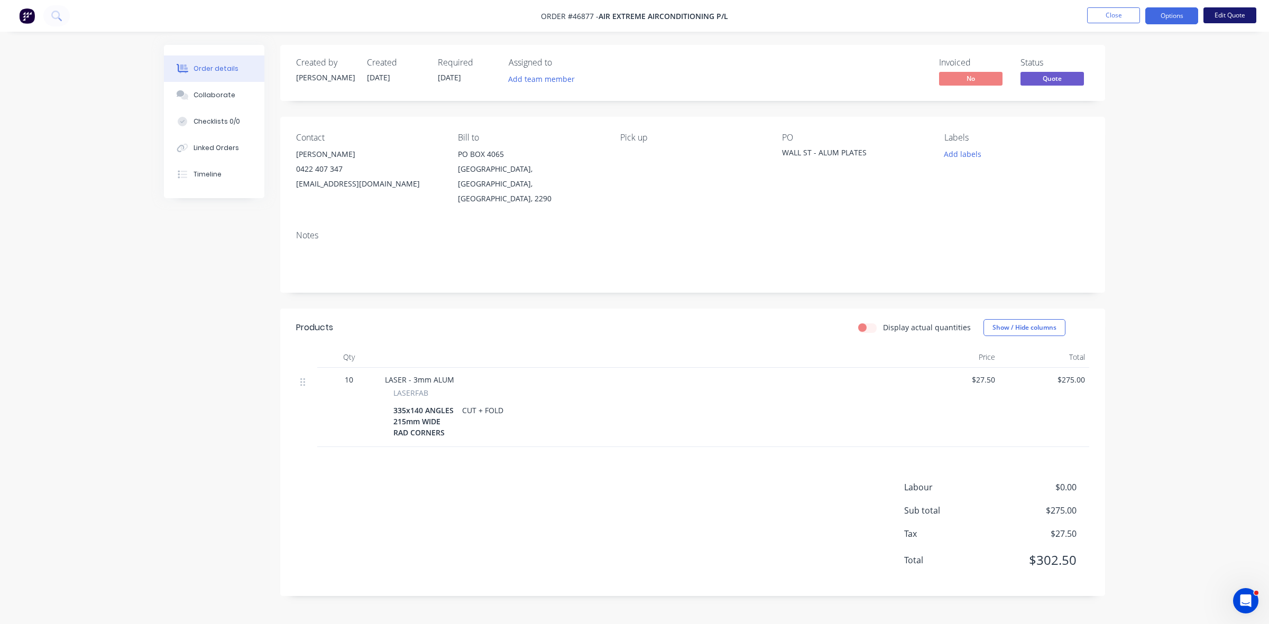
click at [1216, 14] on button "Edit Quote" at bounding box center [1229, 15] width 53 height 16
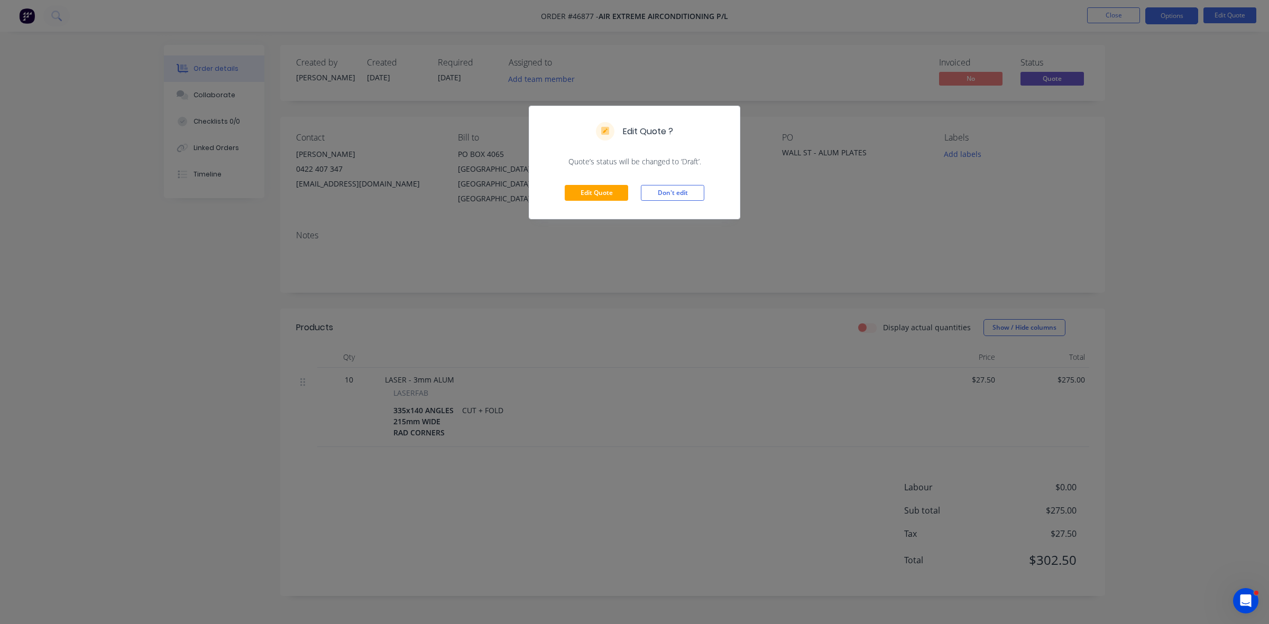
click at [603, 184] on div "Edit Quote Don't edit" at bounding box center [634, 193] width 210 height 52
click at [601, 190] on button "Edit Quote" at bounding box center [596, 193] width 63 height 16
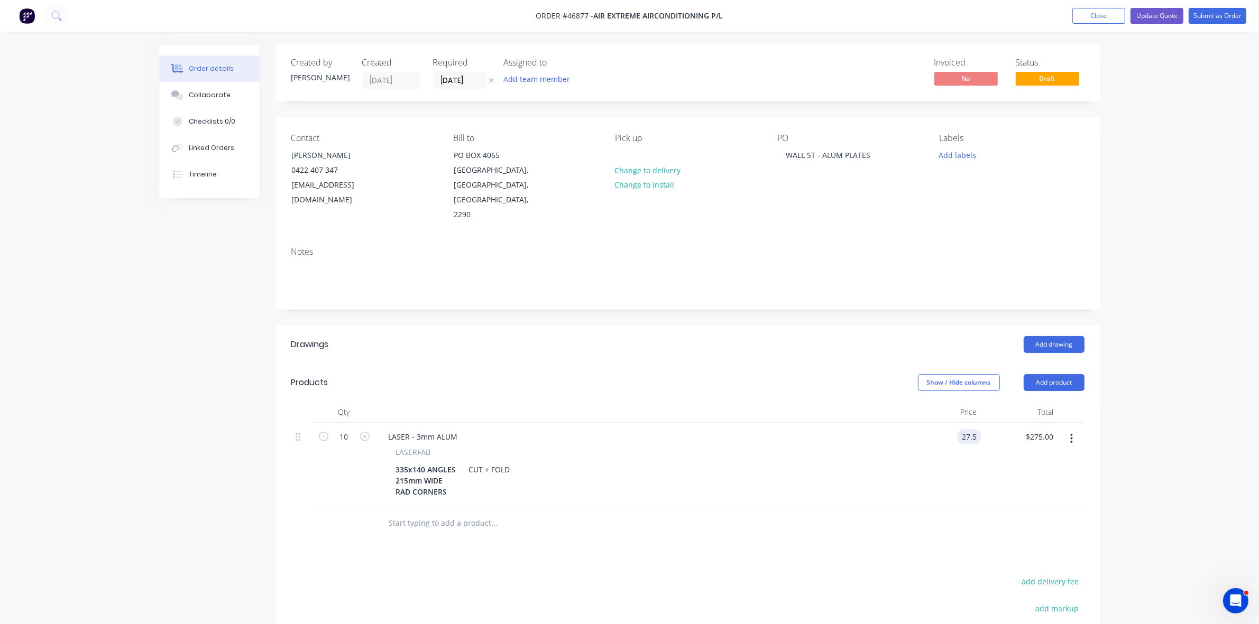
click at [955, 423] on div "27.5 27.5" at bounding box center [943, 465] width 77 height 84
drag, startPoint x: 903, startPoint y: 474, endPoint x: 907, endPoint y: 471, distance: 5.6
click at [902, 476] on div "LASER - 3mm ALUM LASERFAB 335x140 ANGLES 215mm WIDE RAD CORNERS CUT + FOLD" at bounding box center [640, 465] width 529 height 84
click at [1179, 10] on button "Update Quote" at bounding box center [1156, 16] width 53 height 16
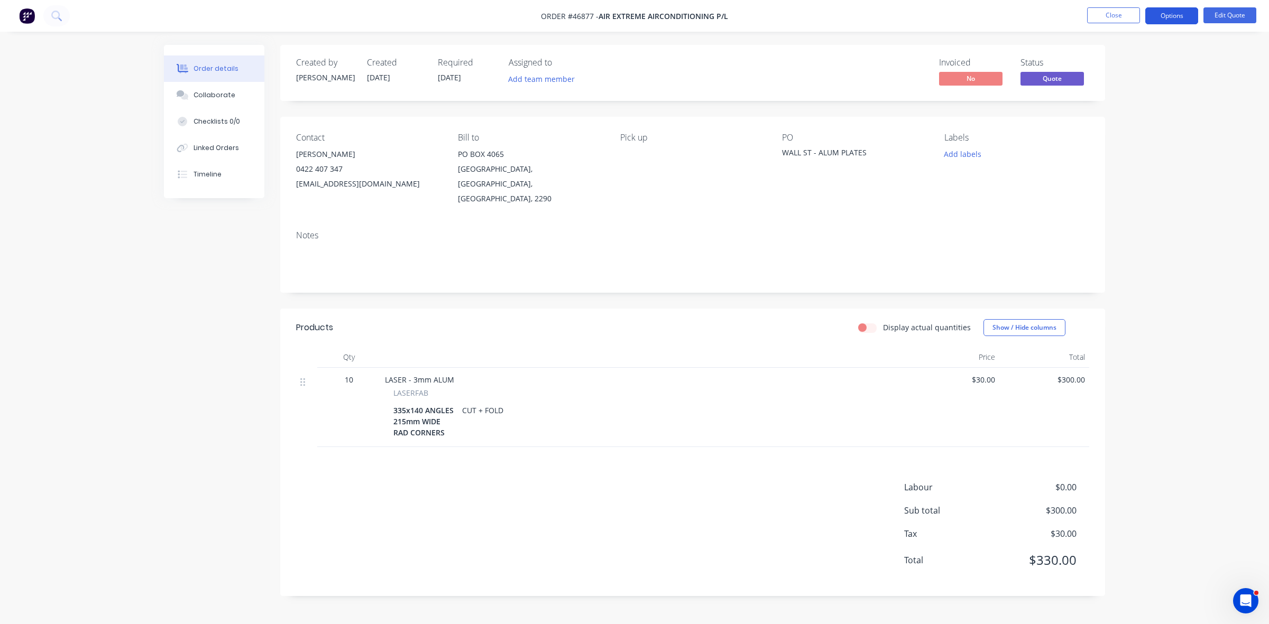
click at [1178, 10] on button "Options" at bounding box center [1171, 15] width 53 height 17
click at [1100, 59] on div "Quote" at bounding box center [1139, 64] width 97 height 15
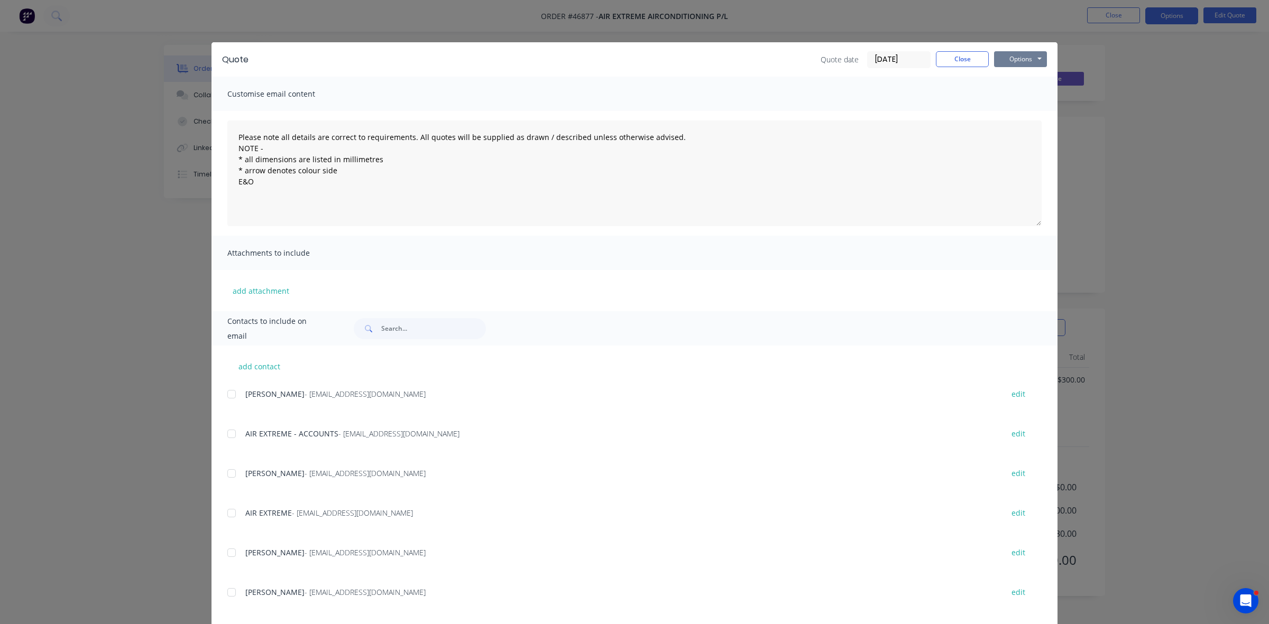
click at [1032, 59] on button "Options" at bounding box center [1020, 59] width 53 height 16
click at [1031, 89] on button "Print" at bounding box center [1028, 95] width 68 height 17
click at [955, 59] on button "Close" at bounding box center [962, 59] width 53 height 16
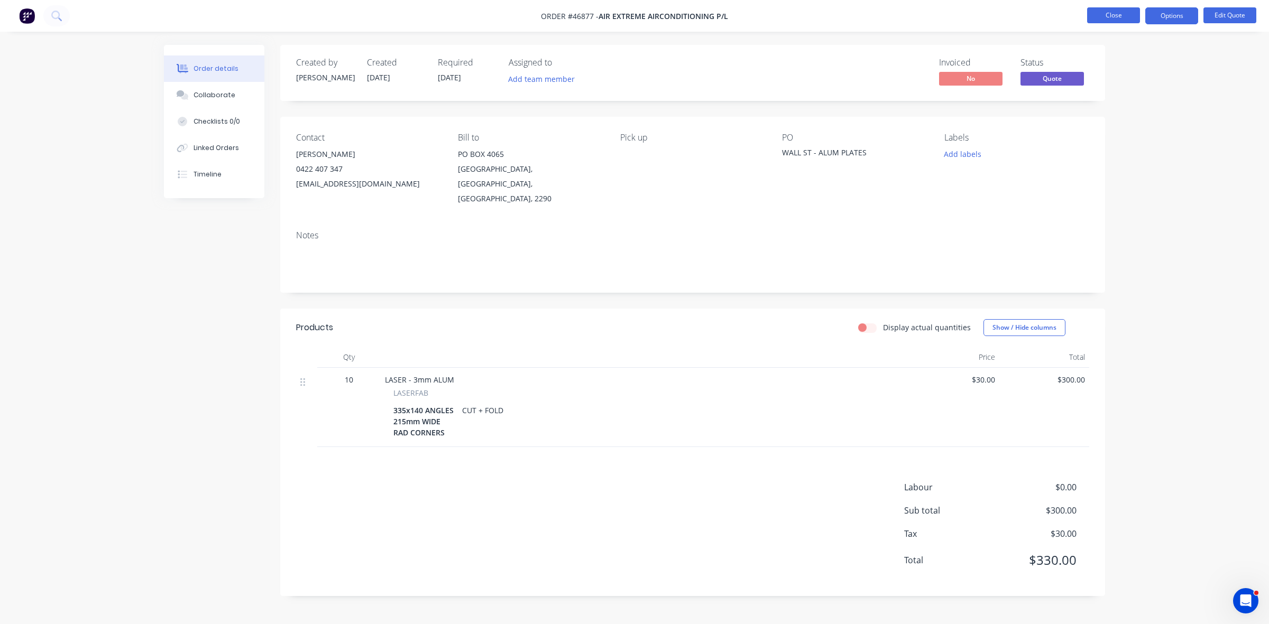
click at [1105, 14] on button "Close" at bounding box center [1113, 15] width 53 height 16
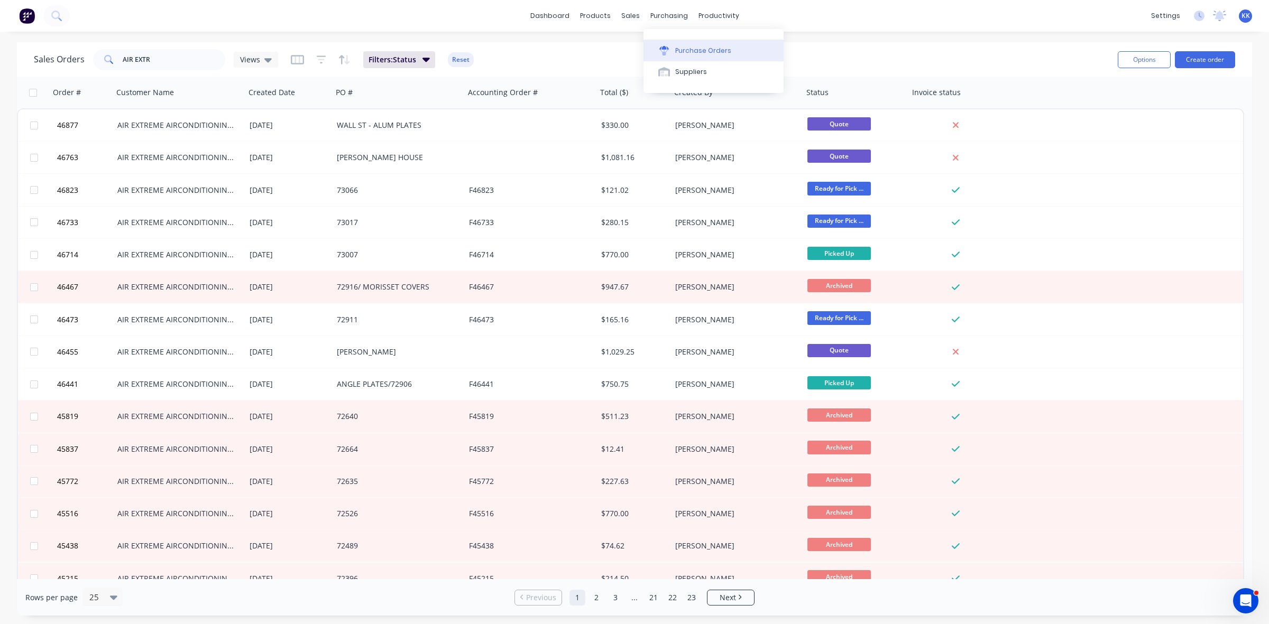
click at [678, 46] on div "Purchase Orders" at bounding box center [703, 51] width 56 height 10
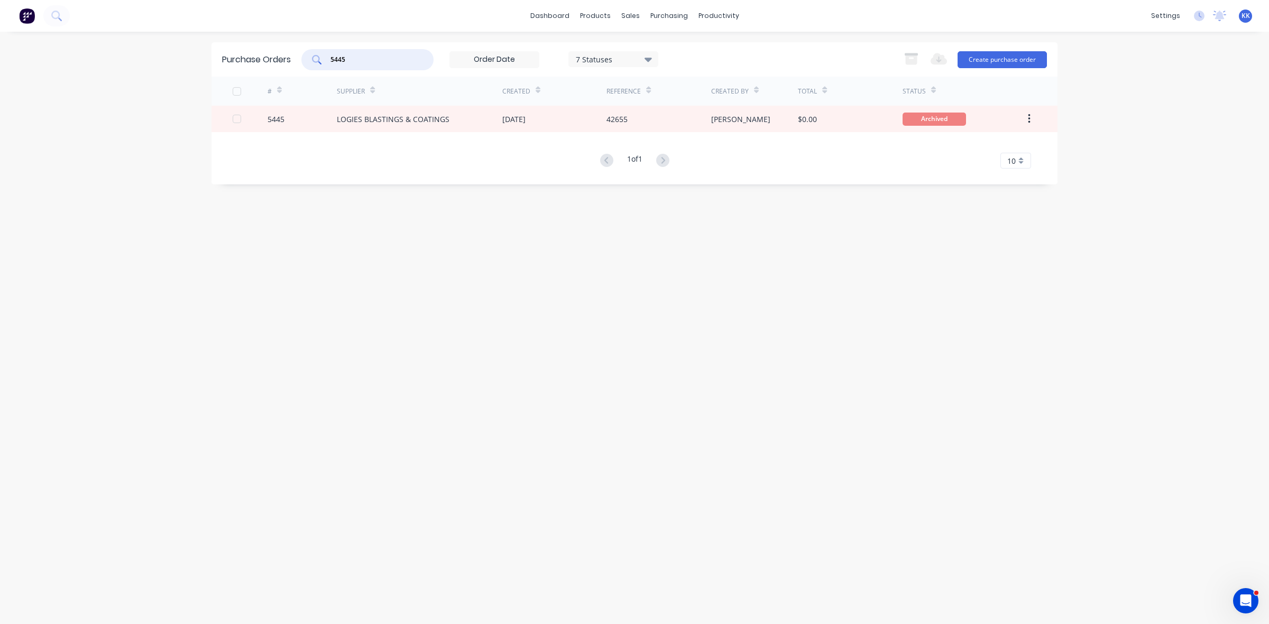
drag, startPoint x: 358, startPoint y: 54, endPoint x: 321, endPoint y: 56, distance: 37.1
click at [321, 56] on div "5445" at bounding box center [367, 59] width 132 height 21
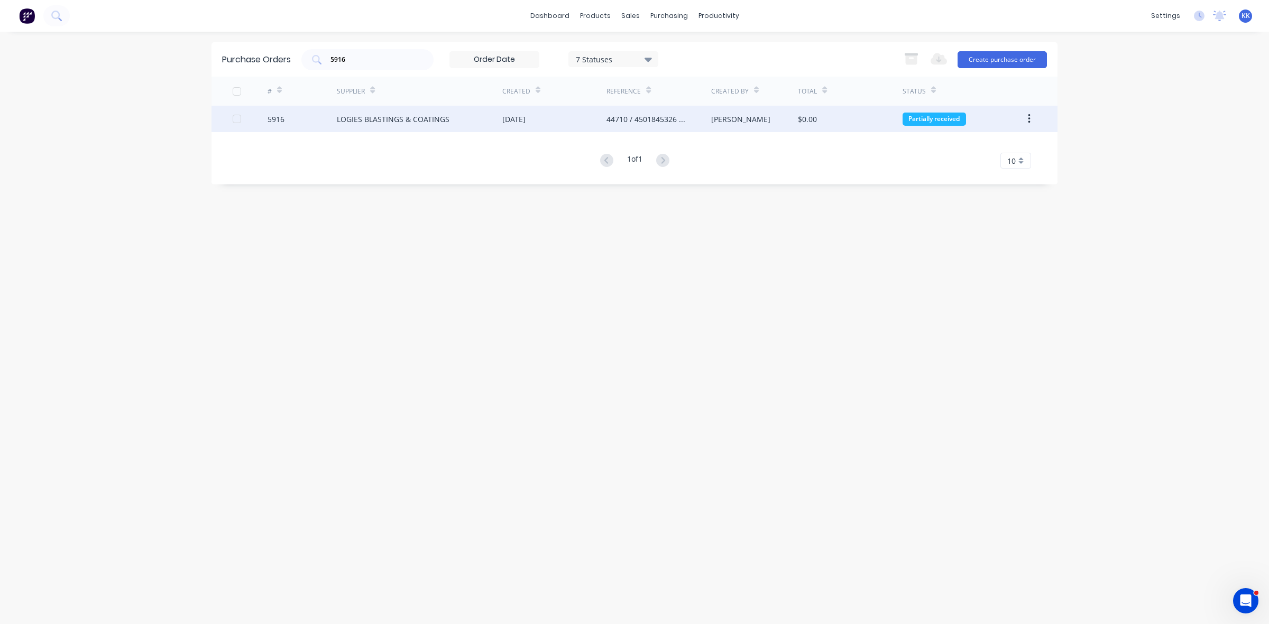
click at [405, 114] on div "LOGIES BLASTINGS & COATINGS" at bounding box center [393, 119] width 113 height 11
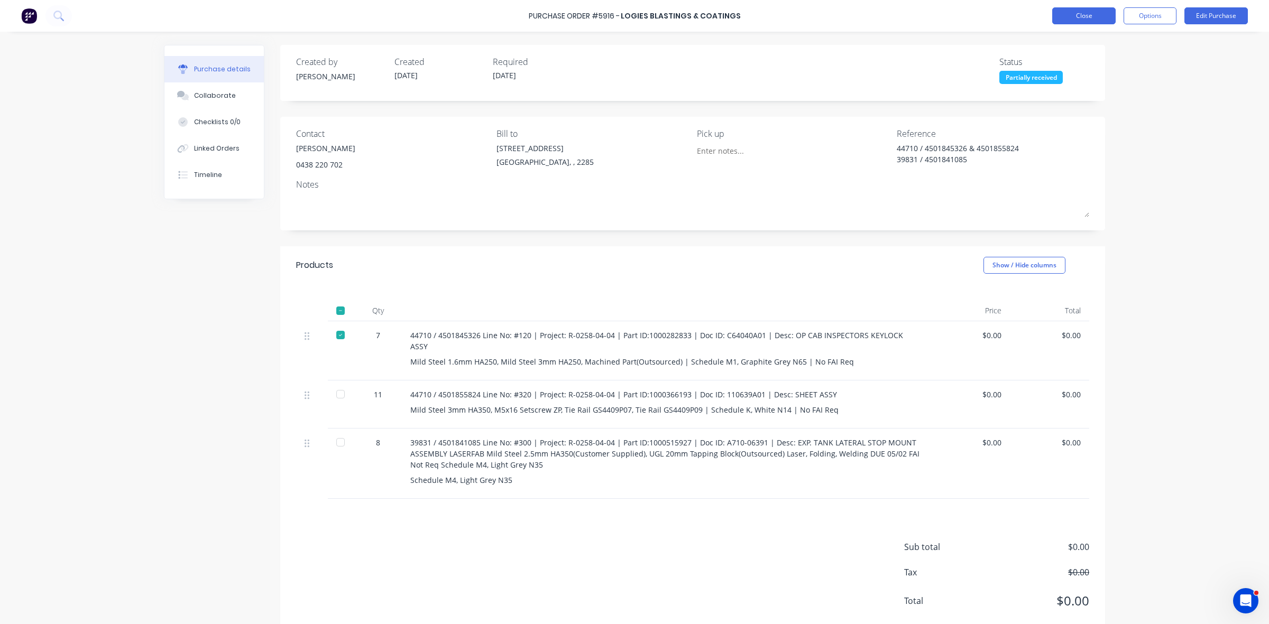
click at [1077, 17] on button "Close" at bounding box center [1083, 15] width 63 height 17
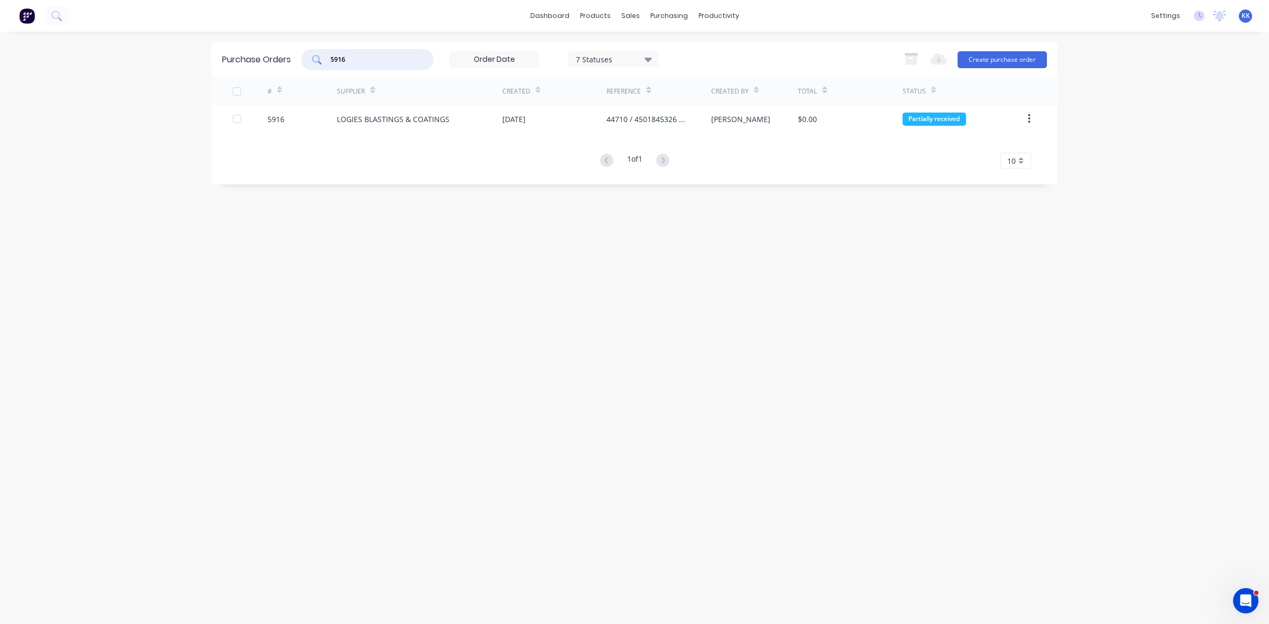
drag, startPoint x: 321, startPoint y: 59, endPoint x: 311, endPoint y: 57, distance: 10.3
click at [312, 57] on div "5916" at bounding box center [367, 59] width 132 height 21
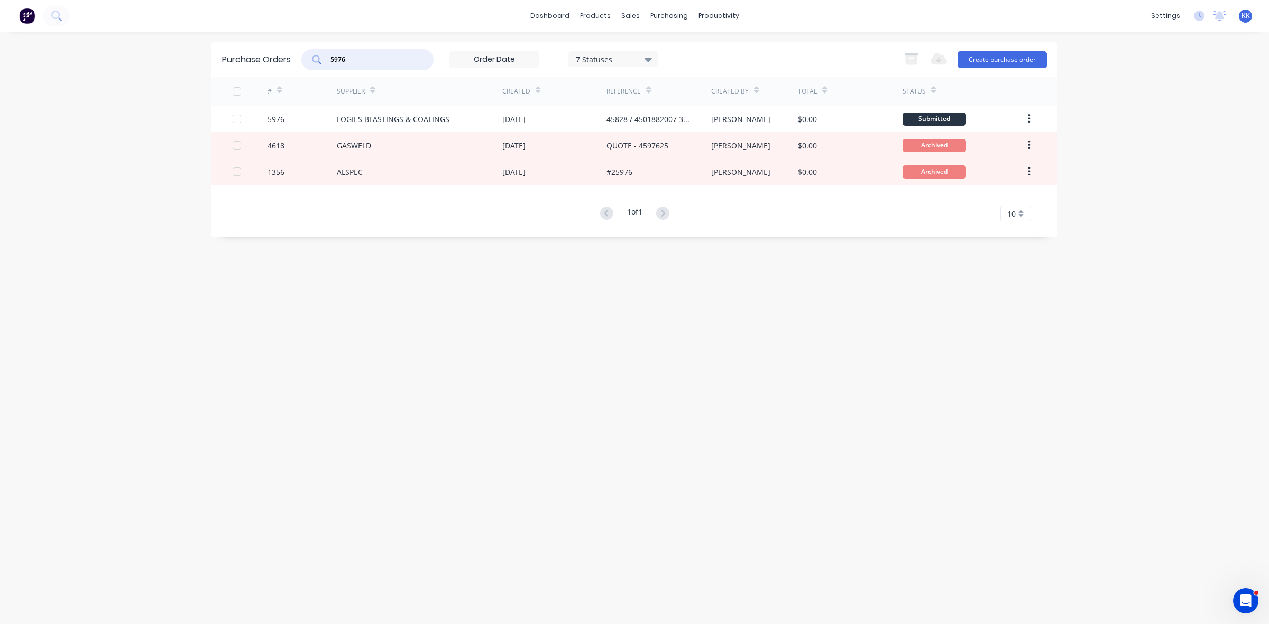
drag, startPoint x: 345, startPoint y: 57, endPoint x: 330, endPoint y: 57, distance: 14.8
click at [330, 57] on input "5976" at bounding box center [373, 59] width 88 height 11
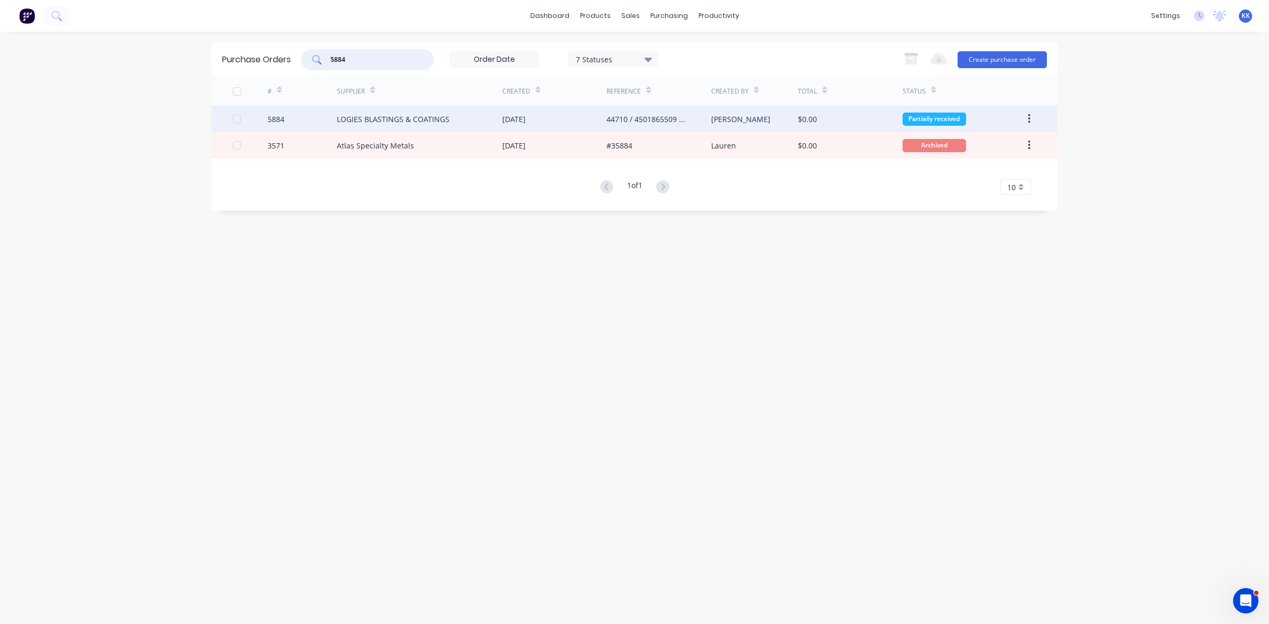
click at [376, 125] on div "LOGIES BLASTINGS & COATINGS" at bounding box center [419, 119] width 165 height 26
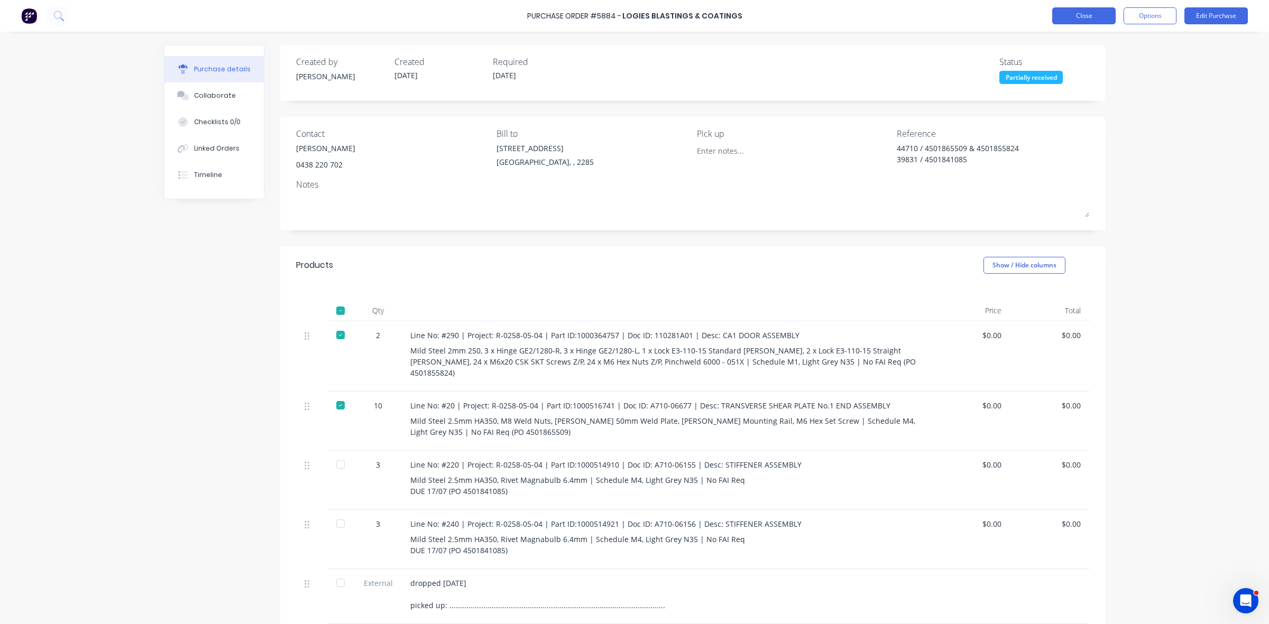
click at [1055, 17] on button "Close" at bounding box center [1083, 15] width 63 height 17
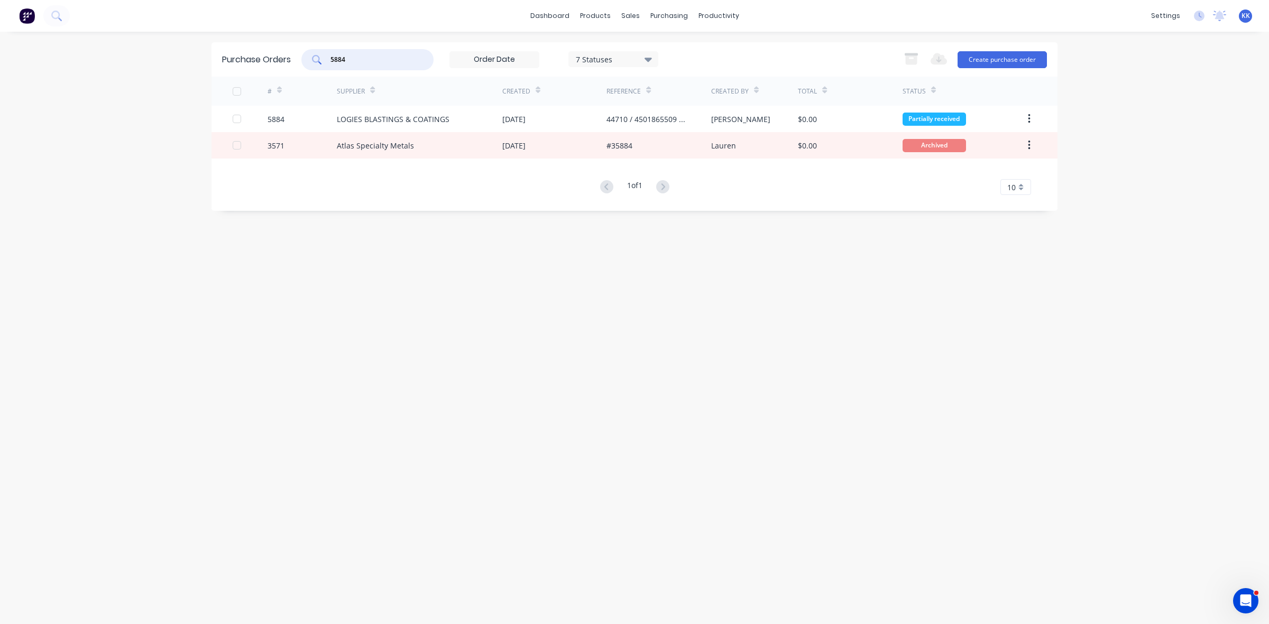
drag, startPoint x: 357, startPoint y: 61, endPoint x: 313, endPoint y: 58, distance: 44.5
click at [314, 58] on div "5884" at bounding box center [367, 59] width 132 height 21
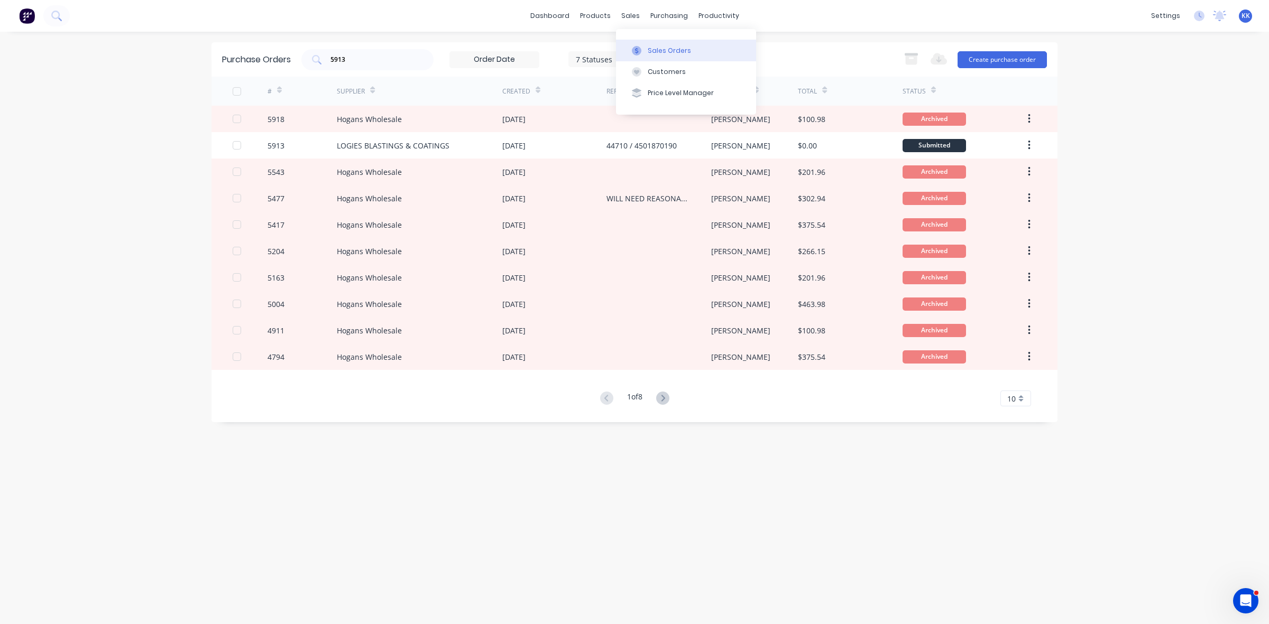
click at [651, 48] on div "Sales Orders" at bounding box center [669, 51] width 43 height 10
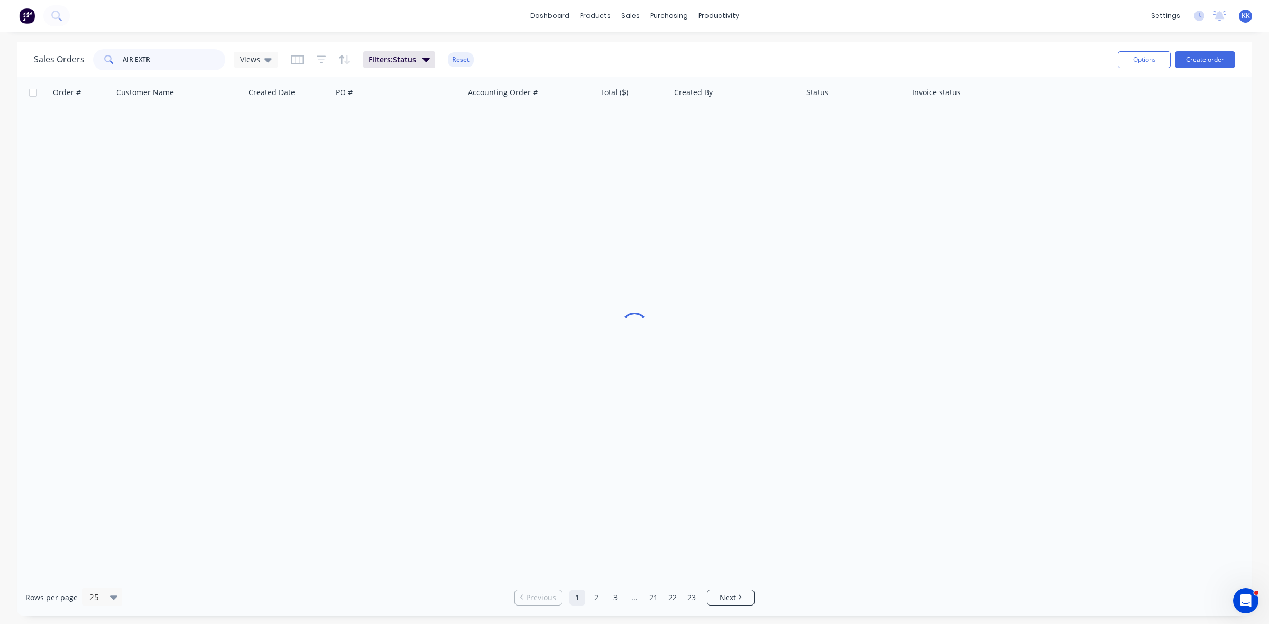
drag, startPoint x: 96, startPoint y: 62, endPoint x: 81, endPoint y: 64, distance: 14.9
click at [81, 64] on div "Sales Orders AIR EXTR Views" at bounding box center [156, 59] width 244 height 21
click at [320, 59] on icon "button" at bounding box center [321, 60] width 7 height 2
click at [242, 215] on div at bounding box center [634, 328] width 1235 height 503
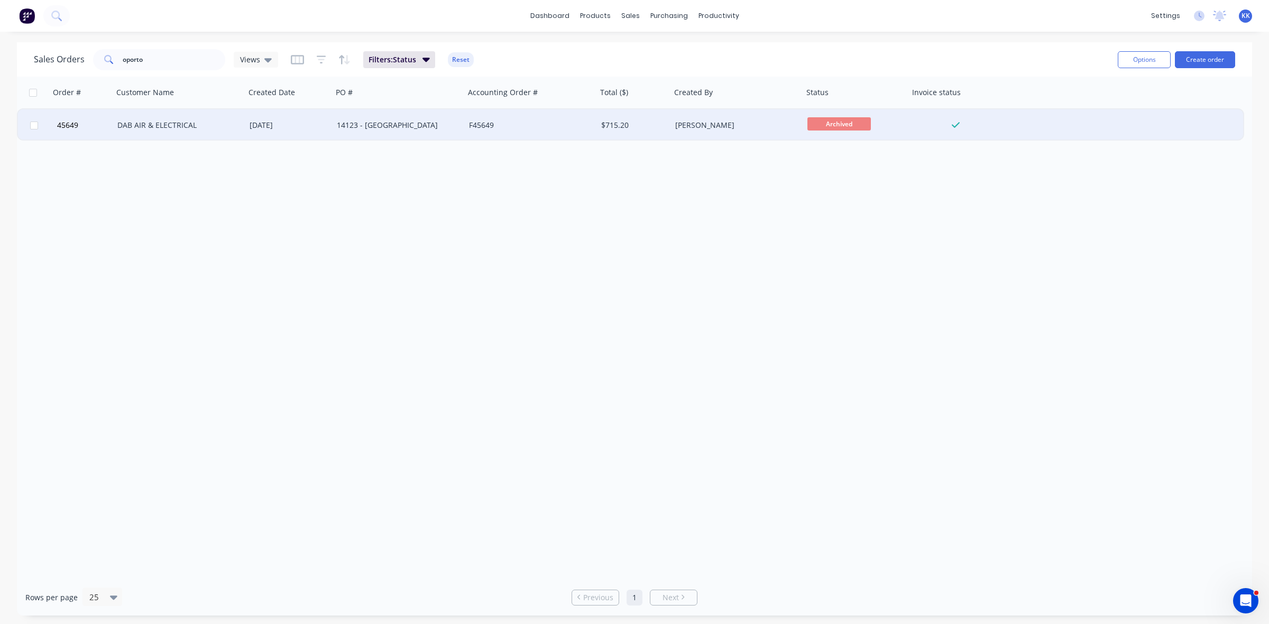
click at [260, 127] on div "23 Jun 2025" at bounding box center [289, 125] width 79 height 11
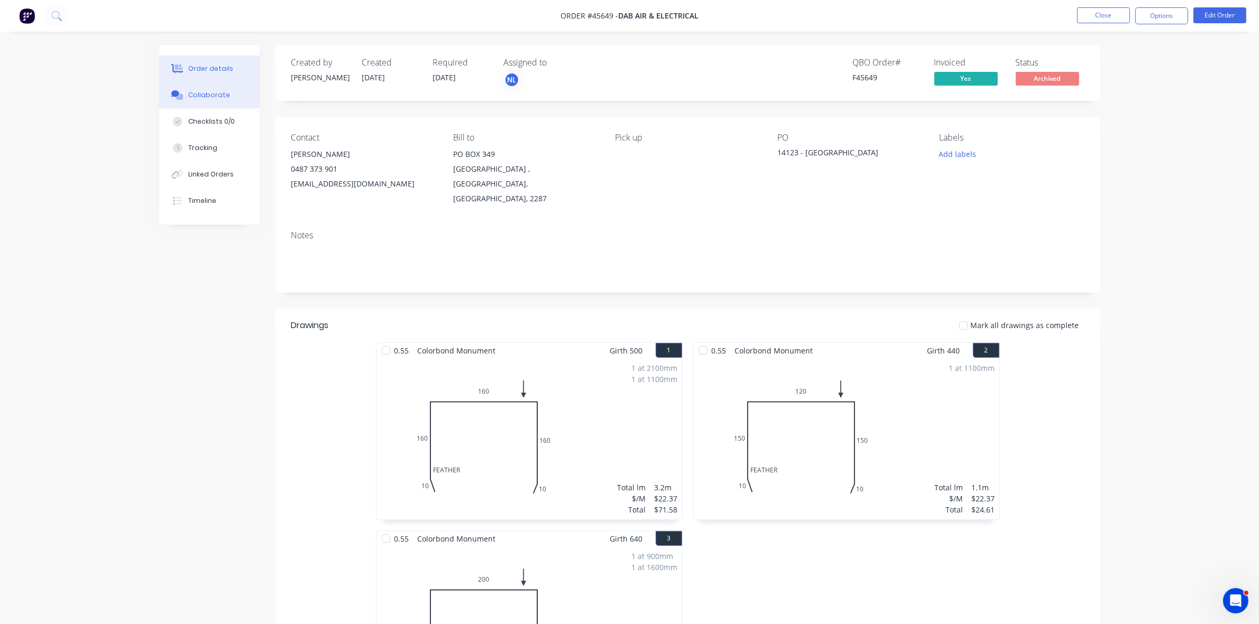
click at [228, 94] on button "Collaborate" at bounding box center [209, 95] width 100 height 26
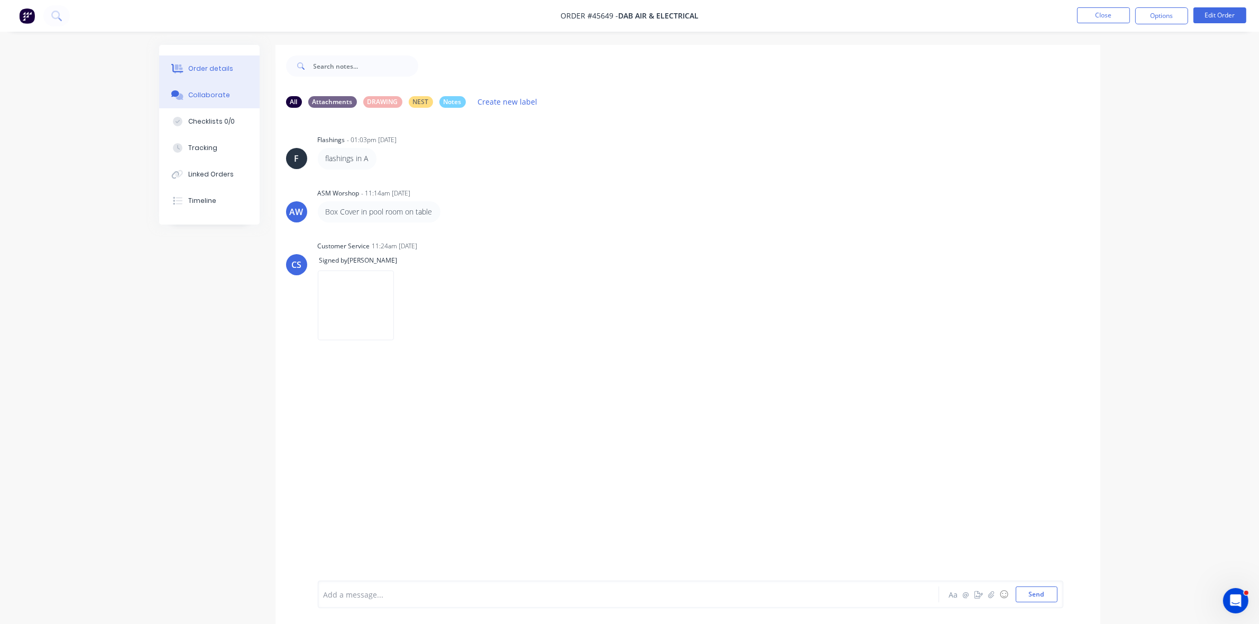
click at [225, 72] on div "Order details" at bounding box center [210, 69] width 45 height 10
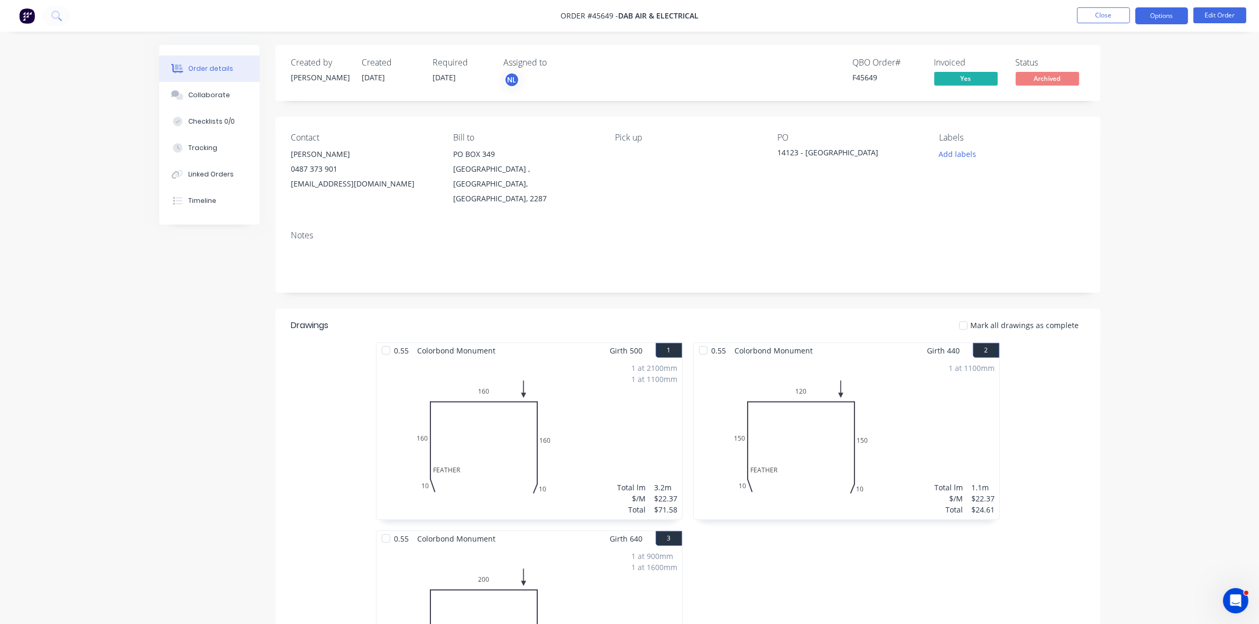
click at [1154, 19] on button "Options" at bounding box center [1161, 15] width 53 height 17
click at [1104, 257] on div "Duplicate" at bounding box center [1129, 254] width 97 height 15
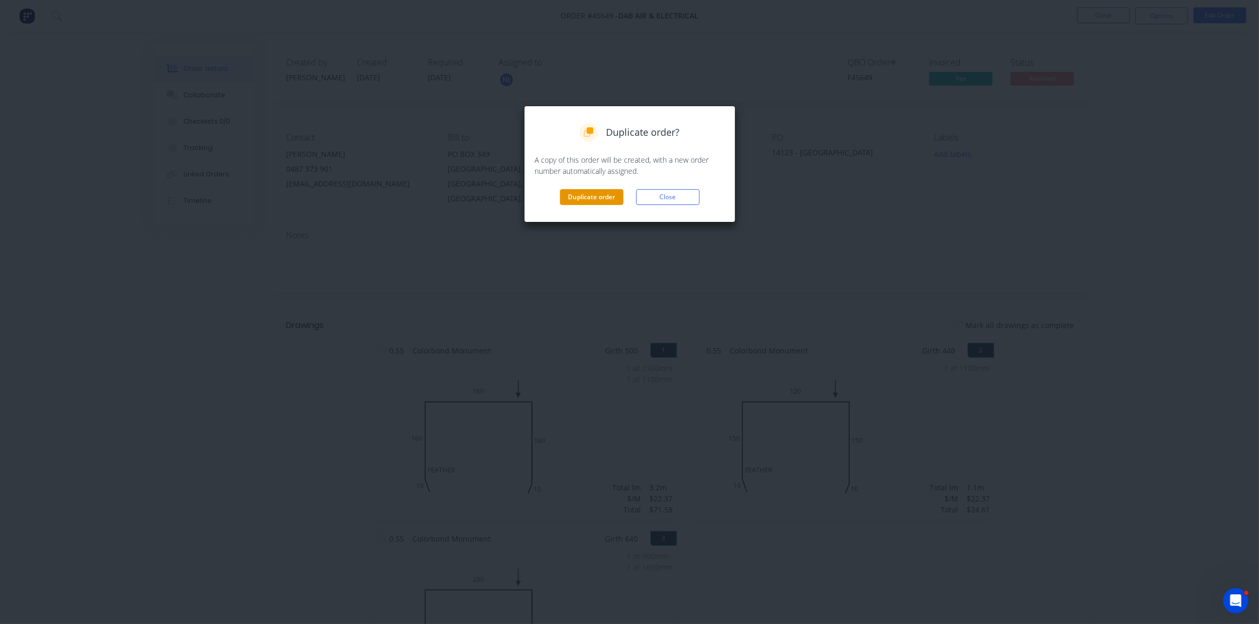
click at [591, 197] on button "Duplicate order" at bounding box center [591, 197] width 63 height 16
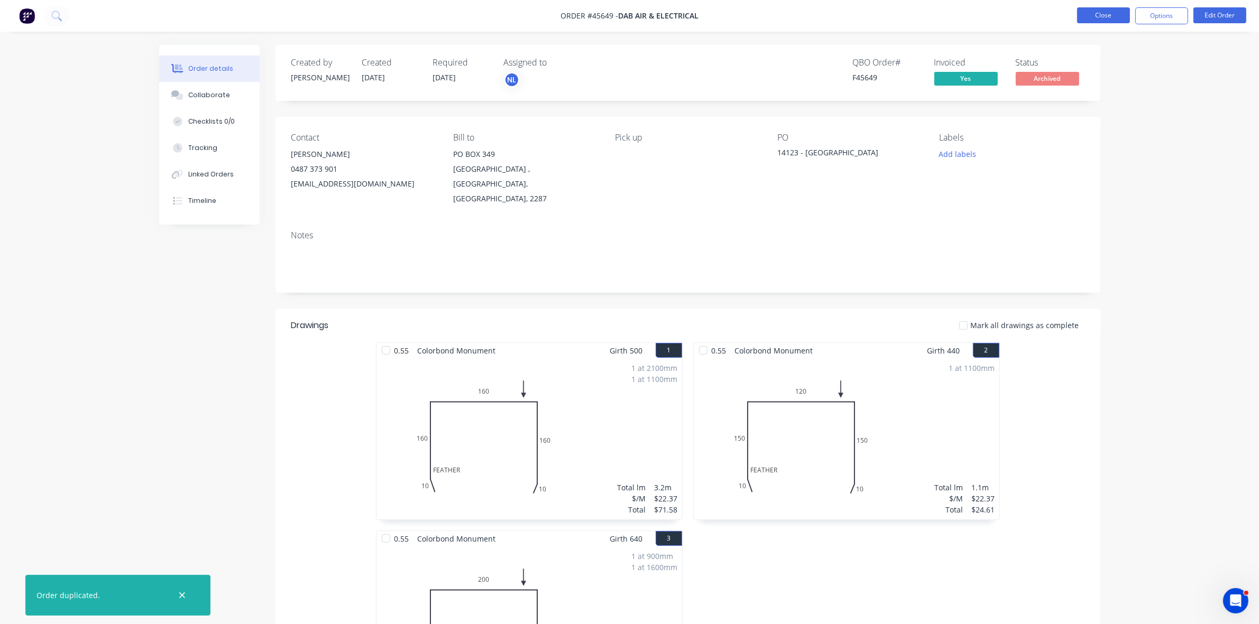
click at [1087, 19] on button "Close" at bounding box center [1103, 15] width 53 height 16
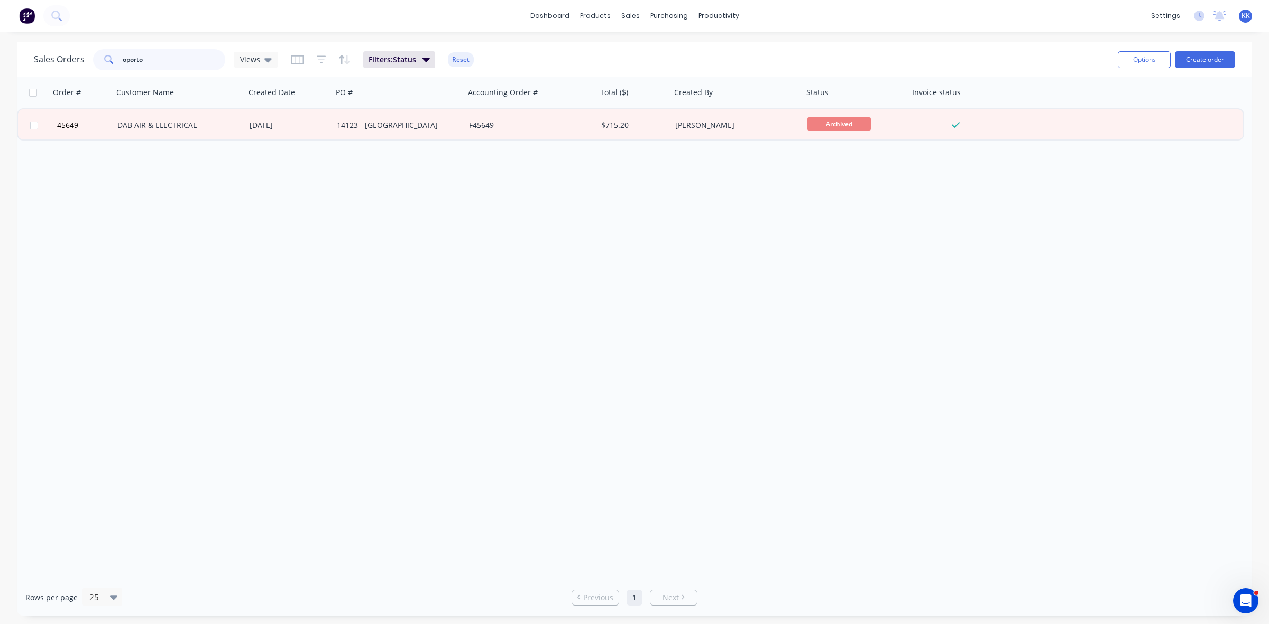
drag, startPoint x: 164, startPoint y: 63, endPoint x: 115, endPoint y: 51, distance: 51.2
click at [115, 59] on div "oporto" at bounding box center [159, 59] width 132 height 21
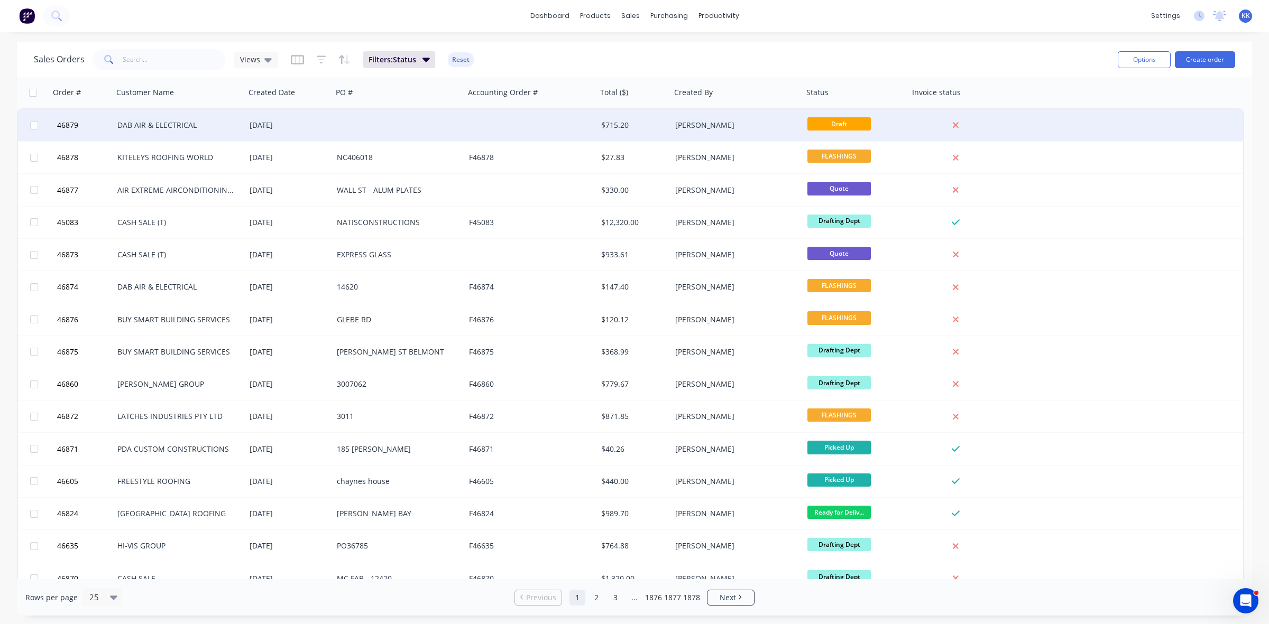
click at [450, 120] on div at bounding box center [399, 125] width 132 height 32
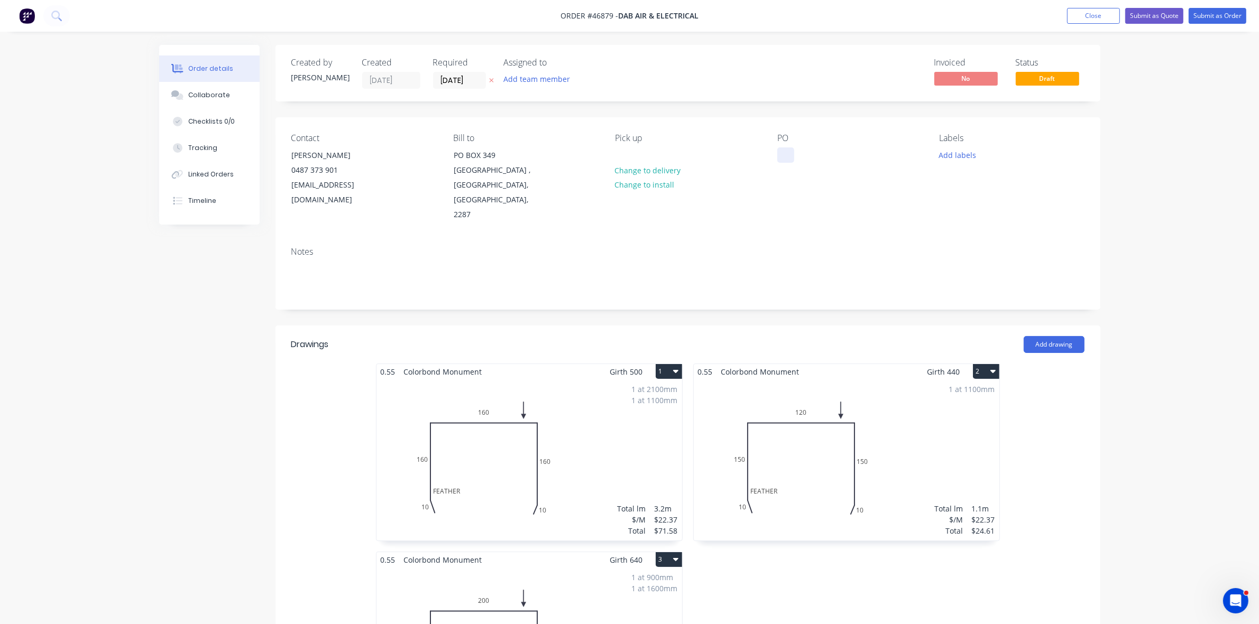
click at [787, 155] on div at bounding box center [785, 155] width 17 height 15
click at [469, 81] on input "[DATE]" at bounding box center [460, 80] width 52 height 16
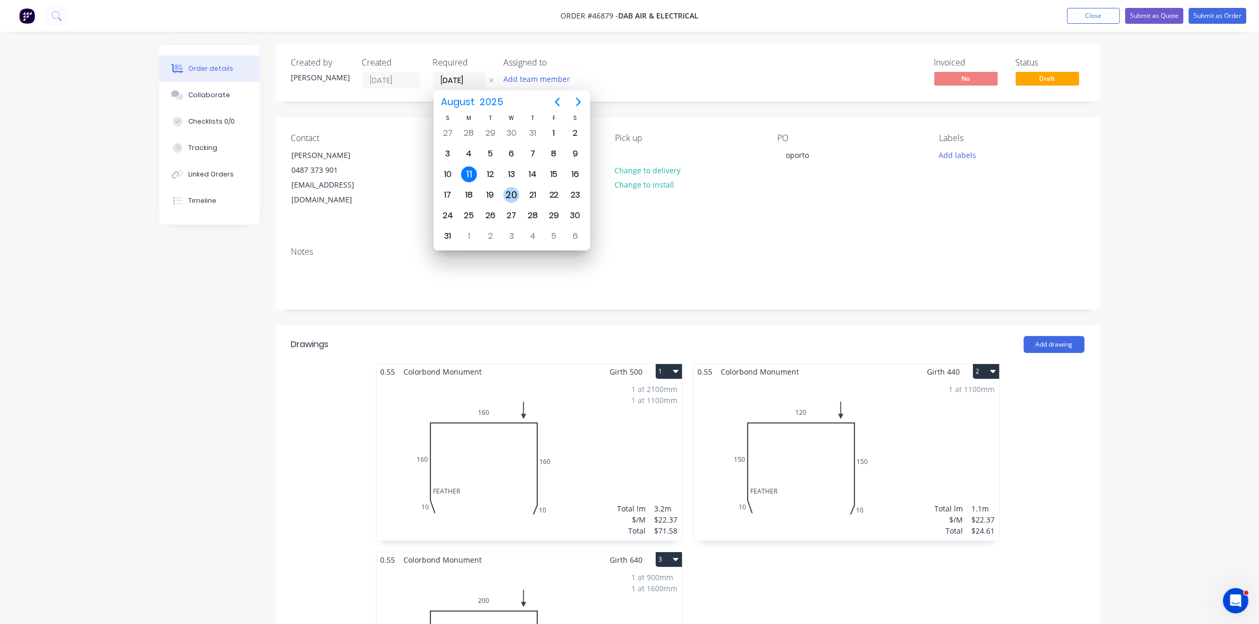
click at [511, 177] on div "13" at bounding box center [511, 175] width 16 height 16
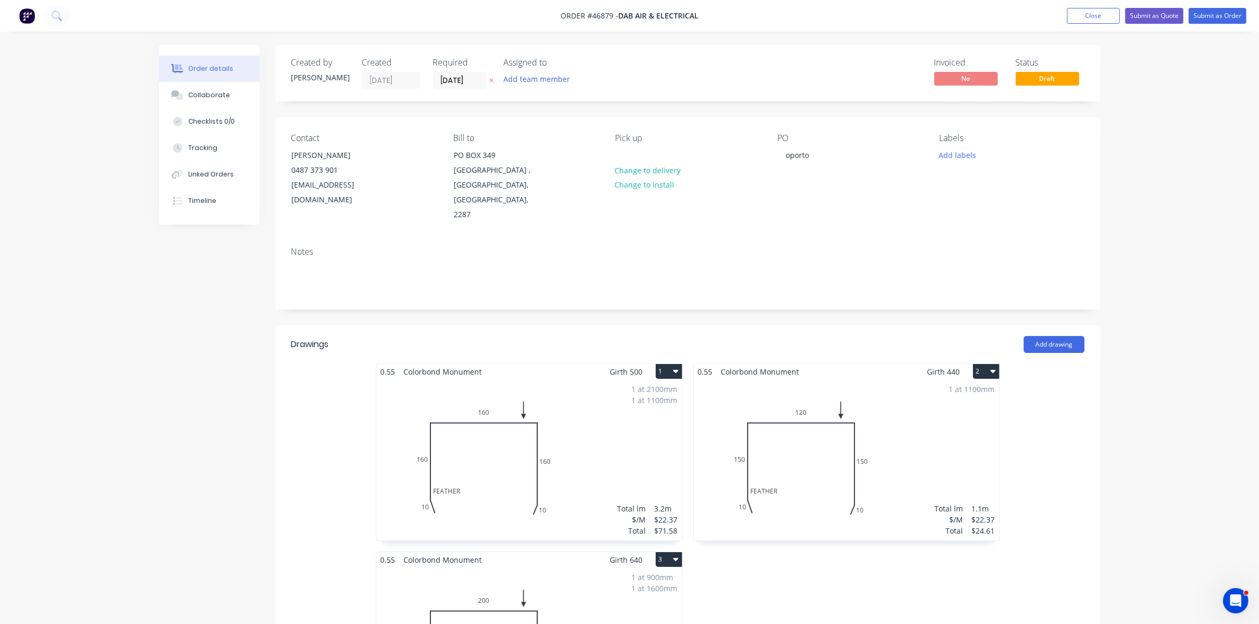
click at [658, 364] on button "1" at bounding box center [669, 371] width 26 height 15
click at [604, 432] on div "Delete" at bounding box center [631, 439] width 81 height 15
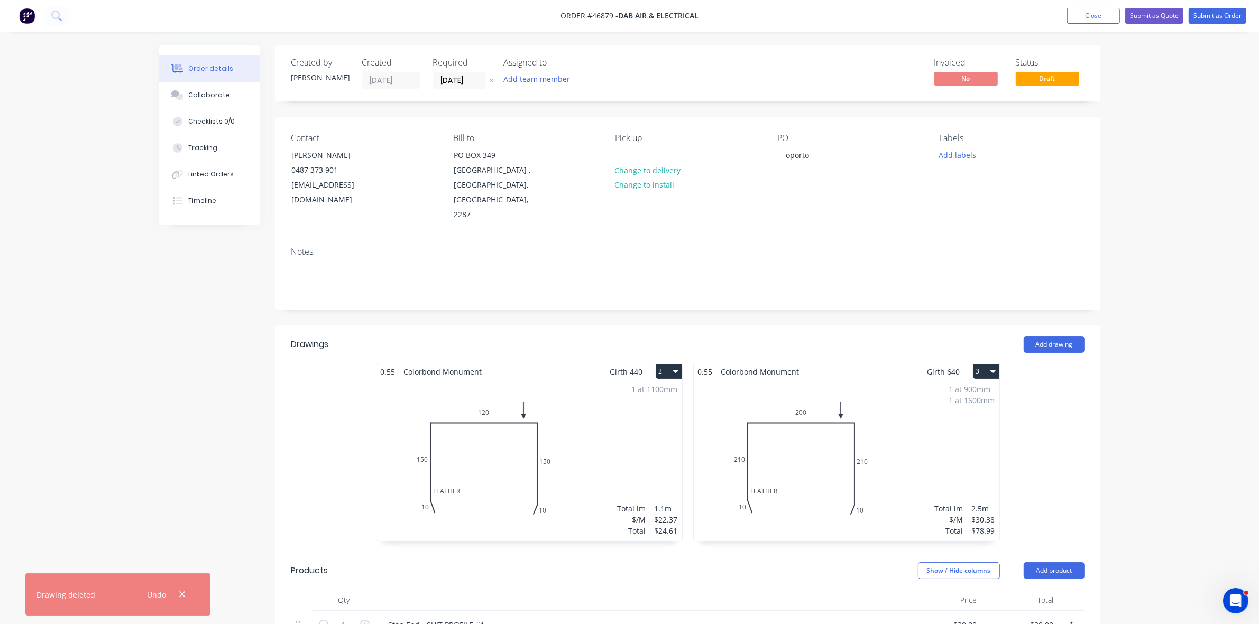
click at [663, 364] on button "2" at bounding box center [669, 371] width 26 height 15
click at [608, 432] on div "Delete" at bounding box center [631, 439] width 81 height 15
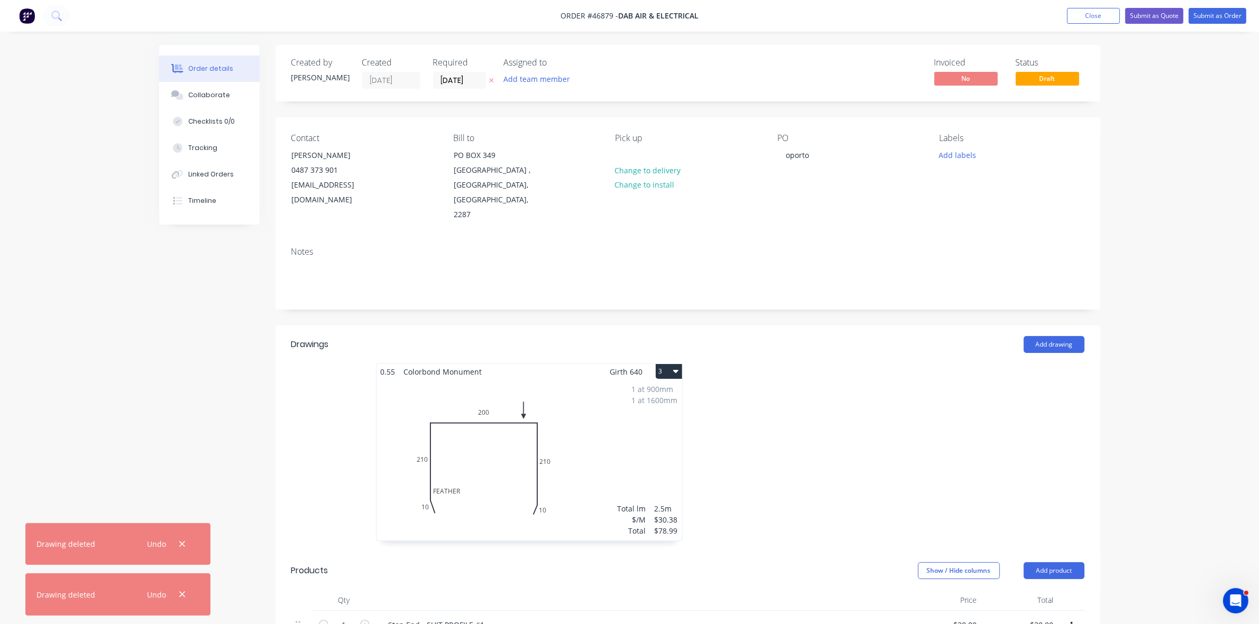
drag, startPoint x: 662, startPoint y: 342, endPoint x: 638, endPoint y: 353, distance: 27.0
click at [662, 364] on button "3" at bounding box center [669, 371] width 26 height 15
click at [615, 432] on div "Delete" at bounding box center [631, 439] width 81 height 15
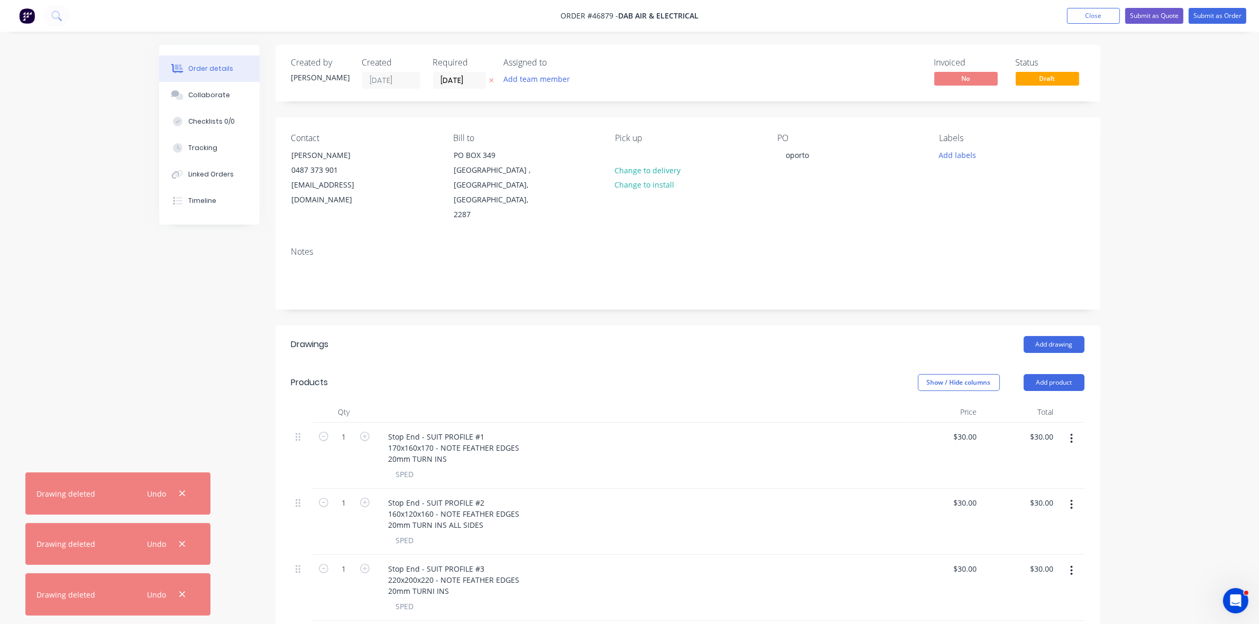
scroll to position [198, 0]
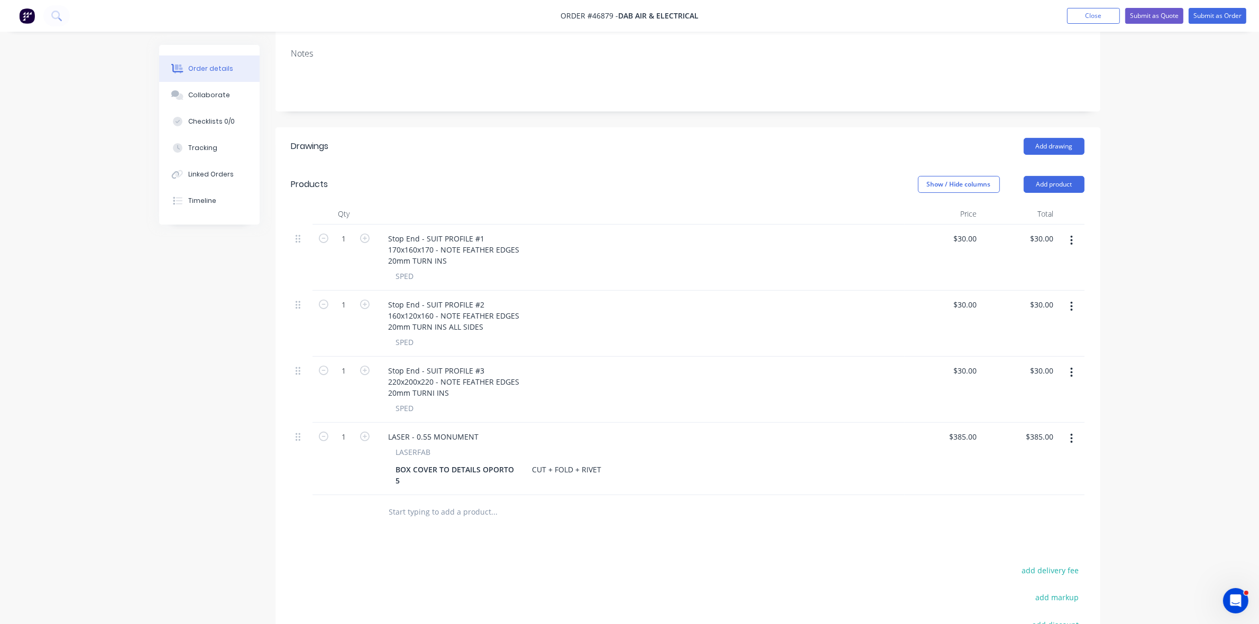
click at [1071, 433] on icon "button" at bounding box center [1071, 439] width 3 height 12
drag, startPoint x: 1011, startPoint y: 497, endPoint x: 1055, endPoint y: 398, distance: 108.9
click at [1010, 522] on div "Delete" at bounding box center [1033, 529] width 81 height 15
click at [1071, 235] on icon "button" at bounding box center [1071, 241] width 3 height 12
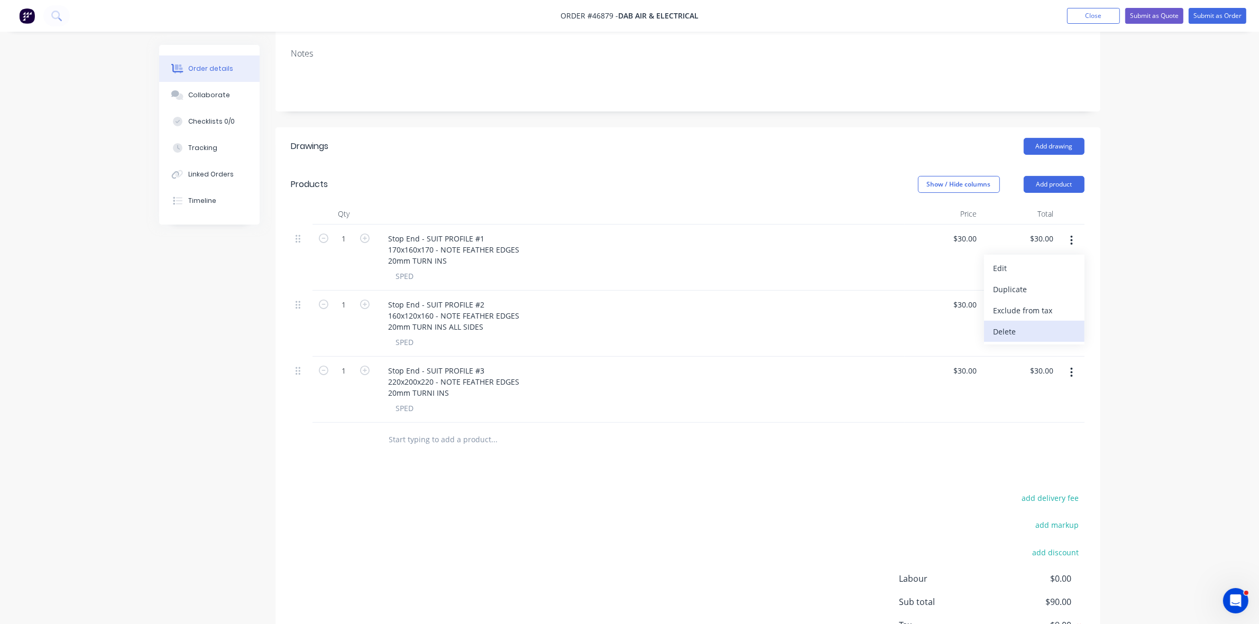
click at [1004, 324] on div "Delete" at bounding box center [1033, 331] width 81 height 15
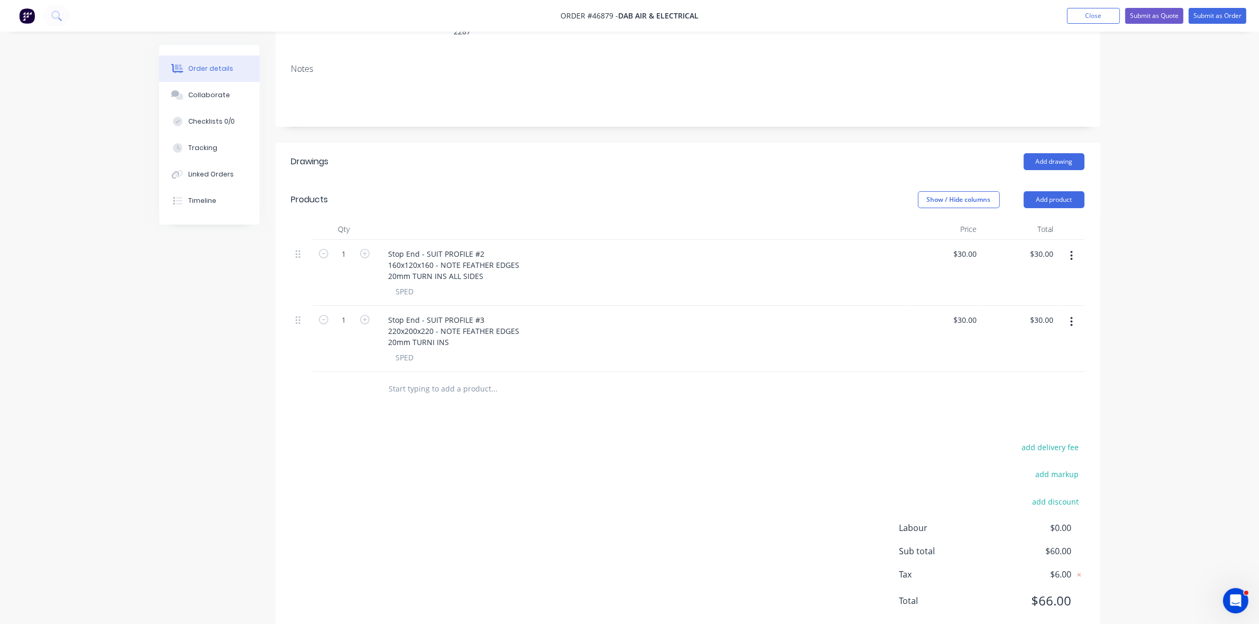
click at [1073, 312] on button "button" at bounding box center [1071, 321] width 25 height 19
click at [1071, 250] on icon "button" at bounding box center [1071, 256] width 3 height 12
click at [1006, 339] on div "Delete" at bounding box center [1033, 346] width 81 height 15
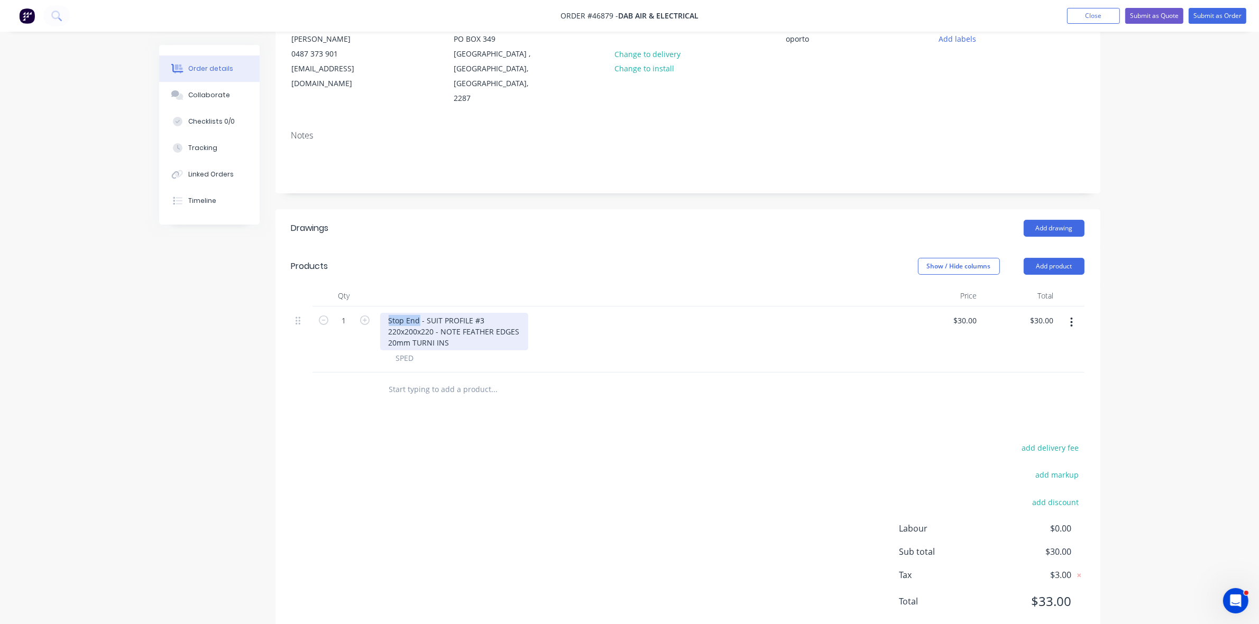
drag, startPoint x: 419, startPoint y: 290, endPoint x: 382, endPoint y: 289, distance: 37.6
click at [382, 313] on div "Stop End - SUIT PROFILE #3 220x200x220 - NOTE FEATHER EDGES 20mm TURNI INS" at bounding box center [454, 332] width 148 height 38
drag, startPoint x: 459, startPoint y: 287, endPoint x: 414, endPoint y: 291, distance: 45.1
click at [414, 313] on div "TRAY - SUIT PROFILE #3 220x200x220 - NOTE FEATHER EDGES 20mm TURNI INS" at bounding box center [454, 332] width 148 height 38
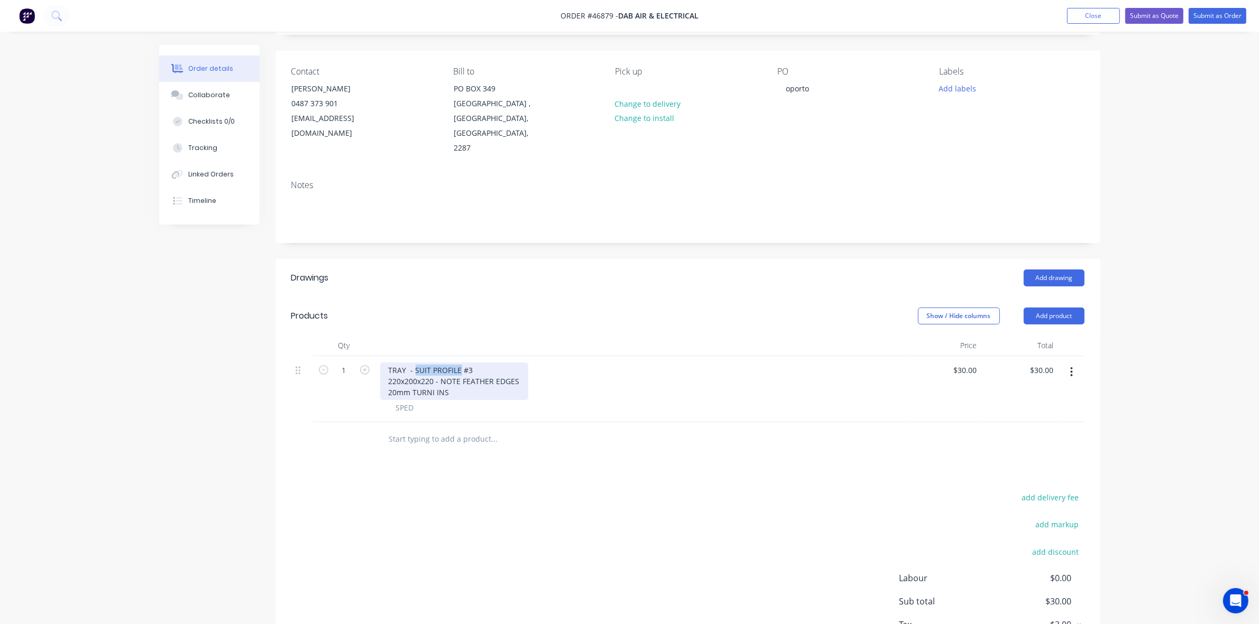
scroll to position [66, 0]
click at [434, 363] on div "TRAY - SUIT PROFILE #3 220x200x220 - NOTE FEATHER EDGES 20mm TURNI INS" at bounding box center [454, 382] width 148 height 38
click at [786, 85] on div "oporto" at bounding box center [797, 88] width 40 height 15
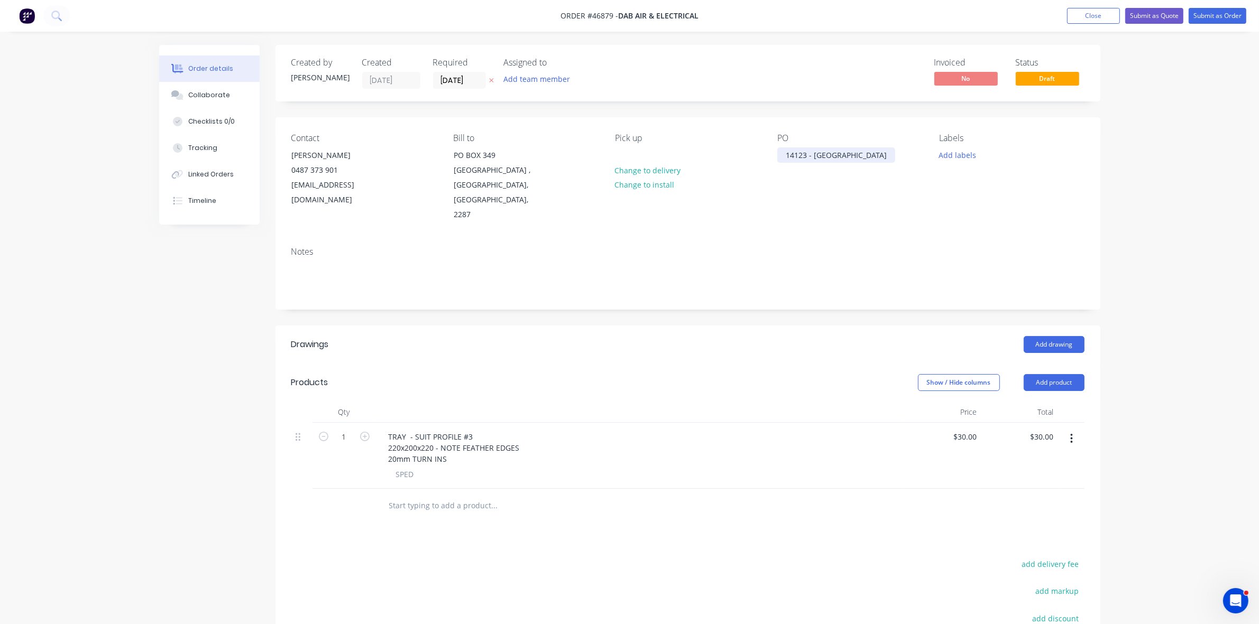
click at [825, 149] on div "14123 - oporto" at bounding box center [836, 155] width 118 height 15
drag, startPoint x: 458, startPoint y: 407, endPoint x: 413, endPoint y: 403, distance: 45.1
click at [413, 429] on div "TRAY - SUIT PROFILE #3 220x200x220 - NOTE FEATHER EDGES 20mm TURN INS" at bounding box center [454, 448] width 148 height 38
drag, startPoint x: 518, startPoint y: 418, endPoint x: 374, endPoint y: 416, distance: 143.8
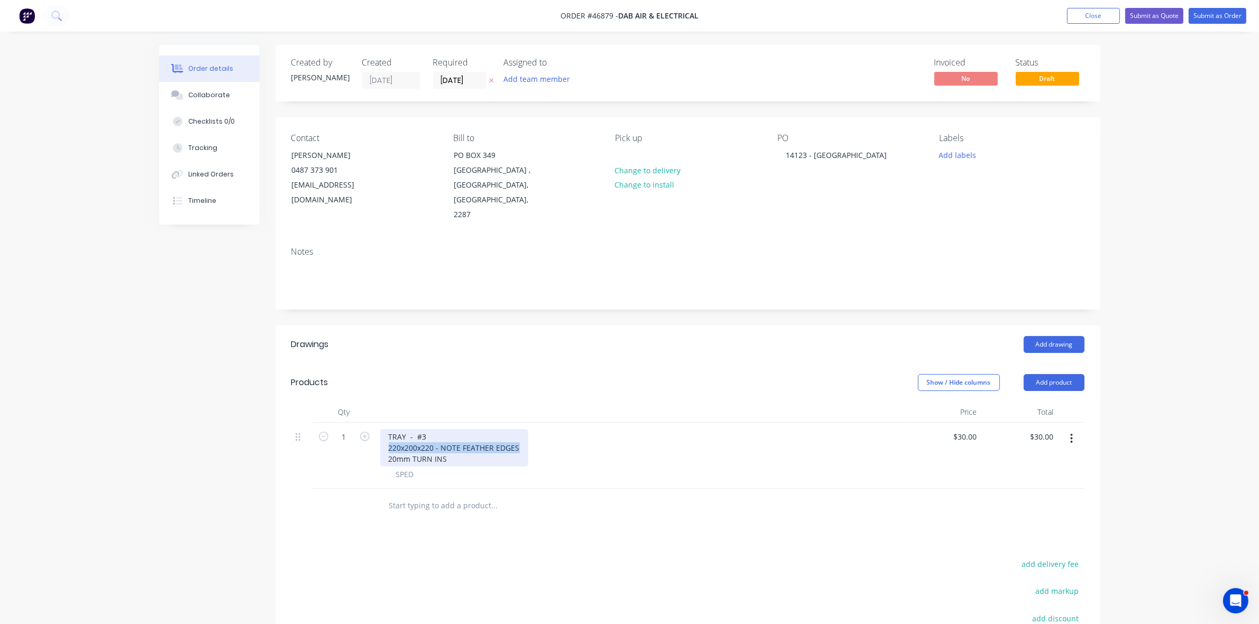
click at [374, 423] on div "1 TRAY - #3 220x200x220 - NOTE FEATHER EDGES 20mm TURN INS SPED $30.00 $30.00 $…" at bounding box center [687, 456] width 793 height 66
click at [437, 430] on div "TRAY - #3 120x1100 20mm TURN INS" at bounding box center [418, 448] width 76 height 38
click at [498, 429] on div "TRAY - #3 120x1100 20mm TURN DOWNS ALL SIDESCORNERS TO BUTT" at bounding box center [477, 448] width 195 height 38
click at [1065, 374] on button "Add product" at bounding box center [1054, 382] width 61 height 17
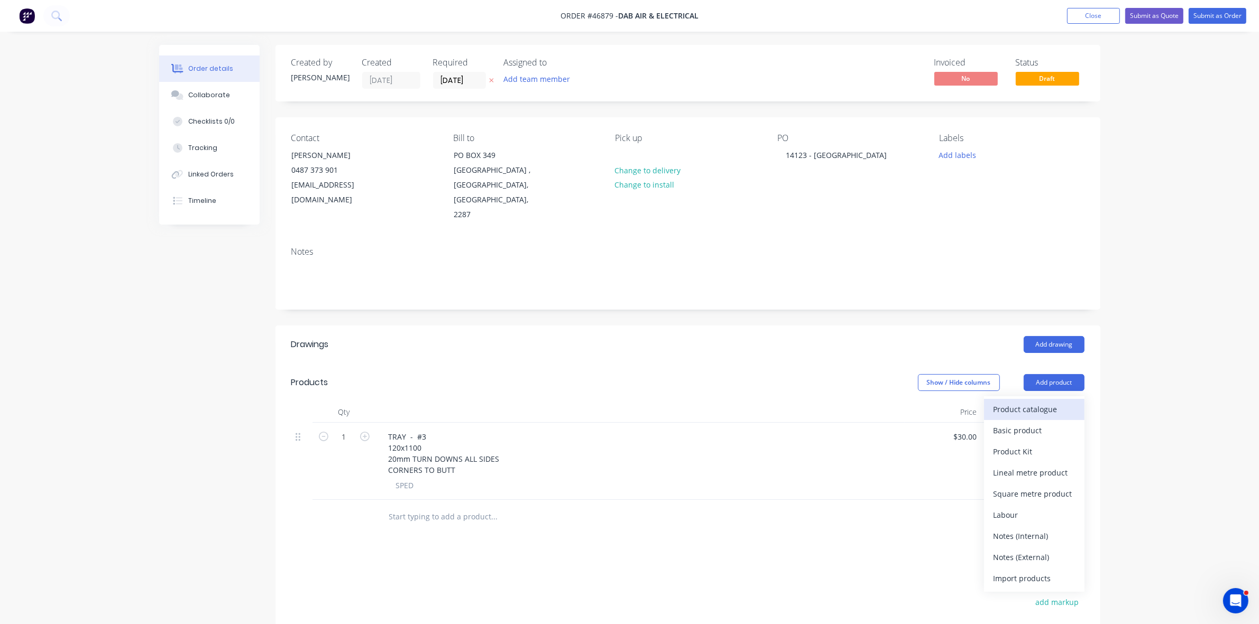
click at [1058, 402] on div "Product catalogue" at bounding box center [1033, 409] width 81 height 15
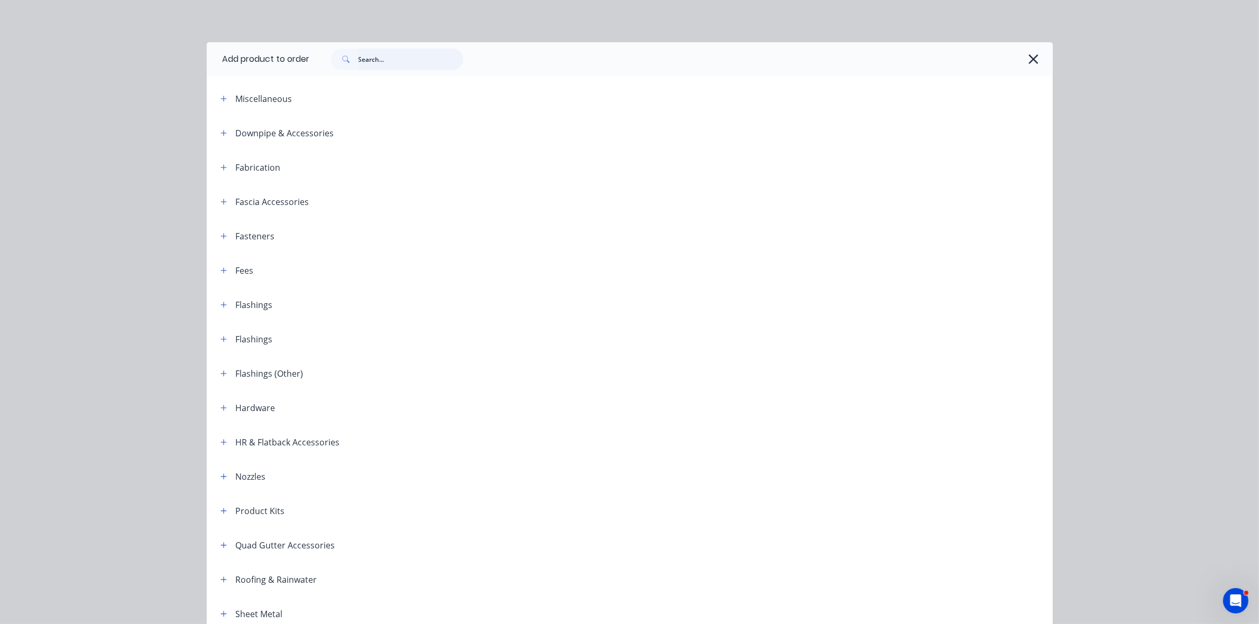
click at [362, 56] on input "text" at bounding box center [410, 59] width 105 height 21
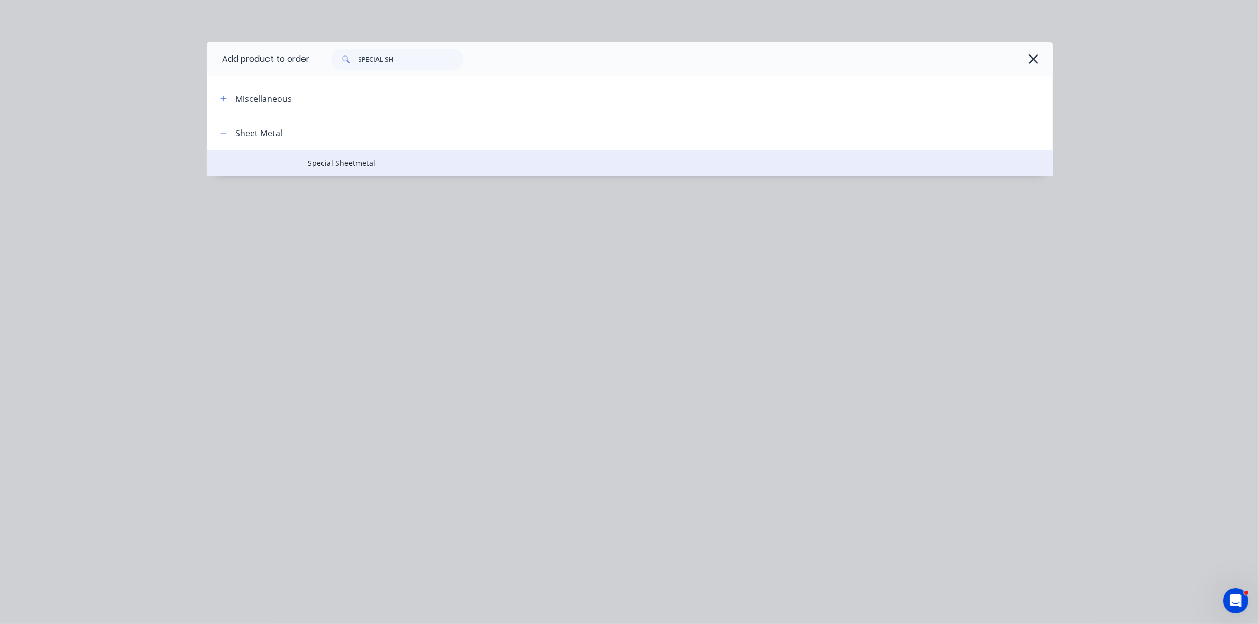
click at [373, 165] on span "Special Sheetmetal" at bounding box center [605, 163] width 595 height 11
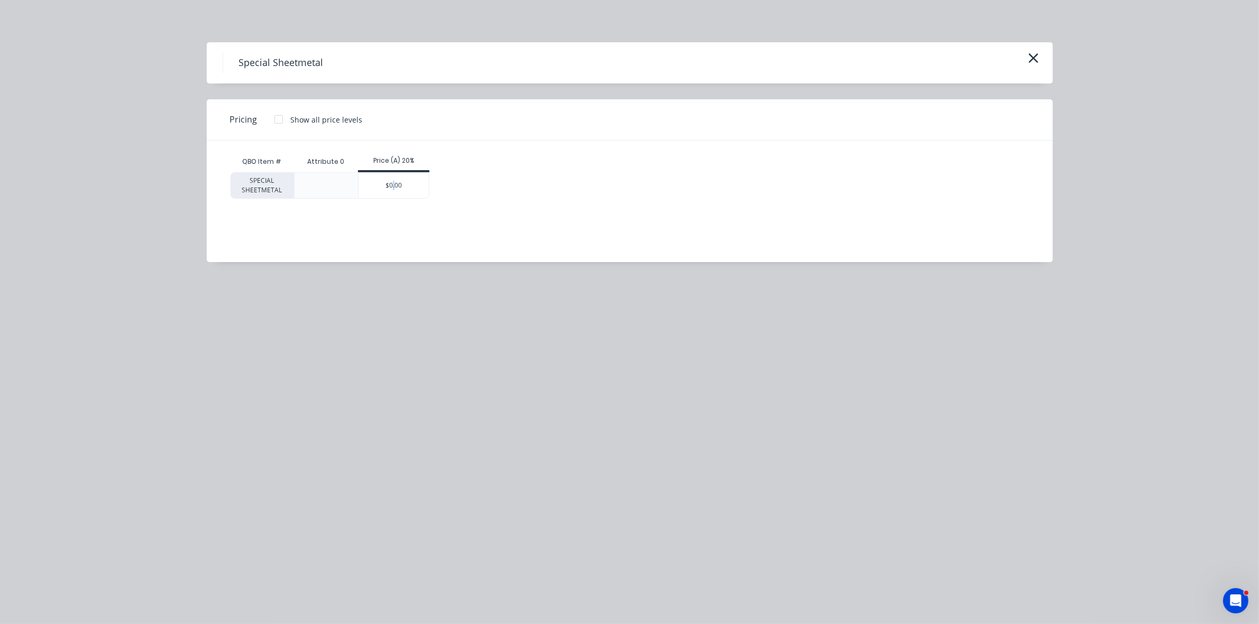
drag, startPoint x: 393, startPoint y: 188, endPoint x: 400, endPoint y: 208, distance: 20.7
click at [394, 188] on div "$0.00" at bounding box center [393, 185] width 70 height 25
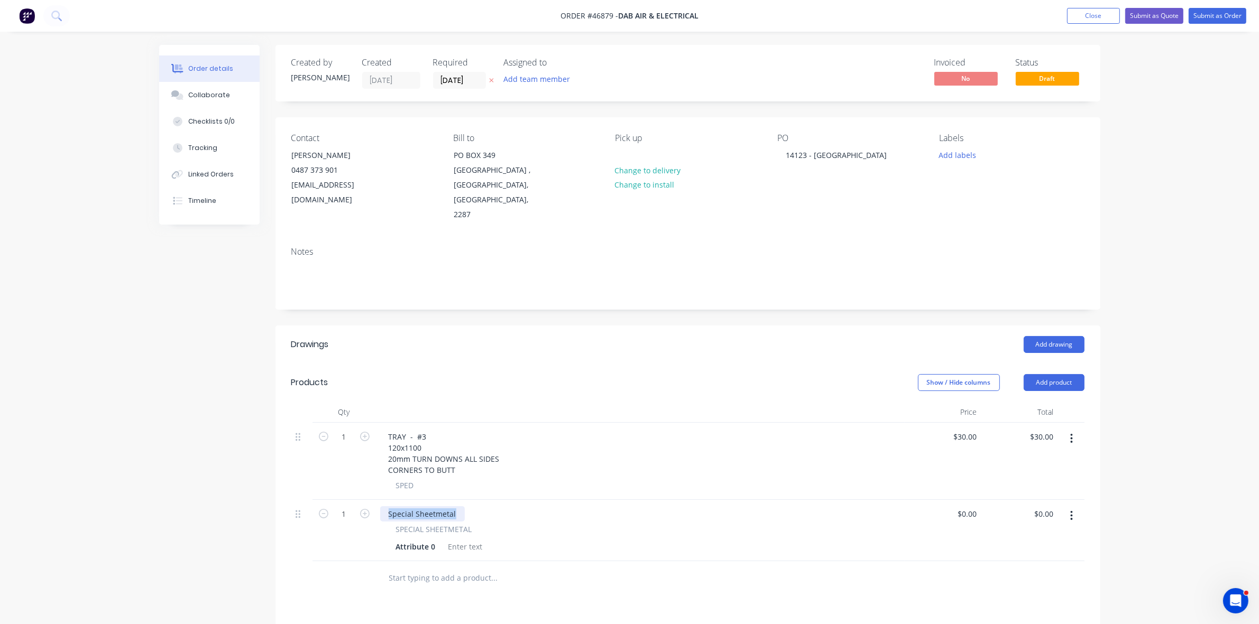
drag, startPoint x: 456, startPoint y: 485, endPoint x: 379, endPoint y: 487, distance: 76.7
click at [380, 506] on div "Special Sheetmetal" at bounding box center [422, 513] width 85 height 15
drag, startPoint x: 456, startPoint y: 440, endPoint x: 386, endPoint y: 421, distance: 72.3
click at [386, 429] on div "TRAY - #3 120x1100 20mm TURN DOWNS ALL SIDES CORNERS TO BUTT" at bounding box center [444, 453] width 128 height 49
copy div "120x1100 20mm TURN DOWNS ALL SIDES CORNERS TO BUTT"
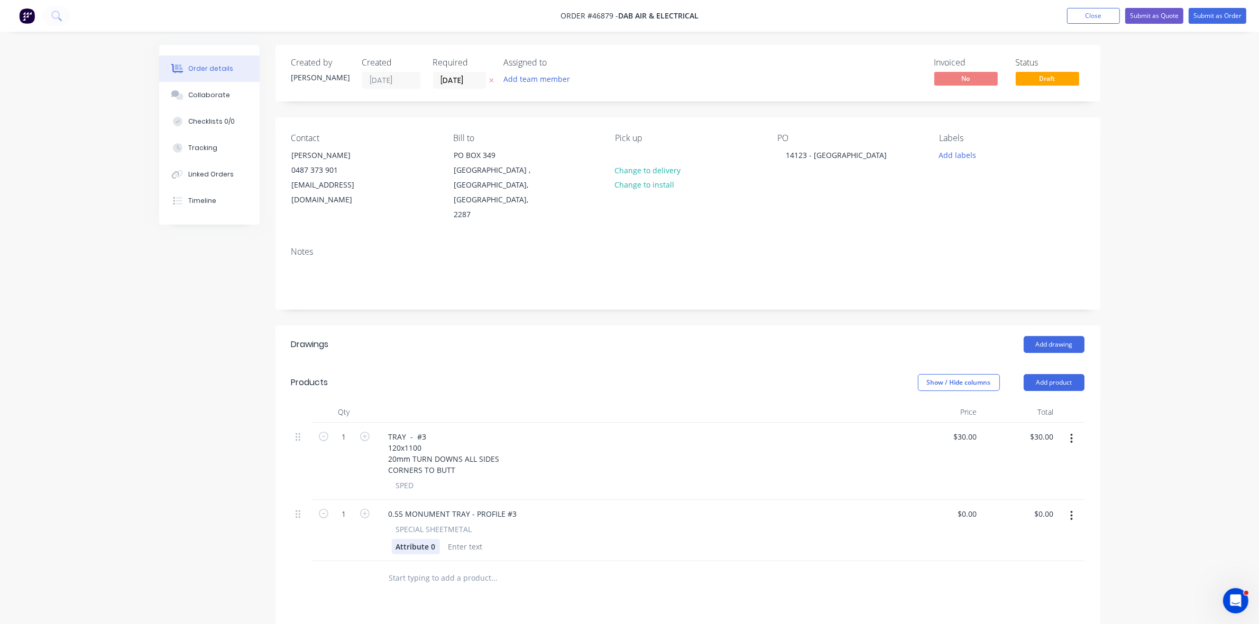
click at [409, 539] on div "Attribute 0" at bounding box center [416, 546] width 48 height 15
paste div
click at [529, 539] on div at bounding box center [538, 546] width 43 height 15
click at [429, 539] on div "120x110020mm TURN DOWNS ALL SIDESCORNERS TO BUTT" at bounding box center [458, 552] width 132 height 26
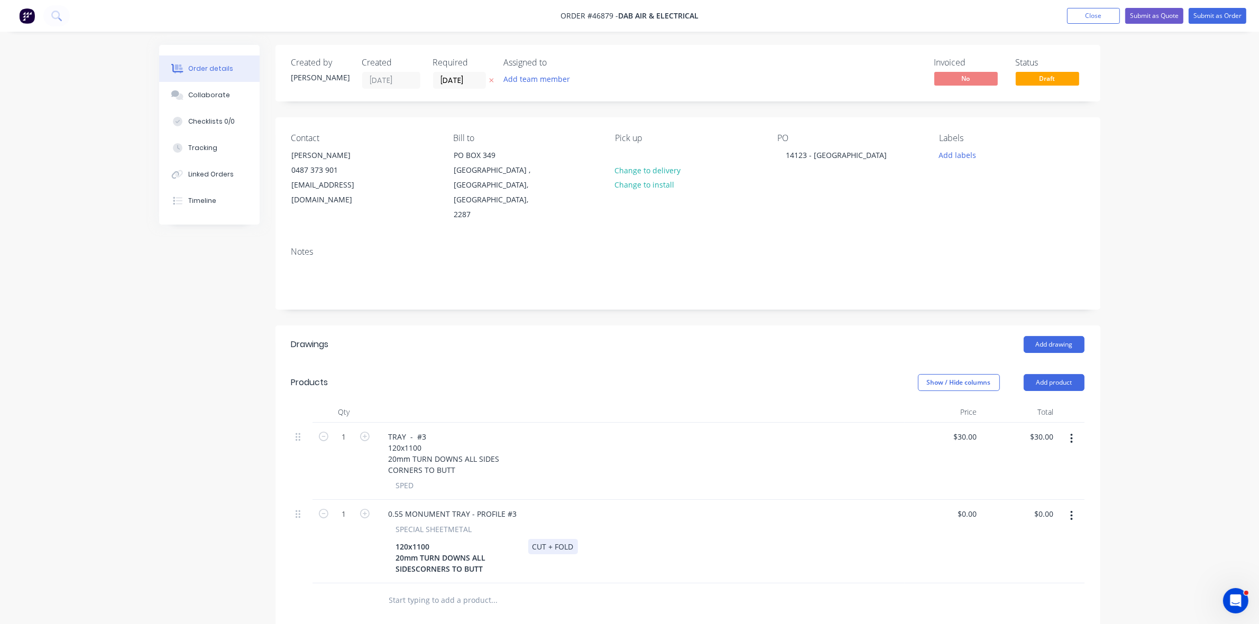
click at [571, 539] on div "CUT + FOLD" at bounding box center [553, 546] width 50 height 15
click at [1045, 506] on input "0.00" at bounding box center [1046, 513] width 24 height 15
click at [1045, 506] on input "0.00" at bounding box center [1048, 513] width 20 height 15
click at [1069, 429] on button "button" at bounding box center [1071, 438] width 25 height 19
click at [1016, 522] on div "Delete" at bounding box center [1033, 529] width 81 height 15
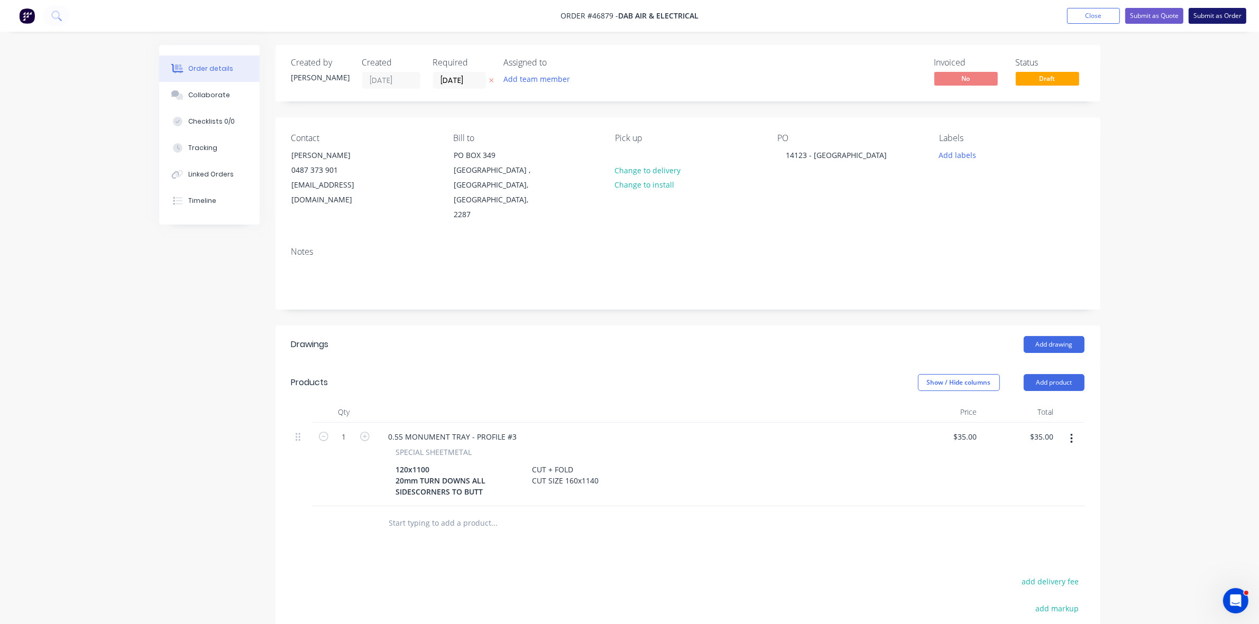
click at [1201, 16] on button "Submit as Order" at bounding box center [1217, 16] width 58 height 16
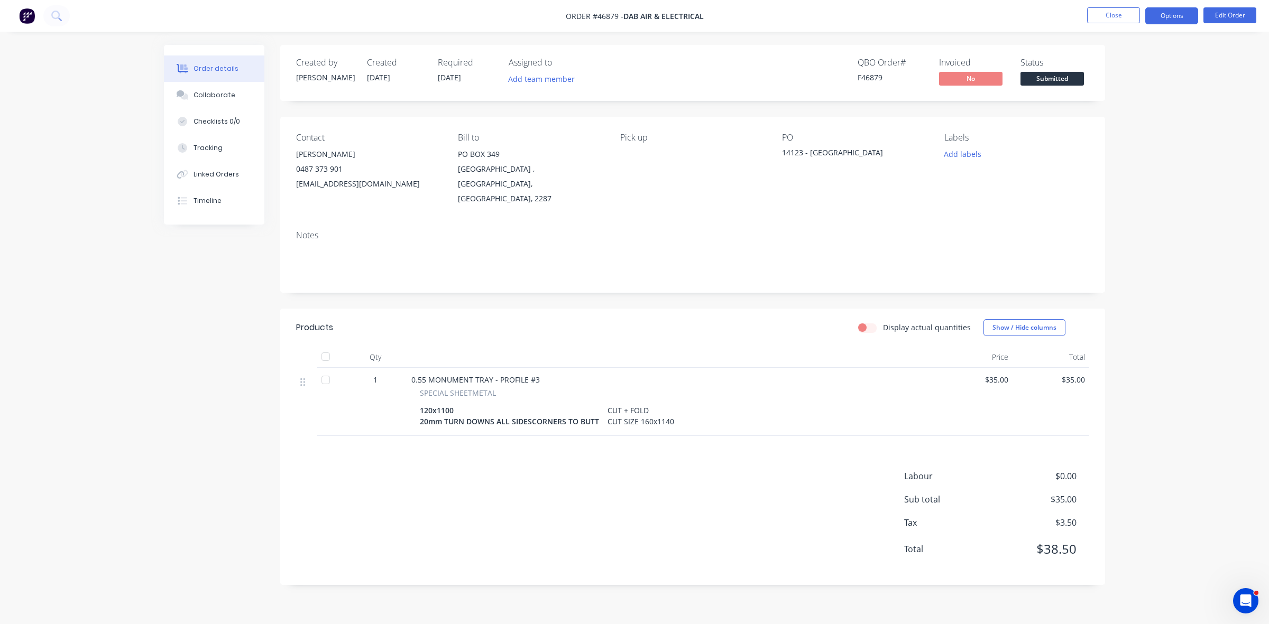
click at [1174, 12] on button "Options" at bounding box center [1171, 15] width 53 height 17
click at [1113, 125] on div "Work Order" at bounding box center [1139, 127] width 97 height 15
click at [1112, 113] on div "Without pricing" at bounding box center [1139, 106] width 97 height 15
click at [1069, 85] on span "Submitted" at bounding box center [1051, 78] width 63 height 13
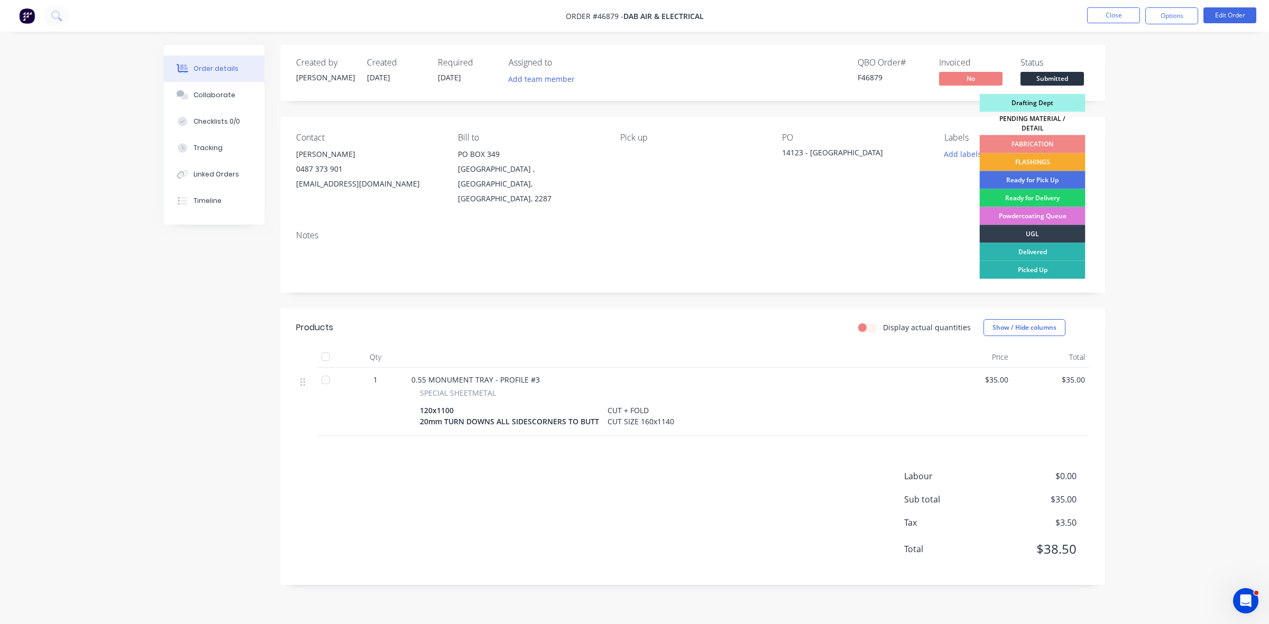
click at [1050, 154] on div "FLASHINGS" at bounding box center [1033, 162] width 106 height 18
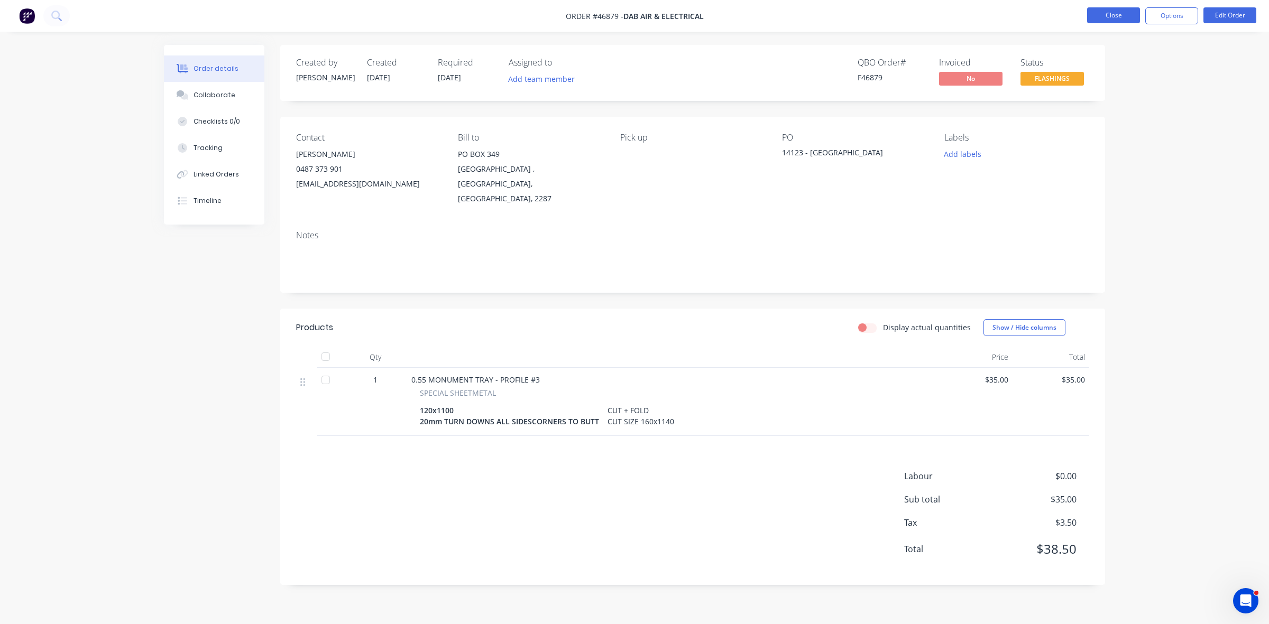
click at [1111, 17] on button "Close" at bounding box center [1113, 15] width 53 height 16
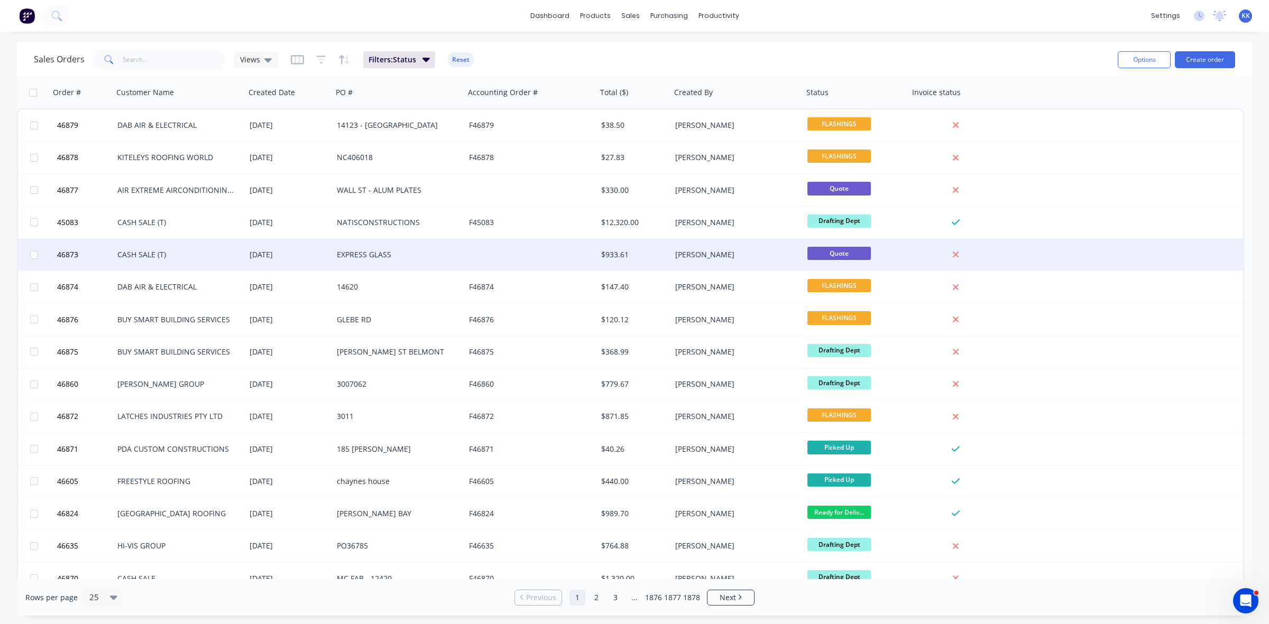
click at [434, 241] on div "EXPRESS GLASS" at bounding box center [399, 255] width 132 height 32
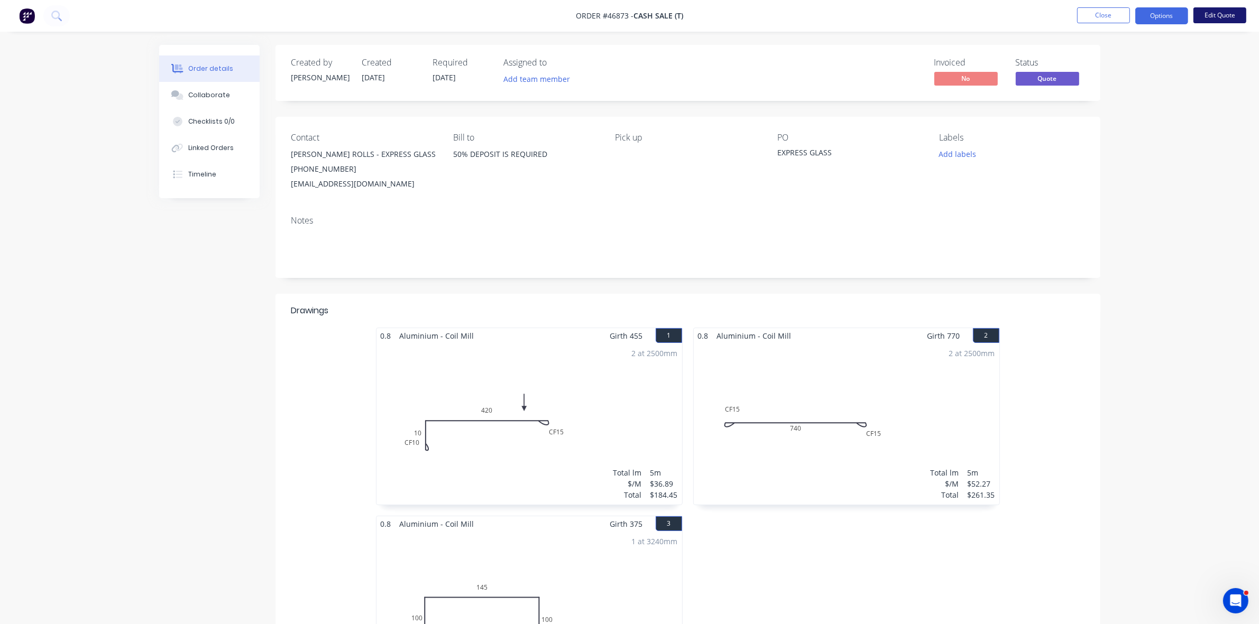
click at [1241, 15] on button "Edit Quote" at bounding box center [1219, 15] width 53 height 16
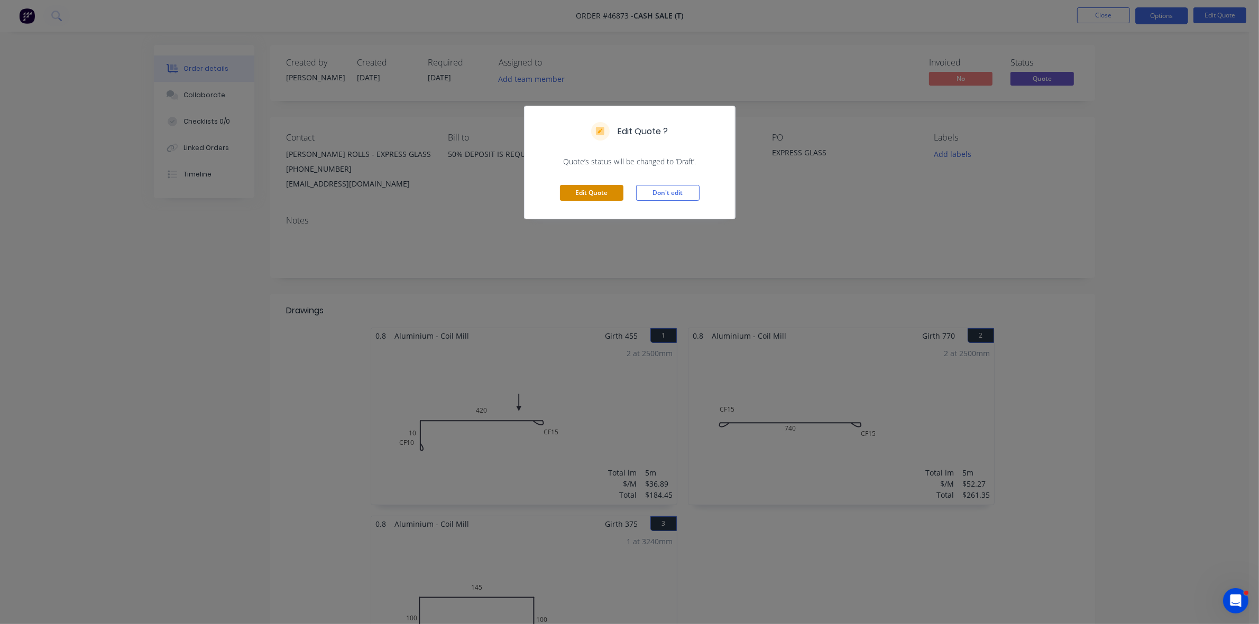
click at [573, 192] on button "Edit Quote" at bounding box center [591, 193] width 63 height 16
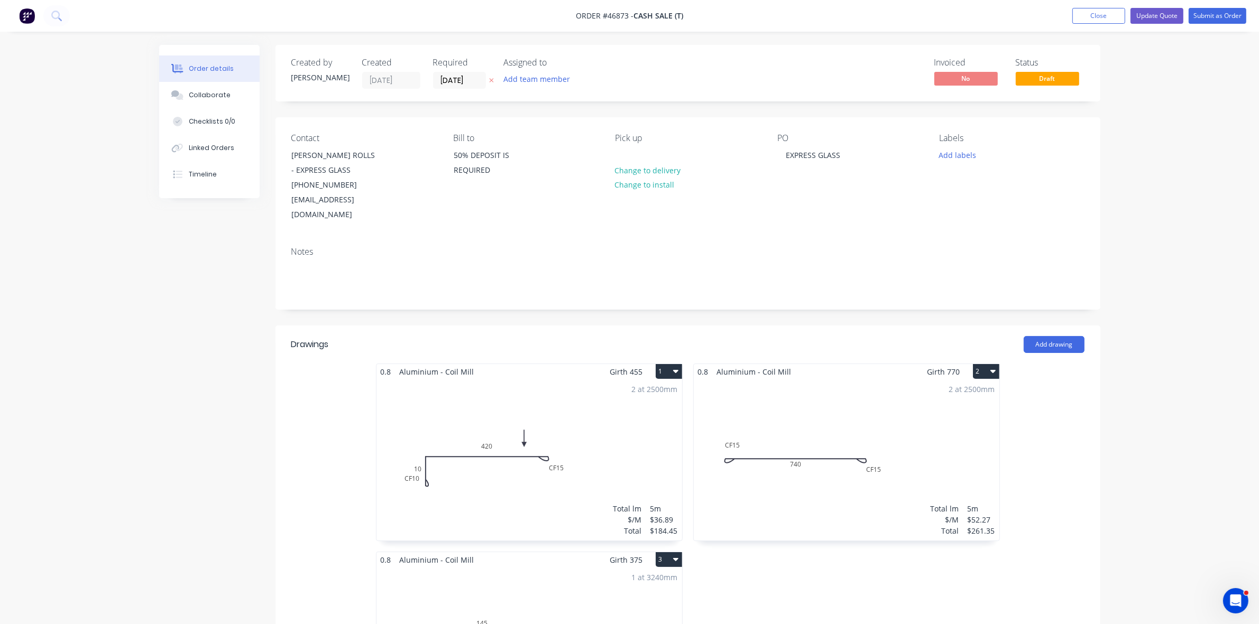
click at [555, 364] on div "0.8 Aluminium - Coil Mill Girth 455 1" at bounding box center [529, 371] width 306 height 15
click at [555, 380] on div "2 at 2500mm Total lm $/M Total 5m $36.89 $184.45" at bounding box center [529, 460] width 306 height 161
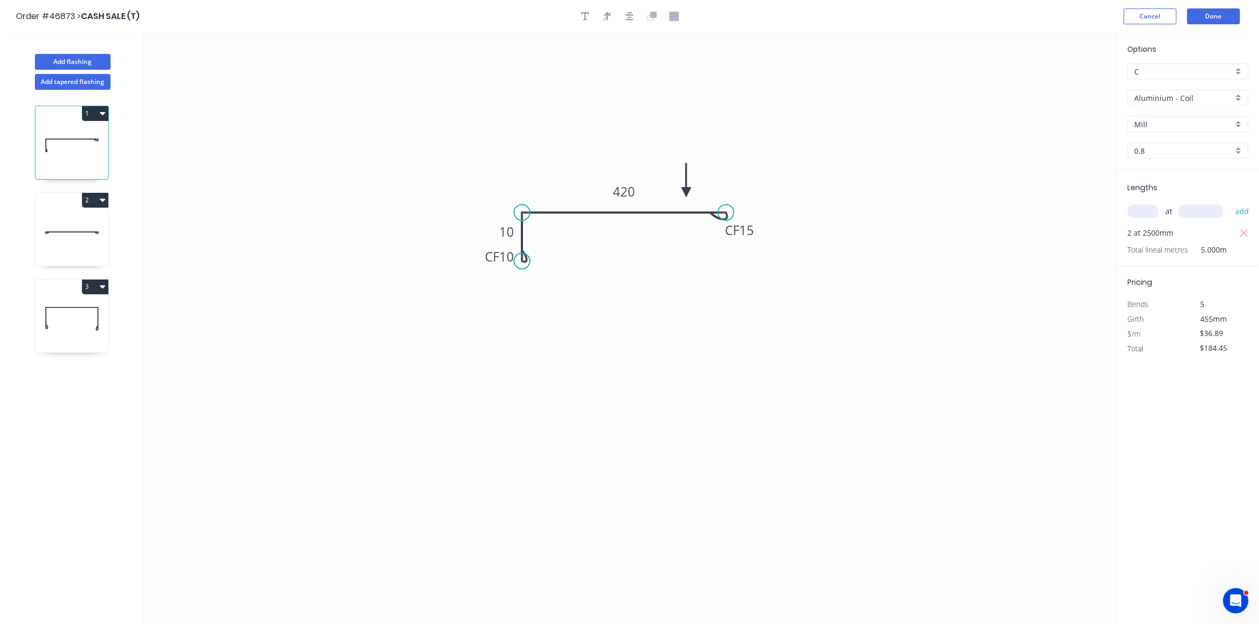
click at [1171, 98] on input "Aluminium - Coil" at bounding box center [1183, 98] width 99 height 11
click at [1171, 131] on div "Aluminium - Sheet" at bounding box center [1188, 137] width 120 height 19
click at [1162, 145] on input "1.2" at bounding box center [1183, 150] width 99 height 11
click at [1157, 191] on div "1.6" at bounding box center [1188, 190] width 120 height 19
click at [536, 320] on div "Delete bend" at bounding box center [579, 323] width 106 height 22
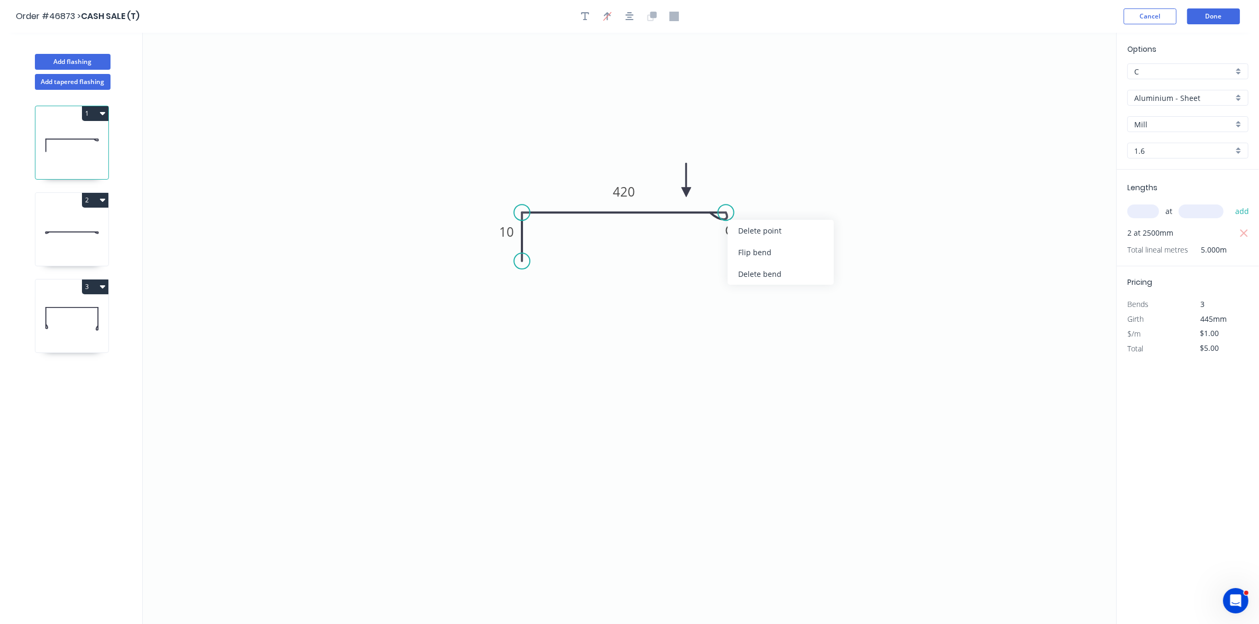
drag, startPoint x: 760, startPoint y: 271, endPoint x: 883, endPoint y: 273, distance: 122.7
click at [761, 271] on div "Delete bend" at bounding box center [780, 274] width 106 height 22
click at [1135, 213] on input "text" at bounding box center [1143, 212] width 32 height 14
click at [1208, 351] on input "$5.00" at bounding box center [1218, 348] width 36 height 15
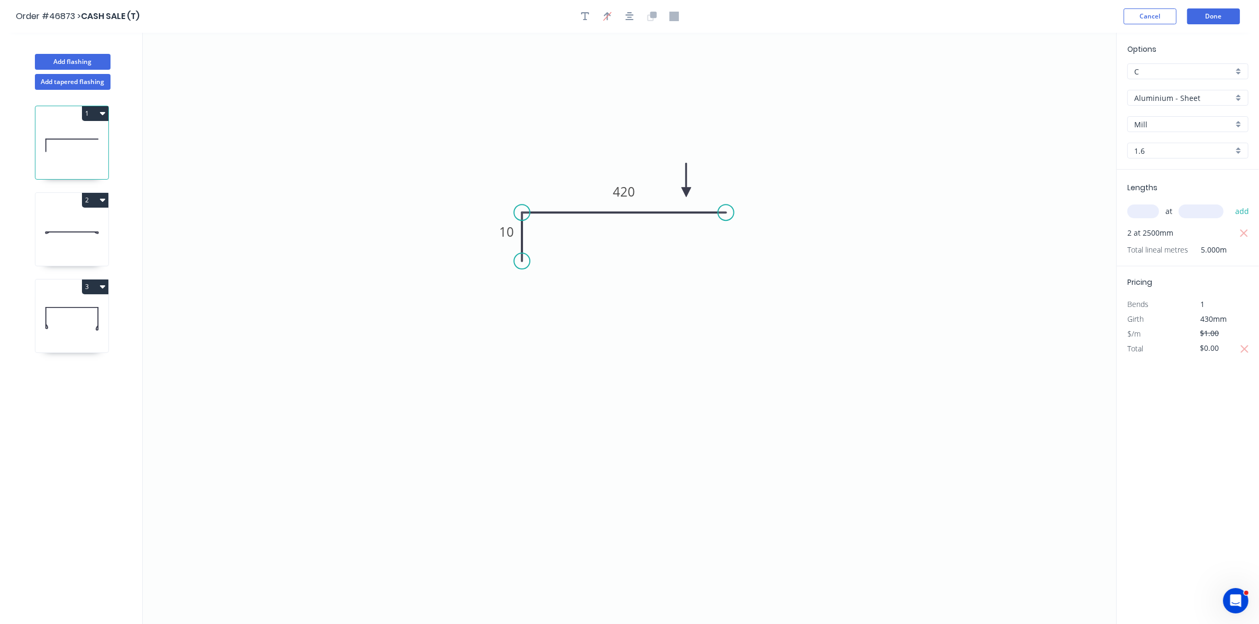
click at [94, 228] on icon at bounding box center [71, 232] width 73 height 68
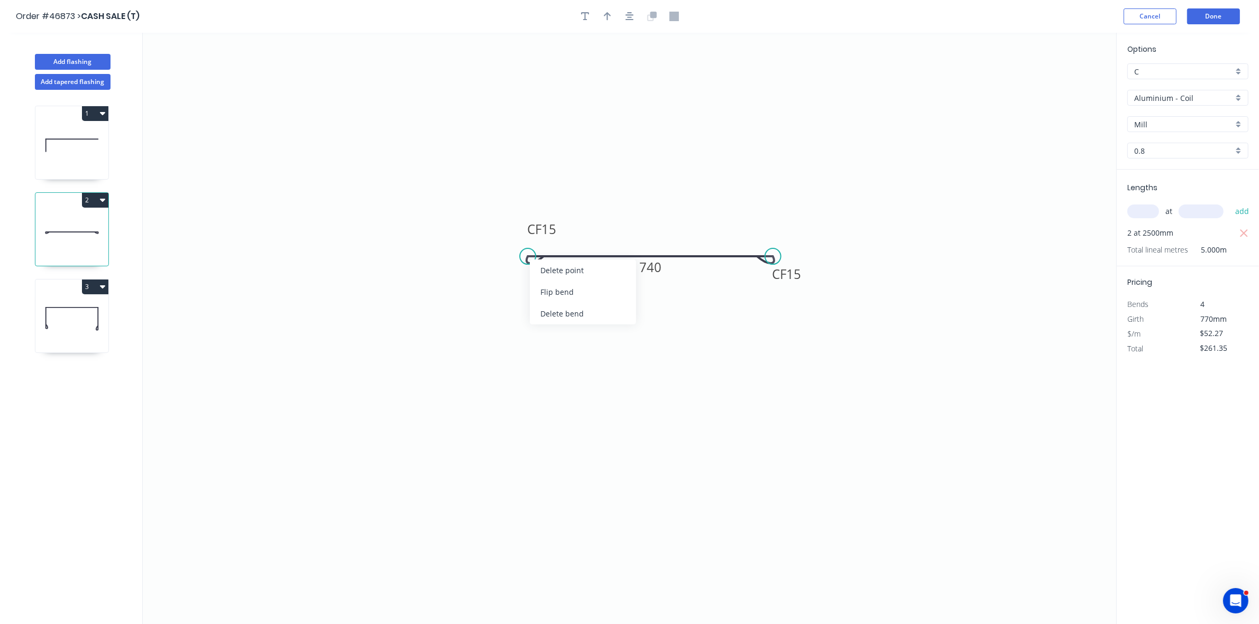
click at [552, 320] on div "Delete bend" at bounding box center [583, 314] width 106 height 22
click at [804, 308] on div "Delete bend" at bounding box center [826, 310] width 106 height 22
click at [609, 16] on icon "button" at bounding box center [607, 17] width 7 height 10
drag, startPoint x: 1064, startPoint y: 85, endPoint x: 714, endPoint y: 241, distance: 383.4
click at [757, 200] on icon at bounding box center [762, 183] width 10 height 34
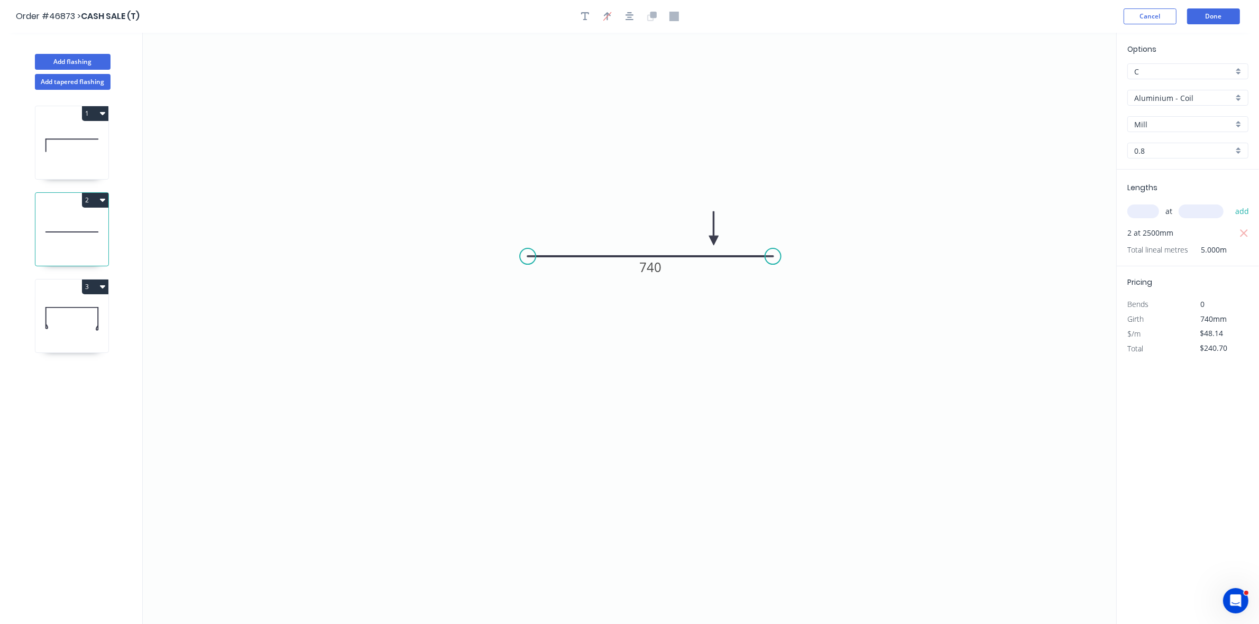
click at [1177, 106] on div "Options C C Aluminium - Coil Aluminium - Coil Mill Mill 0.8 0.8" at bounding box center [1188, 106] width 142 height 126
click at [1174, 99] on input "Aluminium - Coil" at bounding box center [1183, 98] width 99 height 11
click at [1173, 139] on div "Aluminium - Sheet" at bounding box center [1188, 137] width 120 height 19
click at [1158, 150] on input "1.2" at bounding box center [1183, 150] width 99 height 11
click at [1147, 192] on div "1.6" at bounding box center [1188, 190] width 120 height 19
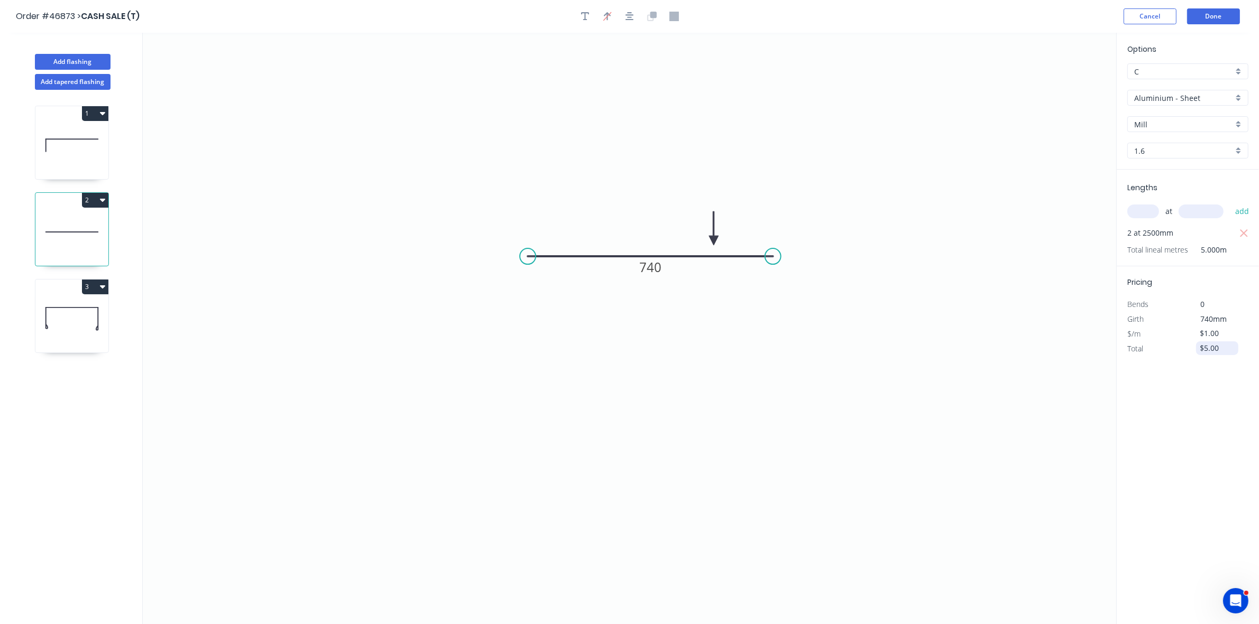
click at [1209, 349] on input "$5.00" at bounding box center [1218, 348] width 36 height 15
drag, startPoint x: 77, startPoint y: 328, endPoint x: 135, endPoint y: 331, distance: 57.7
click at [78, 328] on icon at bounding box center [71, 319] width 73 height 68
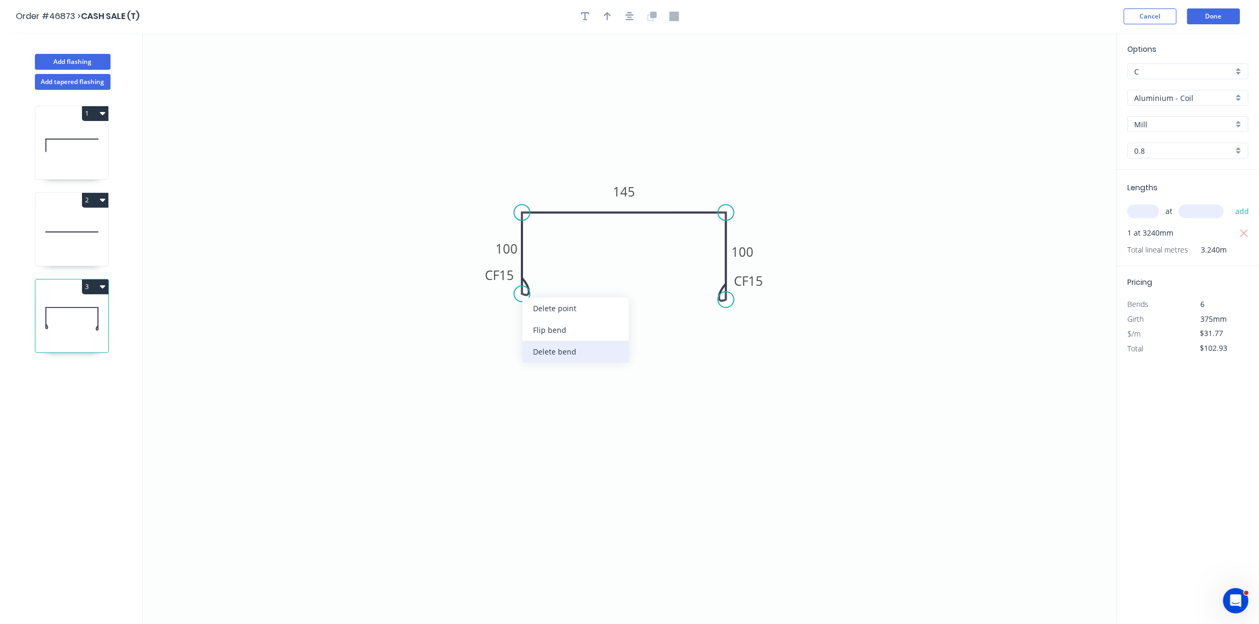
click at [552, 341] on div "Delete bend" at bounding box center [575, 352] width 106 height 22
click at [735, 353] on div "Delete bend" at bounding box center [777, 357] width 106 height 22
click at [605, 16] on icon "button" at bounding box center [607, 17] width 7 height 10
drag, startPoint x: 1062, startPoint y: 84, endPoint x: 667, endPoint y: 192, distance: 409.5
click at [669, 188] on icon at bounding box center [669, 171] width 10 height 34
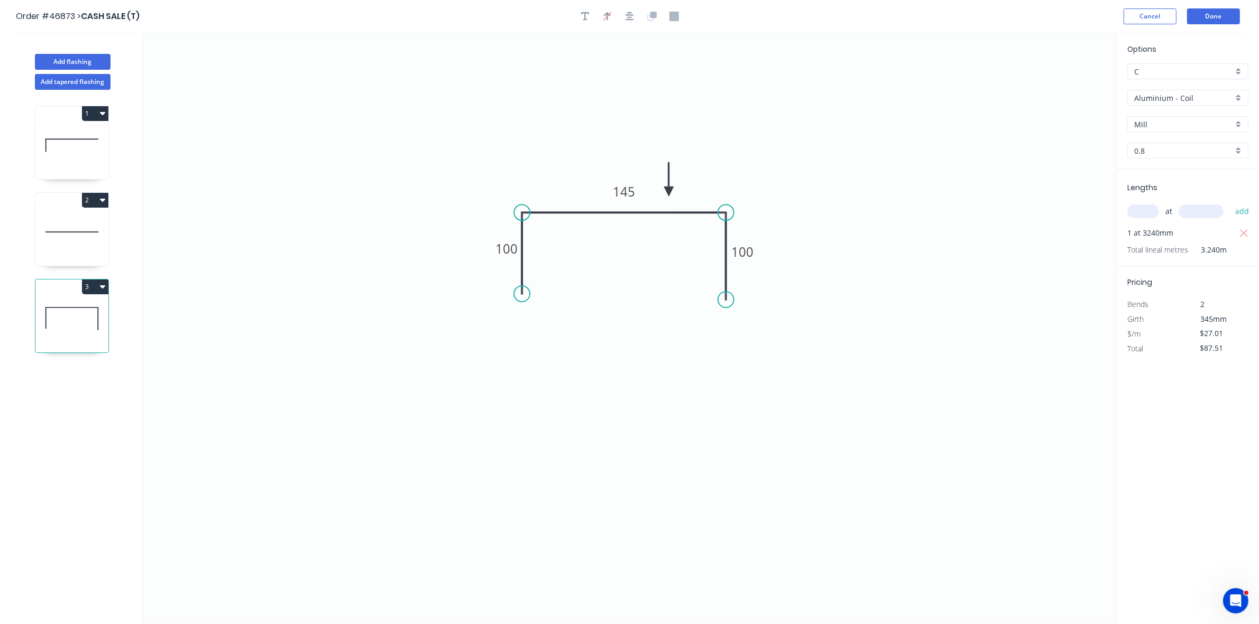
click at [1147, 102] on input "Aluminium - Coil" at bounding box center [1183, 98] width 99 height 11
click at [1167, 143] on div "Aluminium - Sheet" at bounding box center [1188, 137] width 120 height 19
click at [1164, 143] on div "1.2" at bounding box center [1187, 151] width 121 height 16
click at [1165, 188] on div "1.6" at bounding box center [1188, 190] width 120 height 19
click at [1144, 211] on input "text" at bounding box center [1143, 212] width 32 height 14
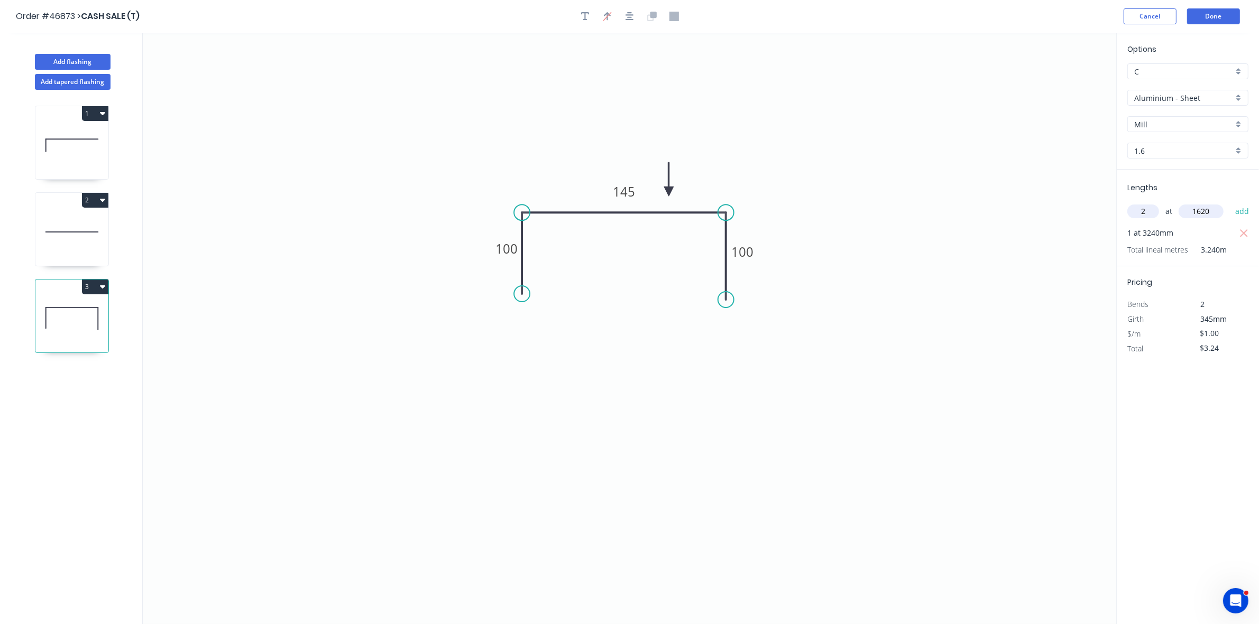
click at [1230, 202] on button "add" at bounding box center [1242, 211] width 25 height 18
click at [1241, 231] on icon "button" at bounding box center [1244, 233] width 8 height 8
click at [1209, 344] on input "$3.24" at bounding box center [1218, 348] width 36 height 15
click at [1210, 344] on input "$3.24" at bounding box center [1218, 348] width 36 height 15
click at [1198, 11] on button "Done" at bounding box center [1213, 16] width 53 height 16
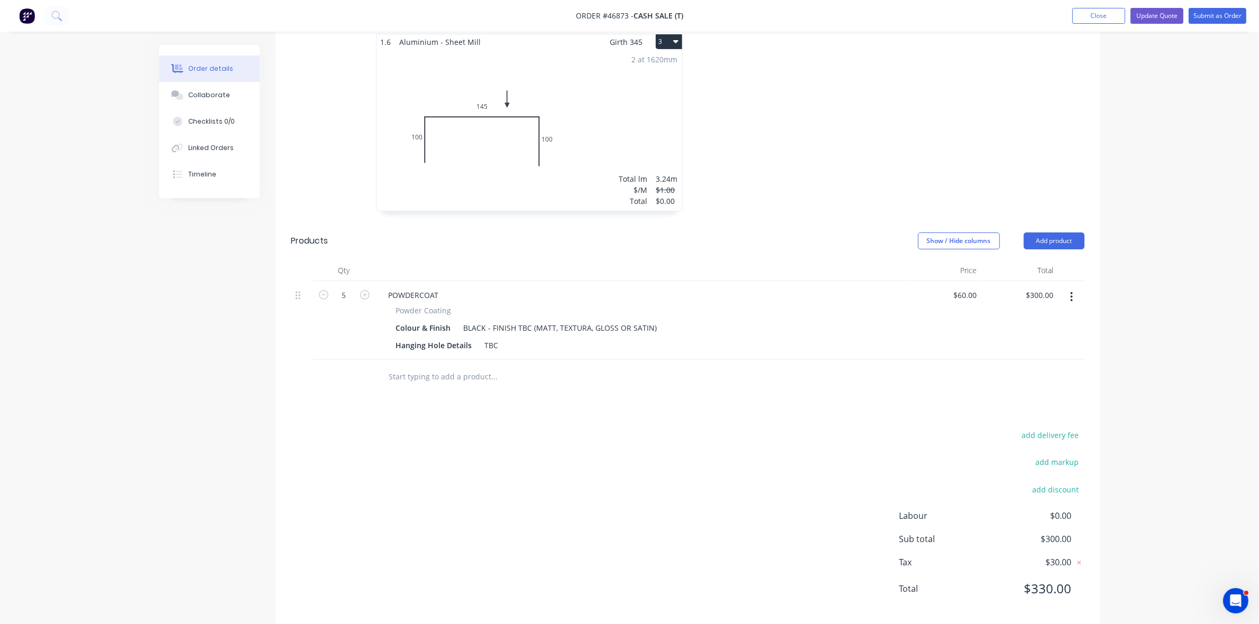
scroll to position [521, 0]
click at [1057, 230] on button "Add product" at bounding box center [1054, 238] width 61 height 17
click at [1037, 257] on div "Product catalogue" at bounding box center [1033, 264] width 81 height 15
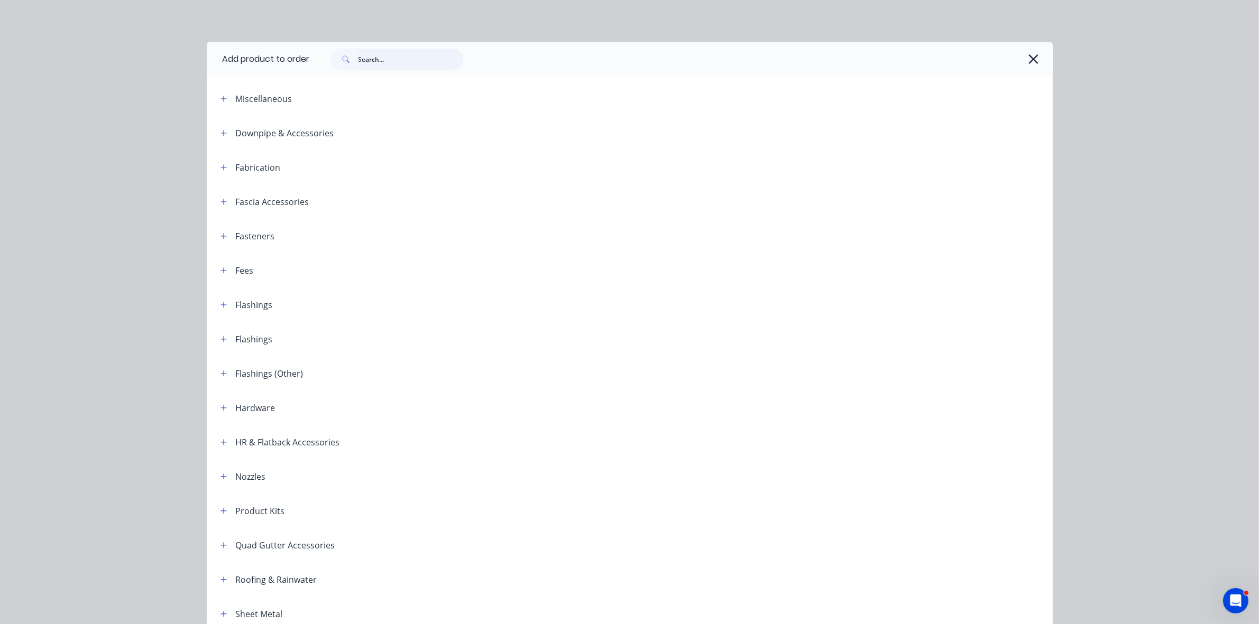
click at [376, 67] on input "text" at bounding box center [410, 59] width 105 height 21
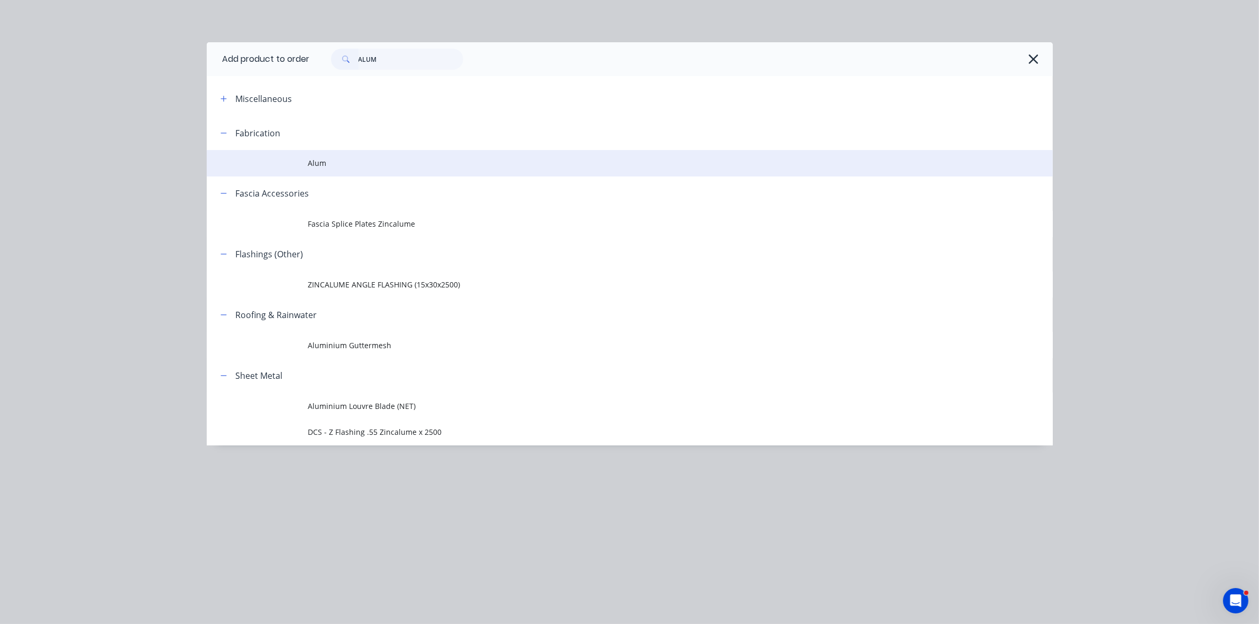
click at [387, 164] on span "Alum" at bounding box center [605, 163] width 595 height 11
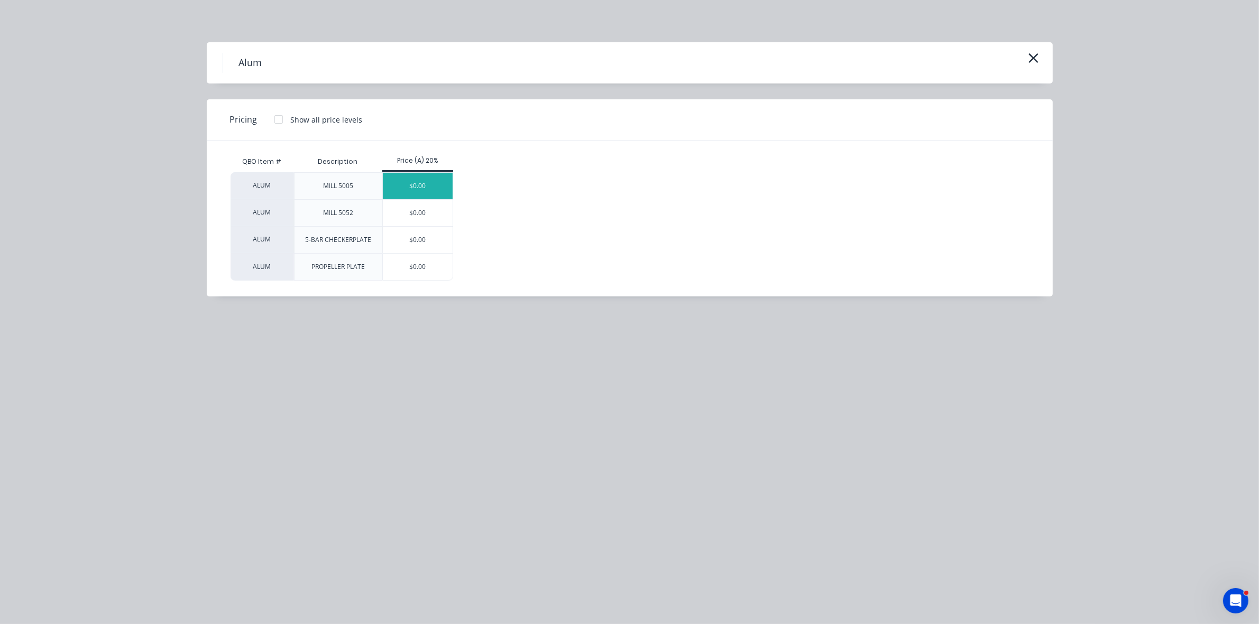
click at [416, 181] on div "$0.00" at bounding box center [418, 186] width 70 height 26
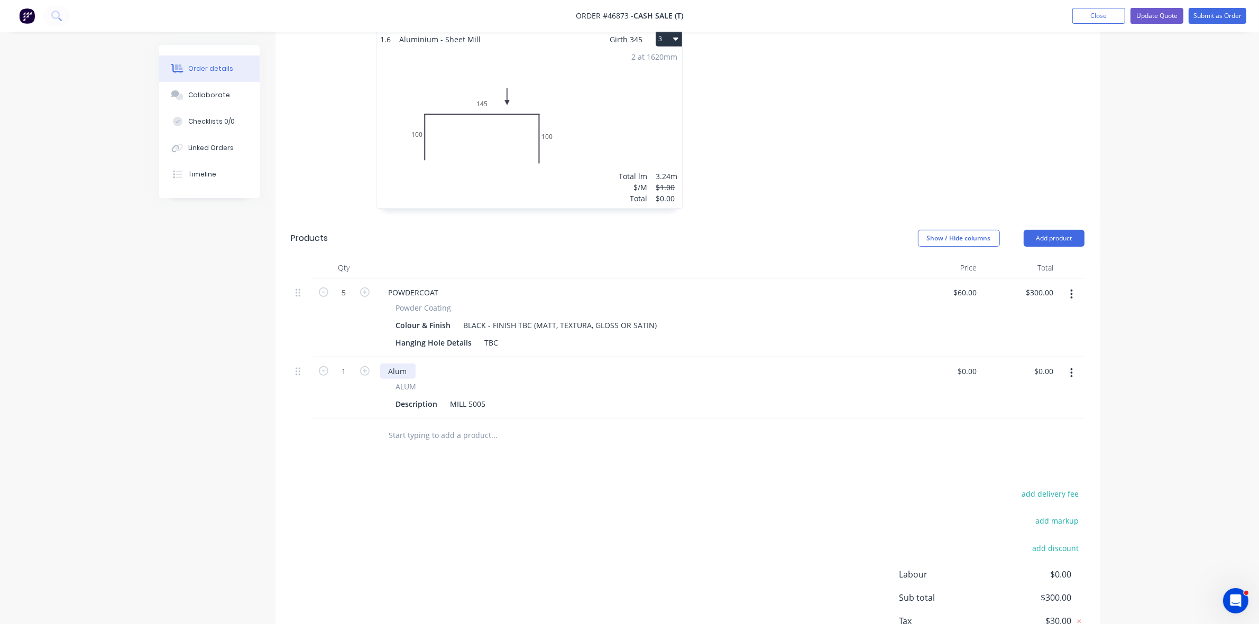
click at [383, 364] on div "Alum" at bounding box center [397, 371] width 35 height 15
click at [414, 397] on div "Description" at bounding box center [417, 404] width 50 height 15
drag, startPoint x: 530, startPoint y: 388, endPoint x: 591, endPoint y: 388, distance: 60.3
click at [591, 397] on div "TOTAL TO SUPPLY 6x FOLDED PROFILES MILL 5005" at bounding box center [638, 416] width 493 height 38
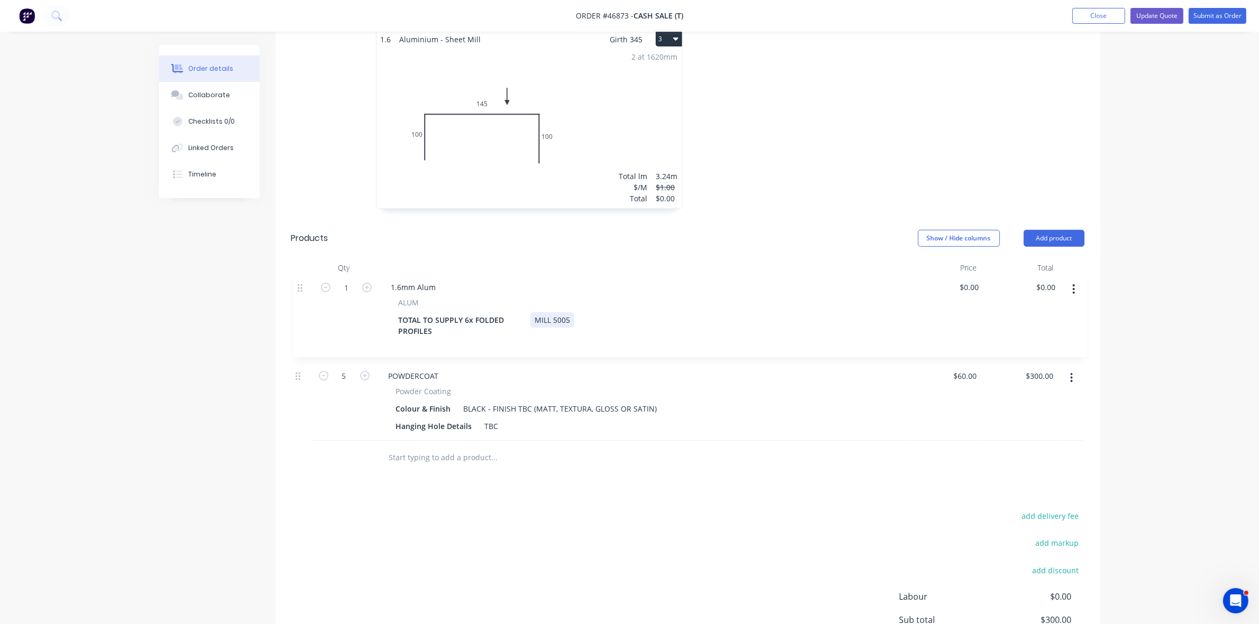
drag, startPoint x: 297, startPoint y: 359, endPoint x: 299, endPoint y: 285, distance: 74.0
click at [299, 285] on div "5 POWDERCOAT Powder Coating Colour & Finish BLACK - FINISH TBC (MATT, TEXTURA, …" at bounding box center [687, 360] width 793 height 162
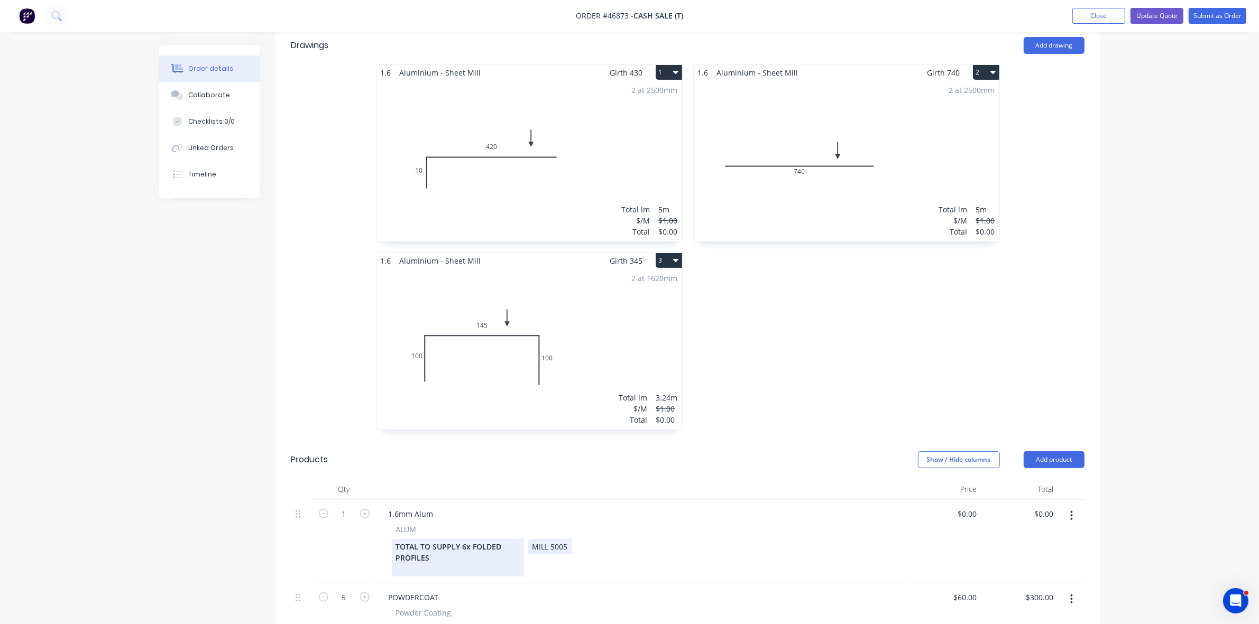
scroll to position [322, 0]
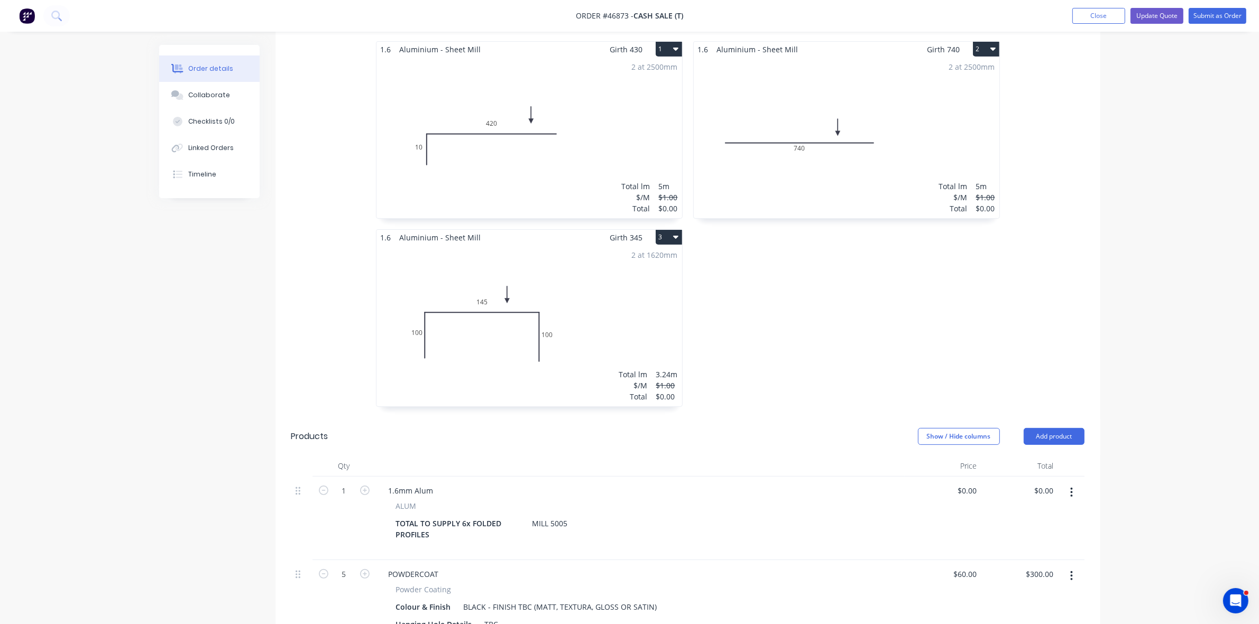
click at [787, 78] on div "2 at 2500mm Total lm $/M Total 5m $1.00 $0.00" at bounding box center [847, 137] width 306 height 161
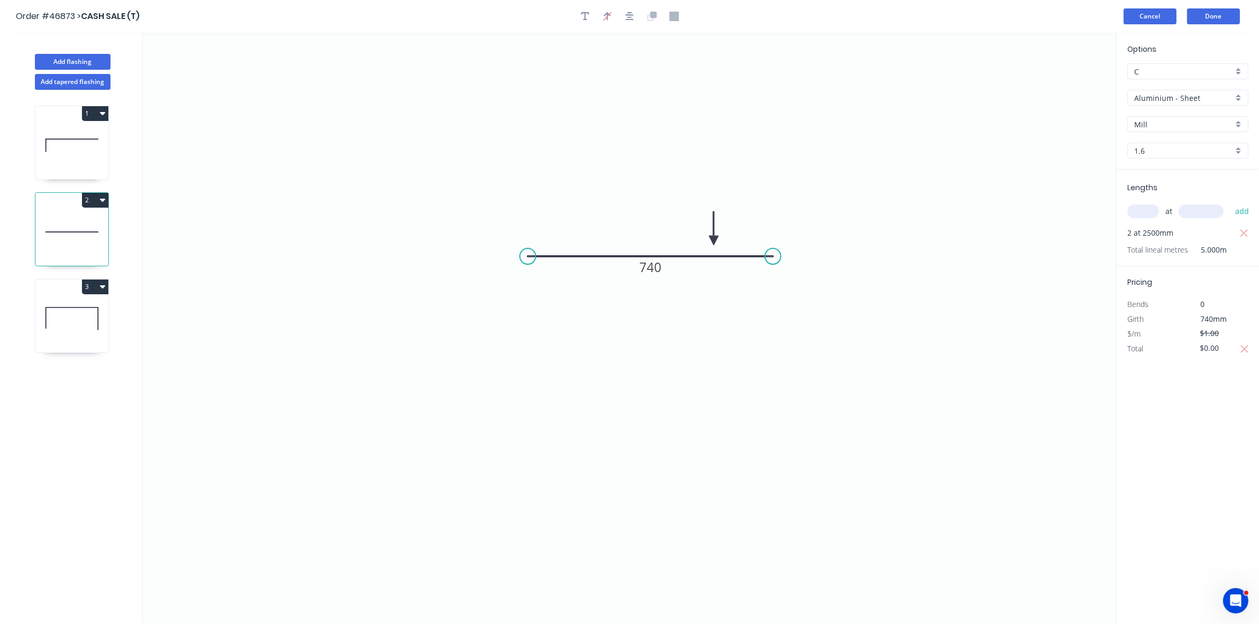
click at [1157, 22] on button "Cancel" at bounding box center [1149, 16] width 53 height 16
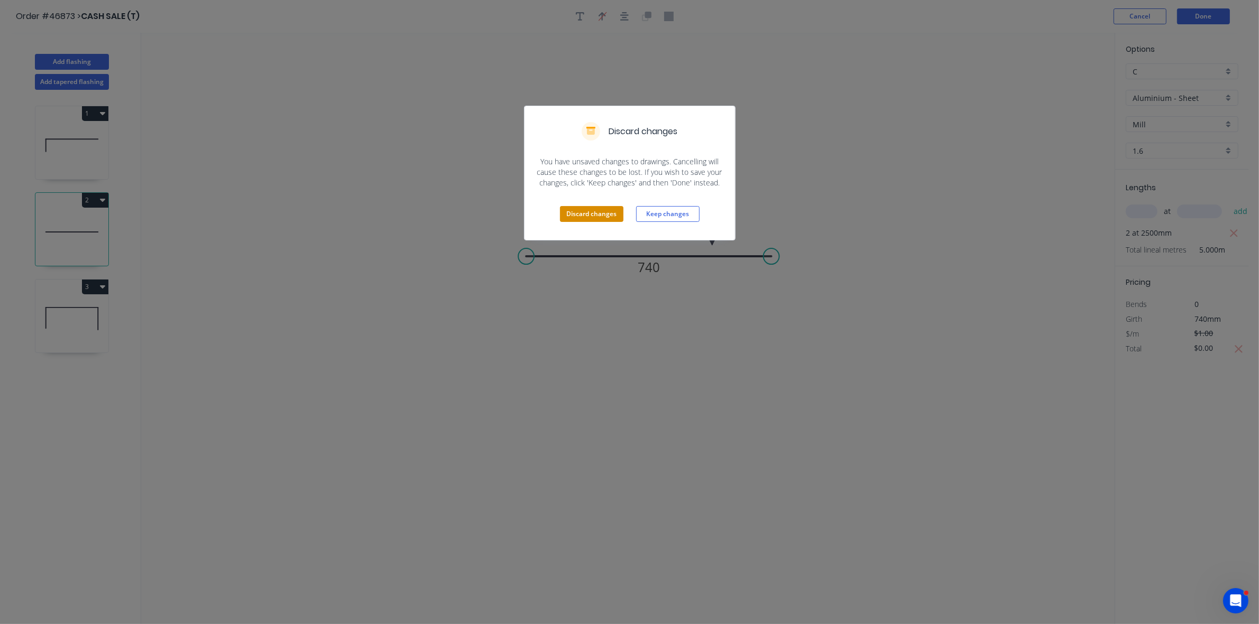
click at [594, 214] on button "Discard changes" at bounding box center [591, 214] width 63 height 16
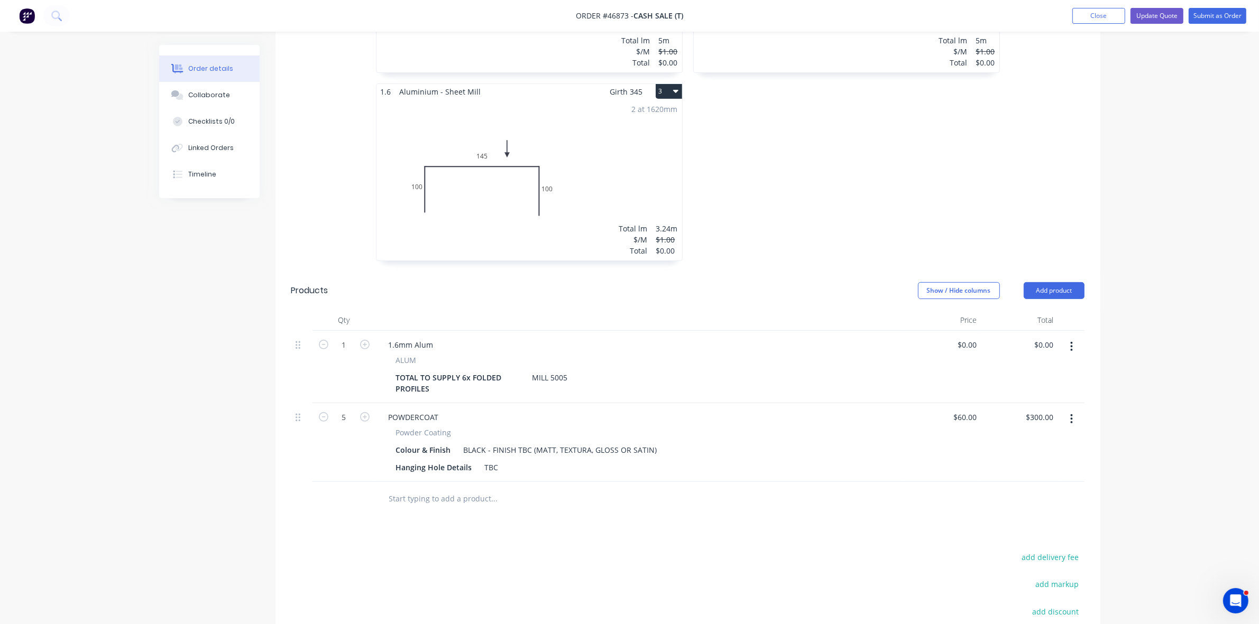
scroll to position [529, 0]
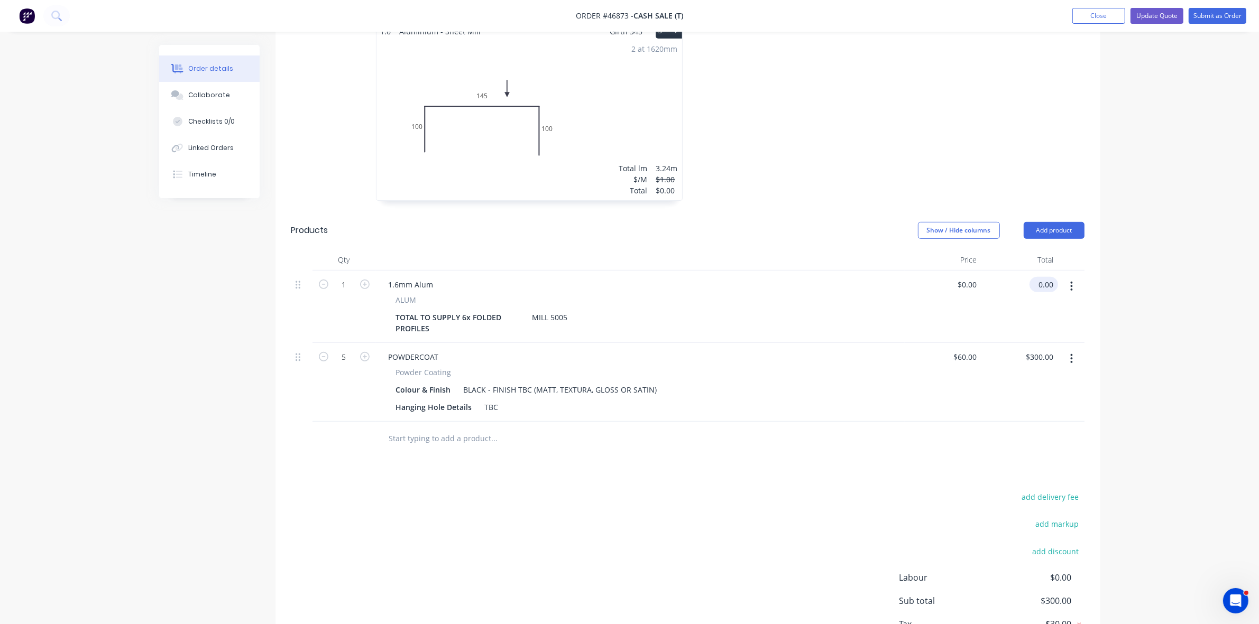
click at [1047, 277] on input "0.00" at bounding box center [1046, 284] width 24 height 15
click at [969, 353] on input "60" at bounding box center [967, 356] width 29 height 15
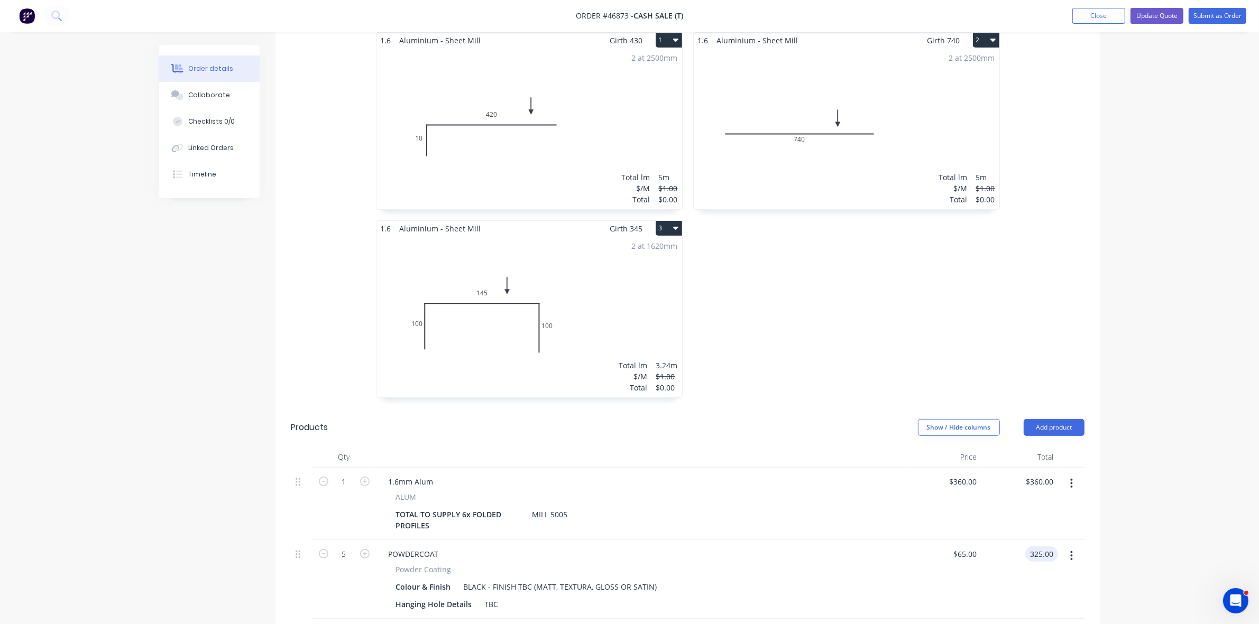
scroll to position [330, 0]
click at [1166, 16] on button "Update Quote" at bounding box center [1156, 16] width 53 height 16
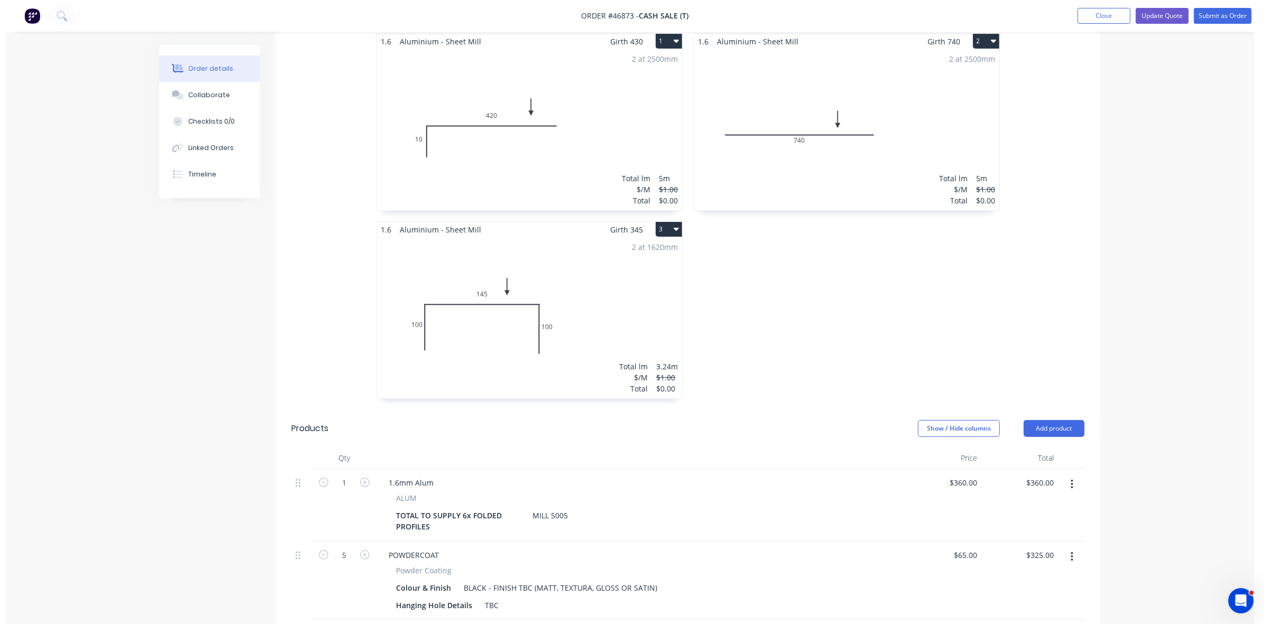
scroll to position [0, 0]
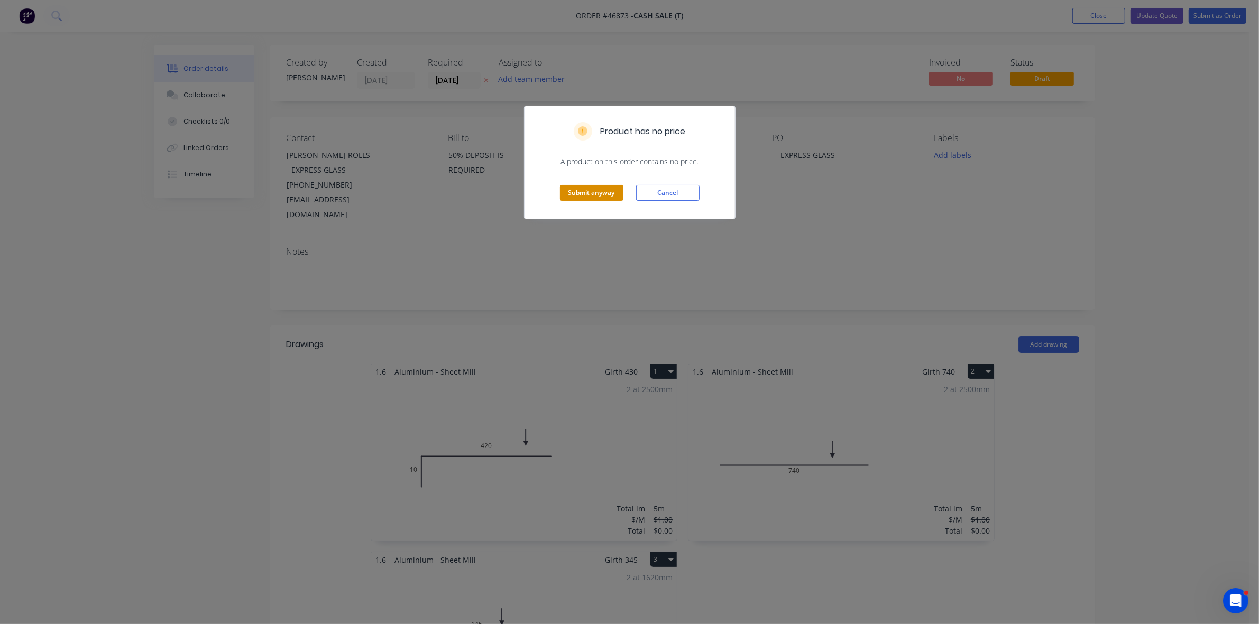
click at [613, 189] on button "Submit anyway" at bounding box center [591, 193] width 63 height 16
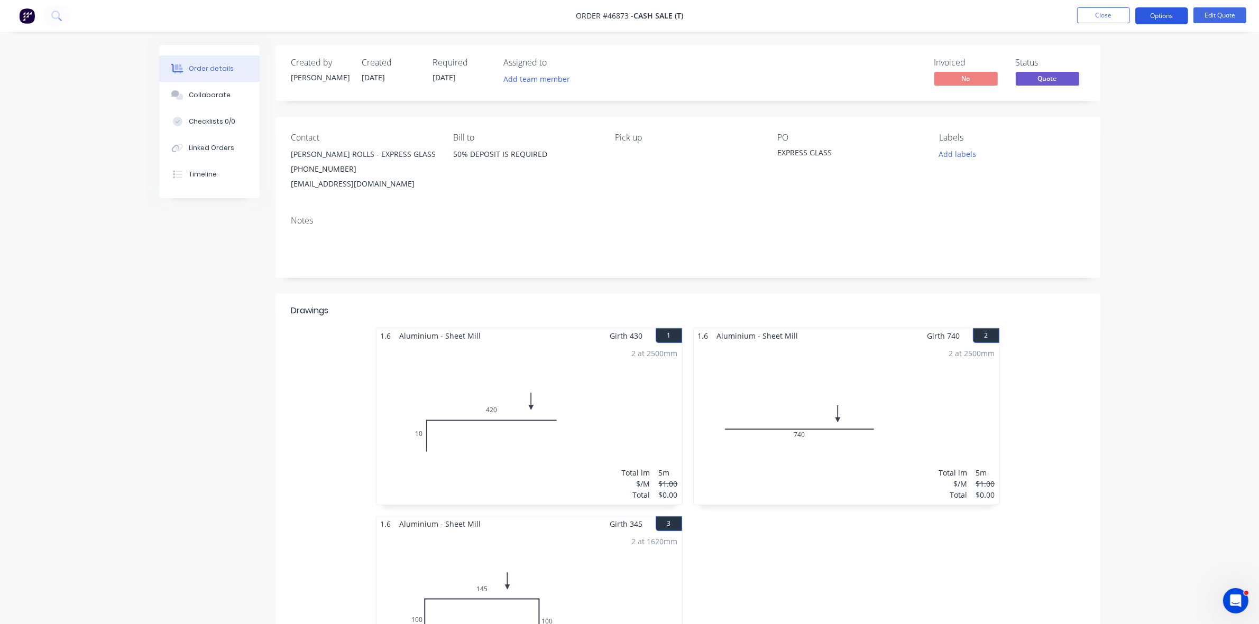
click at [1161, 10] on button "Options" at bounding box center [1161, 15] width 53 height 17
click at [1108, 62] on div "Quote" at bounding box center [1129, 64] width 97 height 15
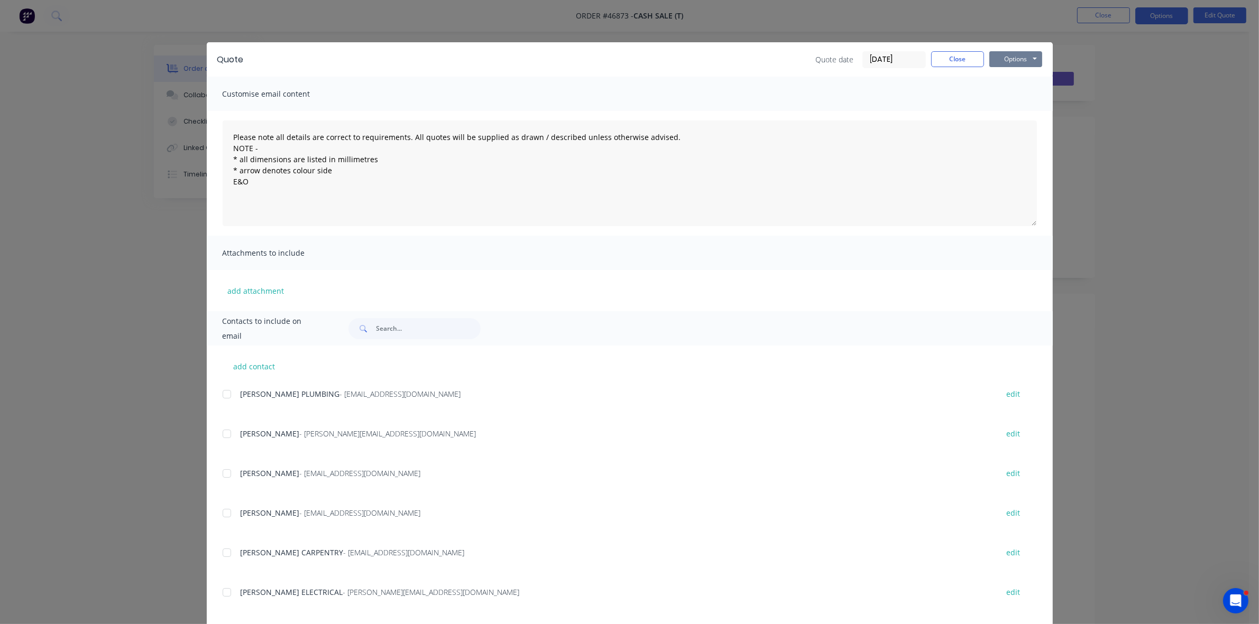
click at [1016, 61] on button "Options" at bounding box center [1015, 59] width 53 height 16
click at [1014, 91] on button "Print" at bounding box center [1023, 95] width 68 height 17
drag, startPoint x: 954, startPoint y: 60, endPoint x: 768, endPoint y: 67, distance: 186.2
click at [954, 59] on button "Close" at bounding box center [957, 59] width 53 height 16
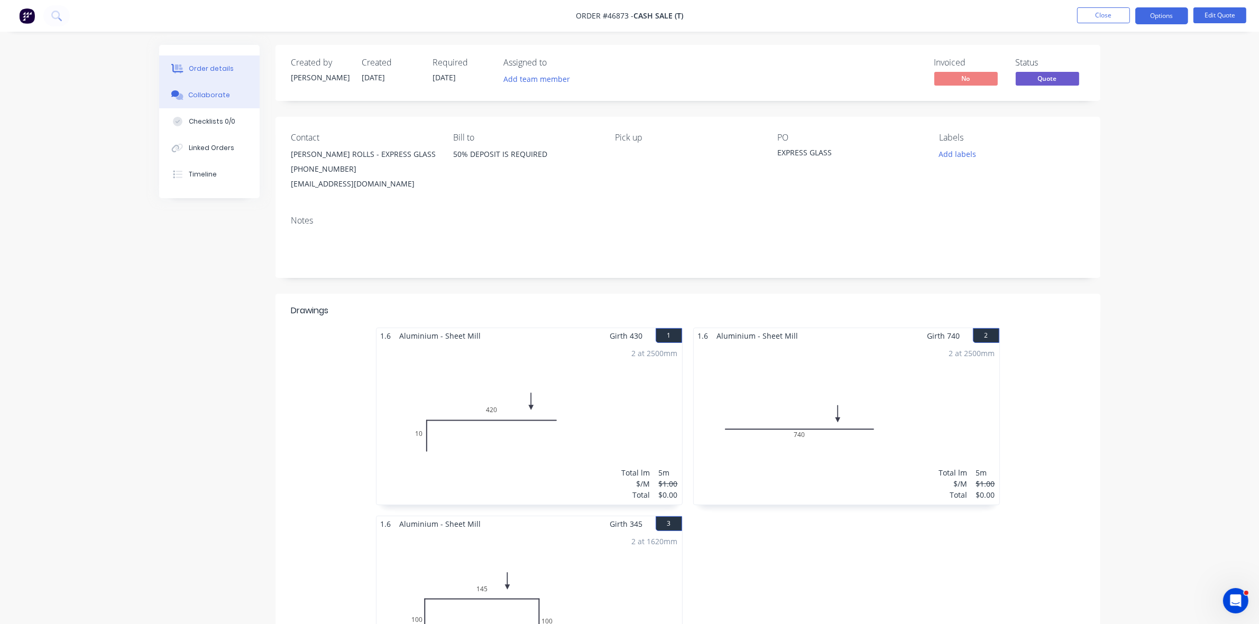
click at [218, 98] on div "Collaborate" at bounding box center [209, 95] width 42 height 10
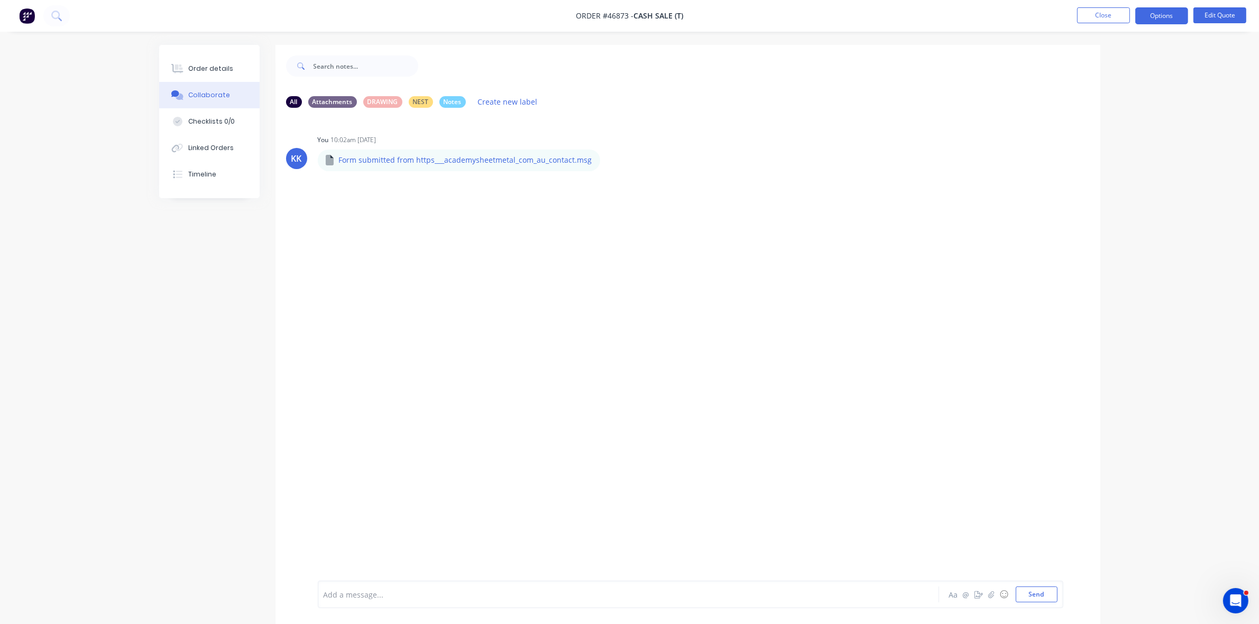
click at [416, 589] on div at bounding box center [599, 594] width 550 height 11
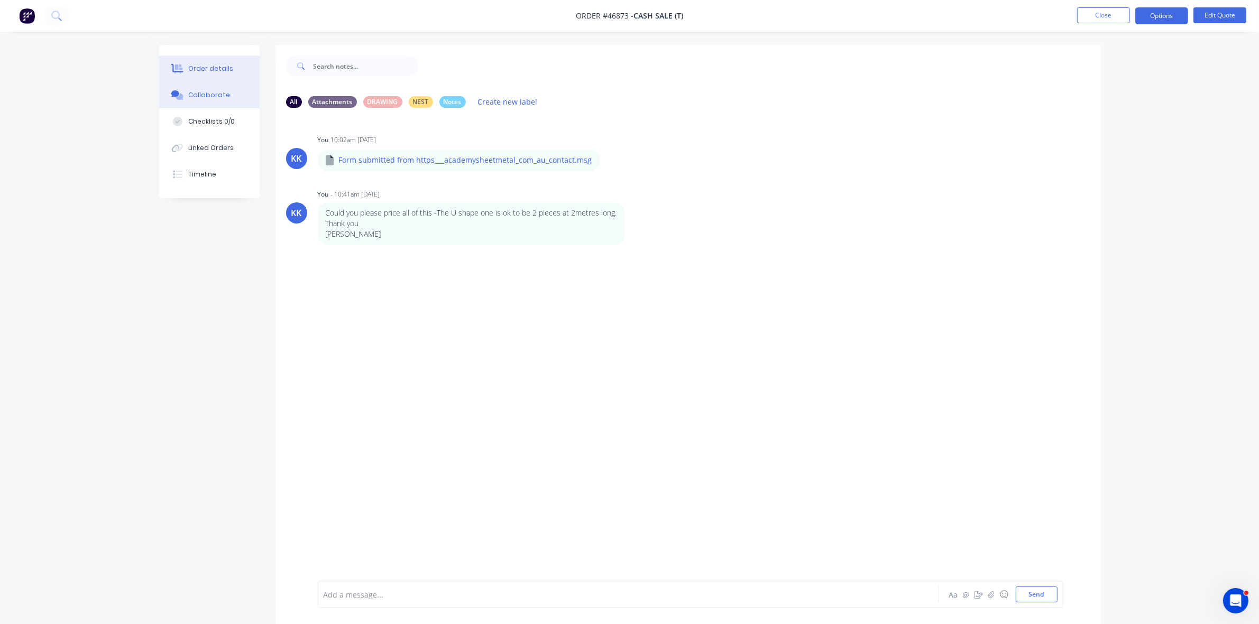
click at [222, 64] on div "Order details" at bounding box center [210, 69] width 45 height 10
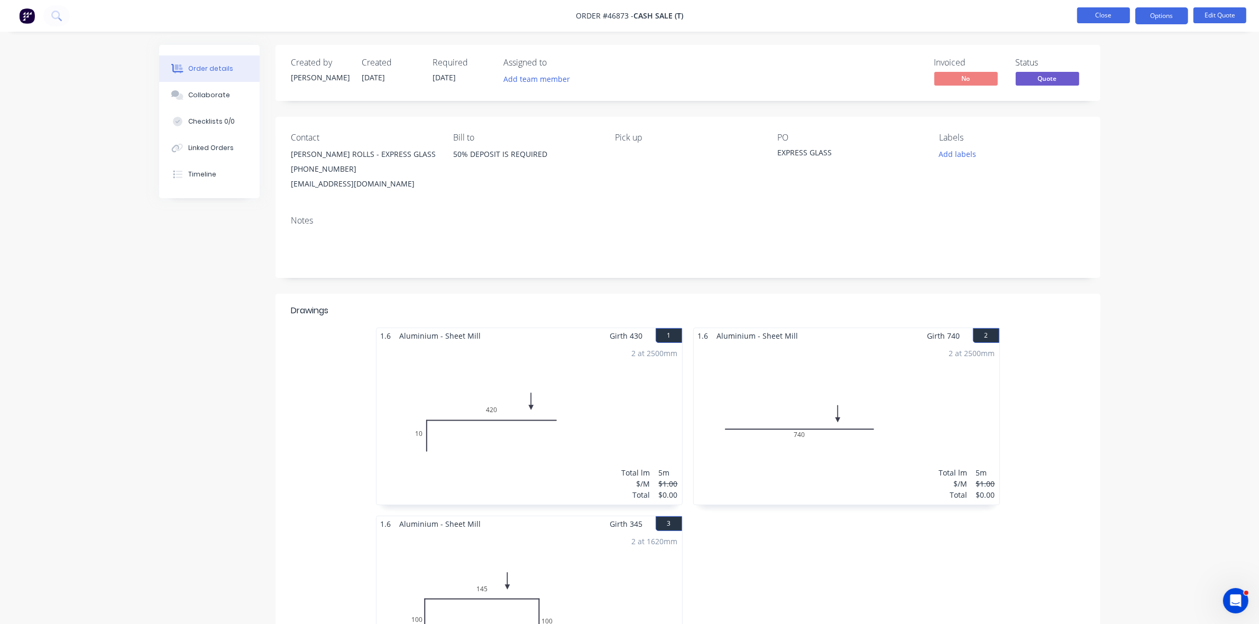
click at [1095, 19] on button "Close" at bounding box center [1103, 15] width 53 height 16
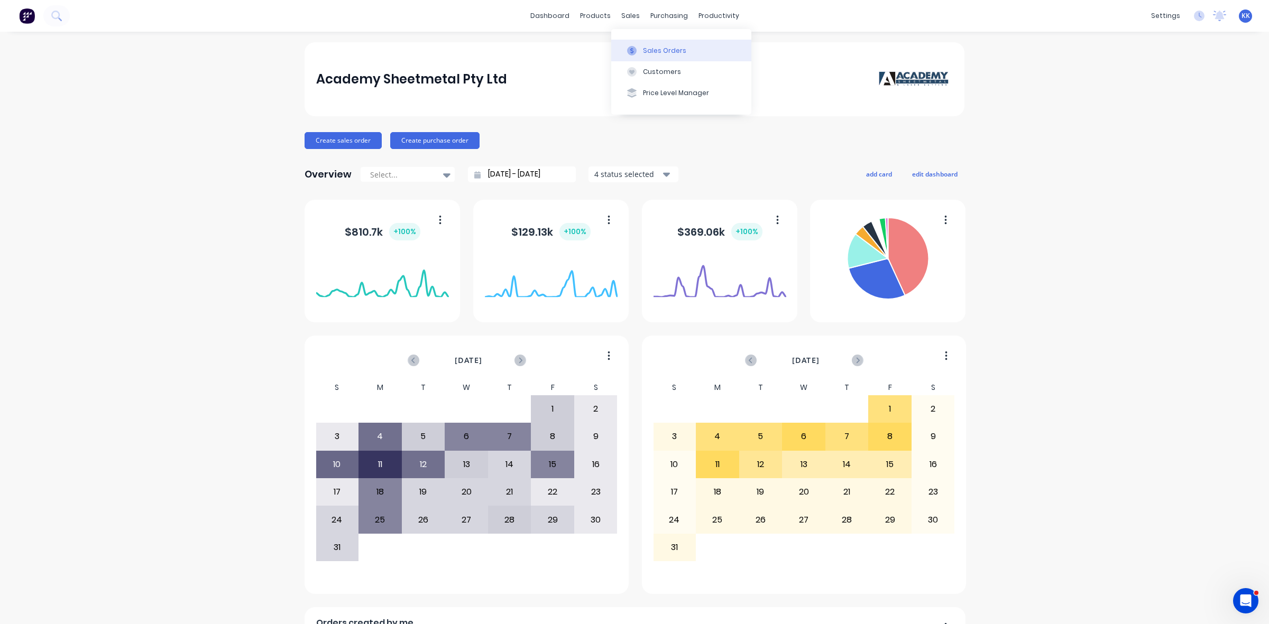
click at [652, 45] on button "Sales Orders" at bounding box center [681, 50] width 140 height 21
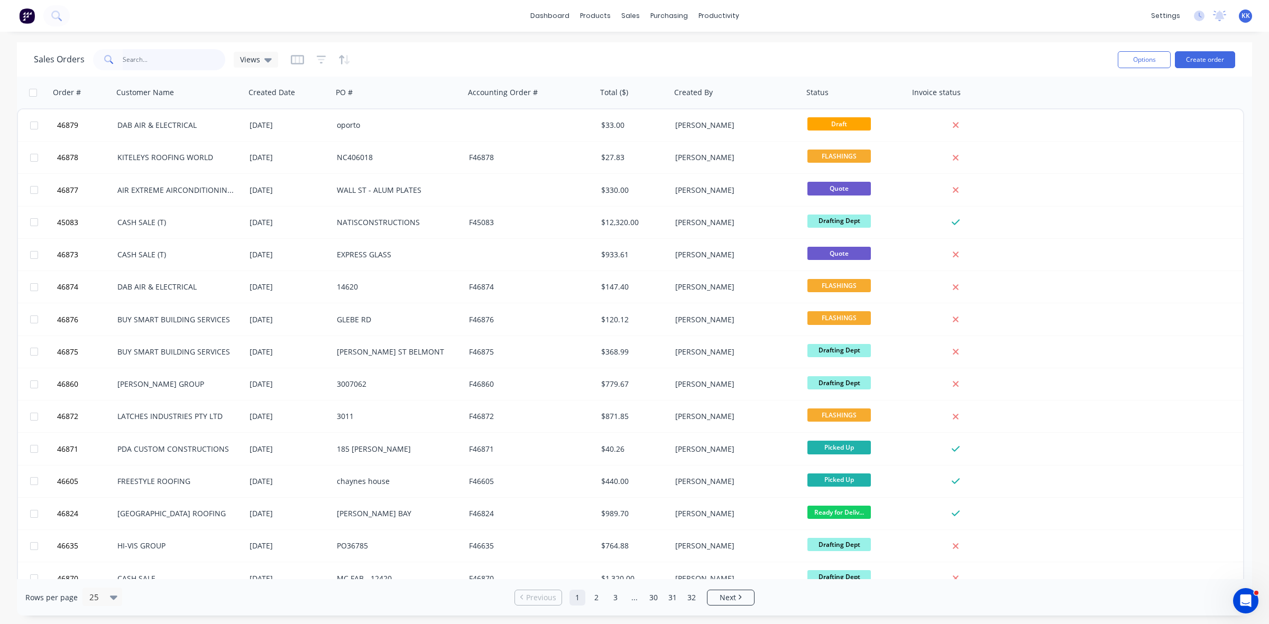
click at [161, 59] on input "text" at bounding box center [174, 59] width 103 height 21
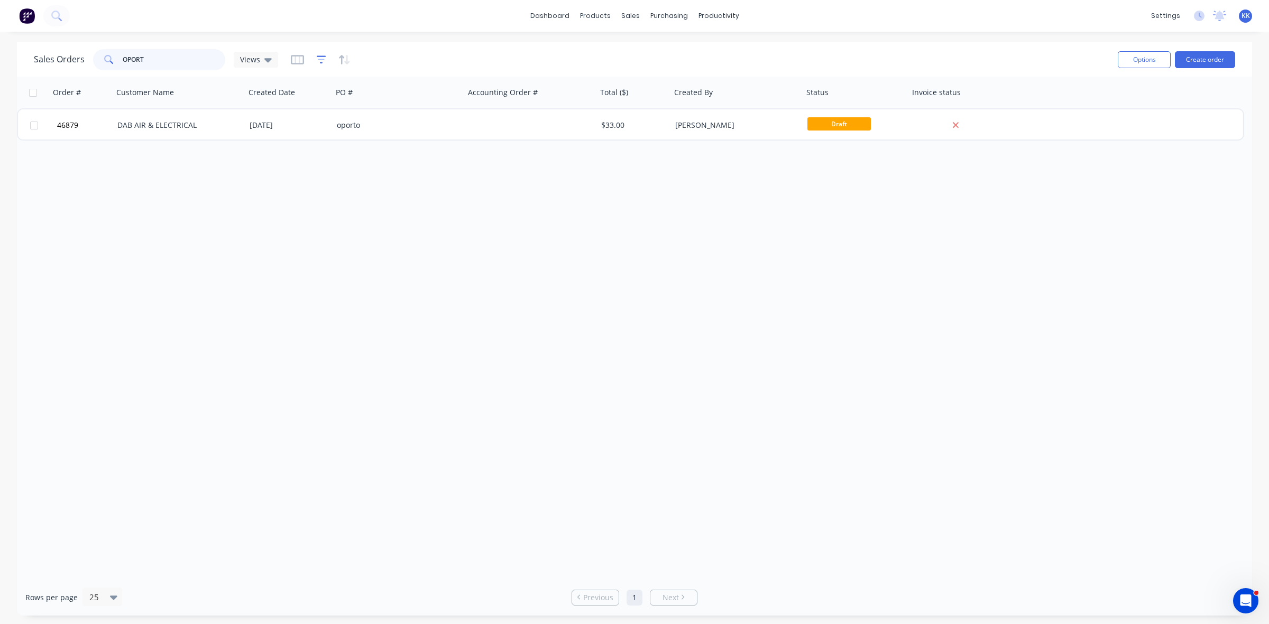
type input "OPORT"
click at [320, 57] on icon "button" at bounding box center [322, 60] width 10 height 8
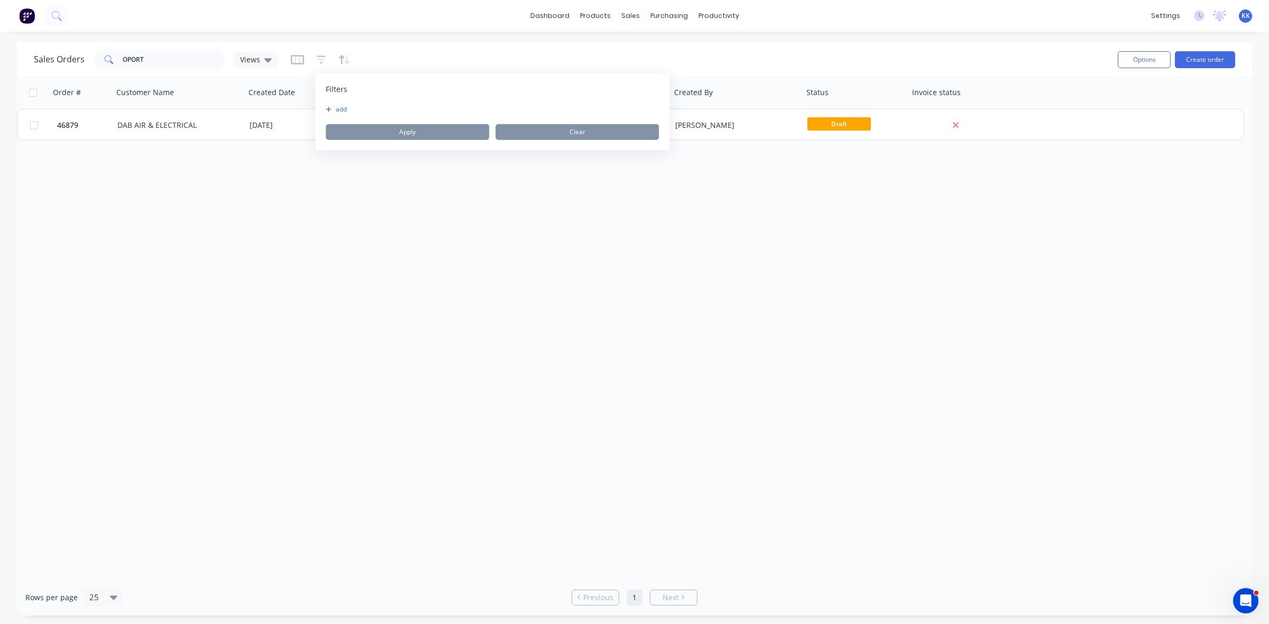
click at [336, 106] on button "add" at bounding box center [339, 109] width 26 height 8
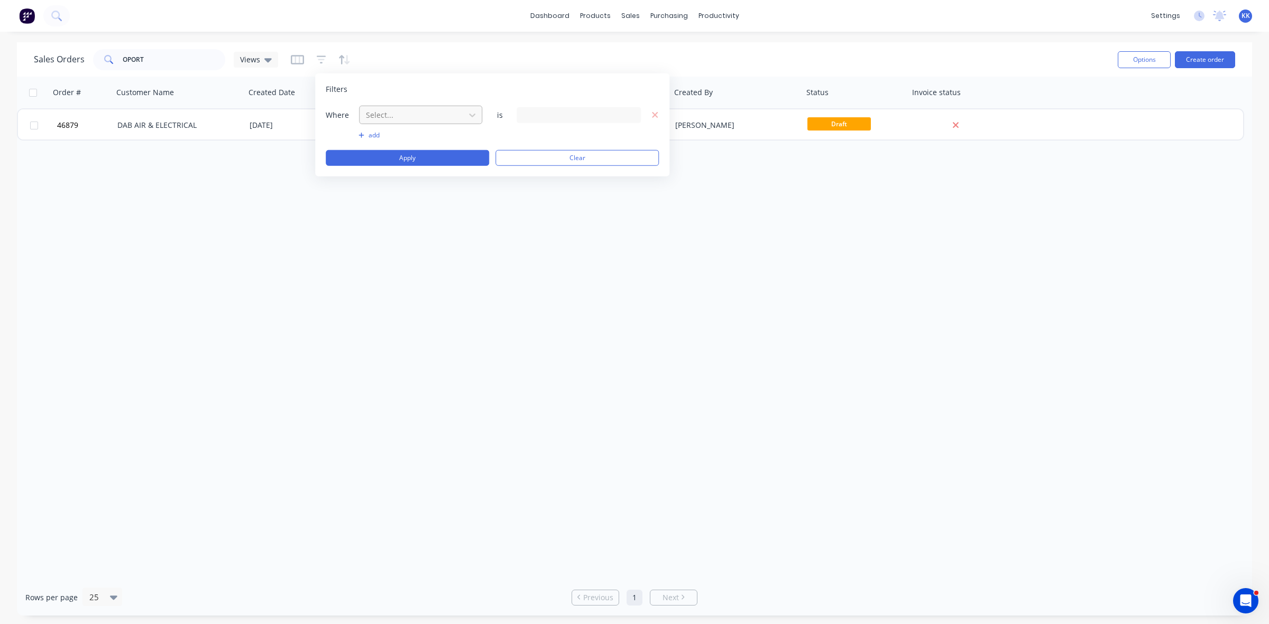
click at [364, 116] on div "Select..." at bounding box center [412, 114] width 101 height 17
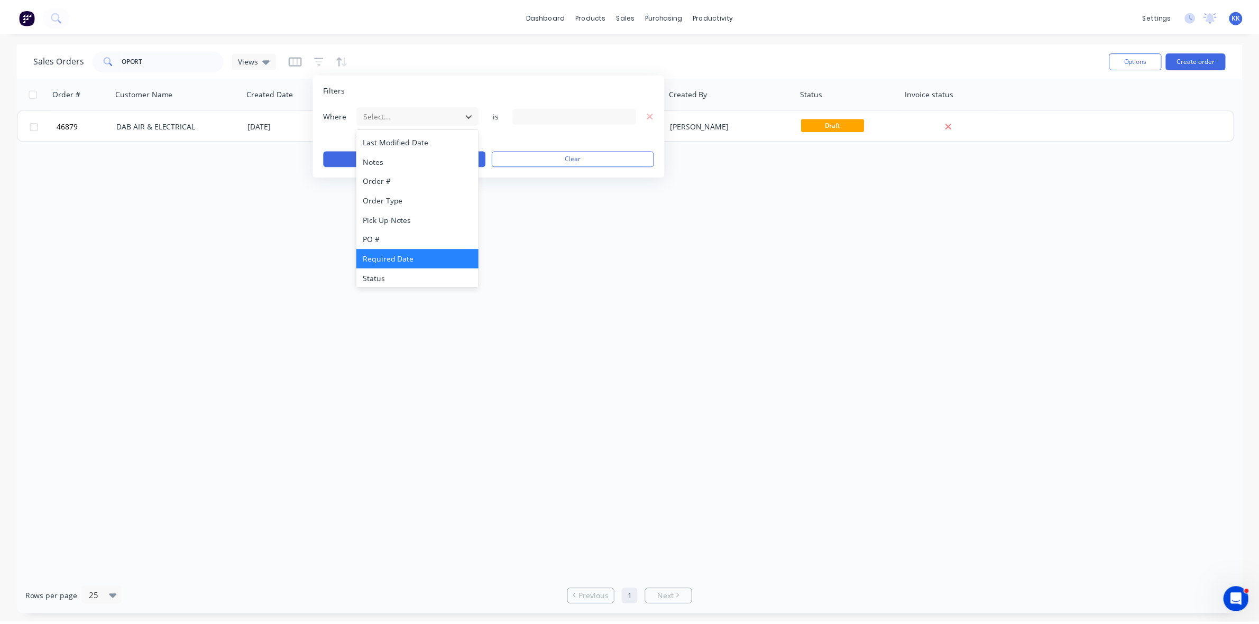
scroll to position [255, 0]
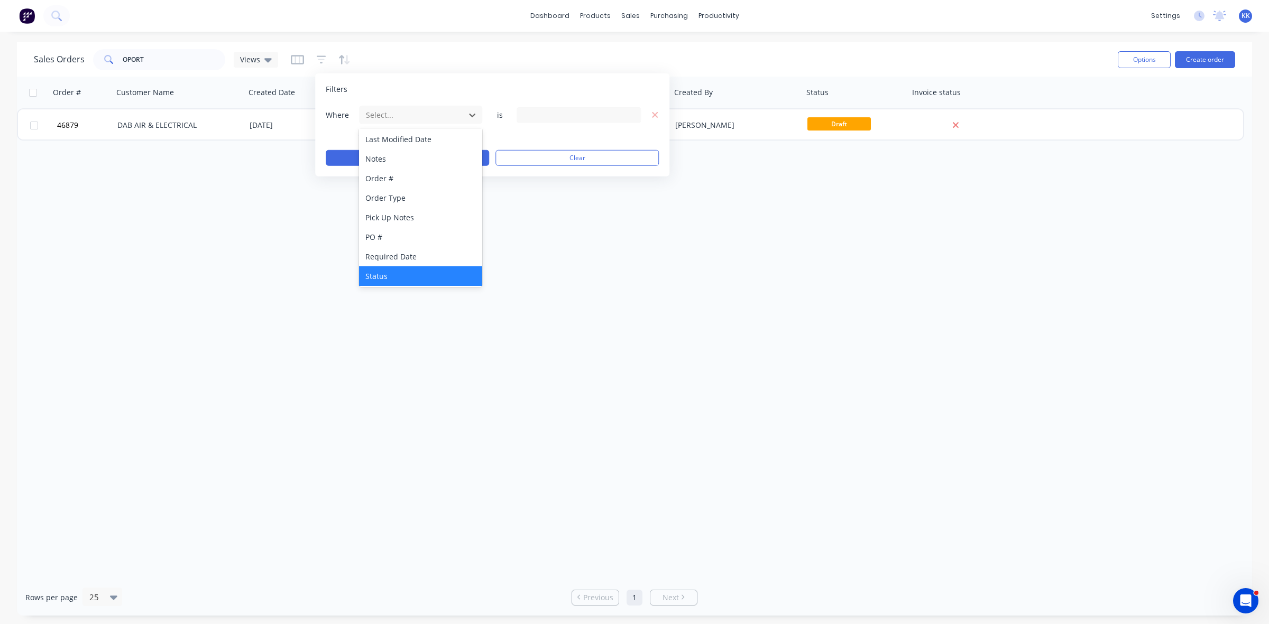
click at [386, 276] on div "Status" at bounding box center [420, 276] width 123 height 20
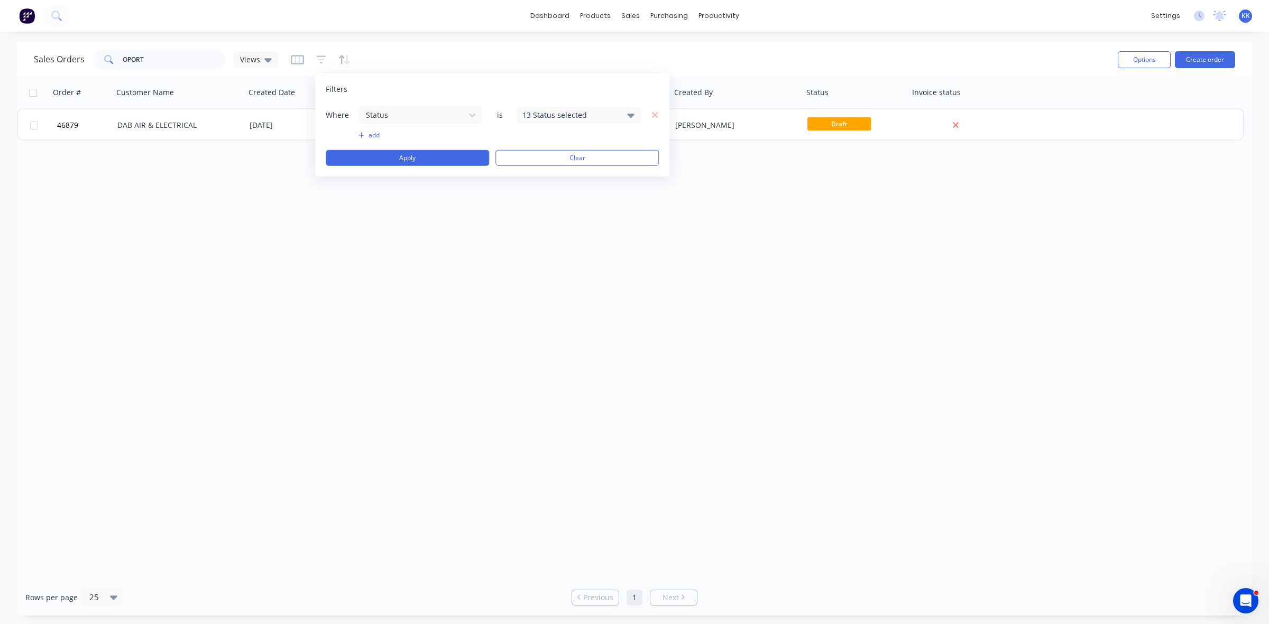
click at [538, 115] on div "13 Status selected" at bounding box center [570, 114] width 96 height 11
click at [548, 170] on button "All" at bounding box center [609, 173] width 185 height 21
click at [447, 156] on button "Apply" at bounding box center [407, 158] width 163 height 16
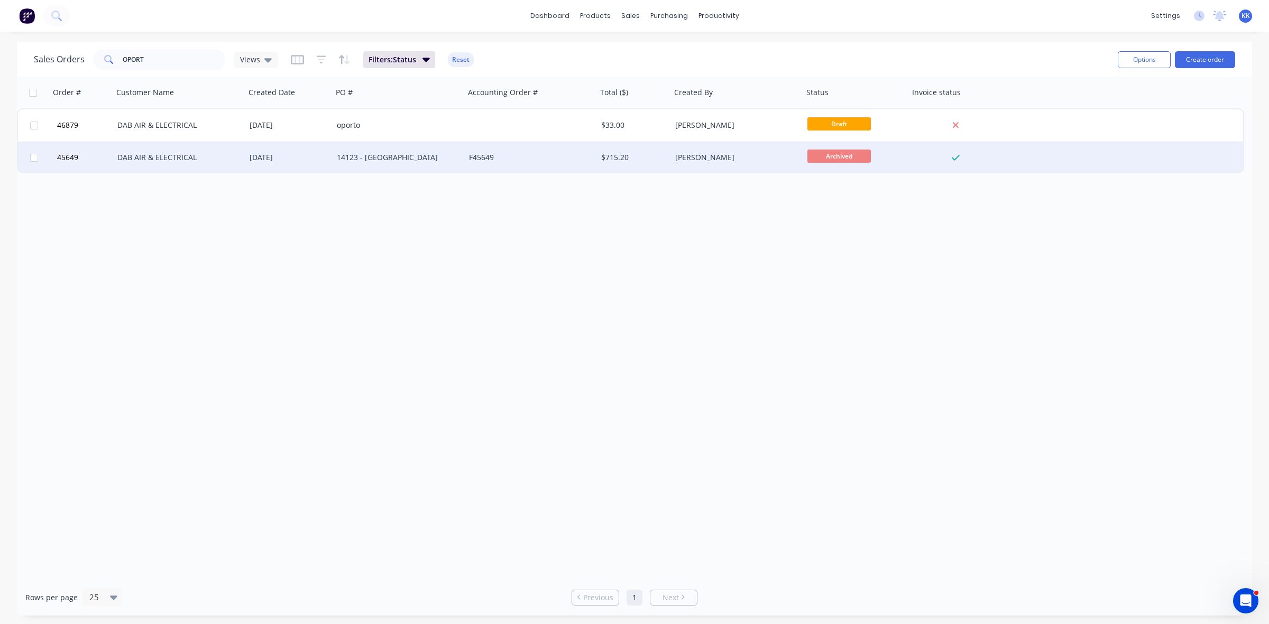
click at [275, 160] on div "23 Jun 2025" at bounding box center [289, 157] width 79 height 11
